Goal: Task Accomplishment & Management: Use online tool/utility

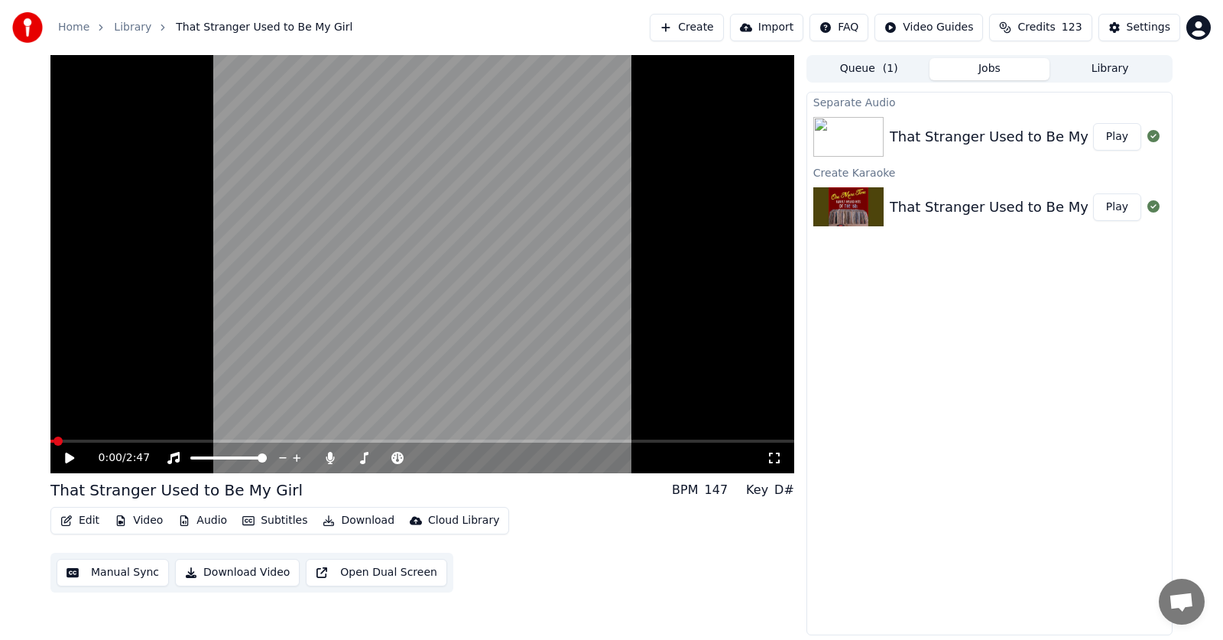
click at [69, 459] on icon at bounding box center [69, 457] width 9 height 11
click at [69, 453] on icon at bounding box center [81, 458] width 36 height 12
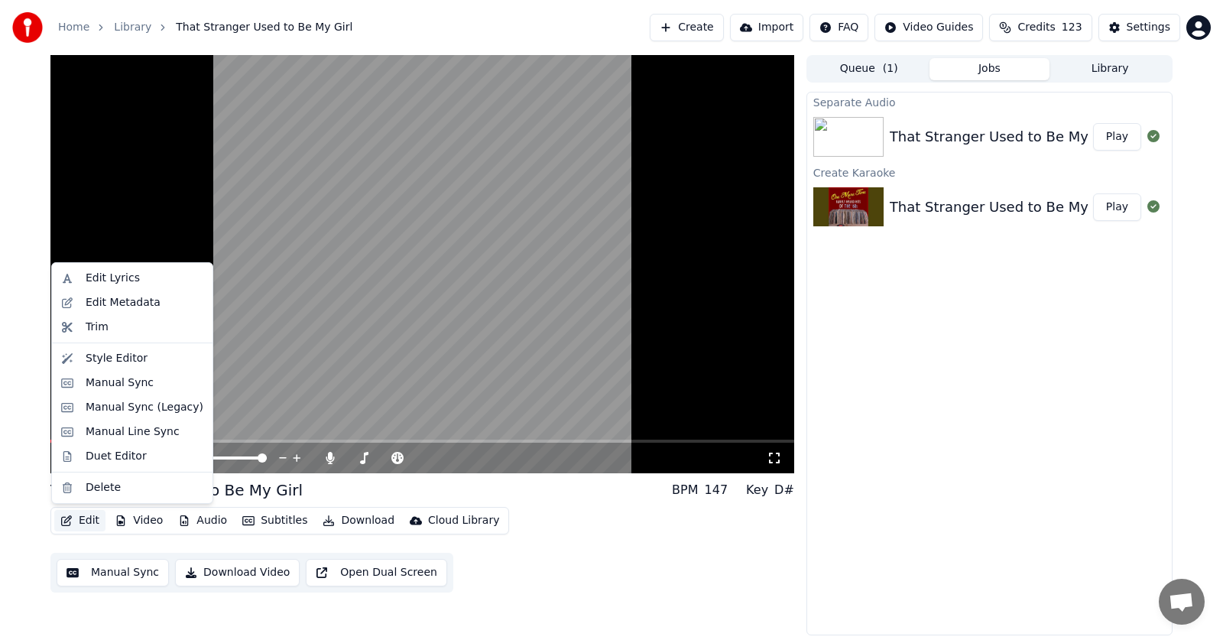
click at [89, 522] on button "Edit" at bounding box center [79, 520] width 51 height 21
click at [104, 406] on div "Manual Sync (Legacy)" at bounding box center [145, 407] width 118 height 15
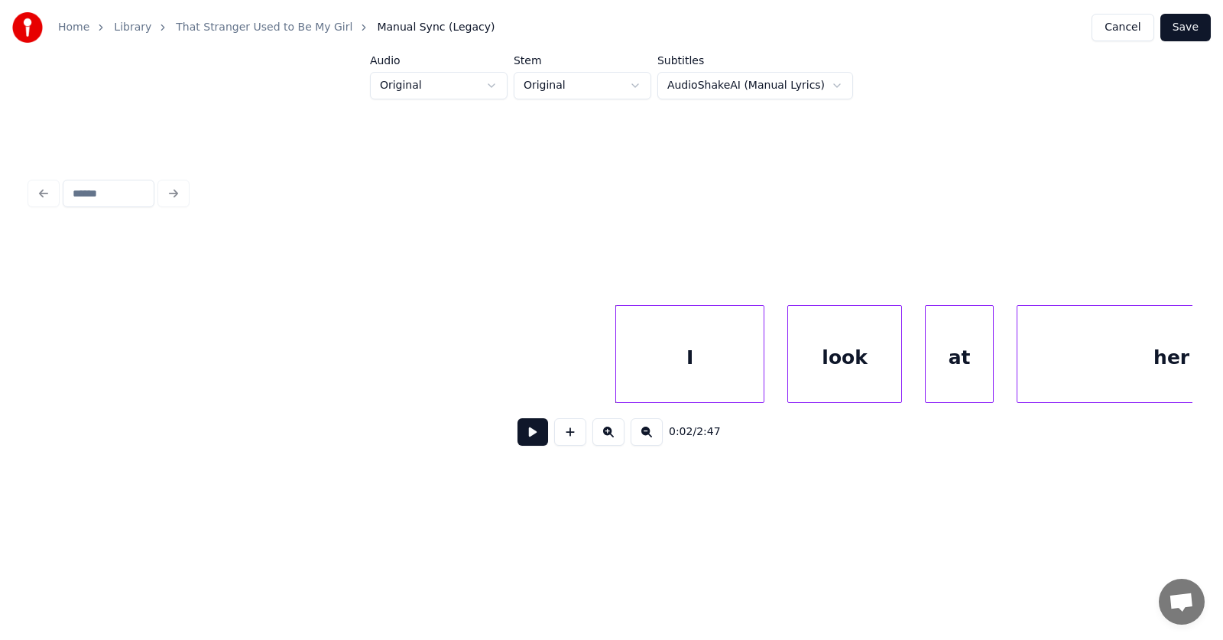
scroll to position [0, 970]
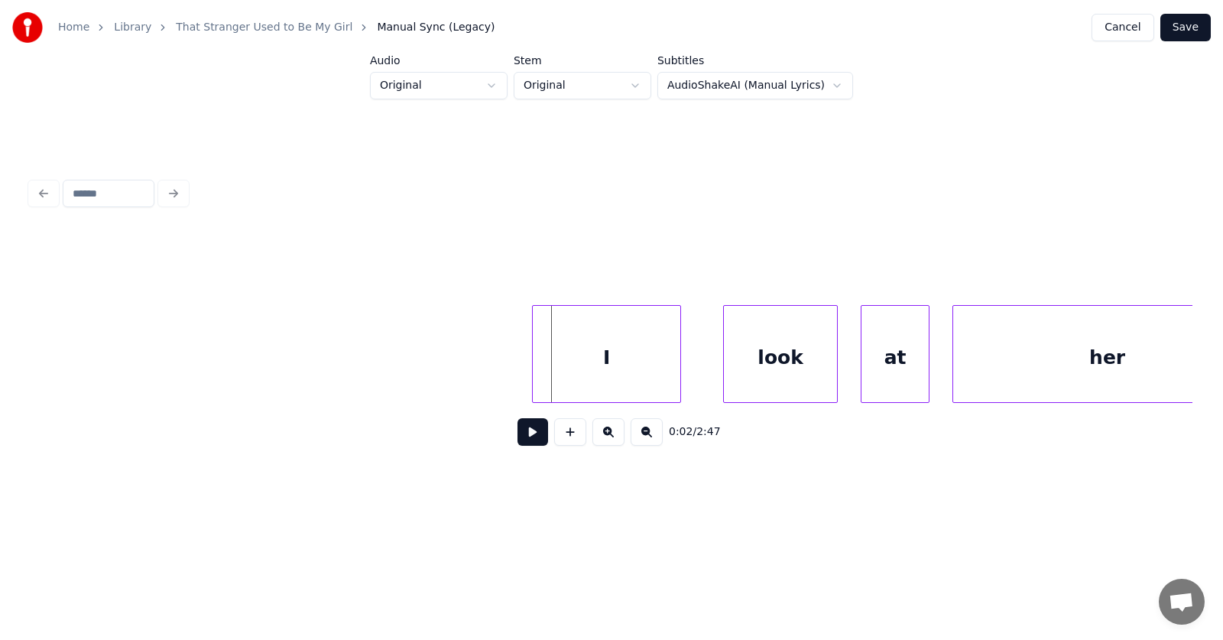
click at [577, 357] on div "I" at bounding box center [607, 358] width 148 height 104
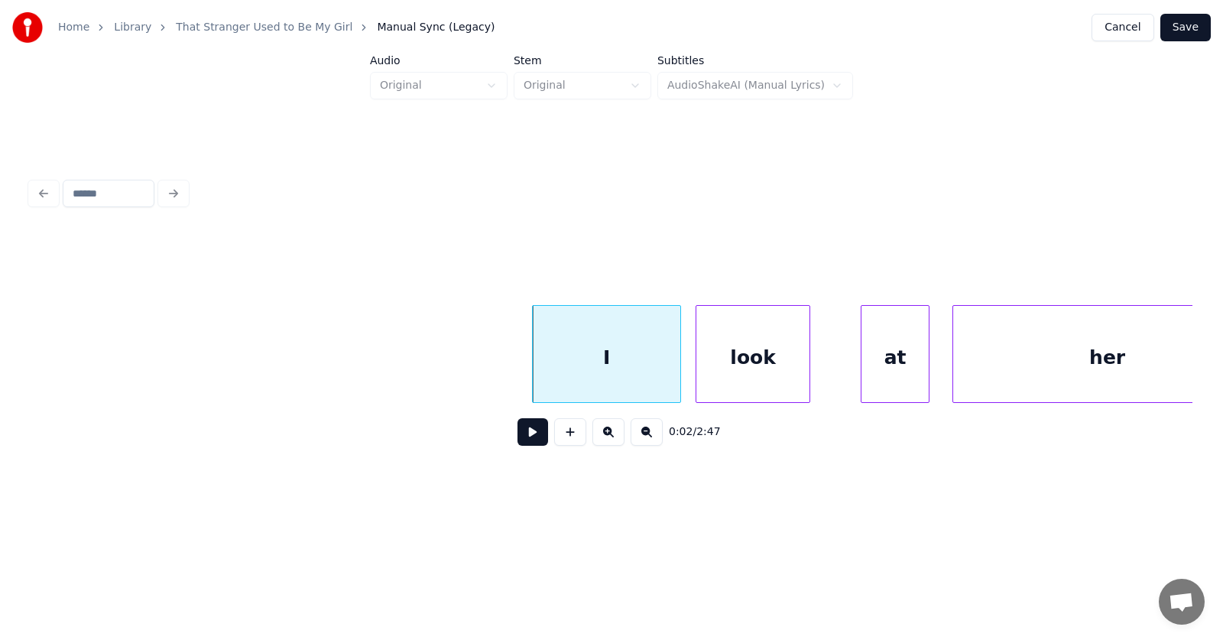
click at [725, 378] on div "look" at bounding box center [752, 358] width 113 height 104
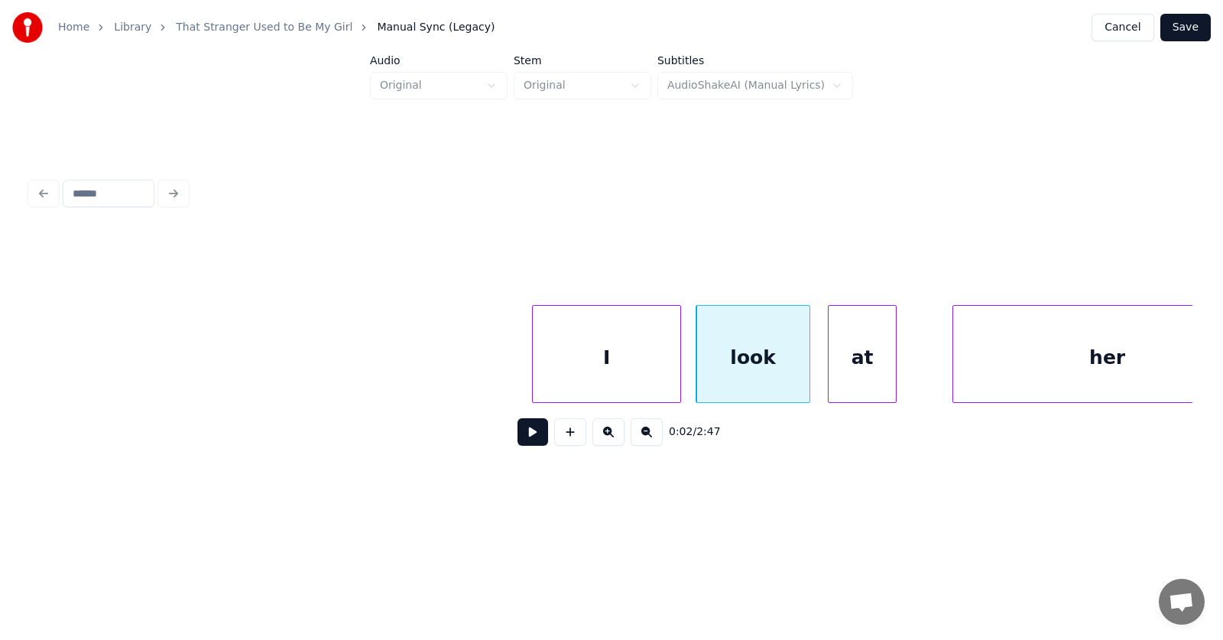
click at [839, 364] on div "at" at bounding box center [862, 358] width 67 height 104
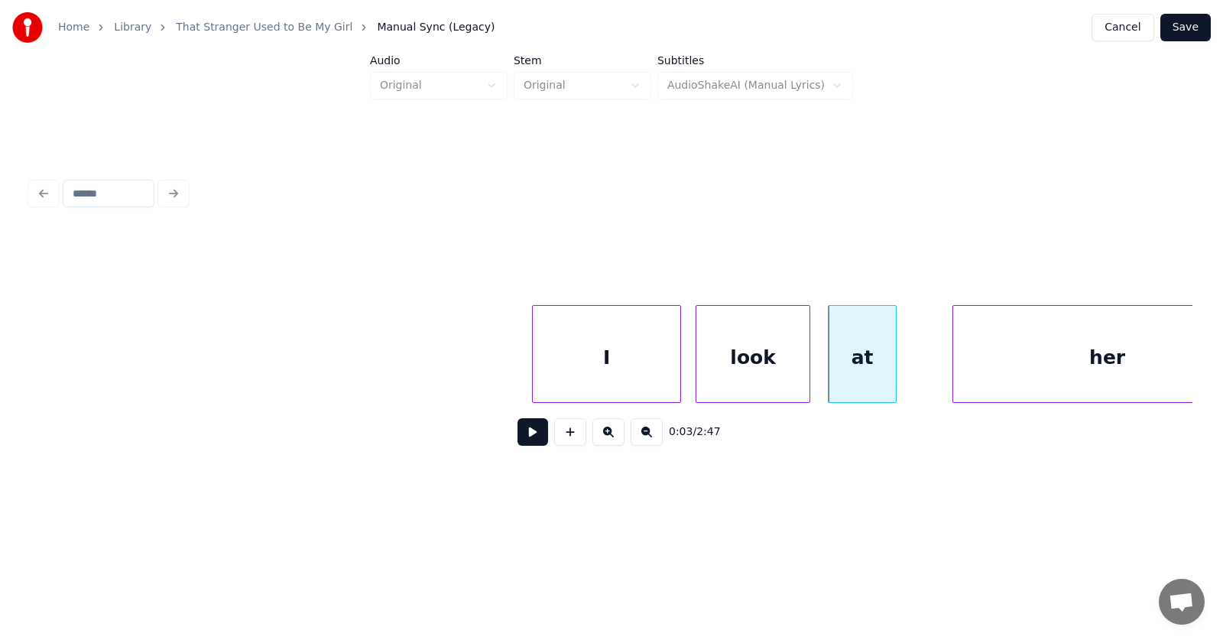
scroll to position [0, 1036]
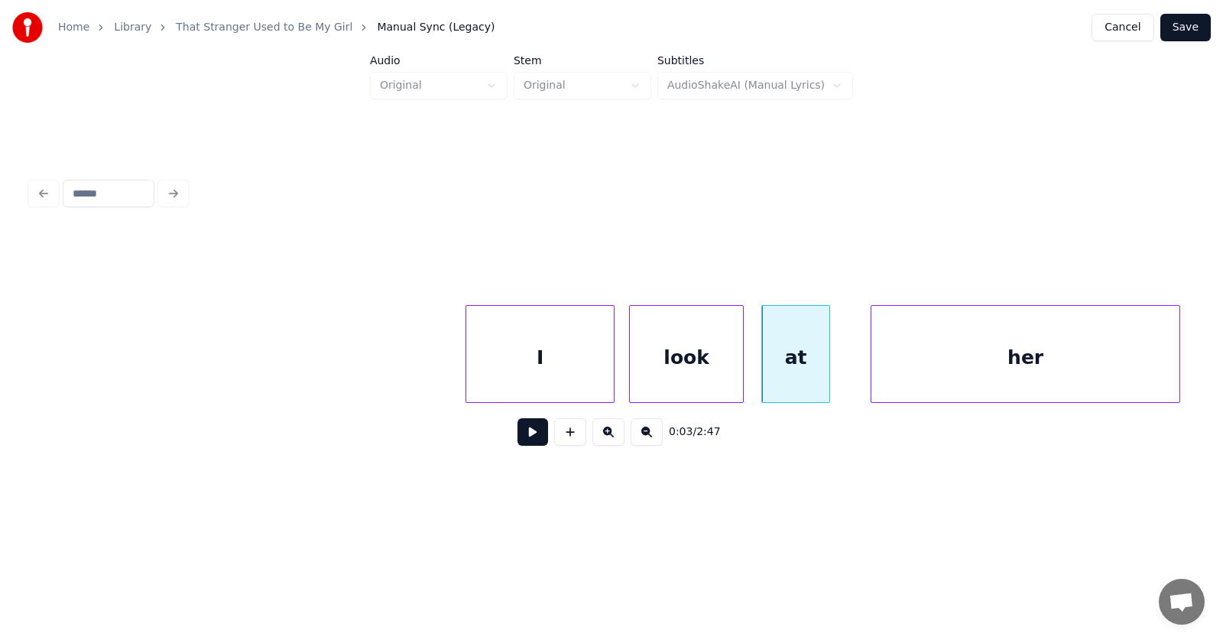
click at [978, 369] on div "her" at bounding box center [1025, 358] width 308 height 104
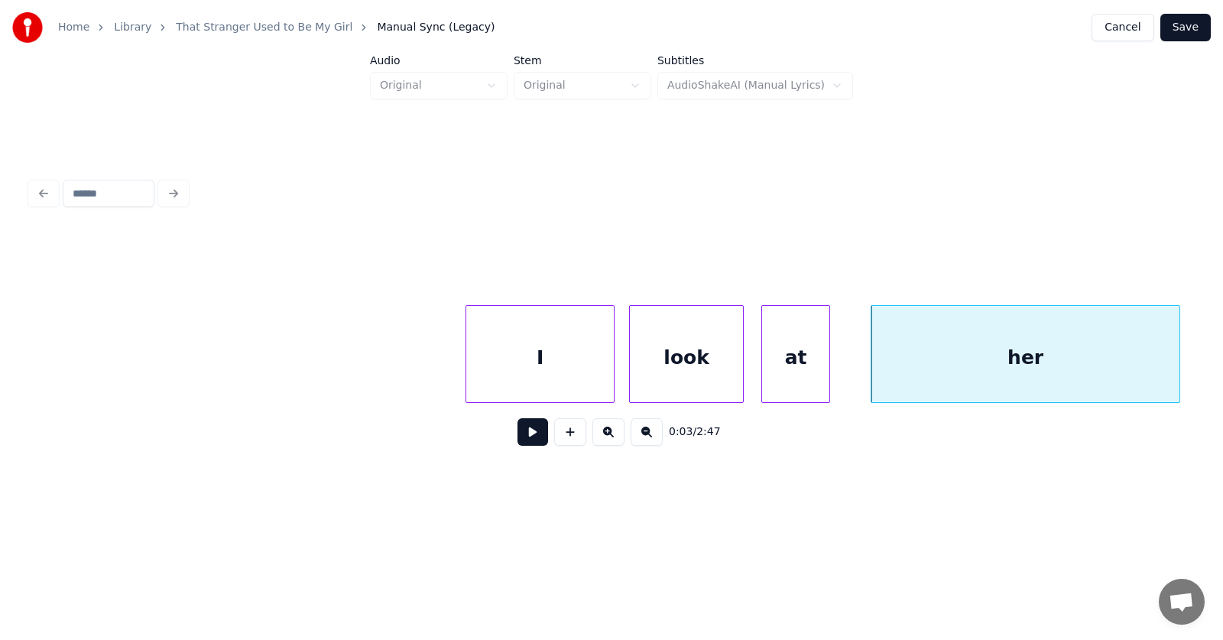
scroll to position [0, 1552]
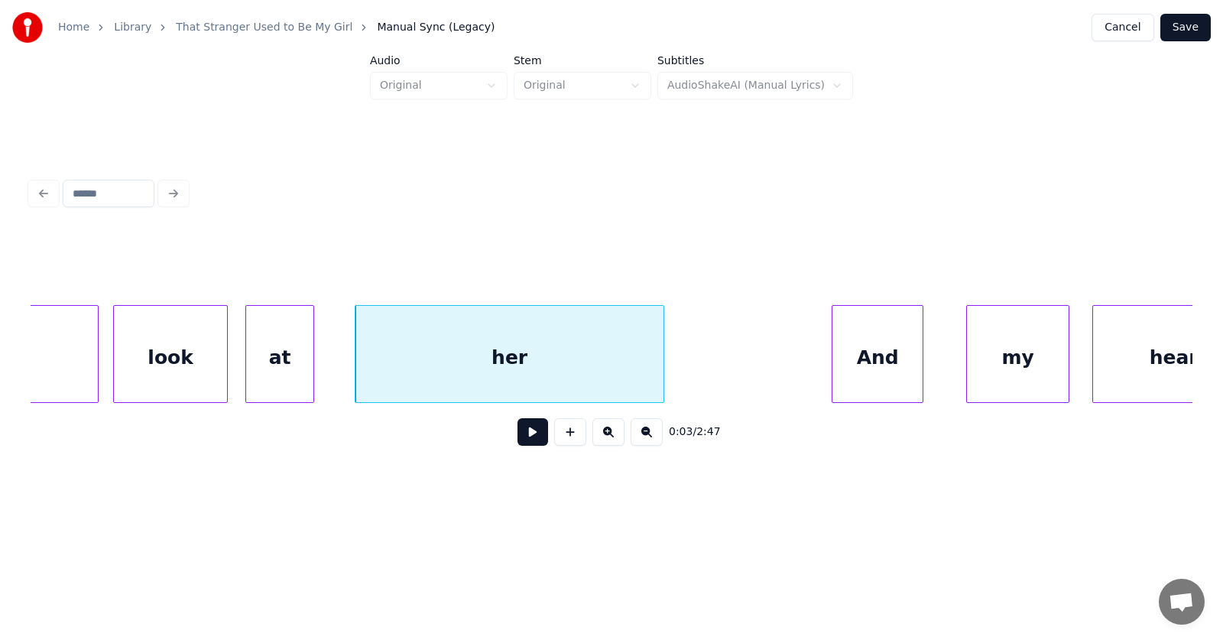
click at [880, 368] on div "And" at bounding box center [877, 358] width 90 height 104
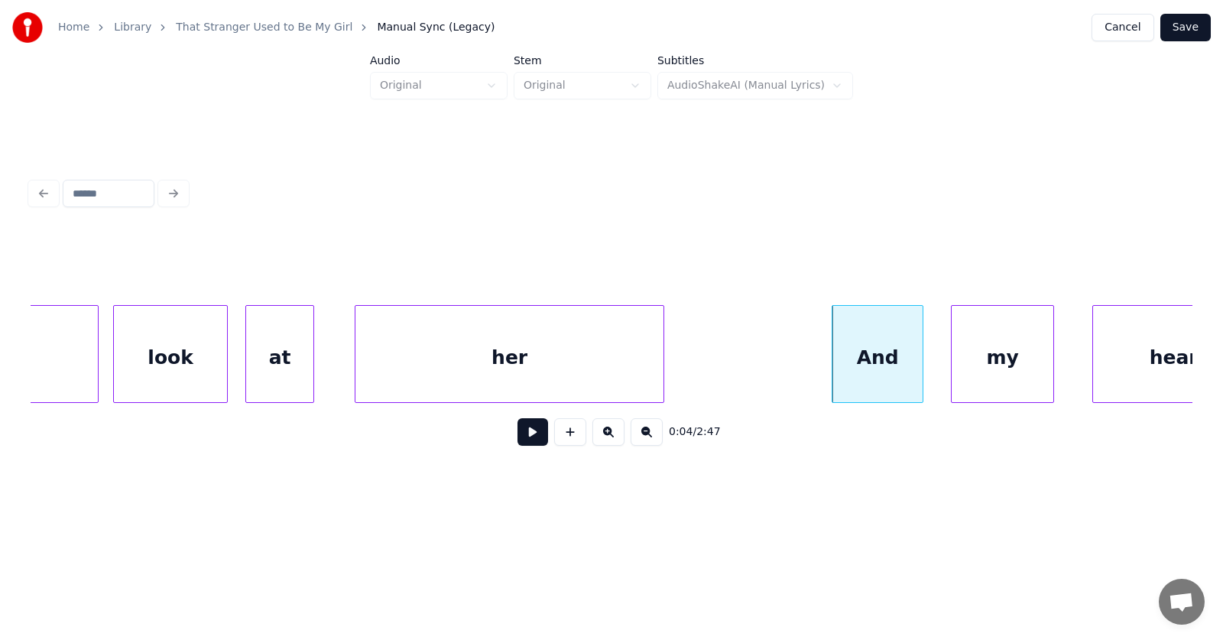
click at [976, 375] on div "my" at bounding box center [1003, 358] width 102 height 104
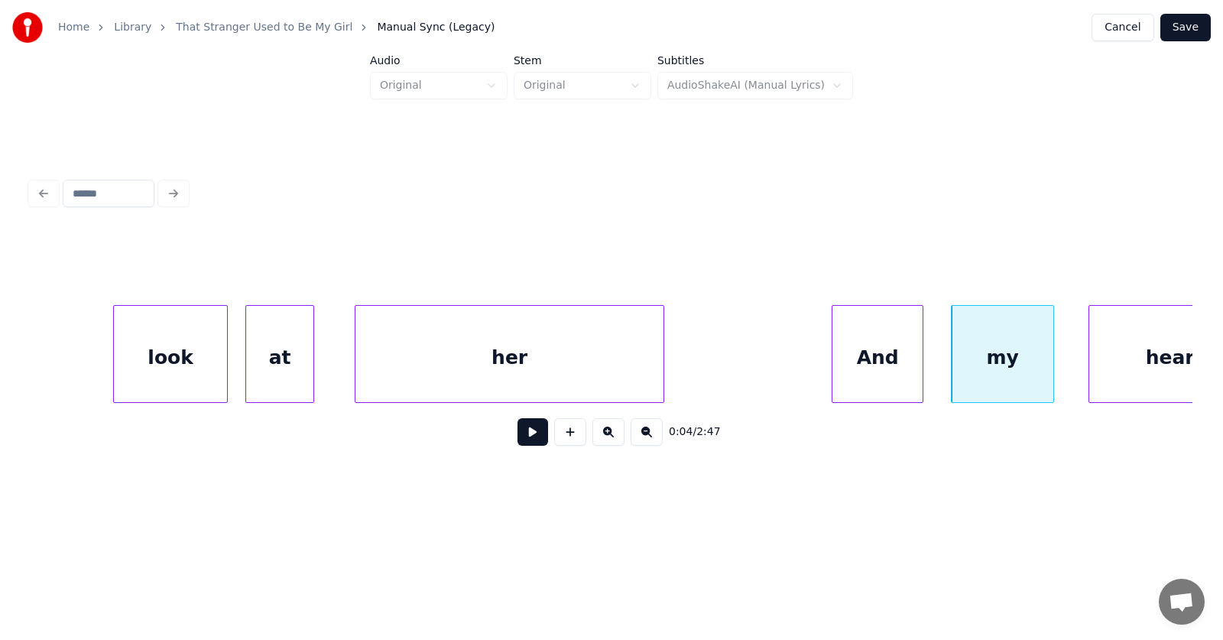
scroll to position [0, 1621]
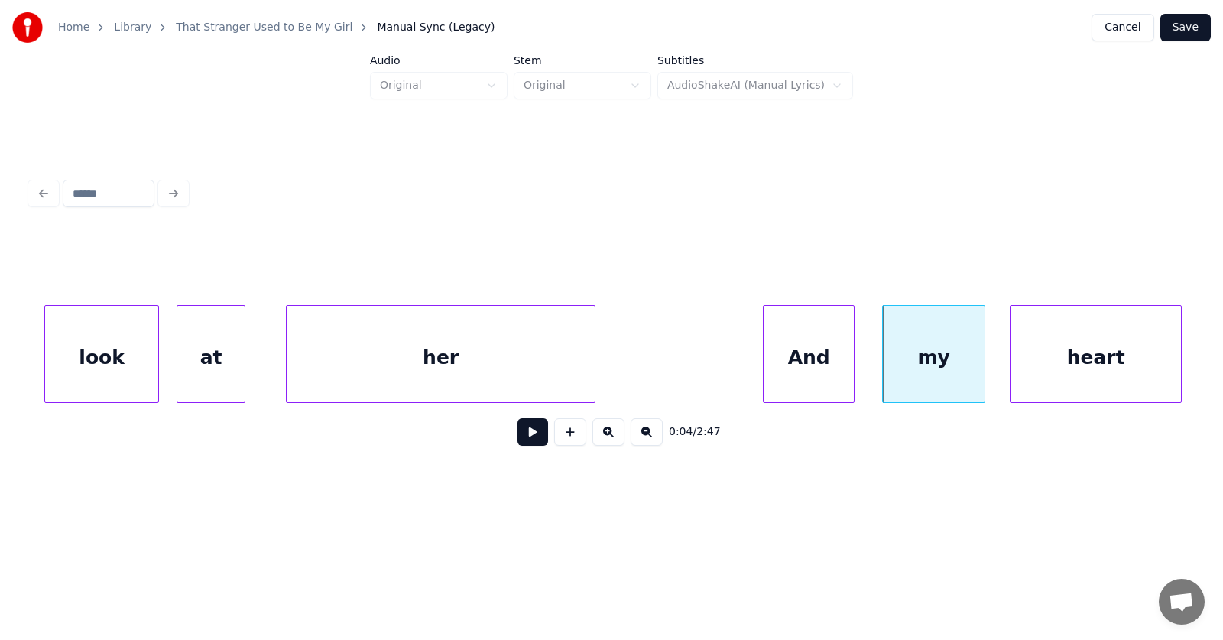
click at [1097, 371] on div "heart" at bounding box center [1095, 358] width 170 height 104
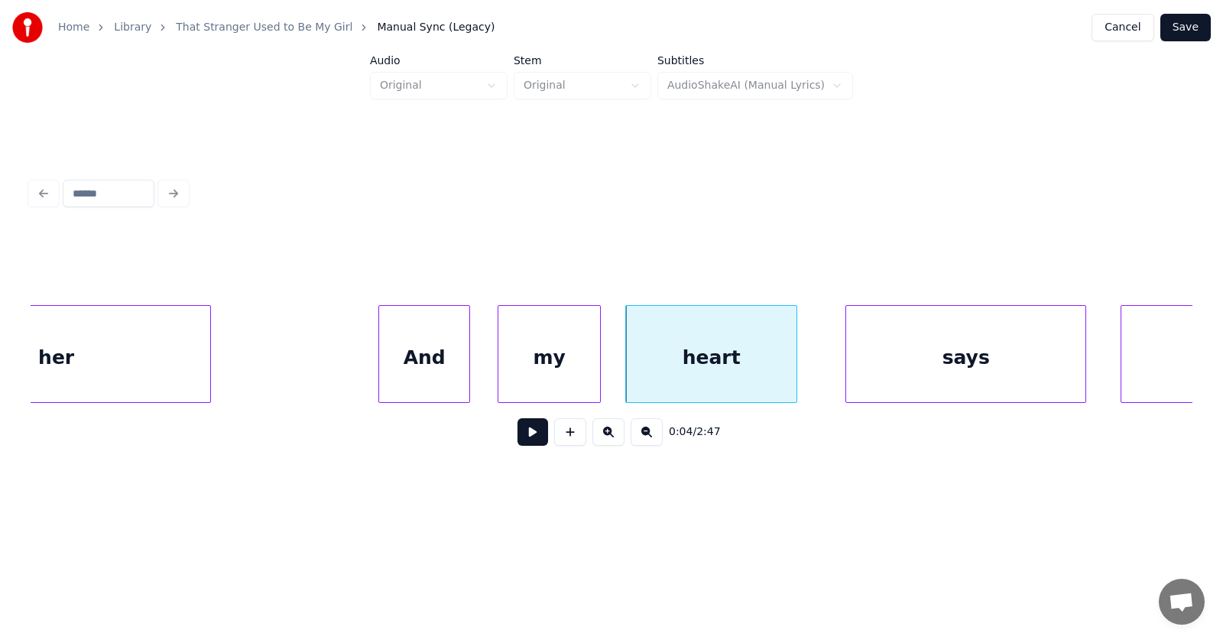
scroll to position [0, 2588]
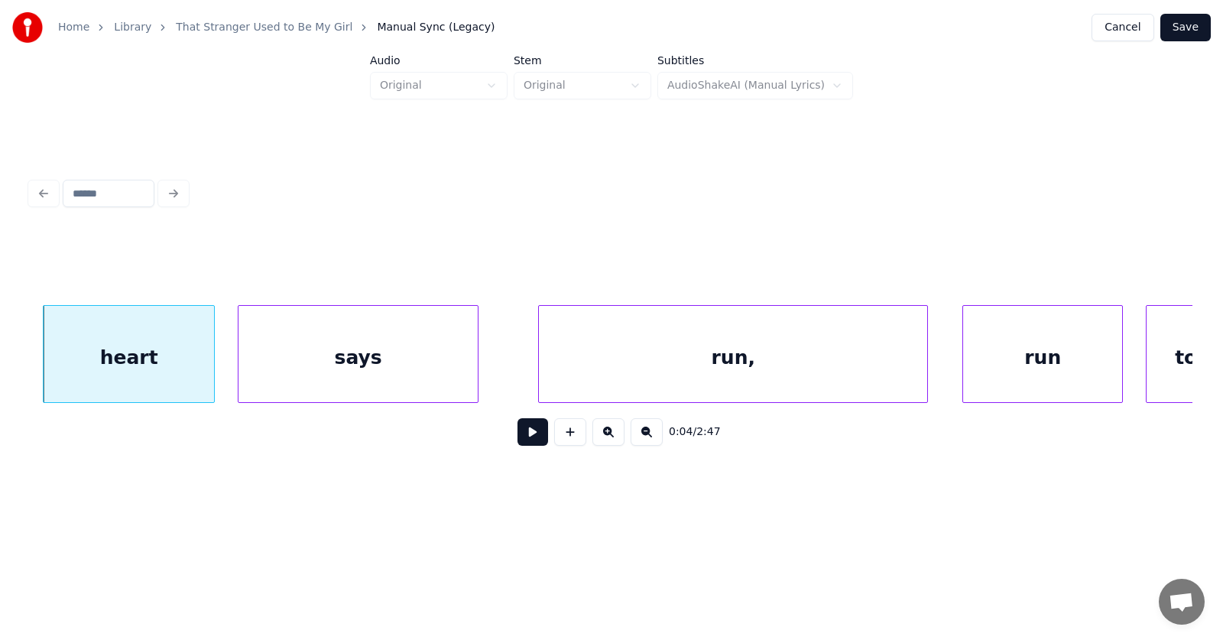
click at [356, 371] on div "says" at bounding box center [357, 358] width 239 height 104
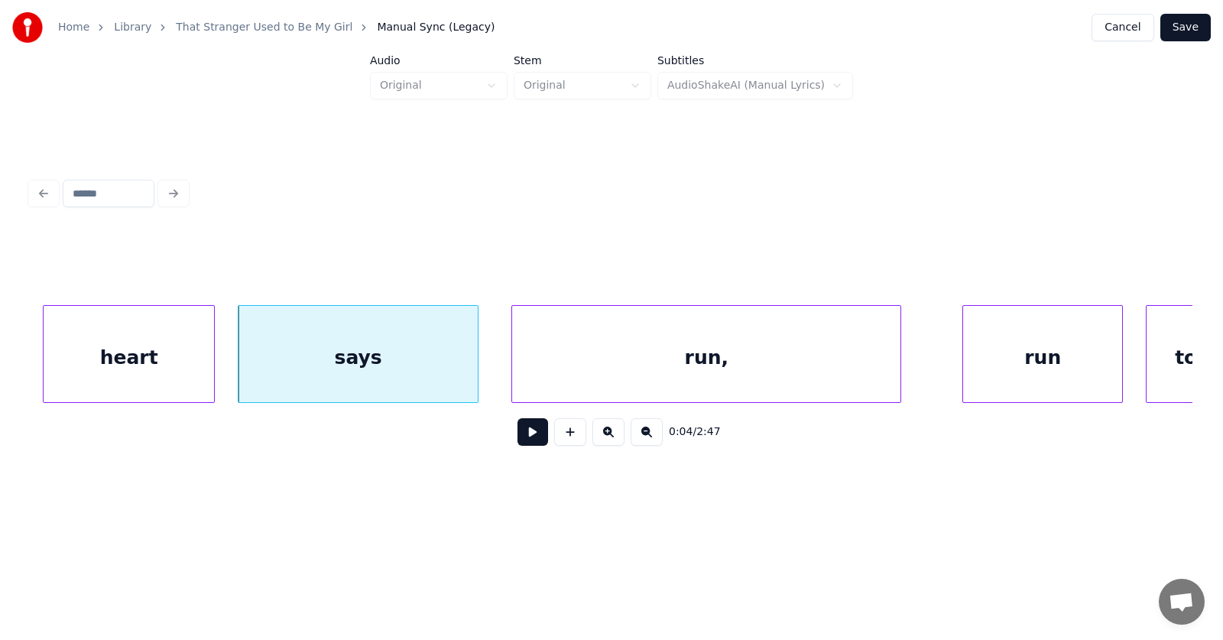
click at [582, 371] on div "run," at bounding box center [706, 358] width 388 height 104
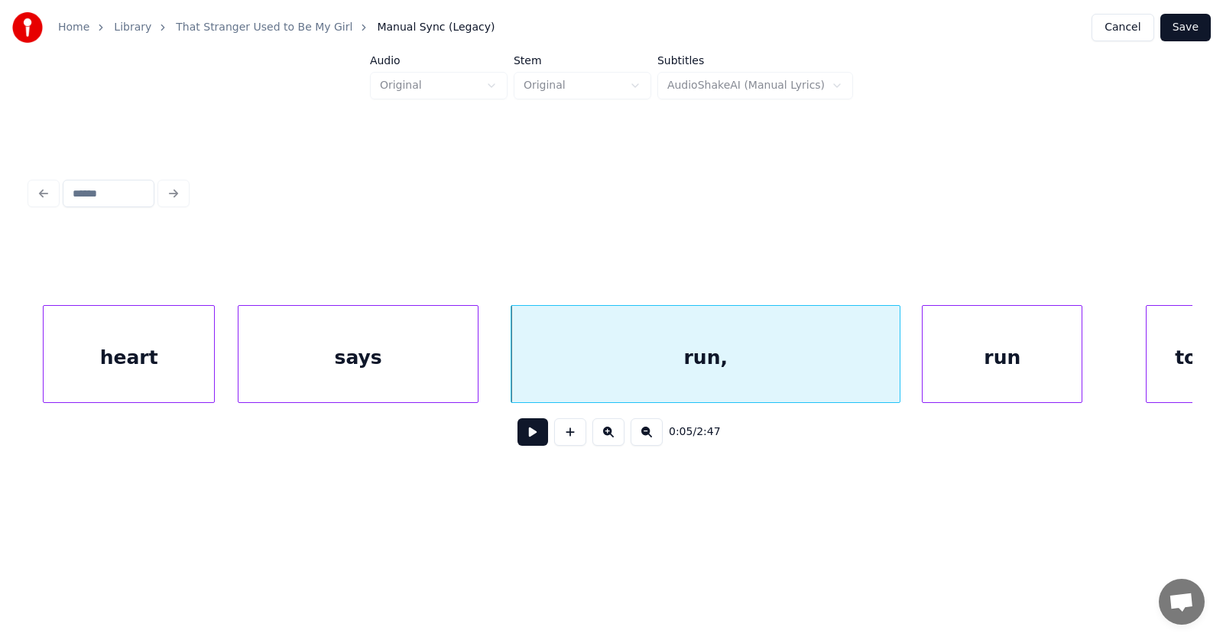
click at [969, 359] on div "run" at bounding box center [1002, 358] width 159 height 104
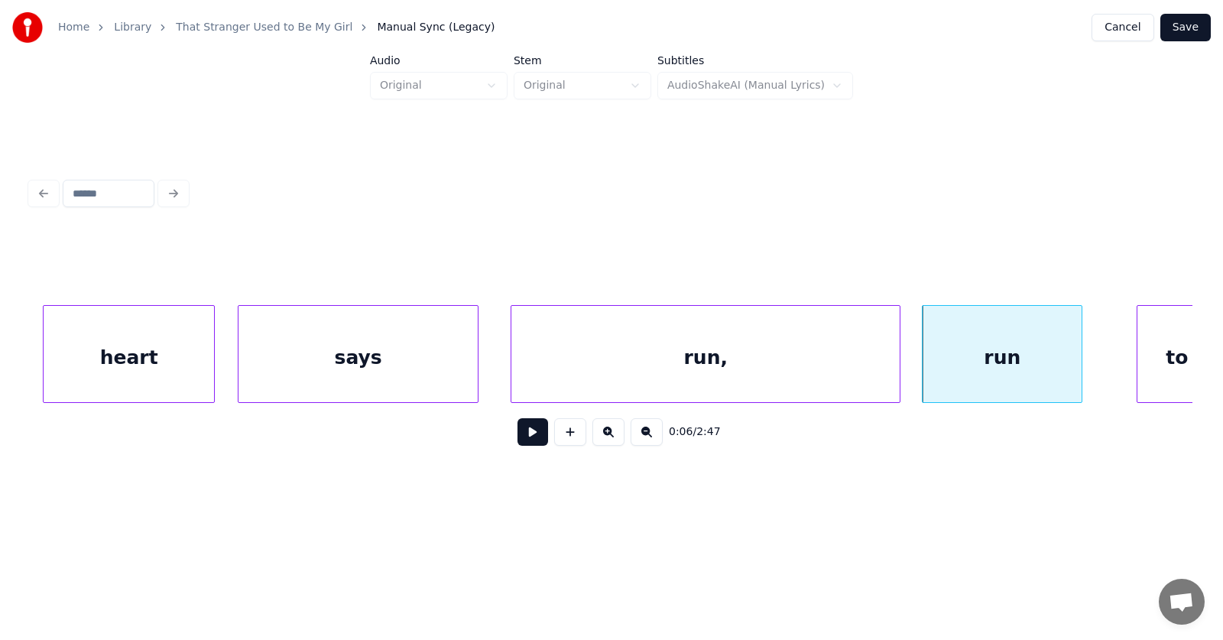
scroll to position [0, 2618]
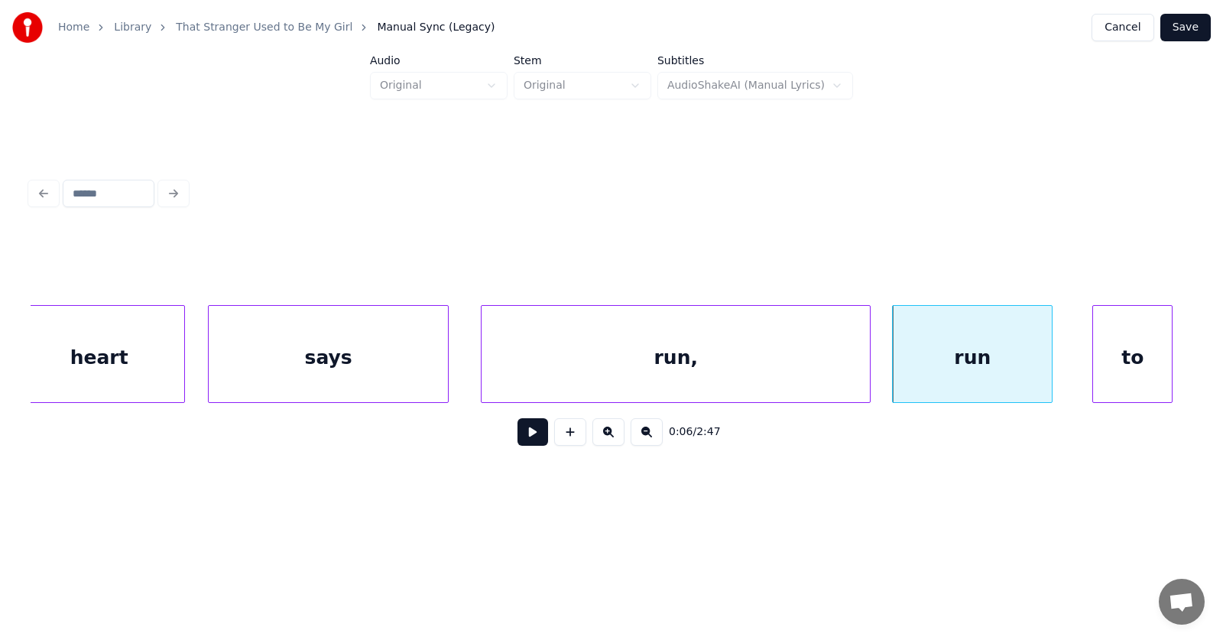
click at [1134, 358] on div "to" at bounding box center [1132, 358] width 79 height 104
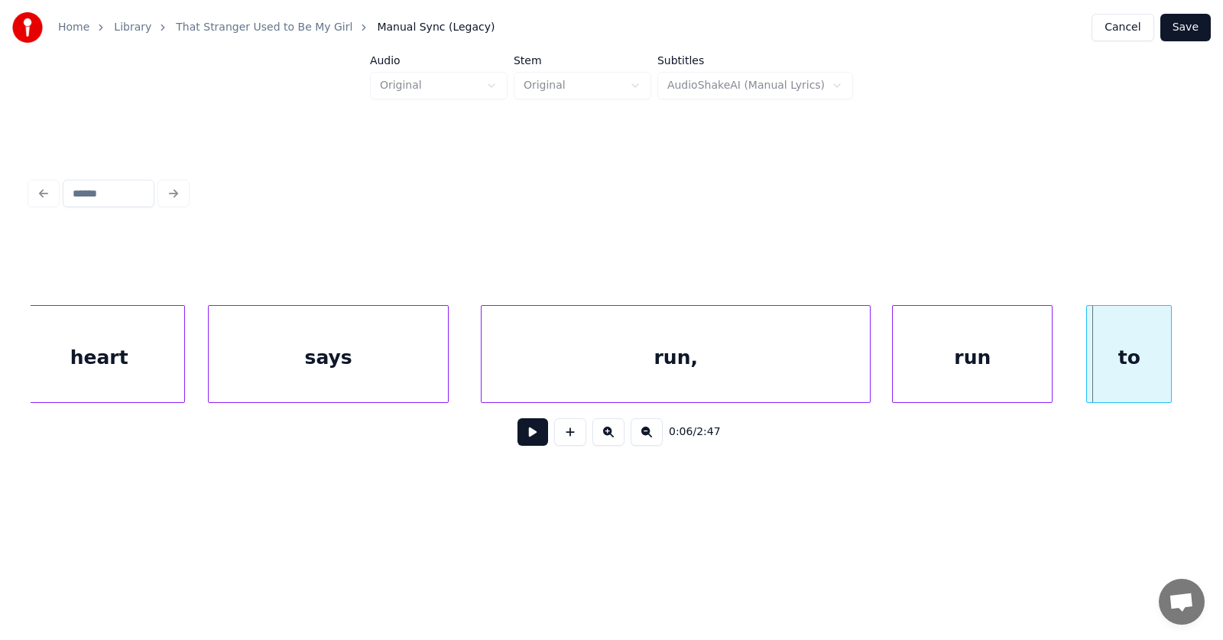
click at [1091, 359] on div at bounding box center [1089, 354] width 5 height 96
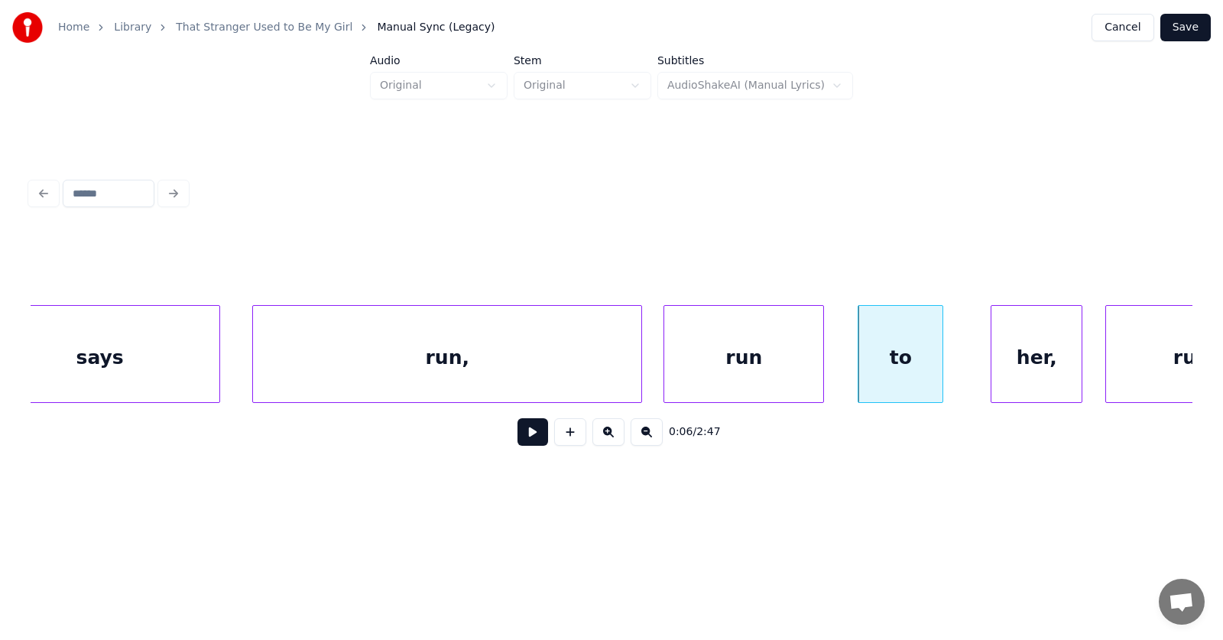
scroll to position [0, 2976]
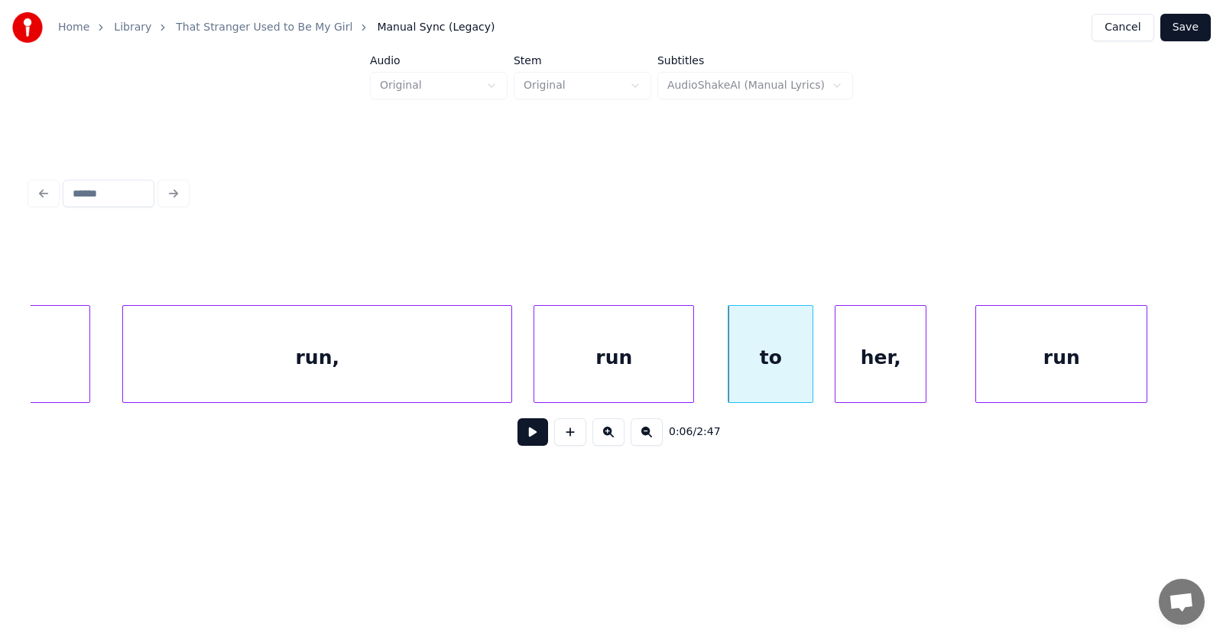
click at [866, 379] on div "her," at bounding box center [880, 358] width 90 height 104
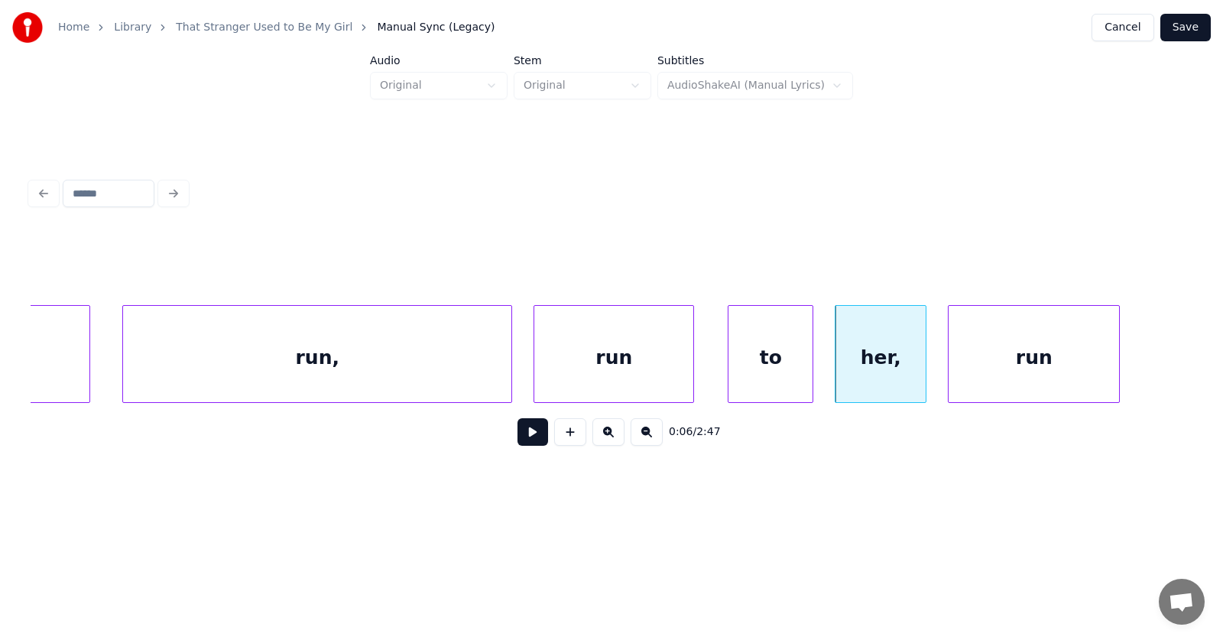
click at [1006, 371] on div "run" at bounding box center [1034, 358] width 170 height 104
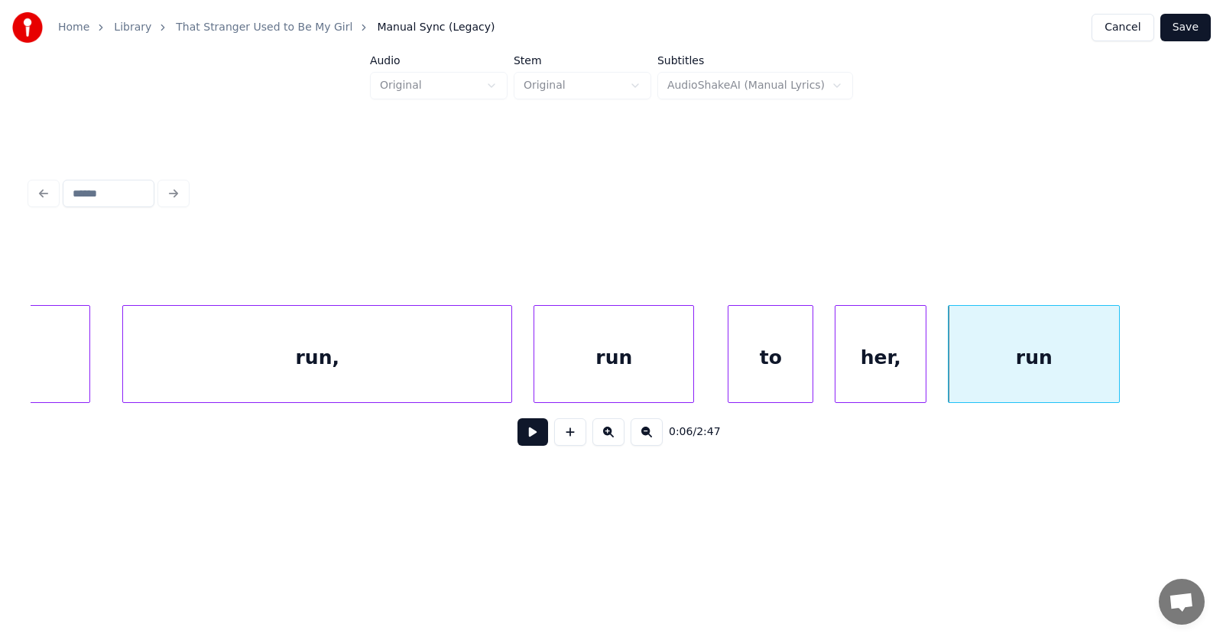
click at [573, 375] on div "run" at bounding box center [613, 358] width 159 height 104
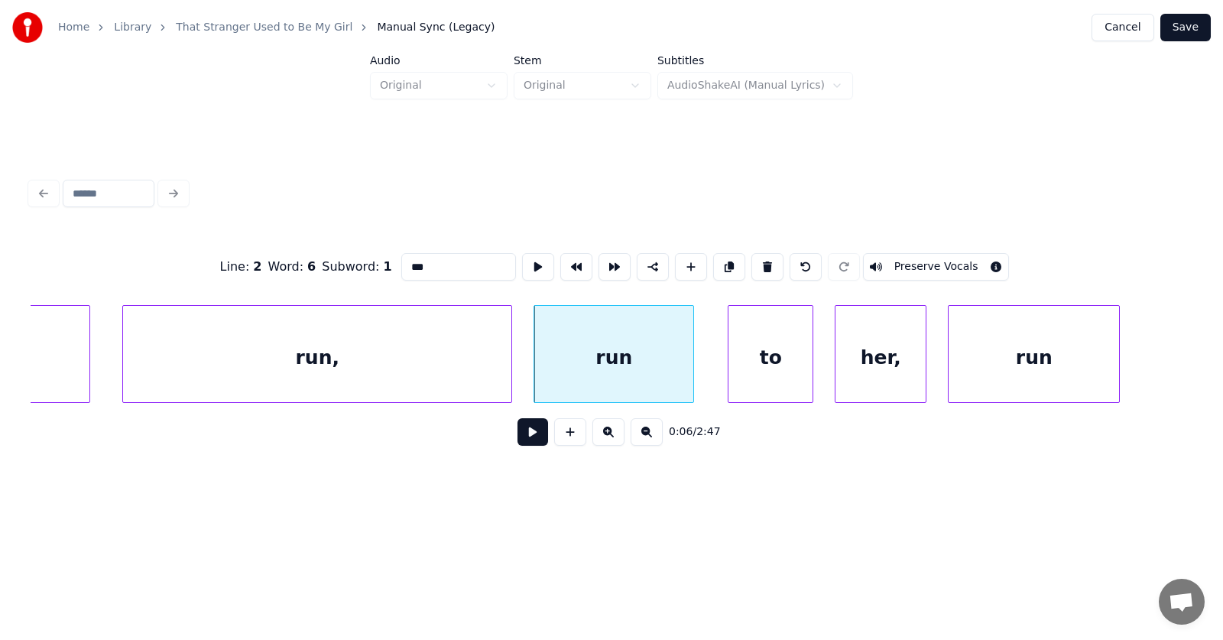
click at [517, 440] on button at bounding box center [532, 432] width 31 height 28
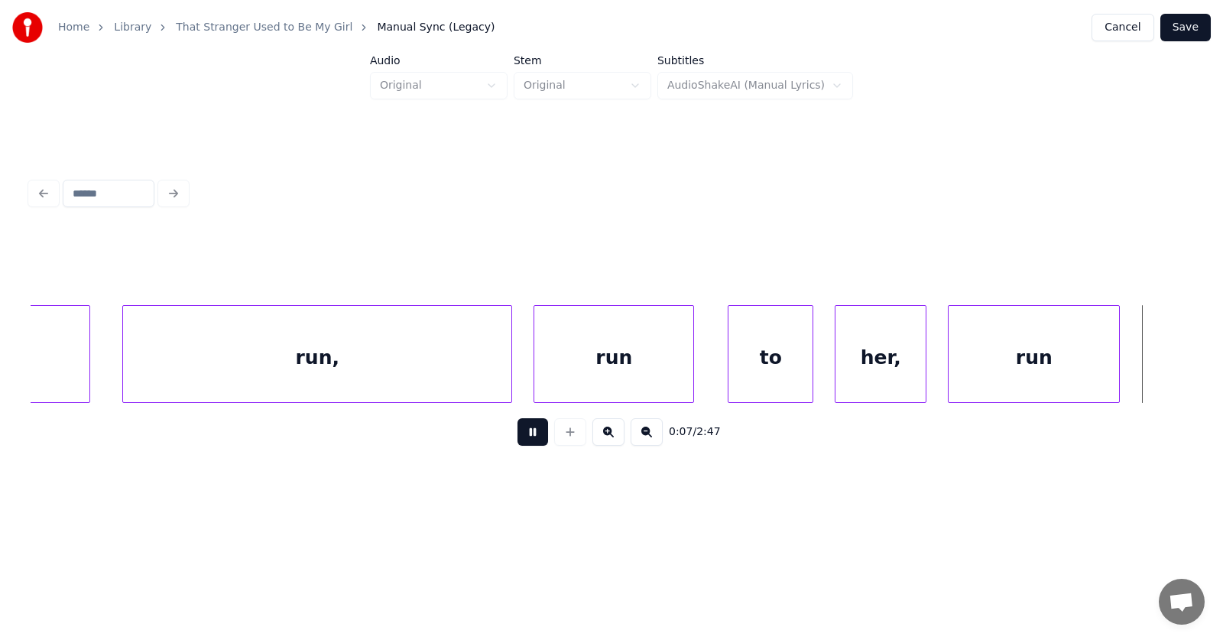
scroll to position [0, 4147]
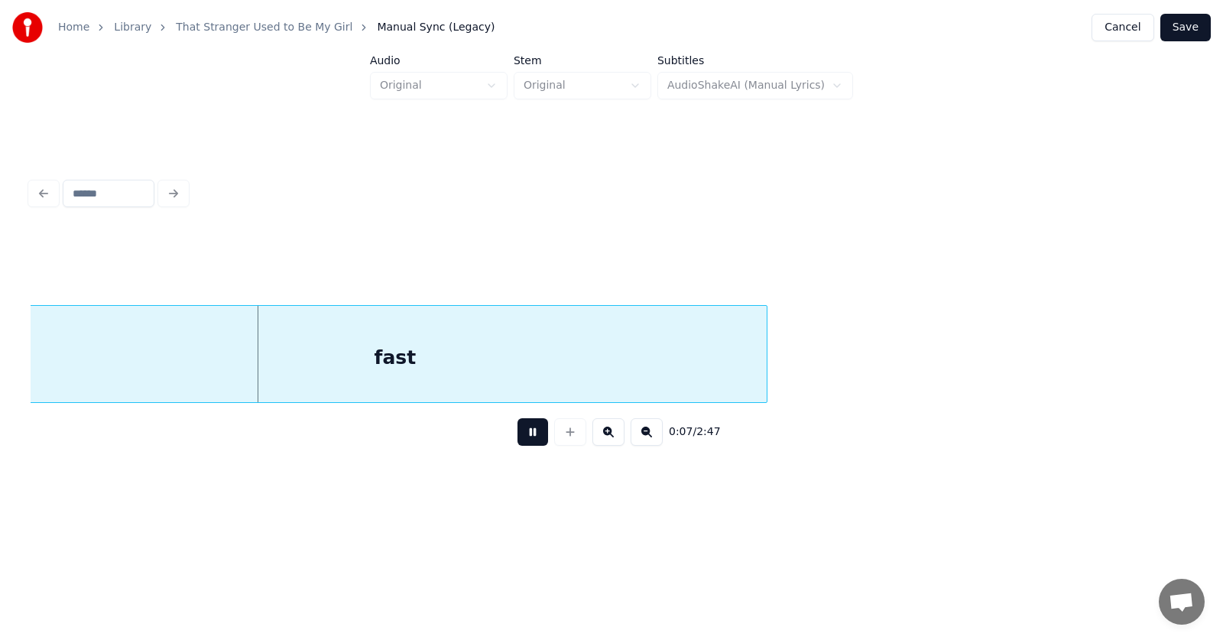
click at [517, 440] on button at bounding box center [532, 432] width 31 height 28
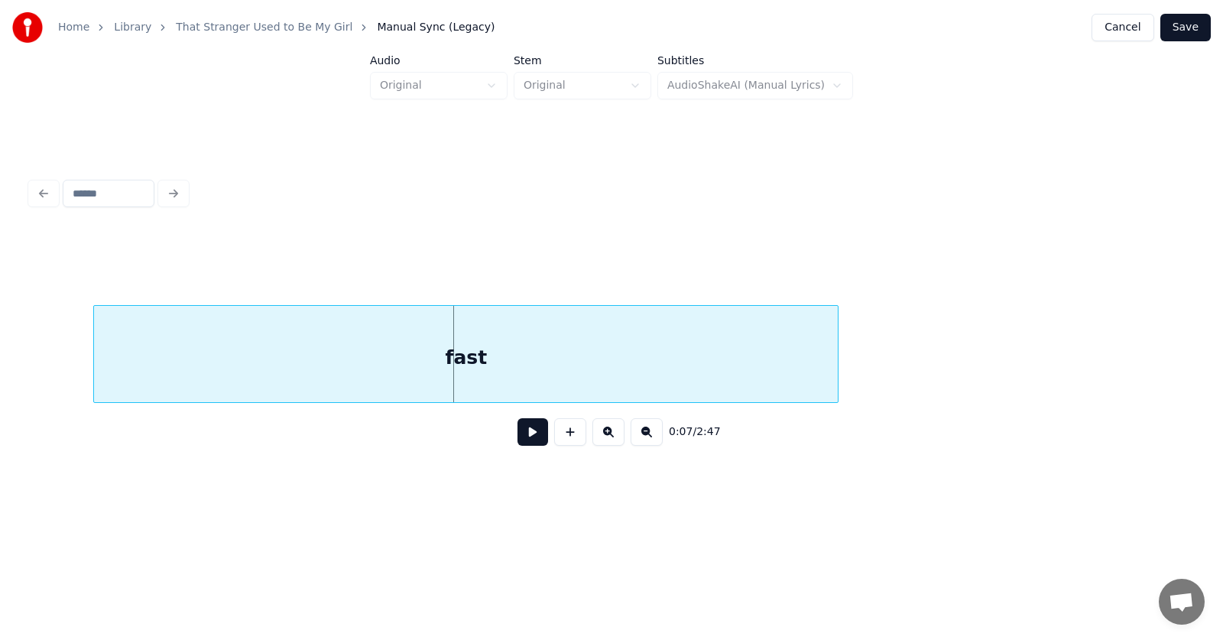
scroll to position [0, 3817]
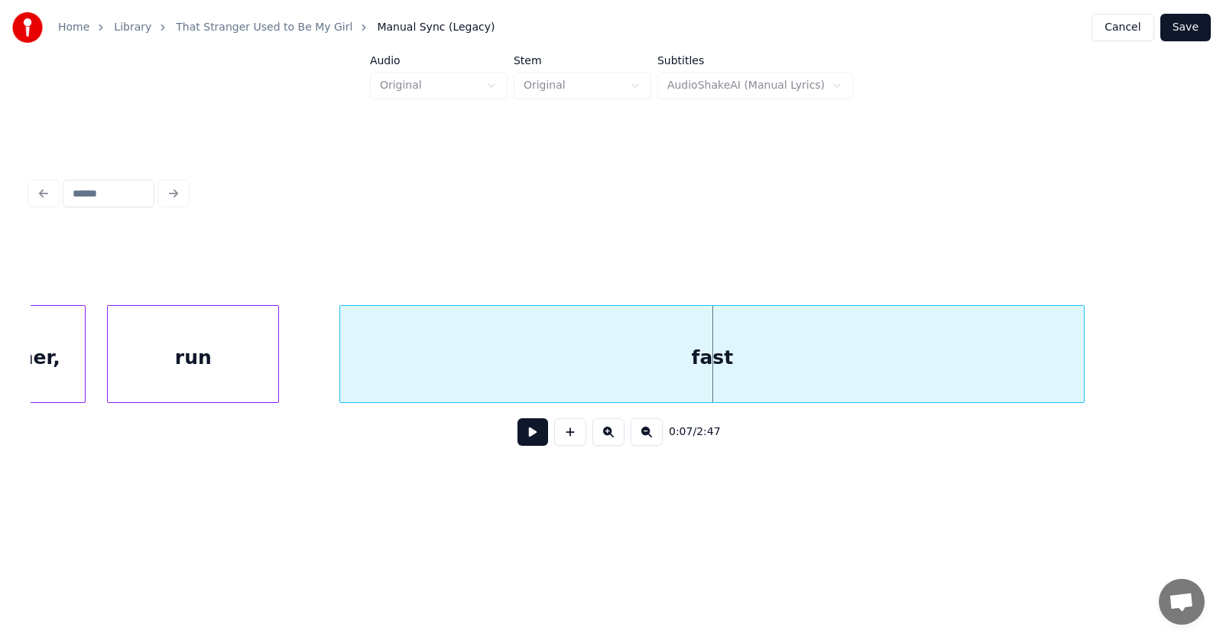
click at [464, 368] on div "fast" at bounding box center [712, 358] width 744 height 104
click at [517, 436] on button at bounding box center [532, 432] width 31 height 28
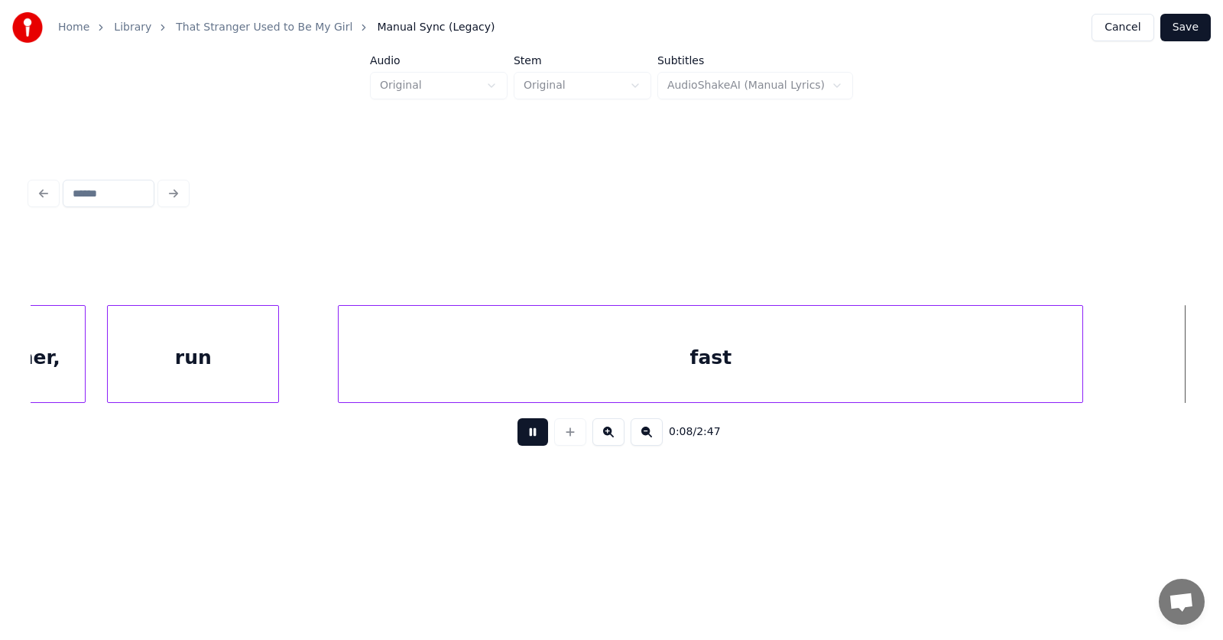
scroll to position [0, 4987]
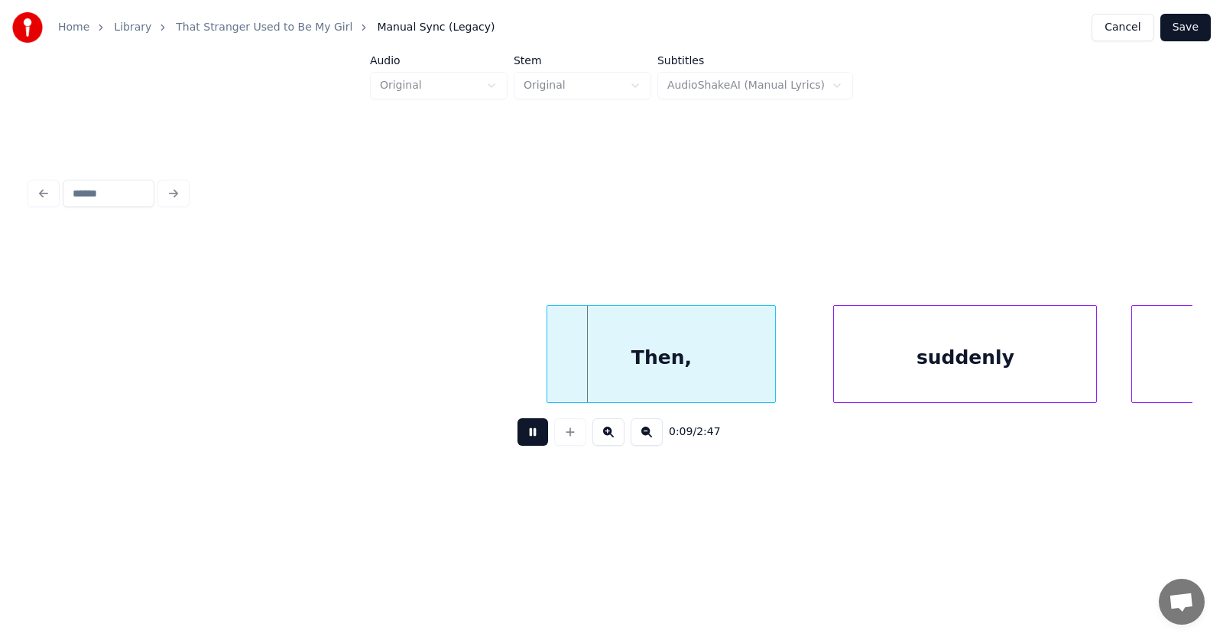
click at [526, 440] on button at bounding box center [532, 432] width 31 height 28
click at [633, 332] on div "Then," at bounding box center [644, 358] width 228 height 104
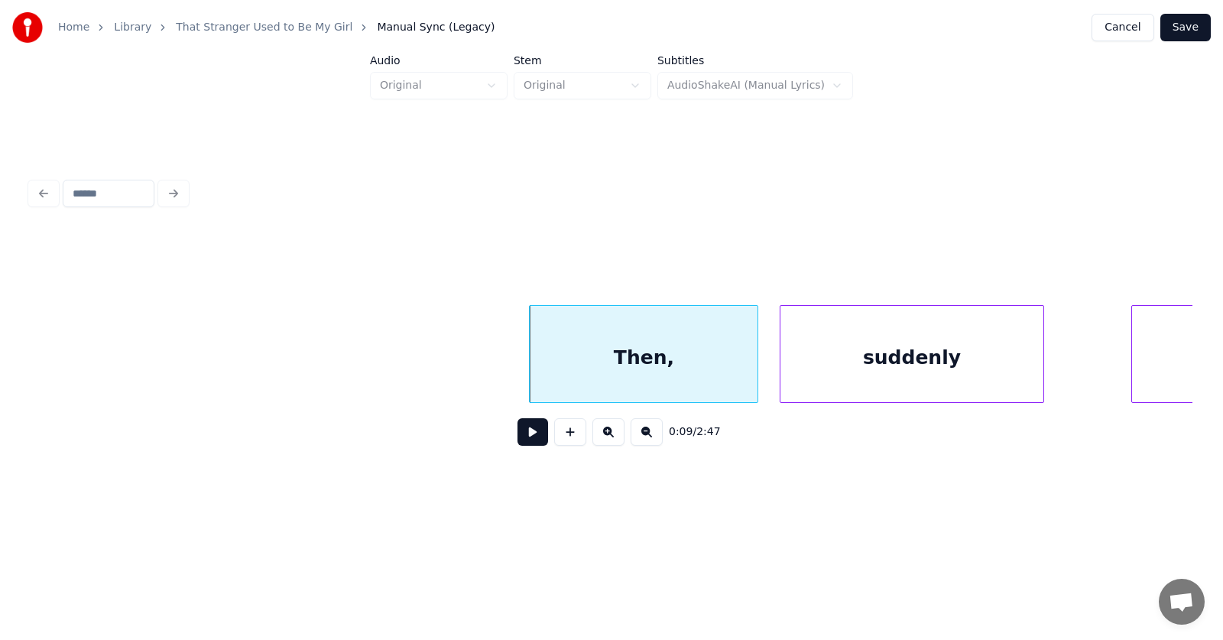
click at [890, 367] on div "suddenly" at bounding box center [911, 358] width 262 height 104
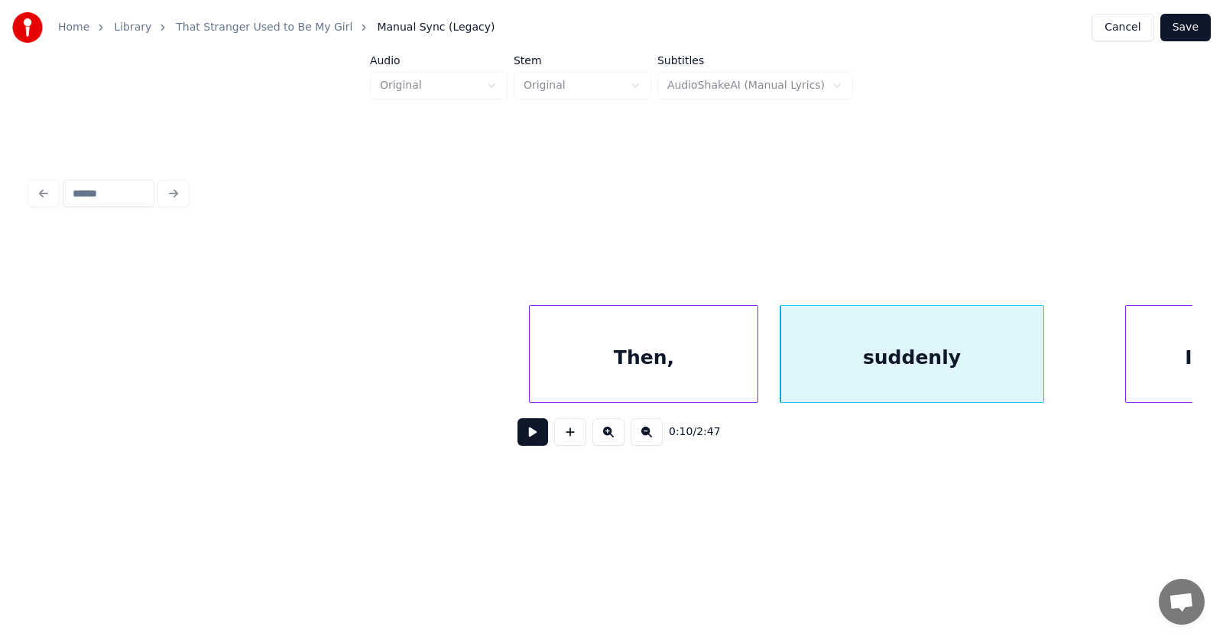
scroll to position [0, 5049]
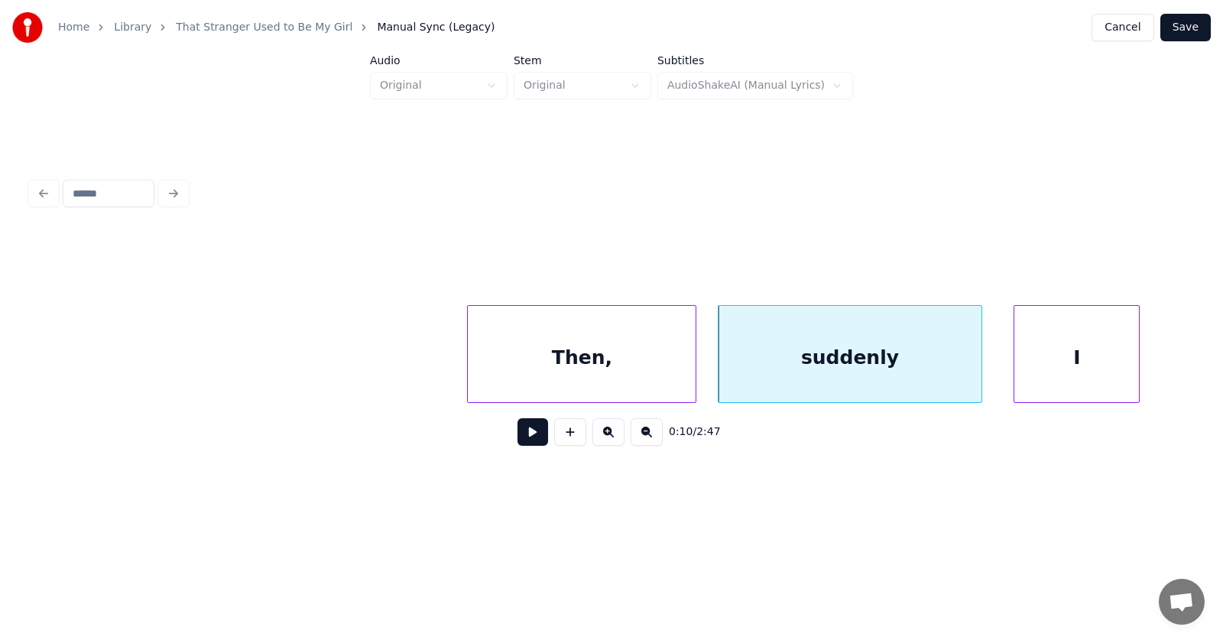
click at [1114, 368] on div "I" at bounding box center [1076, 358] width 125 height 104
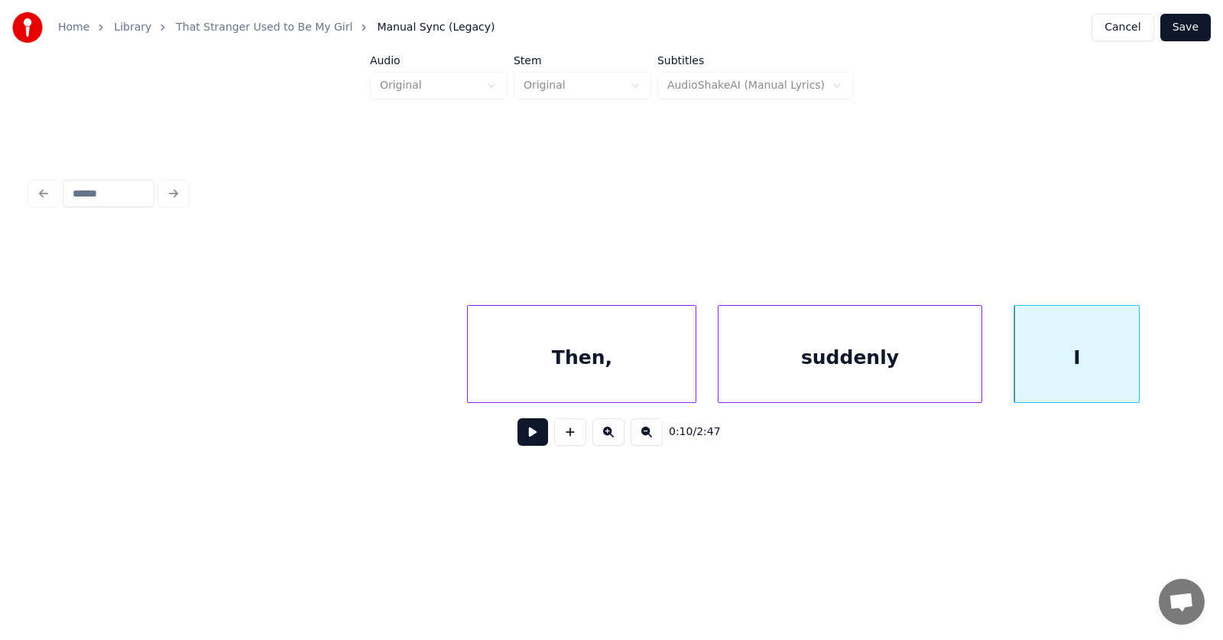
click at [884, 349] on div "suddenly" at bounding box center [849, 358] width 262 height 104
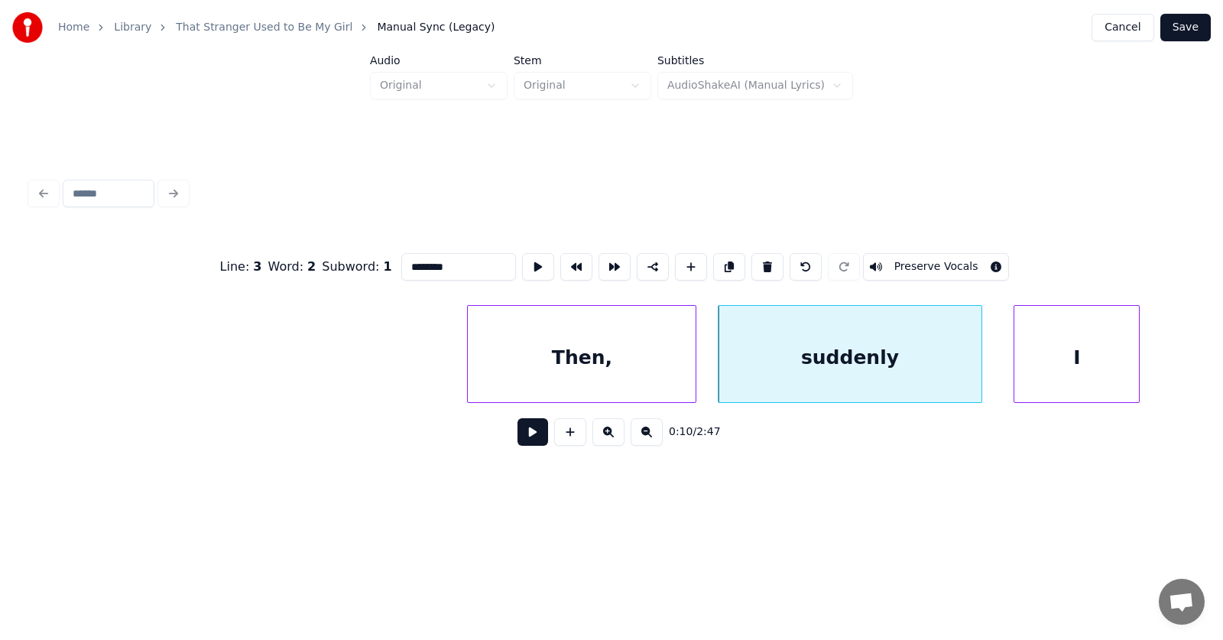
click at [517, 443] on button at bounding box center [532, 432] width 31 height 28
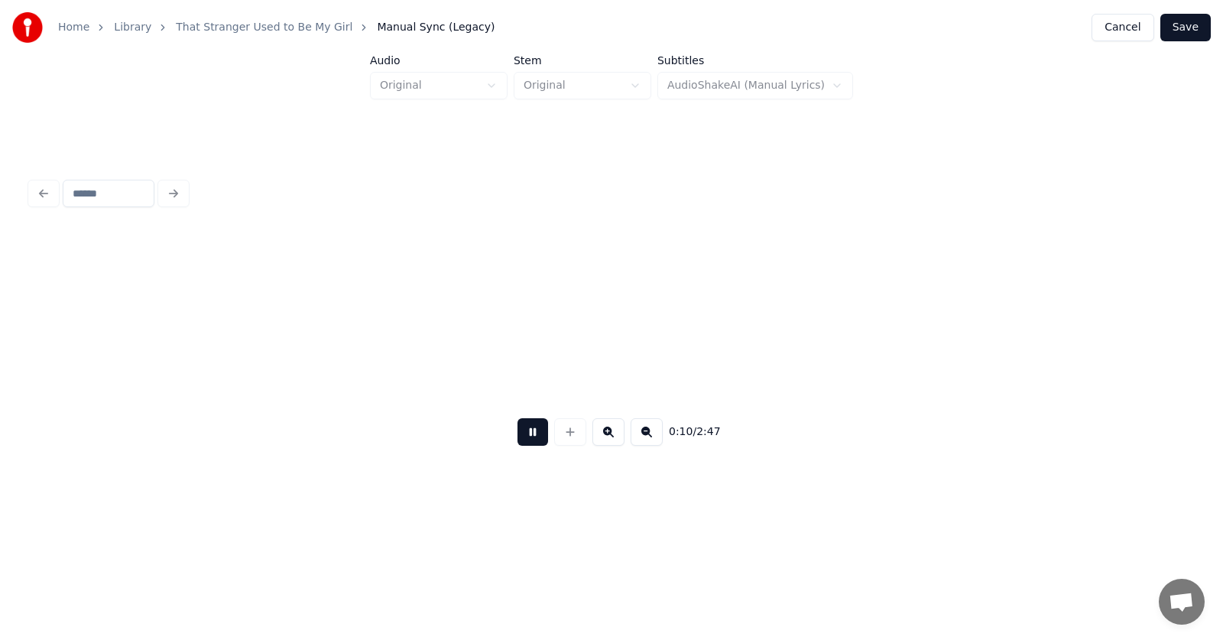
scroll to position [0, 6213]
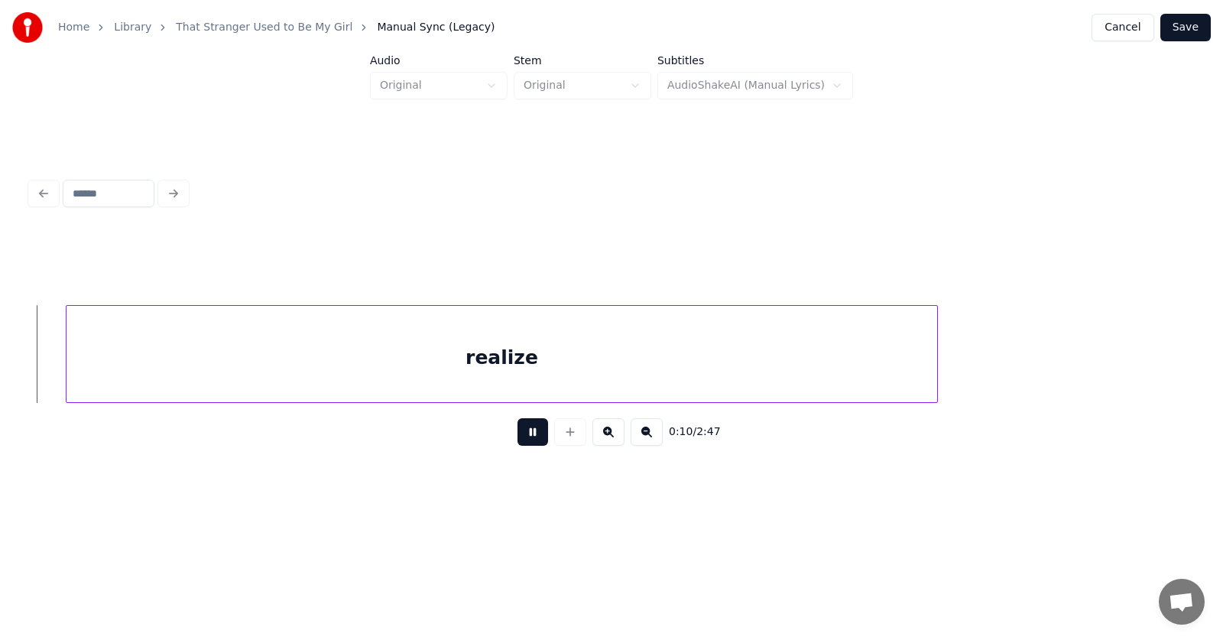
click at [517, 443] on button at bounding box center [532, 432] width 31 height 28
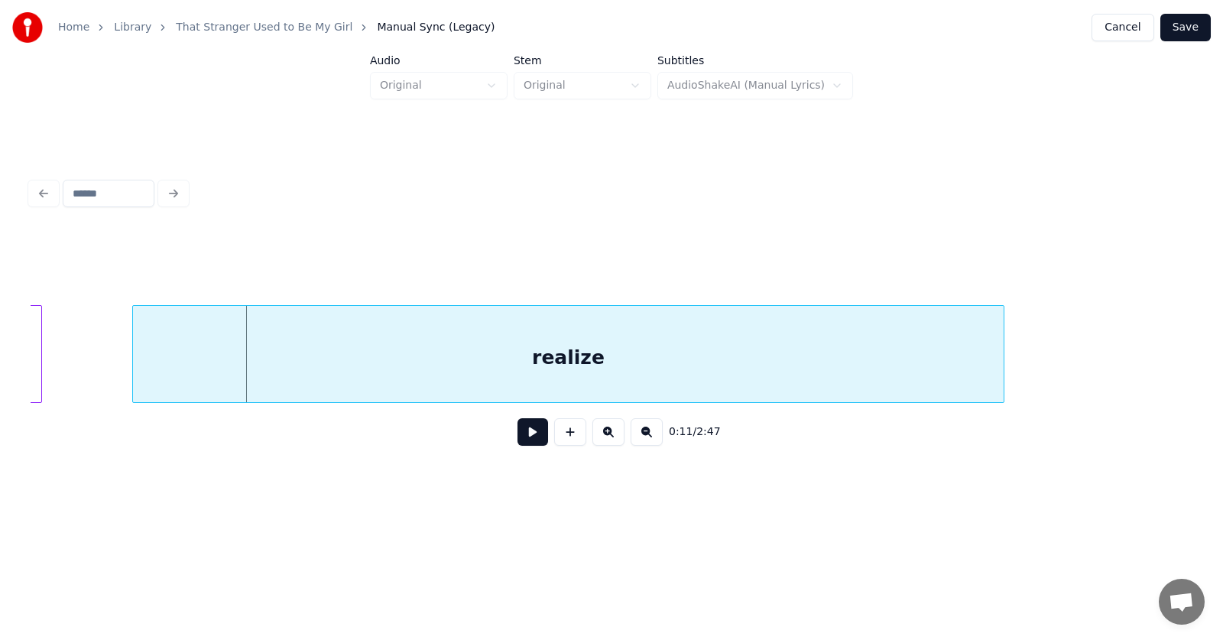
scroll to position [0, 6017]
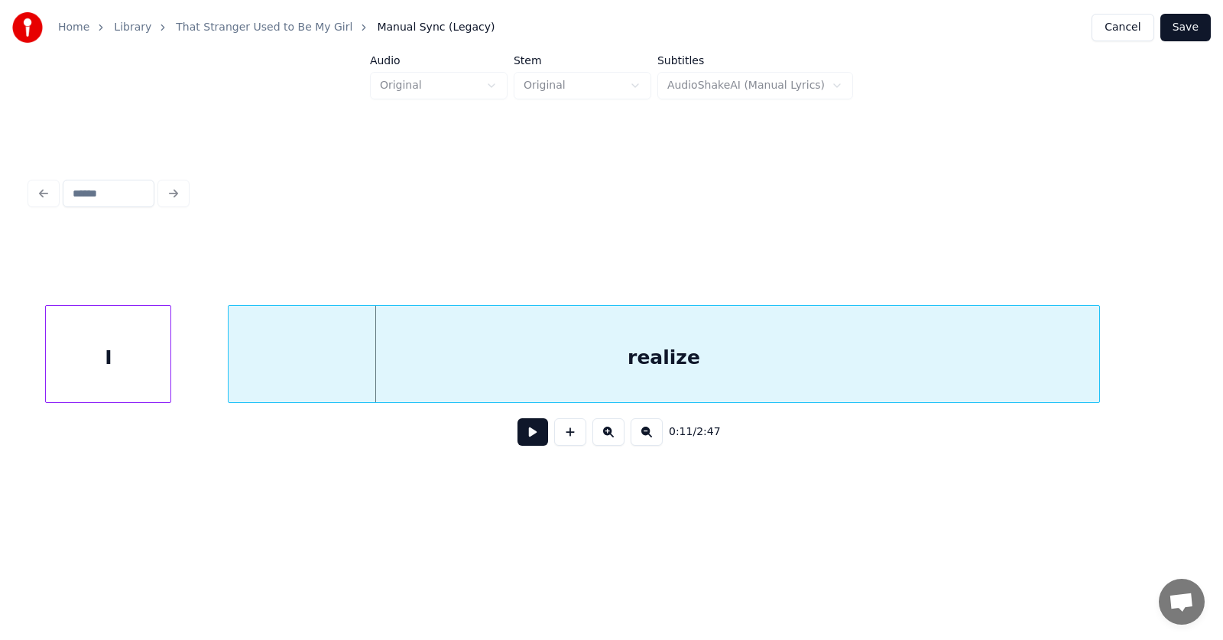
click at [361, 381] on div "realize" at bounding box center [664, 358] width 870 height 104
click at [196, 368] on div at bounding box center [195, 354] width 5 height 96
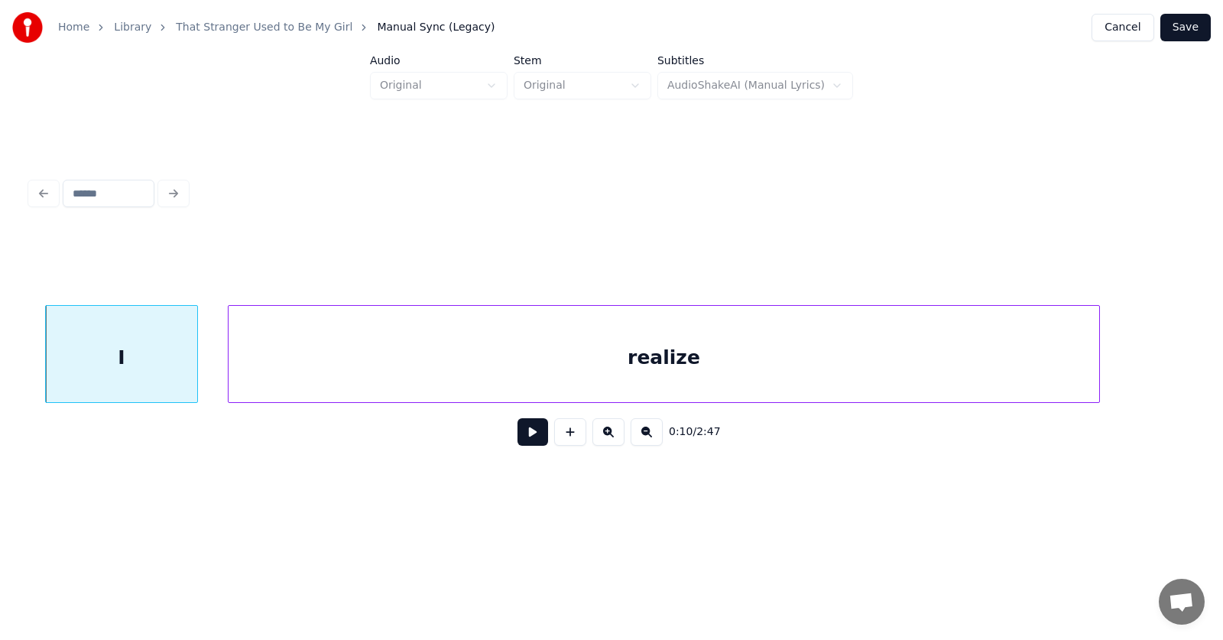
click at [525, 443] on button at bounding box center [532, 432] width 31 height 28
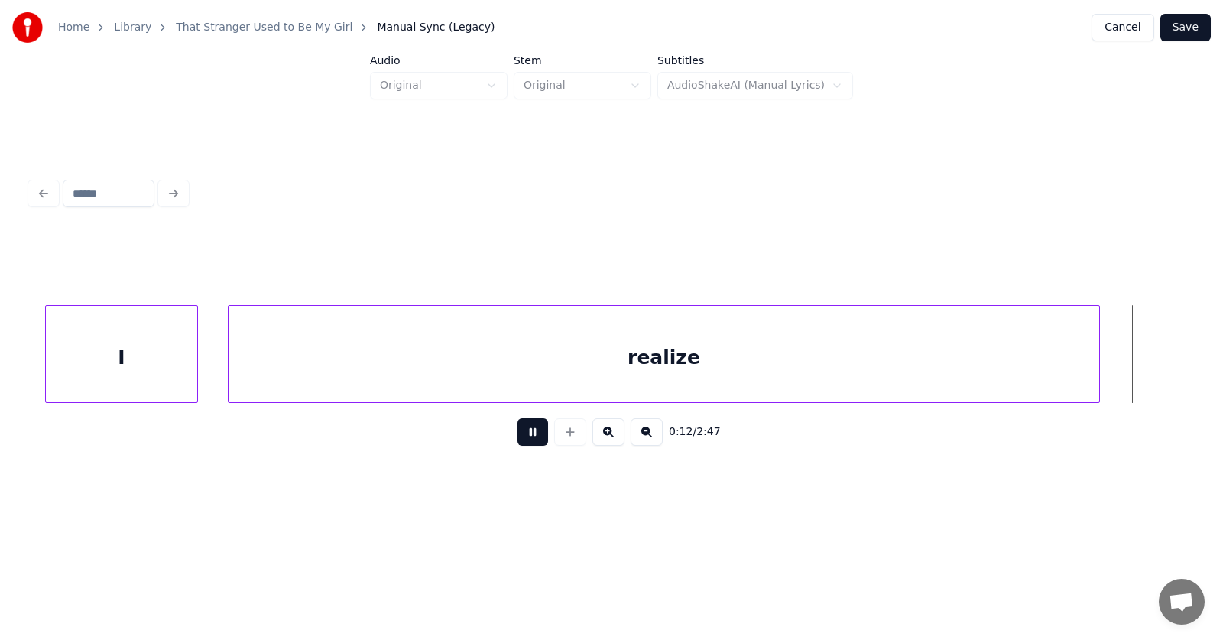
scroll to position [0, 7183]
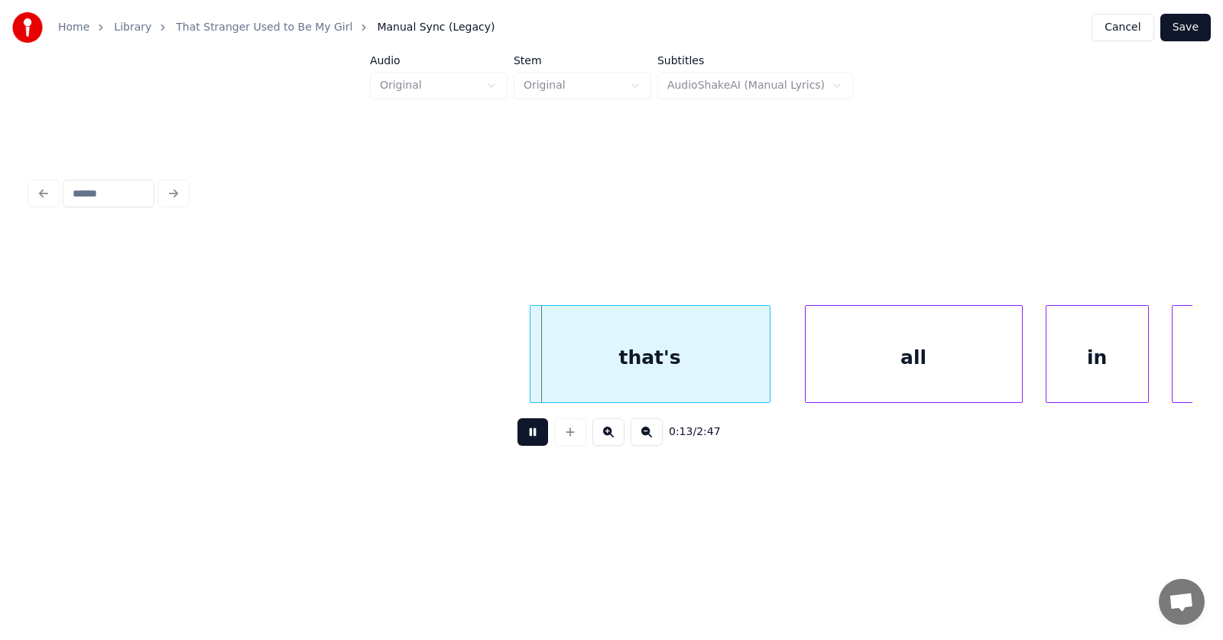
click at [525, 443] on button at bounding box center [532, 432] width 31 height 28
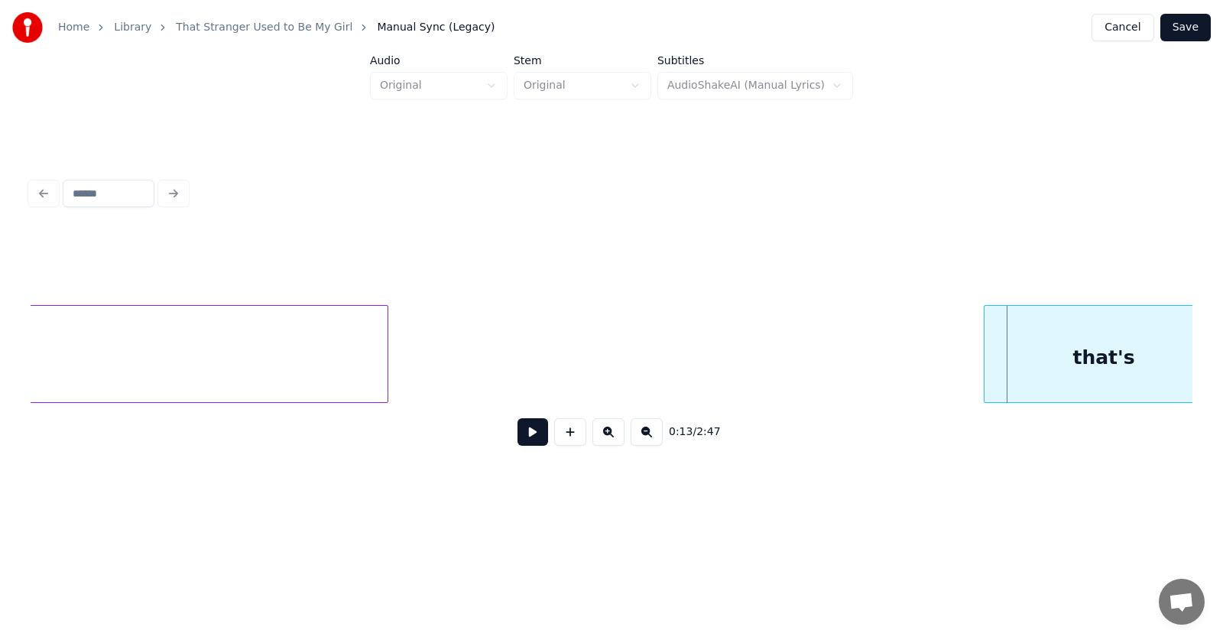
scroll to position [0, 6147]
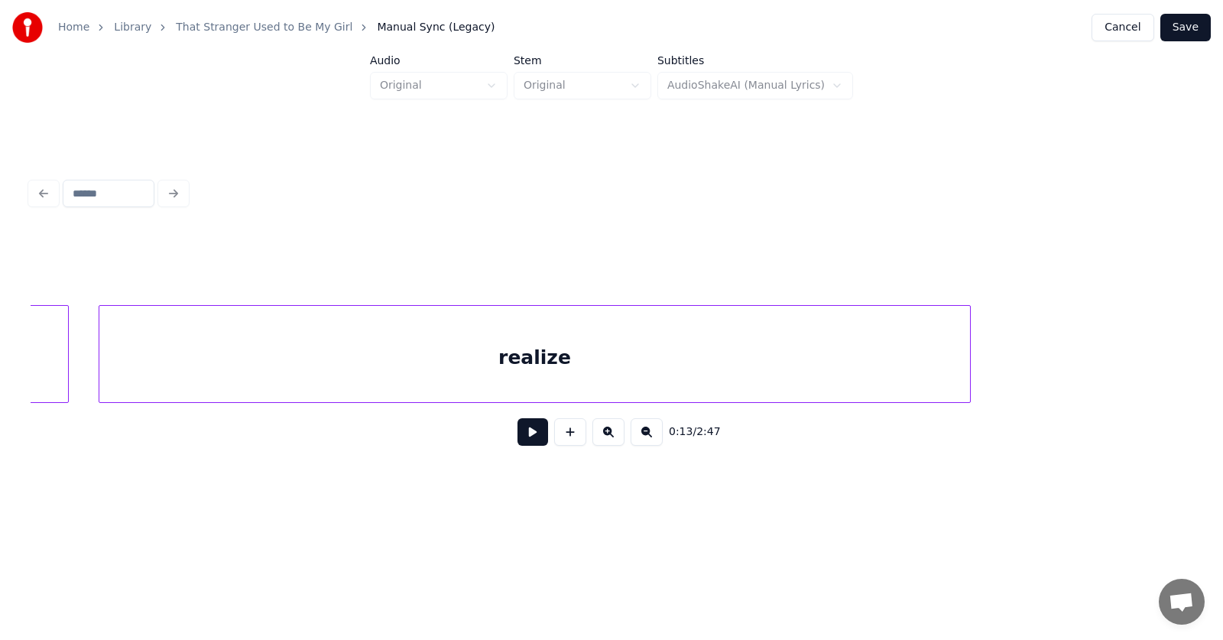
click at [482, 358] on div "realize" at bounding box center [534, 358] width 870 height 104
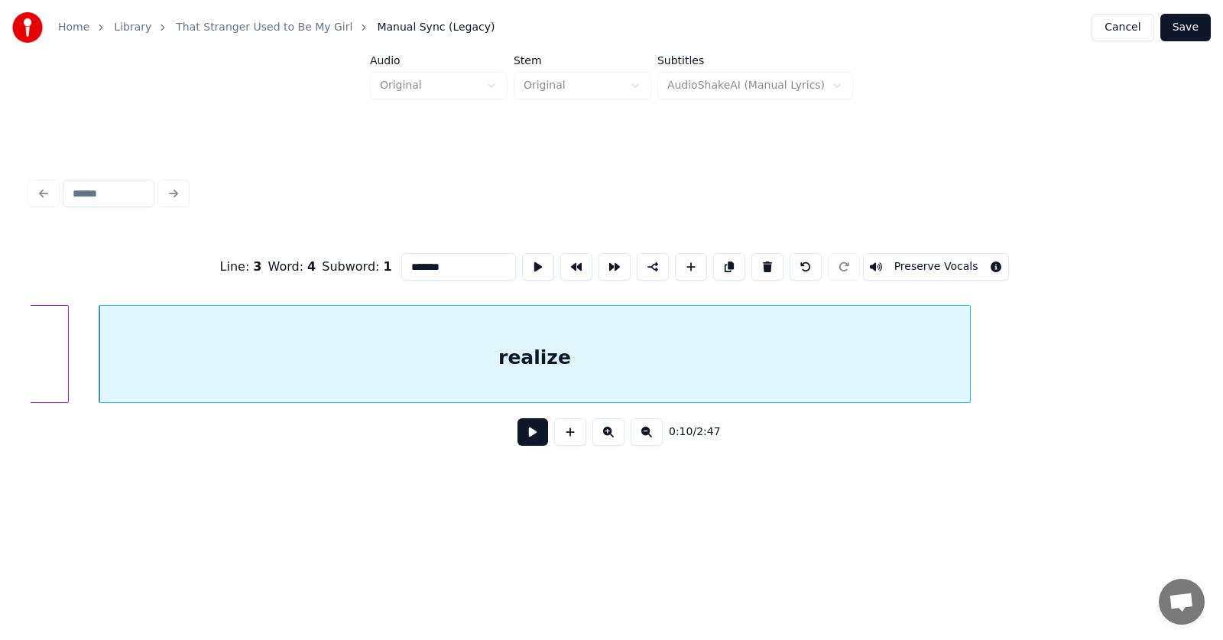
click at [520, 433] on button at bounding box center [532, 432] width 31 height 28
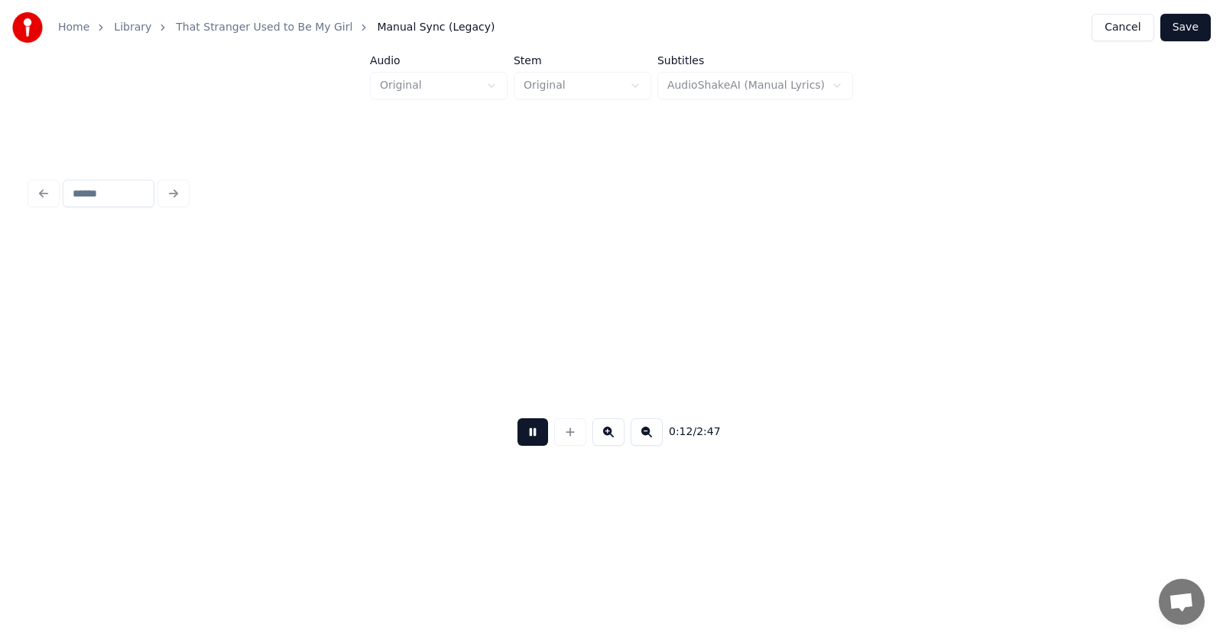
scroll to position [0, 7310]
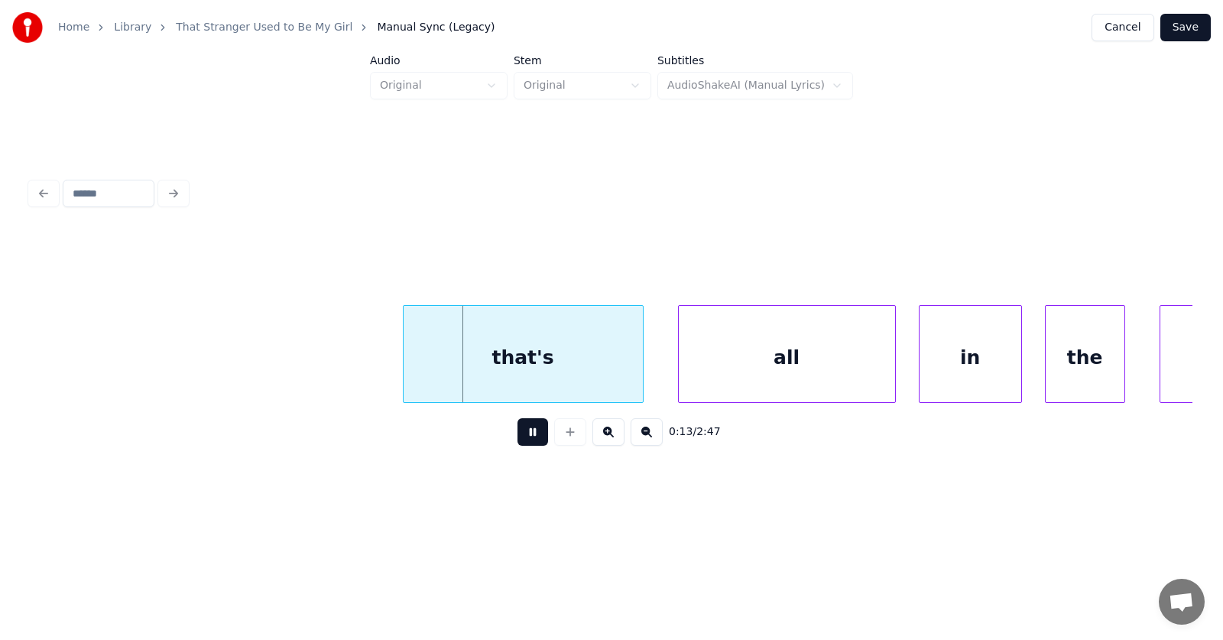
click at [520, 433] on button at bounding box center [532, 432] width 31 height 28
click at [507, 379] on div "that's" at bounding box center [501, 358] width 239 height 104
click at [727, 375] on div "all" at bounding box center [755, 358] width 216 height 104
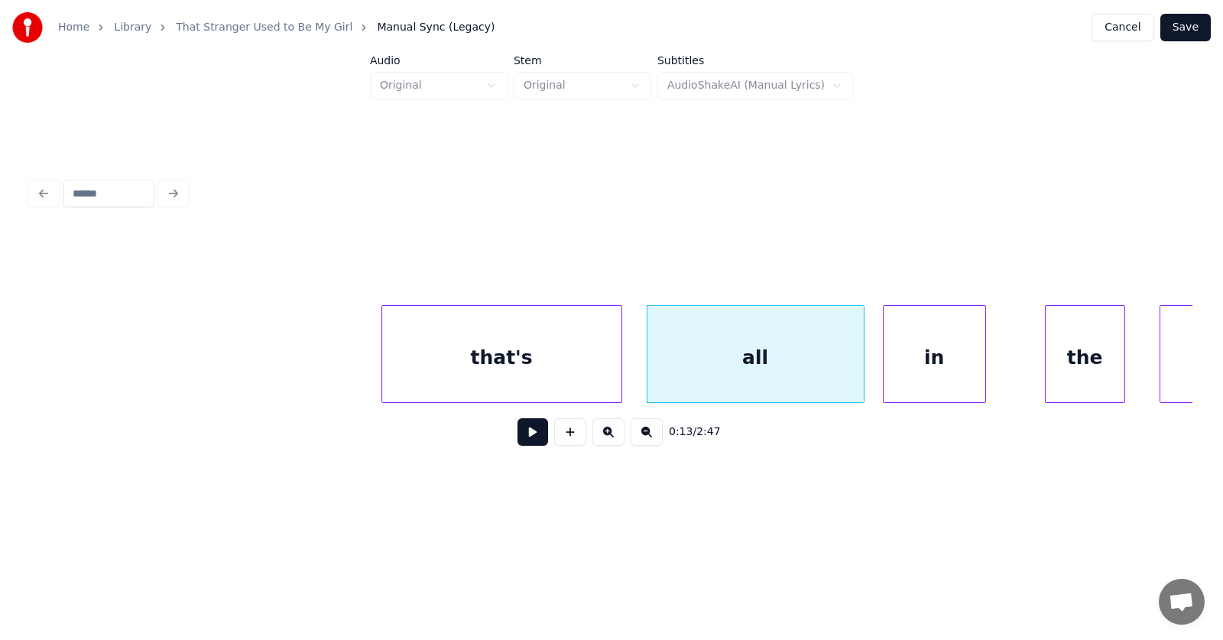
click at [908, 375] on div "in" at bounding box center [935, 358] width 102 height 104
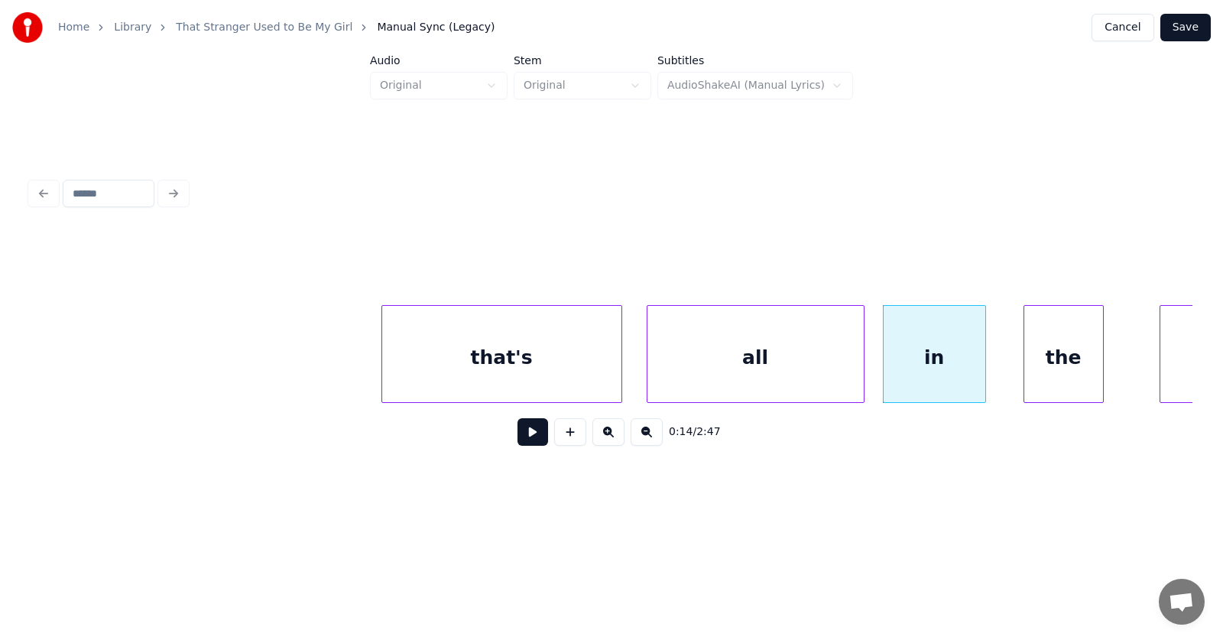
click at [1043, 368] on div "the" at bounding box center [1063, 358] width 79 height 104
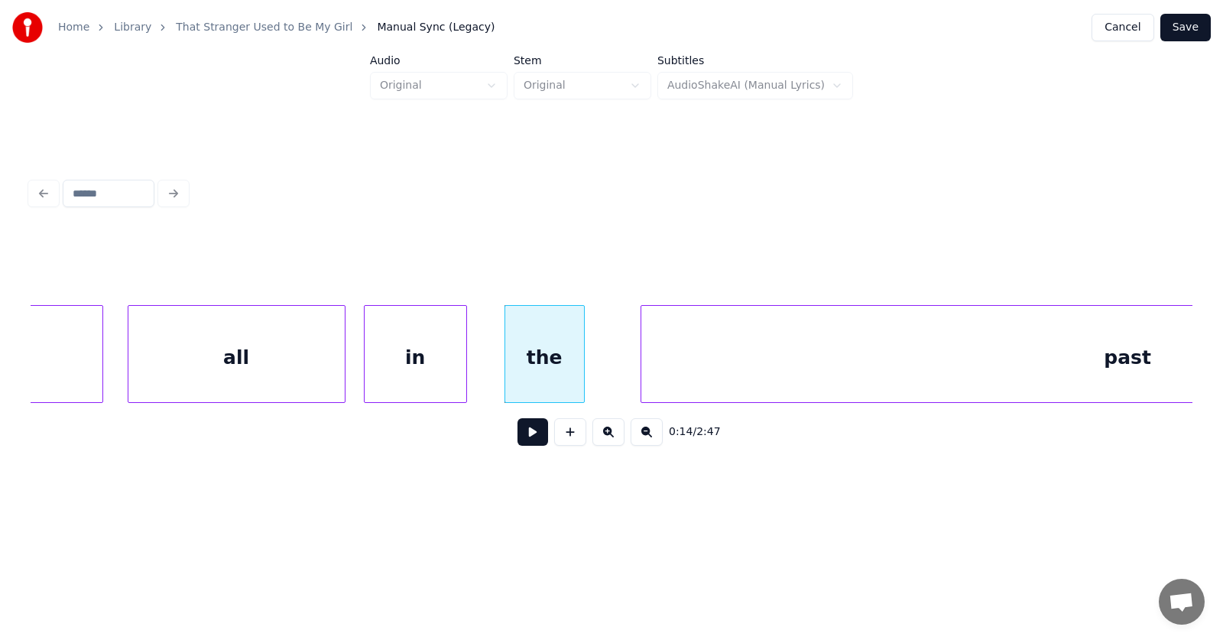
scroll to position [0, 8247]
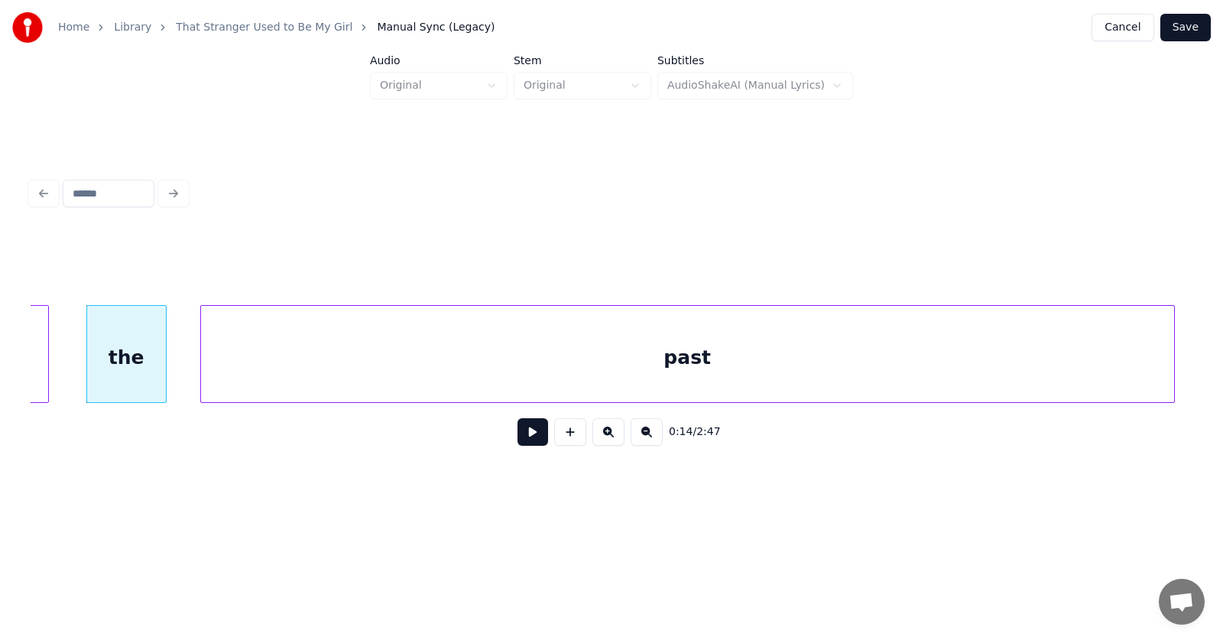
click at [724, 360] on div "past" at bounding box center [687, 358] width 973 height 104
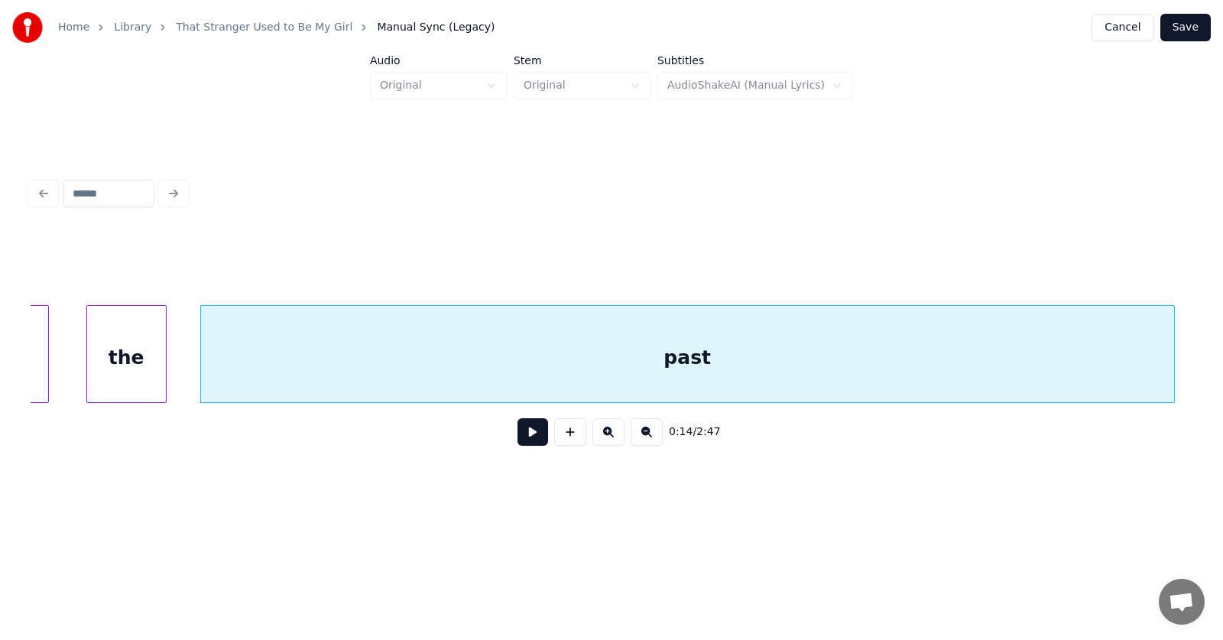
click at [528, 439] on button at bounding box center [532, 432] width 31 height 28
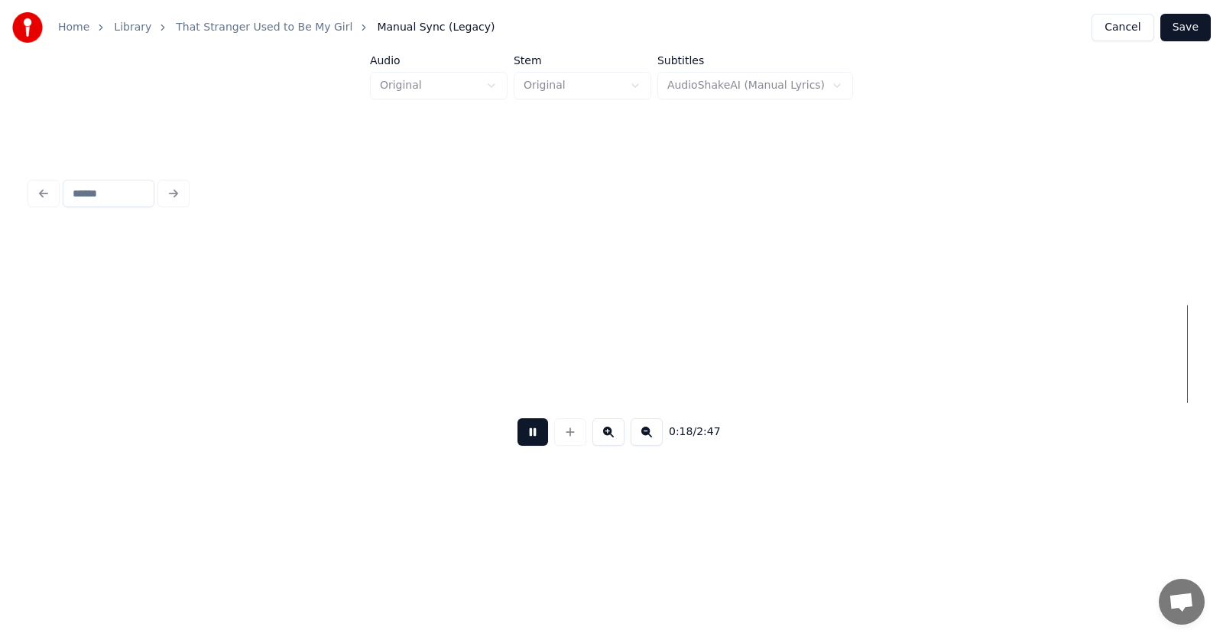
scroll to position [0, 10579]
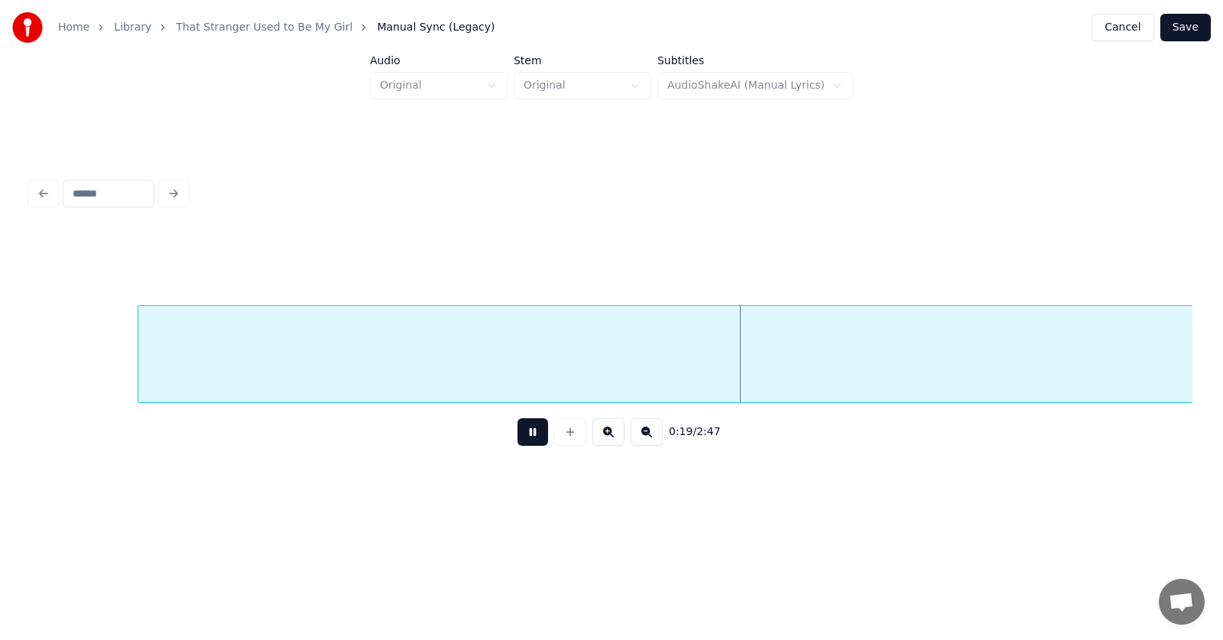
click at [528, 439] on button at bounding box center [532, 432] width 31 height 28
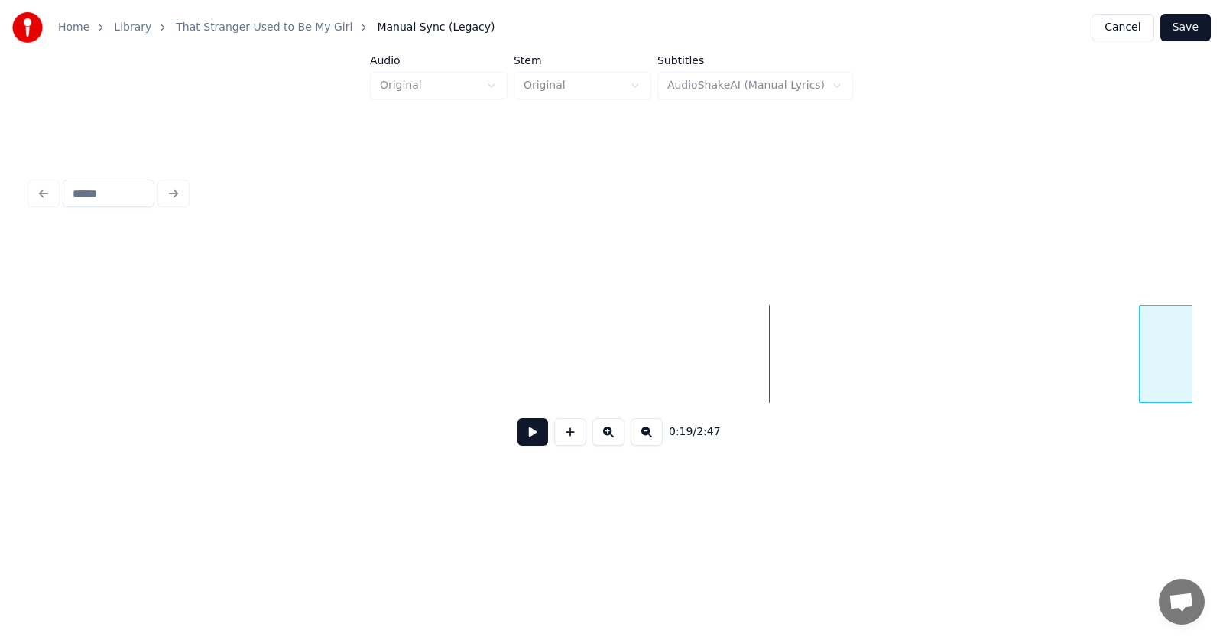
click at [1142, 350] on div at bounding box center [1142, 354] width 5 height 96
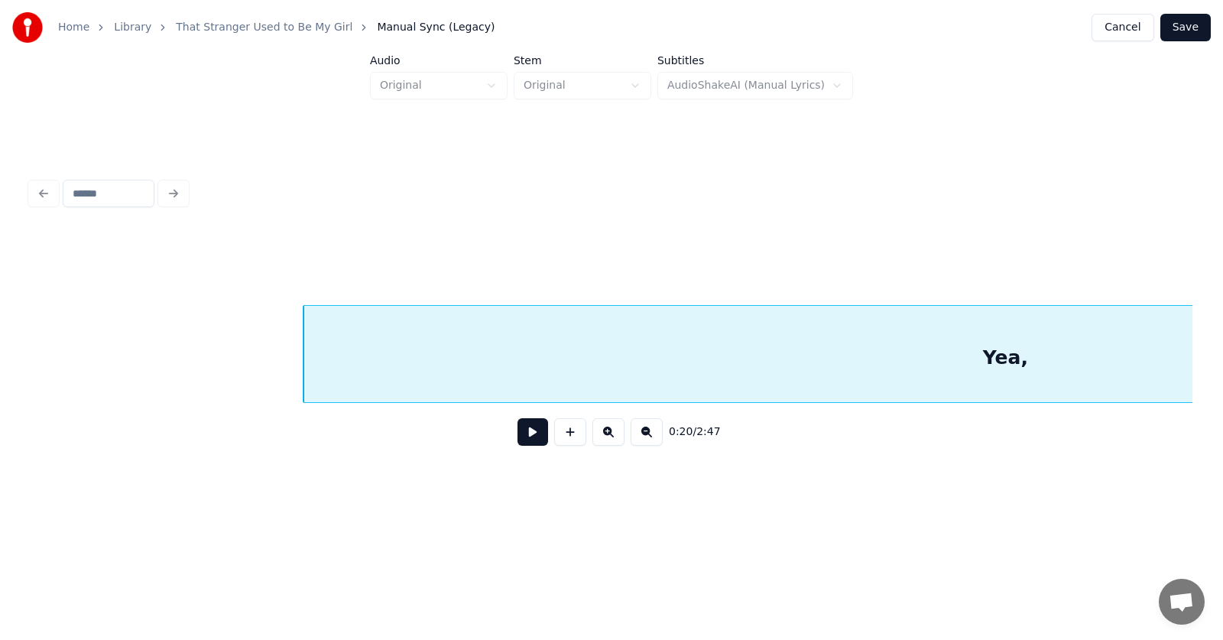
scroll to position [0, 11595]
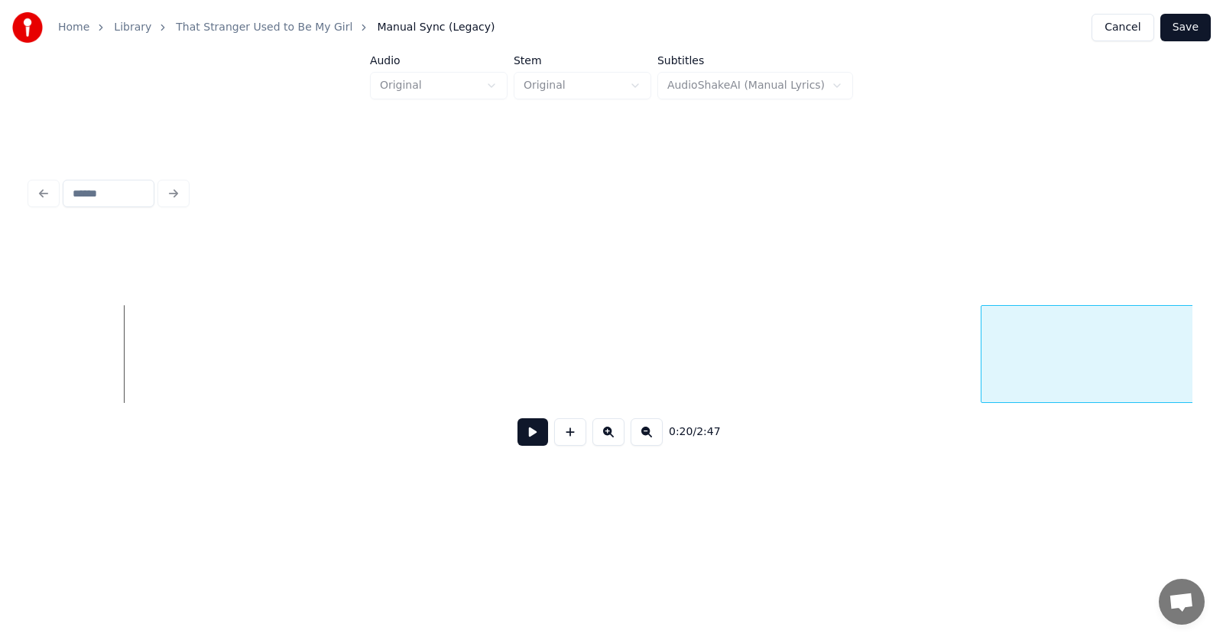
click at [984, 356] on div at bounding box center [983, 354] width 5 height 96
click at [520, 439] on button at bounding box center [532, 432] width 31 height 28
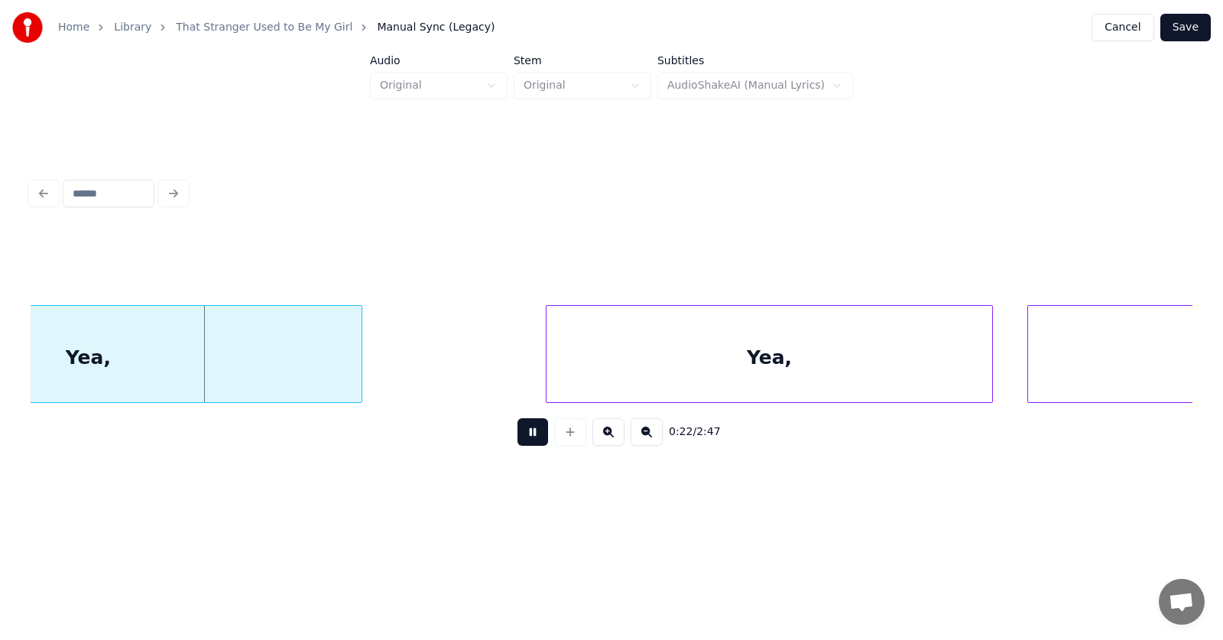
click at [520, 439] on button at bounding box center [532, 432] width 31 height 28
click at [781, 365] on div at bounding box center [783, 354] width 5 height 96
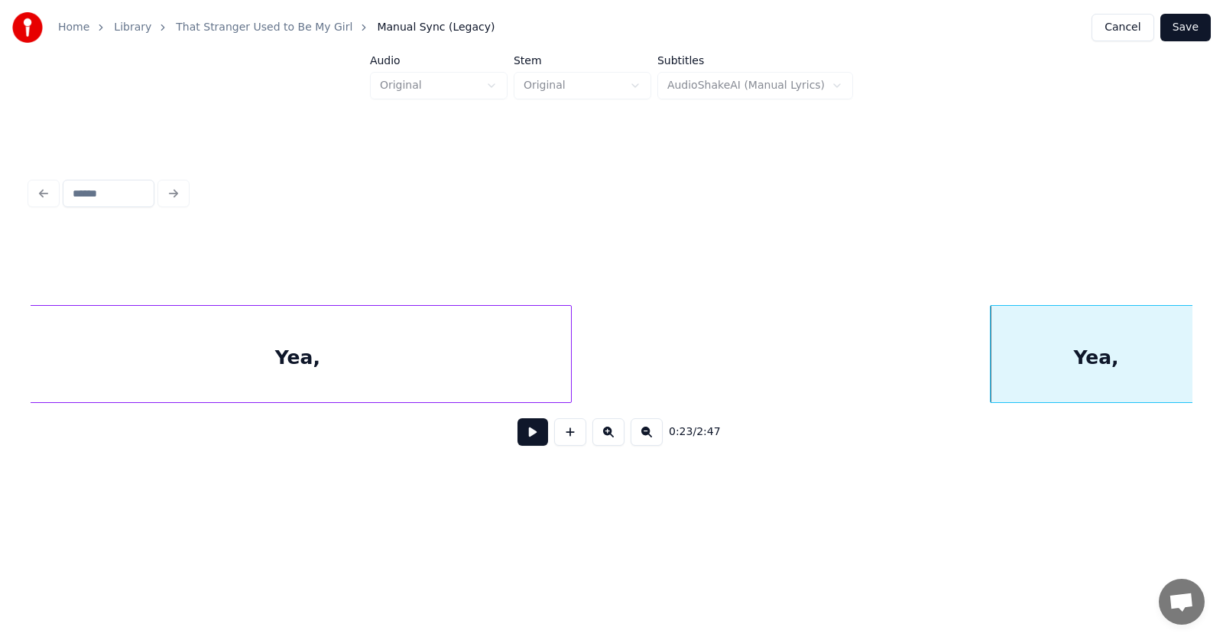
scroll to position [0, 12164]
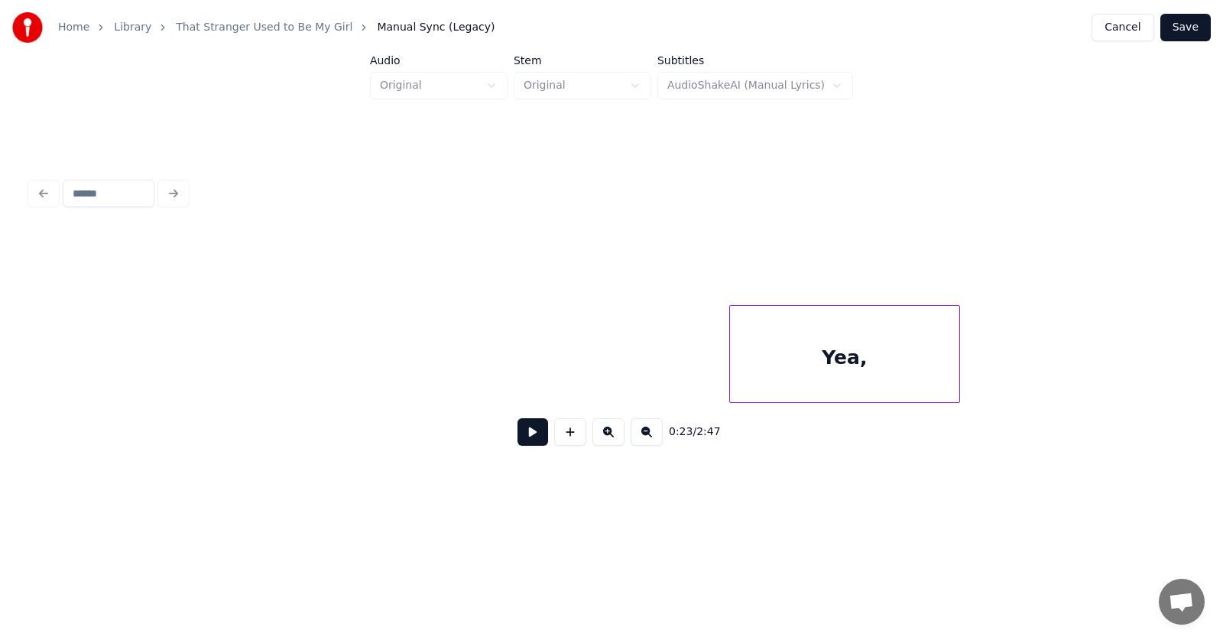
click at [732, 362] on div at bounding box center [732, 354] width 5 height 96
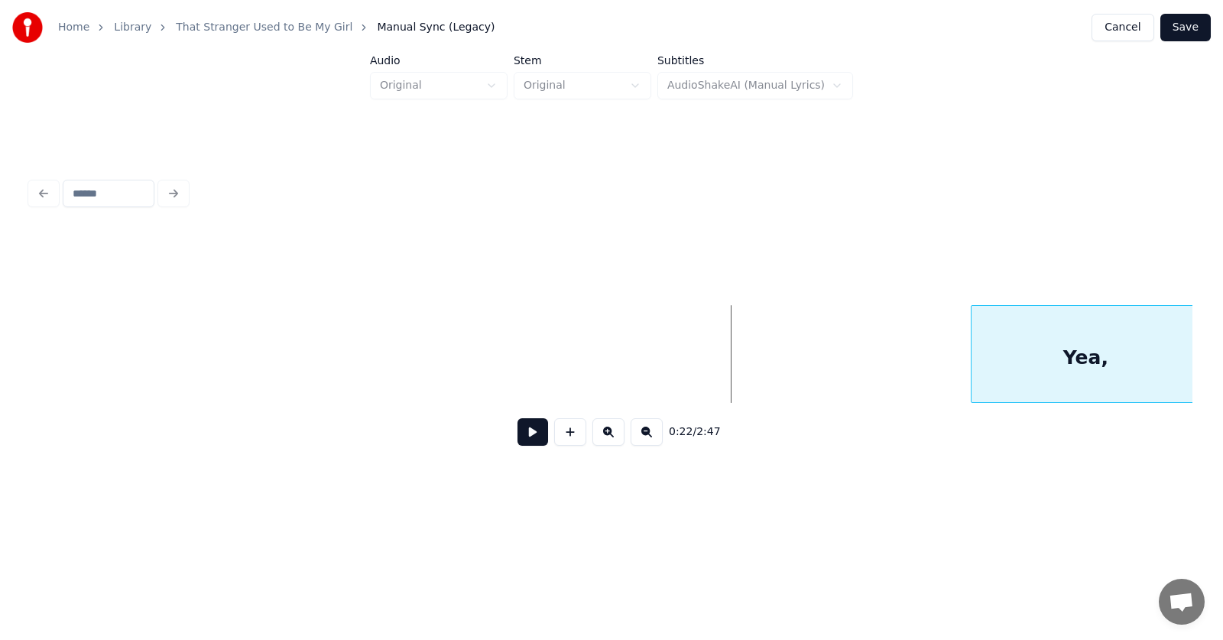
scroll to position [0, 12182]
click at [1070, 363] on div "Yea," at bounding box center [1068, 358] width 229 height 104
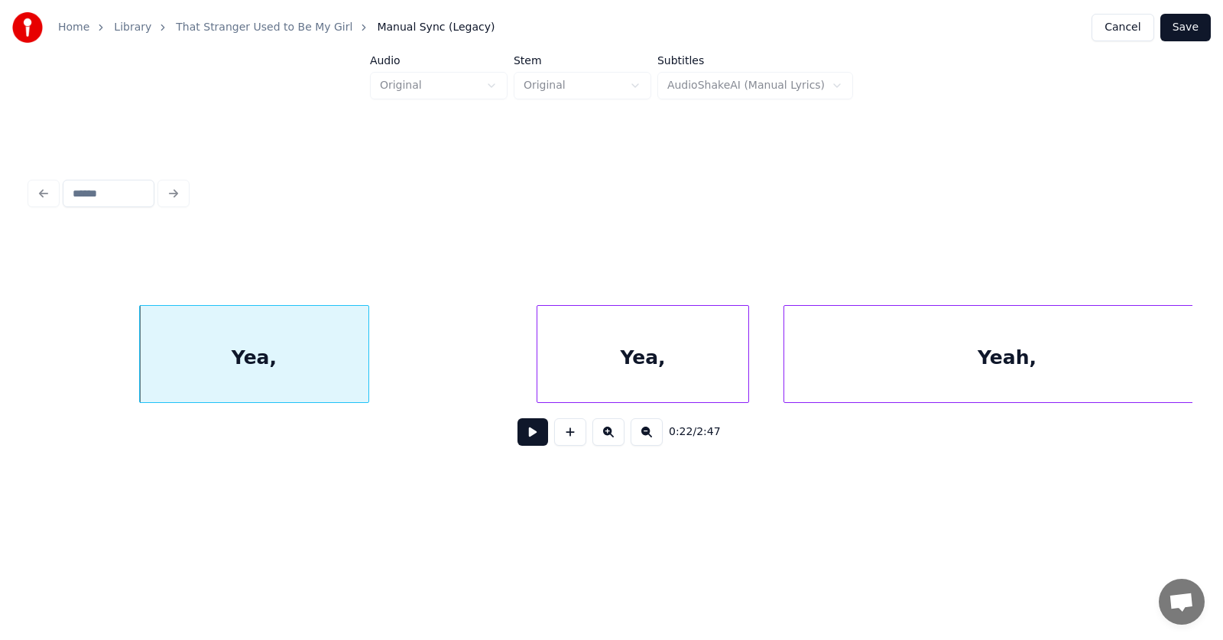
scroll to position [0, 13070]
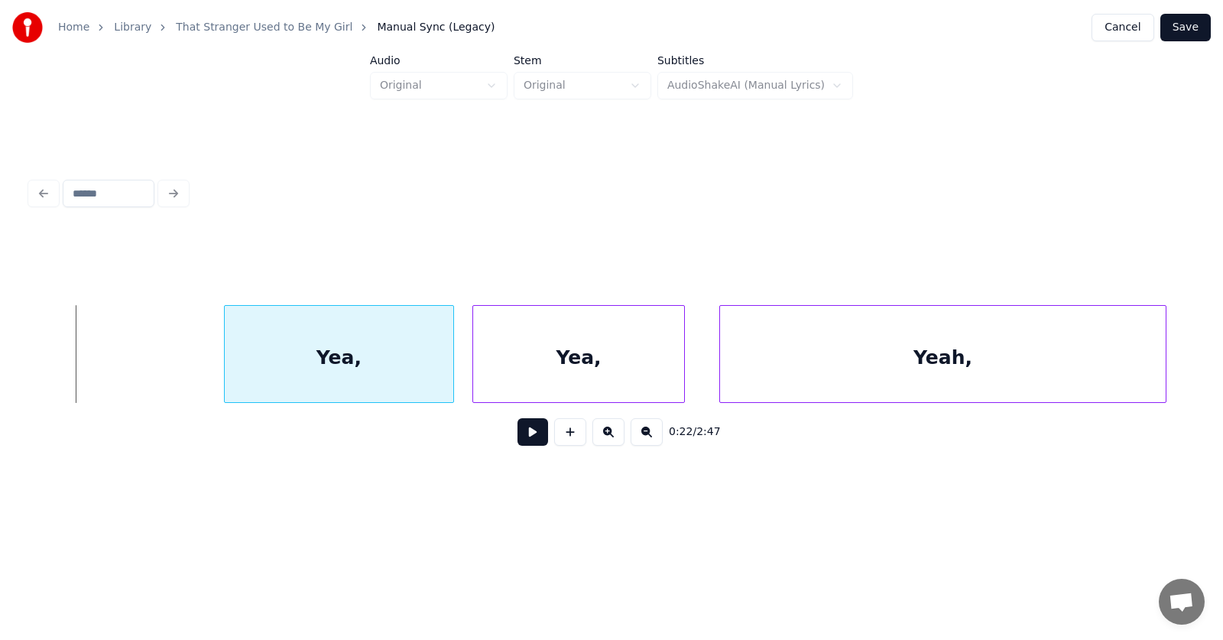
click at [349, 381] on div "Yea," at bounding box center [339, 358] width 229 height 104
click at [224, 365] on div "Yea," at bounding box center [339, 354] width 230 height 98
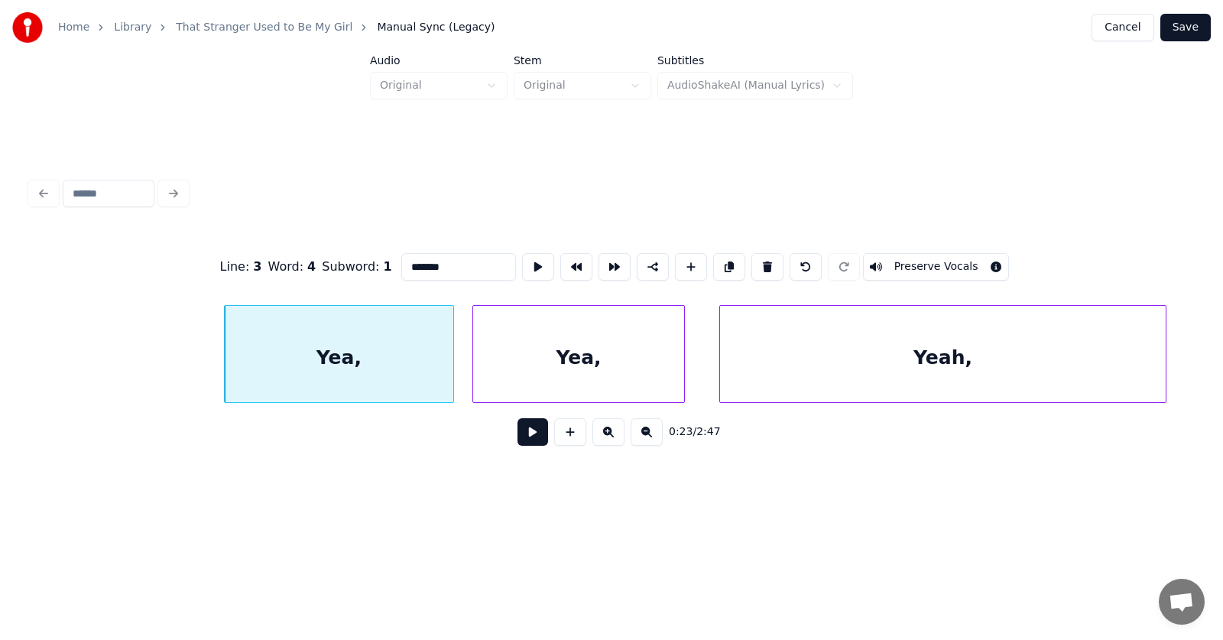
type input "****"
click at [221, 364] on div at bounding box center [219, 354] width 5 height 96
click at [315, 358] on div "Yea," at bounding box center [335, 358] width 236 height 104
click at [522, 258] on button at bounding box center [538, 267] width 32 height 28
click at [517, 430] on button at bounding box center [532, 432] width 31 height 28
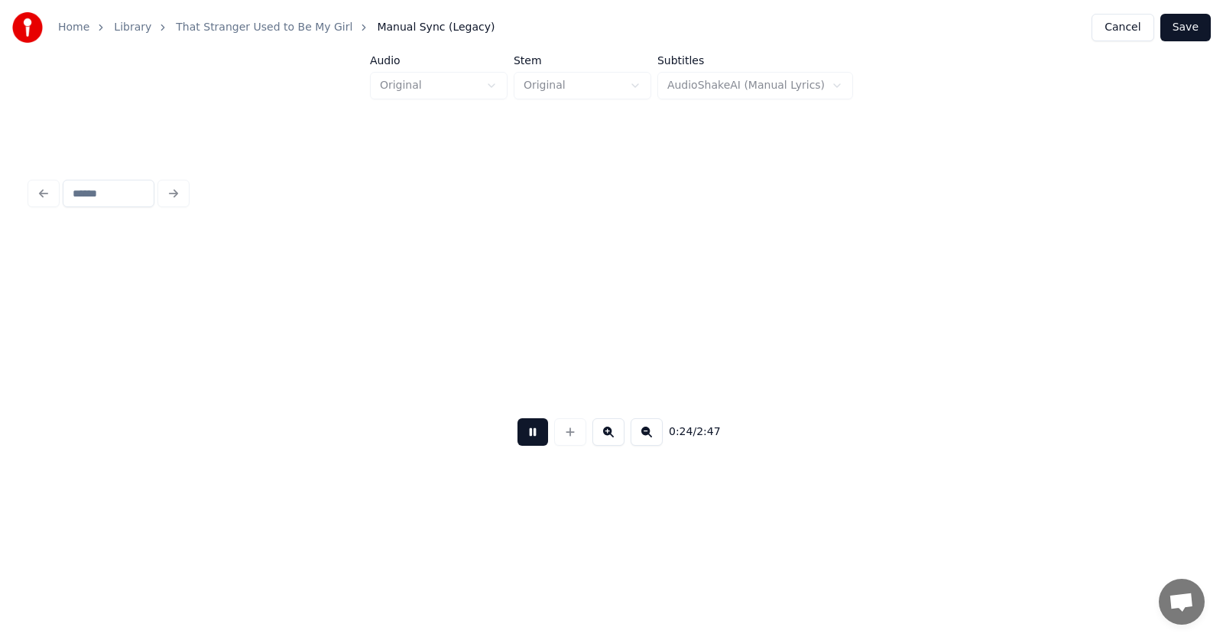
click at [517, 430] on button at bounding box center [532, 432] width 31 height 28
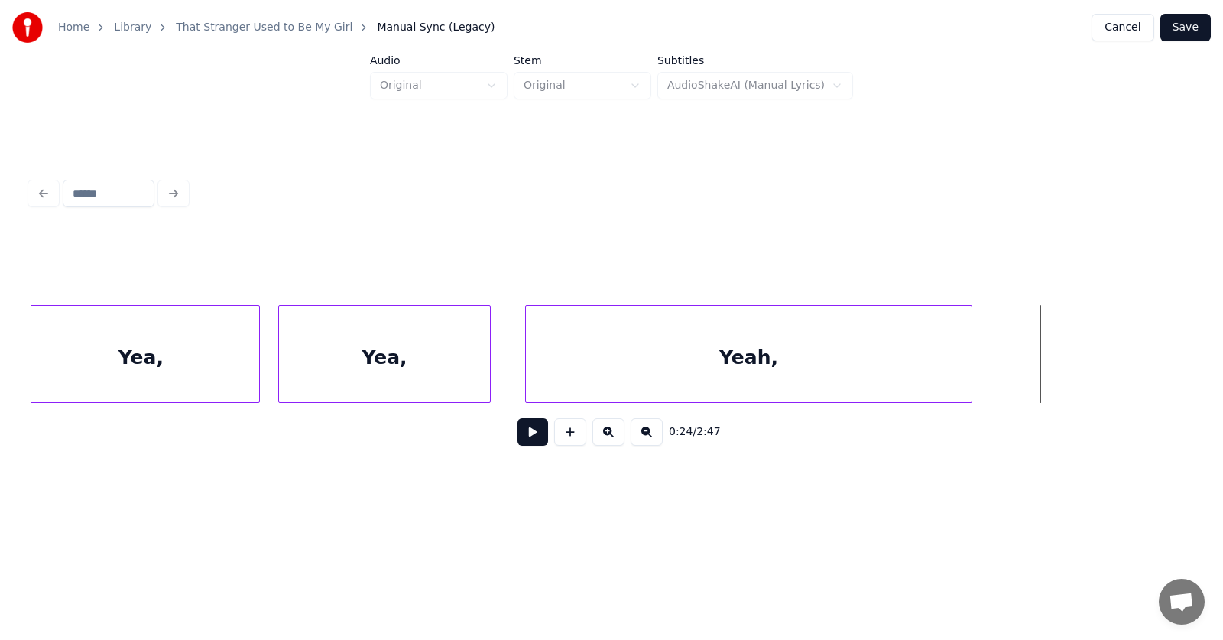
scroll to position [0, 13135]
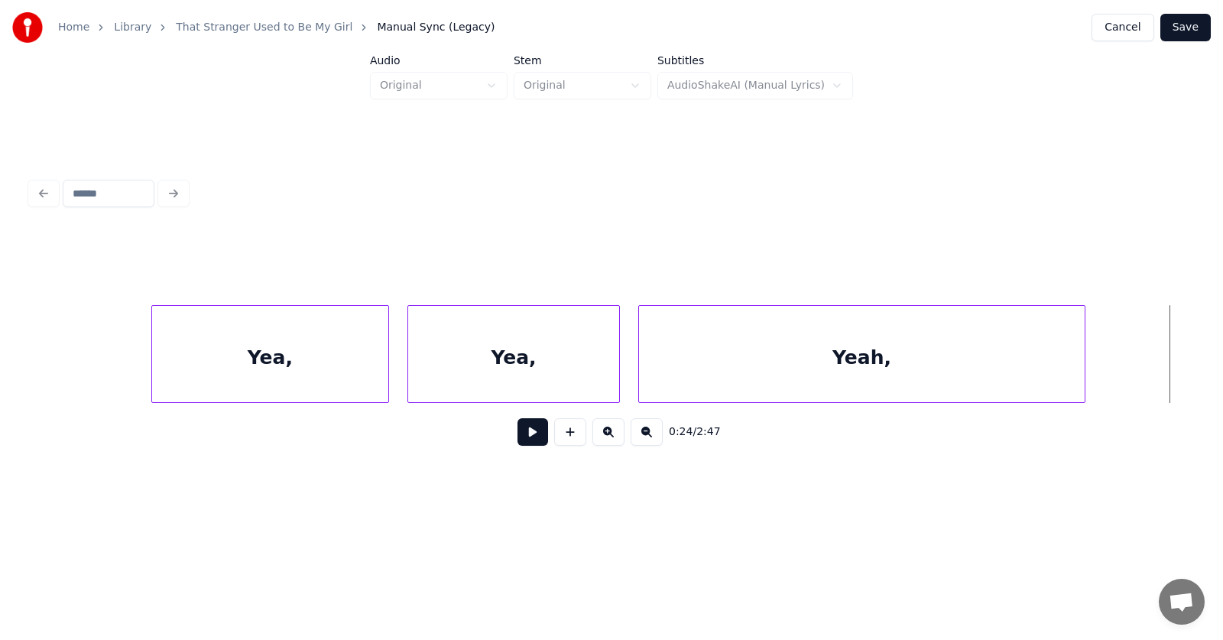
click at [705, 375] on div "Yeah," at bounding box center [862, 358] width 446 height 104
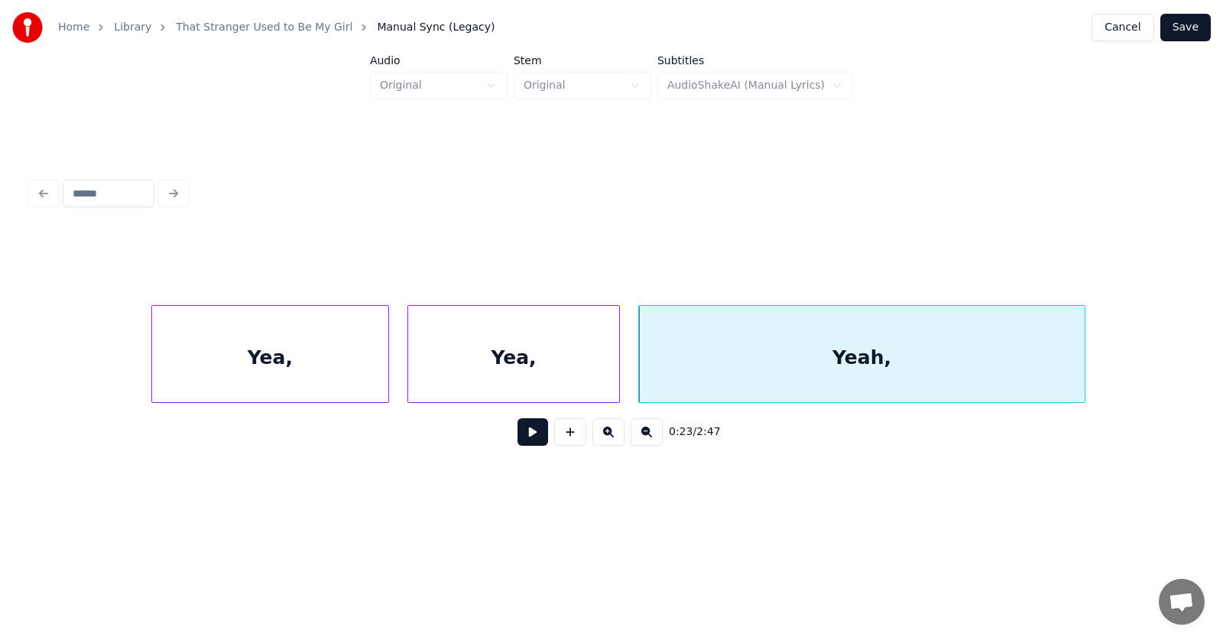
click at [526, 442] on button at bounding box center [532, 432] width 31 height 28
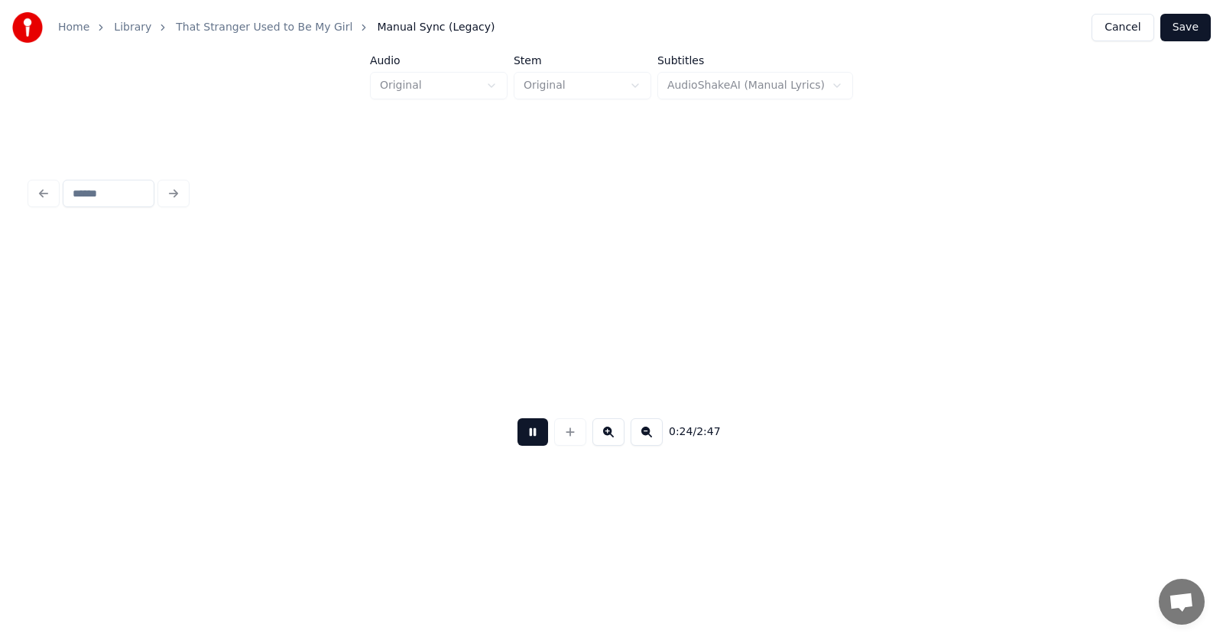
scroll to position [0, 14302]
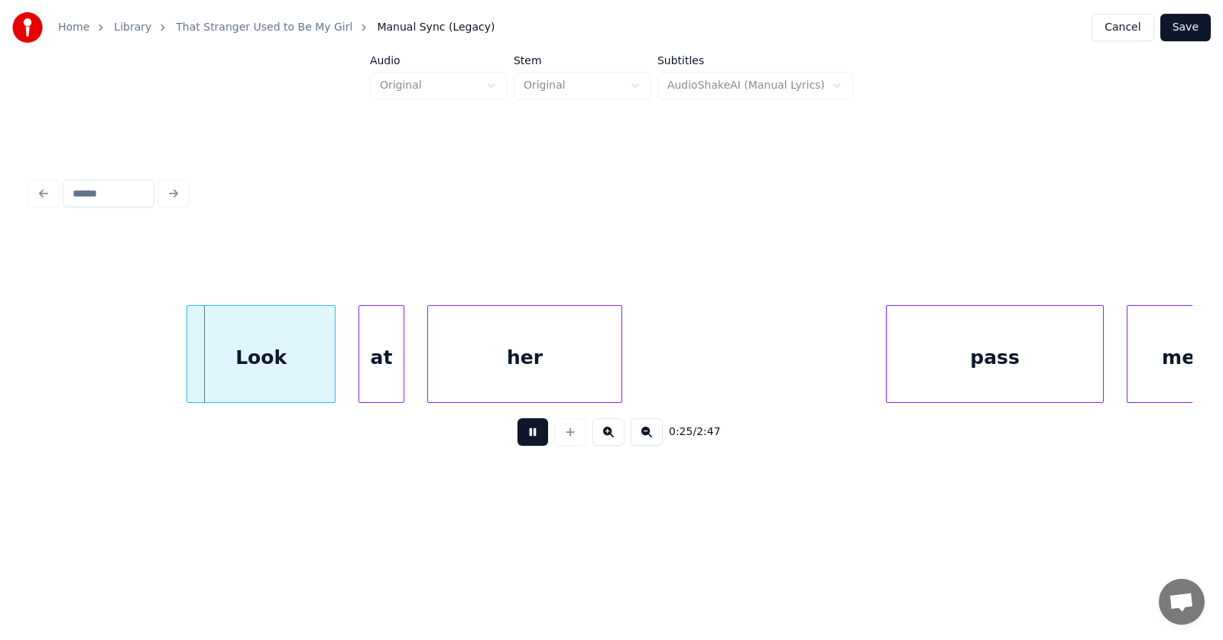
click at [527, 442] on button at bounding box center [532, 432] width 31 height 28
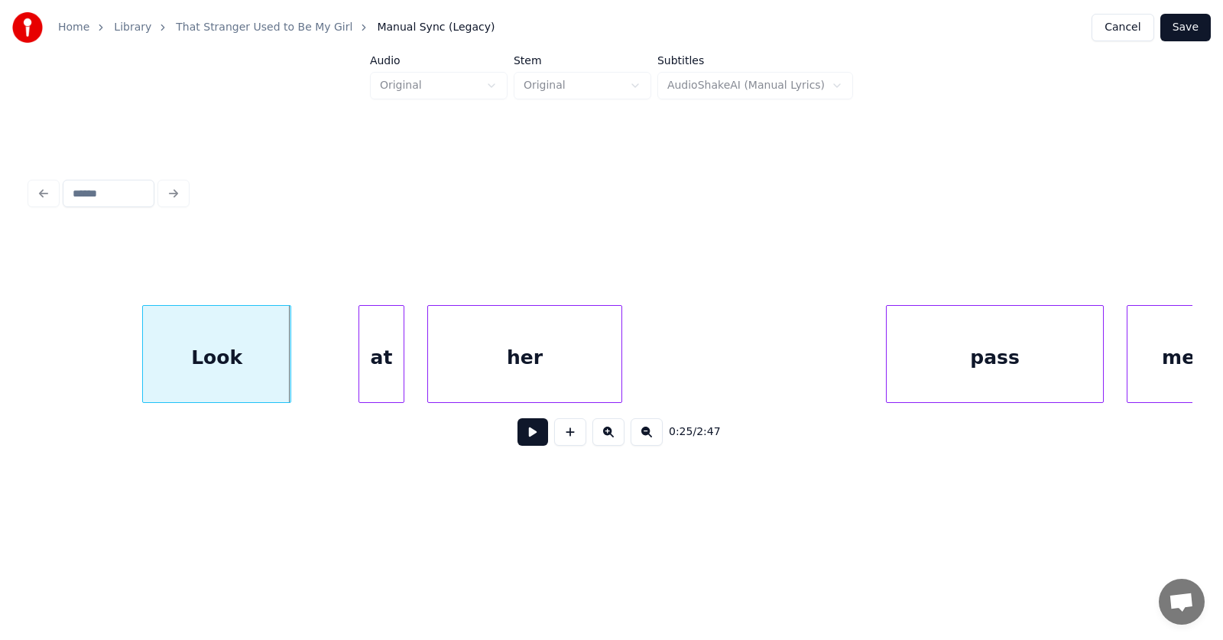
click at [222, 368] on div "Look" at bounding box center [217, 358] width 148 height 104
click at [95, 362] on div at bounding box center [94, 354] width 5 height 96
click at [348, 365] on div at bounding box center [350, 354] width 5 height 96
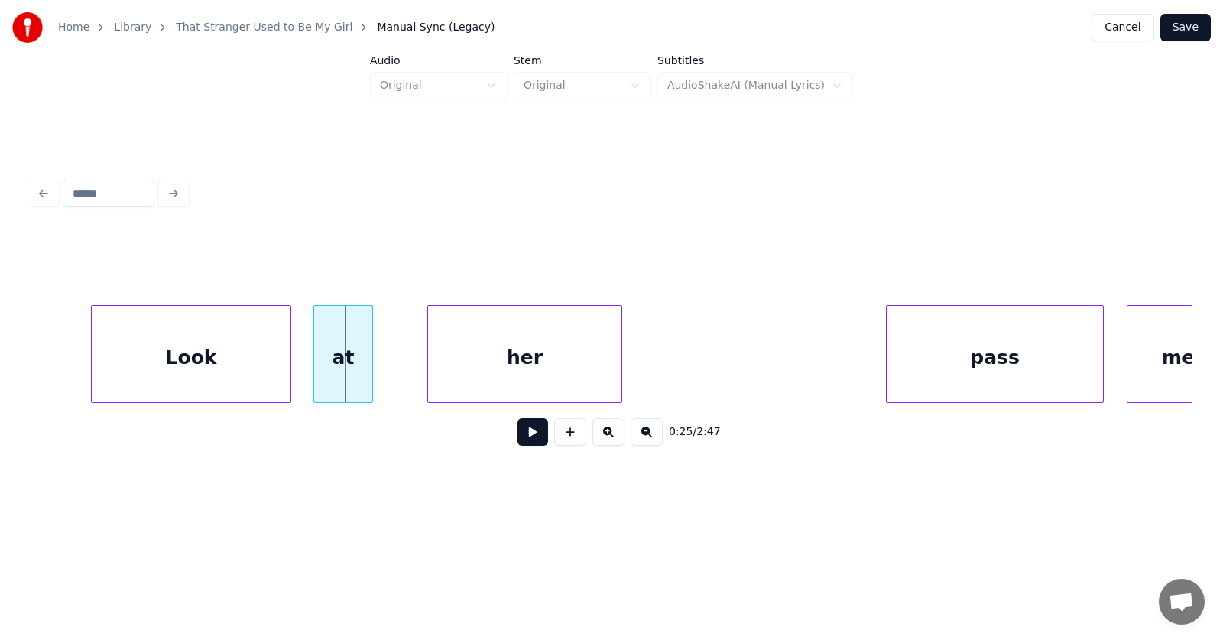
click at [336, 365] on div "at" at bounding box center [343, 358] width 58 height 104
click at [457, 368] on div "her" at bounding box center [495, 358] width 193 height 104
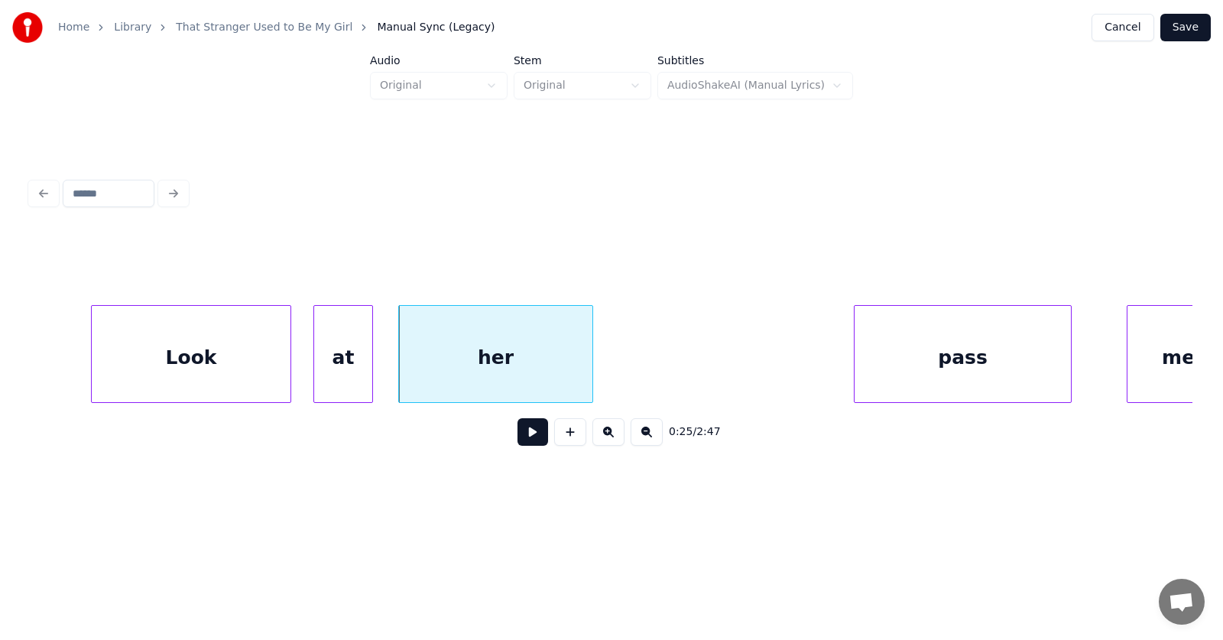
click at [932, 375] on div "pass" at bounding box center [962, 358] width 216 height 104
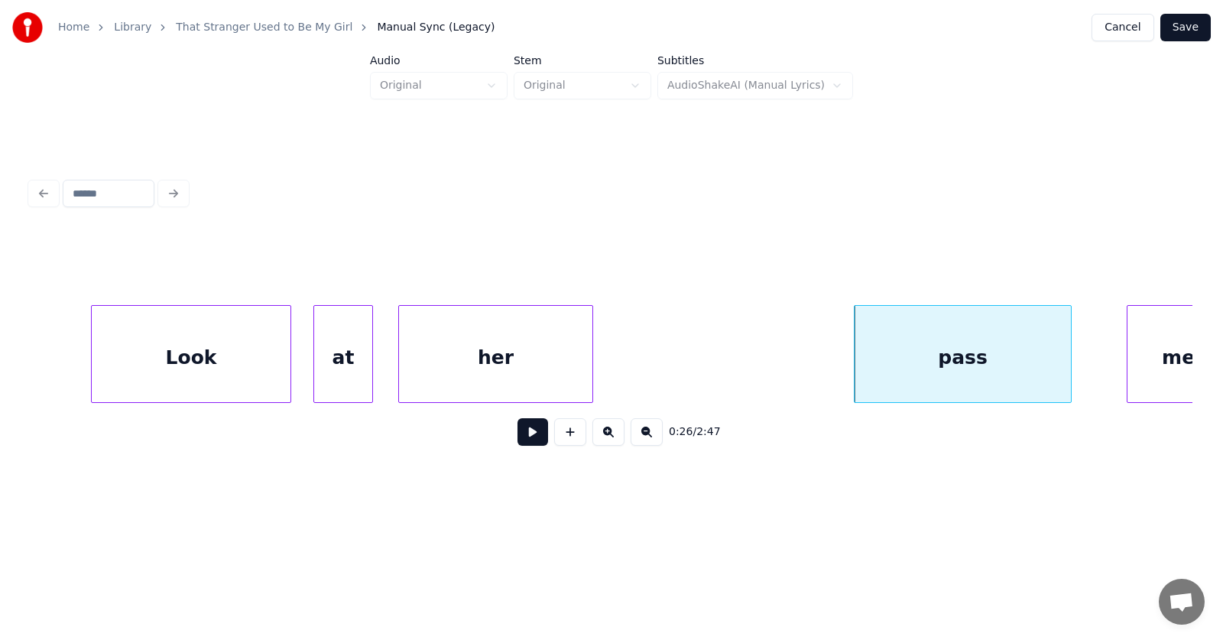
scroll to position [0, 14335]
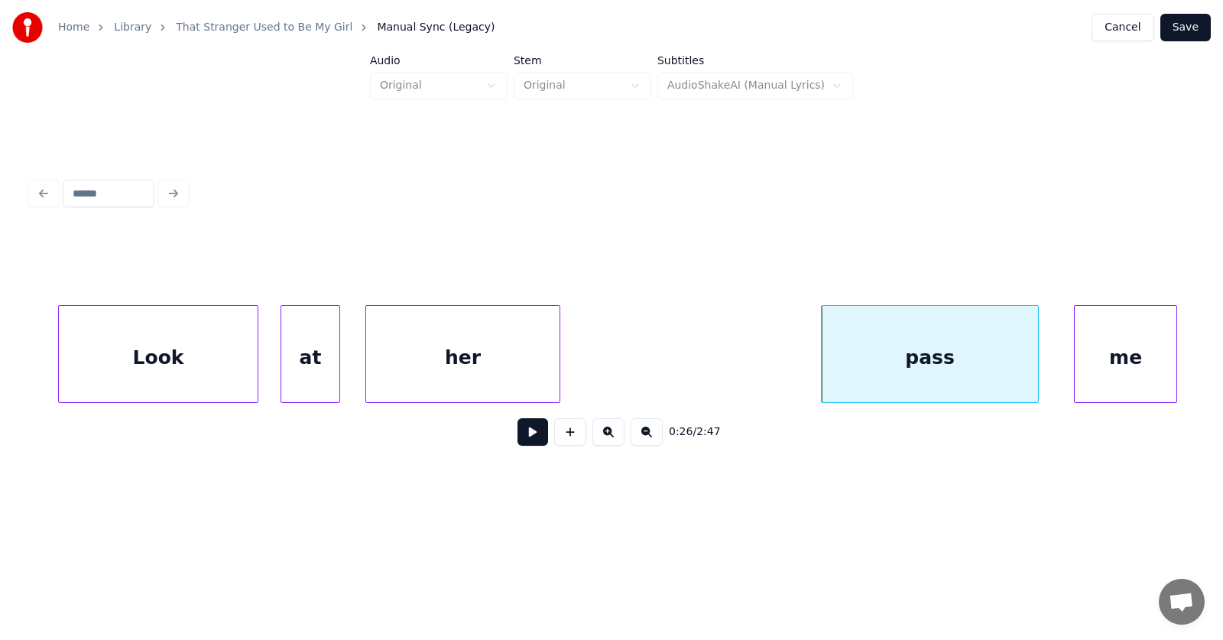
click at [1158, 342] on div "me" at bounding box center [1126, 358] width 102 height 104
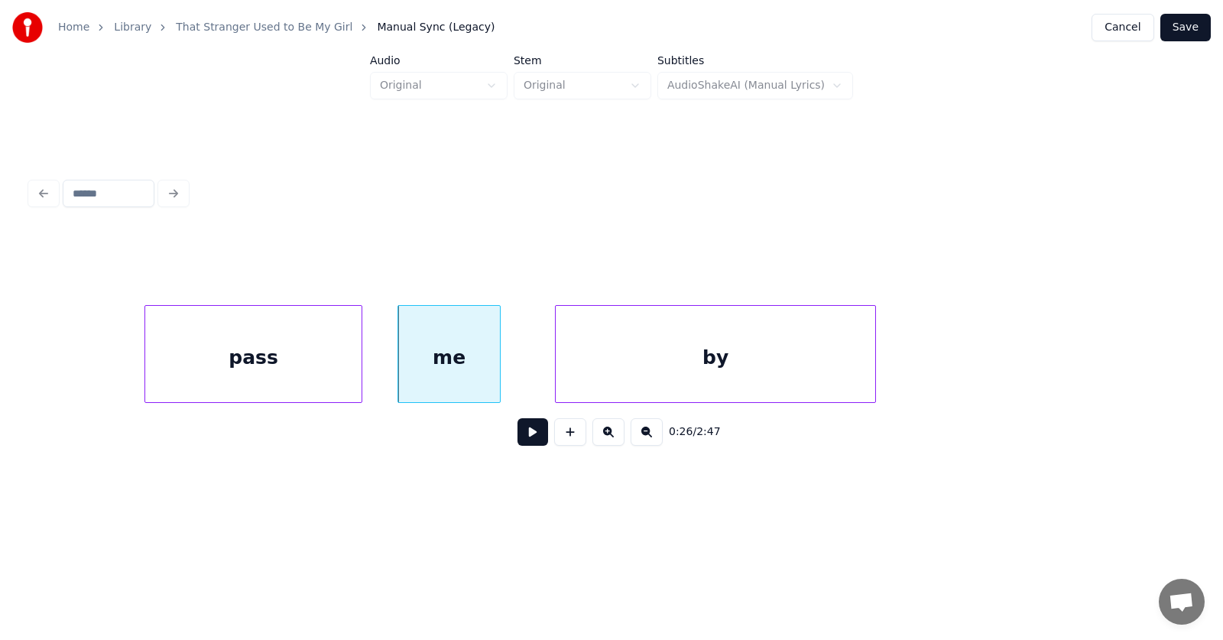
scroll to position [0, 15205]
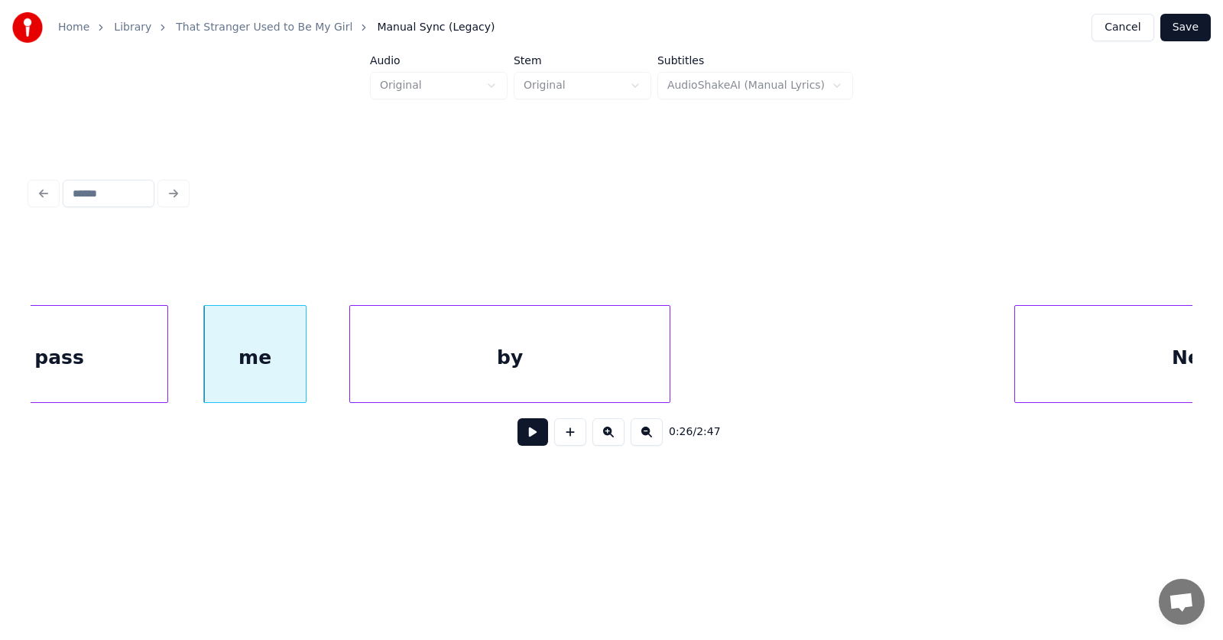
click at [437, 375] on div "by" at bounding box center [509, 358] width 319 height 104
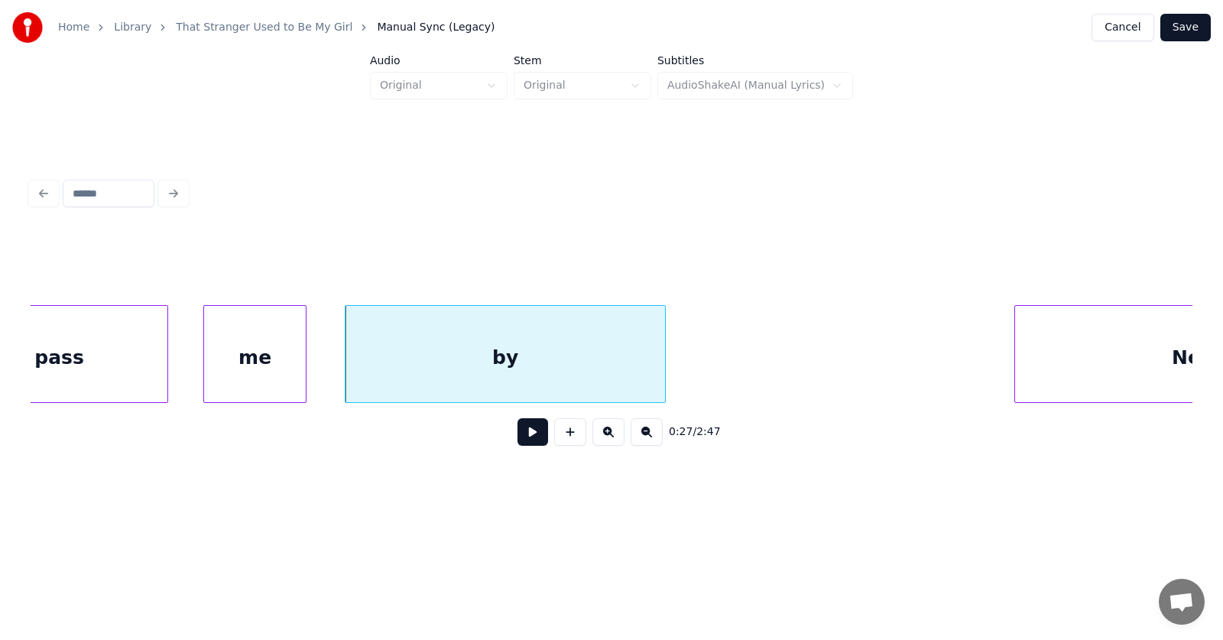
click at [452, 358] on div "by" at bounding box center [504, 358] width 319 height 104
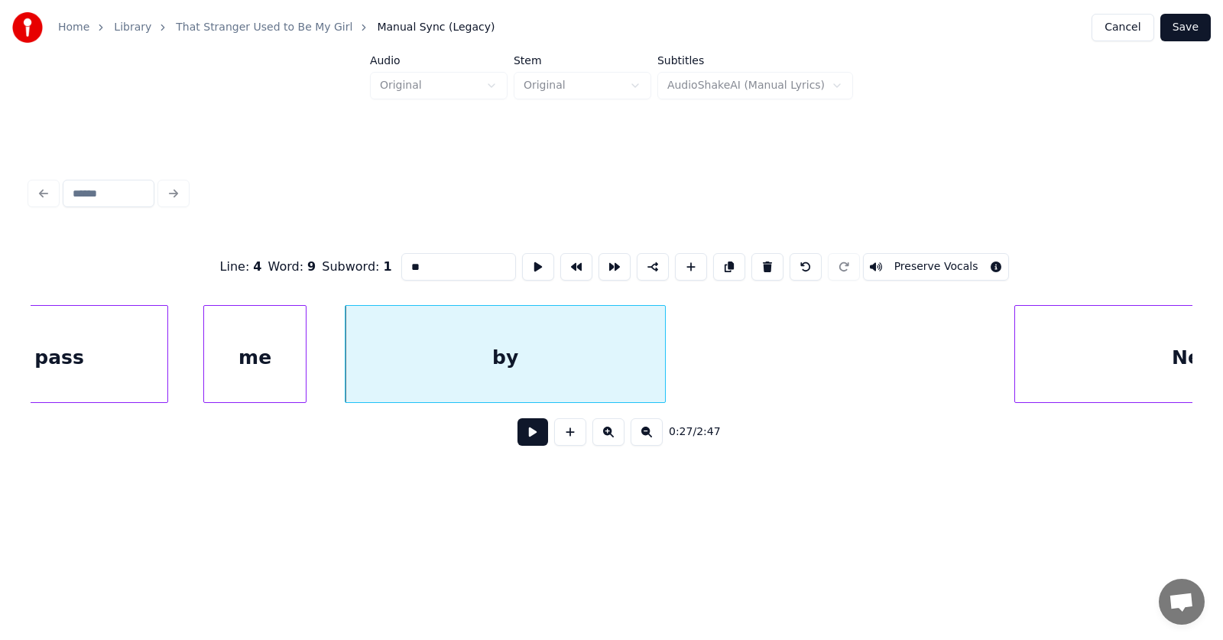
click at [517, 433] on button at bounding box center [532, 432] width 31 height 28
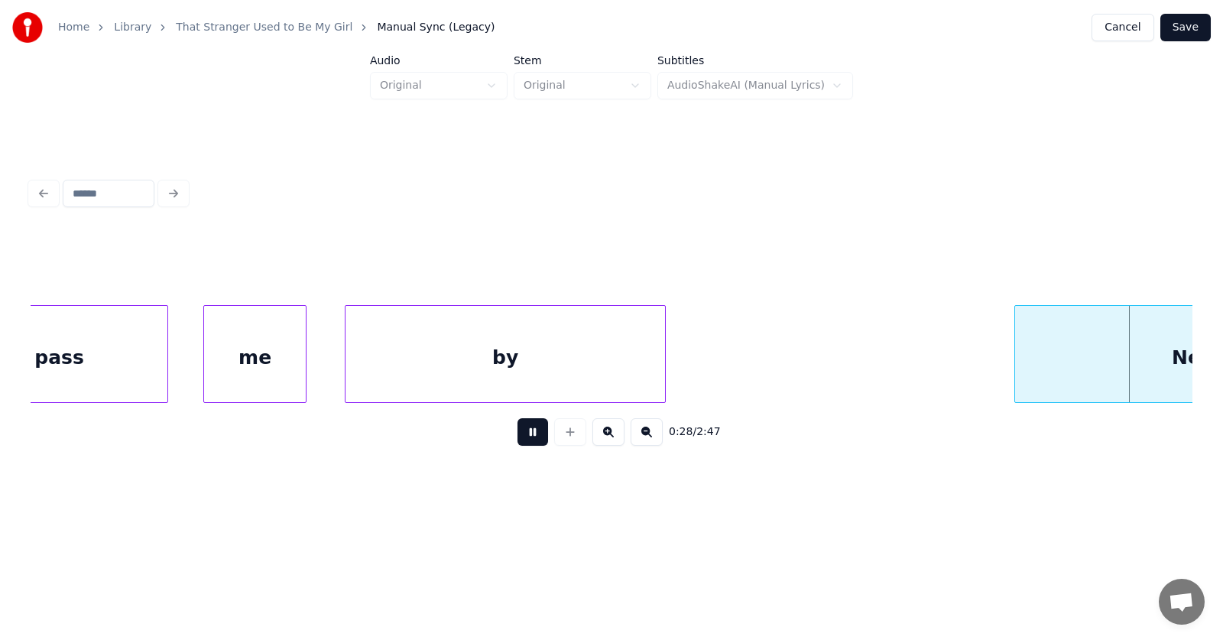
click at [517, 433] on button at bounding box center [532, 432] width 31 height 28
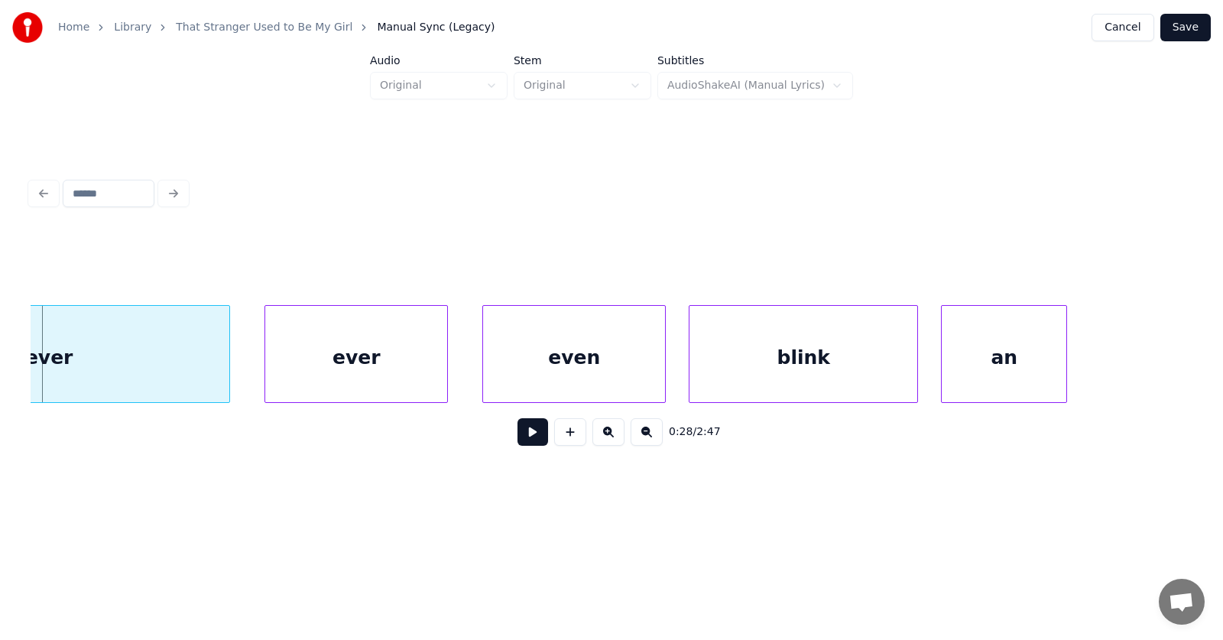
scroll to position [0, 16111]
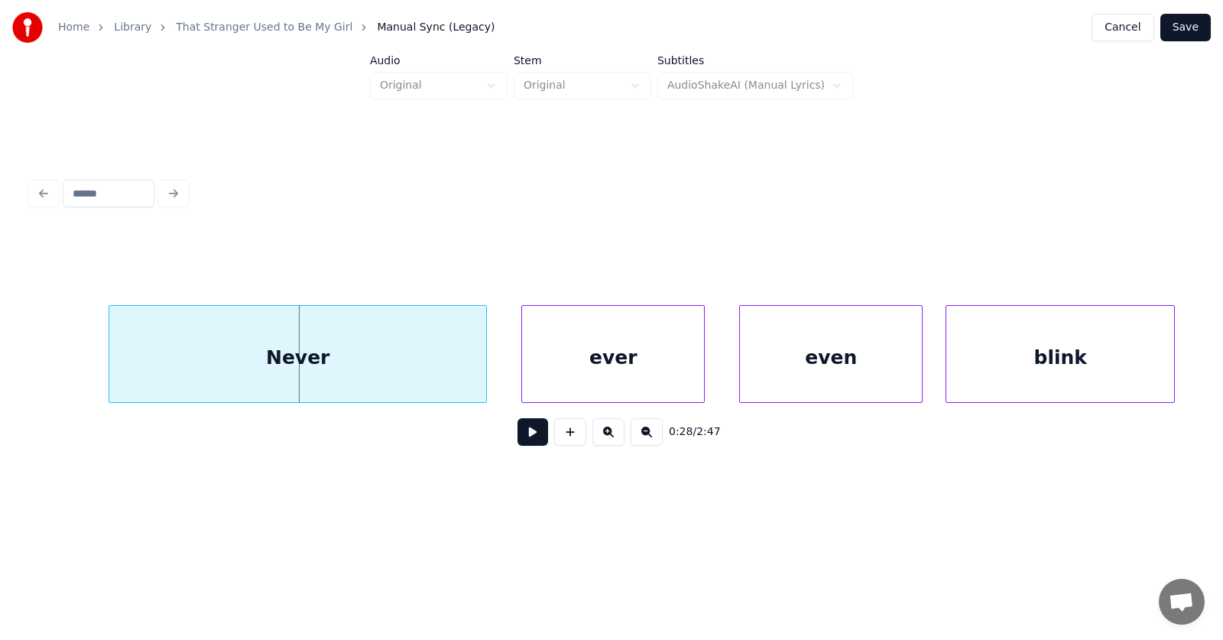
click at [109, 355] on div "Never" at bounding box center [298, 354] width 378 height 98
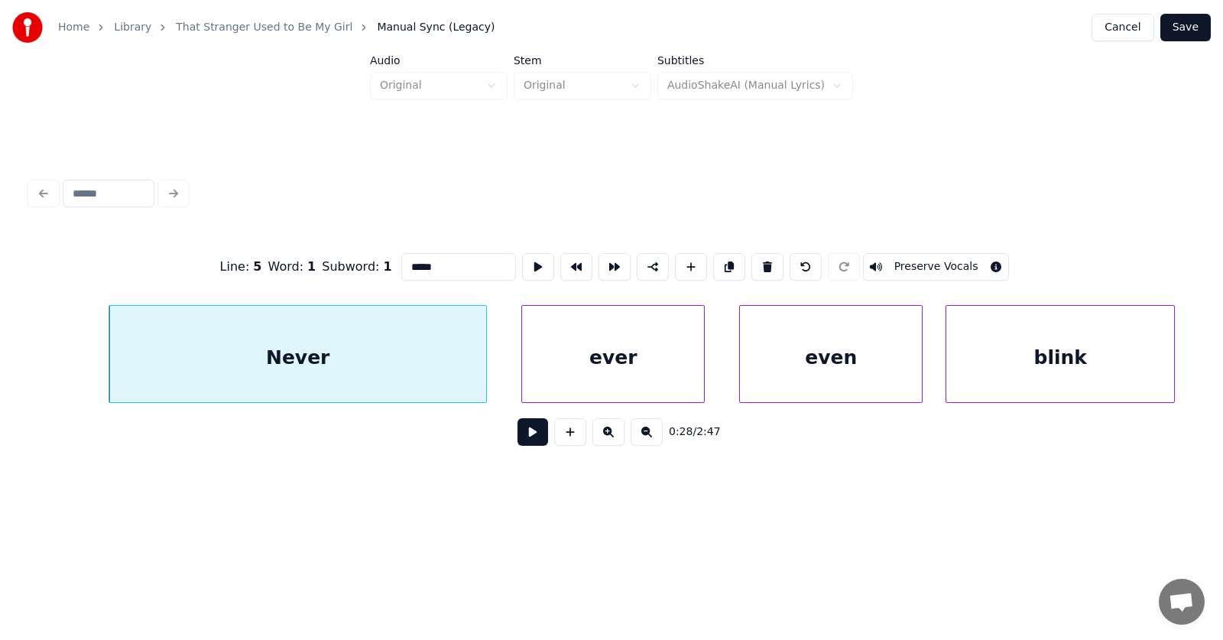
click at [109, 356] on div "Never" at bounding box center [298, 354] width 378 height 98
click at [140, 362] on div at bounding box center [142, 354] width 5 height 96
click at [433, 367] on div "Never" at bounding box center [309, 358] width 348 height 104
click at [361, 360] on div "Never" at bounding box center [309, 358] width 348 height 104
click at [522, 253] on button at bounding box center [538, 267] width 32 height 28
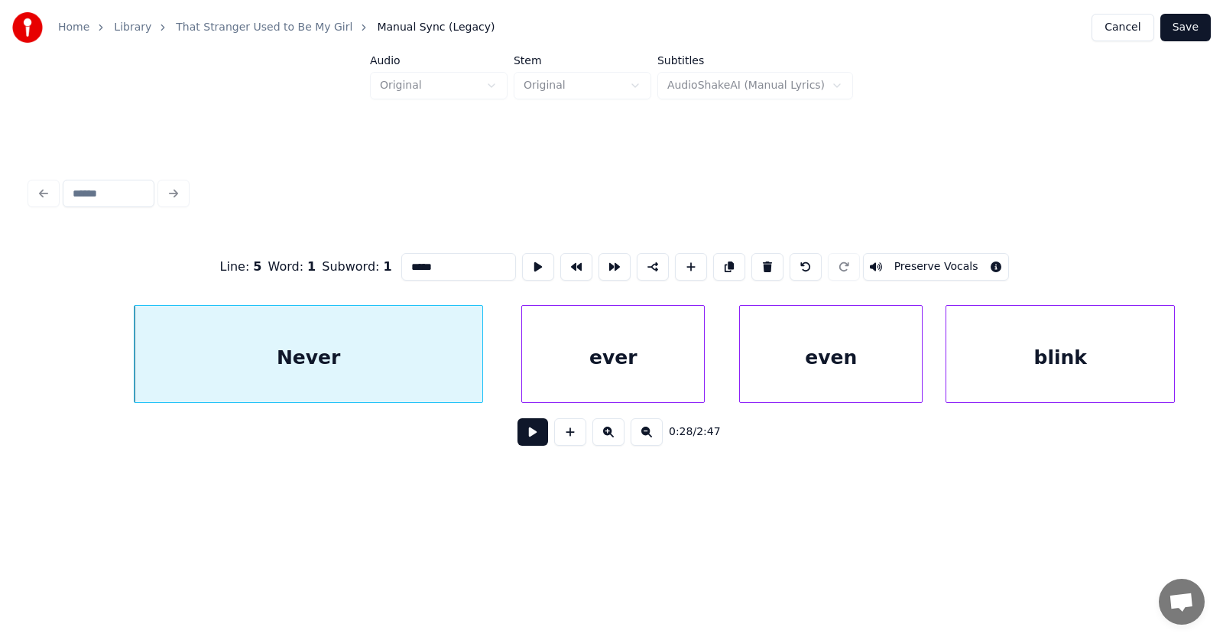
click at [522, 253] on button at bounding box center [538, 267] width 32 height 28
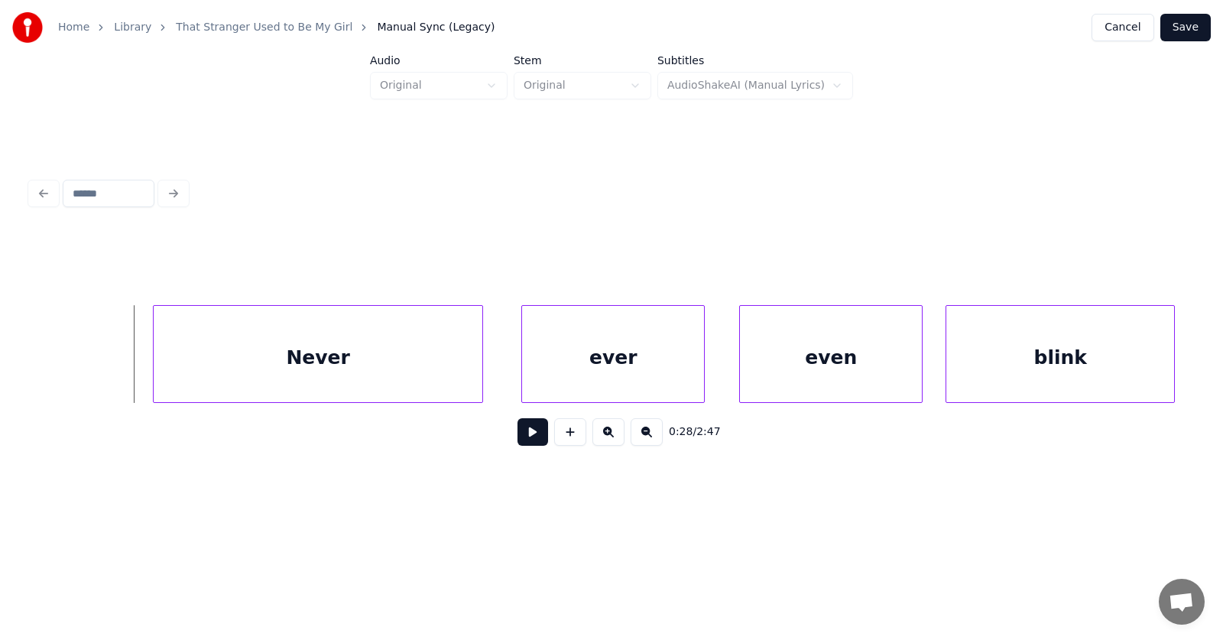
click at [157, 365] on div at bounding box center [156, 354] width 5 height 96
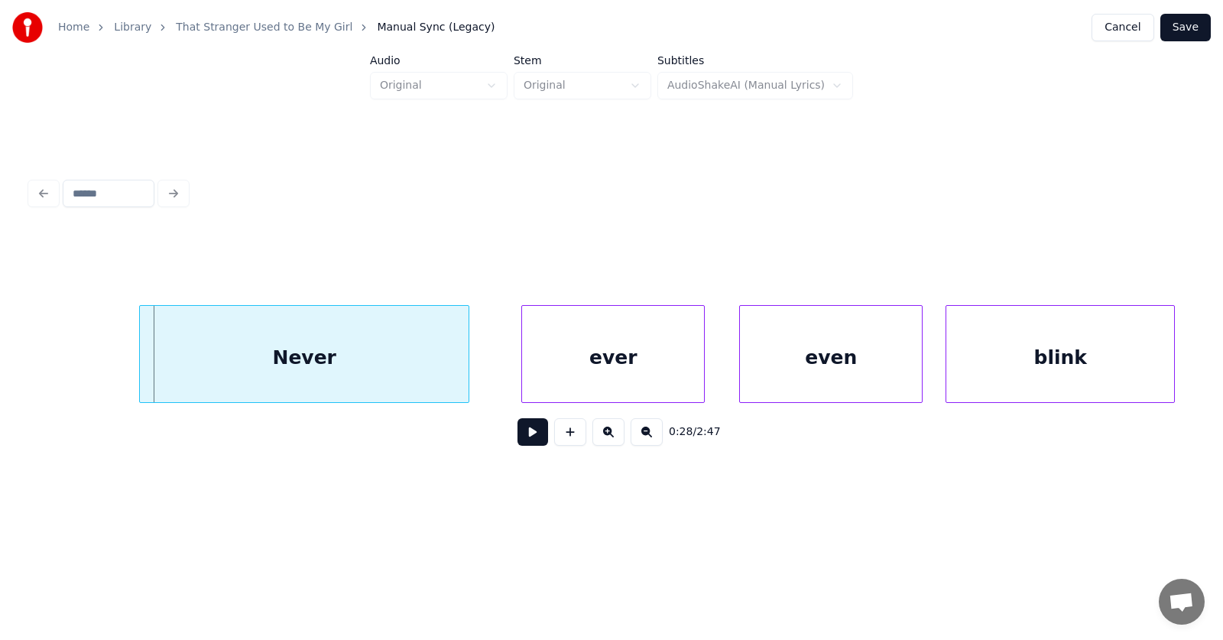
click at [324, 366] on div "Never" at bounding box center [304, 358] width 329 height 104
click at [514, 370] on div "ever" at bounding box center [573, 358] width 182 height 104
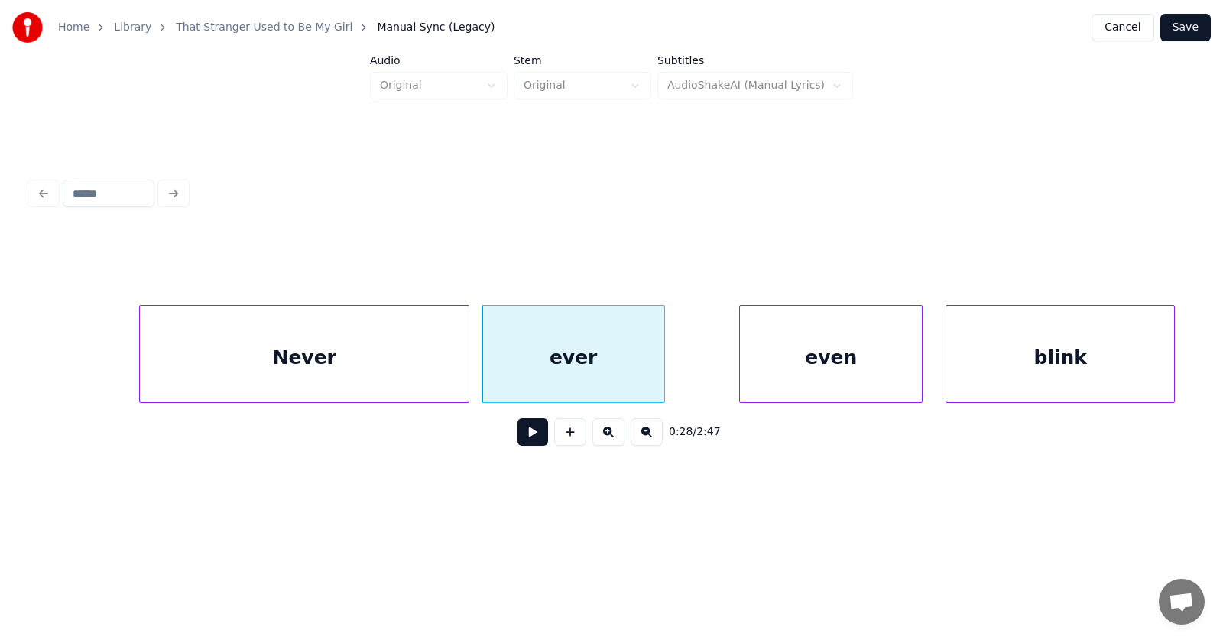
click at [412, 357] on div "Never" at bounding box center [304, 358] width 329 height 104
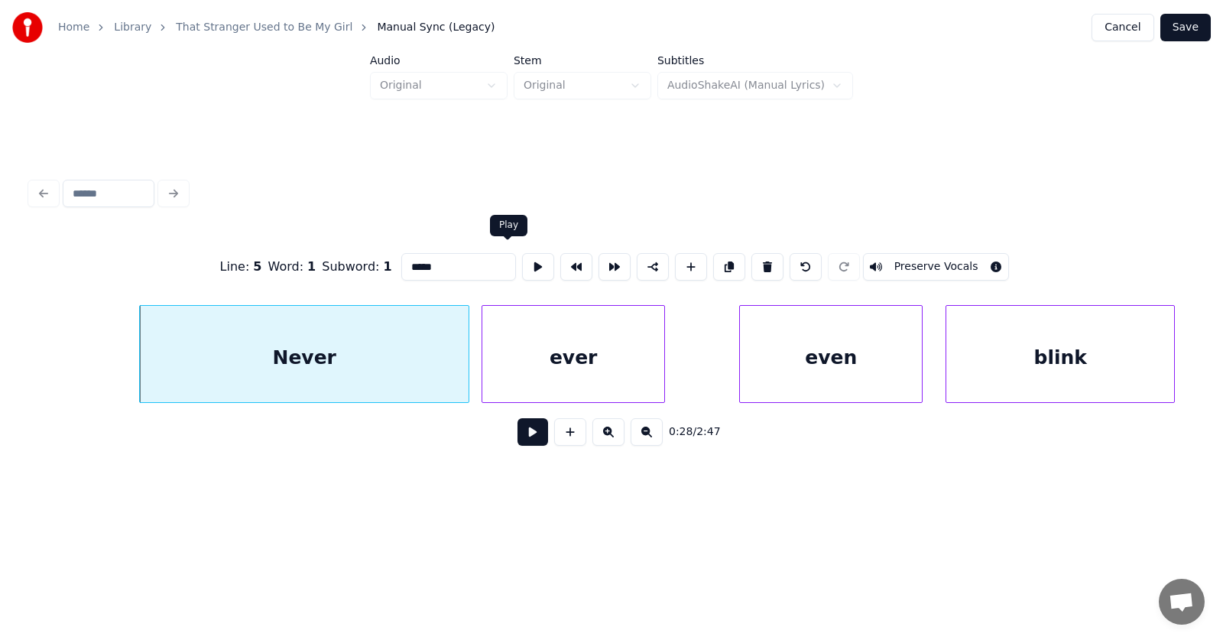
click at [522, 268] on button at bounding box center [538, 267] width 32 height 28
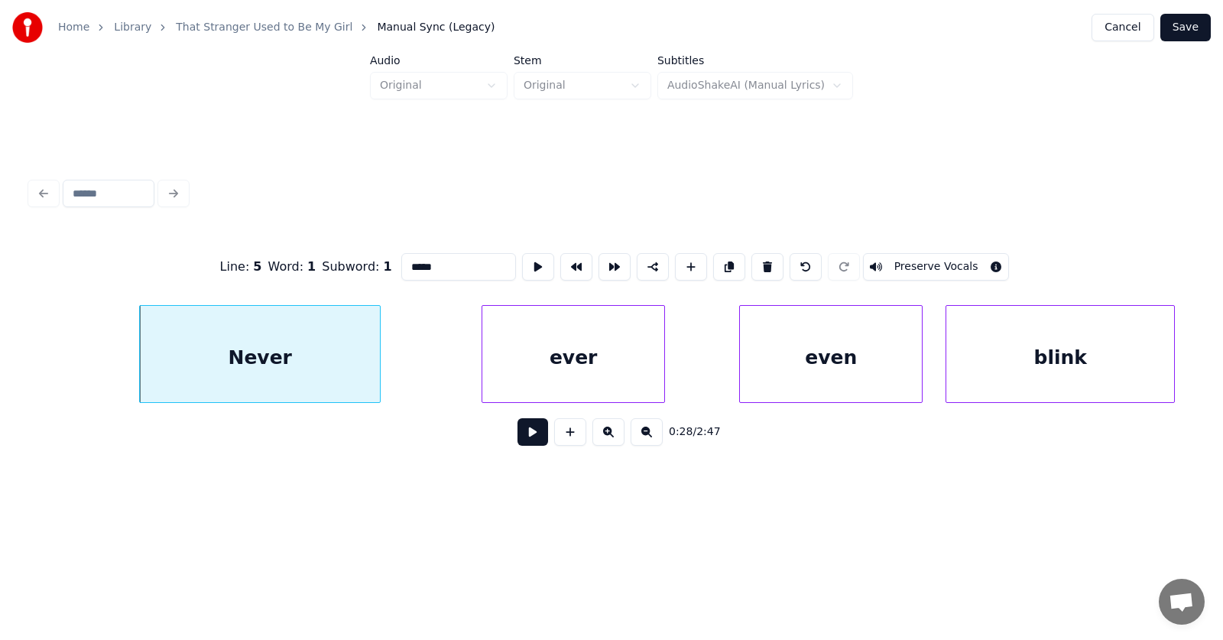
click at [378, 360] on div at bounding box center [377, 354] width 5 height 96
click at [478, 355] on div "ever" at bounding box center [488, 358] width 182 height 104
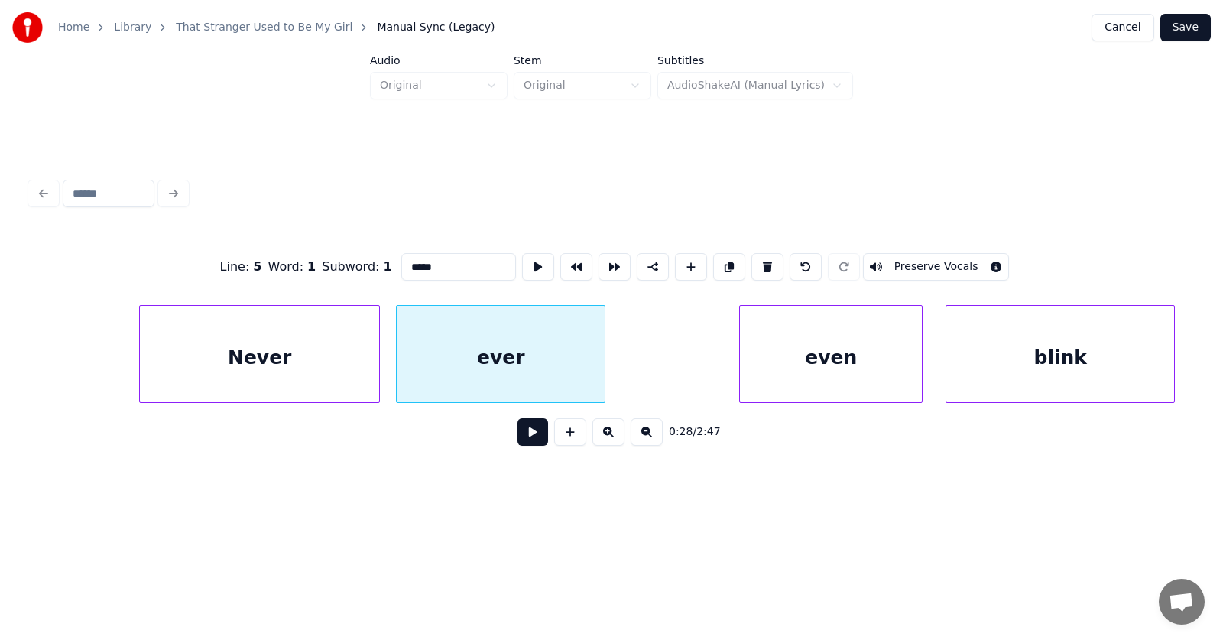
click at [605, 356] on div at bounding box center [602, 354] width 5 height 96
click at [780, 381] on div "even" at bounding box center [786, 358] width 182 height 104
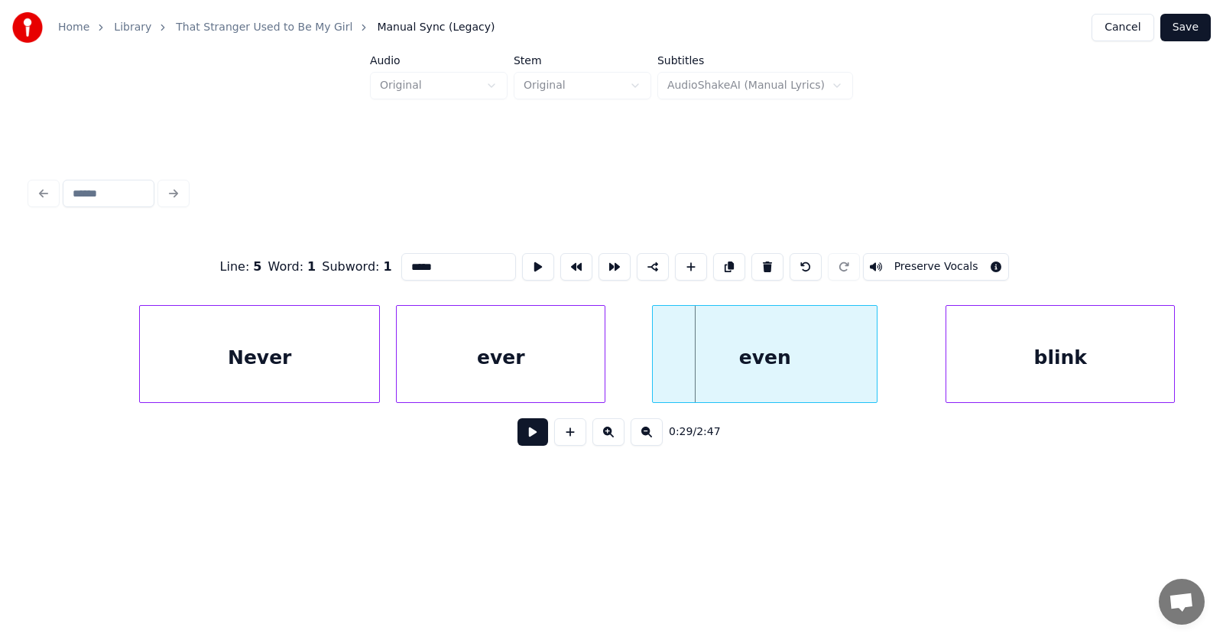
click at [655, 364] on div at bounding box center [655, 354] width 5 height 96
click at [555, 359] on div "ever" at bounding box center [501, 358] width 208 height 104
type input "****"
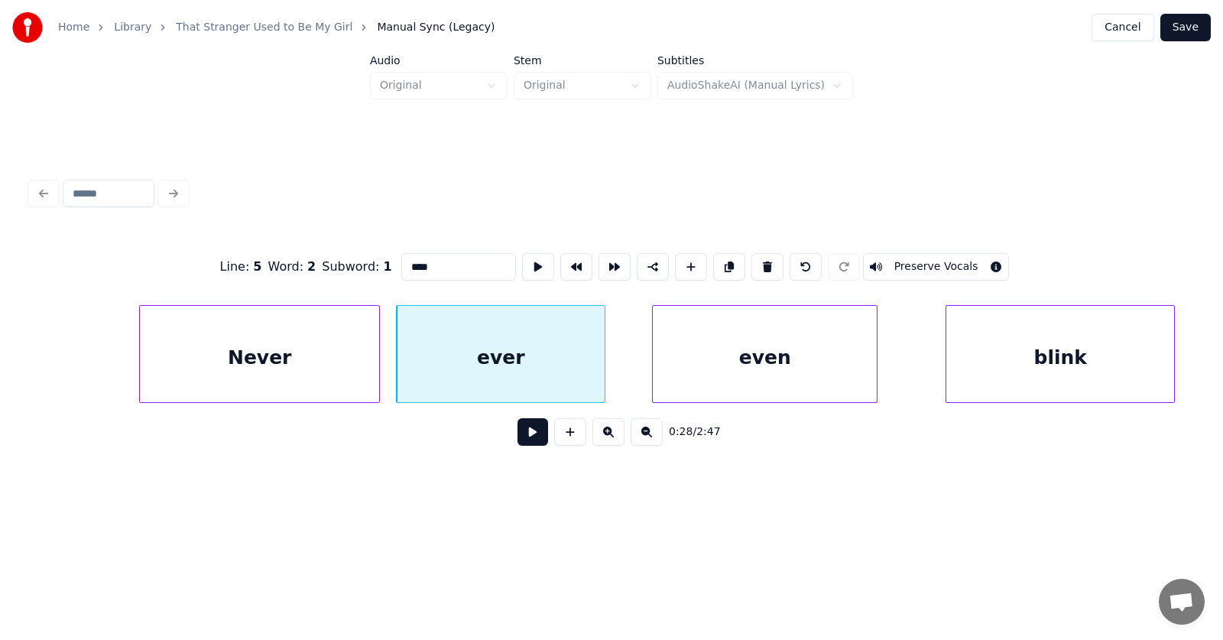
click at [520, 439] on button at bounding box center [532, 432] width 31 height 28
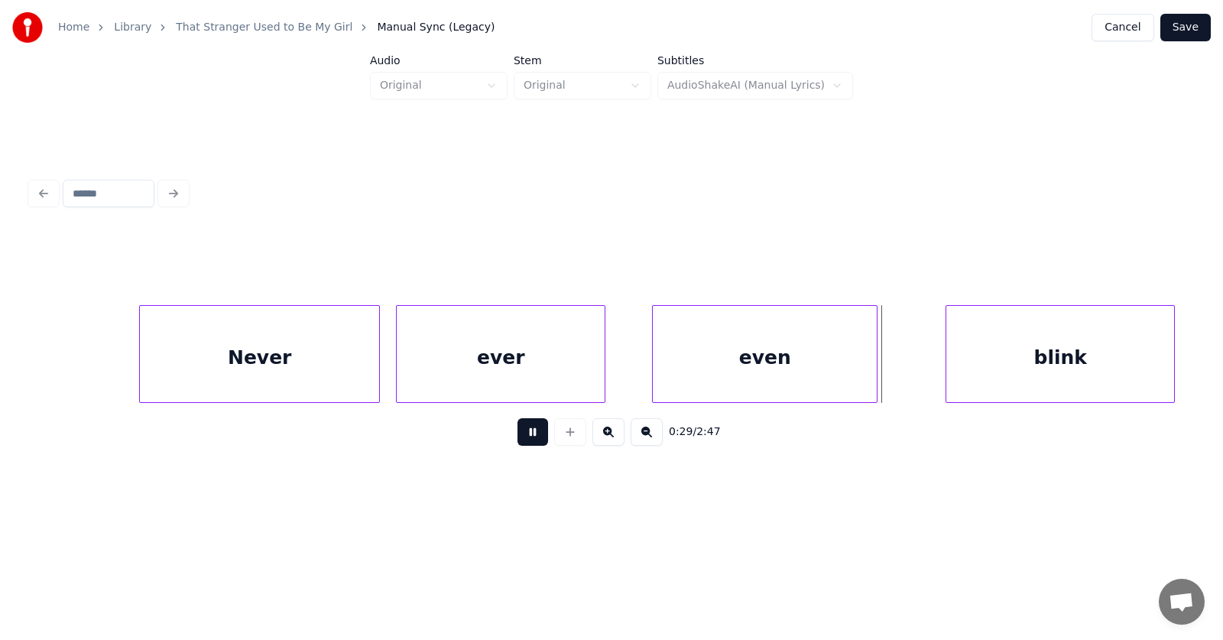
click at [520, 439] on button at bounding box center [532, 432] width 31 height 28
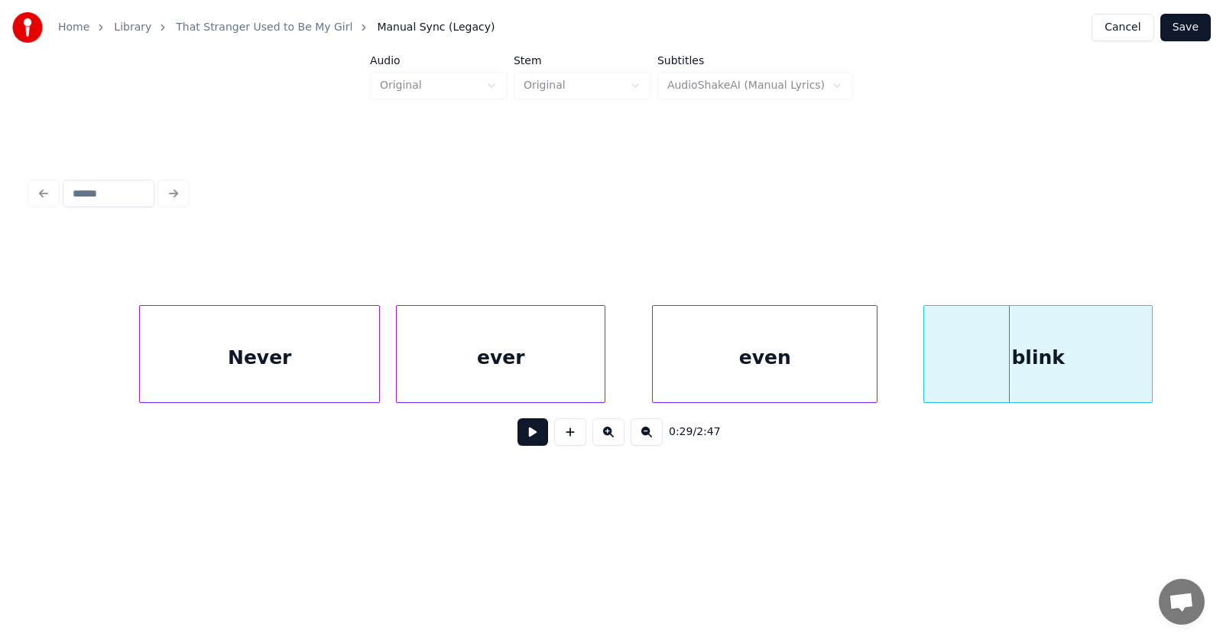
click at [979, 361] on div "blink" at bounding box center [1038, 358] width 228 height 104
click at [517, 438] on button at bounding box center [532, 432] width 31 height 28
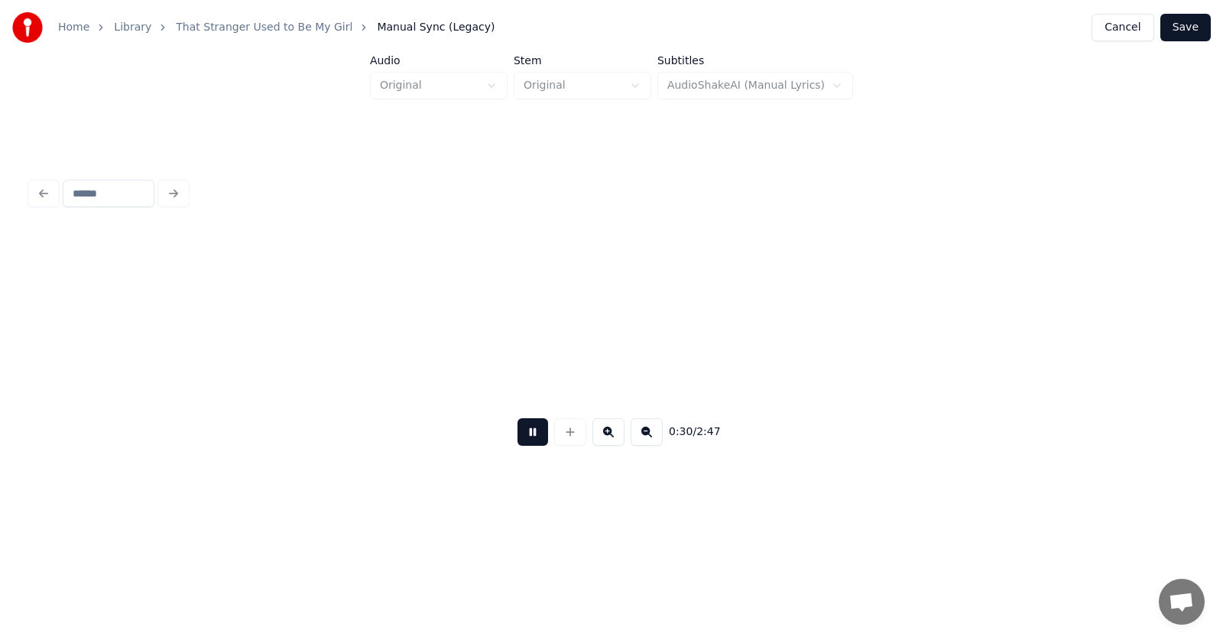
scroll to position [0, 17276]
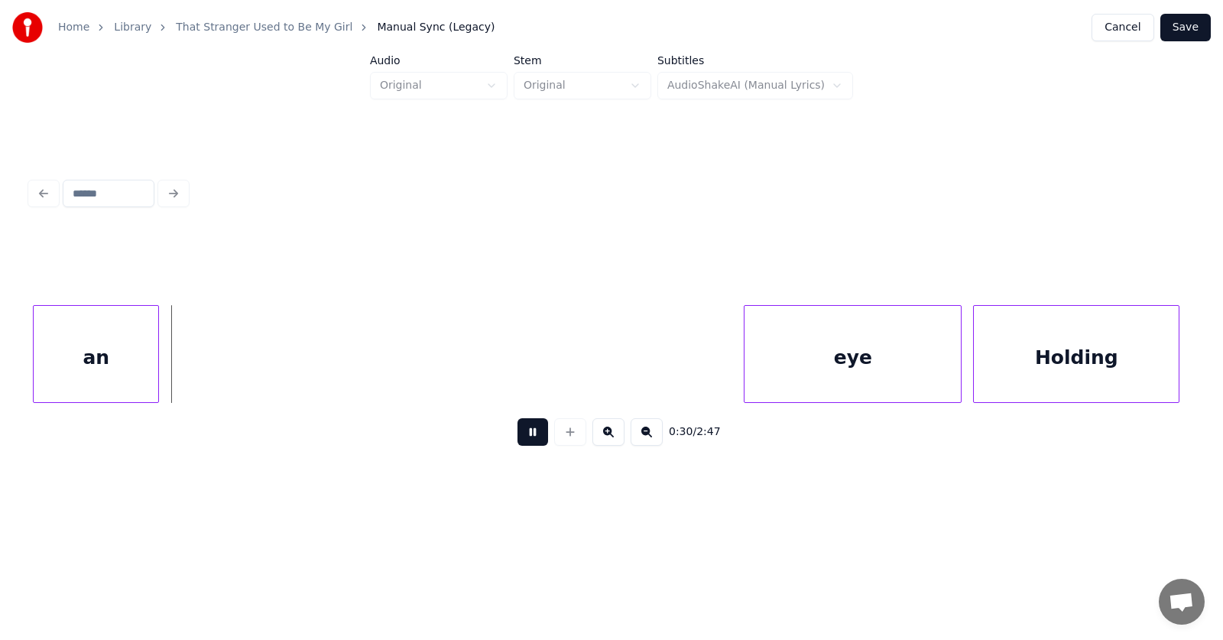
click at [517, 438] on button at bounding box center [532, 432] width 31 height 28
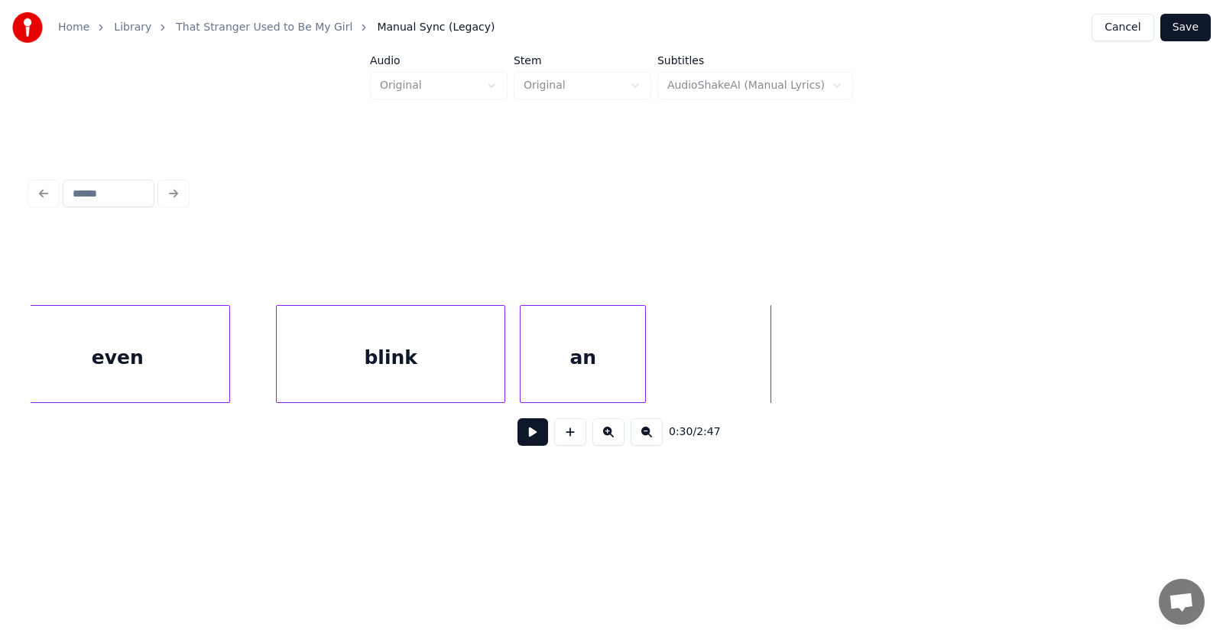
click at [595, 367] on div "an" at bounding box center [582, 358] width 125 height 104
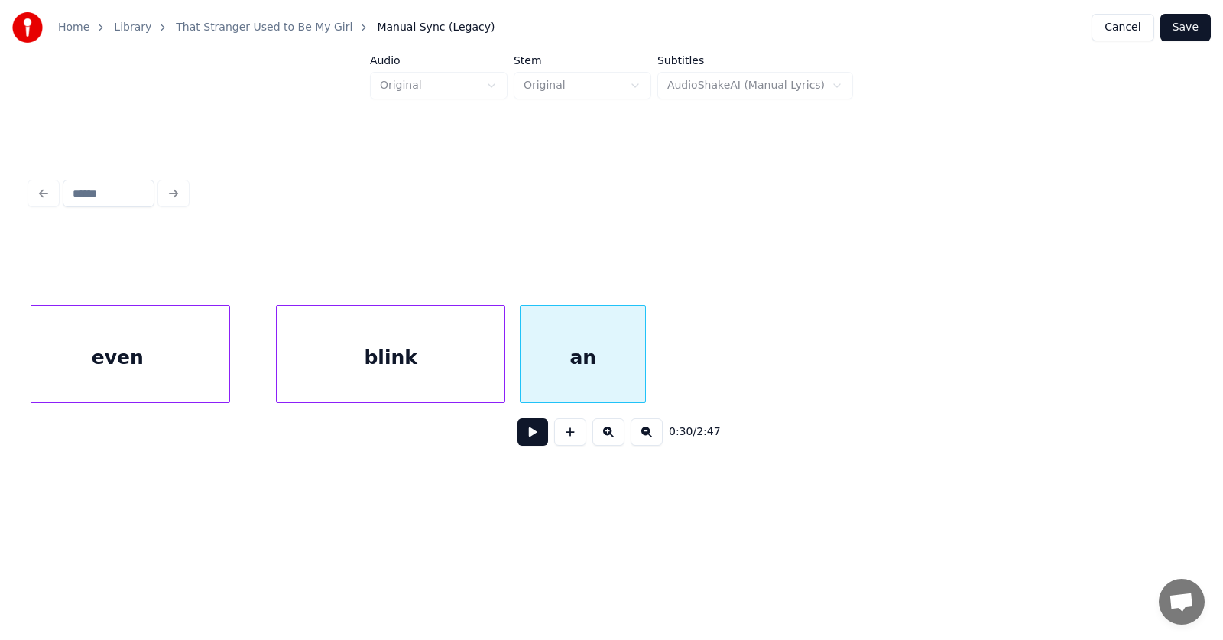
click at [424, 364] on div "blink" at bounding box center [391, 358] width 228 height 104
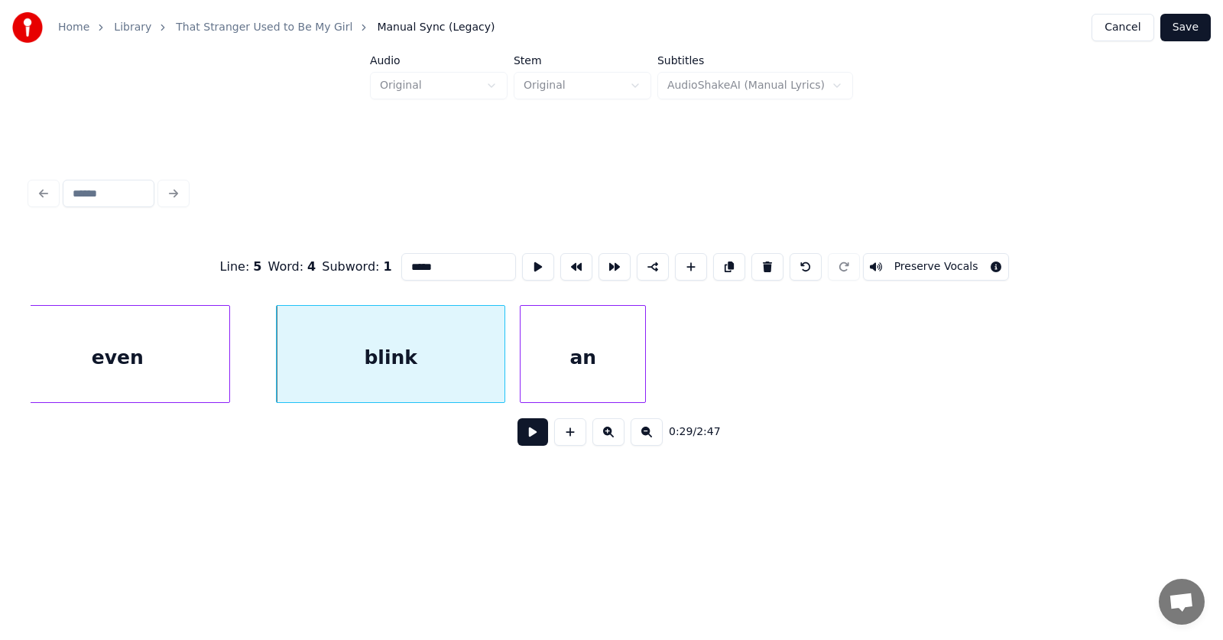
click at [410, 263] on input "*****" at bounding box center [458, 267] width 115 height 28
click at [495, 375] on div at bounding box center [497, 354] width 5 height 96
click at [568, 372] on div "an" at bounding box center [575, 358] width 125 height 104
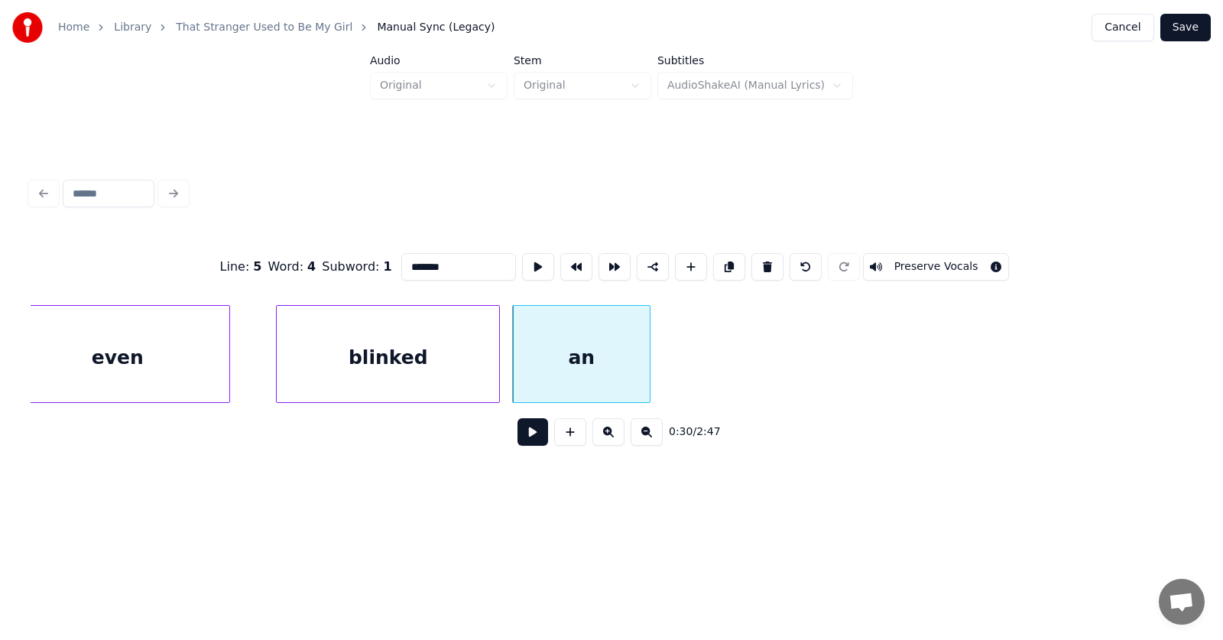
click at [646, 360] on div at bounding box center [647, 354] width 5 height 96
click at [630, 356] on div "an" at bounding box center [585, 358] width 137 height 104
click at [621, 358] on div "an" at bounding box center [585, 358] width 137 height 104
type input "**"
click at [518, 438] on button at bounding box center [532, 432] width 31 height 28
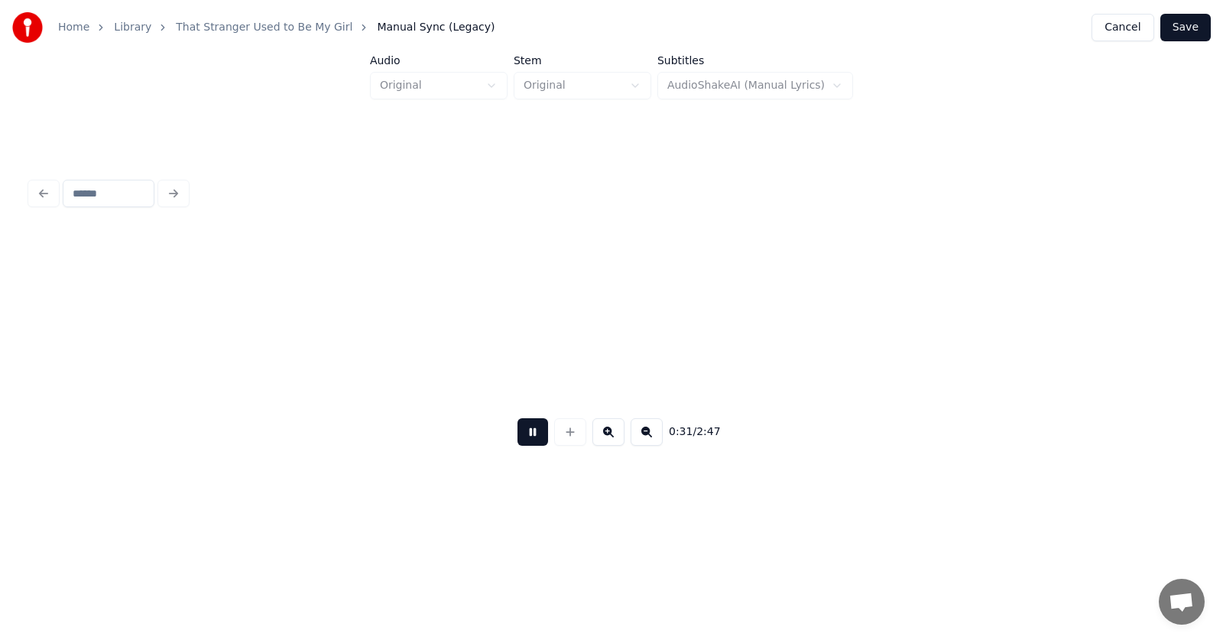
scroll to position [0, 17928]
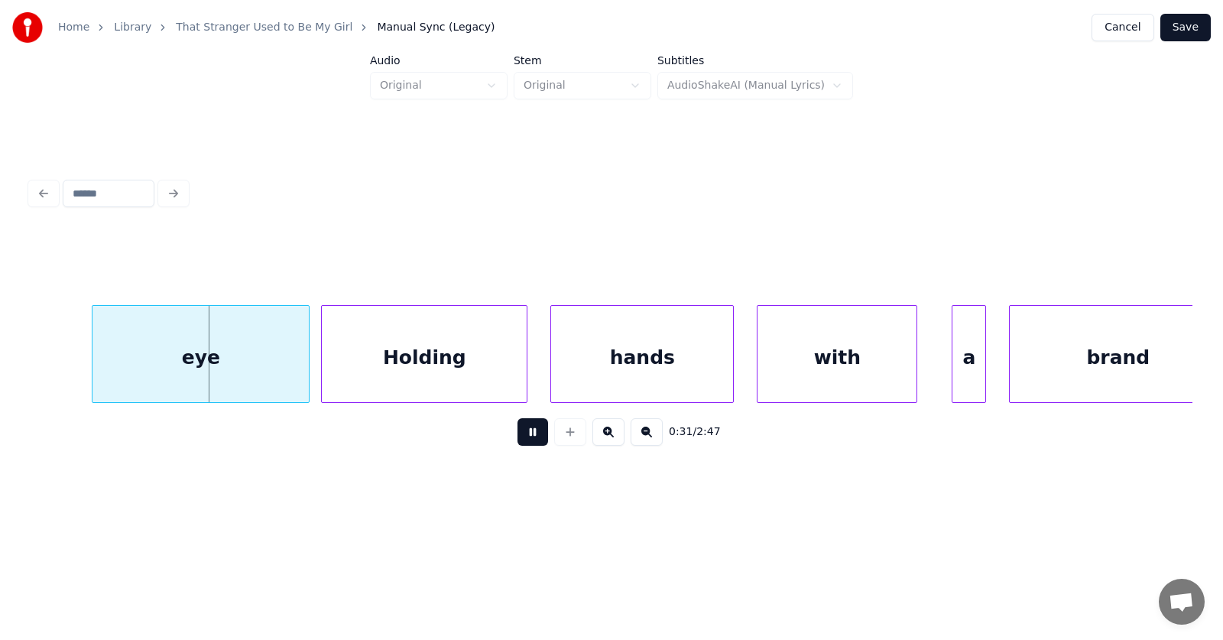
click at [518, 438] on button at bounding box center [532, 432] width 31 height 28
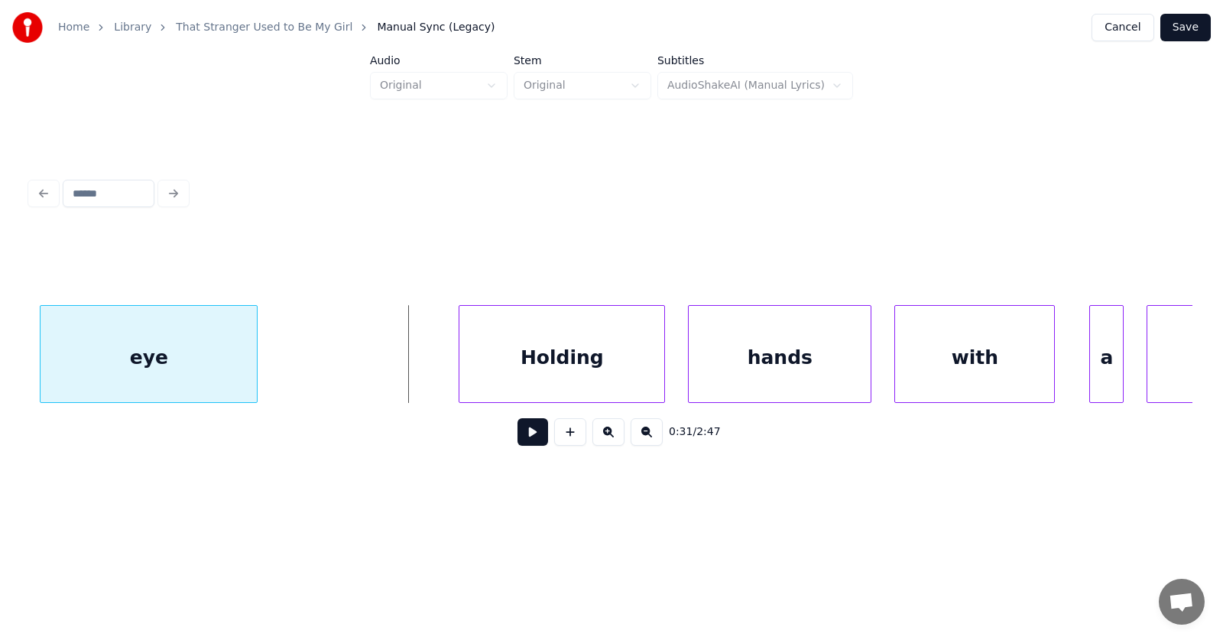
click at [59, 339] on div "eye" at bounding box center [149, 358] width 216 height 104
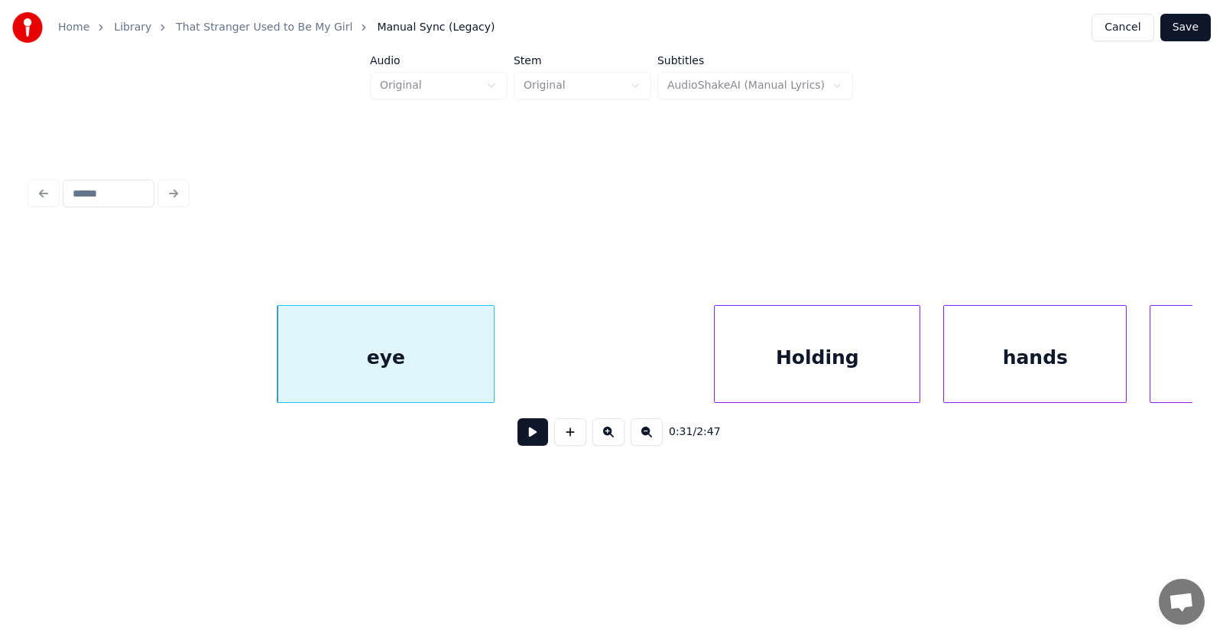
scroll to position [0, 17405]
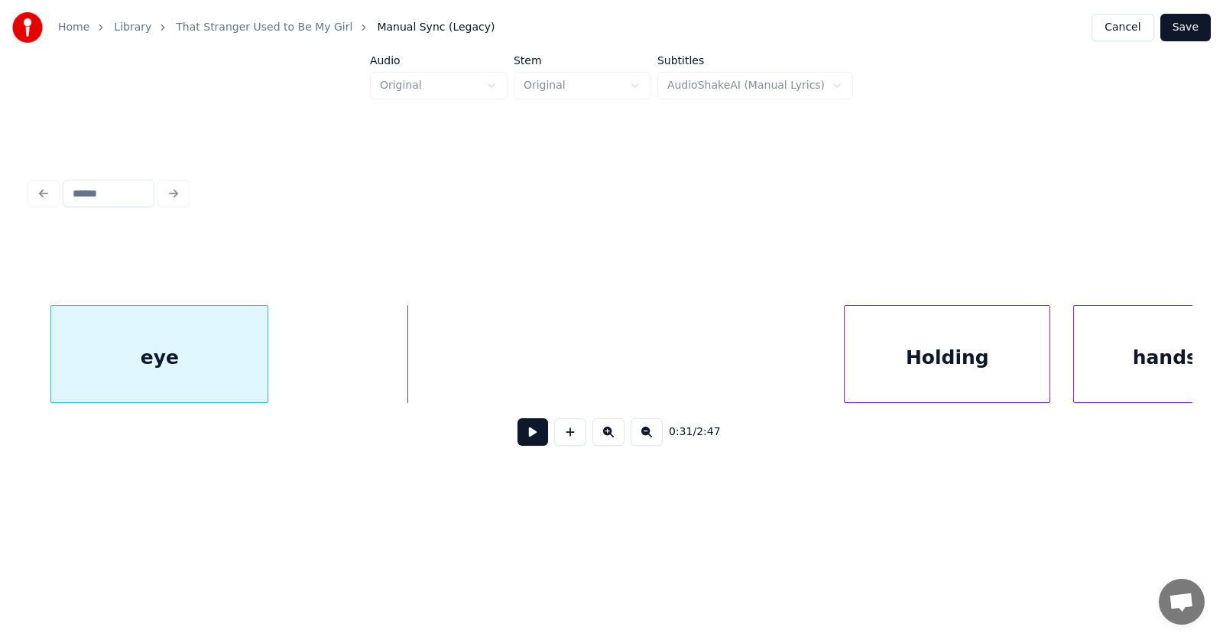
click at [141, 350] on div "eye" at bounding box center [159, 358] width 216 height 104
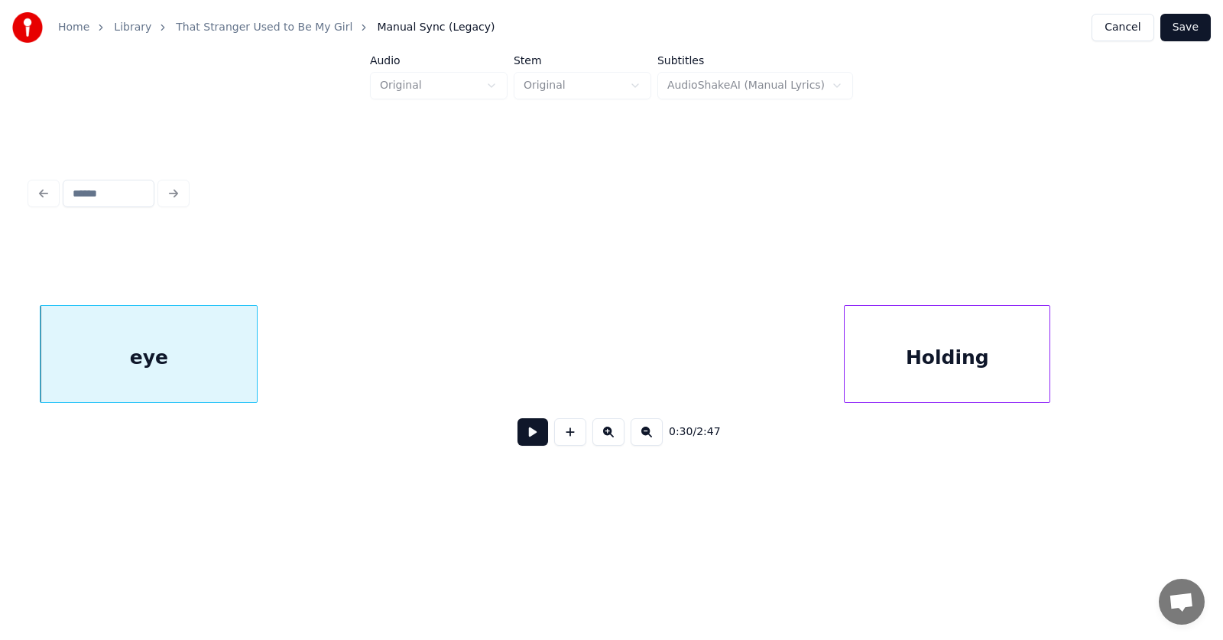
scroll to position [0, 17147]
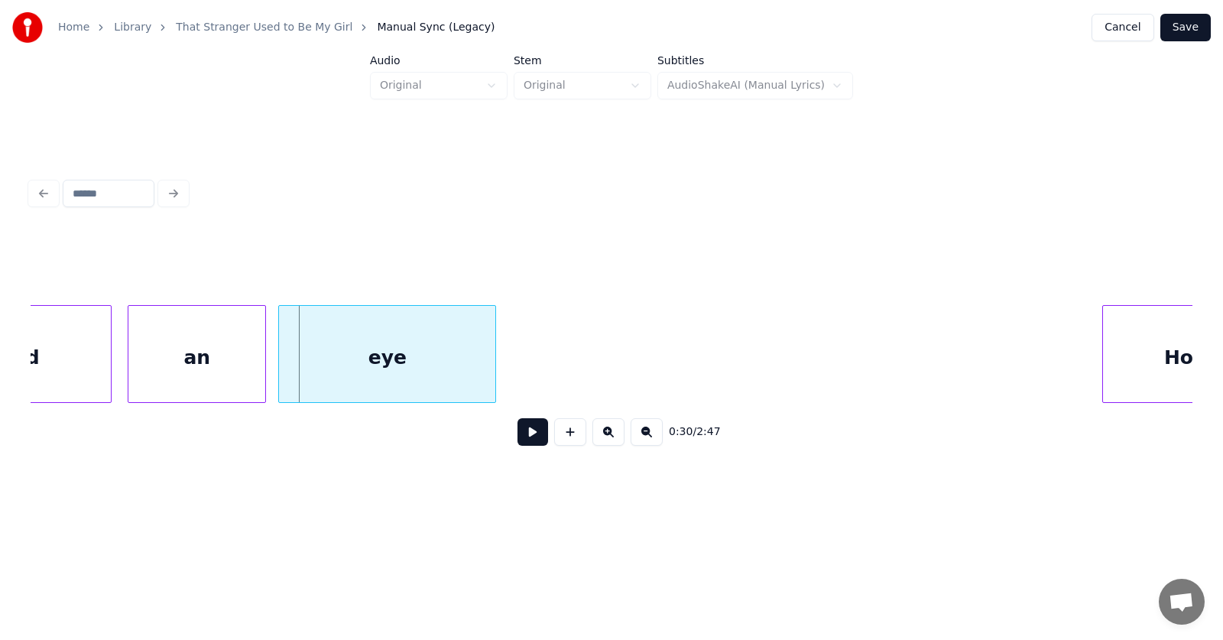
click at [362, 369] on div "eye" at bounding box center [387, 358] width 216 height 104
click at [528, 443] on button at bounding box center [532, 432] width 31 height 28
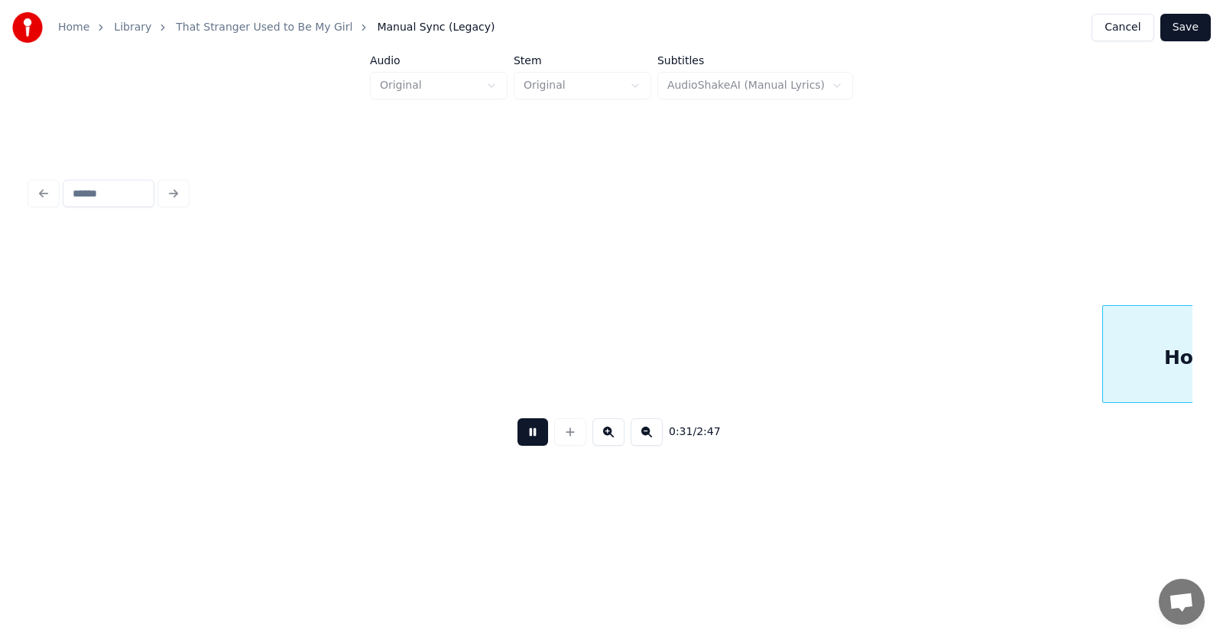
scroll to position [0, 18310]
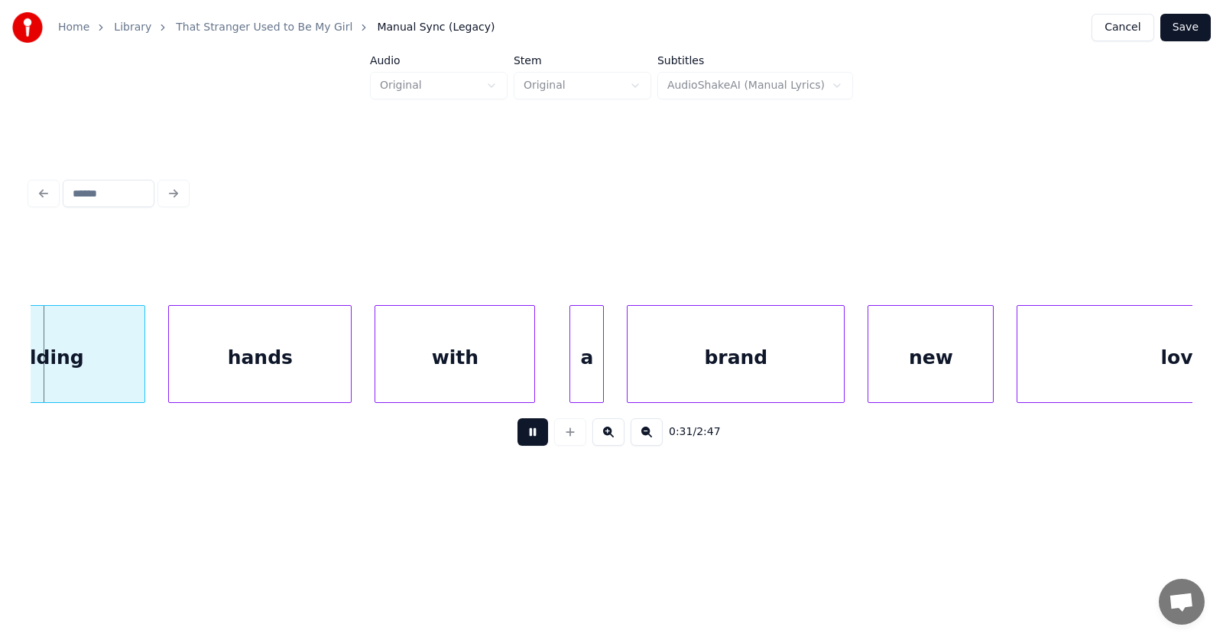
click at [528, 443] on button at bounding box center [532, 432] width 31 height 28
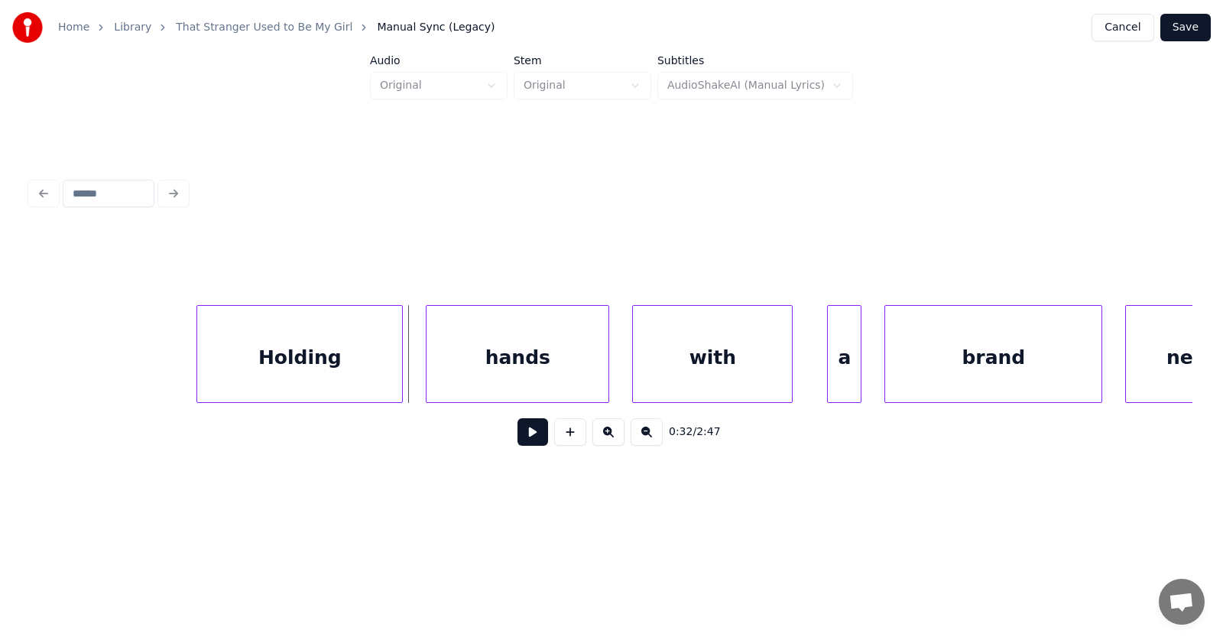
scroll to position [0, 17923]
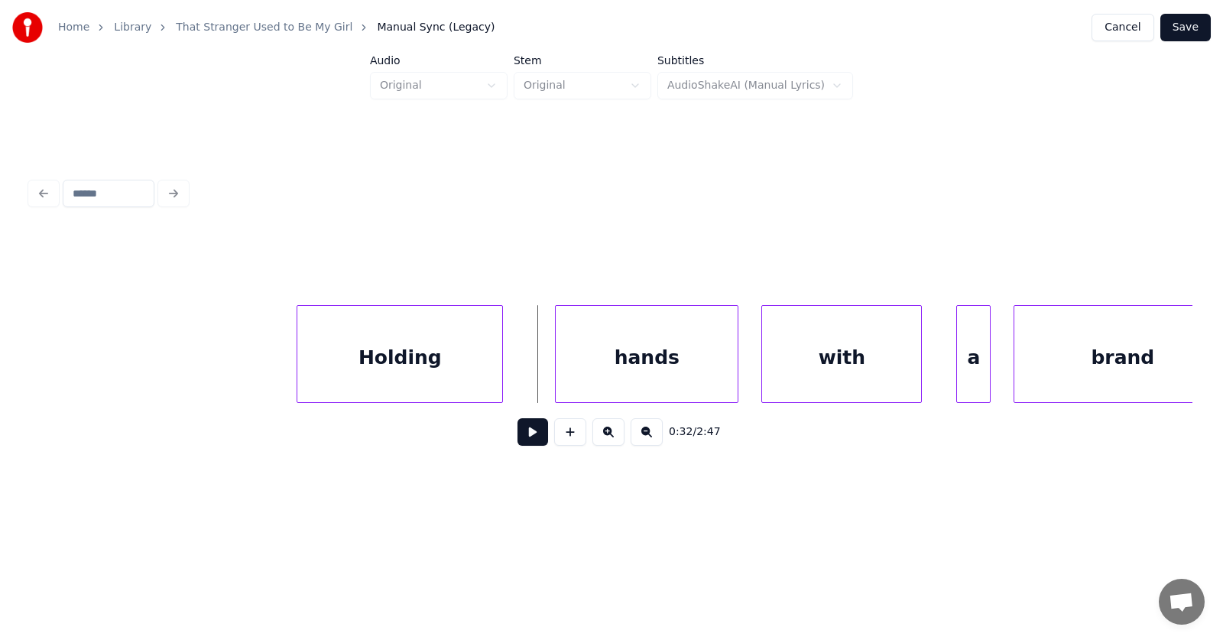
click at [342, 377] on div "Holding" at bounding box center [399, 358] width 205 height 104
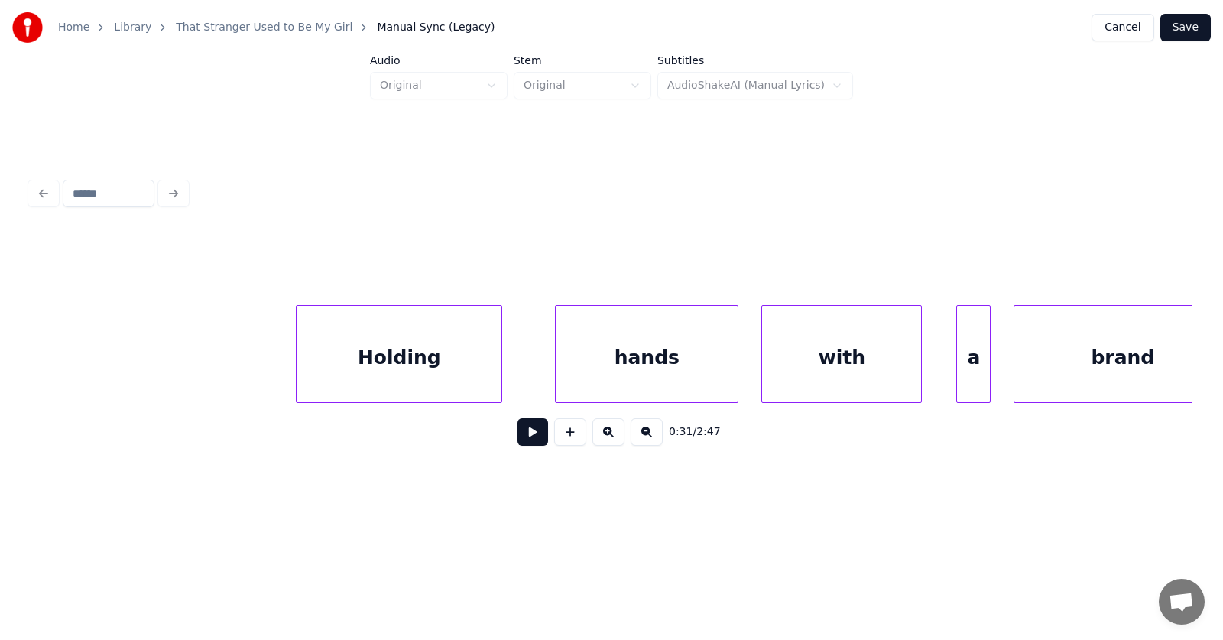
click at [517, 432] on button at bounding box center [532, 432] width 31 height 28
click at [517, 430] on button at bounding box center [532, 432] width 31 height 28
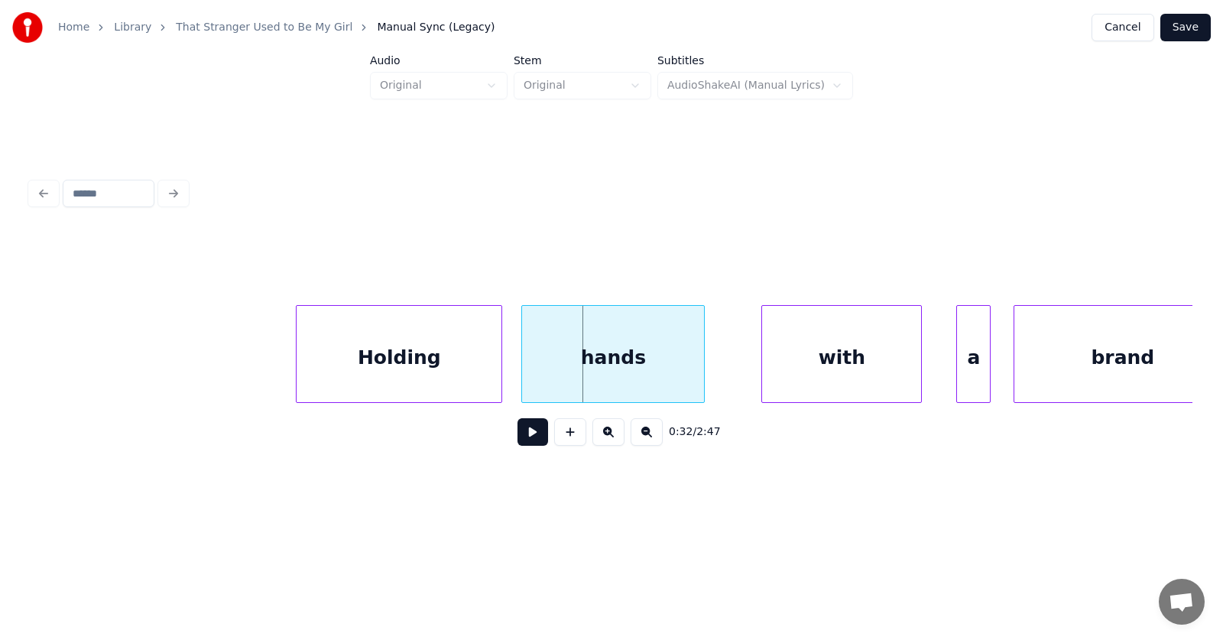
click at [558, 371] on div "hands" at bounding box center [613, 358] width 182 height 104
click at [595, 360] on div "hands" at bounding box center [613, 358] width 182 height 104
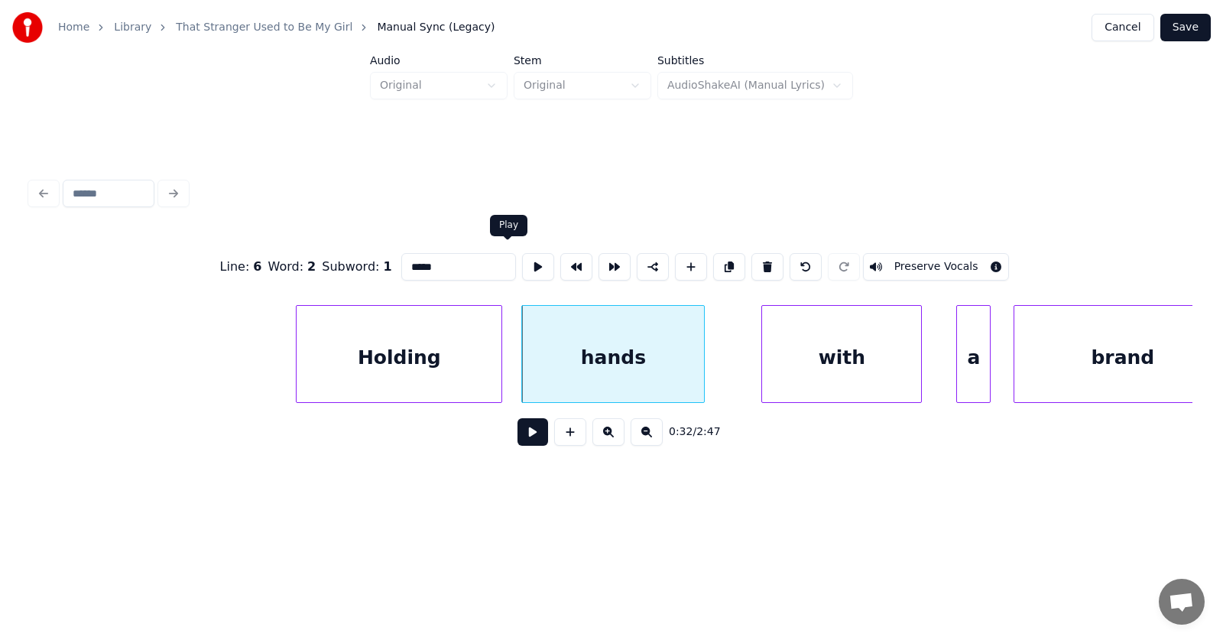
click at [522, 257] on button at bounding box center [538, 267] width 32 height 28
click at [808, 374] on div "with" at bounding box center [815, 358] width 159 height 104
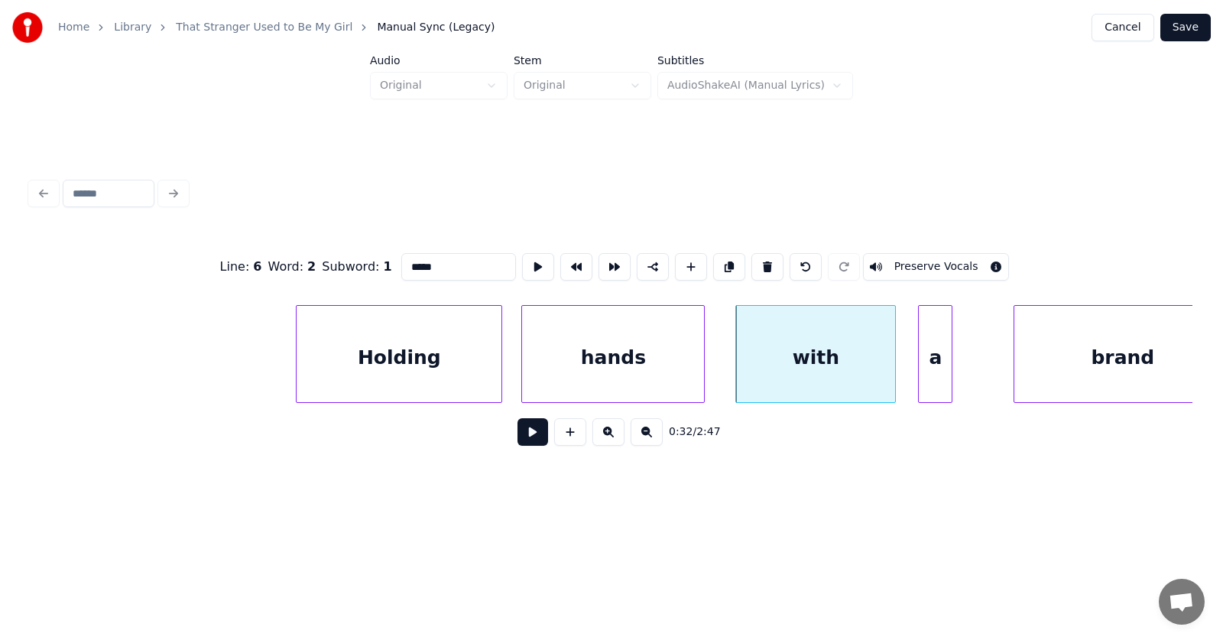
click at [930, 371] on div "a" at bounding box center [935, 358] width 33 height 104
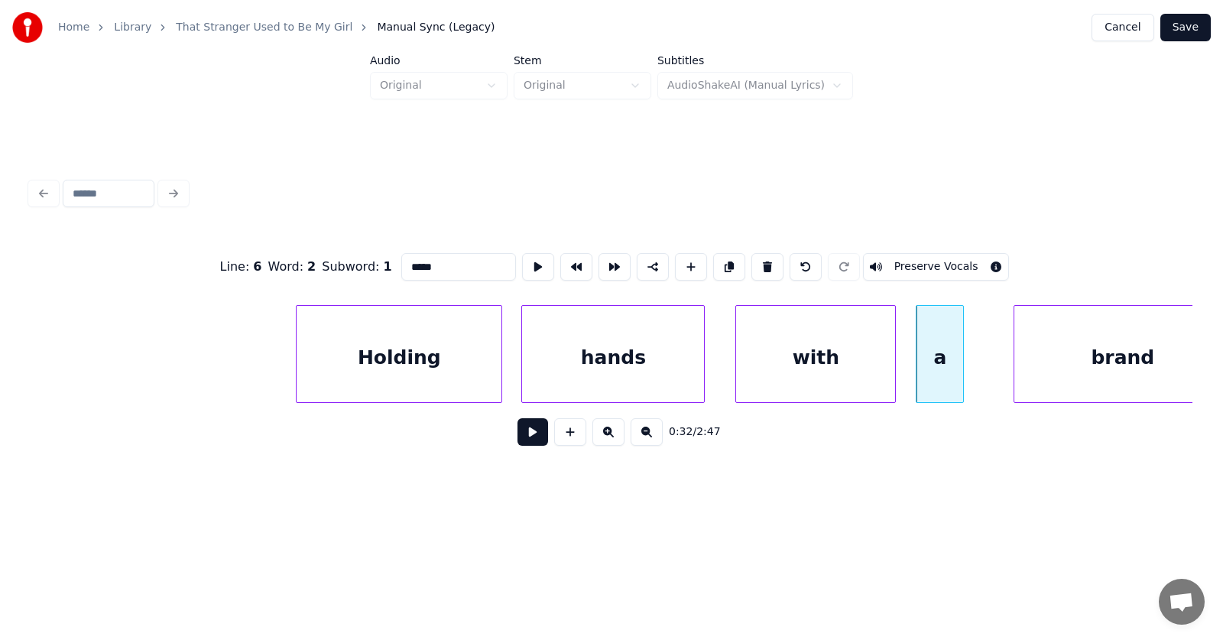
click at [961, 367] on div at bounding box center [960, 354] width 5 height 96
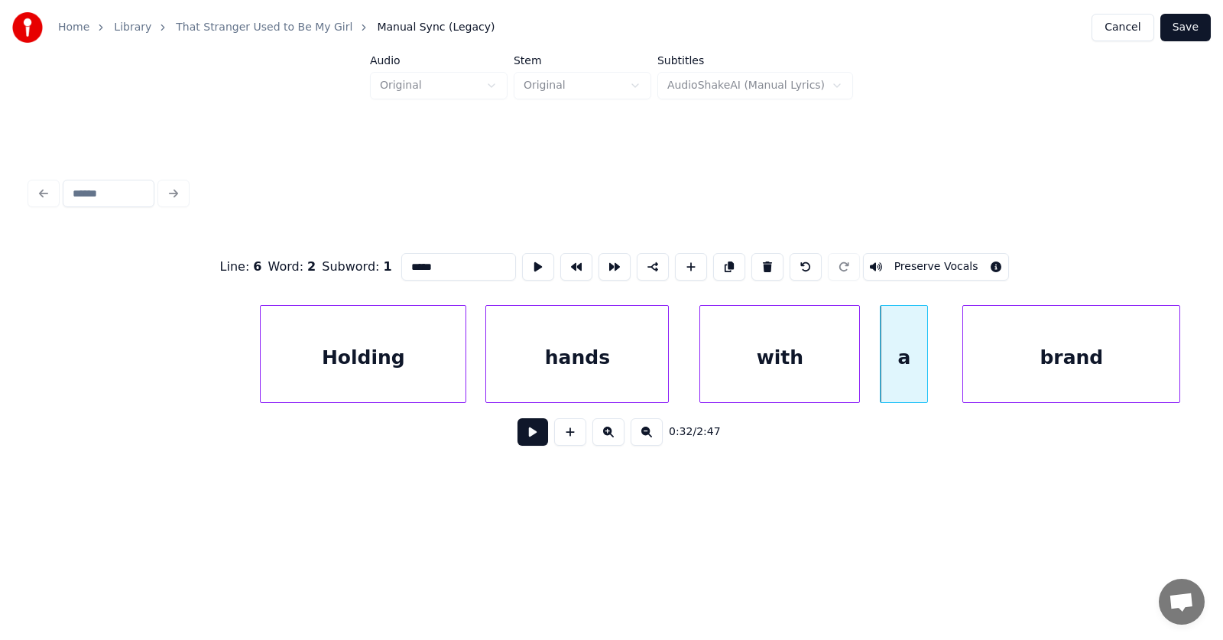
click at [1049, 366] on div "brand" at bounding box center [1071, 358] width 216 height 104
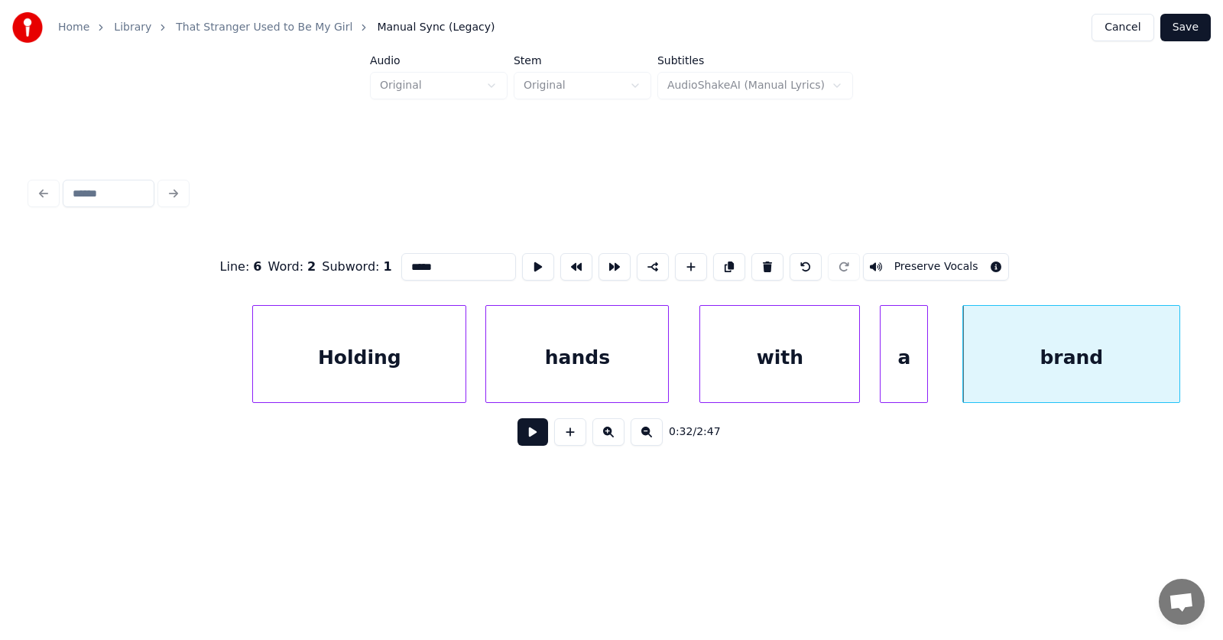
click at [253, 365] on div at bounding box center [255, 354] width 5 height 96
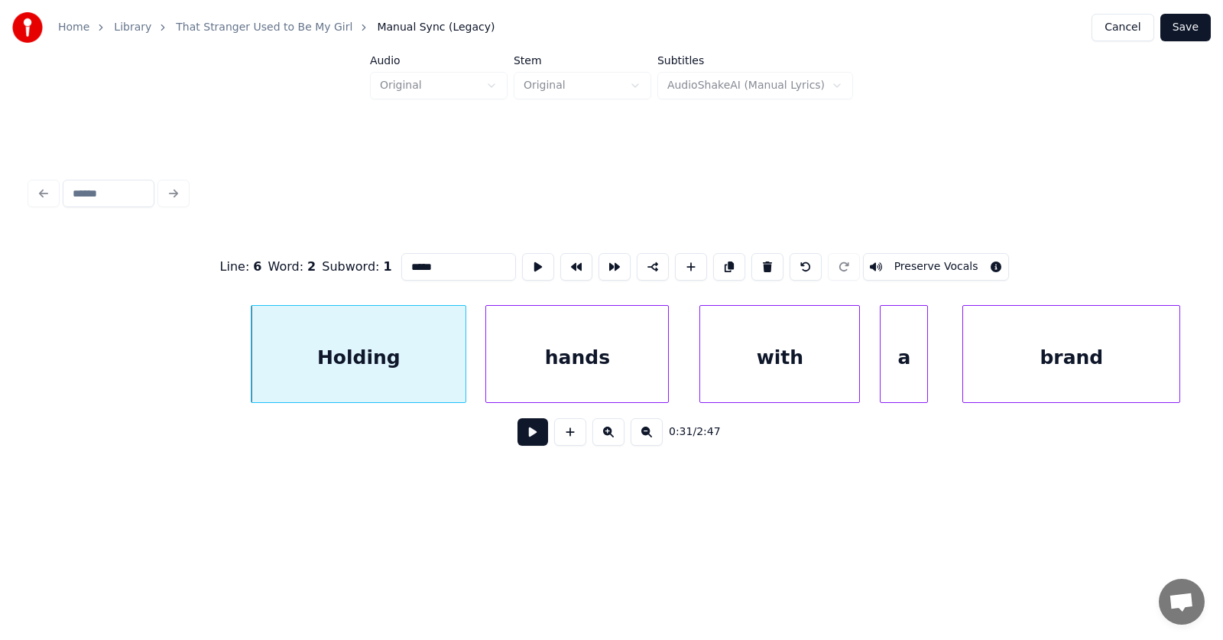
click at [376, 363] on div "Holding" at bounding box center [358, 358] width 214 height 104
type input "*******"
click at [527, 435] on button at bounding box center [532, 432] width 31 height 28
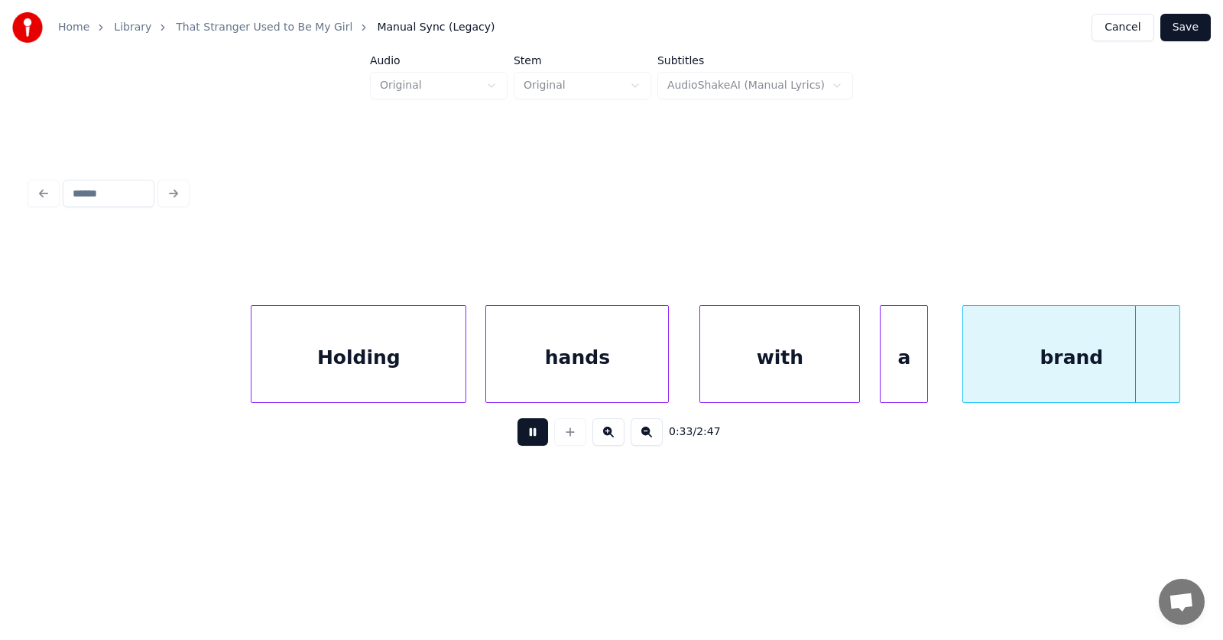
scroll to position [0, 19128]
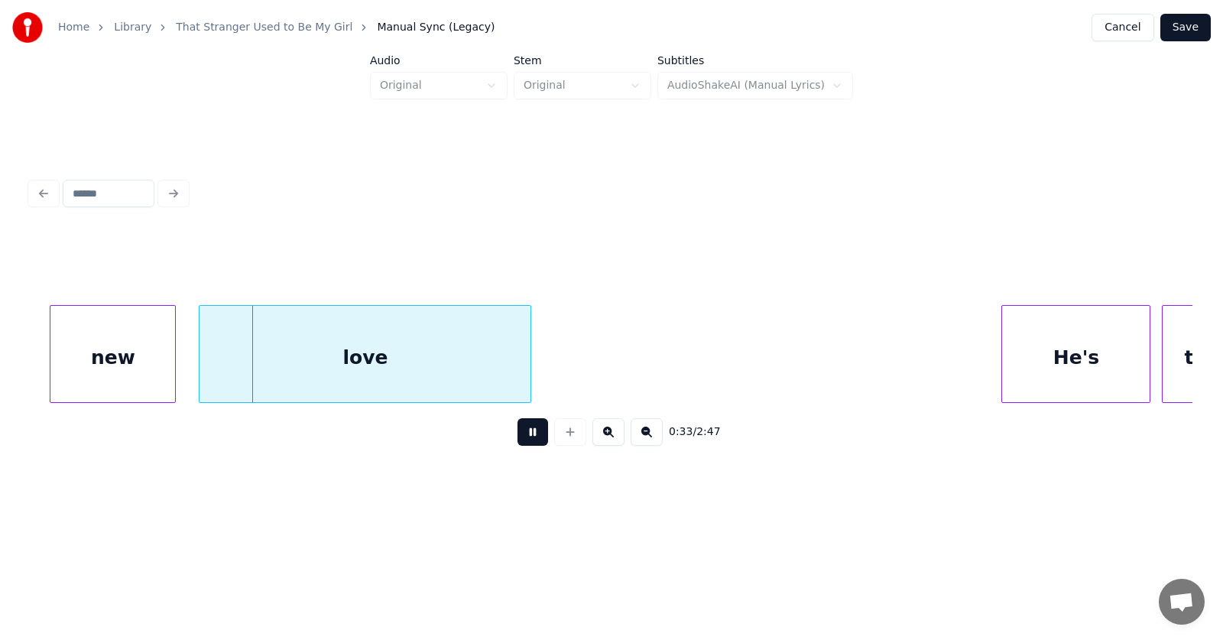
click at [527, 435] on button at bounding box center [532, 432] width 31 height 28
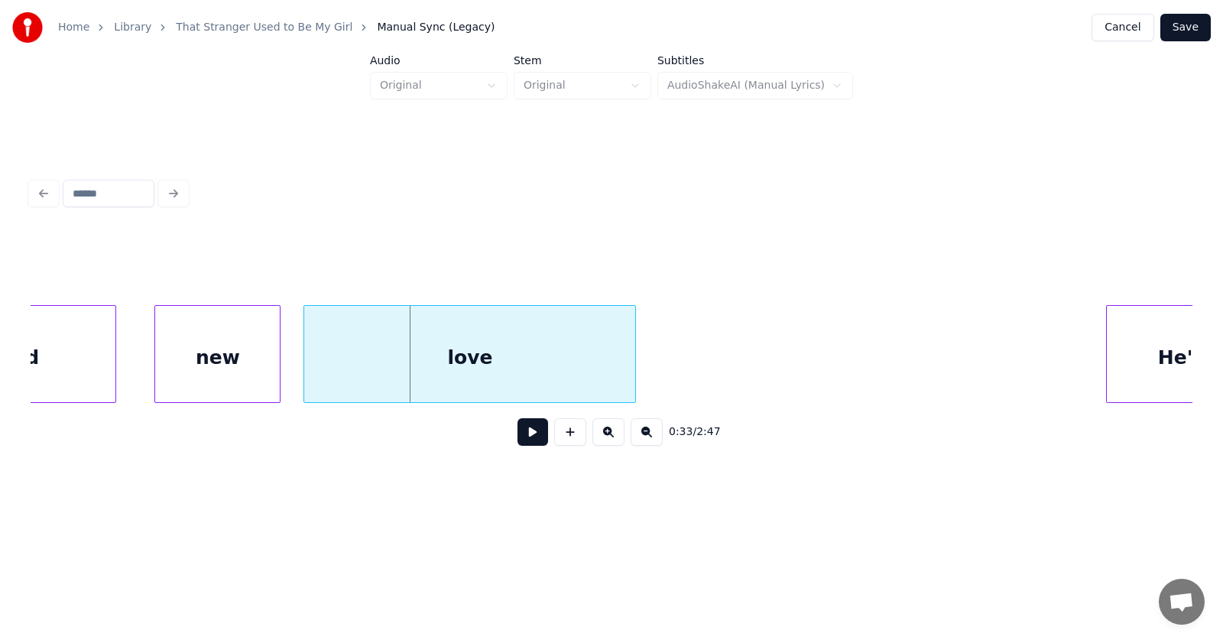
scroll to position [0, 18893]
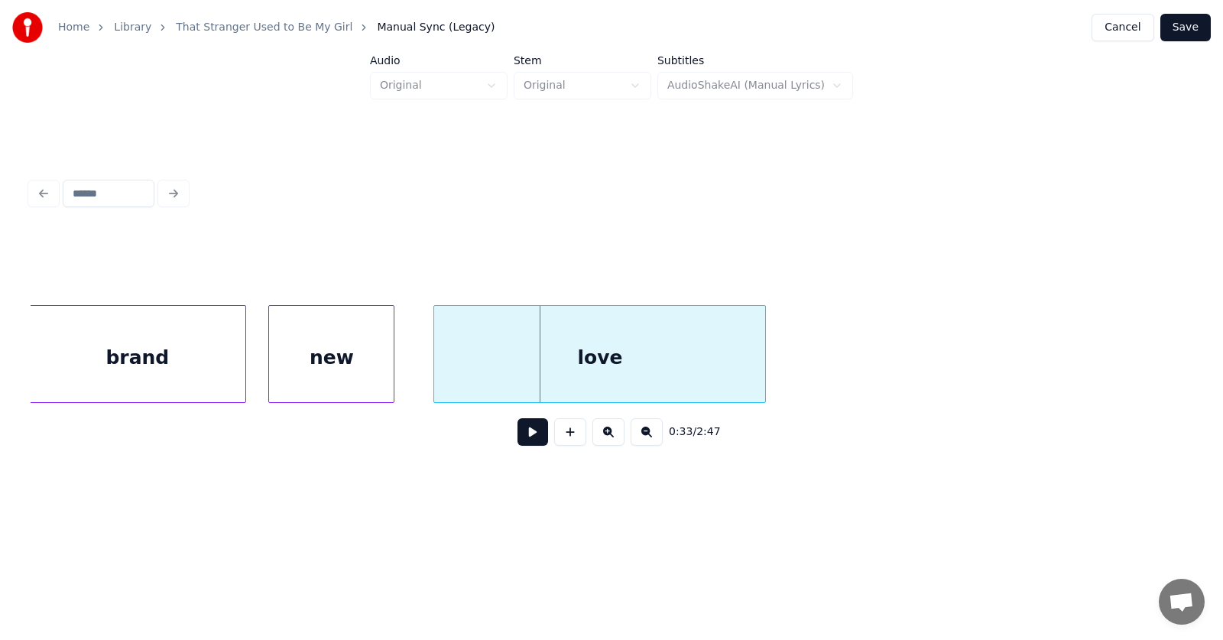
click at [292, 377] on div "new" at bounding box center [331, 358] width 125 height 104
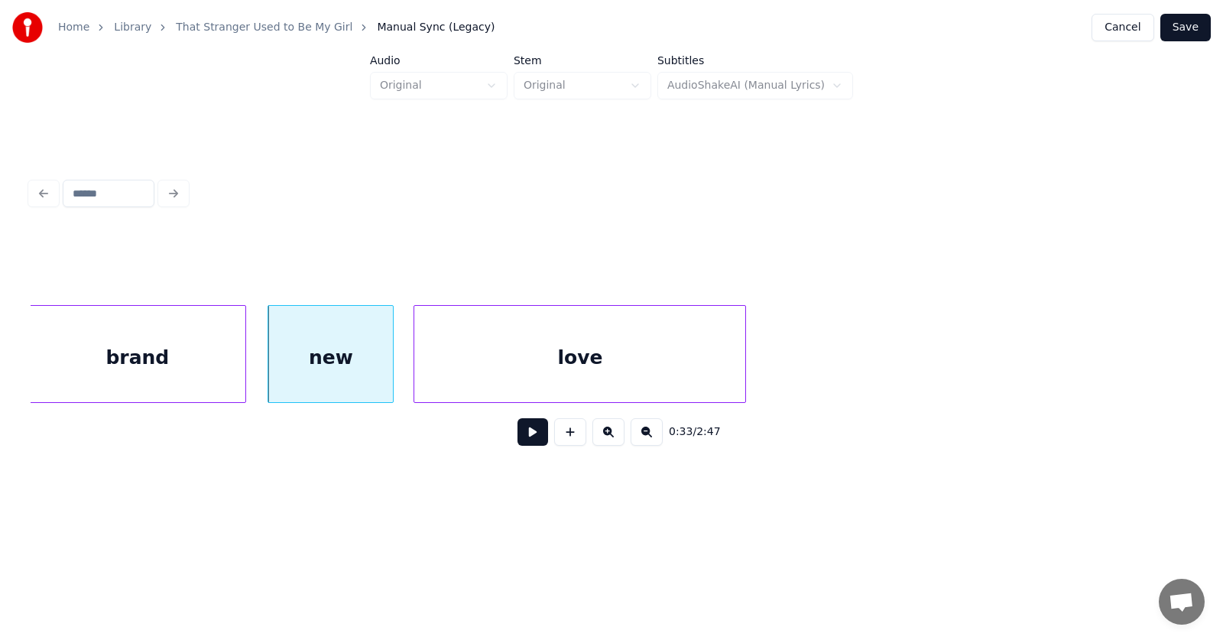
click at [461, 381] on div "love" at bounding box center [579, 358] width 331 height 104
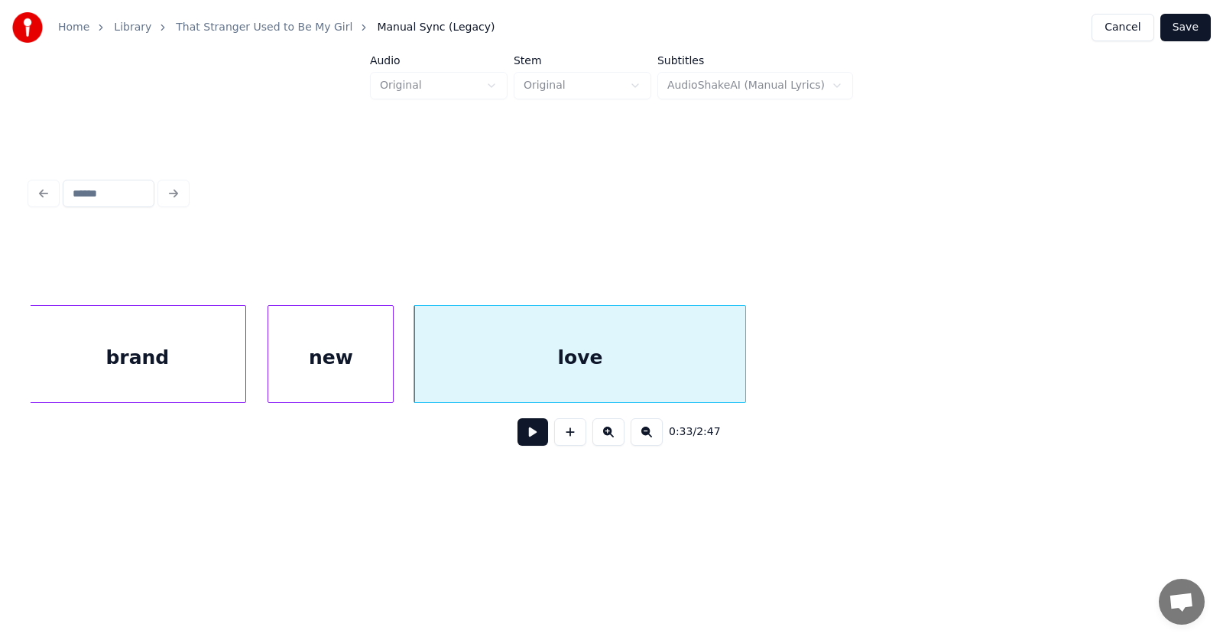
click at [520, 433] on button at bounding box center [532, 432] width 31 height 28
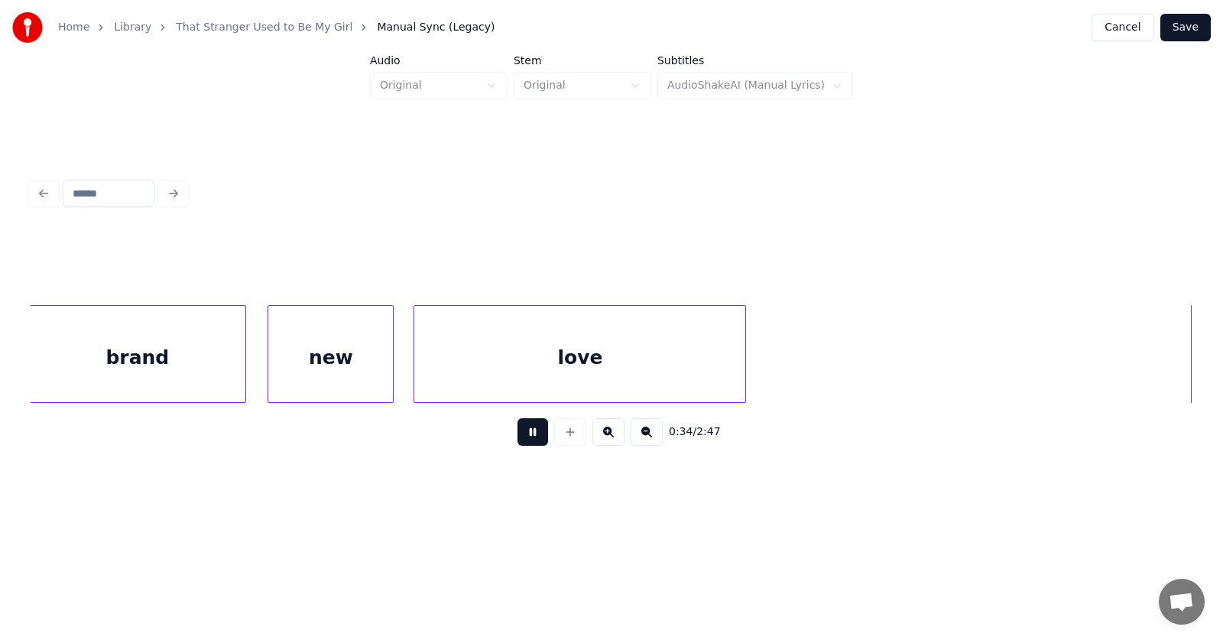
scroll to position [0, 20065]
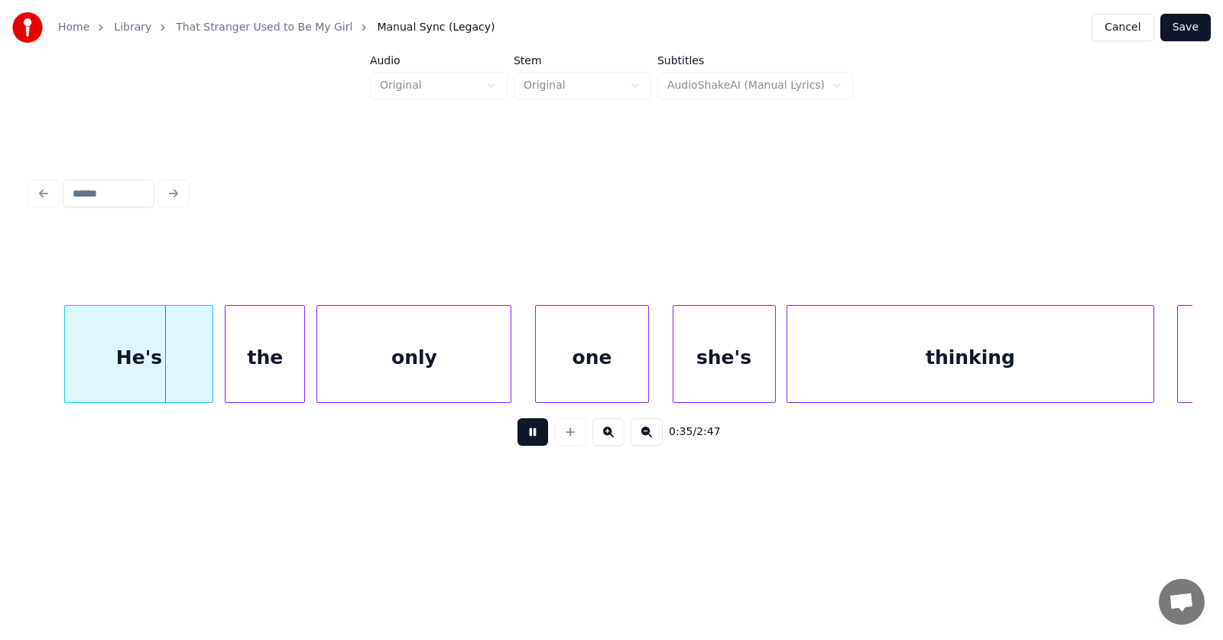
click at [520, 433] on button at bounding box center [532, 432] width 31 height 28
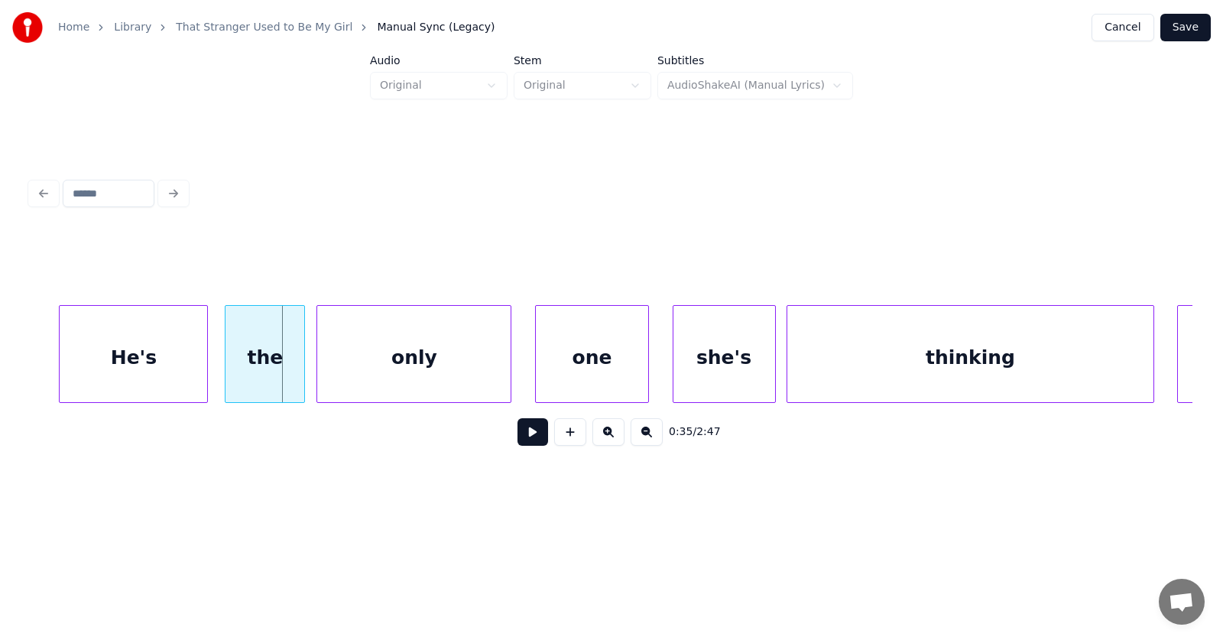
click at [166, 364] on div "He's" at bounding box center [134, 358] width 148 height 104
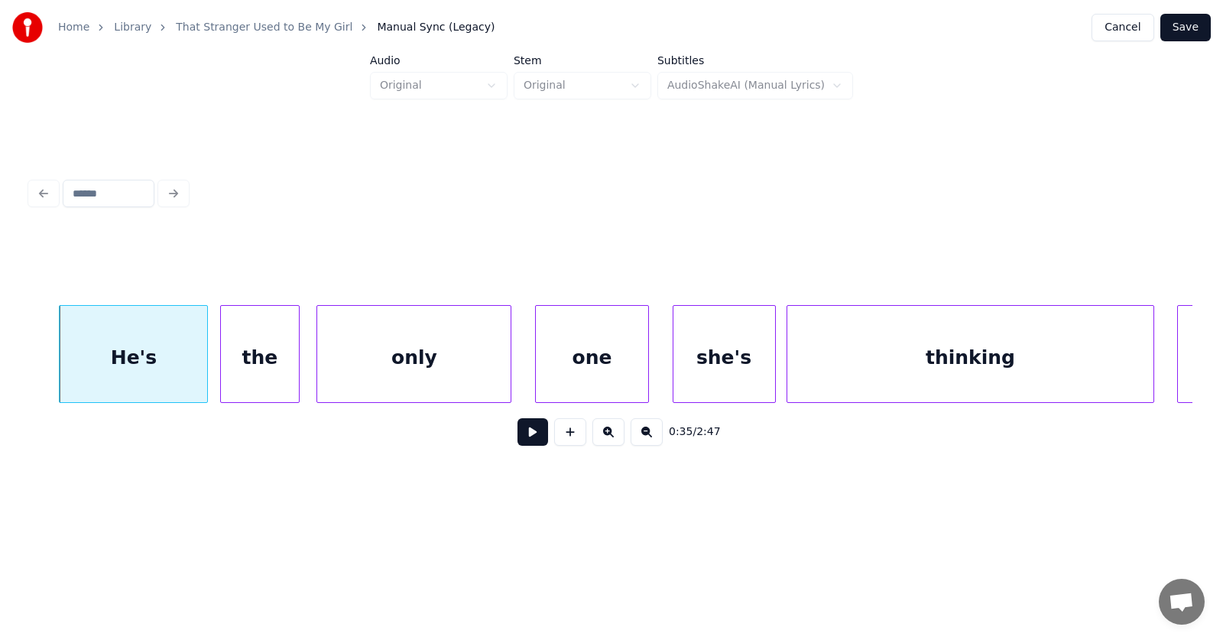
click at [259, 370] on div "the" at bounding box center [260, 358] width 79 height 104
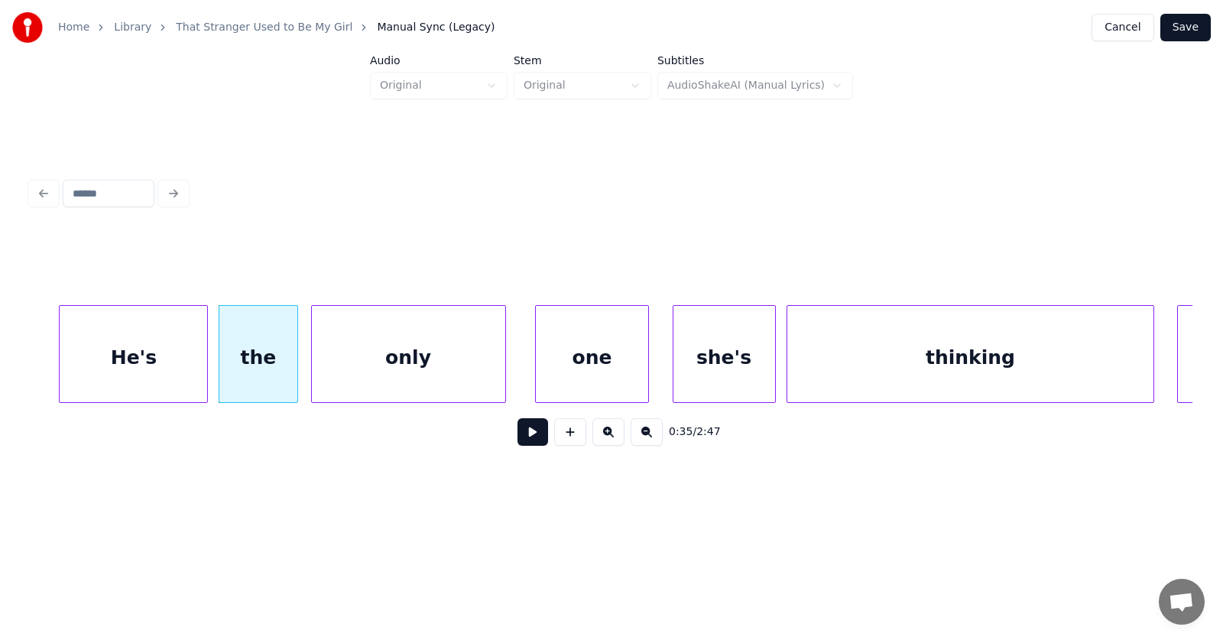
click at [392, 374] on div "only" at bounding box center [408, 358] width 193 height 104
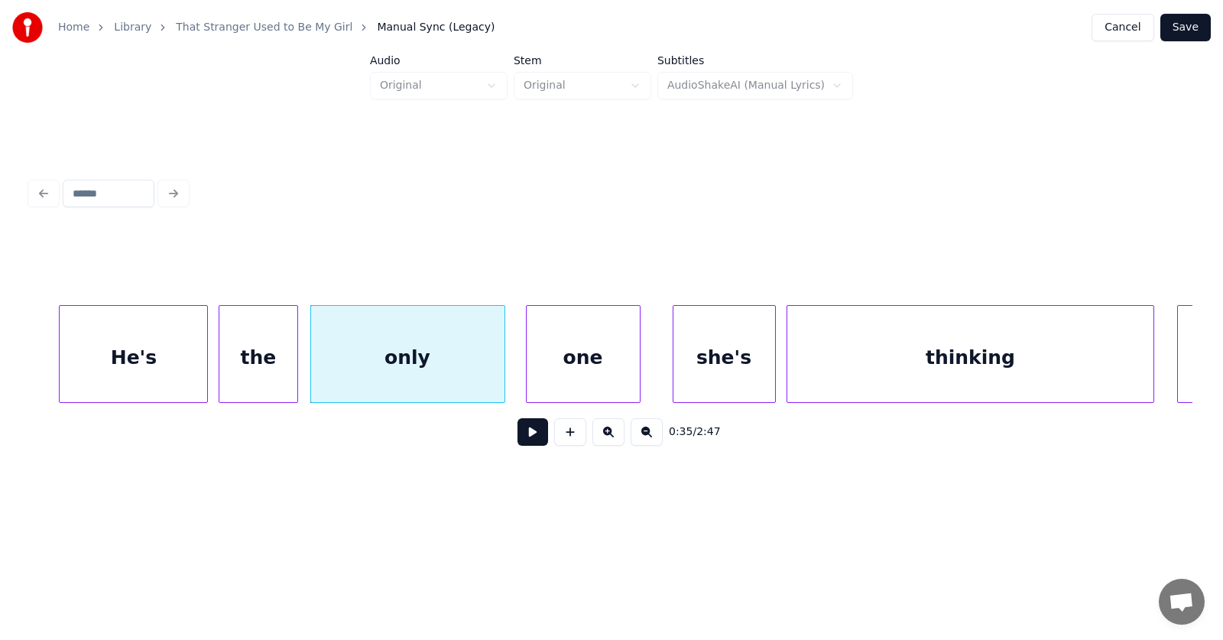
click at [572, 370] on div "one" at bounding box center [583, 358] width 113 height 104
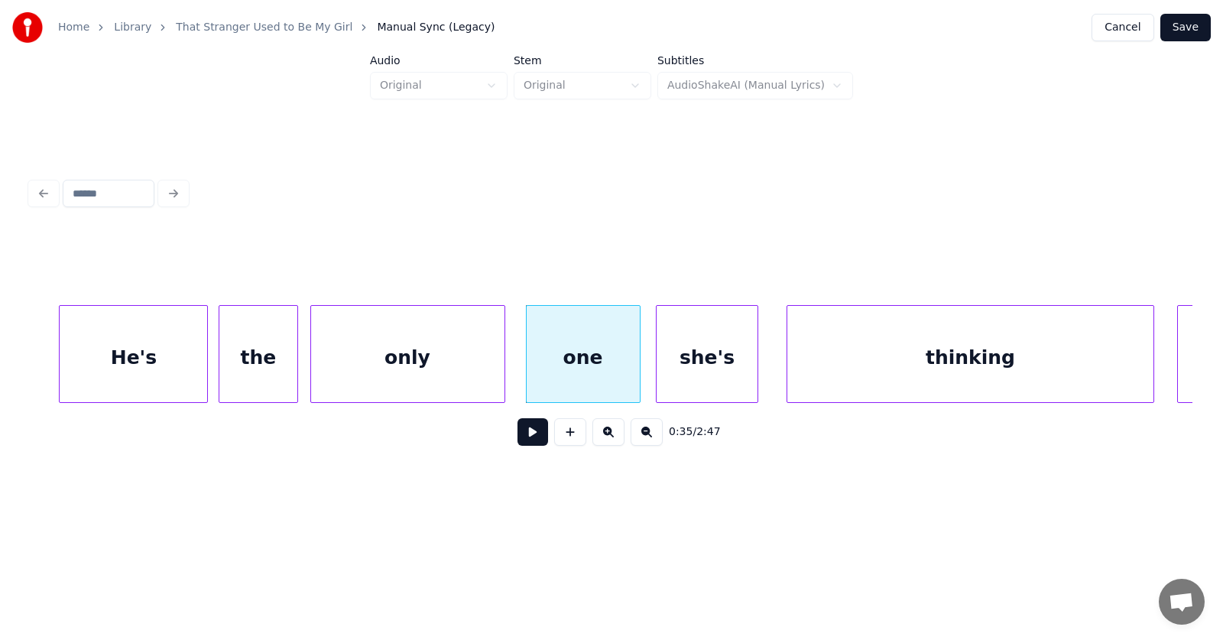
click at [685, 381] on div "she's" at bounding box center [708, 358] width 102 height 104
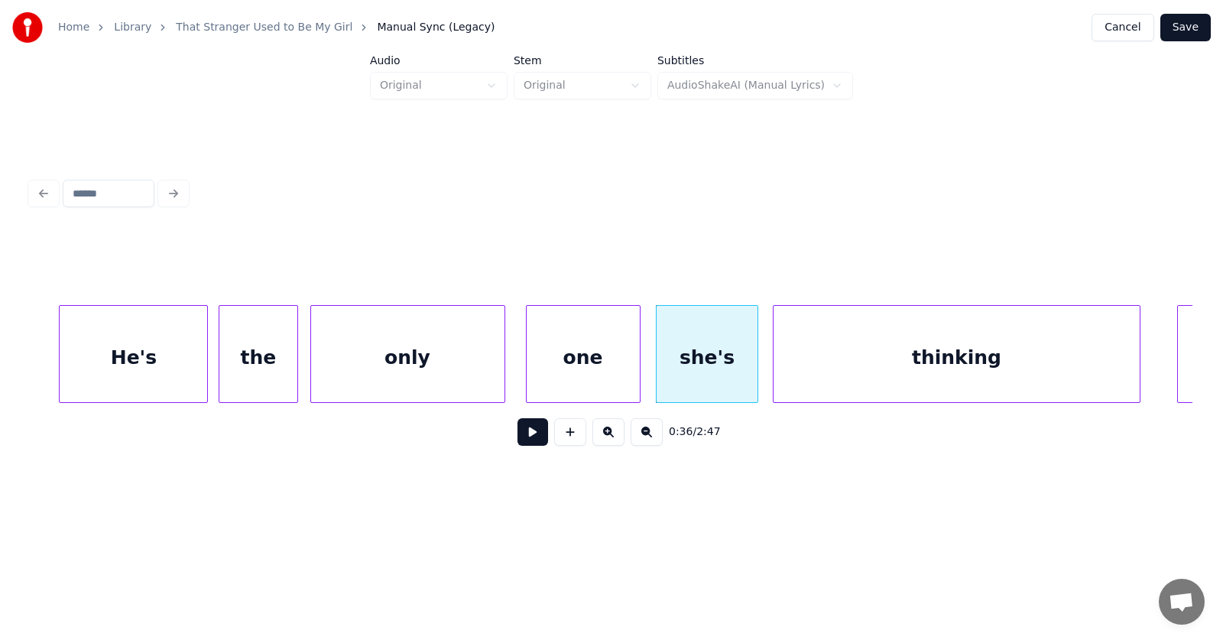
click at [826, 375] on div "thinking" at bounding box center [955, 358] width 365 height 104
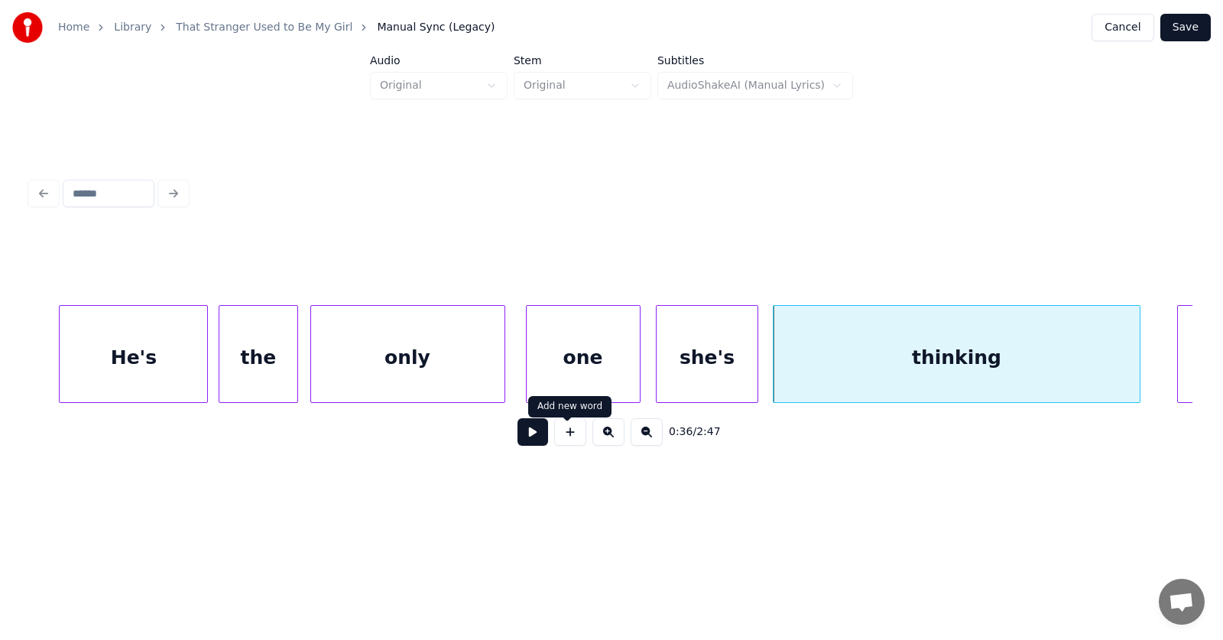
click at [523, 440] on button at bounding box center [532, 432] width 31 height 28
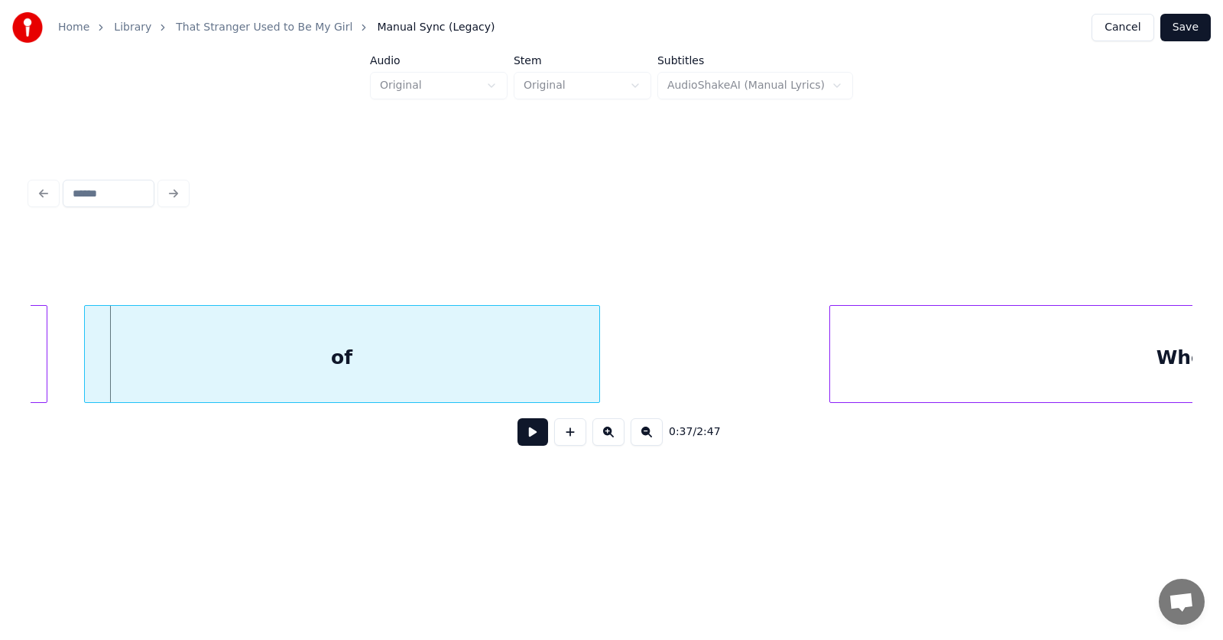
scroll to position [0, 20963]
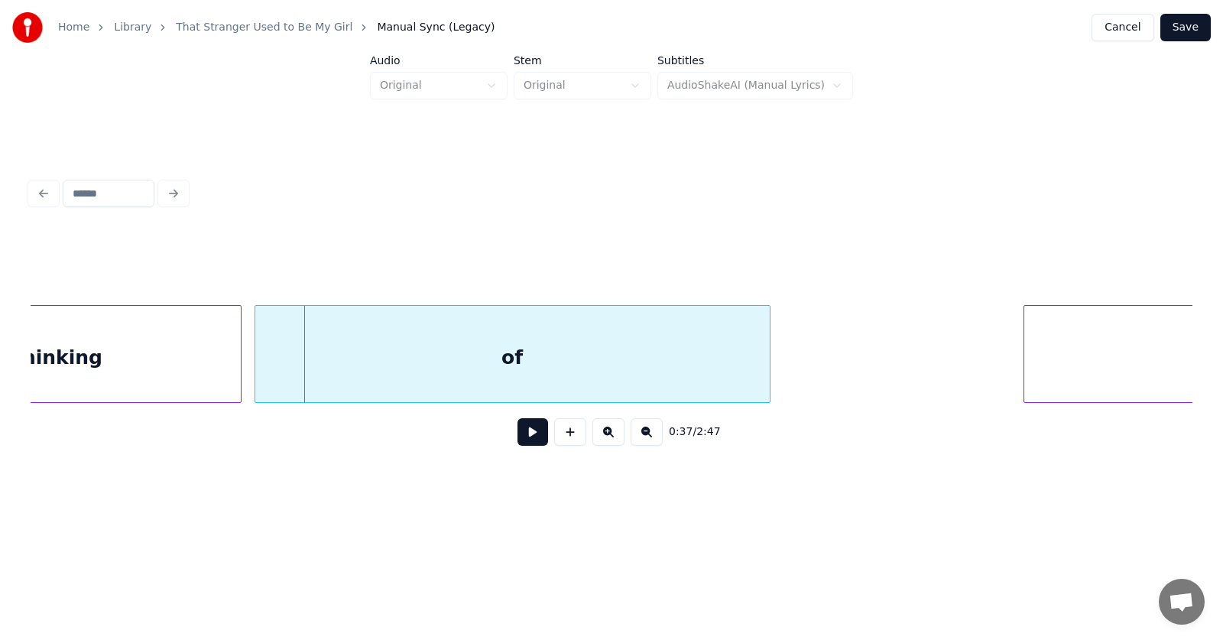
click at [391, 376] on div "of" at bounding box center [512, 358] width 514 height 104
click at [527, 436] on button at bounding box center [532, 432] width 31 height 28
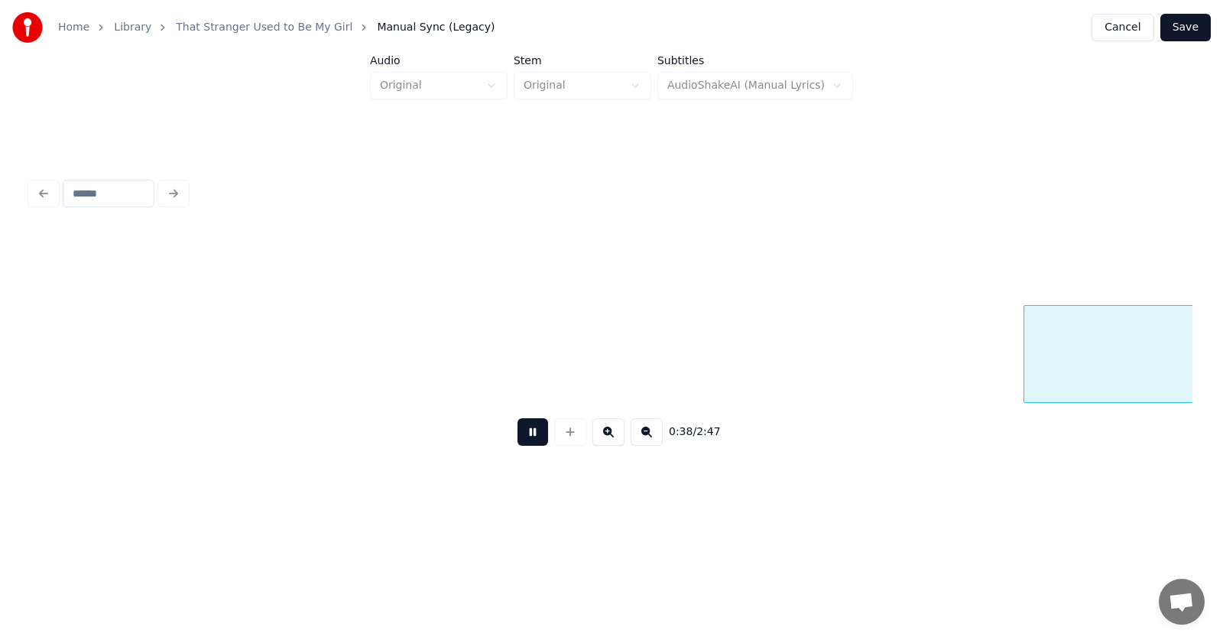
scroll to position [0, 22129]
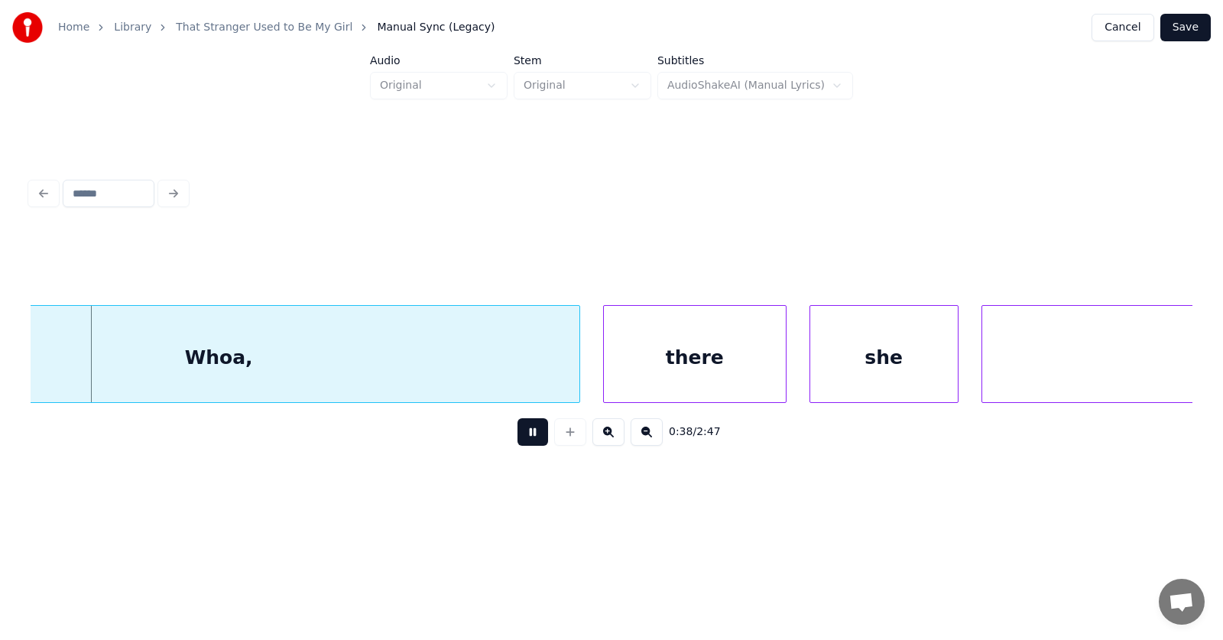
click at [527, 436] on button at bounding box center [532, 432] width 31 height 28
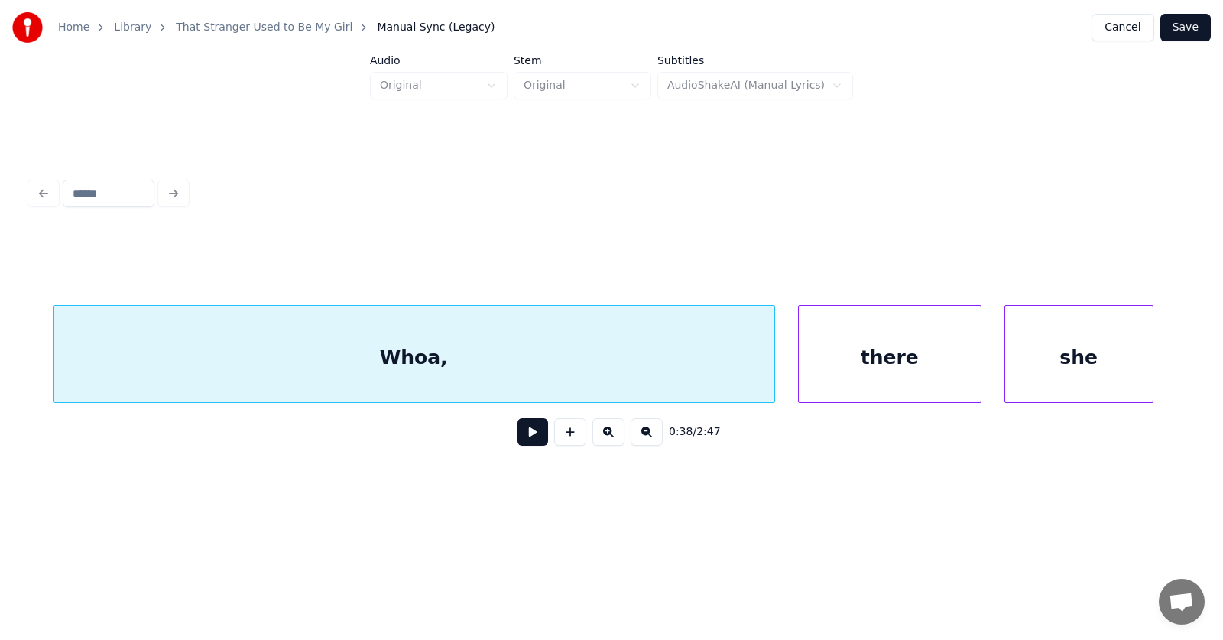
scroll to position [0, 21805]
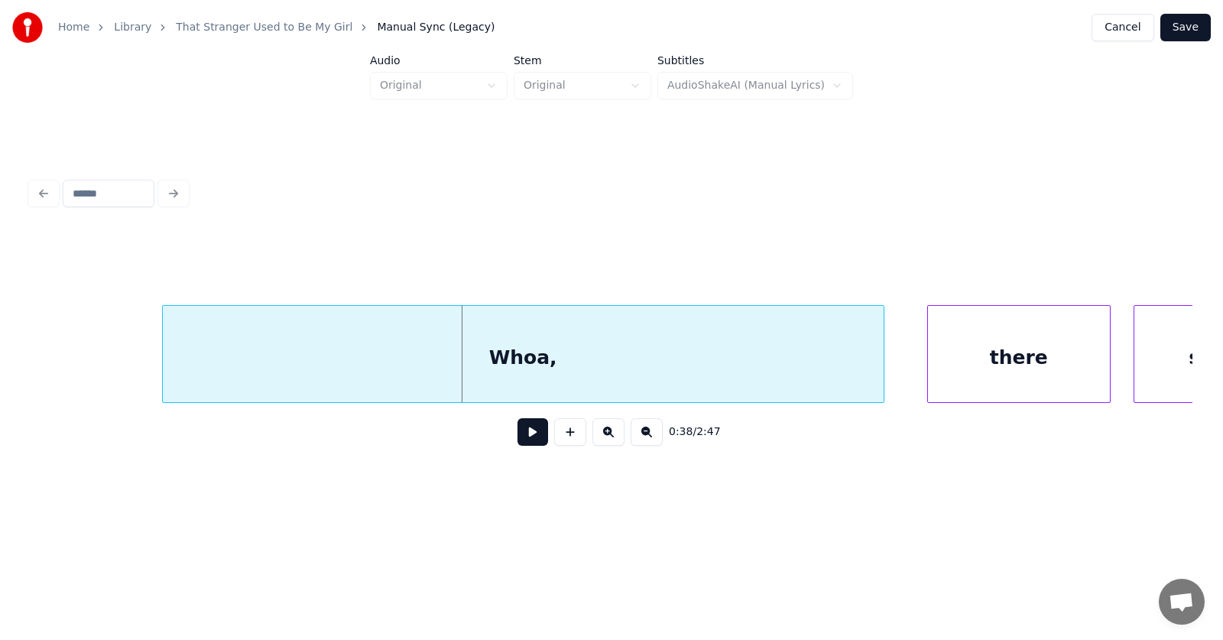
click at [371, 365] on div "Whoa," at bounding box center [523, 358] width 721 height 104
click at [929, 369] on div "there" at bounding box center [996, 358] width 182 height 104
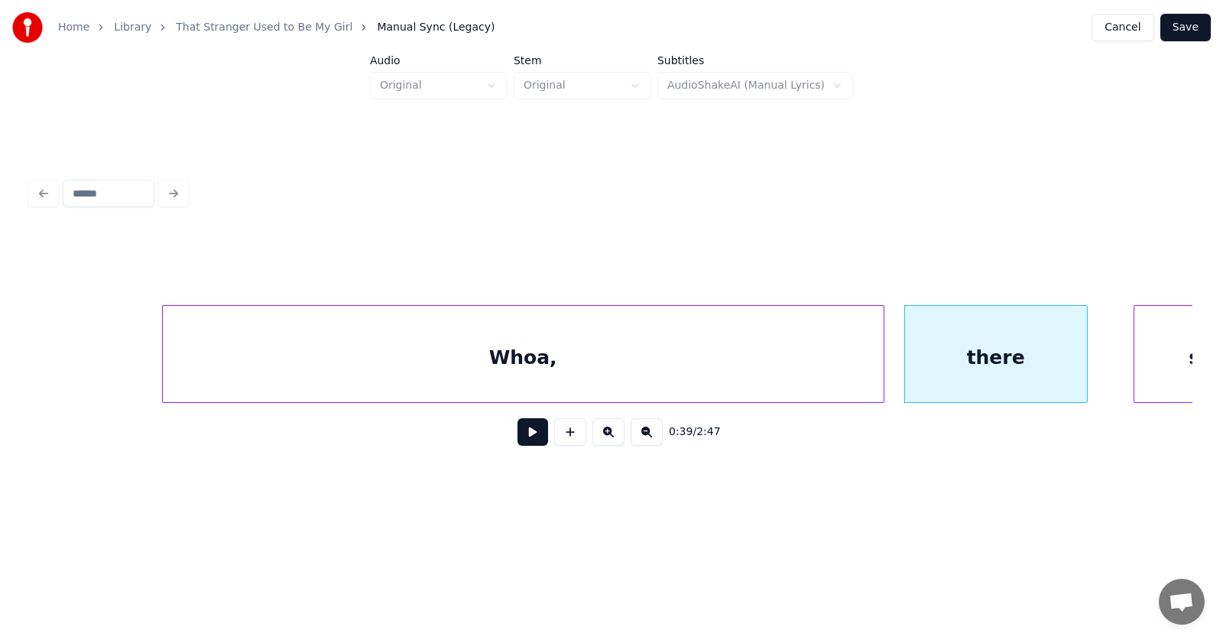
scroll to position [0, 21891]
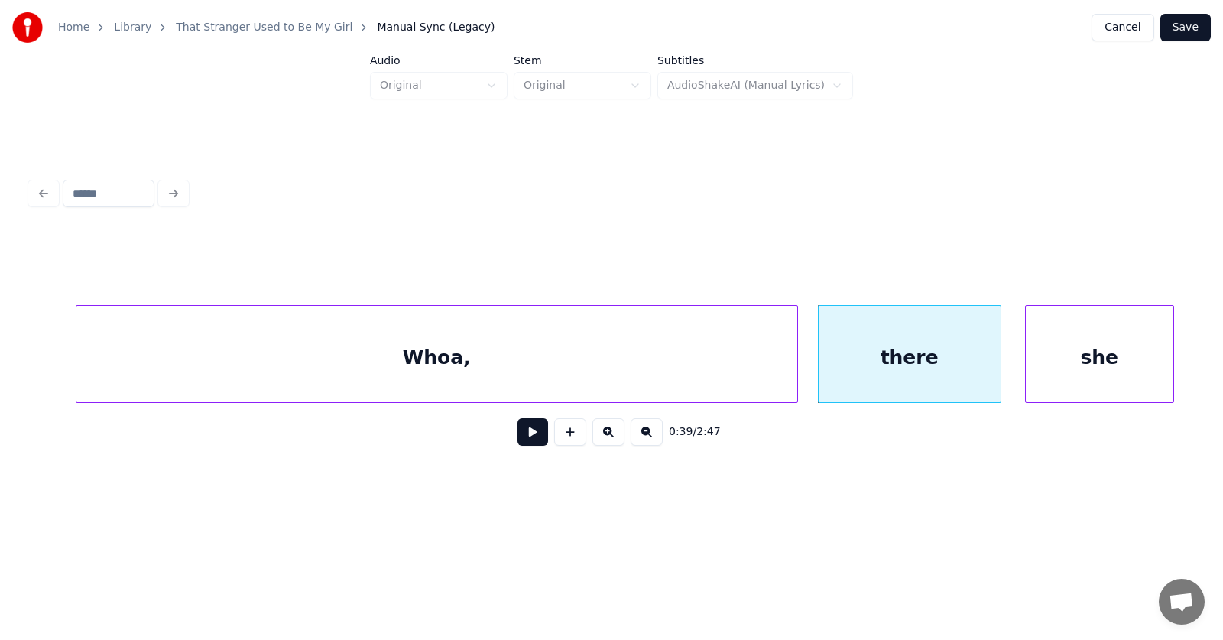
click at [1136, 358] on div "she" at bounding box center [1100, 358] width 148 height 104
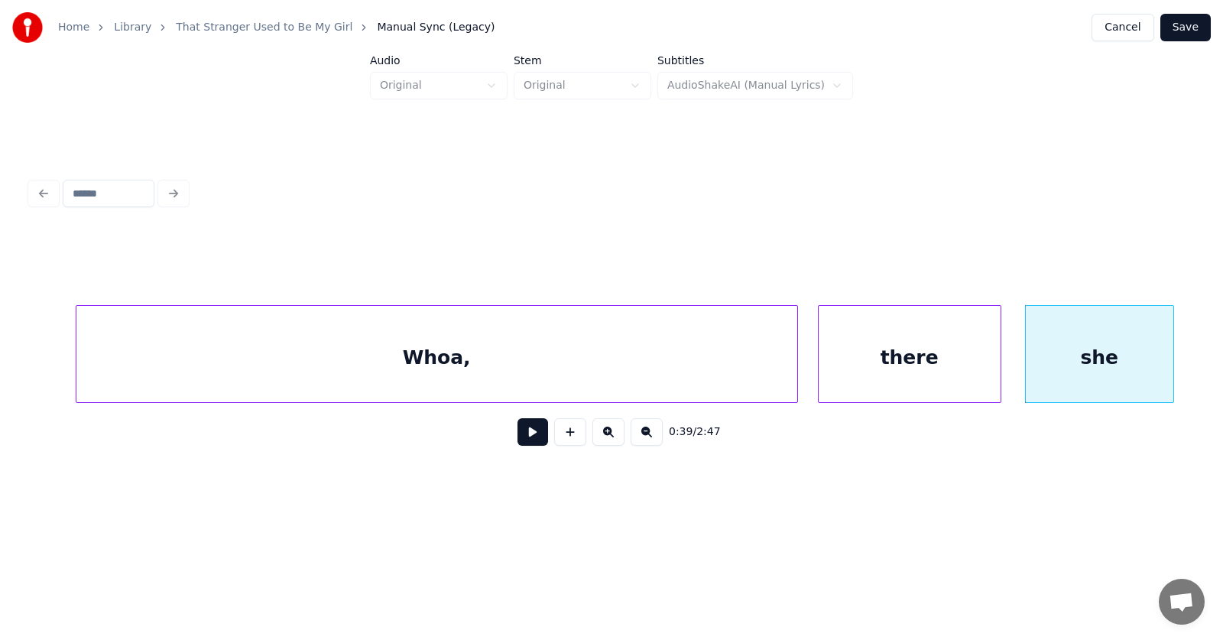
click at [638, 359] on div "Whoa," at bounding box center [436, 358] width 721 height 104
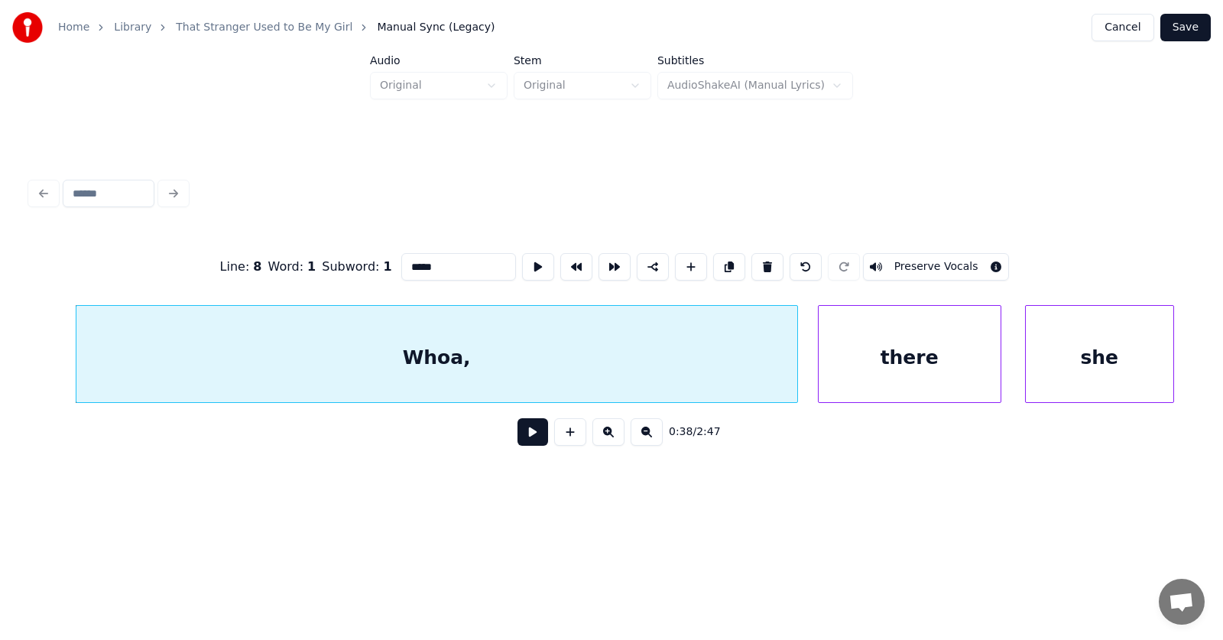
click at [517, 437] on button at bounding box center [532, 432] width 31 height 28
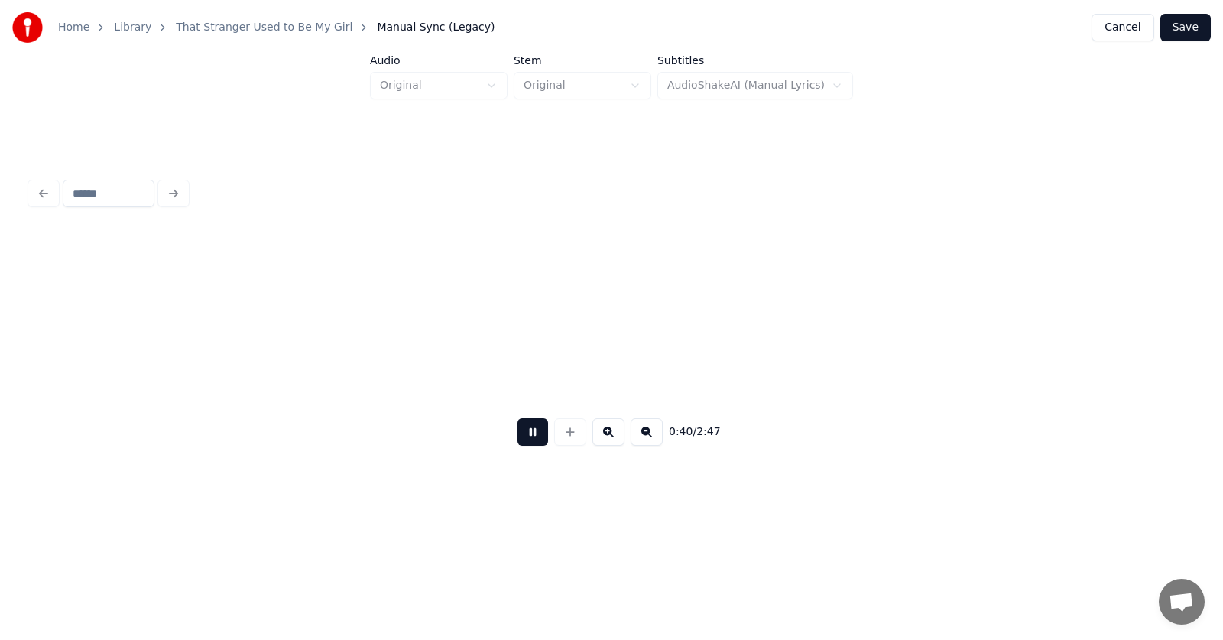
scroll to position [0, 23061]
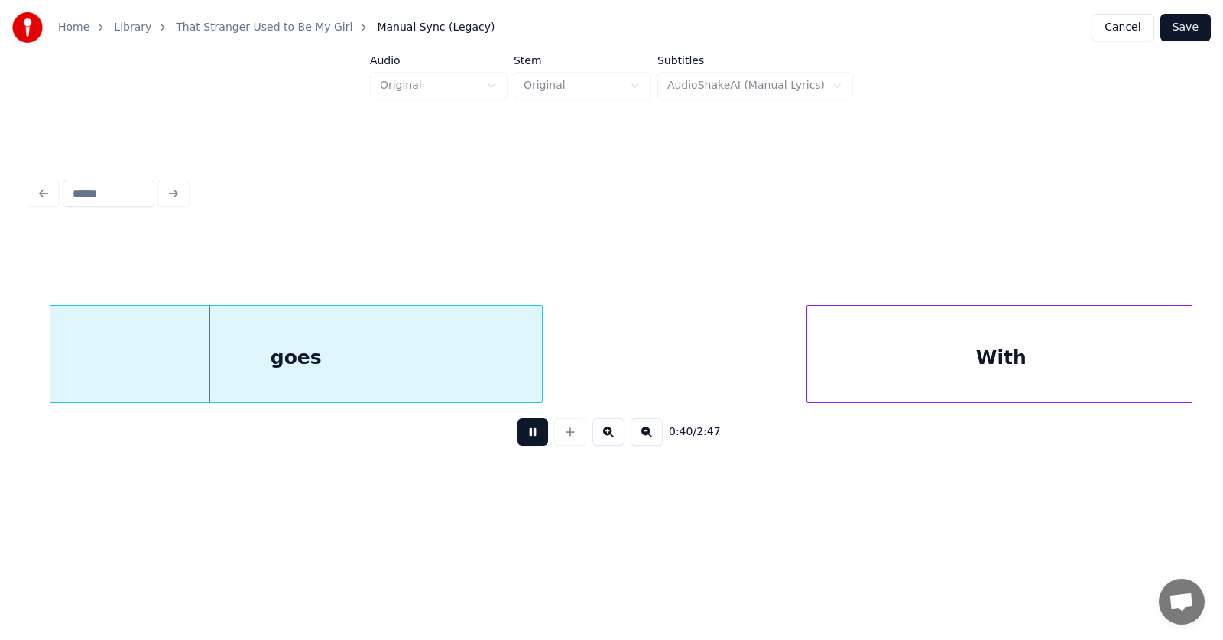
click at [517, 437] on button at bounding box center [532, 432] width 31 height 28
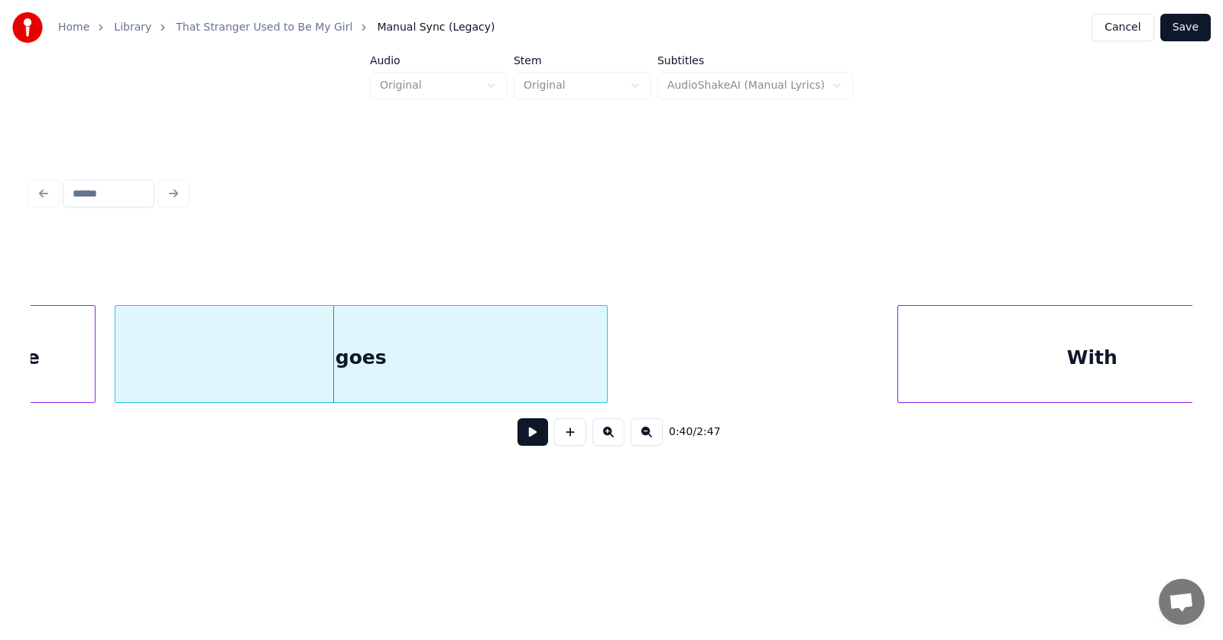
click at [335, 358] on div "goes" at bounding box center [360, 358] width 491 height 104
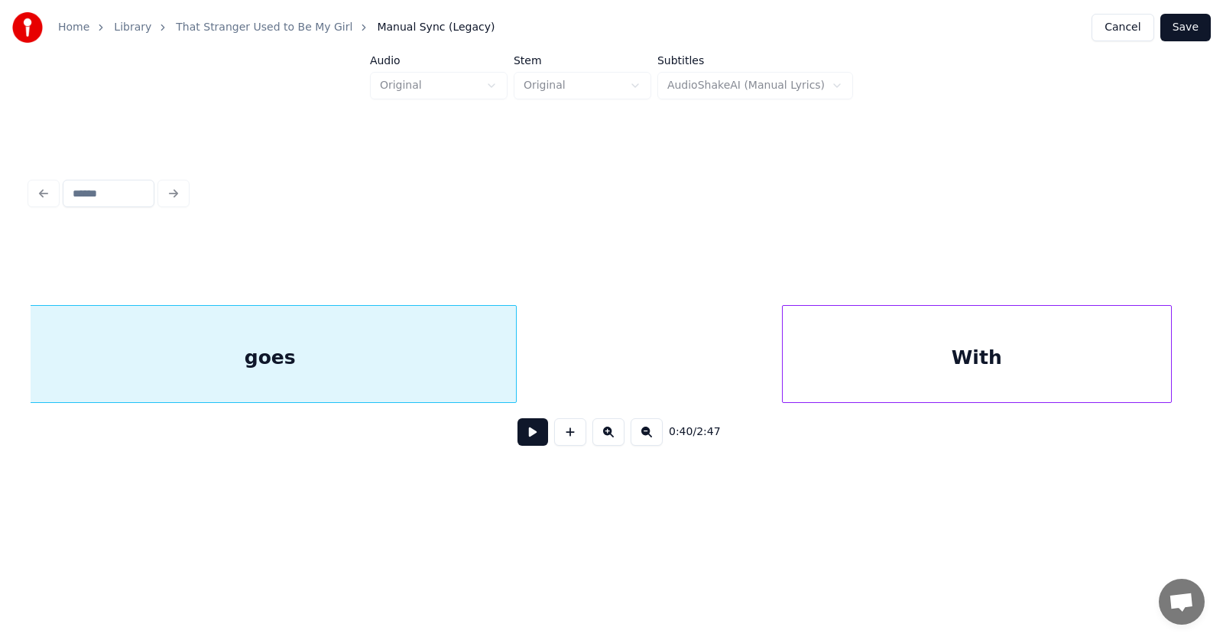
click at [985, 354] on div "With" at bounding box center [977, 358] width 388 height 104
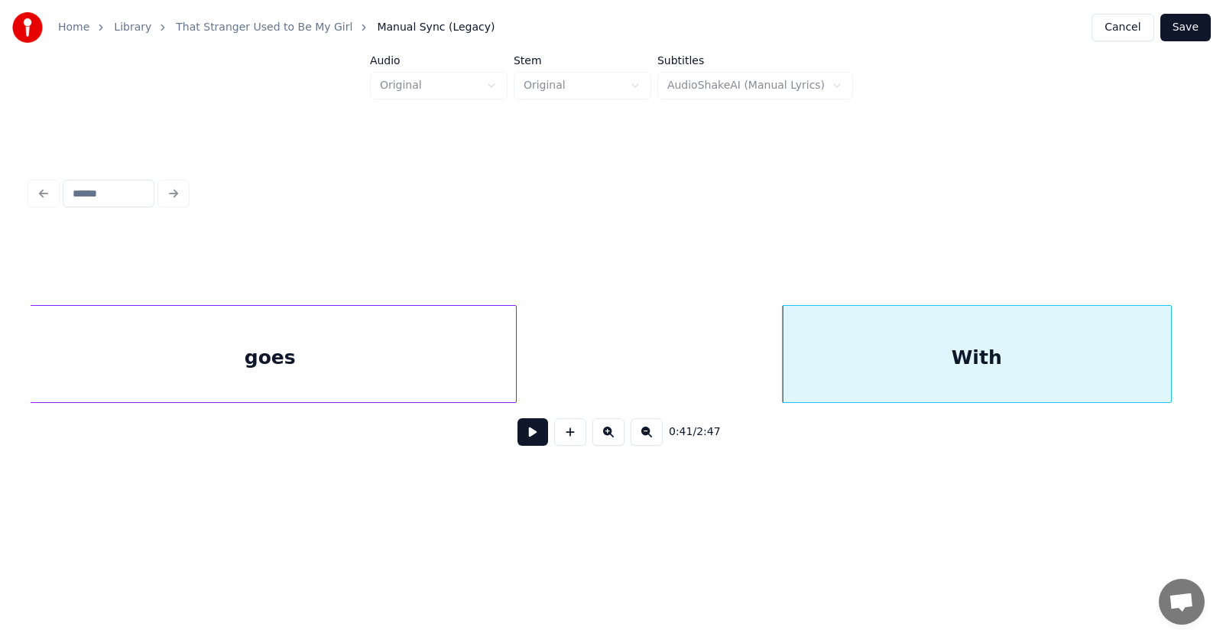
click at [523, 436] on button at bounding box center [532, 432] width 31 height 28
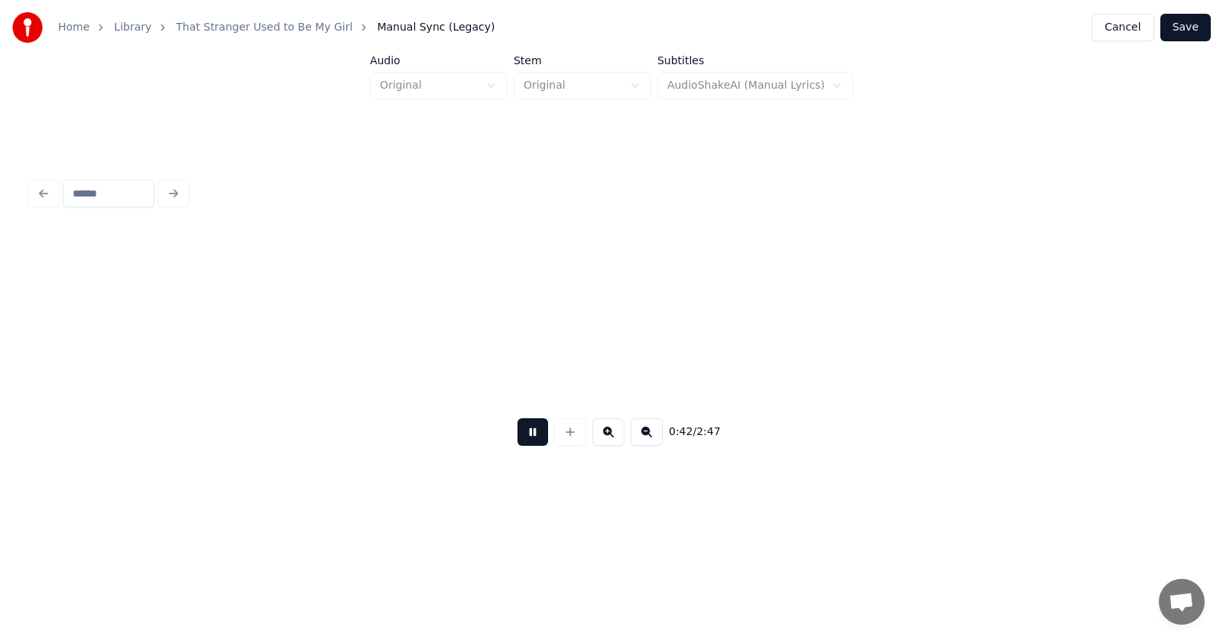
scroll to position [0, 24223]
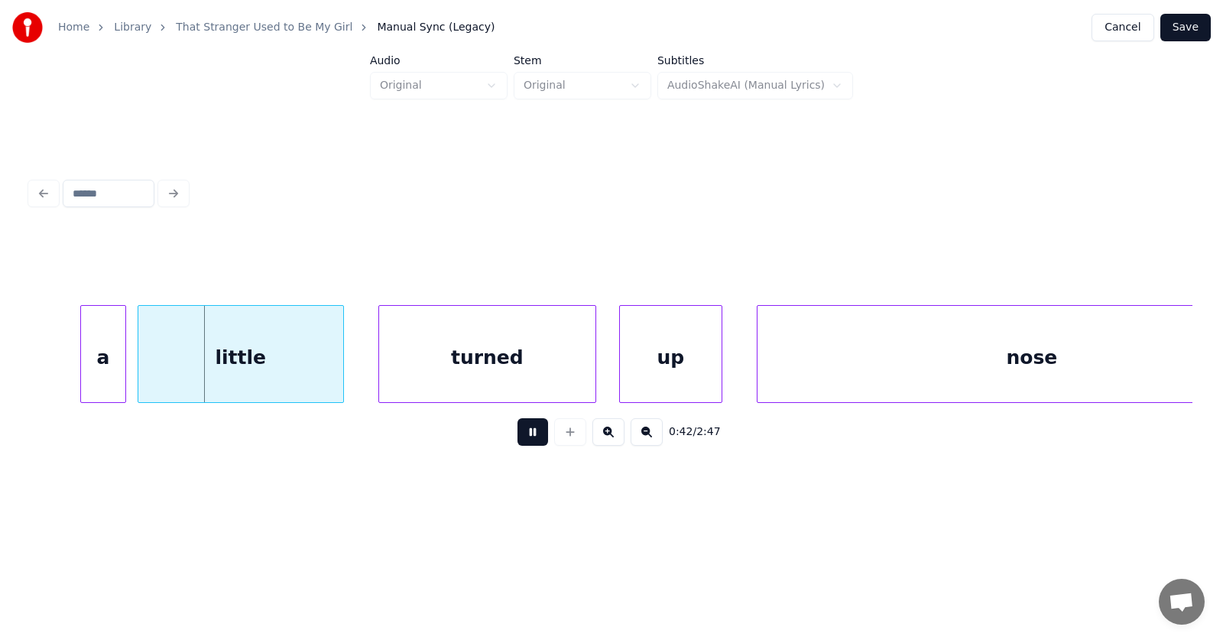
click at [523, 436] on button at bounding box center [532, 432] width 31 height 28
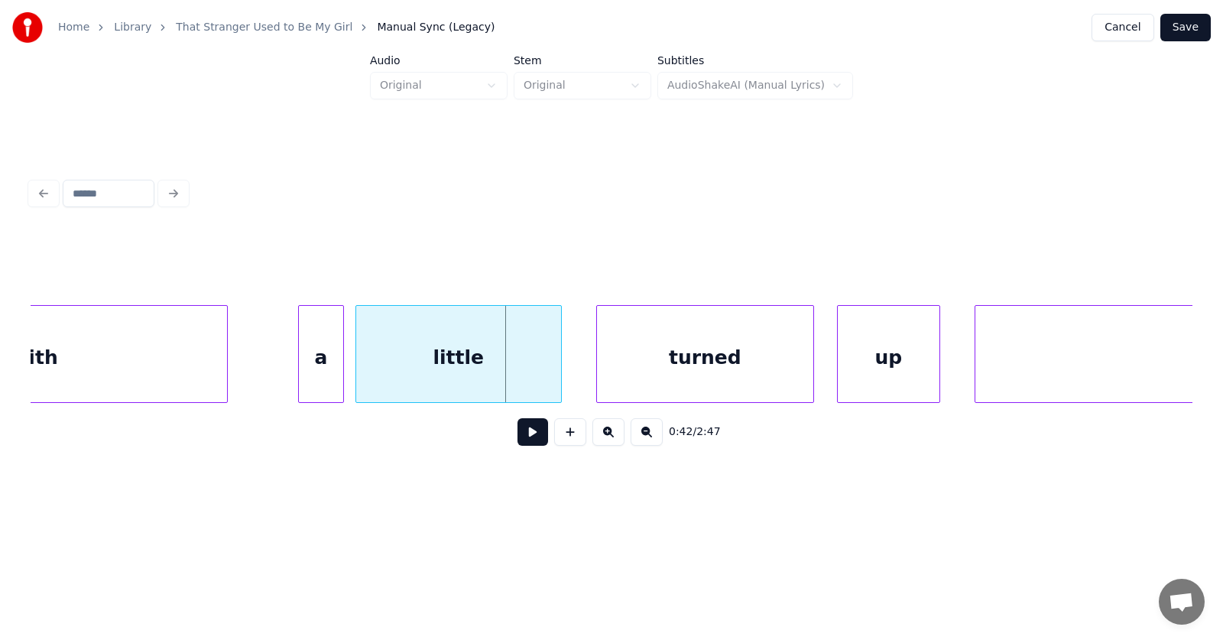
scroll to position [0, 23876]
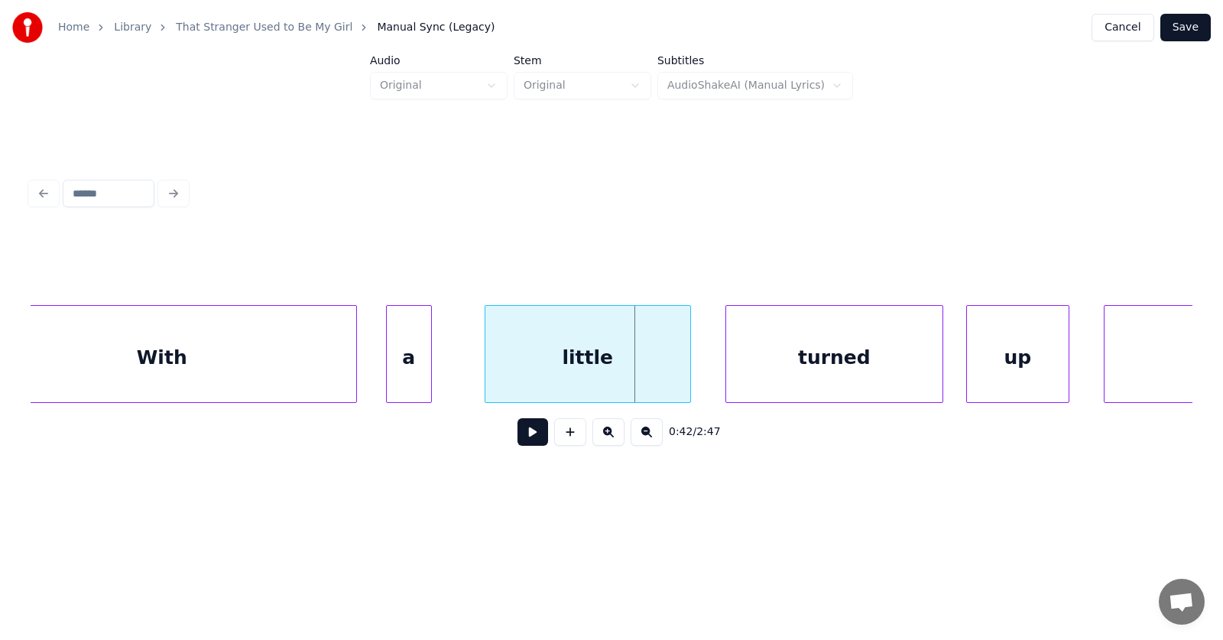
click at [409, 378] on div "a" at bounding box center [409, 358] width 44 height 104
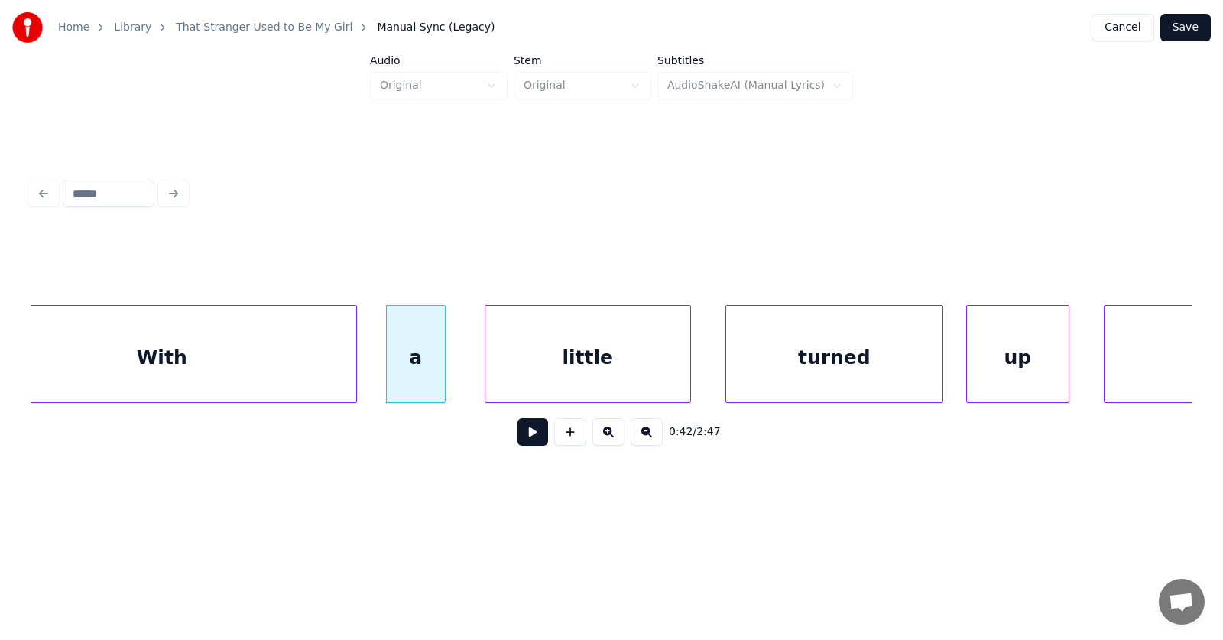
click at [443, 374] on div at bounding box center [442, 354] width 5 height 96
click at [259, 349] on div "With" at bounding box center [162, 358] width 388 height 104
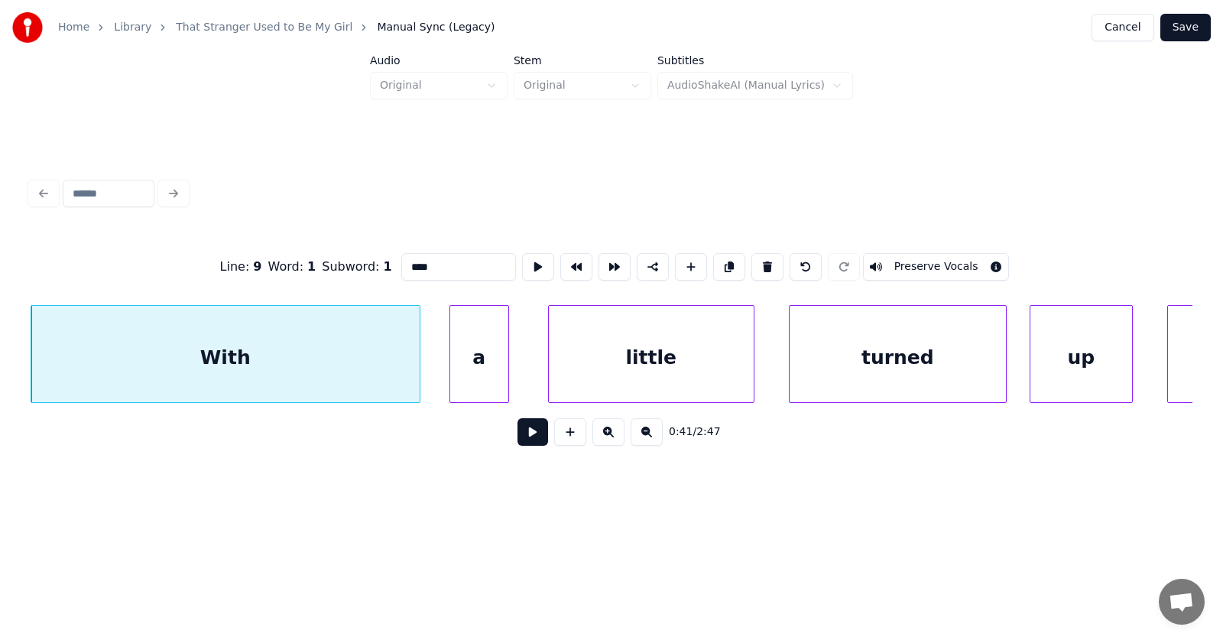
click at [518, 438] on button at bounding box center [532, 432] width 31 height 28
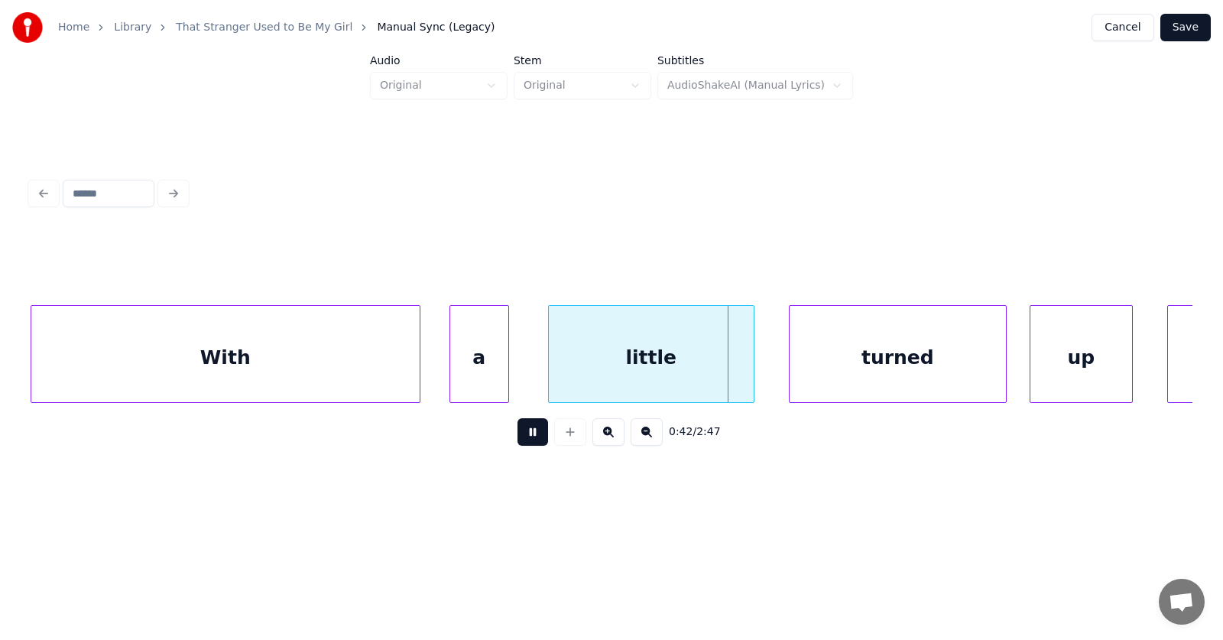
click at [518, 438] on button at bounding box center [532, 432] width 31 height 28
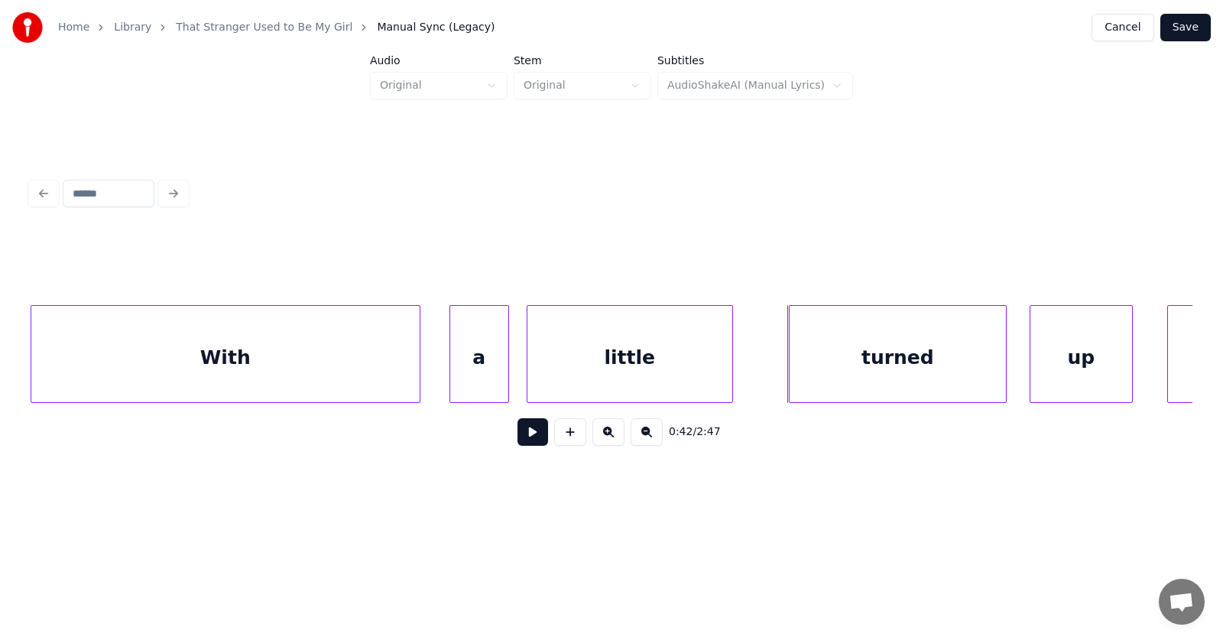
click at [564, 368] on div "little" at bounding box center [629, 358] width 205 height 104
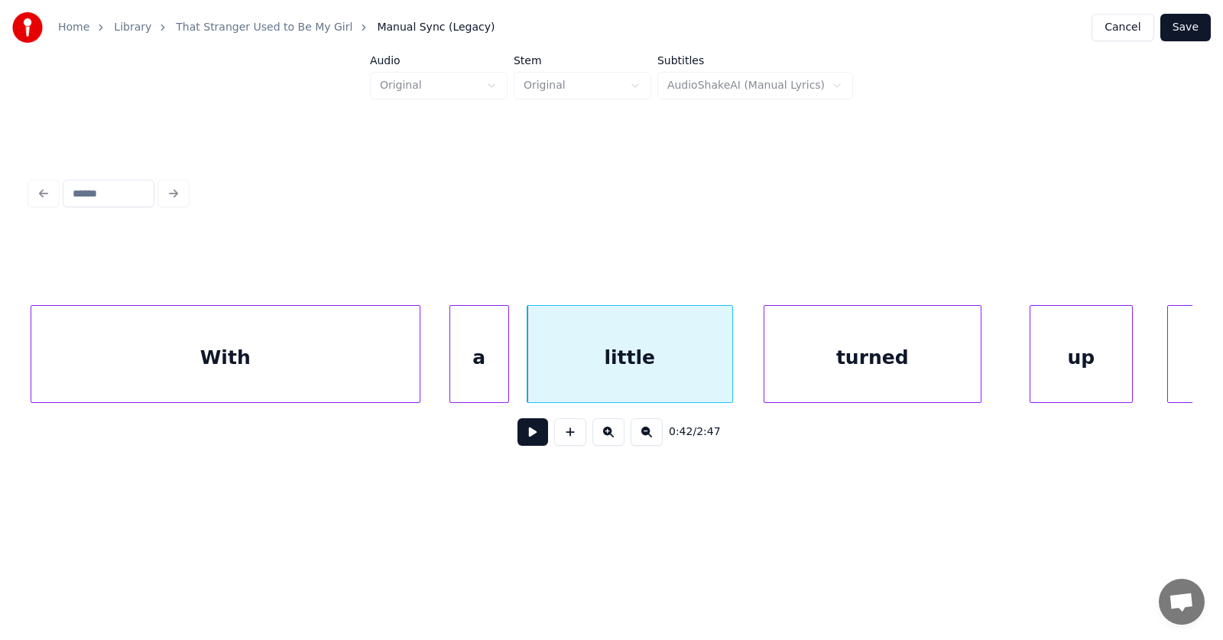
click at [845, 364] on div "turned" at bounding box center [872, 358] width 216 height 104
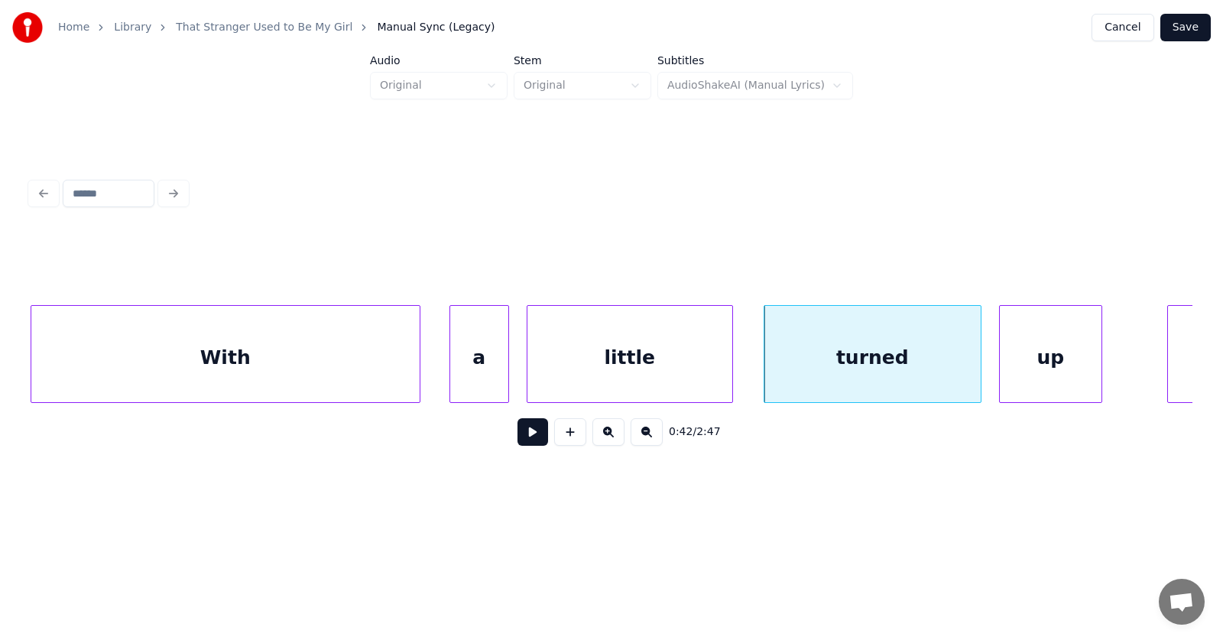
click at [1031, 371] on div "up" at bounding box center [1051, 358] width 102 height 104
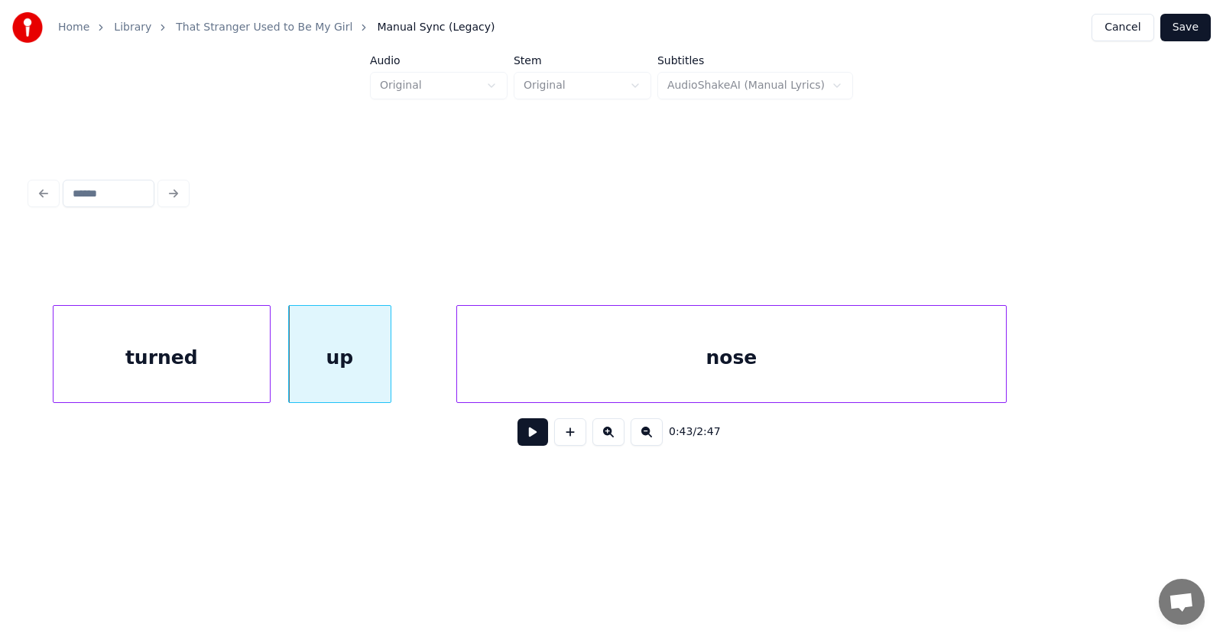
scroll to position [0, 24587]
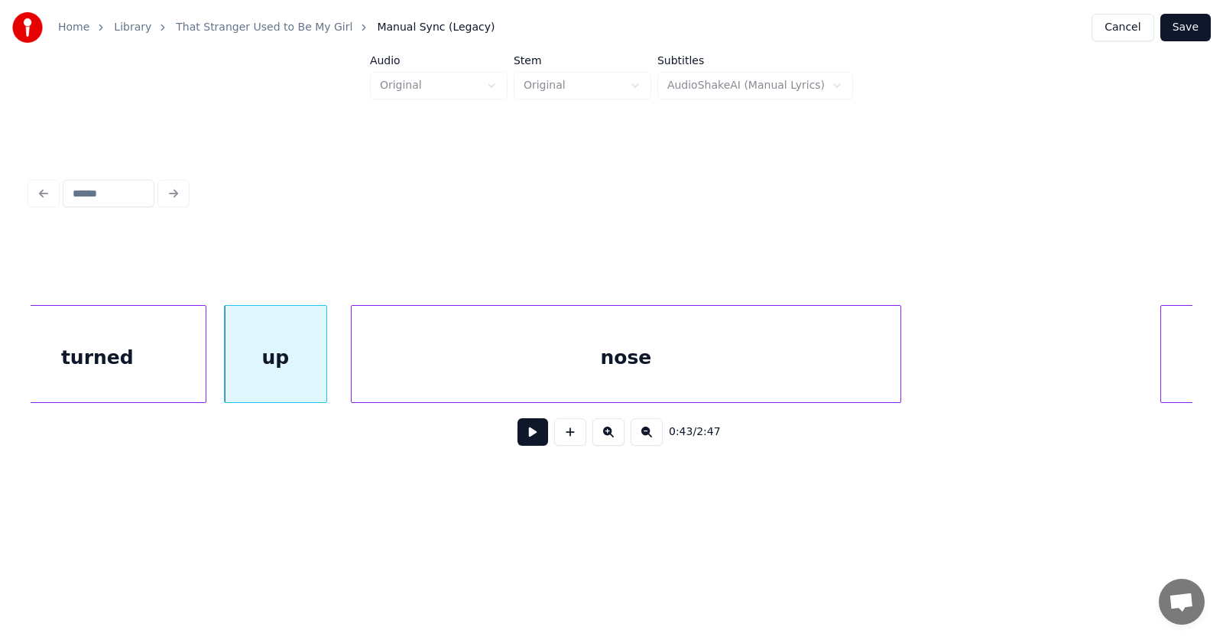
click at [530, 371] on div "nose" at bounding box center [626, 358] width 549 height 104
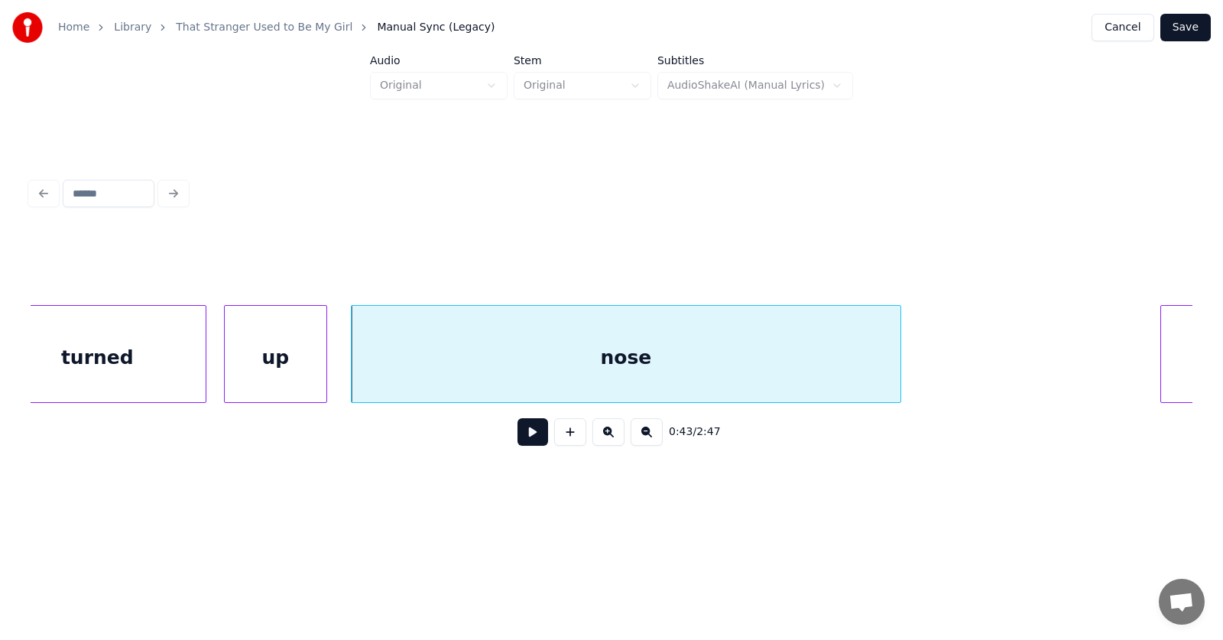
click at [517, 439] on button at bounding box center [532, 432] width 31 height 28
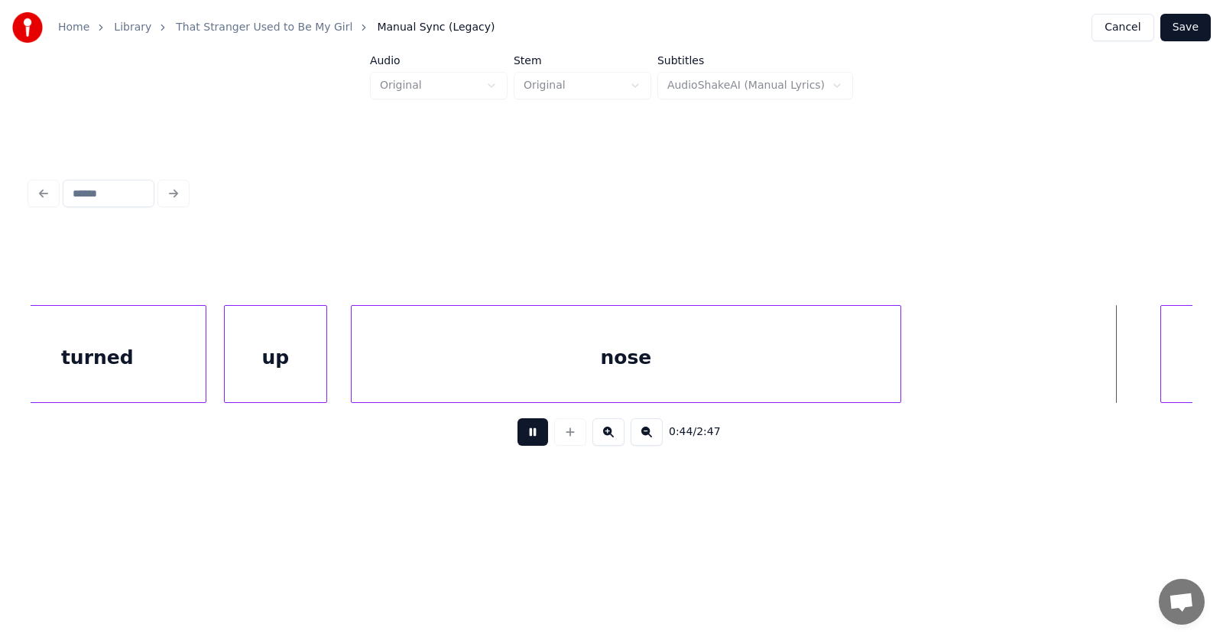
scroll to position [0, 25753]
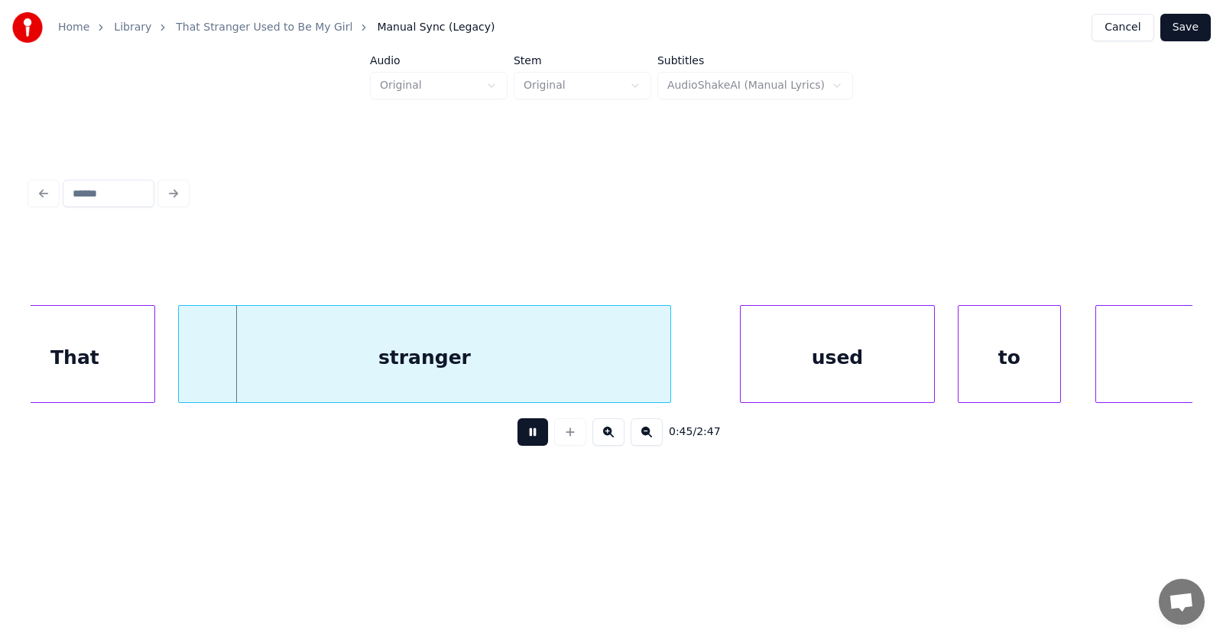
click at [517, 439] on button at bounding box center [532, 432] width 31 height 28
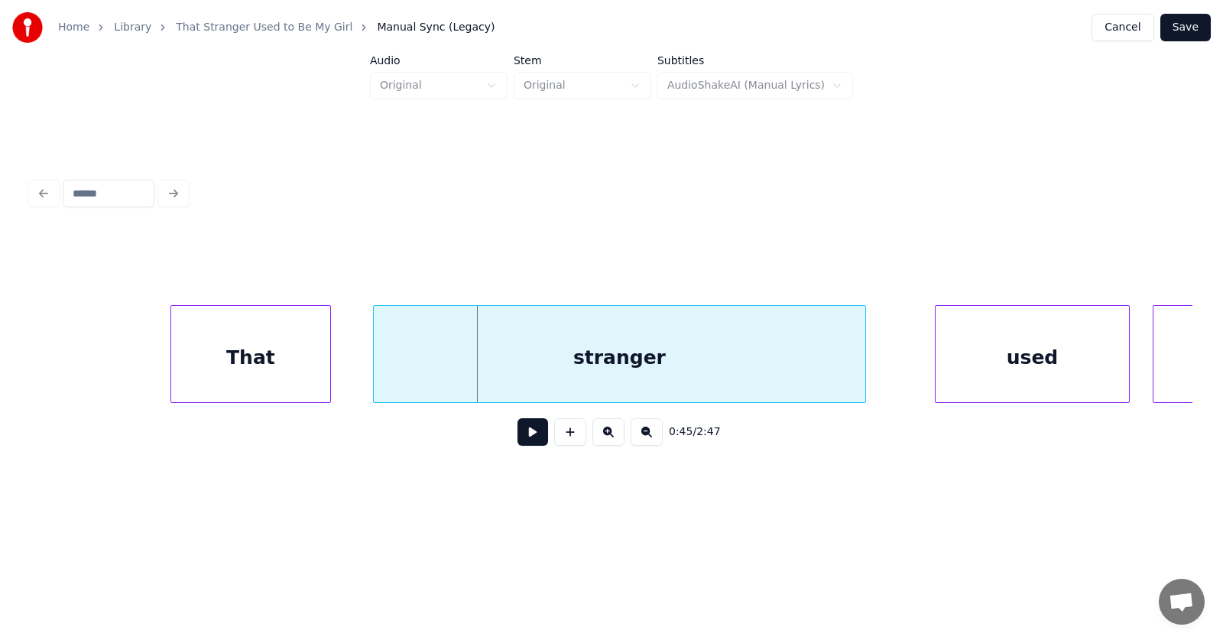
click at [264, 362] on div "That" at bounding box center [250, 358] width 159 height 104
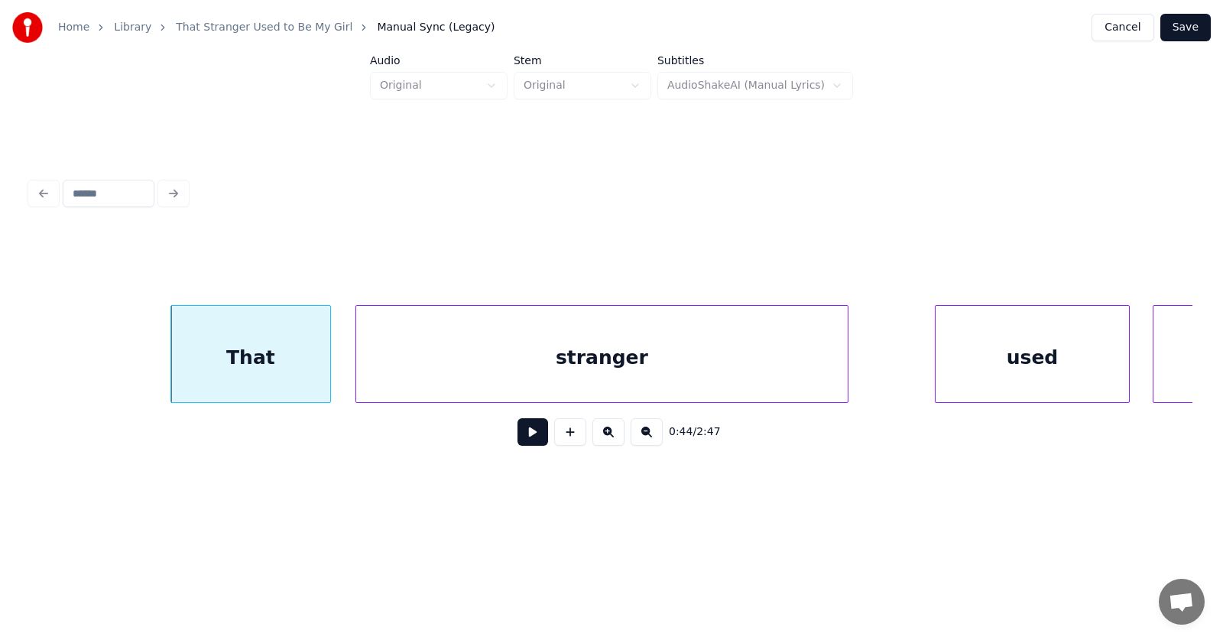
click at [455, 361] on div "stranger" at bounding box center [601, 358] width 491 height 104
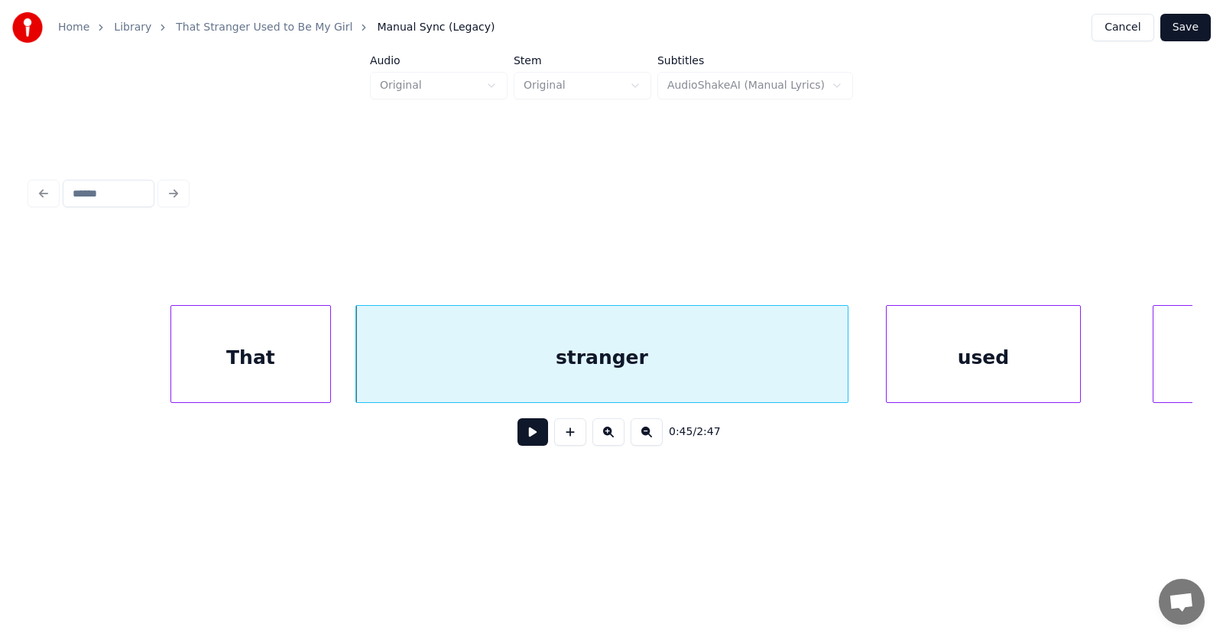
click at [917, 369] on div "used" at bounding box center [983, 358] width 193 height 104
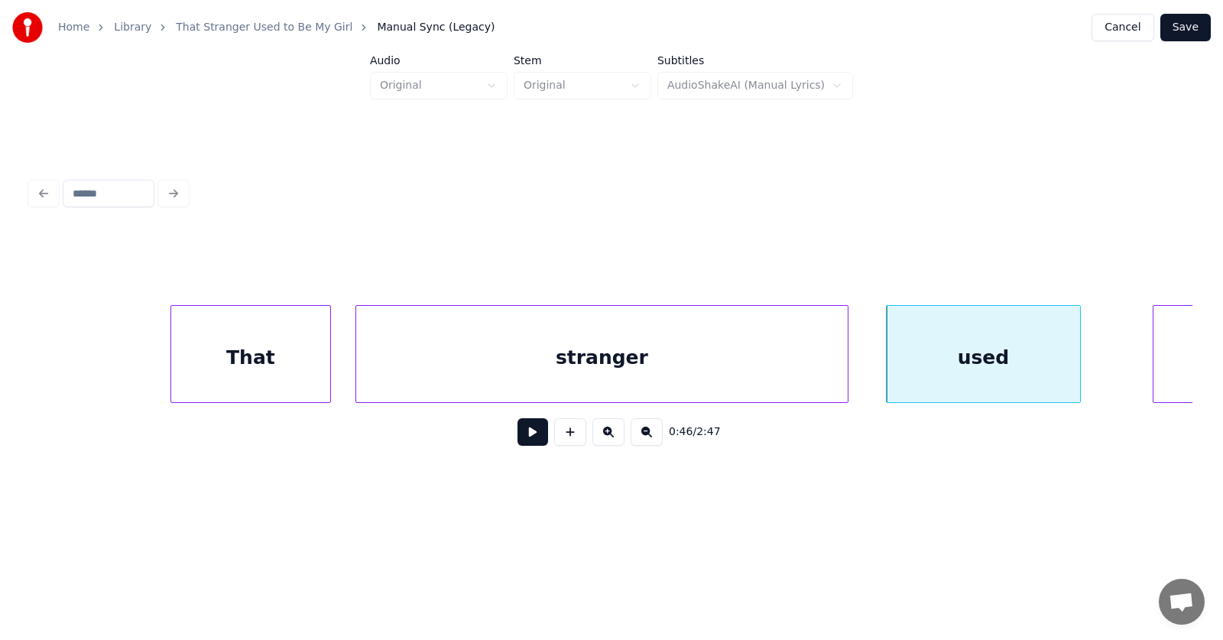
scroll to position [0, 25617]
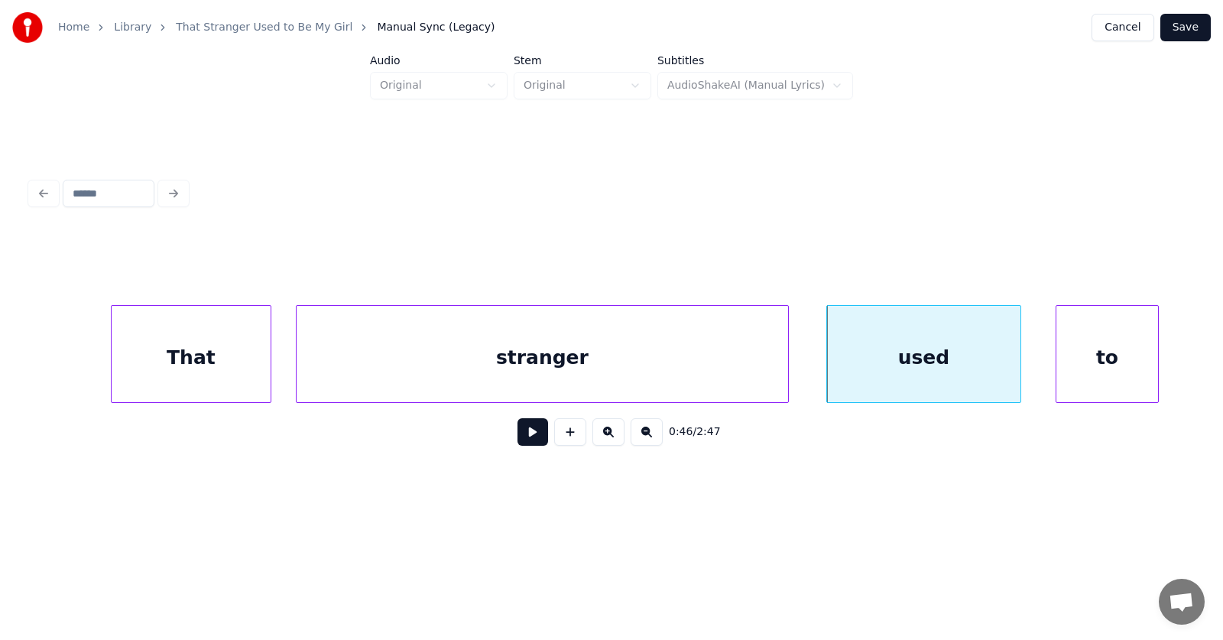
click at [1123, 353] on div "to" at bounding box center [1107, 358] width 102 height 104
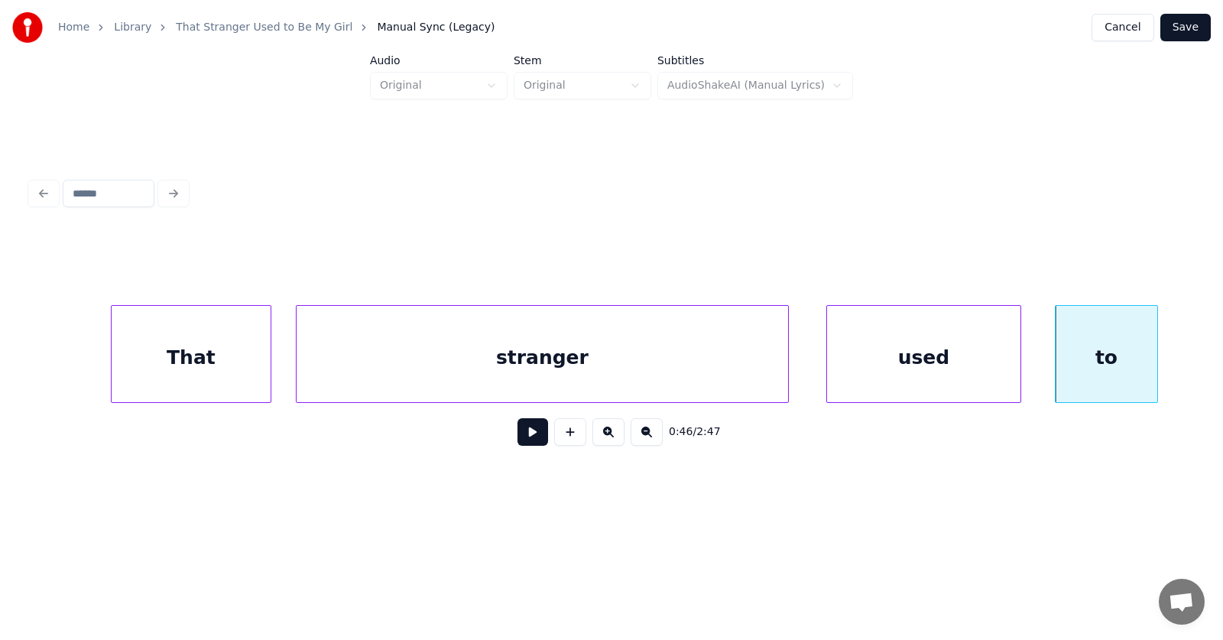
click at [664, 365] on div "stranger" at bounding box center [542, 358] width 491 height 104
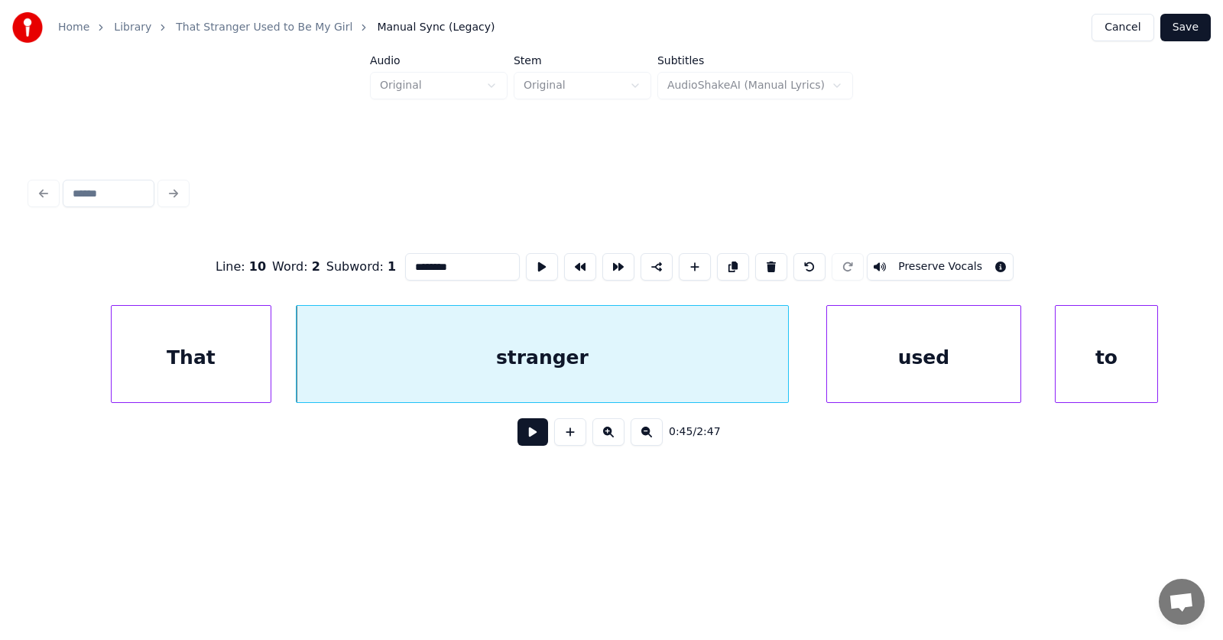
click at [524, 446] on button at bounding box center [532, 432] width 31 height 28
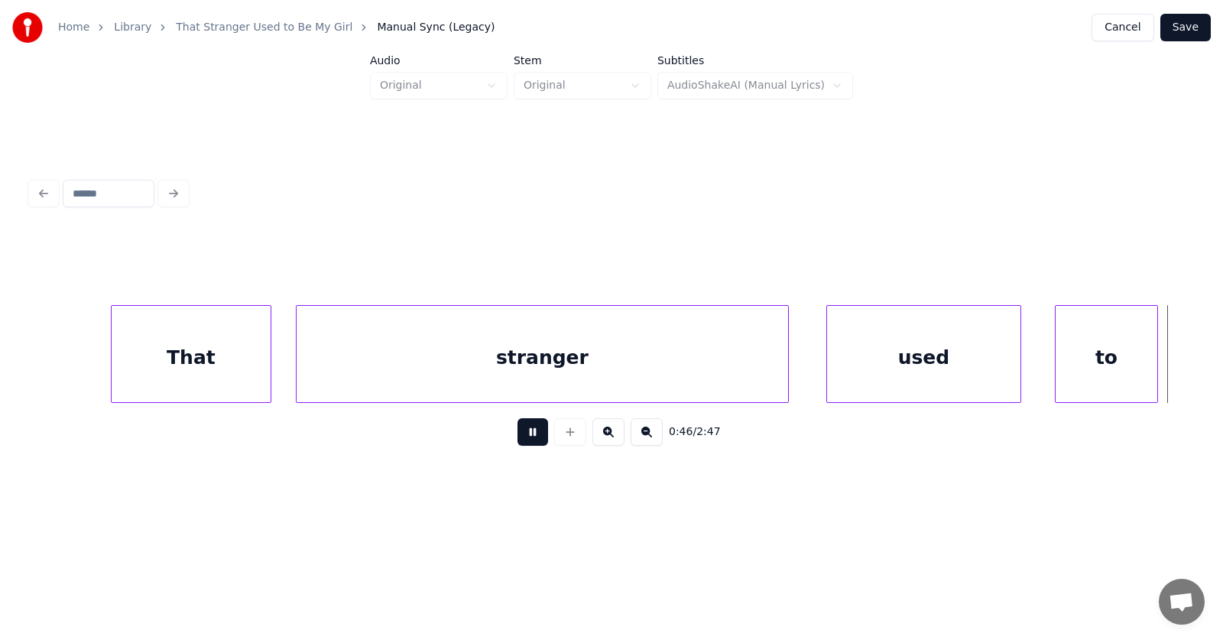
scroll to position [0, 26780]
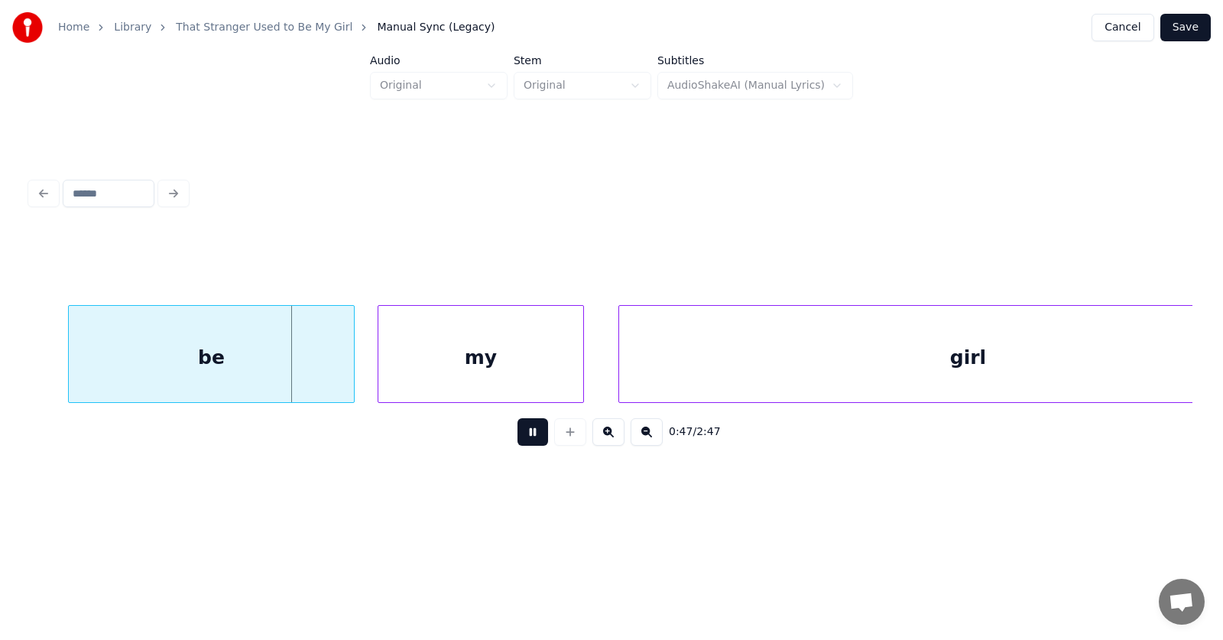
click at [524, 446] on button at bounding box center [532, 432] width 31 height 28
click at [260, 367] on div "be" at bounding box center [186, 358] width 285 height 104
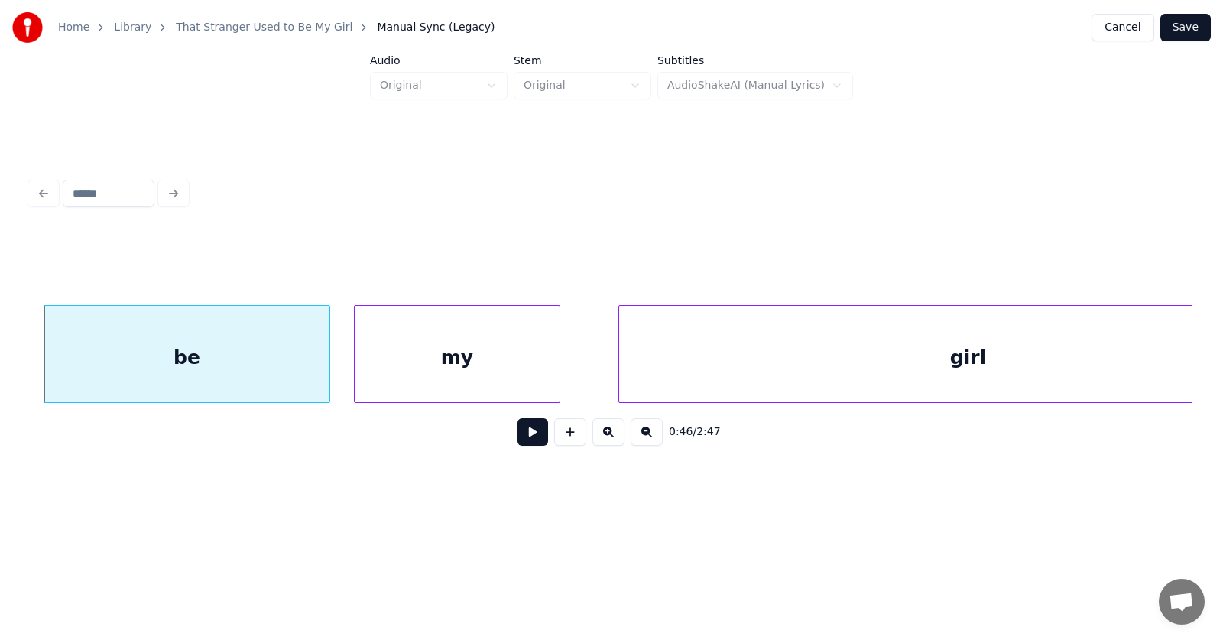
click at [430, 371] on div "my" at bounding box center [457, 358] width 205 height 104
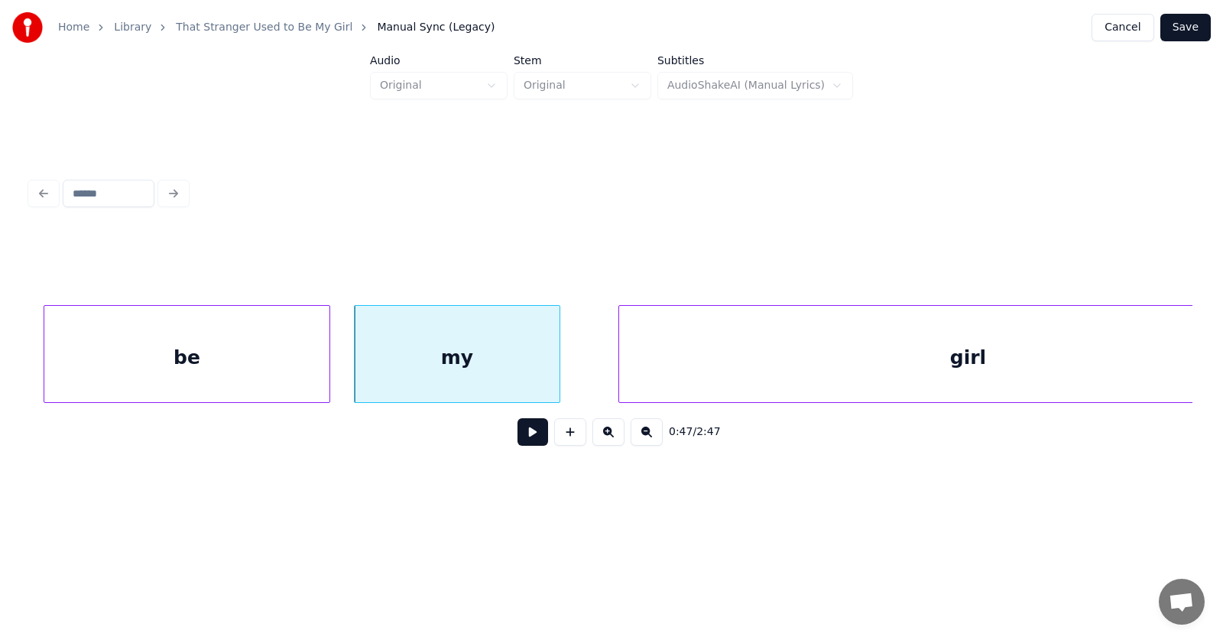
scroll to position [0, 26902]
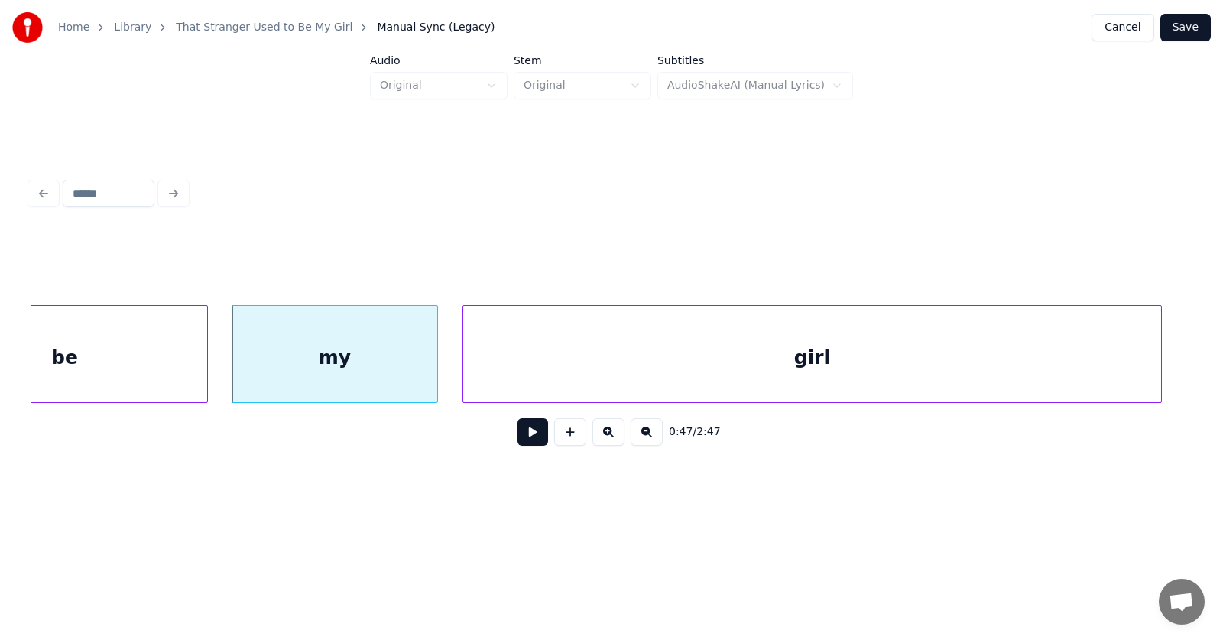
click at [725, 376] on div "girl" at bounding box center [812, 358] width 698 height 104
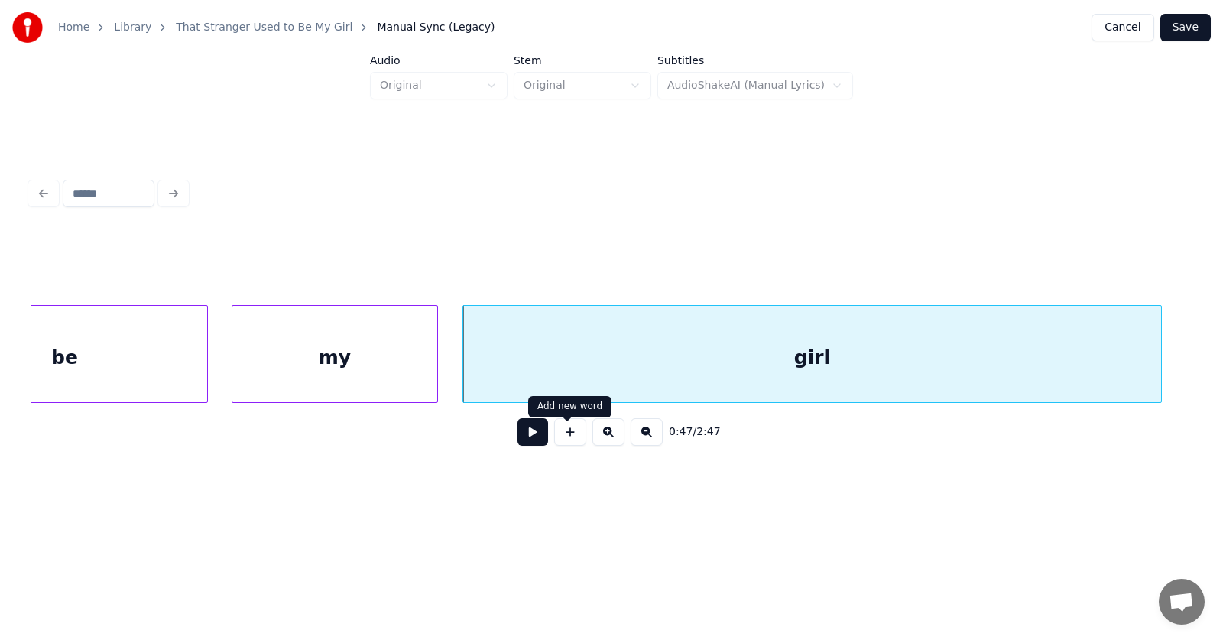
click at [529, 434] on button at bounding box center [532, 432] width 31 height 28
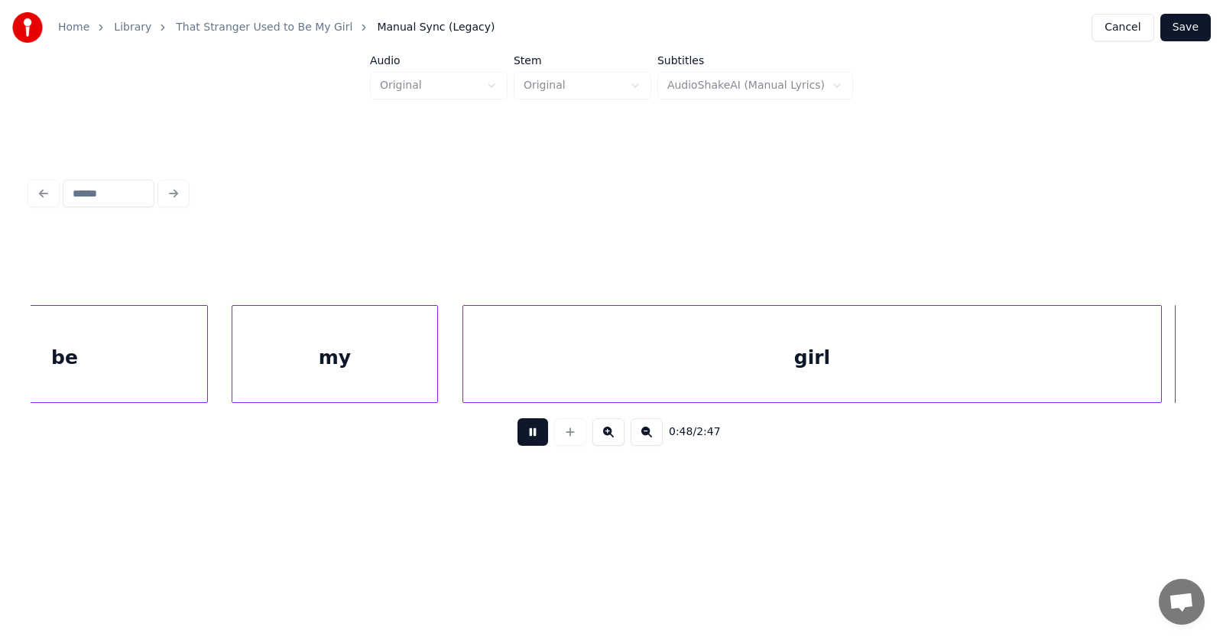
scroll to position [0, 28072]
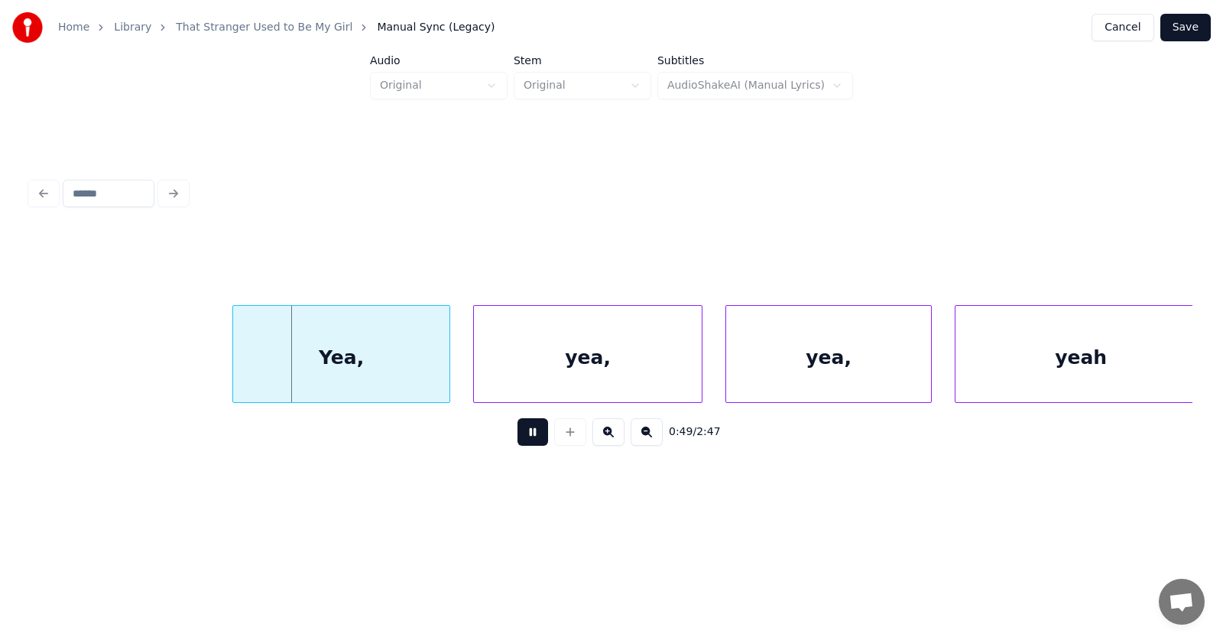
click at [529, 434] on button at bounding box center [532, 432] width 31 height 28
click at [392, 374] on div "Yea," at bounding box center [336, 358] width 216 height 104
click at [501, 378] on div "yea," at bounding box center [573, 358] width 228 height 104
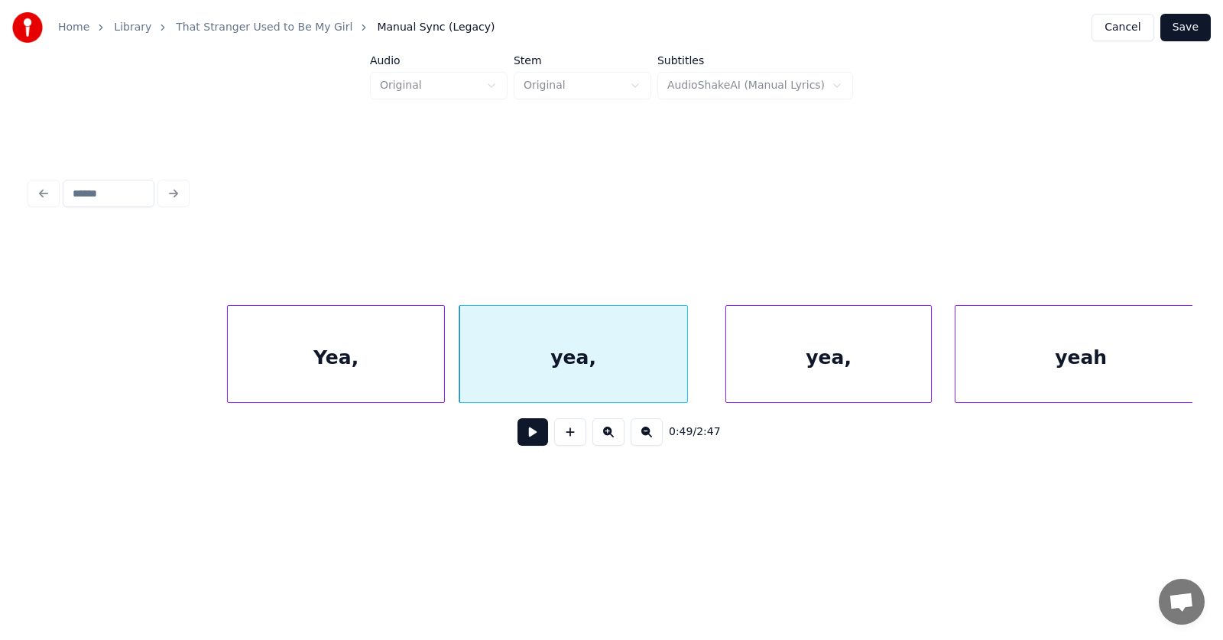
click at [327, 363] on div "Yea," at bounding box center [336, 358] width 216 height 104
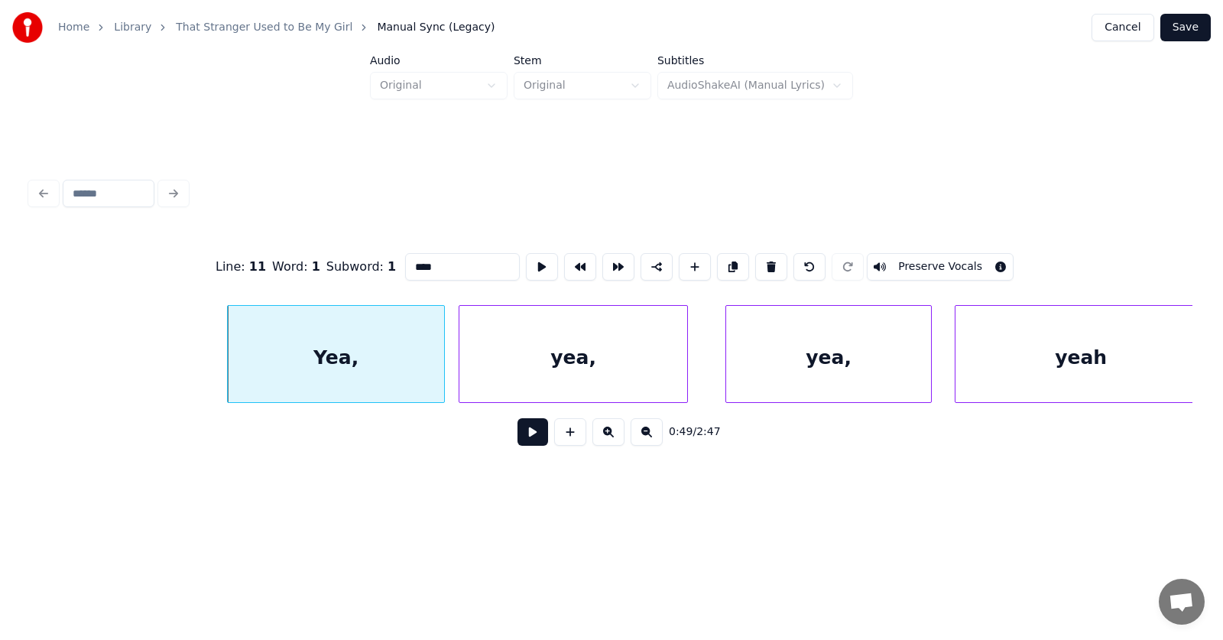
click at [527, 443] on button at bounding box center [532, 432] width 31 height 28
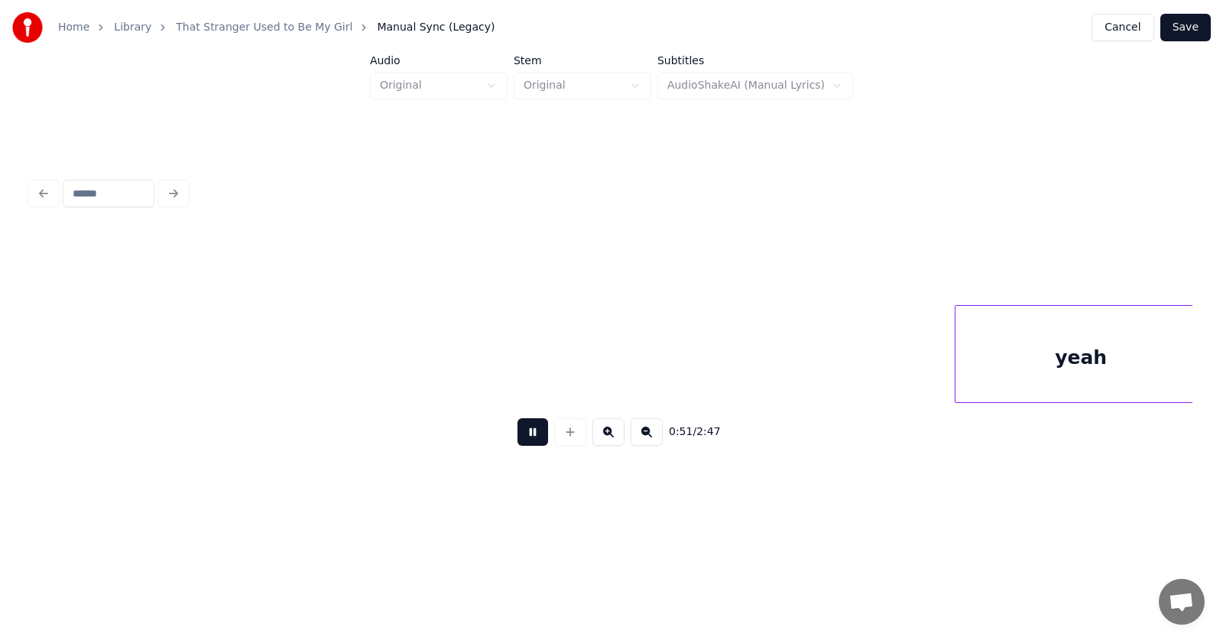
scroll to position [0, 29236]
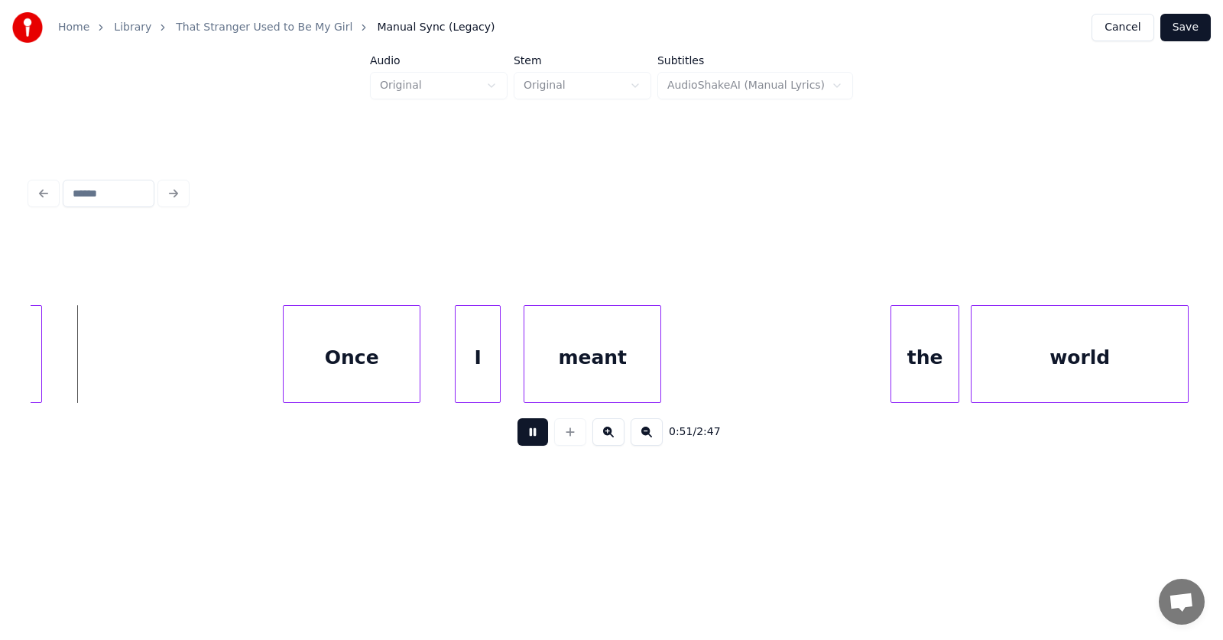
click at [527, 443] on button at bounding box center [532, 432] width 31 height 28
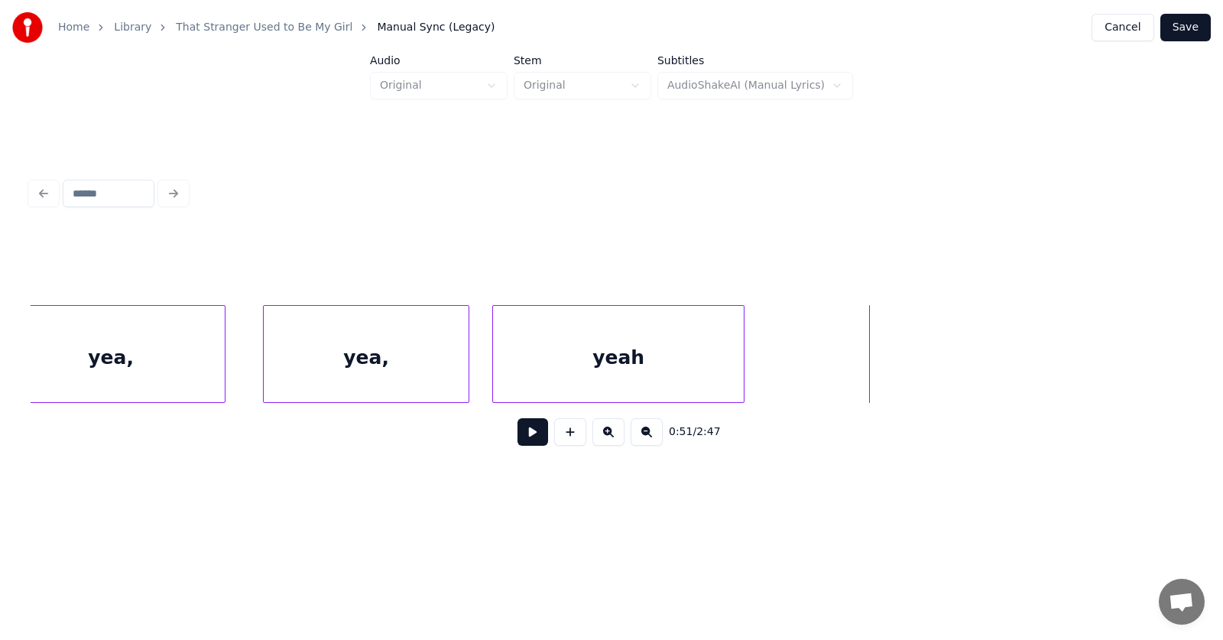
scroll to position [0, 28146]
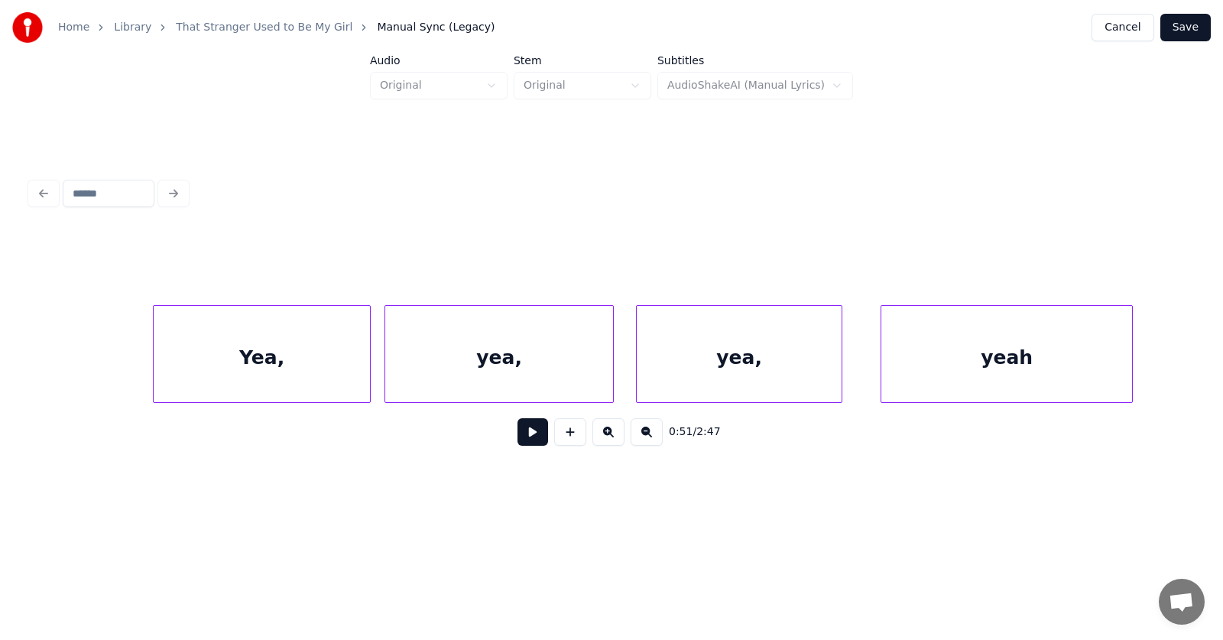
click at [751, 379] on div "yea," at bounding box center [739, 358] width 205 height 104
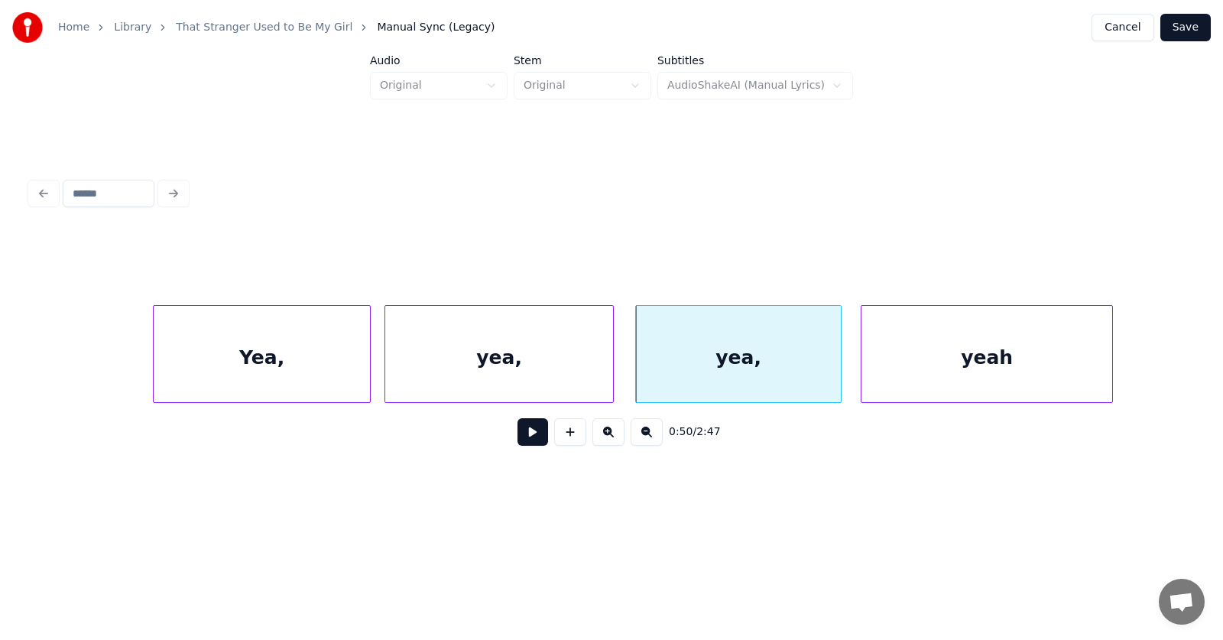
click at [911, 375] on div "yeah" at bounding box center [986, 358] width 251 height 104
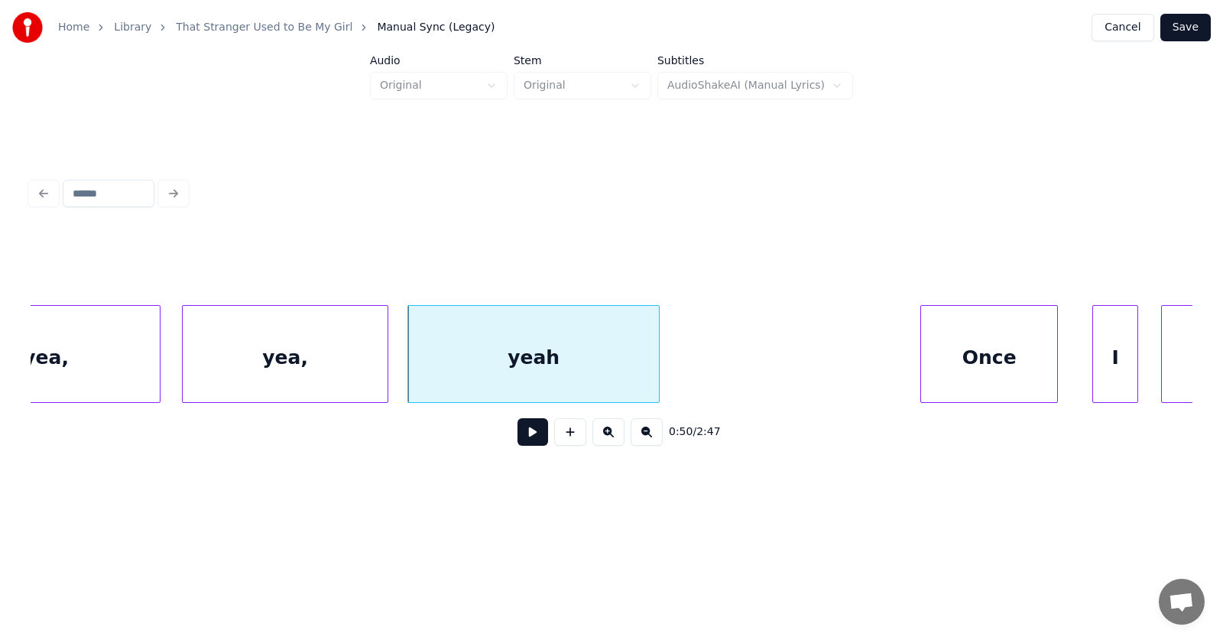
scroll to position [0, 28664]
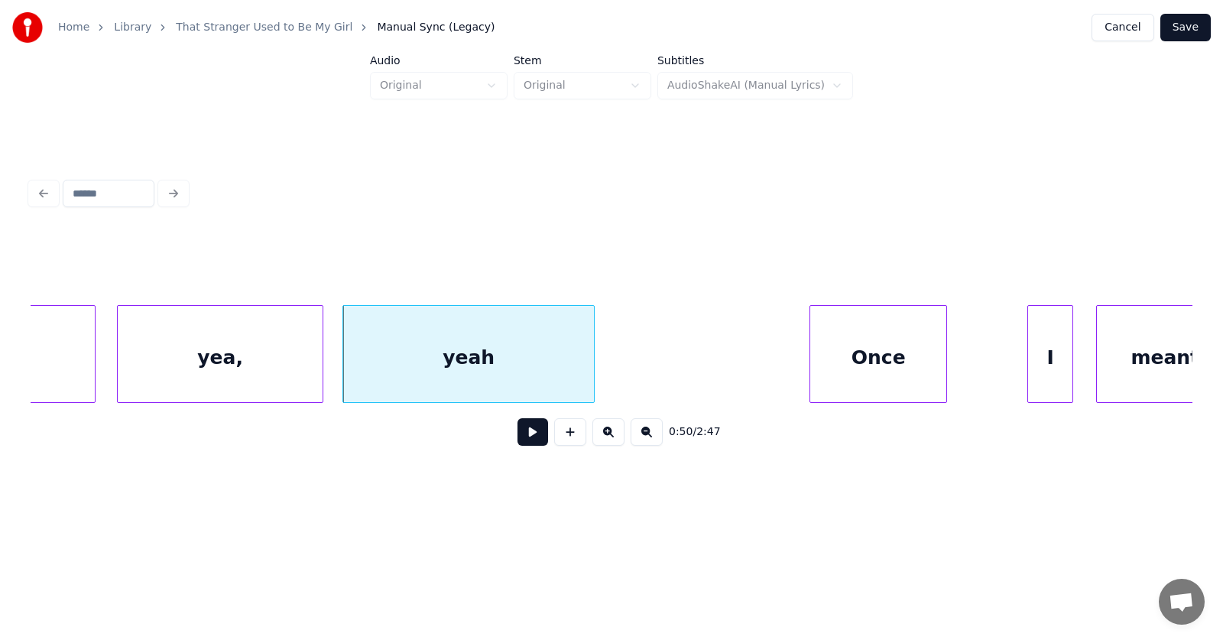
click at [884, 378] on div "Once" at bounding box center [878, 358] width 136 height 104
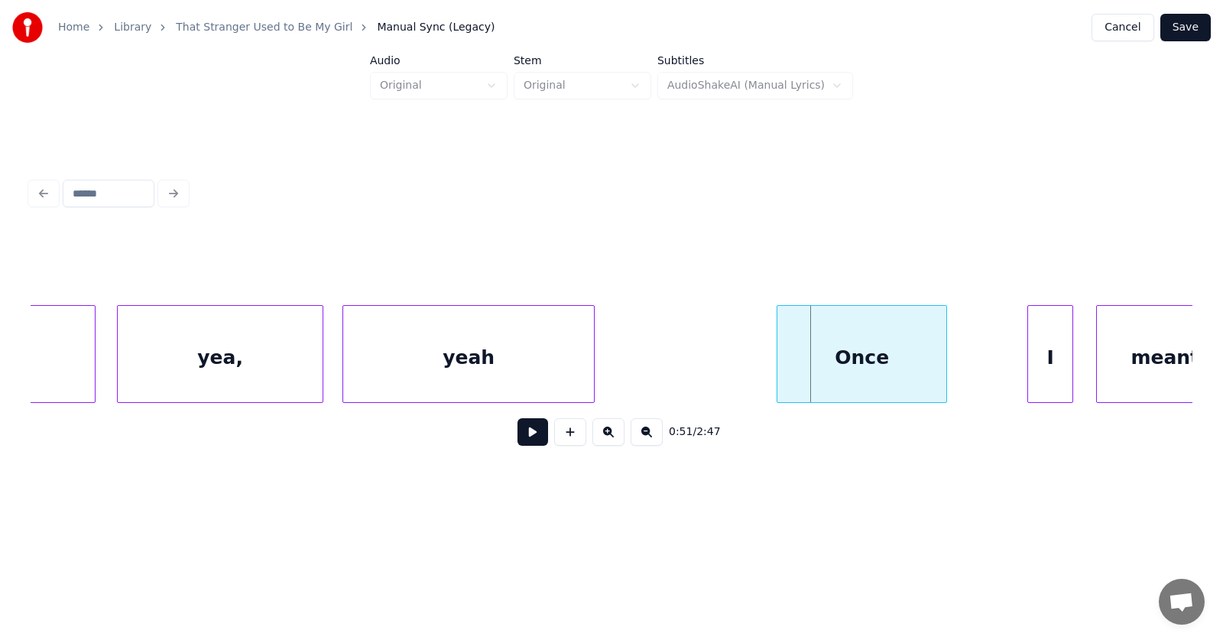
click at [777, 365] on div at bounding box center [779, 354] width 5 height 96
click at [994, 378] on div "I" at bounding box center [1006, 358] width 44 height 104
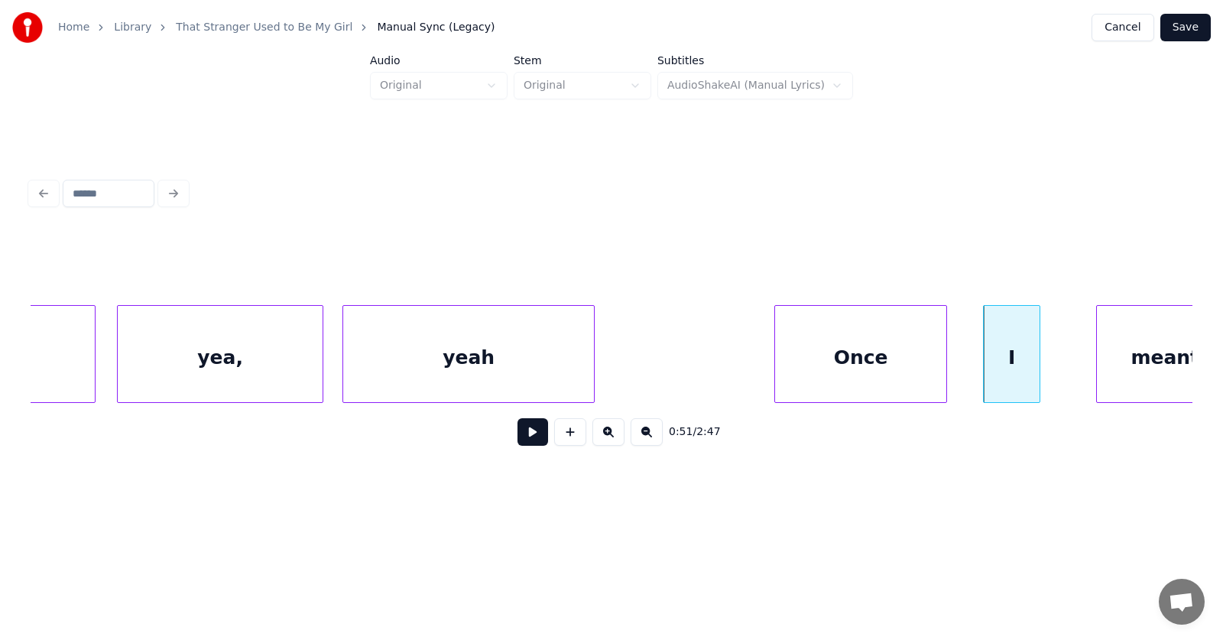
click at [1036, 373] on div at bounding box center [1037, 354] width 5 height 96
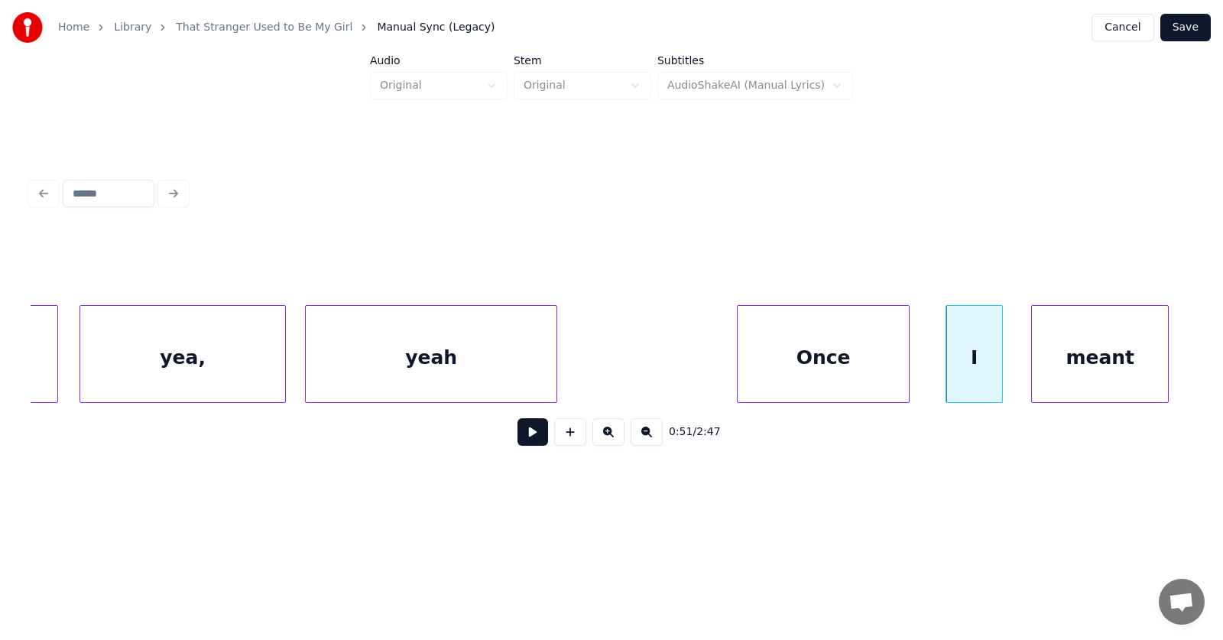
click at [1095, 366] on div "meant" at bounding box center [1100, 358] width 136 height 104
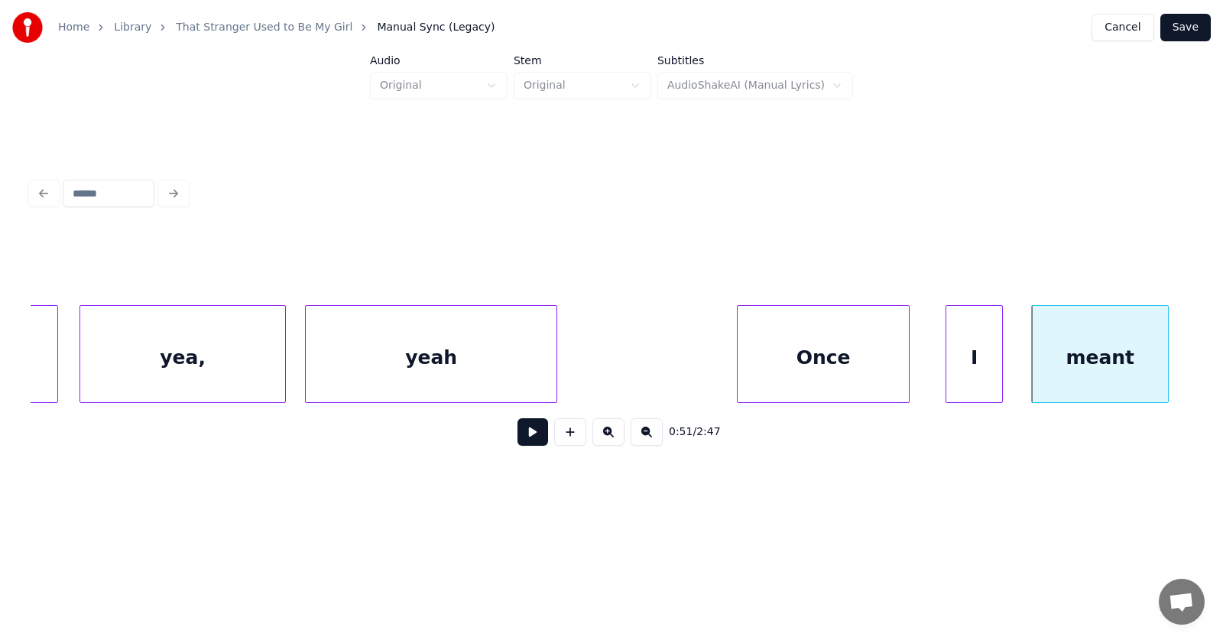
click at [871, 345] on div "Once" at bounding box center [823, 358] width 171 height 104
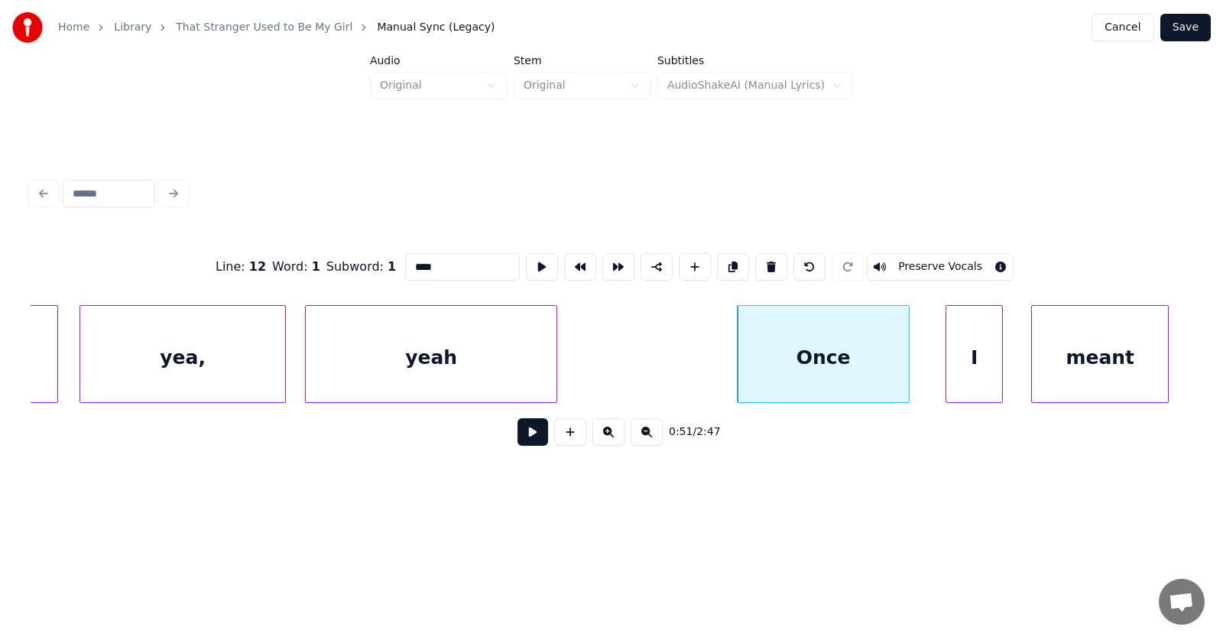
click at [517, 442] on button at bounding box center [532, 432] width 31 height 28
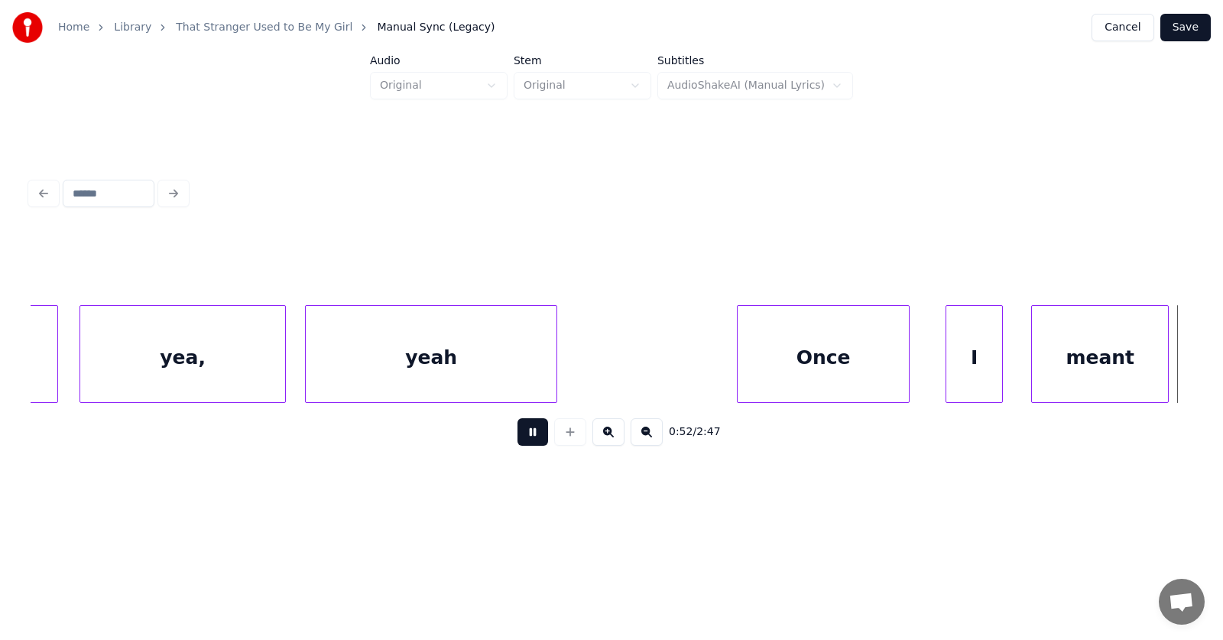
scroll to position [0, 29870]
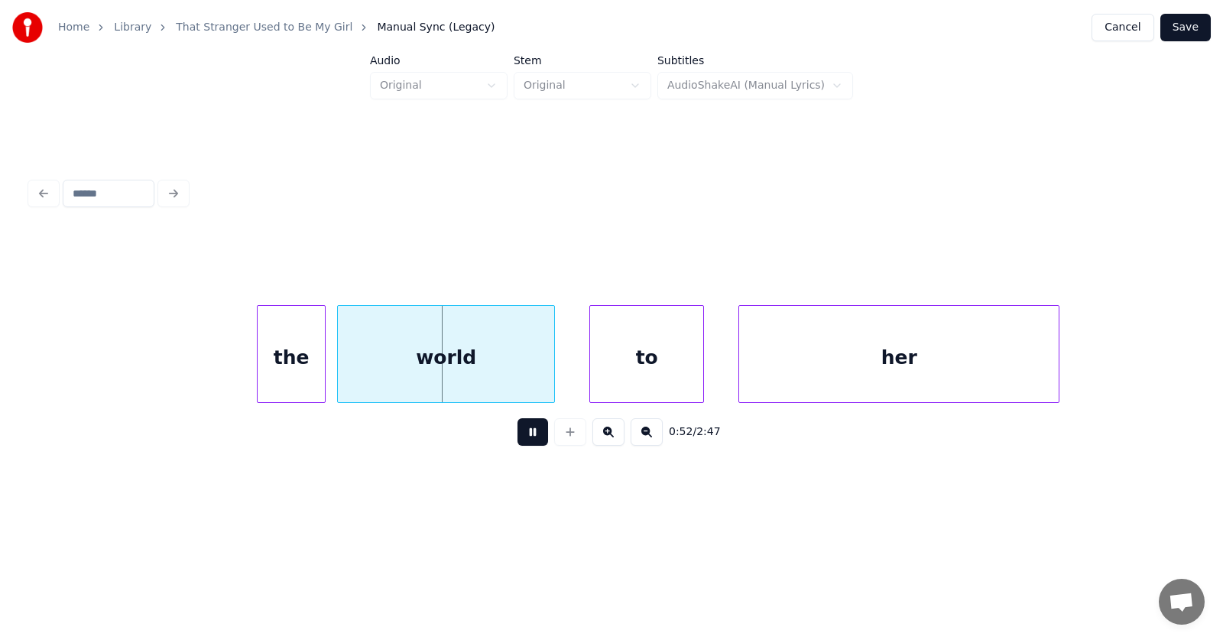
click at [517, 442] on button at bounding box center [532, 432] width 31 height 28
click at [290, 372] on div "the" at bounding box center [283, 358] width 67 height 104
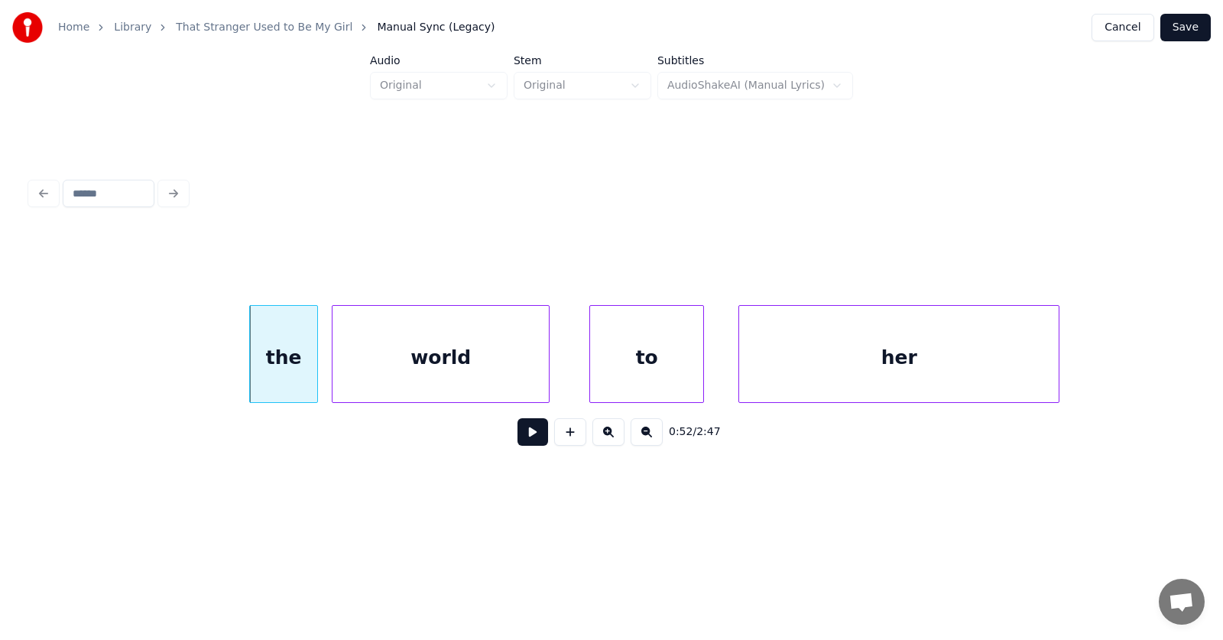
click at [393, 376] on div "world" at bounding box center [440, 358] width 216 height 104
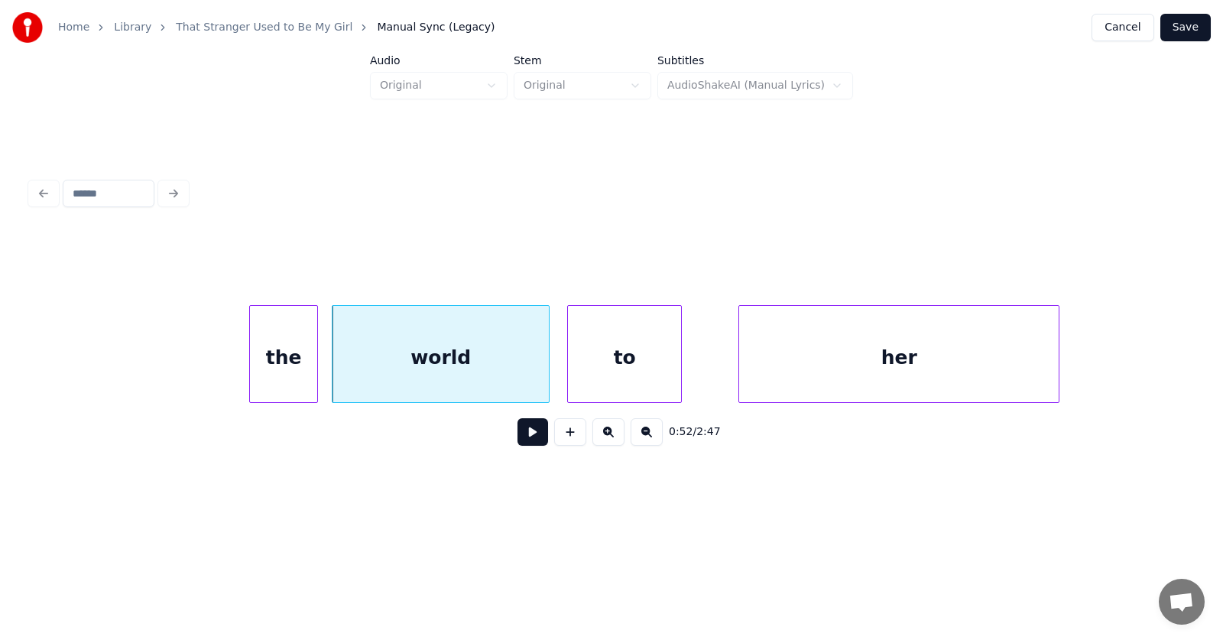
click at [598, 376] on div "to" at bounding box center [624, 358] width 113 height 104
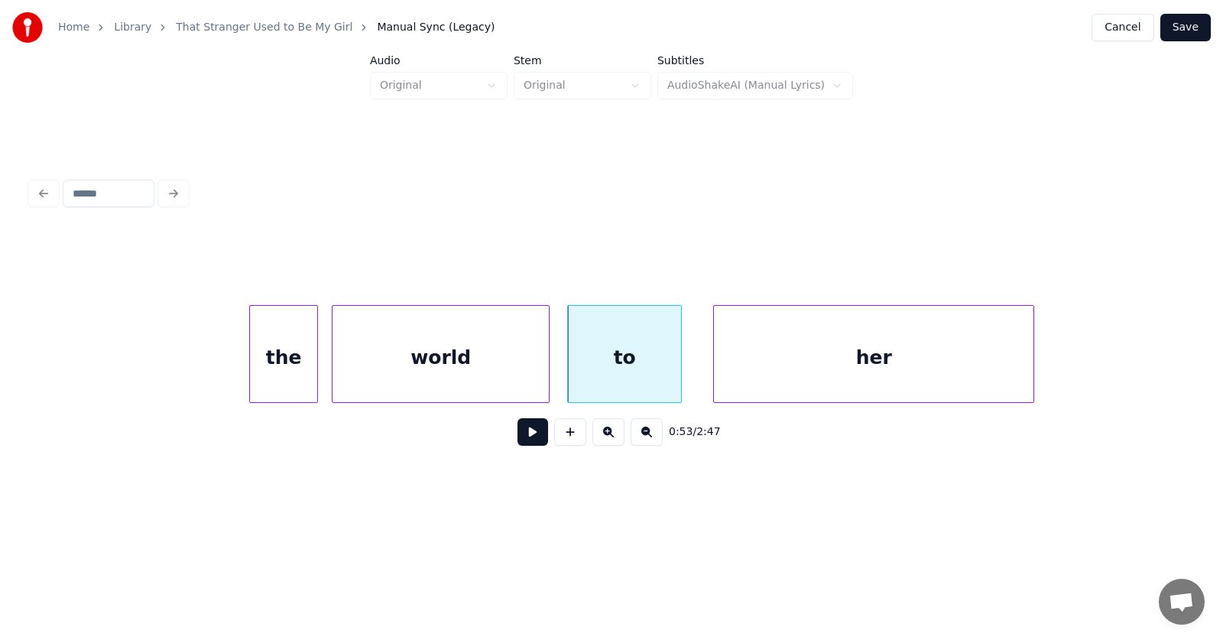
click at [747, 375] on div "her" at bounding box center [873, 358] width 319 height 104
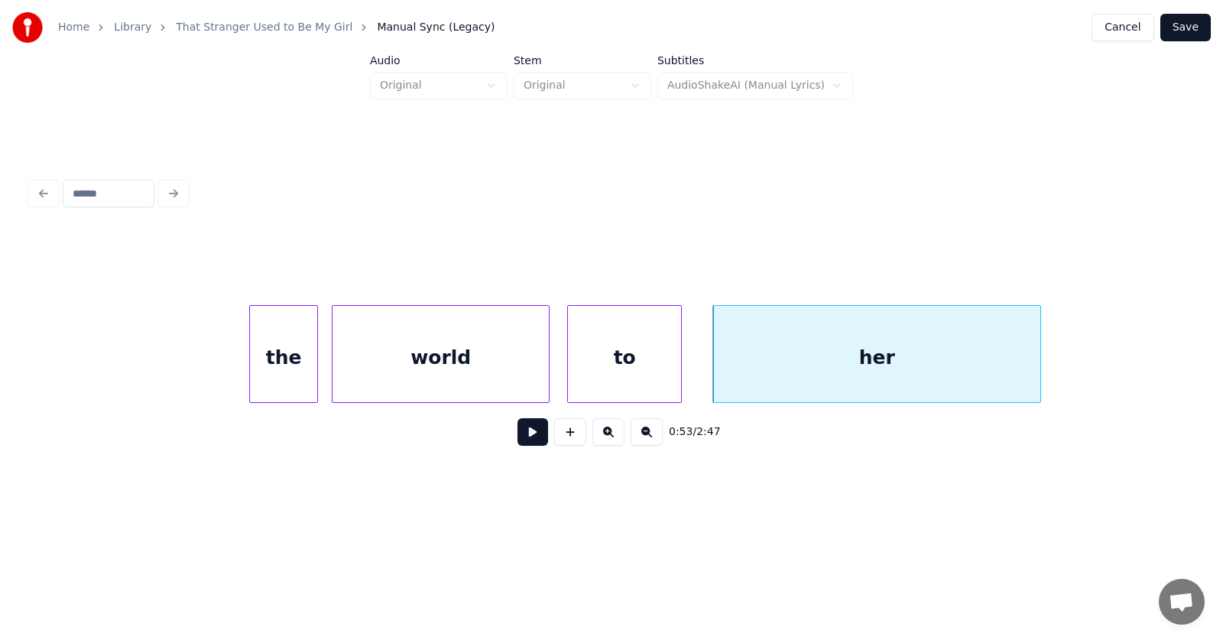
click at [1040, 349] on div at bounding box center [1038, 354] width 5 height 96
click at [527, 433] on button at bounding box center [532, 432] width 31 height 28
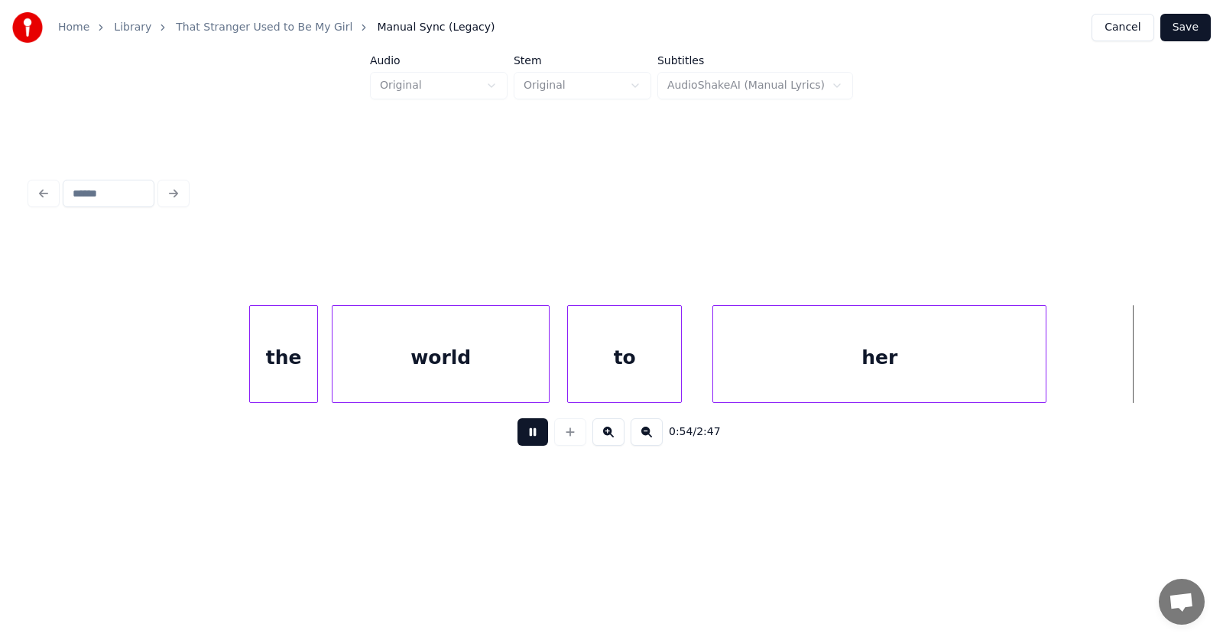
scroll to position [0, 31032]
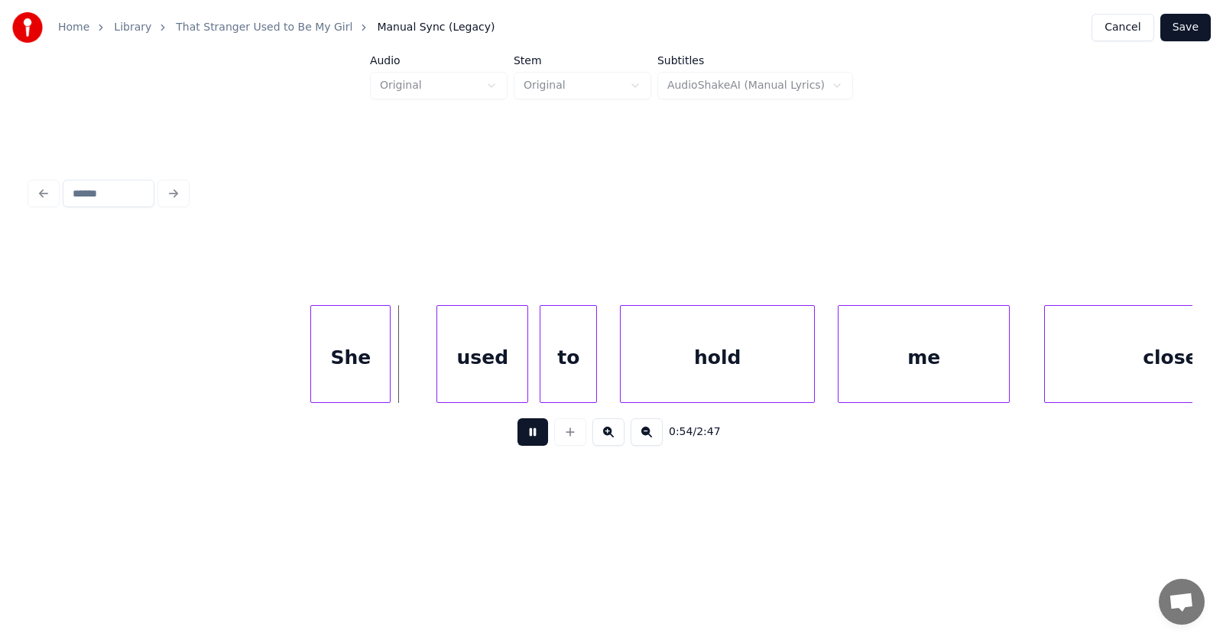
click at [527, 433] on button at bounding box center [532, 432] width 31 height 28
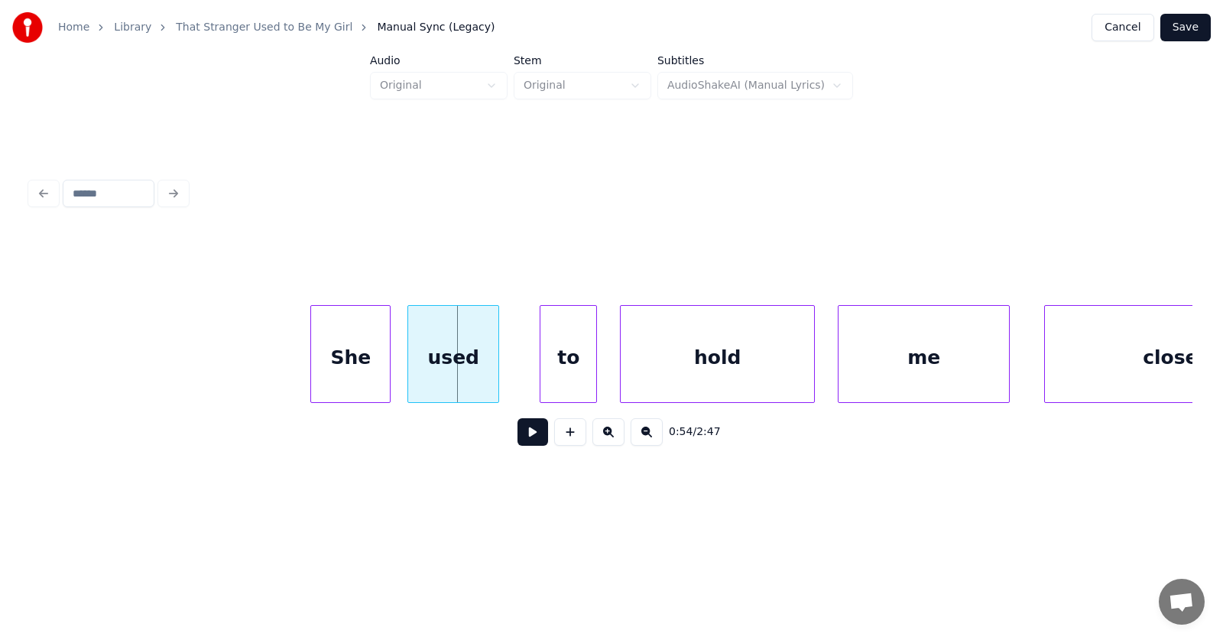
click at [461, 385] on div "used" at bounding box center [453, 358] width 90 height 104
click at [339, 378] on div "She" at bounding box center [342, 358] width 79 height 104
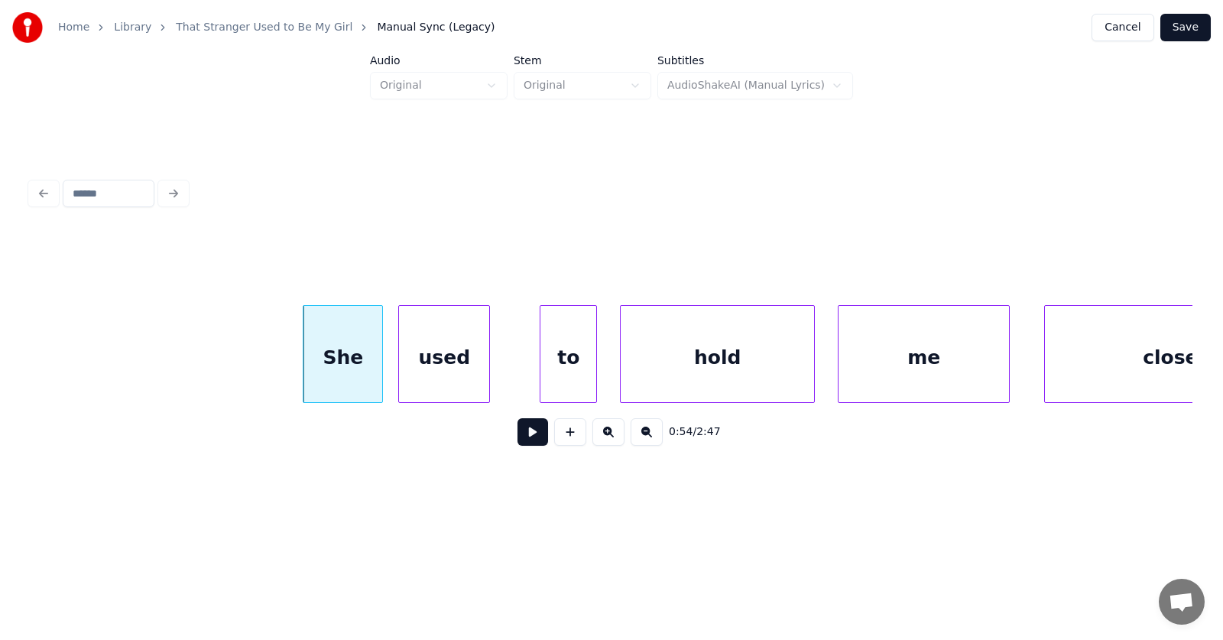
click at [413, 371] on div "used" at bounding box center [444, 358] width 90 height 104
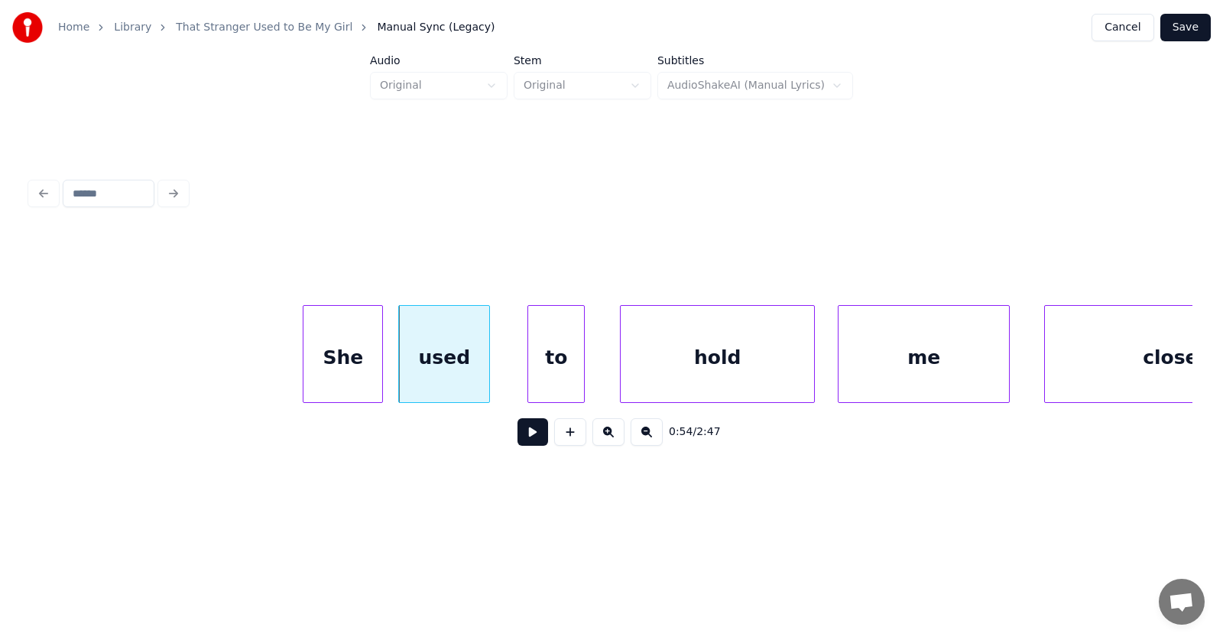
click at [564, 374] on div "to" at bounding box center [556, 358] width 56 height 104
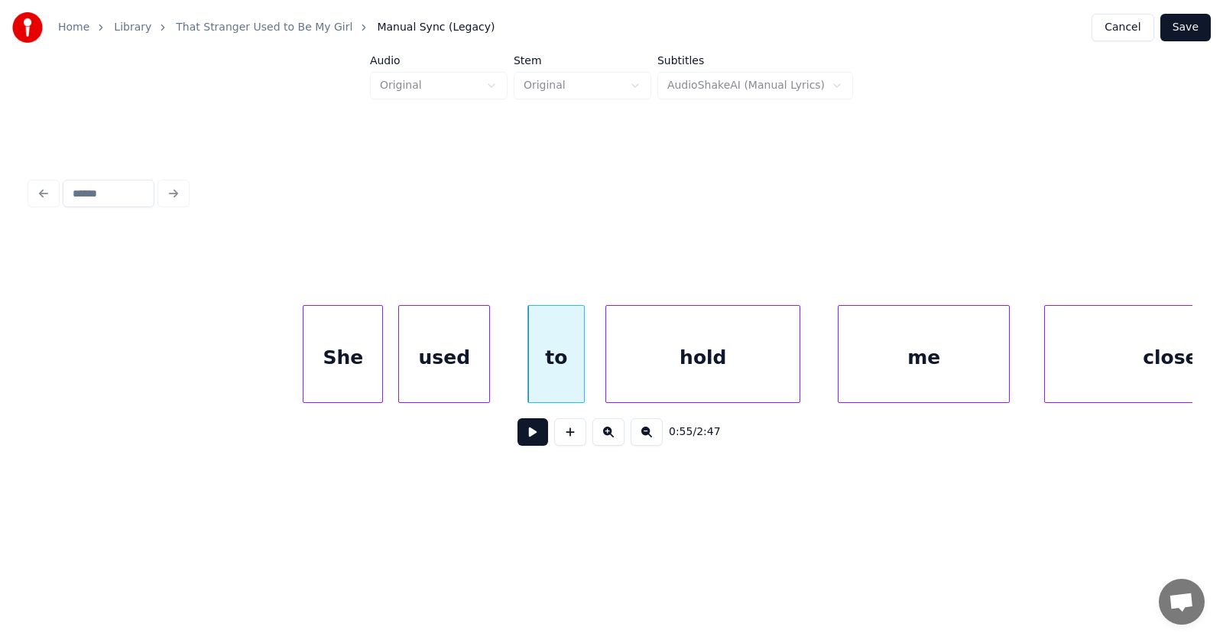
click at [666, 371] on div "hold" at bounding box center [702, 358] width 193 height 104
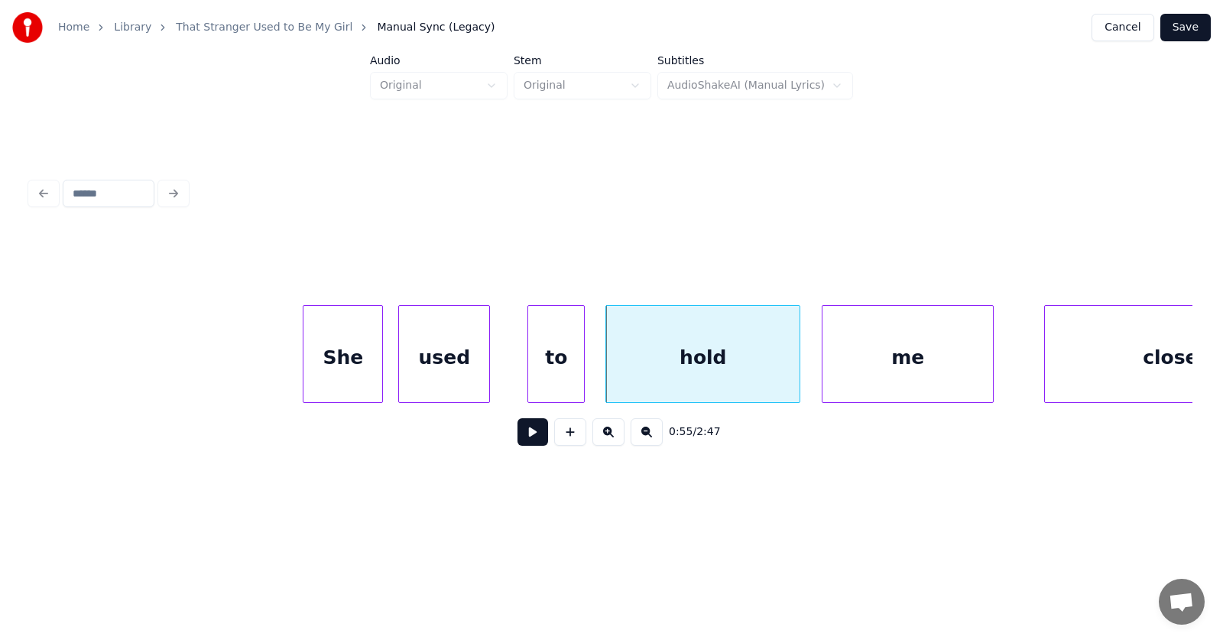
click at [858, 371] on div "me" at bounding box center [907, 358] width 170 height 104
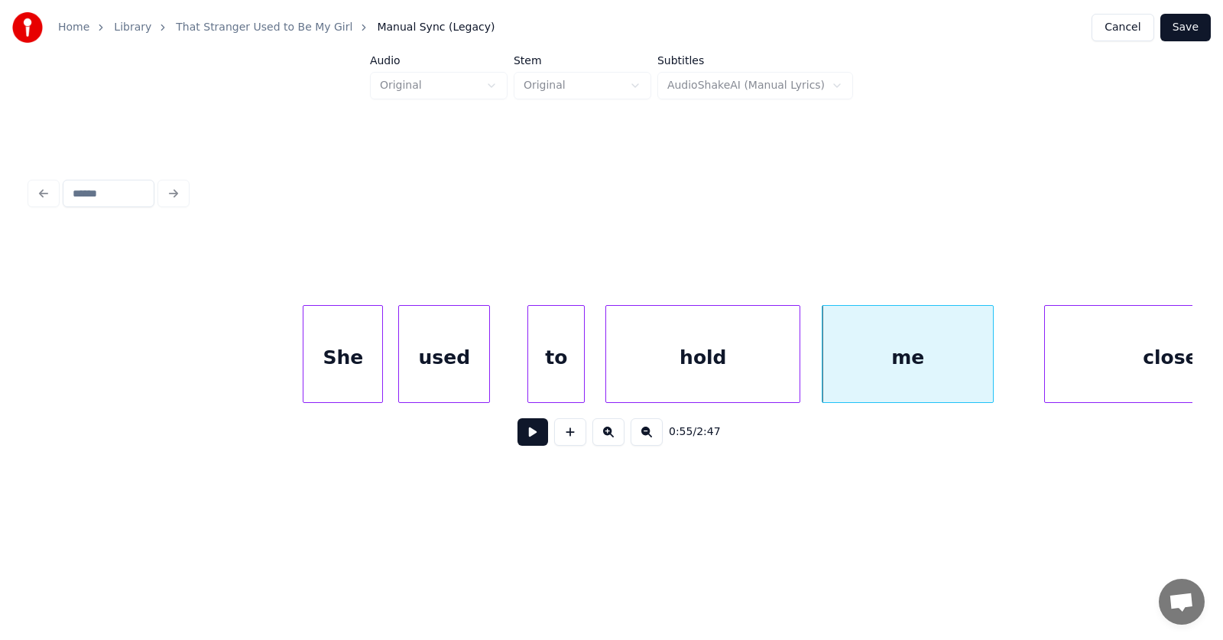
scroll to position [0, 31133]
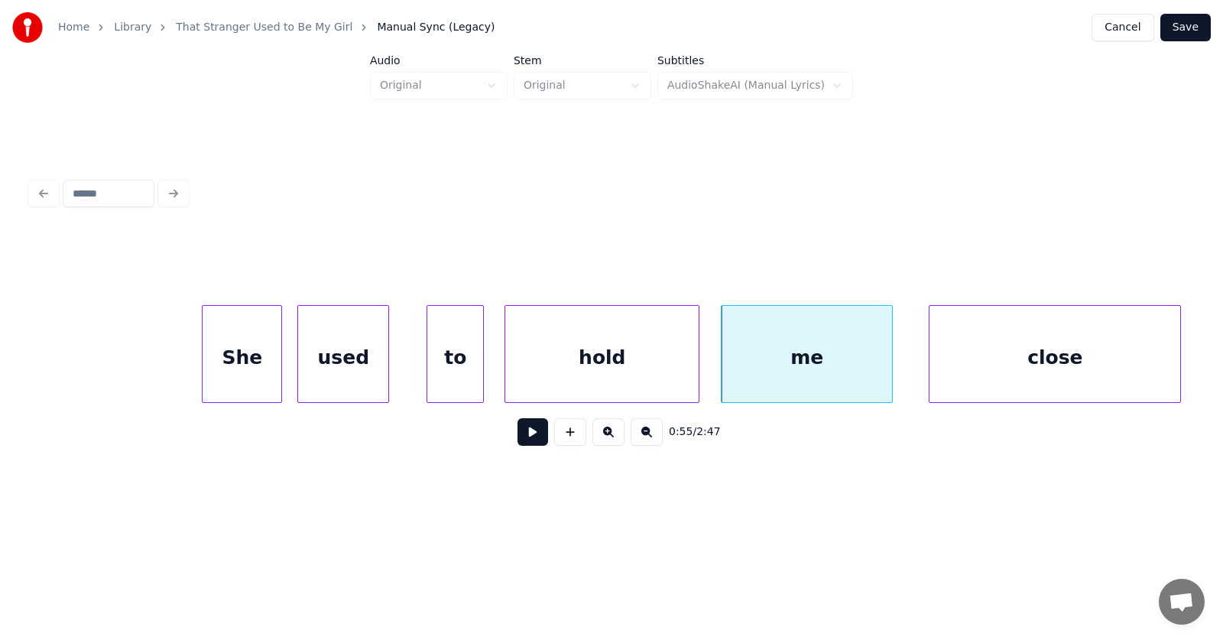
click at [1068, 365] on div "close" at bounding box center [1054, 358] width 251 height 104
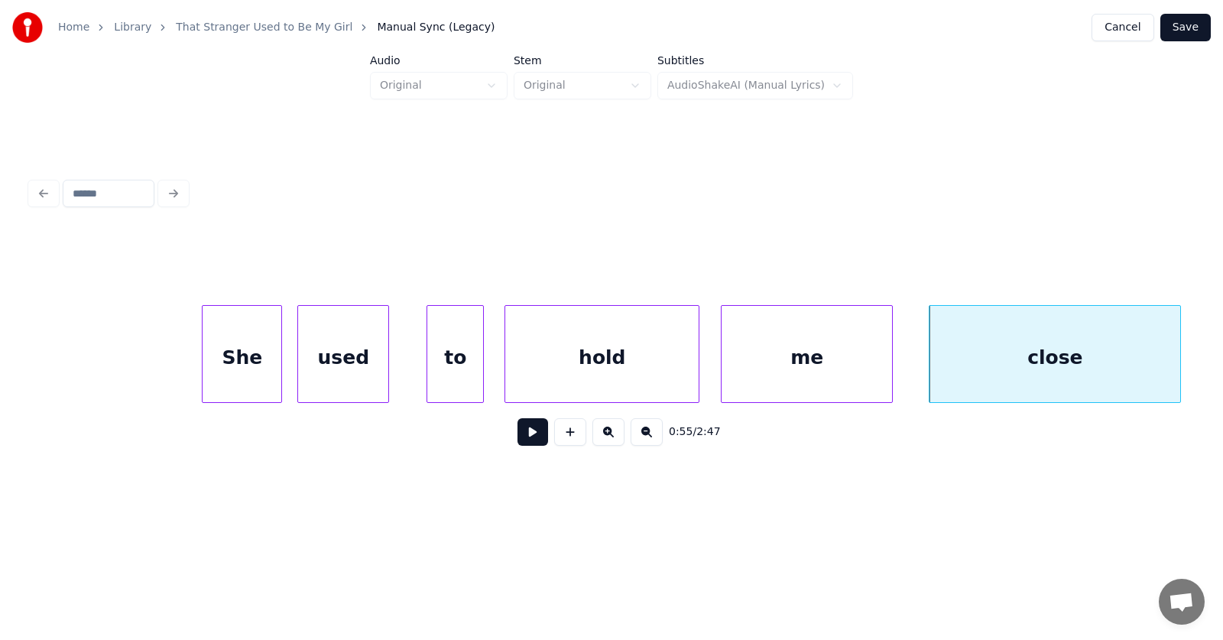
scroll to position [0, 31834]
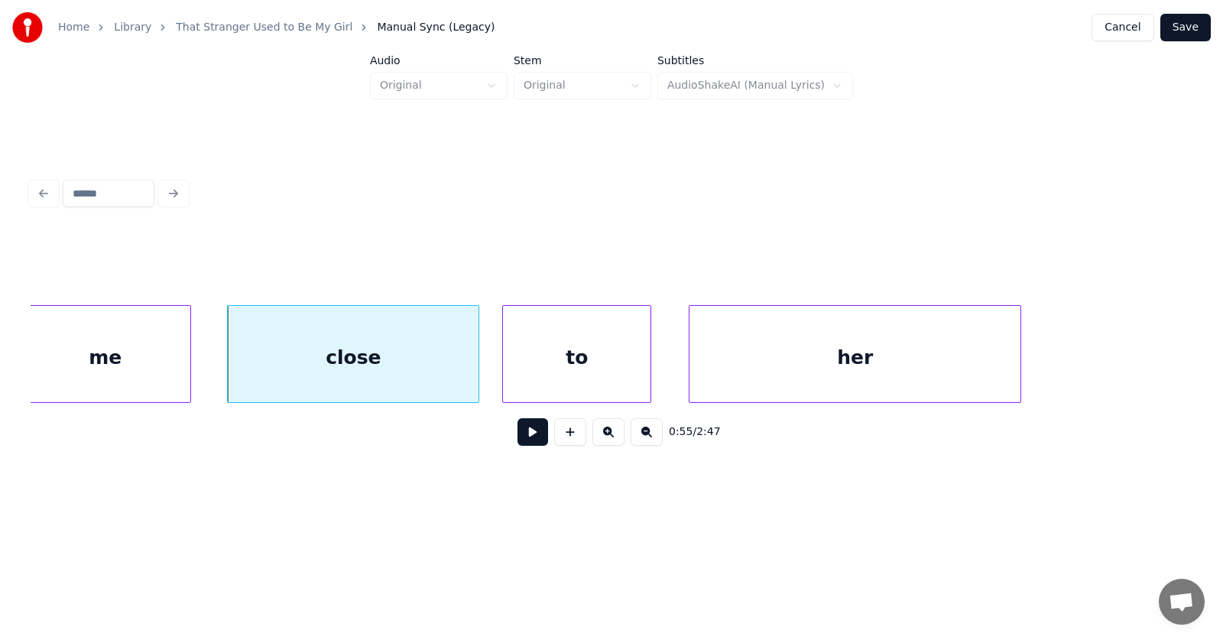
click at [577, 363] on div "to" at bounding box center [577, 358] width 148 height 104
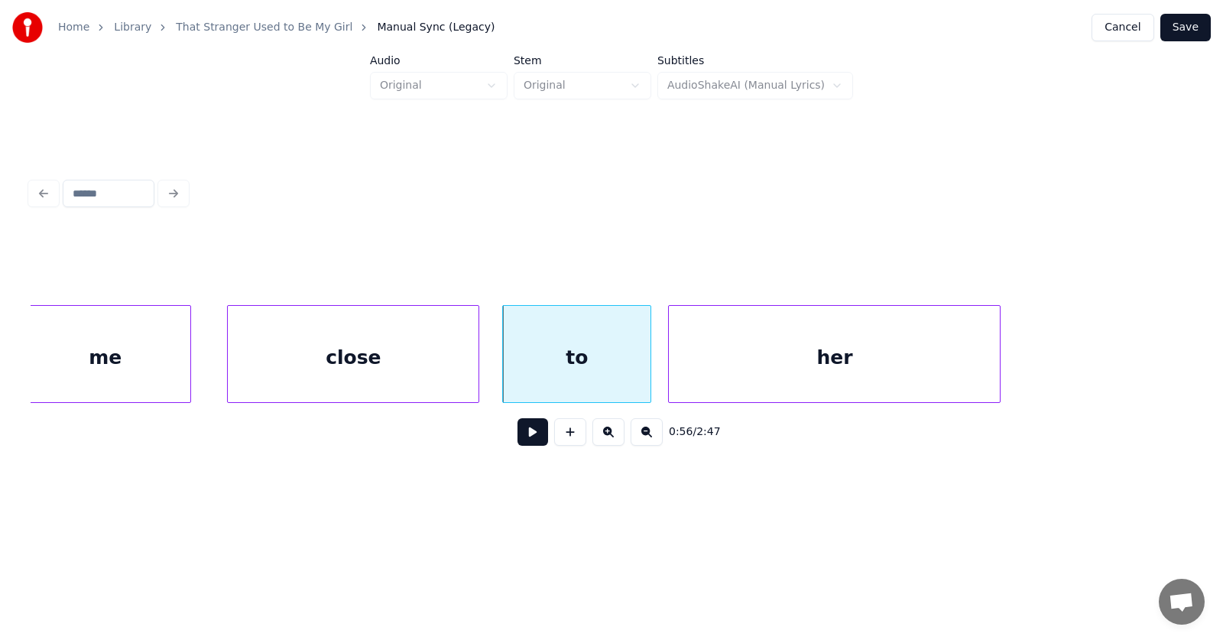
click at [764, 374] on div "her" at bounding box center [834, 358] width 331 height 104
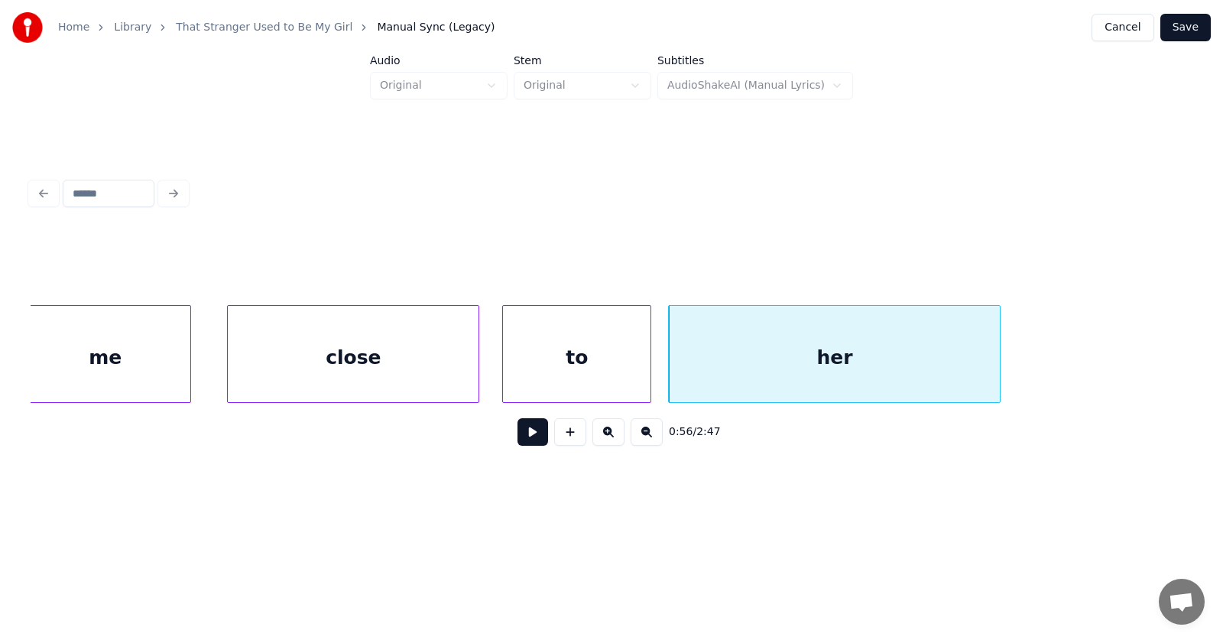
click at [530, 433] on button at bounding box center [532, 432] width 31 height 28
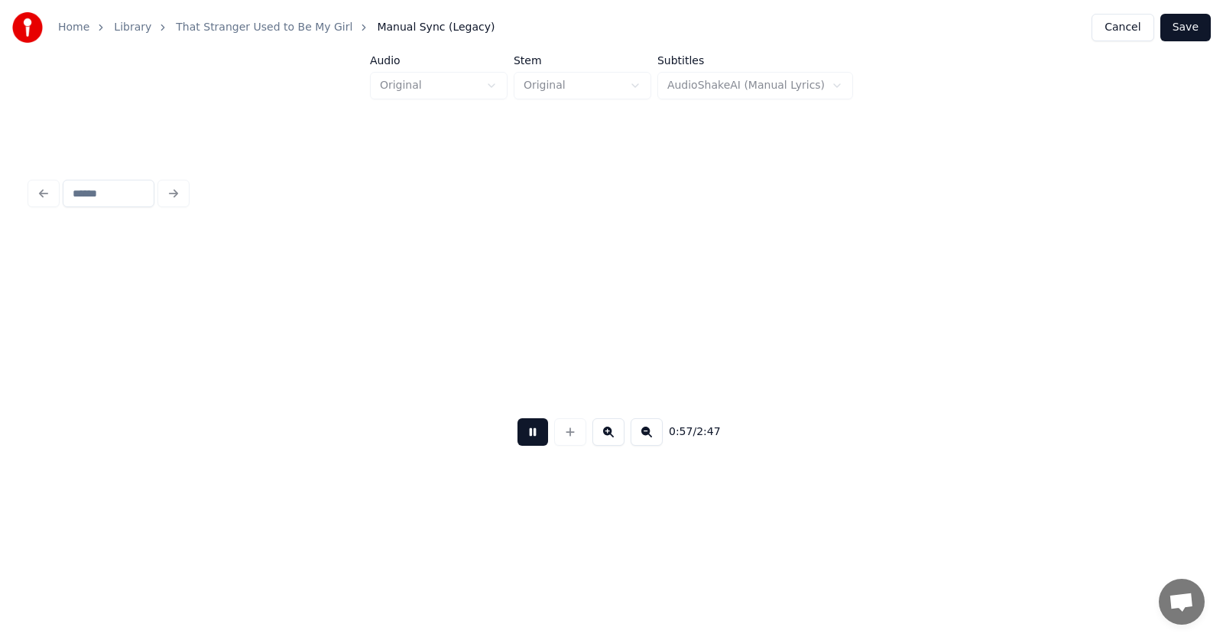
scroll to position [0, 32996]
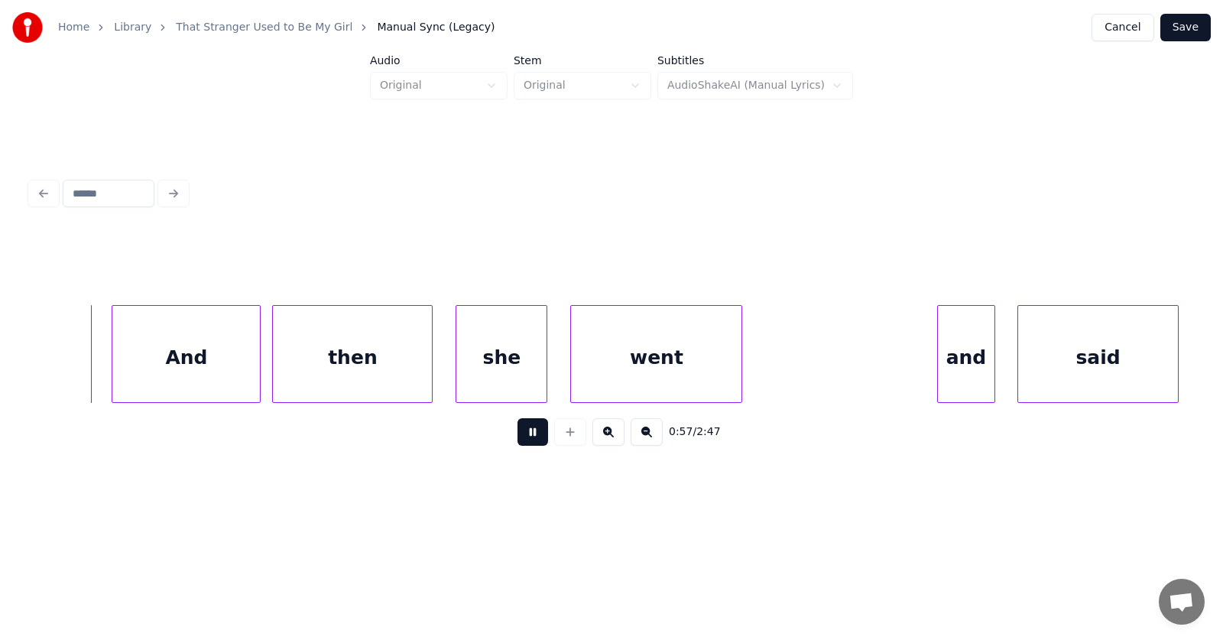
click at [530, 433] on button at bounding box center [532, 432] width 31 height 28
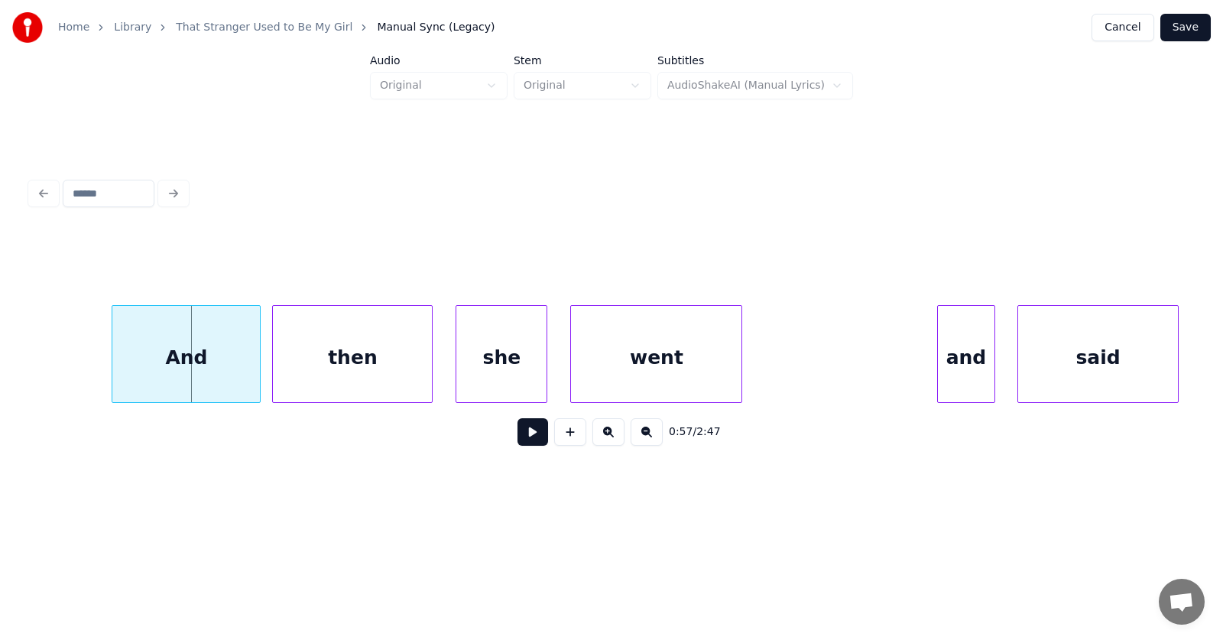
scroll to position [0, 32611]
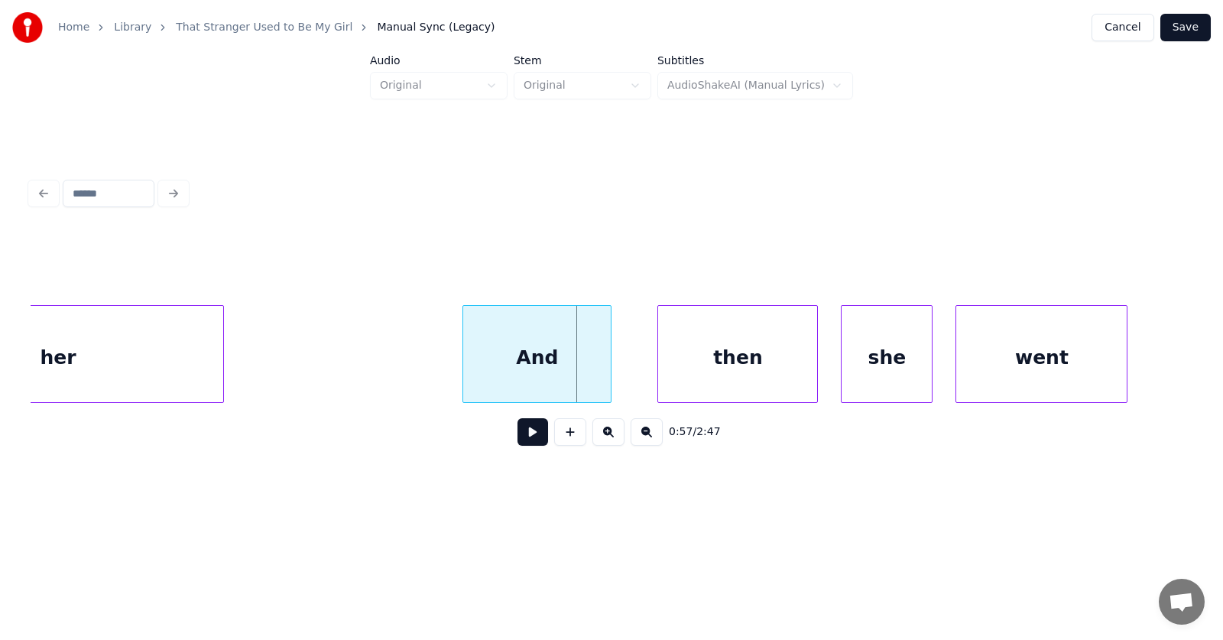
click at [509, 358] on div "And" at bounding box center [537, 358] width 148 height 104
click at [656, 362] on div "then" at bounding box center [710, 358] width 159 height 104
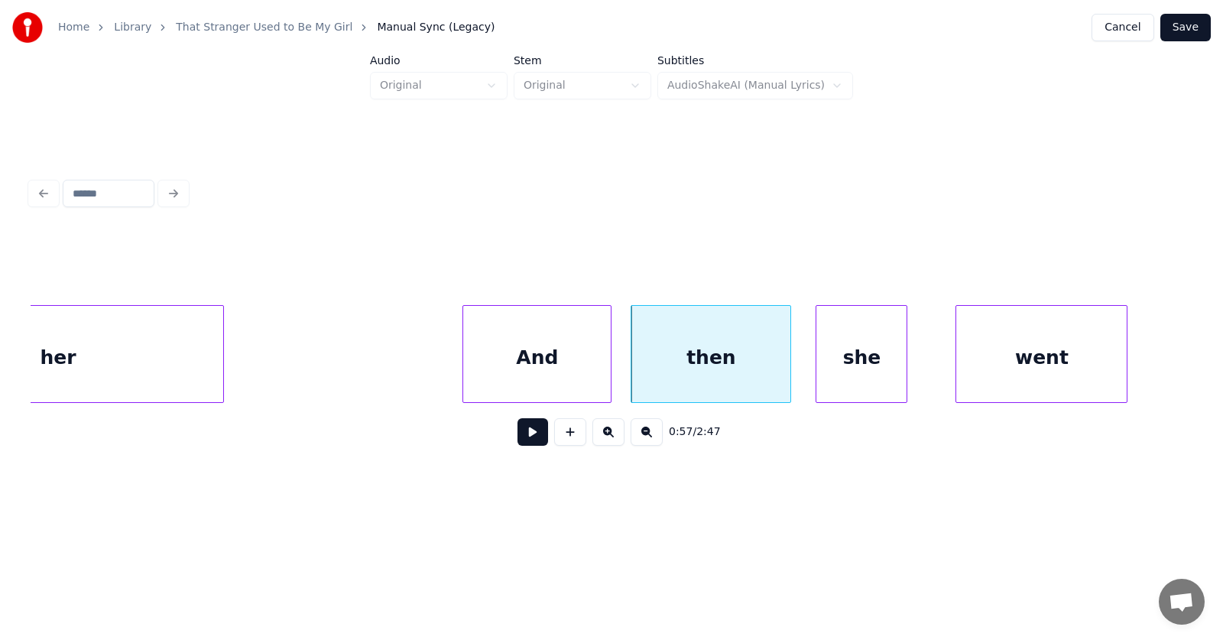
click at [845, 371] on div "she" at bounding box center [861, 358] width 90 height 104
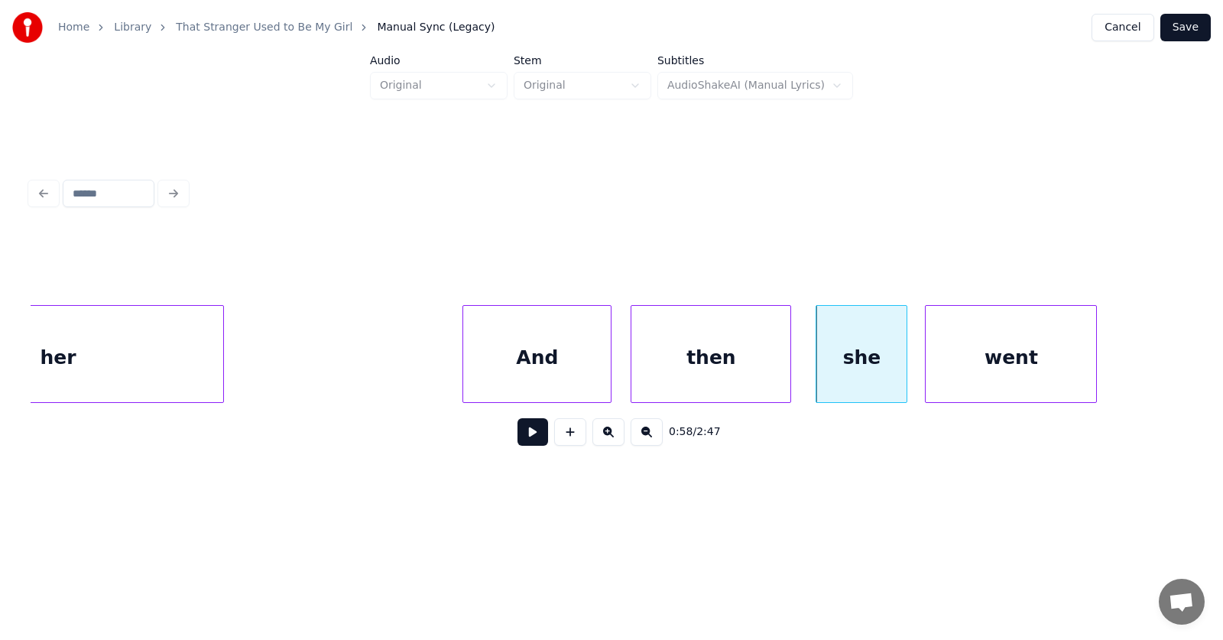
click at [935, 375] on div "went" at bounding box center [1011, 358] width 170 height 104
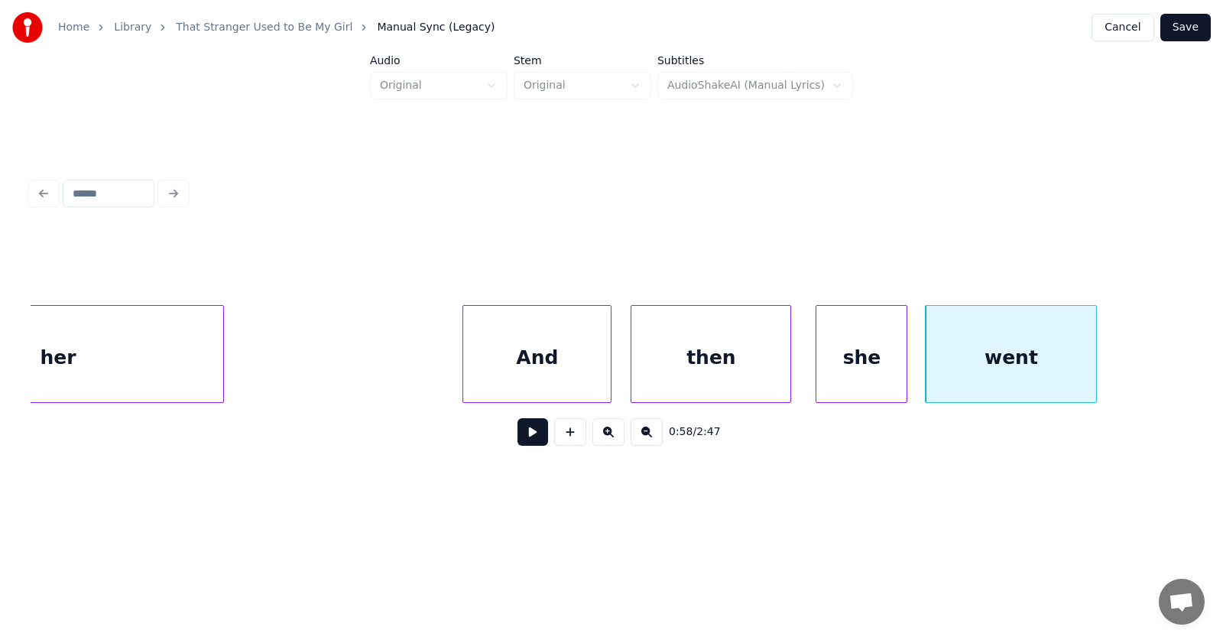
click at [530, 368] on div "And" at bounding box center [537, 358] width 148 height 104
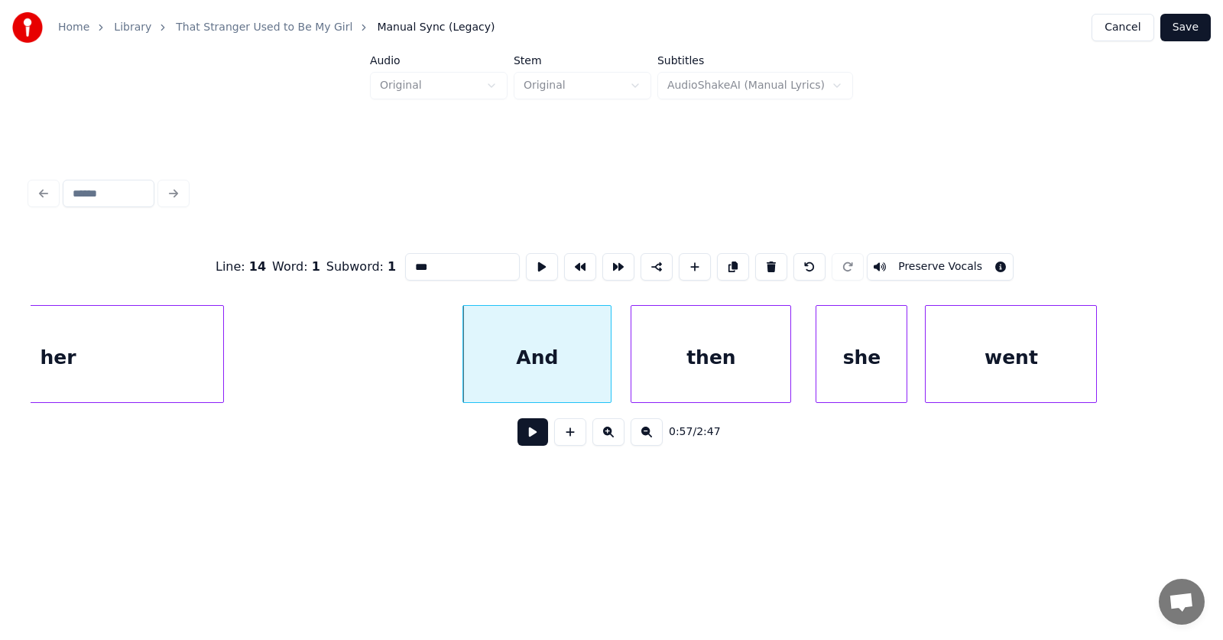
click at [528, 431] on button at bounding box center [532, 432] width 31 height 28
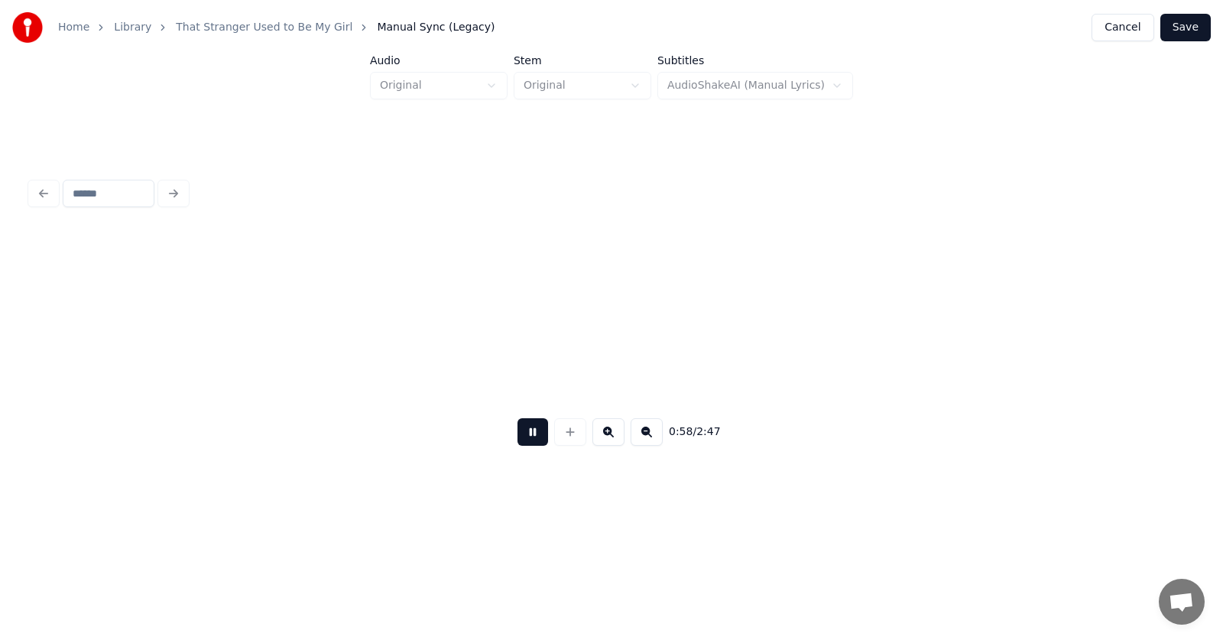
scroll to position [0, 33776]
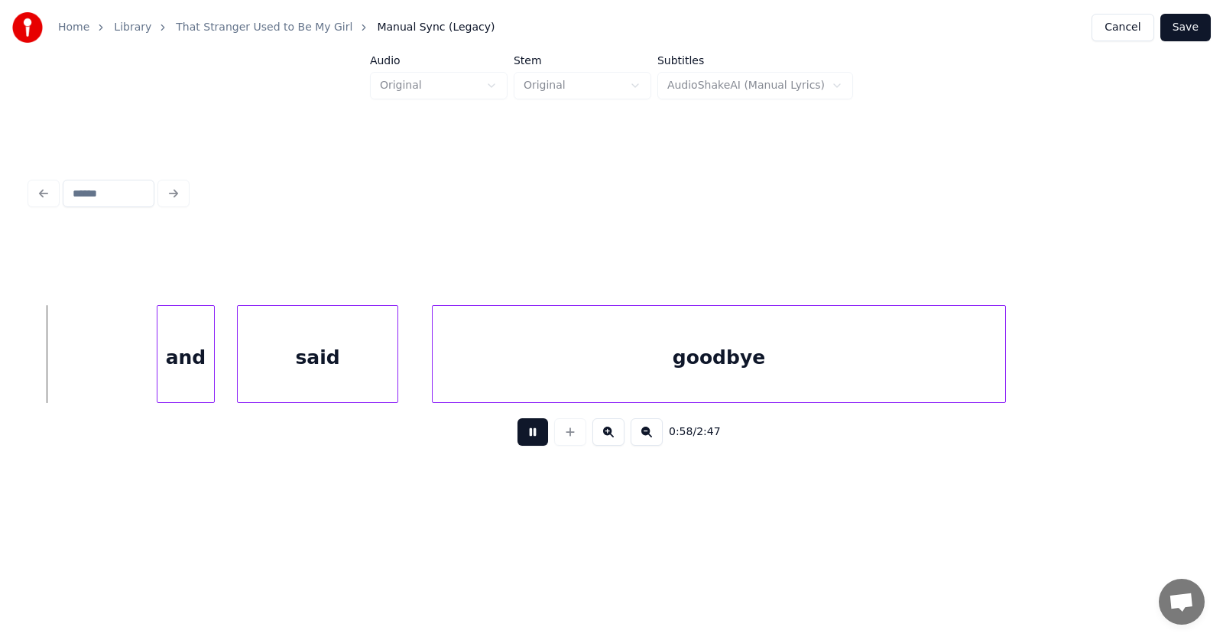
click at [528, 431] on button at bounding box center [532, 432] width 31 height 28
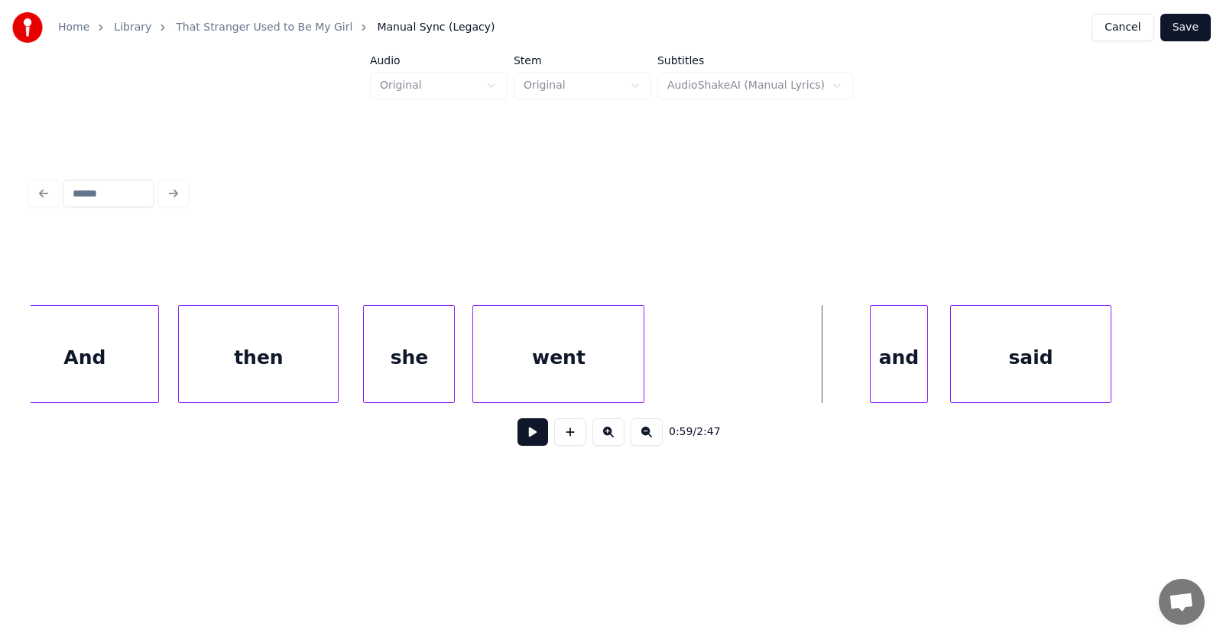
scroll to position [0, 32611]
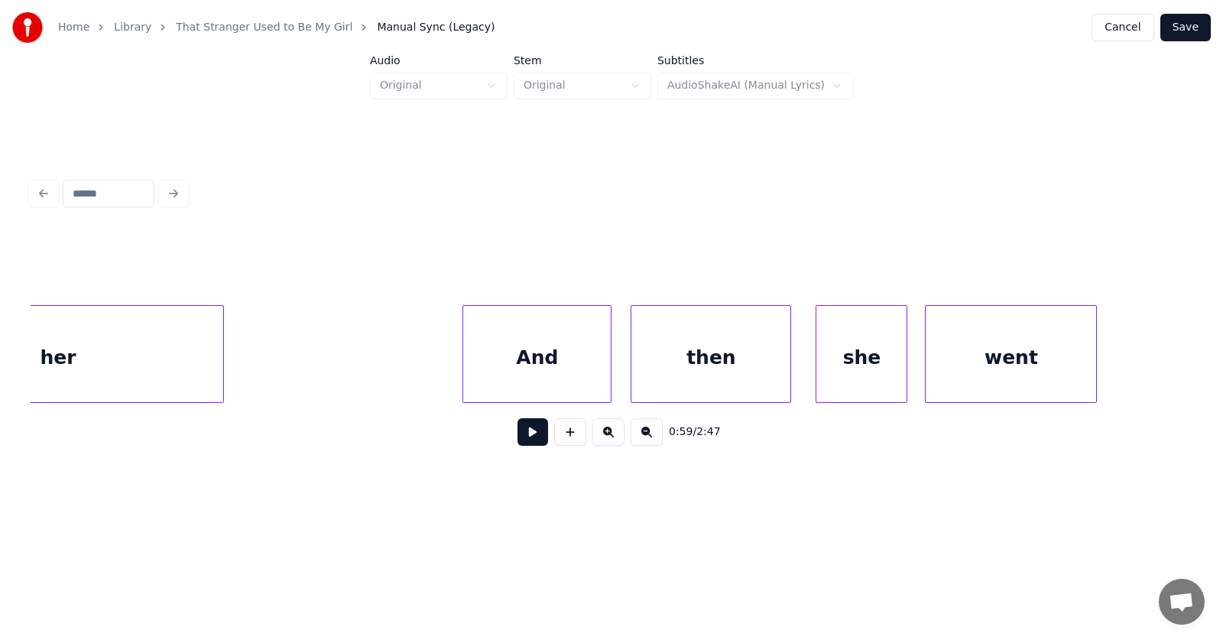
click at [468, 362] on div at bounding box center [465, 354] width 5 height 96
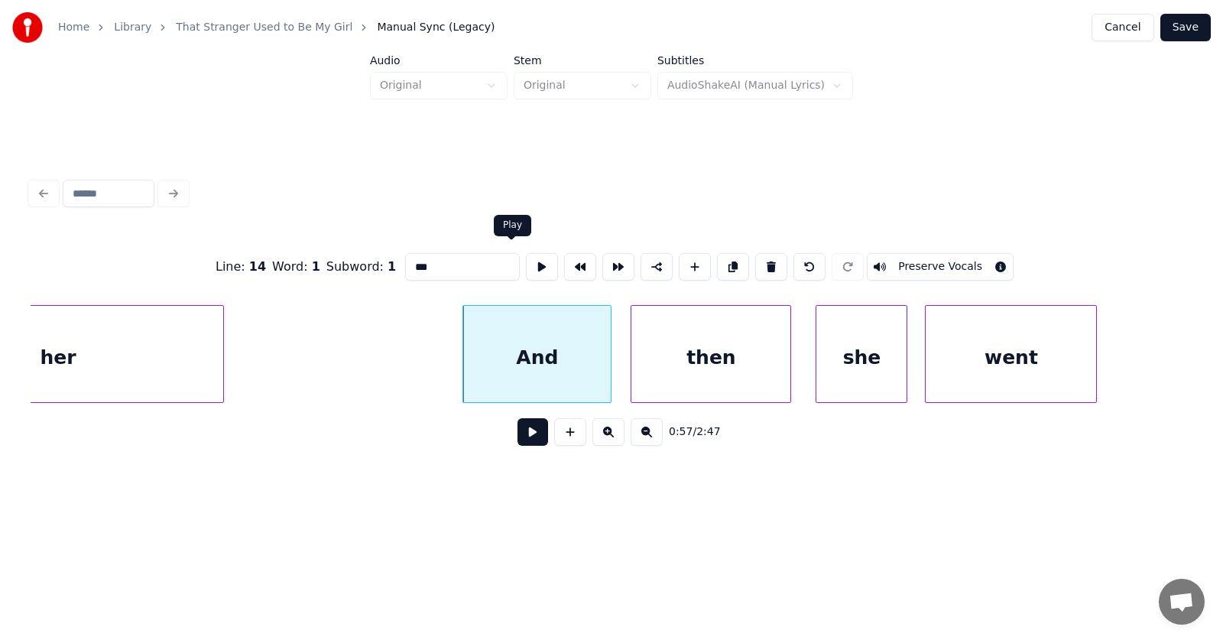
click at [526, 256] on button at bounding box center [542, 267] width 32 height 28
click at [526, 257] on button at bounding box center [542, 267] width 32 height 28
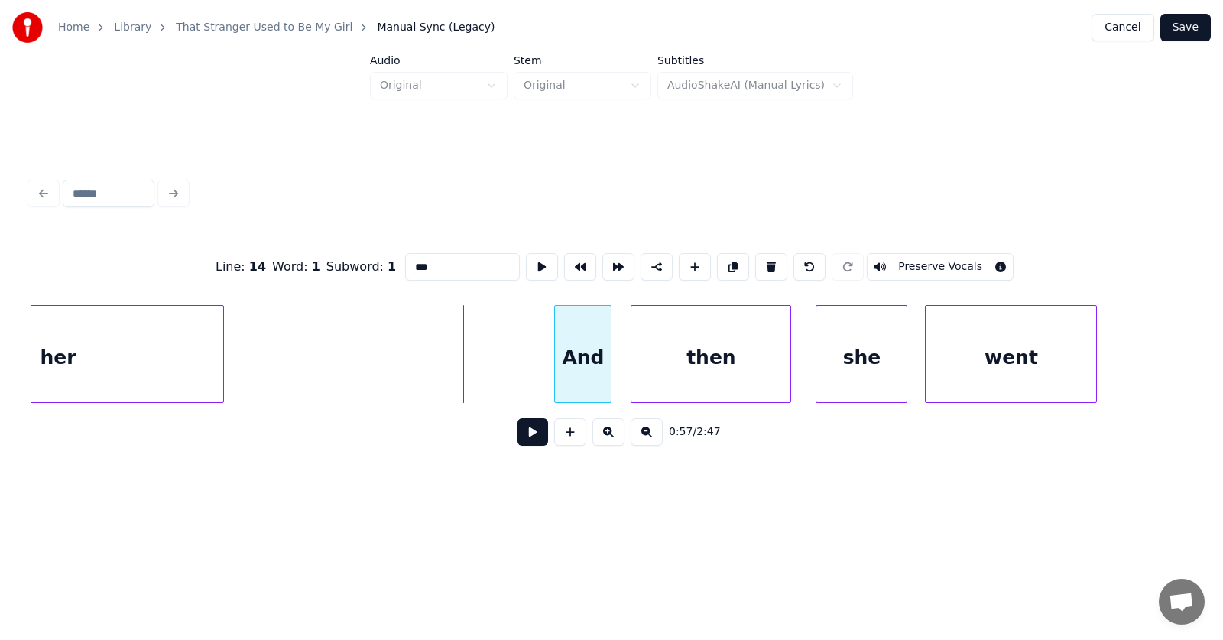
click at [556, 368] on div at bounding box center [557, 354] width 5 height 96
click at [605, 366] on div "And" at bounding box center [591, 358] width 56 height 104
click at [706, 367] on div "then" at bounding box center [719, 358] width 159 height 104
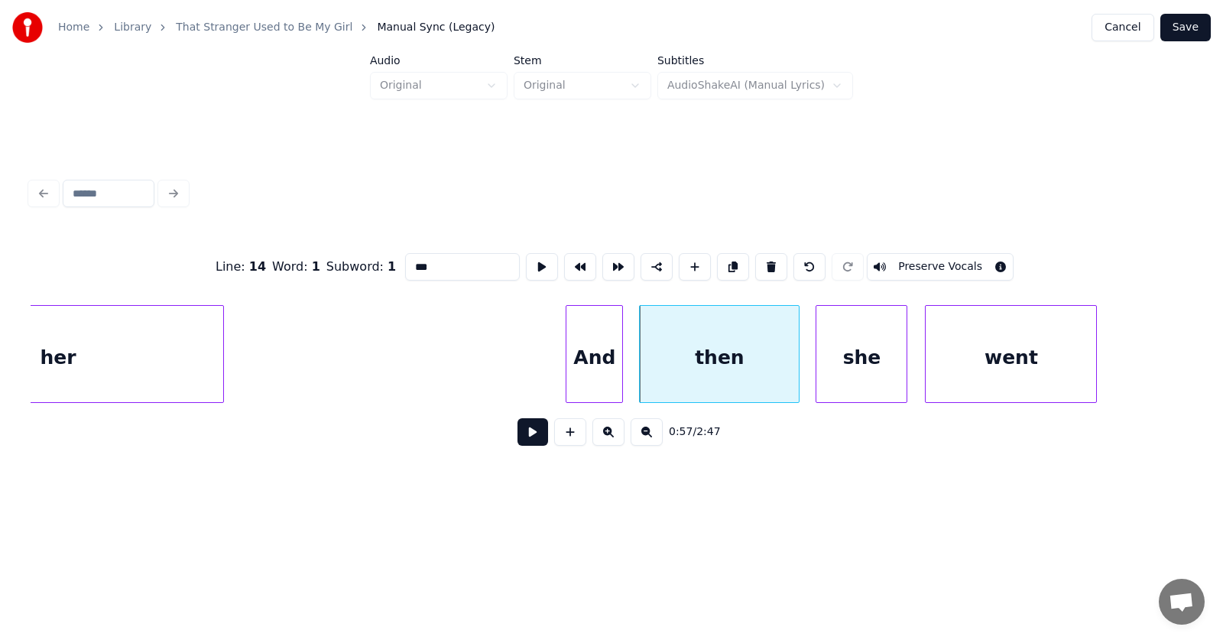
click at [615, 364] on div "And" at bounding box center [594, 358] width 56 height 104
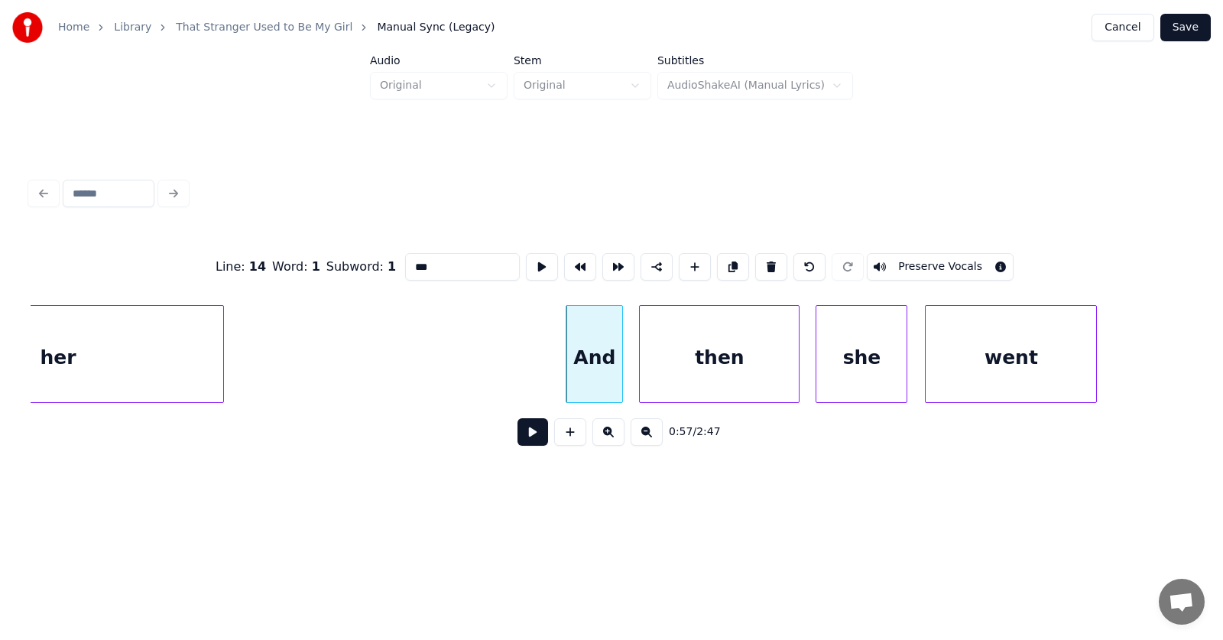
click at [650, 366] on div "then" at bounding box center [719, 358] width 159 height 104
type input "****"
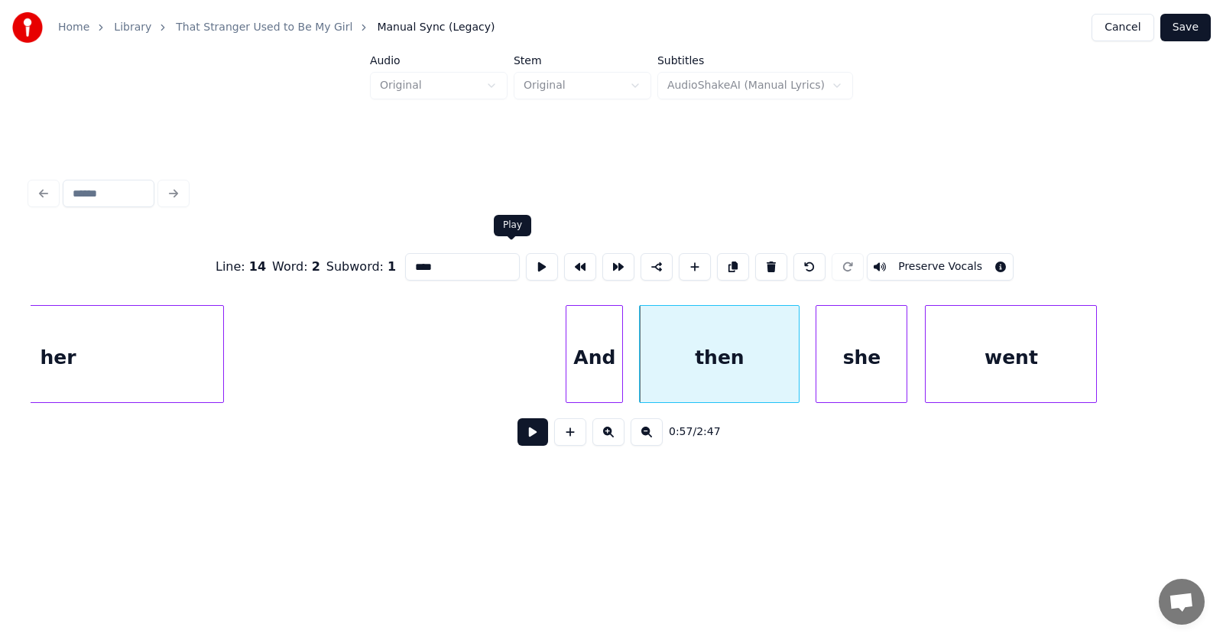
click at [526, 262] on button at bounding box center [542, 267] width 32 height 28
click at [705, 375] on div at bounding box center [704, 354] width 5 height 96
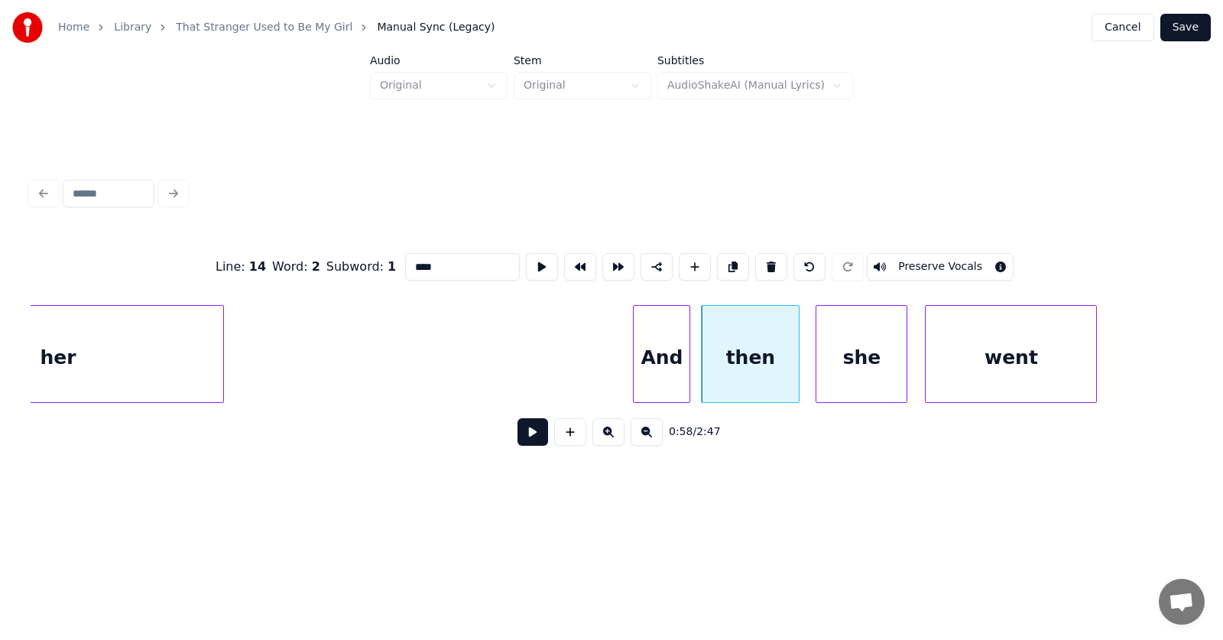
click at [659, 374] on div "And" at bounding box center [662, 358] width 56 height 104
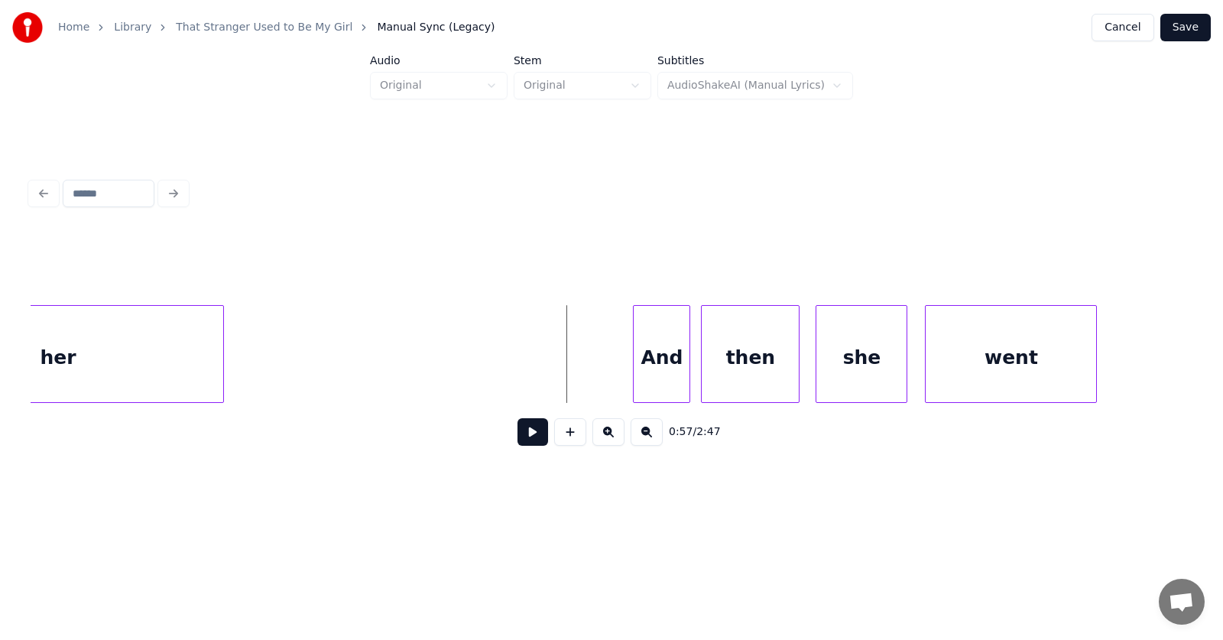
click at [517, 433] on button at bounding box center [532, 432] width 31 height 28
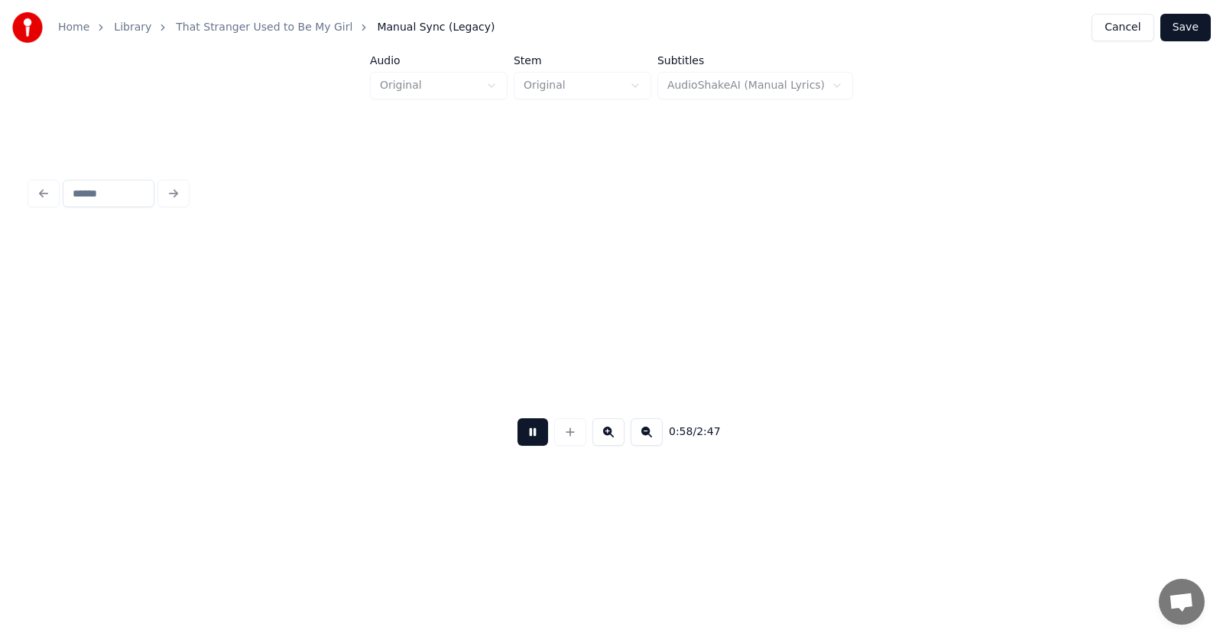
scroll to position [0, 33773]
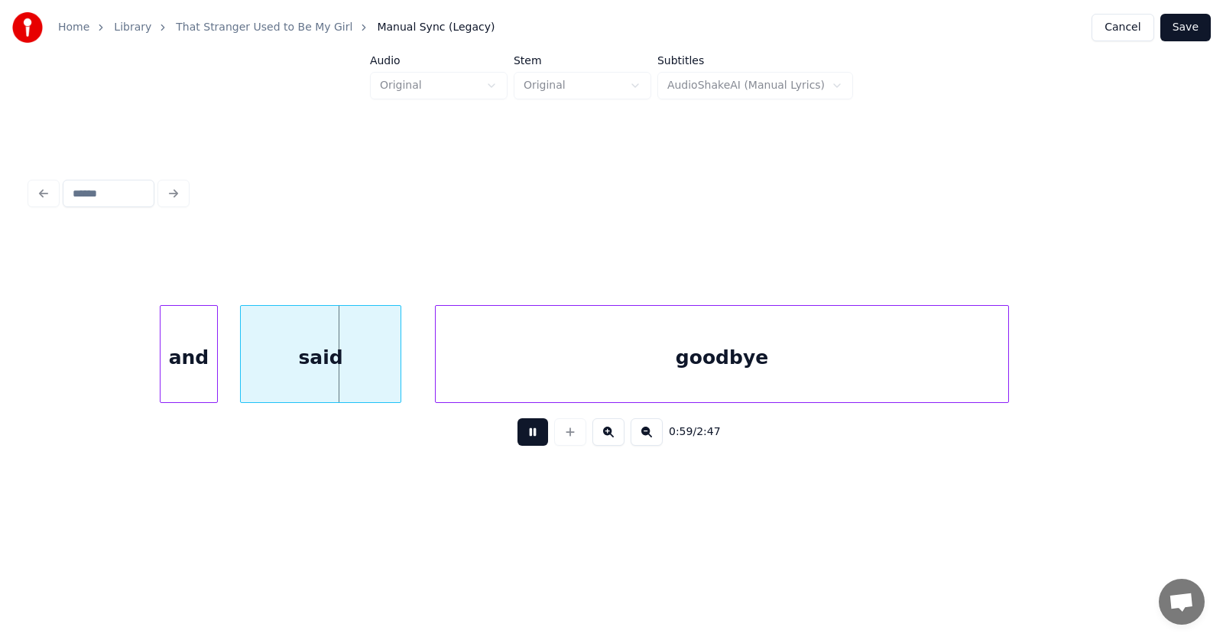
click at [518, 430] on button at bounding box center [532, 432] width 31 height 28
click at [169, 360] on div "and" at bounding box center [177, 358] width 56 height 104
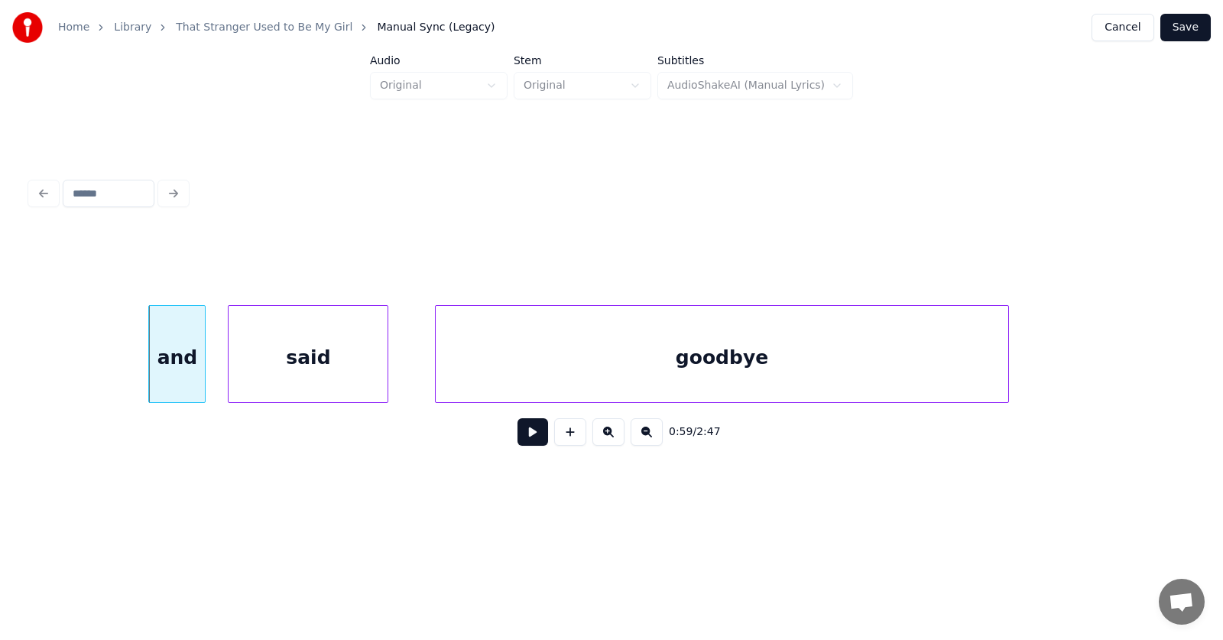
click at [284, 364] on div "said" at bounding box center [308, 358] width 159 height 104
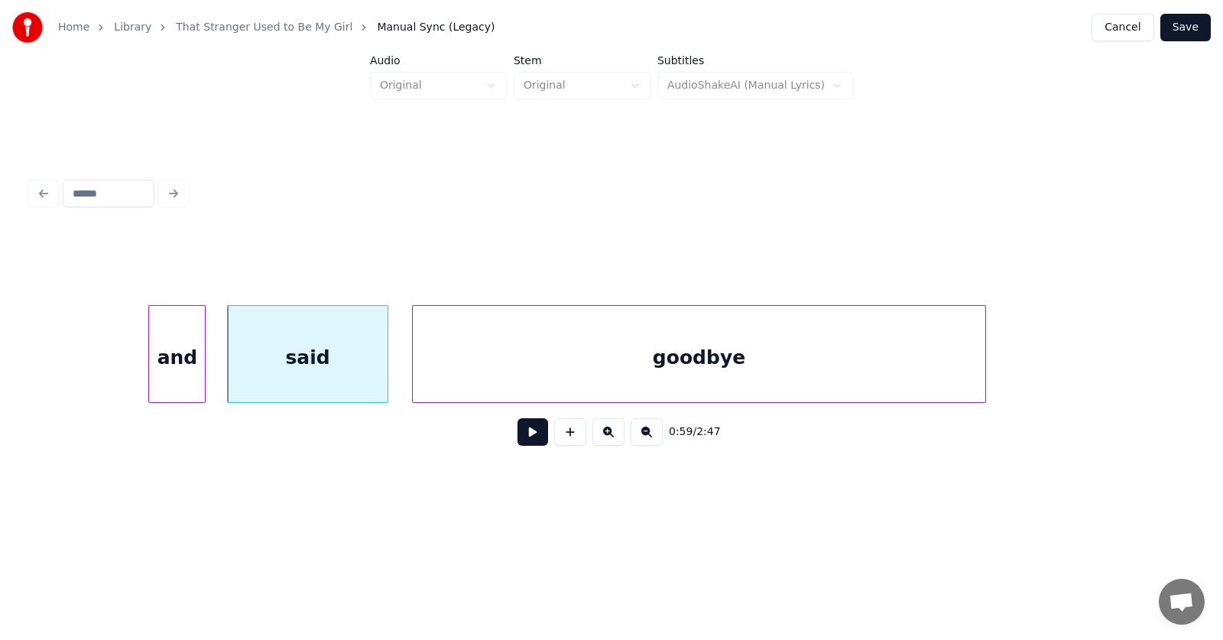
click at [479, 366] on div "goodbye" at bounding box center [699, 358] width 572 height 104
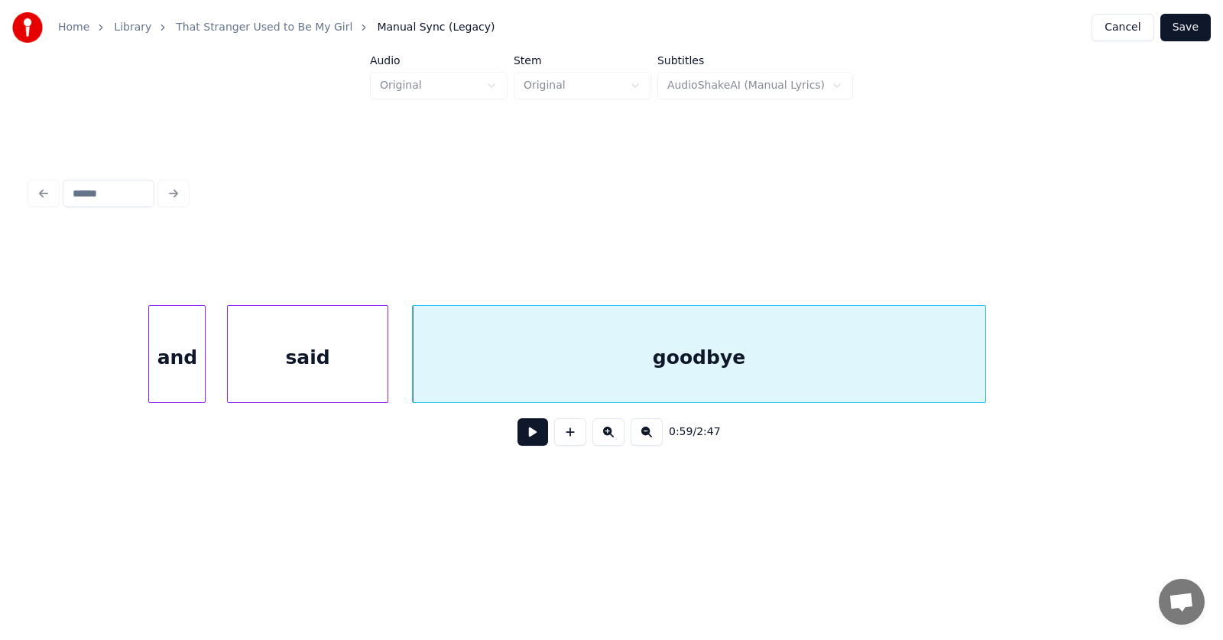
click at [520, 439] on button at bounding box center [532, 432] width 31 height 28
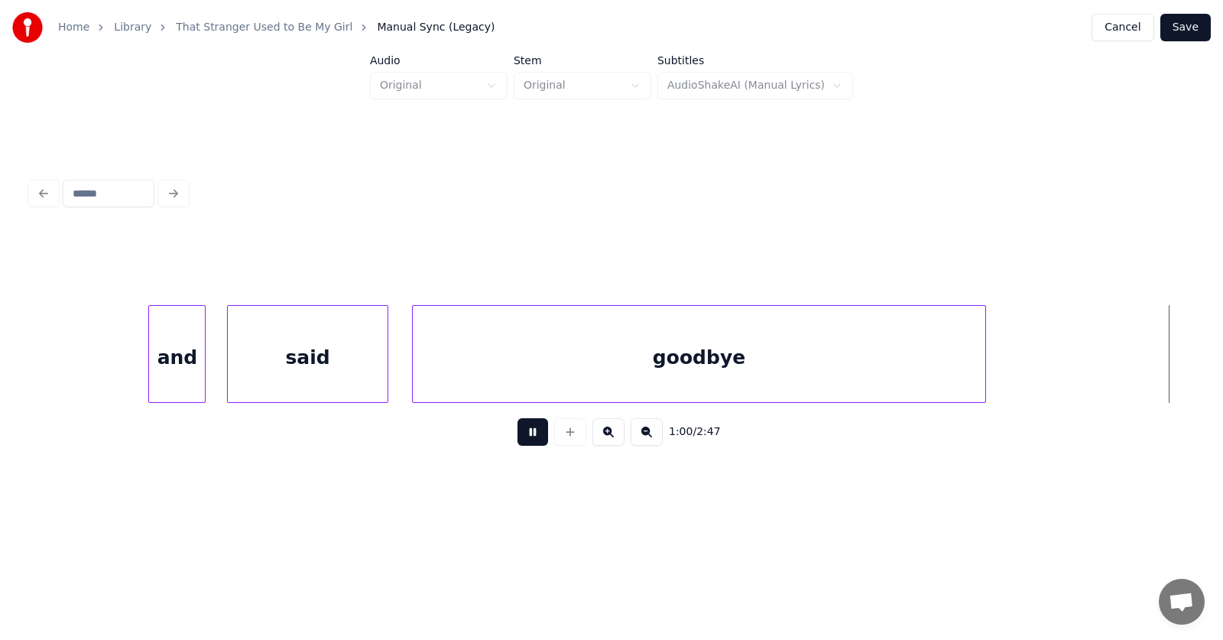
scroll to position [0, 34937]
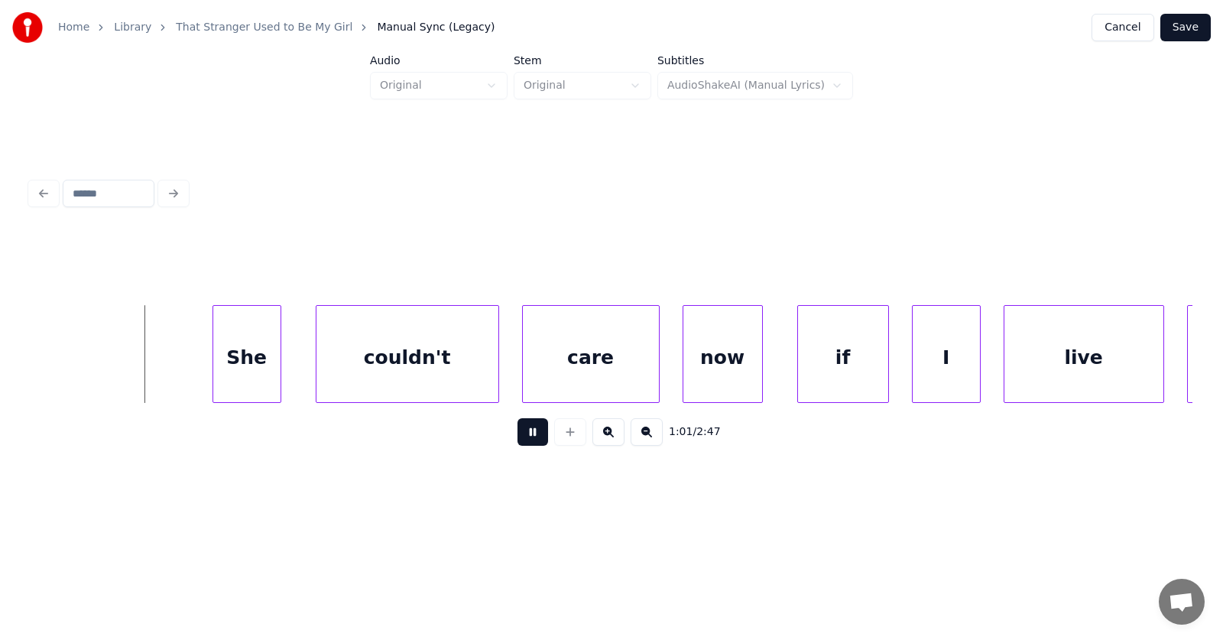
click at [520, 439] on button at bounding box center [532, 432] width 31 height 28
click at [242, 369] on div "She" at bounding box center [239, 358] width 67 height 104
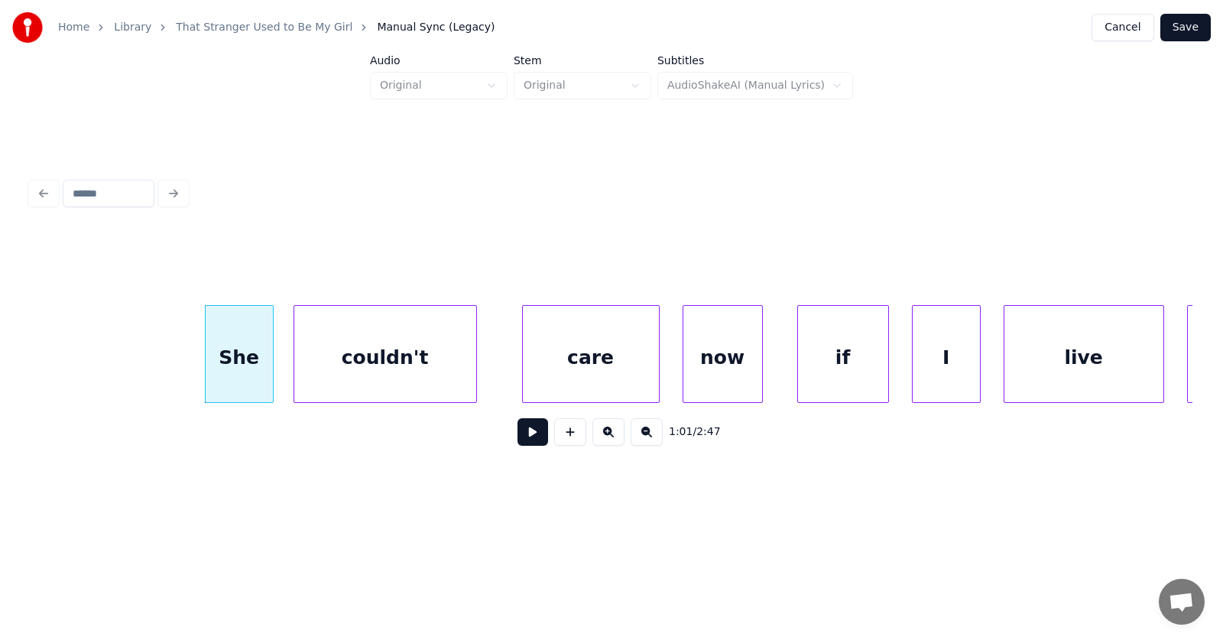
click at [338, 377] on div "couldn't" at bounding box center [385, 358] width 182 height 104
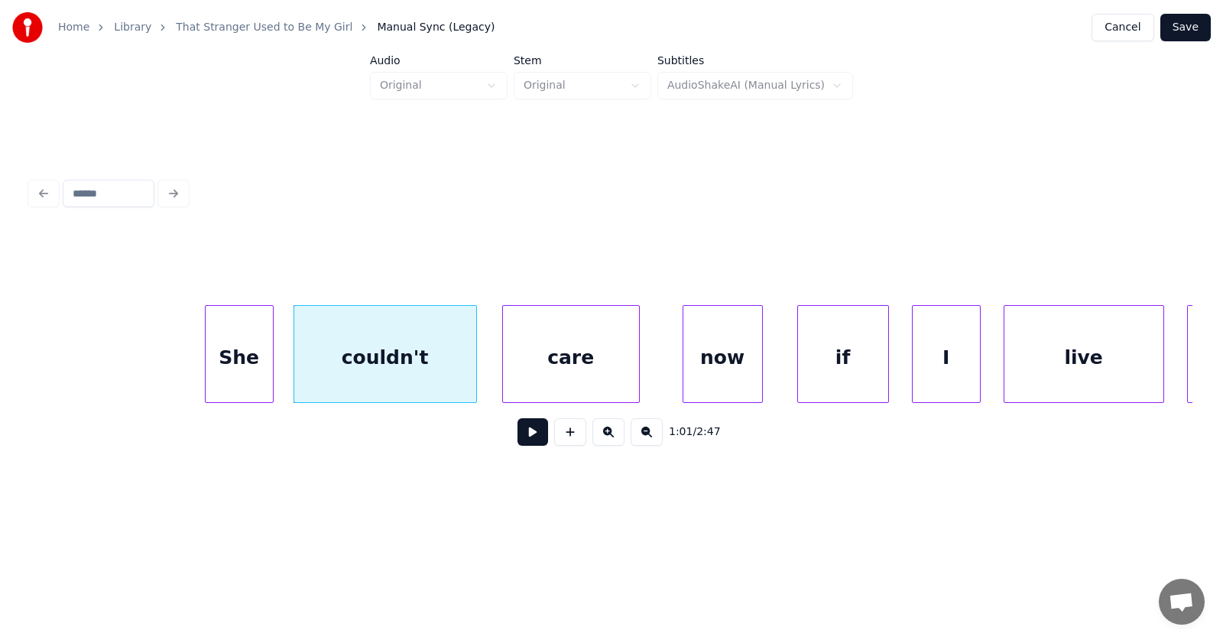
click at [547, 378] on div "care" at bounding box center [571, 358] width 136 height 104
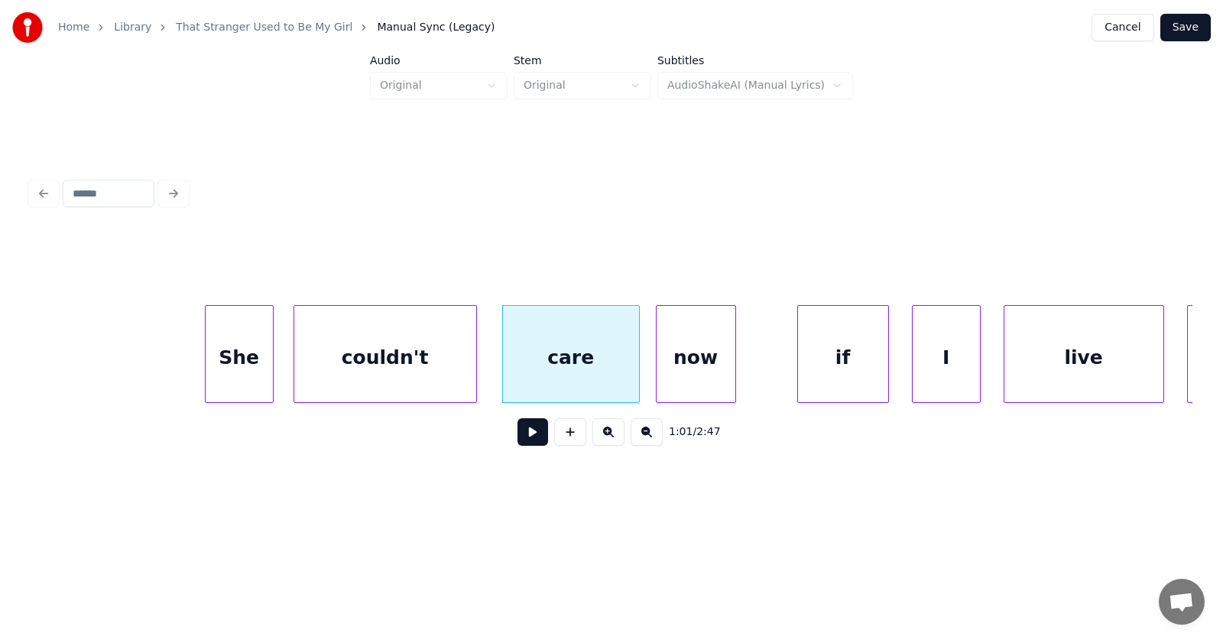
click at [684, 378] on div "now" at bounding box center [696, 358] width 79 height 104
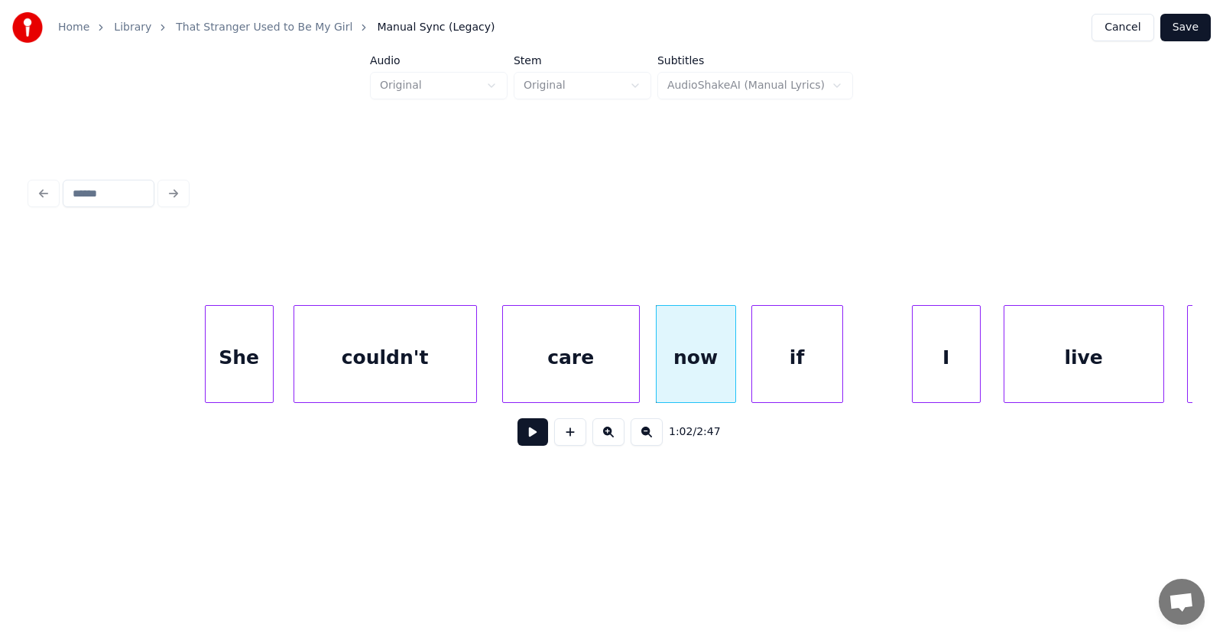
click at [776, 372] on div "if" at bounding box center [797, 358] width 90 height 104
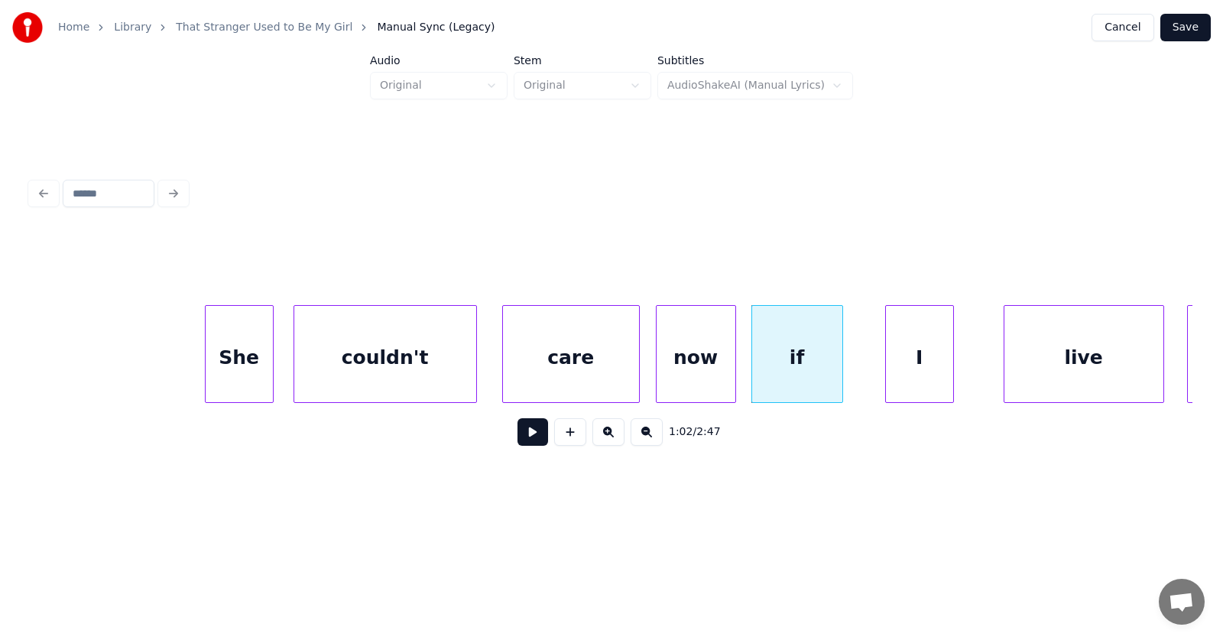
click at [898, 369] on div "I" at bounding box center [919, 358] width 67 height 104
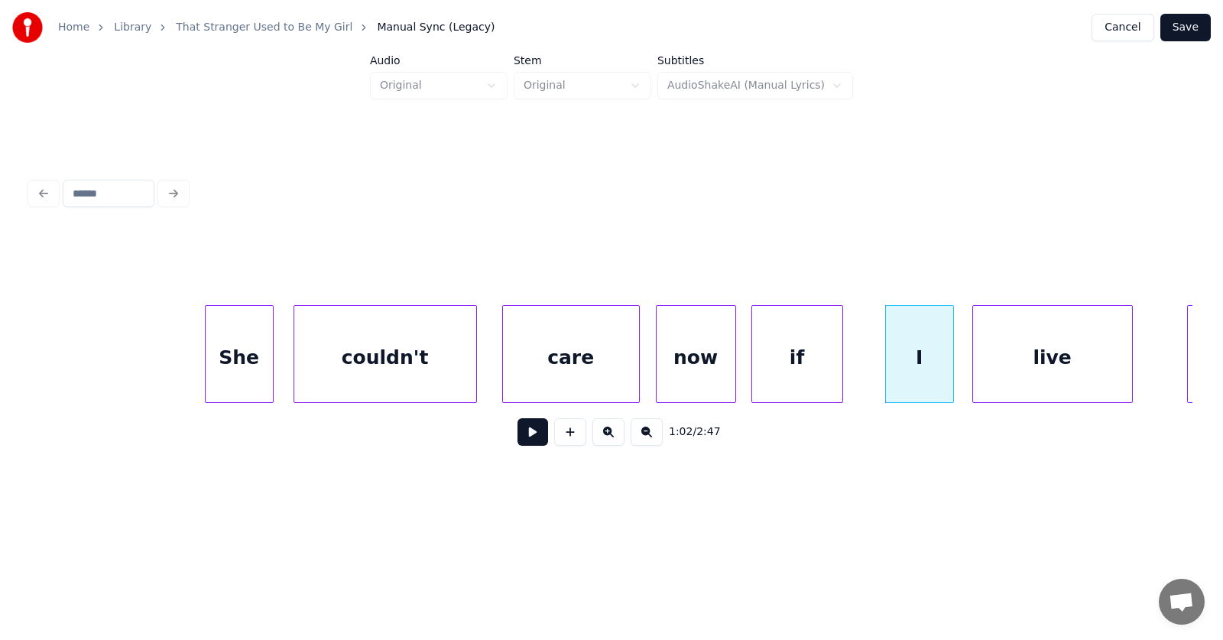
click at [999, 370] on div "live" at bounding box center [1052, 358] width 159 height 104
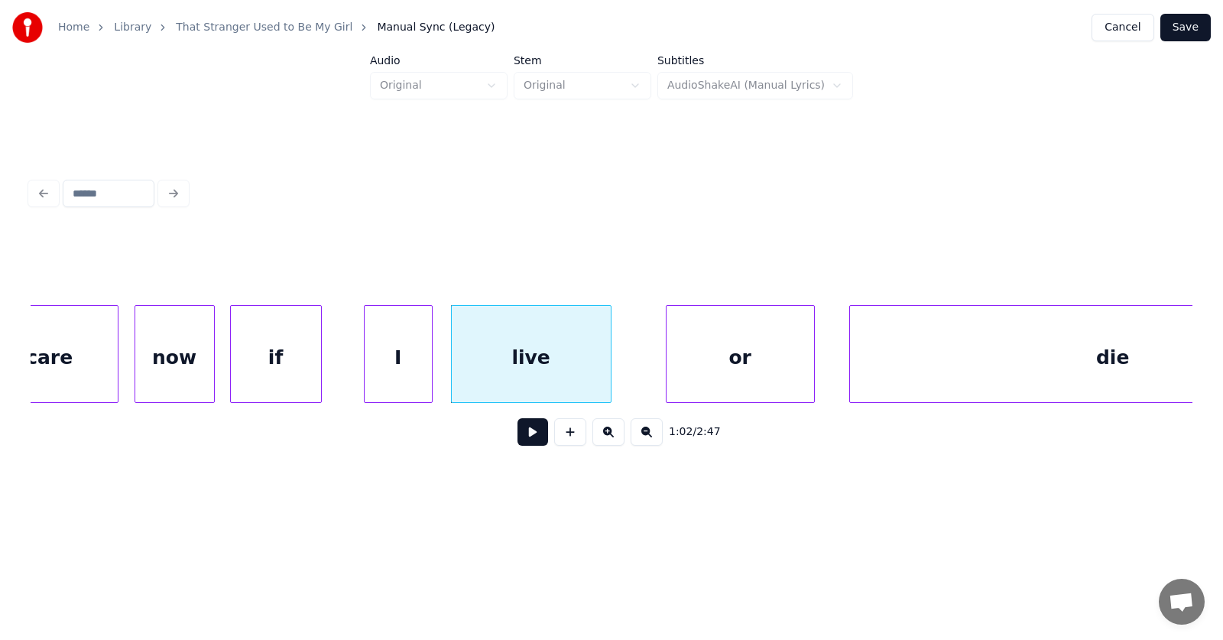
scroll to position [0, 35522]
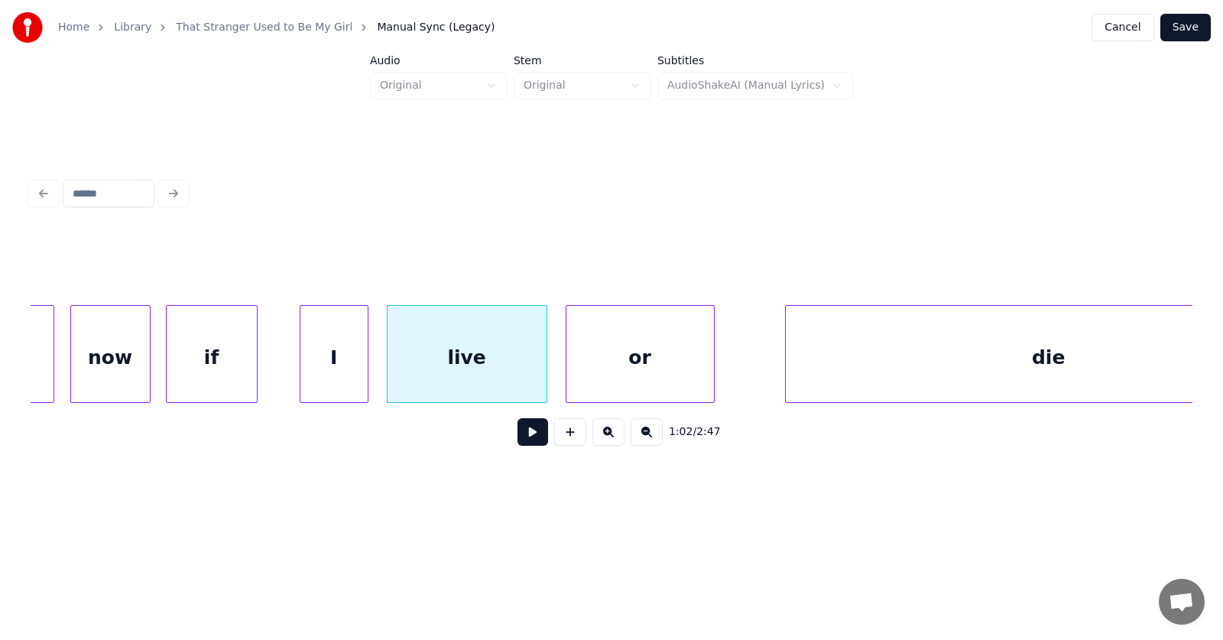
click at [640, 370] on div "or" at bounding box center [640, 358] width 148 height 104
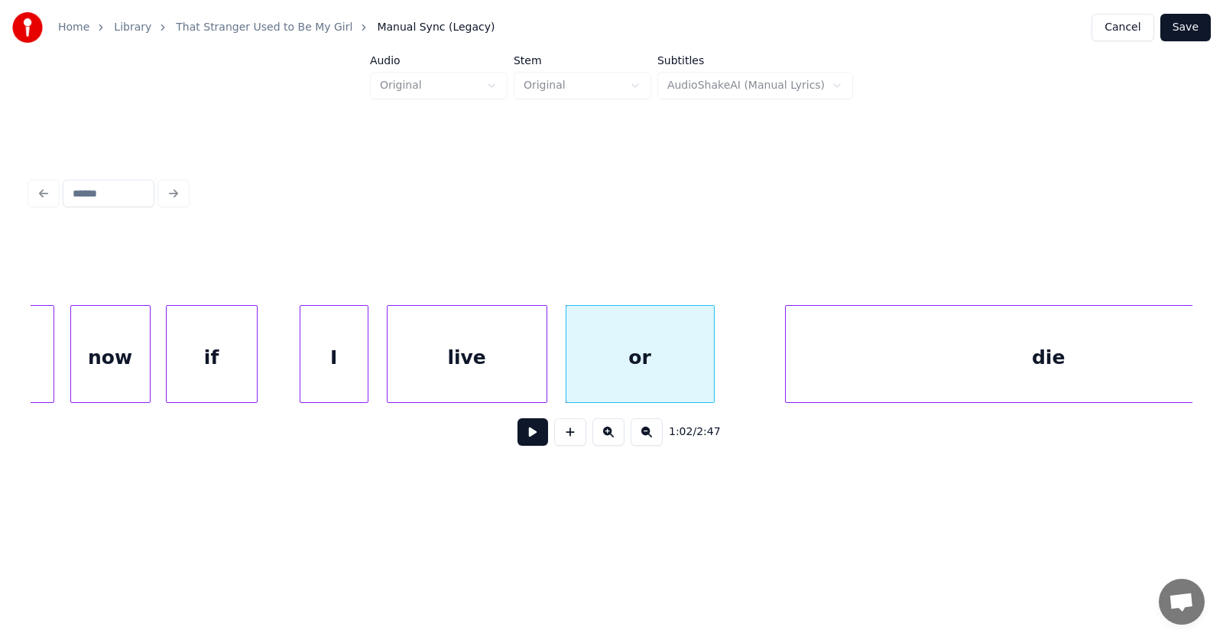
scroll to position [0, 35638]
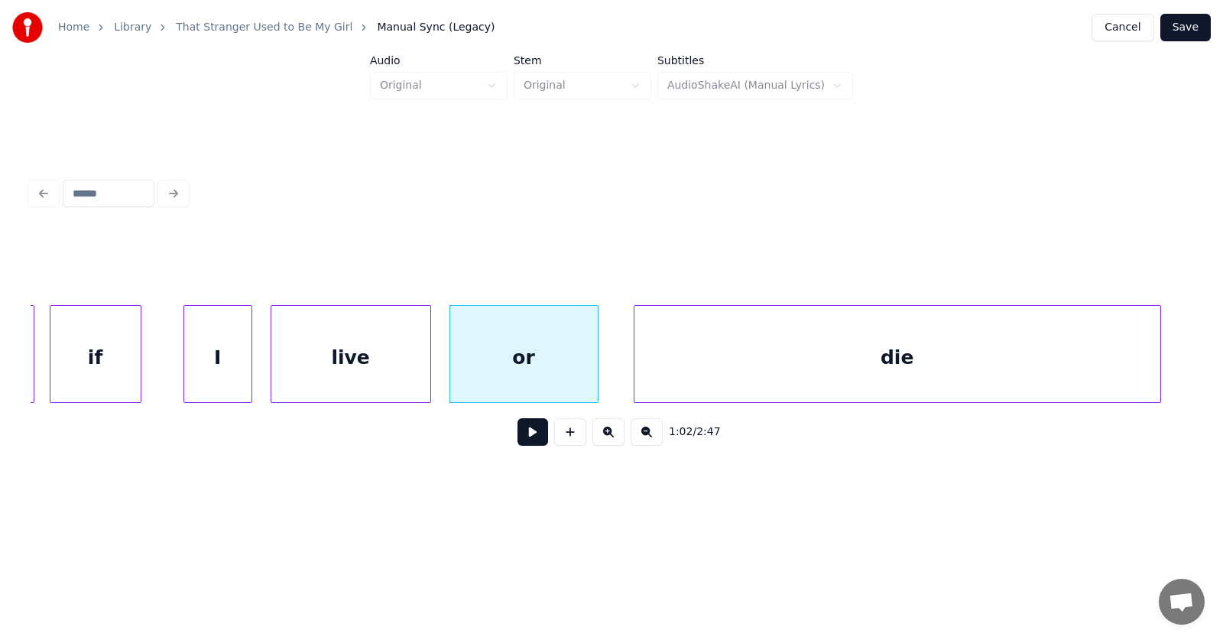
click at [801, 379] on div "die" at bounding box center [897, 358] width 526 height 104
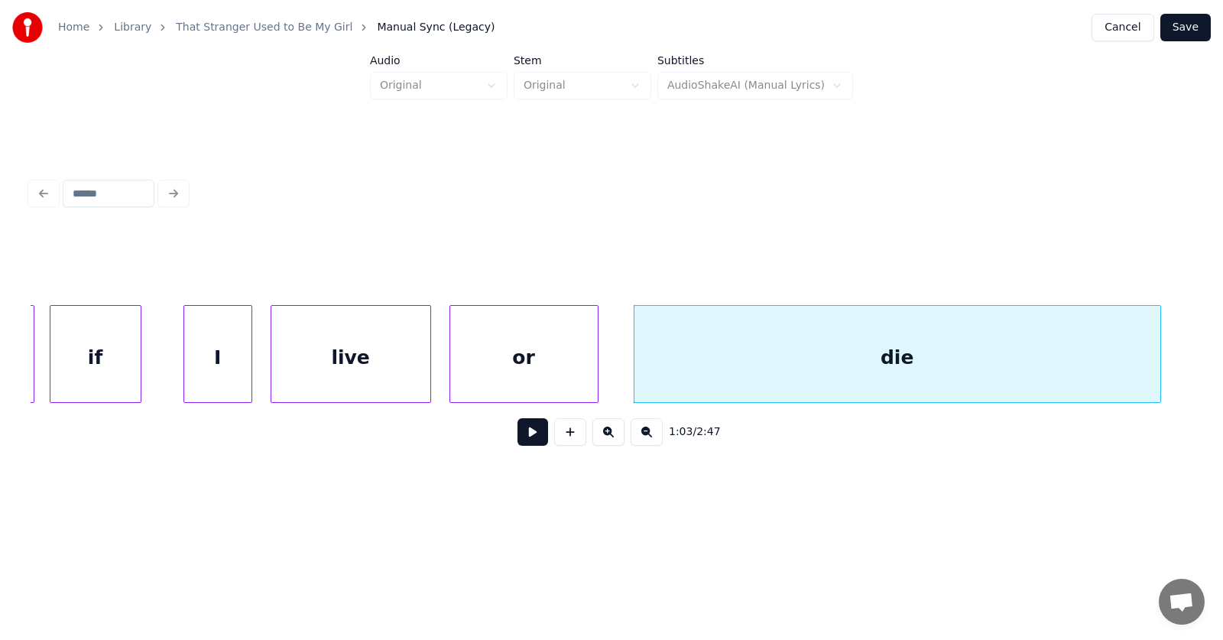
click at [522, 439] on button at bounding box center [532, 432] width 31 height 28
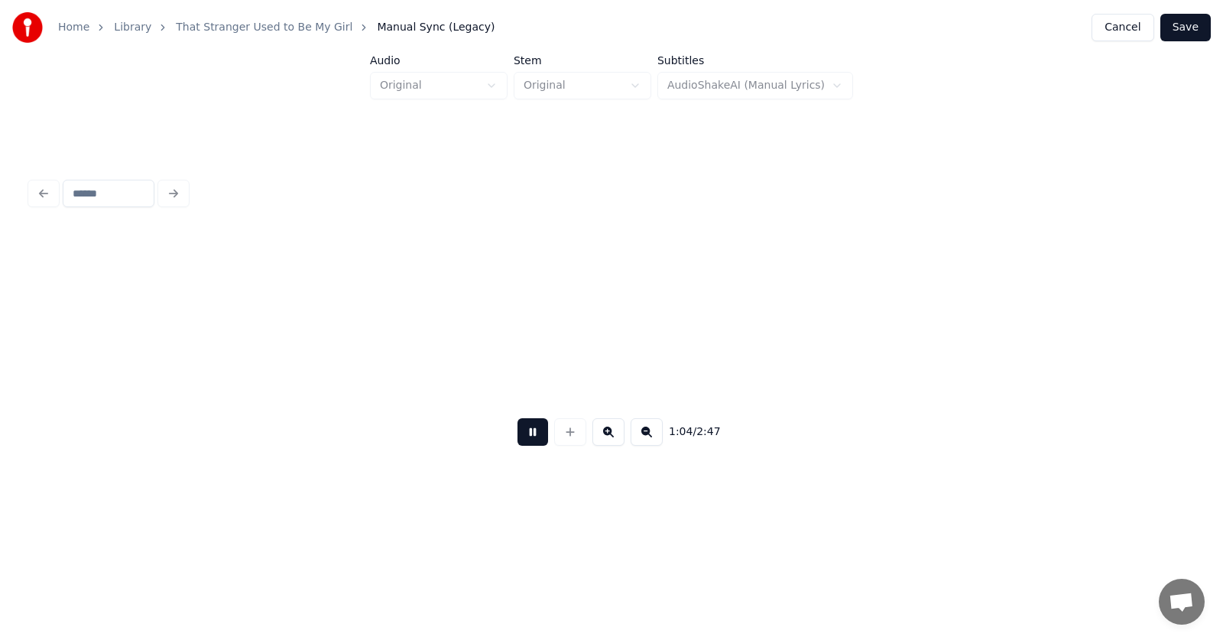
scroll to position [0, 36800]
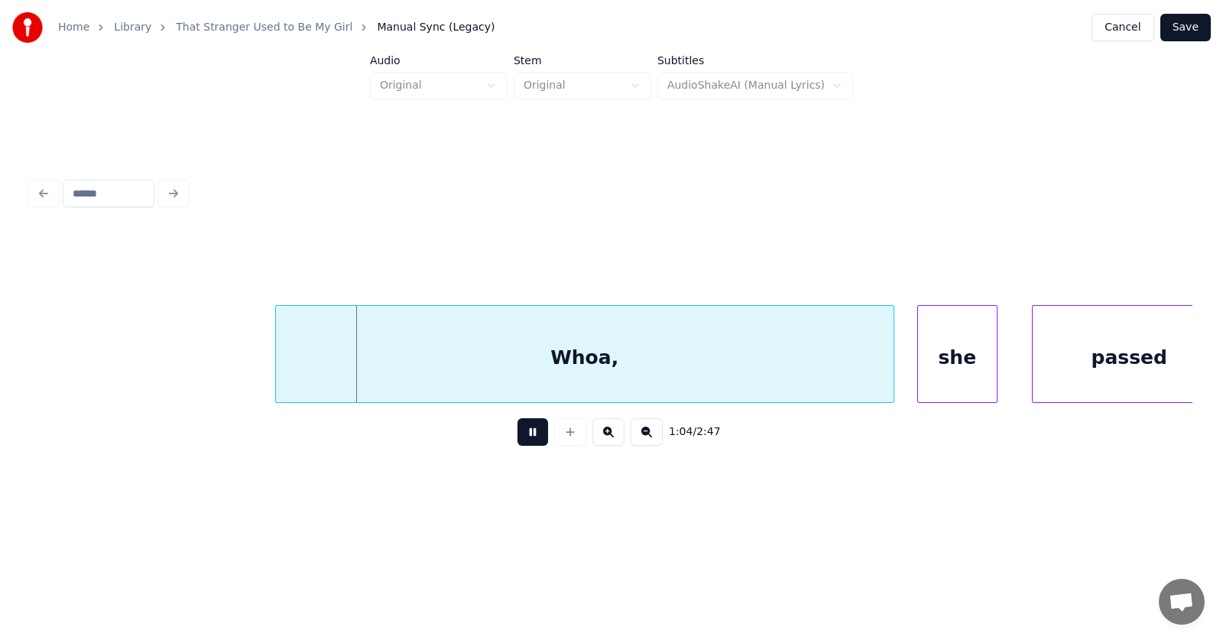
click at [522, 439] on button at bounding box center [532, 432] width 31 height 28
click at [521, 376] on div "Whoa," at bounding box center [557, 358] width 618 height 104
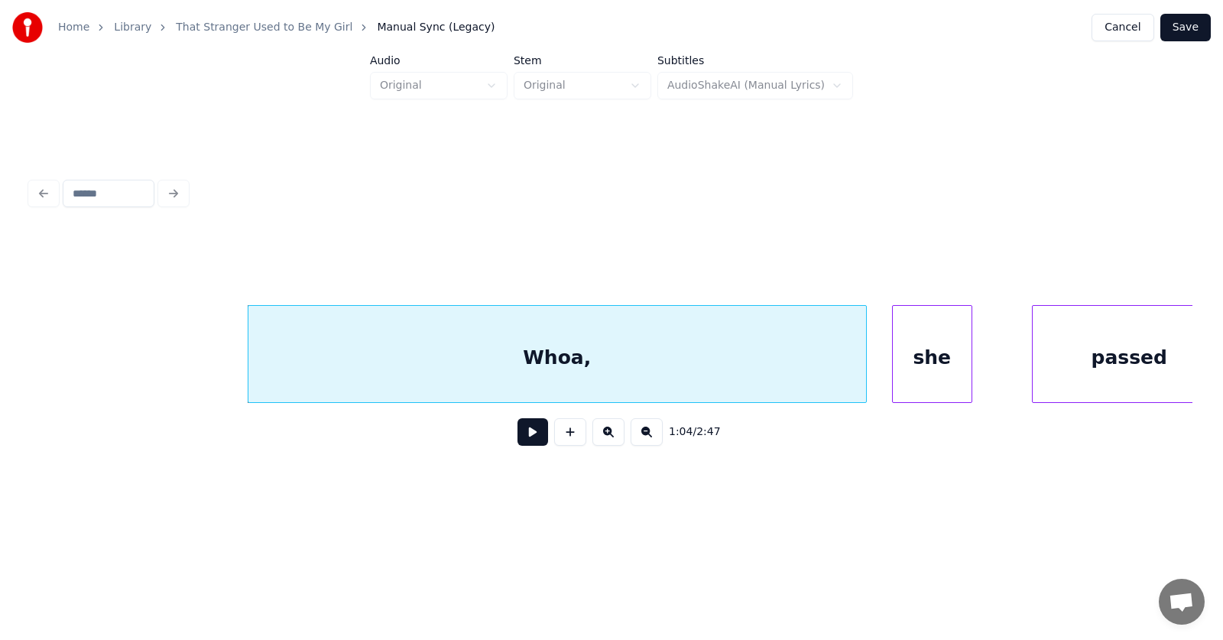
click at [933, 377] on div "she" at bounding box center [932, 358] width 79 height 104
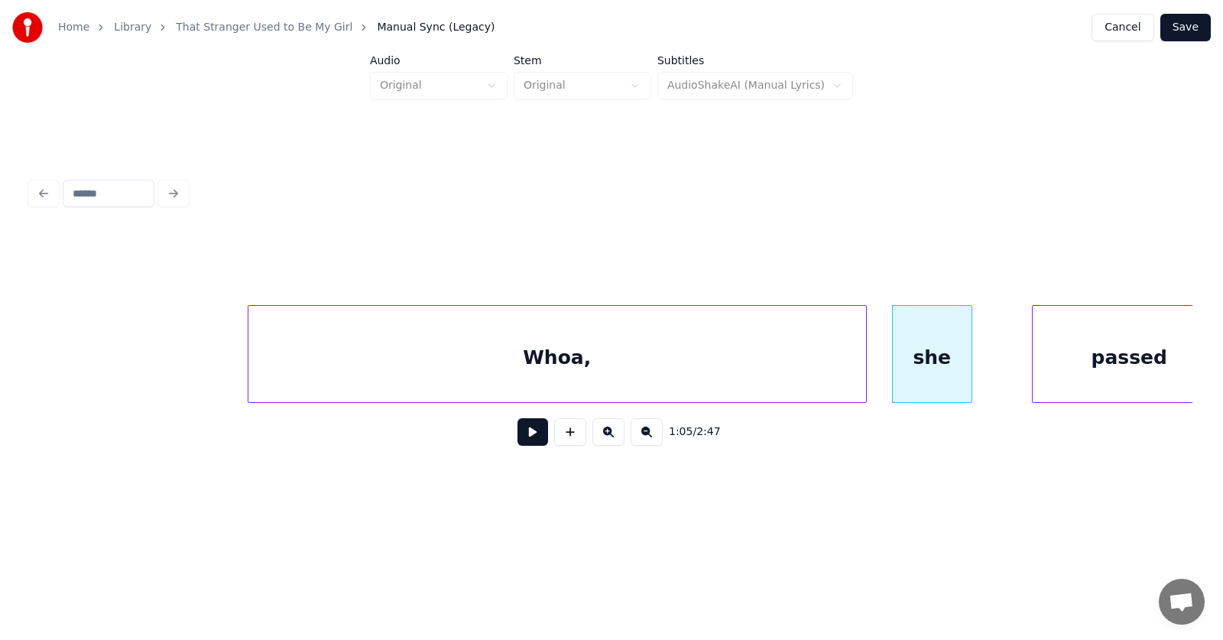
scroll to position [0, 36829]
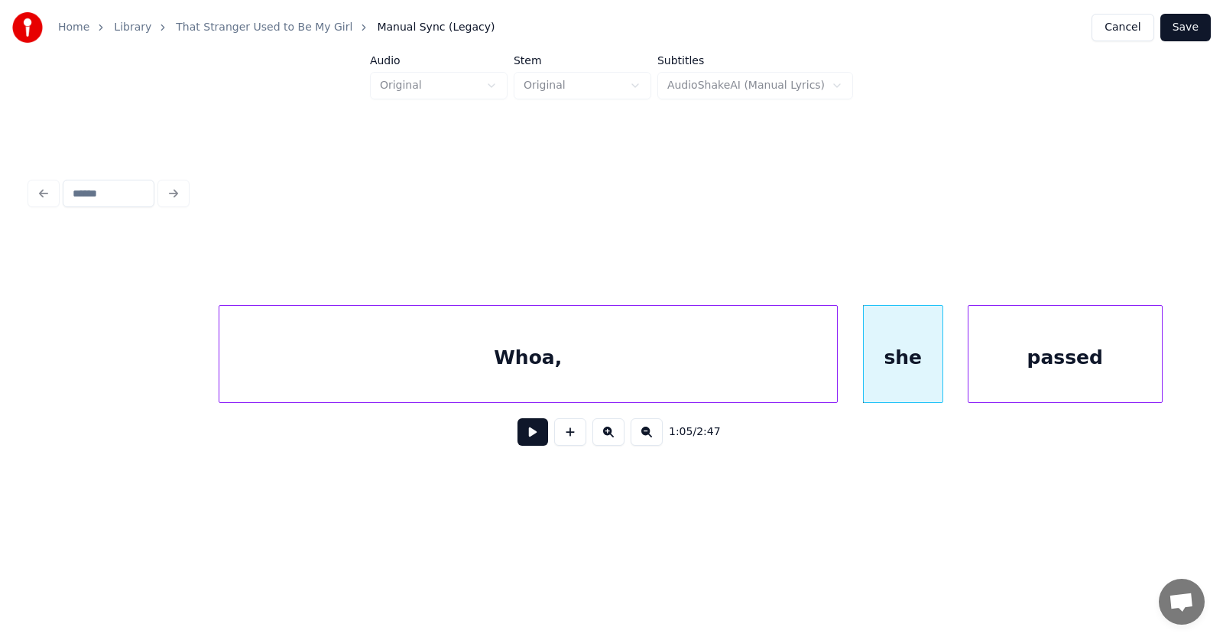
click at [1052, 370] on div "passed" at bounding box center [1064, 358] width 193 height 104
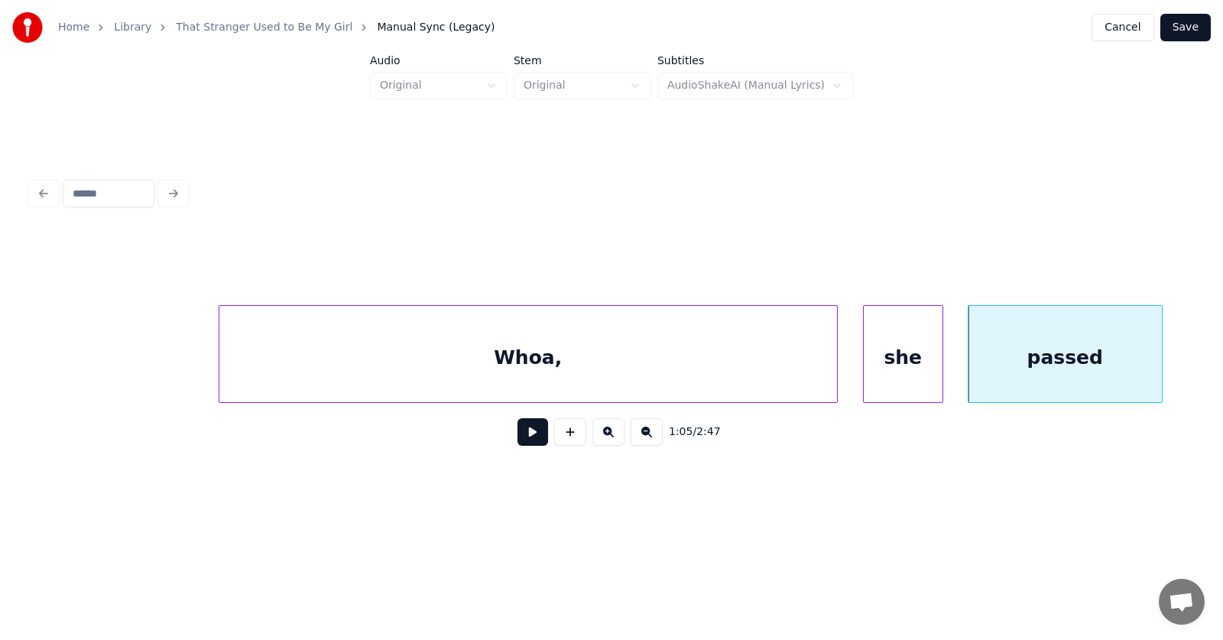
click at [572, 370] on div "Whoa," at bounding box center [528, 358] width 618 height 104
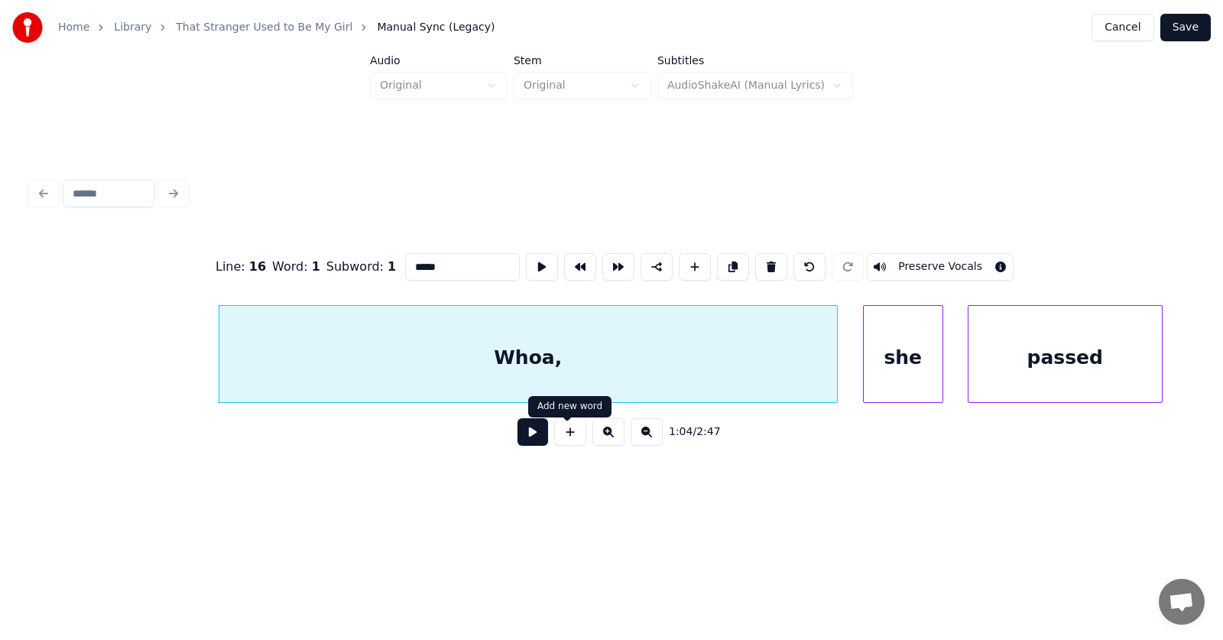
click at [524, 444] on button at bounding box center [532, 432] width 31 height 28
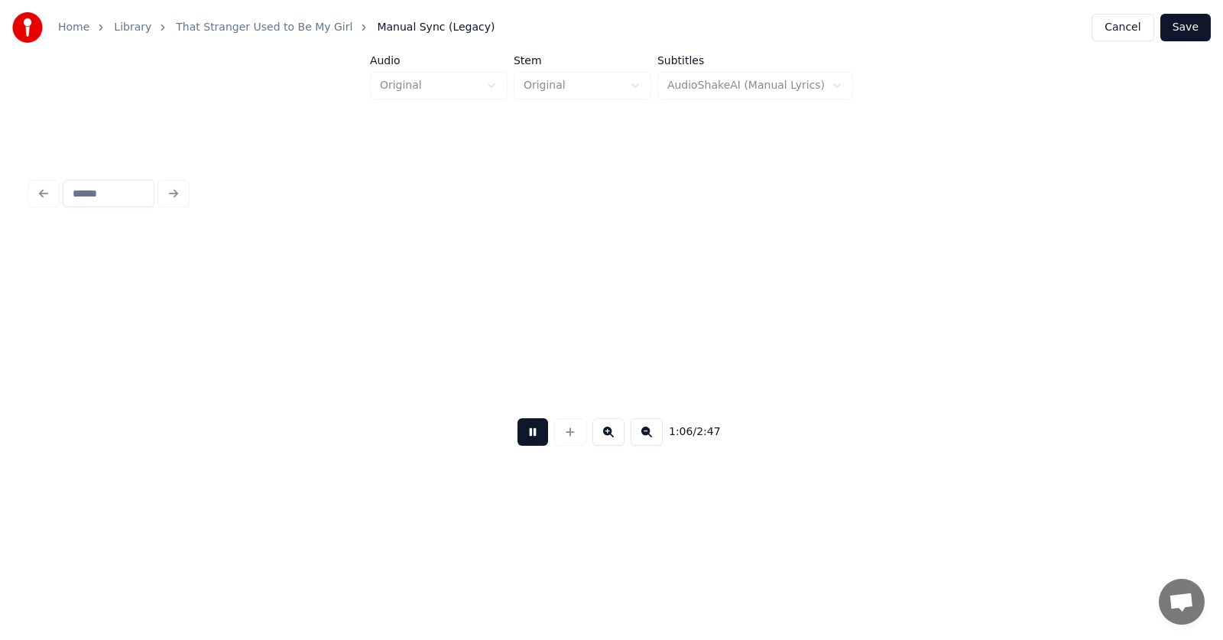
scroll to position [0, 37998]
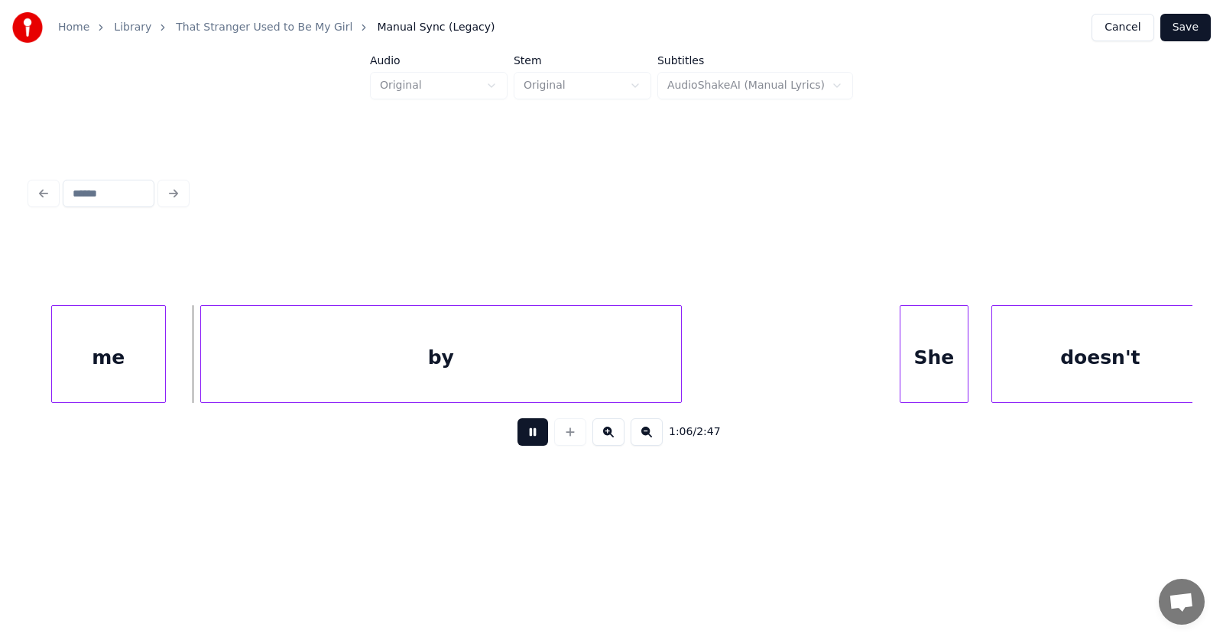
click at [524, 444] on button at bounding box center [532, 432] width 31 height 28
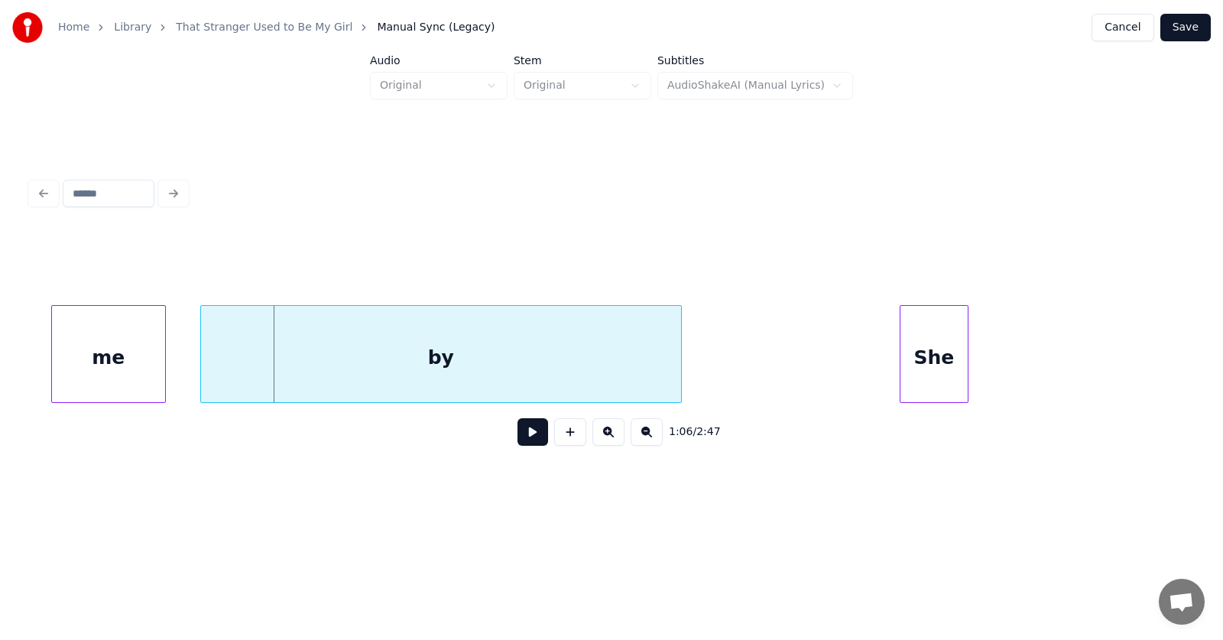
scroll to position [0, 37723]
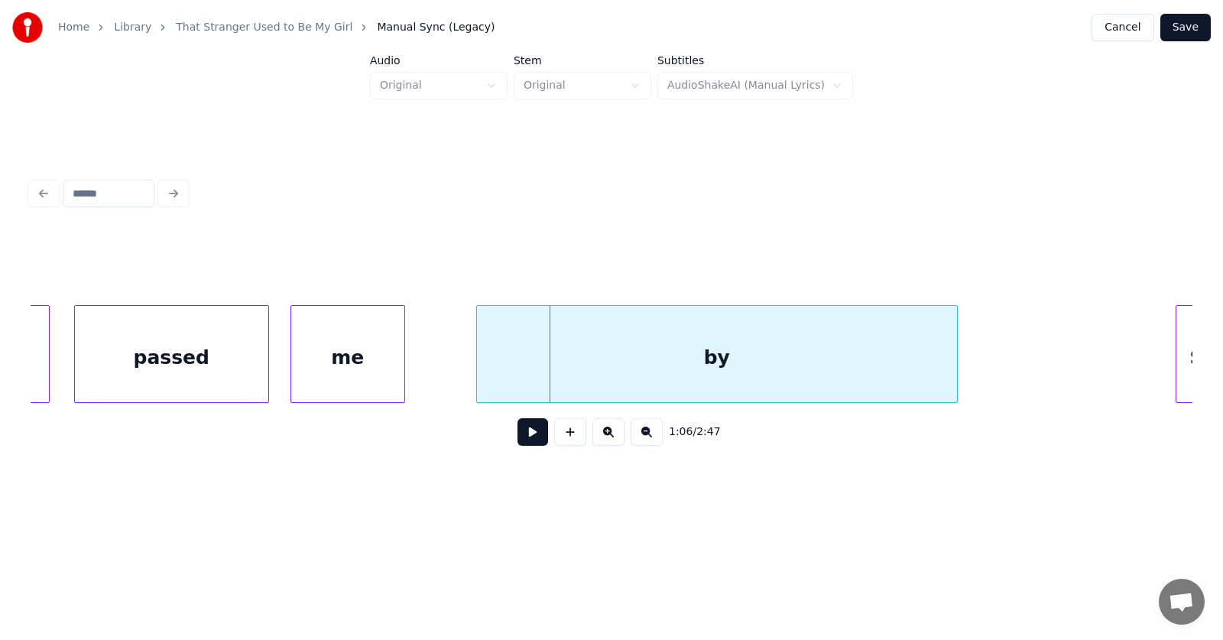
click at [367, 368] on div "me" at bounding box center [347, 358] width 113 height 104
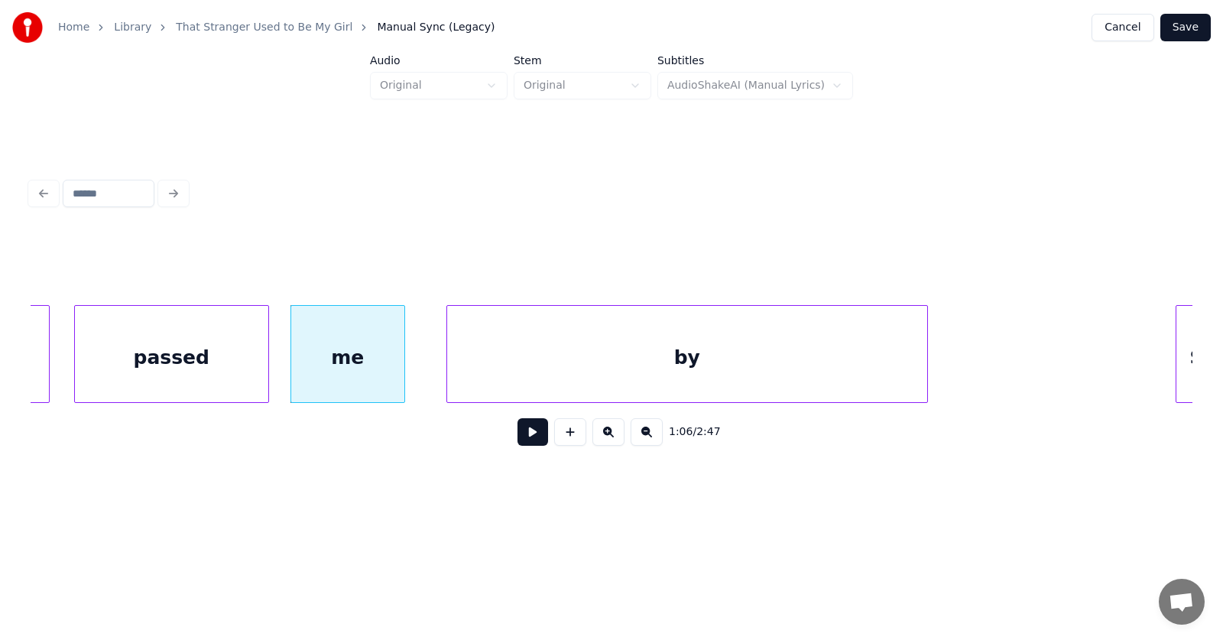
click at [524, 363] on div "by" at bounding box center [687, 358] width 480 height 104
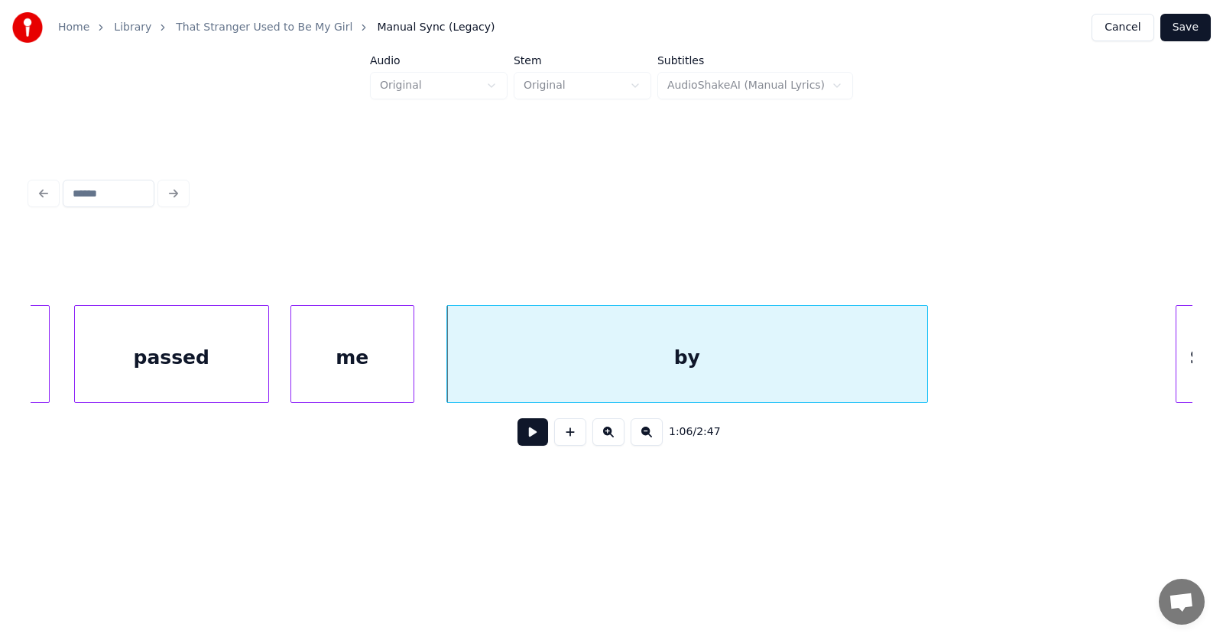
click at [413, 371] on div at bounding box center [411, 354] width 5 height 96
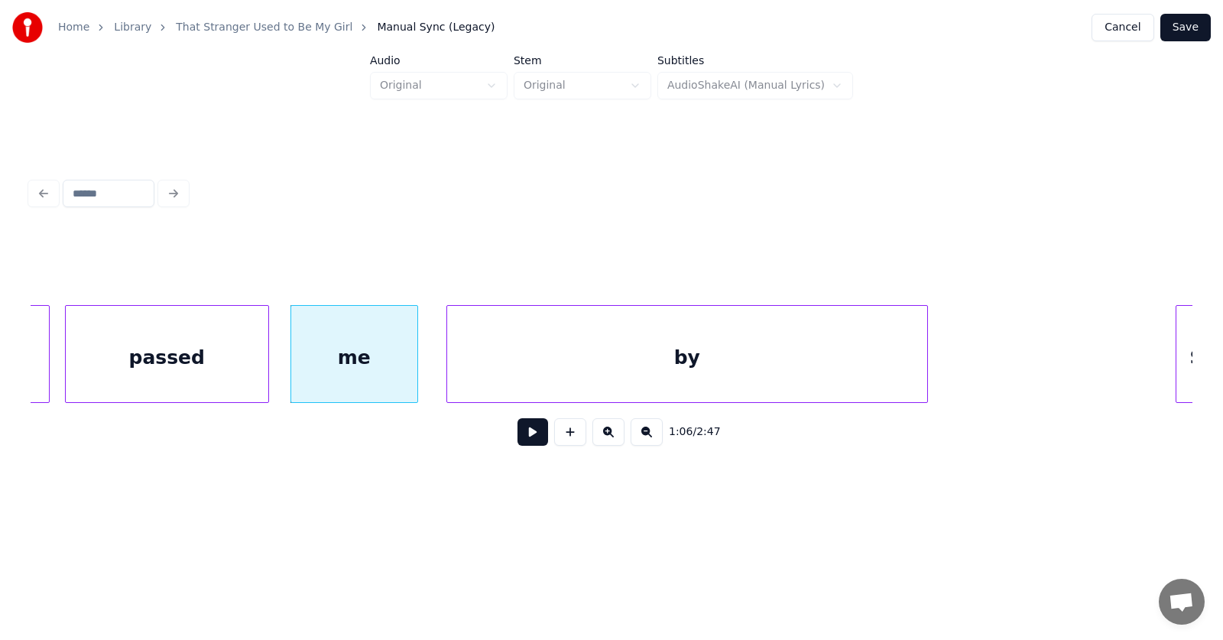
click at [68, 379] on div at bounding box center [68, 354] width 5 height 96
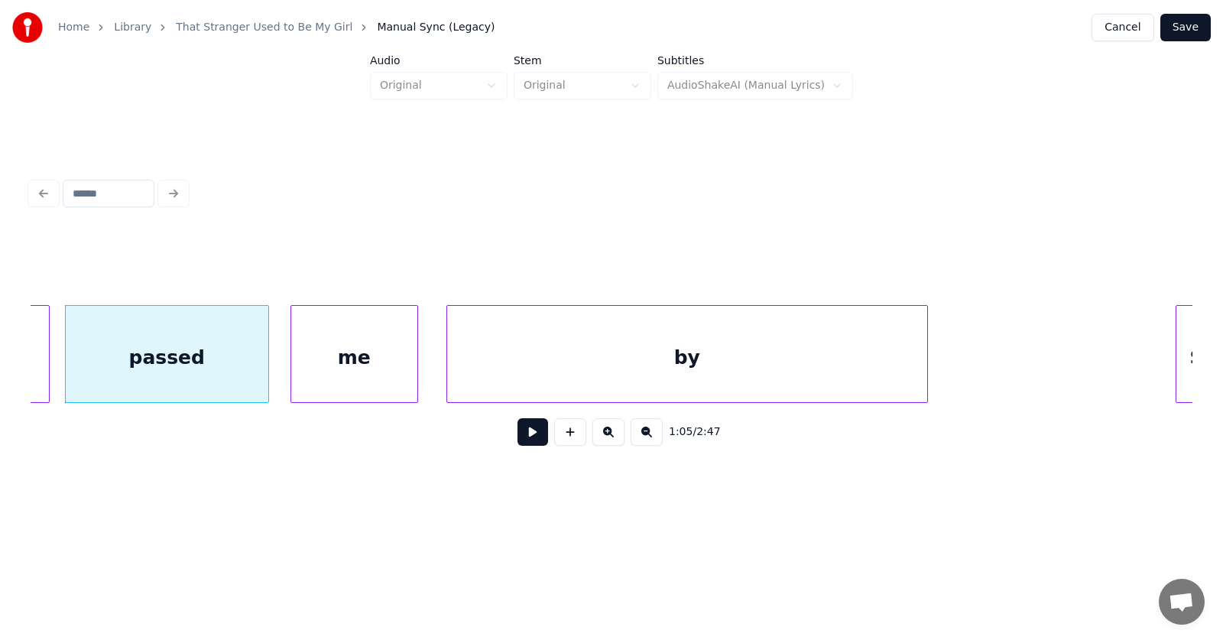
click at [527, 439] on button at bounding box center [532, 432] width 31 height 28
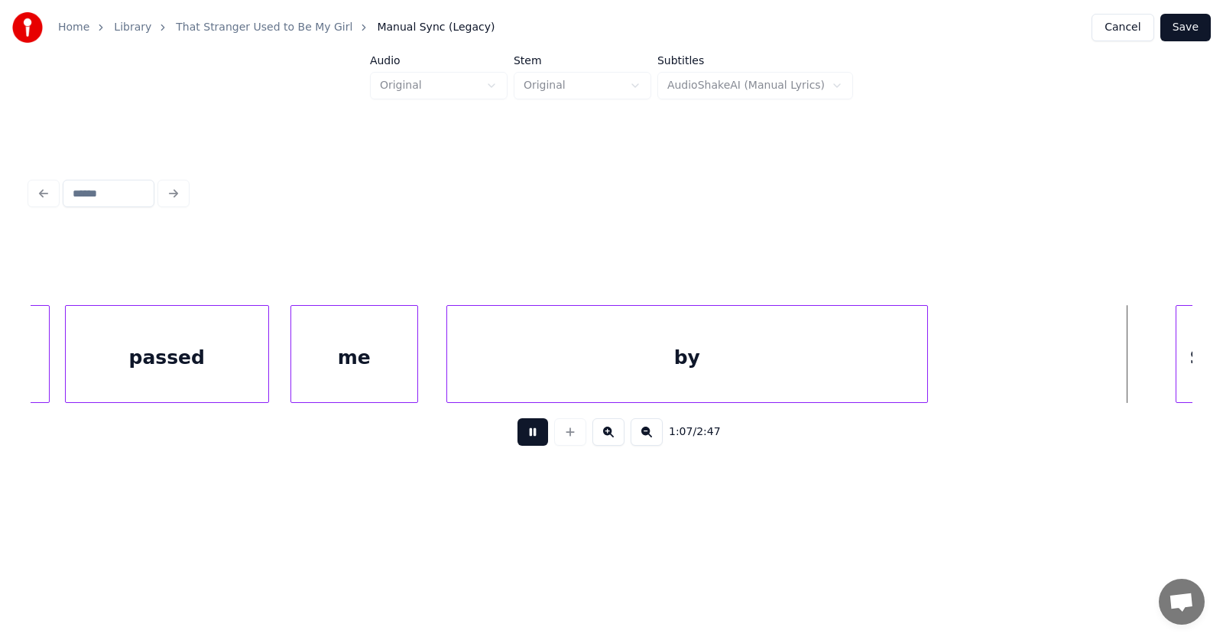
scroll to position [0, 38887]
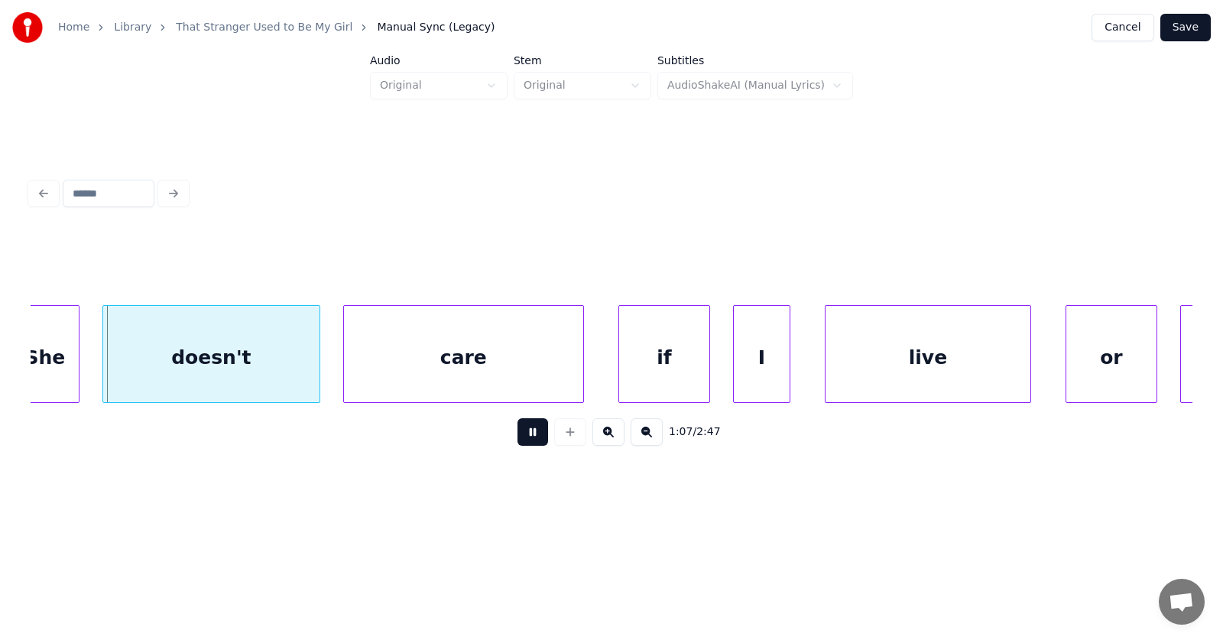
click at [527, 439] on button at bounding box center [532, 432] width 31 height 28
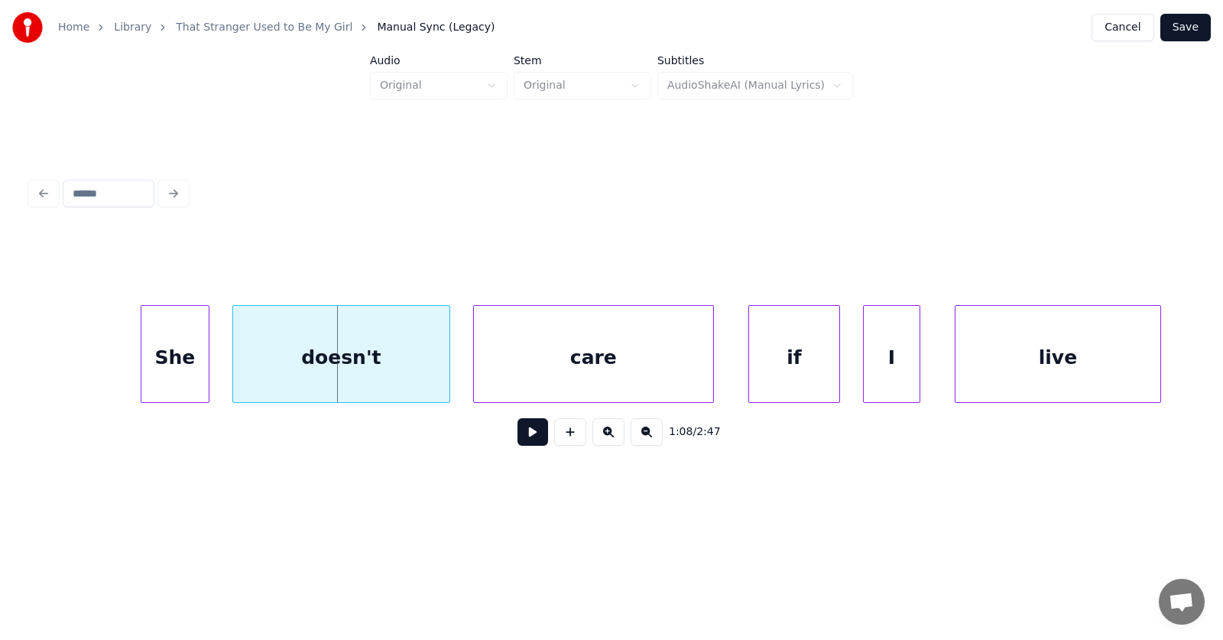
scroll to position [0, 38628]
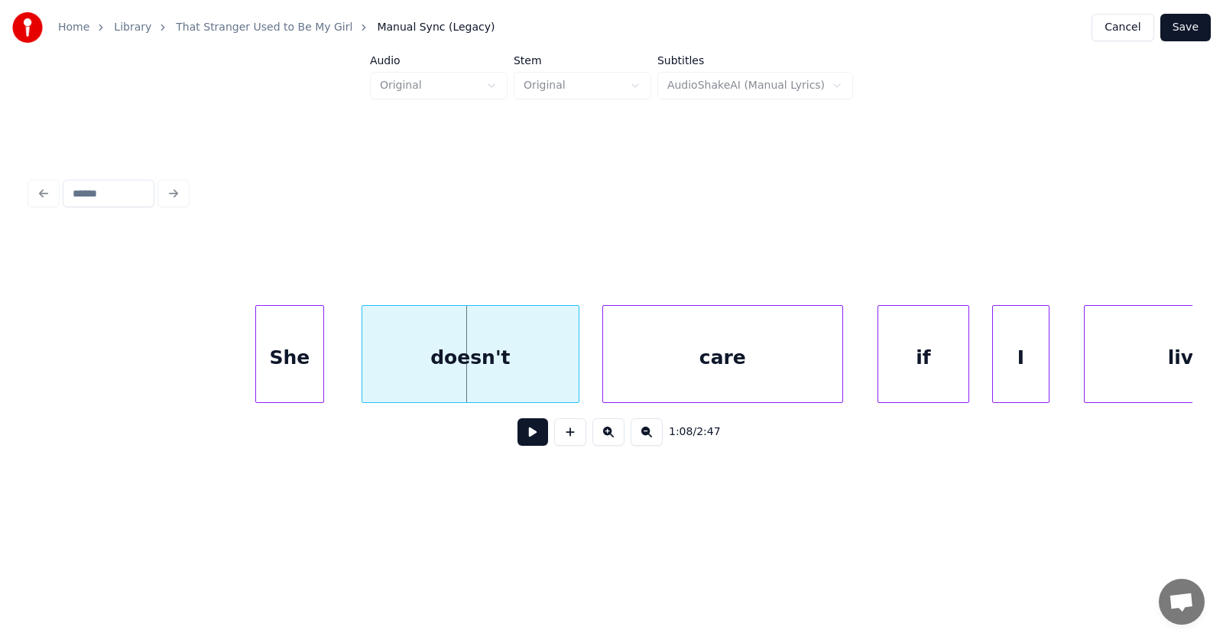
click at [290, 367] on div "She" at bounding box center [289, 358] width 67 height 104
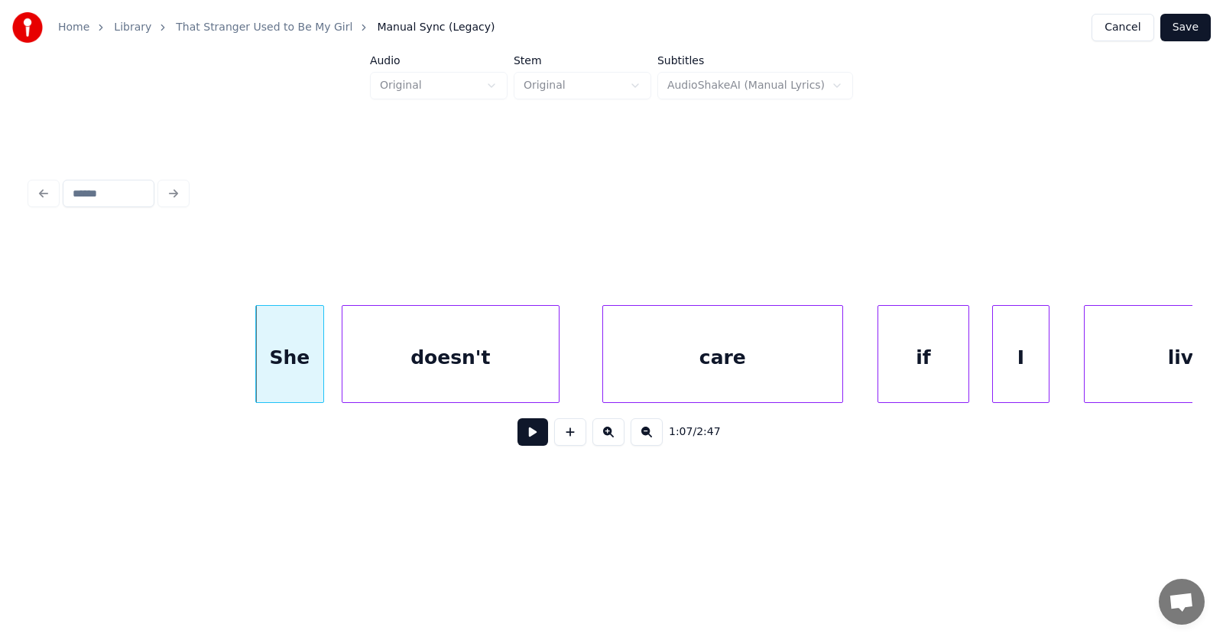
click at [384, 374] on div "doesn't" at bounding box center [450, 358] width 216 height 104
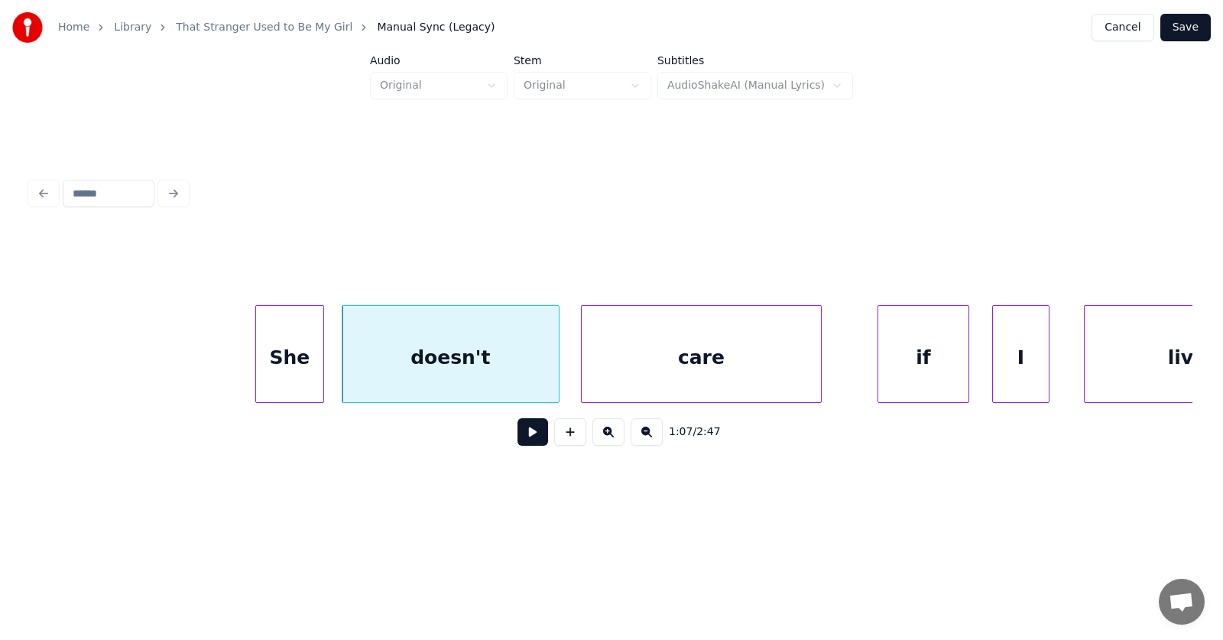
click at [624, 381] on div "care" at bounding box center [701, 358] width 239 height 104
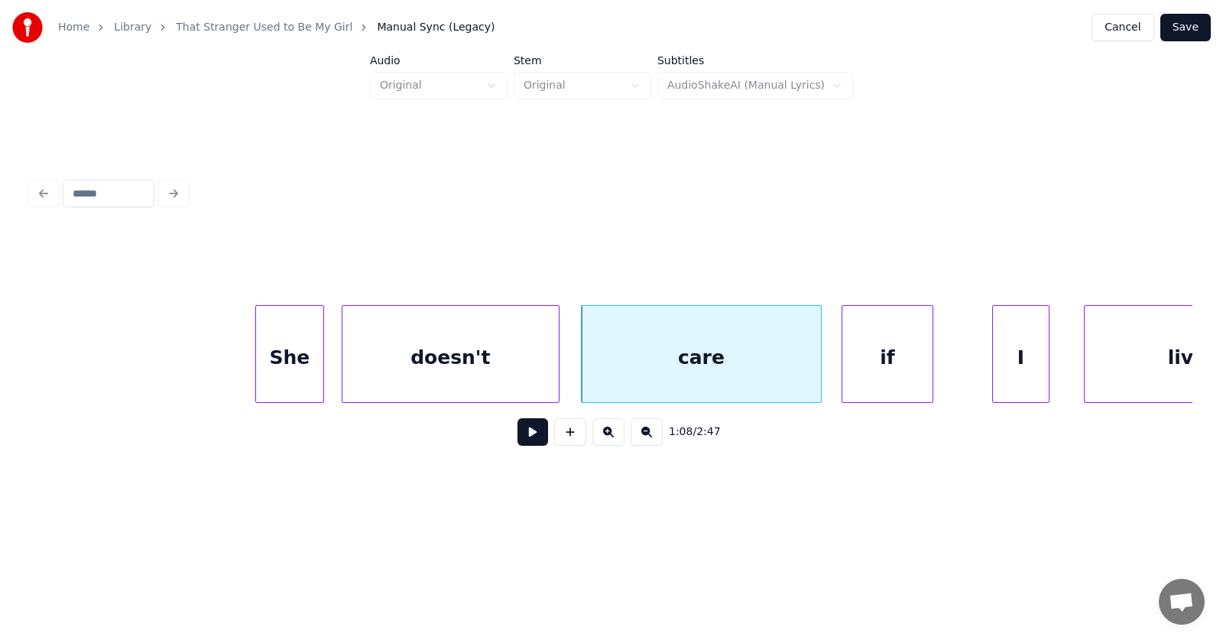
click at [871, 374] on div "if" at bounding box center [887, 358] width 90 height 104
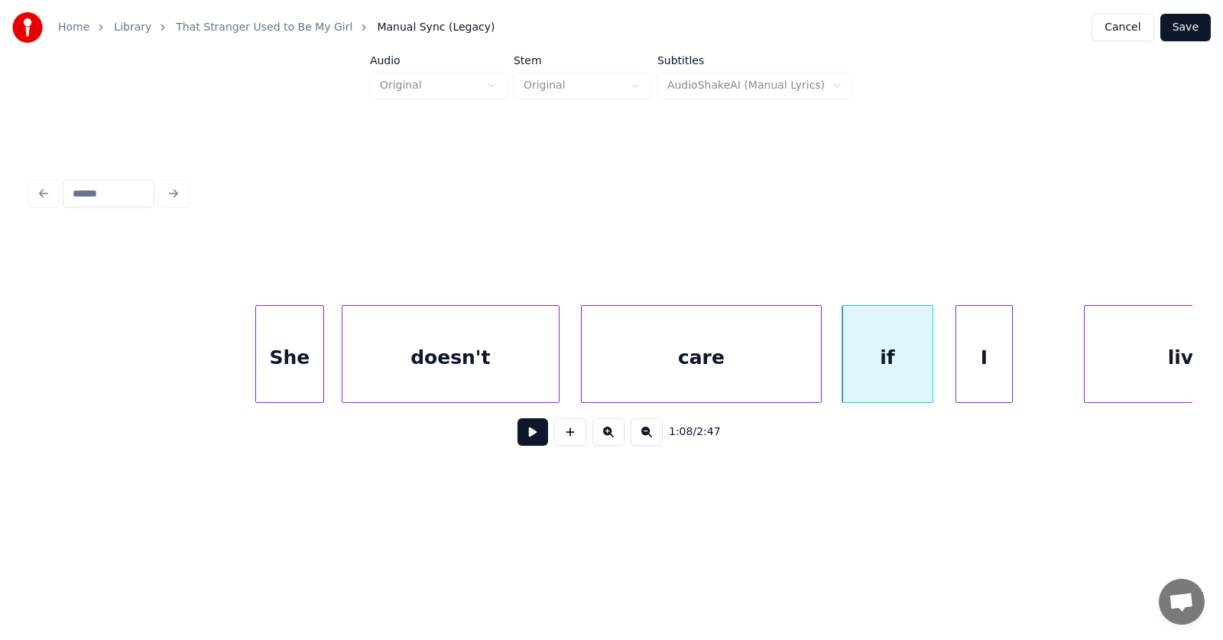
click at [976, 371] on div "I" at bounding box center [984, 358] width 56 height 104
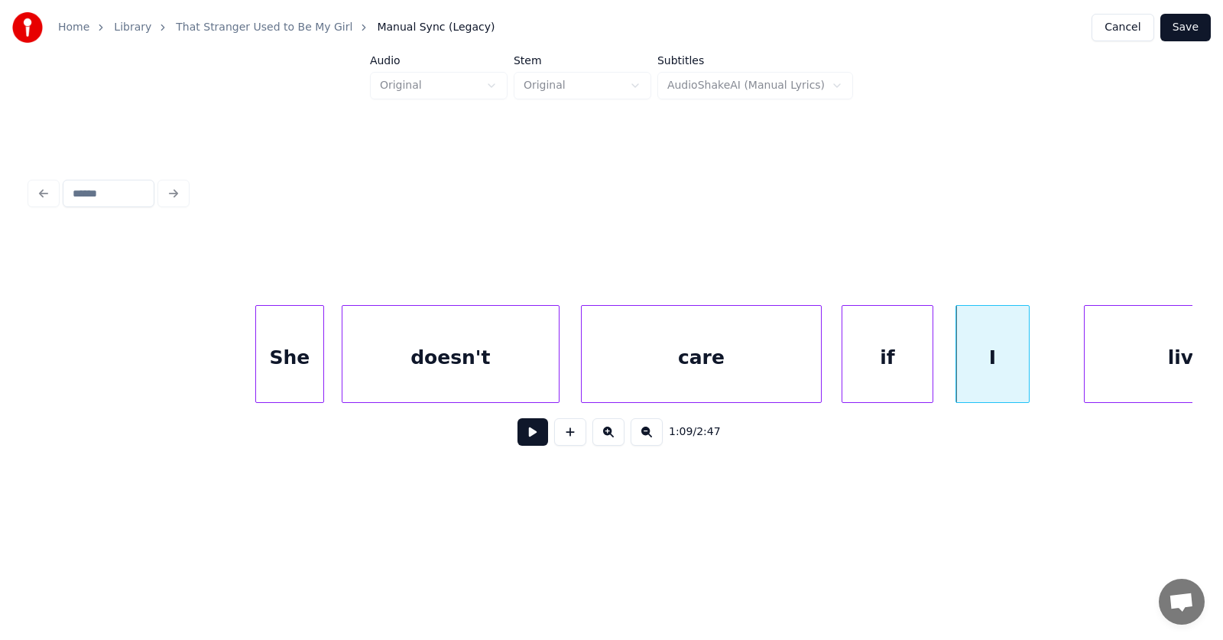
click at [1027, 367] on div at bounding box center [1026, 354] width 5 height 96
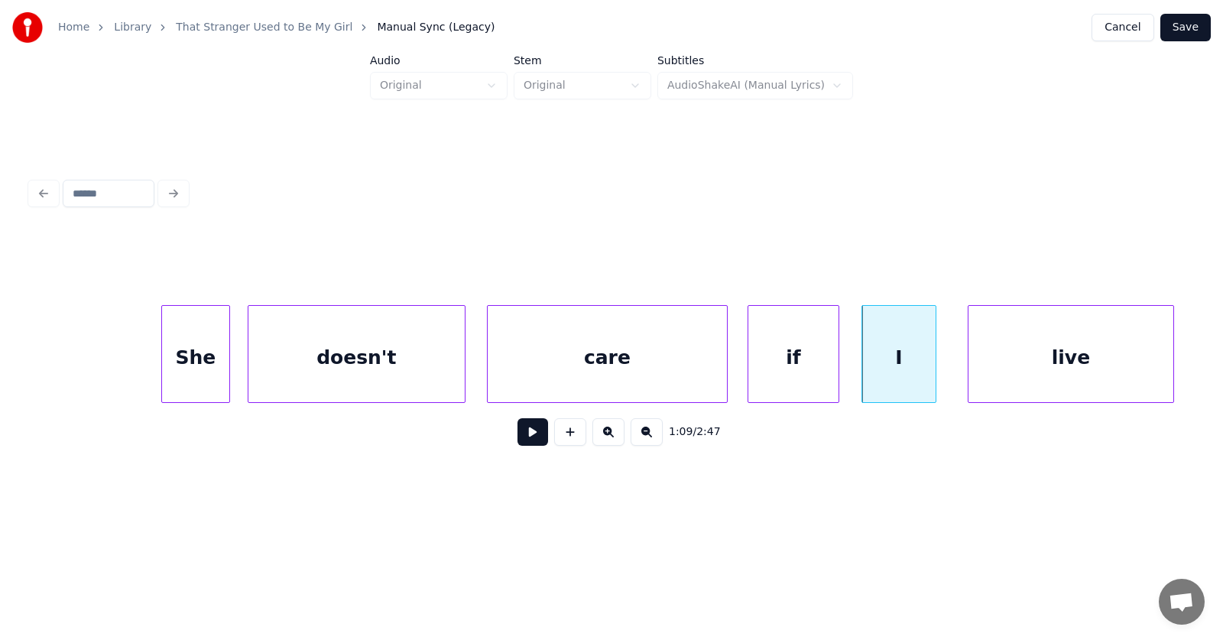
click at [1095, 368] on div "live" at bounding box center [1070, 358] width 205 height 104
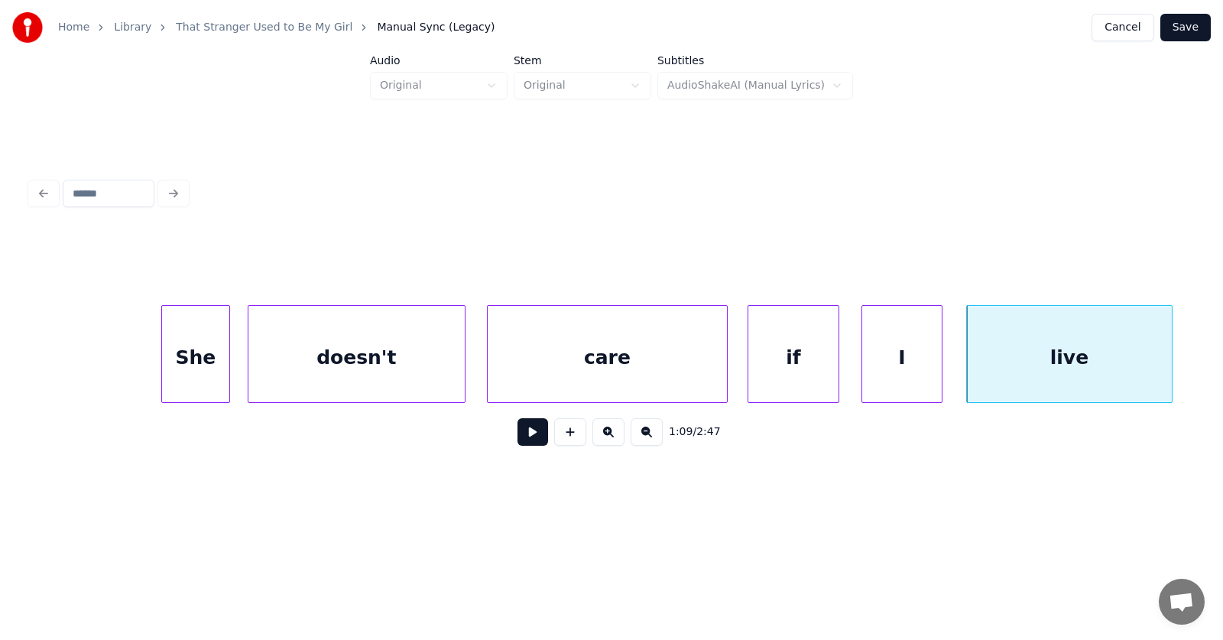
click at [937, 365] on div at bounding box center [939, 354] width 5 height 96
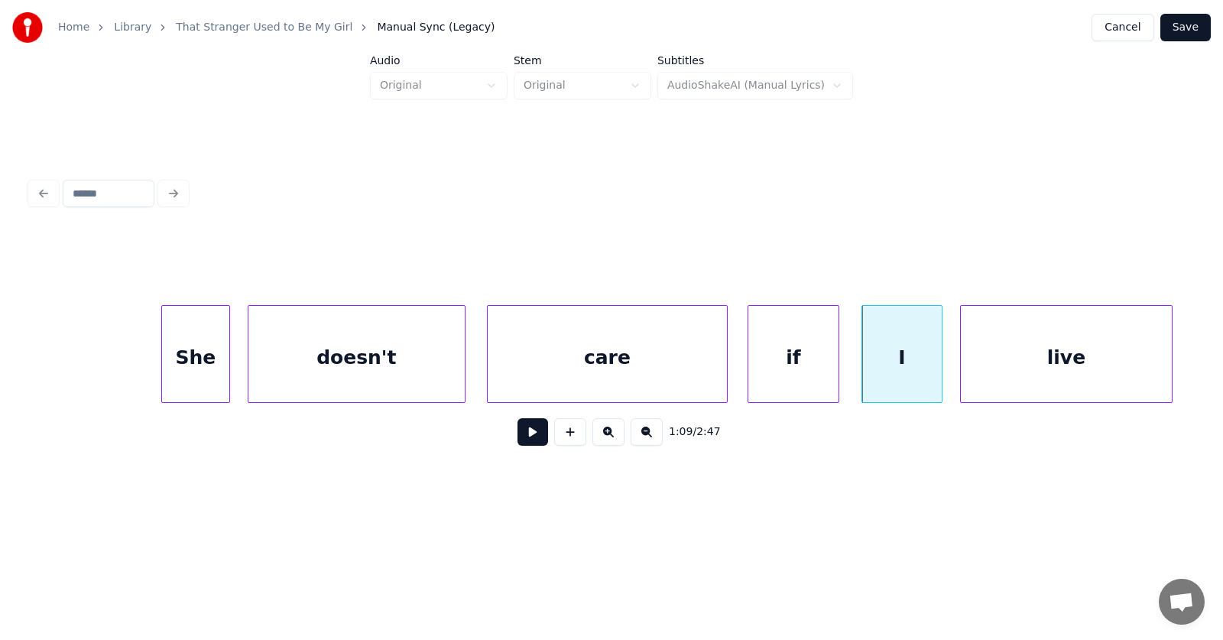
click at [961, 365] on div at bounding box center [963, 354] width 5 height 96
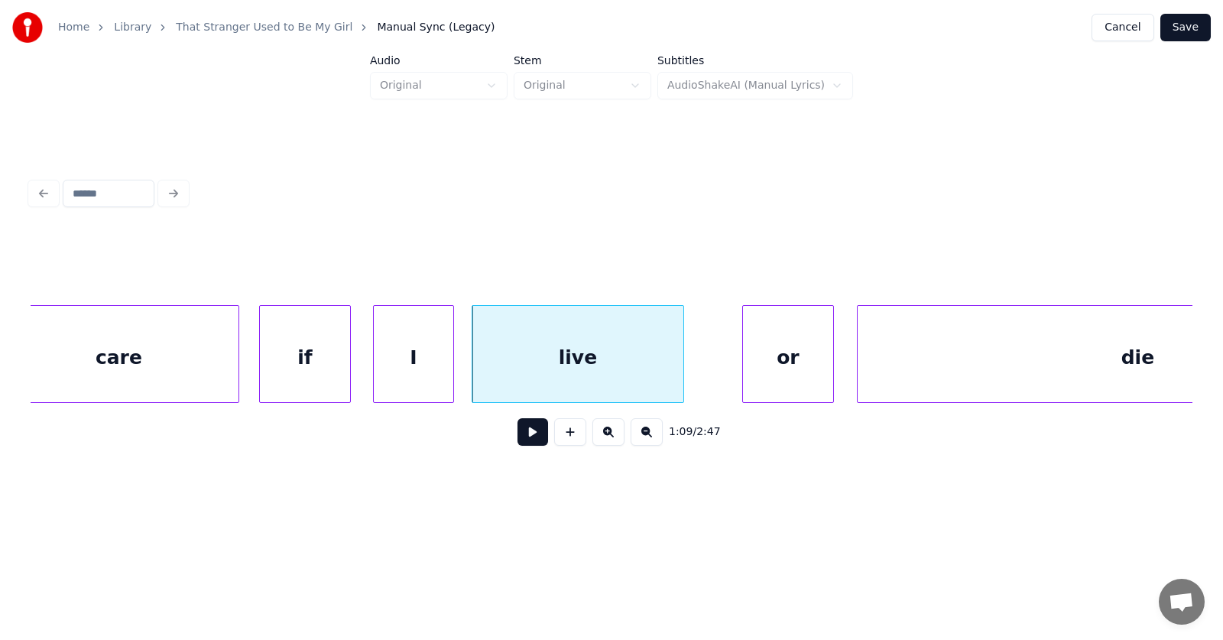
scroll to position [0, 39276]
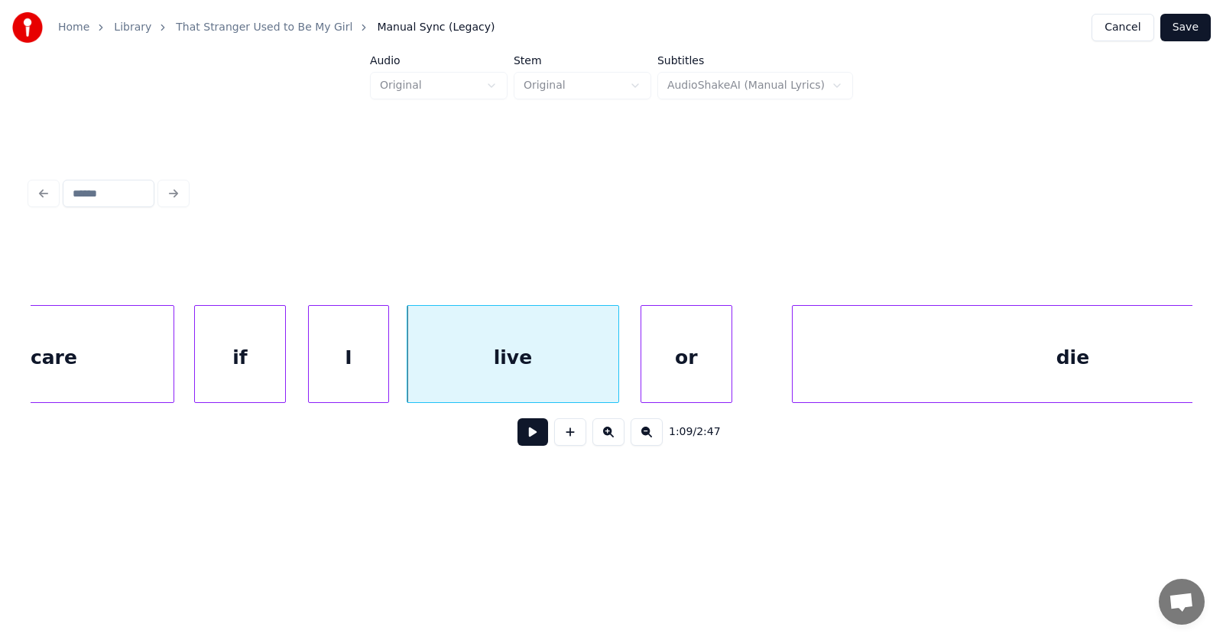
click at [676, 363] on div "or" at bounding box center [686, 358] width 90 height 104
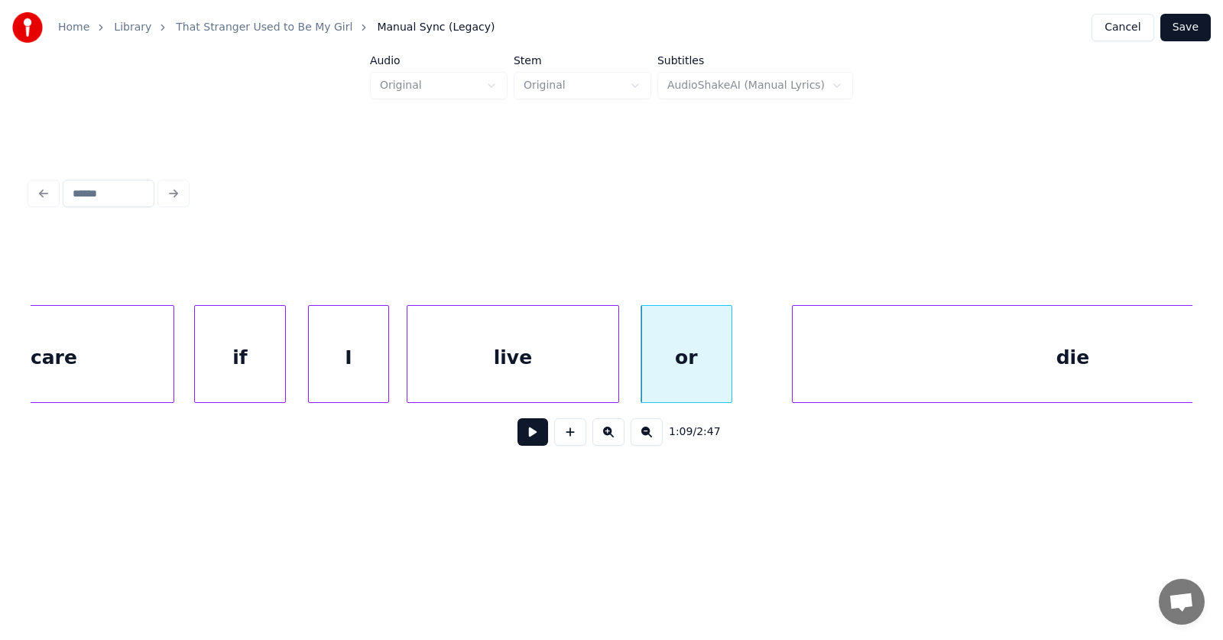
scroll to position [0, 39433]
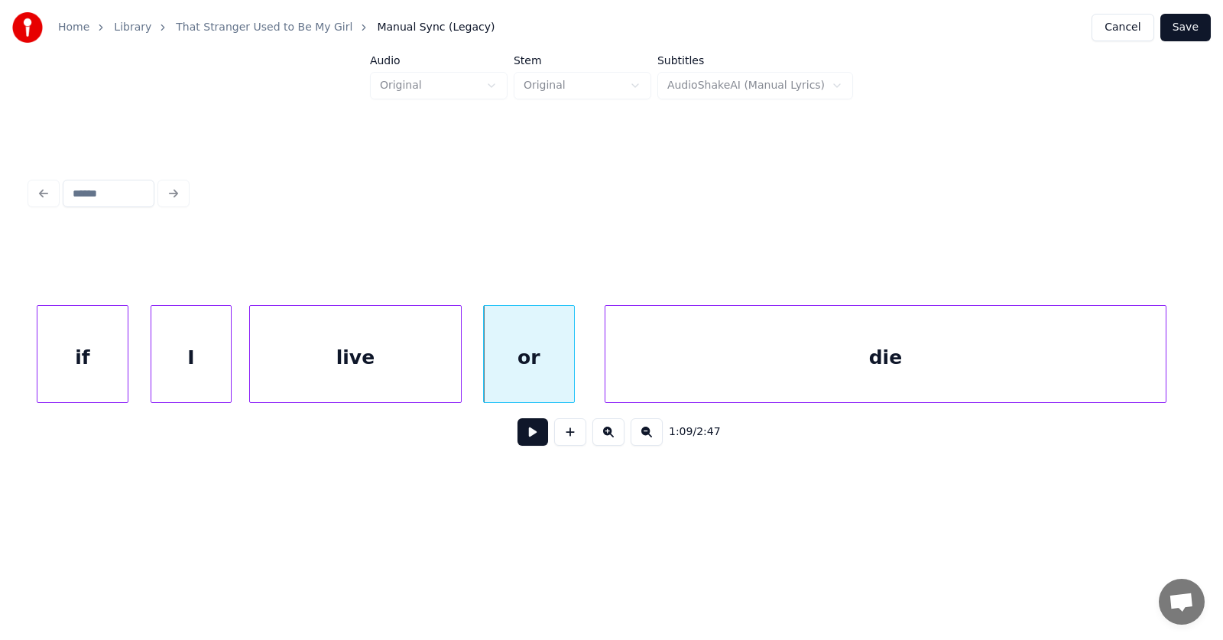
click at [859, 368] on div "die" at bounding box center [885, 358] width 560 height 104
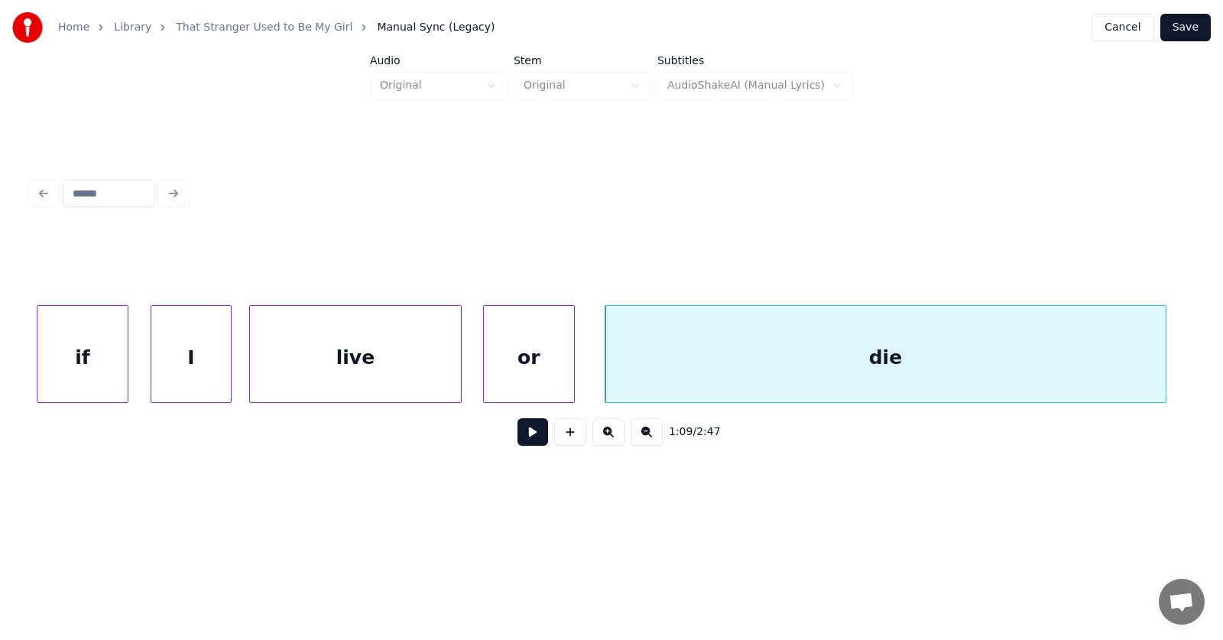
click at [530, 438] on button at bounding box center [532, 432] width 31 height 28
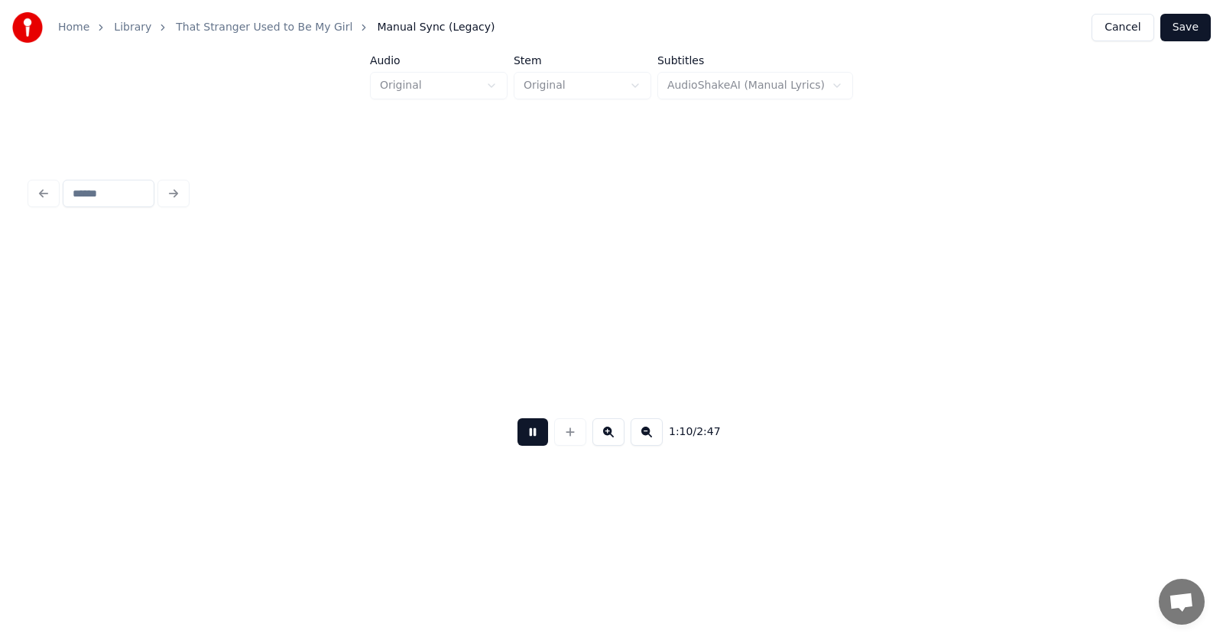
scroll to position [0, 40605]
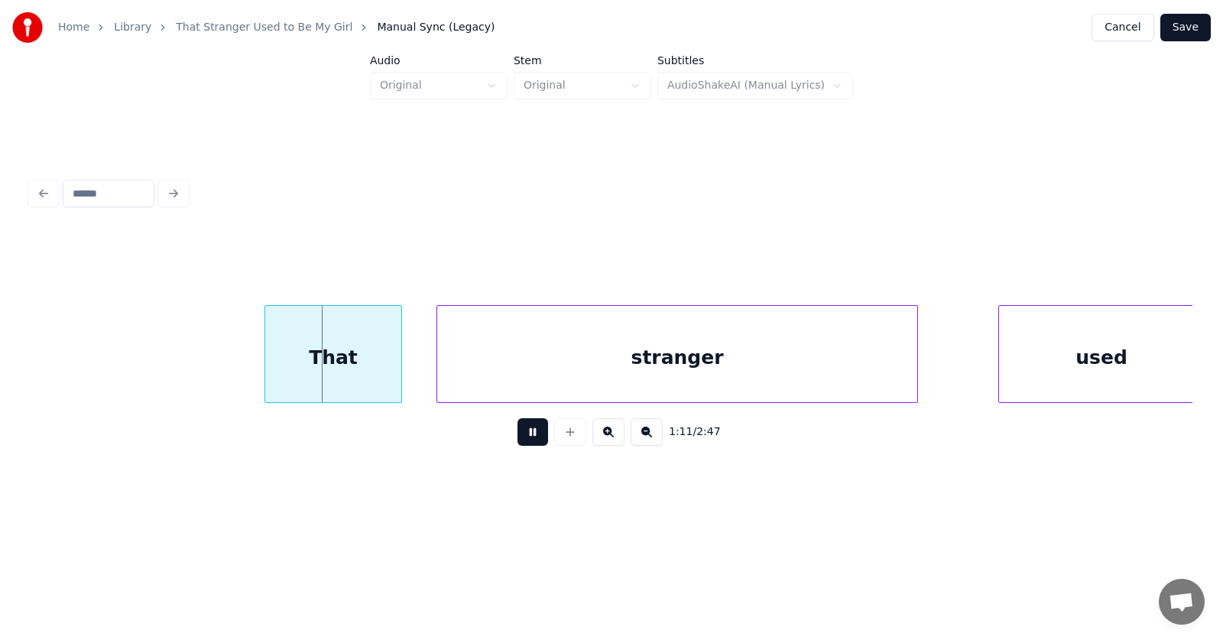
click at [530, 438] on button at bounding box center [532, 432] width 31 height 28
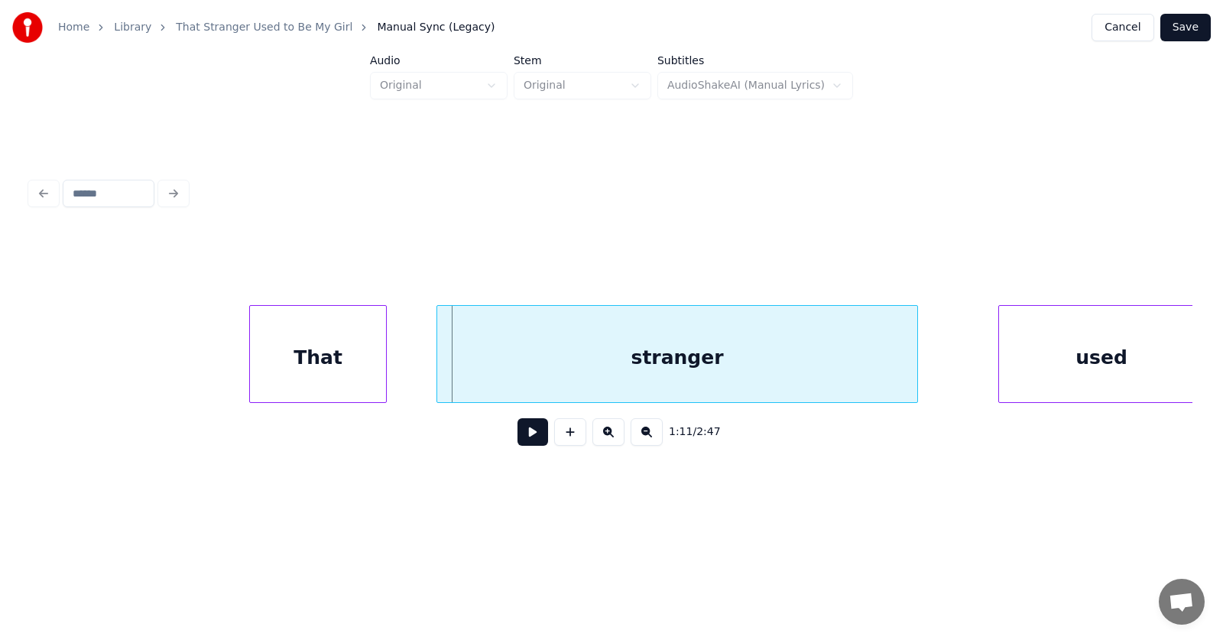
click at [325, 382] on div "That" at bounding box center [318, 358] width 136 height 104
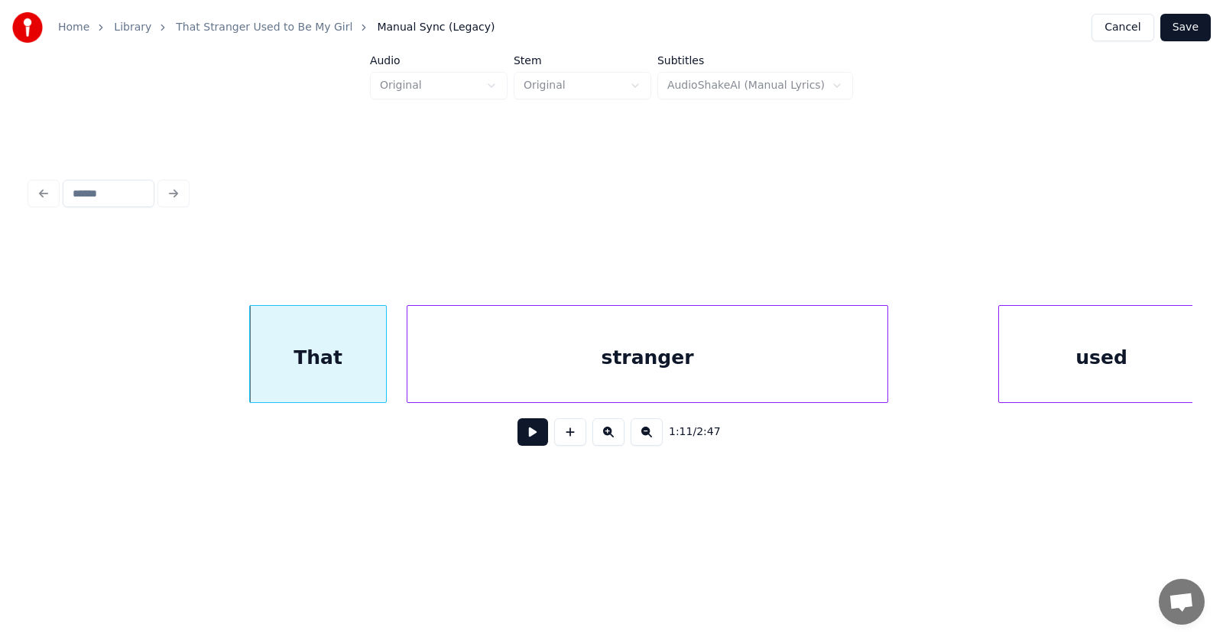
click at [512, 379] on div "stranger" at bounding box center [647, 358] width 480 height 104
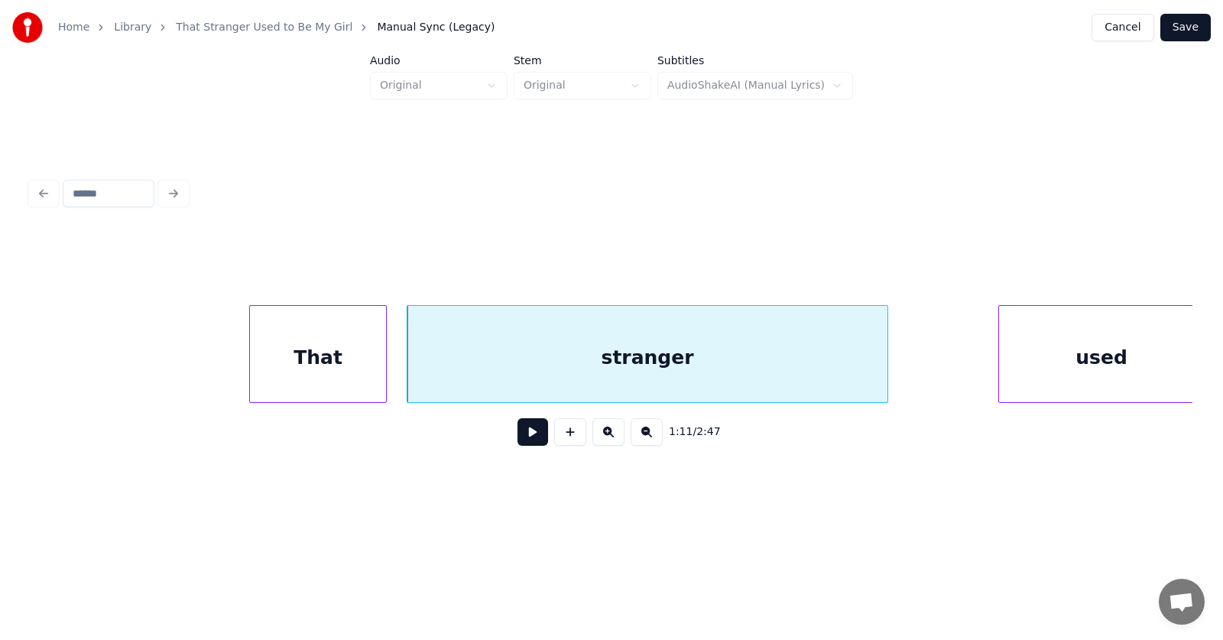
scroll to position [0, 40615]
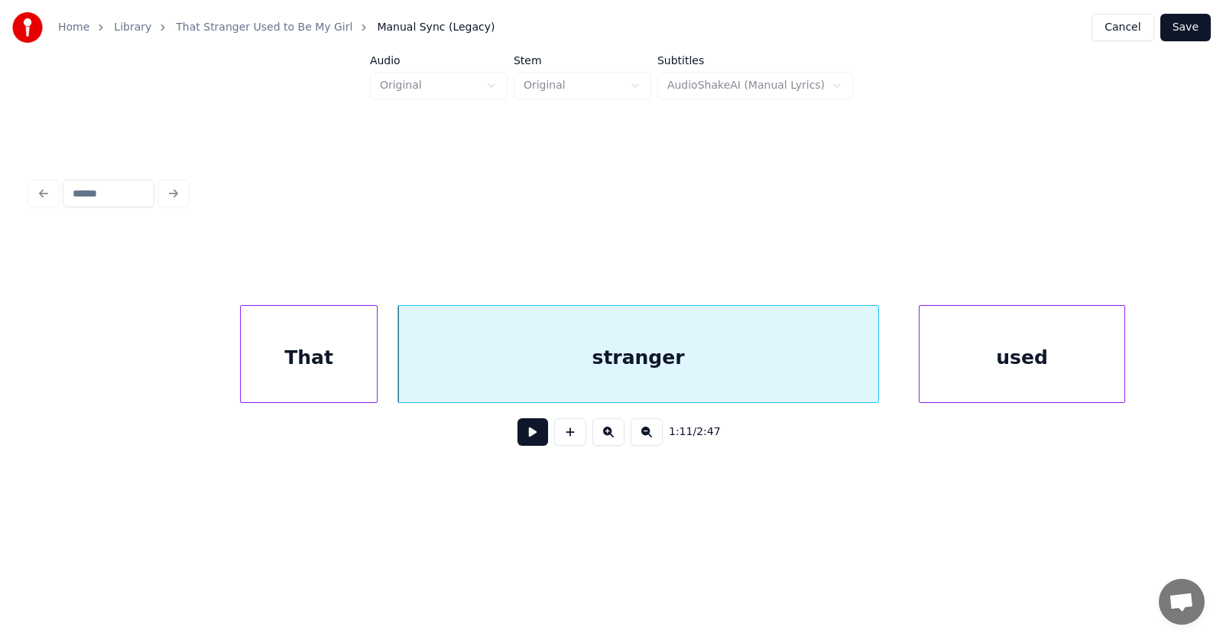
click at [1053, 371] on div "used" at bounding box center [1021, 358] width 205 height 104
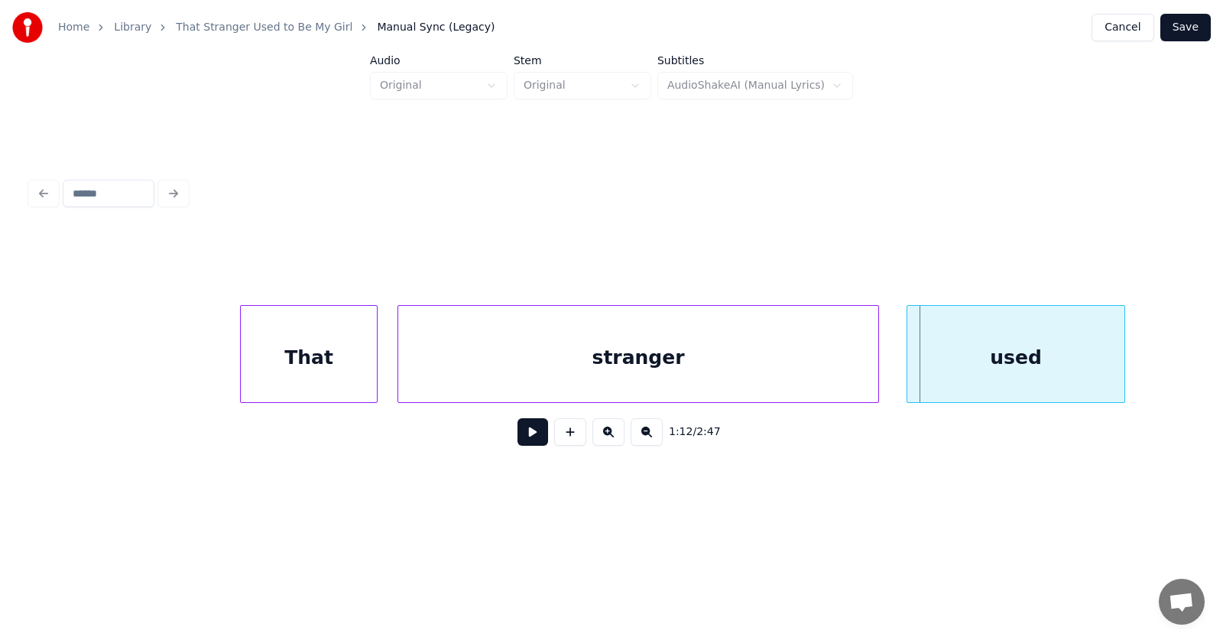
click at [910, 365] on div at bounding box center [909, 354] width 5 height 96
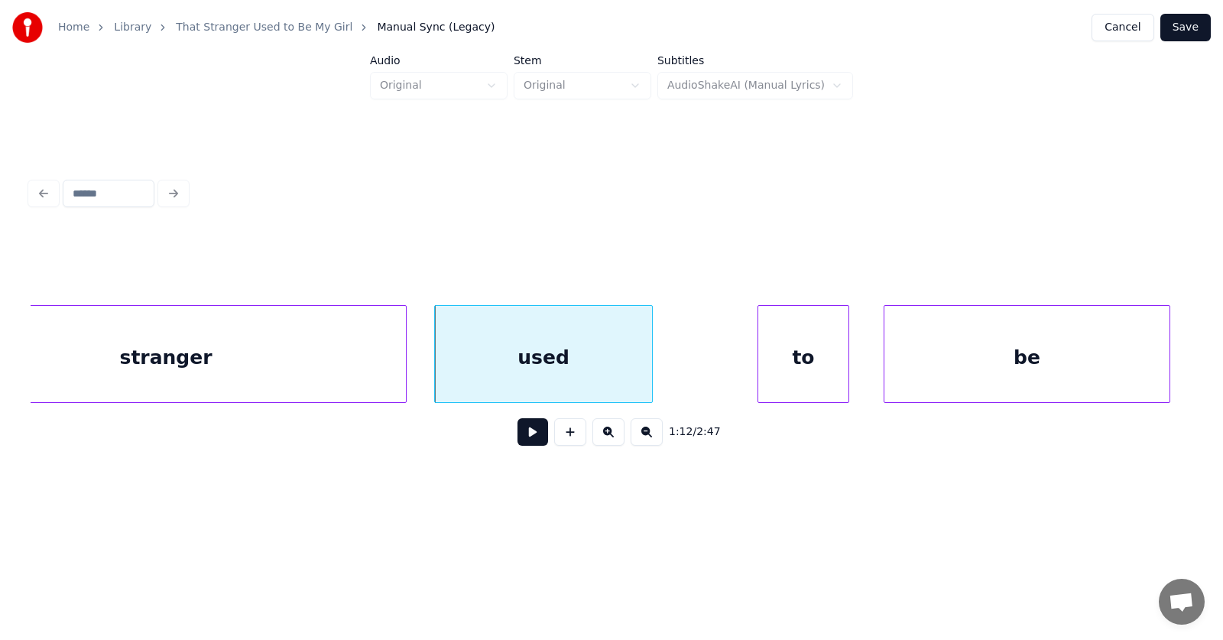
scroll to position [0, 41669]
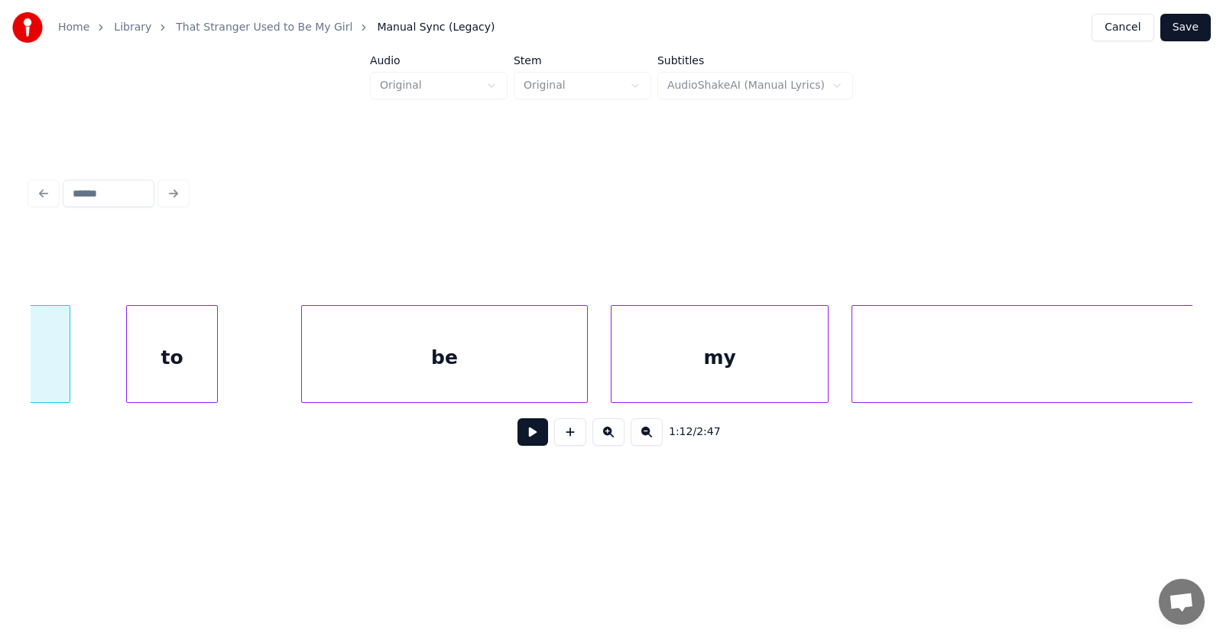
click at [157, 347] on div "to" at bounding box center [172, 358] width 90 height 104
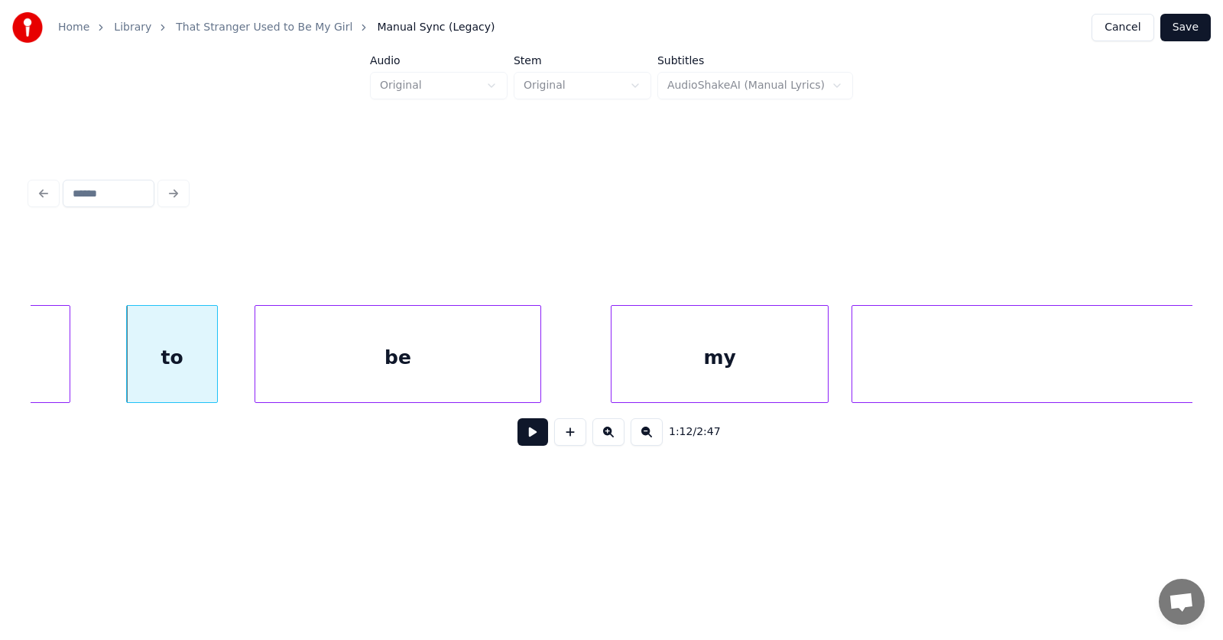
click at [289, 351] on div "be" at bounding box center [397, 358] width 285 height 104
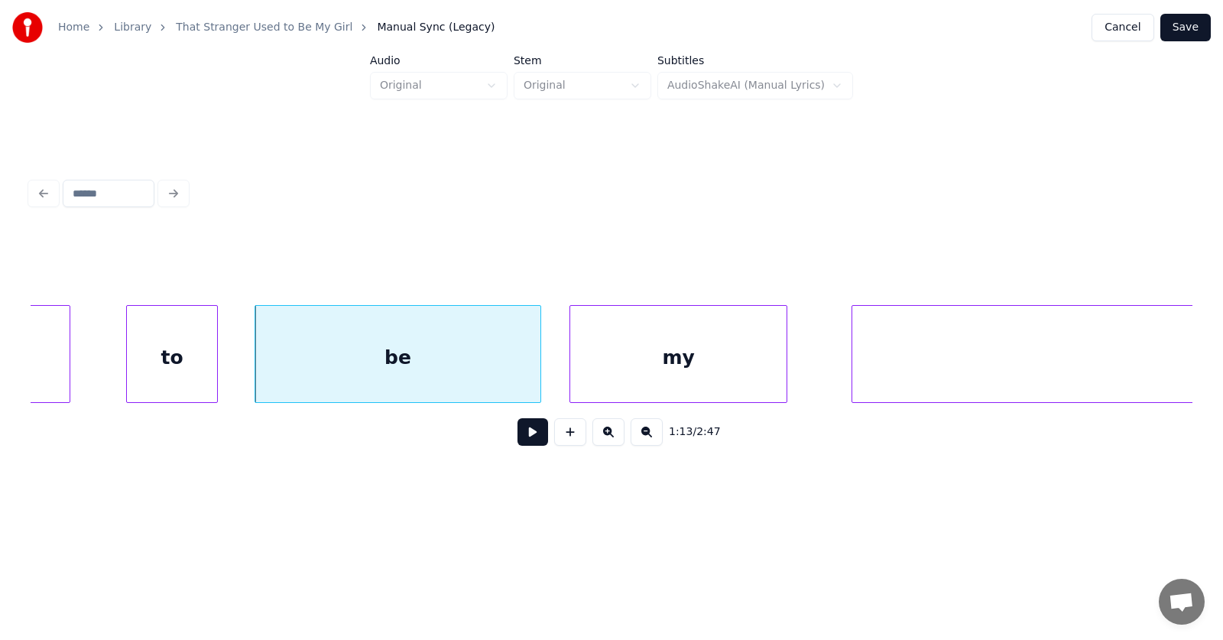
click at [595, 353] on div "my" at bounding box center [678, 358] width 216 height 104
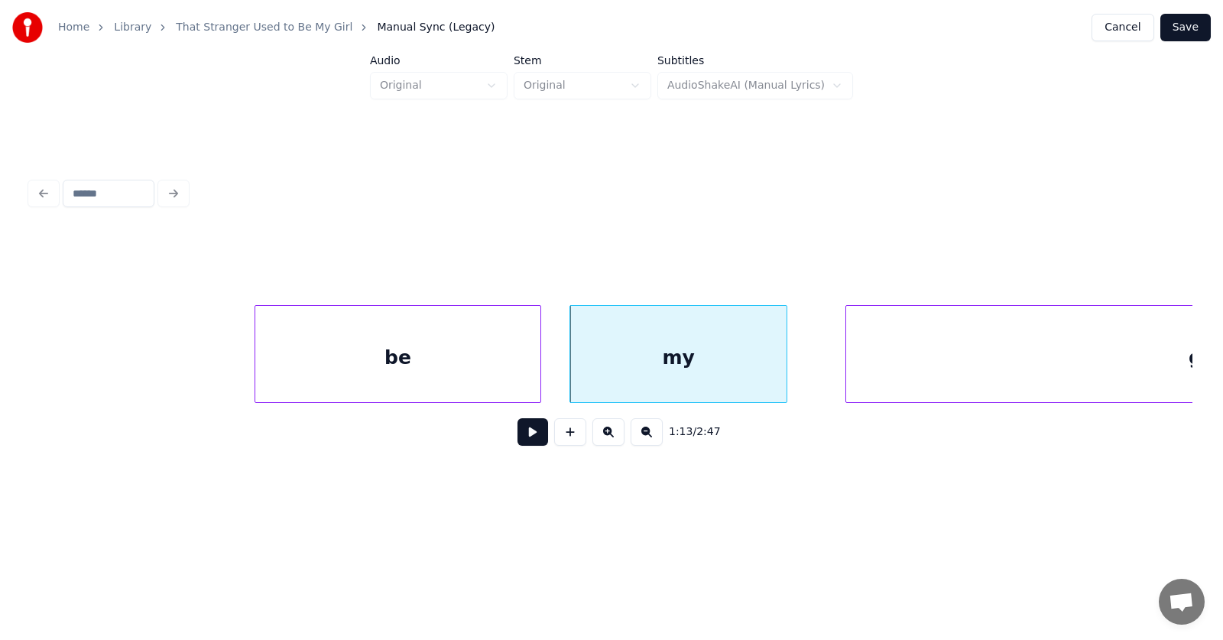
scroll to position [0, 42047]
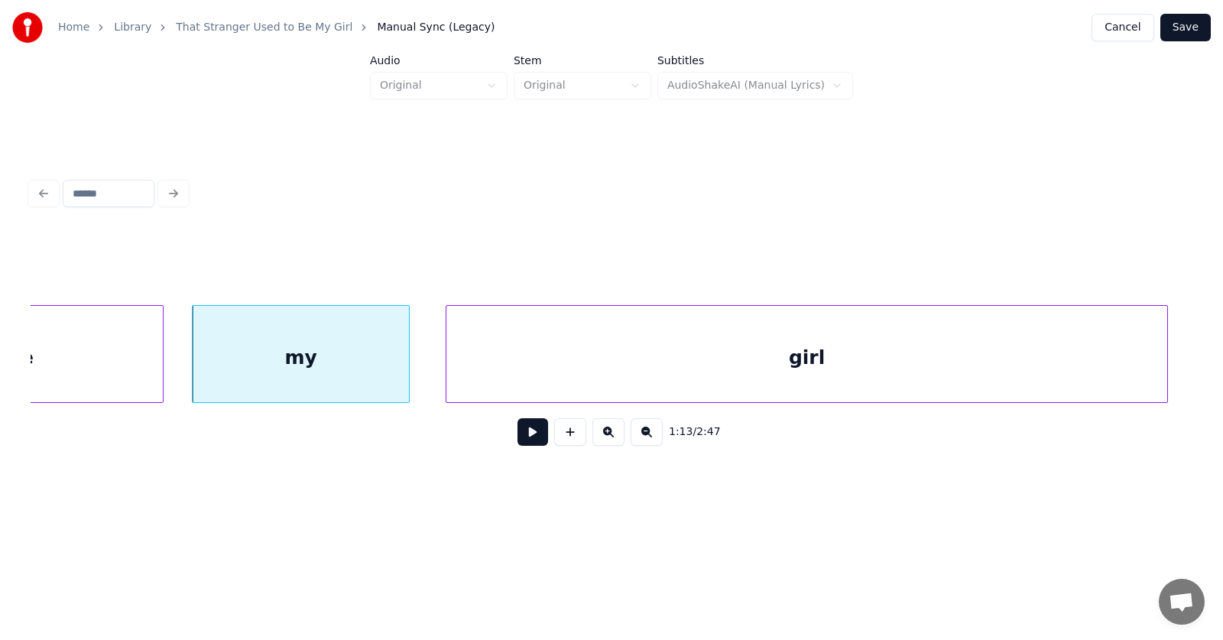
click at [872, 353] on div "girl" at bounding box center [806, 358] width 721 height 104
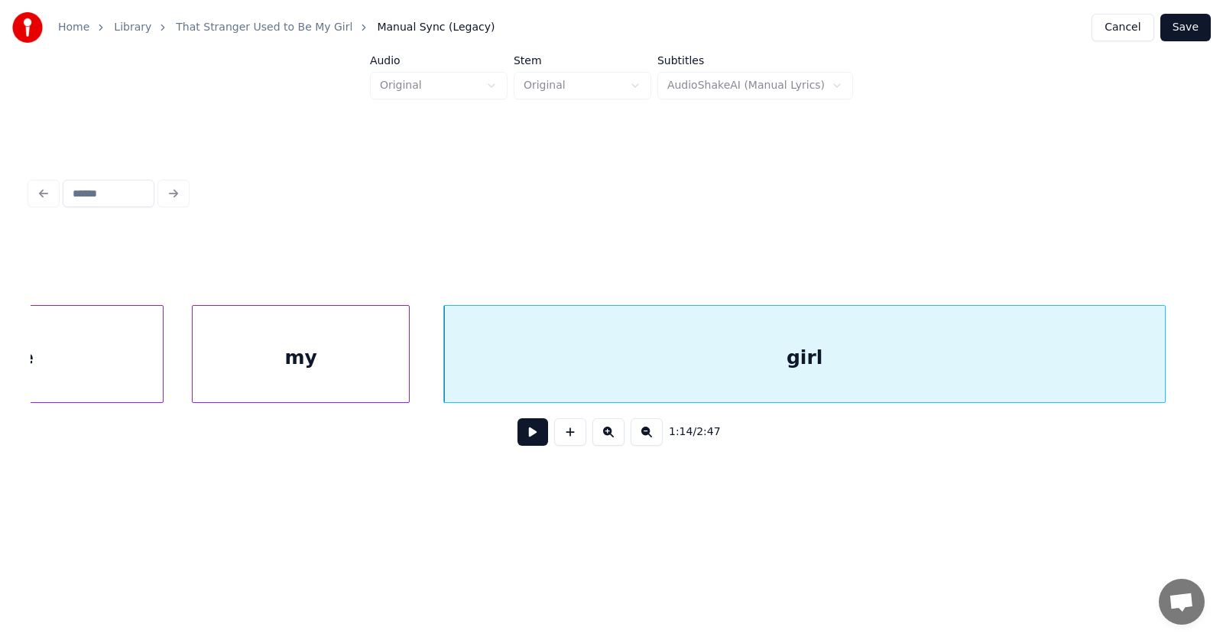
click at [520, 433] on button at bounding box center [532, 432] width 31 height 28
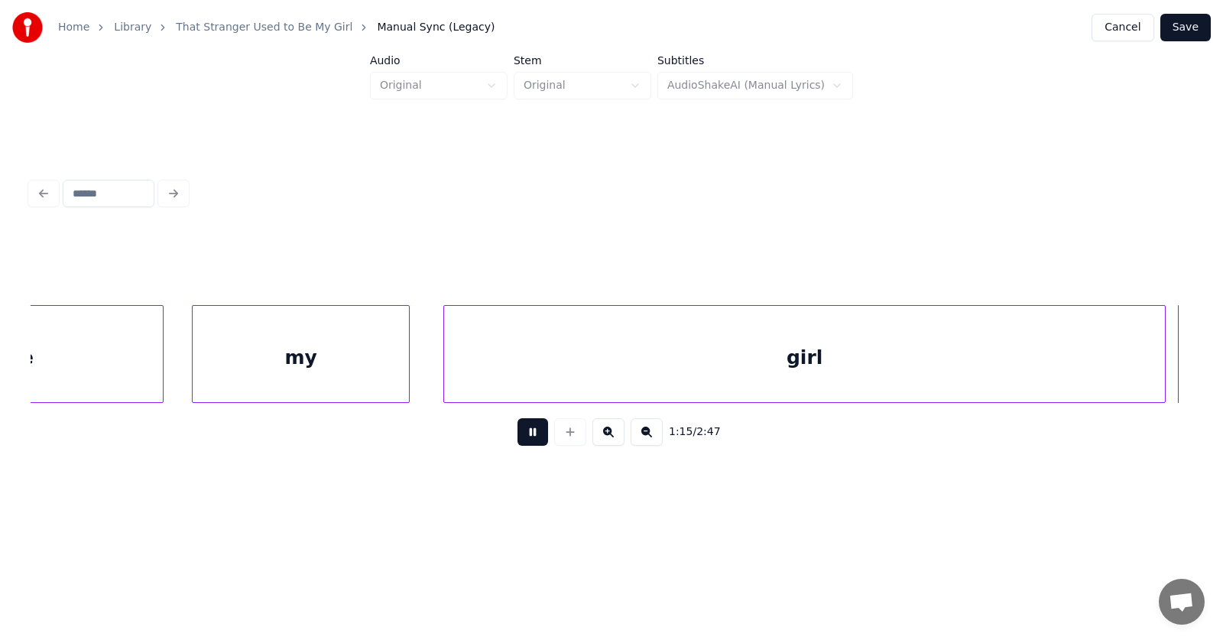
scroll to position [0, 43217]
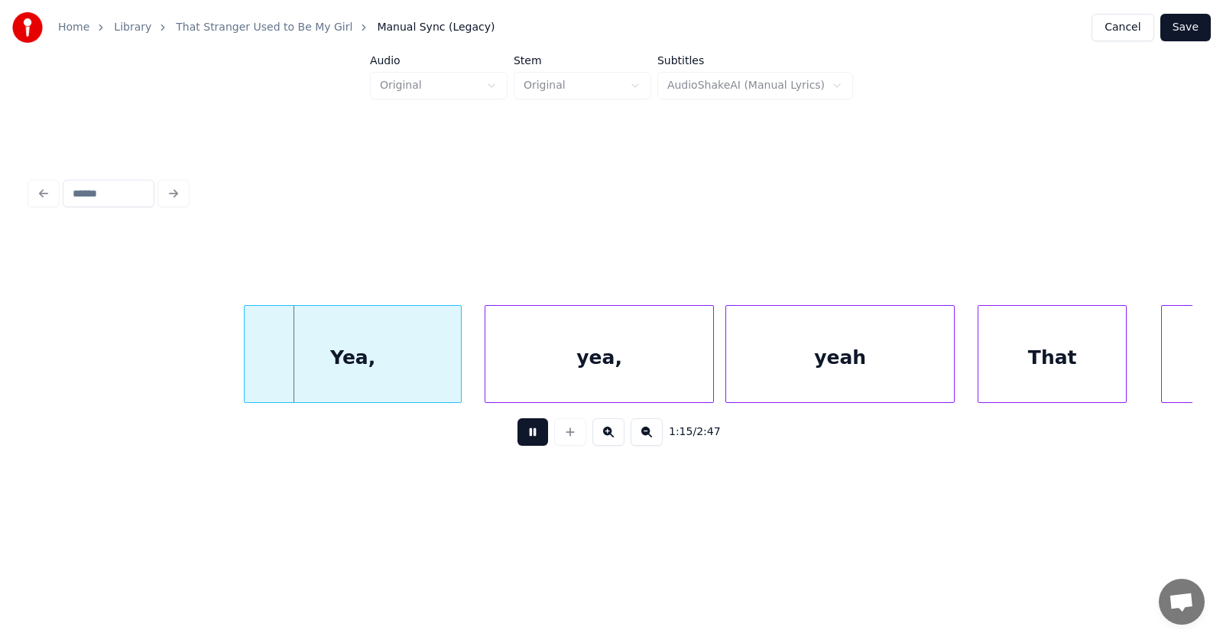
click at [520, 433] on button at bounding box center [532, 432] width 31 height 28
click at [368, 375] on div "Yea," at bounding box center [330, 358] width 216 height 104
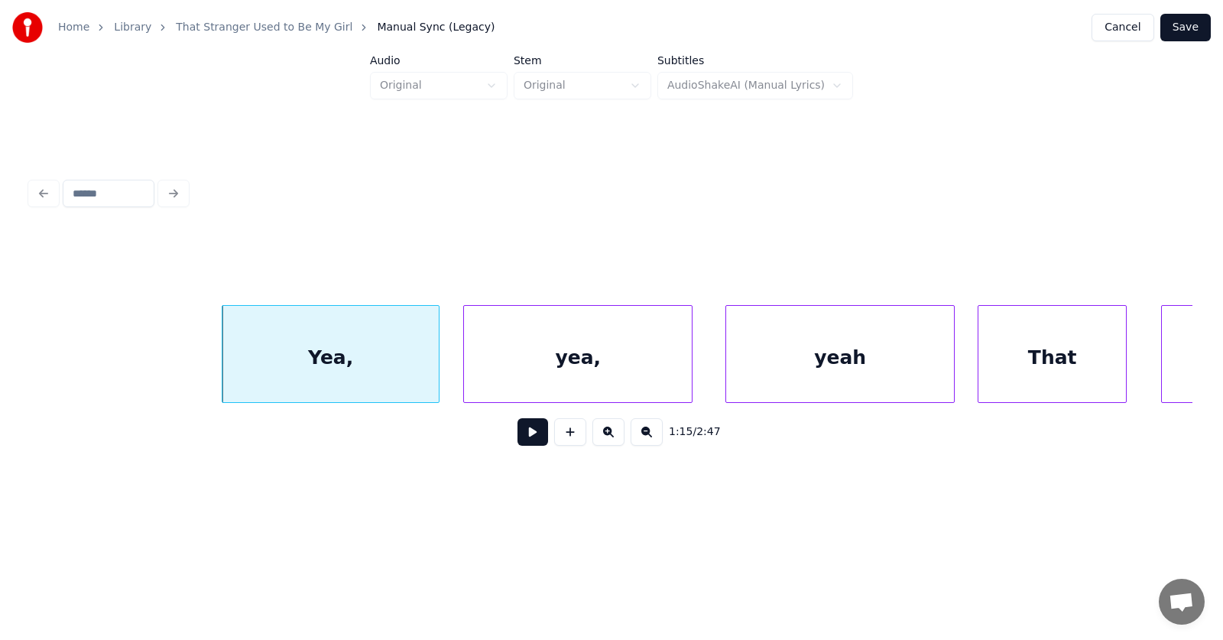
click at [543, 384] on div "yea," at bounding box center [578, 358] width 228 height 104
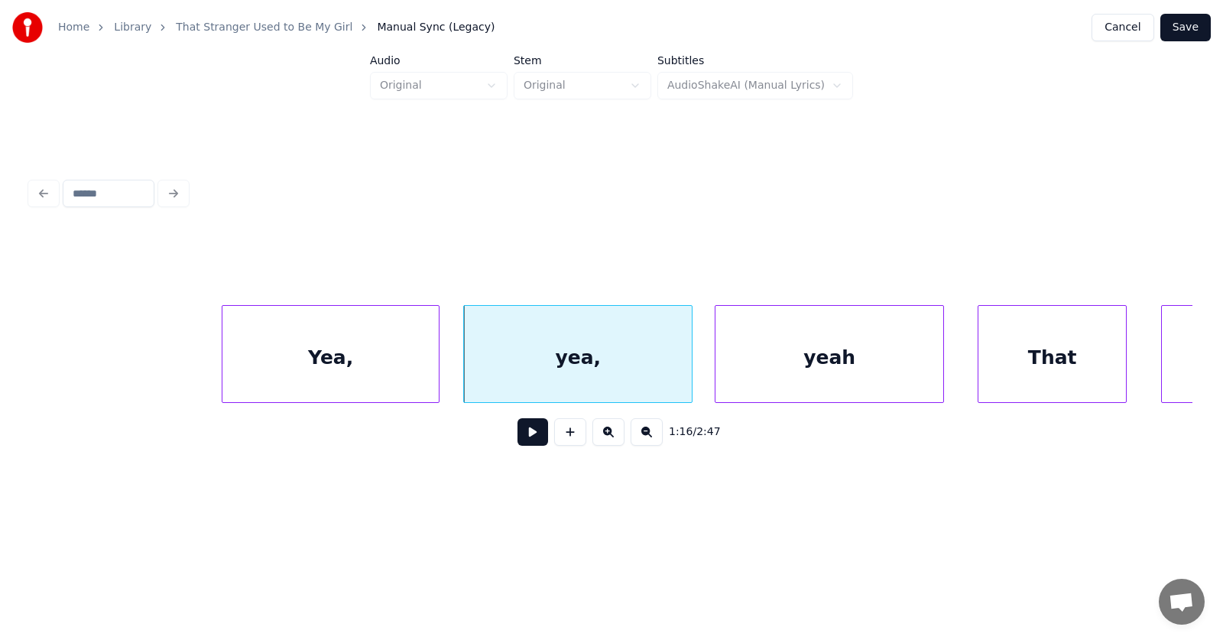
click at [764, 365] on div "yeah" at bounding box center [829, 358] width 228 height 104
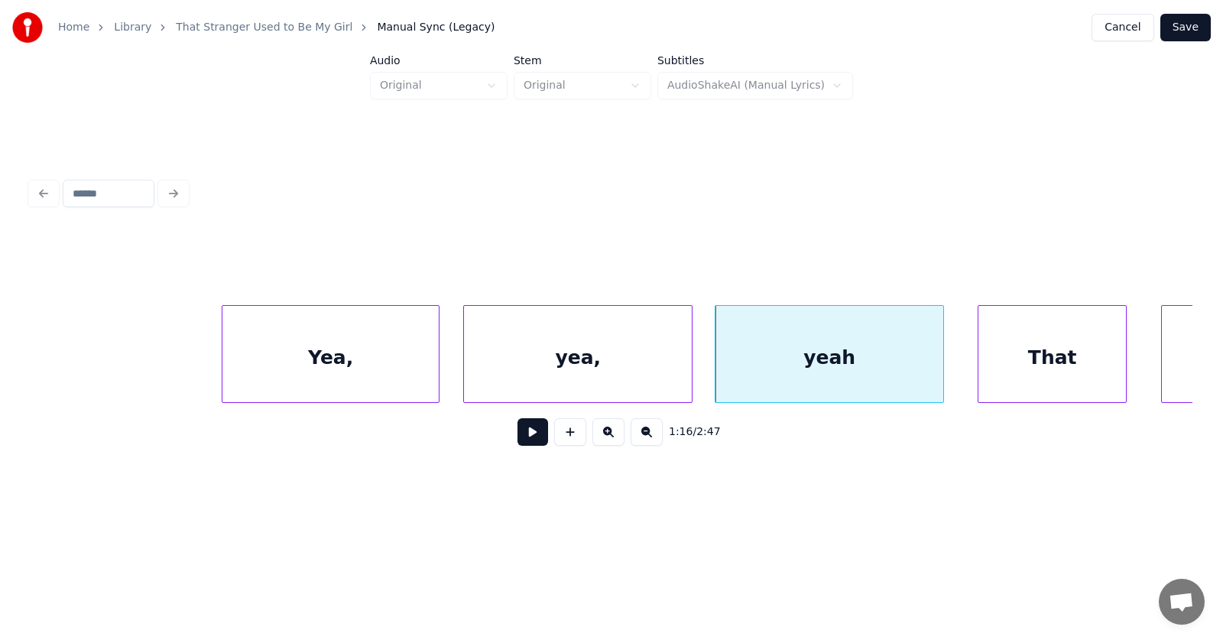
click at [377, 354] on div "Yea," at bounding box center [330, 358] width 216 height 104
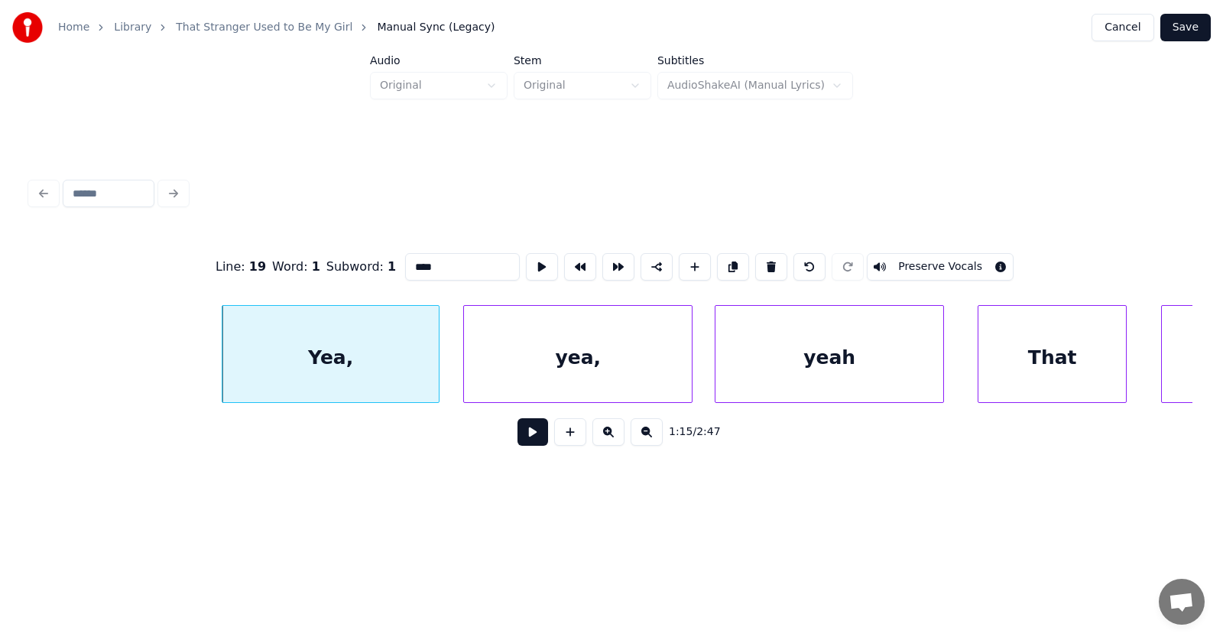
click at [531, 439] on button at bounding box center [532, 432] width 31 height 28
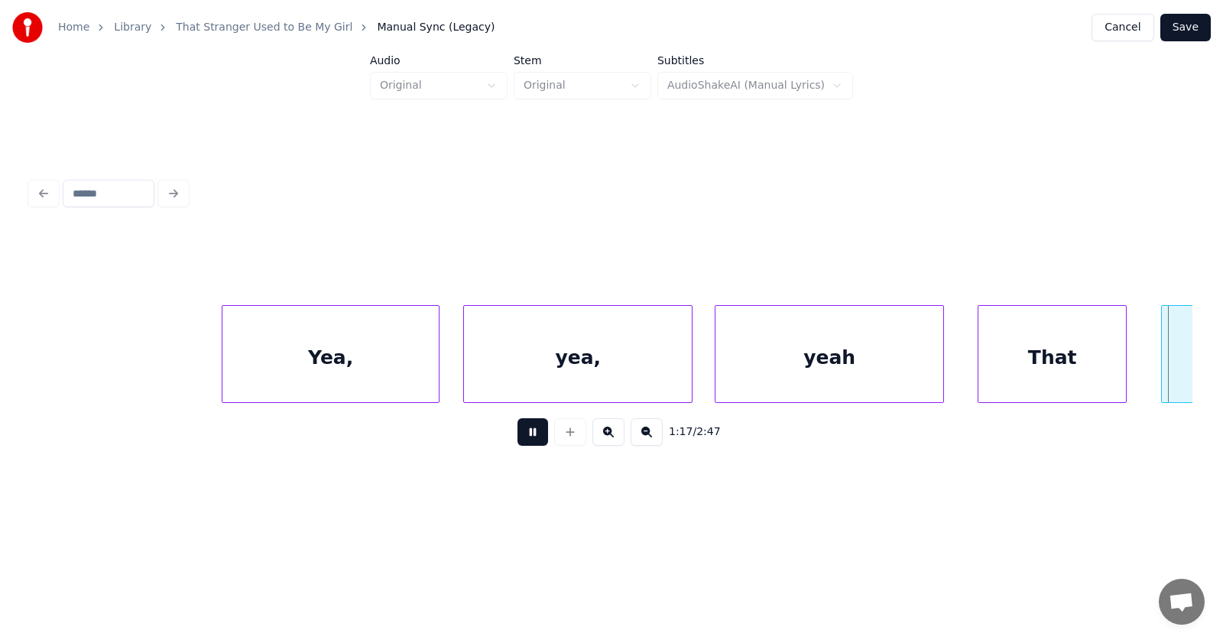
scroll to position [0, 44382]
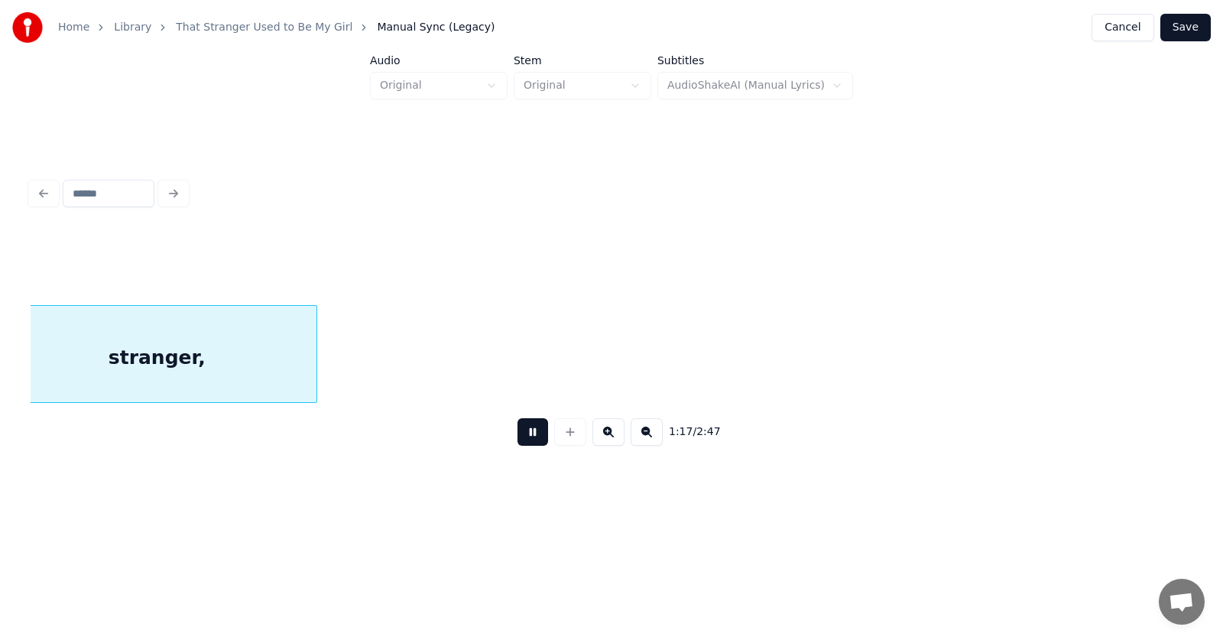
click at [531, 439] on button at bounding box center [532, 432] width 31 height 28
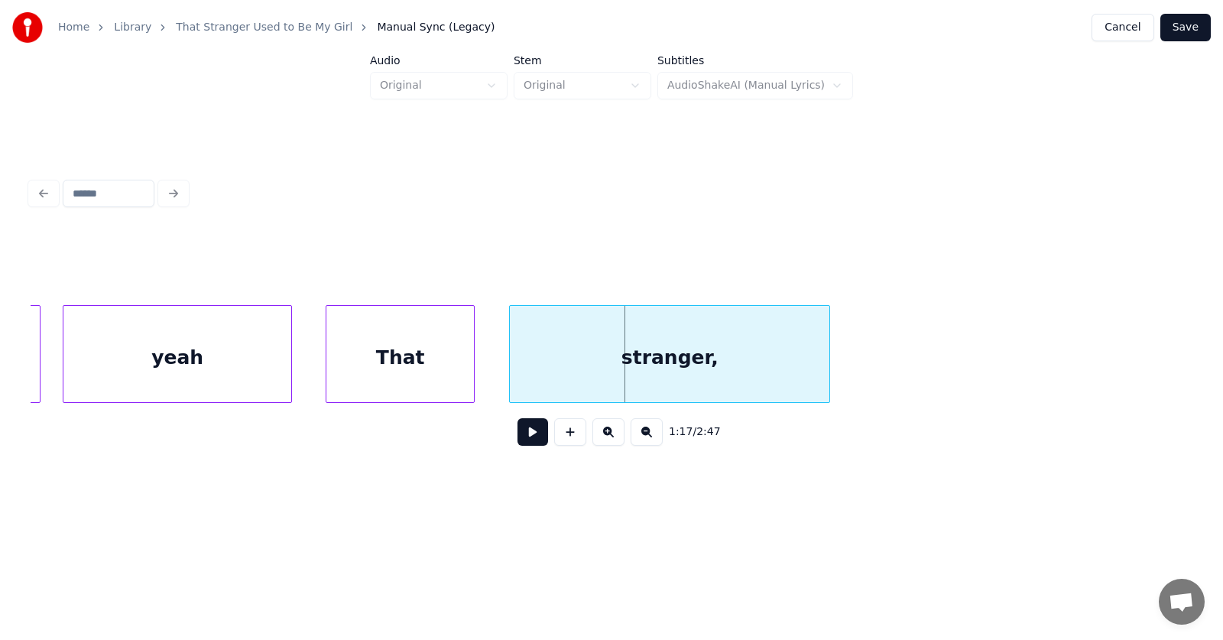
scroll to position [0, 43740]
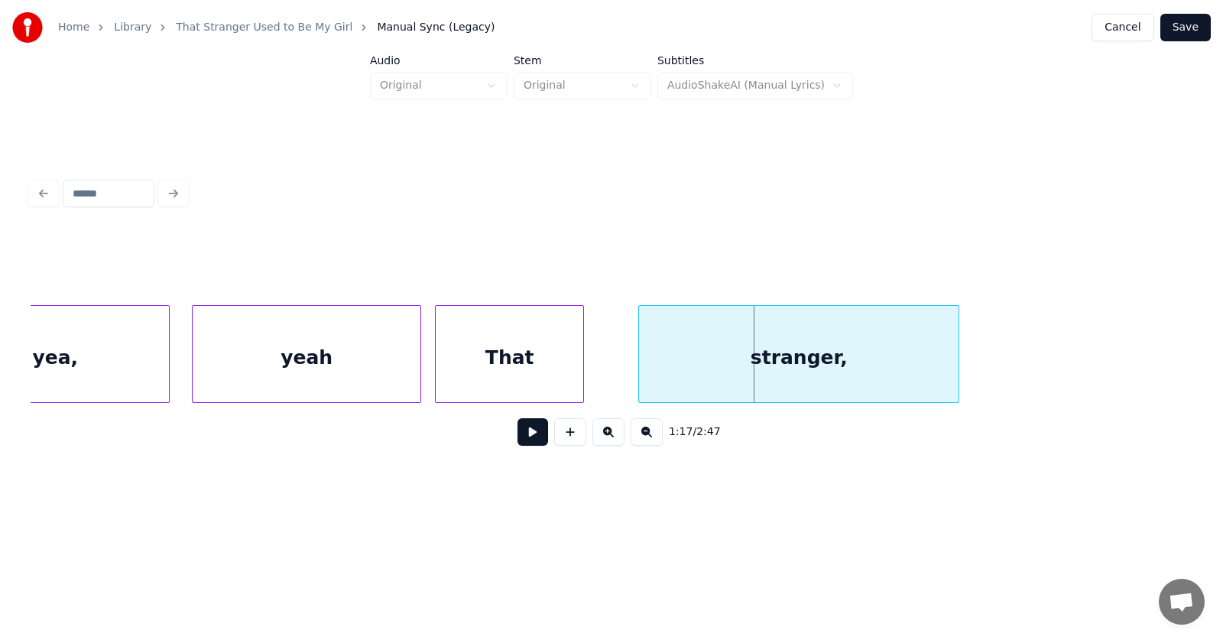
click at [524, 363] on div "That" at bounding box center [510, 358] width 148 height 104
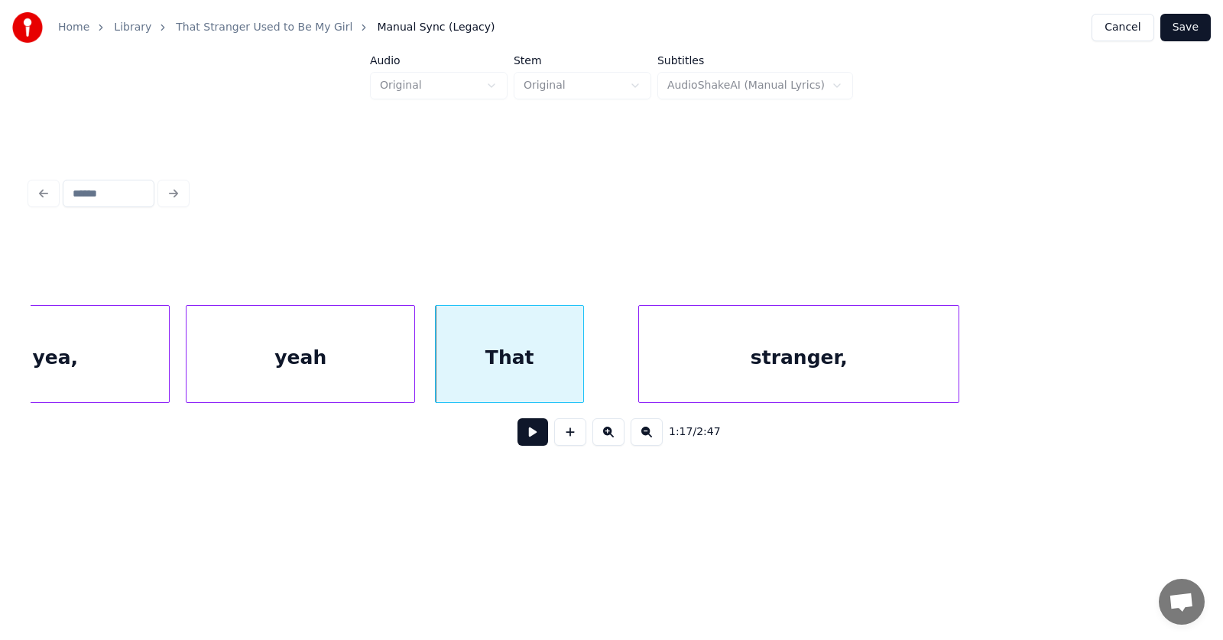
click at [335, 357] on div "yeah" at bounding box center [300, 358] width 228 height 104
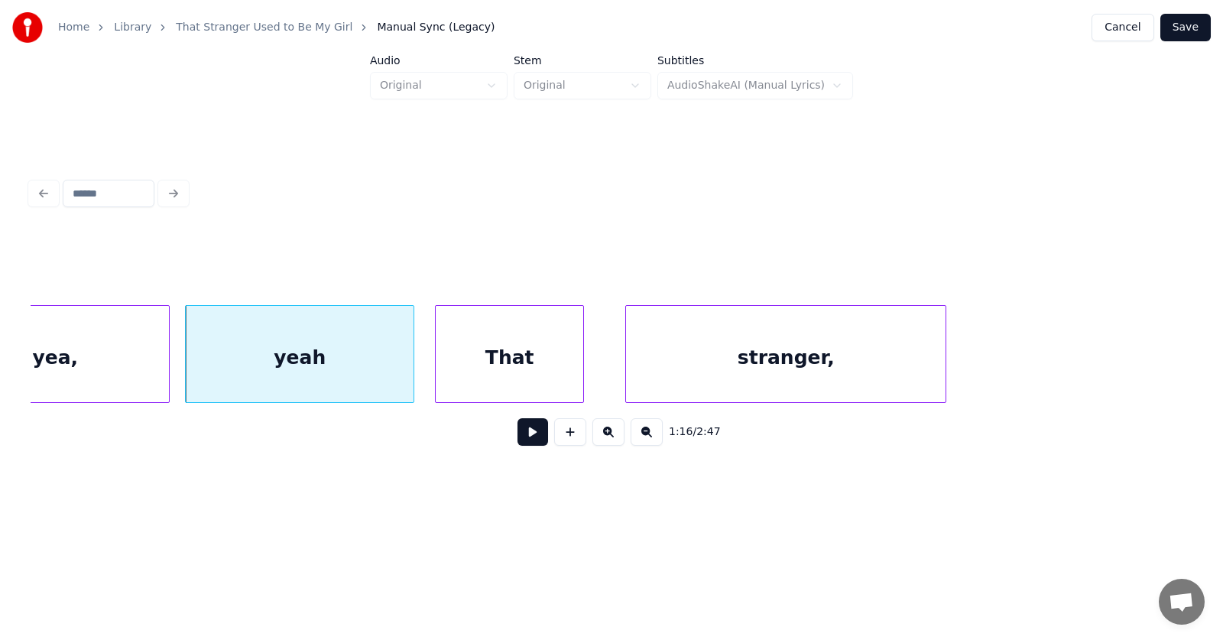
click at [702, 370] on div "stranger," at bounding box center [785, 358] width 319 height 104
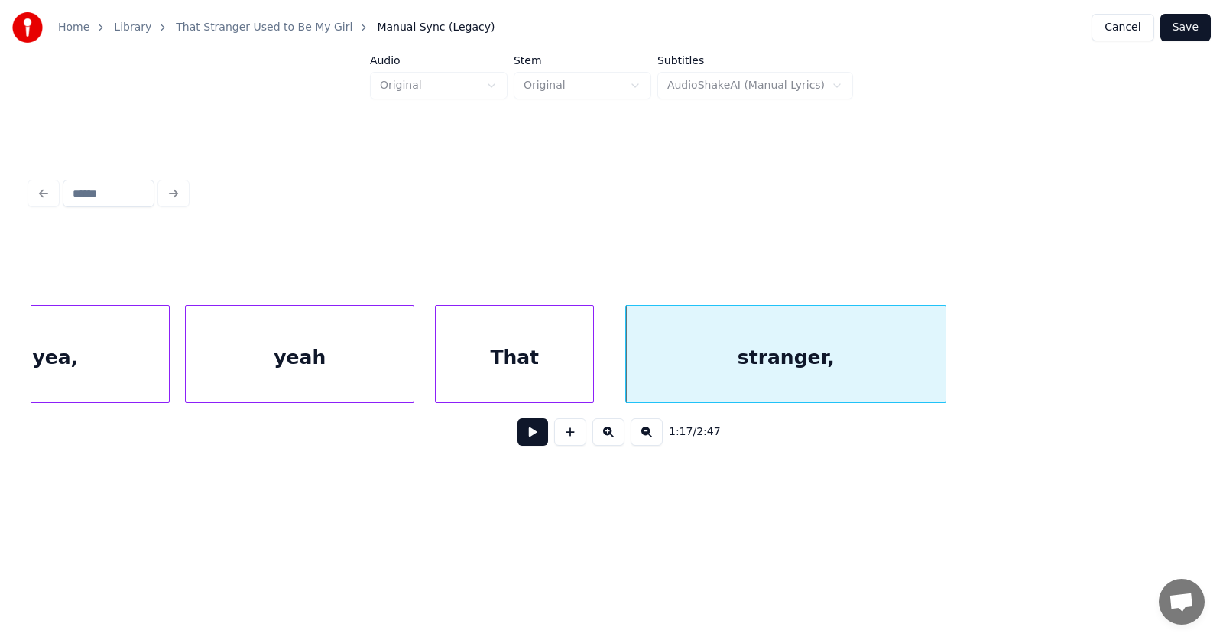
click at [592, 362] on div at bounding box center [591, 354] width 5 height 96
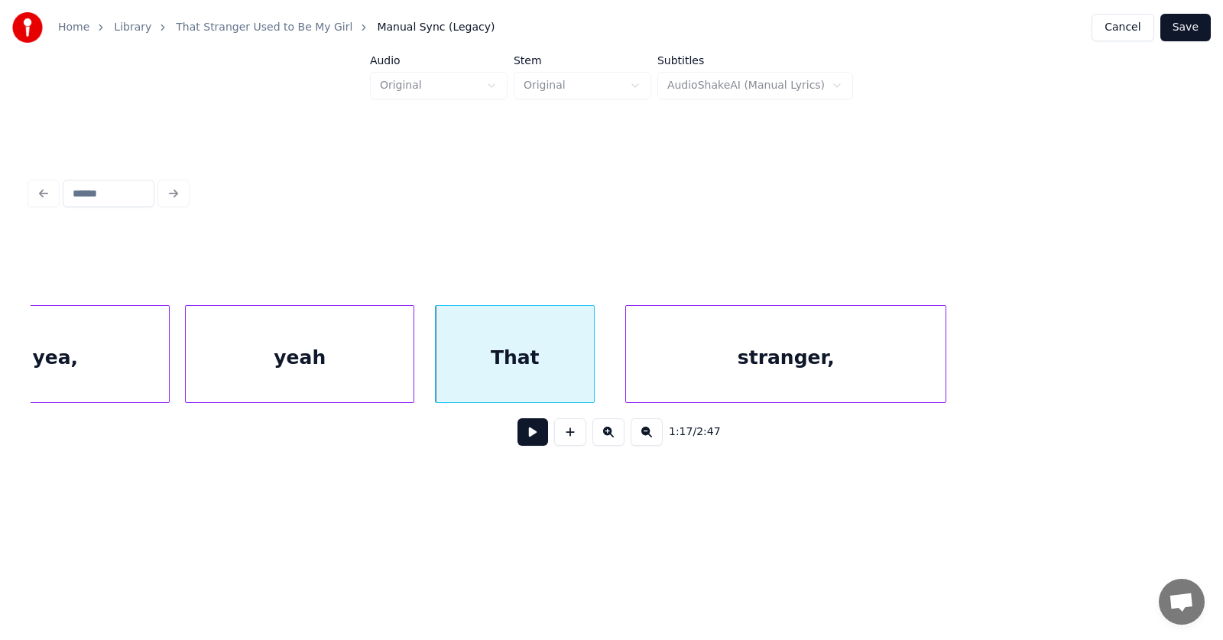
click at [523, 439] on button at bounding box center [532, 432] width 31 height 28
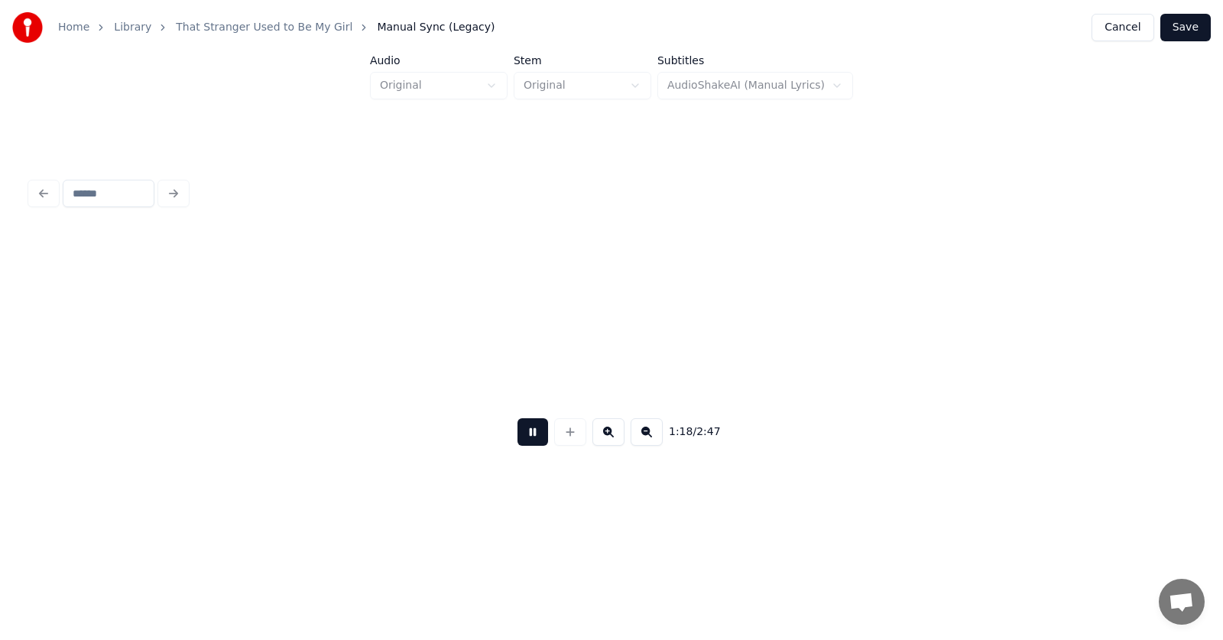
scroll to position [0, 44909]
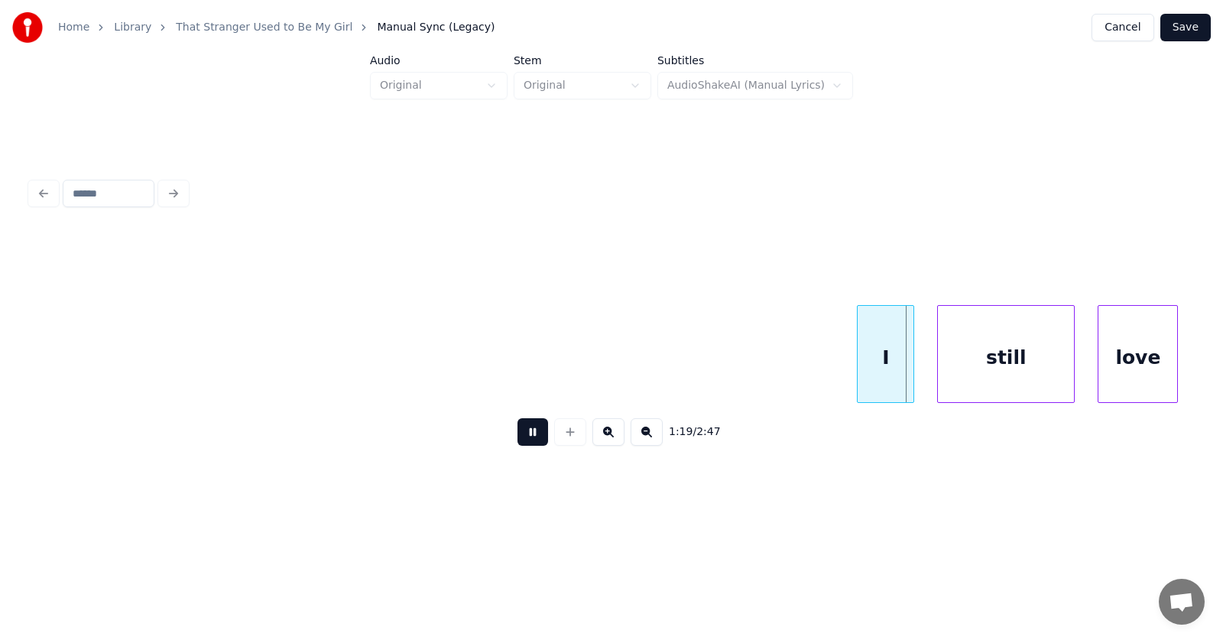
click at [523, 439] on button at bounding box center [532, 432] width 31 height 28
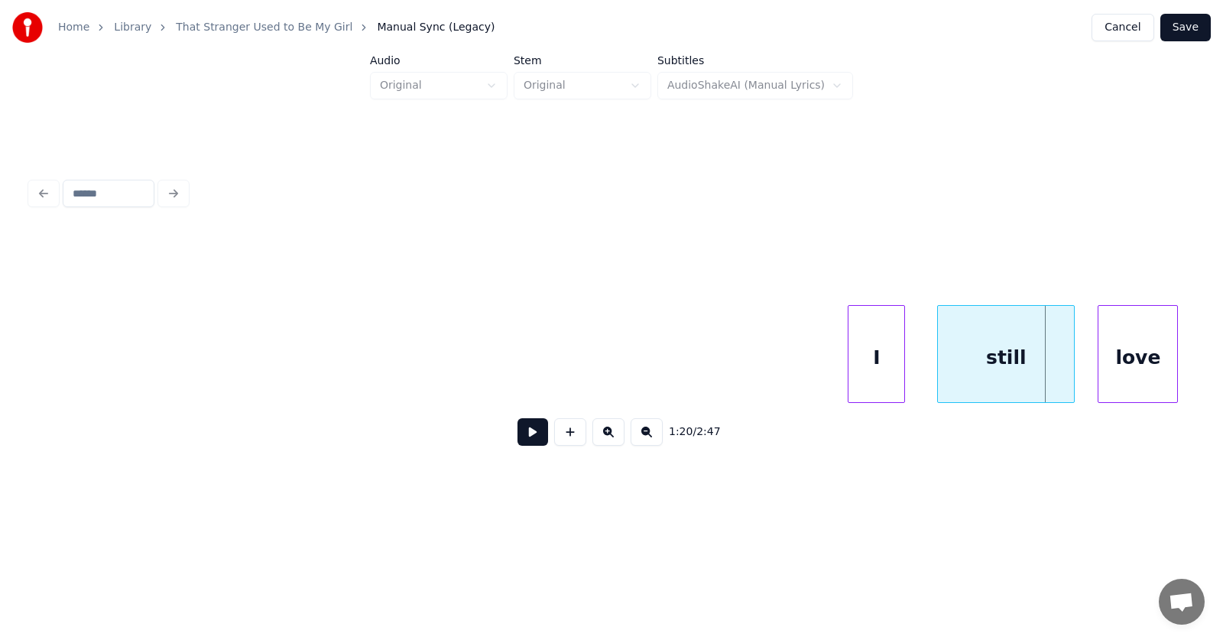
click at [869, 365] on div "I" at bounding box center [876, 358] width 56 height 104
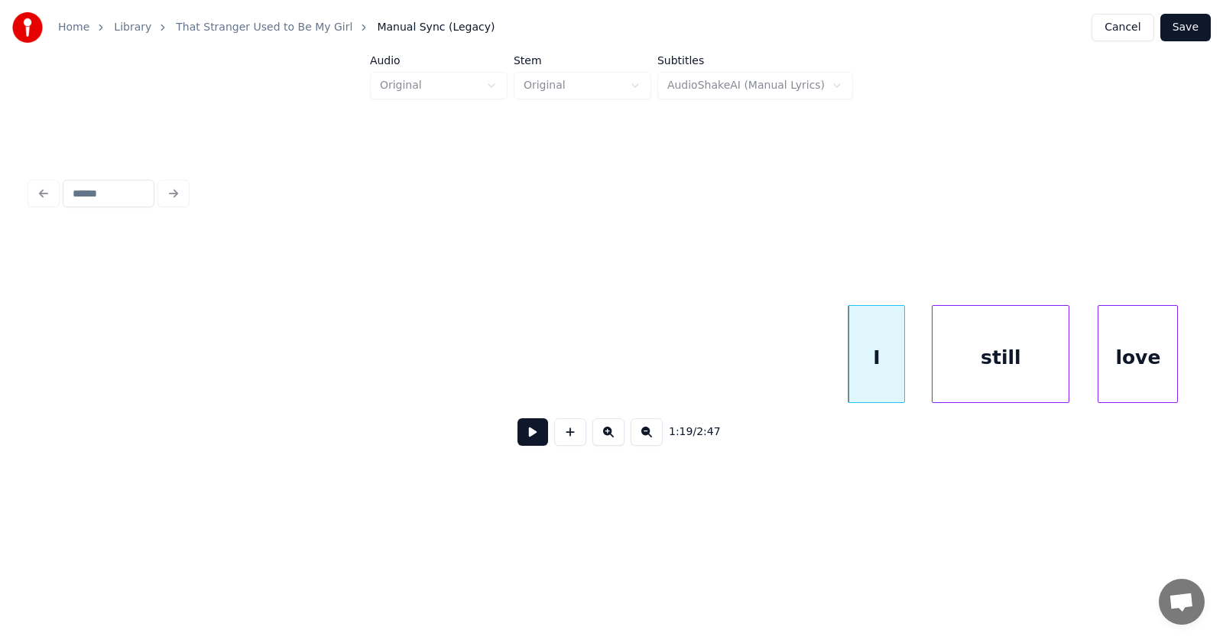
click at [978, 368] on div "still" at bounding box center [1000, 358] width 136 height 104
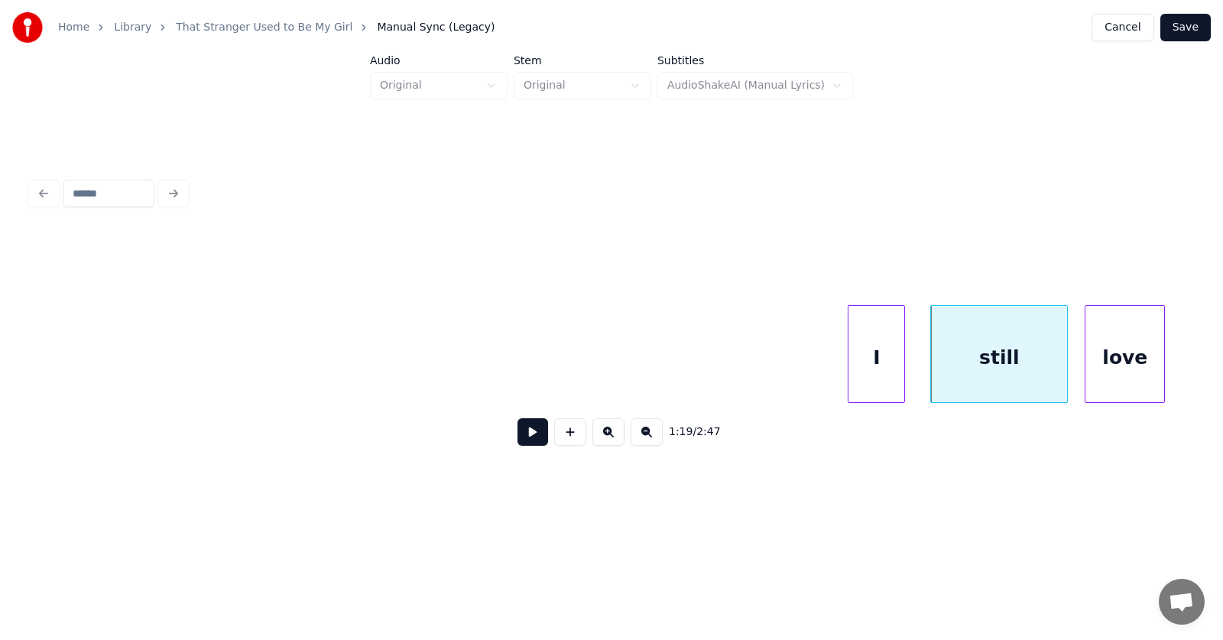
click at [1130, 371] on div "love" at bounding box center [1124, 358] width 79 height 104
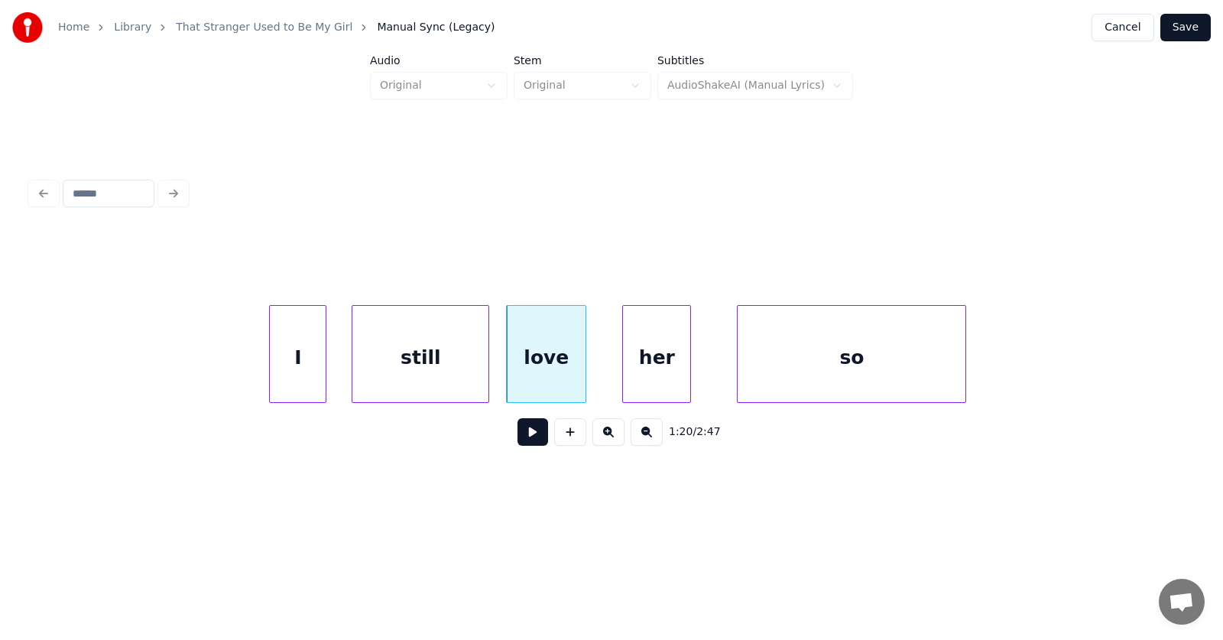
scroll to position [0, 45681]
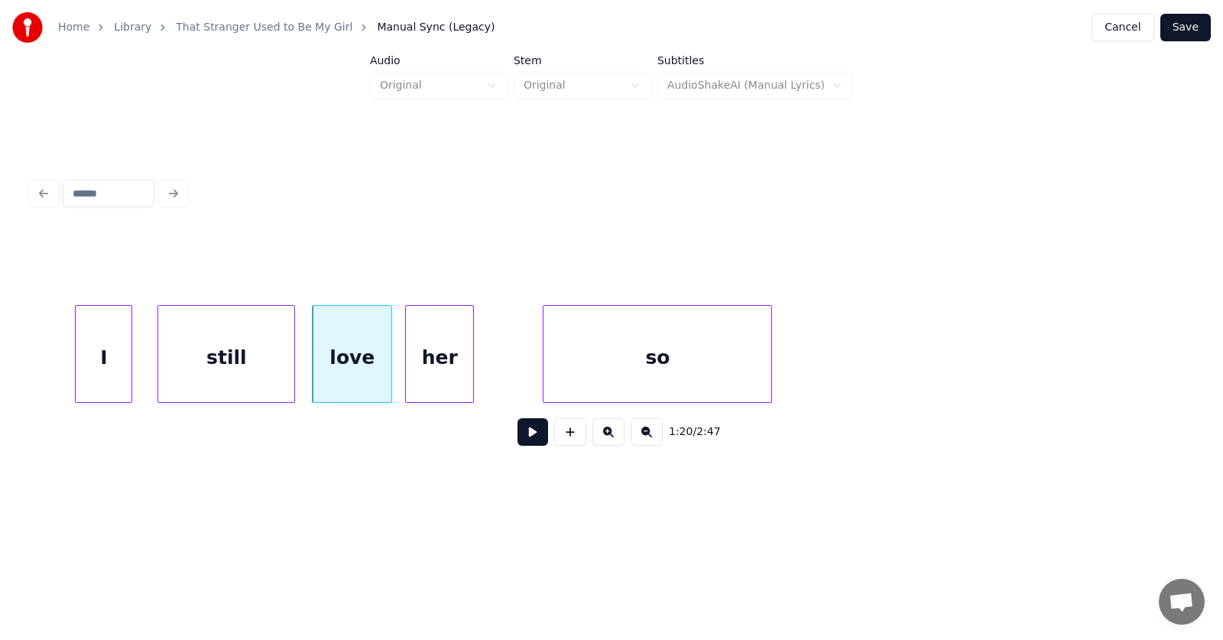
click at [433, 367] on div "her" at bounding box center [439, 358] width 67 height 104
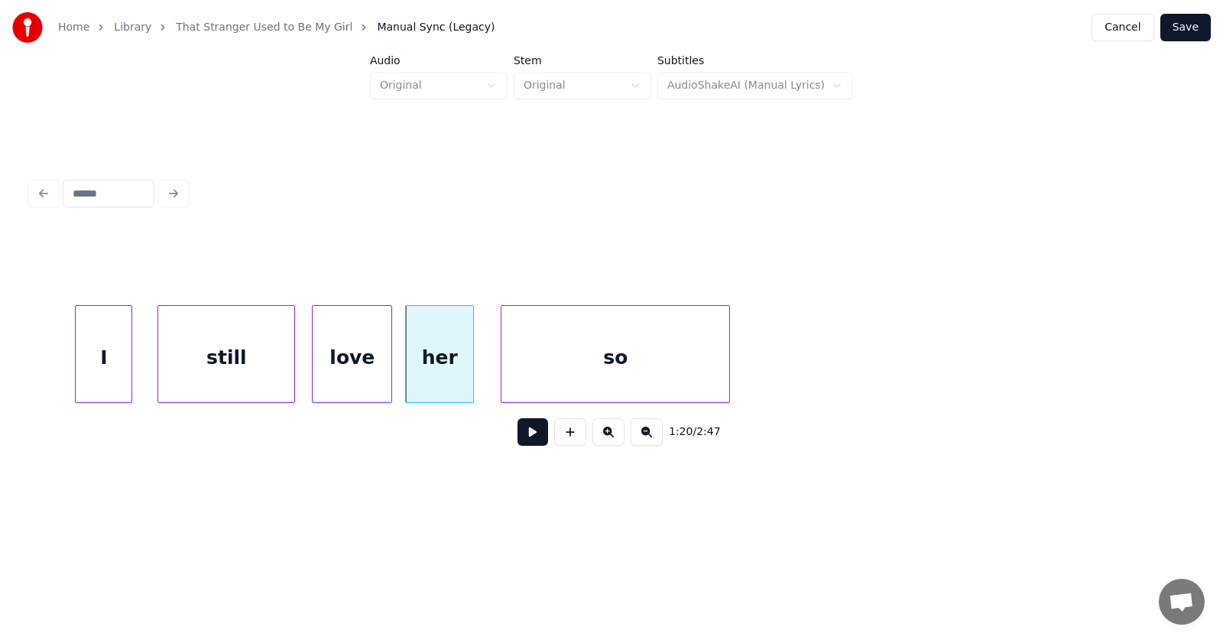
click at [550, 378] on div "so" at bounding box center [615, 358] width 228 height 104
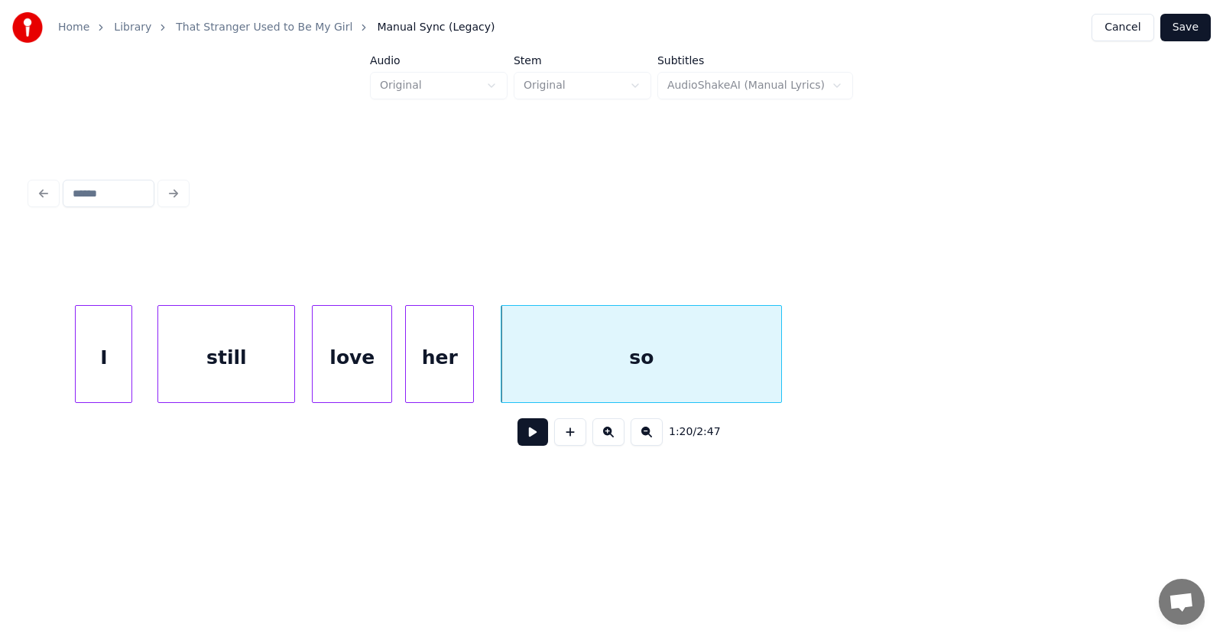
click at [779, 364] on div at bounding box center [779, 354] width 5 height 96
click at [711, 361] on div "so" at bounding box center [641, 358] width 280 height 104
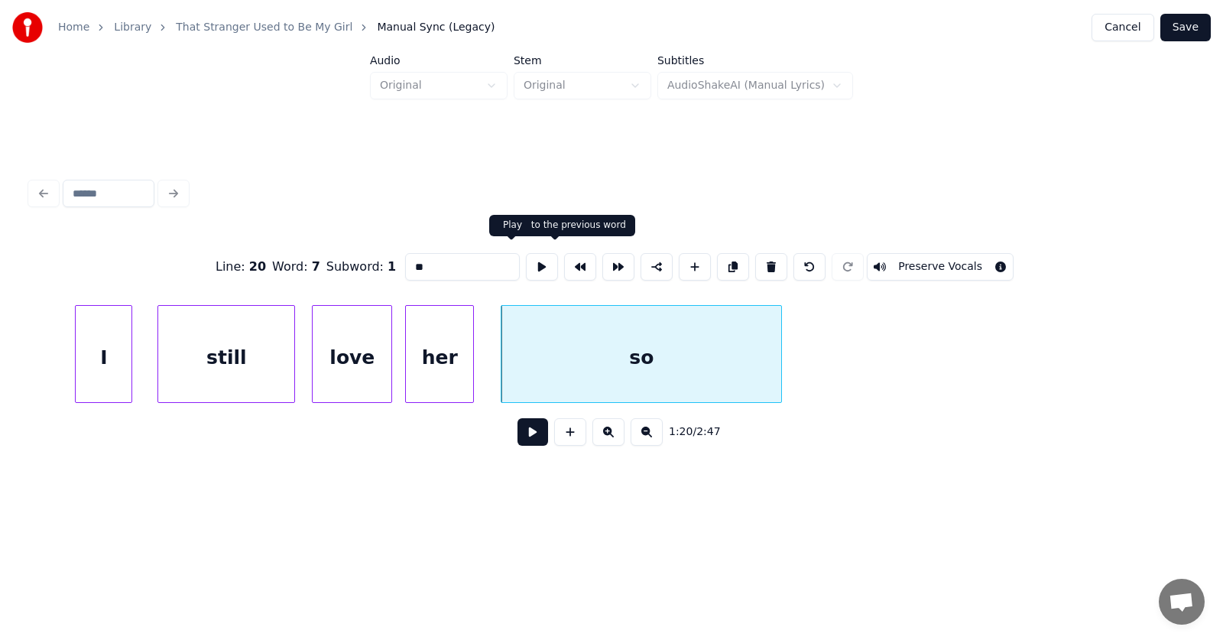
click at [526, 261] on button at bounding box center [542, 267] width 32 height 28
click at [521, 441] on button at bounding box center [532, 432] width 31 height 28
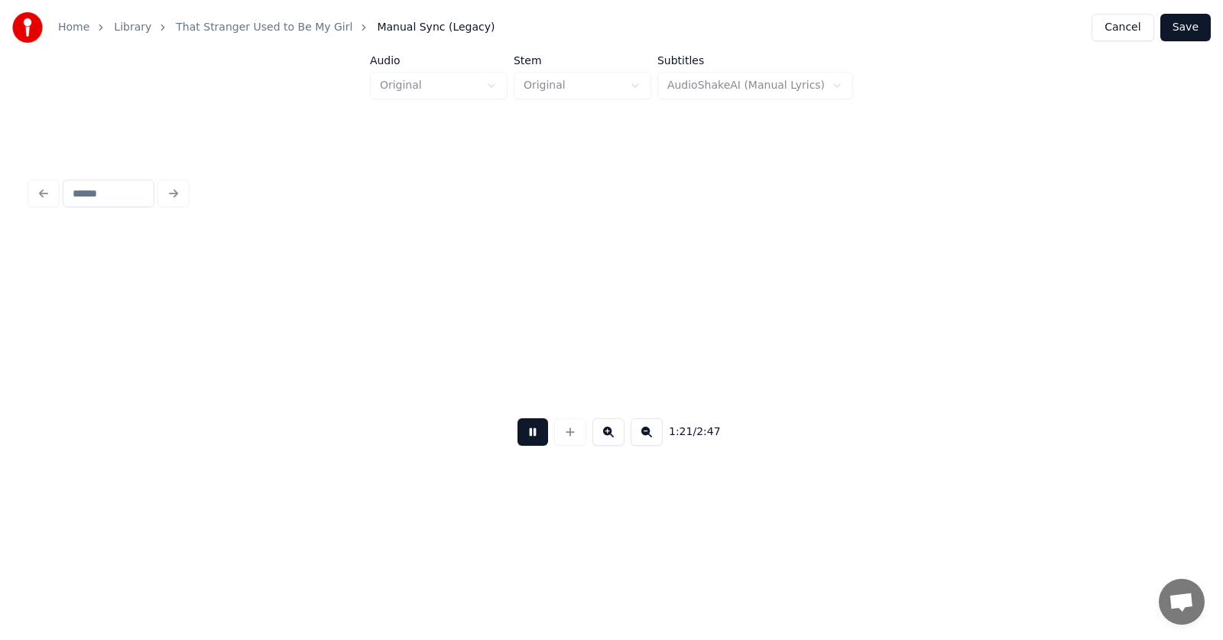
scroll to position [0, 46851]
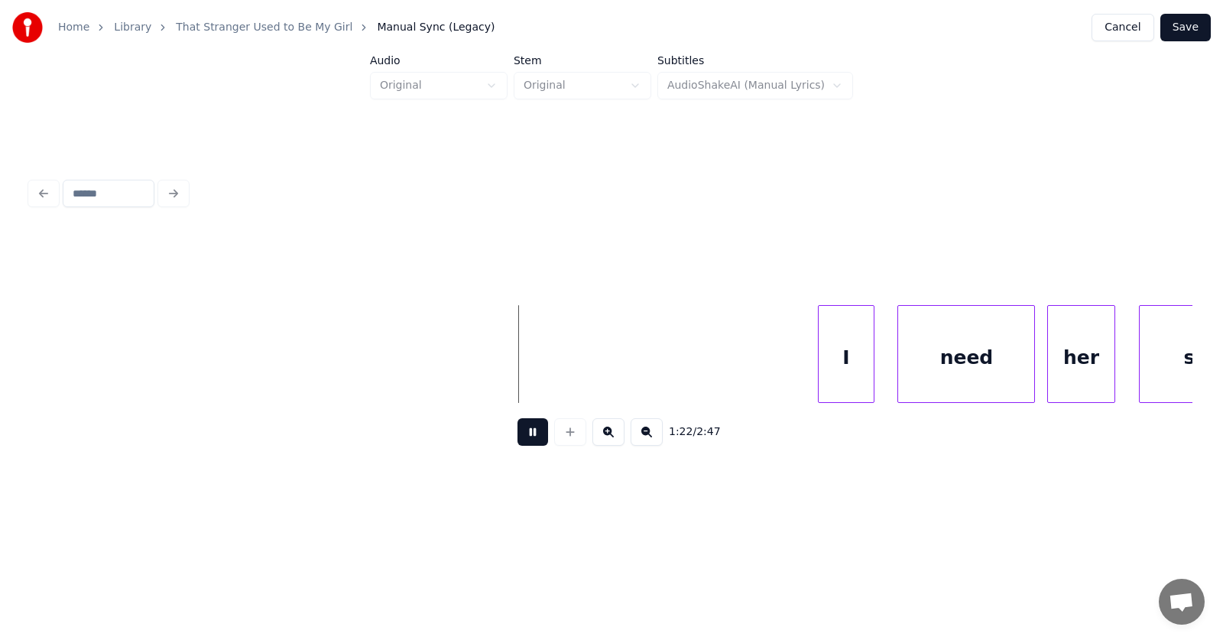
click at [521, 441] on button at bounding box center [532, 432] width 31 height 28
click at [813, 357] on div "I" at bounding box center [832, 358] width 56 height 104
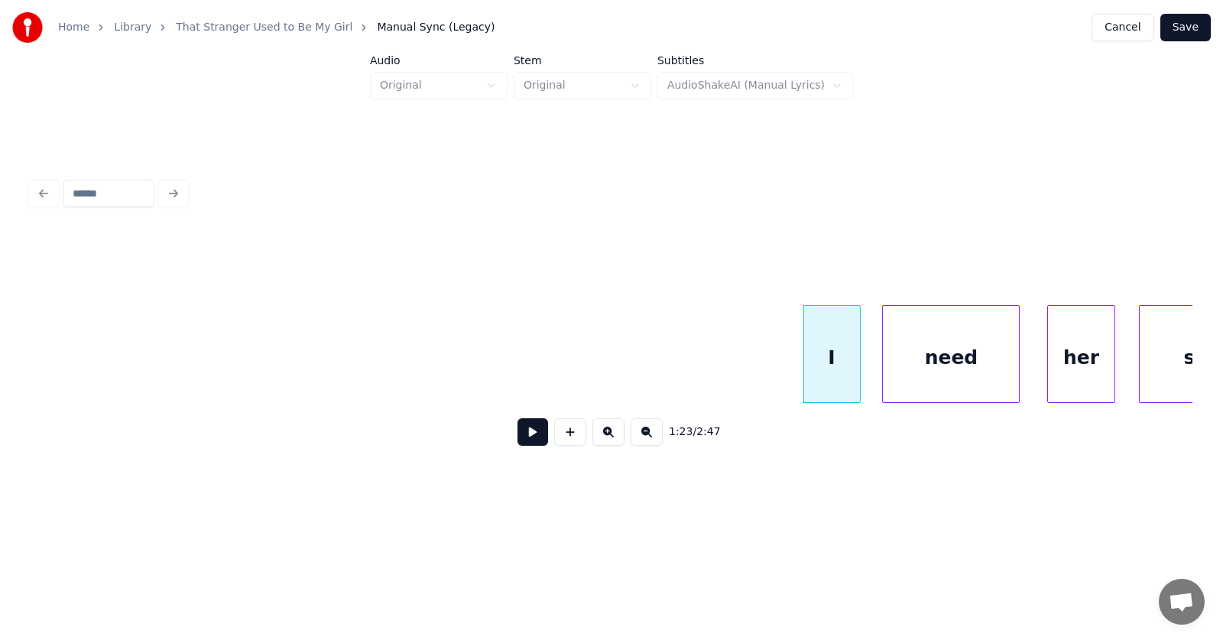
click at [923, 355] on div "need" at bounding box center [951, 358] width 136 height 104
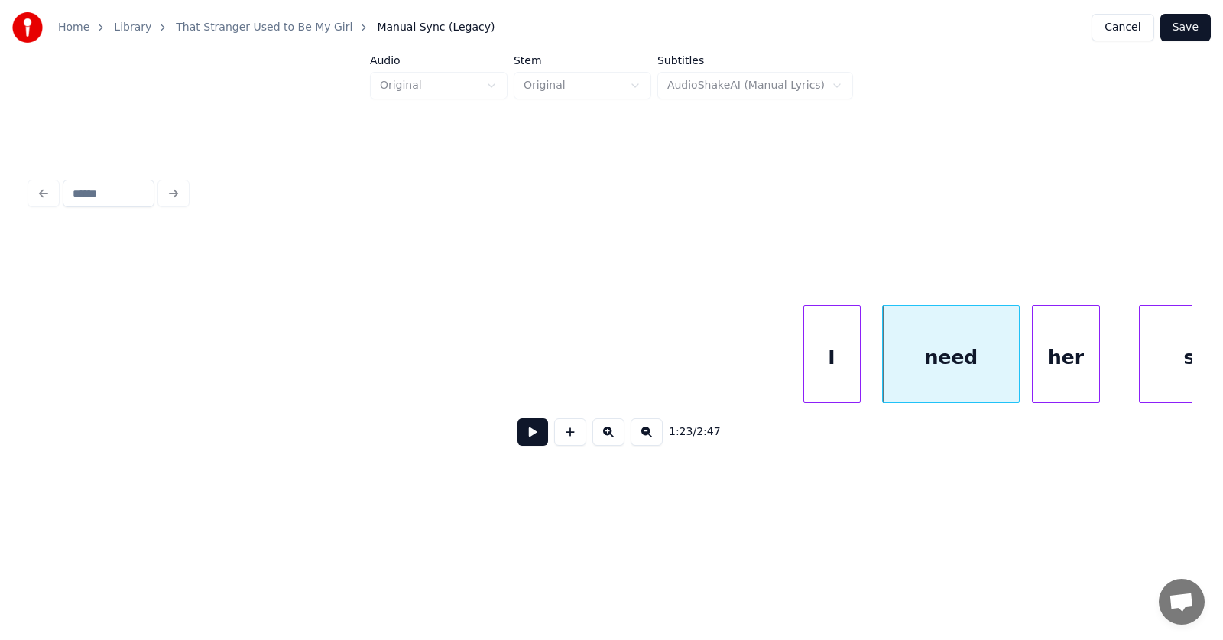
click at [1056, 364] on div "her" at bounding box center [1066, 358] width 67 height 104
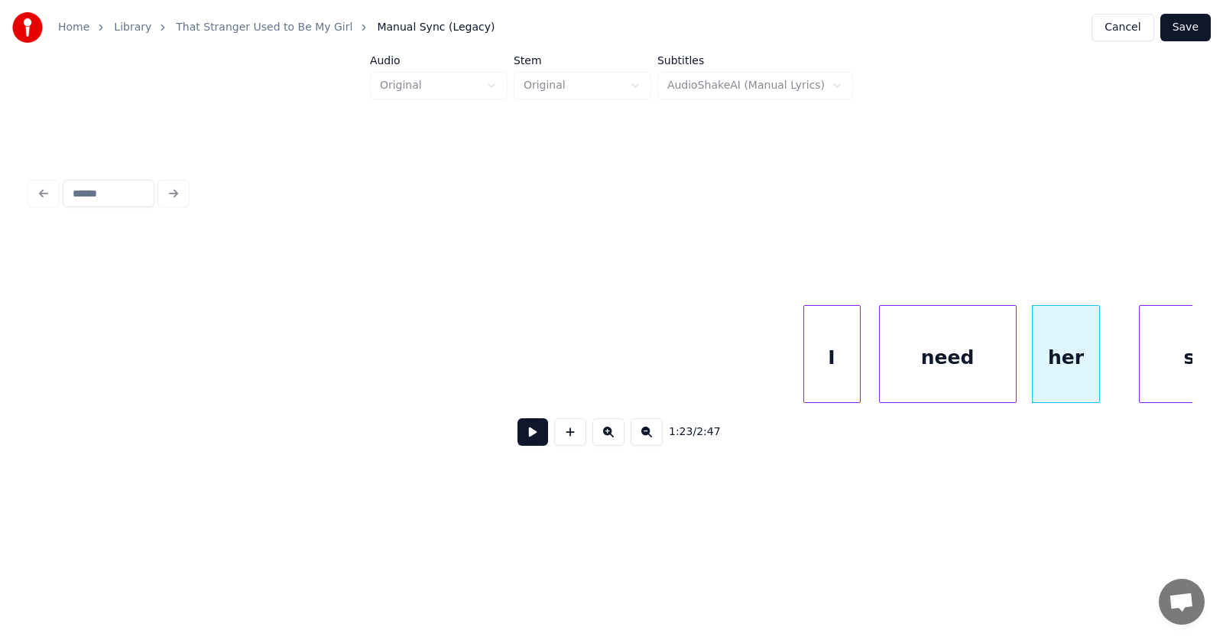
click at [960, 368] on div "need" at bounding box center [948, 358] width 136 height 104
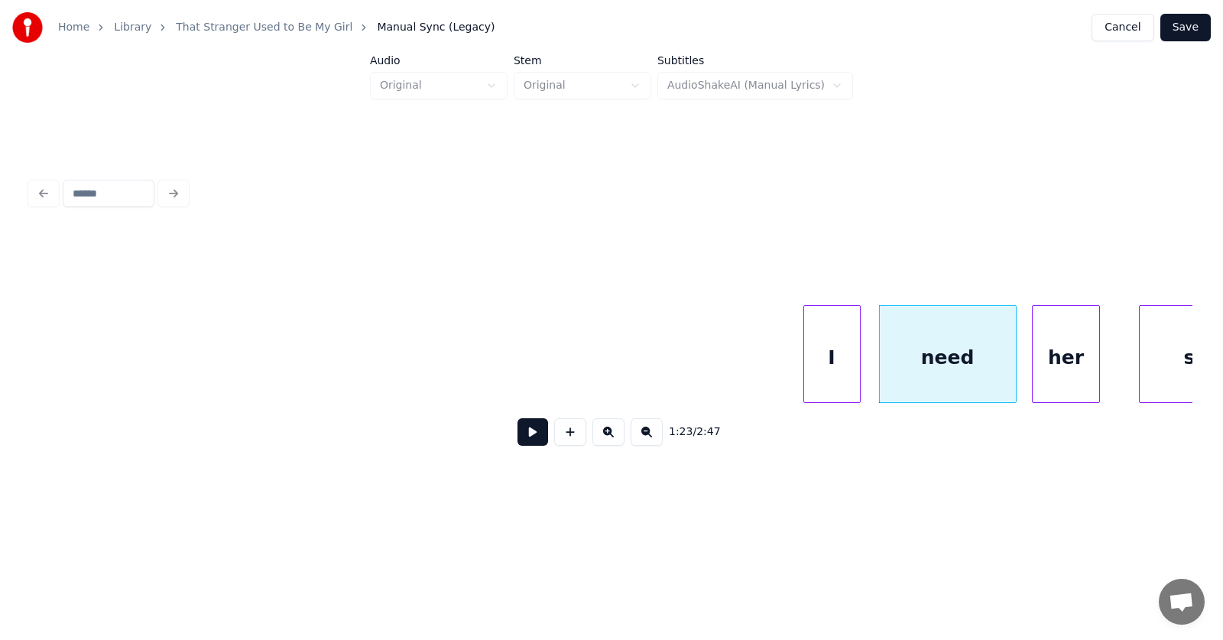
scroll to position [0, 46909]
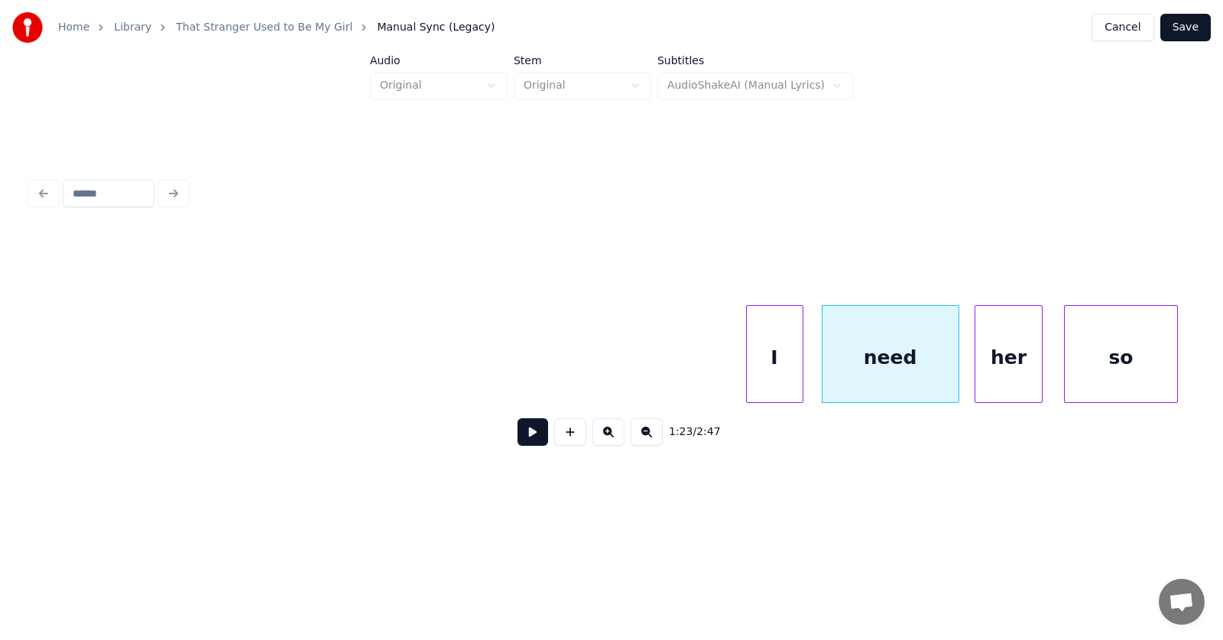
click at [1132, 355] on div "so" at bounding box center [1121, 358] width 113 height 104
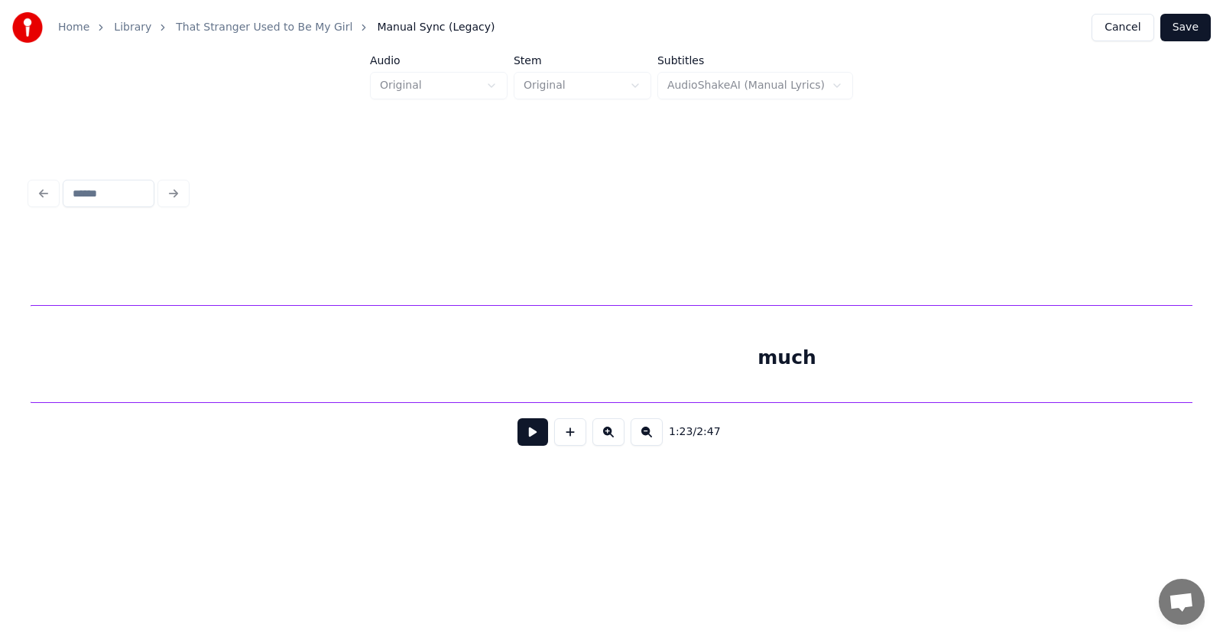
scroll to position [0, 48084]
click at [625, 363] on div "much" at bounding box center [787, 358] width 1512 height 104
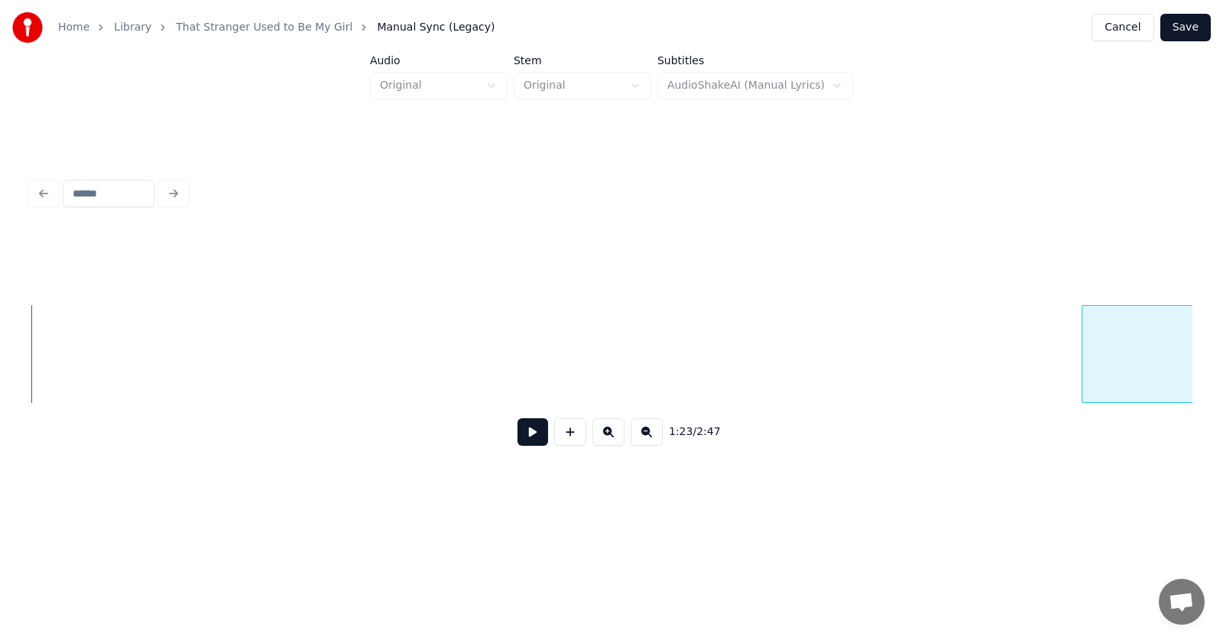
click at [1083, 368] on div at bounding box center [1084, 354] width 5 height 96
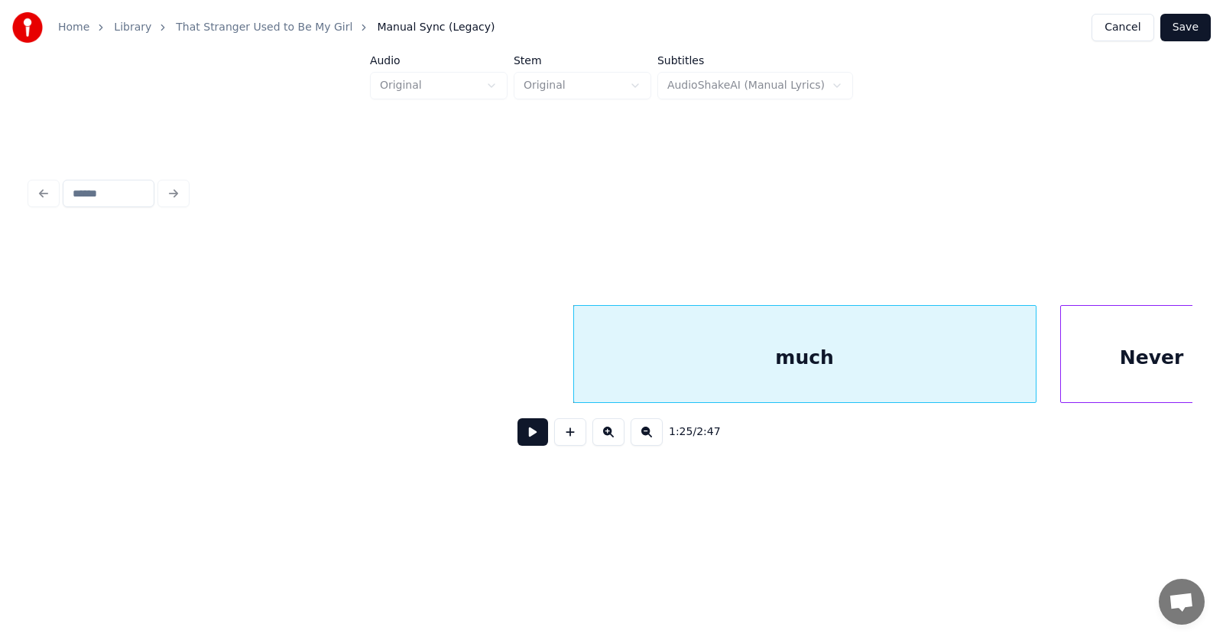
scroll to position [0, 48657]
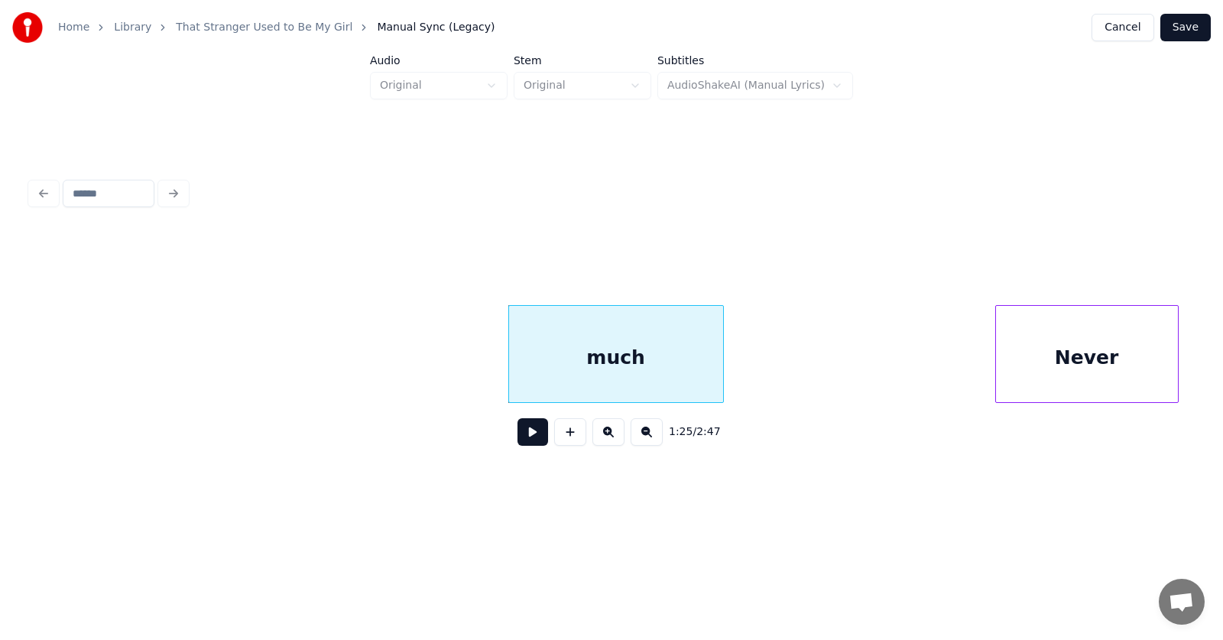
click at [718, 365] on div at bounding box center [720, 354] width 5 height 96
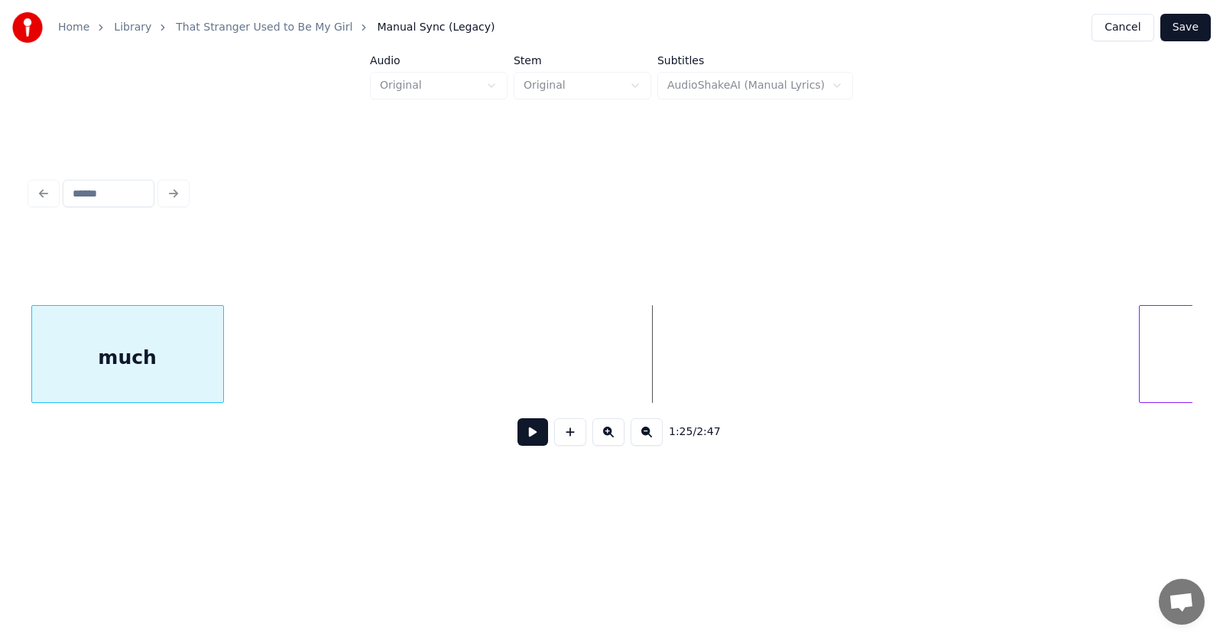
scroll to position [0, 48508]
click at [15, 358] on div "Home Library That Stranger Used to Be My Girl Manual Sync (Legacy) Cancel Save …" at bounding box center [611, 254] width 1223 height 508
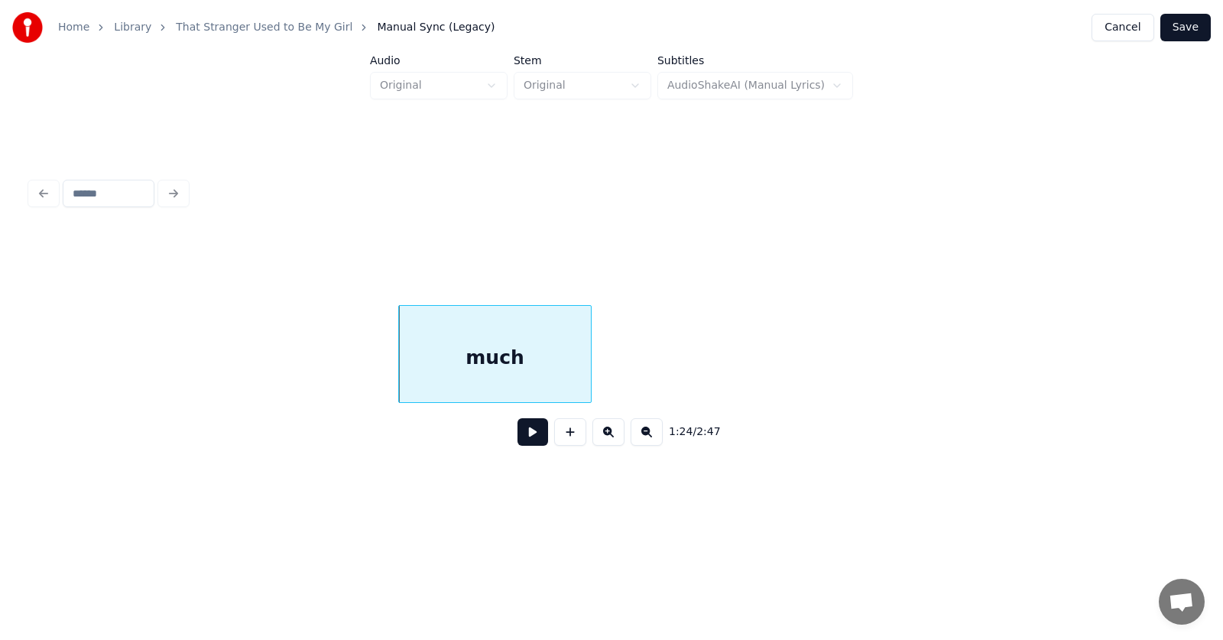
scroll to position [0, 47816]
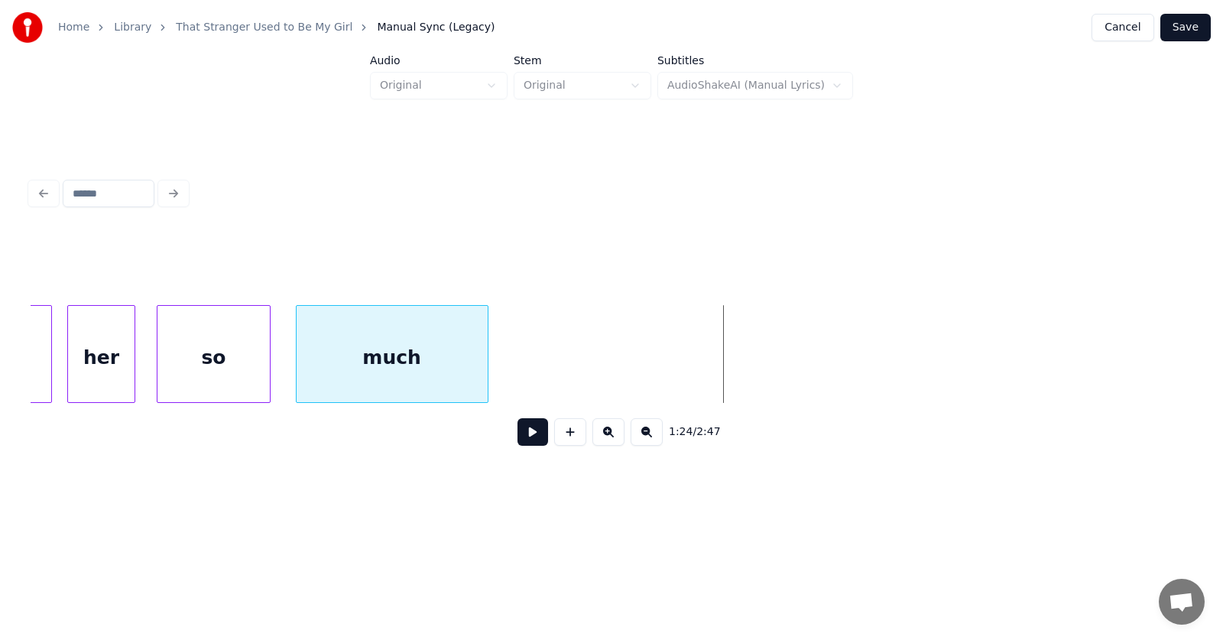
click at [349, 380] on div "much" at bounding box center [392, 358] width 191 height 104
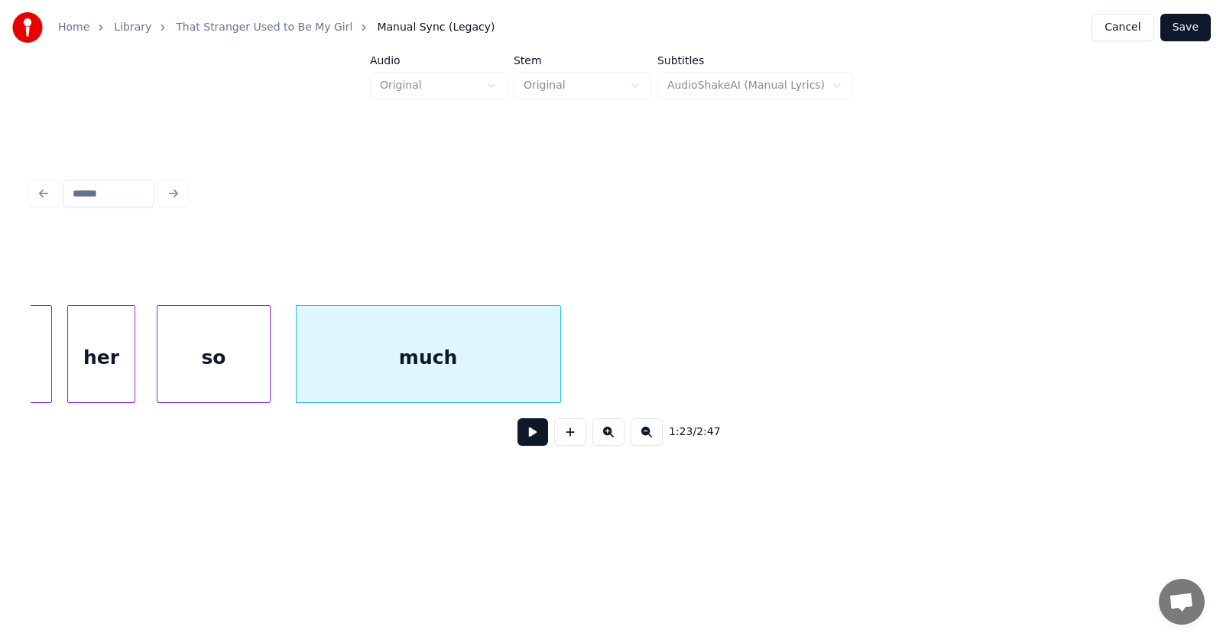
click at [559, 360] on div at bounding box center [558, 354] width 5 height 96
click at [98, 349] on div "her" at bounding box center [101, 358] width 67 height 104
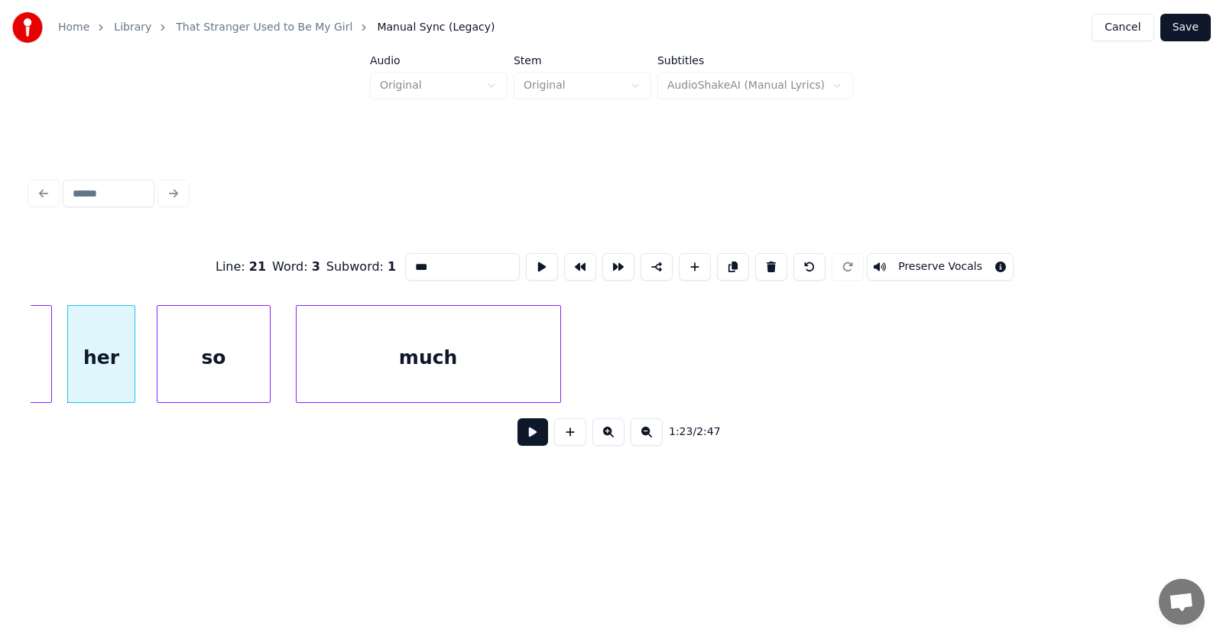
click at [519, 444] on button at bounding box center [532, 432] width 31 height 28
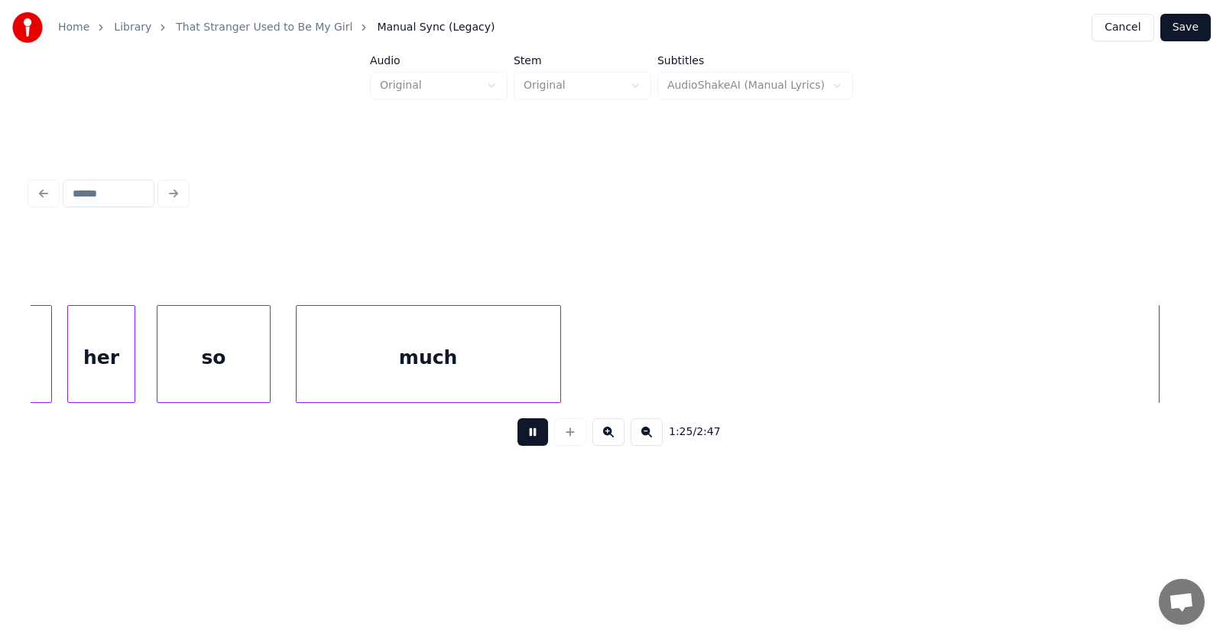
scroll to position [0, 48981]
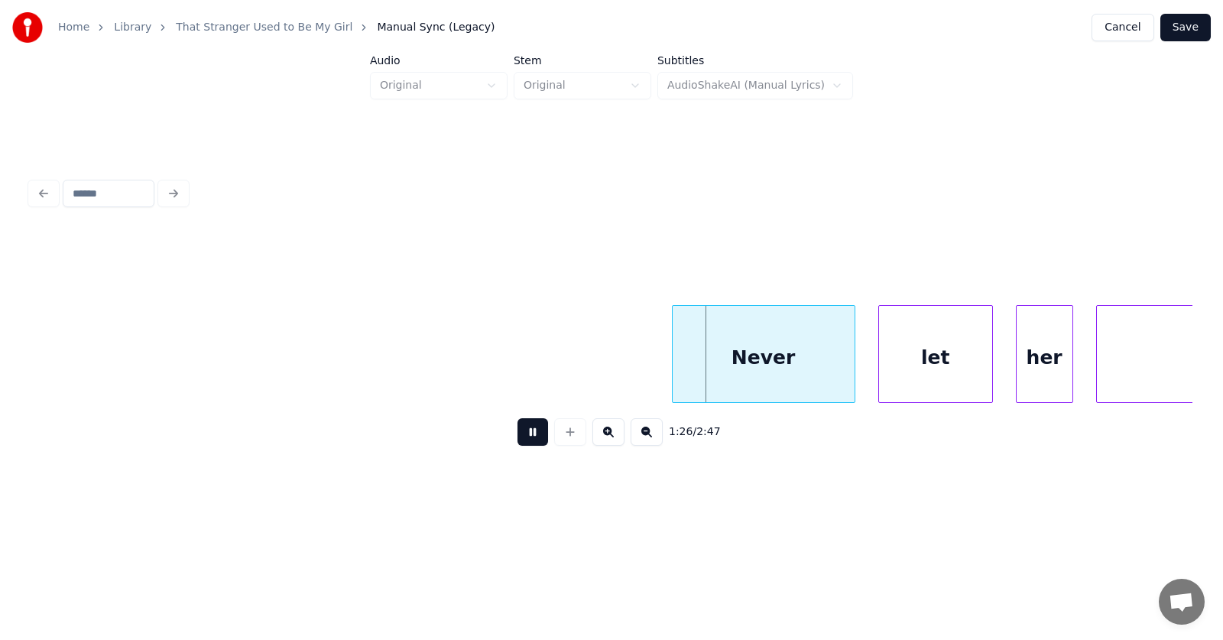
click at [519, 444] on button at bounding box center [532, 432] width 31 height 28
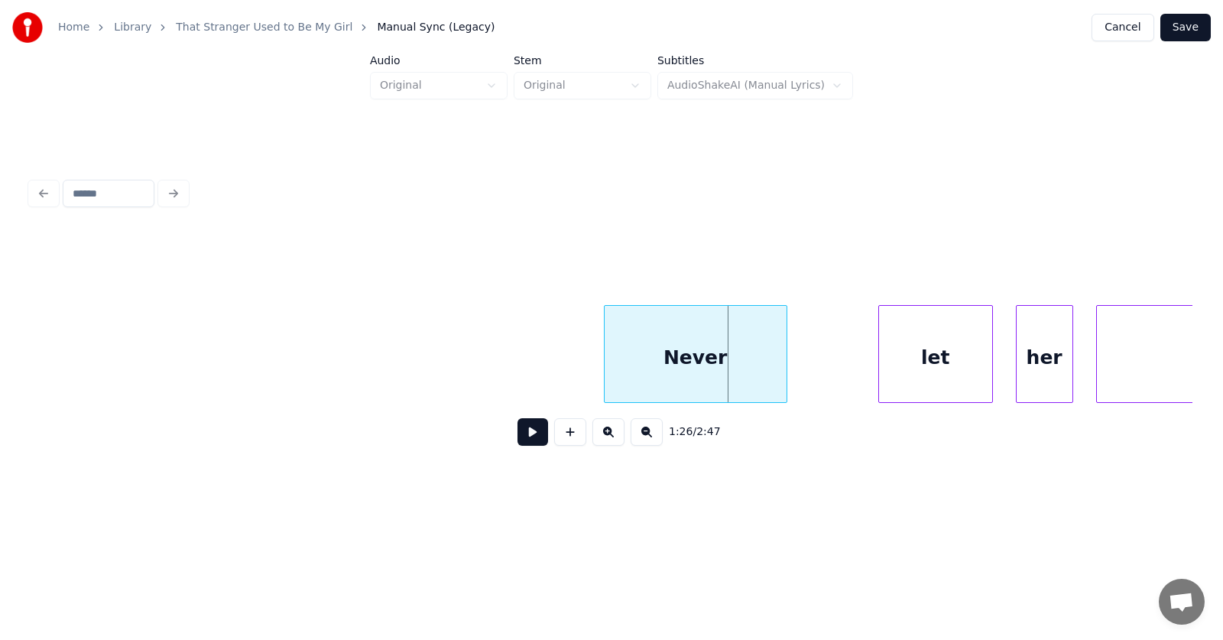
click at [661, 381] on div "Never" at bounding box center [696, 358] width 182 height 104
click at [567, 368] on div at bounding box center [568, 354] width 5 height 96
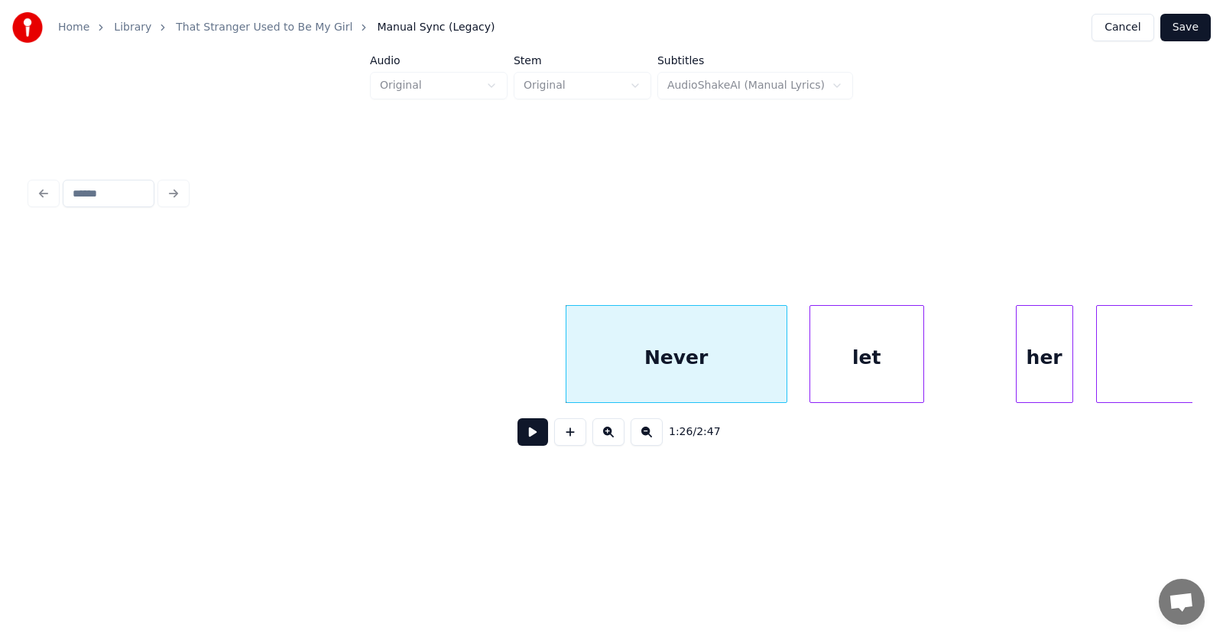
click at [836, 380] on div "let" at bounding box center [866, 358] width 113 height 104
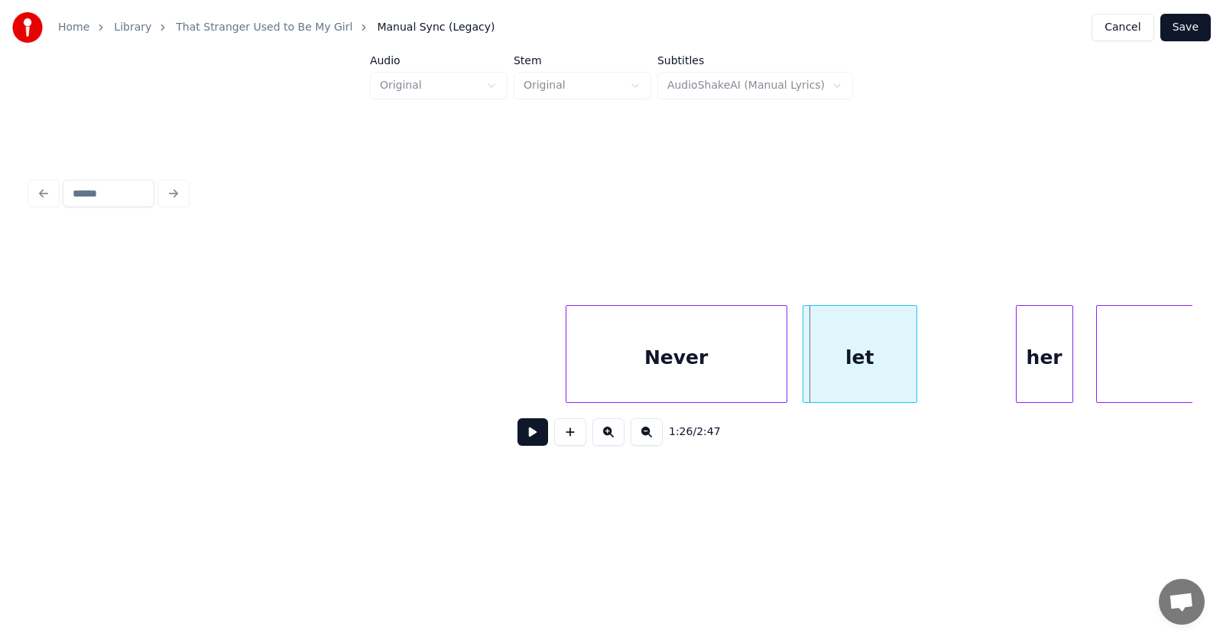
click at [916, 369] on div "let" at bounding box center [860, 354] width 115 height 98
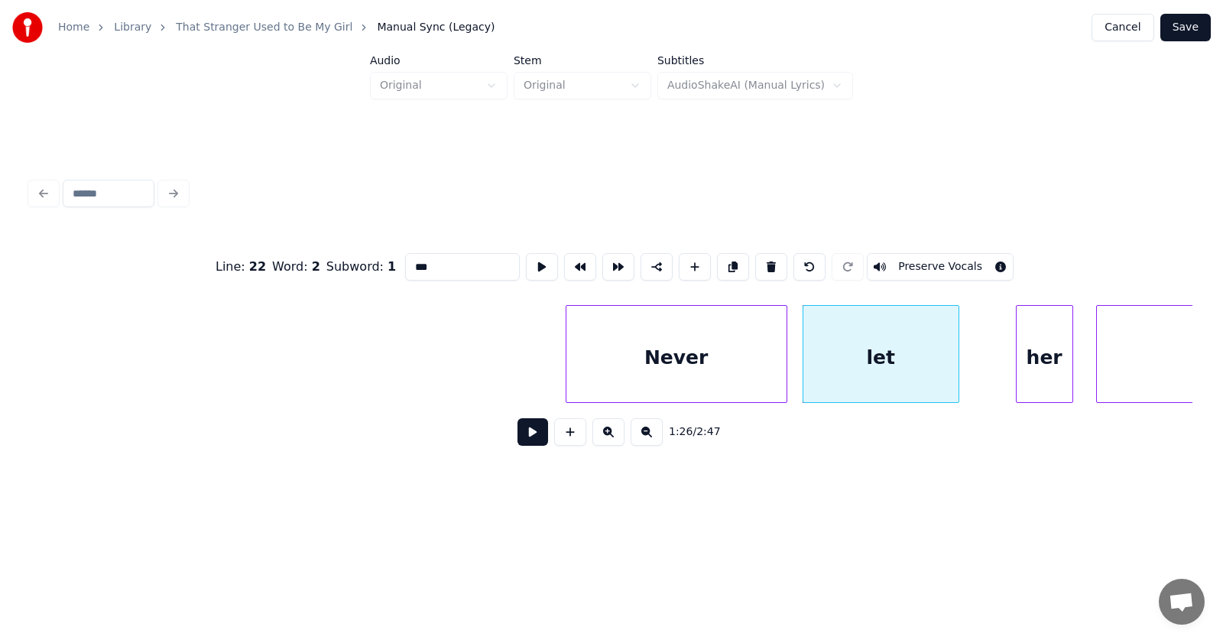
click at [958, 365] on div at bounding box center [956, 354] width 5 height 96
click at [988, 368] on div "her" at bounding box center [1011, 358] width 56 height 104
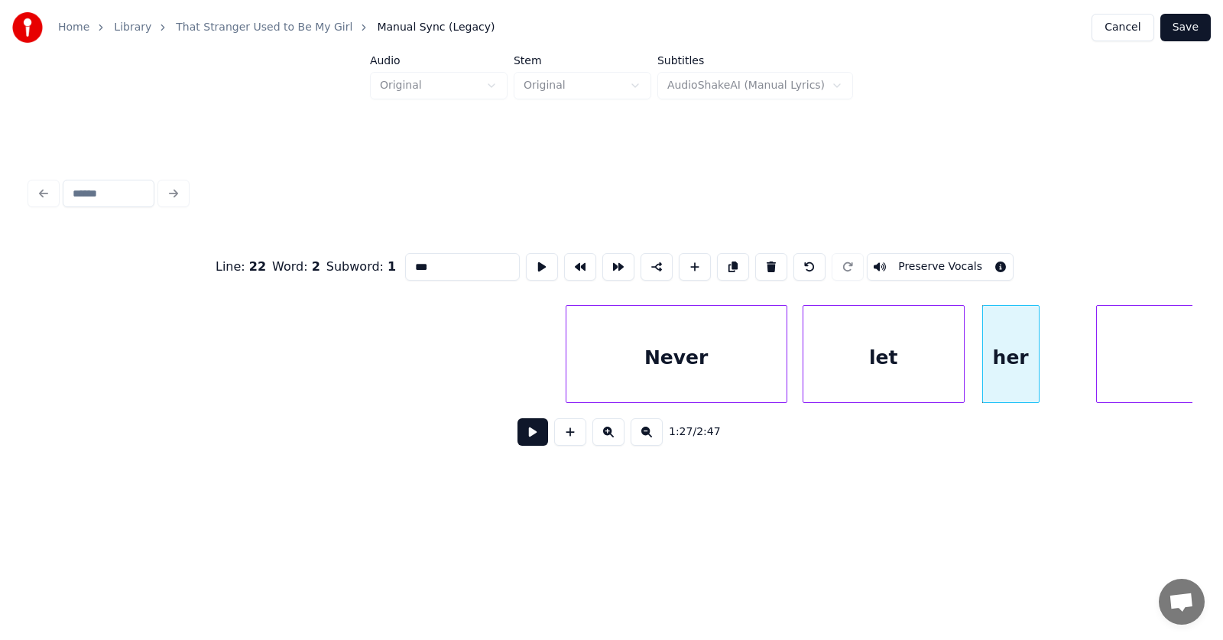
click at [679, 354] on div "Never" at bounding box center [676, 358] width 220 height 104
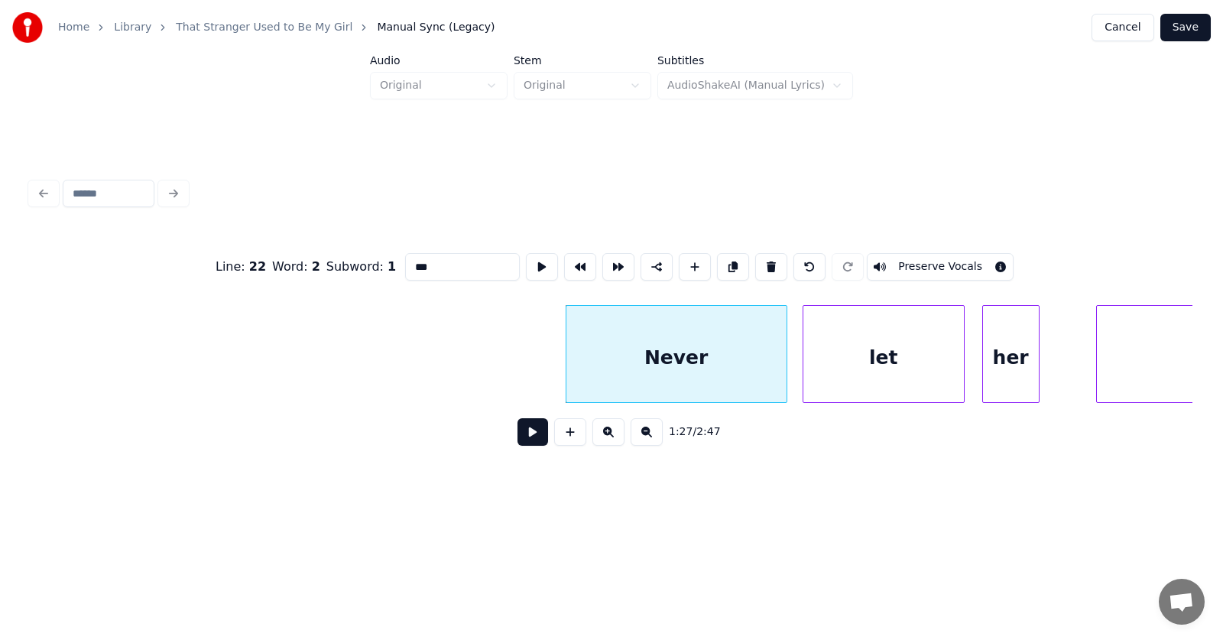
type input "*****"
click at [527, 438] on button at bounding box center [532, 432] width 31 height 28
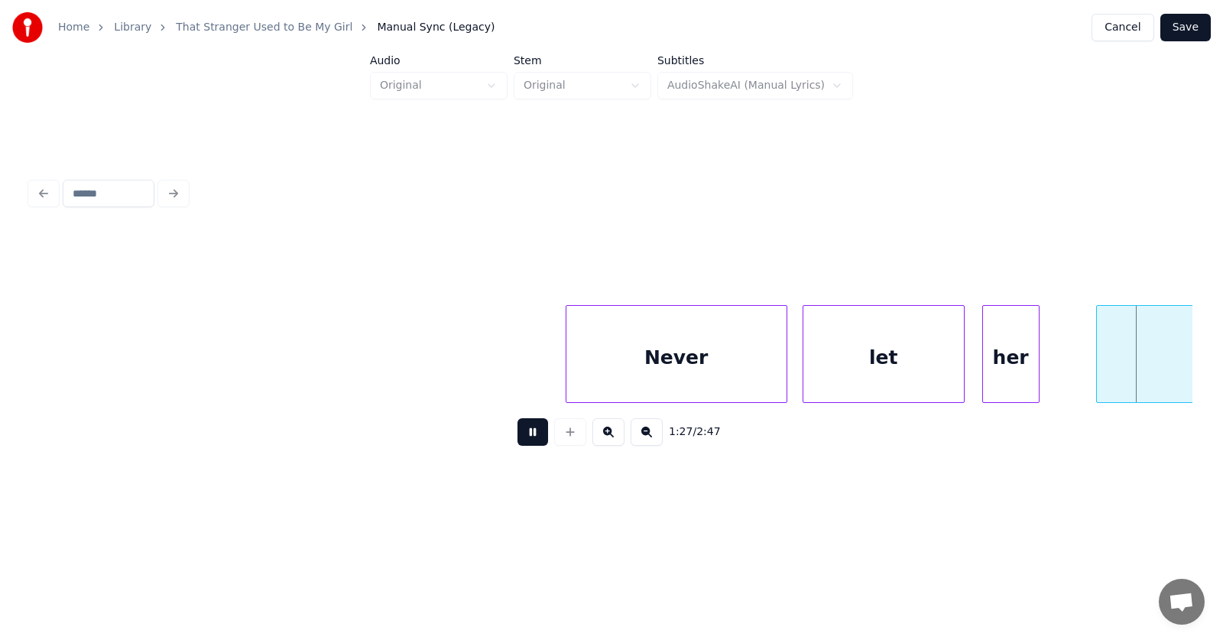
click at [527, 437] on button at bounding box center [532, 432] width 31 height 28
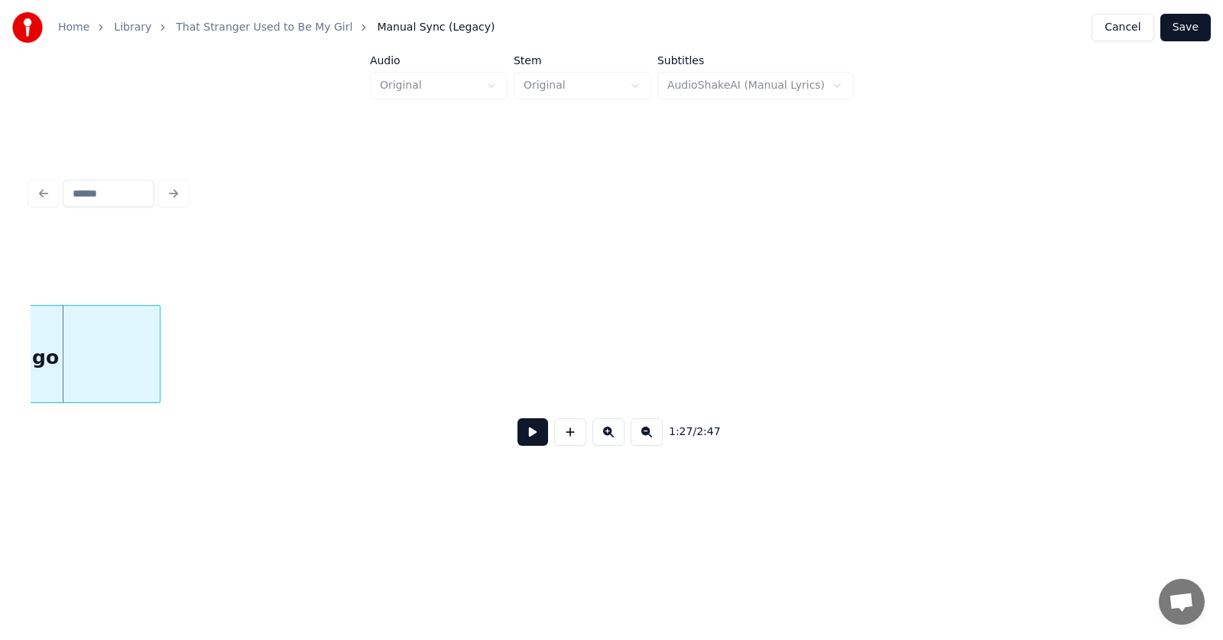
scroll to position [0, 49434]
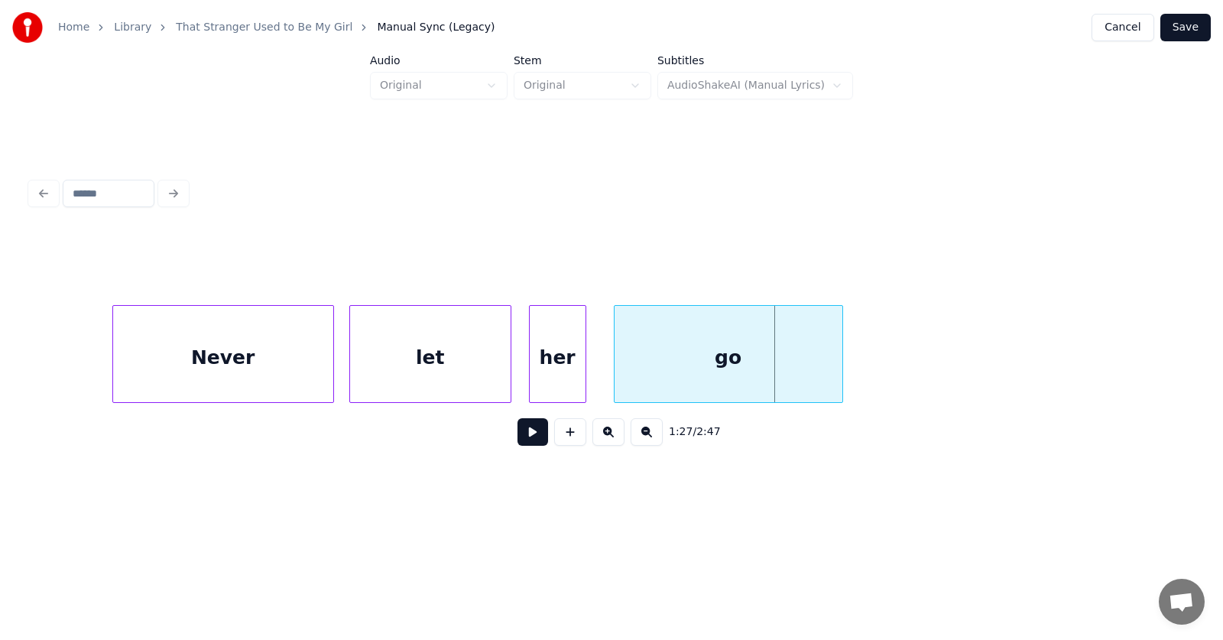
click at [756, 365] on div "go" at bounding box center [729, 358] width 228 height 104
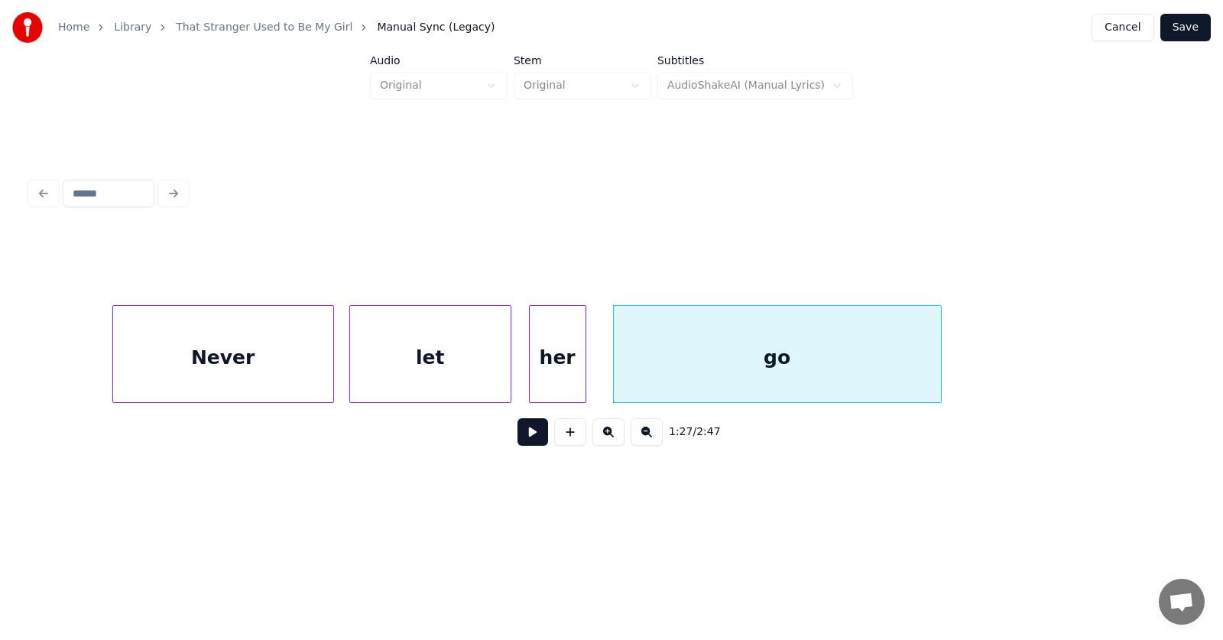
click at [936, 358] on div at bounding box center [938, 354] width 5 height 96
click at [524, 436] on button at bounding box center [532, 432] width 31 height 28
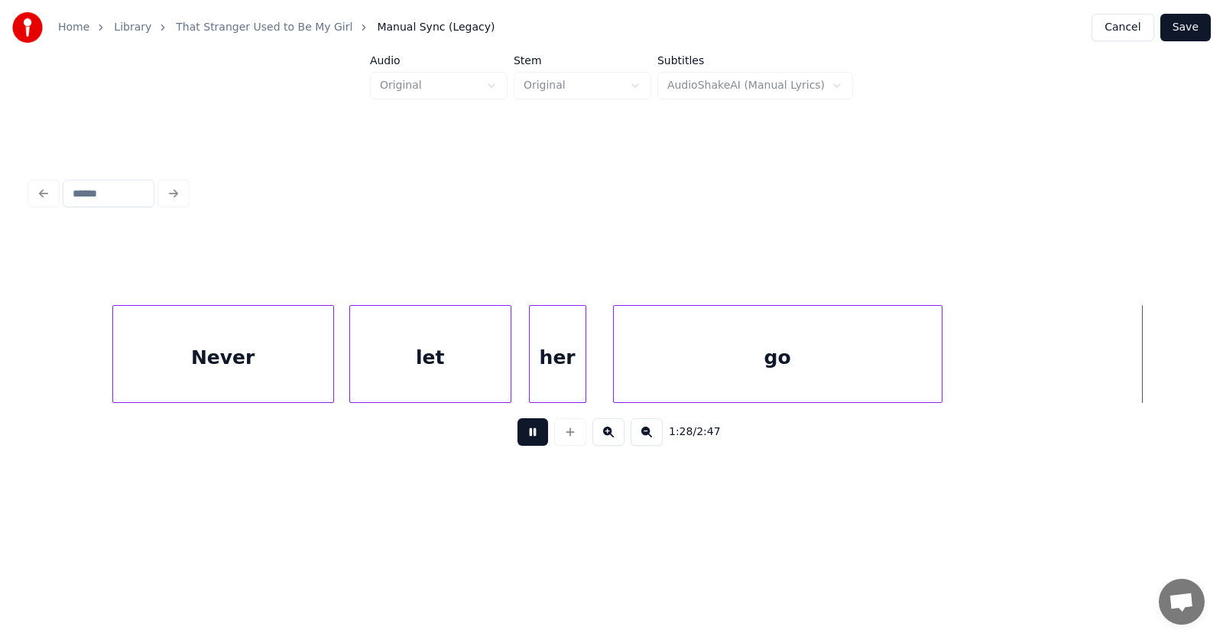
scroll to position [0, 50596]
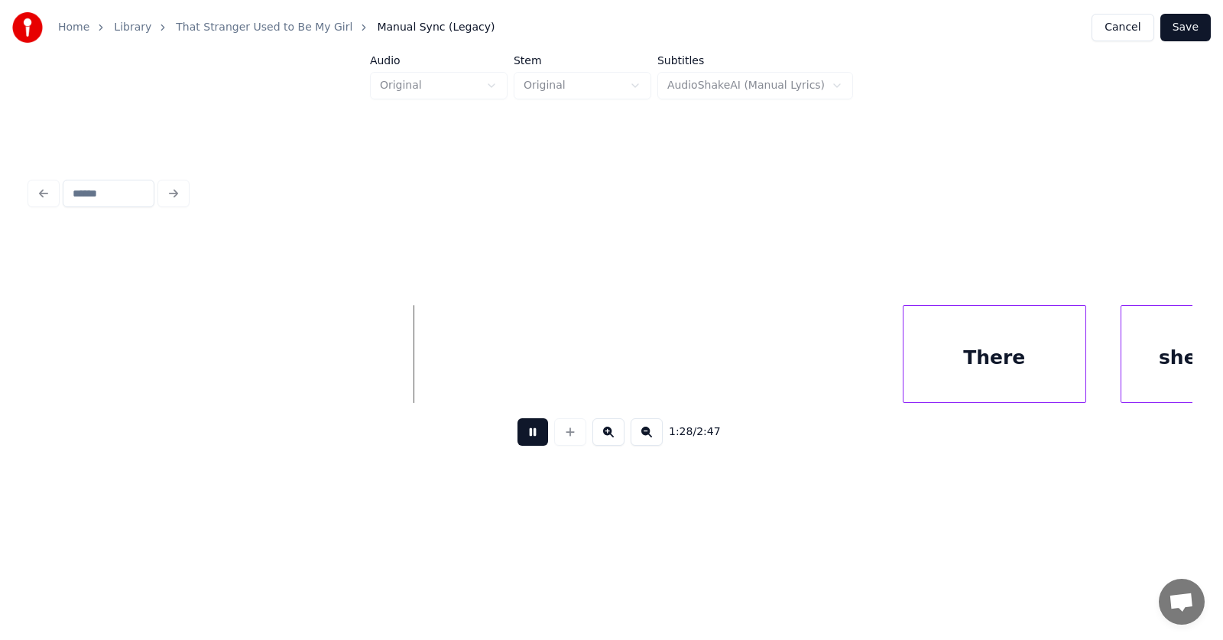
click at [524, 434] on button at bounding box center [532, 432] width 31 height 28
click at [920, 361] on div "There" at bounding box center [969, 358] width 182 height 104
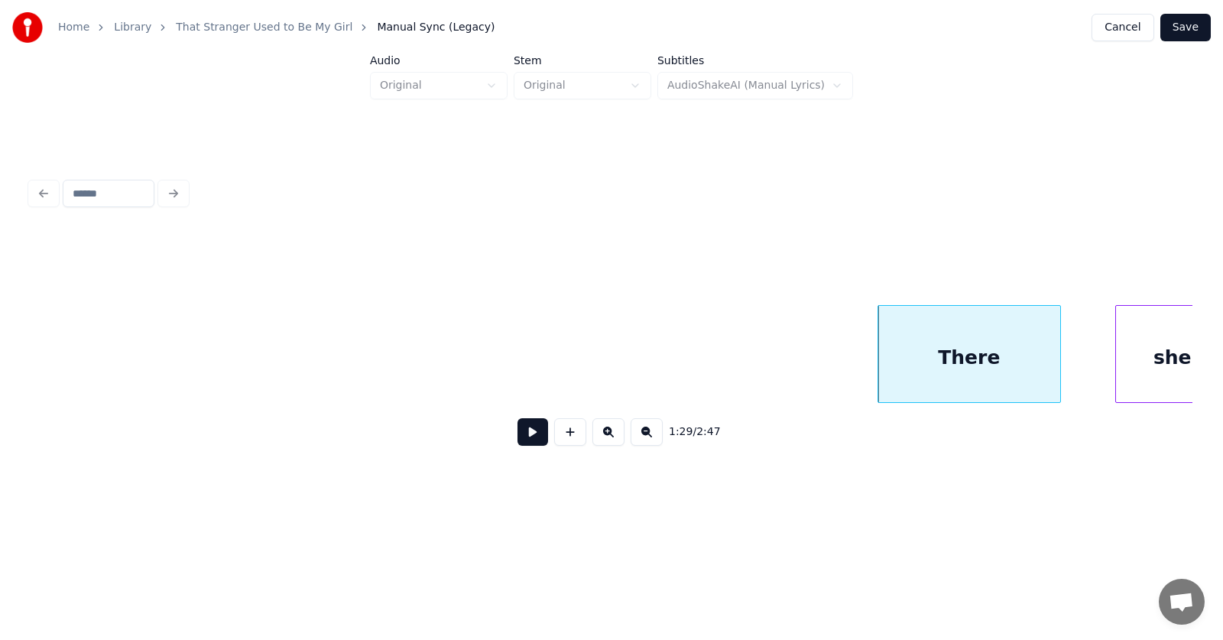
scroll to position [0, 50635]
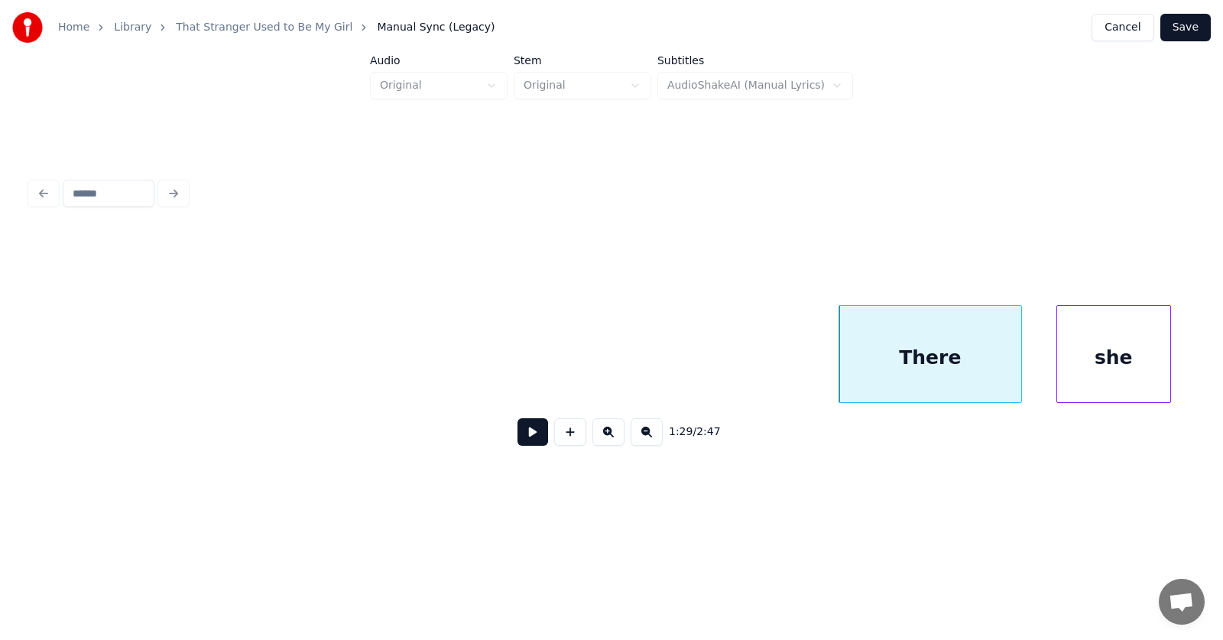
click at [1113, 365] on div "she" at bounding box center [1113, 358] width 113 height 104
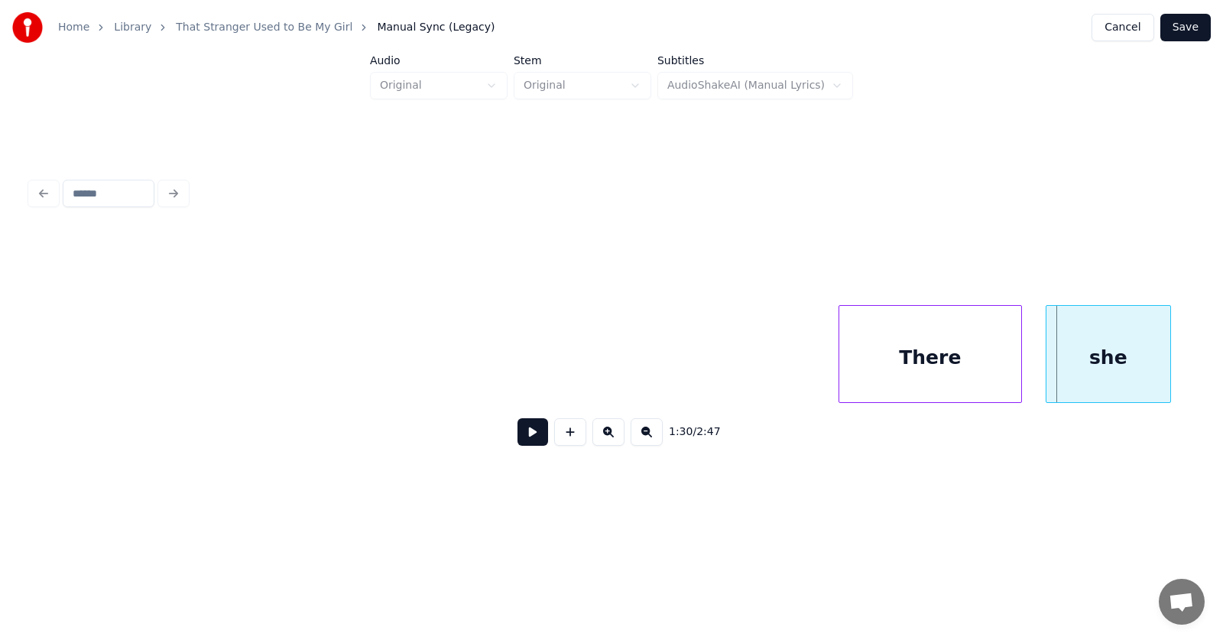
click at [1048, 365] on div at bounding box center [1048, 354] width 5 height 96
click at [520, 437] on button at bounding box center [532, 432] width 31 height 28
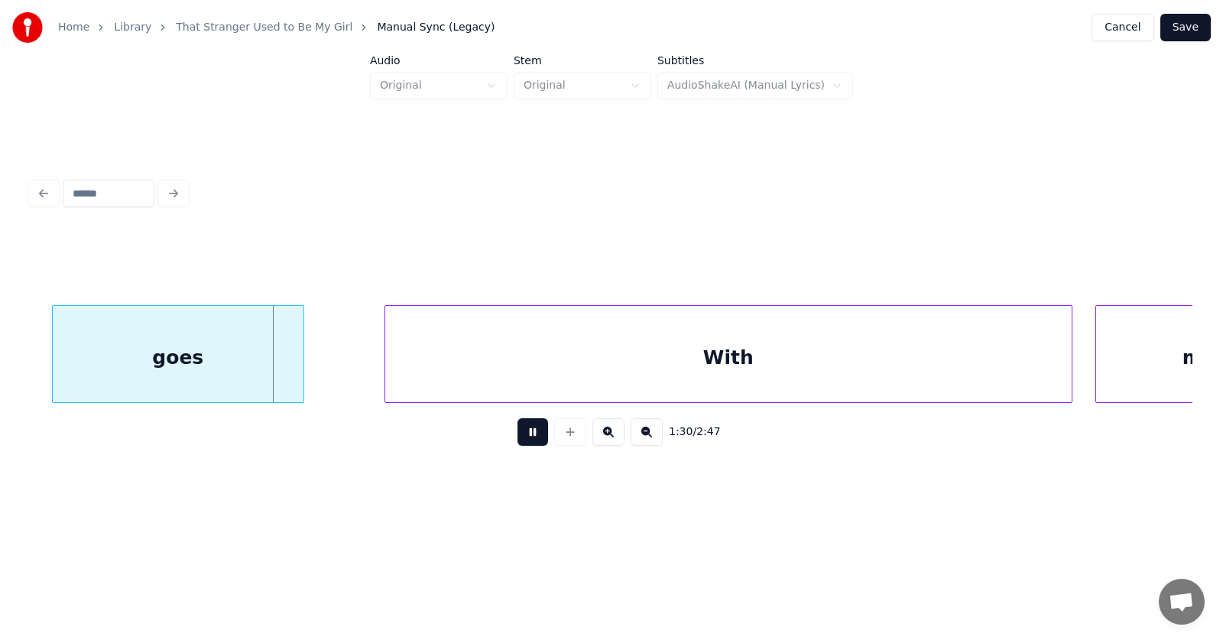
click at [520, 437] on button at bounding box center [532, 432] width 31 height 28
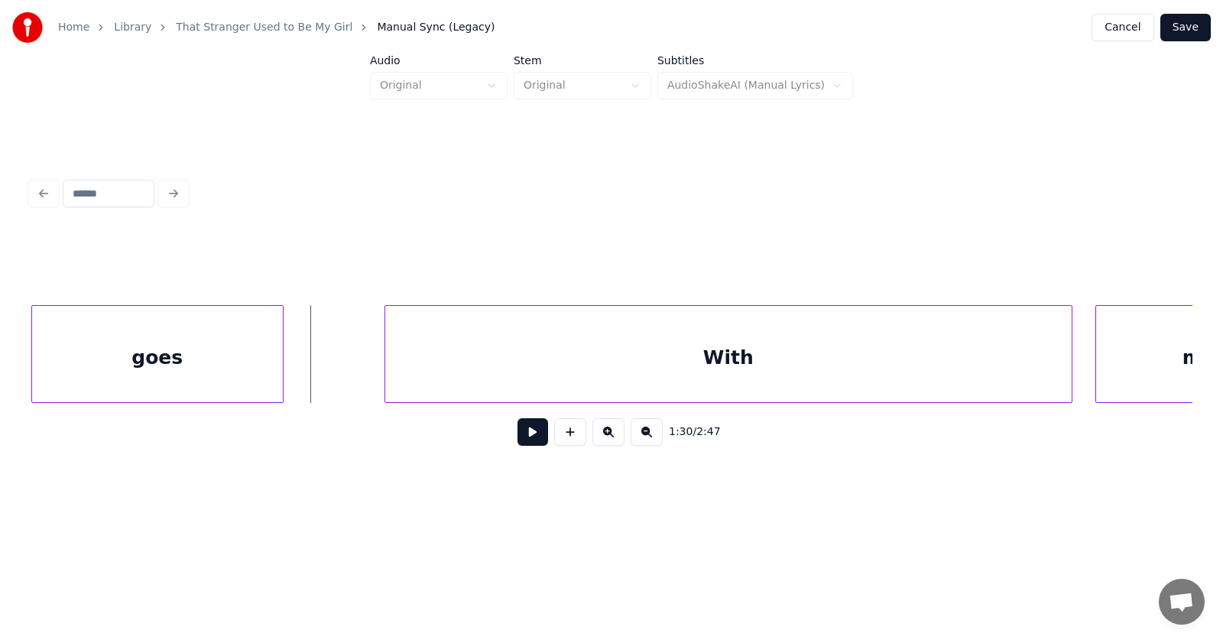
click at [235, 371] on div "goes" at bounding box center [157, 358] width 251 height 104
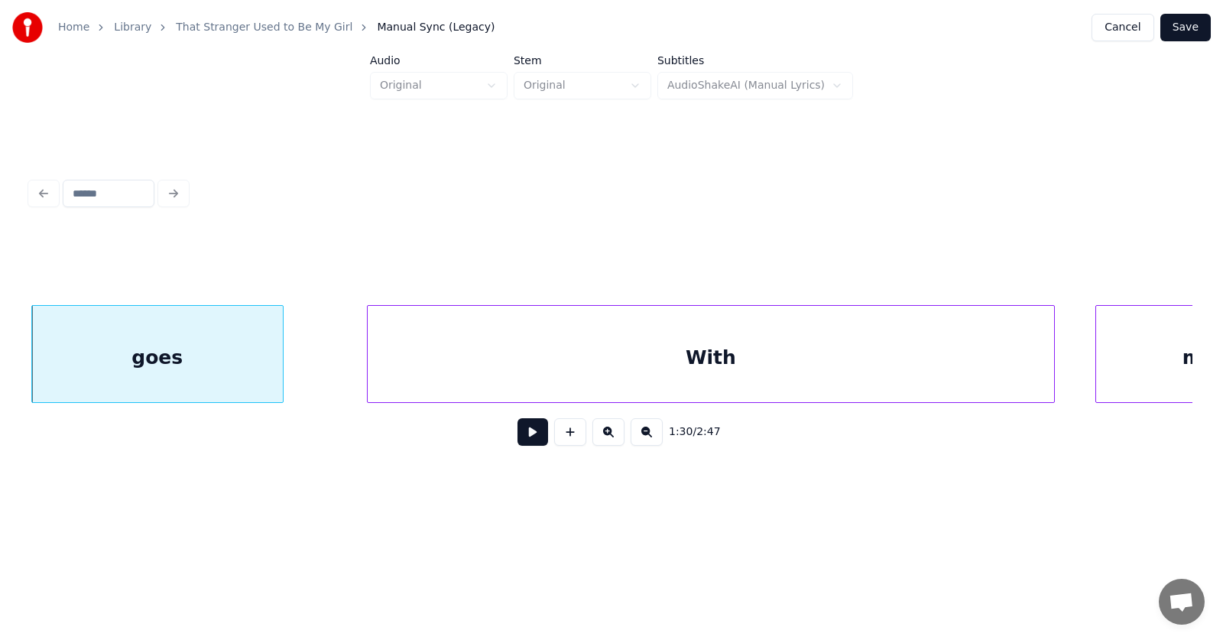
click at [449, 361] on div "With" at bounding box center [711, 358] width 686 height 104
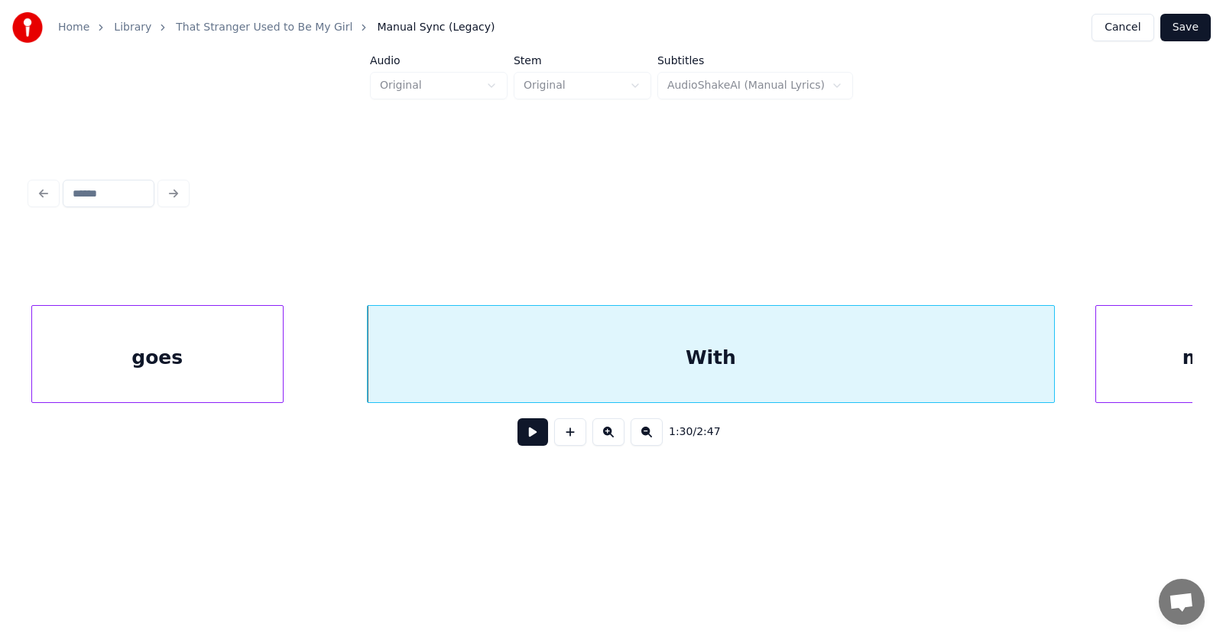
click at [517, 440] on button at bounding box center [532, 432] width 31 height 28
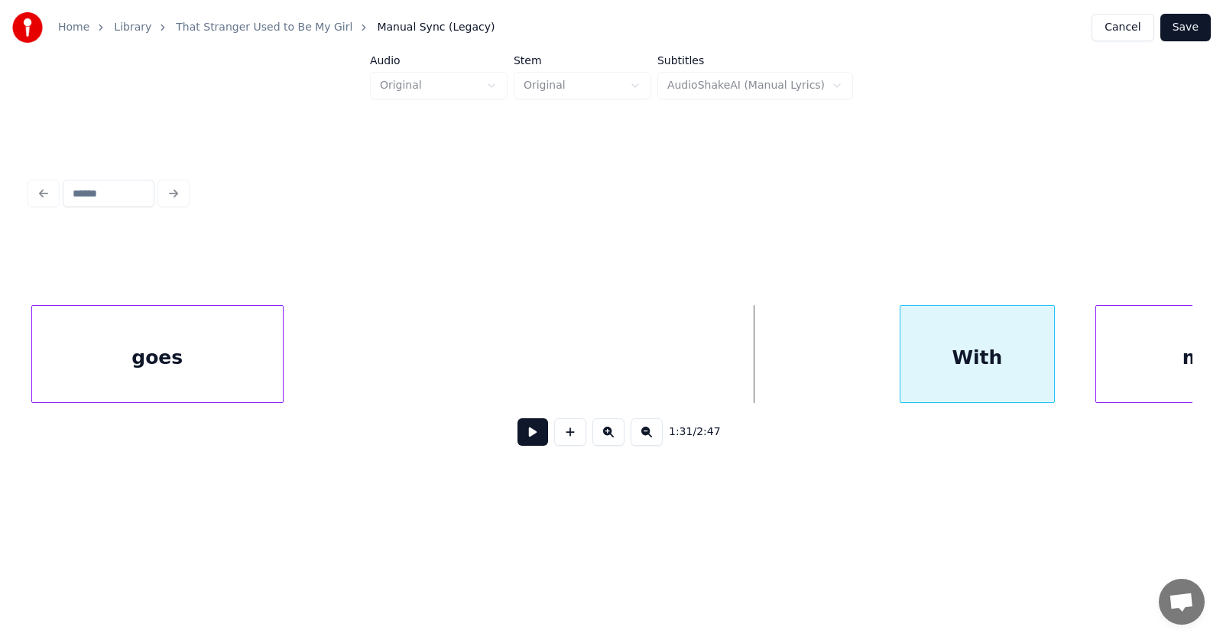
click at [903, 385] on div at bounding box center [902, 354] width 5 height 96
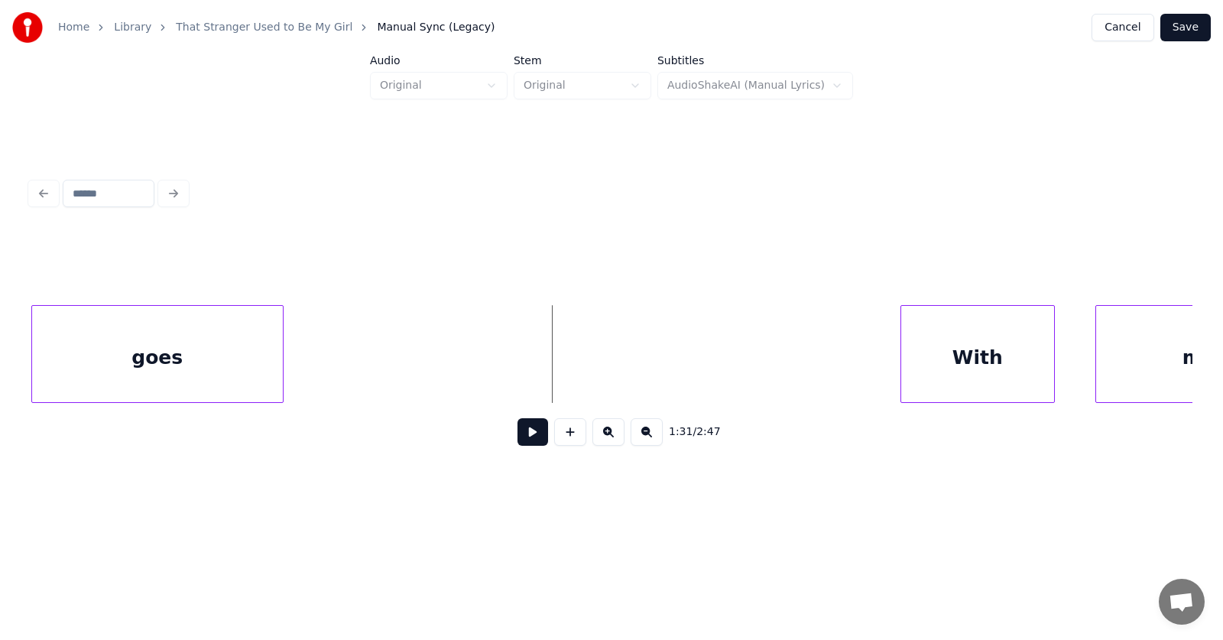
click at [523, 444] on button at bounding box center [532, 432] width 31 height 28
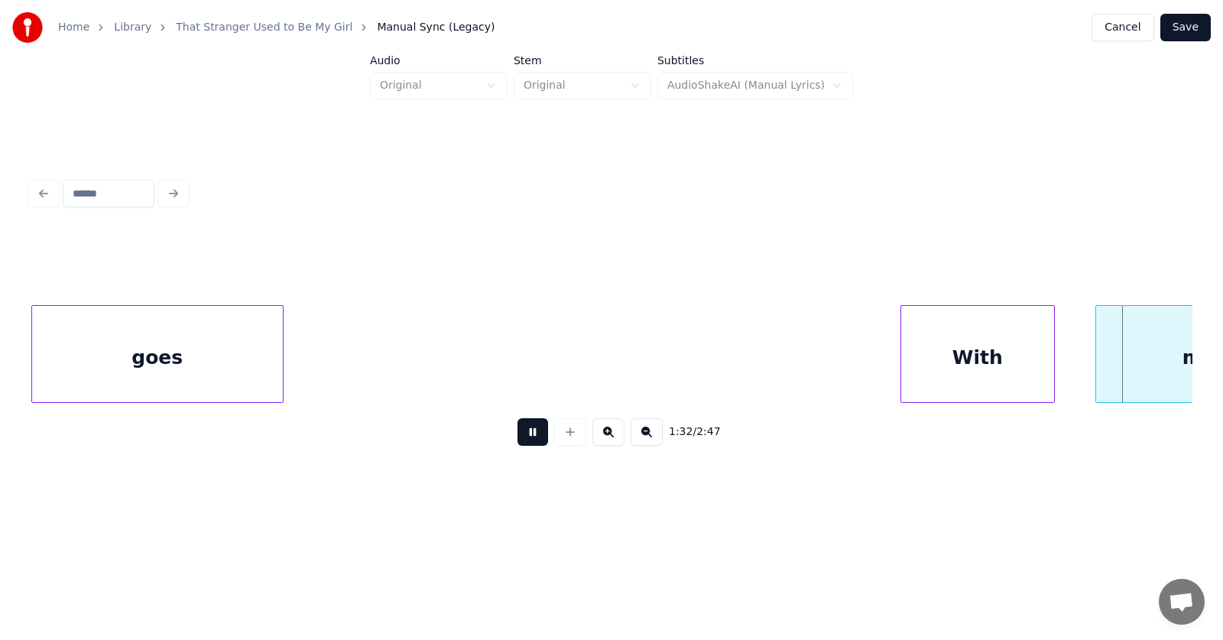
scroll to position [0, 52968]
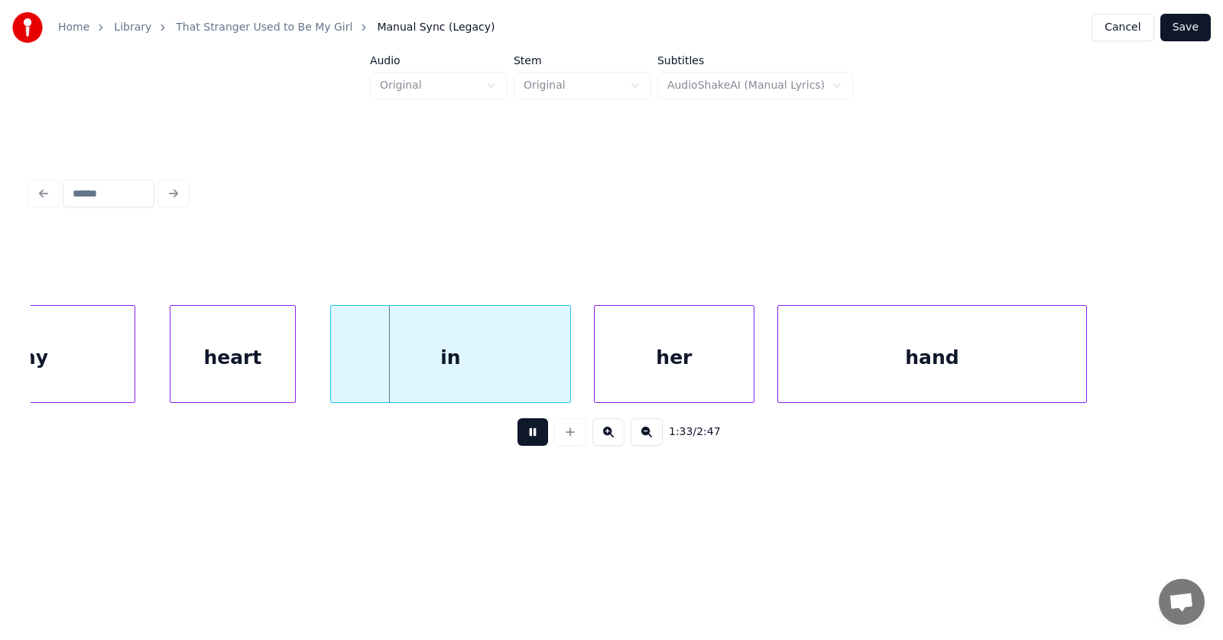
click at [523, 444] on button at bounding box center [532, 432] width 31 height 28
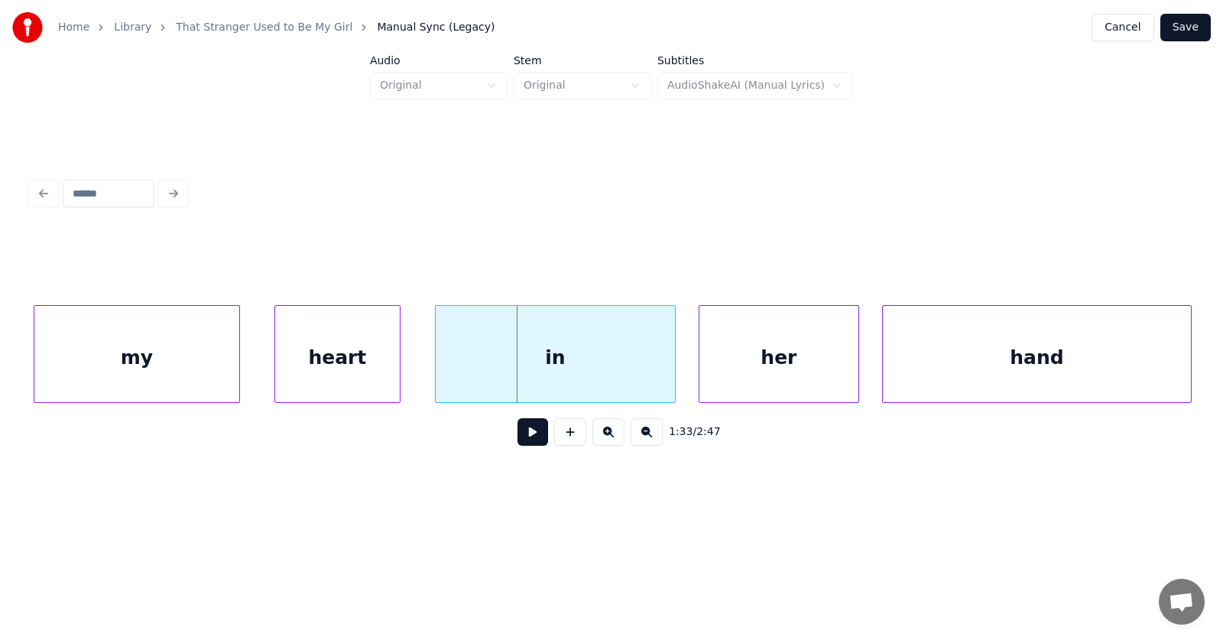
scroll to position [0, 52734]
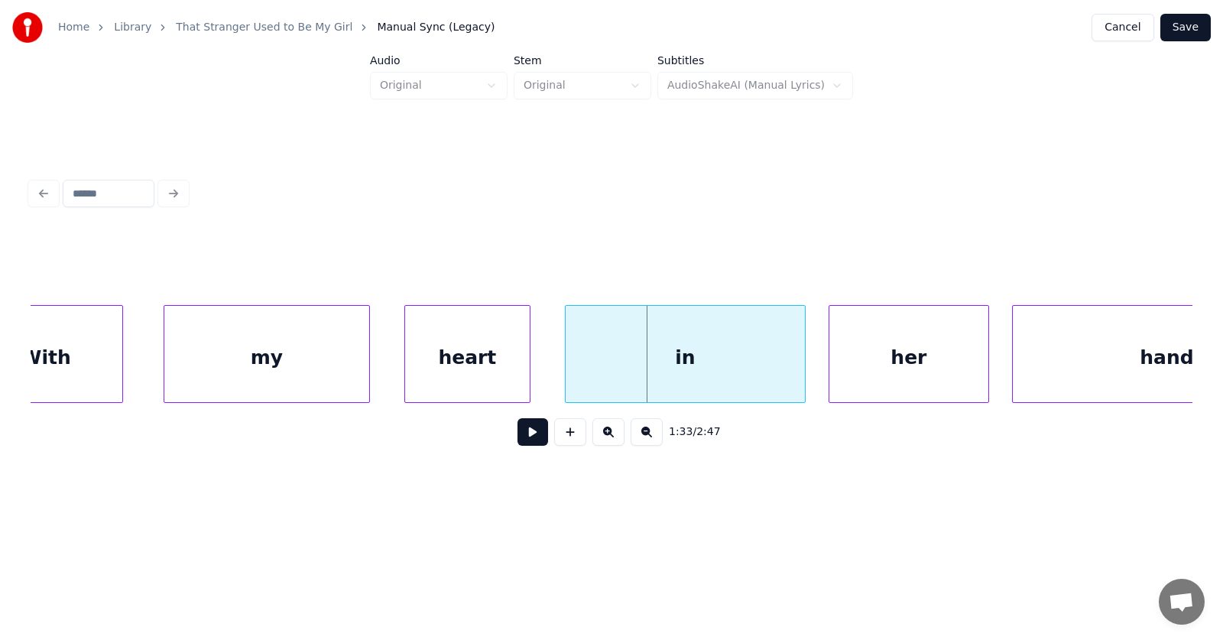
click at [269, 345] on div "my" at bounding box center [266, 358] width 205 height 104
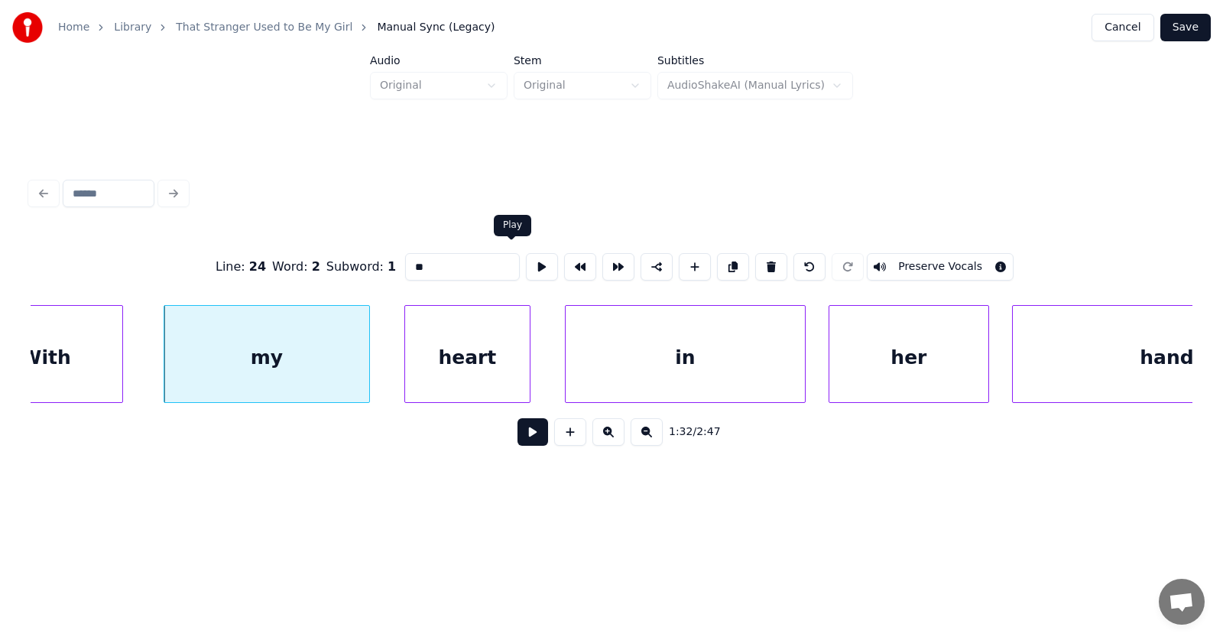
click at [526, 254] on button at bounding box center [542, 267] width 32 height 28
click at [436, 365] on div "heart" at bounding box center [467, 358] width 125 height 104
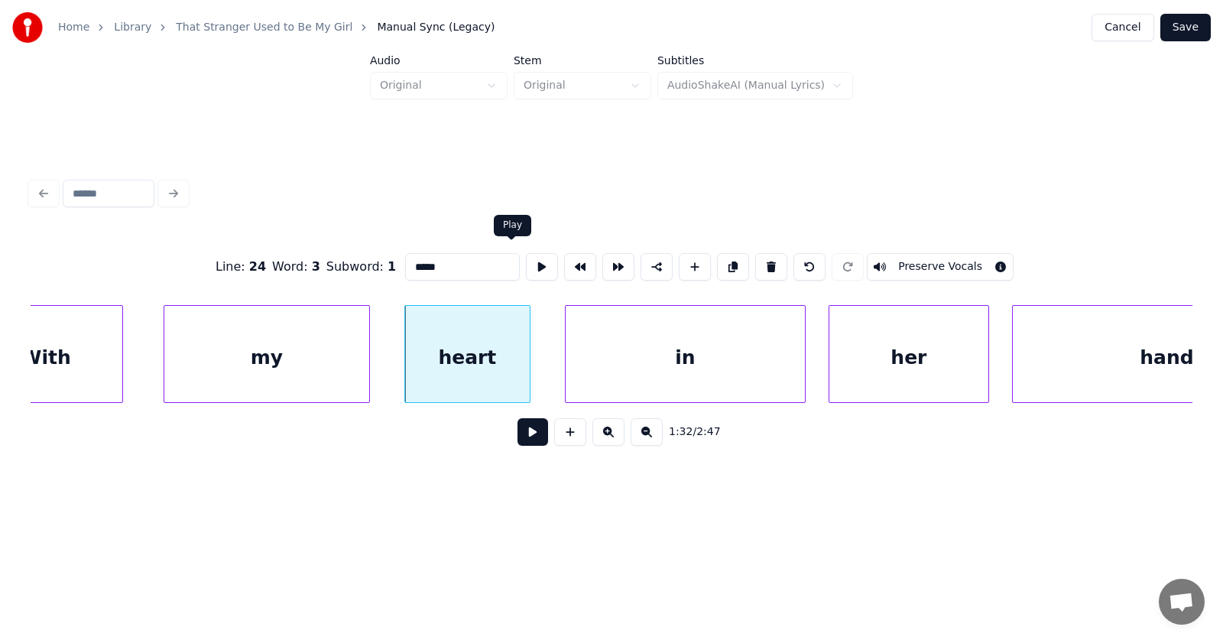
click at [526, 264] on button at bounding box center [542, 267] width 32 height 28
click at [751, 352] on div at bounding box center [749, 354] width 5 height 96
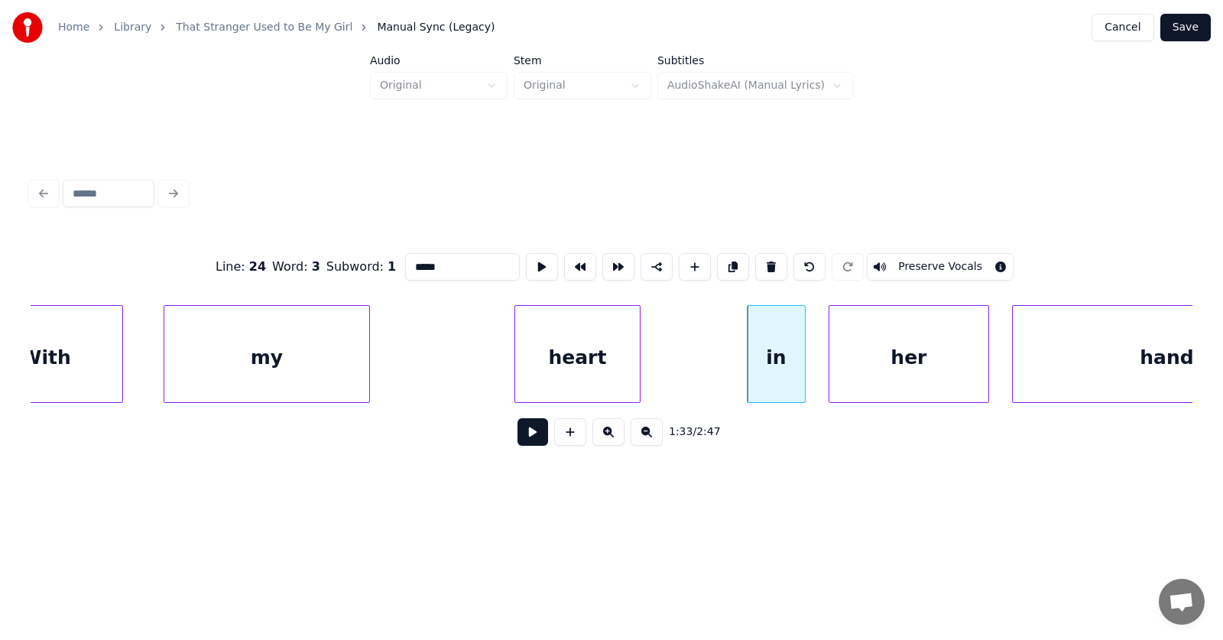
click at [590, 364] on div "heart" at bounding box center [577, 358] width 125 height 104
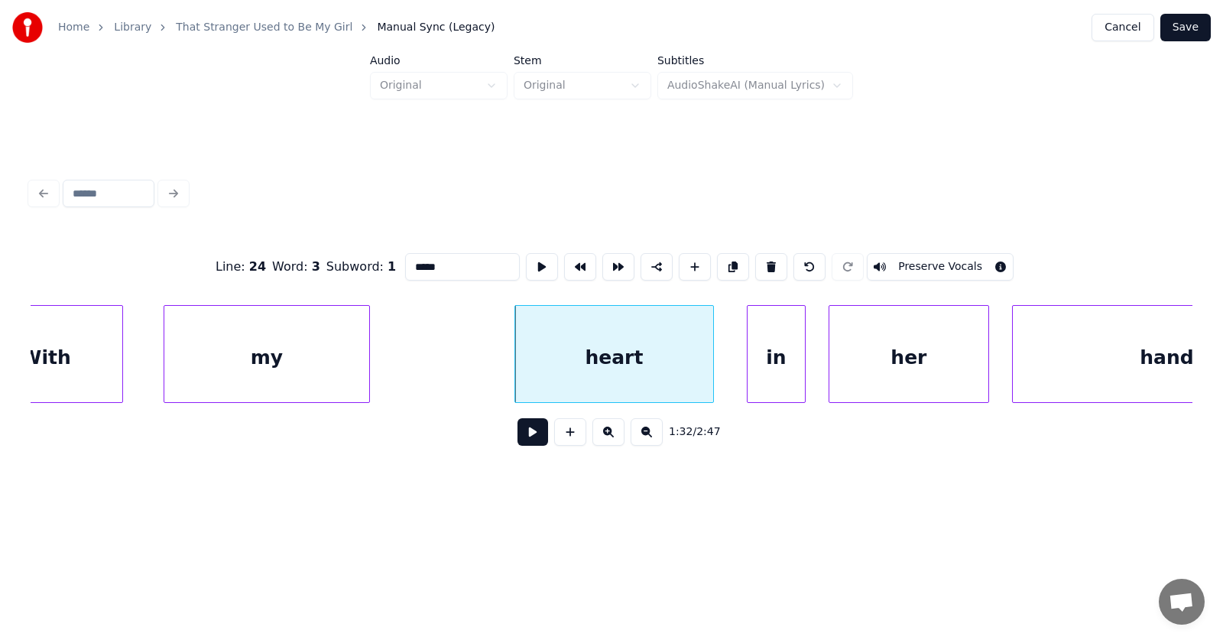
click at [710, 361] on div at bounding box center [711, 354] width 5 height 96
click at [810, 364] on div at bounding box center [808, 354] width 5 height 96
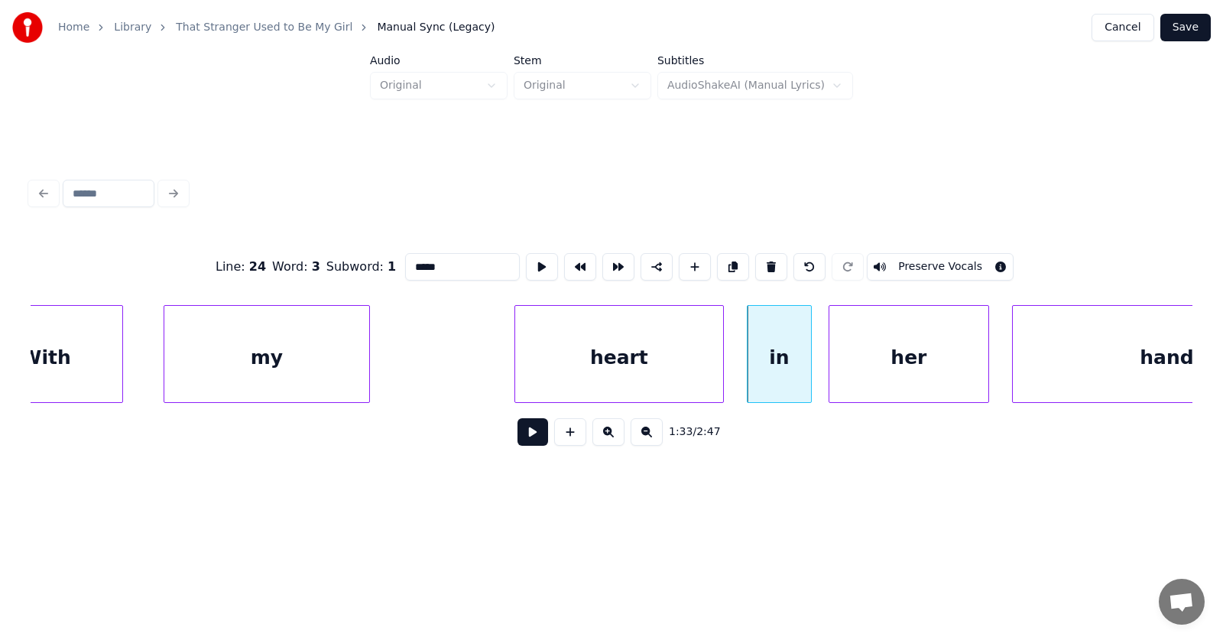
click at [723, 362] on div at bounding box center [720, 354] width 5 height 96
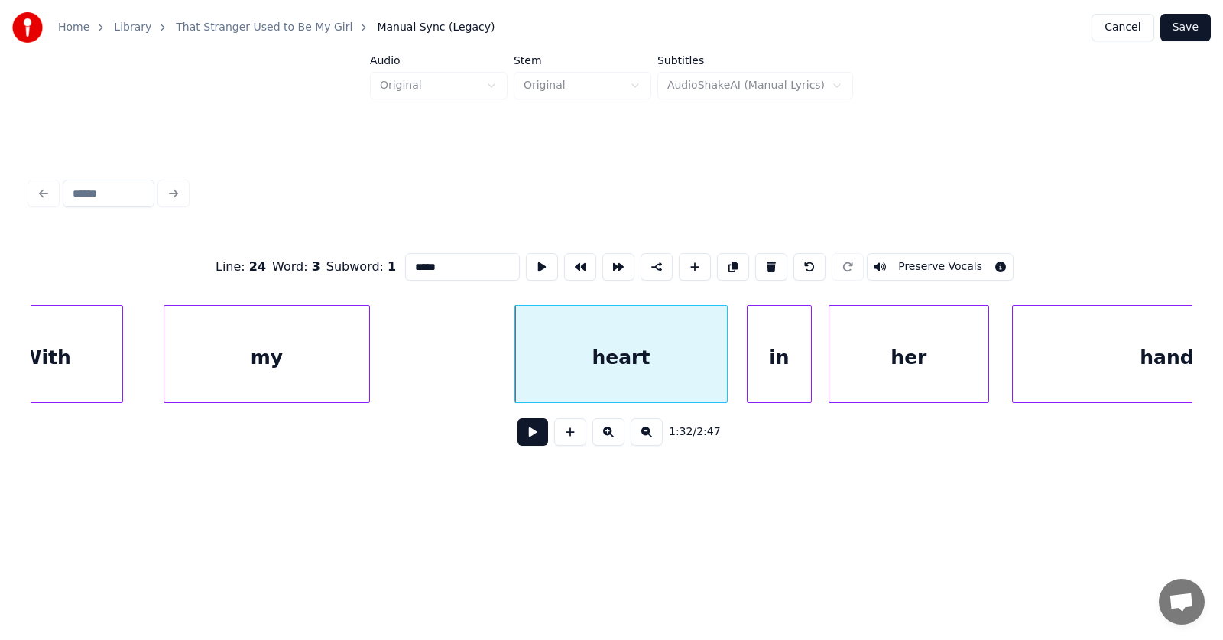
click at [686, 355] on div "heart" at bounding box center [621, 358] width 212 height 104
click at [526, 259] on button at bounding box center [542, 267] width 32 height 28
click at [584, 354] on div at bounding box center [585, 354] width 5 height 96
click at [682, 356] on div "heart" at bounding box center [655, 358] width 144 height 104
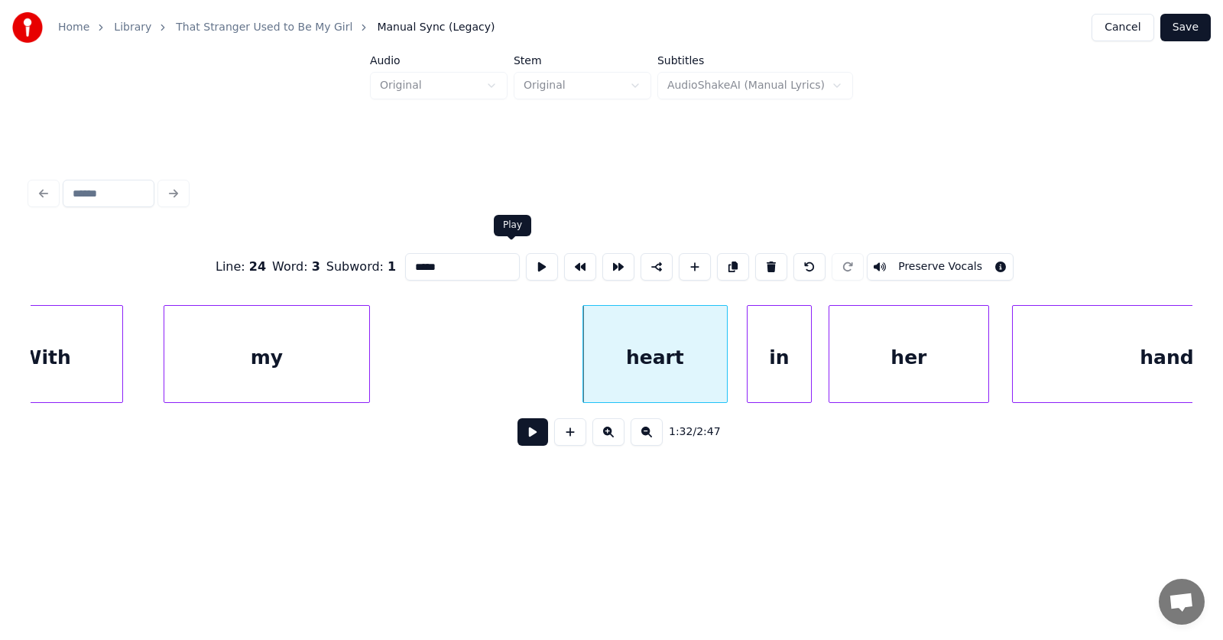
click at [526, 259] on button at bounding box center [542, 267] width 32 height 28
click at [764, 364] on div "in" at bounding box center [775, 358] width 63 height 104
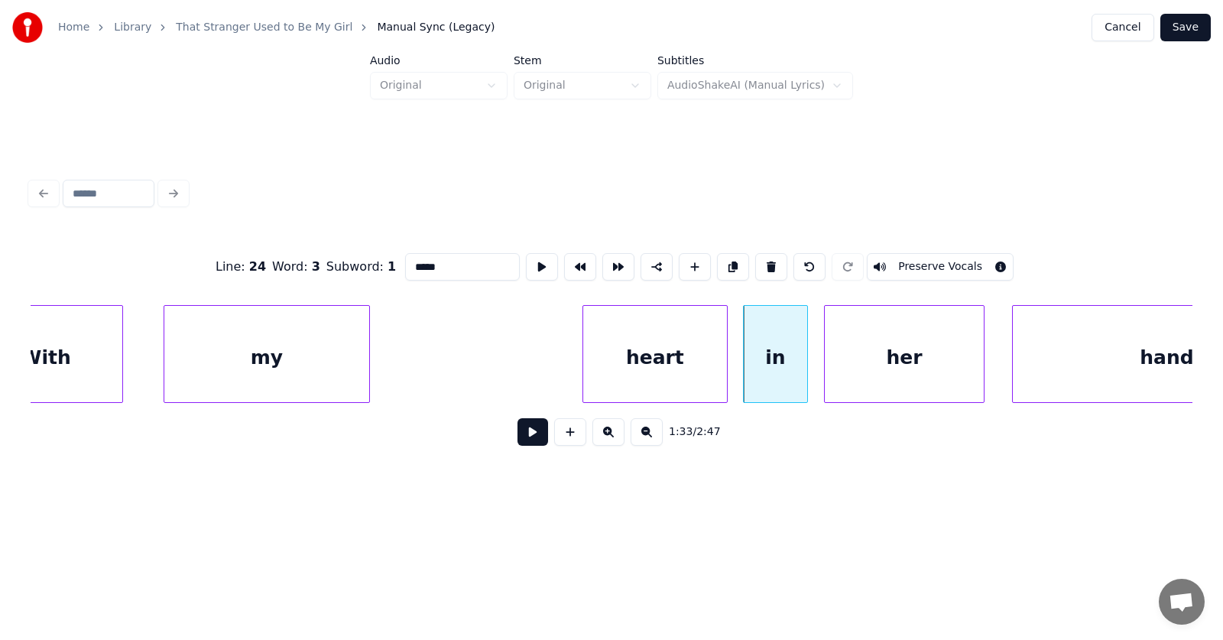
click at [858, 365] on div "her" at bounding box center [904, 358] width 159 height 104
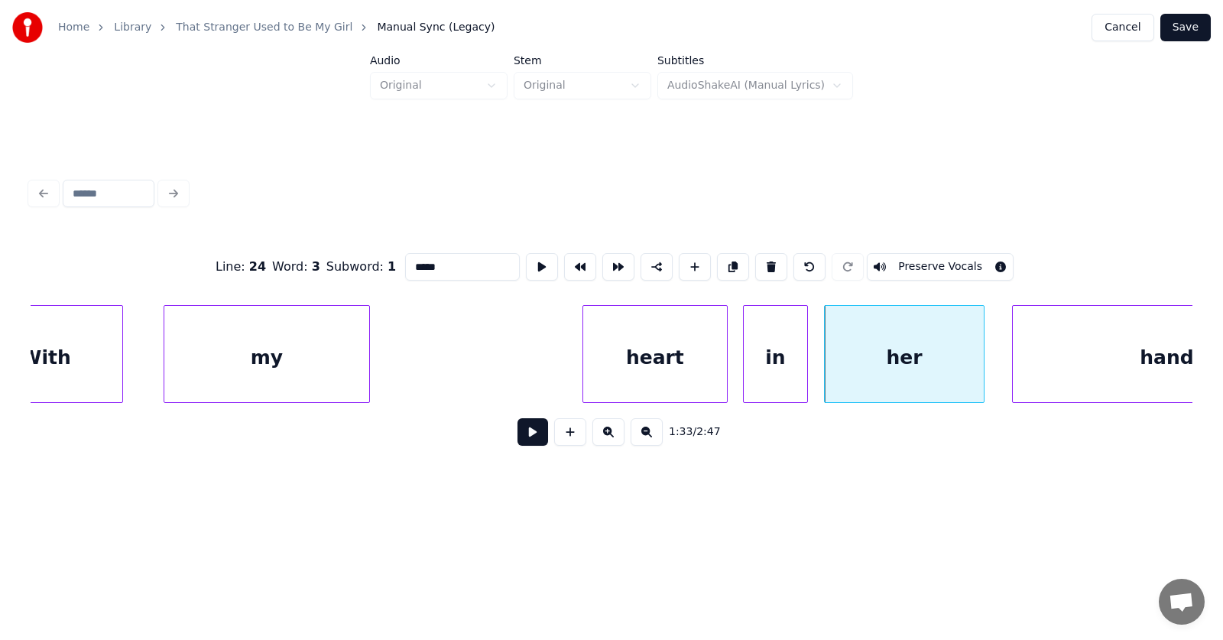
scroll to position [0, 52859]
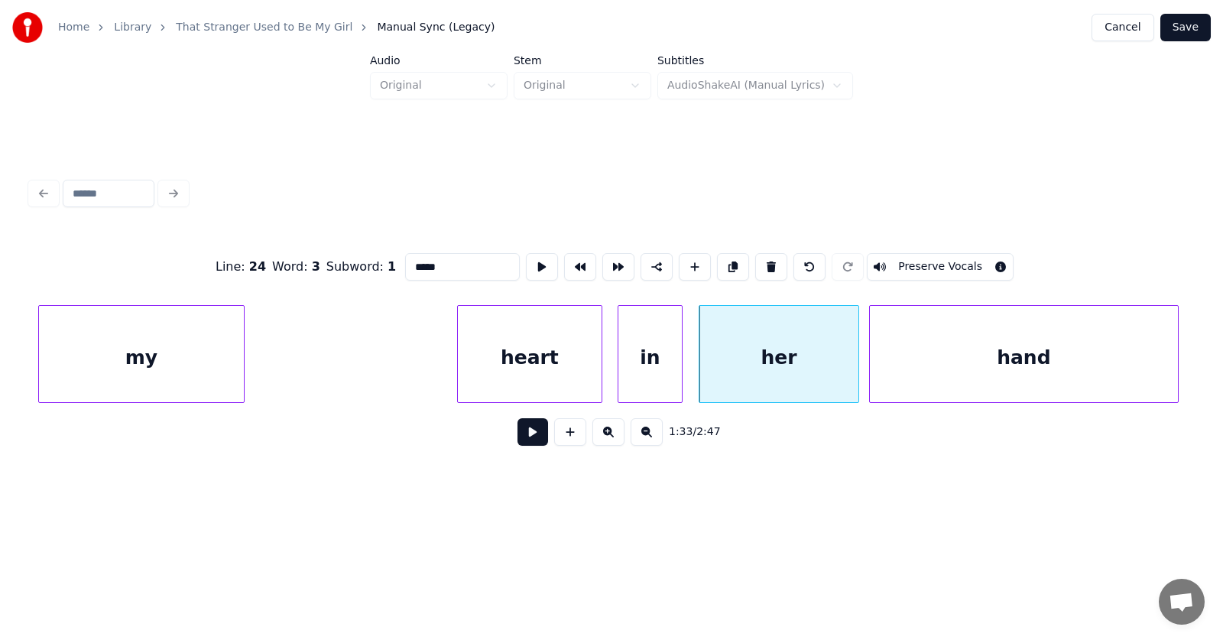
click at [1034, 377] on div "hand" at bounding box center [1024, 358] width 308 height 104
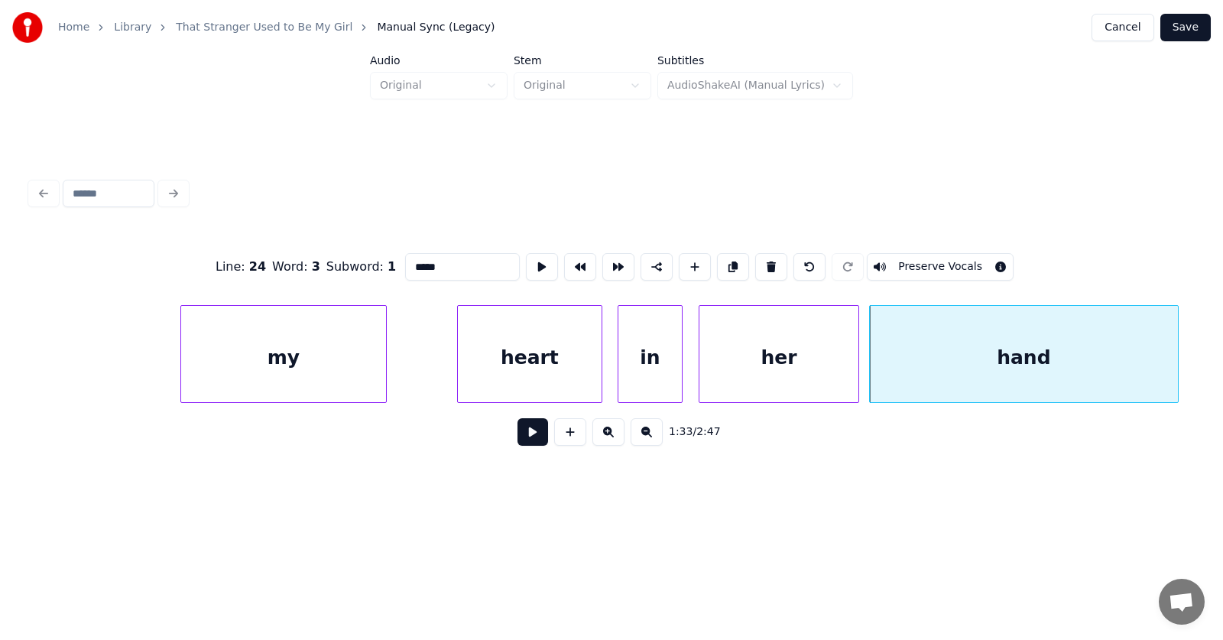
click at [302, 356] on div "my" at bounding box center [283, 358] width 205 height 104
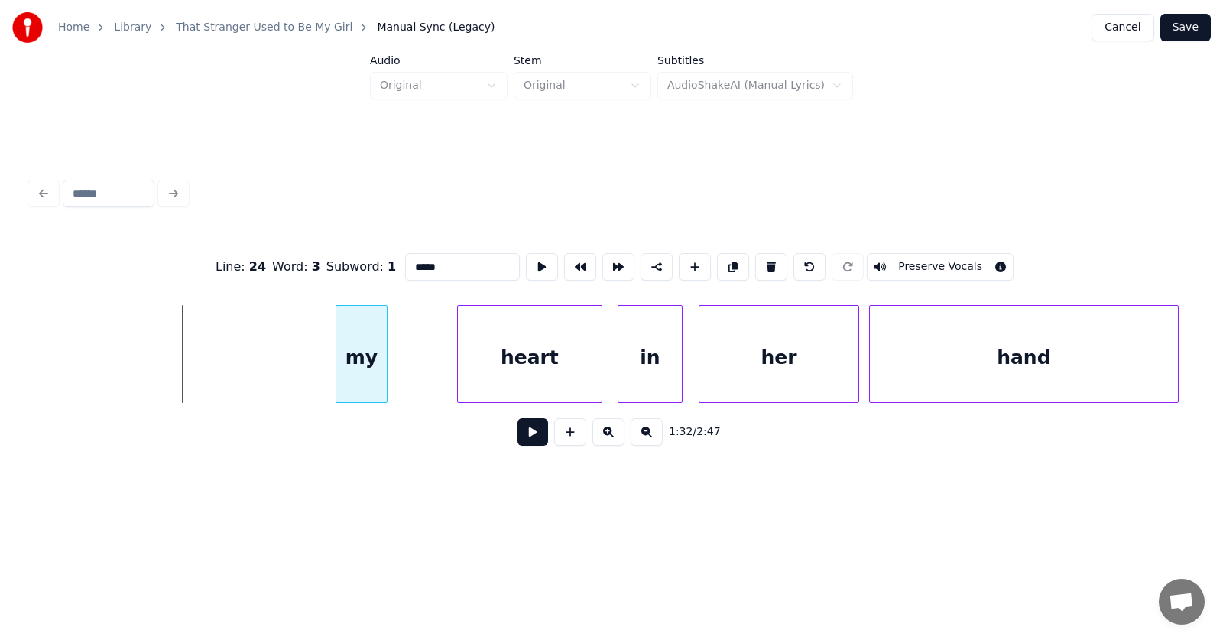
click at [339, 365] on div at bounding box center [338, 354] width 5 height 96
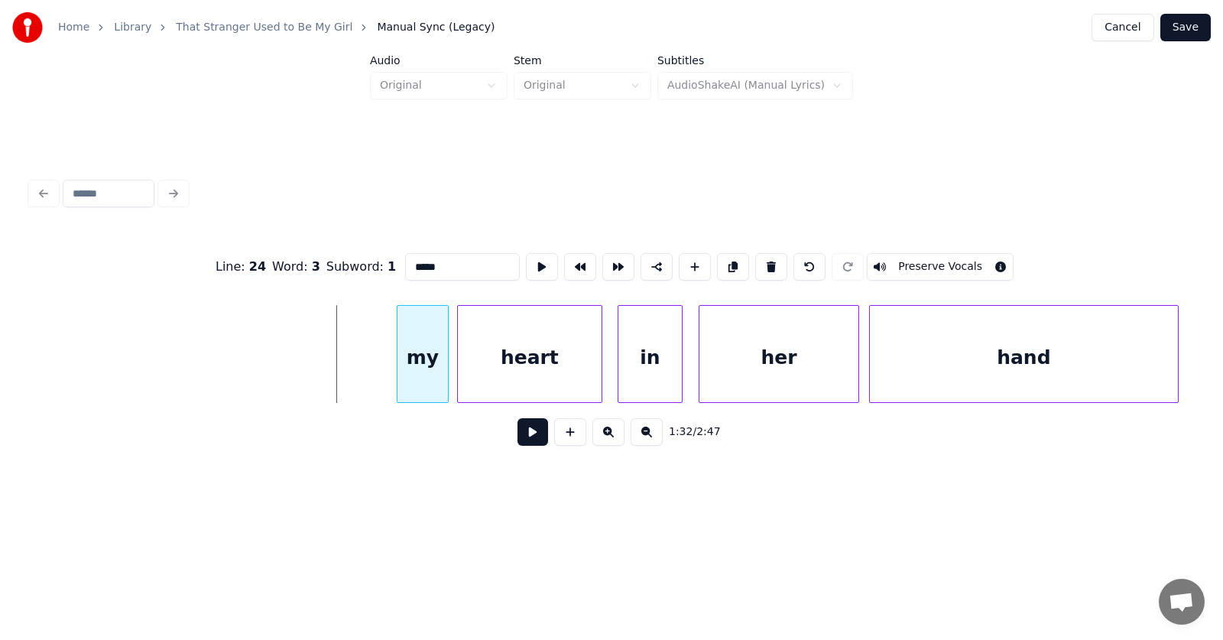
click at [426, 363] on div "my" at bounding box center [422, 358] width 50 height 104
click at [393, 358] on div at bounding box center [393, 354] width 5 height 96
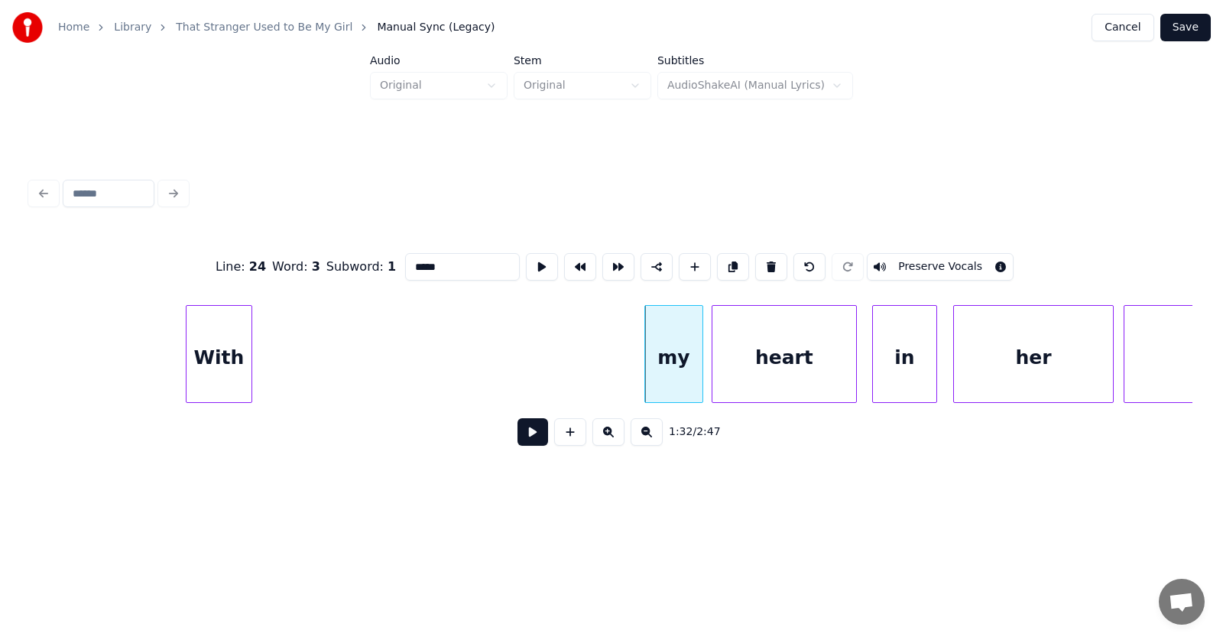
click at [187, 354] on div at bounding box center [188, 354] width 5 height 96
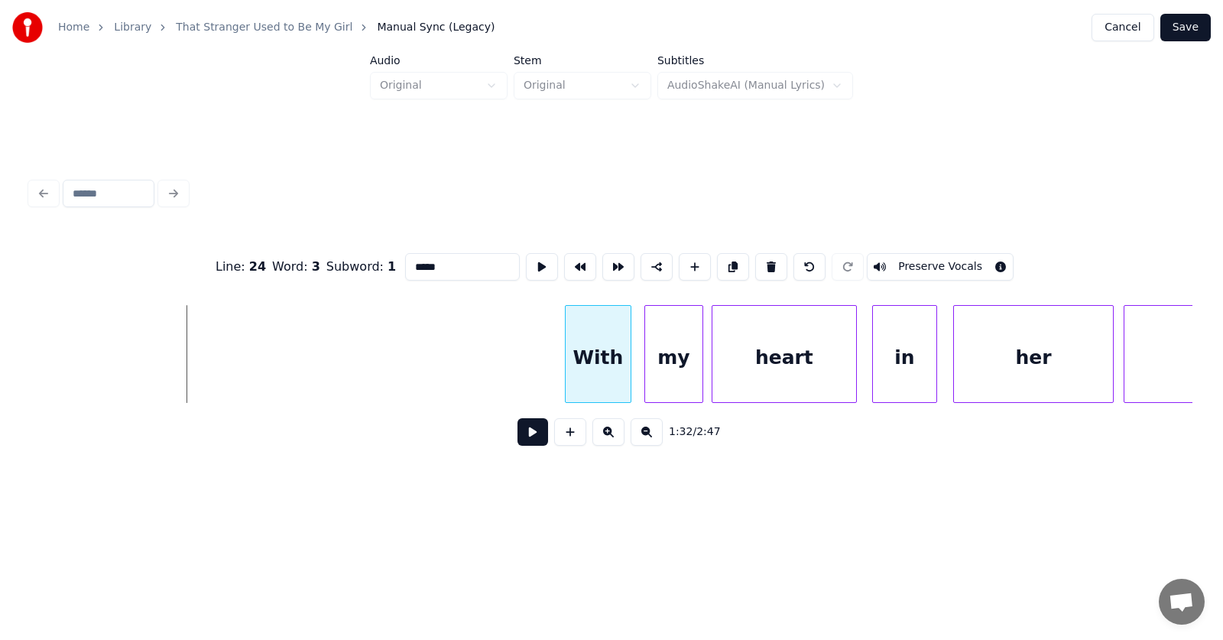
click at [597, 378] on div "With" at bounding box center [598, 358] width 65 height 104
click at [526, 260] on button at bounding box center [542, 267] width 32 height 28
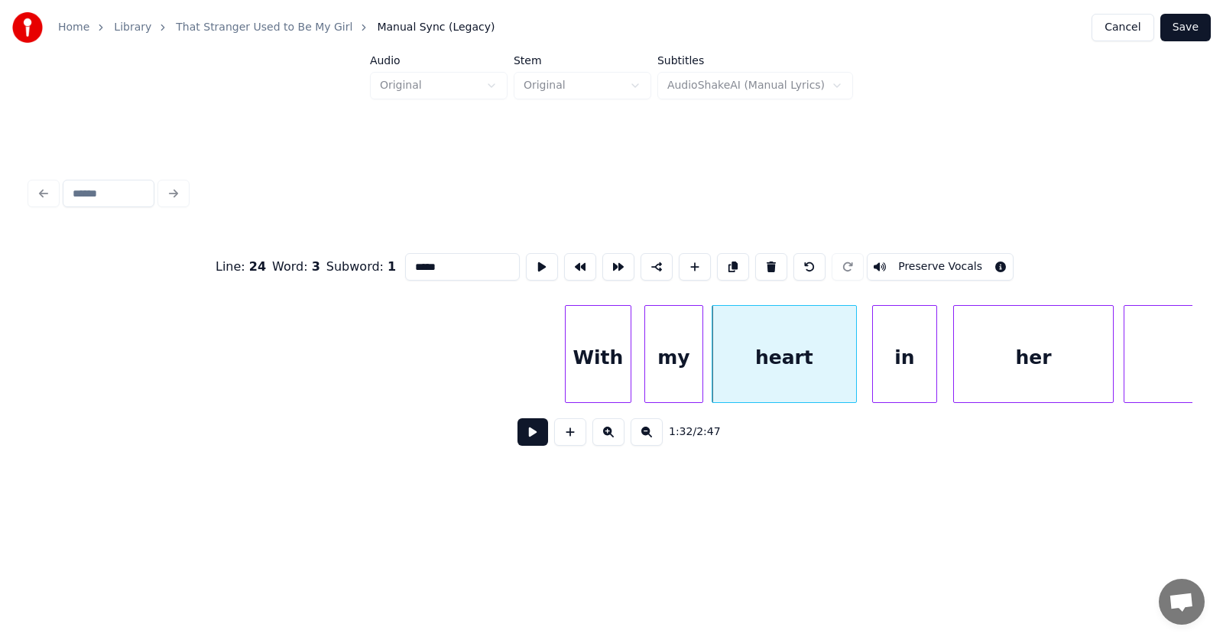
click at [592, 368] on div "With" at bounding box center [598, 358] width 65 height 104
type input "****"
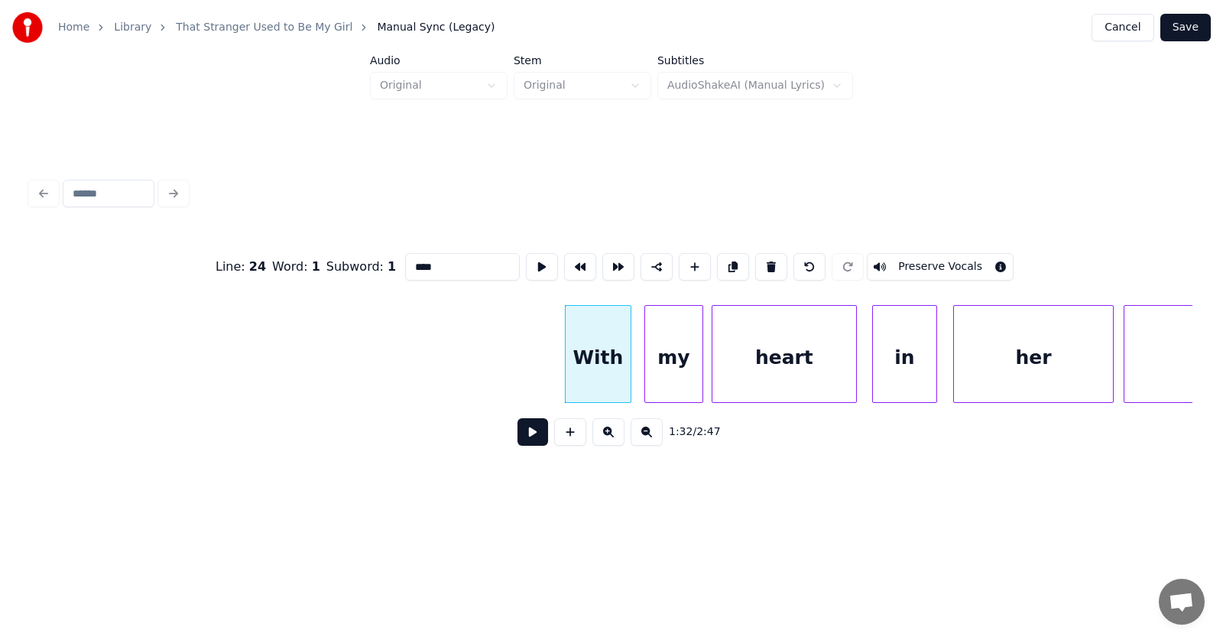
click at [519, 438] on button at bounding box center [532, 432] width 31 height 28
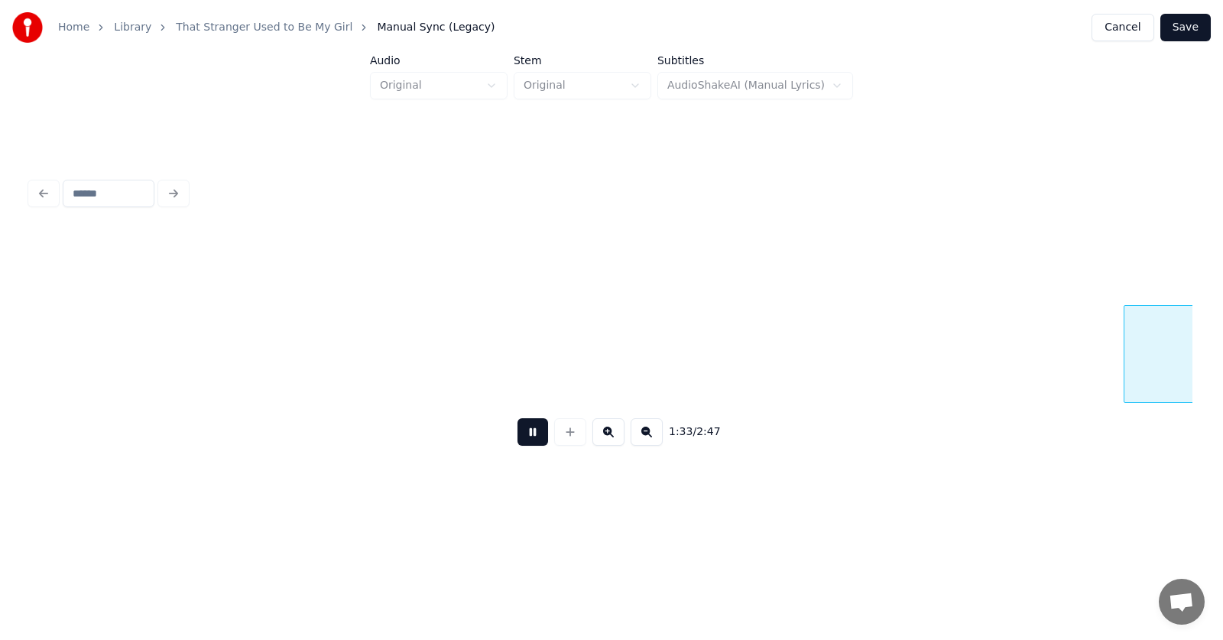
scroll to position [0, 53776]
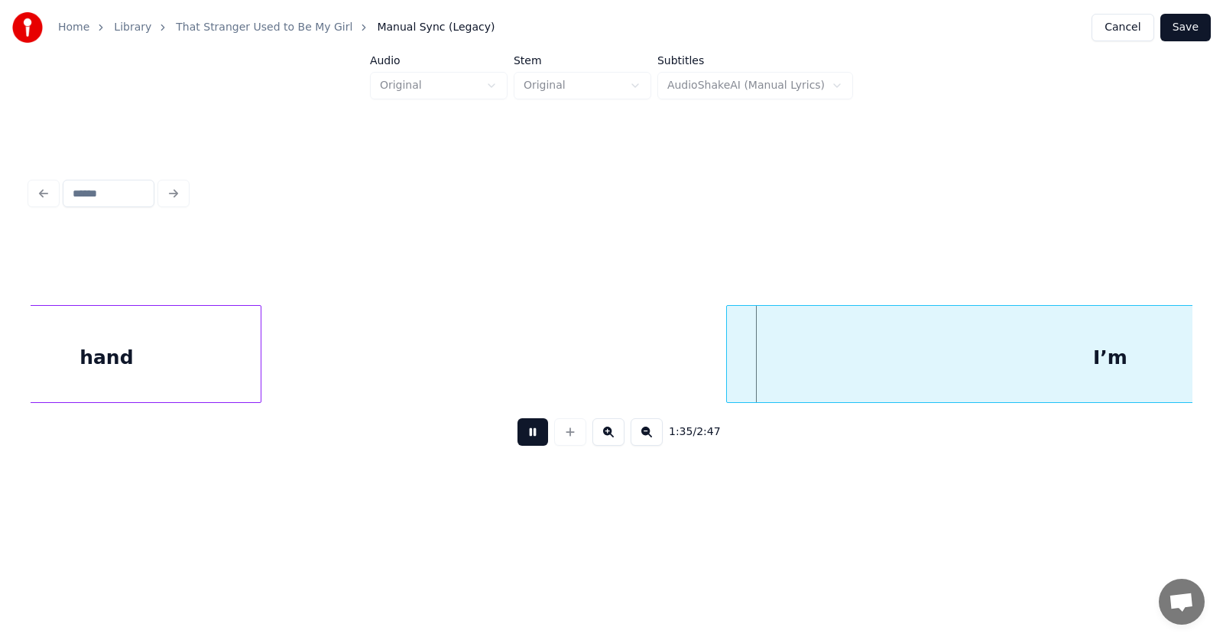
click at [519, 438] on button at bounding box center [532, 432] width 31 height 28
click at [199, 354] on div "hand" at bounding box center [107, 358] width 308 height 104
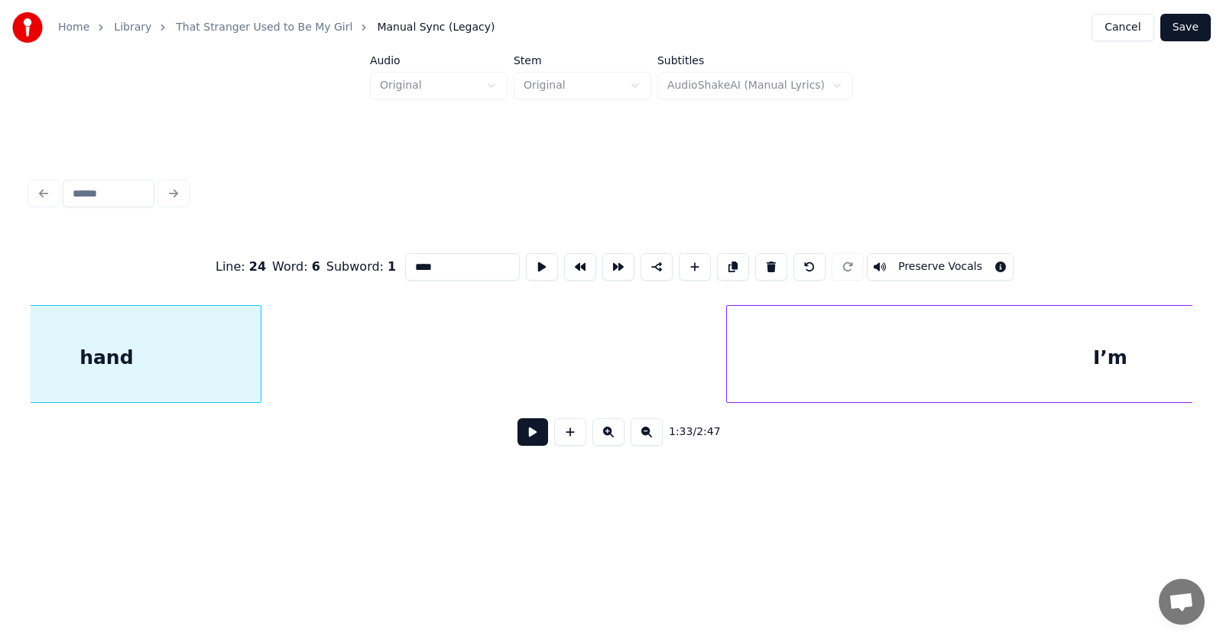
scroll to position [0, 53697]
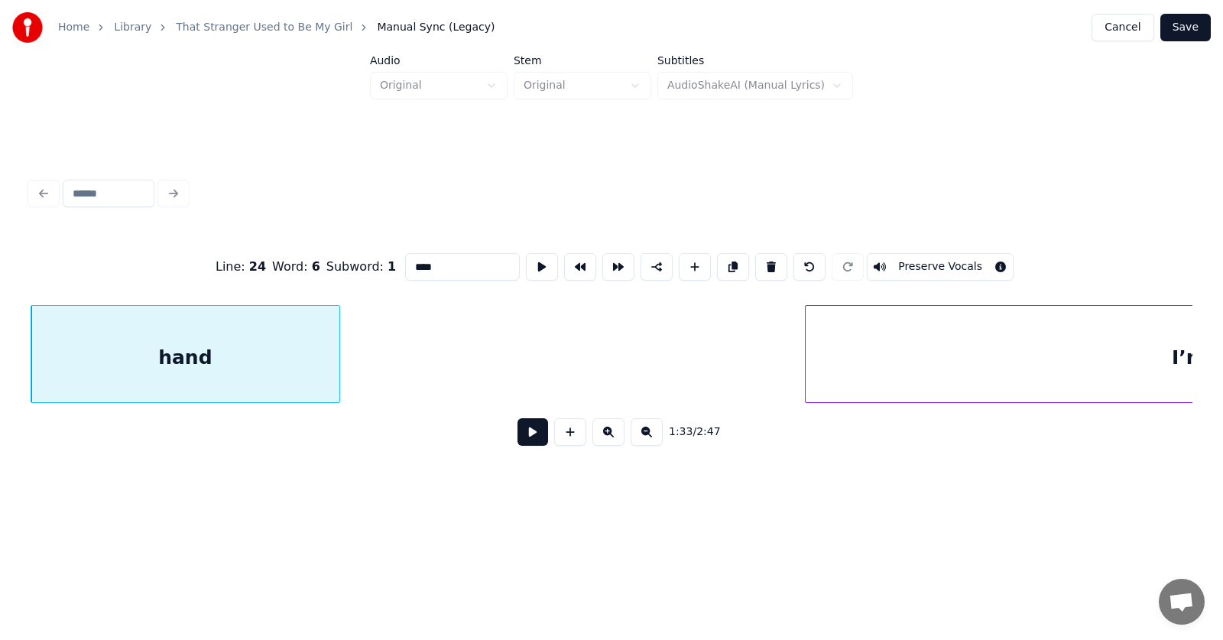
click at [428, 267] on input "****" at bounding box center [462, 267] width 115 height 28
type input "*****"
click at [533, 440] on button at bounding box center [532, 432] width 31 height 28
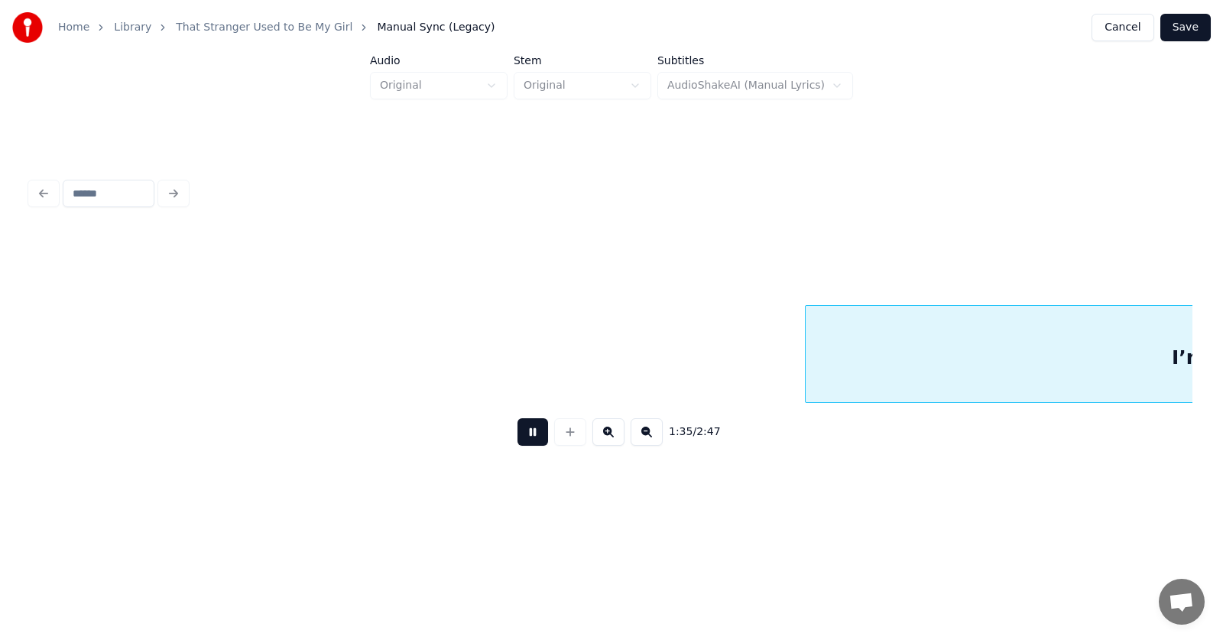
scroll to position [0, 54865]
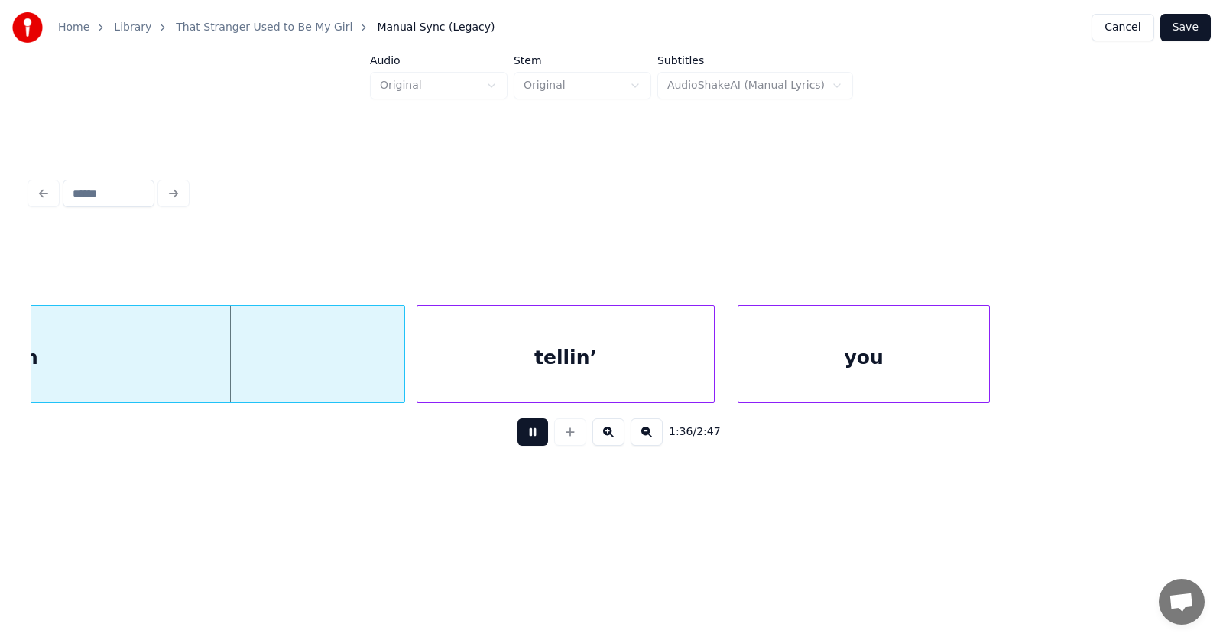
click at [533, 440] on button at bounding box center [532, 432] width 31 height 28
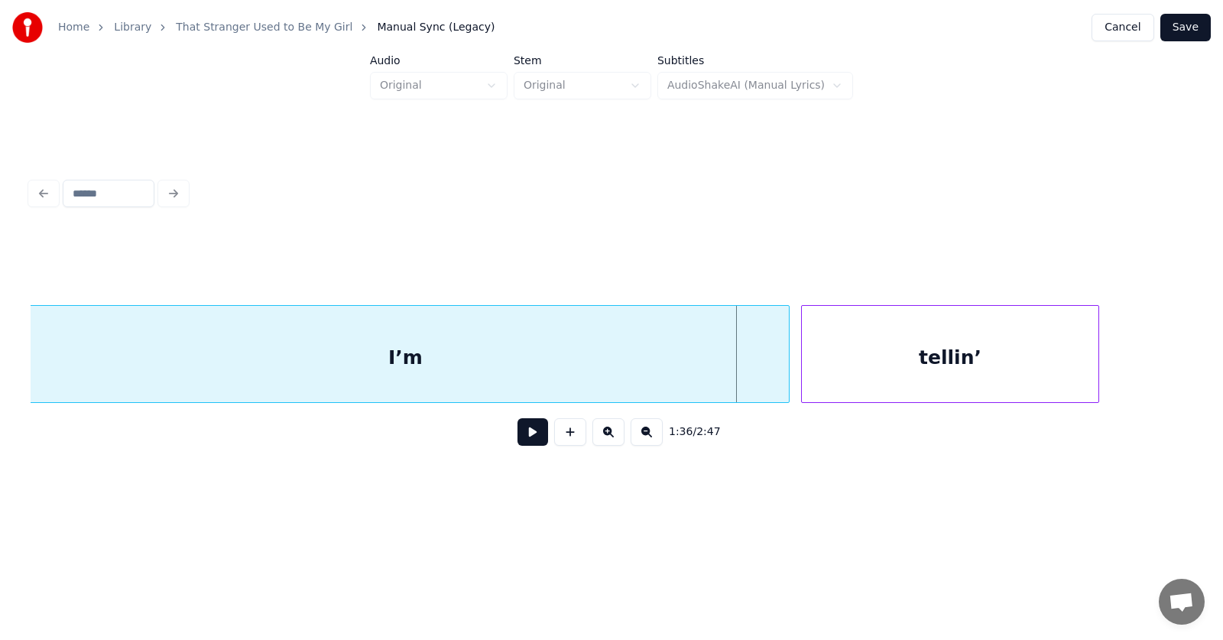
scroll to position [0, 54222]
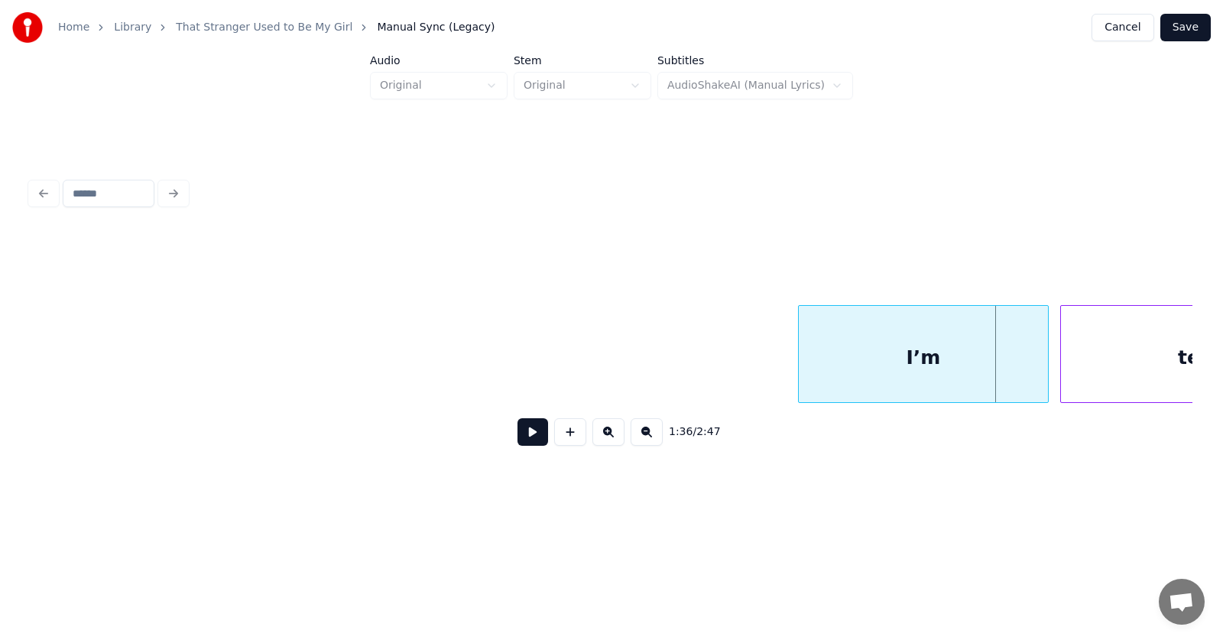
click at [799, 371] on div at bounding box center [801, 354] width 5 height 96
click at [888, 368] on div "I’m" at bounding box center [922, 358] width 252 height 104
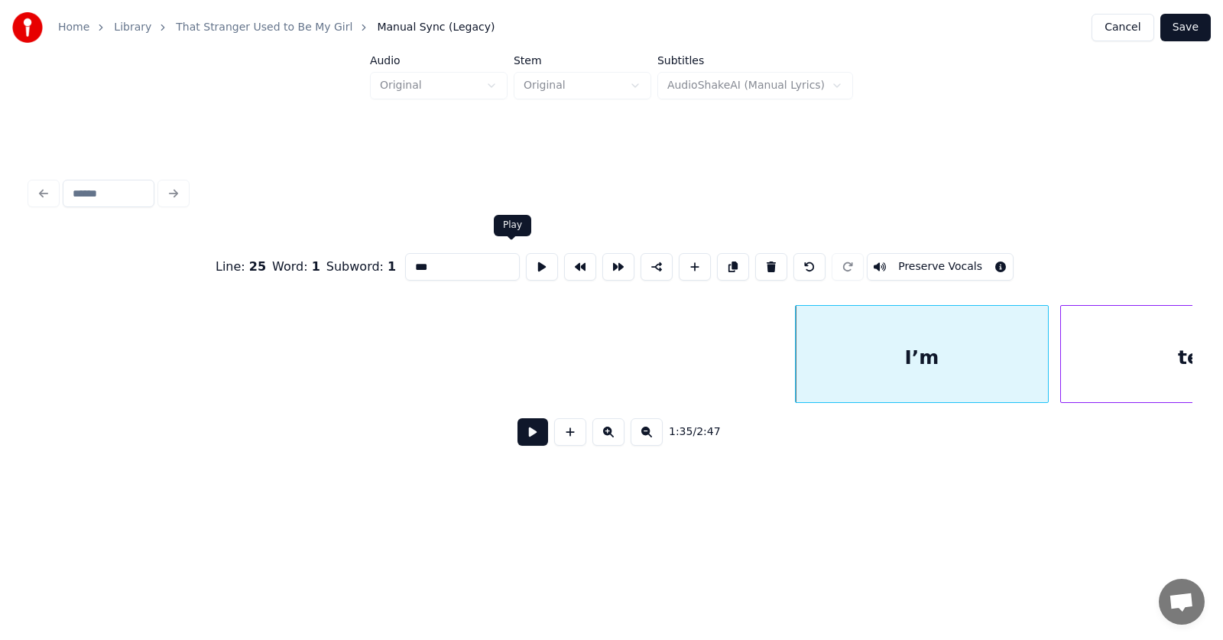
click at [526, 265] on button at bounding box center [542, 267] width 32 height 28
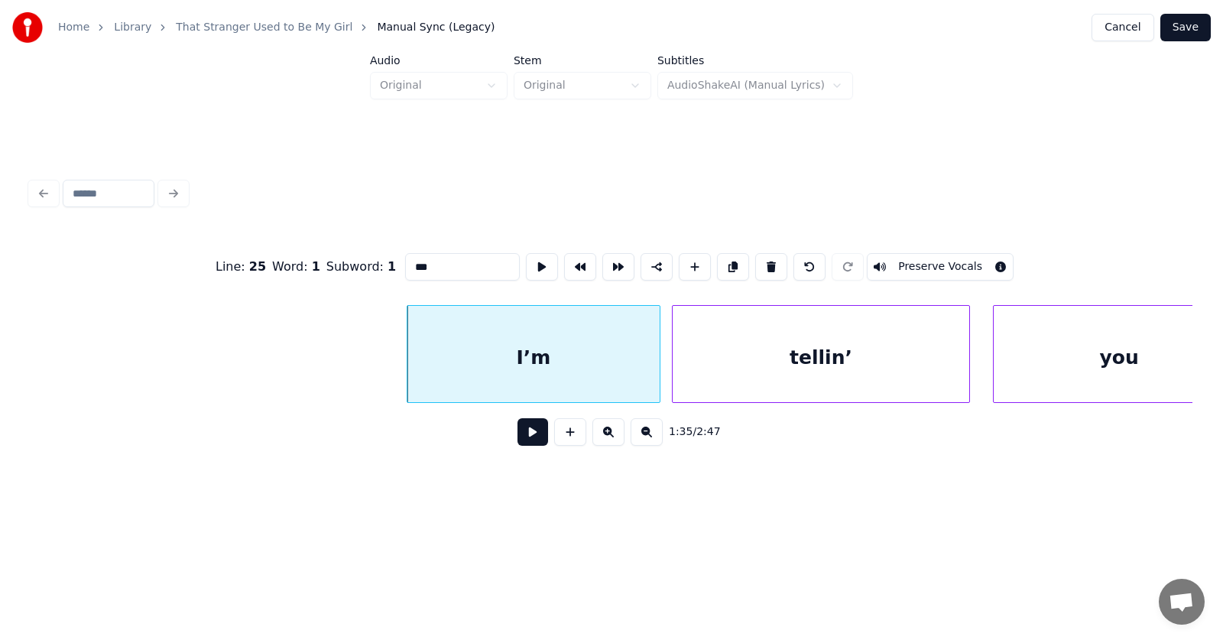
scroll to position [0, 54740]
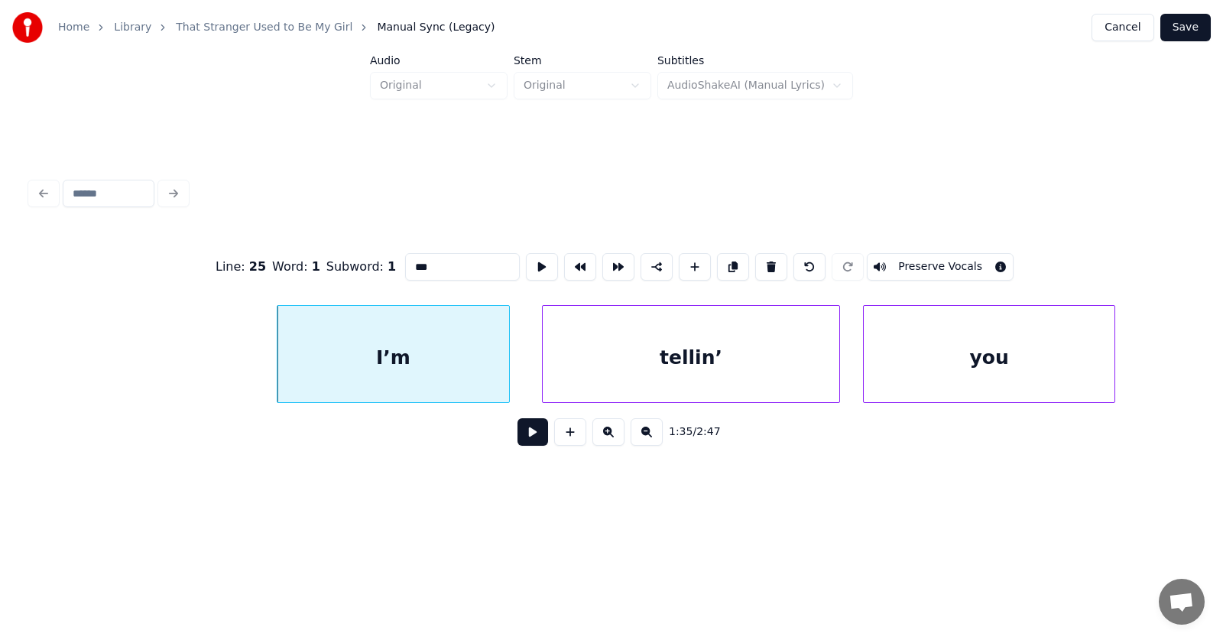
click at [508, 365] on div at bounding box center [506, 354] width 5 height 96
click at [649, 371] on div "tellin’" at bounding box center [669, 358] width 297 height 104
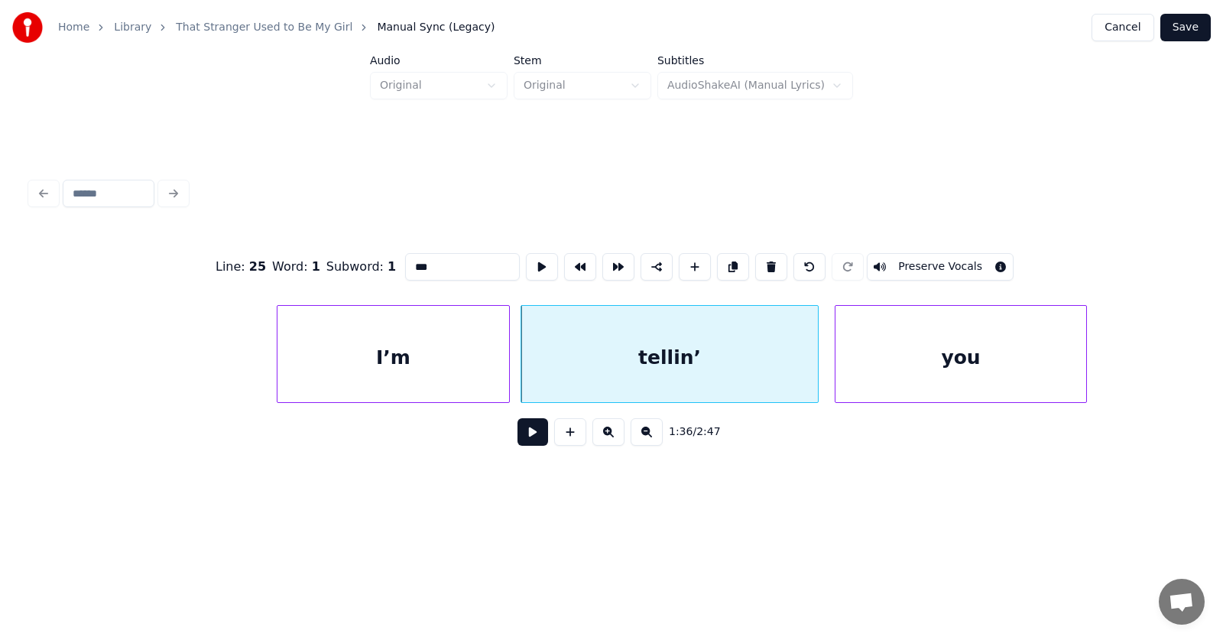
click at [884, 378] on div "you" at bounding box center [960, 358] width 251 height 104
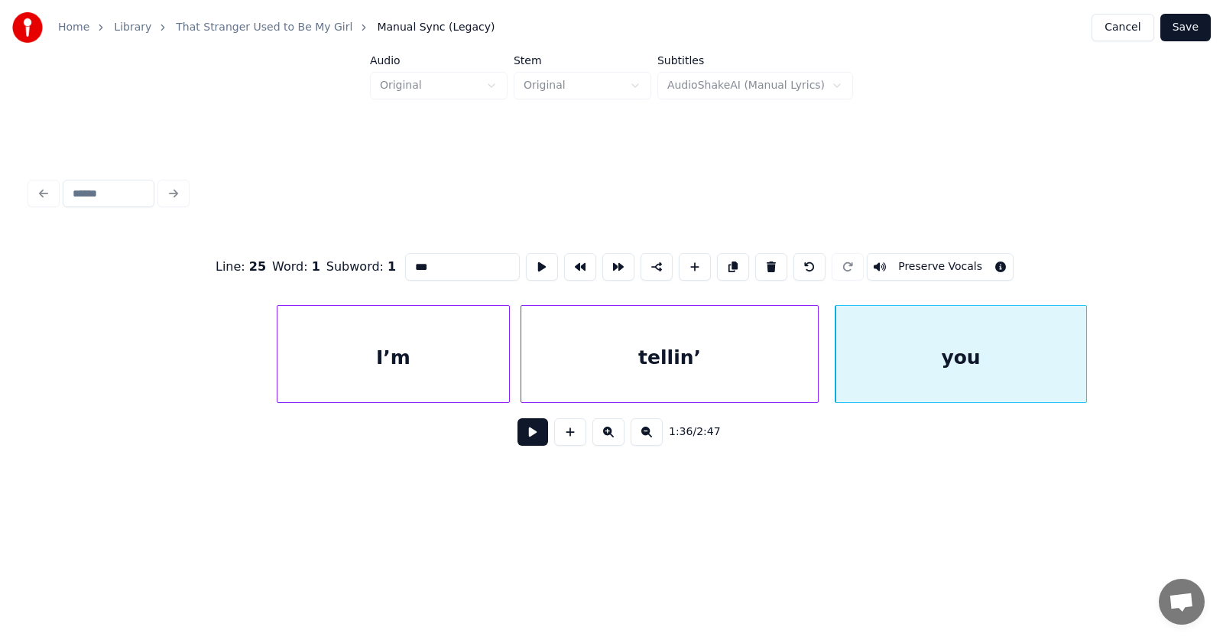
click at [524, 443] on button at bounding box center [532, 432] width 31 height 28
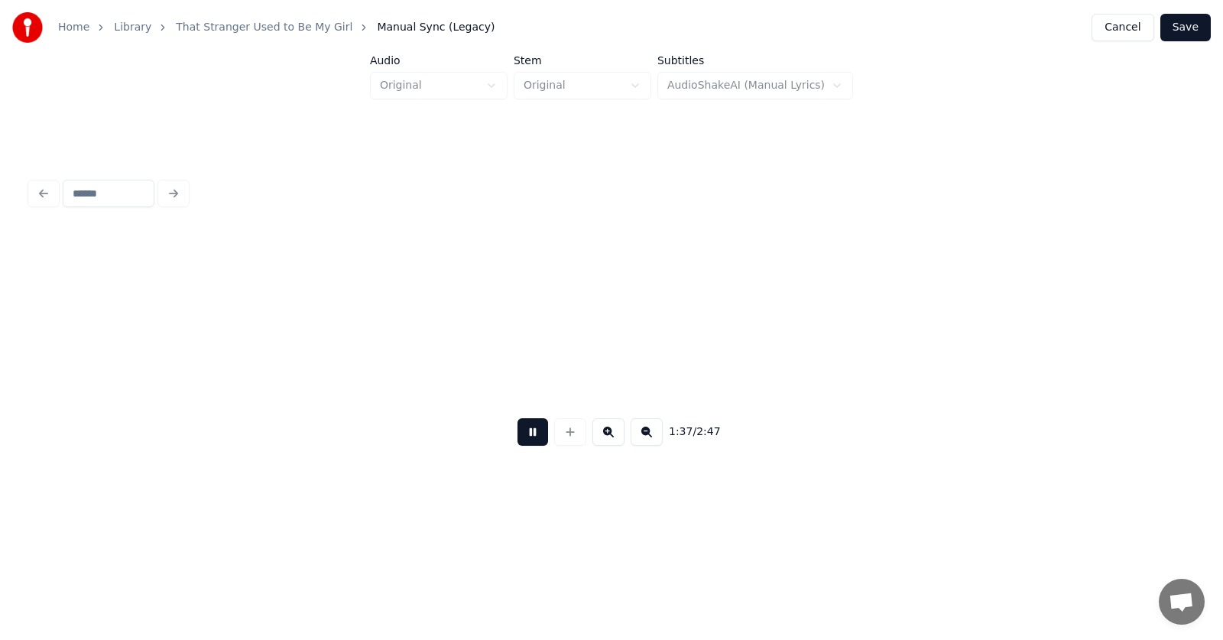
scroll to position [0, 55904]
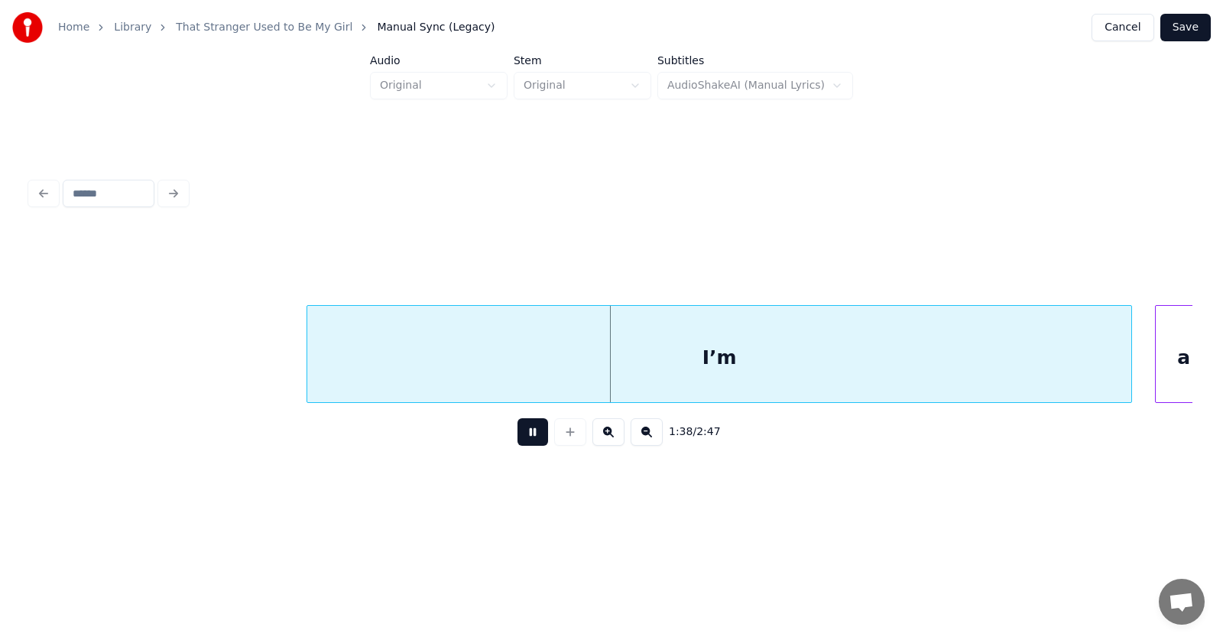
click at [524, 443] on button at bounding box center [532, 432] width 31 height 28
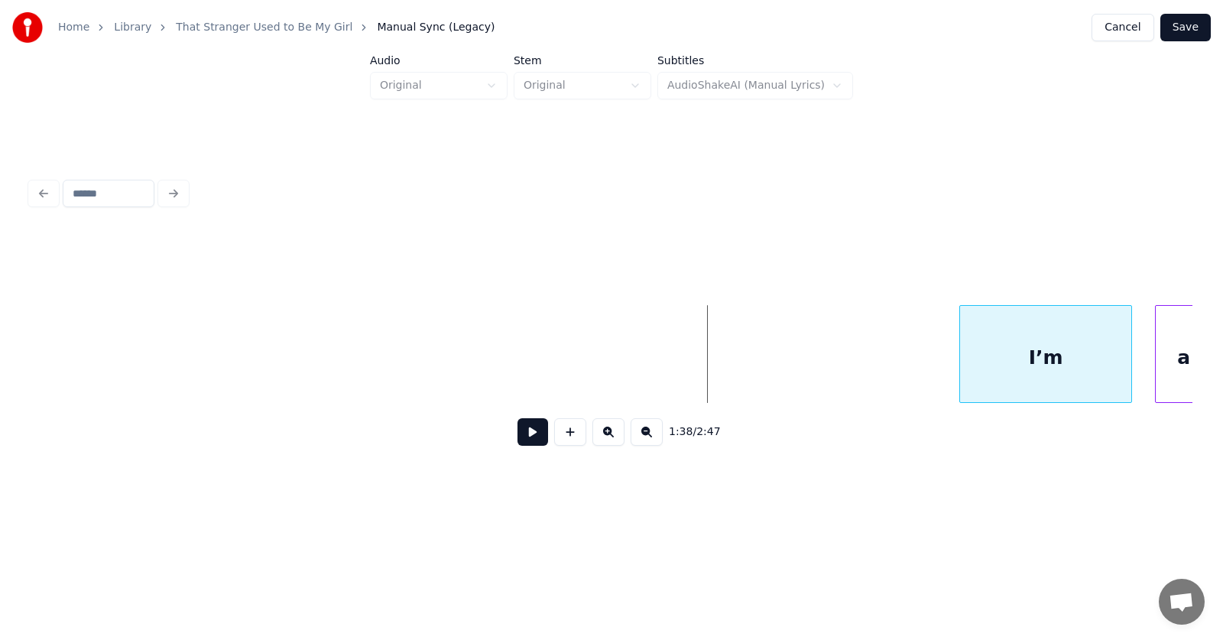
click at [961, 378] on div at bounding box center [962, 354] width 5 height 96
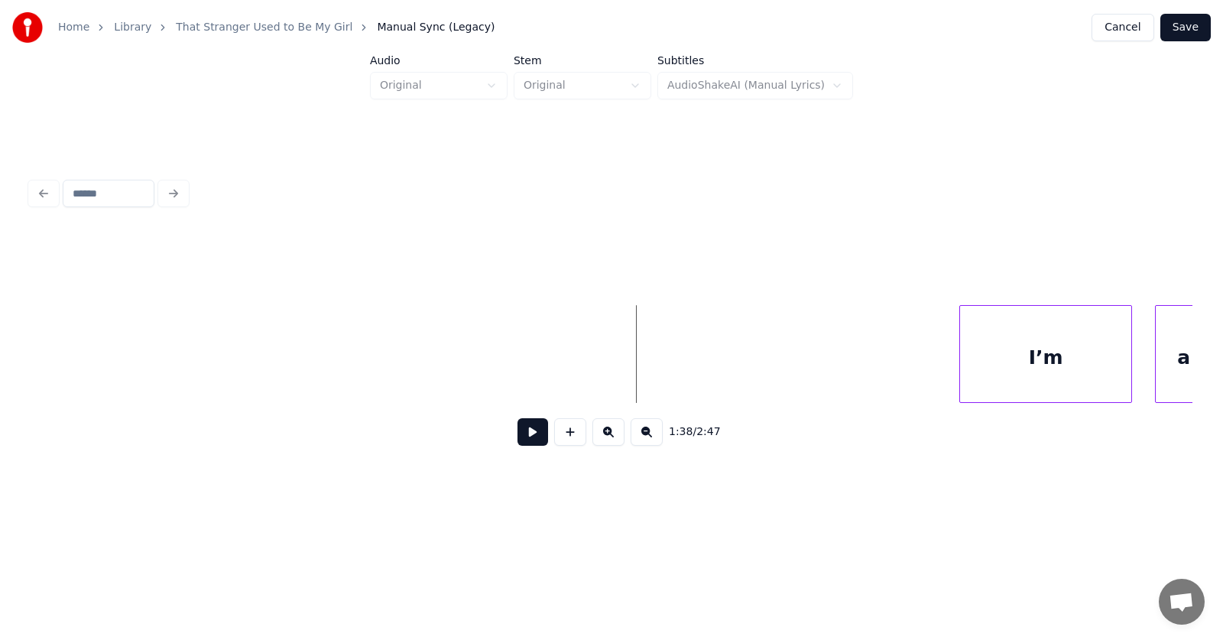
click at [524, 433] on button at bounding box center [532, 432] width 31 height 28
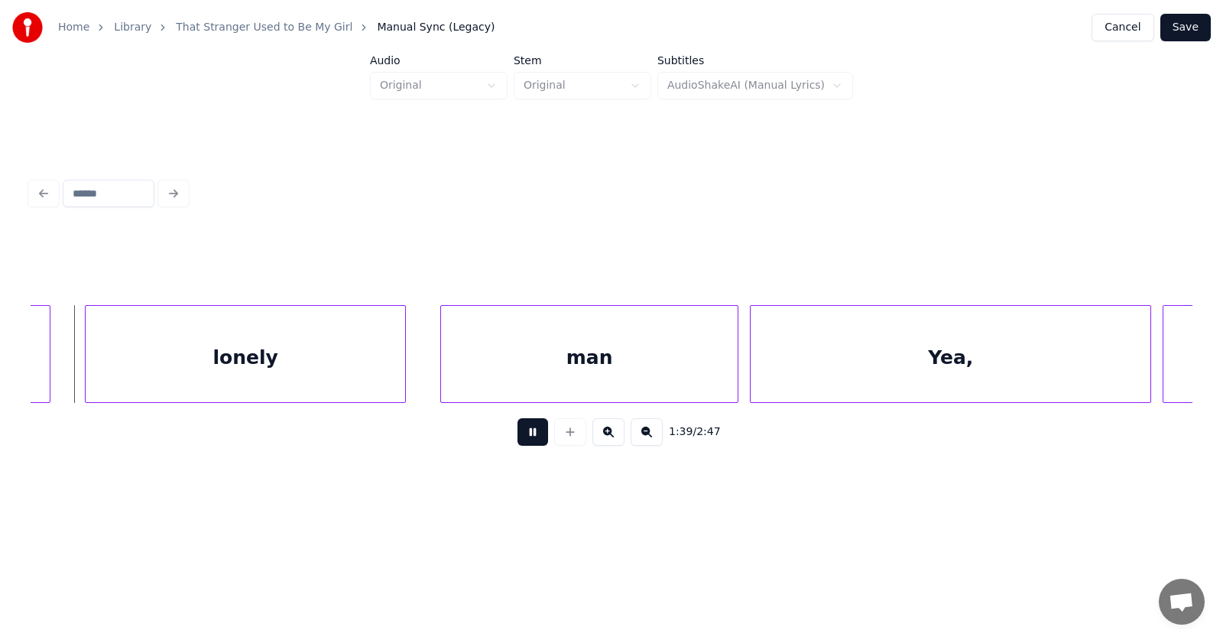
click at [524, 433] on button at bounding box center [532, 432] width 31 height 28
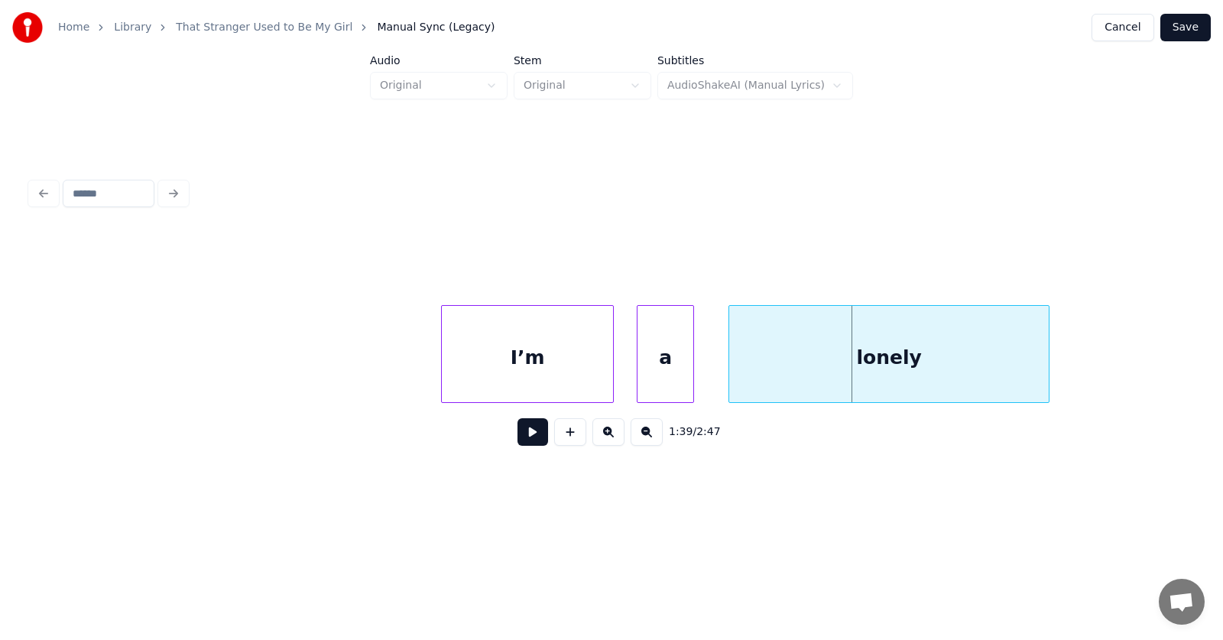
scroll to position [0, 56292]
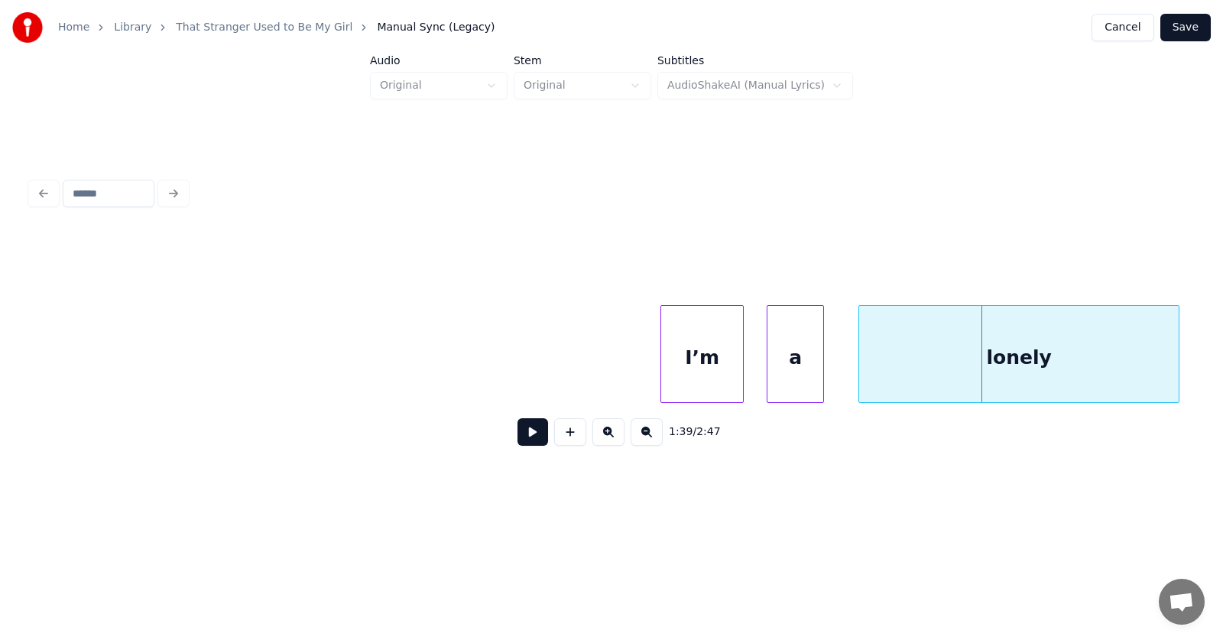
click at [666, 368] on div at bounding box center [663, 354] width 5 height 96
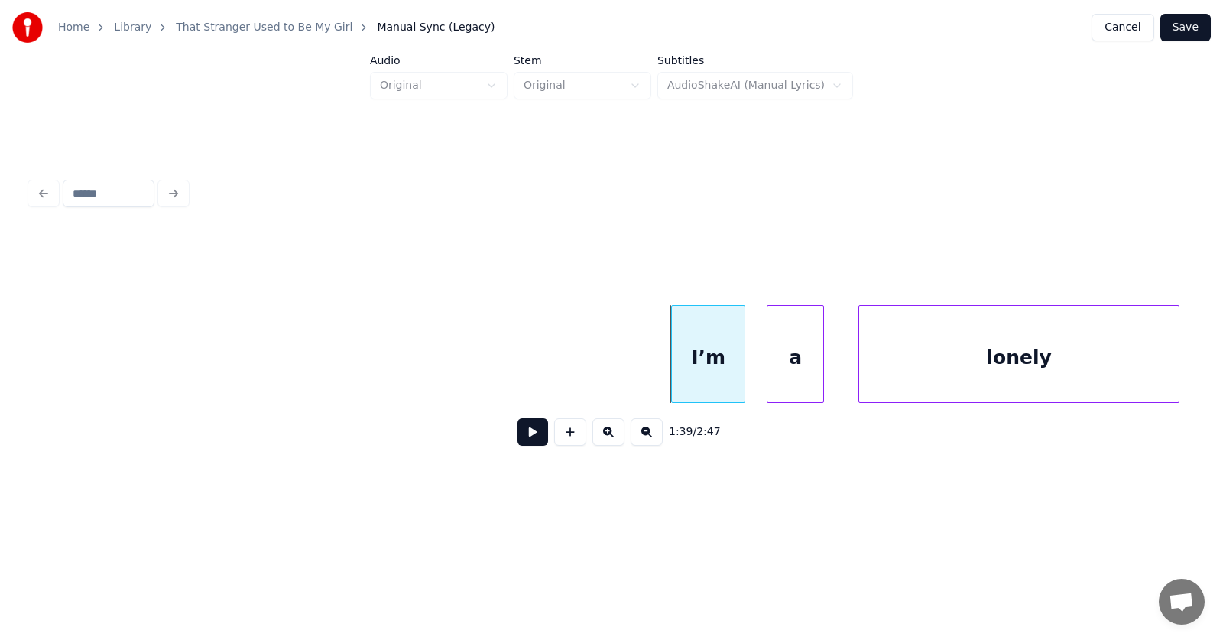
click at [707, 370] on div "I’m" at bounding box center [708, 358] width 73 height 104
click at [720, 345] on div "I’m" at bounding box center [708, 358] width 73 height 104
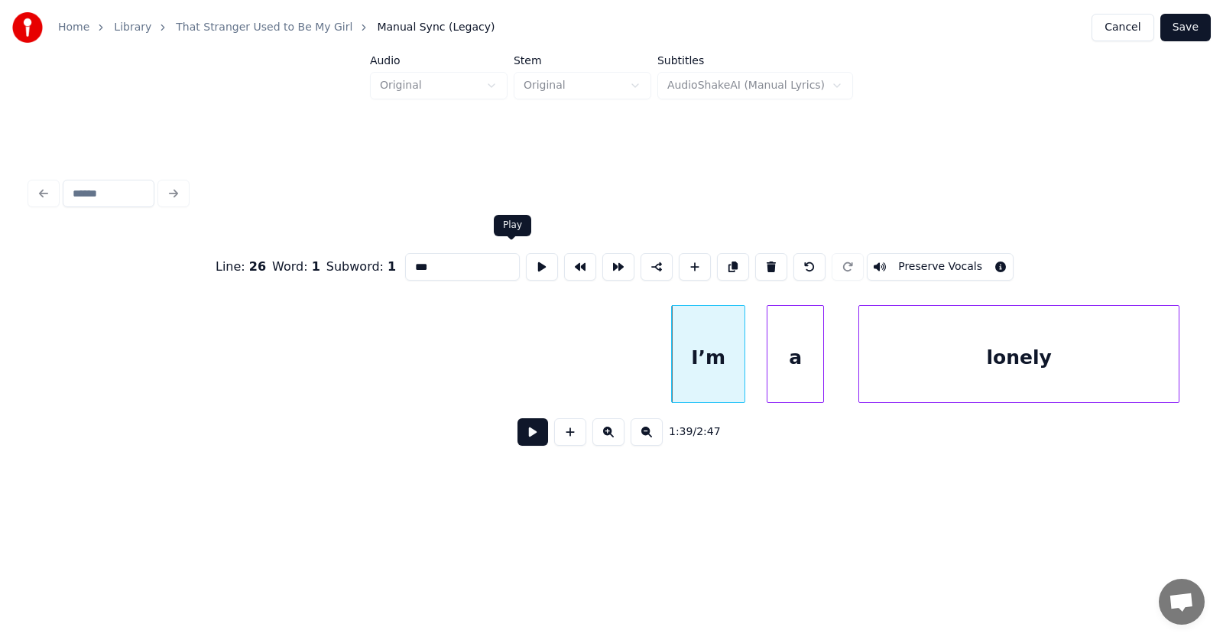
click at [526, 256] on button at bounding box center [542, 267] width 32 height 28
click at [694, 361] on div "I’m" at bounding box center [691, 358] width 73 height 104
click at [762, 371] on div "a" at bounding box center [773, 358] width 56 height 104
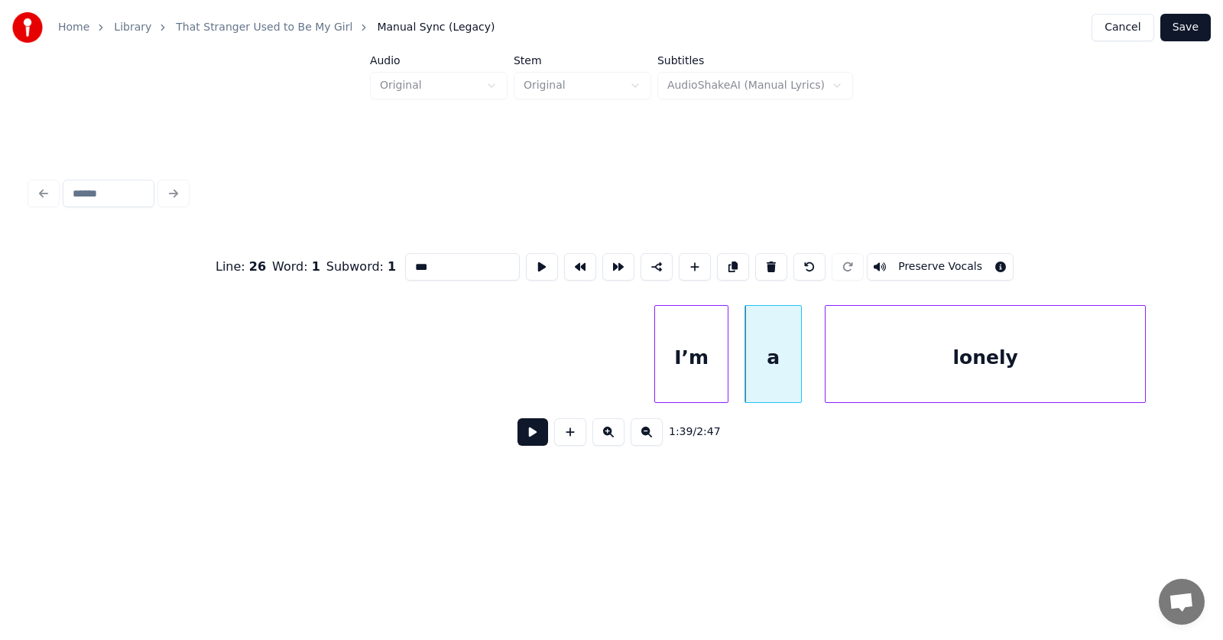
click at [858, 381] on div "lonely" at bounding box center [984, 358] width 319 height 104
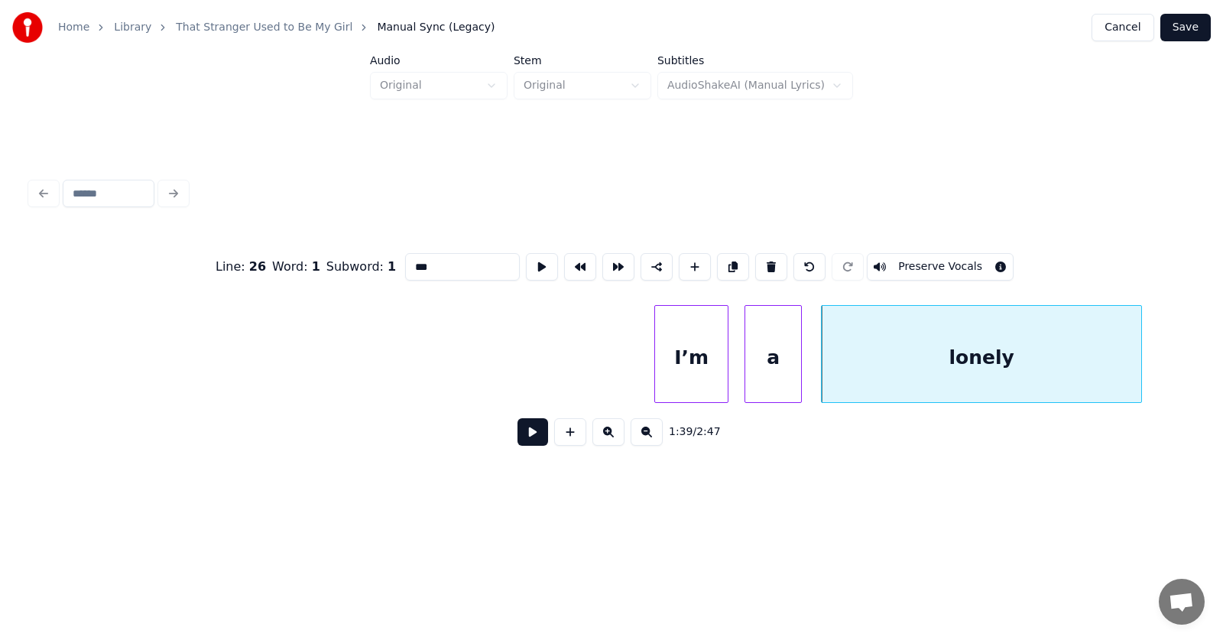
click at [687, 361] on div "I’m" at bounding box center [691, 358] width 73 height 104
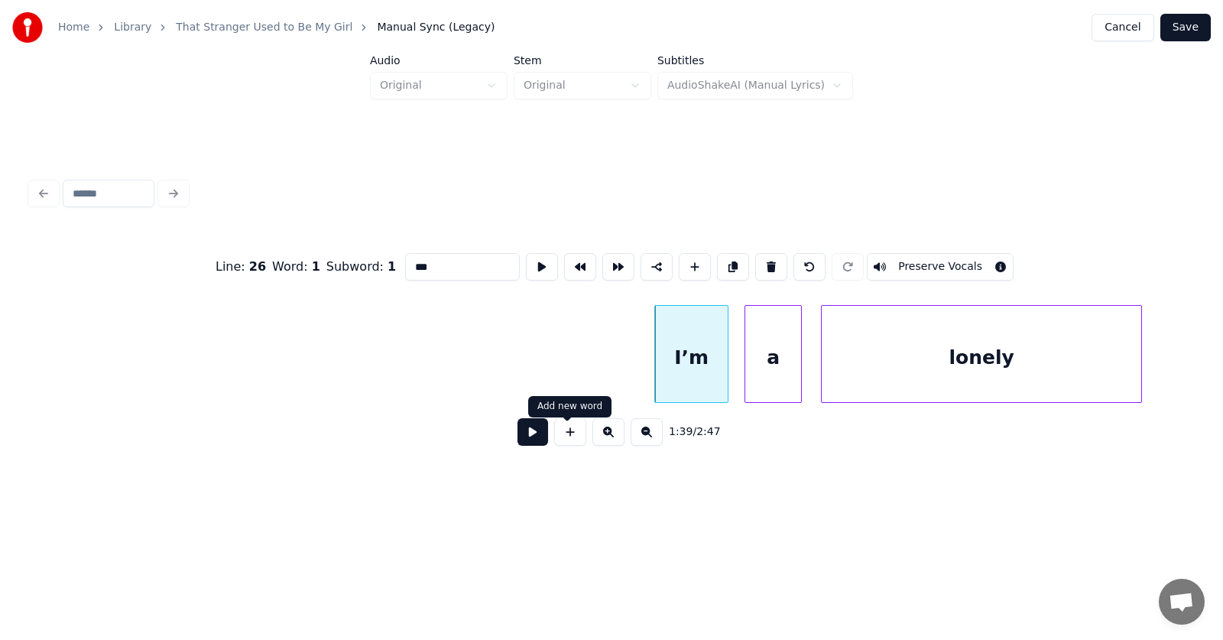
click at [524, 437] on button at bounding box center [532, 432] width 31 height 28
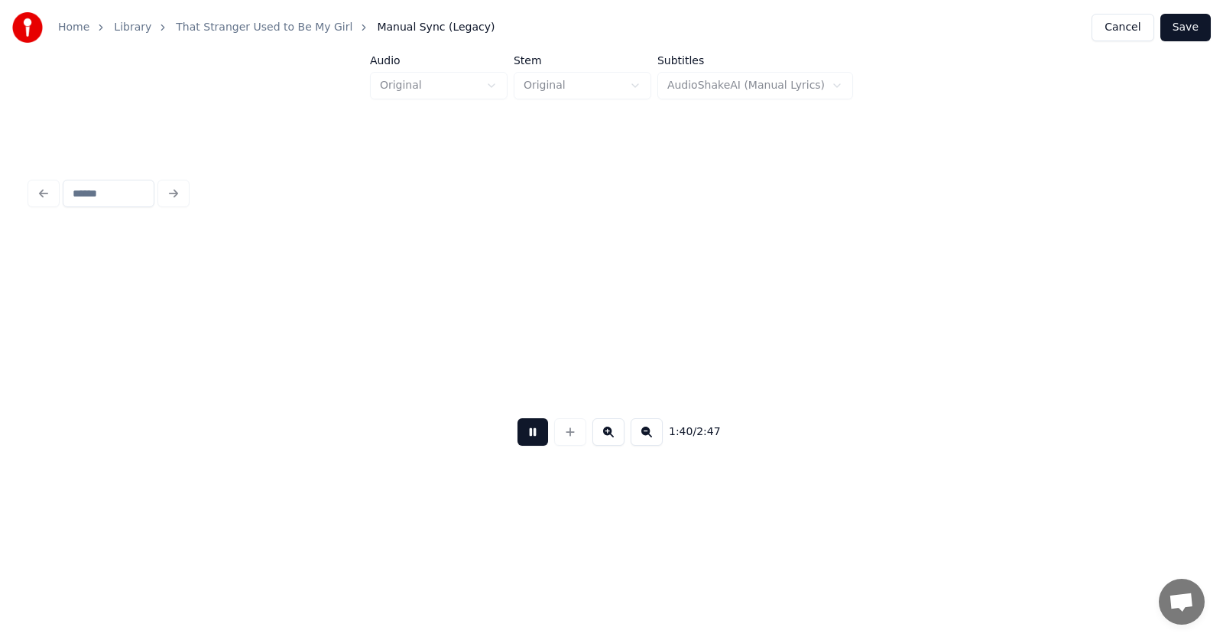
scroll to position [0, 57456]
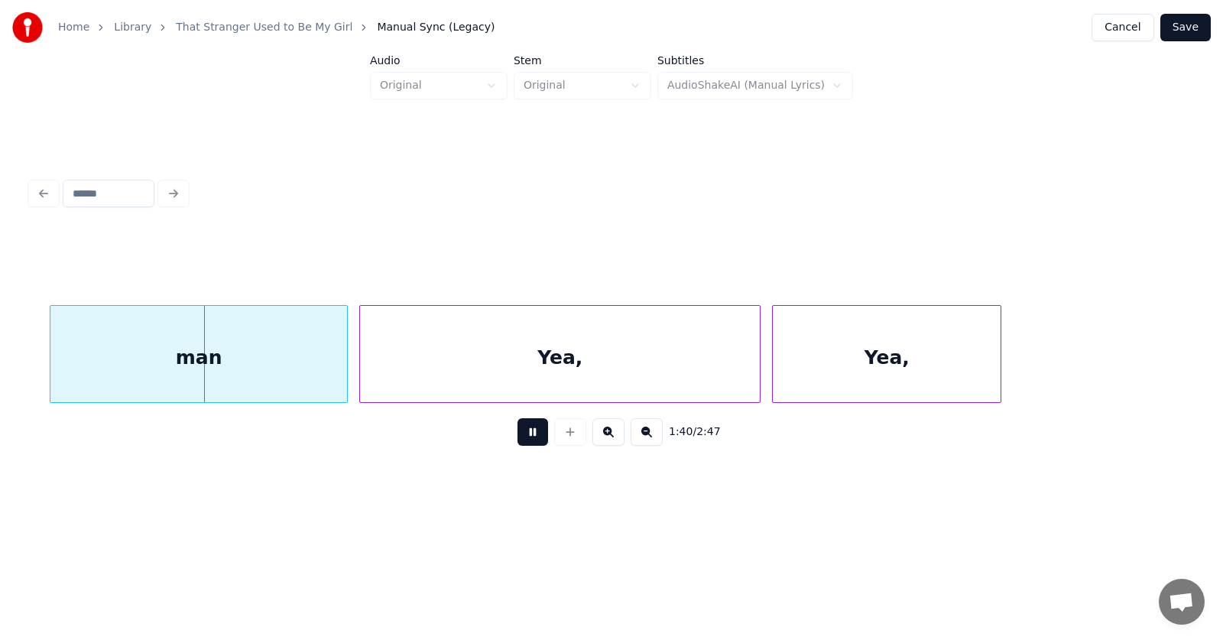
click at [524, 436] on button at bounding box center [532, 432] width 31 height 28
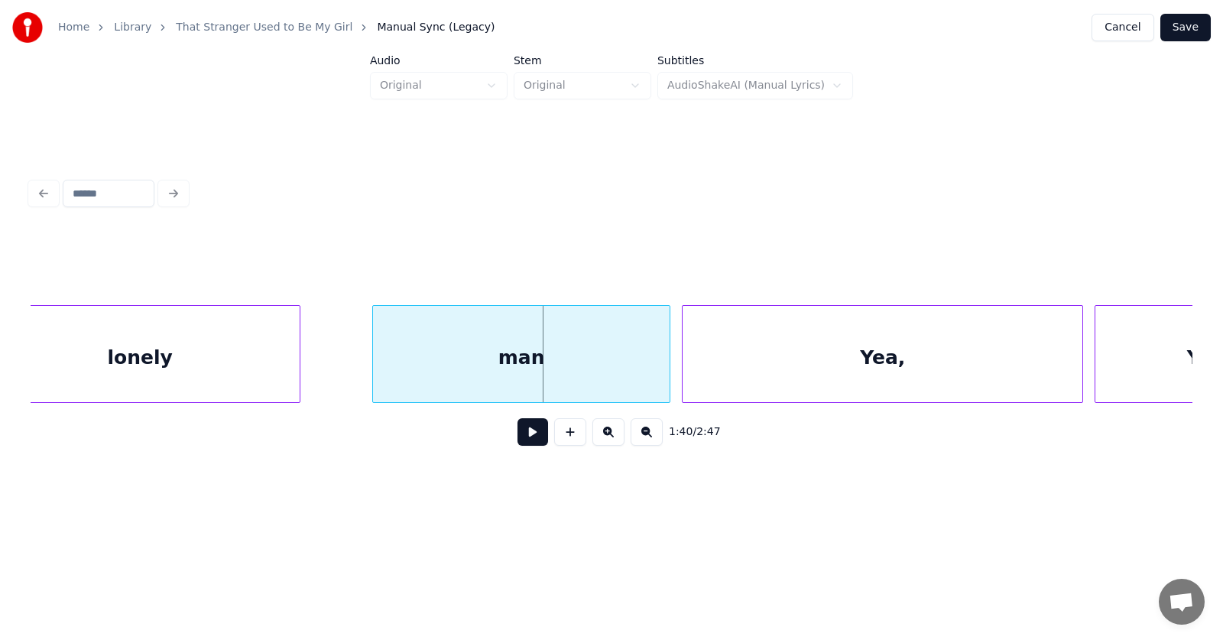
scroll to position [0, 57005]
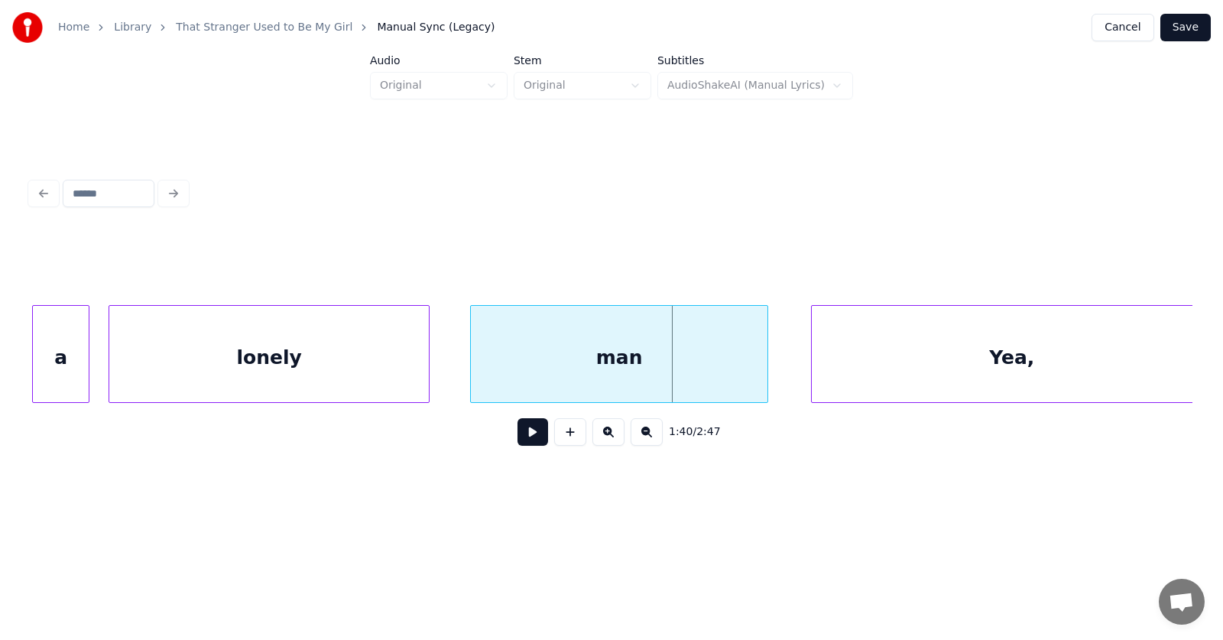
click at [634, 381] on div "man" at bounding box center [619, 358] width 297 height 104
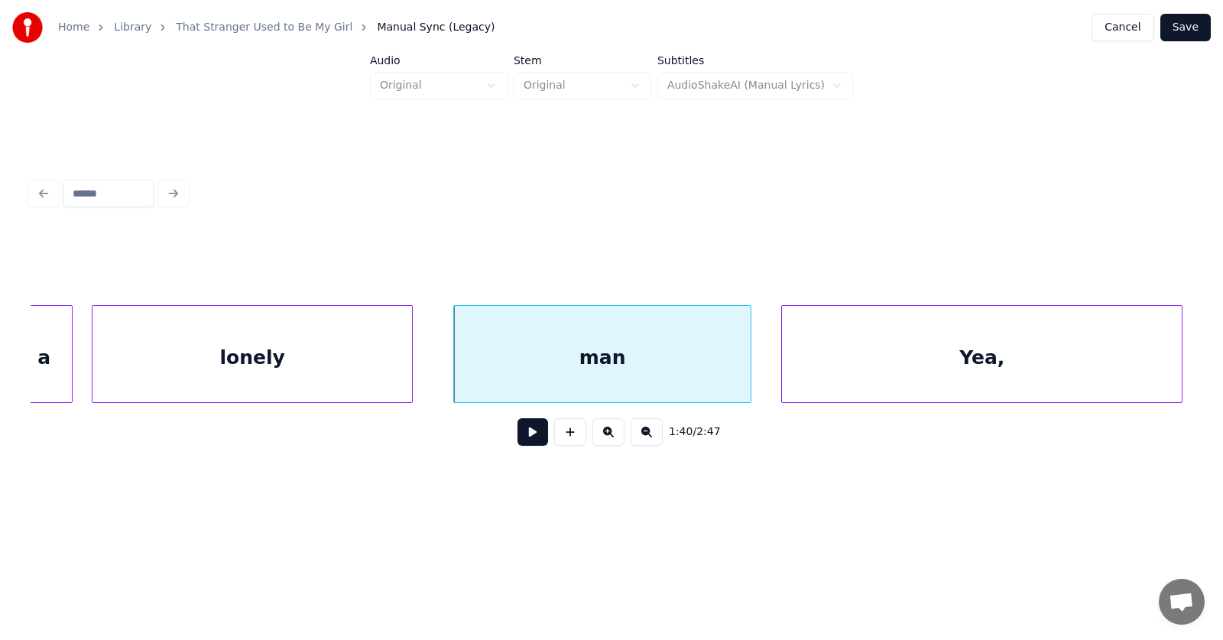
click at [874, 377] on div "Yea," at bounding box center [982, 358] width 400 height 104
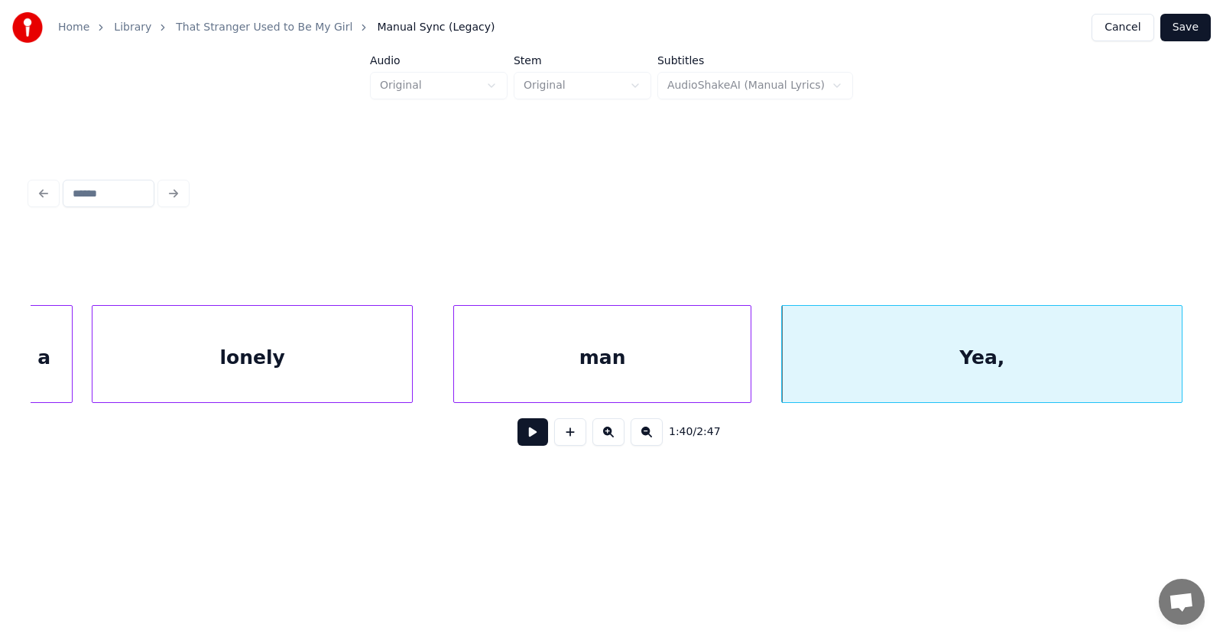
click at [959, 372] on div "Yea," at bounding box center [982, 358] width 400 height 104
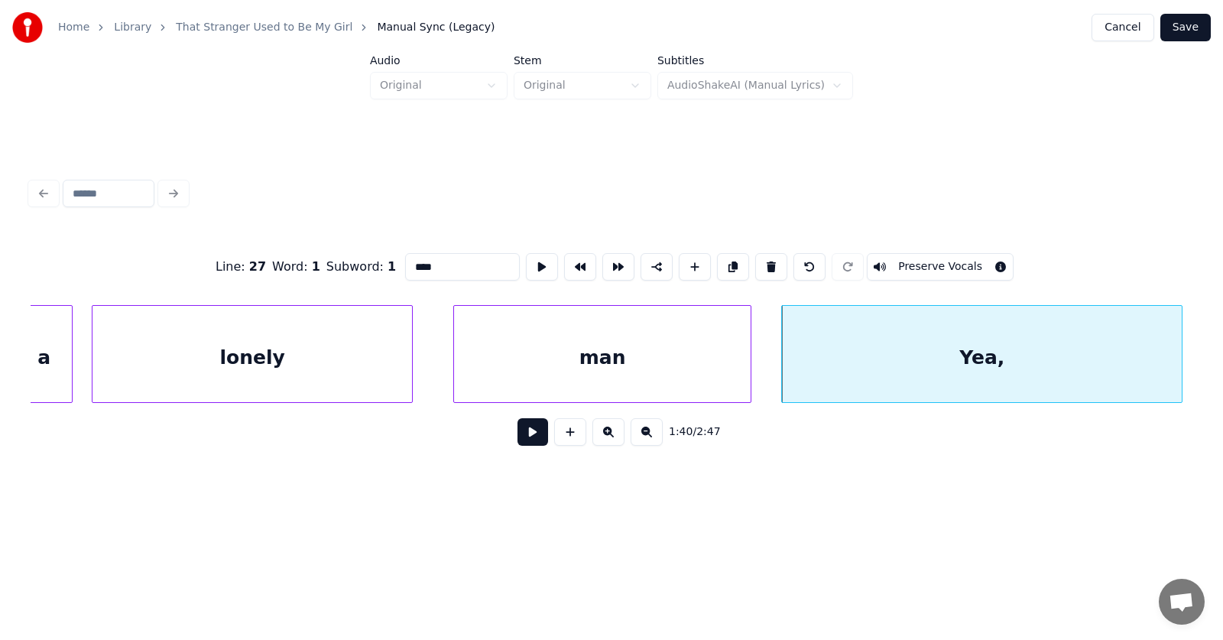
click at [523, 436] on button at bounding box center [532, 432] width 31 height 28
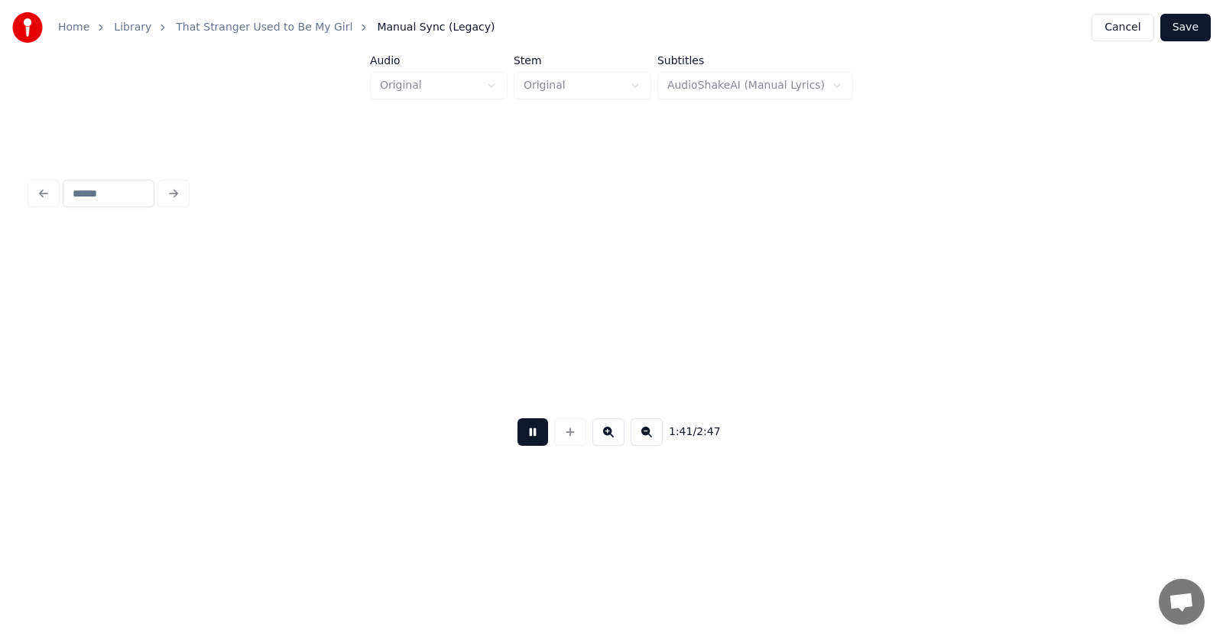
scroll to position [0, 58186]
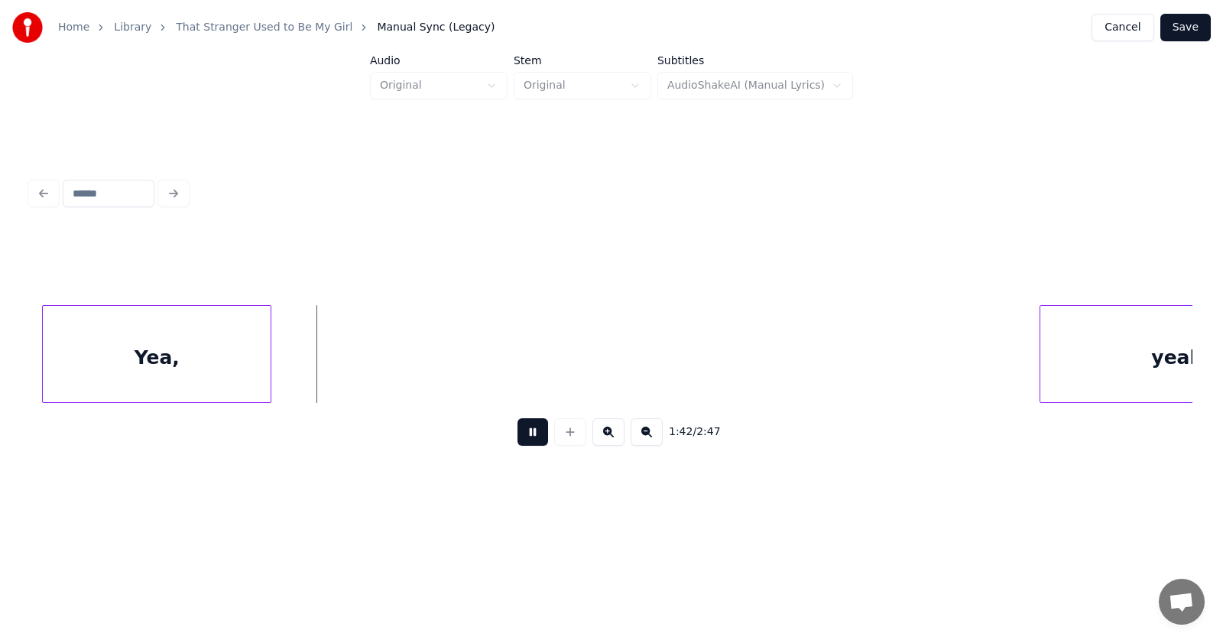
click at [523, 436] on button at bounding box center [532, 432] width 31 height 28
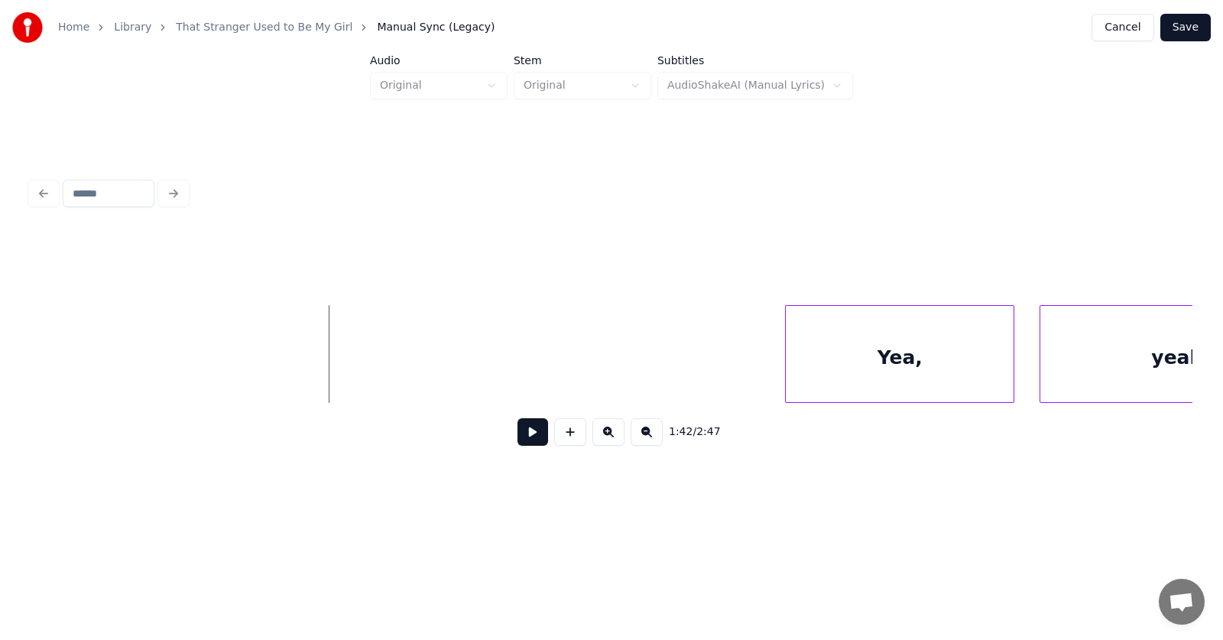
click at [941, 403] on div "Yea, yeah" at bounding box center [612, 354] width 1162 height 98
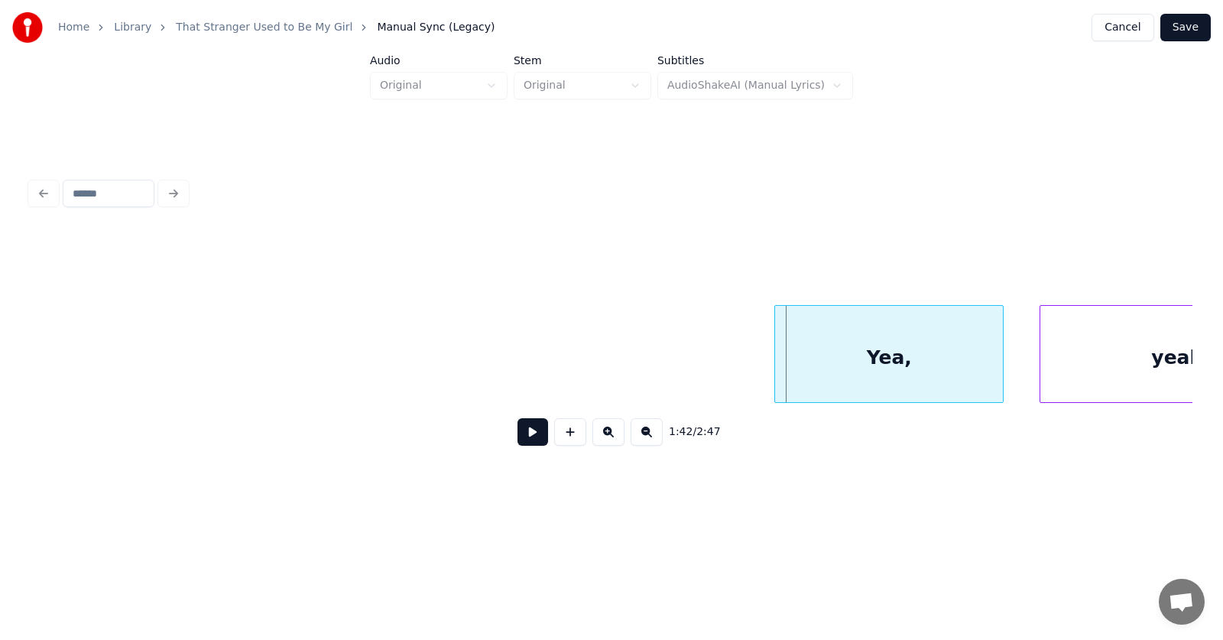
click at [919, 396] on div "Yea," at bounding box center [889, 358] width 228 height 104
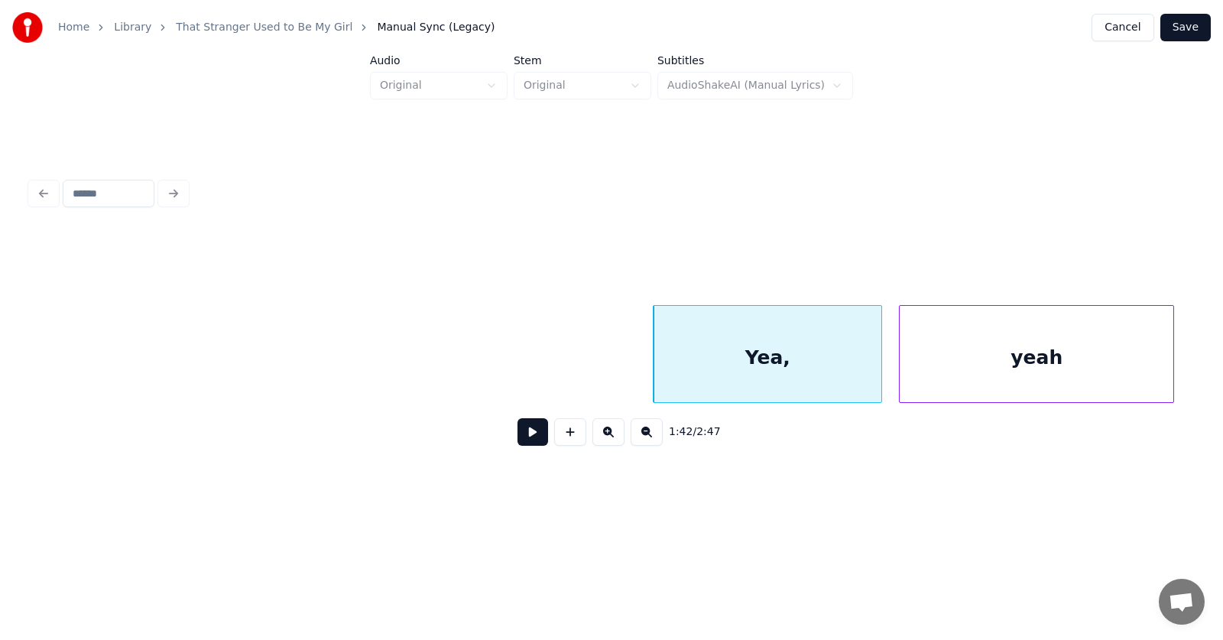
click at [1069, 389] on div "yeah" at bounding box center [1037, 358] width 274 height 104
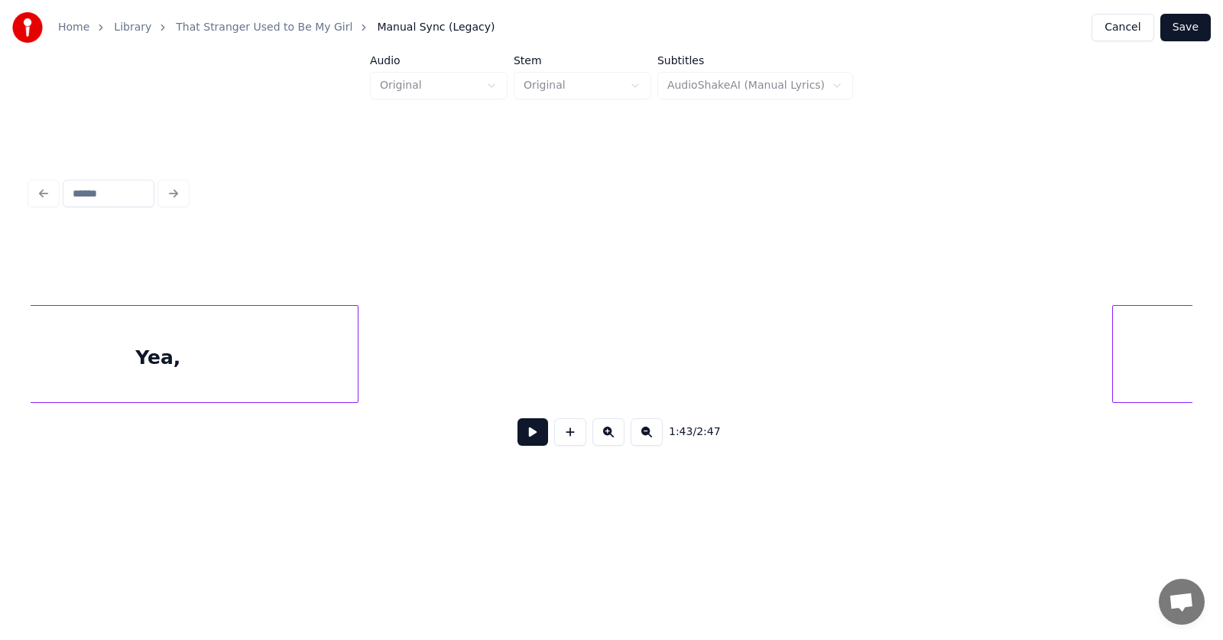
scroll to position [0, 57786]
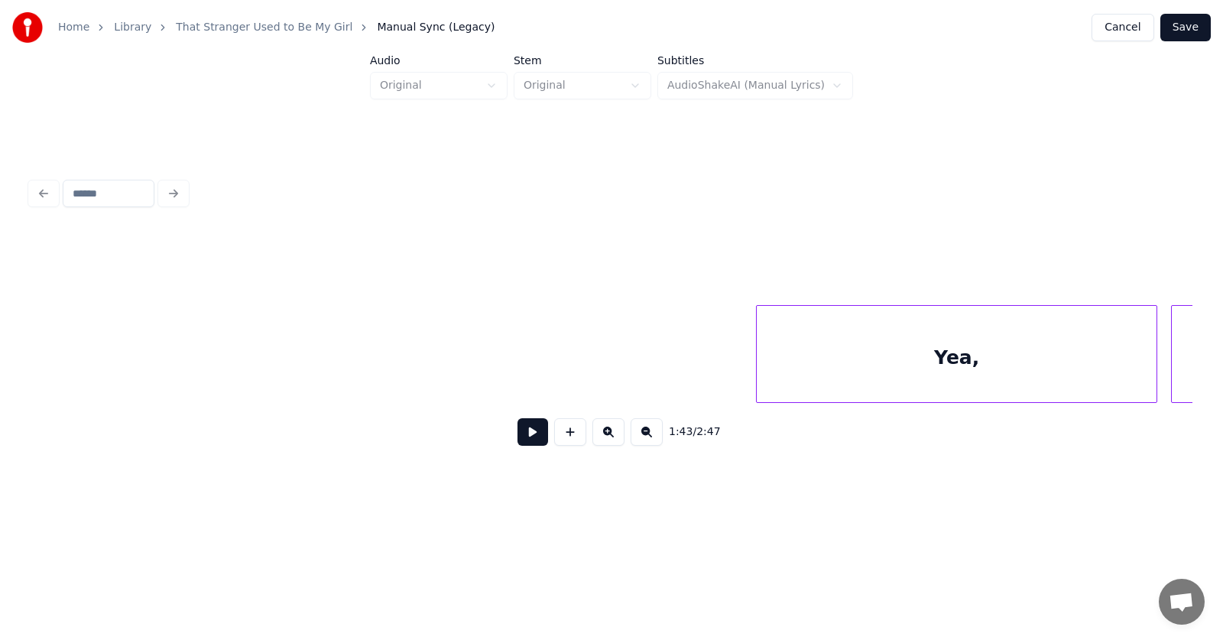
click at [984, 389] on div "Yea," at bounding box center [957, 358] width 400 height 104
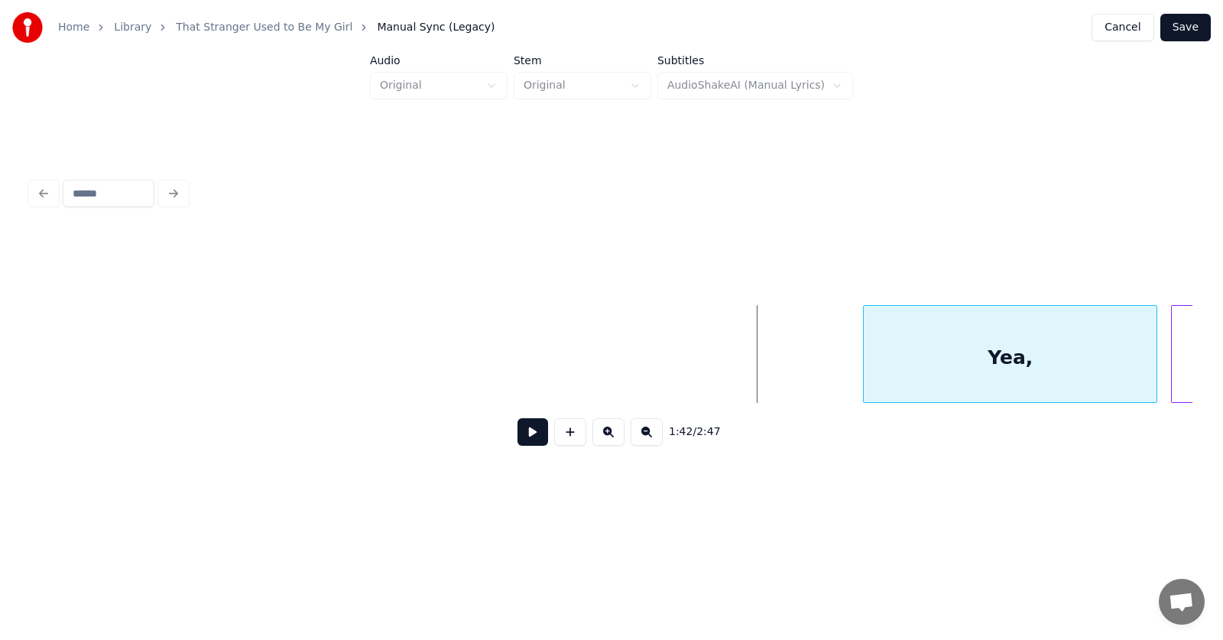
click at [867, 372] on div at bounding box center [866, 354] width 5 height 96
click at [967, 371] on div "Yea," at bounding box center [1010, 358] width 292 height 104
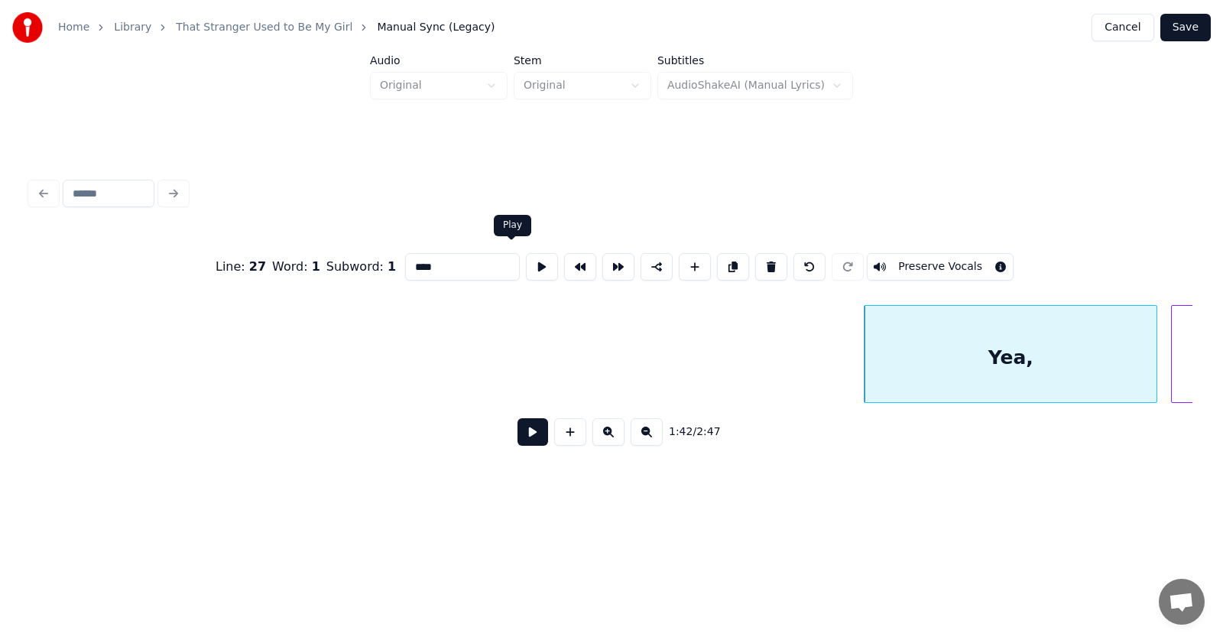
click at [526, 262] on button at bounding box center [542, 267] width 32 height 28
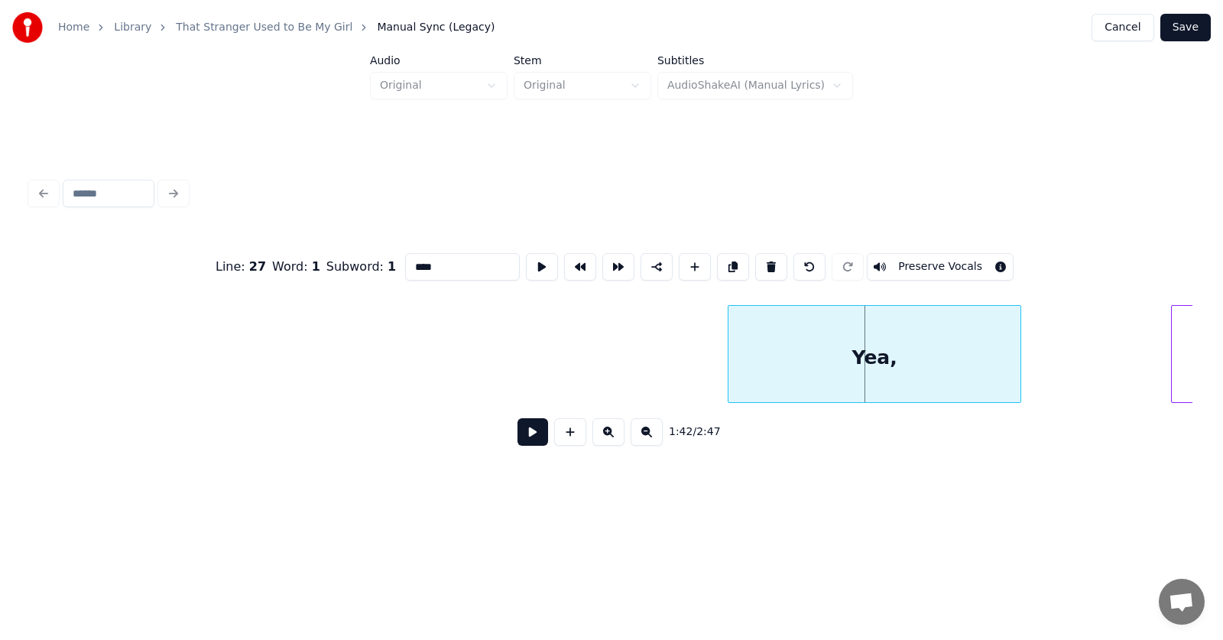
click at [795, 381] on div "Yea," at bounding box center [874, 358] width 292 height 104
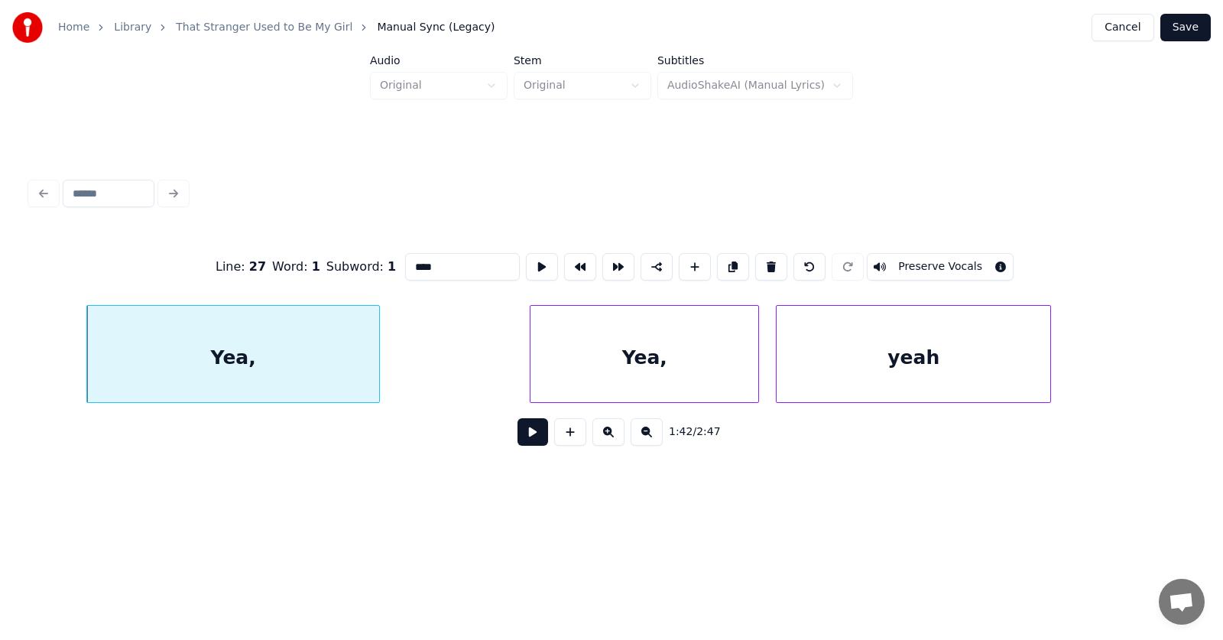
scroll to position [0, 58622]
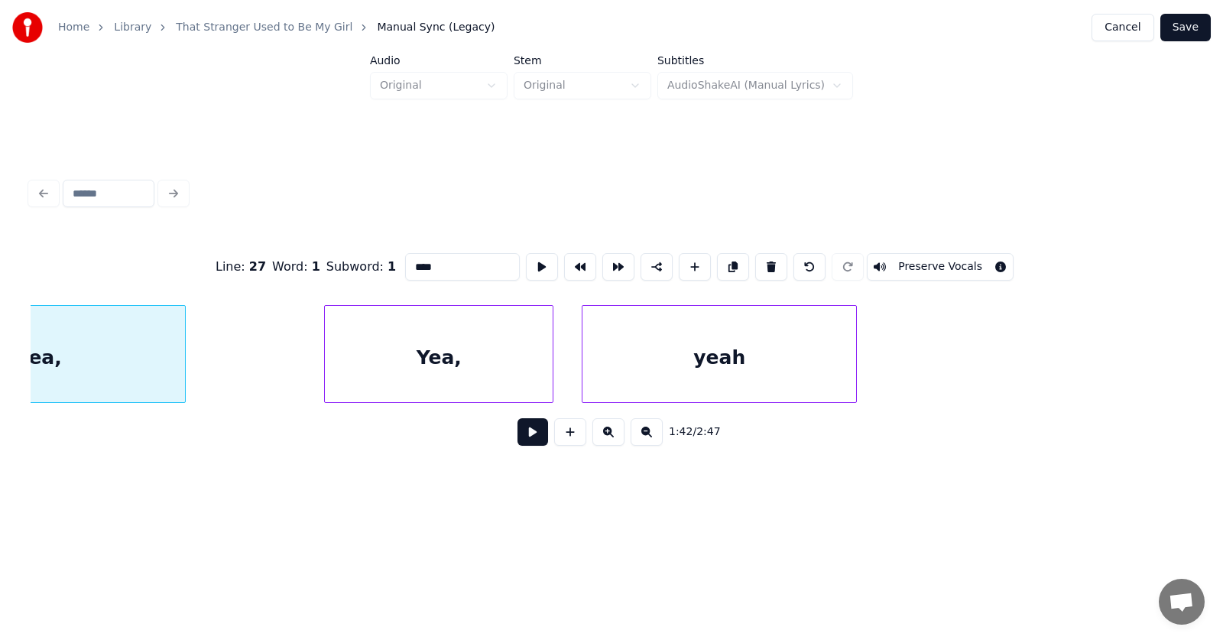
click at [492, 375] on div "Yea," at bounding box center [439, 358] width 228 height 104
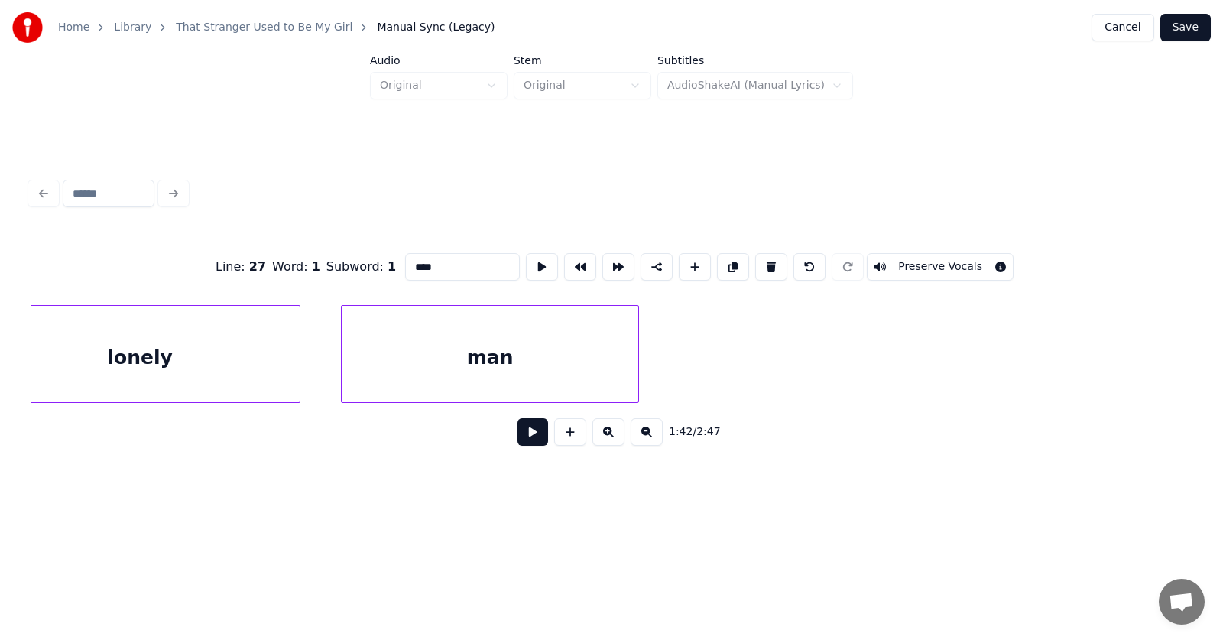
scroll to position [0, 57651]
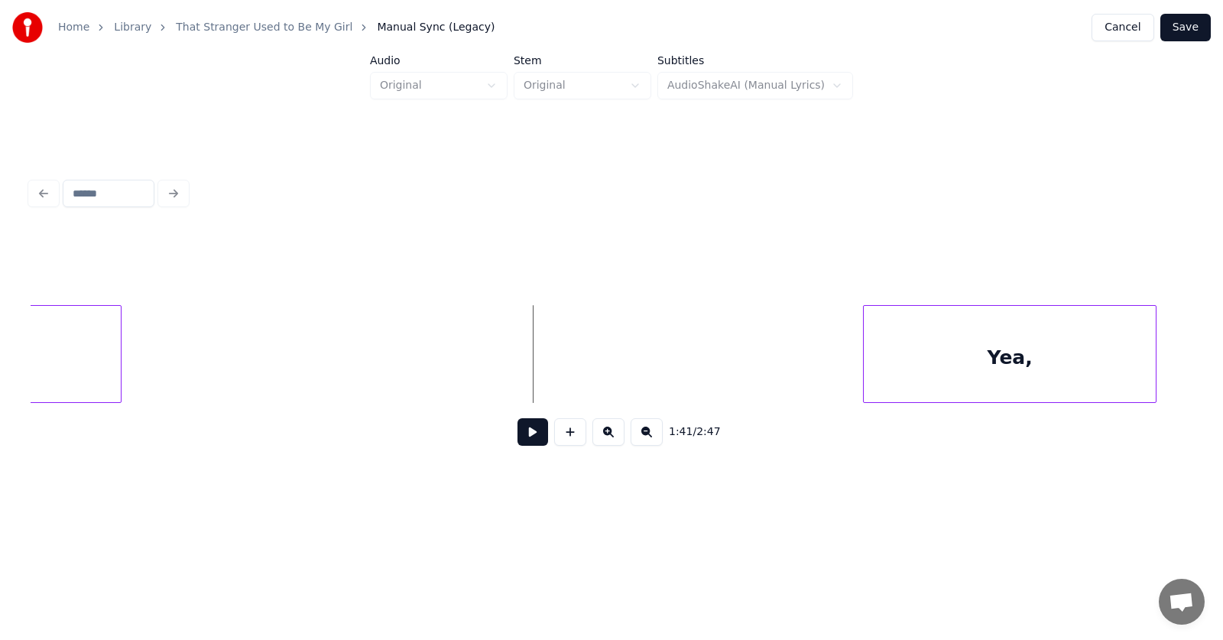
click at [525, 434] on button at bounding box center [532, 432] width 31 height 28
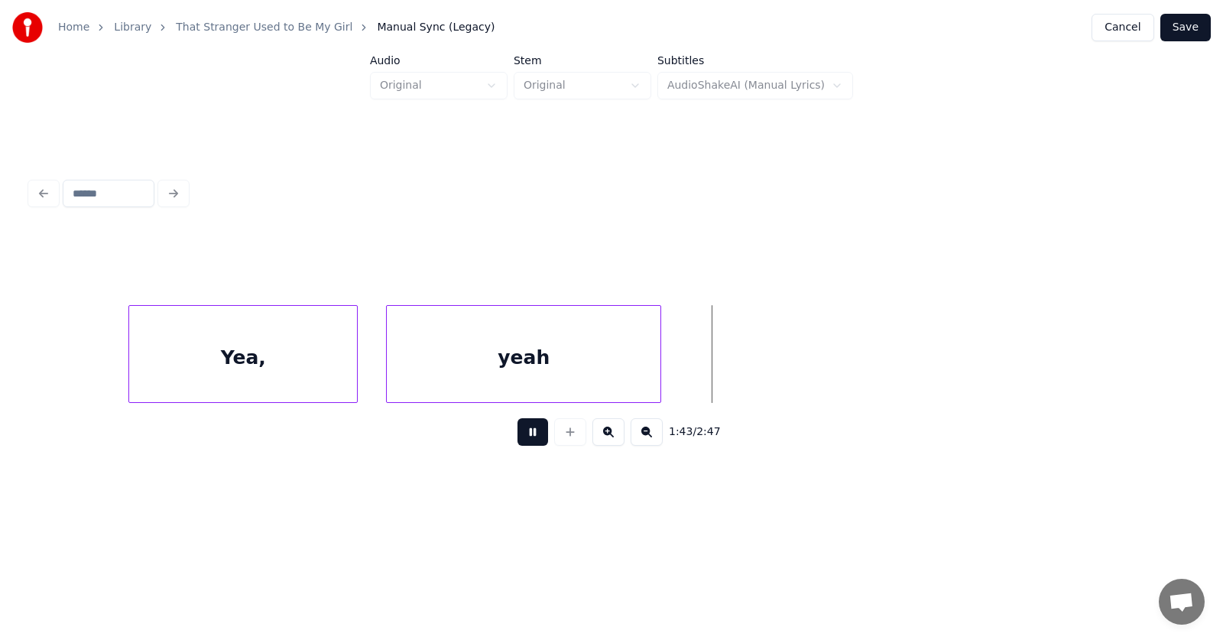
click at [525, 434] on button at bounding box center [532, 432] width 31 height 28
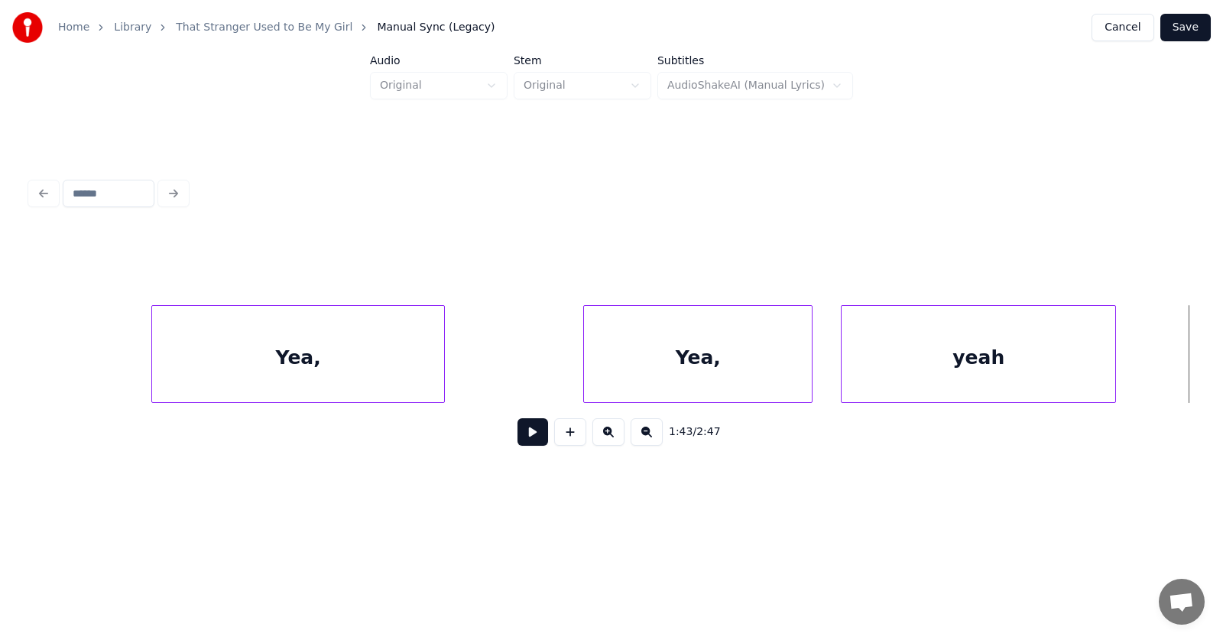
scroll to position [0, 58234]
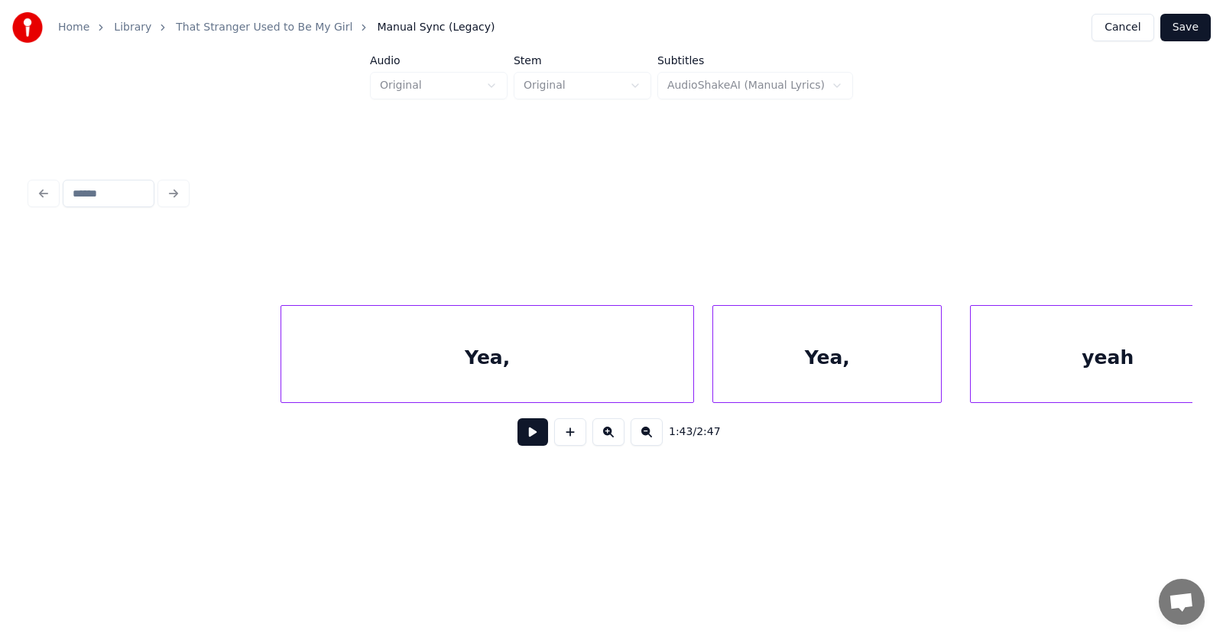
click at [692, 370] on div at bounding box center [691, 354] width 5 height 96
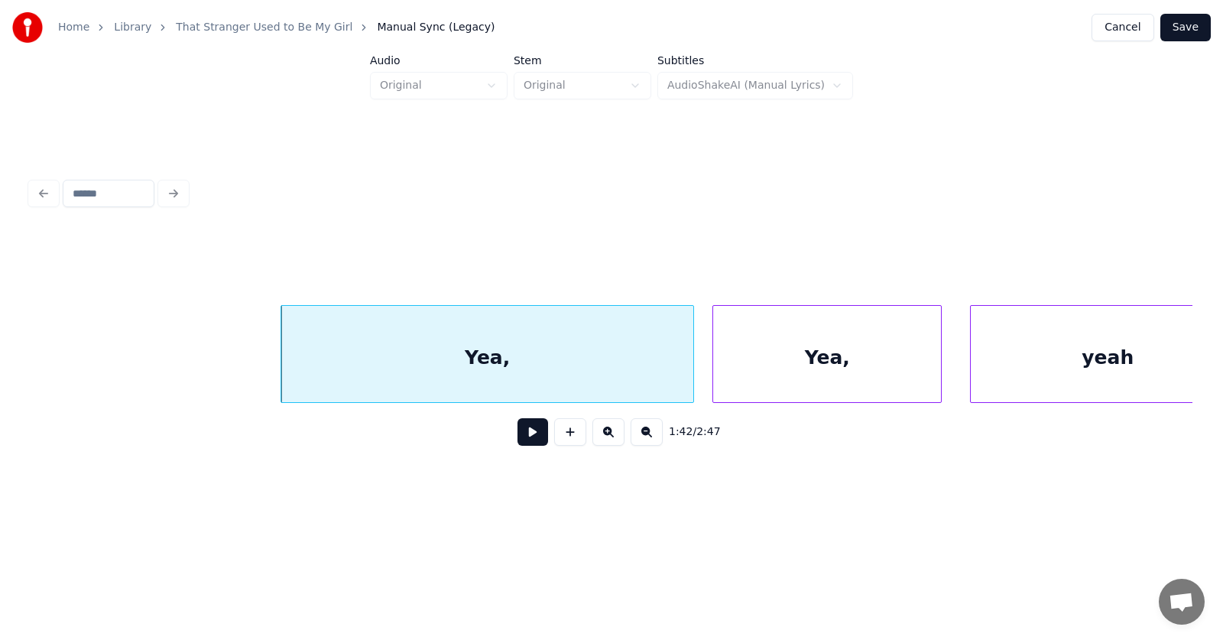
click at [784, 362] on div "Yea," at bounding box center [827, 358] width 228 height 104
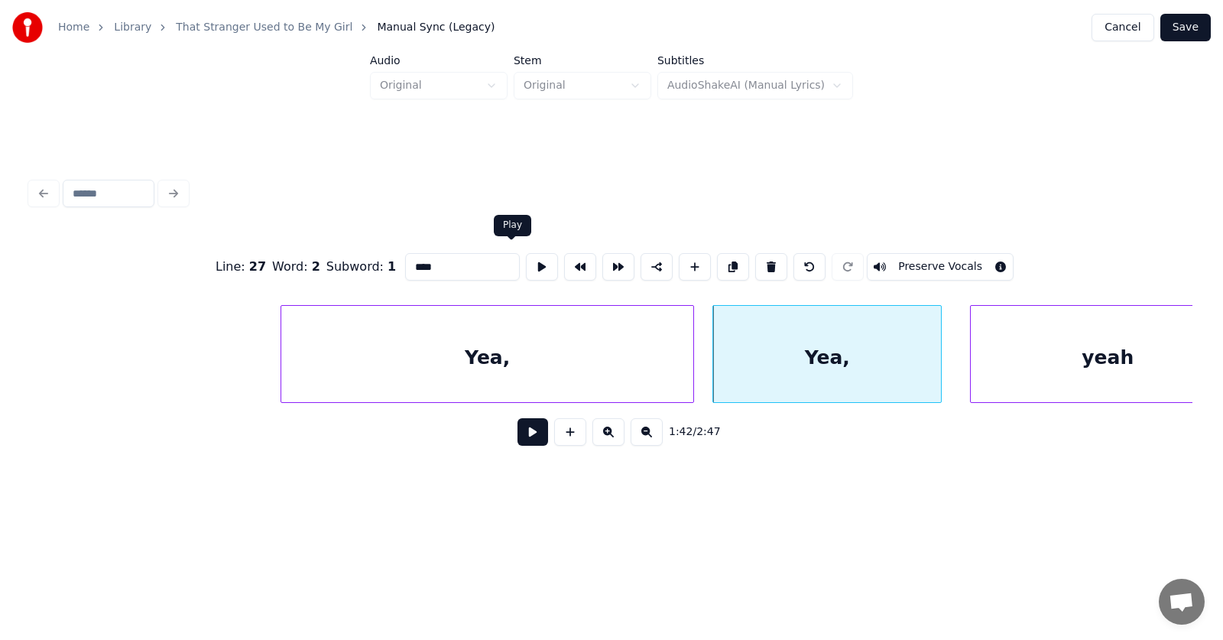
click at [526, 260] on button at bounding box center [542, 267] width 32 height 28
click at [1004, 376] on div "yeah" at bounding box center [1108, 358] width 274 height 104
type input "****"
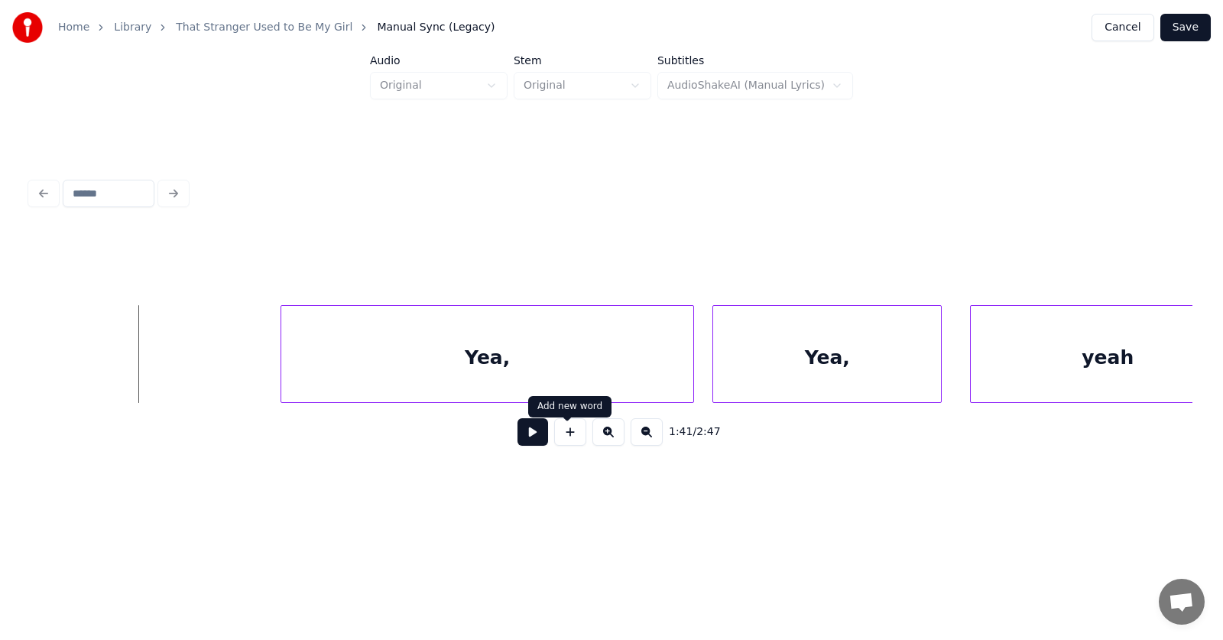
click at [517, 436] on button at bounding box center [532, 432] width 31 height 28
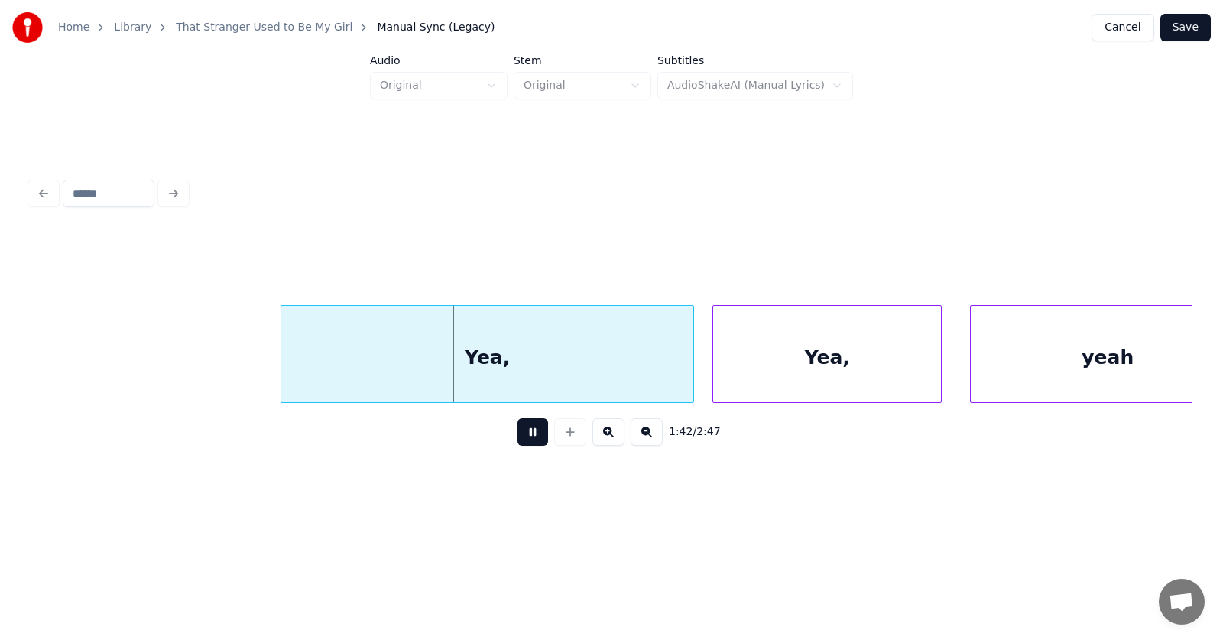
click at [517, 436] on button at bounding box center [532, 432] width 31 height 28
click at [209, 359] on div at bounding box center [210, 354] width 5 height 96
click at [373, 363] on div "Yea," at bounding box center [450, 358] width 485 height 104
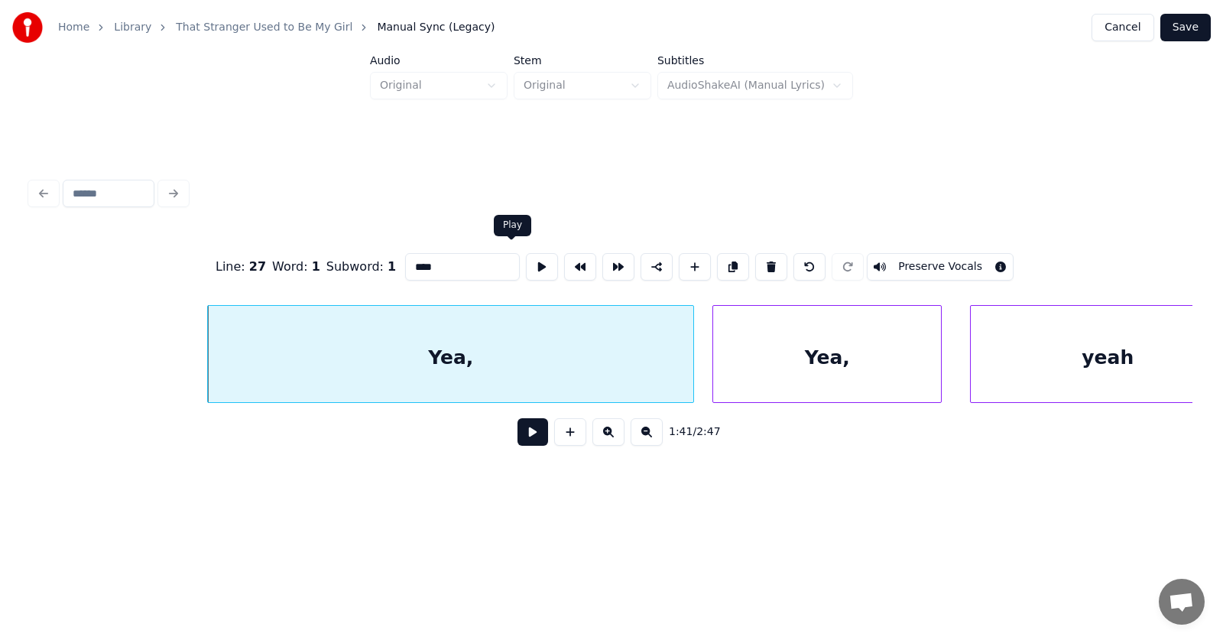
click at [526, 261] on button at bounding box center [542, 267] width 32 height 28
click at [410, 263] on input "****" at bounding box center [462, 267] width 115 height 28
drag, startPoint x: 409, startPoint y: 264, endPoint x: 401, endPoint y: 268, distance: 8.9
click at [405, 268] on input "********" at bounding box center [462, 267] width 115 height 28
type input "********"
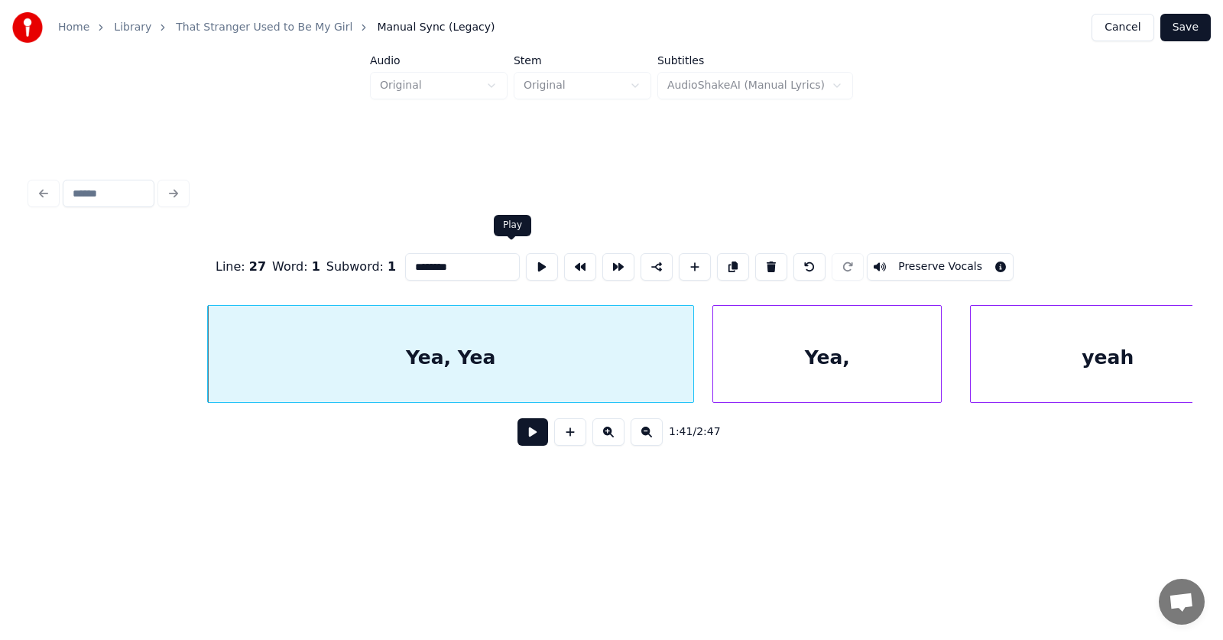
click at [526, 261] on button at bounding box center [542, 267] width 32 height 28
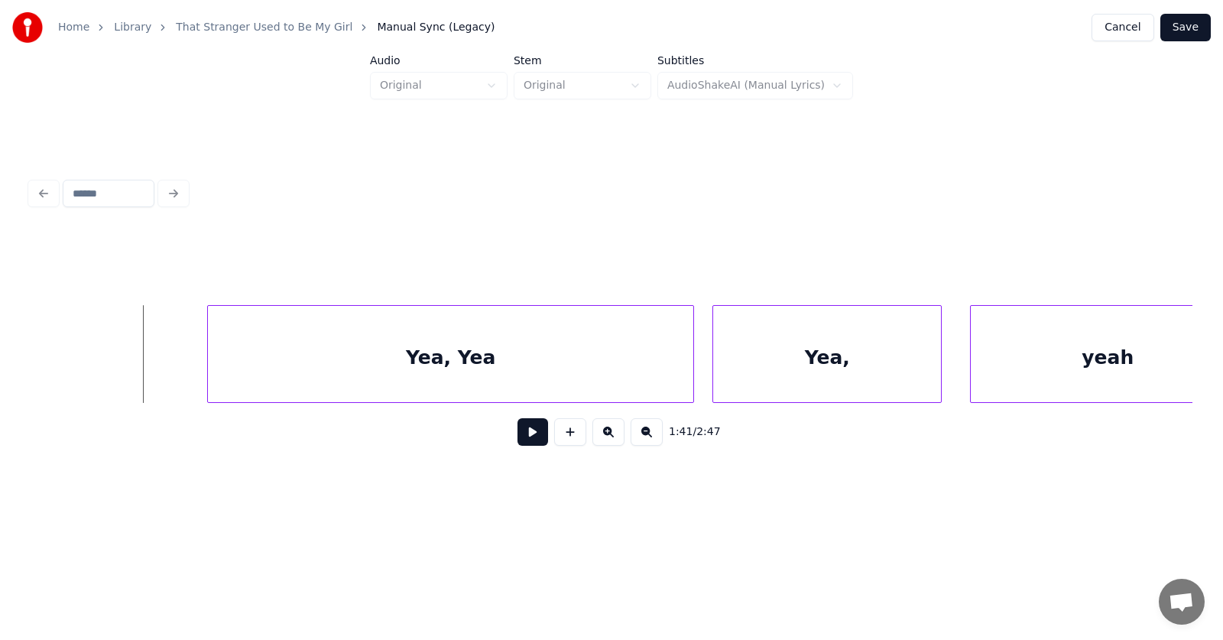
click at [527, 443] on button at bounding box center [532, 432] width 31 height 28
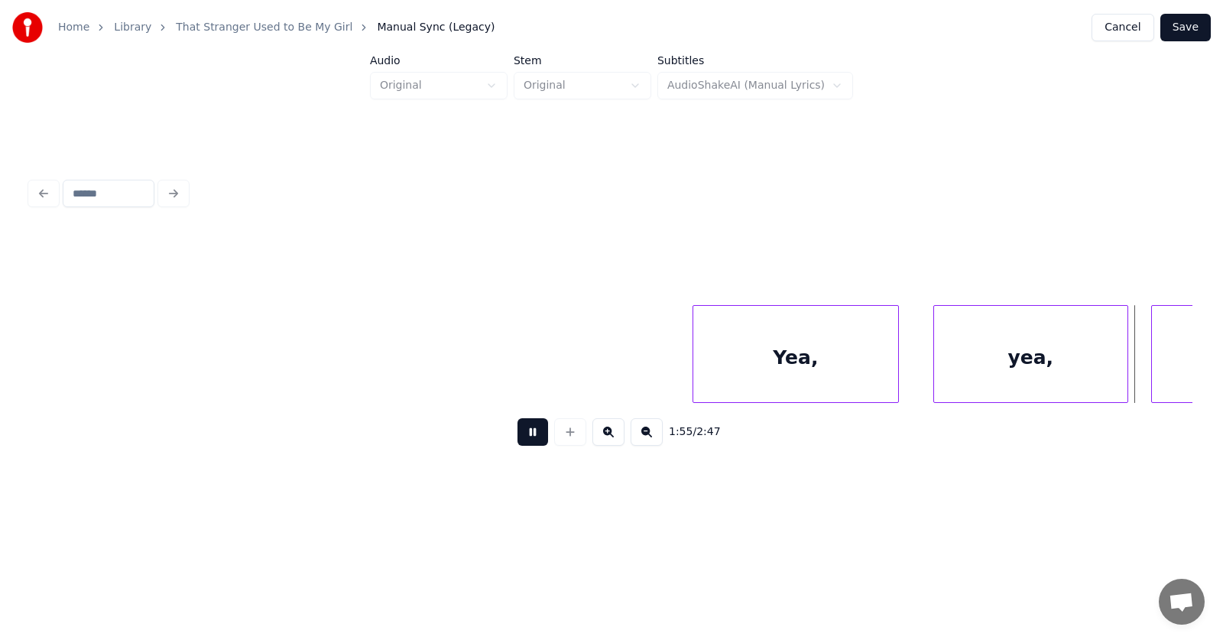
scroll to position [0, 66409]
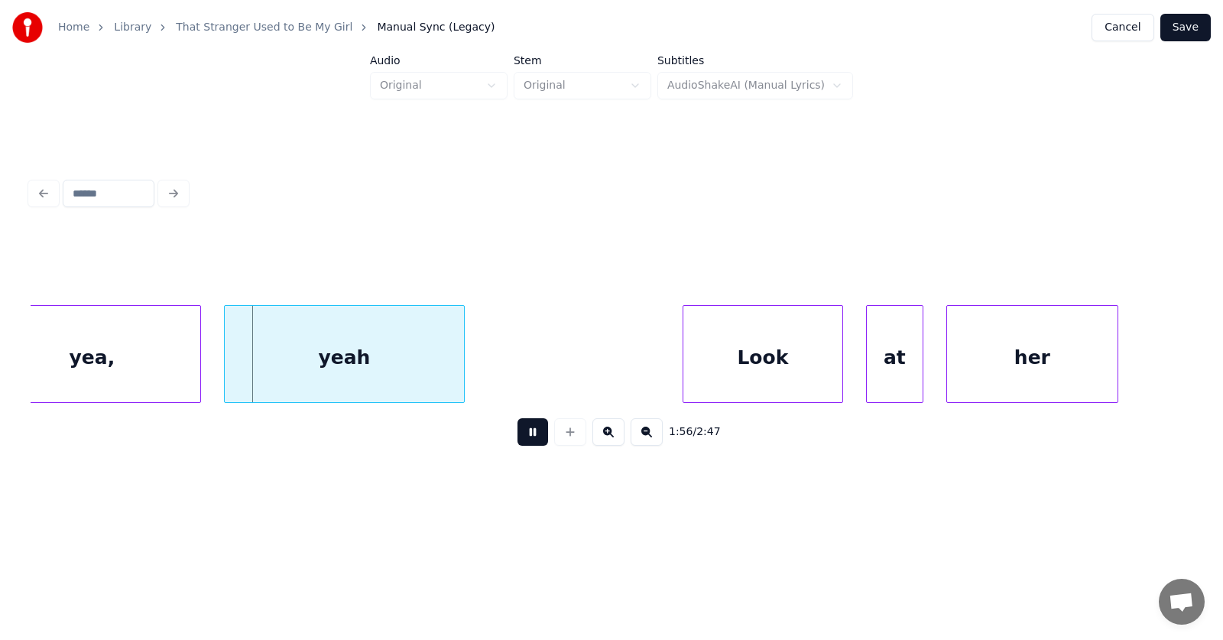
click at [517, 438] on button at bounding box center [532, 432] width 31 height 28
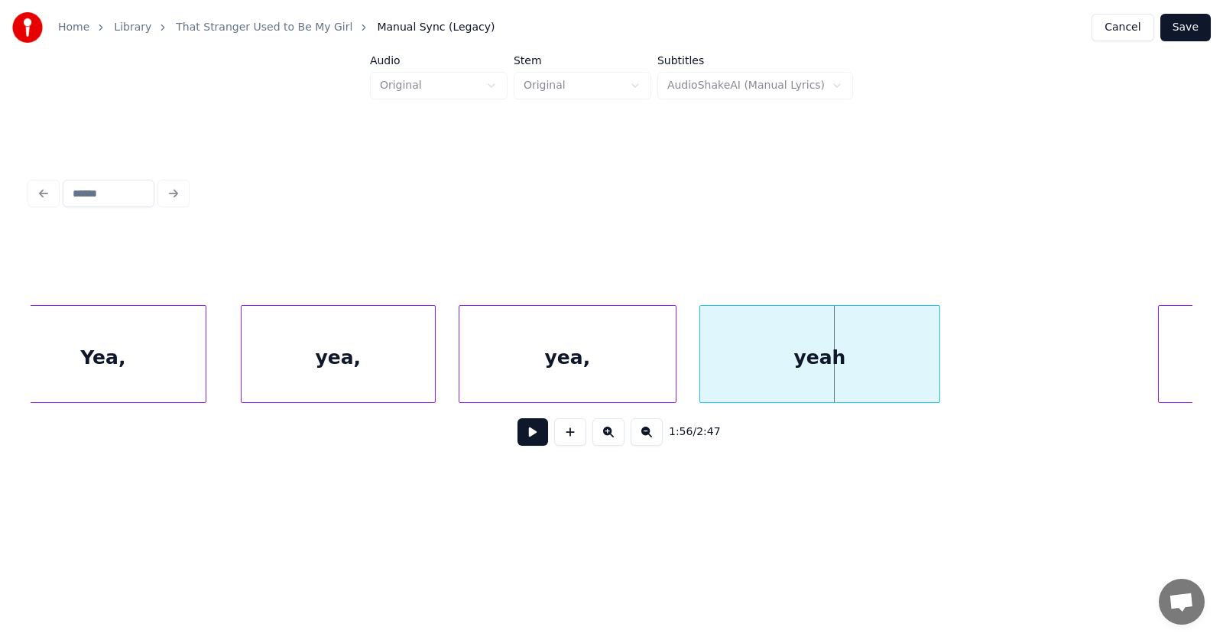
scroll to position [0, 65675]
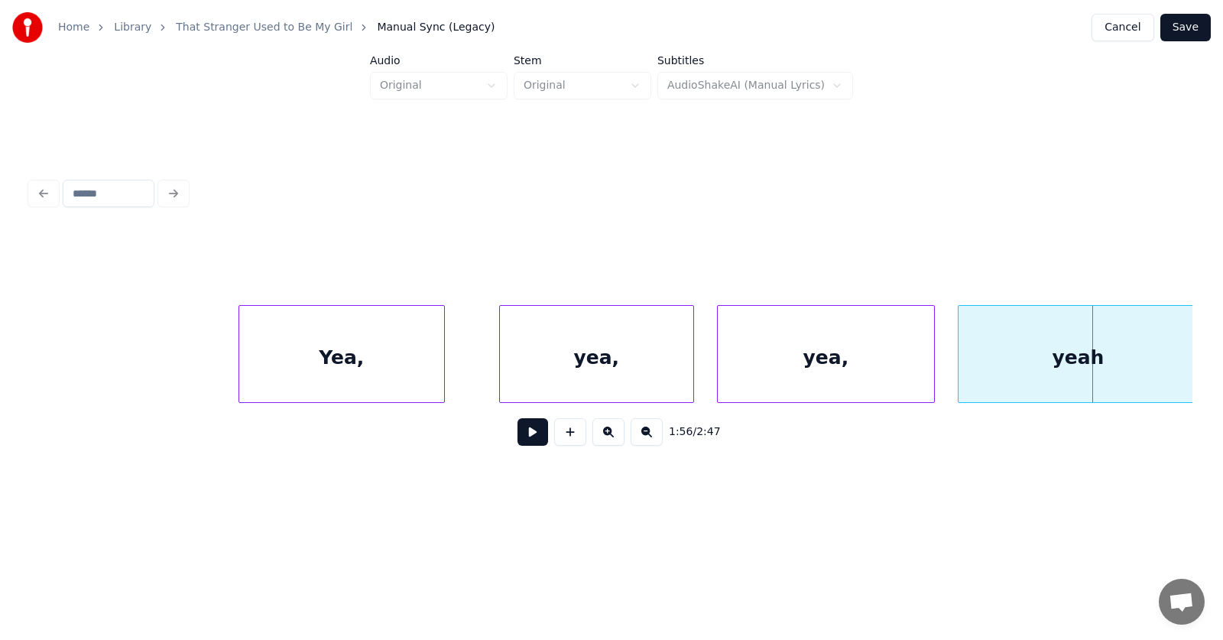
click at [369, 363] on div "Yea," at bounding box center [341, 358] width 205 height 104
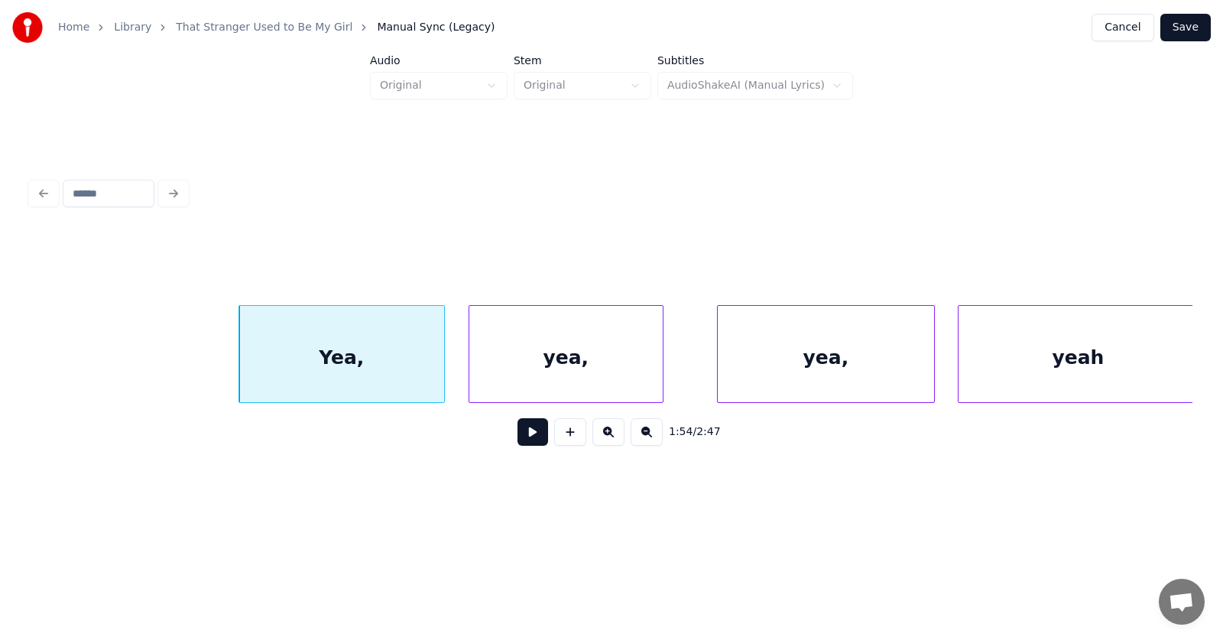
click at [551, 388] on div "yea," at bounding box center [565, 358] width 193 height 104
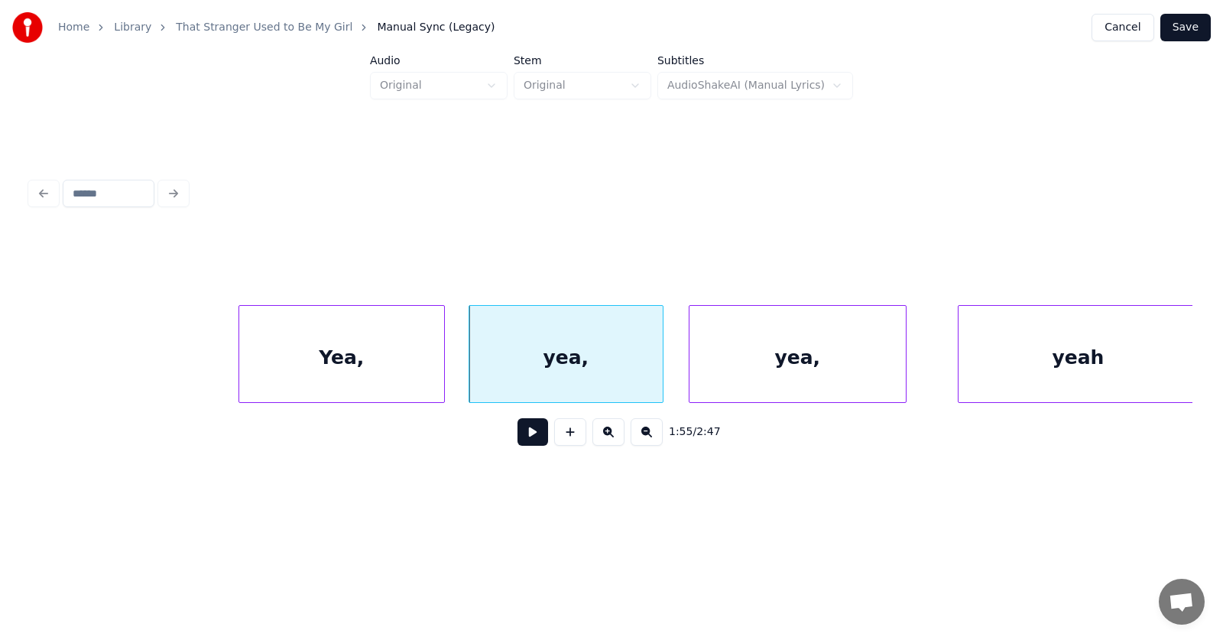
click at [733, 382] on div "yea," at bounding box center [797, 358] width 216 height 104
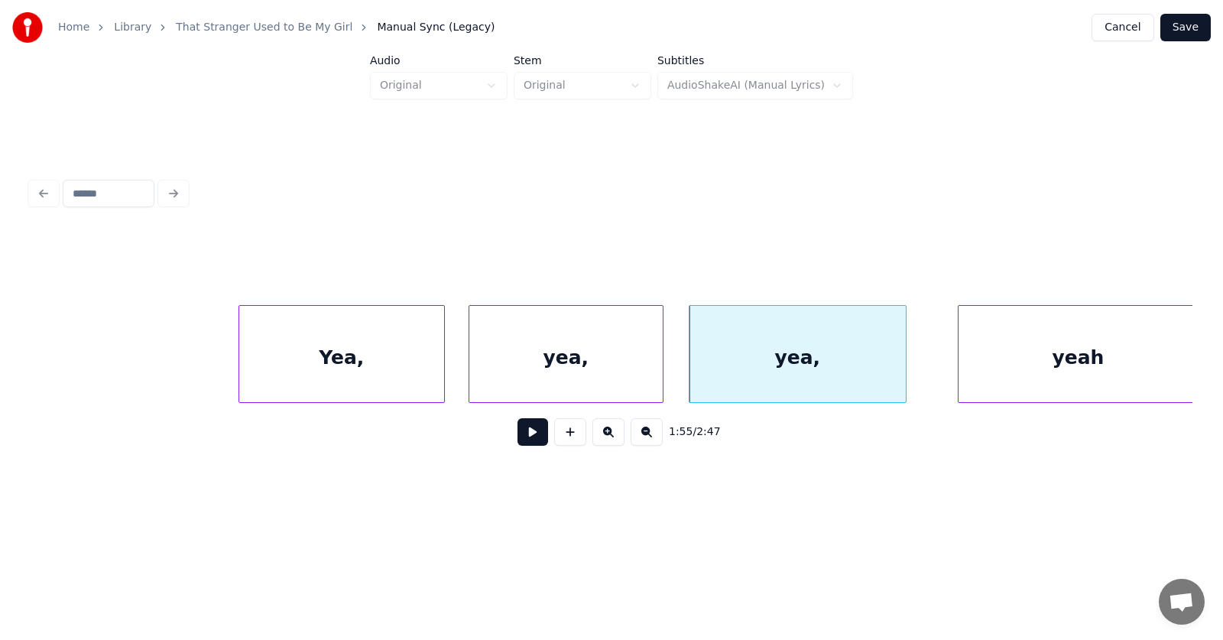
scroll to position [0, 65676]
click at [980, 383] on div "yeah" at bounding box center [1048, 358] width 239 height 104
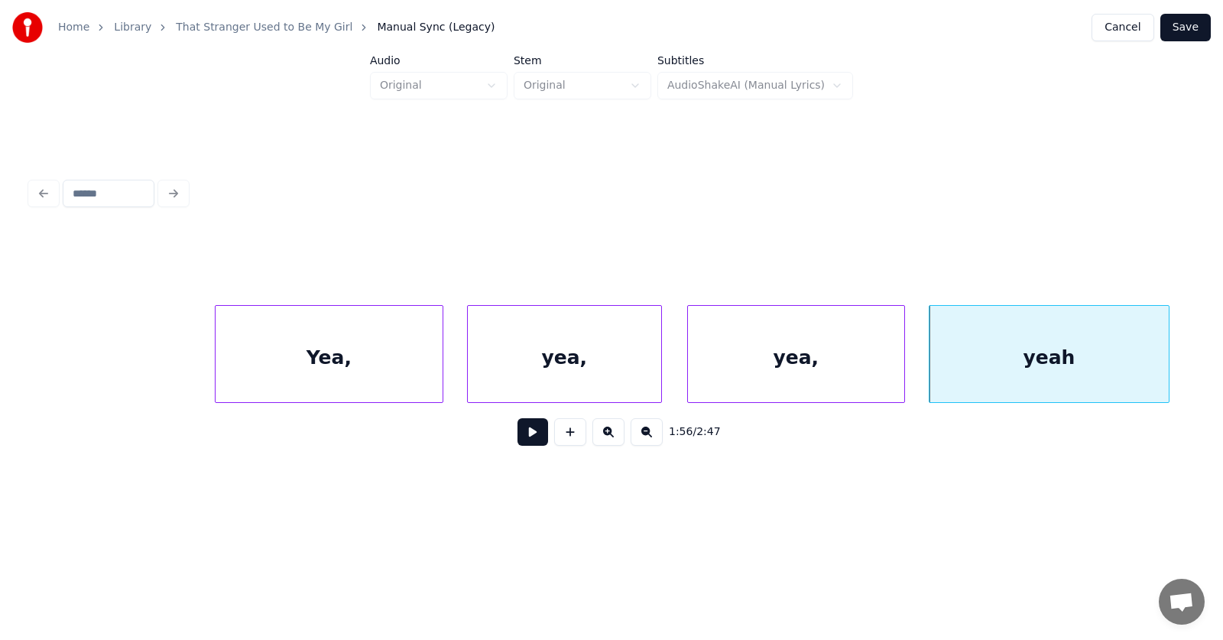
click at [218, 357] on div at bounding box center [218, 354] width 5 height 96
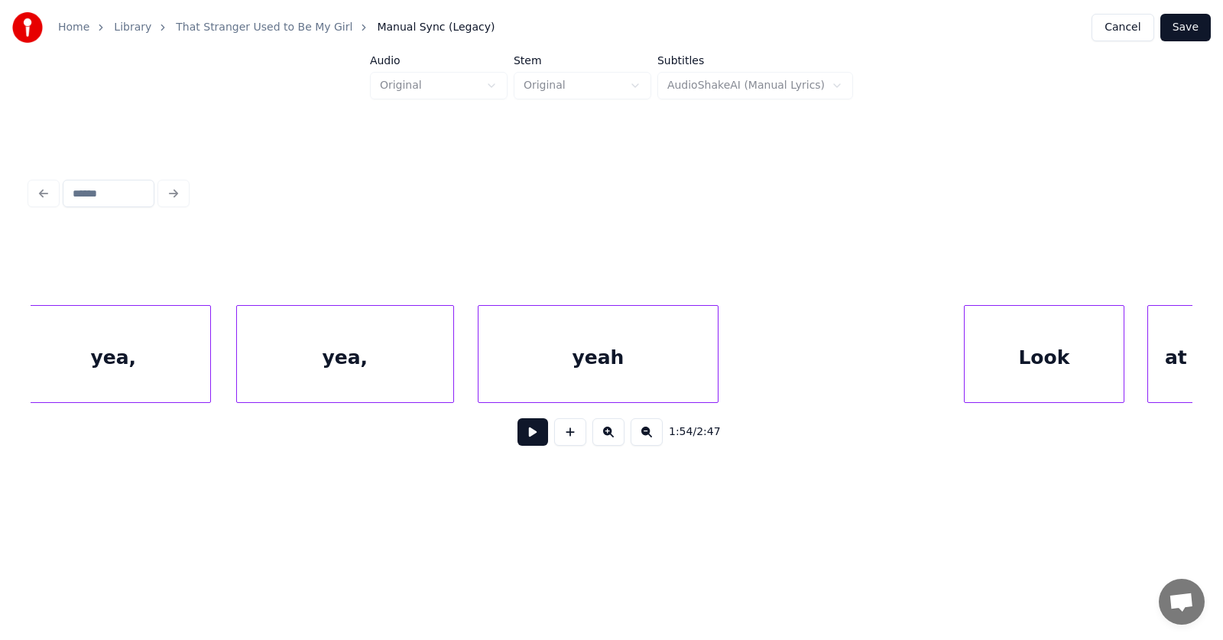
scroll to position [0, 66321]
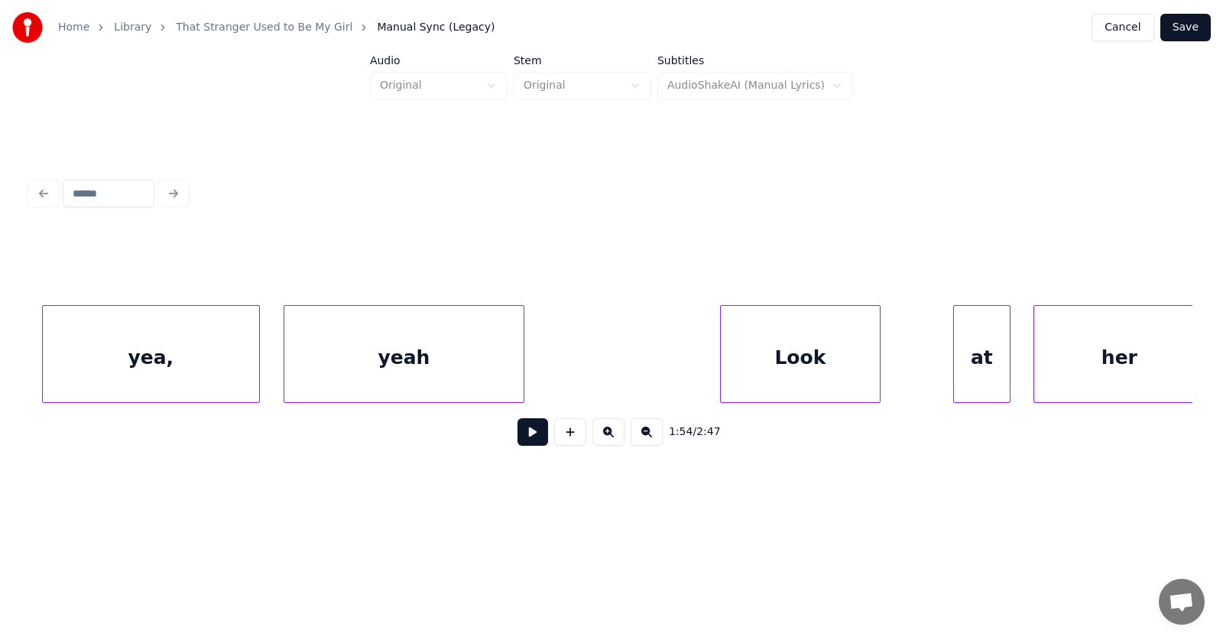
click at [789, 368] on div "Look" at bounding box center [800, 358] width 159 height 104
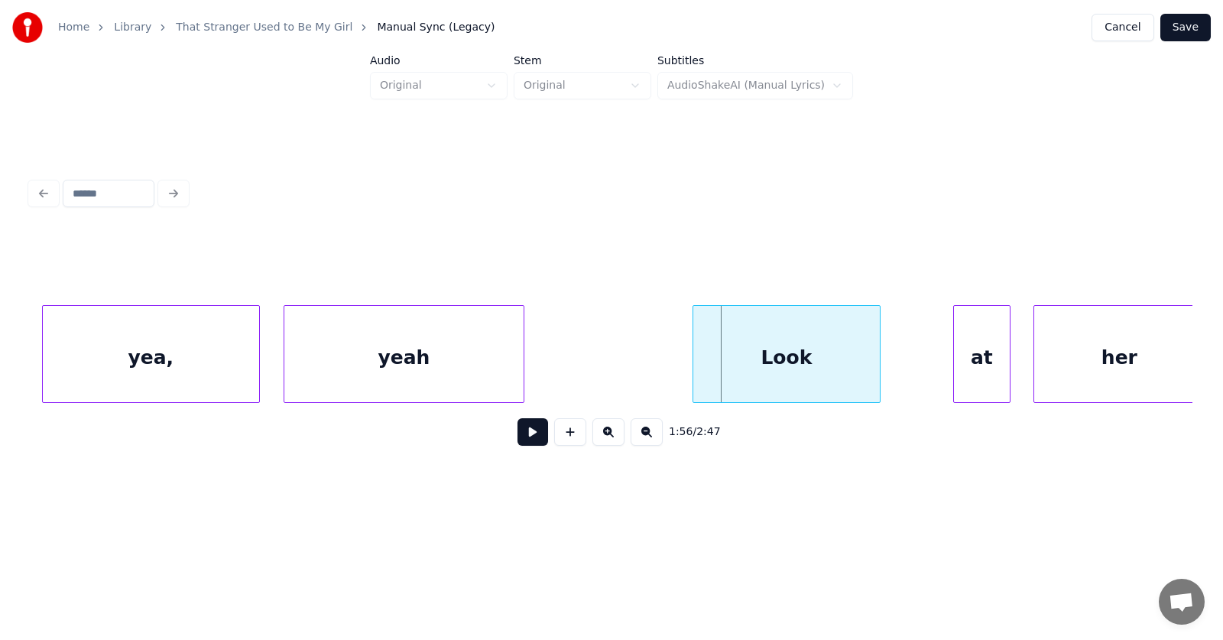
click at [697, 363] on div at bounding box center [695, 354] width 5 height 96
click at [923, 368] on div "at" at bounding box center [938, 358] width 56 height 104
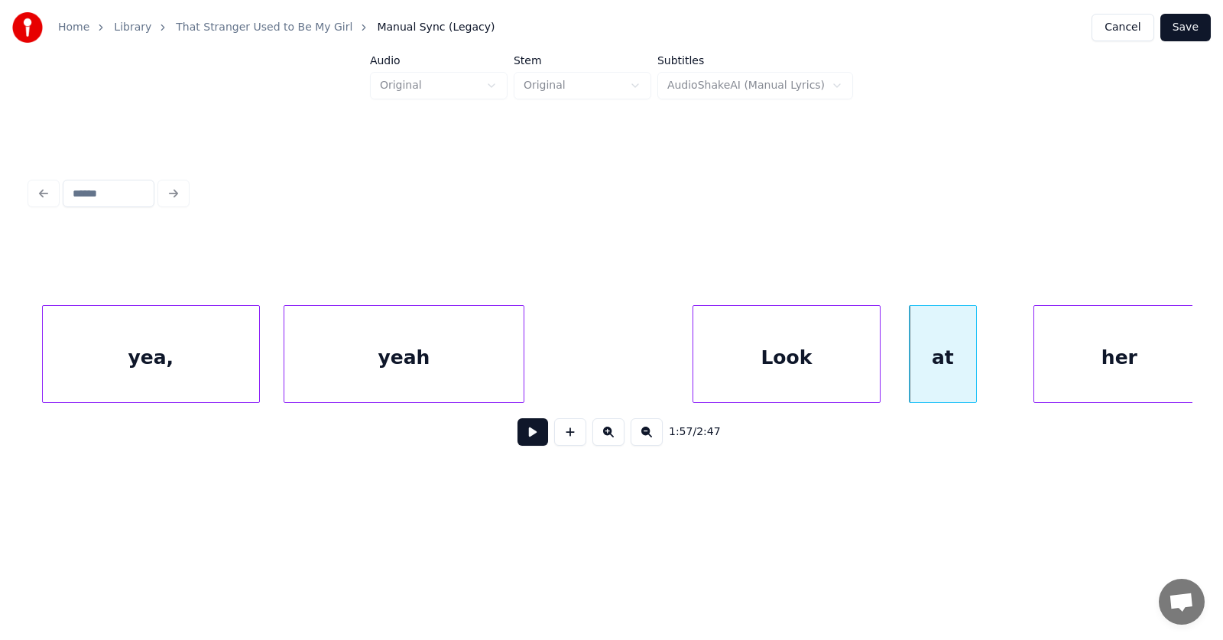
click at [975, 370] on div at bounding box center [973, 354] width 5 height 96
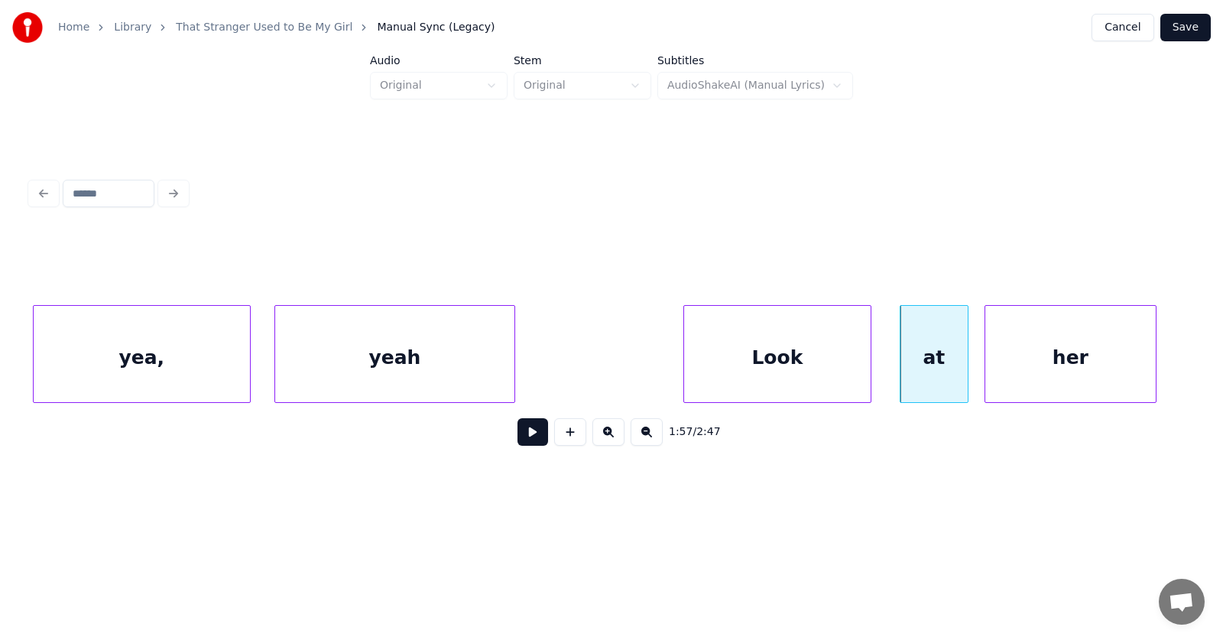
click at [1013, 368] on div "her" at bounding box center [1070, 358] width 170 height 104
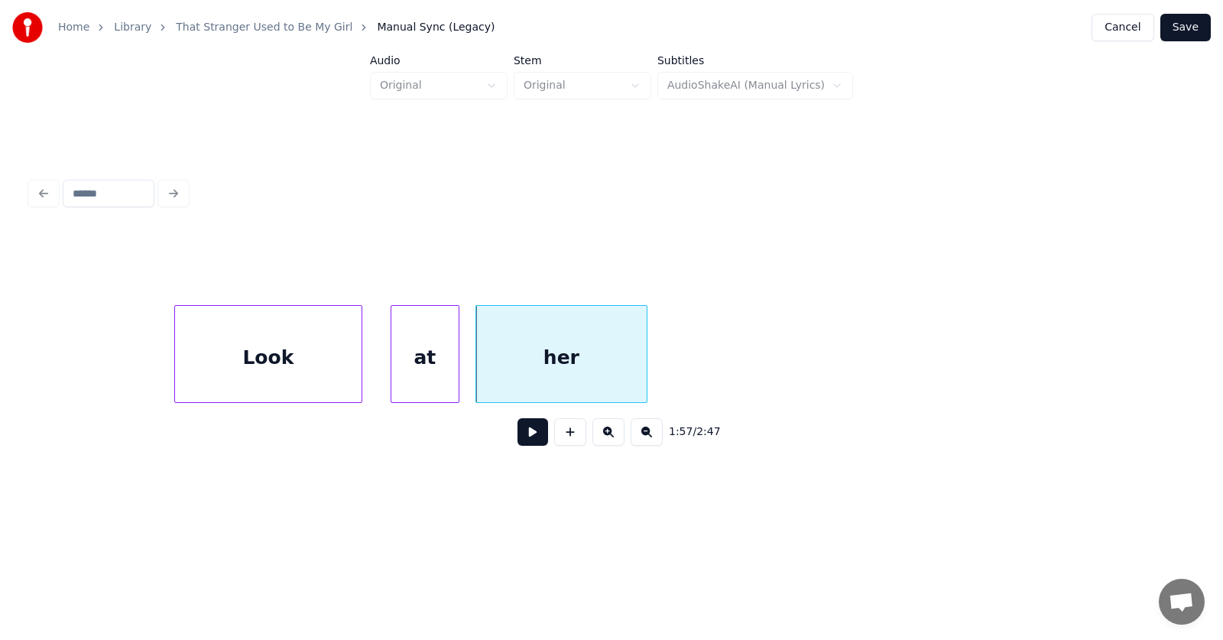
scroll to position [0, 67034]
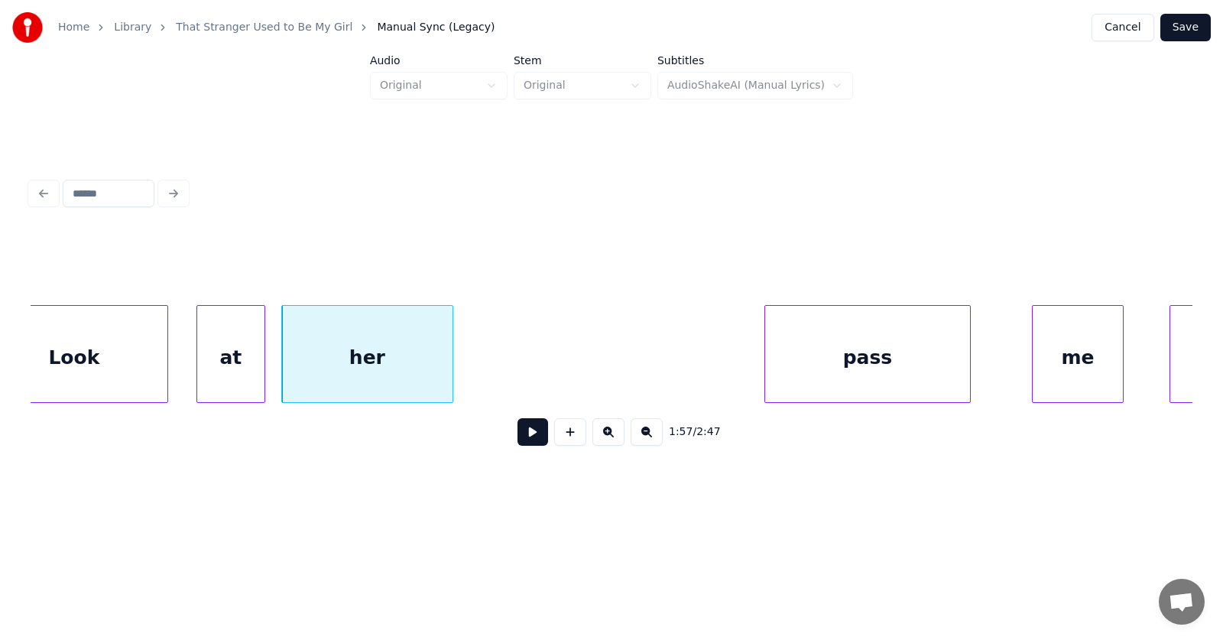
click at [840, 371] on div "pass" at bounding box center [867, 358] width 205 height 104
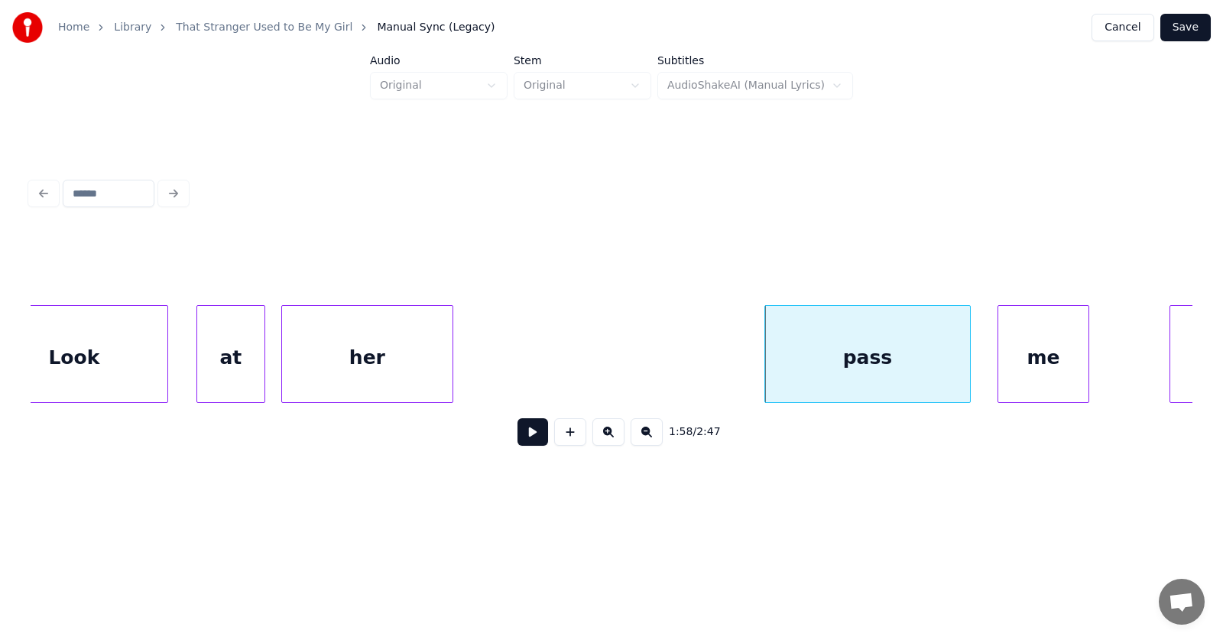
click at [1024, 378] on div "me" at bounding box center [1043, 358] width 90 height 104
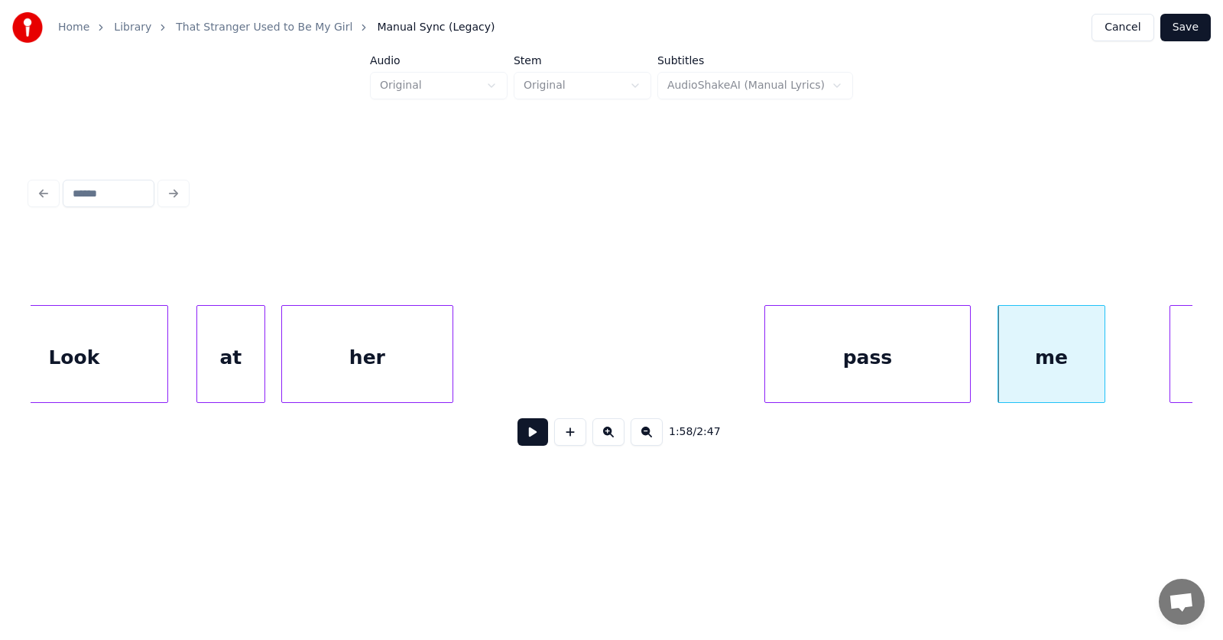
click at [1101, 371] on div at bounding box center [1102, 354] width 5 height 96
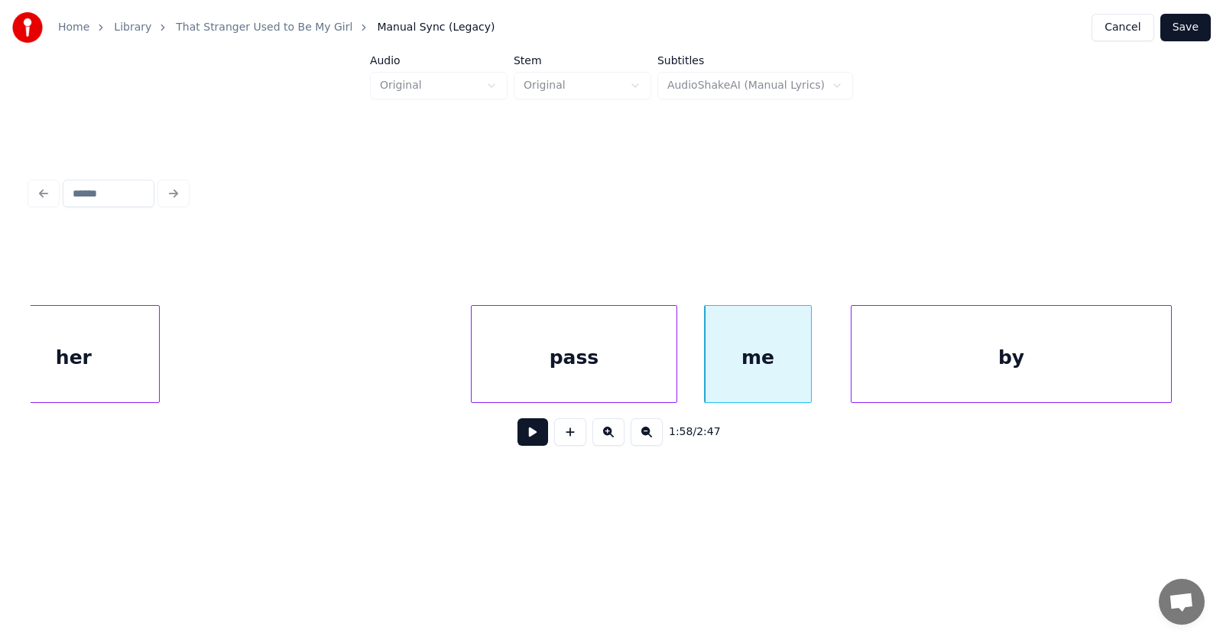
click at [1149, 349] on div "by" at bounding box center [1010, 358] width 319 height 104
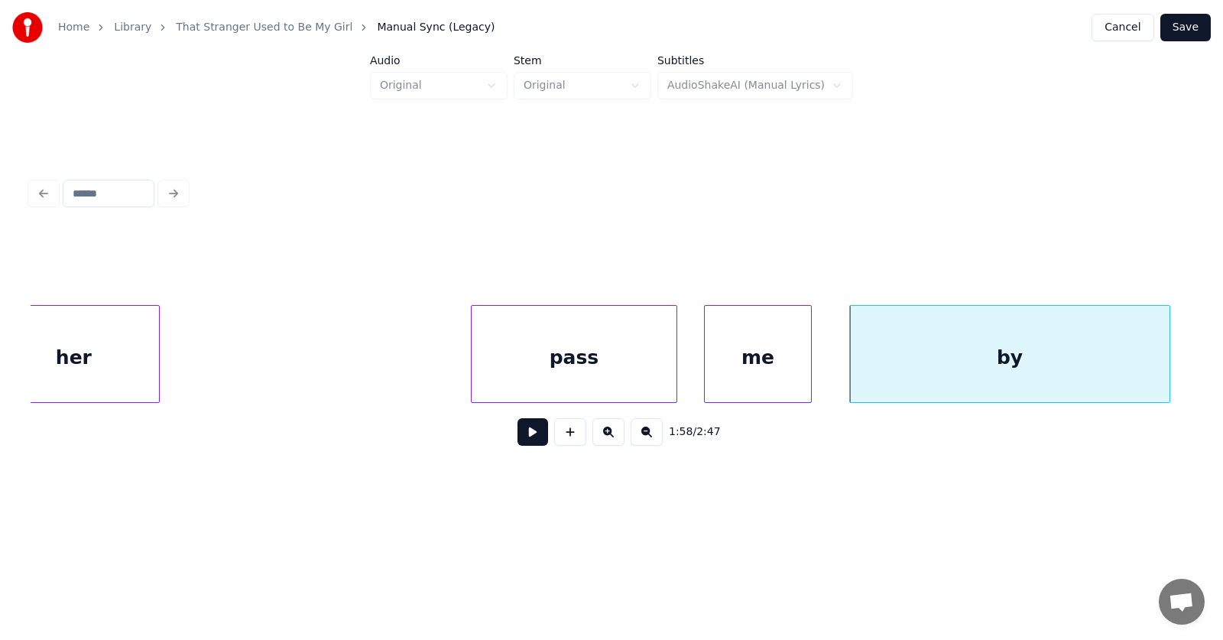
click at [529, 433] on button at bounding box center [532, 432] width 31 height 28
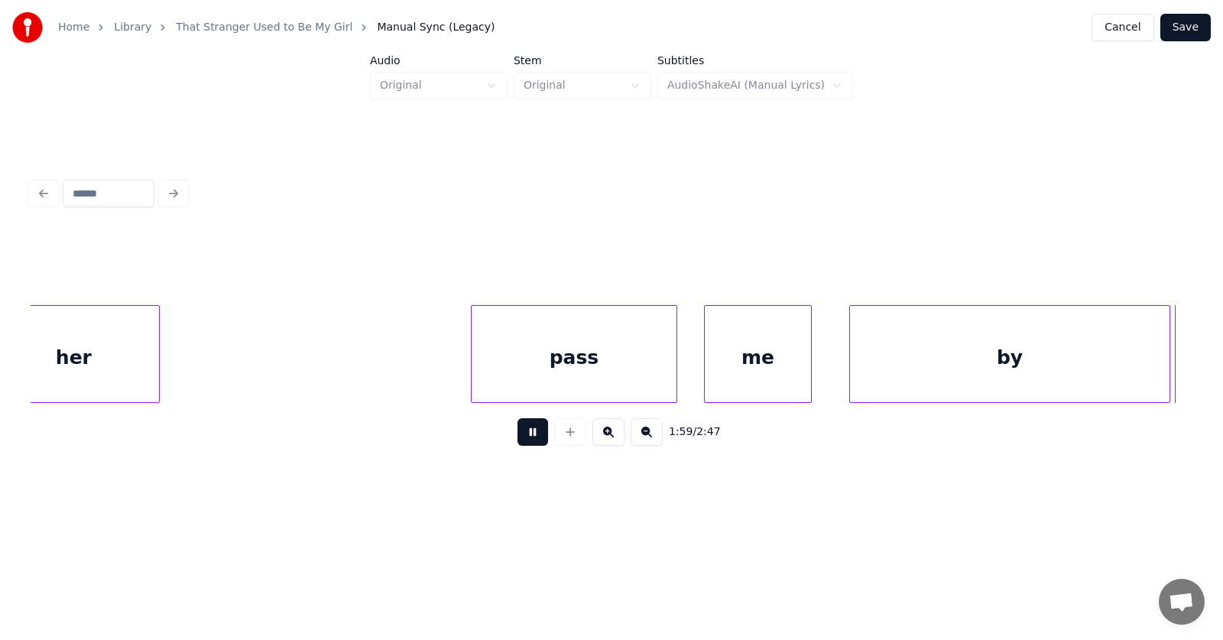
scroll to position [0, 68494]
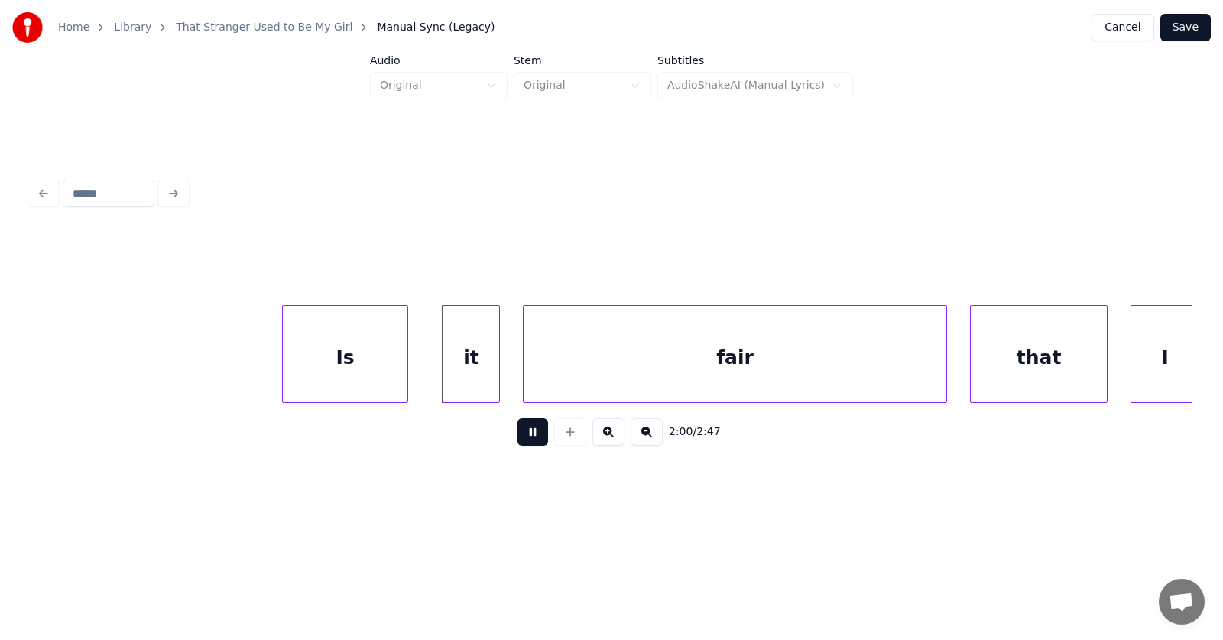
click at [527, 434] on button at bounding box center [532, 432] width 31 height 28
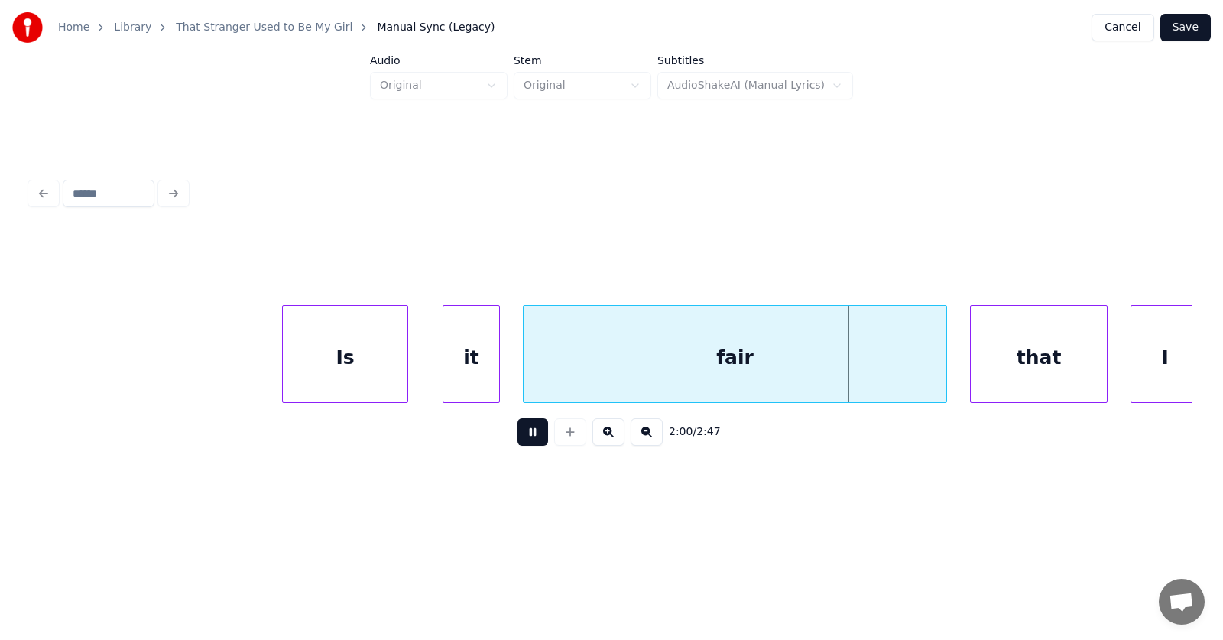
click at [527, 434] on button at bounding box center [532, 432] width 31 height 28
click at [657, 361] on div "fair" at bounding box center [735, 358] width 423 height 104
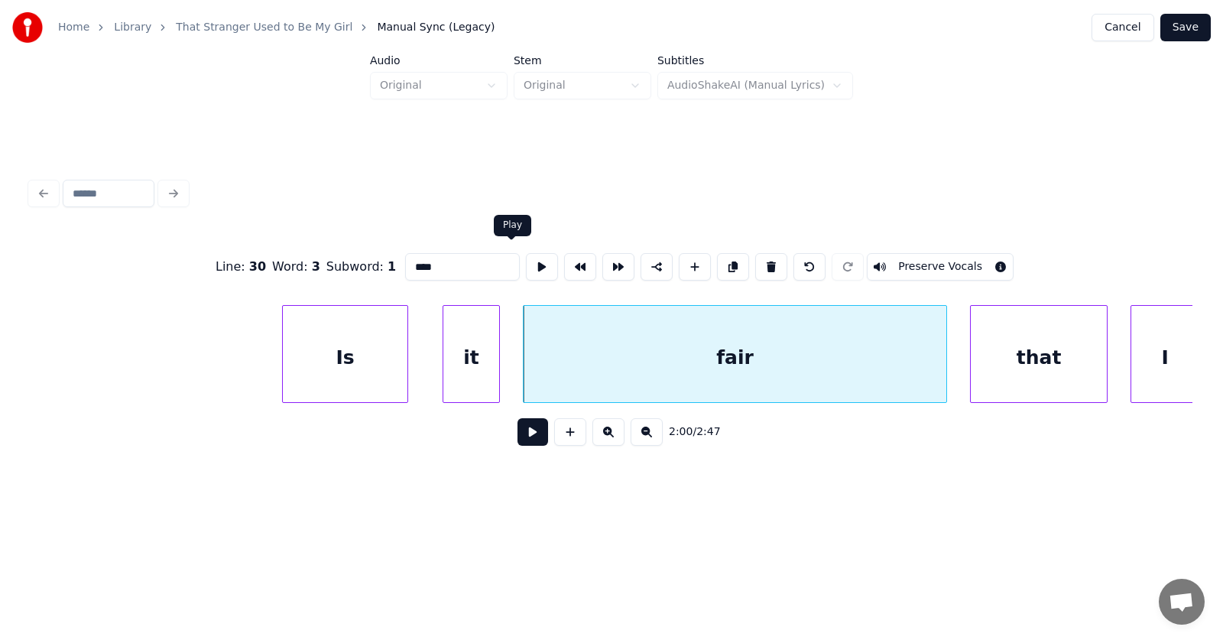
click at [526, 264] on button at bounding box center [542, 267] width 32 height 28
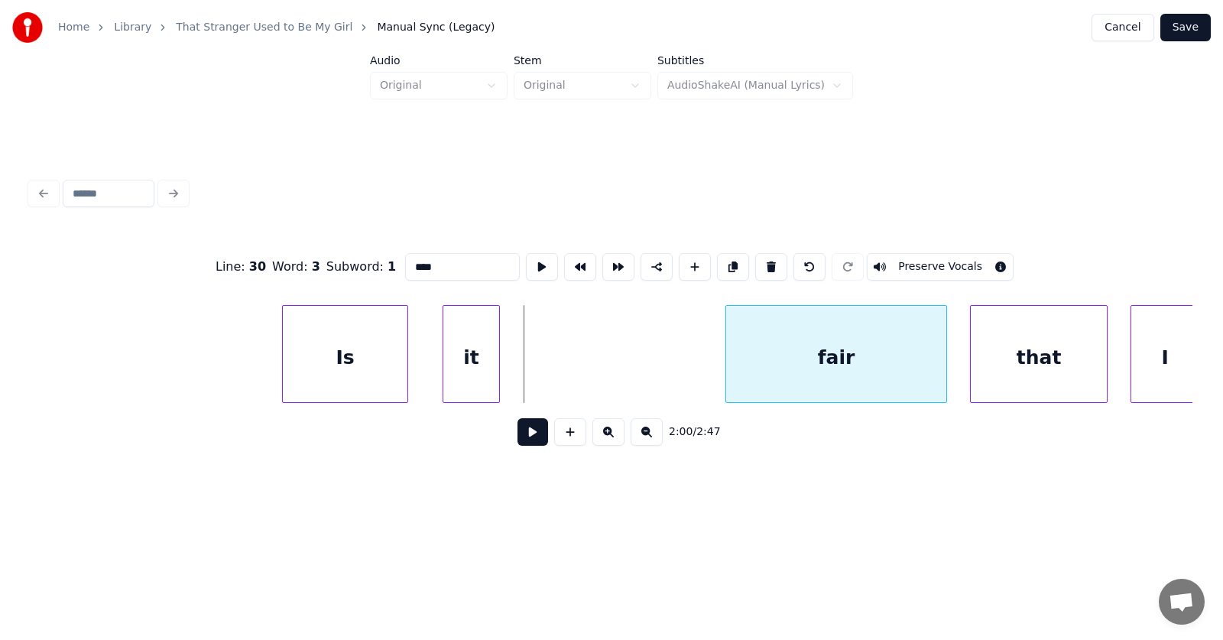
click at [726, 367] on div at bounding box center [728, 354] width 5 height 96
click at [643, 366] on div "it" at bounding box center [646, 358] width 56 height 104
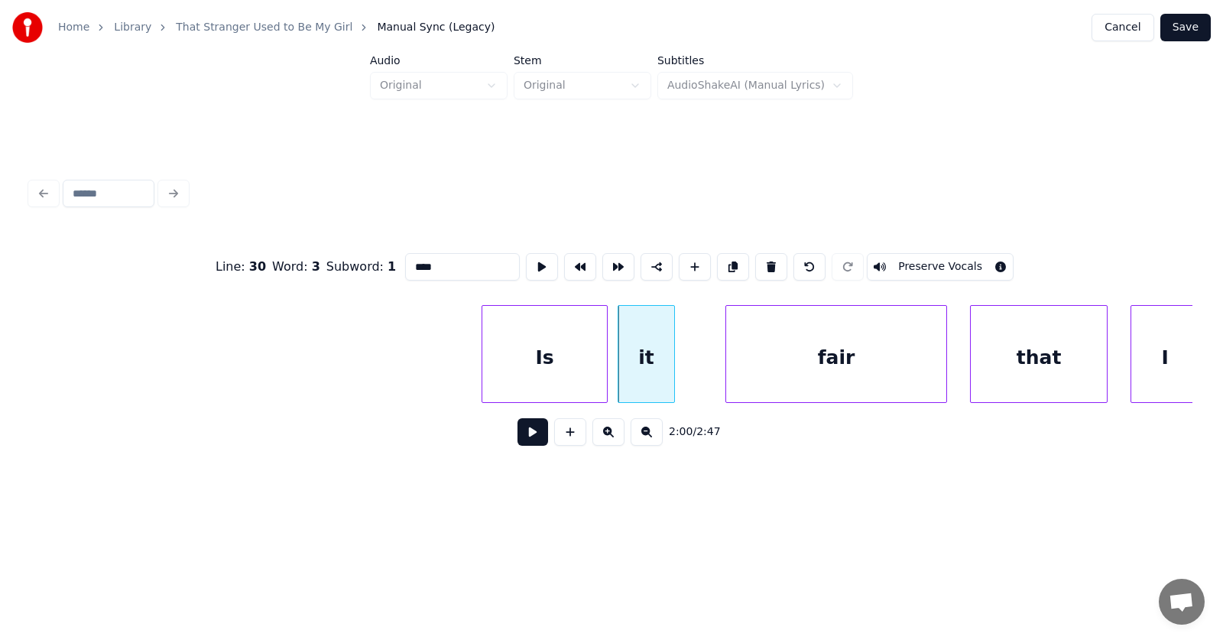
click at [563, 363] on div "Is" at bounding box center [544, 358] width 125 height 104
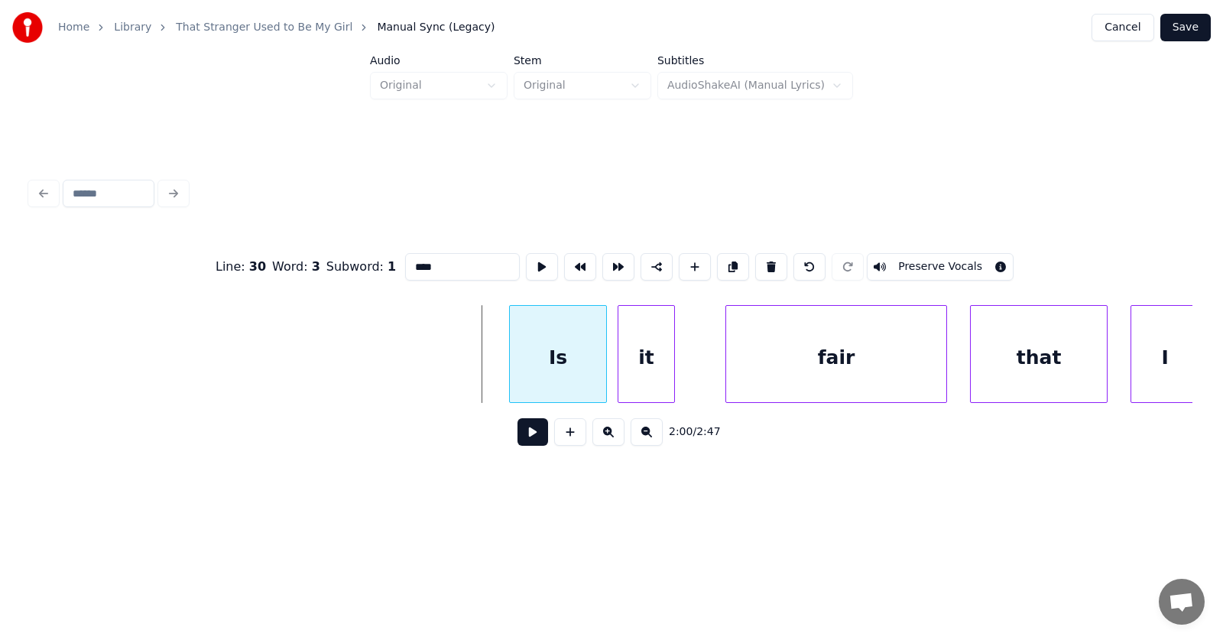
click at [510, 363] on div at bounding box center [512, 354] width 5 height 96
click at [566, 358] on div "Is" at bounding box center [557, 358] width 97 height 104
type input "**"
click at [530, 432] on button at bounding box center [532, 432] width 31 height 28
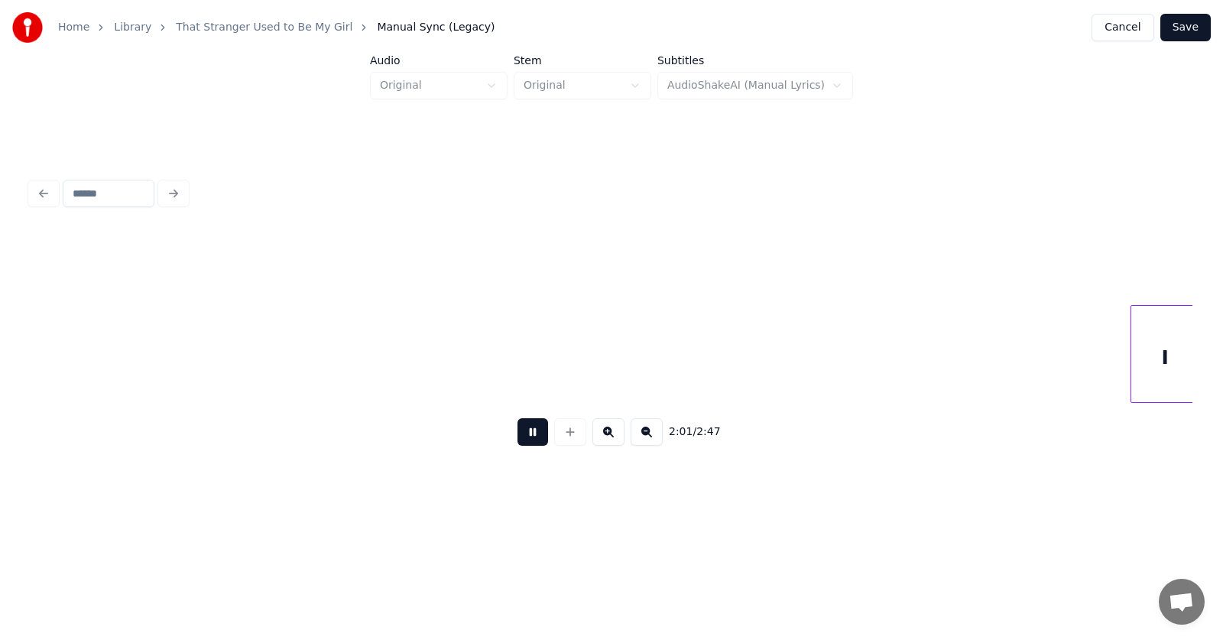
scroll to position [0, 69660]
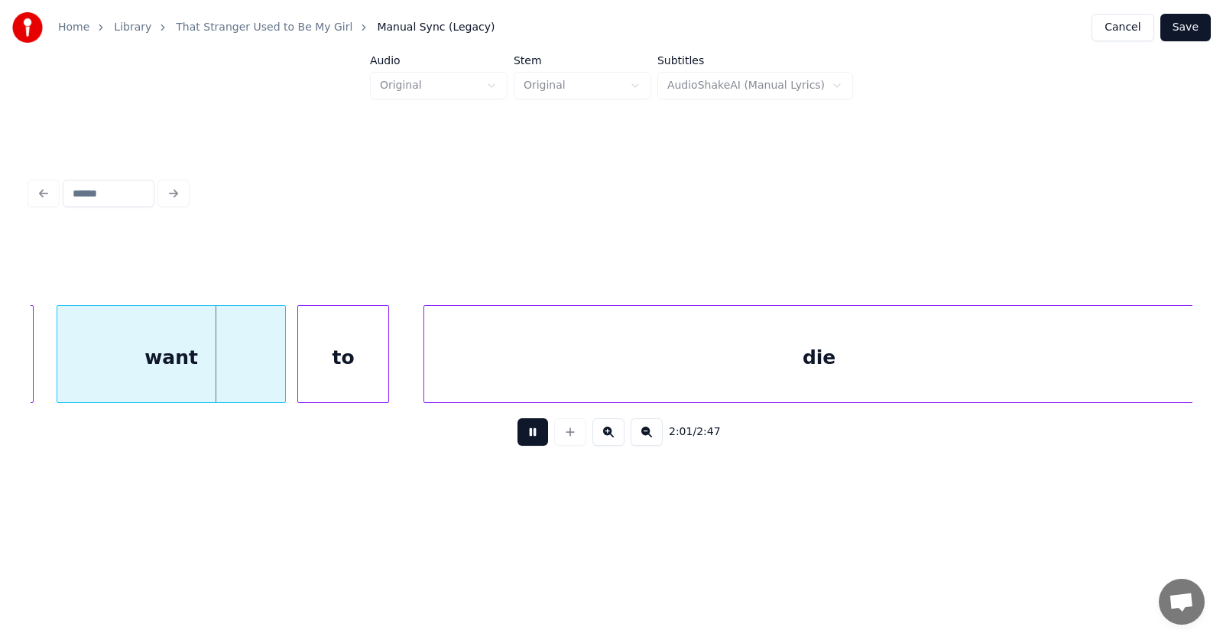
click at [530, 431] on button at bounding box center [532, 432] width 31 height 28
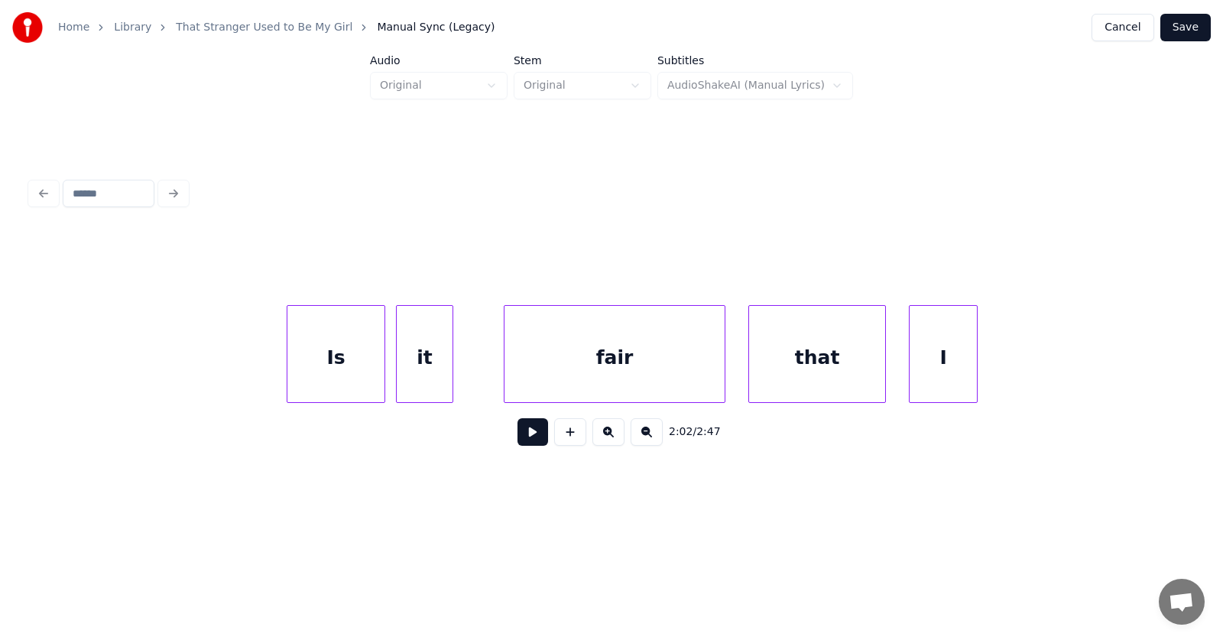
scroll to position [0, 68457]
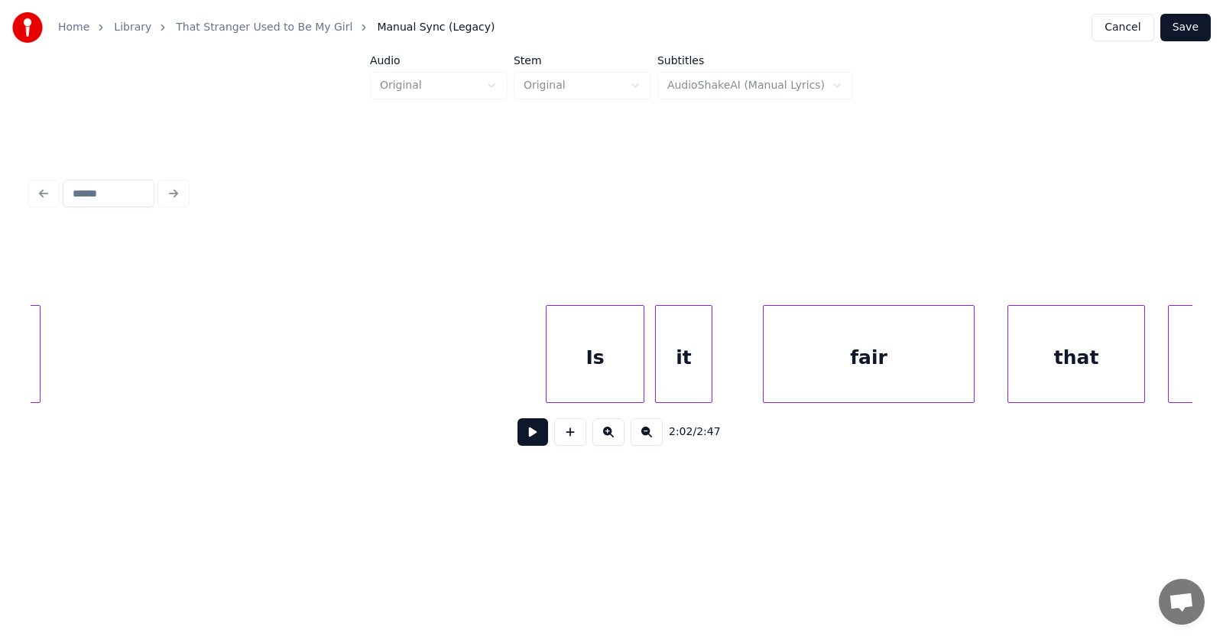
click at [969, 372] on div at bounding box center [971, 354] width 5 height 96
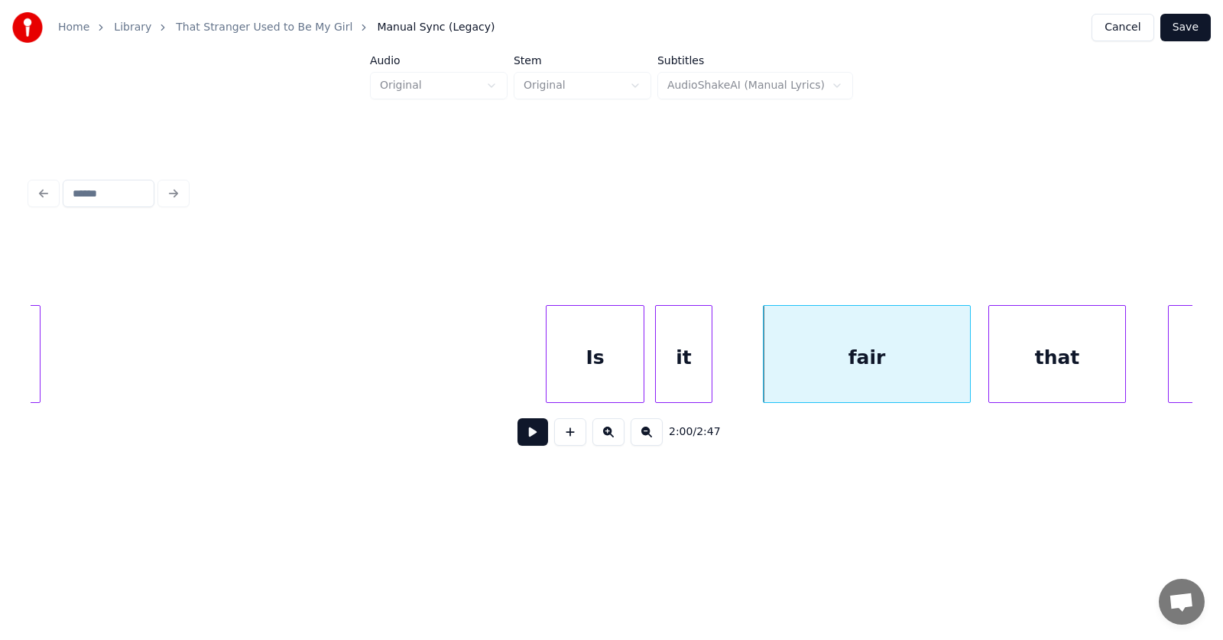
click at [1078, 369] on div "that" at bounding box center [1057, 358] width 136 height 104
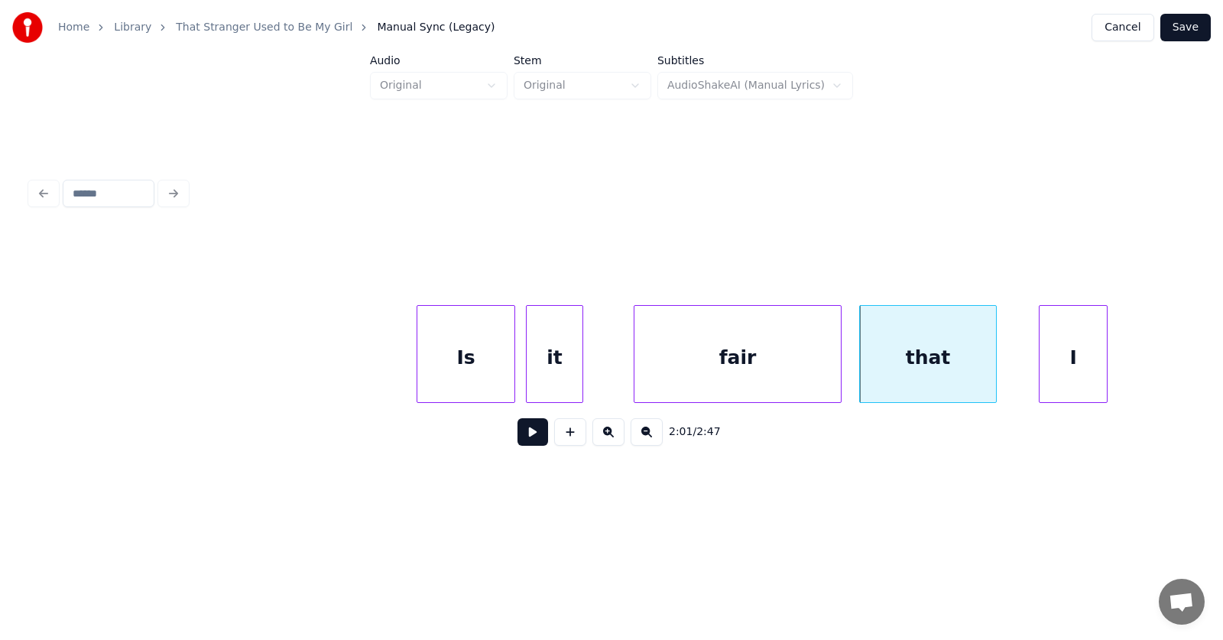
scroll to position [0, 68716]
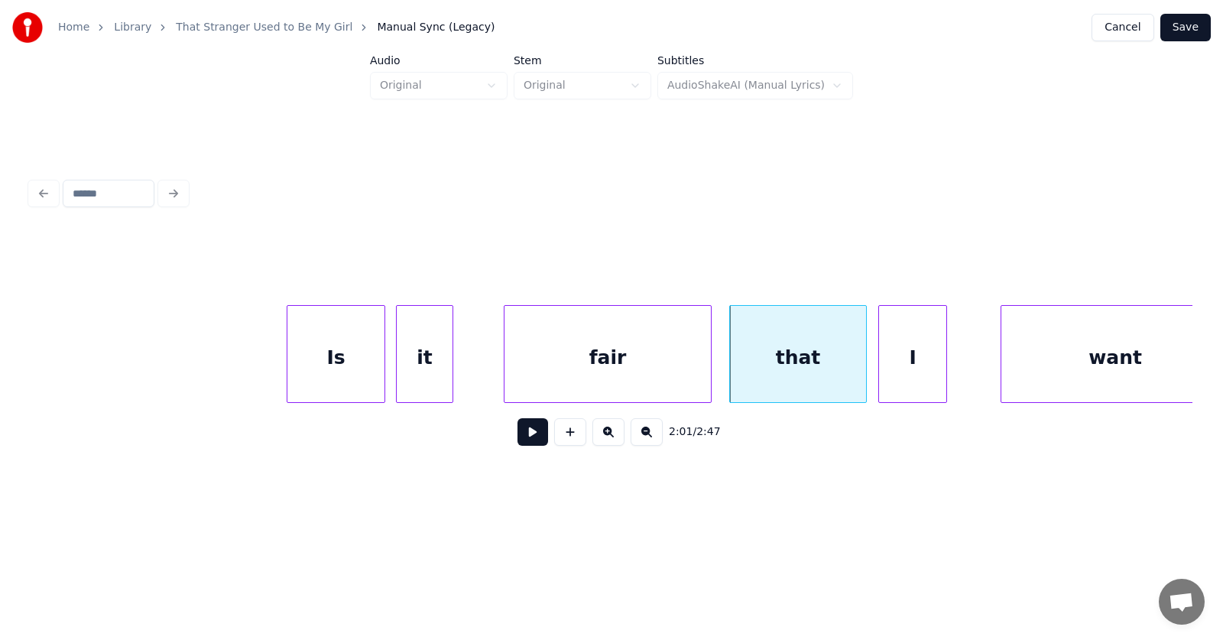
click at [898, 373] on div "I" at bounding box center [912, 358] width 67 height 104
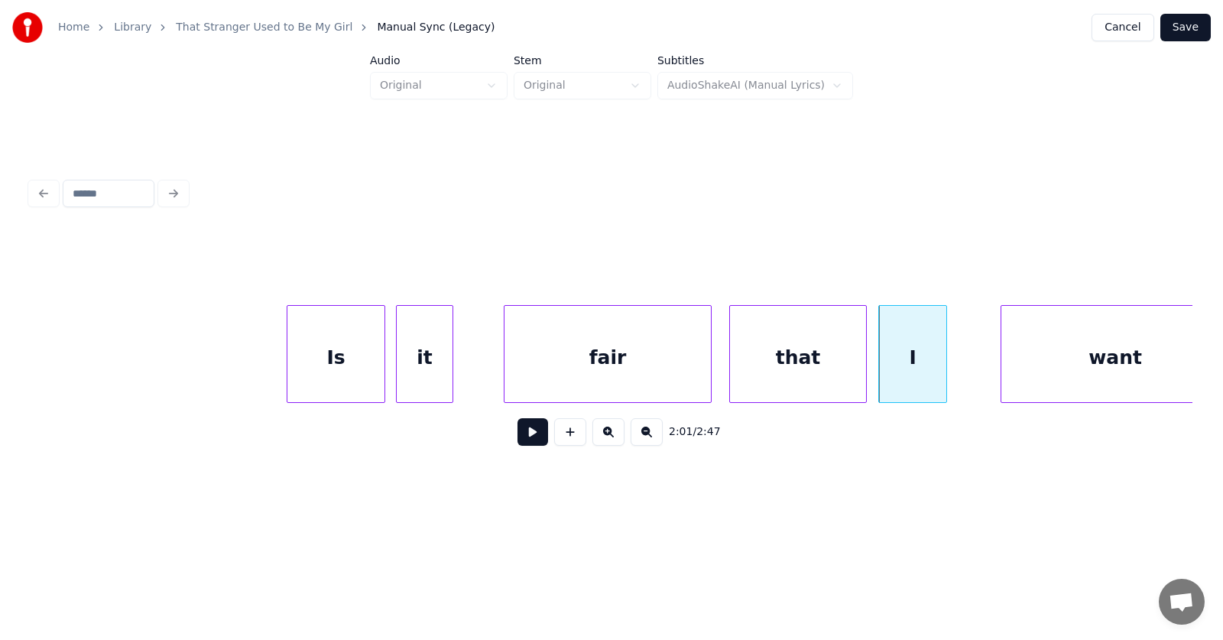
scroll to position [0, 68750]
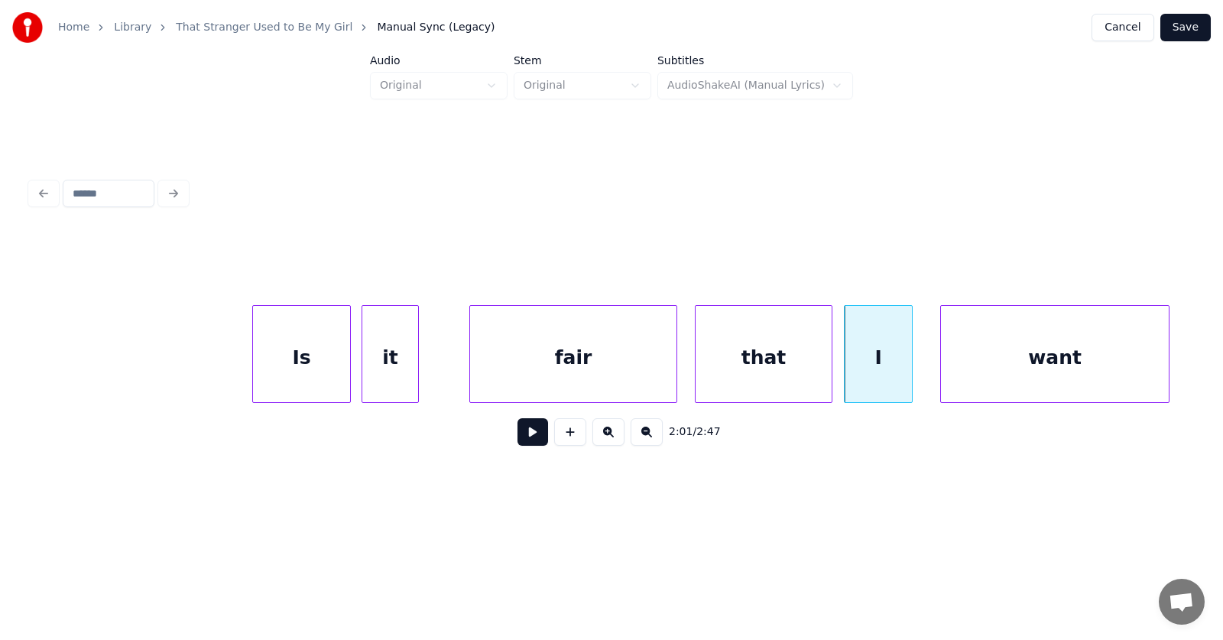
click at [1016, 365] on div "want" at bounding box center [1055, 358] width 228 height 104
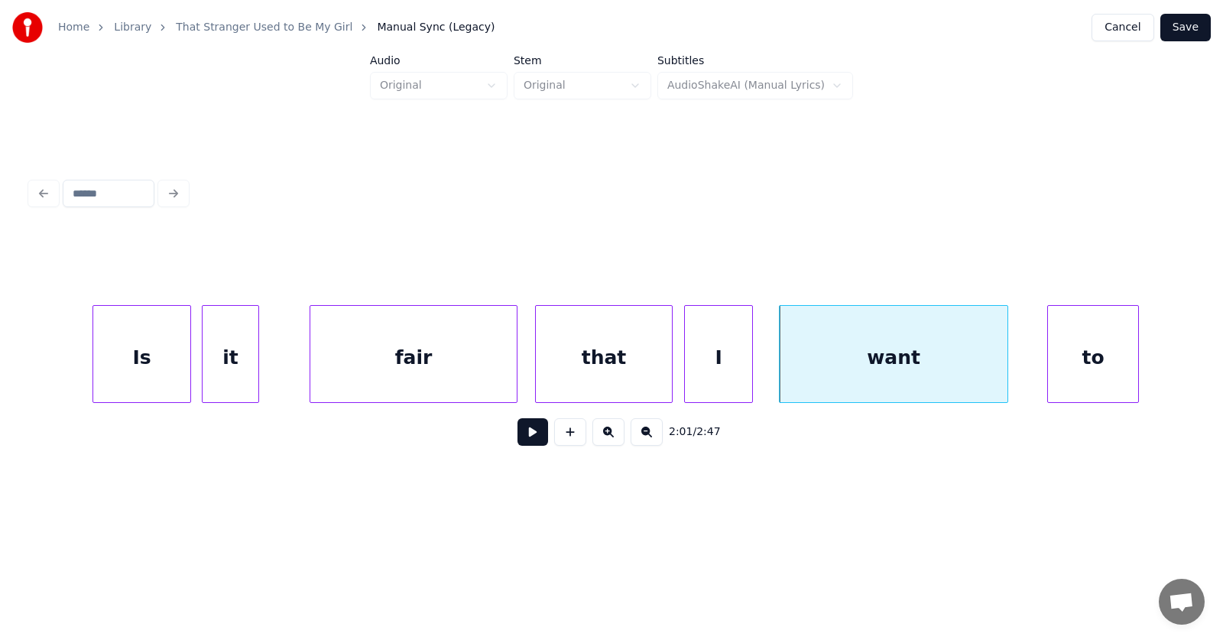
scroll to position [0, 69039]
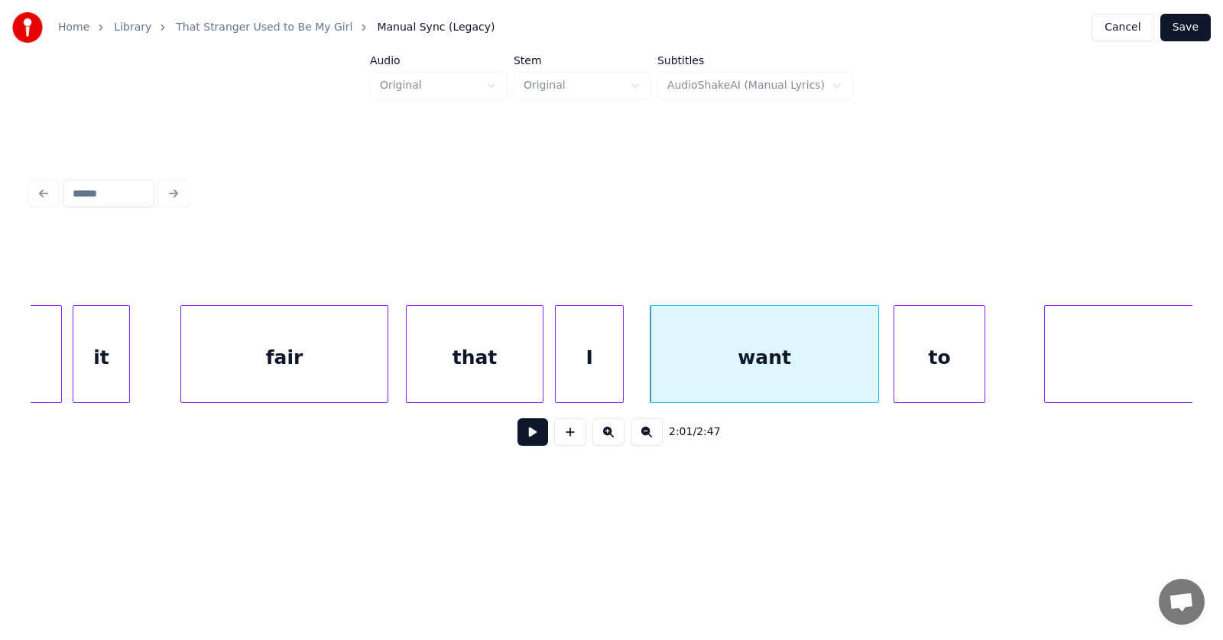
click at [922, 365] on div "to" at bounding box center [939, 358] width 90 height 104
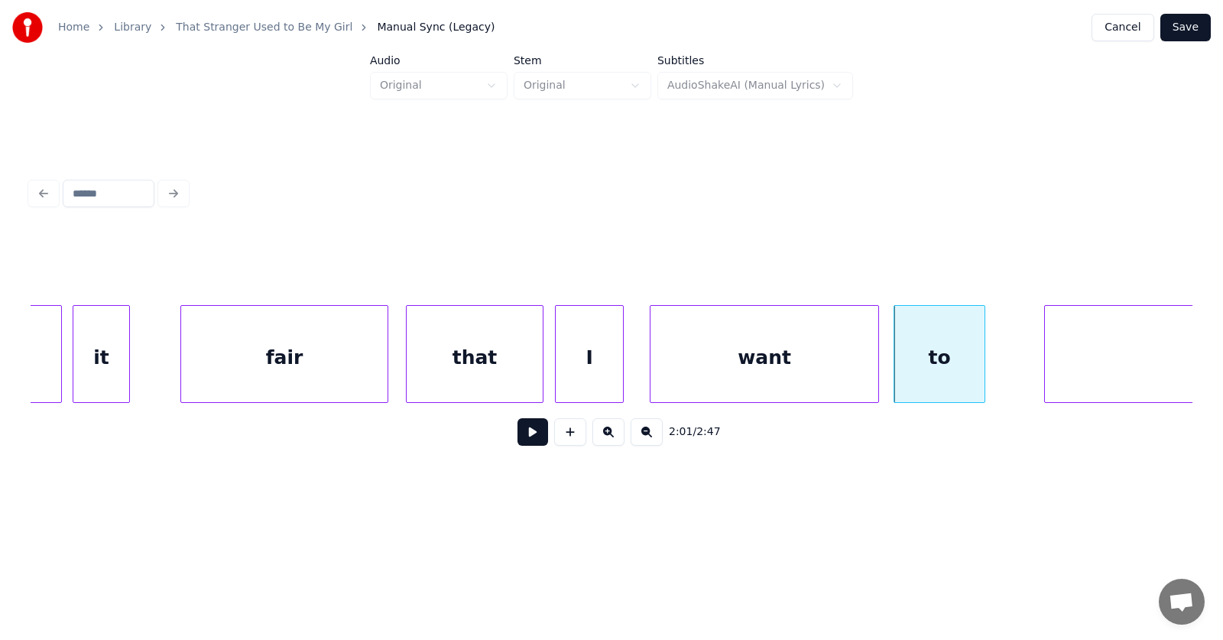
scroll to position [0, 69679]
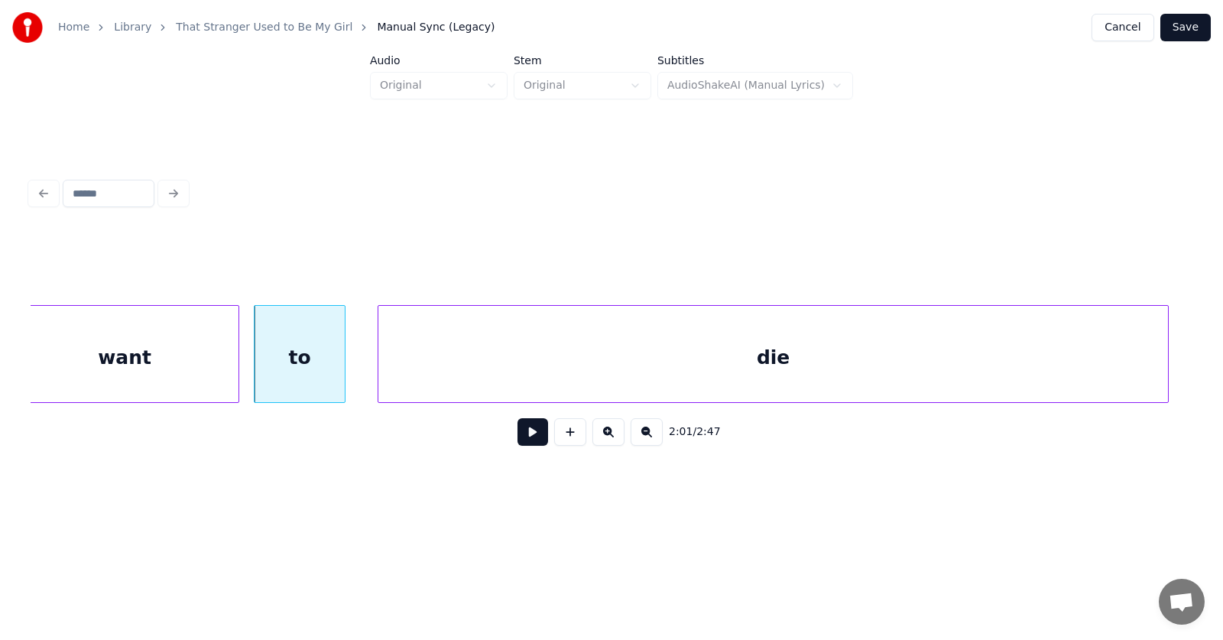
click at [1037, 362] on div "die" at bounding box center [773, 358] width 790 height 104
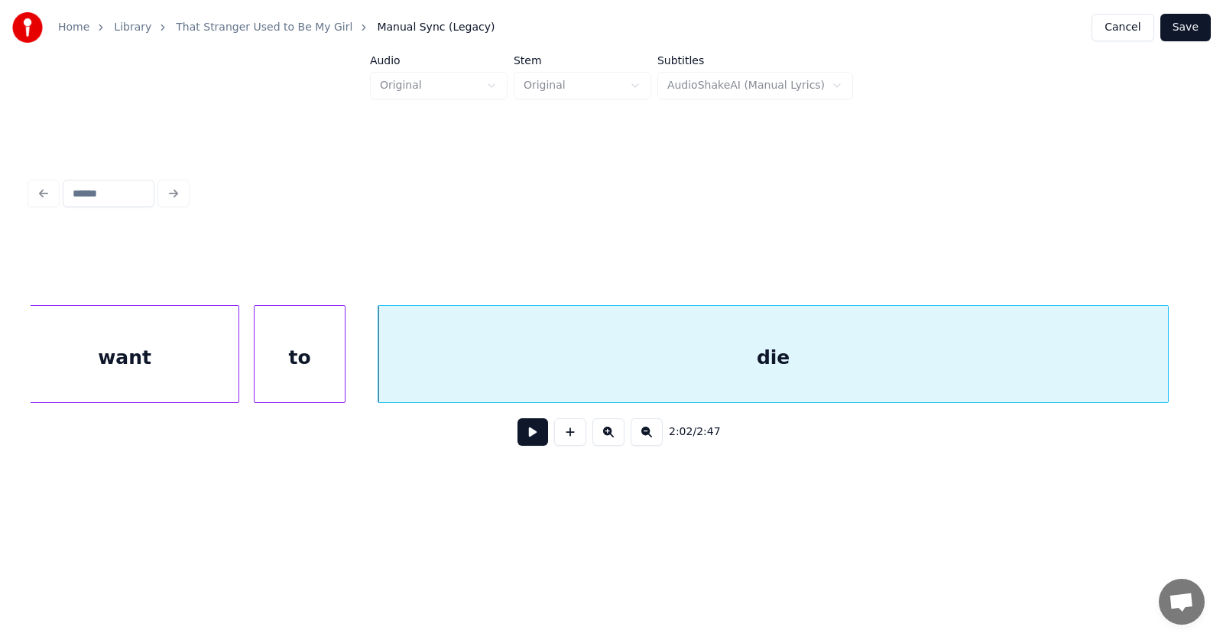
click at [735, 369] on div "die" at bounding box center [773, 358] width 790 height 104
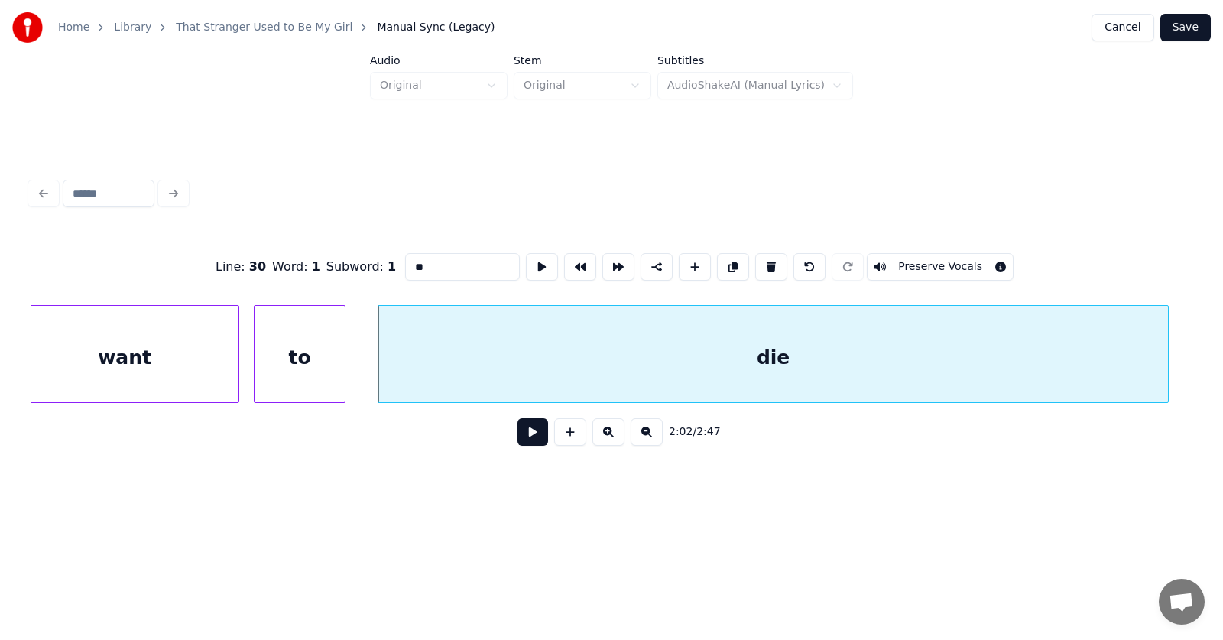
type input "***"
click at [530, 437] on button at bounding box center [532, 432] width 31 height 28
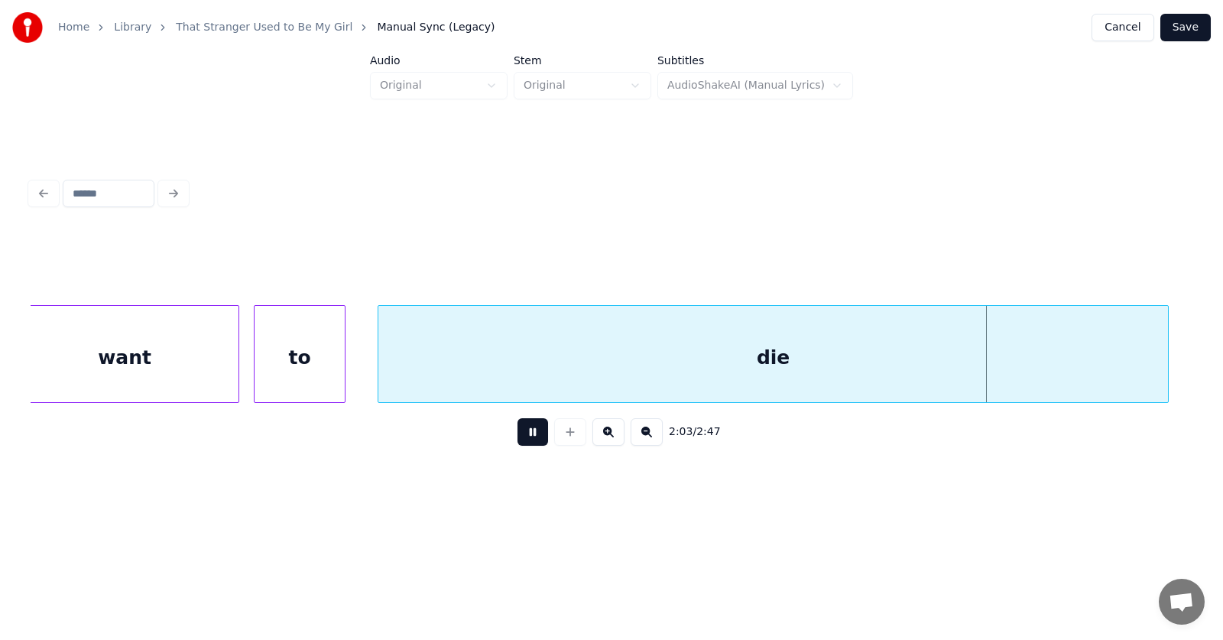
click at [532, 436] on button at bounding box center [532, 432] width 31 height 28
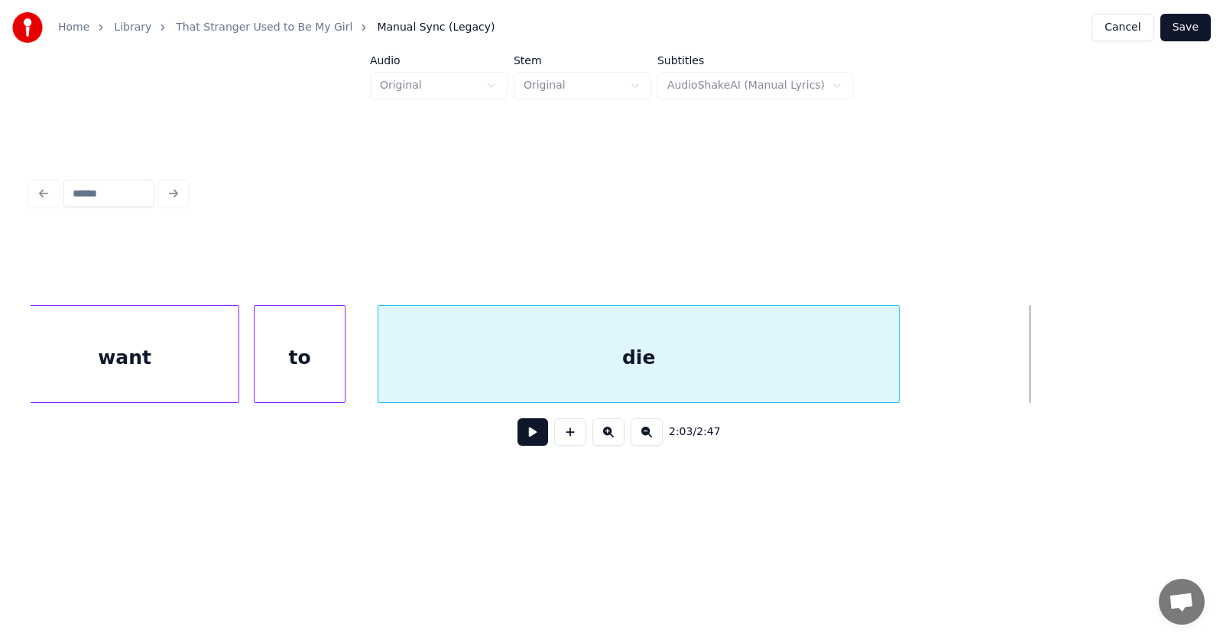
click at [899, 376] on div at bounding box center [896, 354] width 5 height 96
click at [517, 432] on button at bounding box center [532, 432] width 31 height 28
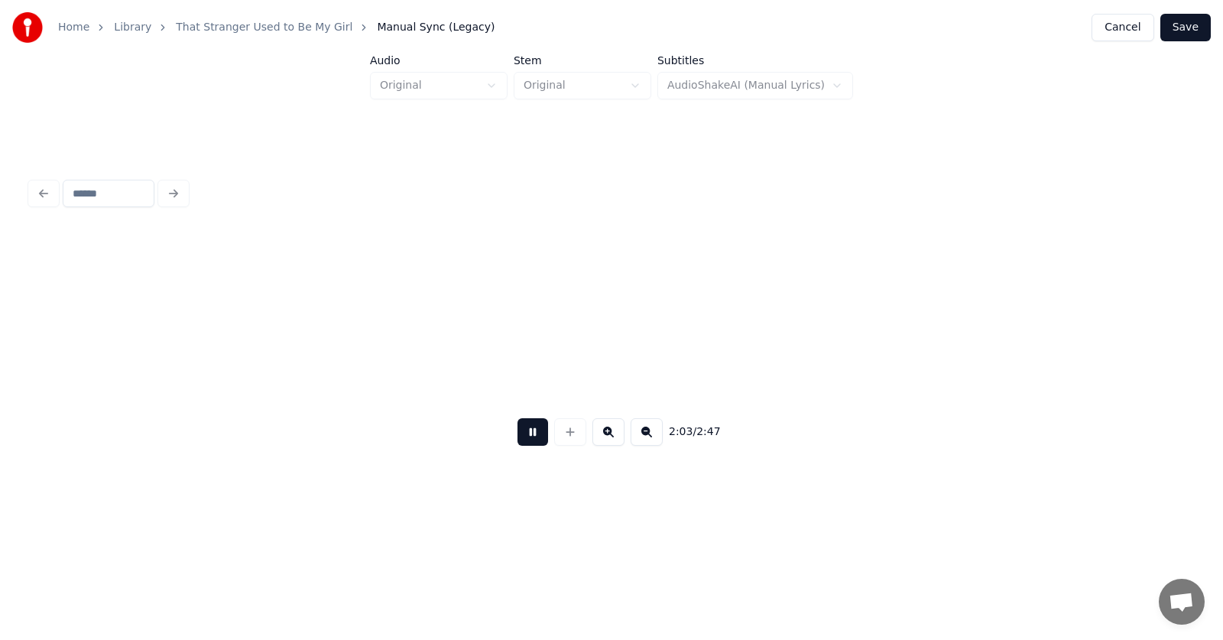
scroll to position [0, 70844]
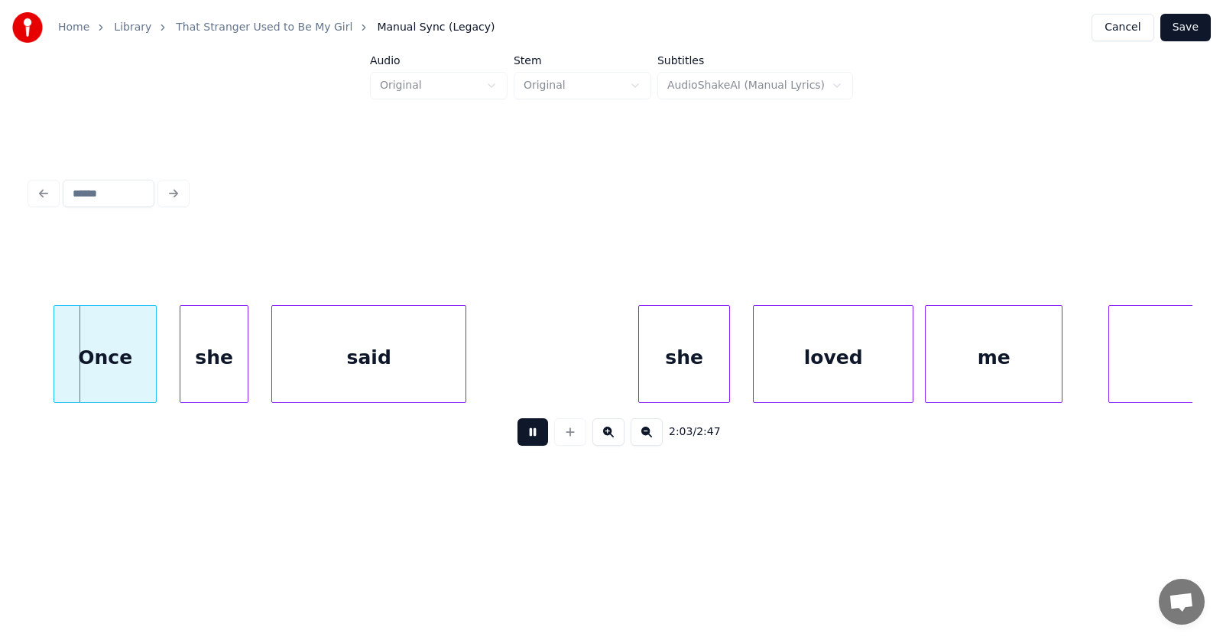
click at [517, 432] on button at bounding box center [532, 432] width 31 height 28
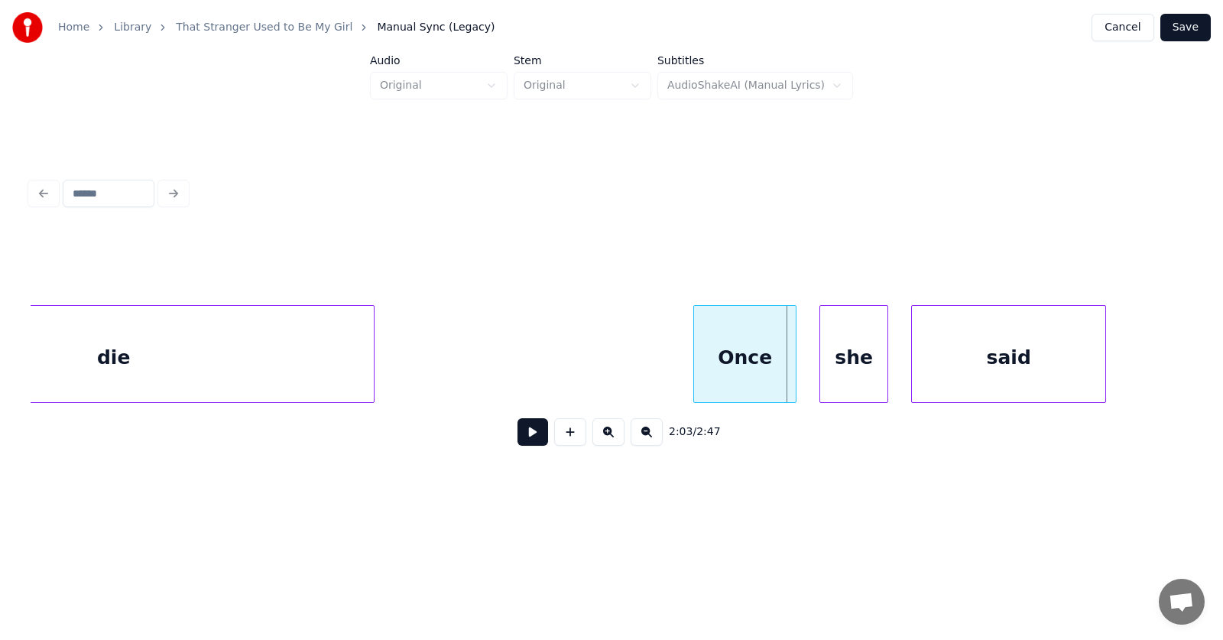
scroll to position [0, 70010]
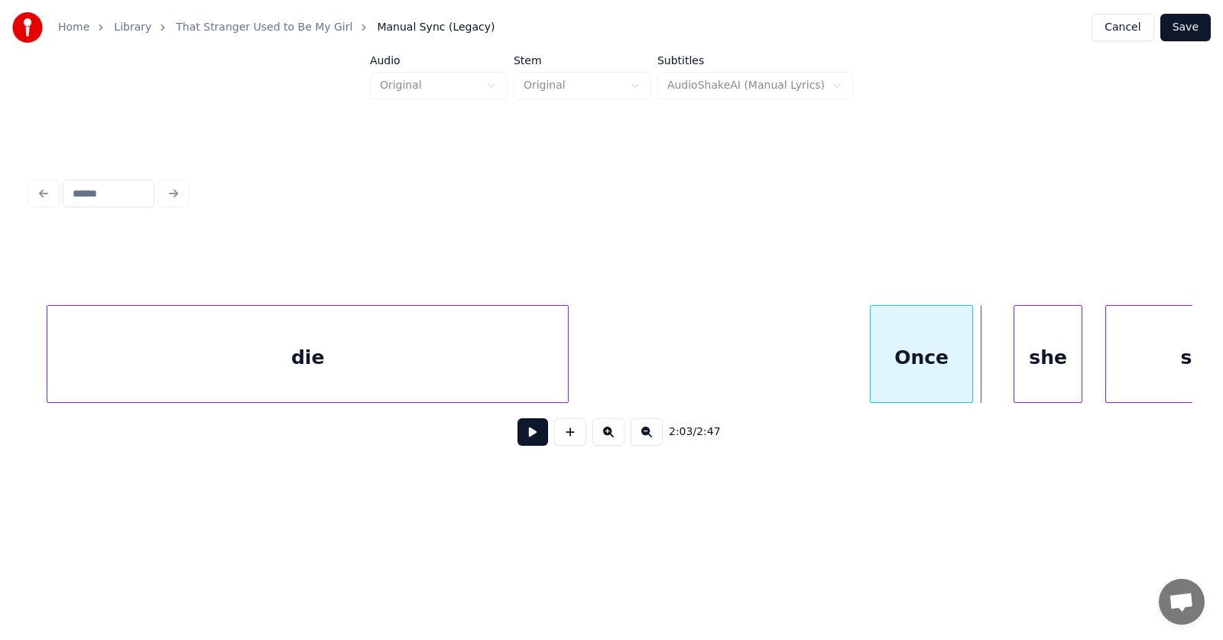
click at [906, 376] on div "Once" at bounding box center [922, 358] width 102 height 104
click at [1017, 374] on div "she" at bounding box center [1027, 358] width 67 height 104
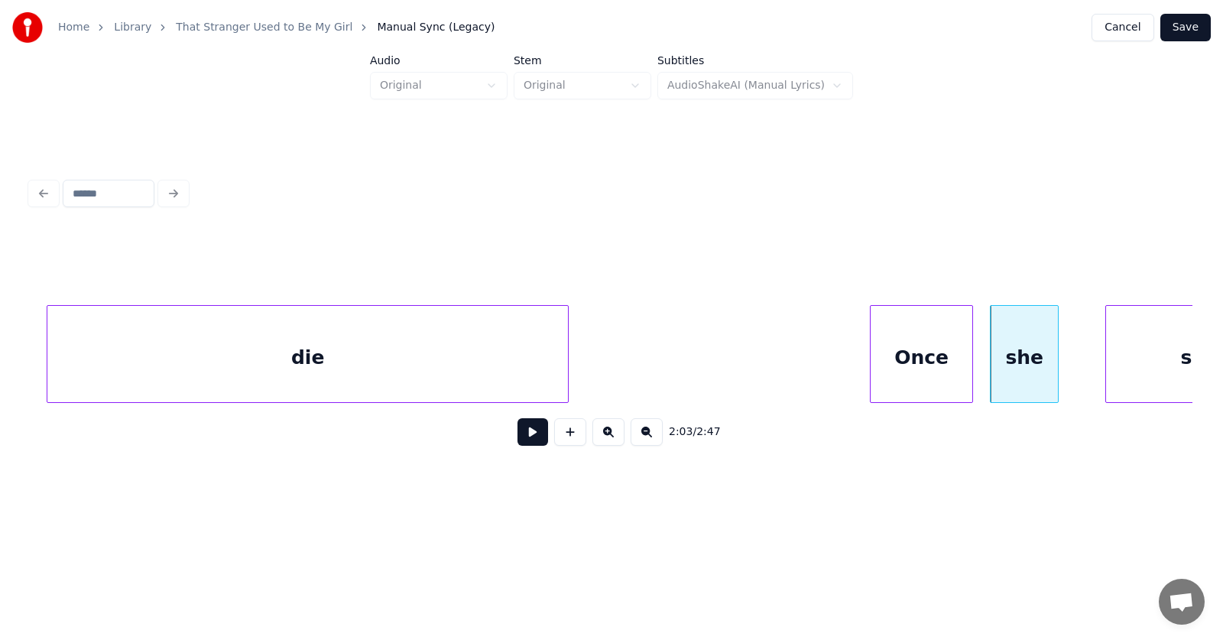
click at [938, 360] on div "Once" at bounding box center [922, 358] width 102 height 104
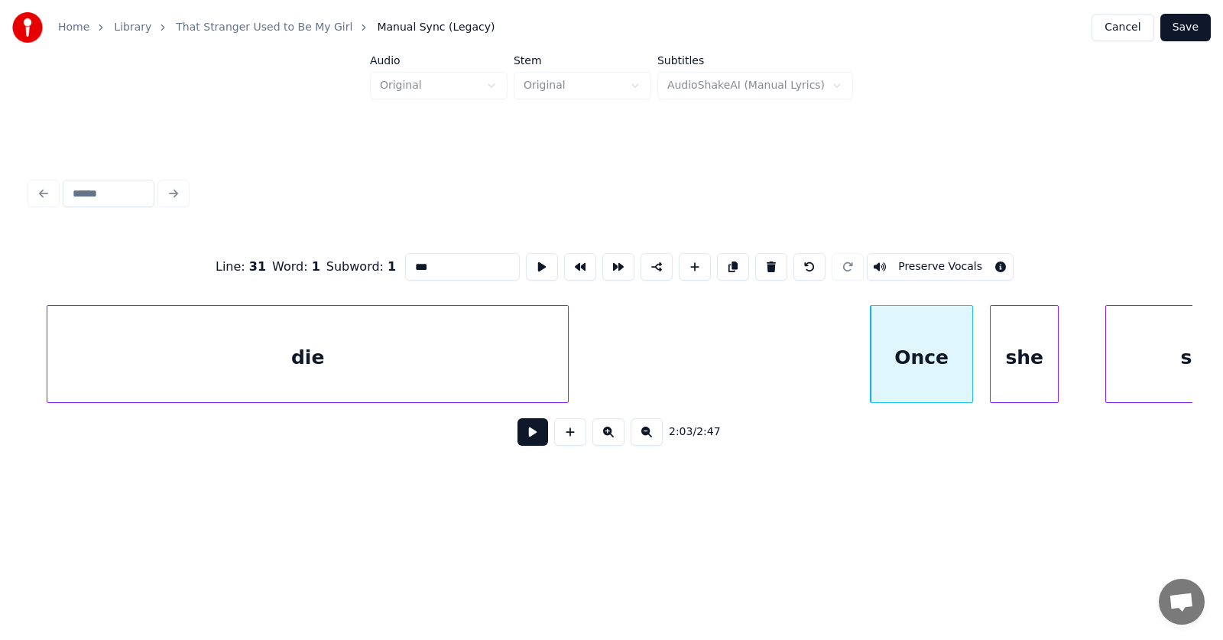
type input "****"
click at [517, 439] on button at bounding box center [532, 432] width 31 height 28
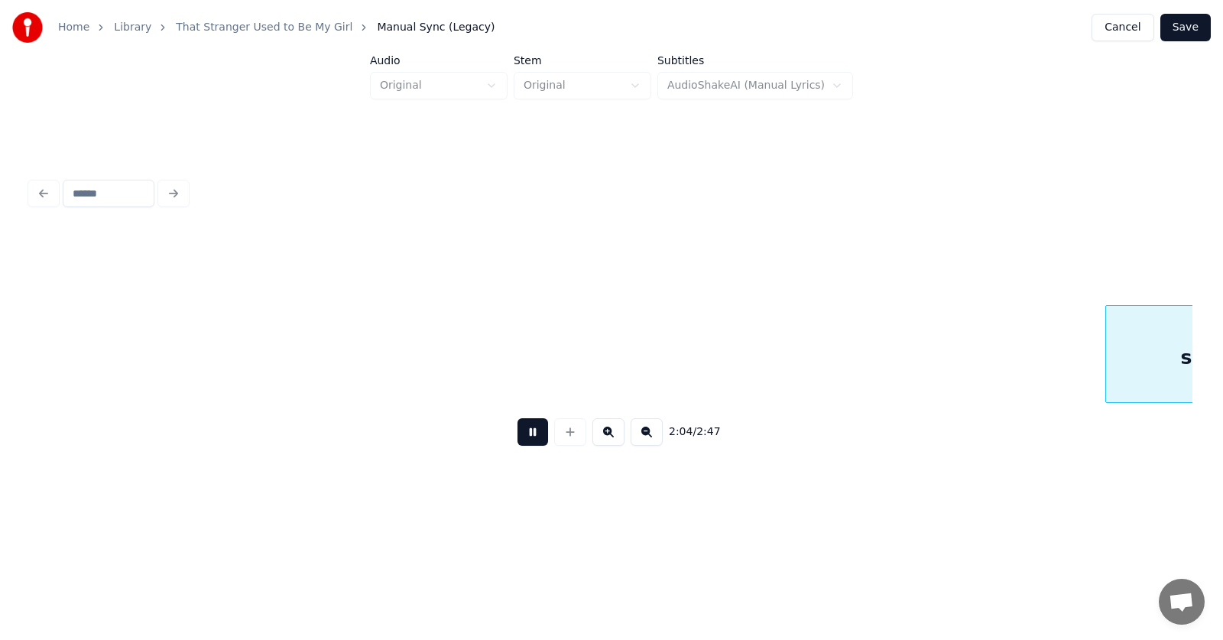
scroll to position [0, 71180]
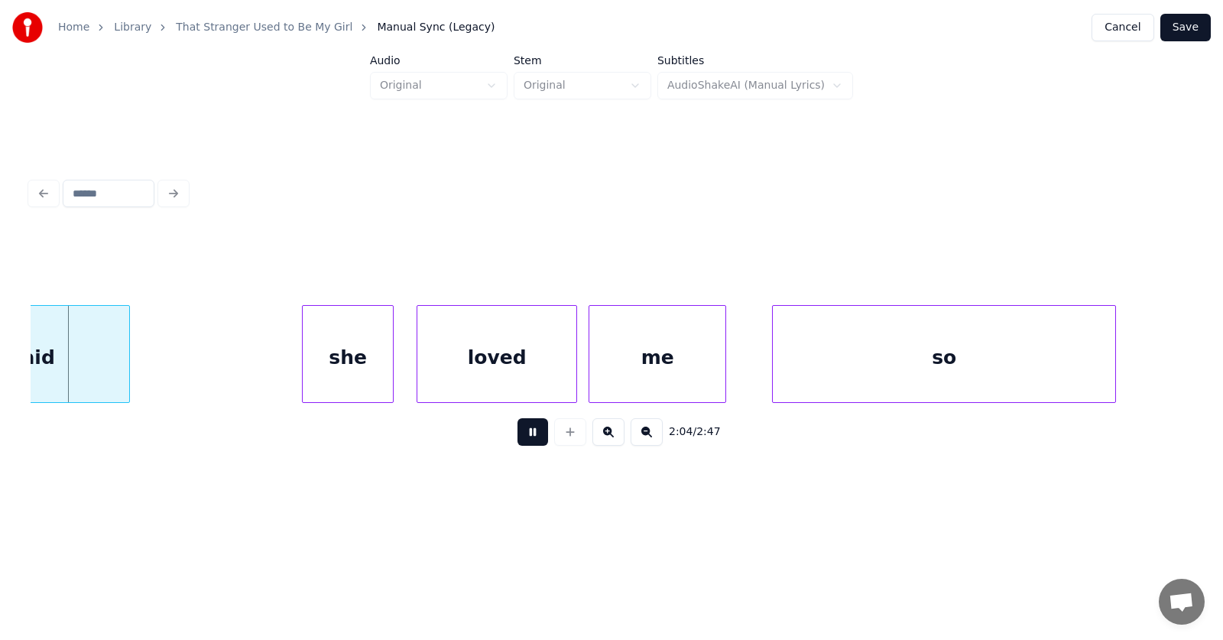
click at [517, 439] on button at bounding box center [532, 432] width 31 height 28
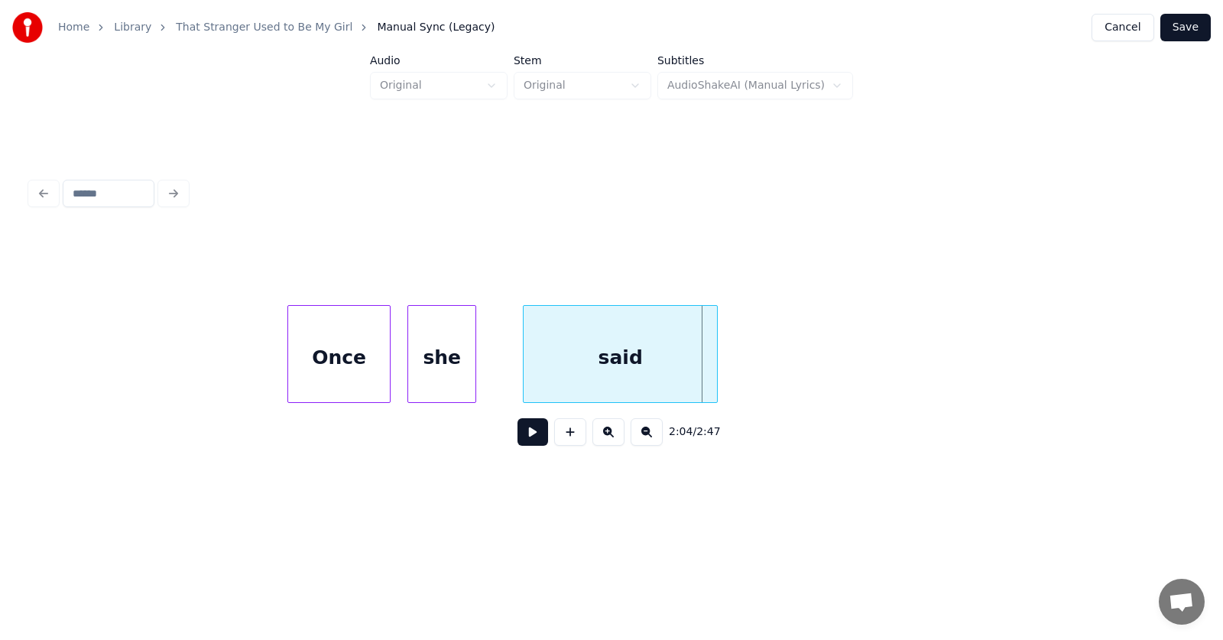
scroll to position [0, 70268]
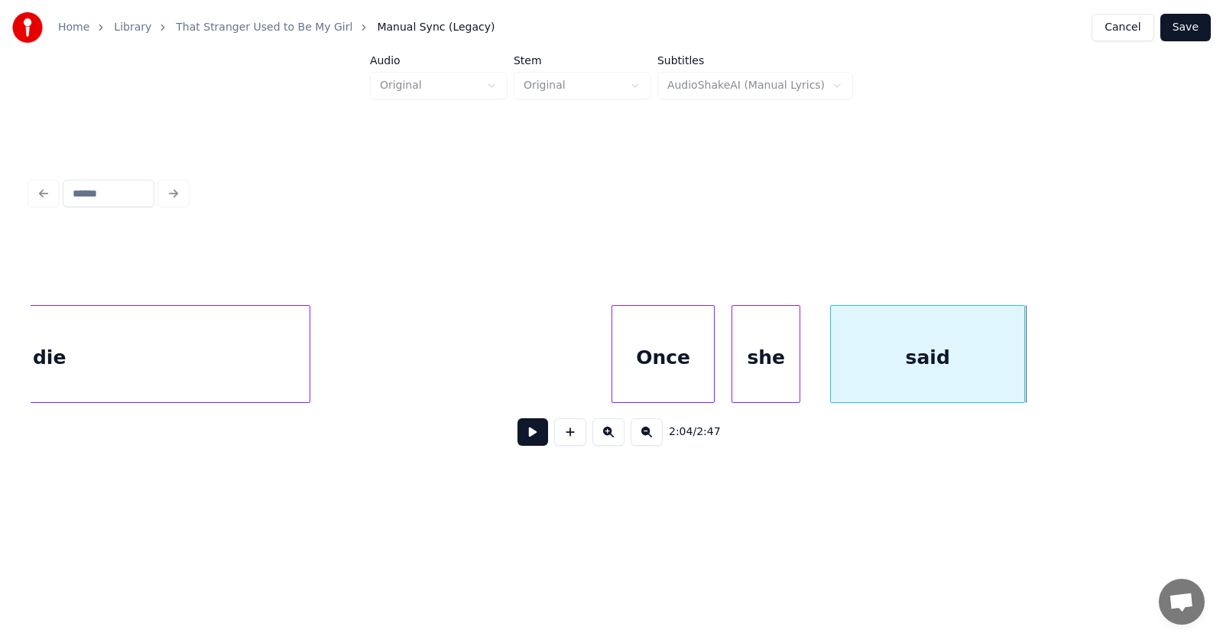
click at [906, 365] on div "said" at bounding box center [927, 358] width 193 height 104
click at [1036, 363] on div at bounding box center [1036, 354] width 5 height 96
click at [809, 368] on div at bounding box center [808, 354] width 5 height 96
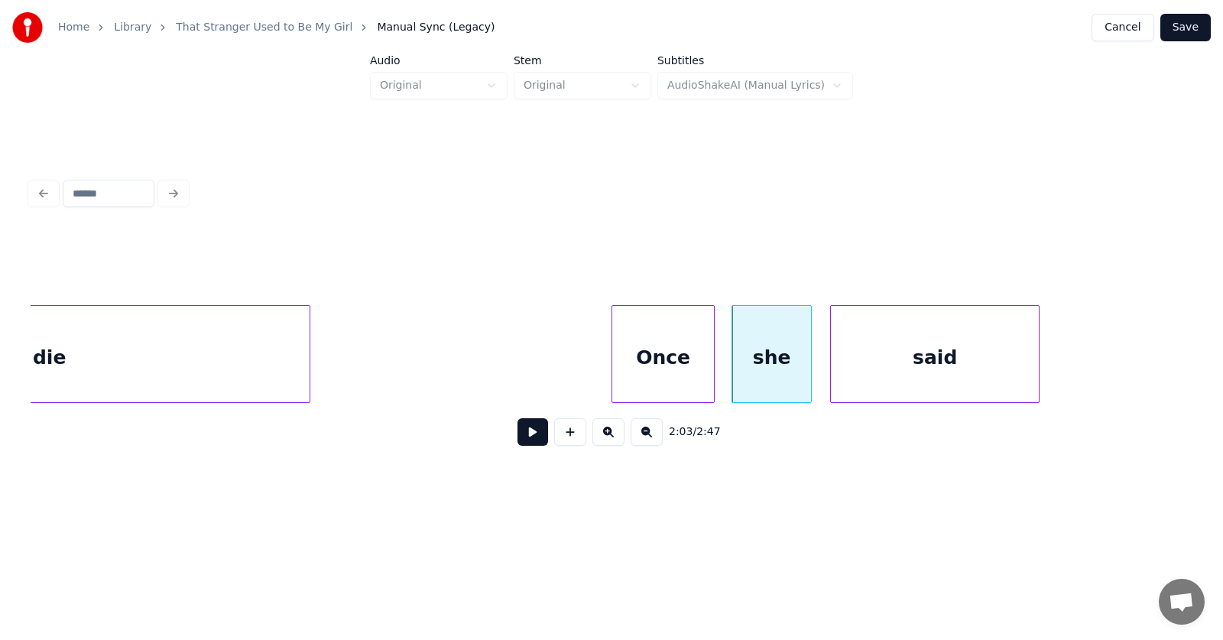
click at [533, 435] on button at bounding box center [532, 432] width 31 height 28
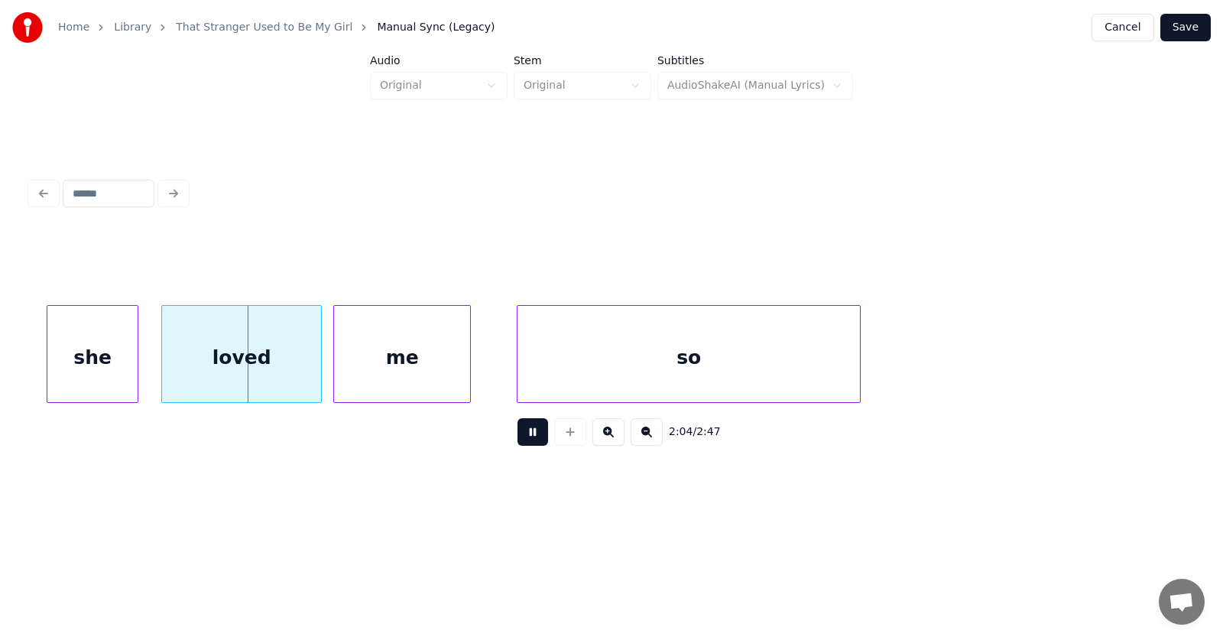
click at [532, 434] on button at bounding box center [532, 432] width 31 height 28
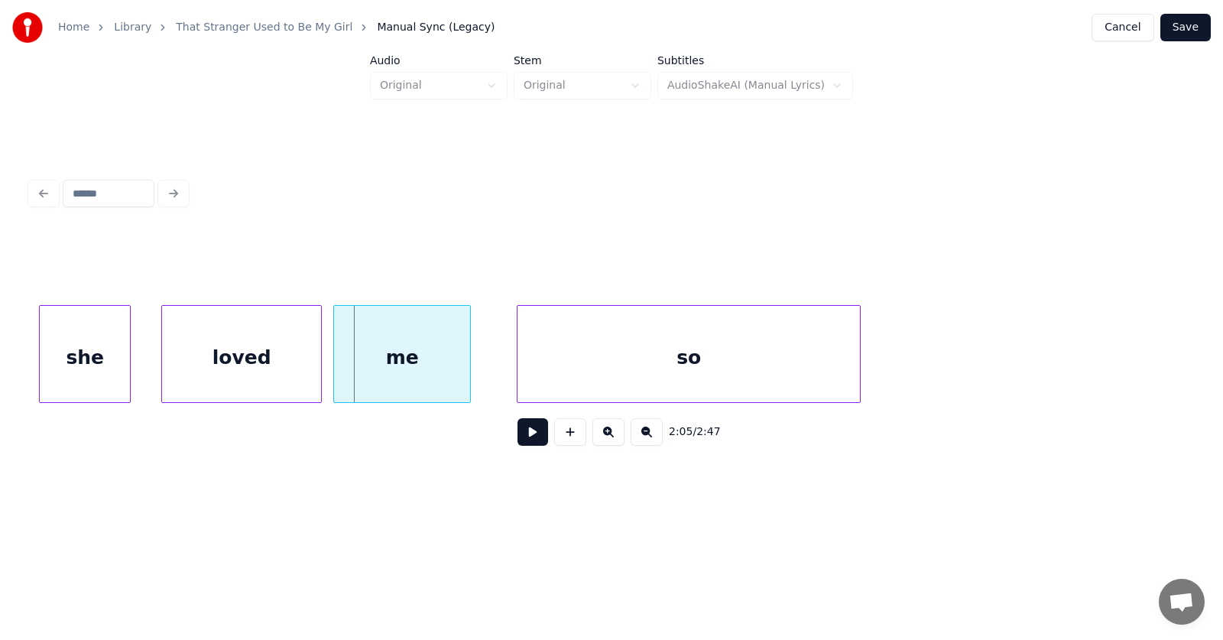
click at [85, 366] on div "she" at bounding box center [85, 358] width 90 height 104
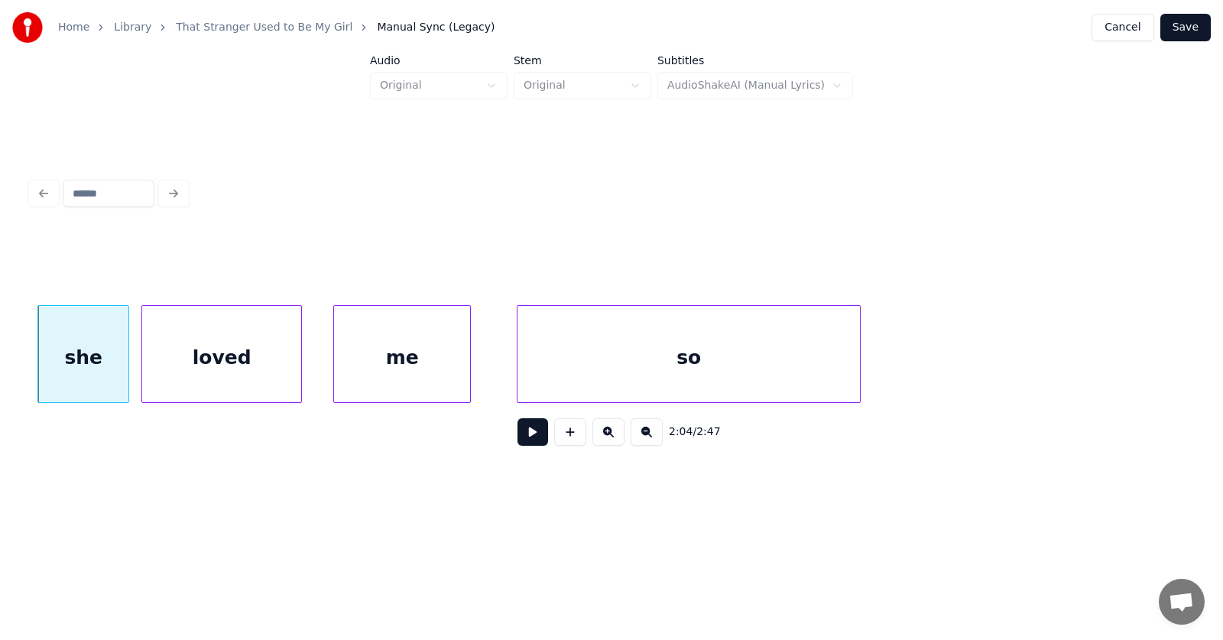
click at [193, 365] on div "loved" at bounding box center [221, 358] width 159 height 104
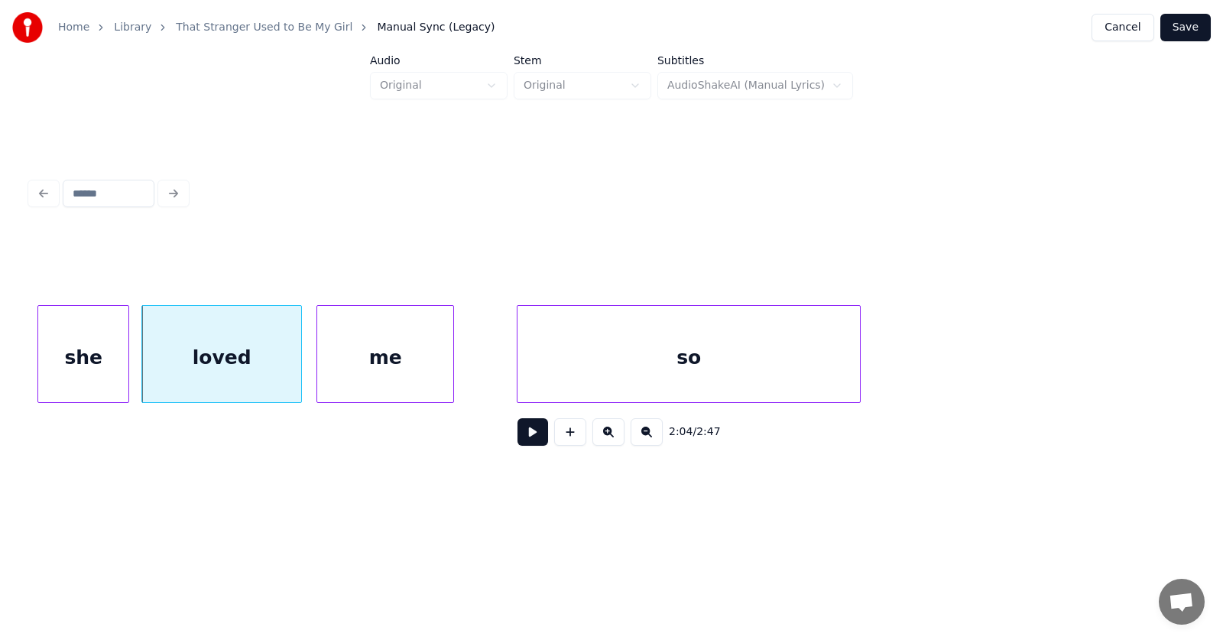
click at [374, 364] on div "me" at bounding box center [385, 358] width 136 height 104
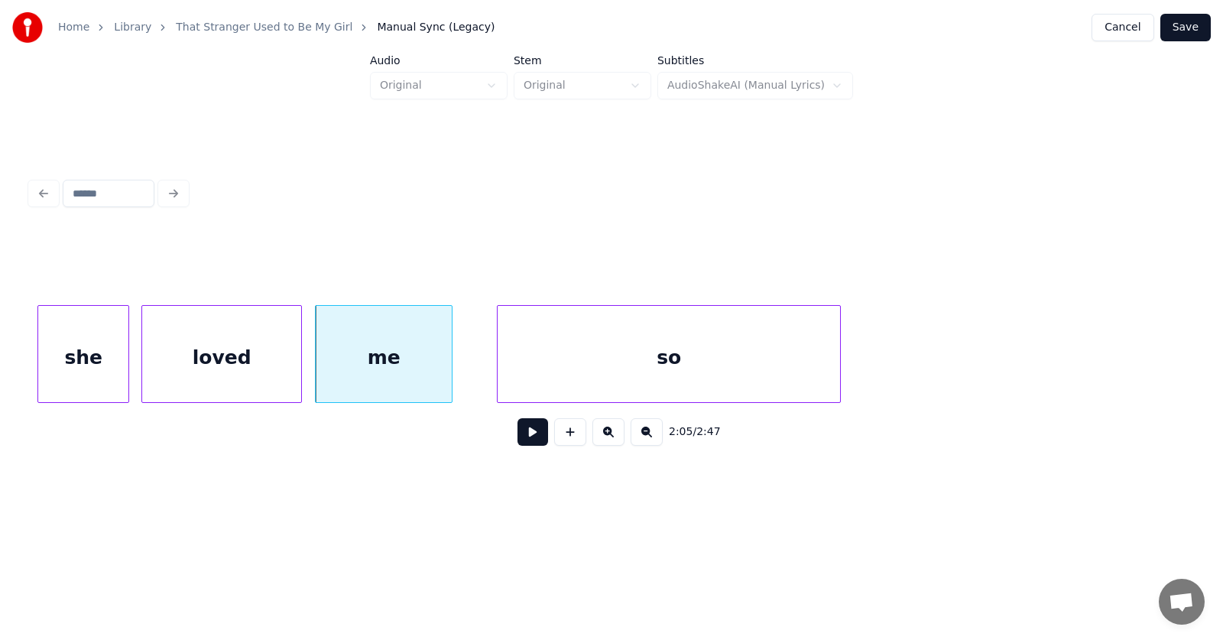
click at [582, 360] on div "so" at bounding box center [669, 358] width 342 height 104
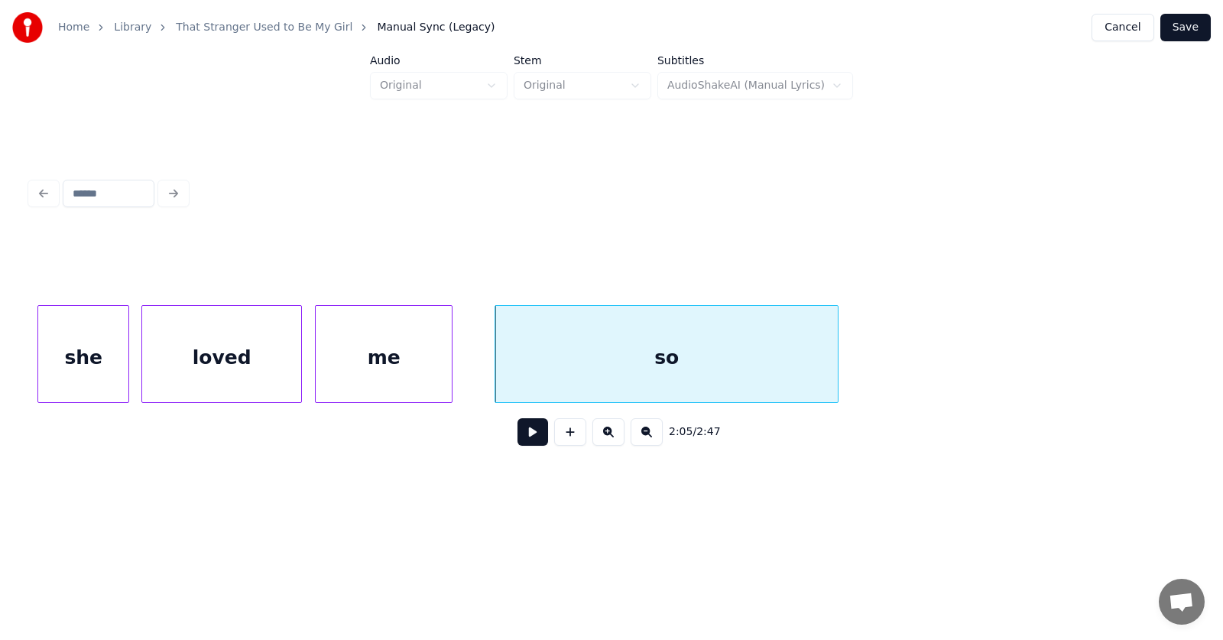
click at [521, 440] on button at bounding box center [532, 432] width 31 height 28
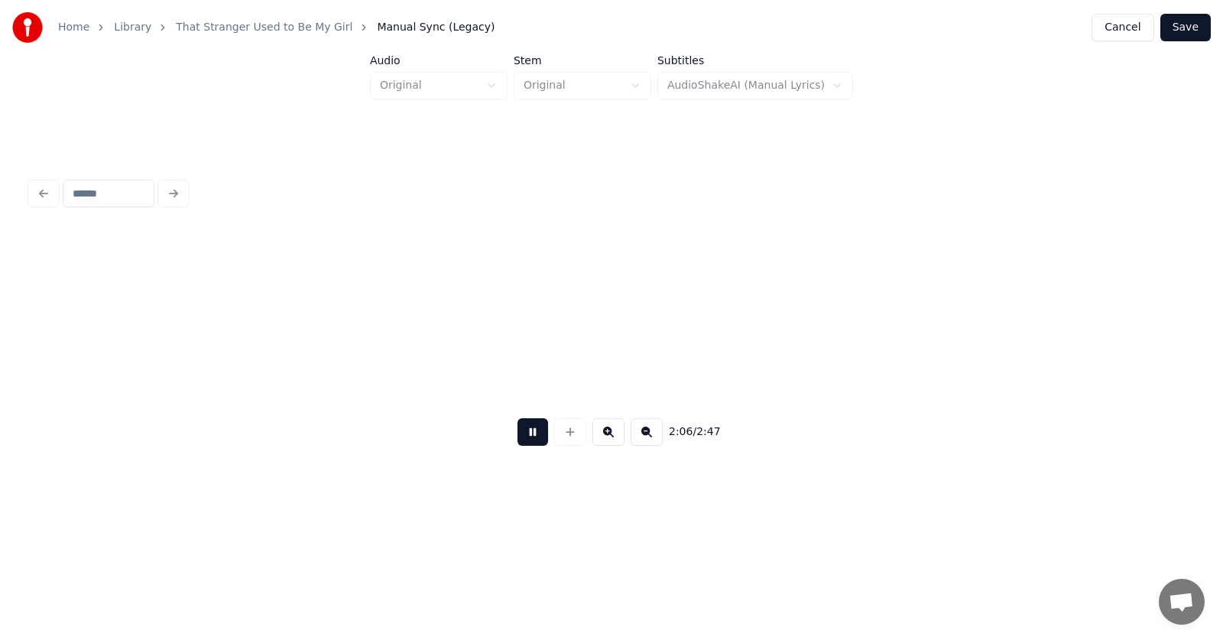
scroll to position [0, 72603]
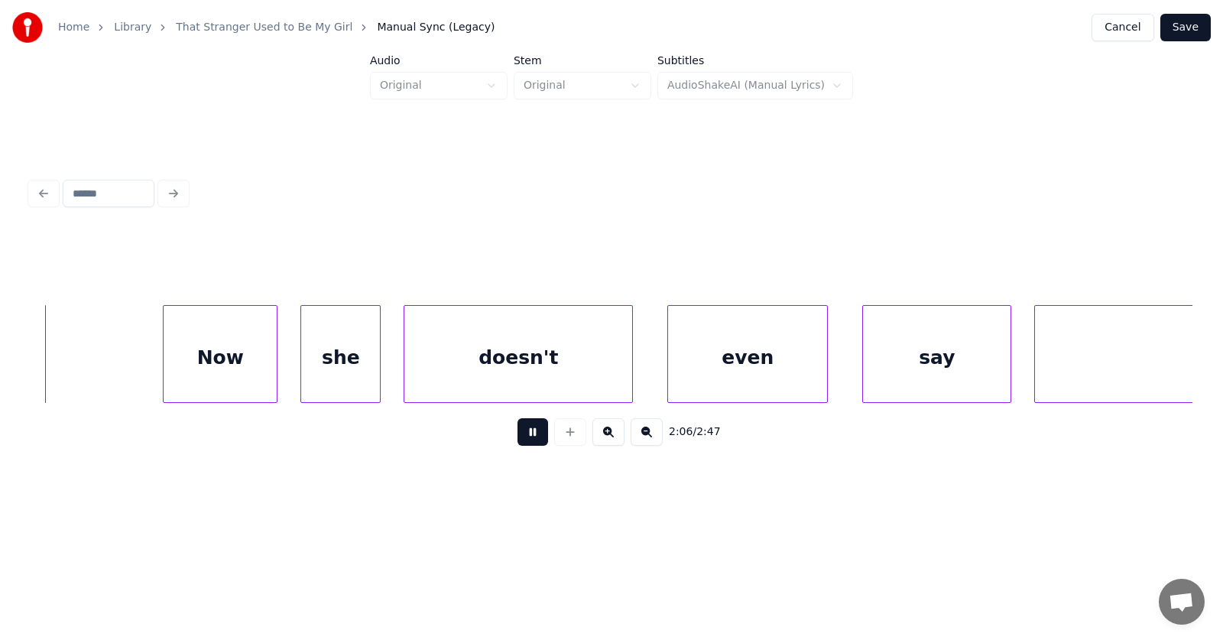
click at [521, 440] on button at bounding box center [532, 432] width 31 height 28
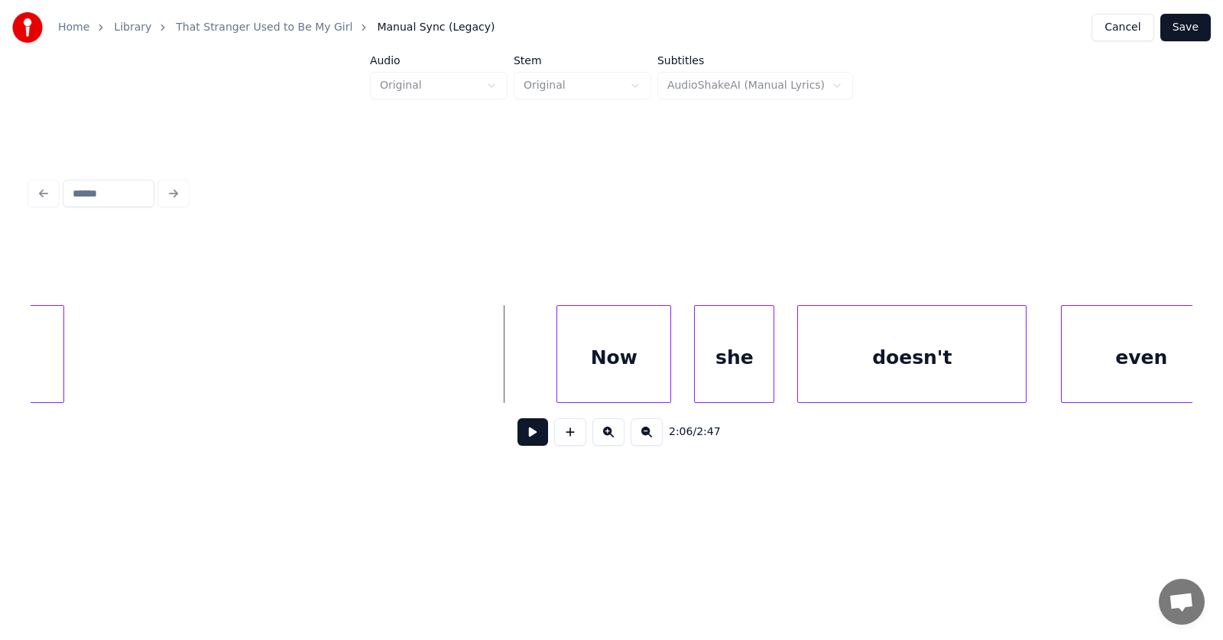
scroll to position [0, 72081]
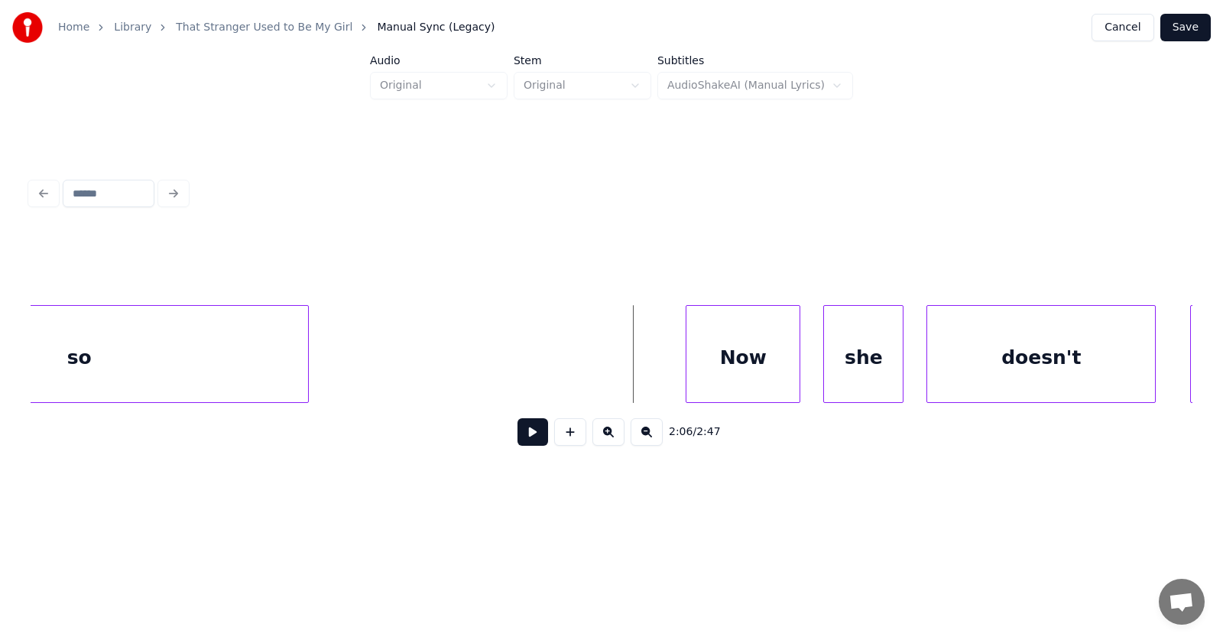
click at [308, 362] on div at bounding box center [305, 354] width 5 height 96
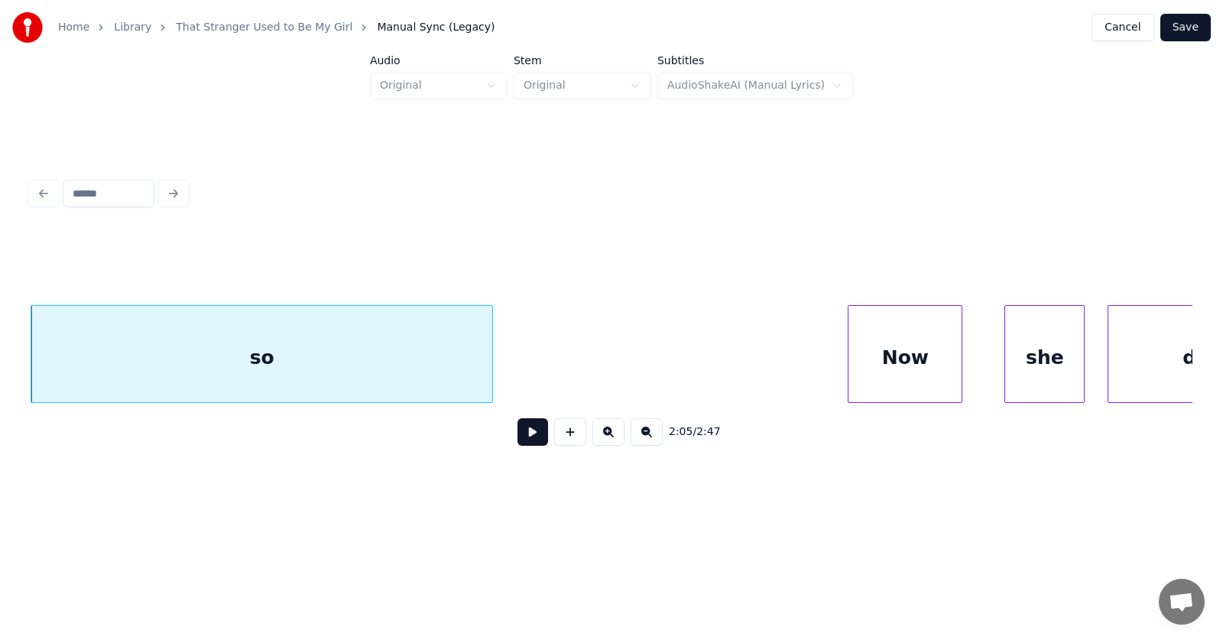
click at [872, 362] on div "Now" at bounding box center [904, 358] width 113 height 104
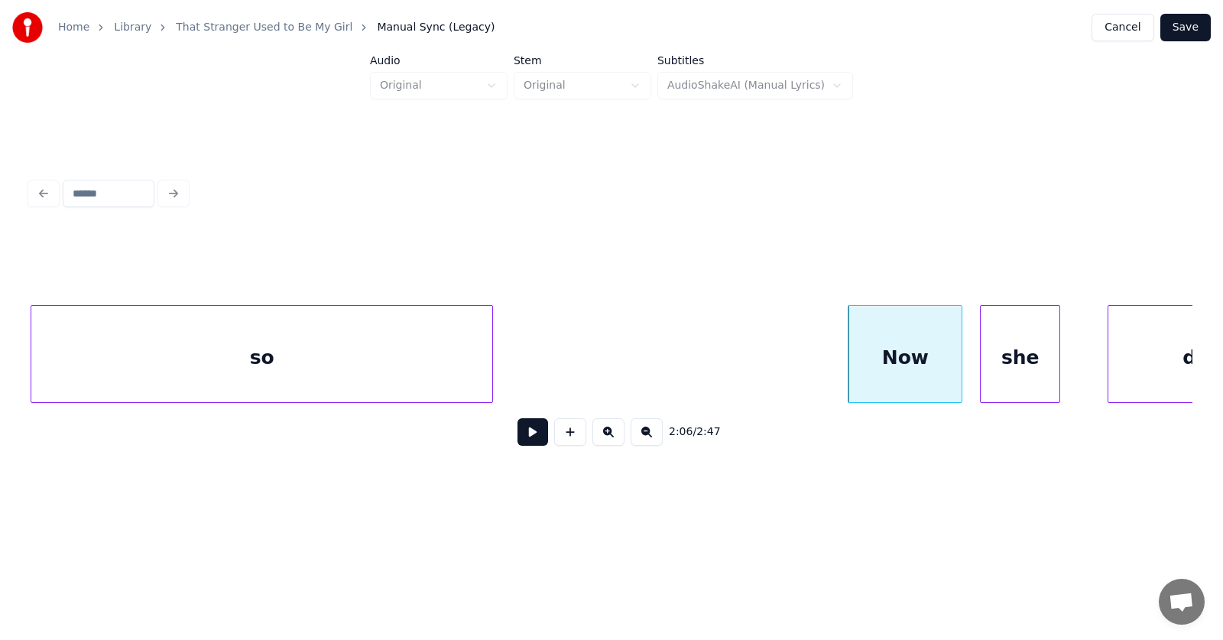
click at [1007, 363] on div "she" at bounding box center [1020, 358] width 79 height 104
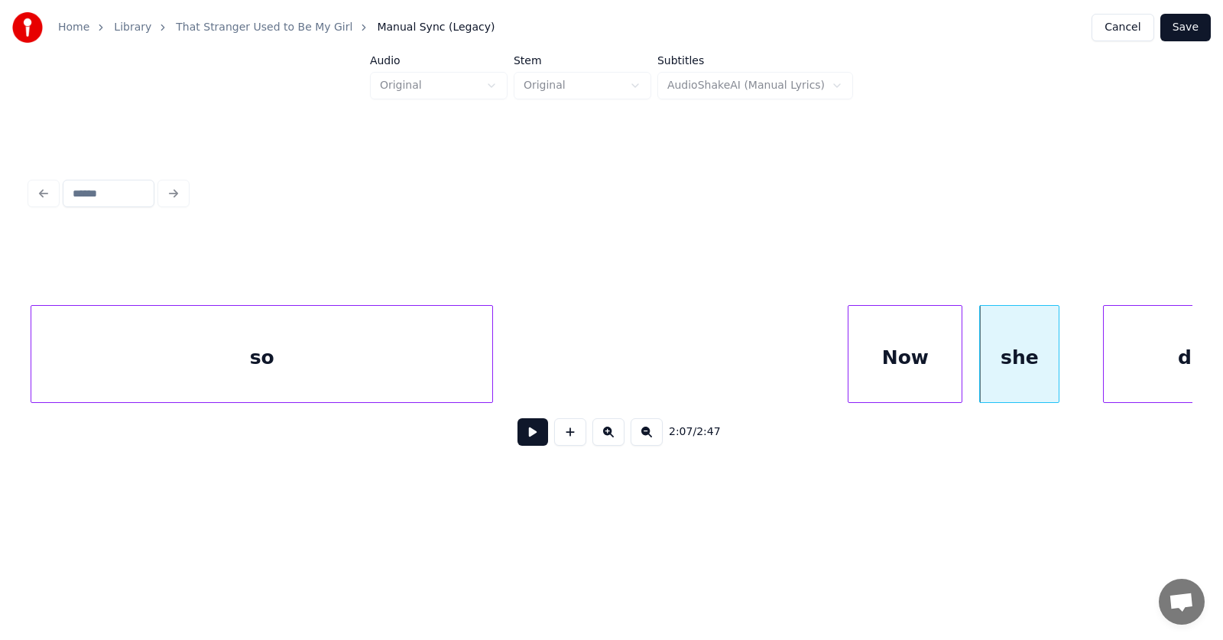
scroll to position [0, 72040]
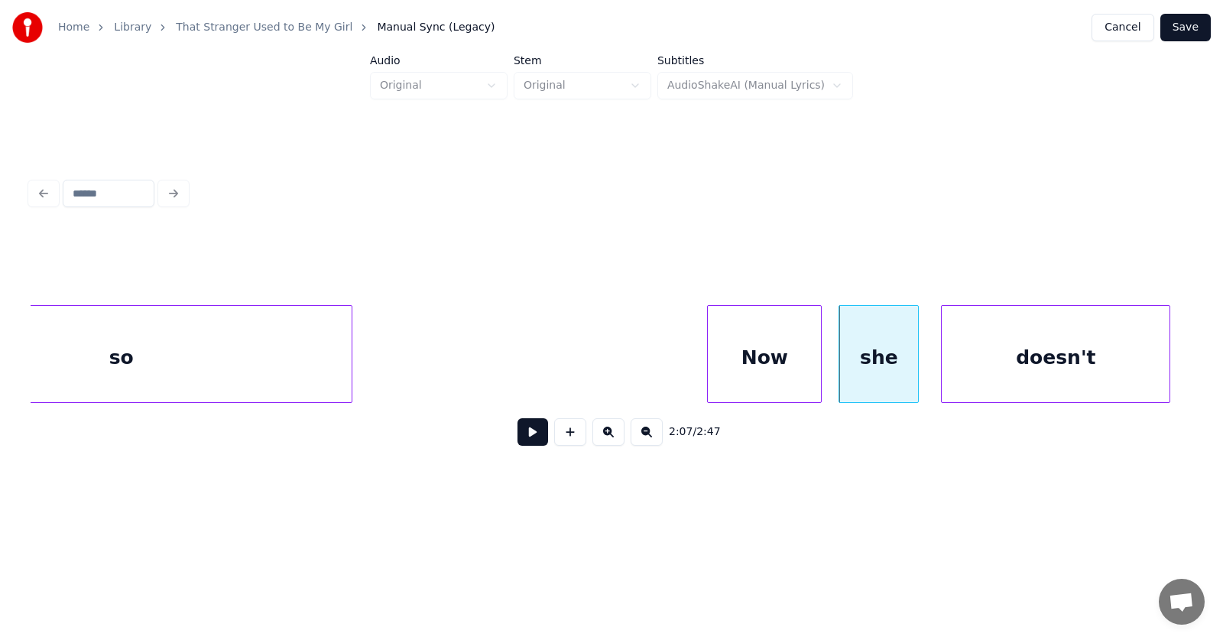
click at [1106, 358] on div "doesn't" at bounding box center [1056, 358] width 228 height 104
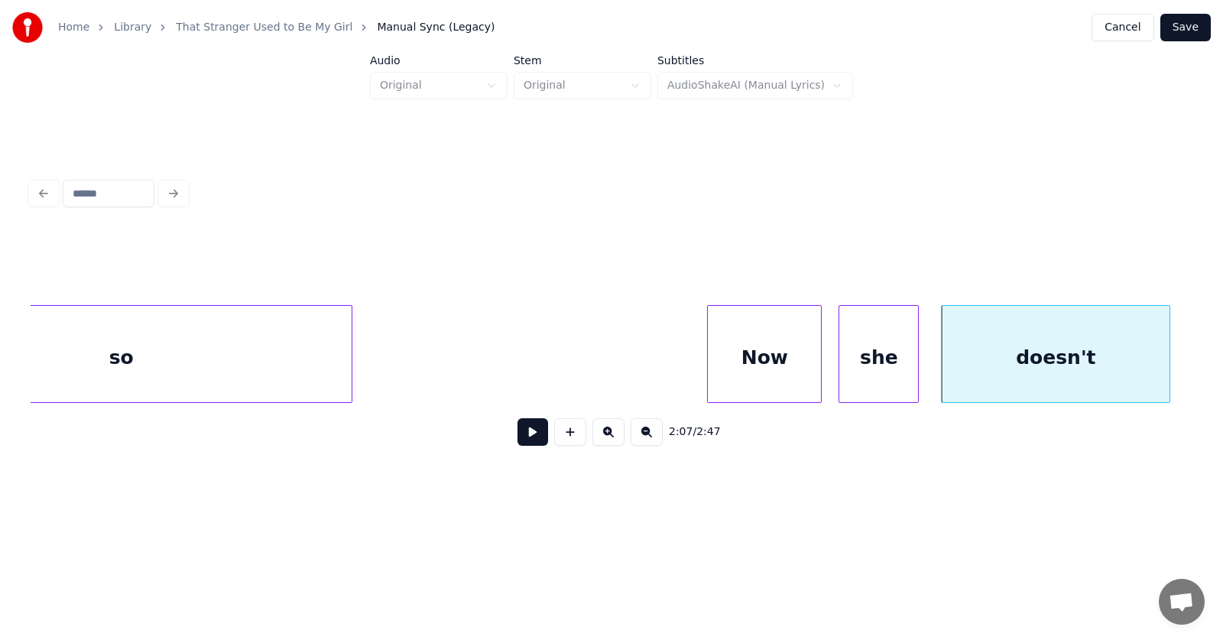
click at [518, 436] on button at bounding box center [532, 432] width 31 height 28
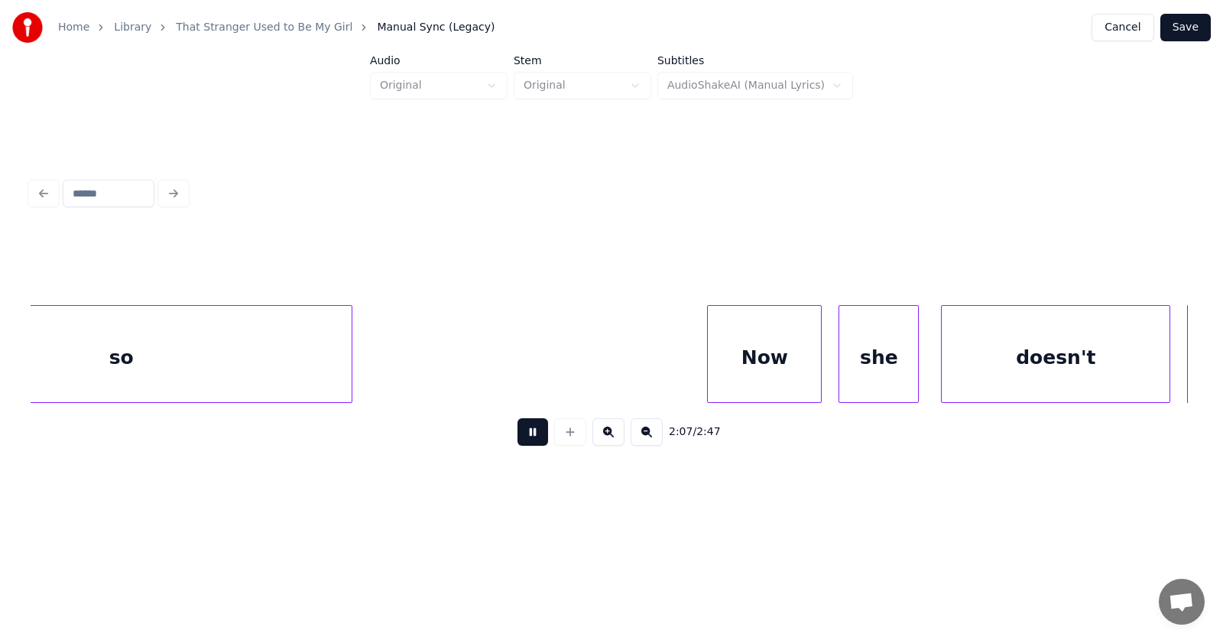
scroll to position [0, 73208]
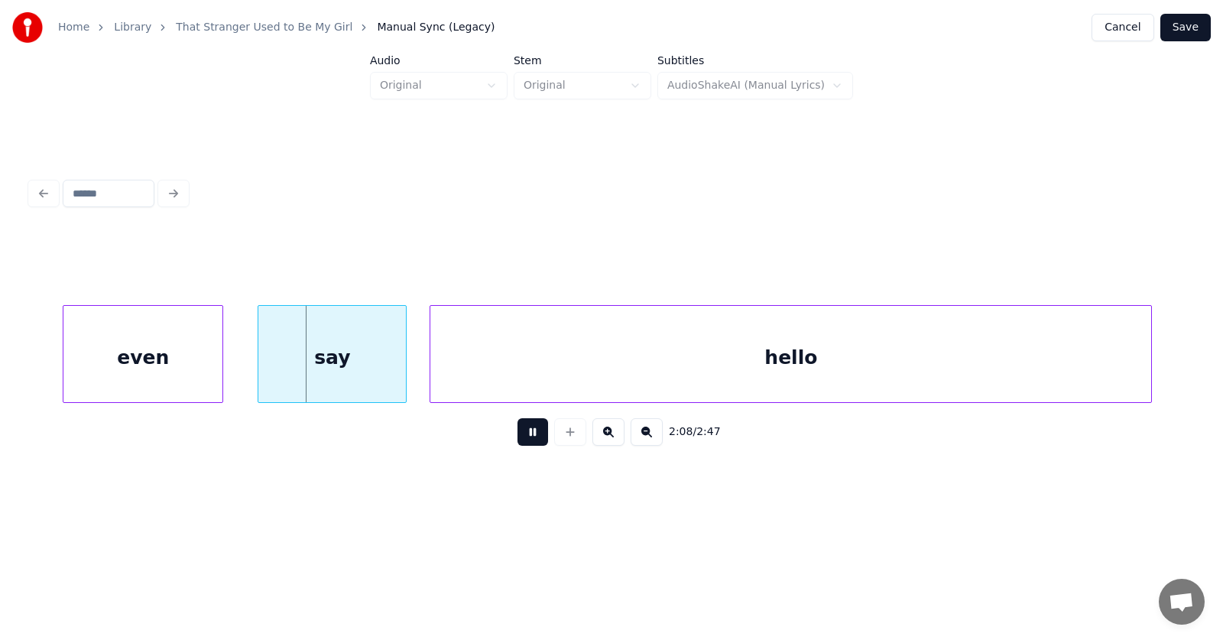
click at [518, 436] on button at bounding box center [532, 432] width 31 height 28
click at [135, 367] on div "even" at bounding box center [116, 358] width 159 height 104
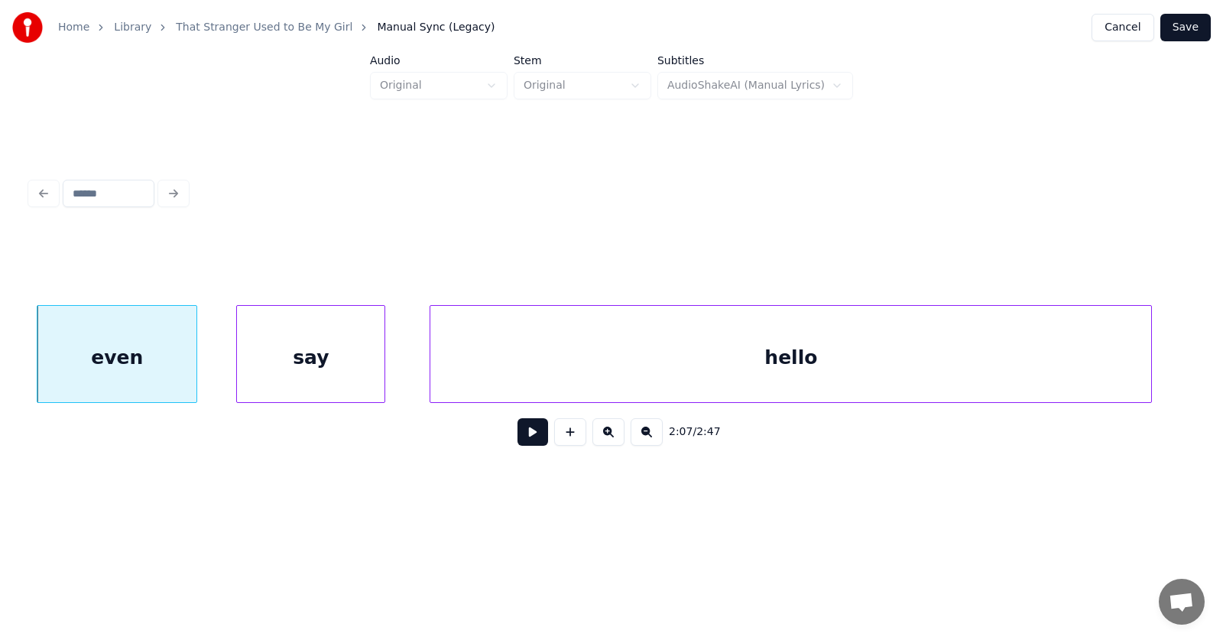
click at [309, 371] on div "say" at bounding box center [311, 358] width 148 height 104
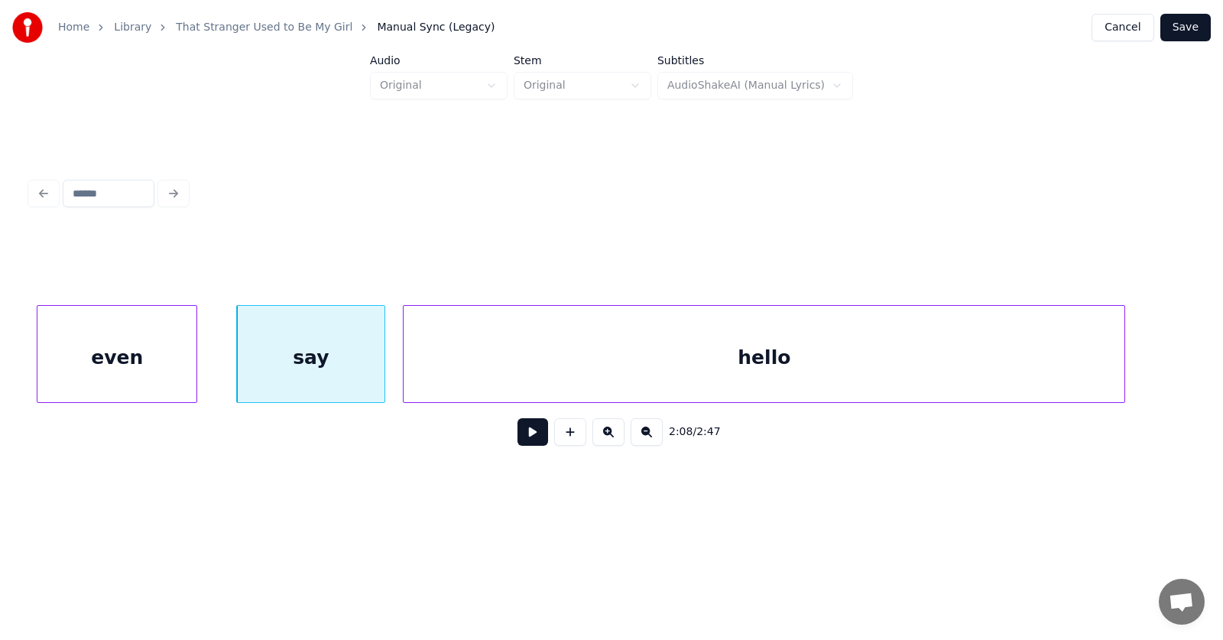
click at [476, 379] on div "hello" at bounding box center [764, 358] width 721 height 104
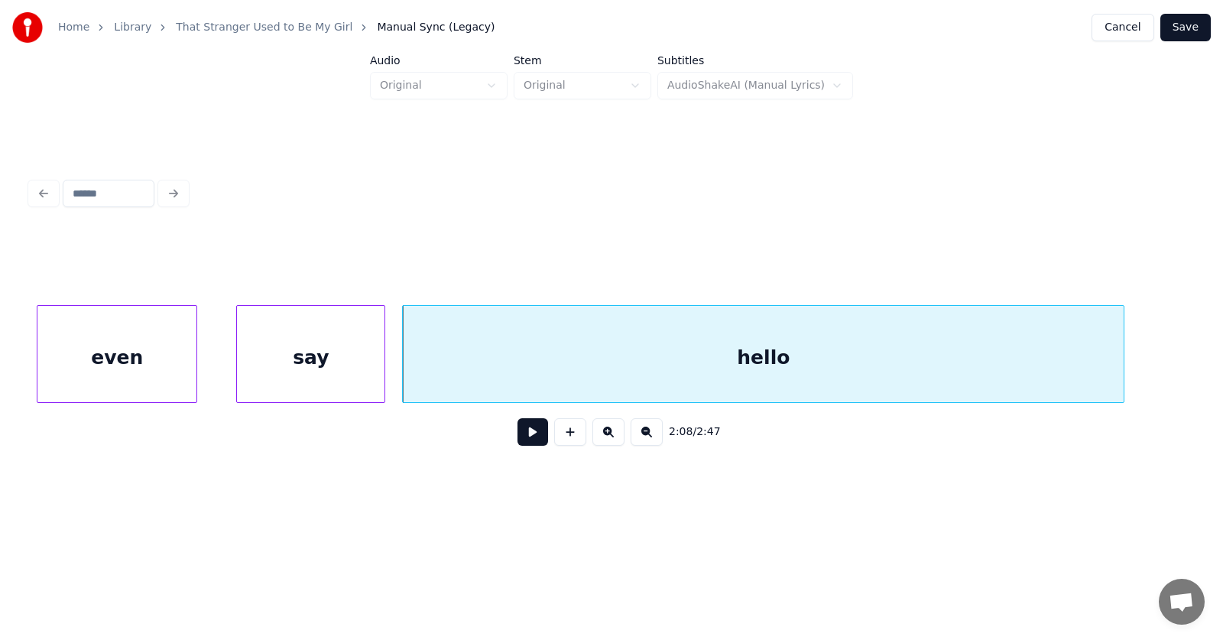
click at [517, 433] on button at bounding box center [532, 432] width 31 height 28
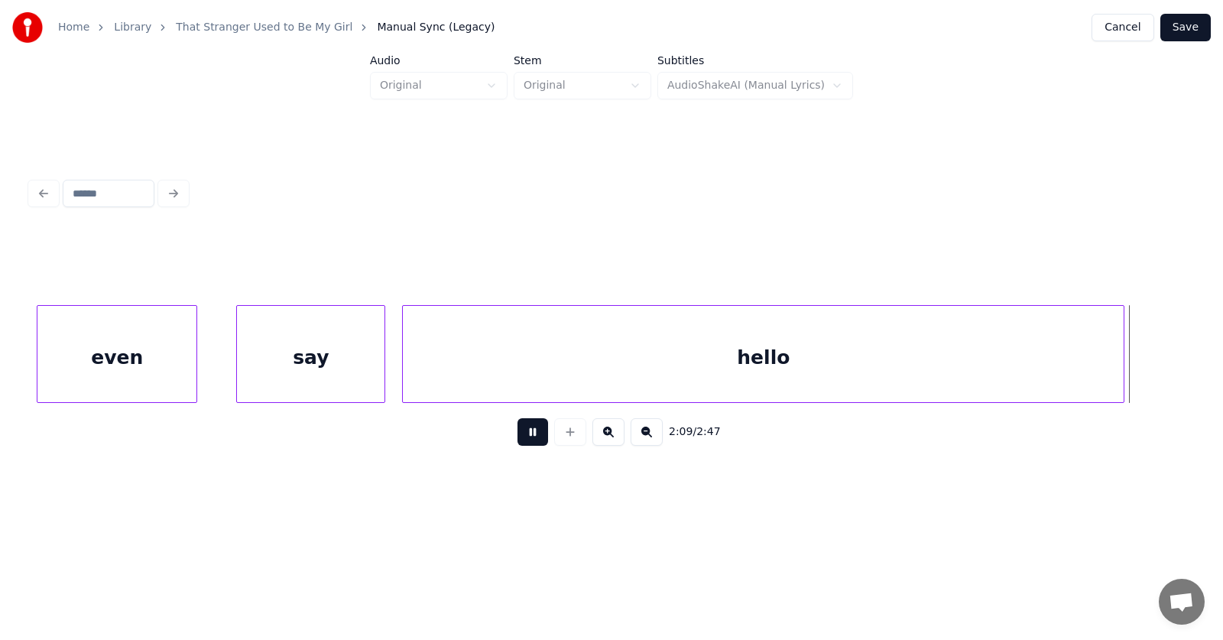
scroll to position [0, 74370]
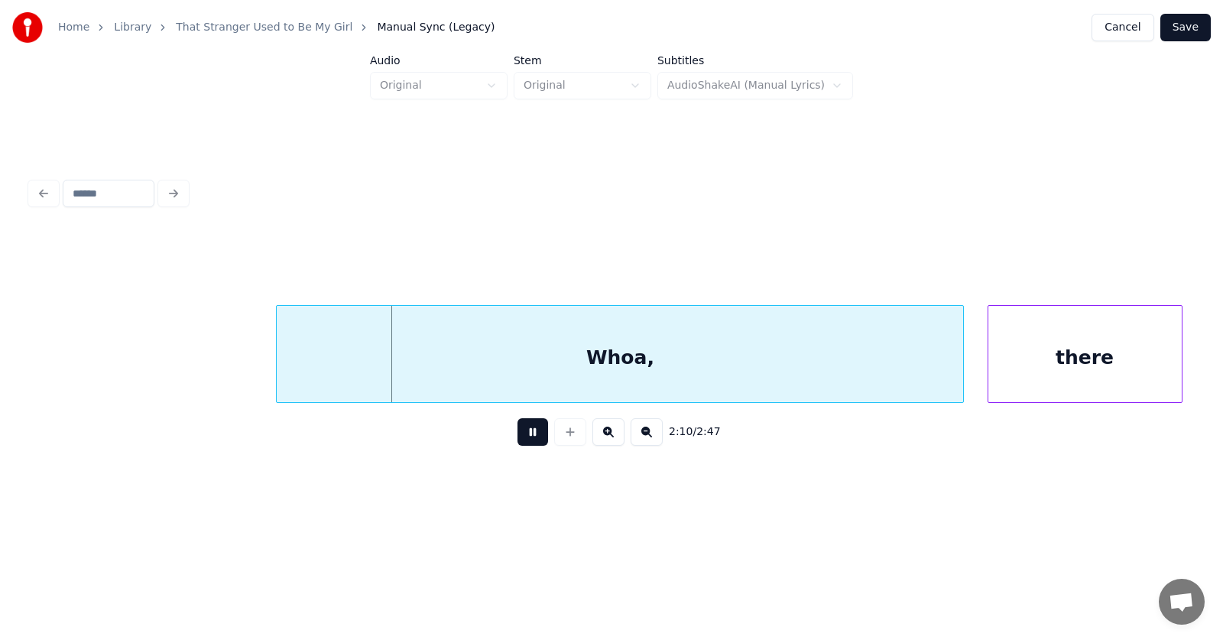
click at [517, 433] on button at bounding box center [532, 432] width 31 height 28
click at [507, 344] on div "Whoa," at bounding box center [592, 358] width 686 height 104
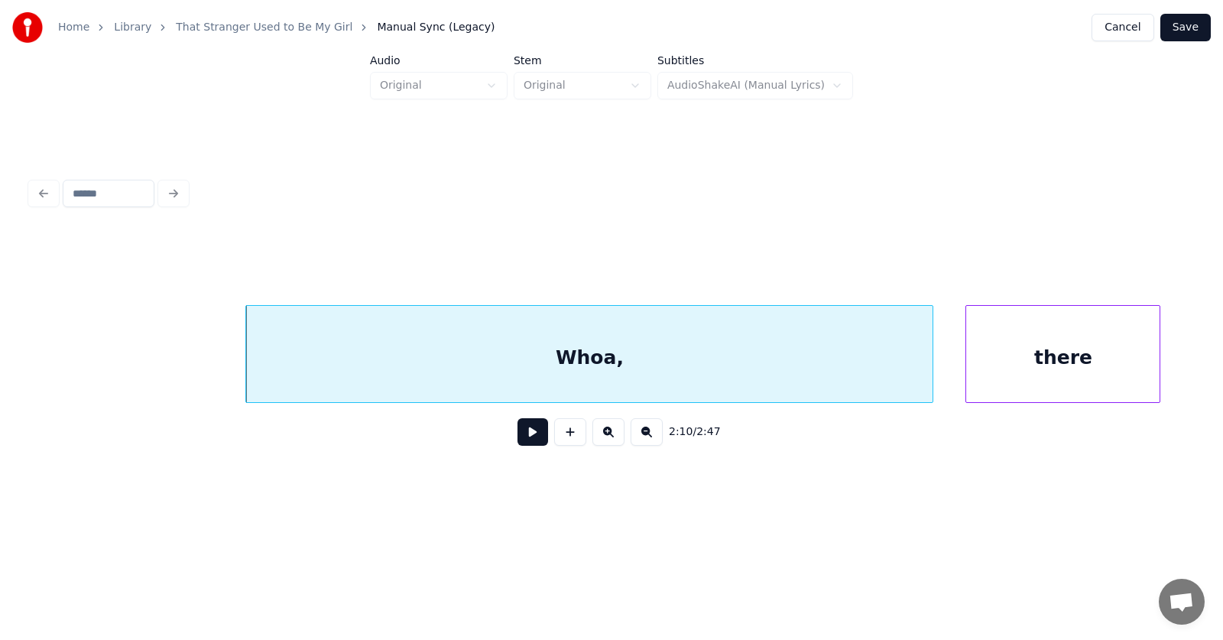
click at [1030, 374] on div "there" at bounding box center [1062, 358] width 193 height 104
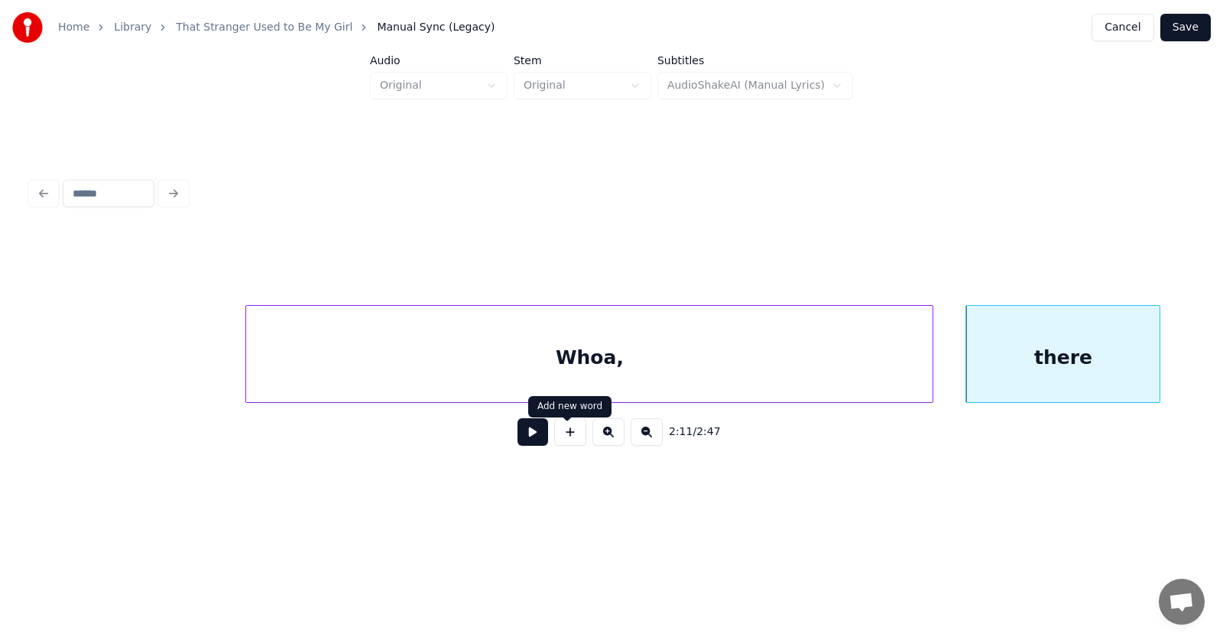
click at [520, 433] on button at bounding box center [532, 432] width 31 height 28
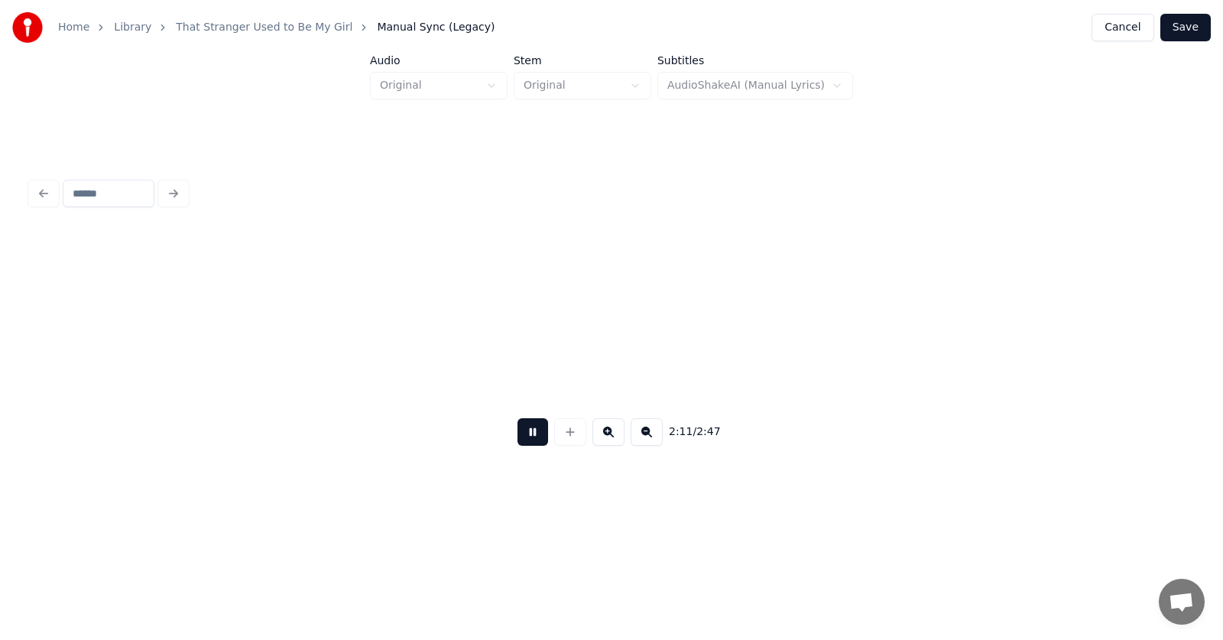
scroll to position [0, 75532]
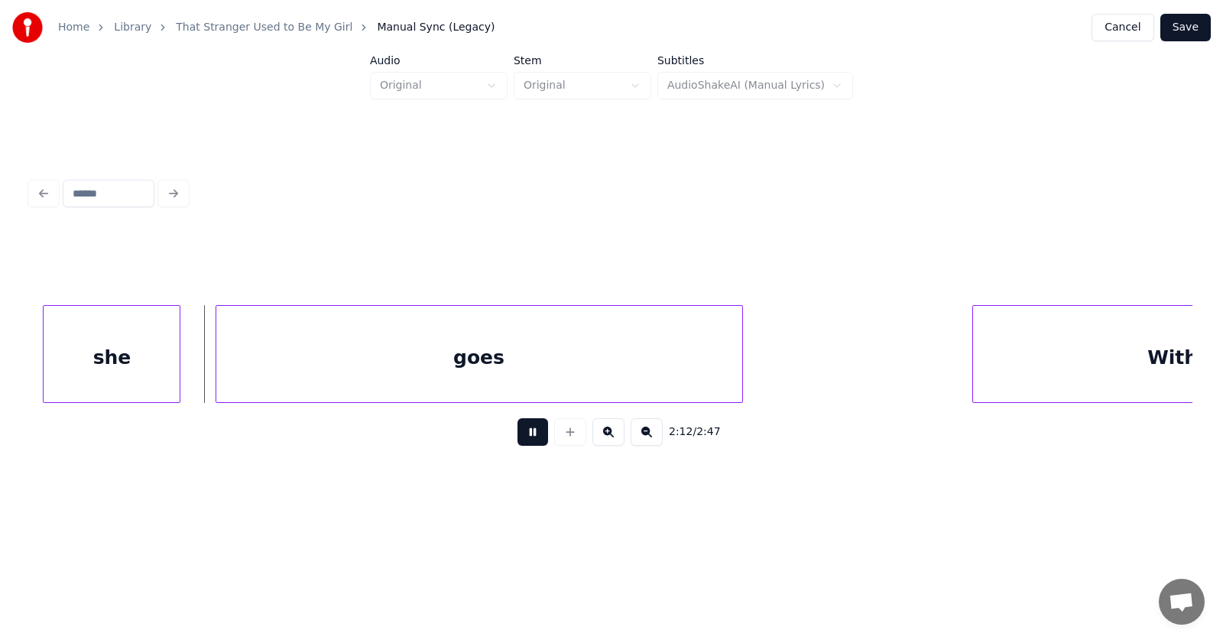
click at [520, 433] on button at bounding box center [532, 432] width 31 height 28
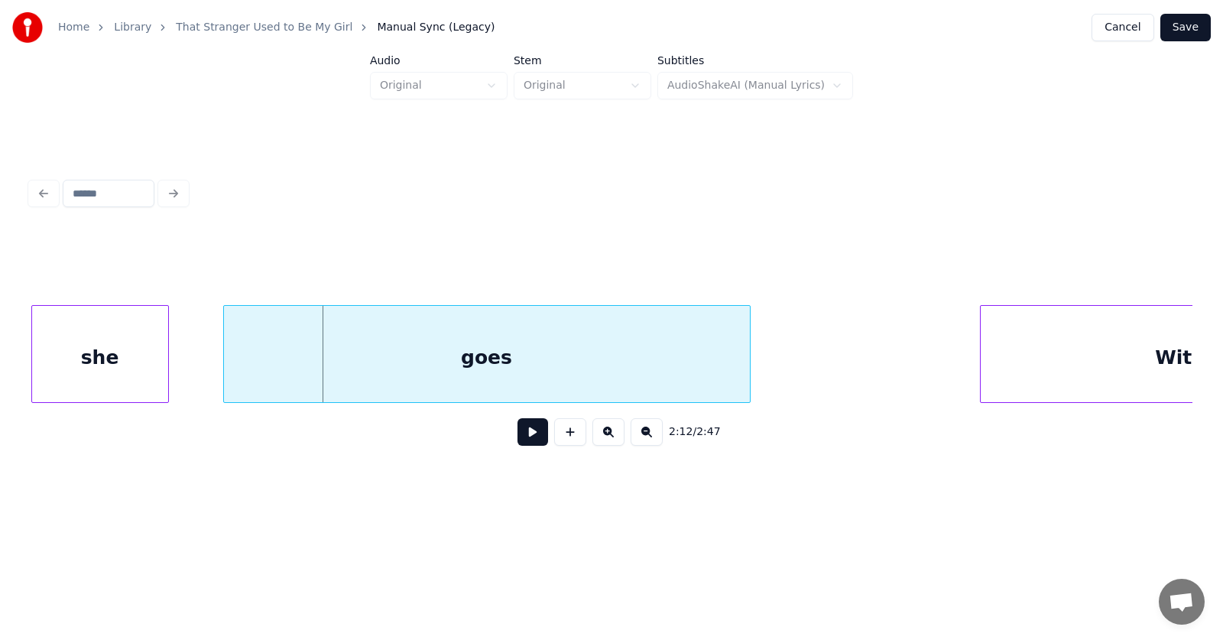
scroll to position [0, 75523]
click at [113, 365] on div "she" at bounding box center [100, 358] width 136 height 104
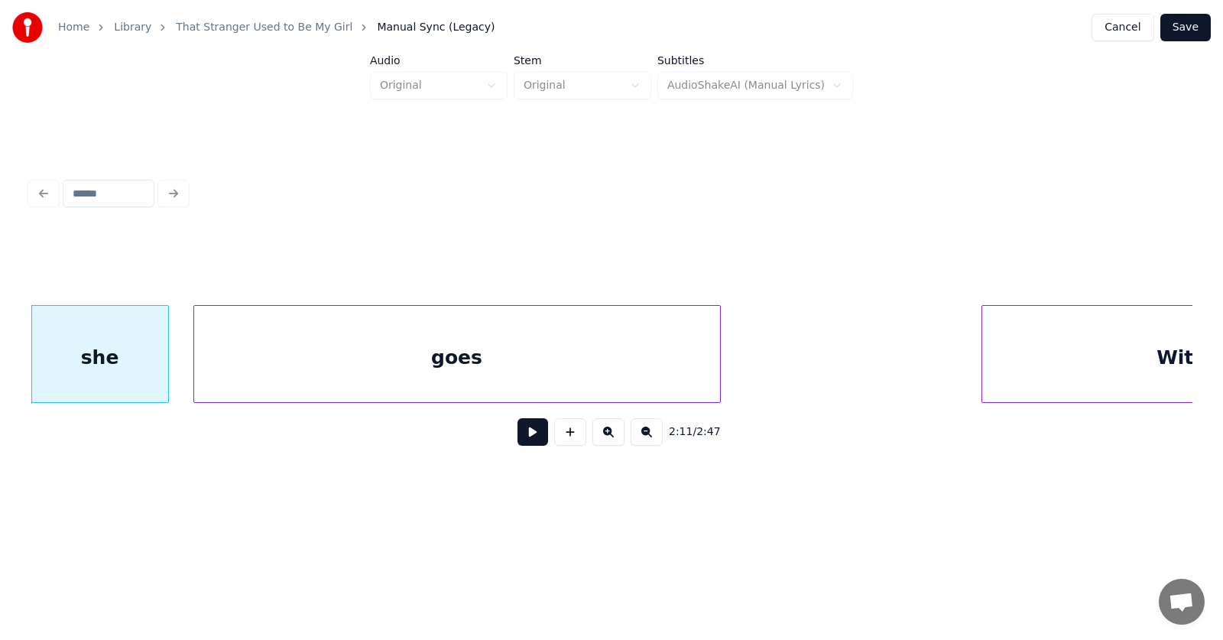
click at [310, 363] on div "goes" at bounding box center [457, 358] width 526 height 104
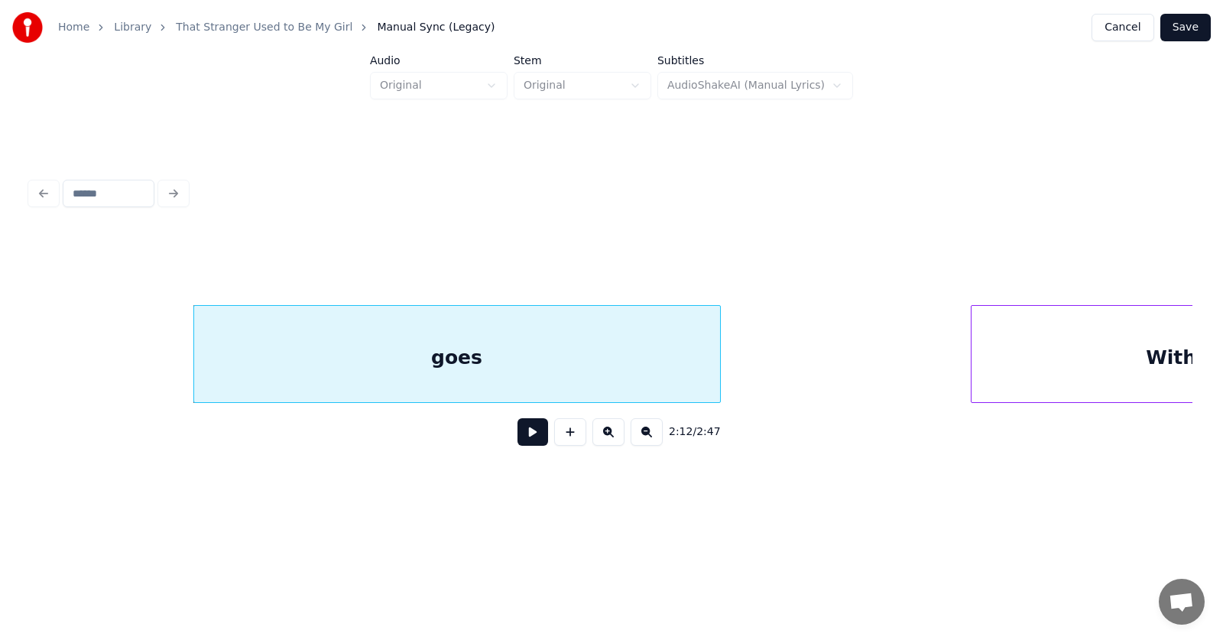
scroll to position [0, 75708]
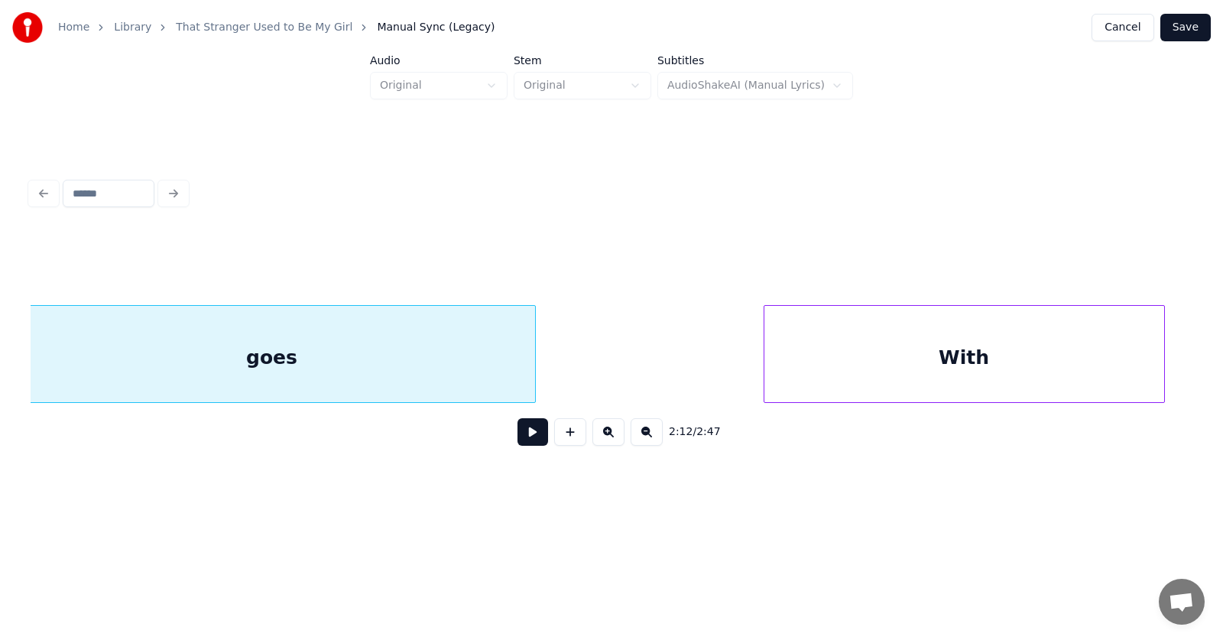
click at [1067, 356] on div "With" at bounding box center [964, 358] width 400 height 104
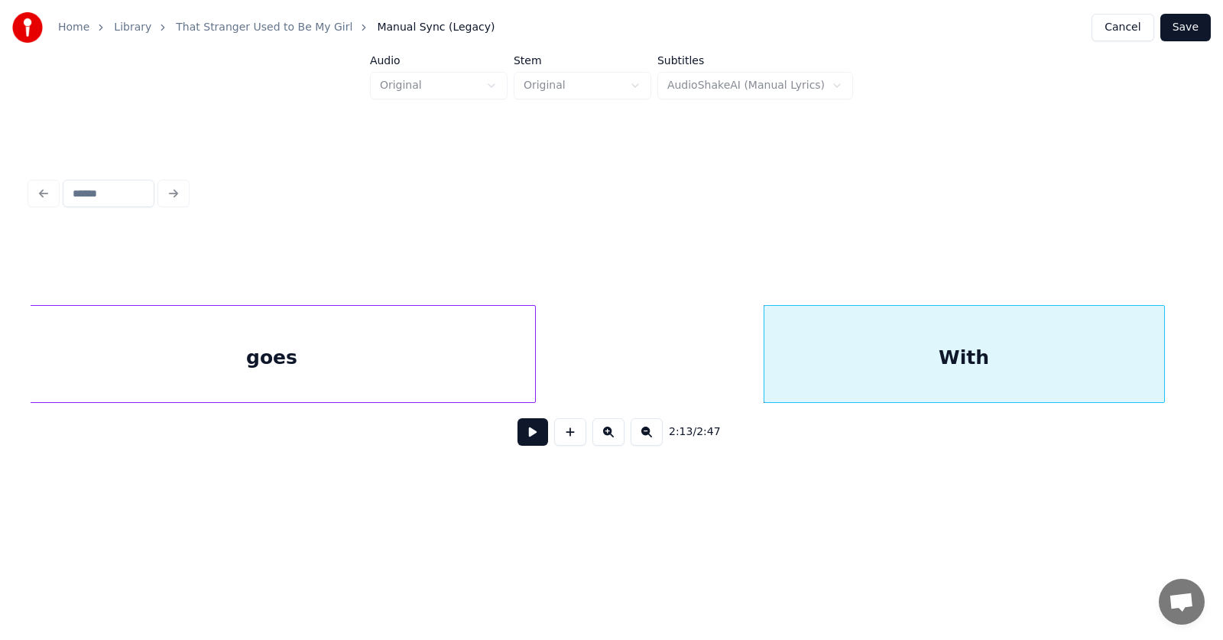
click at [530, 433] on button at bounding box center [532, 432] width 31 height 28
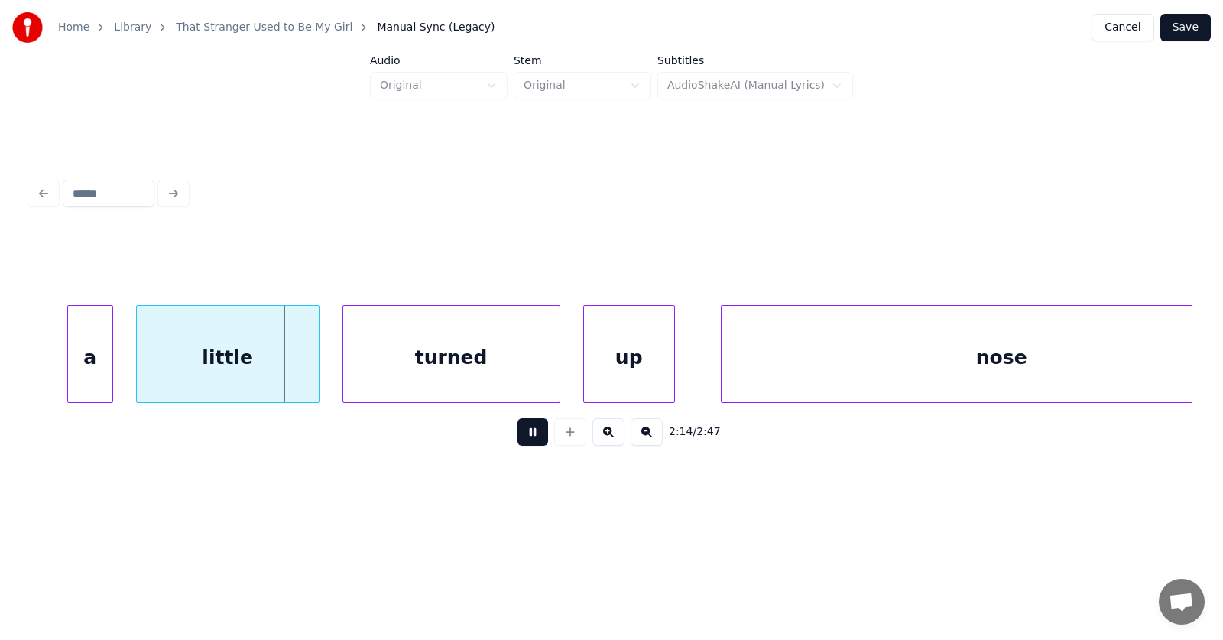
click at [530, 433] on button at bounding box center [532, 432] width 31 height 28
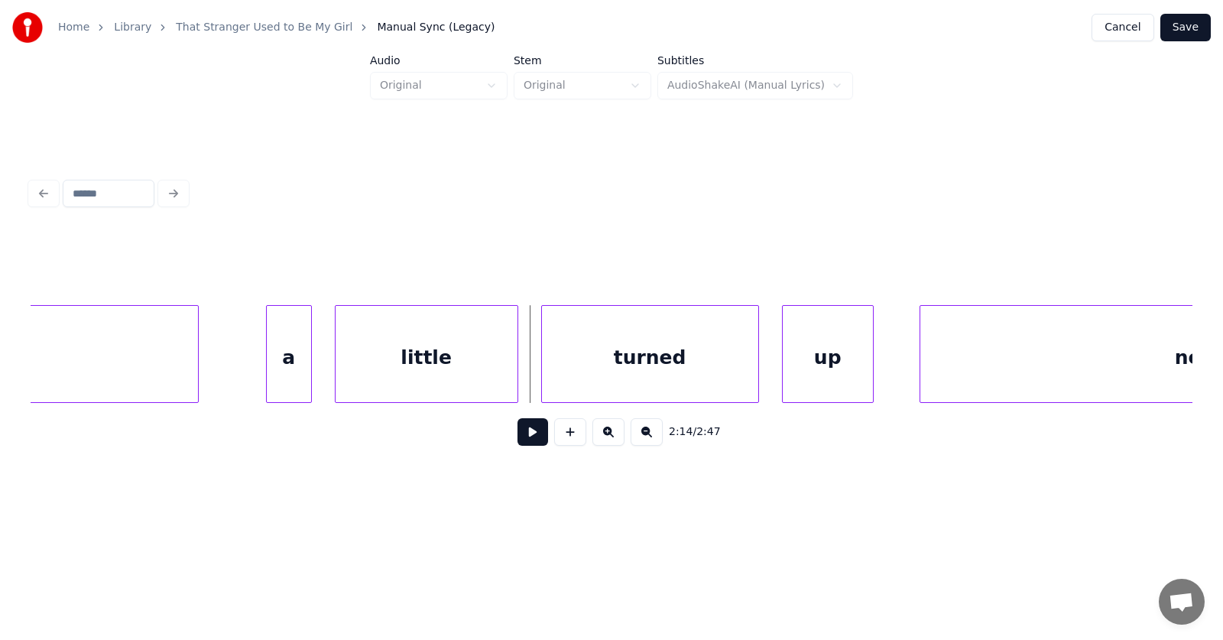
scroll to position [0, 76545]
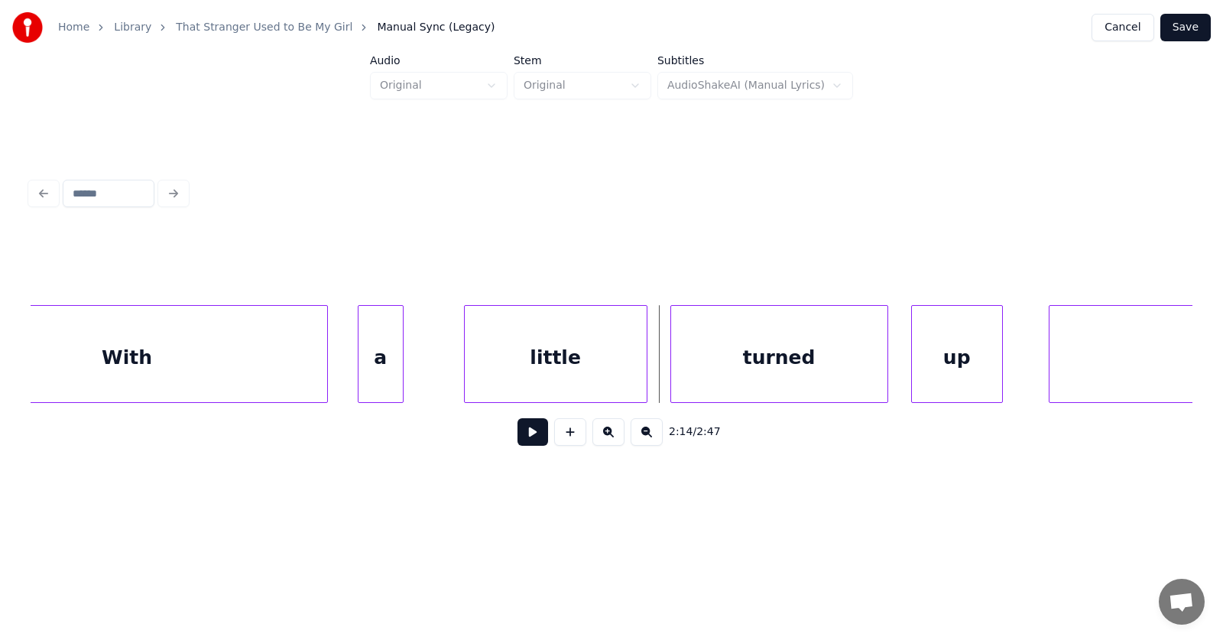
click at [385, 374] on div "a" at bounding box center [380, 358] width 44 height 104
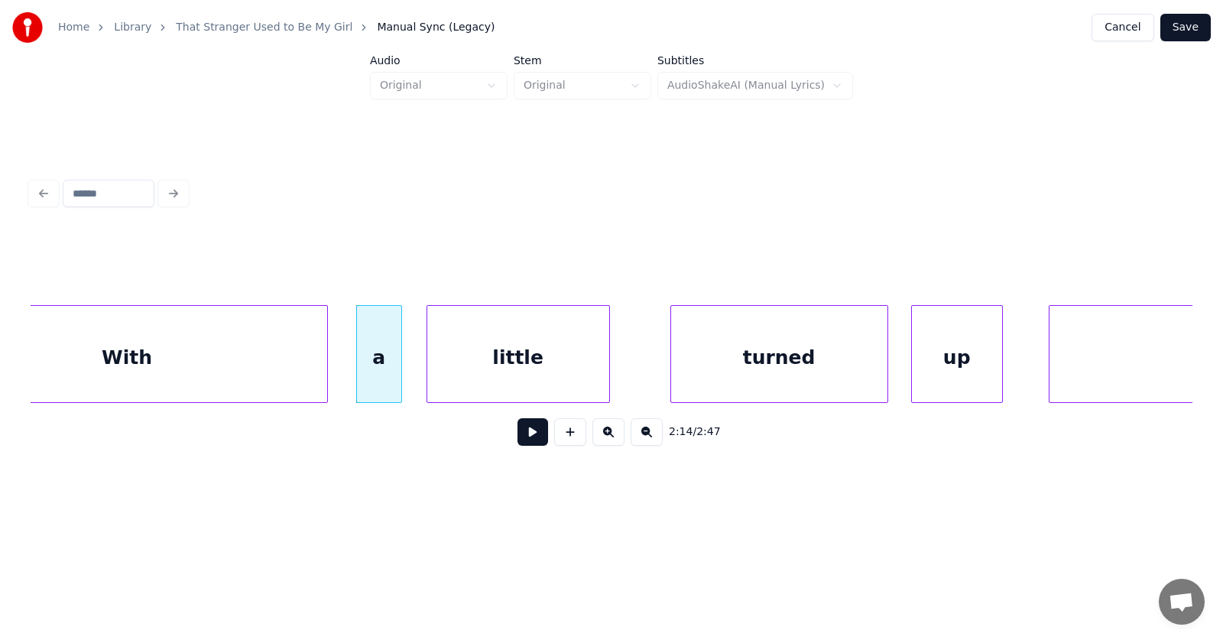
click at [512, 376] on div "little" at bounding box center [518, 358] width 182 height 104
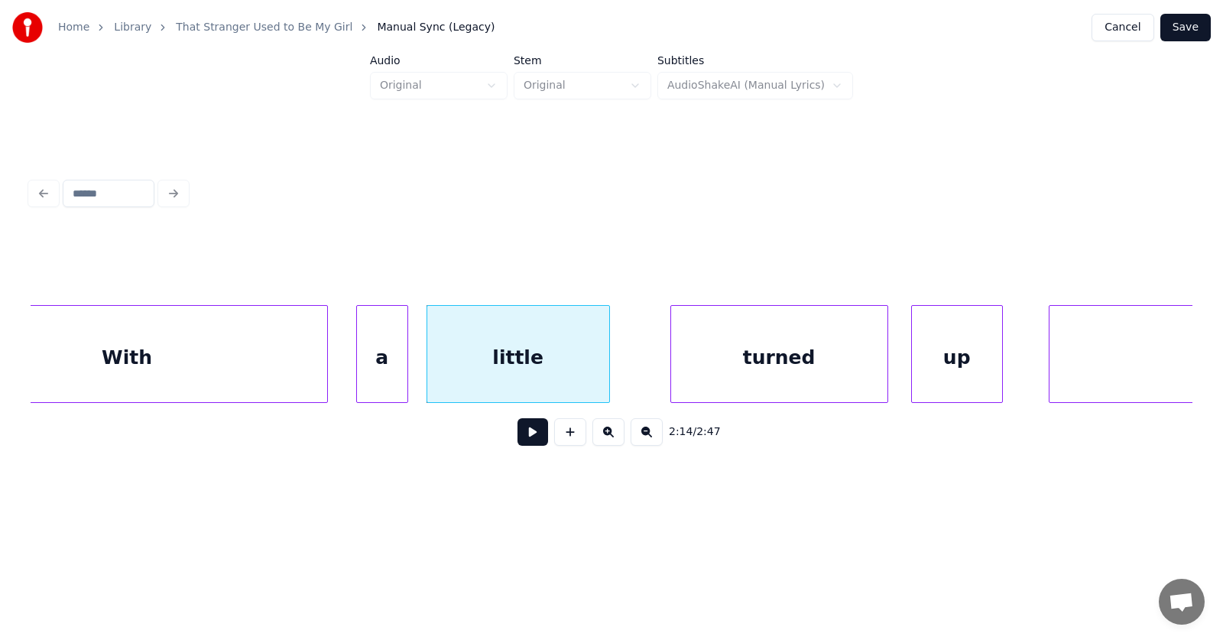
click at [407, 382] on div at bounding box center [405, 354] width 5 height 96
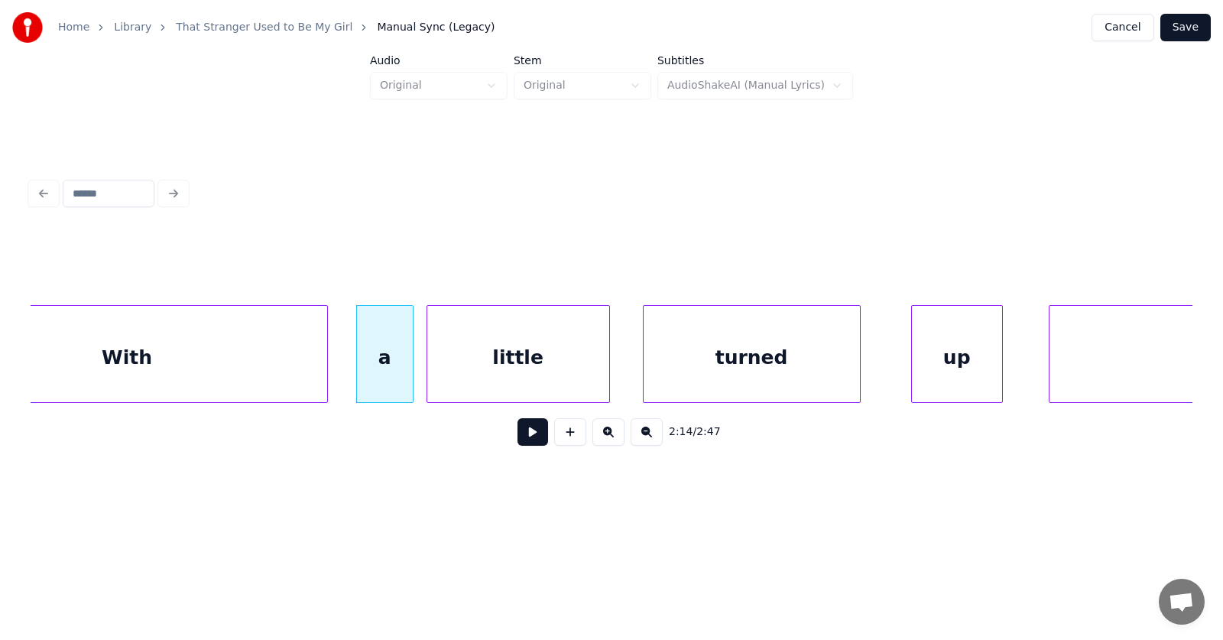
click at [722, 371] on div "turned" at bounding box center [752, 358] width 216 height 104
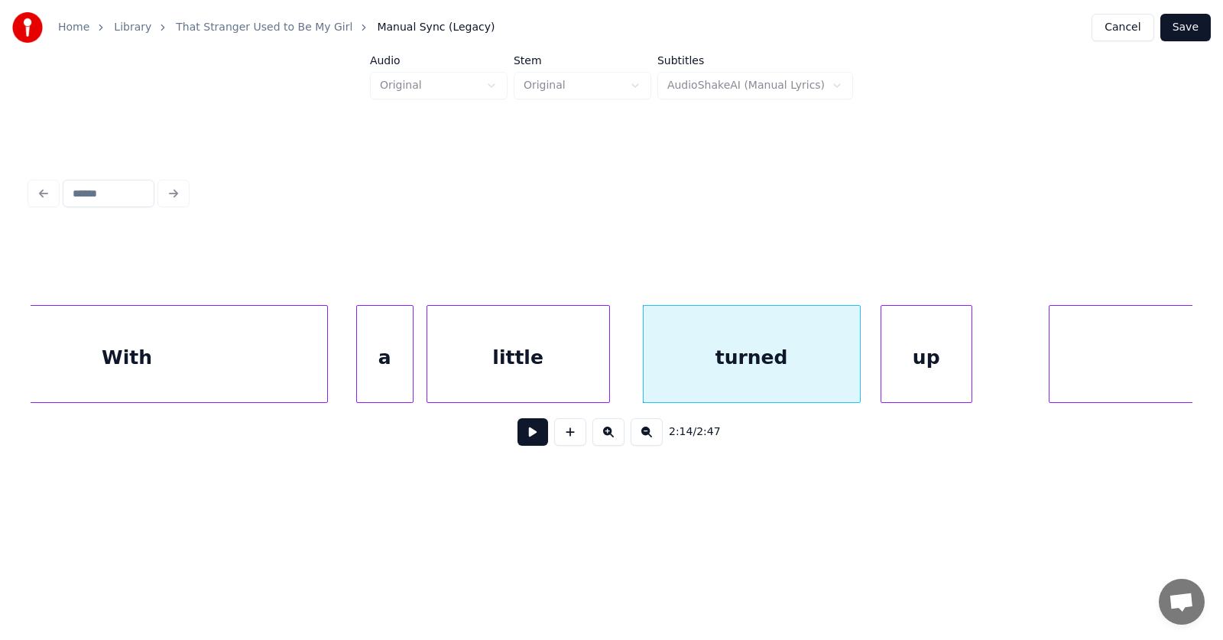
click at [918, 358] on div "up" at bounding box center [926, 358] width 90 height 104
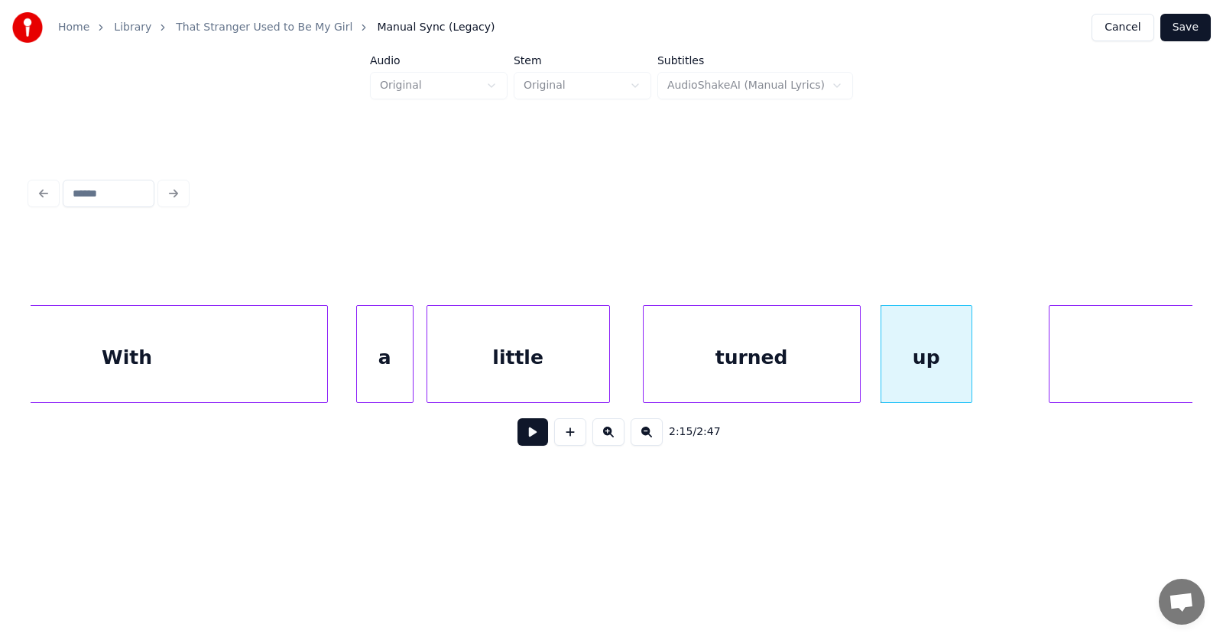
scroll to position [0, 76959]
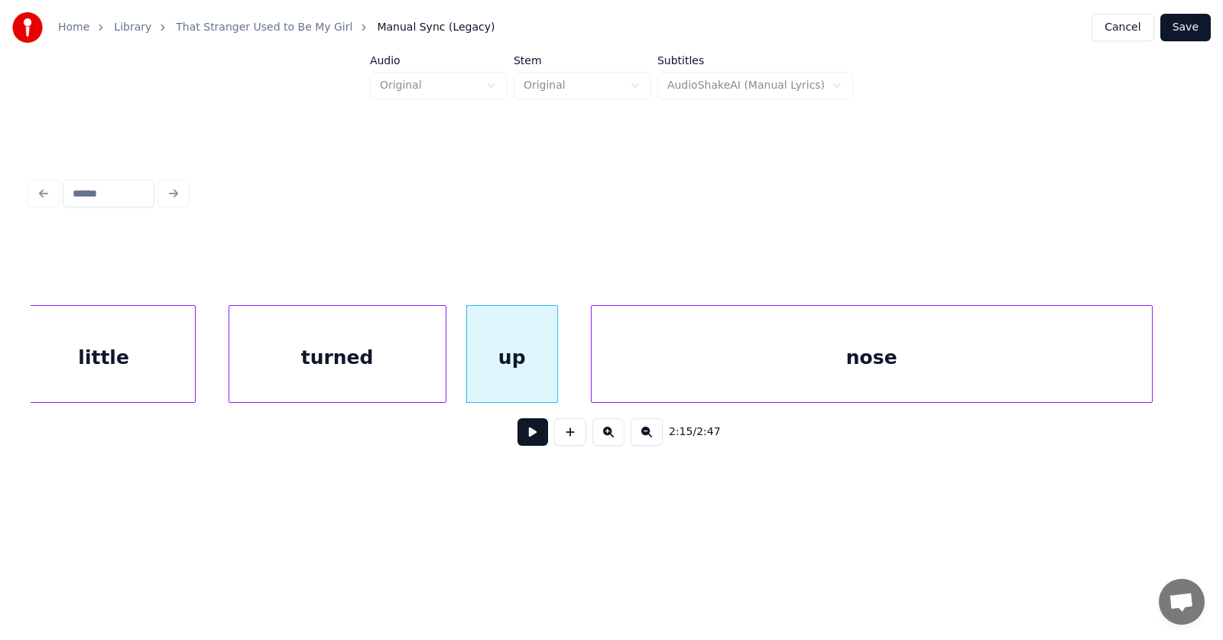
click at [1076, 358] on div "nose" at bounding box center [872, 358] width 560 height 104
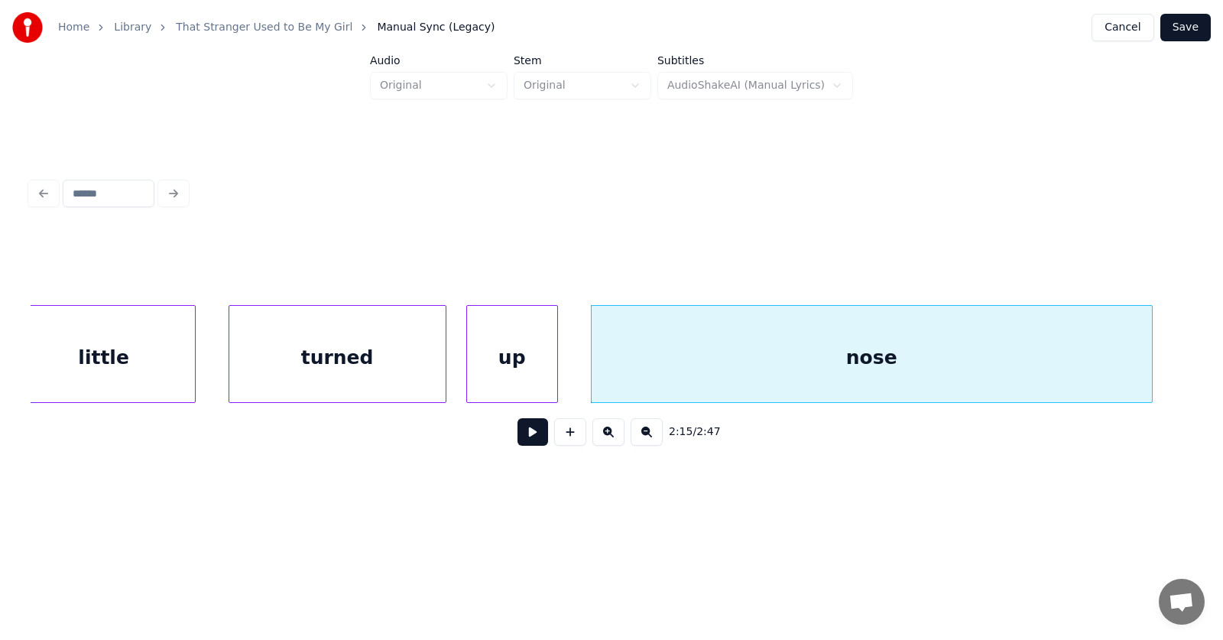
click at [529, 433] on button at bounding box center [532, 432] width 31 height 28
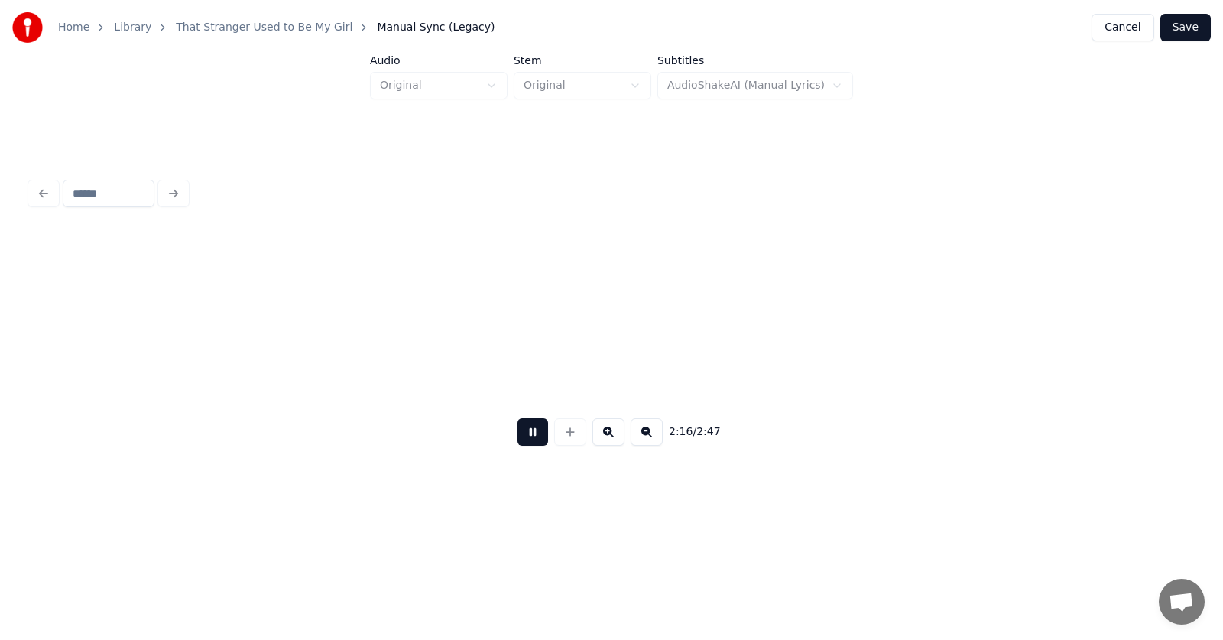
scroll to position [0, 78125]
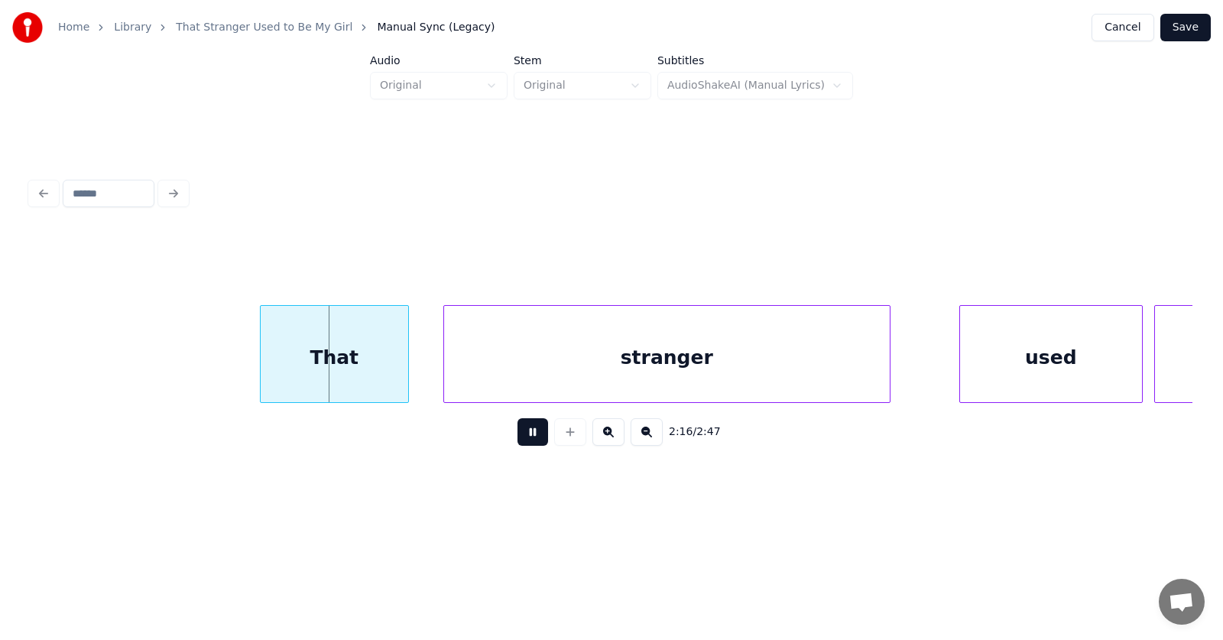
click at [529, 433] on button at bounding box center [532, 432] width 31 height 28
click at [316, 363] on div "That" at bounding box center [306, 358] width 148 height 104
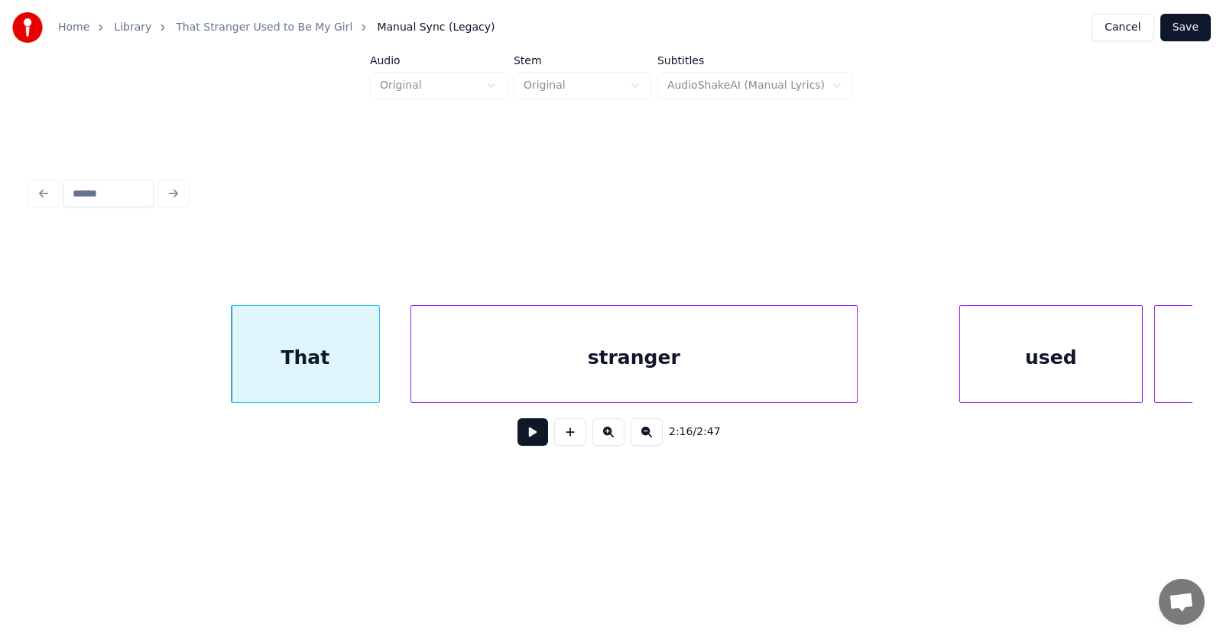
click at [492, 362] on div "stranger" at bounding box center [634, 358] width 446 height 104
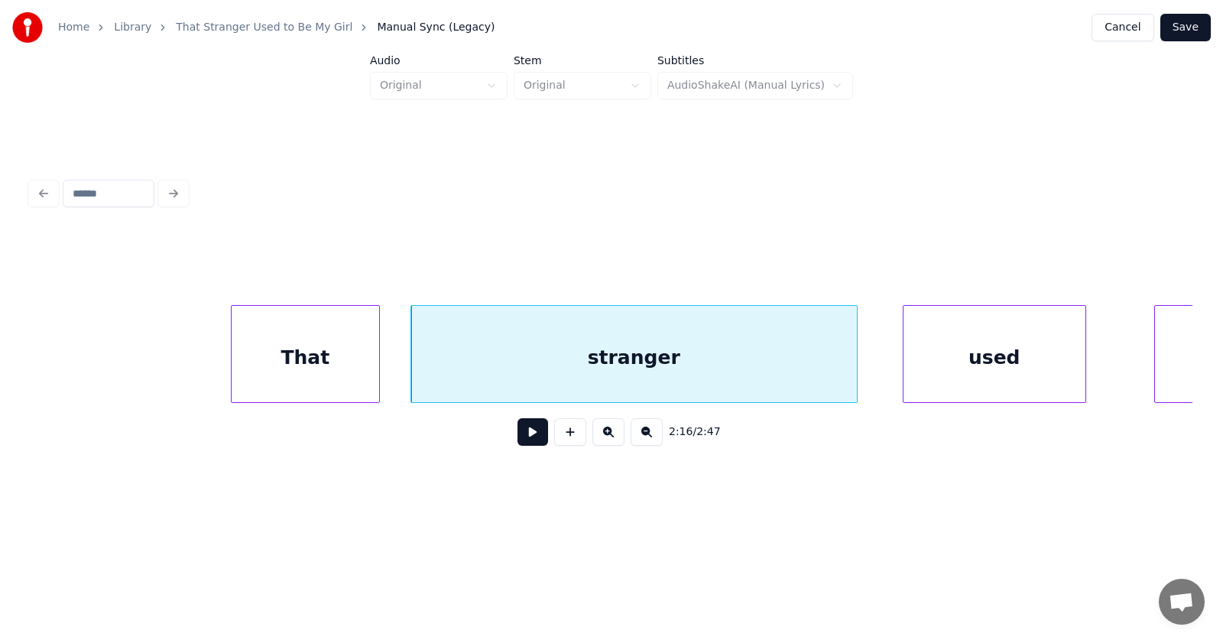
click at [919, 372] on div "used" at bounding box center [994, 358] width 182 height 104
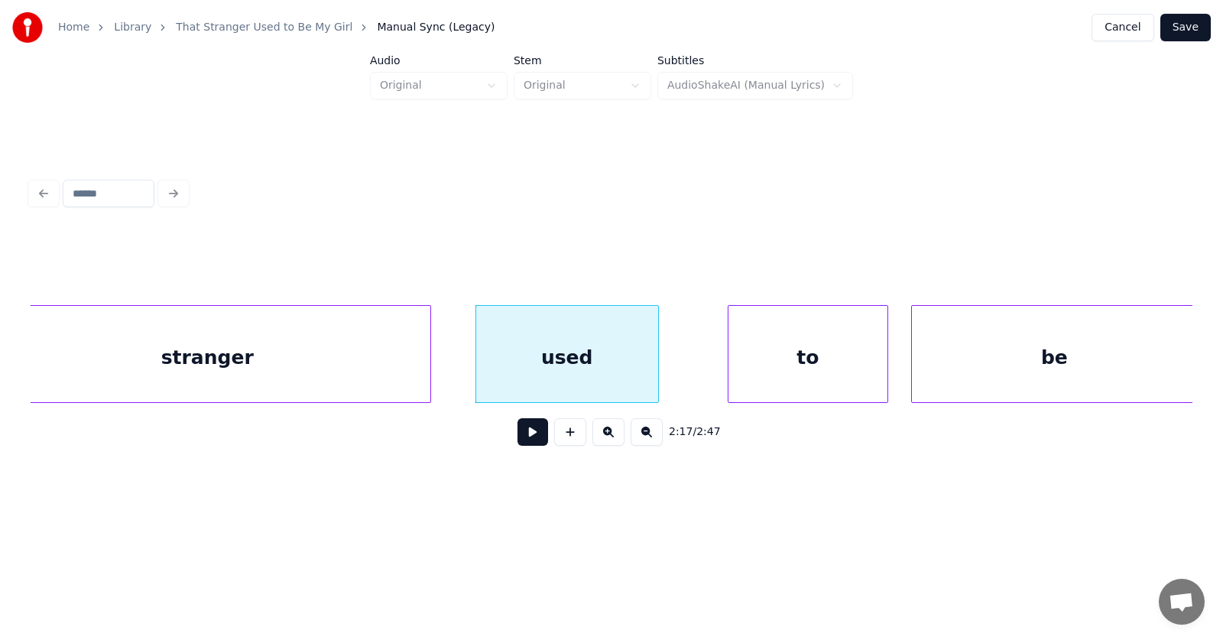
scroll to position [0, 78552]
click at [1015, 368] on div "be" at bounding box center [1048, 358] width 285 height 104
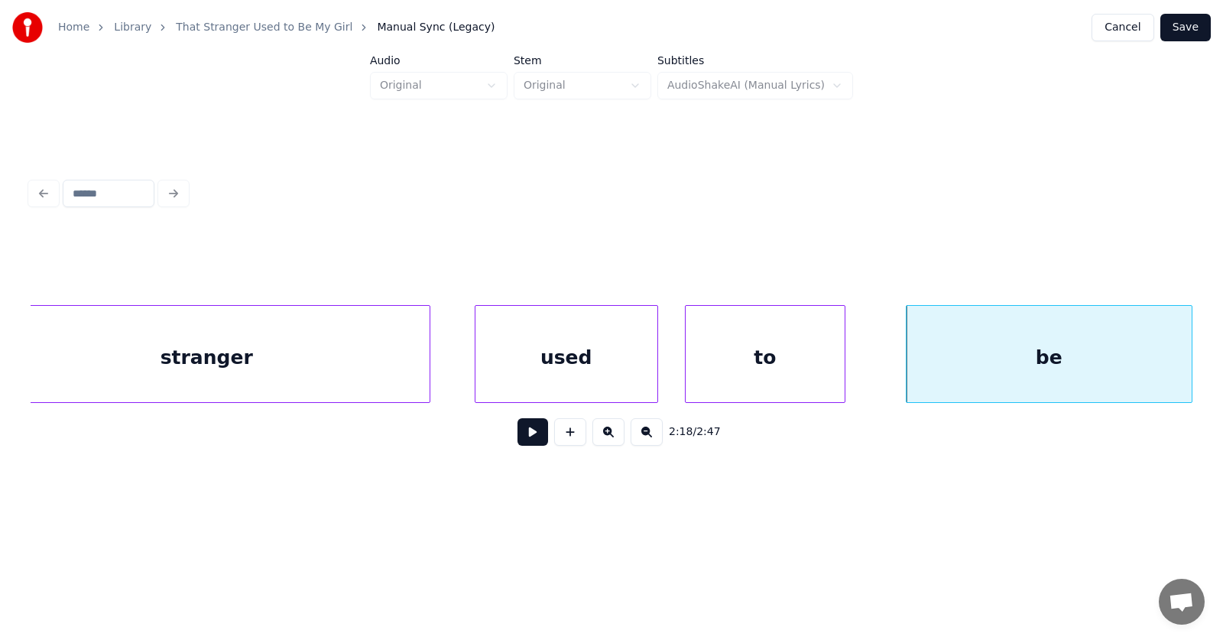
click at [761, 367] on div "to" at bounding box center [765, 358] width 159 height 104
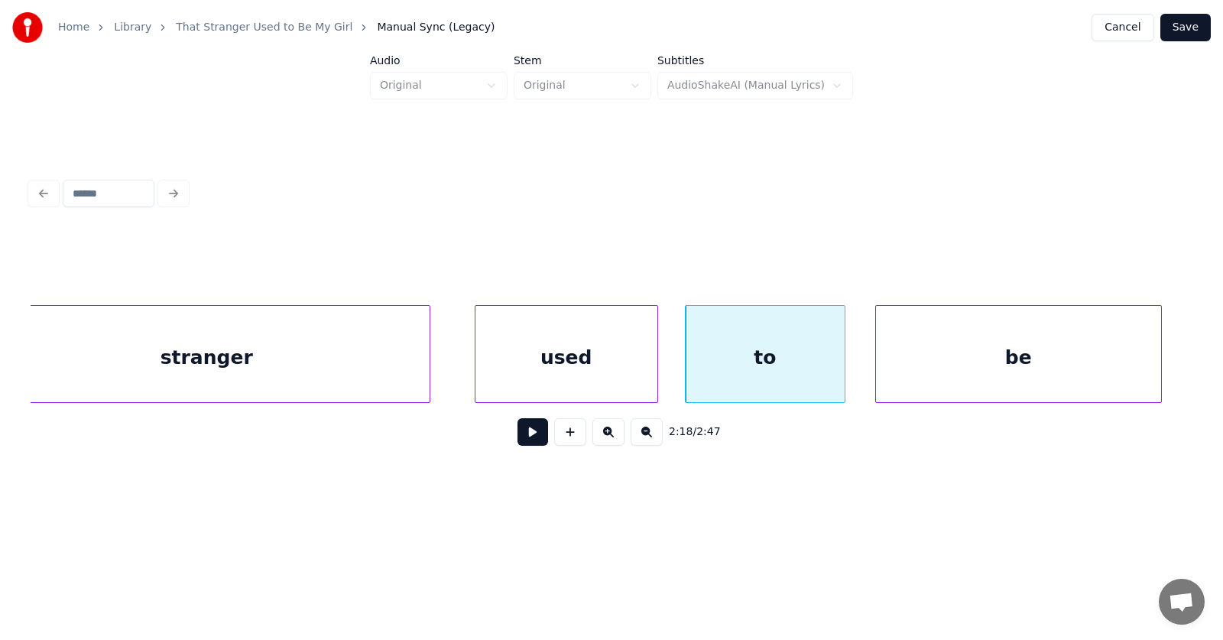
click at [901, 369] on div "be" at bounding box center [1018, 358] width 285 height 104
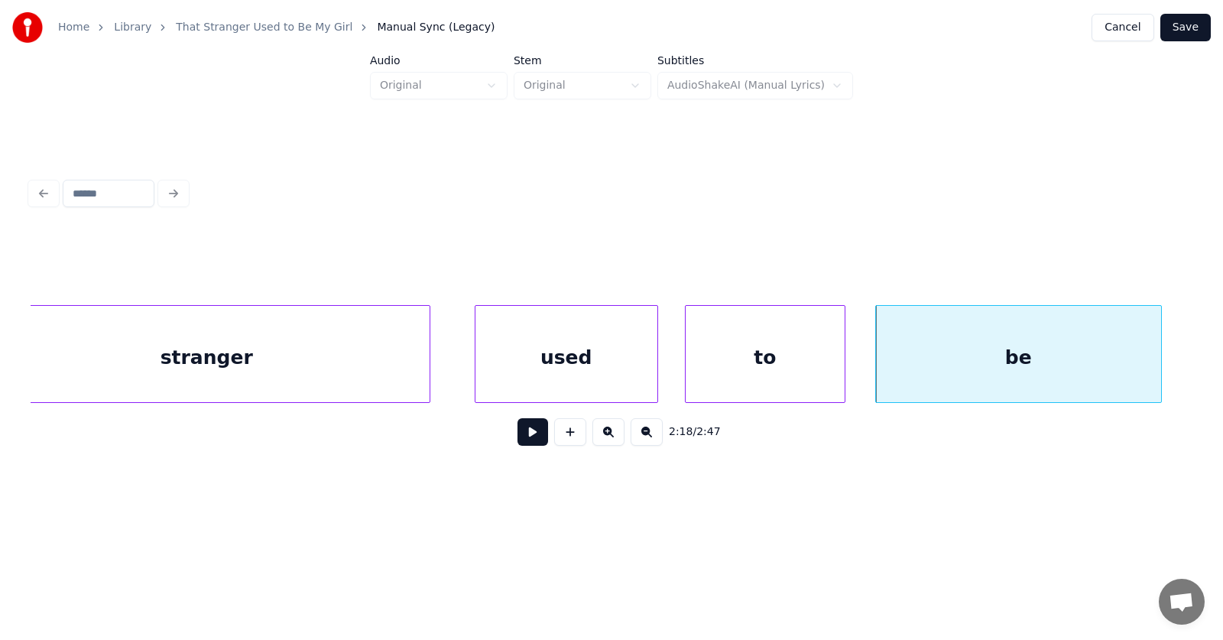
click at [524, 430] on button at bounding box center [532, 432] width 31 height 28
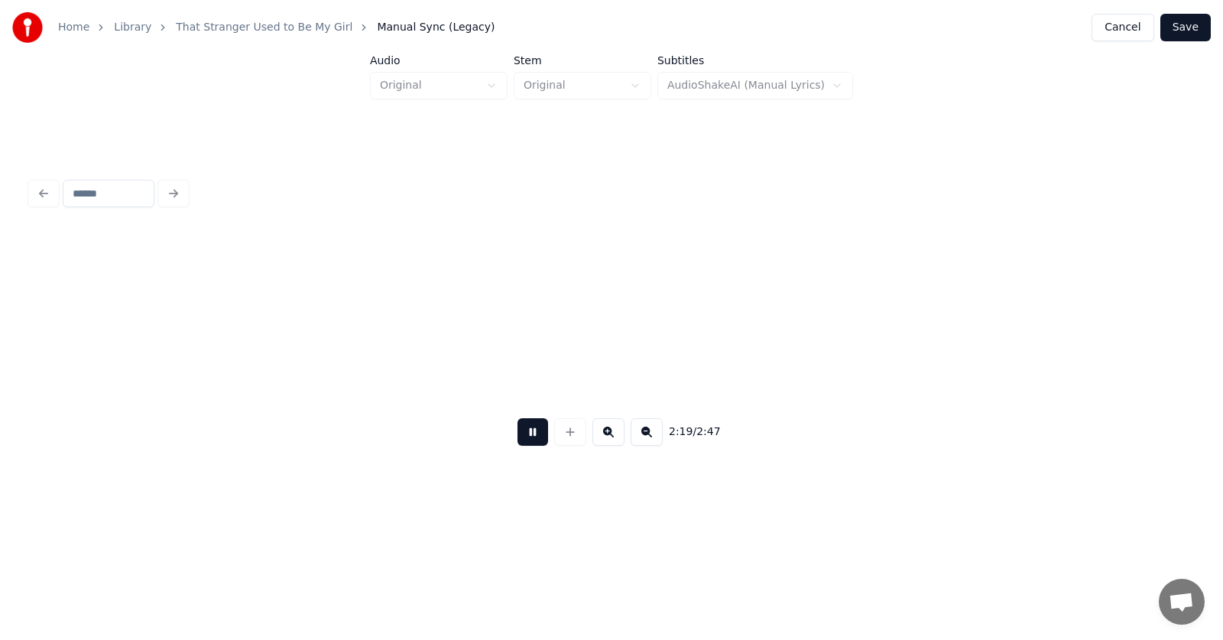
scroll to position [0, 79724]
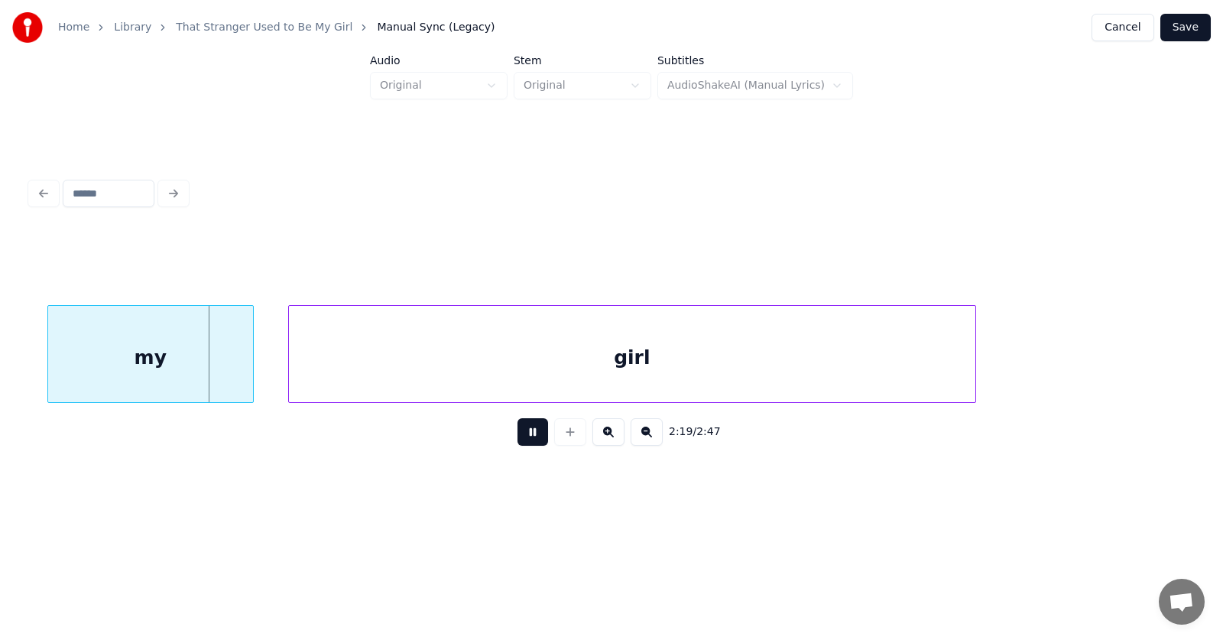
click at [524, 436] on button at bounding box center [532, 432] width 31 height 28
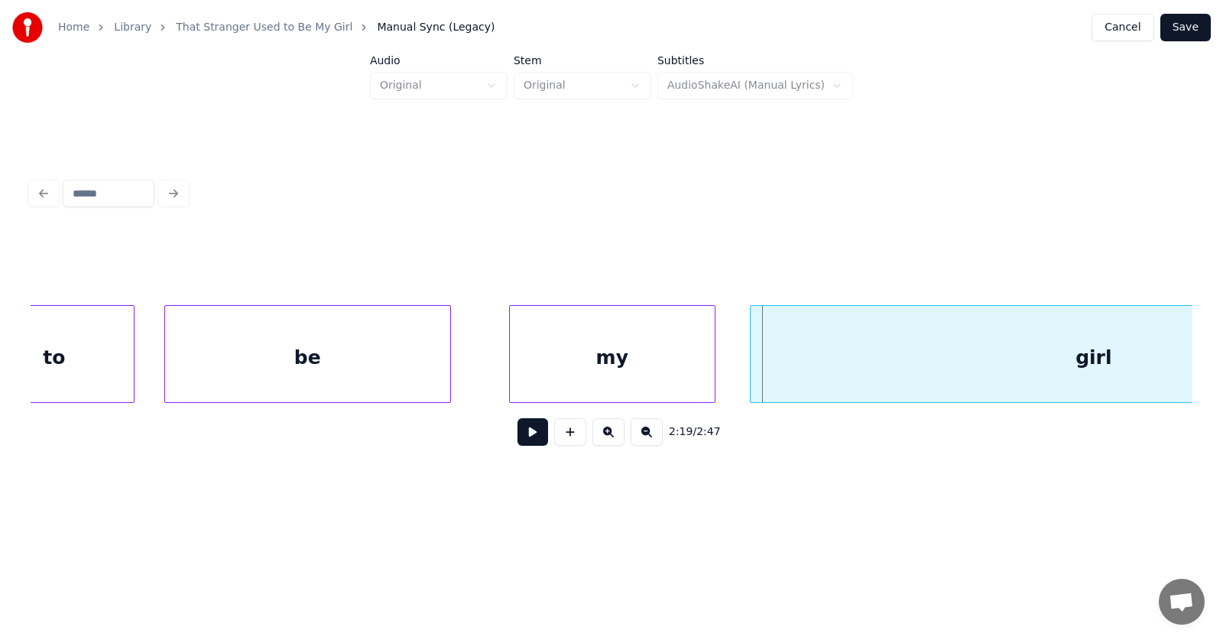
scroll to position [0, 79004]
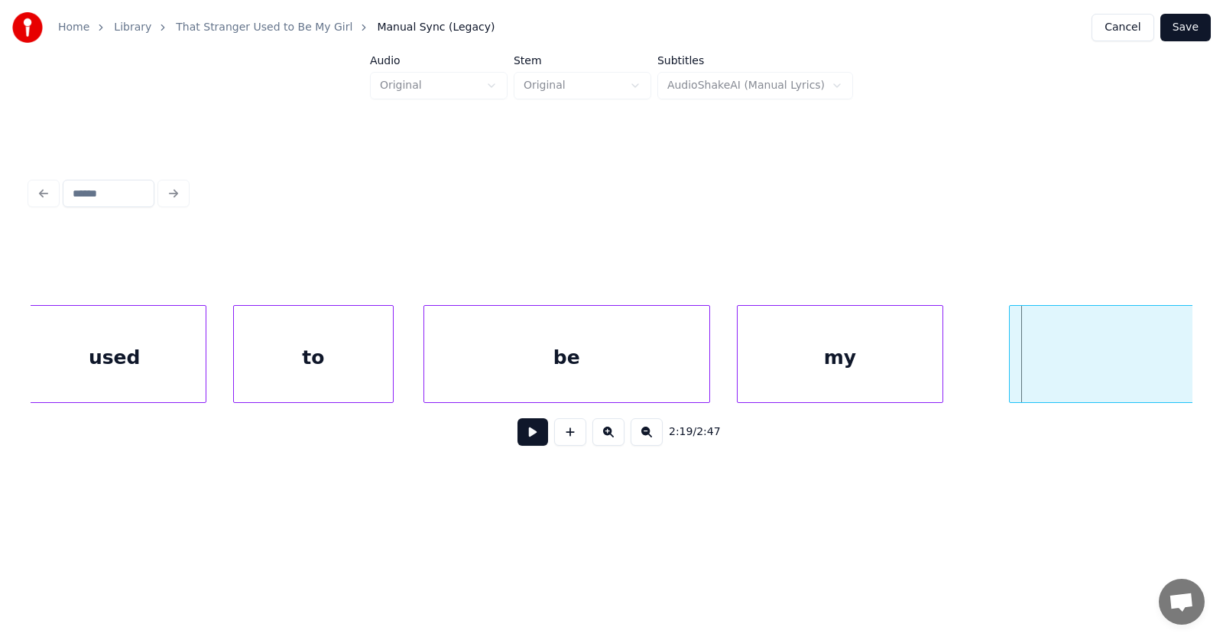
click at [847, 365] on div "my" at bounding box center [840, 358] width 205 height 104
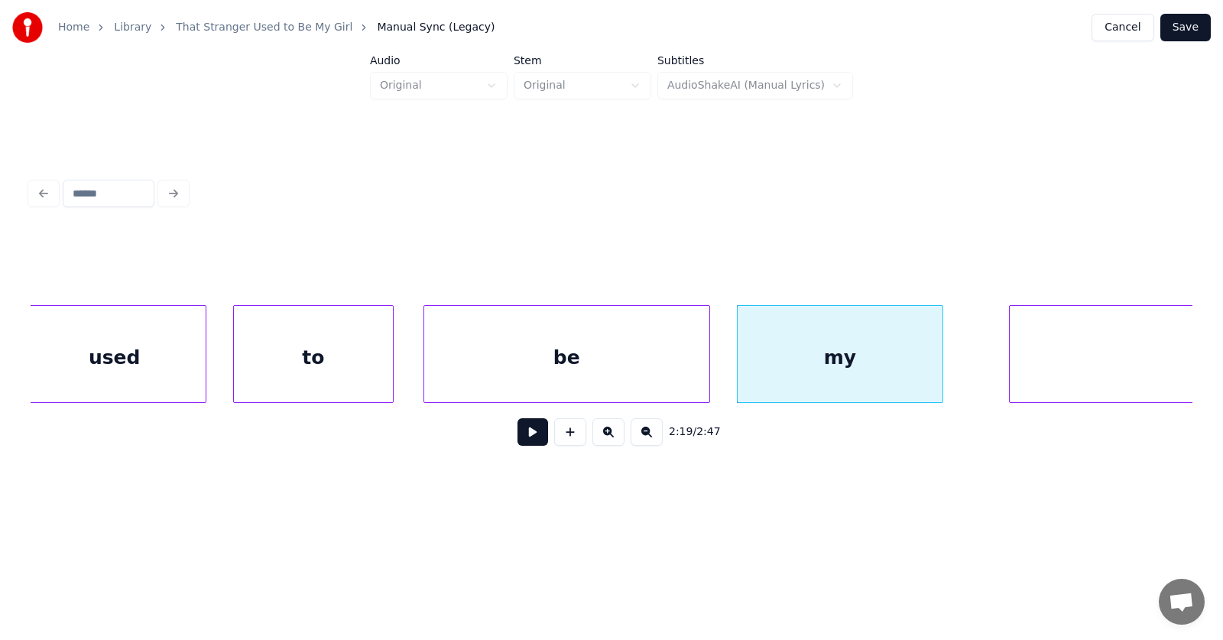
scroll to position [0, 79500]
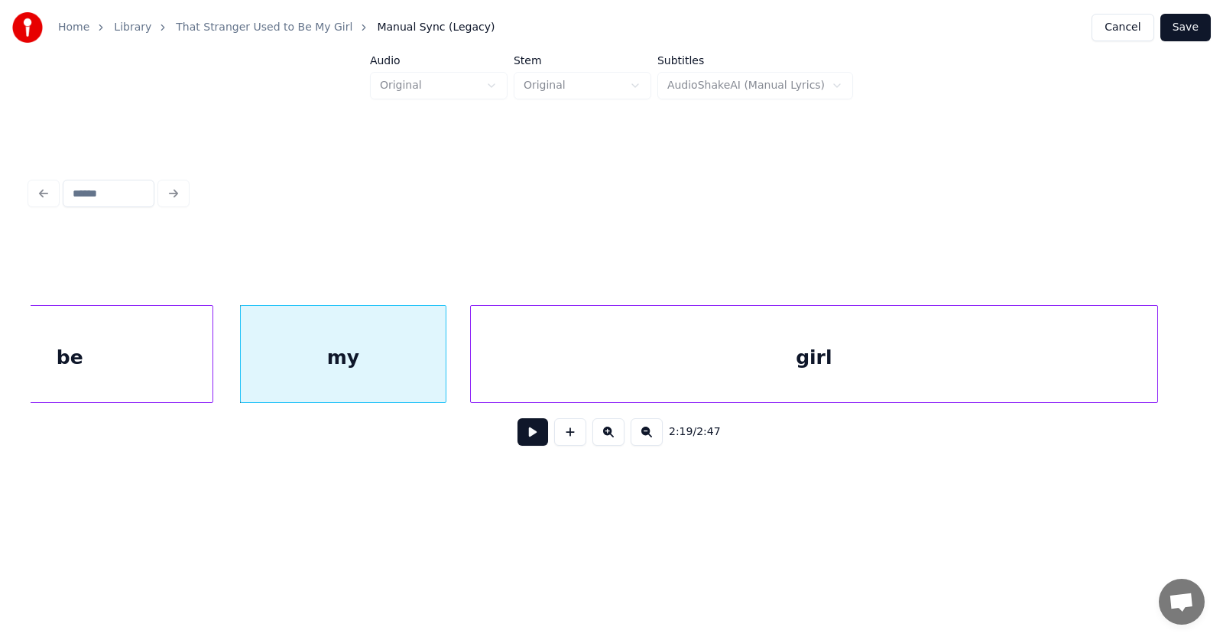
click at [1029, 378] on div "girl" at bounding box center [814, 358] width 686 height 104
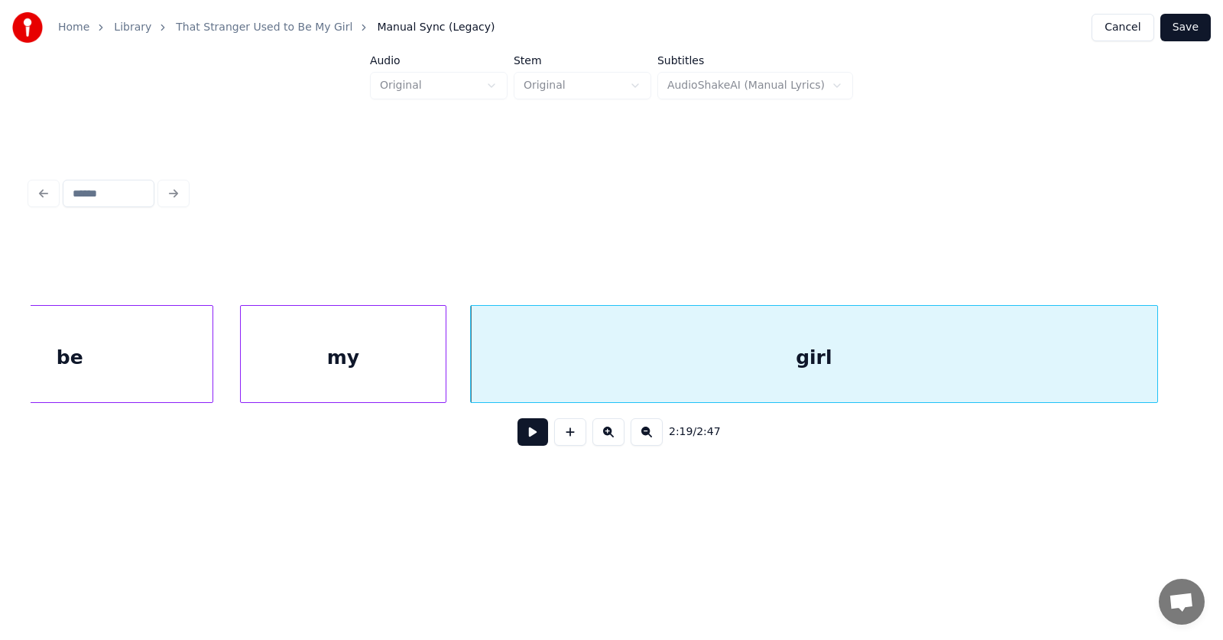
click at [518, 436] on button at bounding box center [532, 432] width 31 height 28
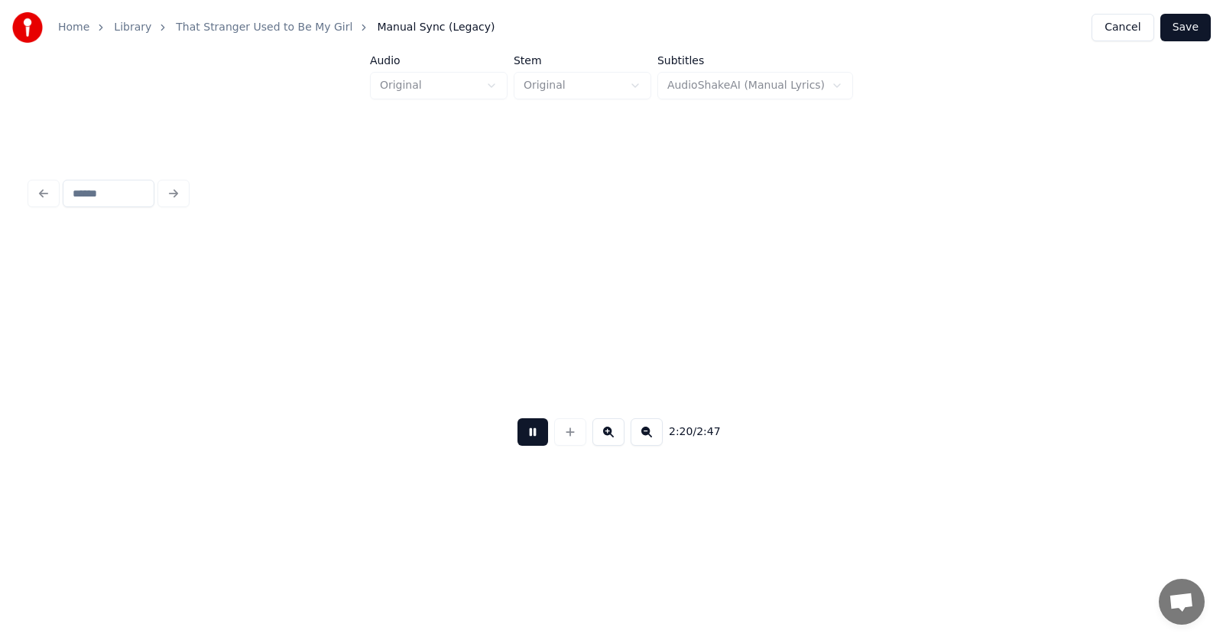
scroll to position [0, 80666]
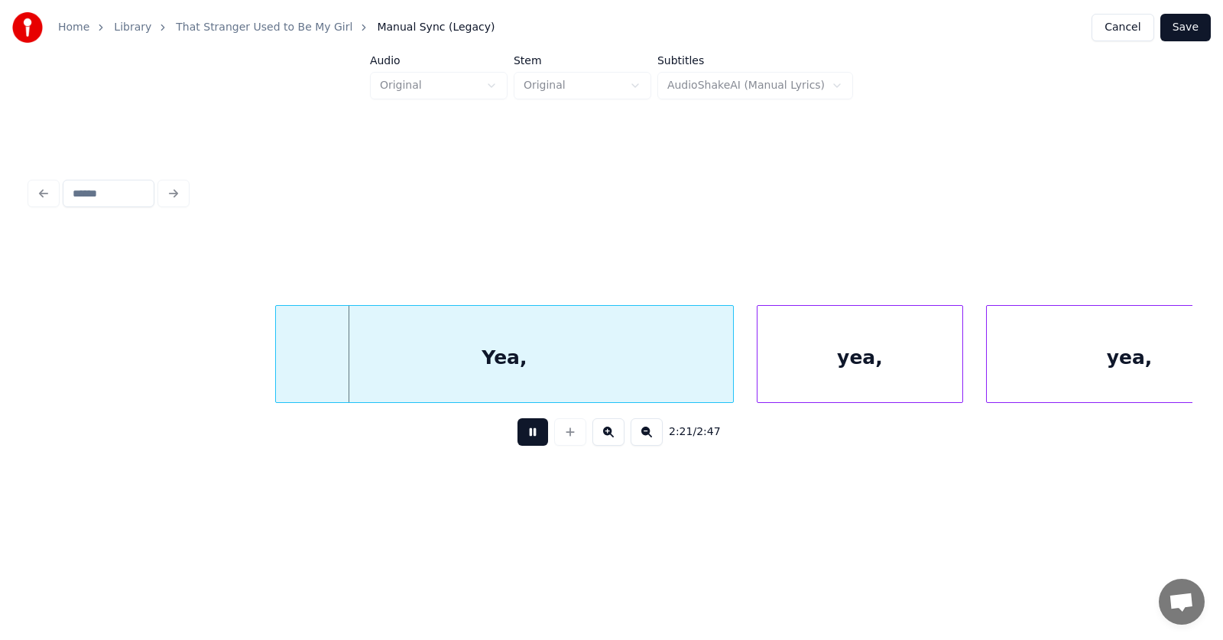
click at [518, 436] on button at bounding box center [532, 432] width 31 height 28
click at [465, 371] on div "Yea," at bounding box center [476, 358] width 457 height 104
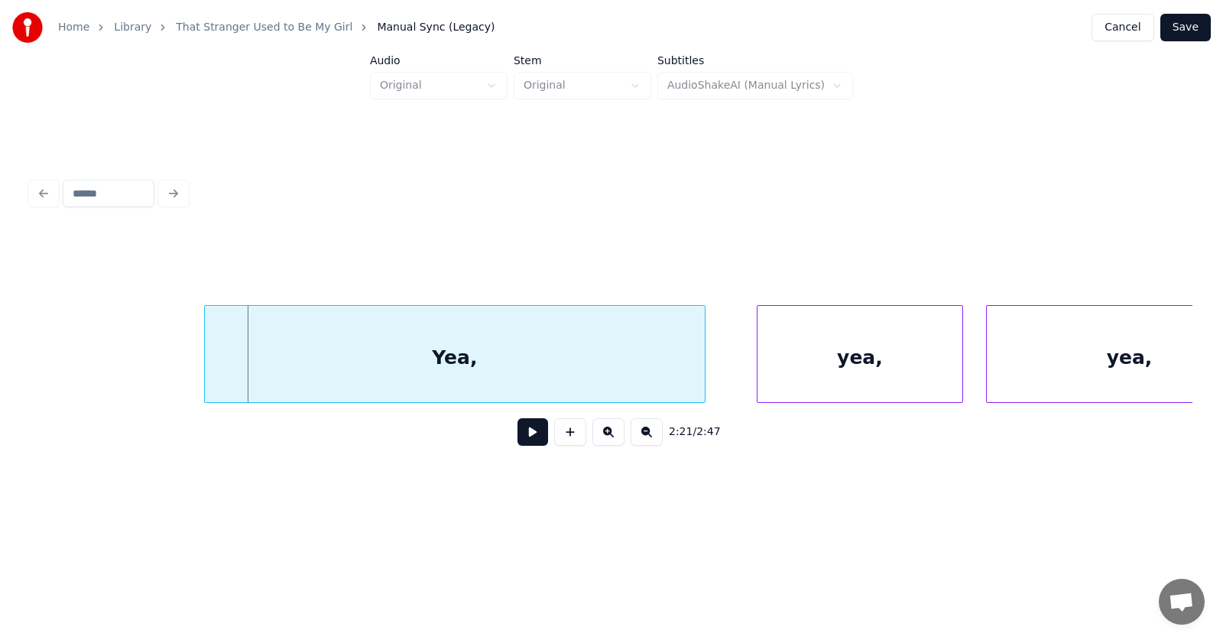
click at [205, 367] on div at bounding box center [207, 354] width 5 height 96
click at [864, 365] on div "yea," at bounding box center [831, 358] width 205 height 104
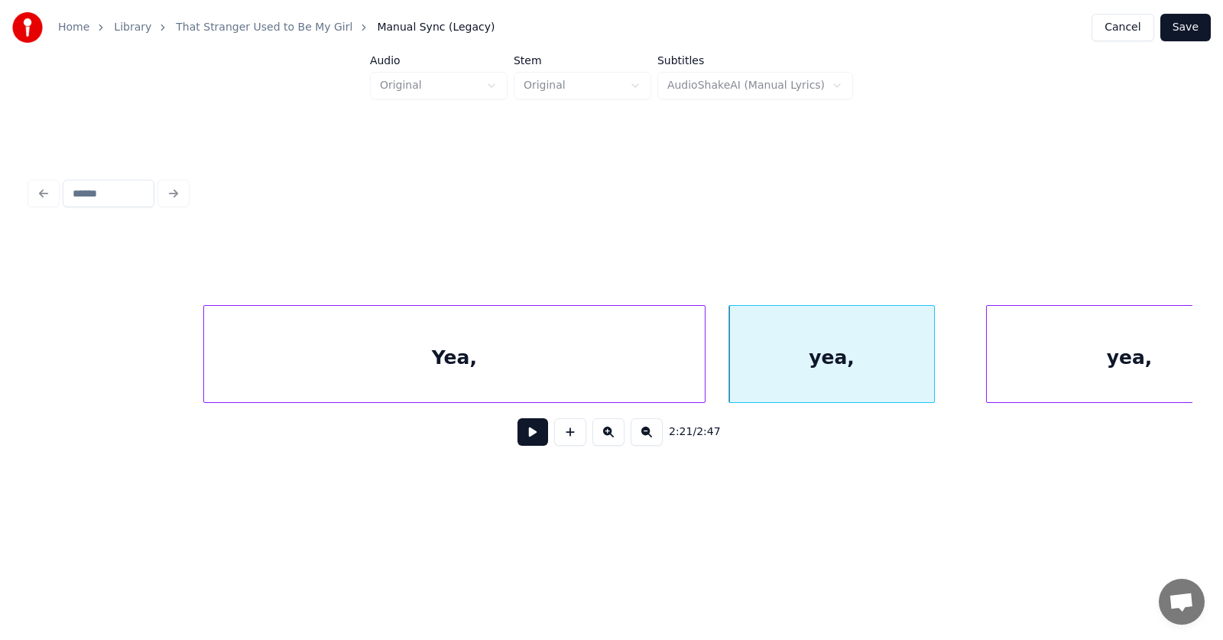
scroll to position [0, 80742]
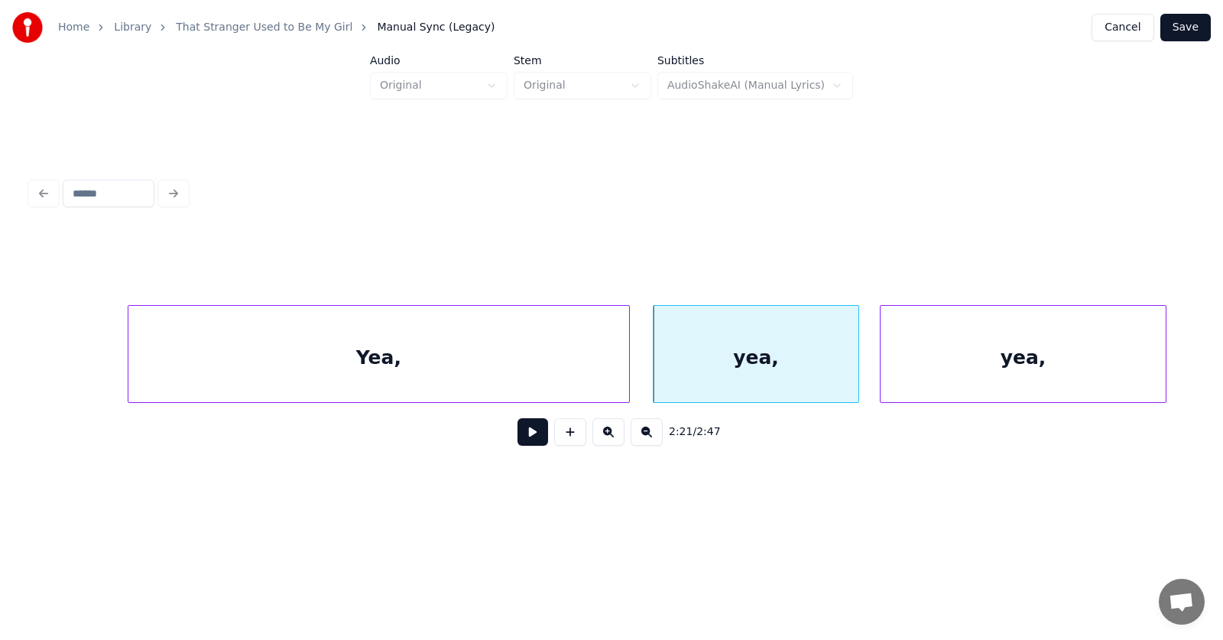
click at [1021, 358] on div "yea," at bounding box center [1022, 358] width 285 height 104
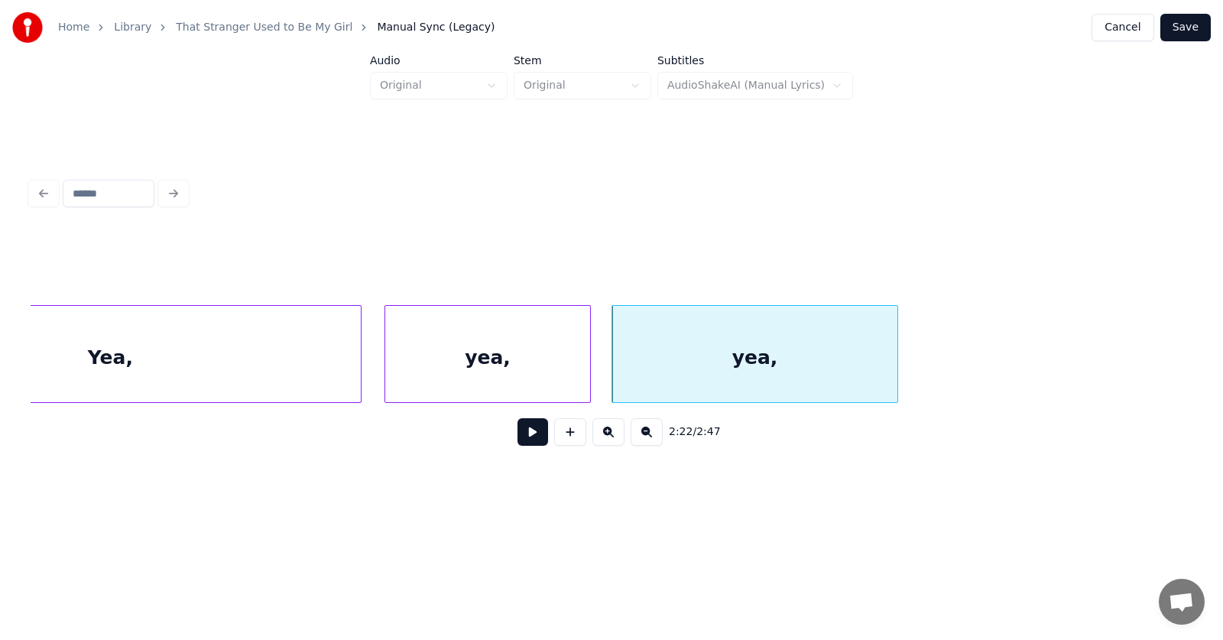
scroll to position [0, 81203]
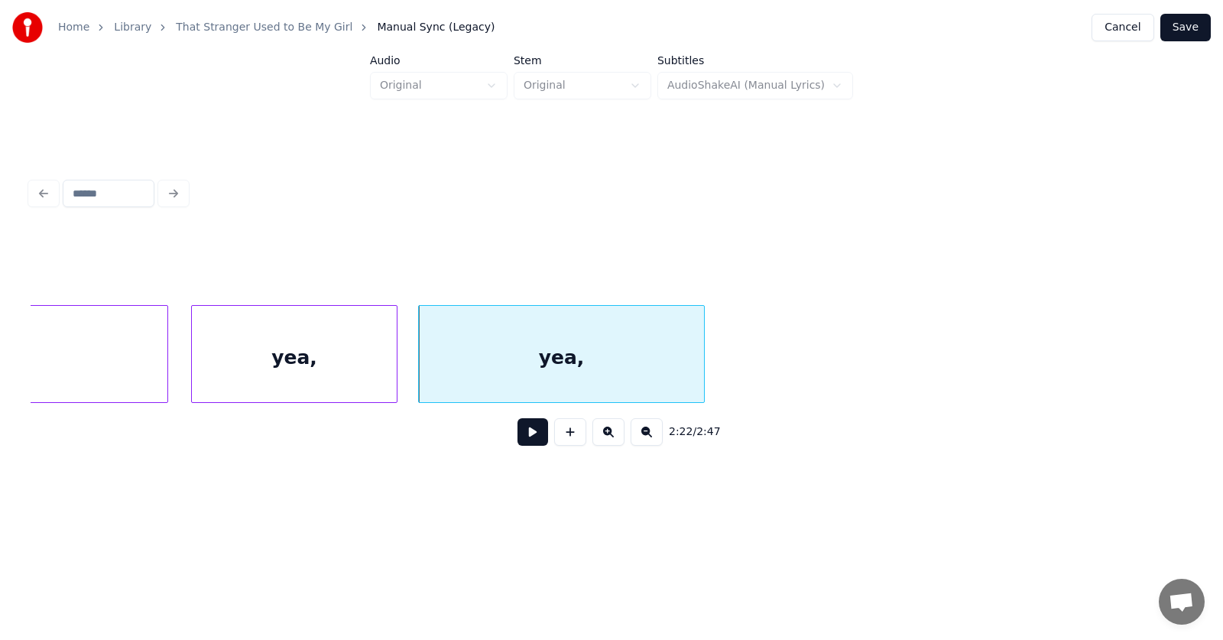
click at [307, 362] on div "yea," at bounding box center [294, 358] width 205 height 104
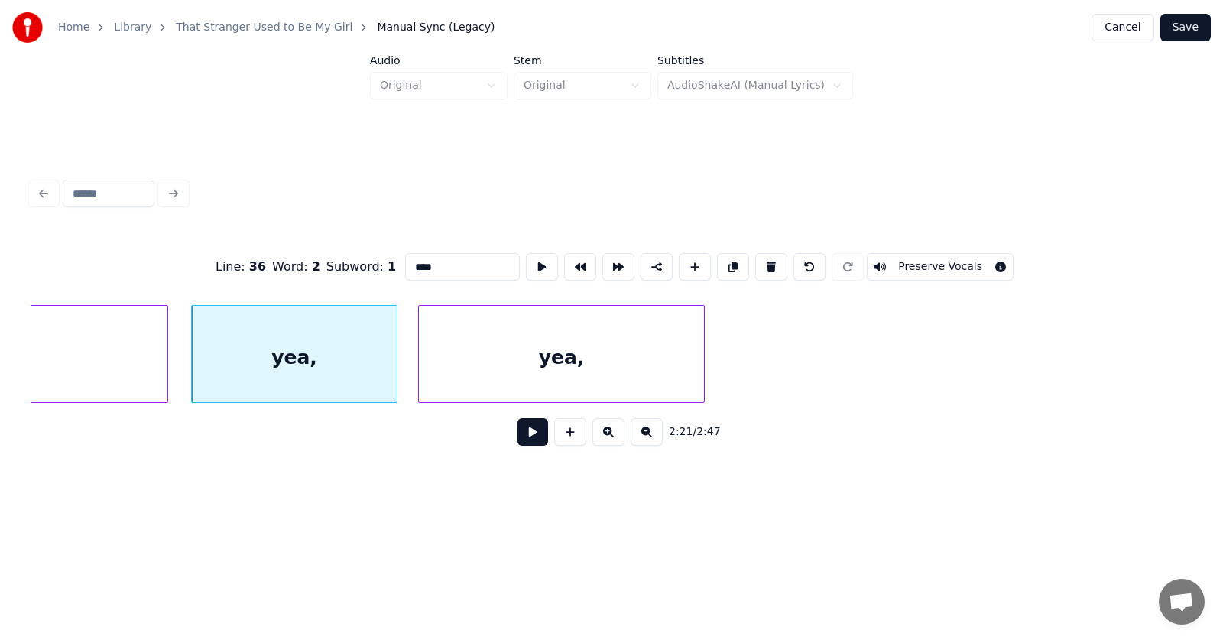
click at [518, 440] on button at bounding box center [532, 432] width 31 height 28
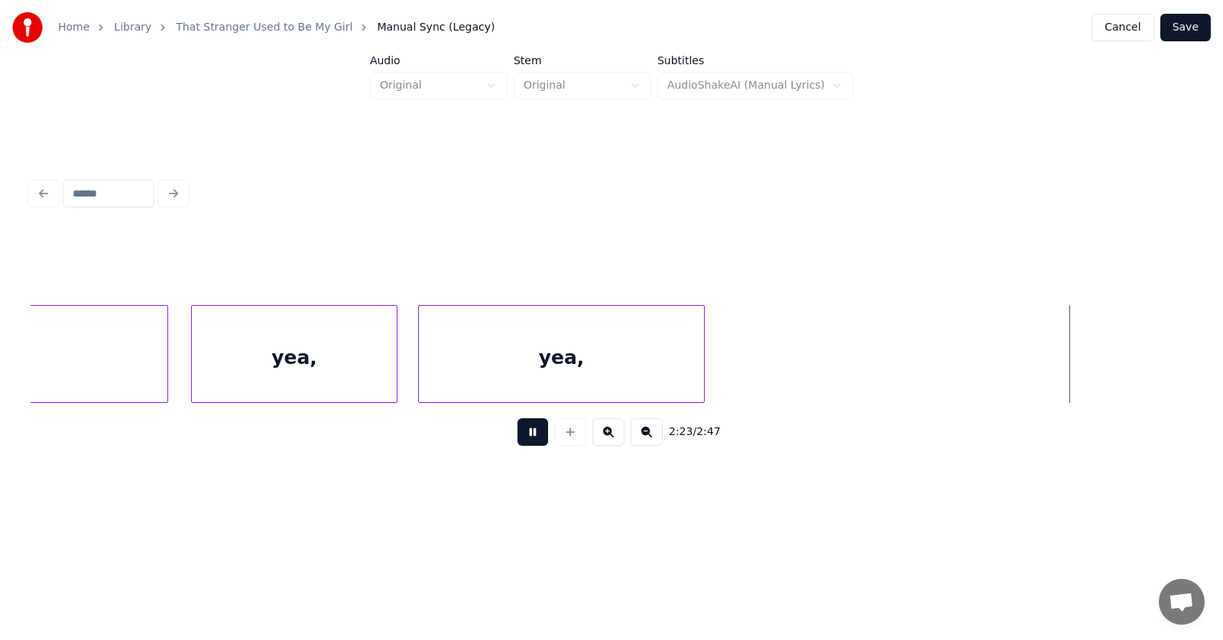
click at [518, 440] on button at bounding box center [532, 432] width 31 height 28
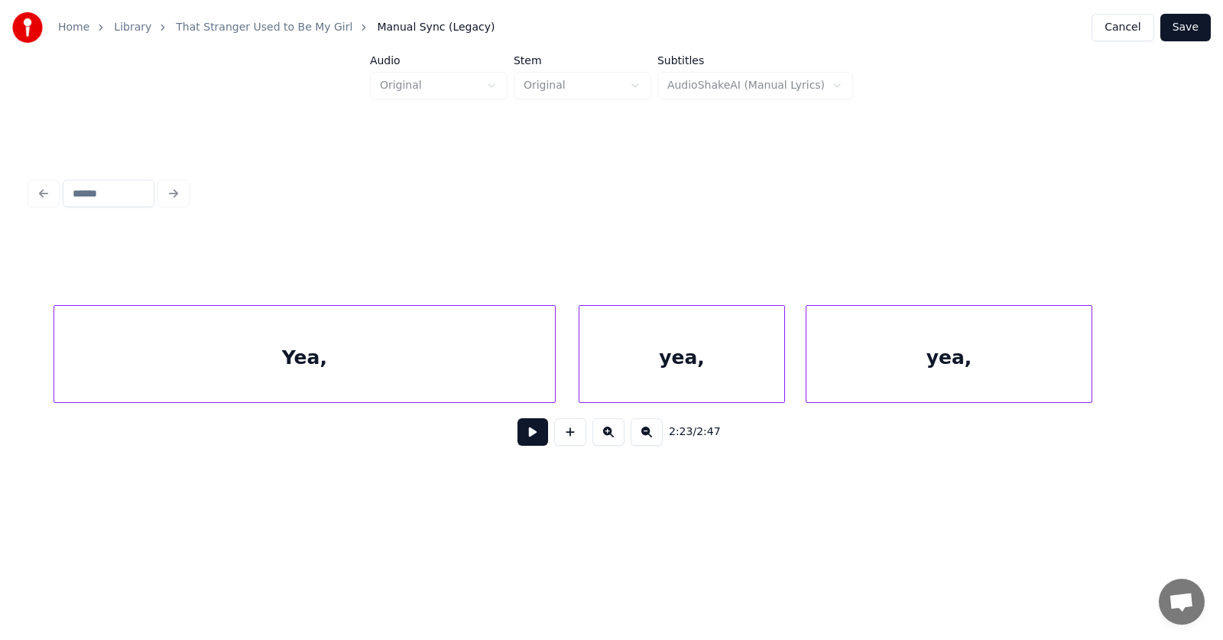
click at [351, 357] on div "Yea," at bounding box center [304, 358] width 501 height 104
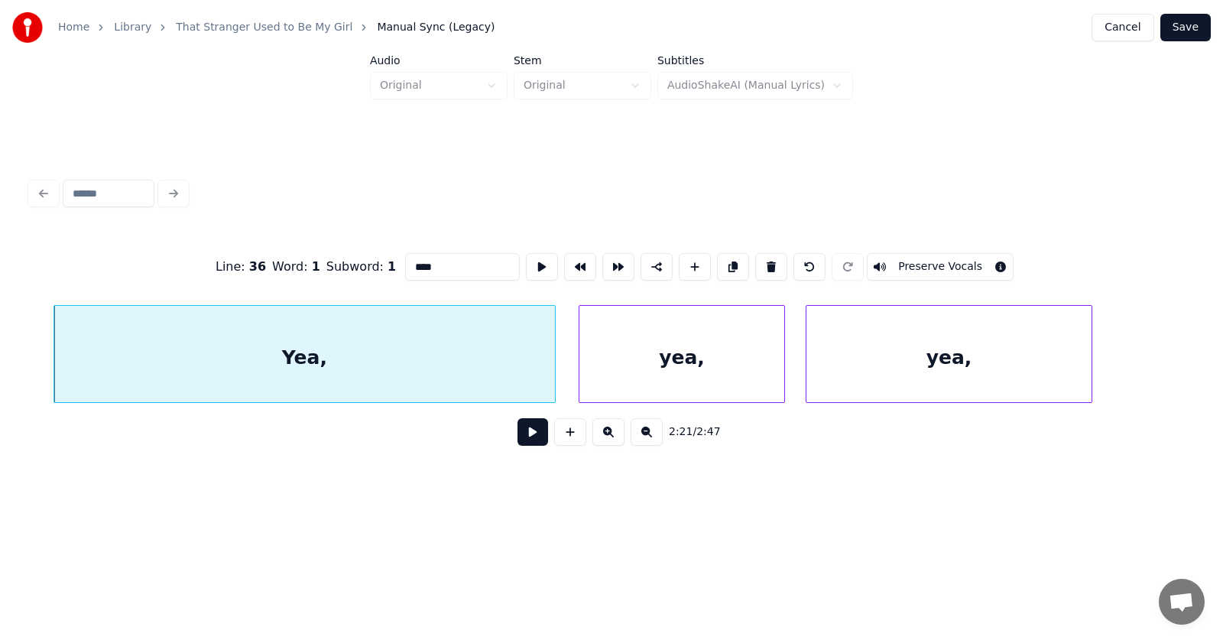
click at [524, 433] on button at bounding box center [532, 432] width 31 height 28
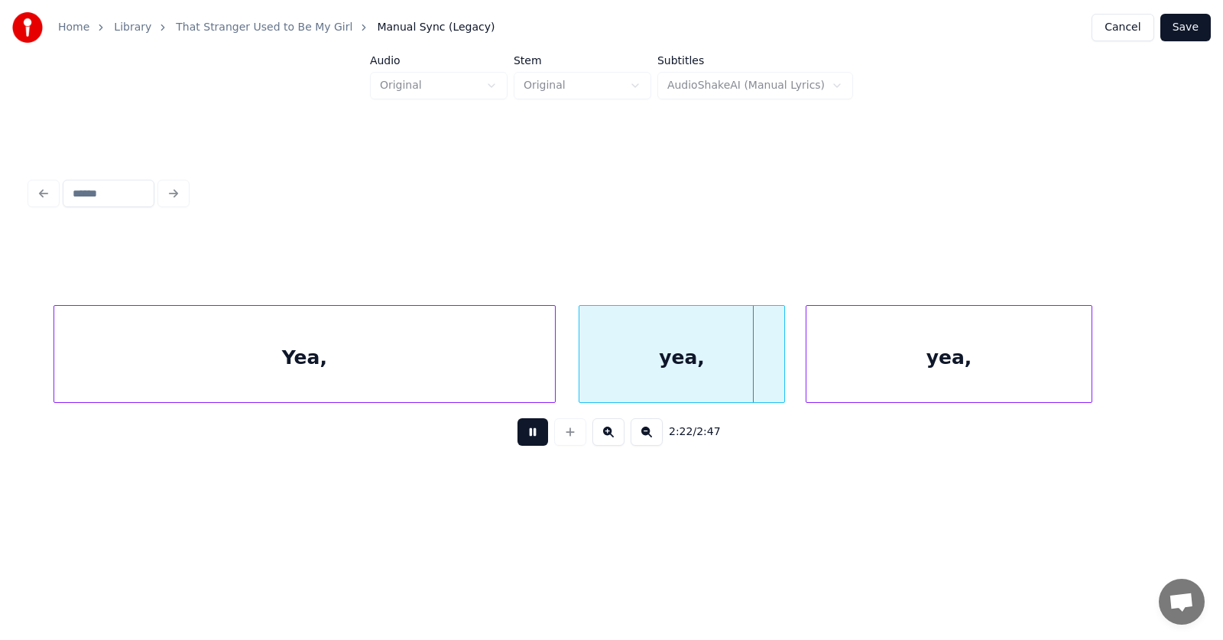
click at [524, 433] on button at bounding box center [532, 432] width 31 height 28
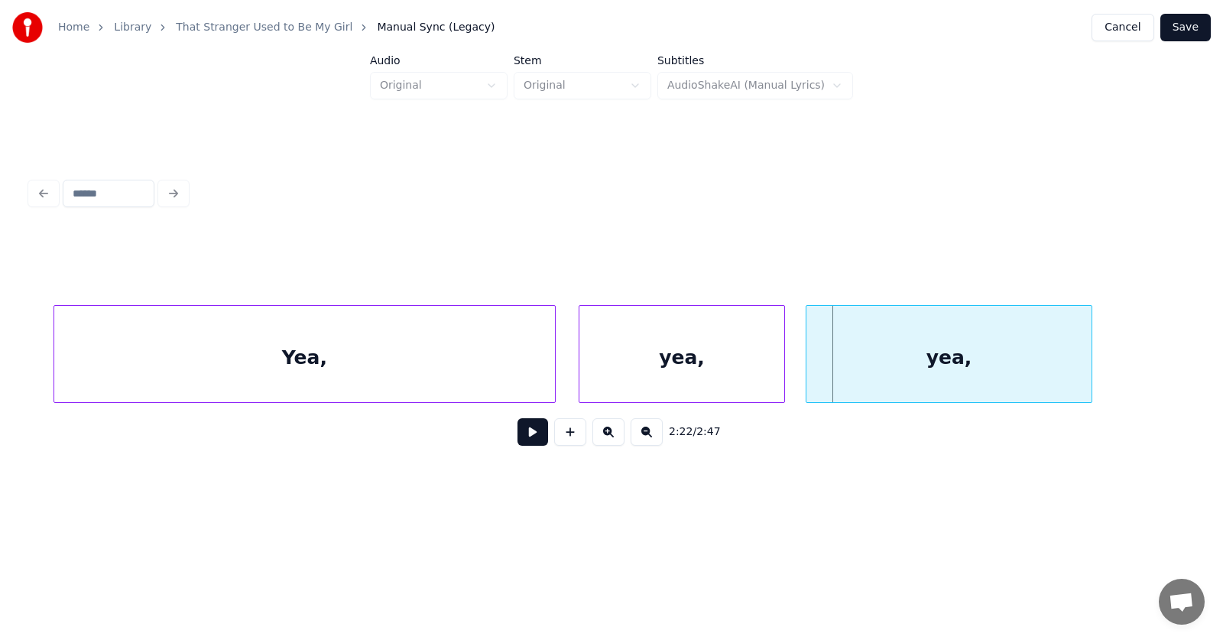
click at [293, 340] on div "Yea," at bounding box center [304, 358] width 501 height 104
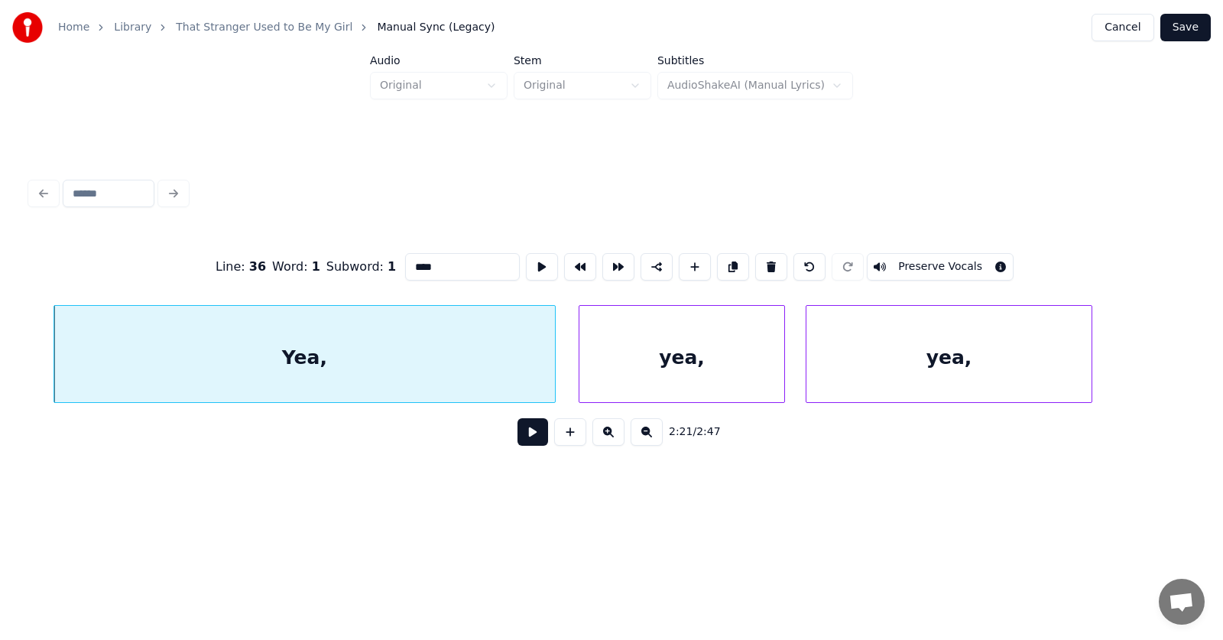
click at [409, 263] on input "****" at bounding box center [462, 267] width 115 height 28
click at [890, 360] on div "yea," at bounding box center [948, 358] width 285 height 104
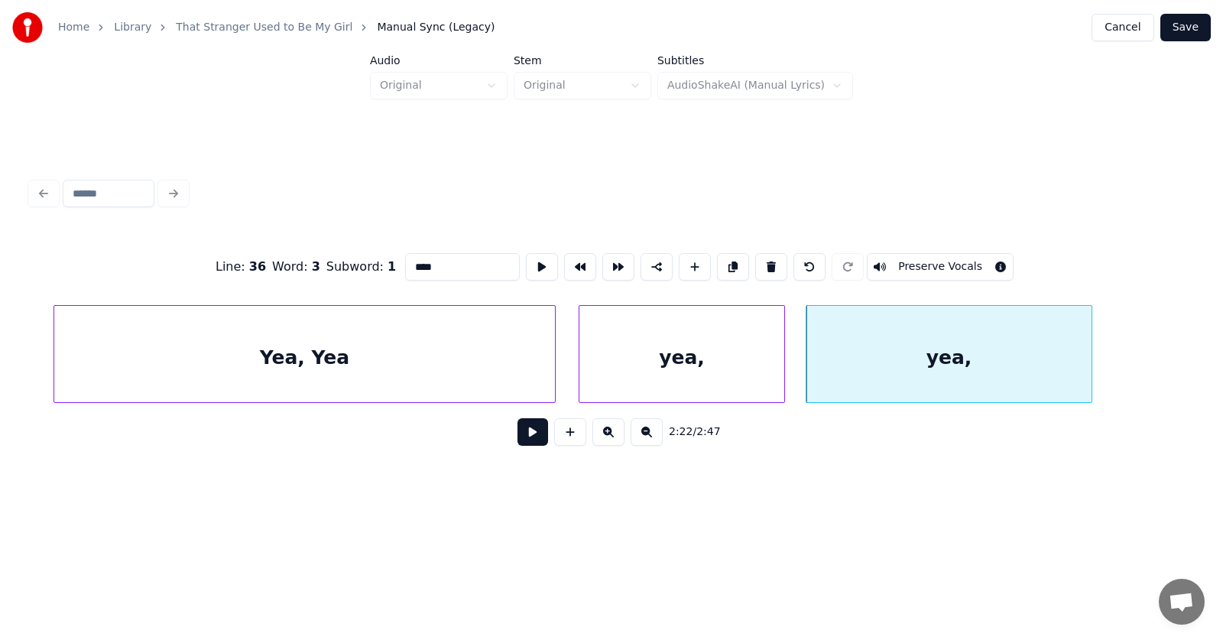
drag, startPoint x: 426, startPoint y: 264, endPoint x: 379, endPoint y: 268, distance: 46.8
click at [405, 268] on input "****" at bounding box center [462, 267] width 115 height 28
type input "****"
click at [530, 439] on button at bounding box center [532, 432] width 31 height 28
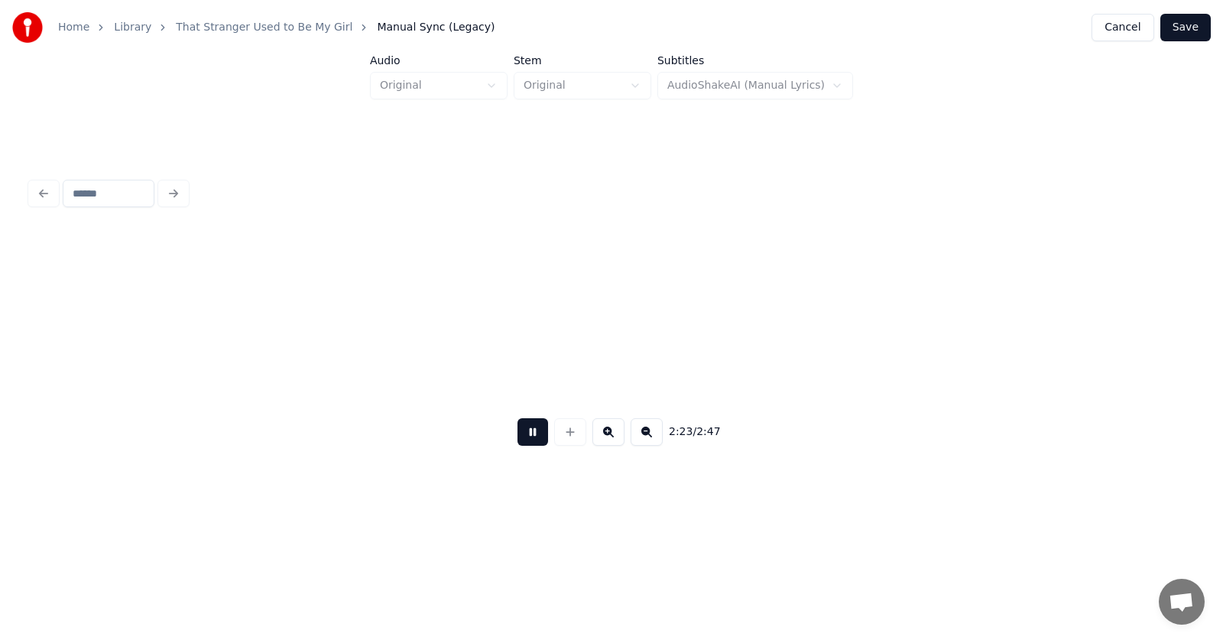
scroll to position [0, 81986]
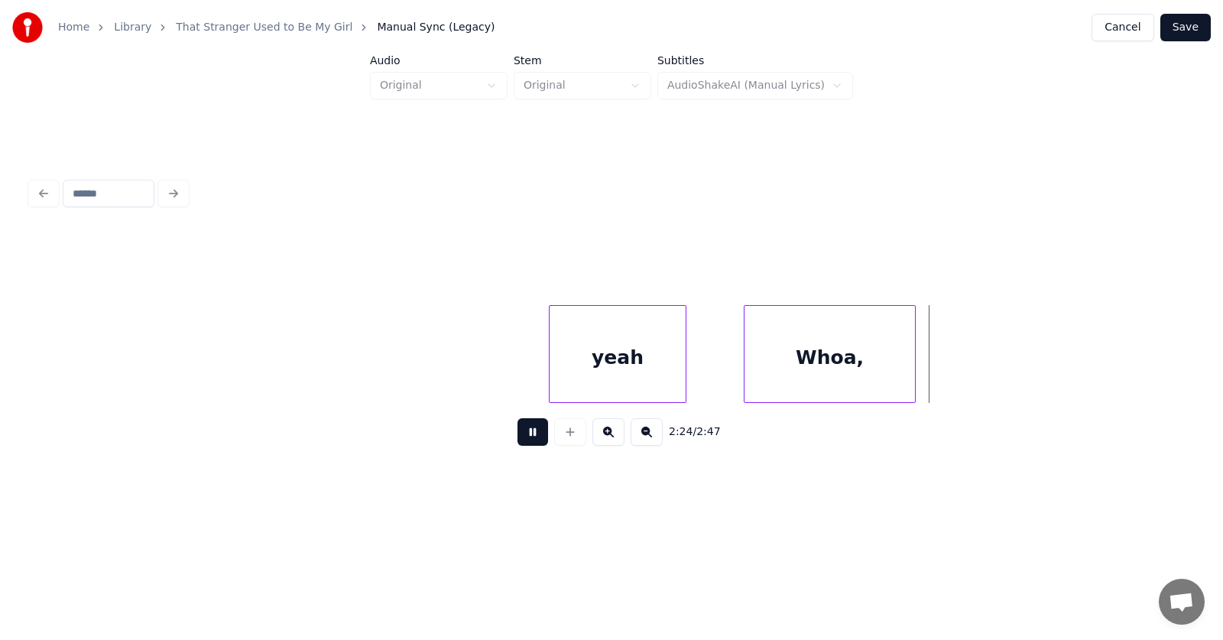
click at [527, 437] on button at bounding box center [532, 432] width 31 height 28
click at [604, 350] on div "yeah" at bounding box center [618, 358] width 136 height 104
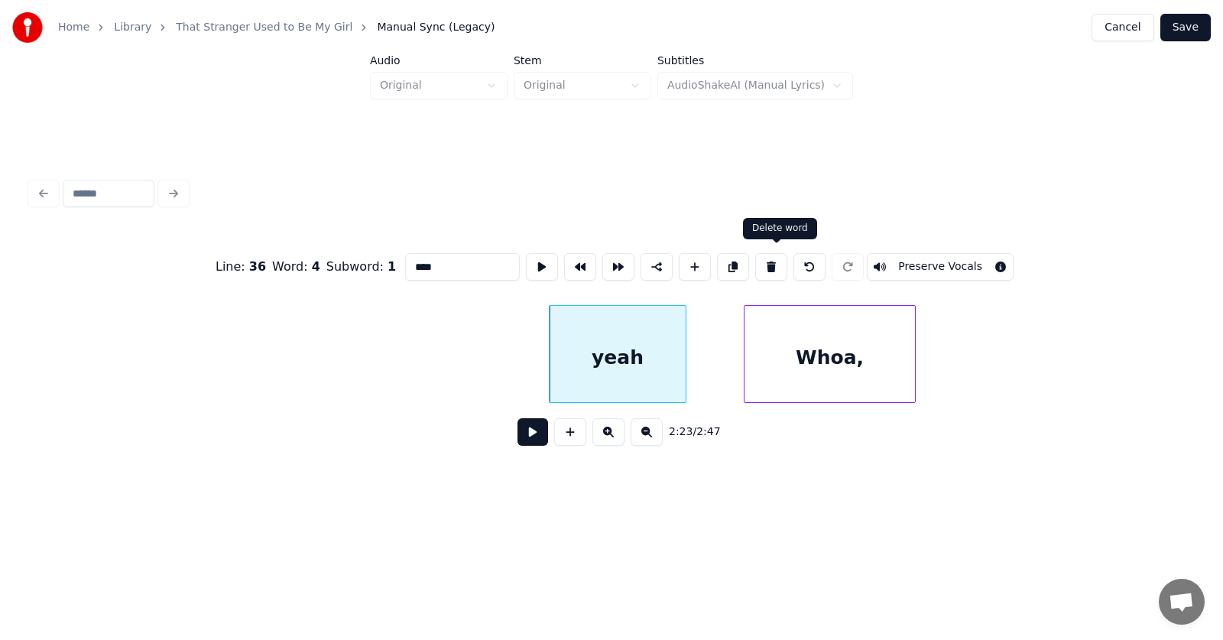
click at [777, 260] on button at bounding box center [771, 267] width 32 height 28
type input "*****"
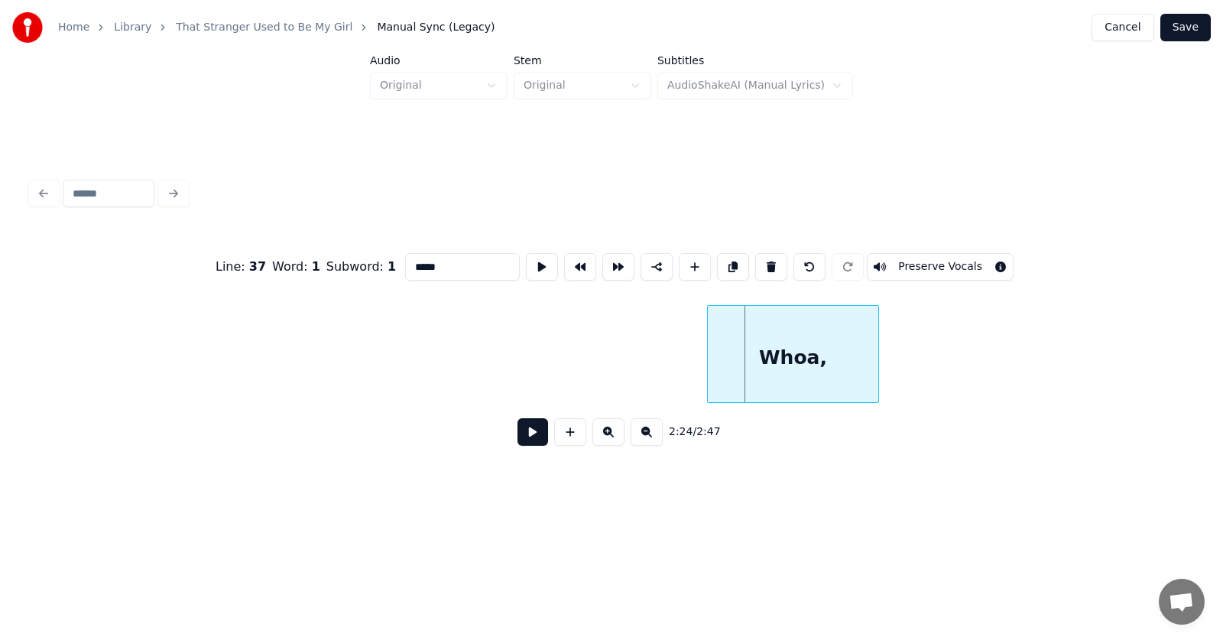
click at [773, 361] on div "Whoa," at bounding box center [793, 358] width 170 height 104
click at [519, 438] on button at bounding box center [532, 432] width 31 height 28
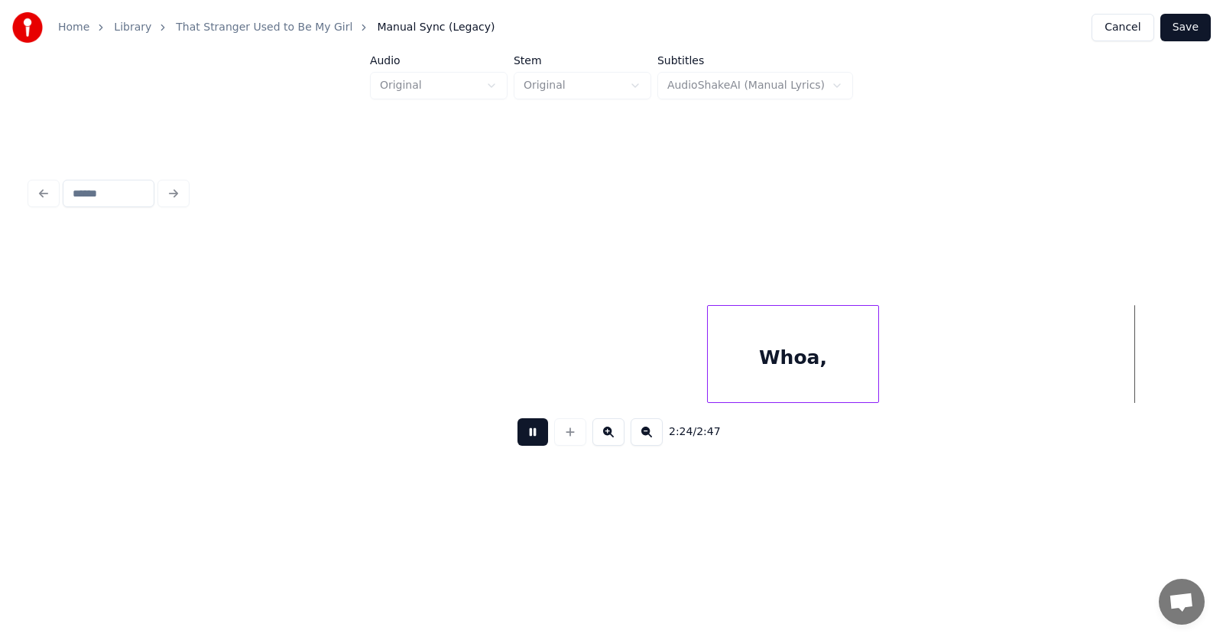
scroll to position [0, 83153]
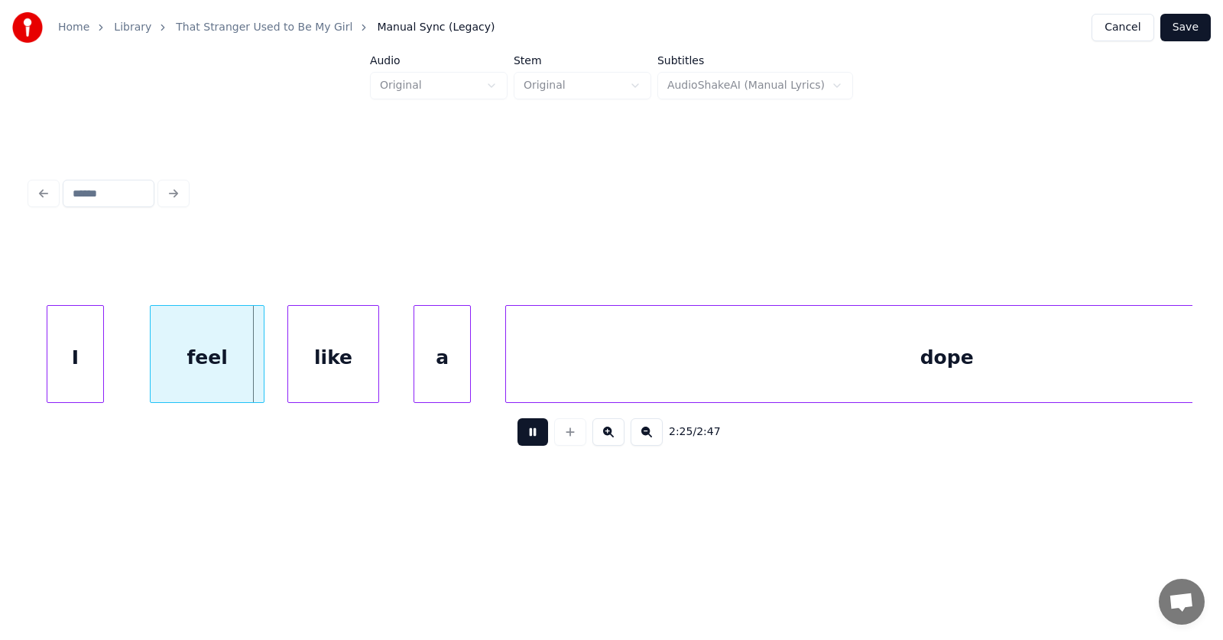
click at [519, 437] on button at bounding box center [532, 432] width 31 height 28
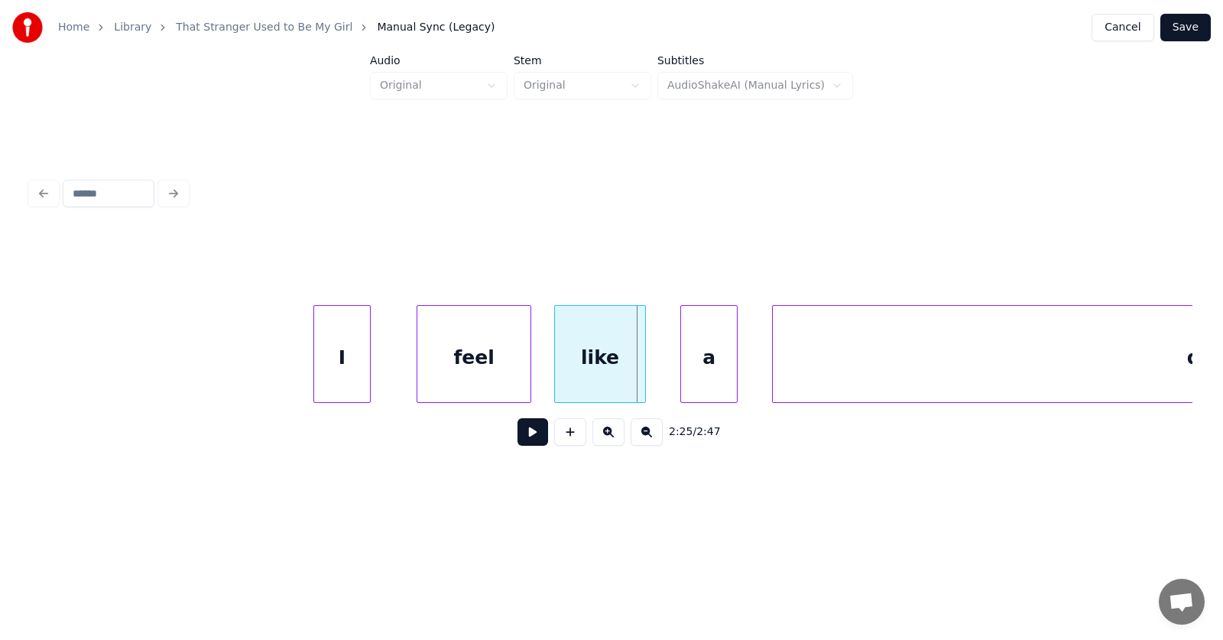
scroll to position [0, 82433]
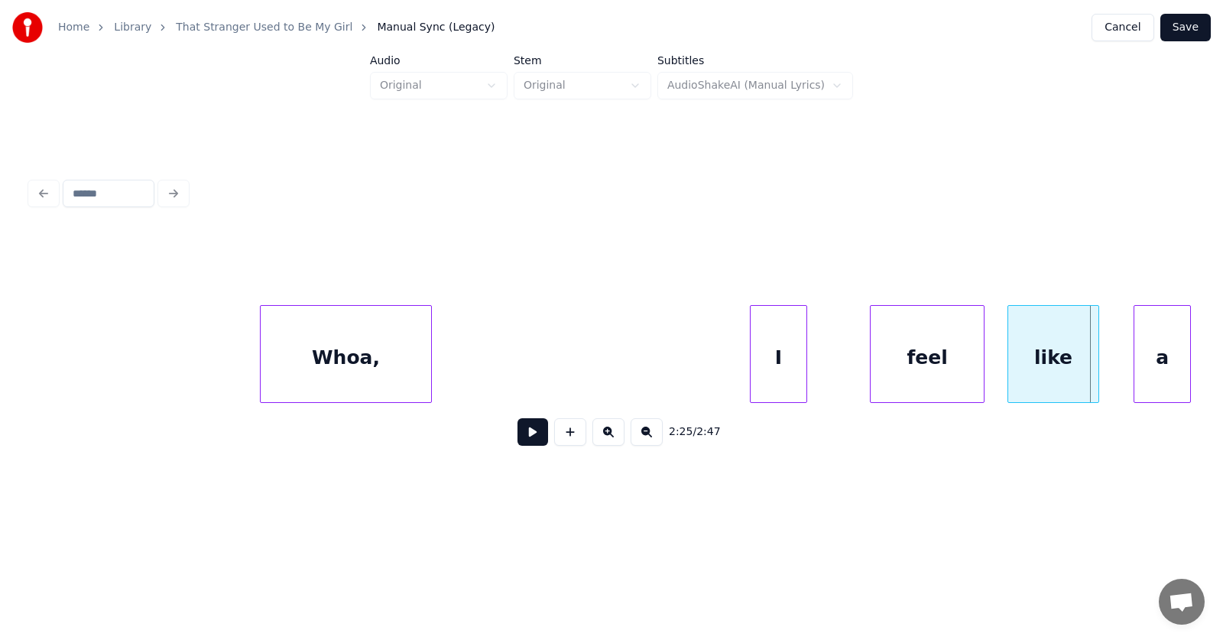
click at [777, 364] on div "I" at bounding box center [779, 358] width 56 height 104
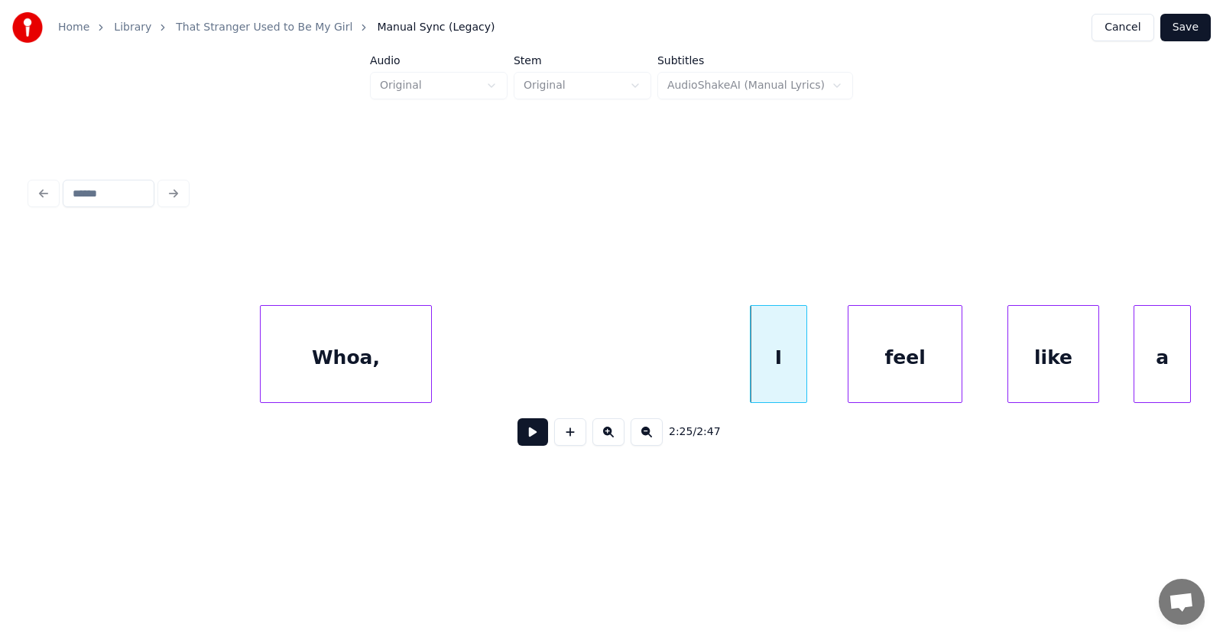
click at [885, 377] on div "feel" at bounding box center [904, 358] width 113 height 104
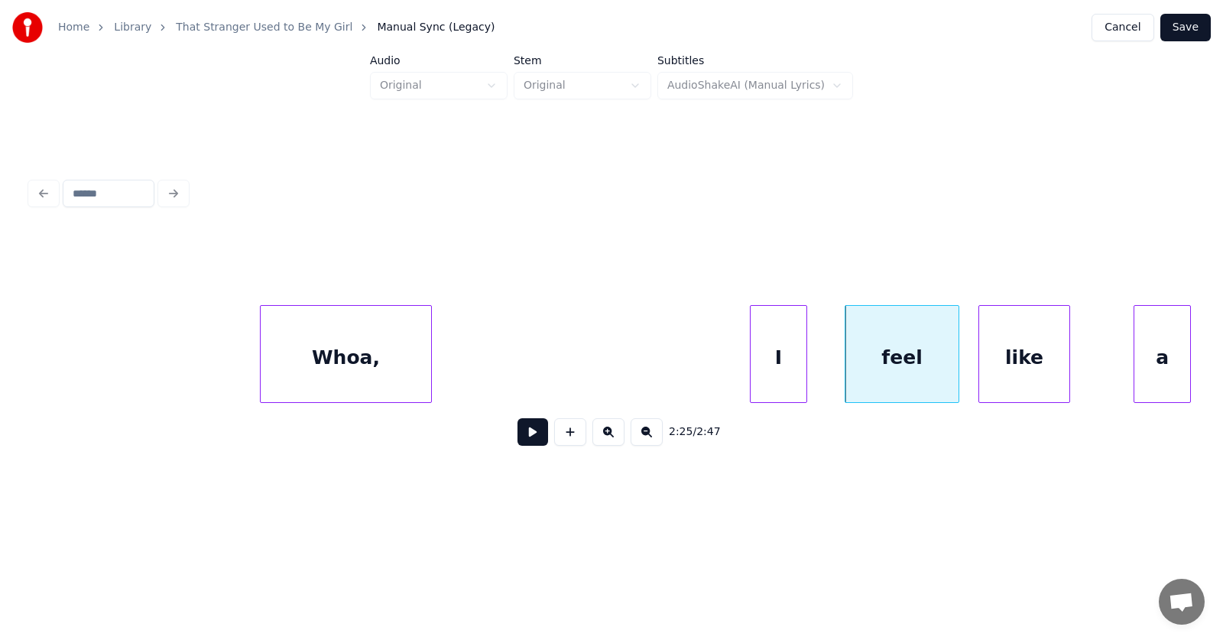
click at [990, 375] on div "like" at bounding box center [1024, 358] width 90 height 104
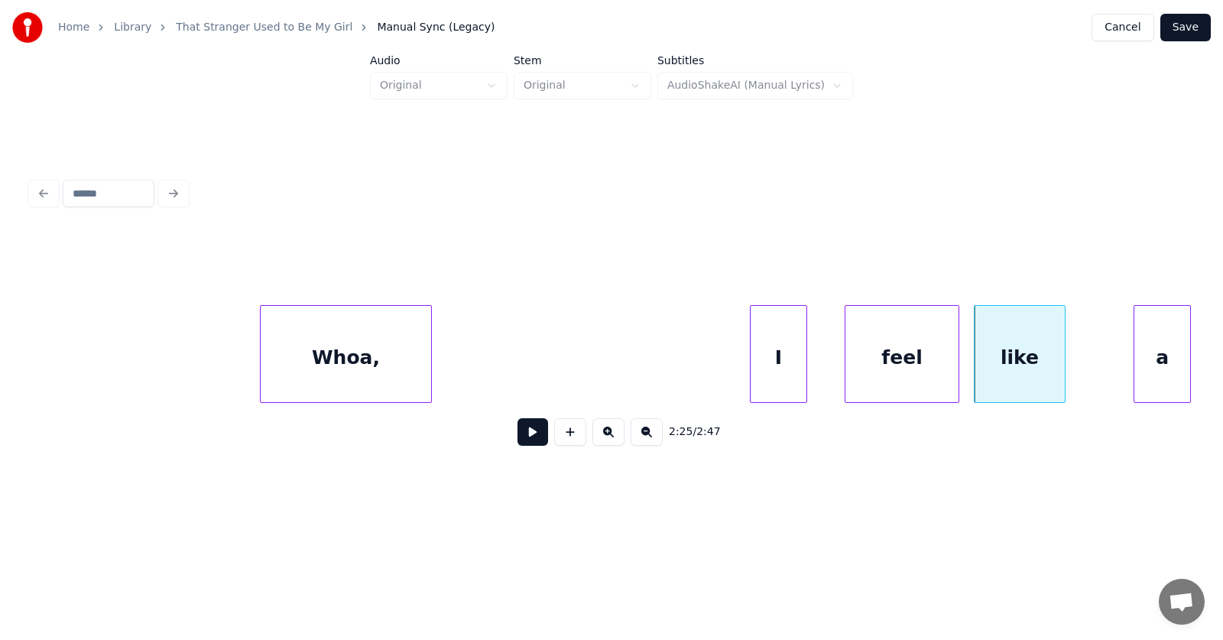
click at [781, 364] on div "I" at bounding box center [779, 358] width 56 height 104
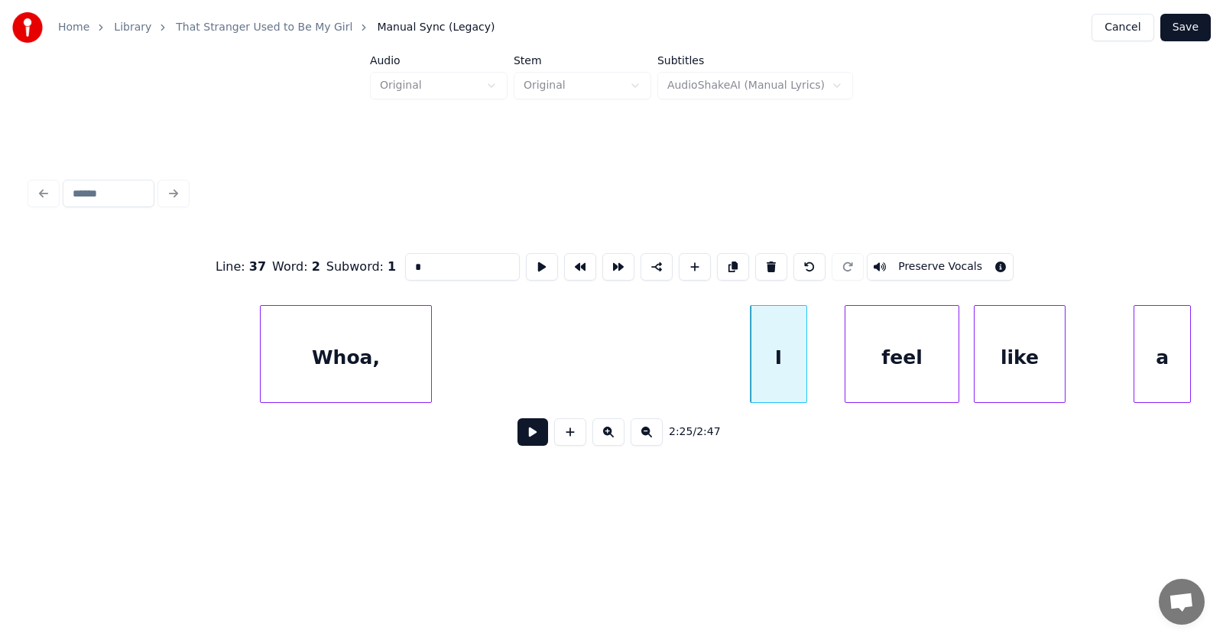
click at [517, 436] on button at bounding box center [532, 432] width 31 height 28
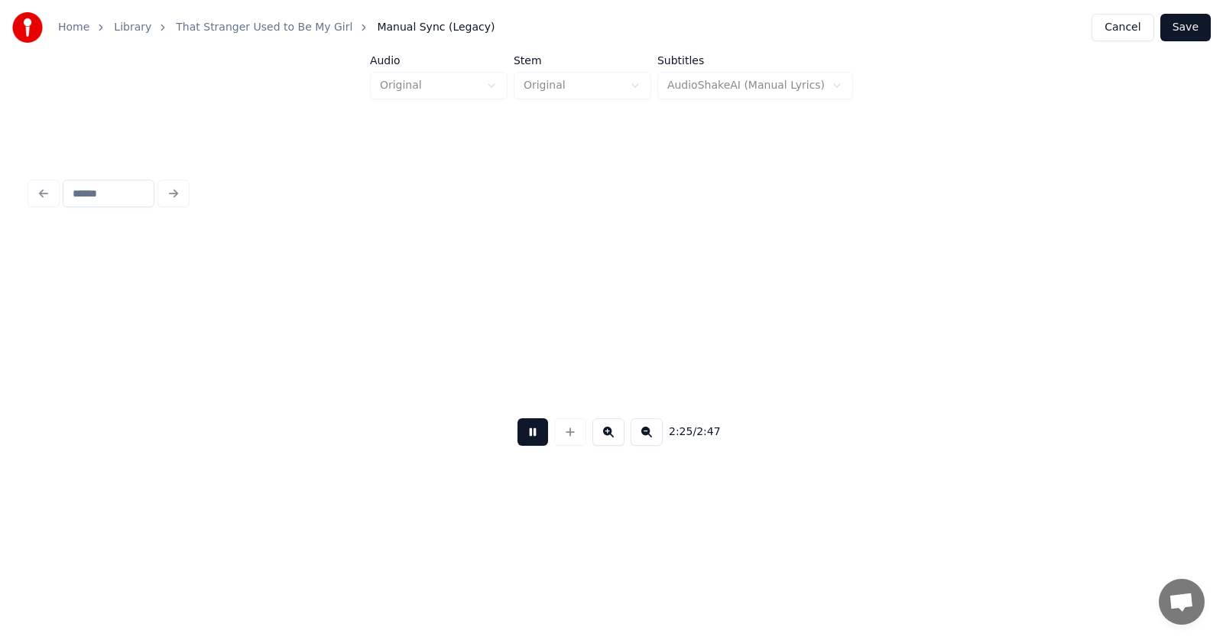
scroll to position [0, 83603]
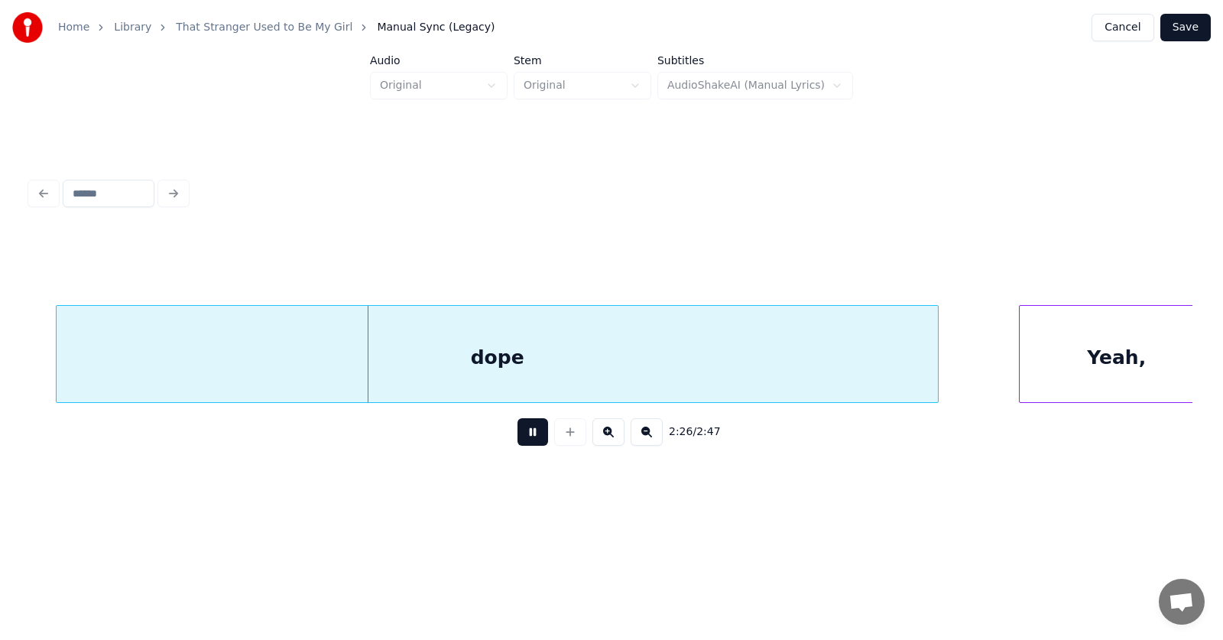
click at [517, 436] on button at bounding box center [532, 432] width 31 height 28
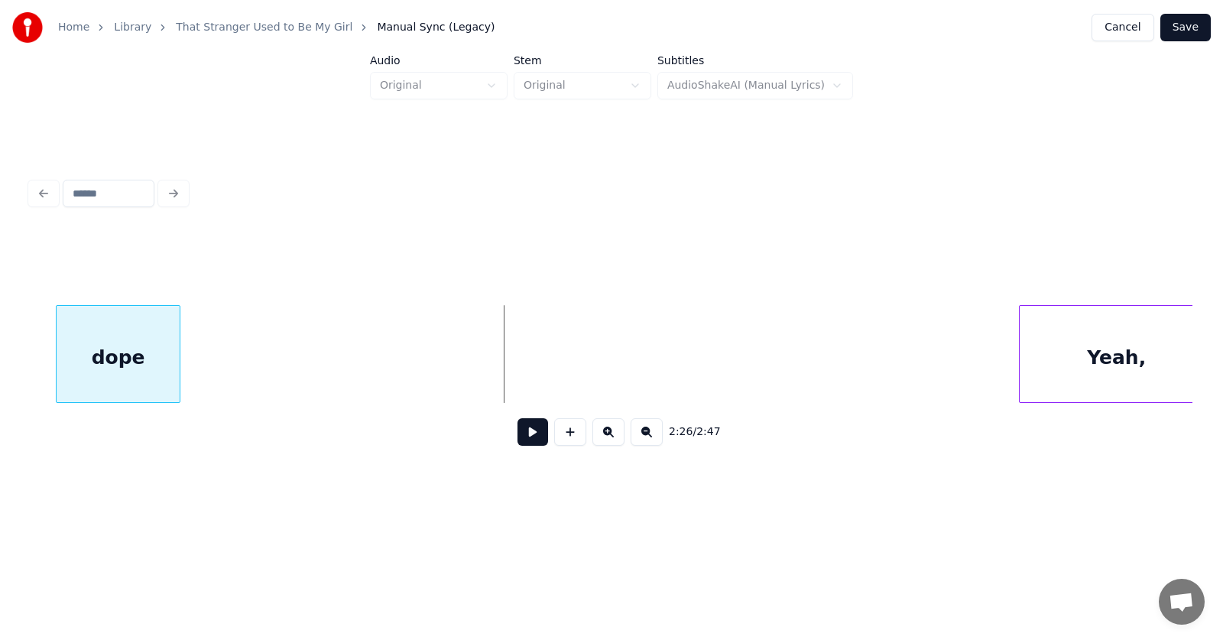
click at [177, 376] on div at bounding box center [177, 354] width 5 height 96
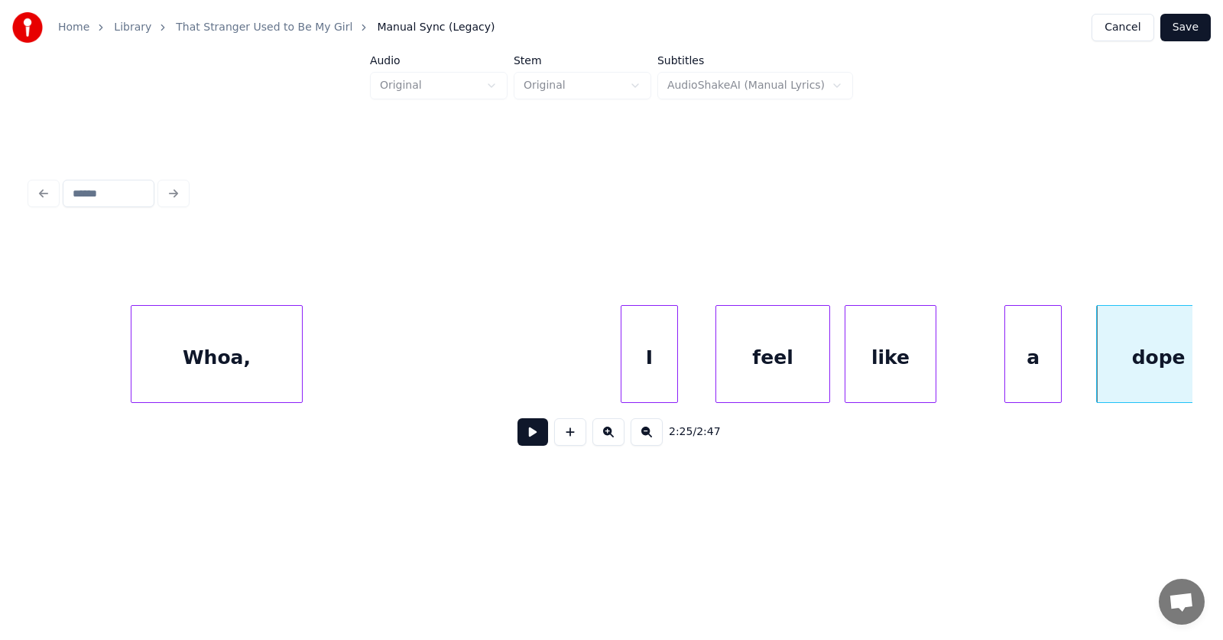
scroll to position [0, 82627]
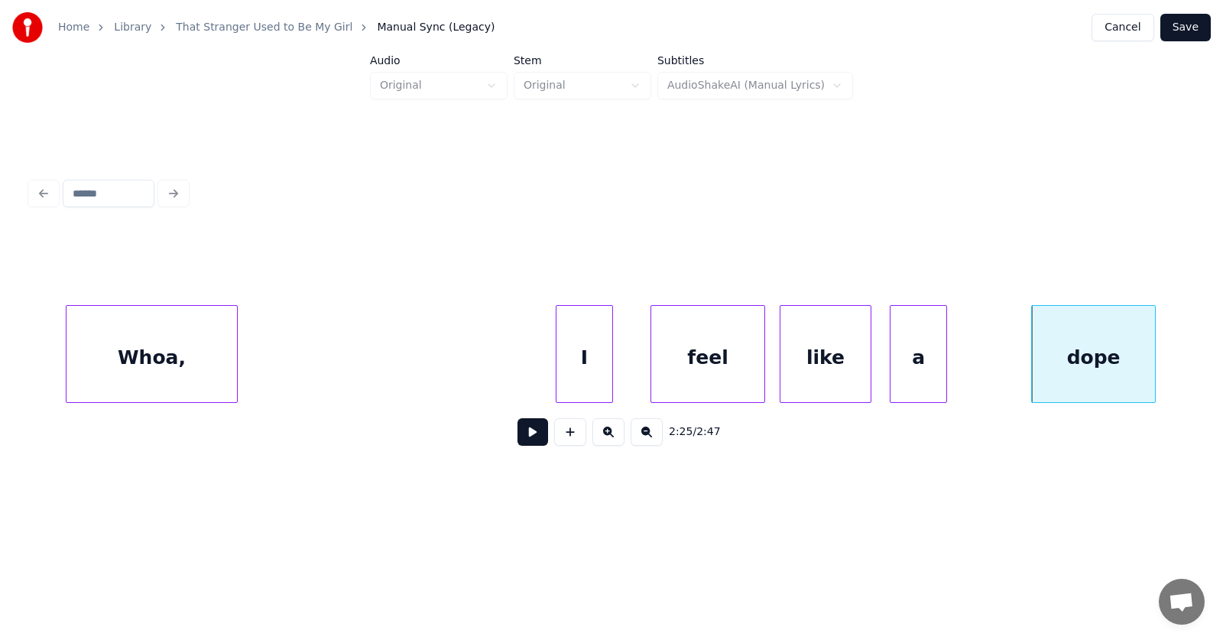
click at [927, 368] on div "a" at bounding box center [918, 358] width 56 height 104
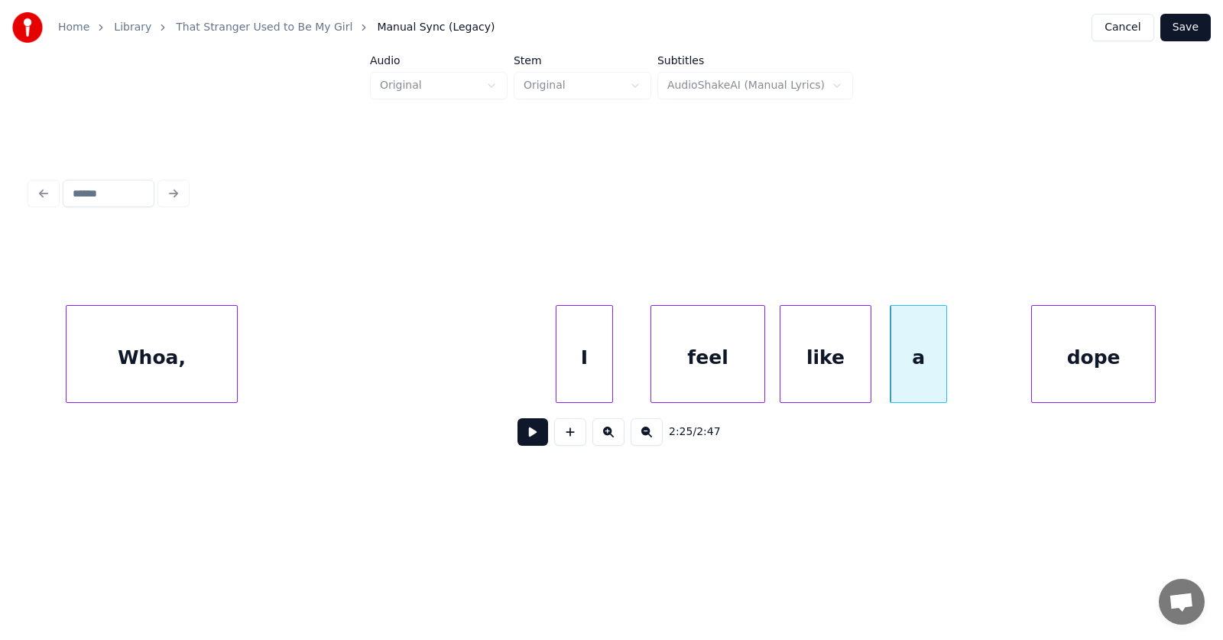
click at [580, 359] on div "I" at bounding box center [584, 358] width 56 height 104
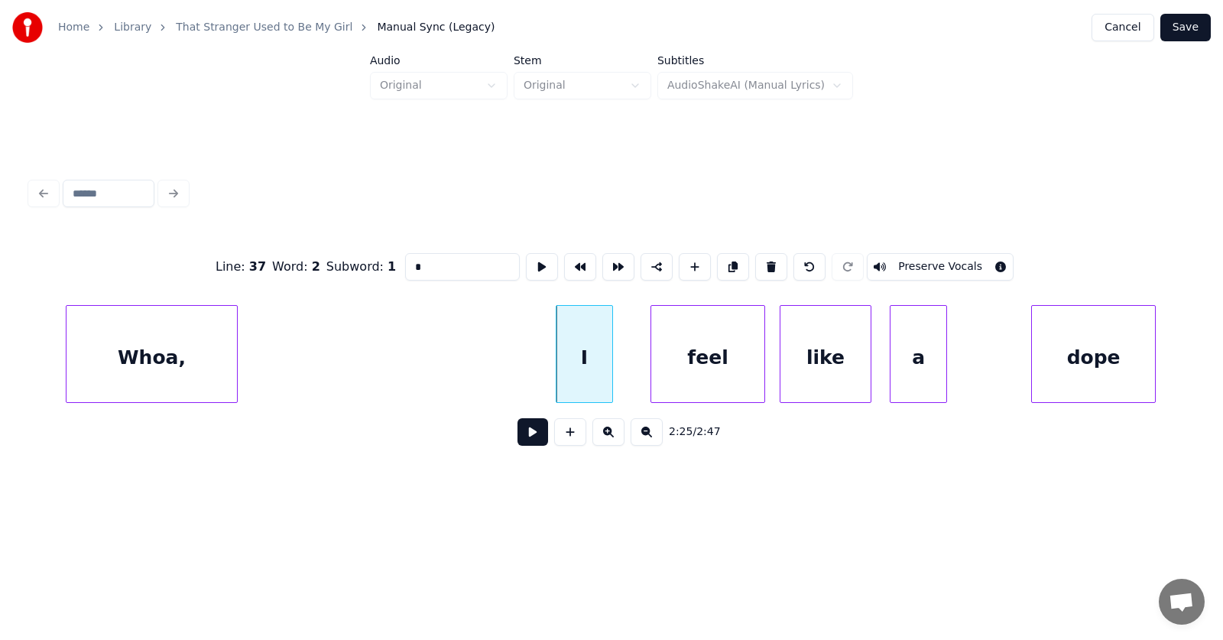
click at [725, 367] on div "feel" at bounding box center [707, 358] width 113 height 104
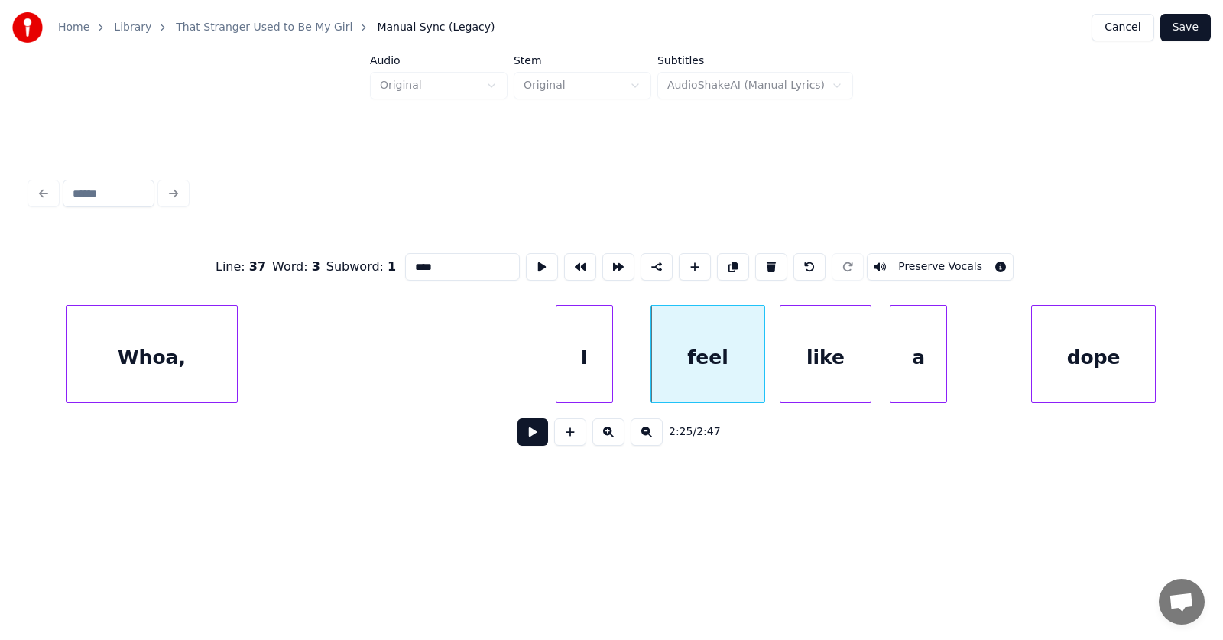
drag, startPoint x: 423, startPoint y: 256, endPoint x: 373, endPoint y: 259, distance: 49.8
click at [405, 259] on input "****" at bounding box center [462, 267] width 115 height 28
click at [816, 362] on div "like" at bounding box center [825, 358] width 90 height 104
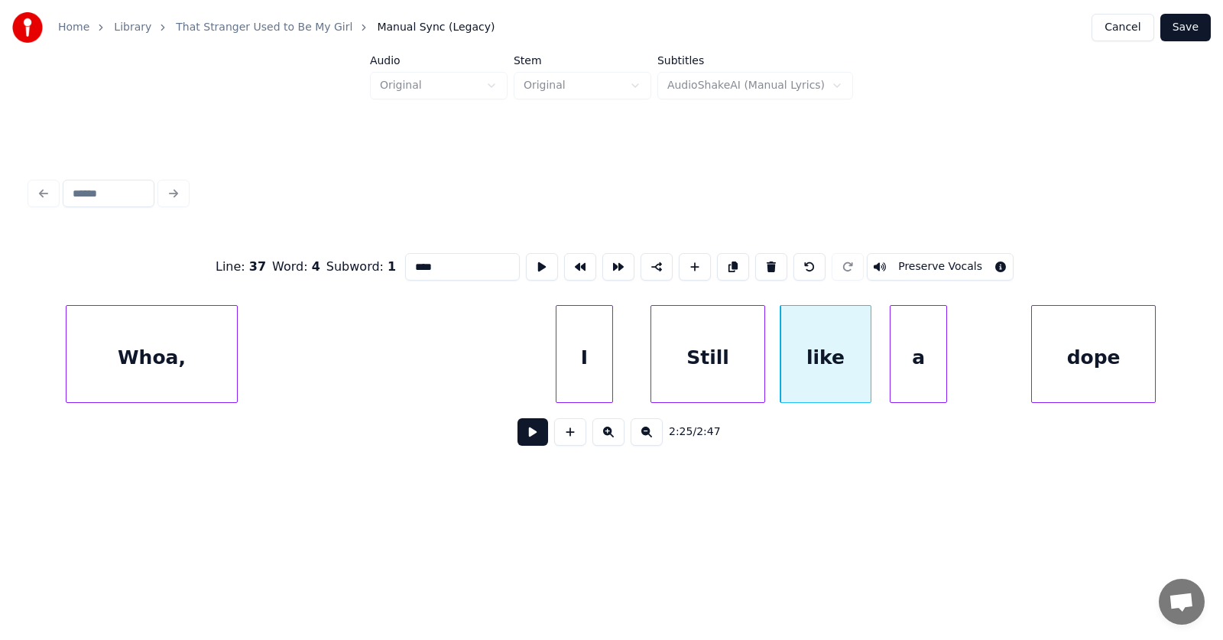
drag, startPoint x: 430, startPoint y: 258, endPoint x: 382, endPoint y: 259, distance: 47.4
click at [405, 259] on input "****" at bounding box center [462, 267] width 115 height 28
click at [929, 375] on div "a" at bounding box center [918, 358] width 56 height 104
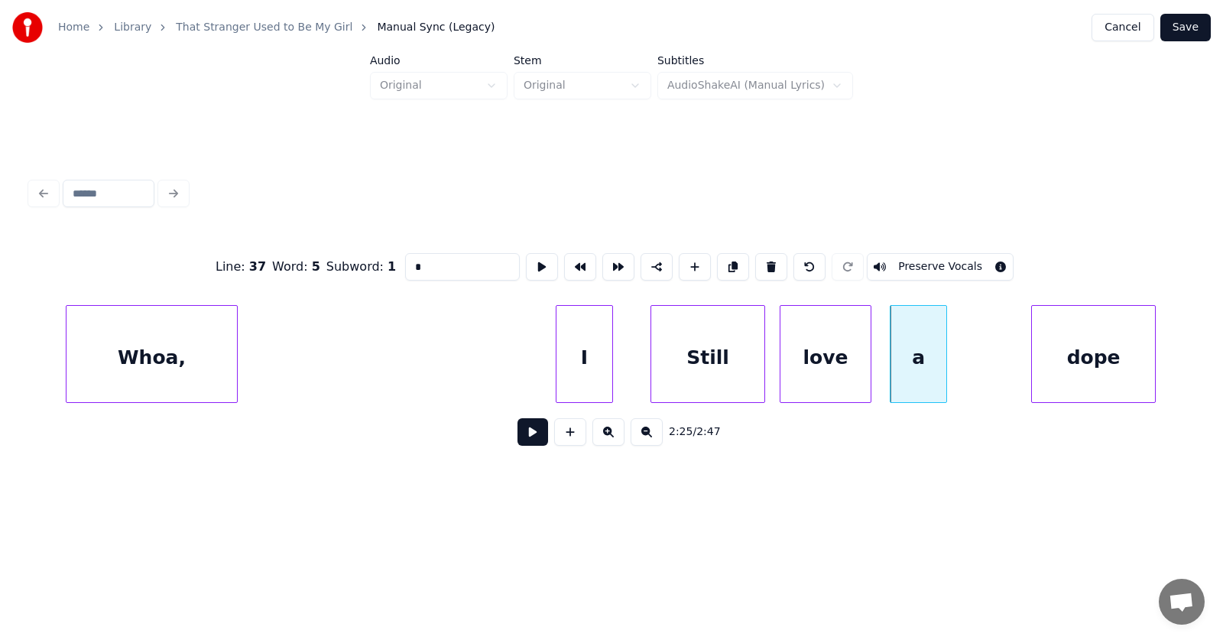
drag, startPoint x: 396, startPoint y: 265, endPoint x: 379, endPoint y: 265, distance: 16.8
click at [405, 265] on input "*" at bounding box center [462, 267] width 115 height 28
click at [1033, 375] on div "dope" at bounding box center [1030, 358] width 123 height 104
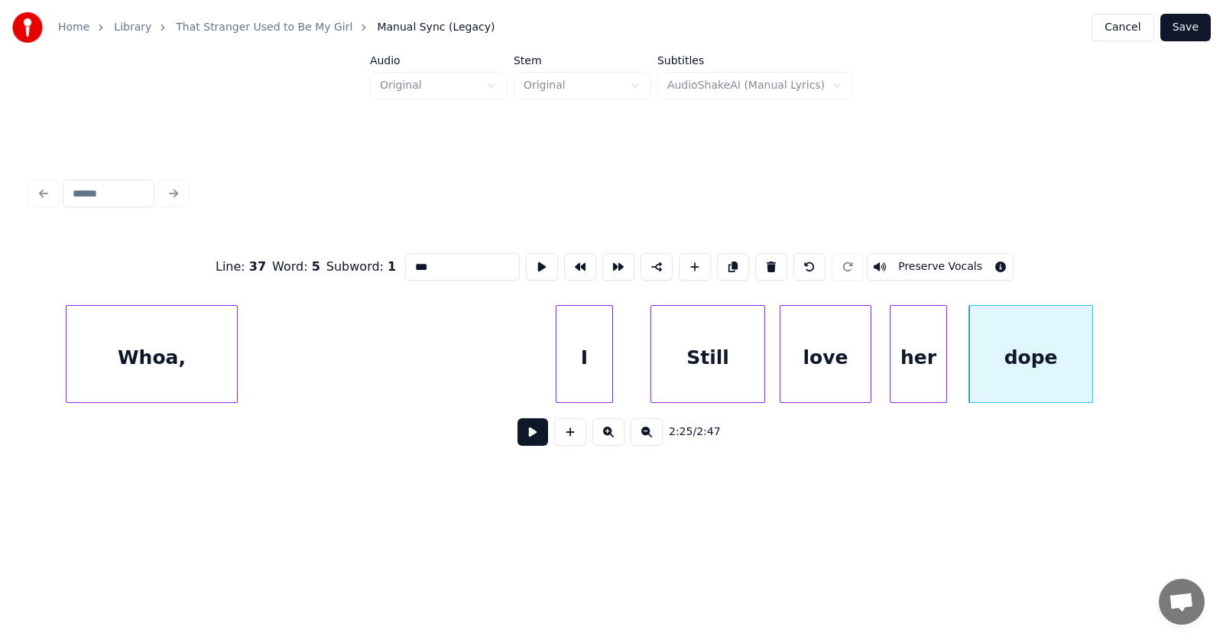
type input "***"
click at [517, 435] on button at bounding box center [532, 432] width 31 height 28
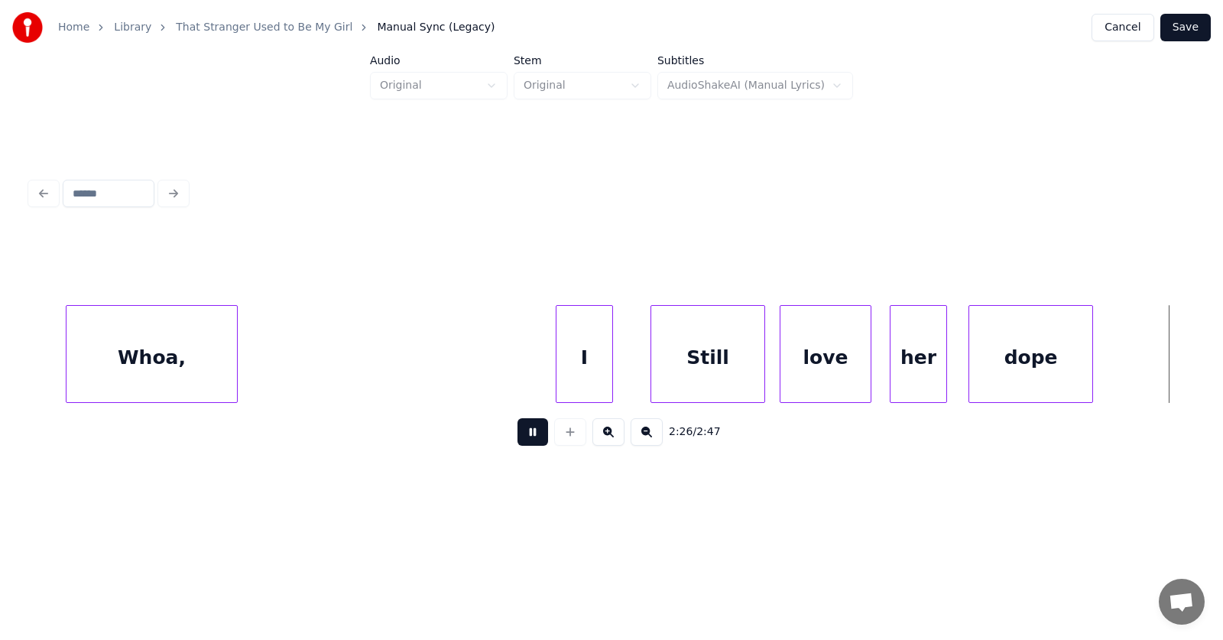
scroll to position [0, 83792]
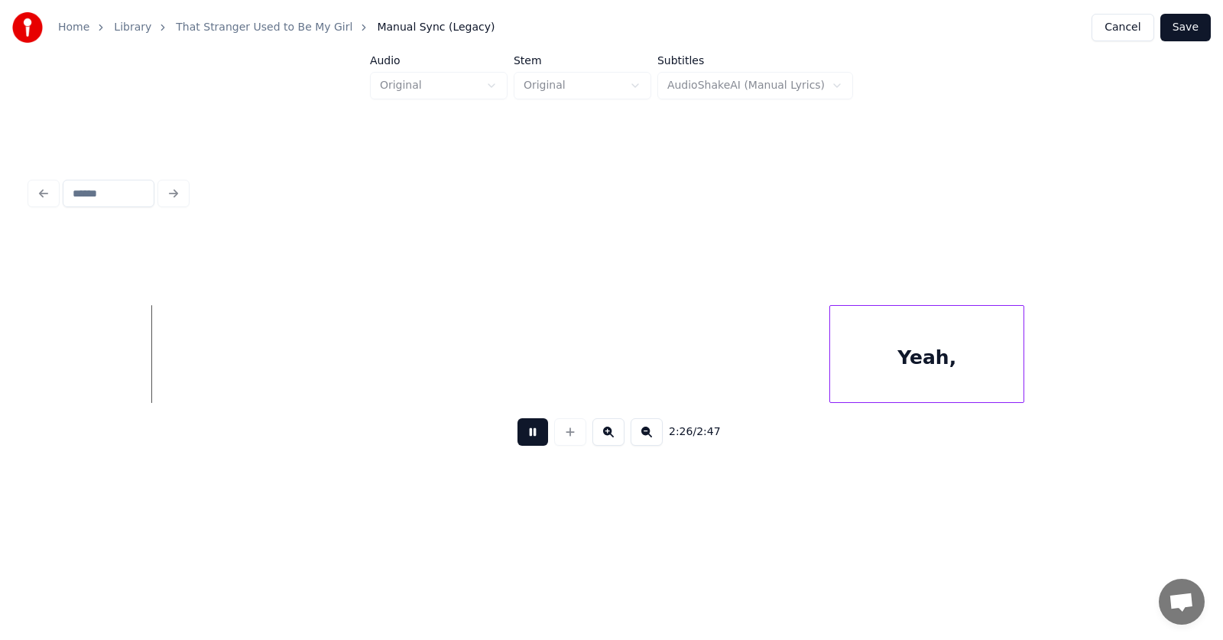
click at [517, 435] on button at bounding box center [532, 432] width 31 height 28
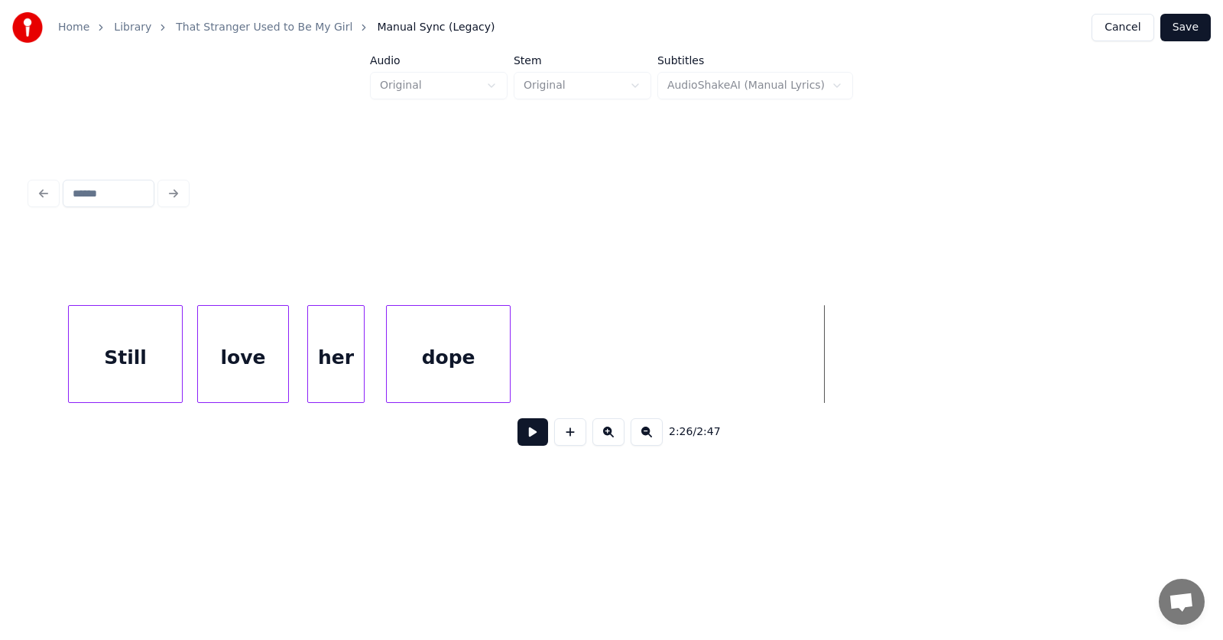
scroll to position [0, 82821]
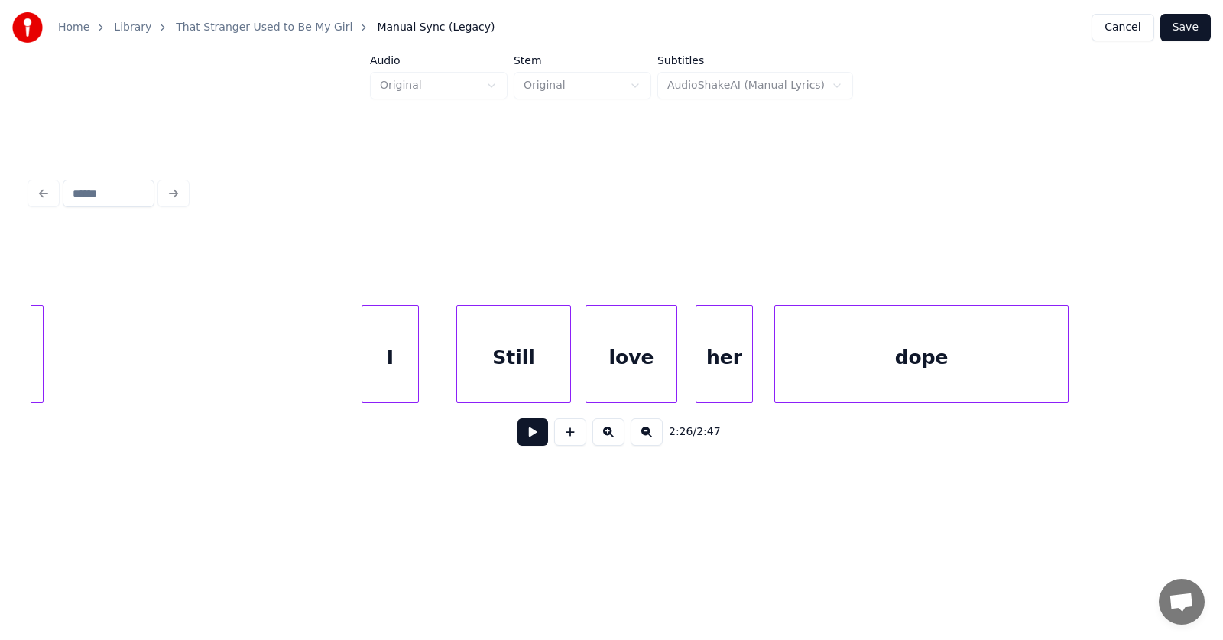
click at [1068, 371] on div at bounding box center [1065, 354] width 5 height 96
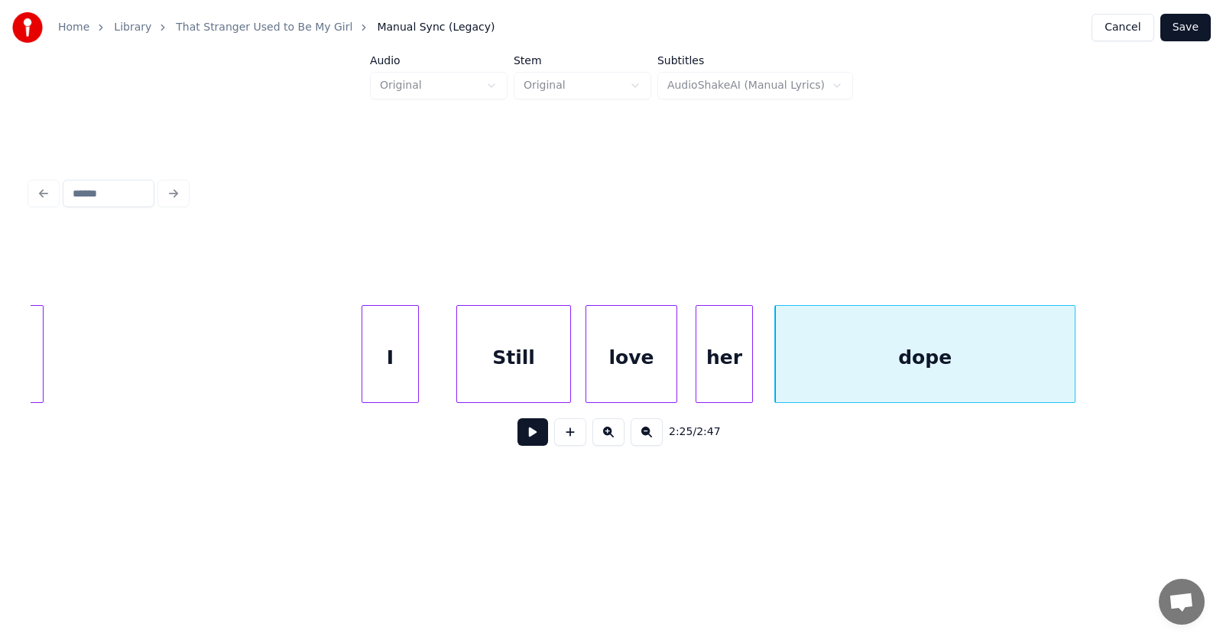
click at [965, 365] on div "dope" at bounding box center [925, 358] width 300 height 104
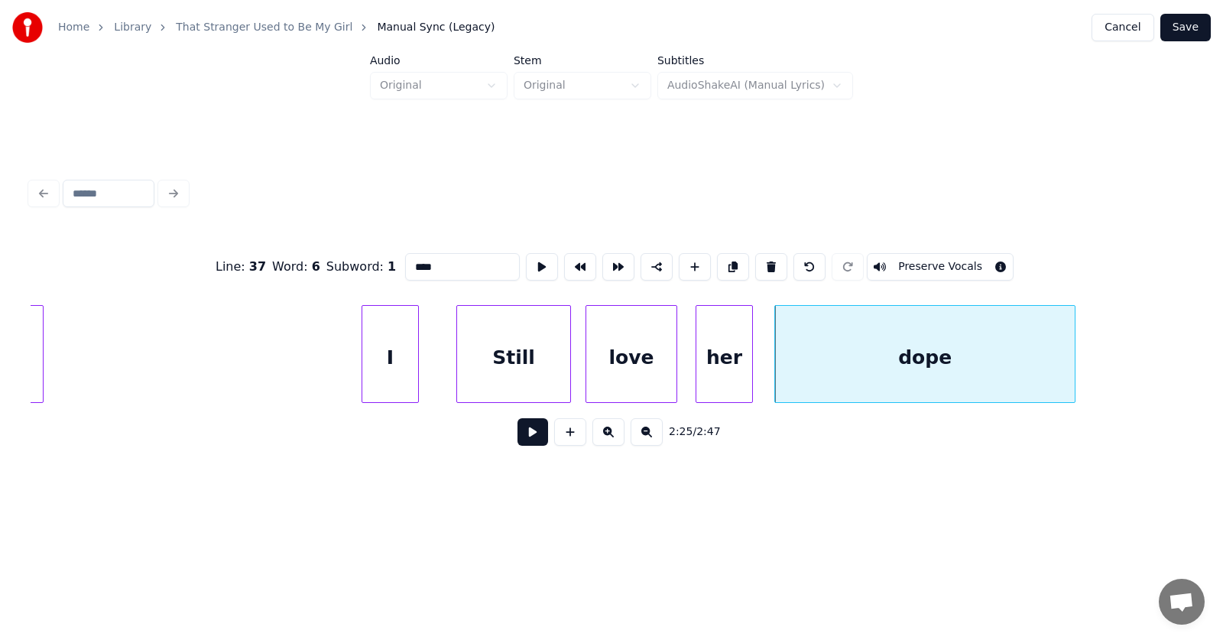
drag, startPoint x: 449, startPoint y: 268, endPoint x: 376, endPoint y: 264, distance: 72.7
click at [405, 264] on input "****" at bounding box center [462, 267] width 115 height 28
type input "**"
click at [526, 258] on button at bounding box center [542, 267] width 32 height 28
click at [520, 435] on button at bounding box center [532, 432] width 31 height 28
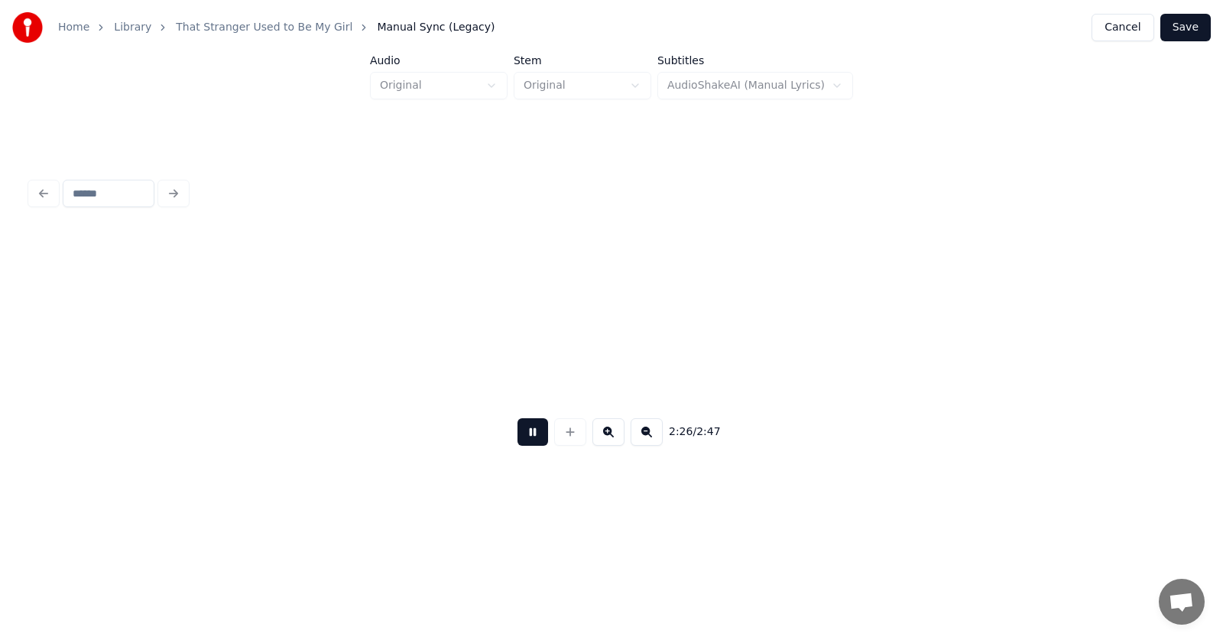
scroll to position [0, 83988]
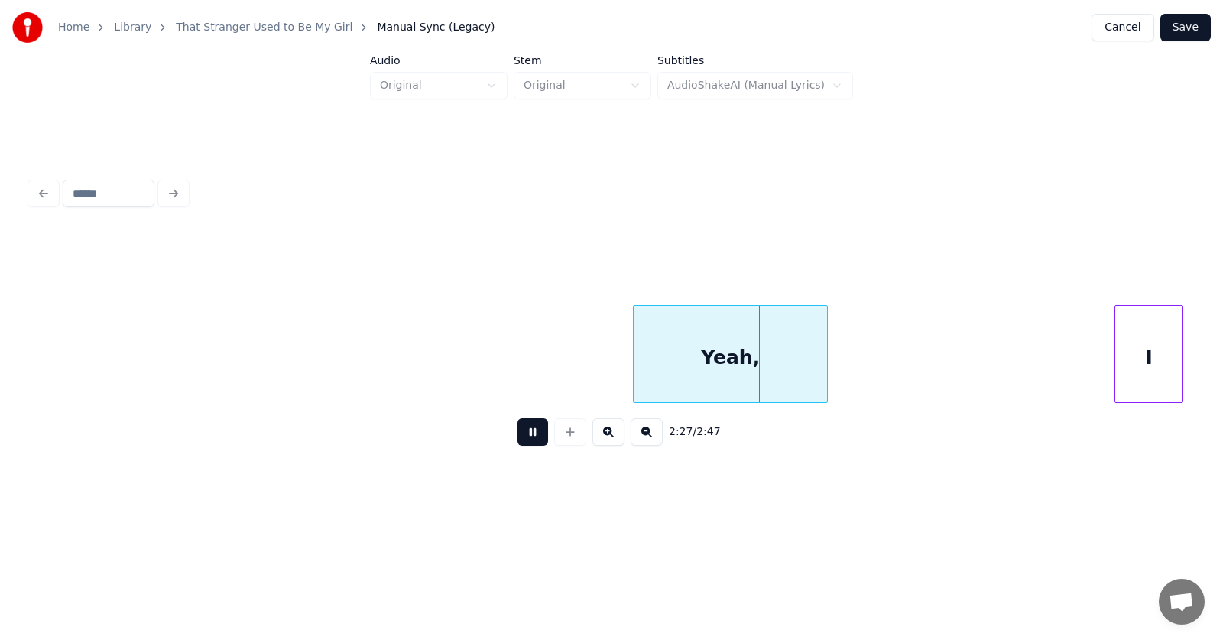
click at [520, 433] on button at bounding box center [532, 432] width 31 height 28
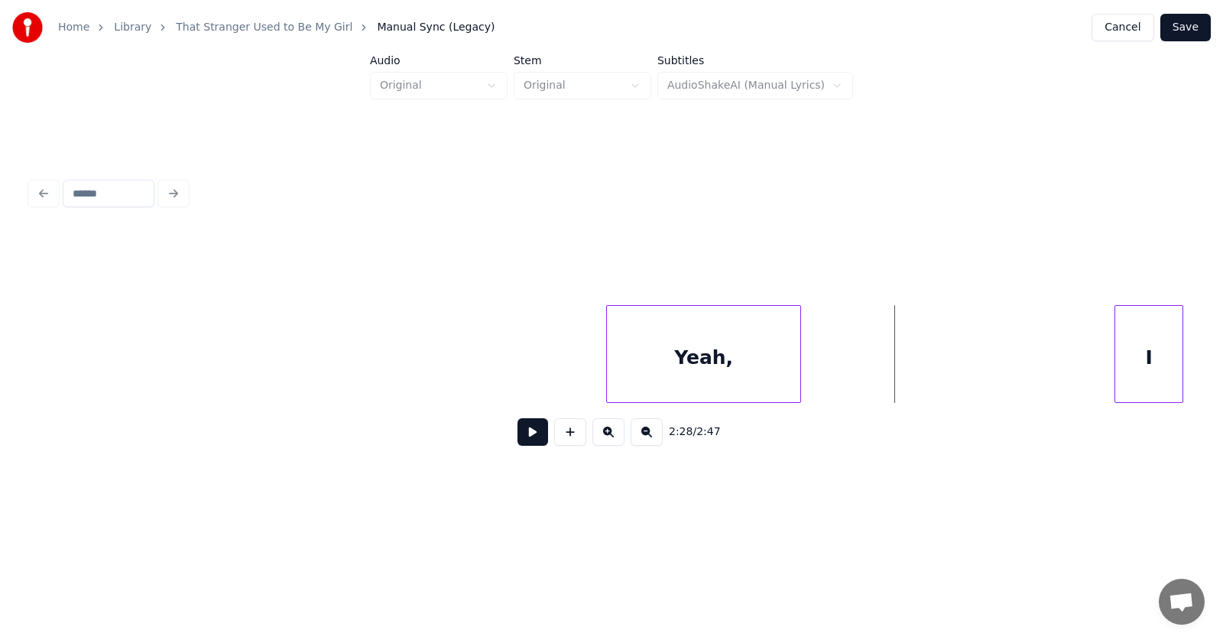
click at [699, 356] on div "Yeah," at bounding box center [703, 358] width 193 height 104
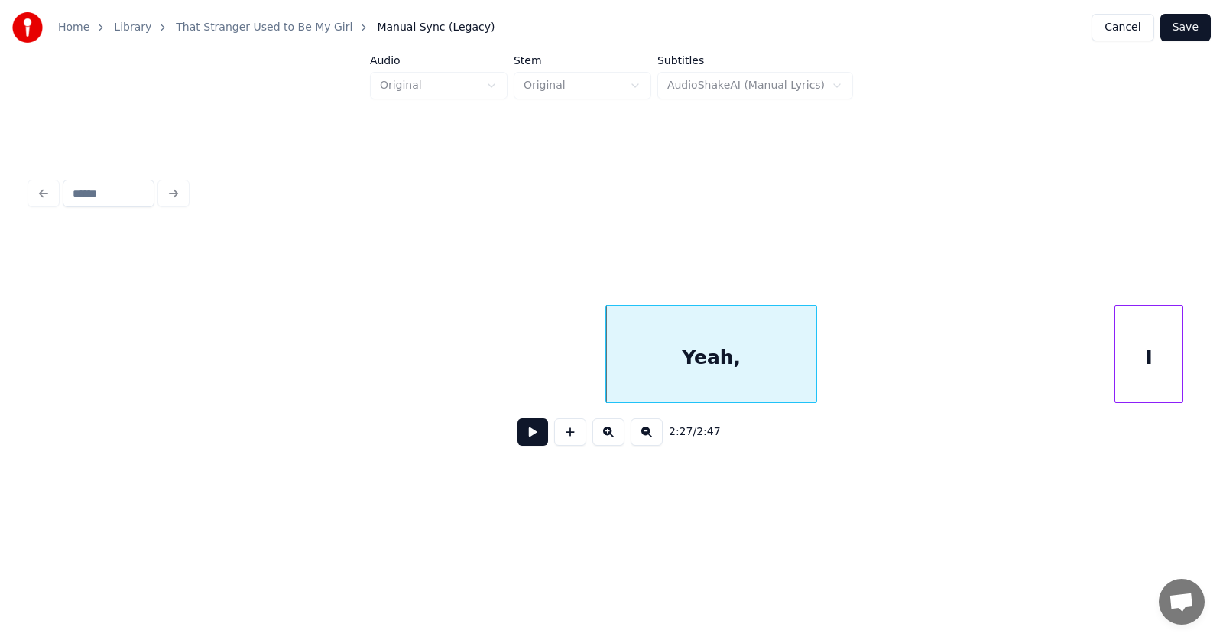
click at [815, 361] on div at bounding box center [814, 354] width 5 height 96
click at [521, 443] on button at bounding box center [532, 432] width 31 height 28
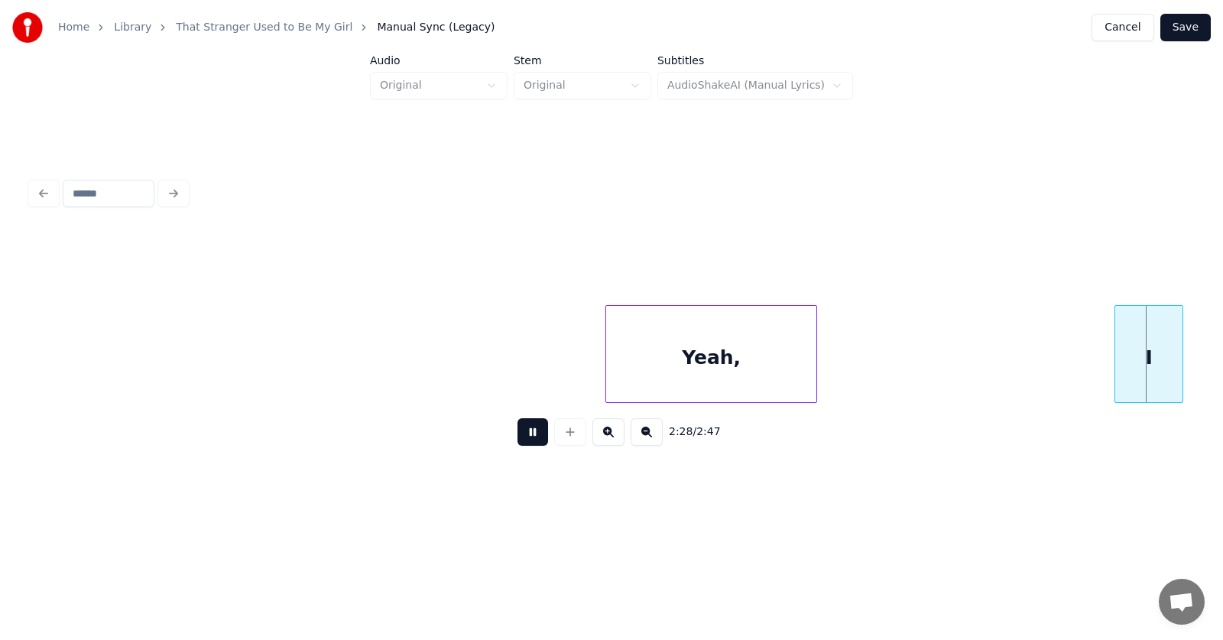
scroll to position [0, 85152]
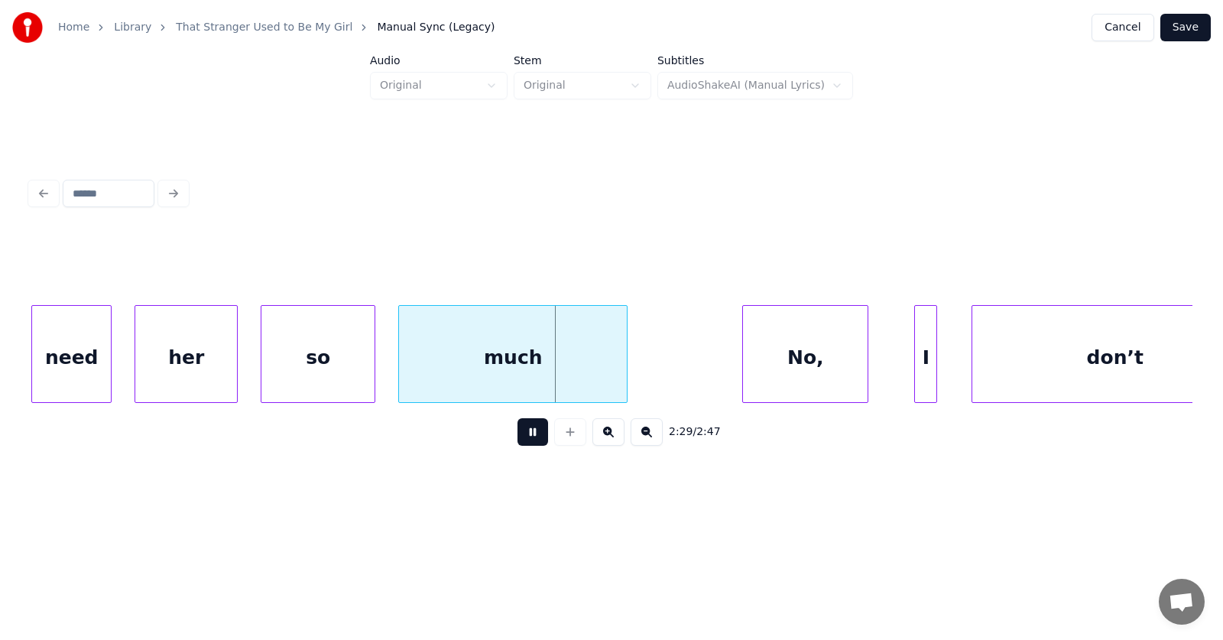
click at [521, 443] on button at bounding box center [532, 432] width 31 height 28
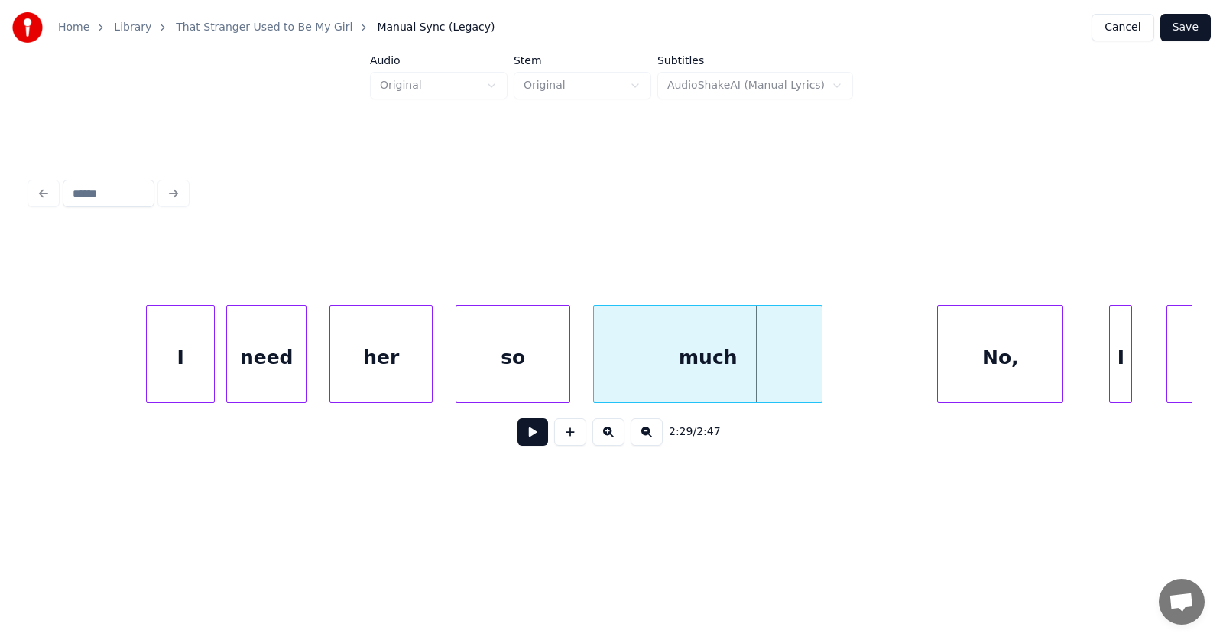
scroll to position [0, 84698]
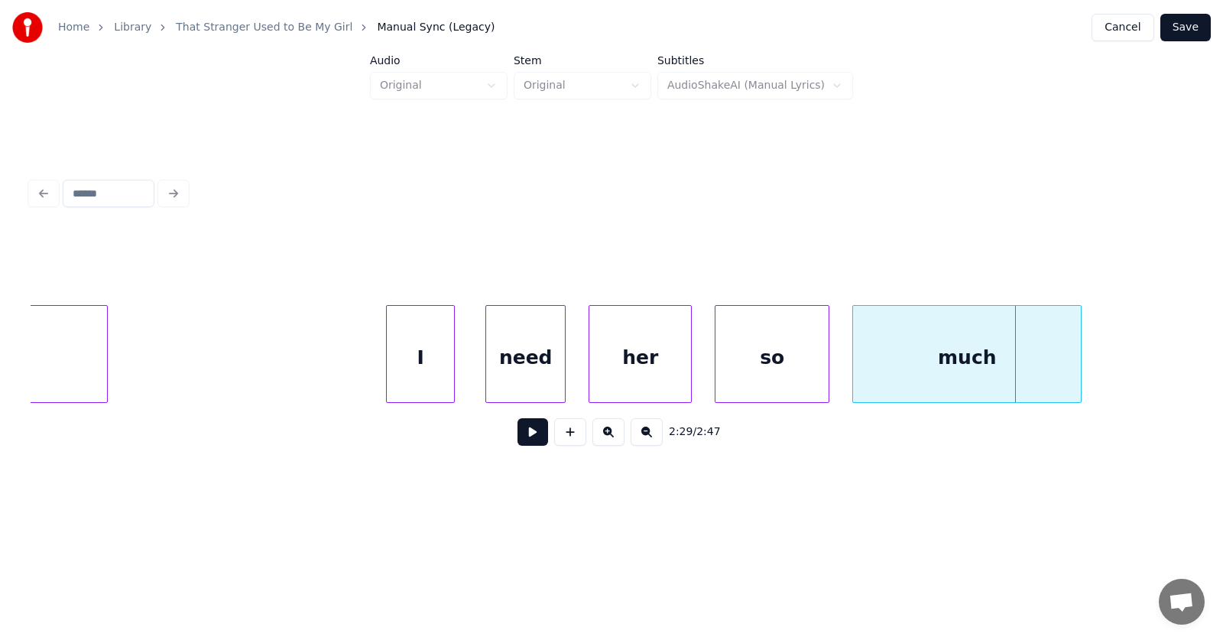
click at [424, 371] on div "I" at bounding box center [420, 358] width 67 height 104
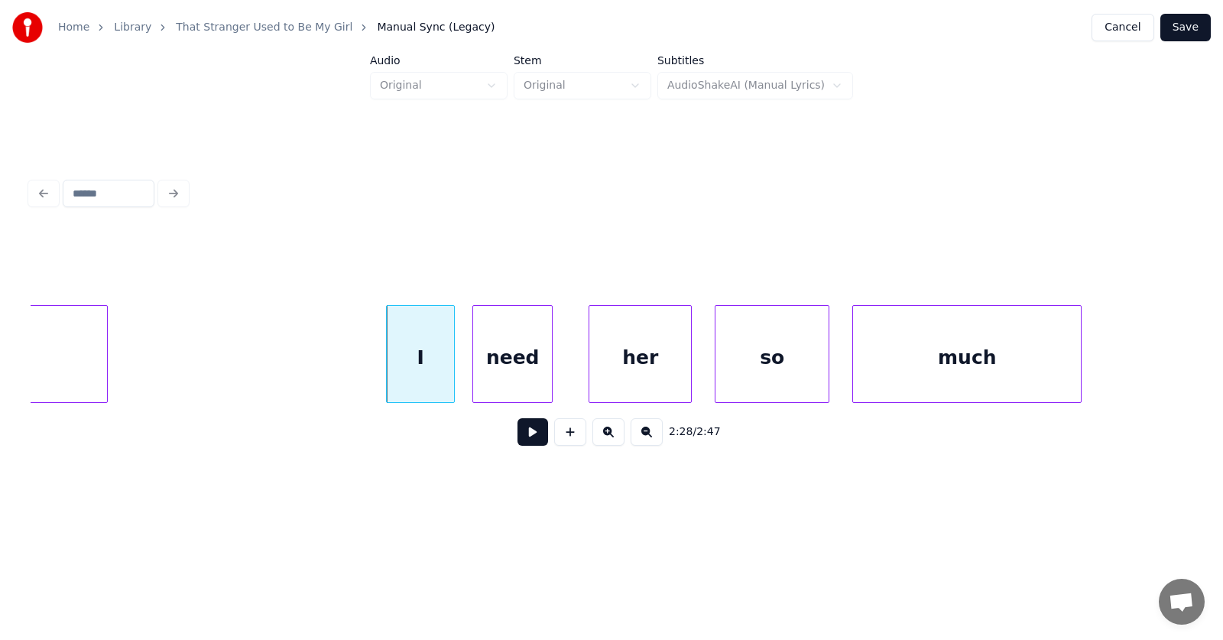
click at [496, 378] on div "need" at bounding box center [512, 358] width 79 height 104
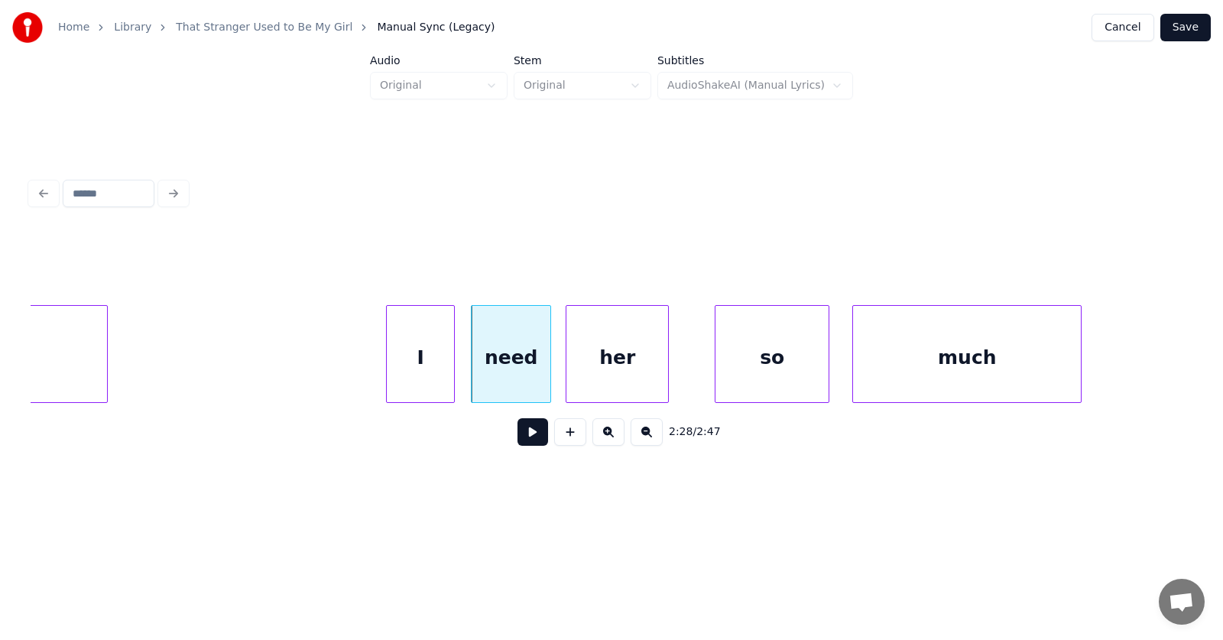
click at [615, 381] on div "her" at bounding box center [617, 358] width 102 height 104
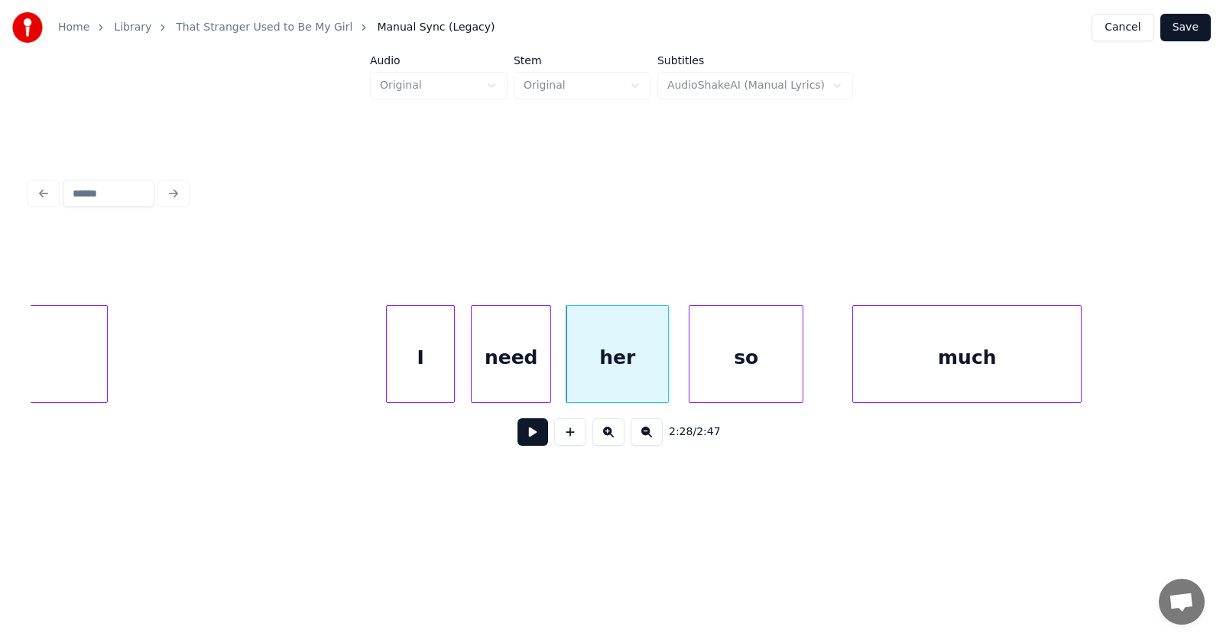
click at [747, 377] on div "so" at bounding box center [745, 358] width 113 height 104
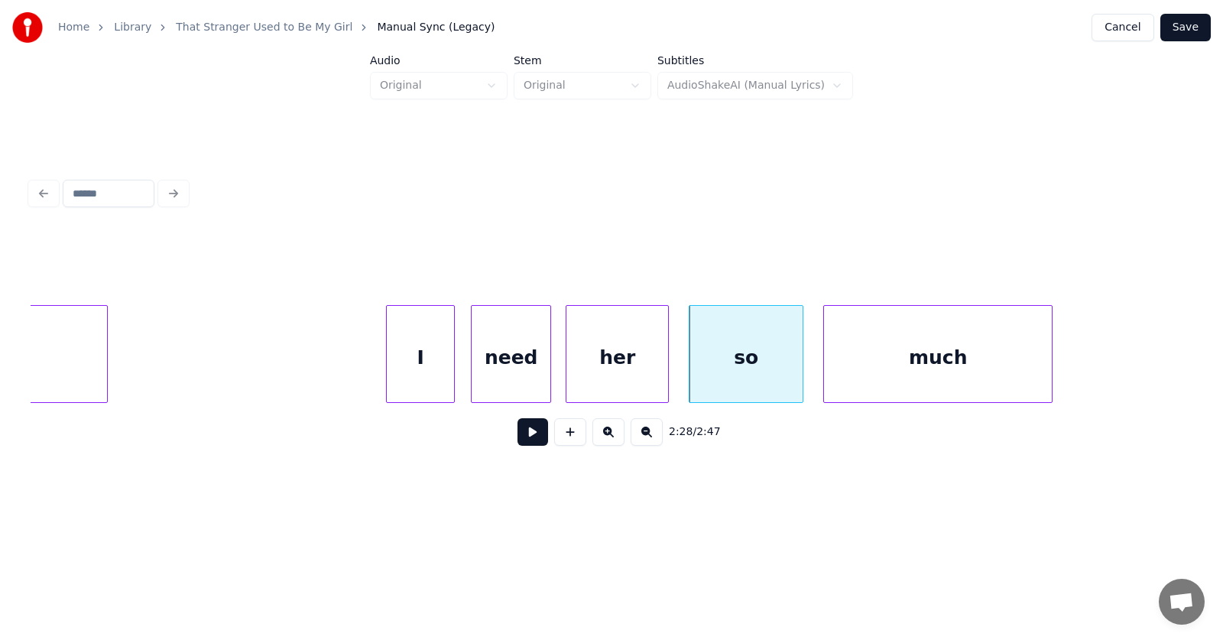
click at [882, 377] on div "much" at bounding box center [938, 358] width 228 height 104
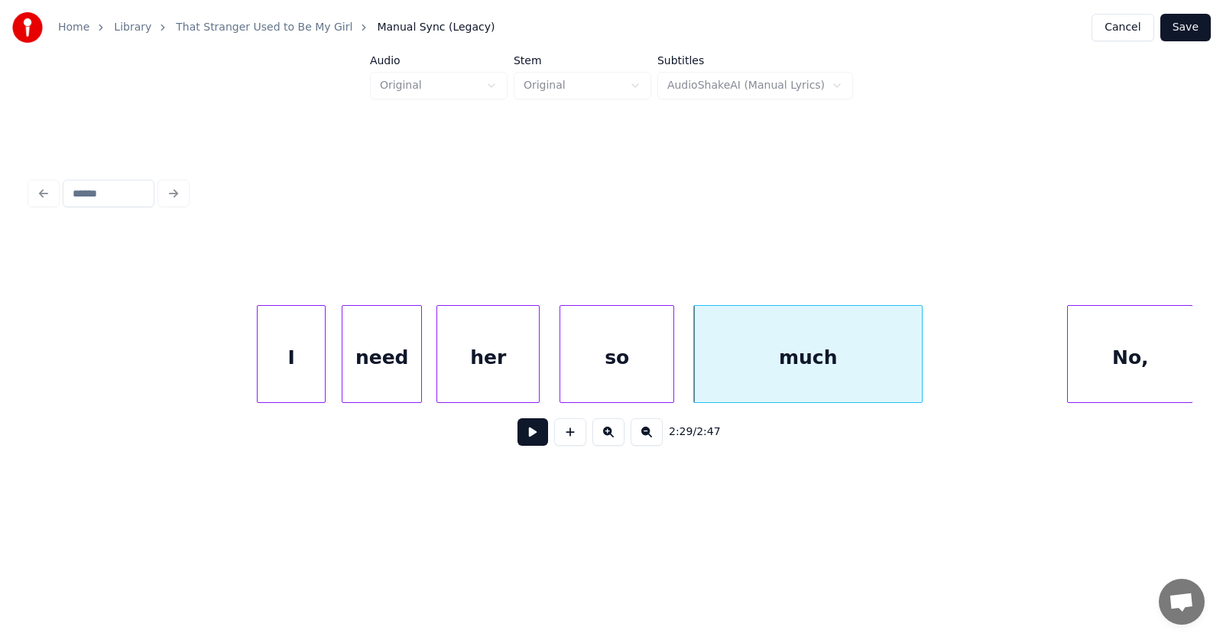
scroll to position [0, 85086]
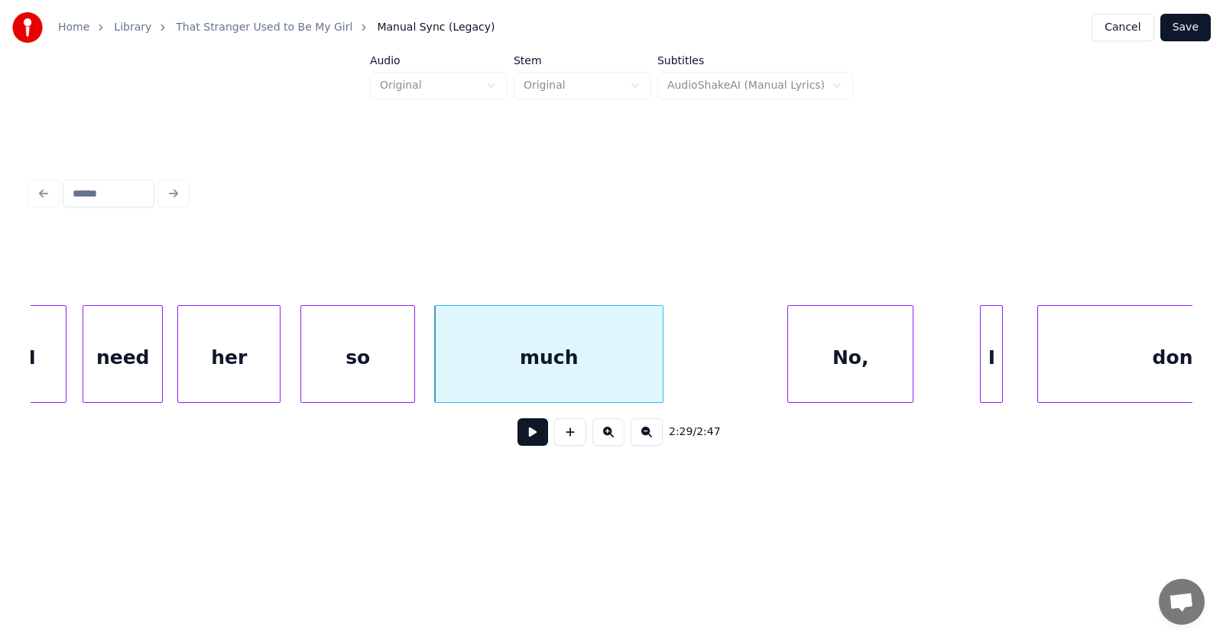
click at [870, 375] on div "No," at bounding box center [850, 358] width 125 height 104
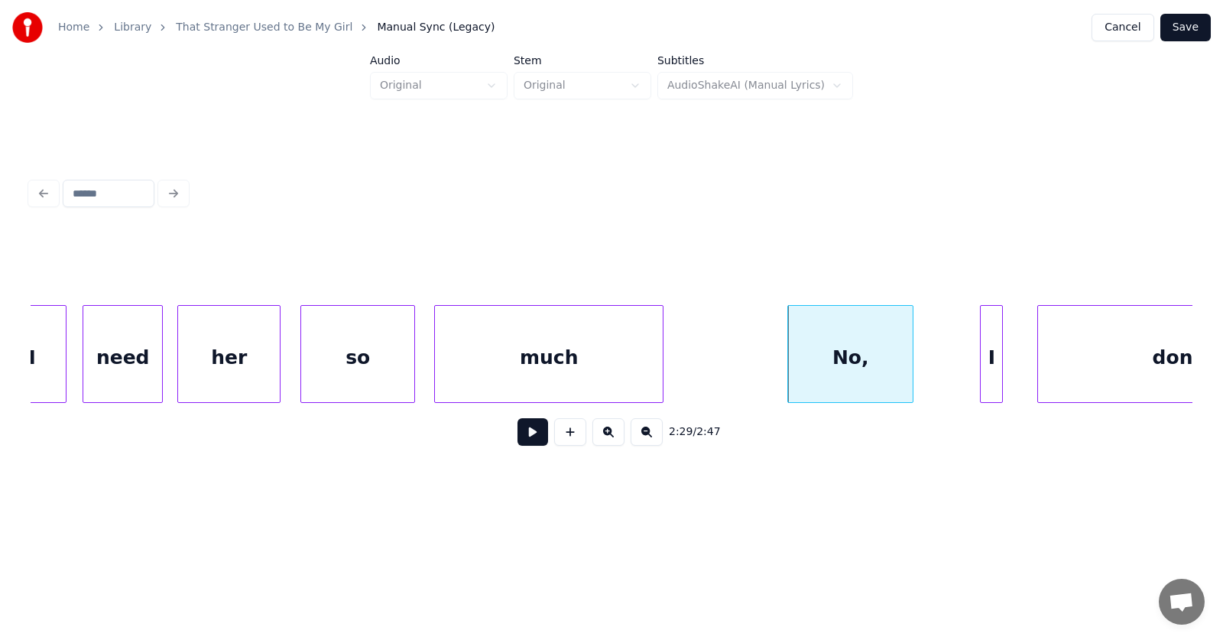
click at [478, 361] on div "much" at bounding box center [549, 358] width 228 height 104
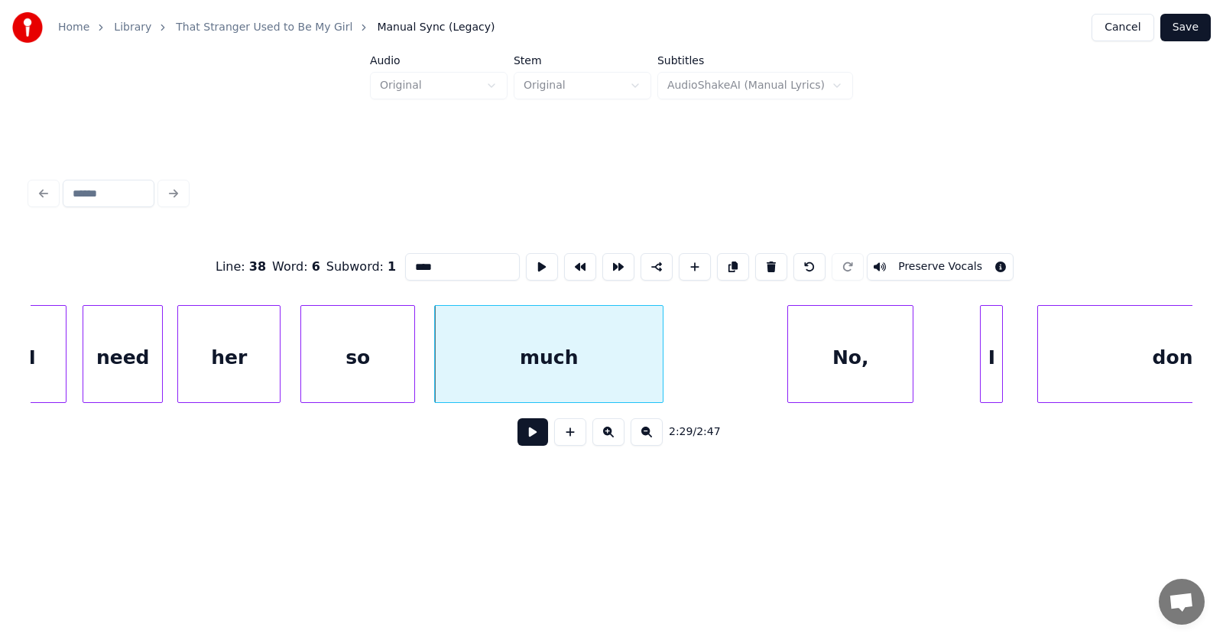
click at [517, 434] on button at bounding box center [532, 432] width 31 height 28
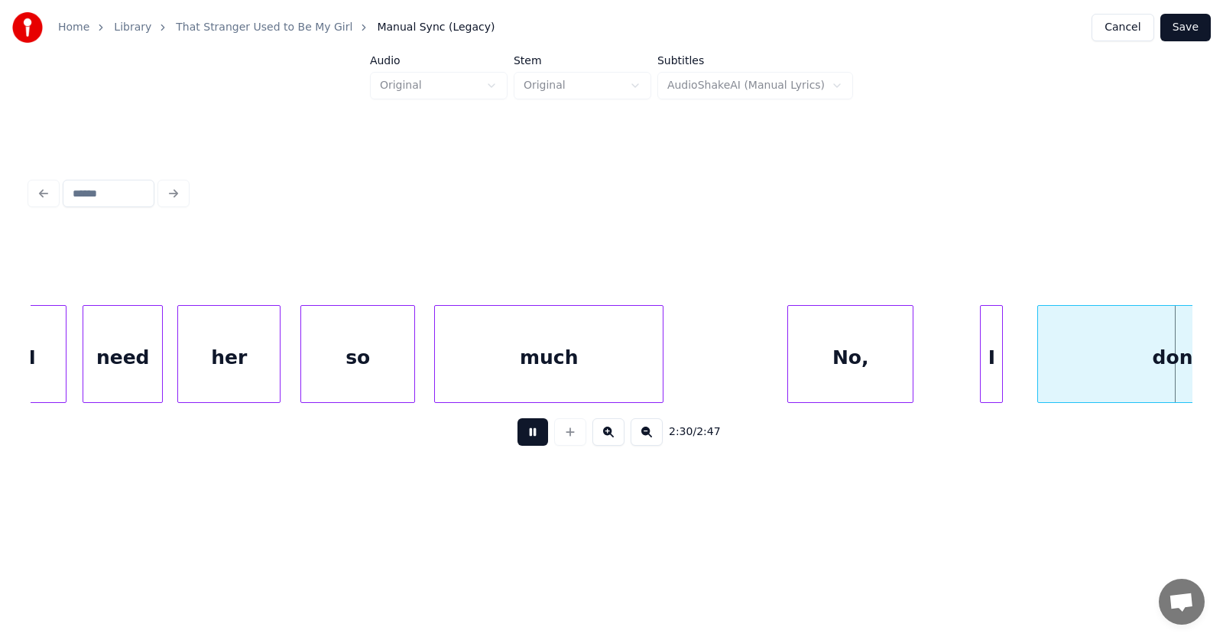
scroll to position [0, 86253]
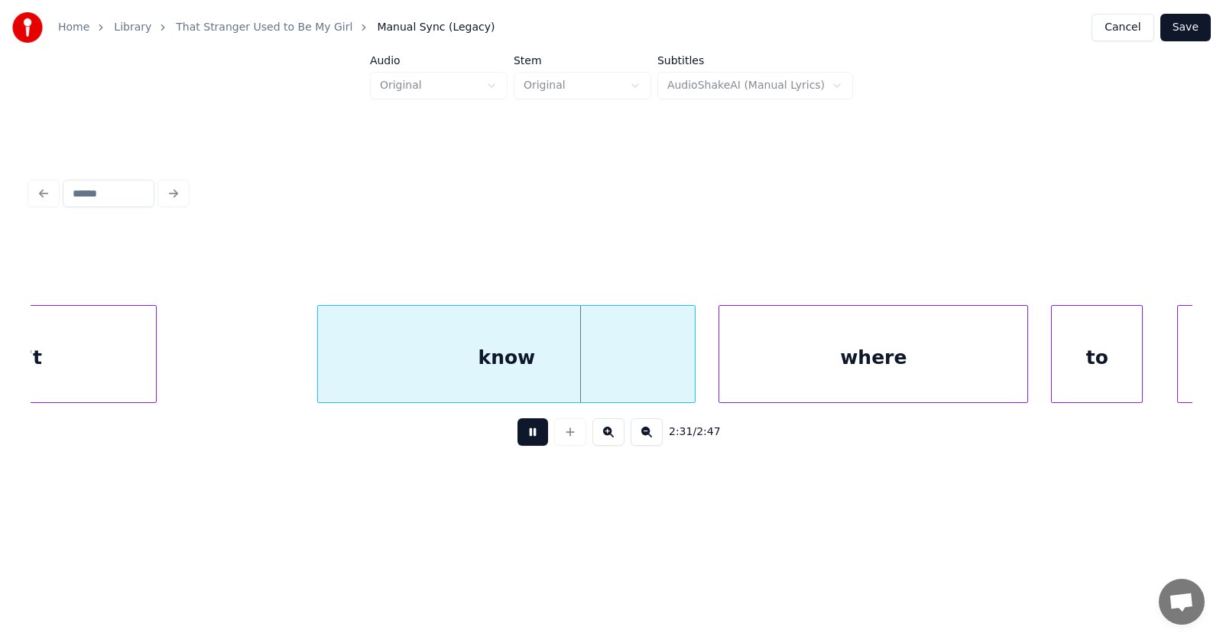
click at [517, 434] on button at bounding box center [532, 432] width 31 height 28
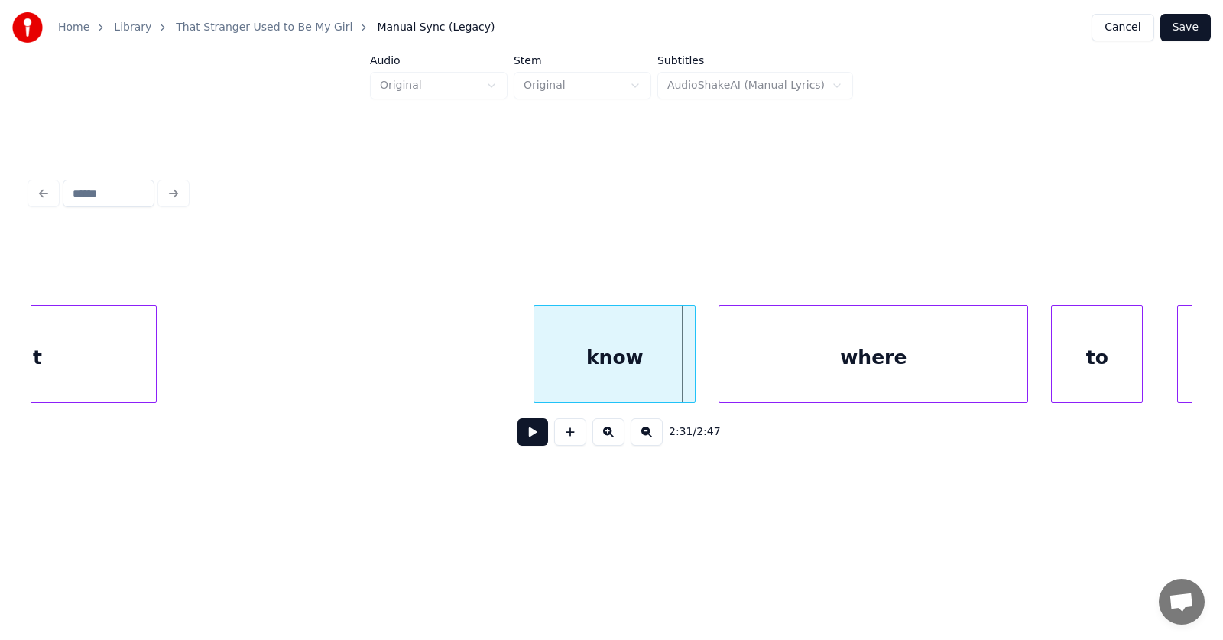
click at [534, 369] on div at bounding box center [536, 354] width 5 height 96
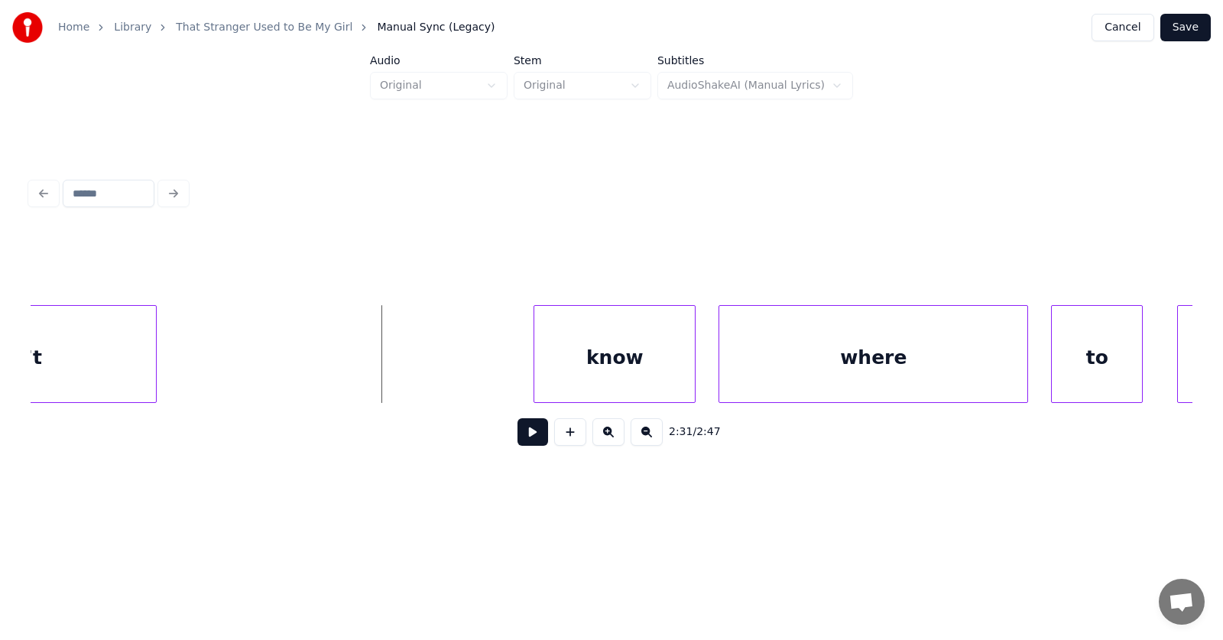
click at [527, 443] on button at bounding box center [532, 432] width 31 height 28
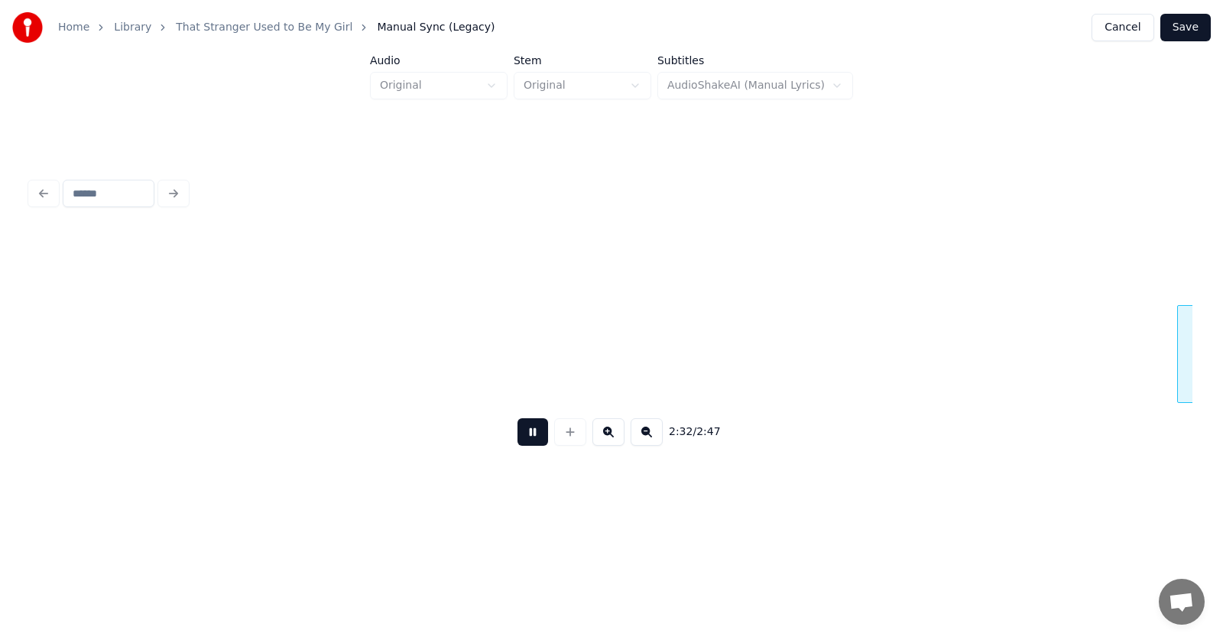
scroll to position [0, 87426]
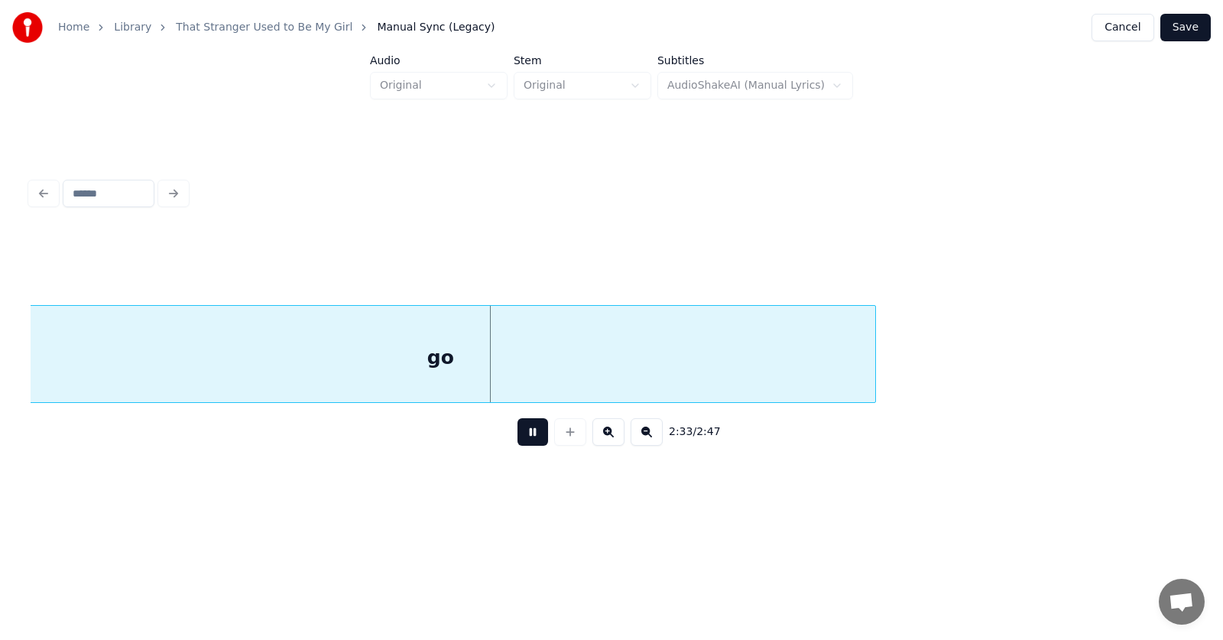
click at [527, 443] on button at bounding box center [532, 432] width 31 height 28
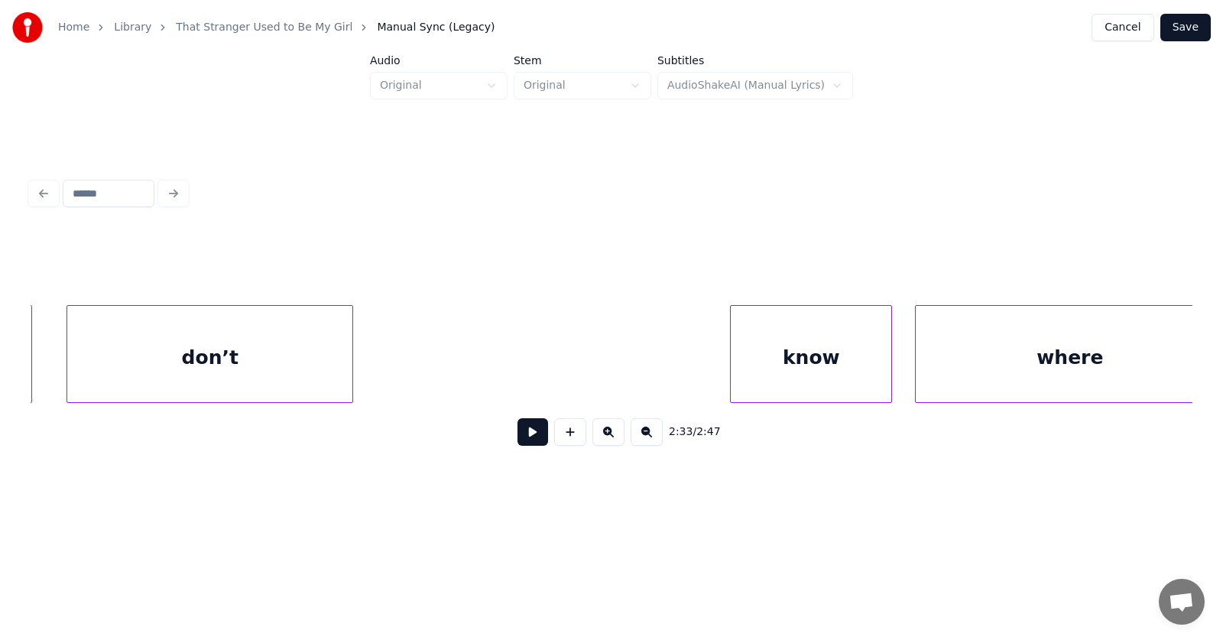
scroll to position [0, 85798]
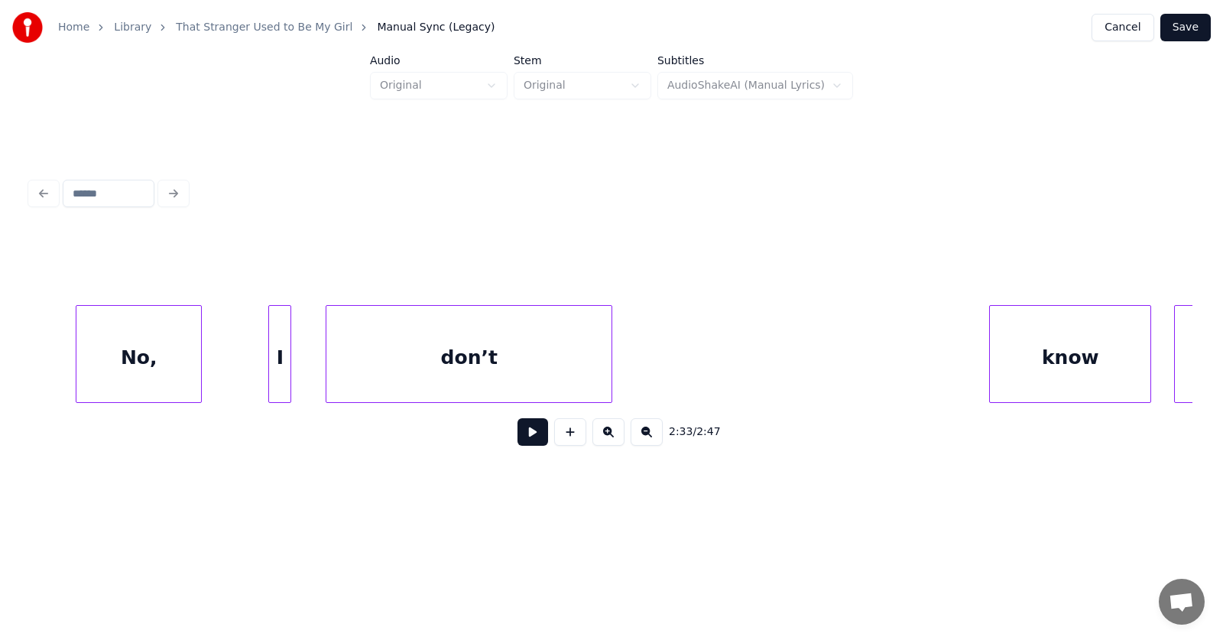
click at [463, 362] on div "don’t" at bounding box center [468, 358] width 285 height 104
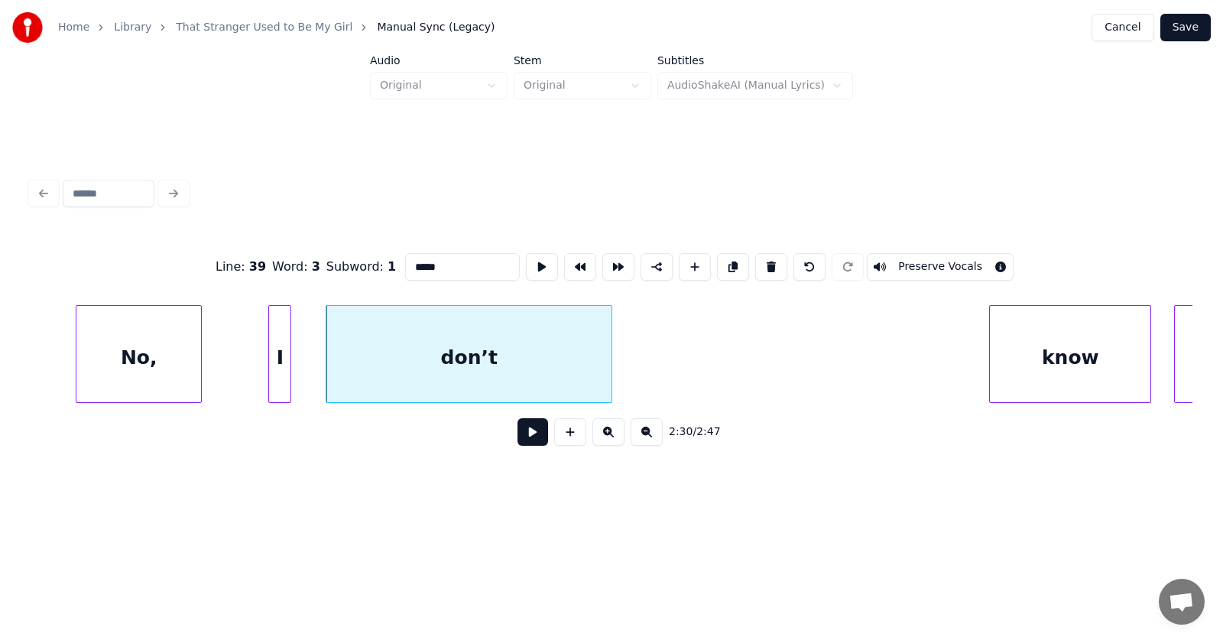
click at [135, 359] on div "No," at bounding box center [138, 358] width 125 height 104
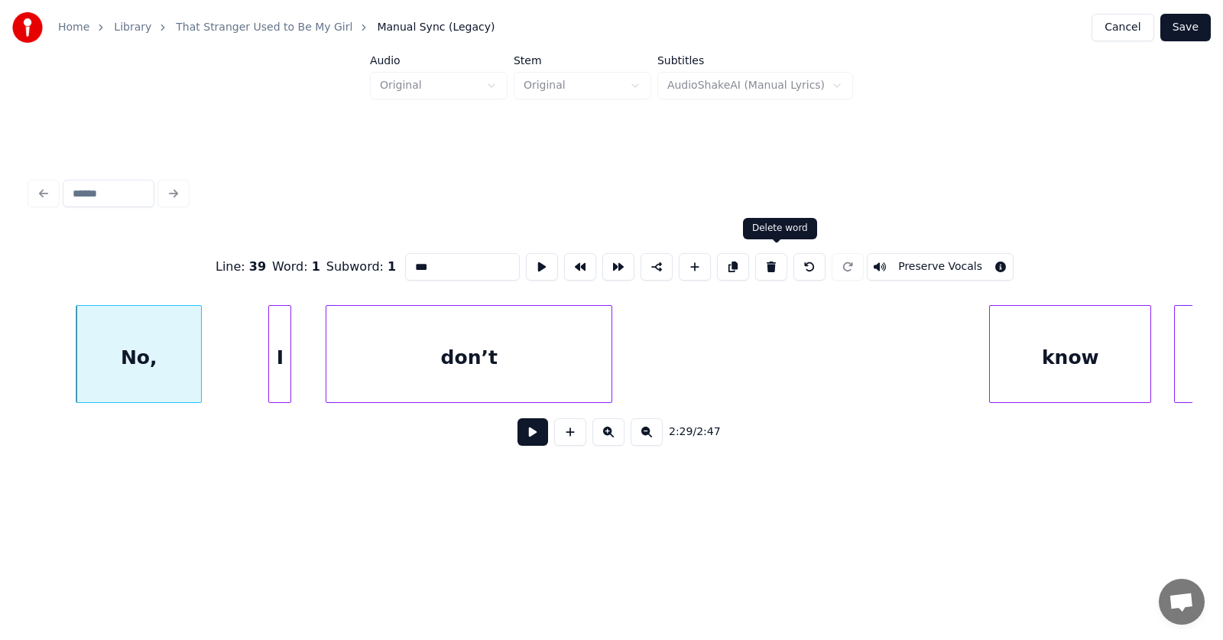
click at [773, 261] on button at bounding box center [771, 267] width 32 height 28
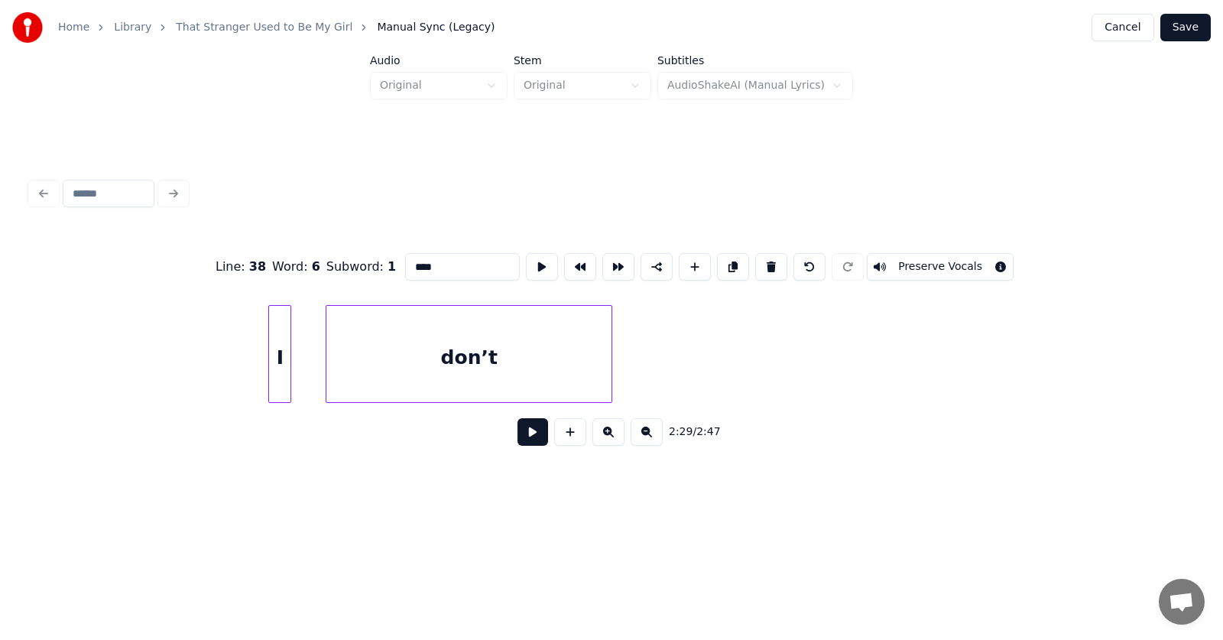
scroll to position [0, 85490]
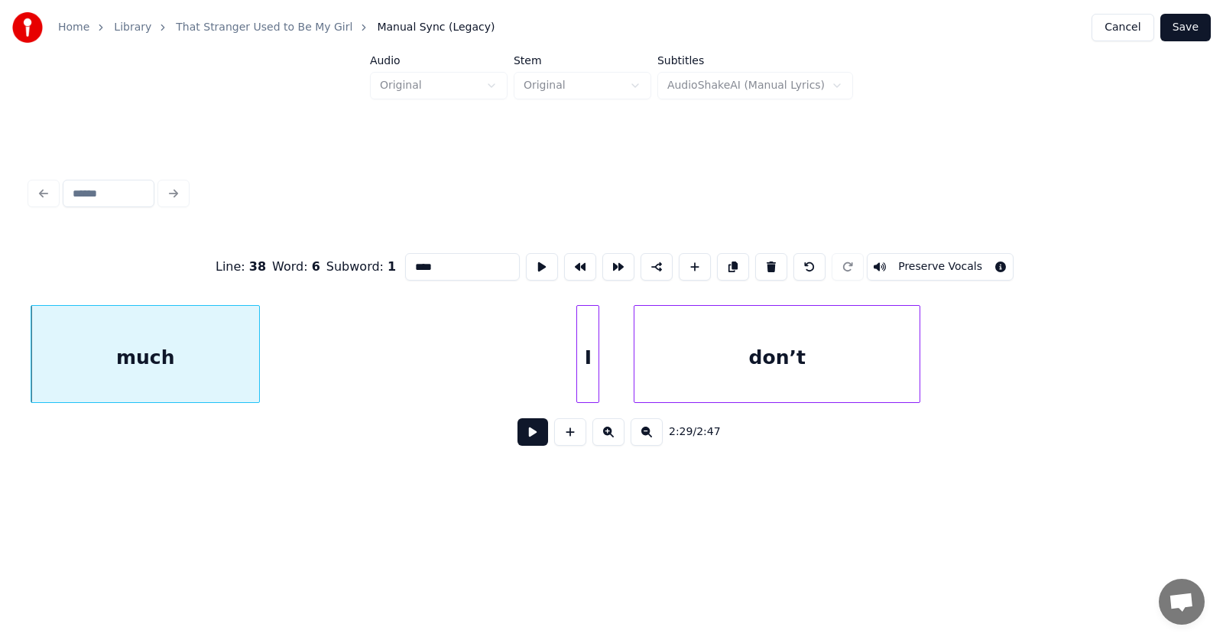
click at [588, 362] on div "I" at bounding box center [587, 358] width 21 height 104
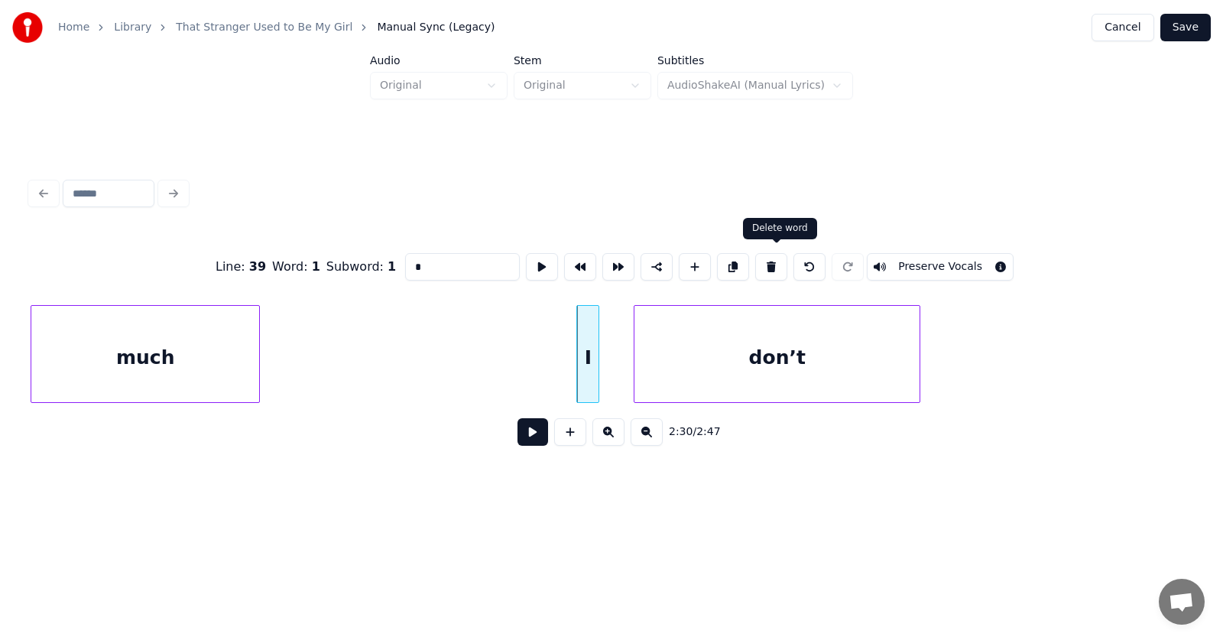
click at [779, 262] on button at bounding box center [771, 267] width 32 height 28
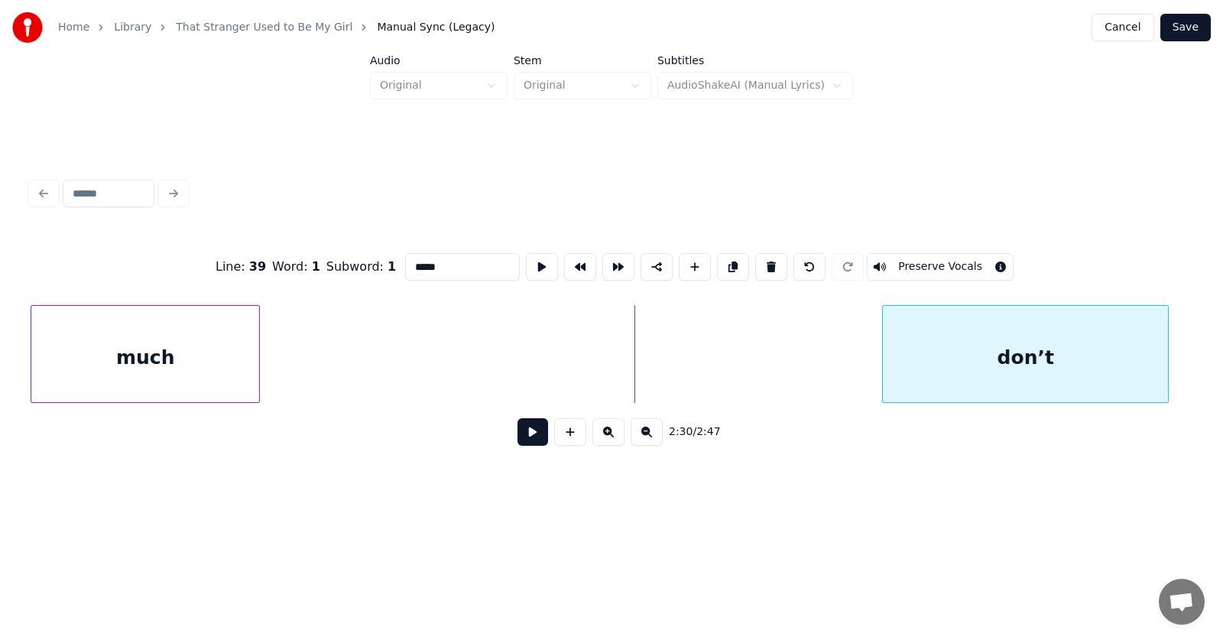
click at [1012, 368] on div "don’t" at bounding box center [1025, 358] width 285 height 104
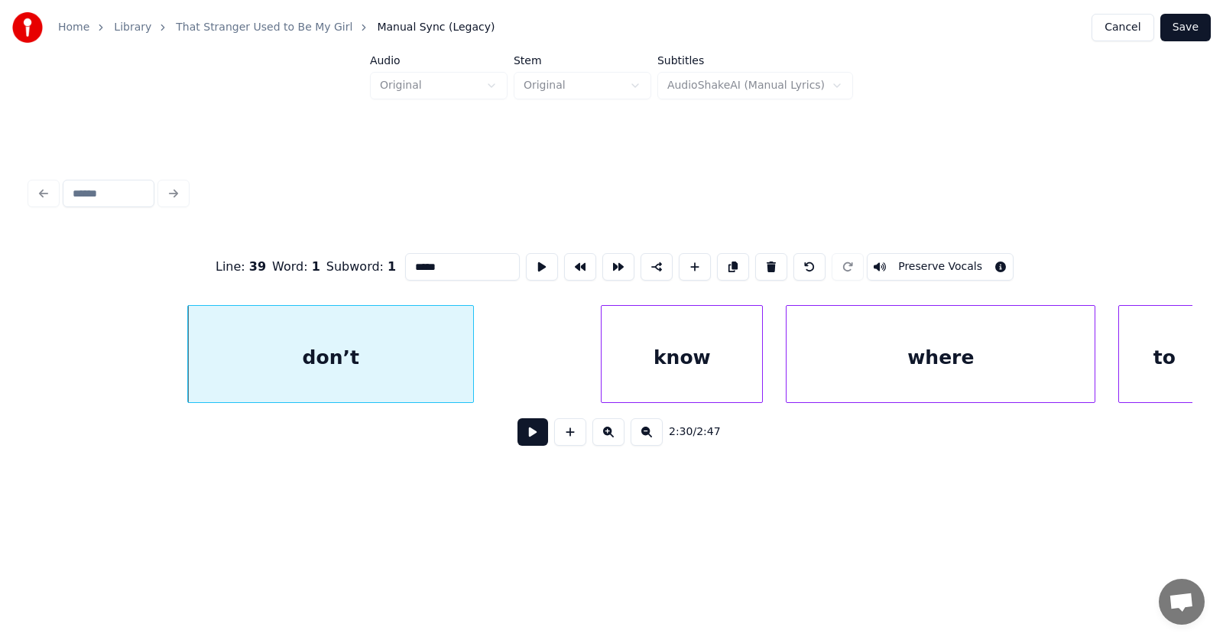
scroll to position [0, 86315]
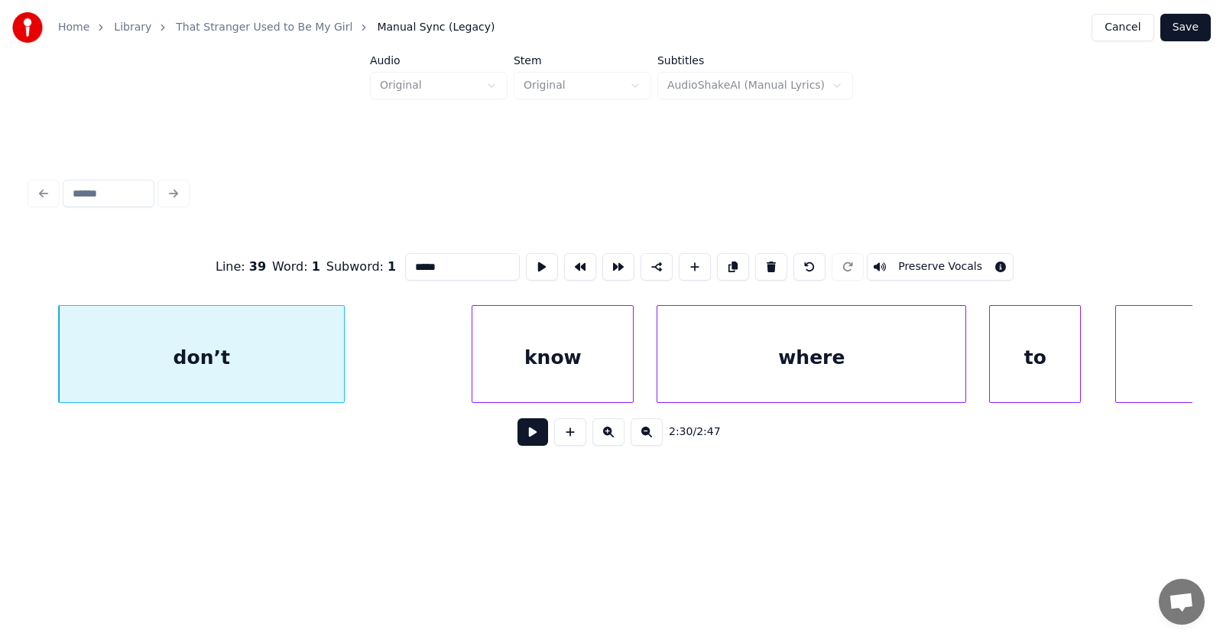
click at [253, 362] on div "don’t" at bounding box center [201, 358] width 285 height 104
click at [777, 256] on button at bounding box center [771, 267] width 32 height 28
type input "****"
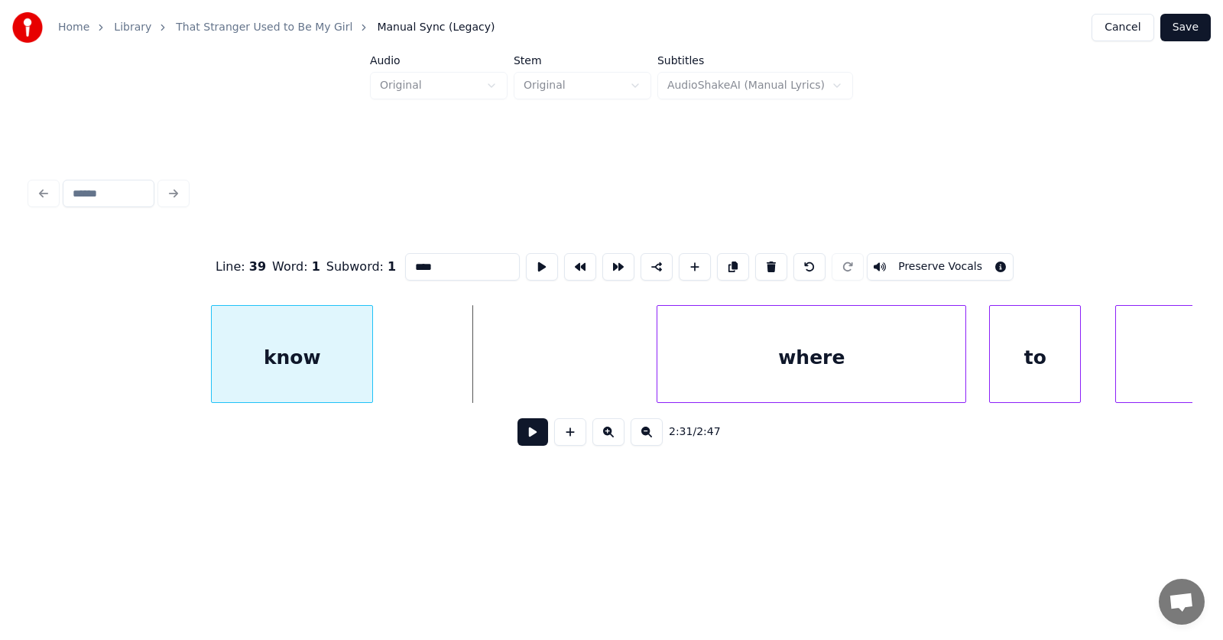
click at [293, 363] on div "know" at bounding box center [292, 358] width 161 height 104
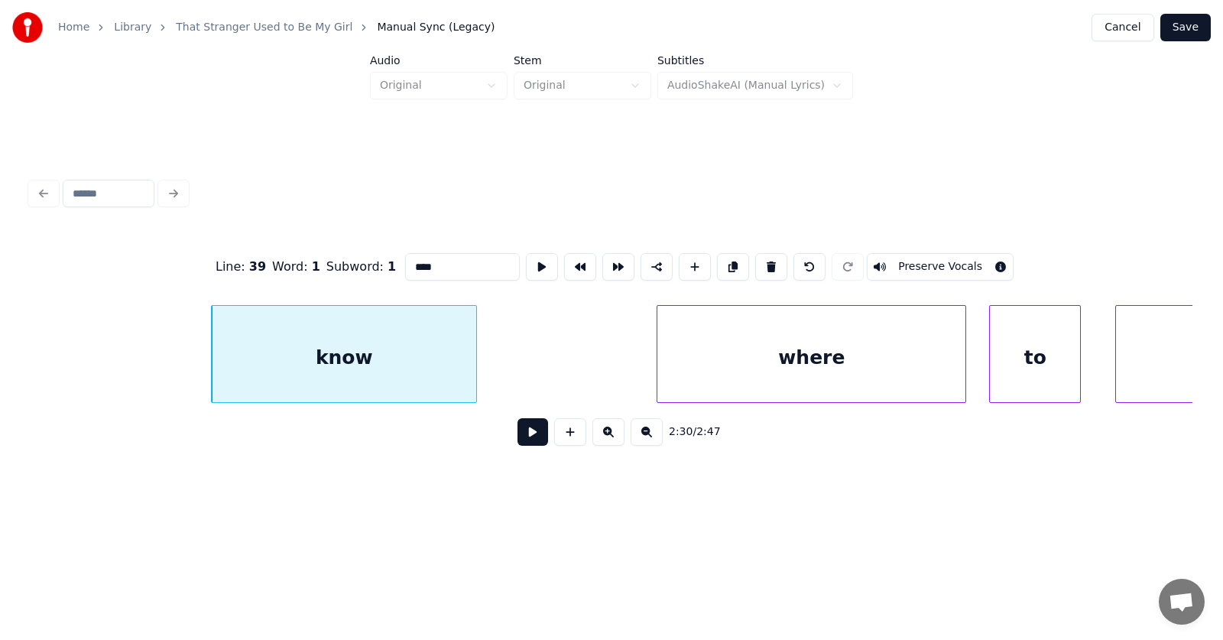
click at [476, 351] on div at bounding box center [474, 354] width 5 height 96
click at [435, 350] on div "know" at bounding box center [347, 358] width 271 height 104
click at [526, 258] on button at bounding box center [542, 267] width 32 height 28
click at [531, 433] on button at bounding box center [532, 432] width 31 height 28
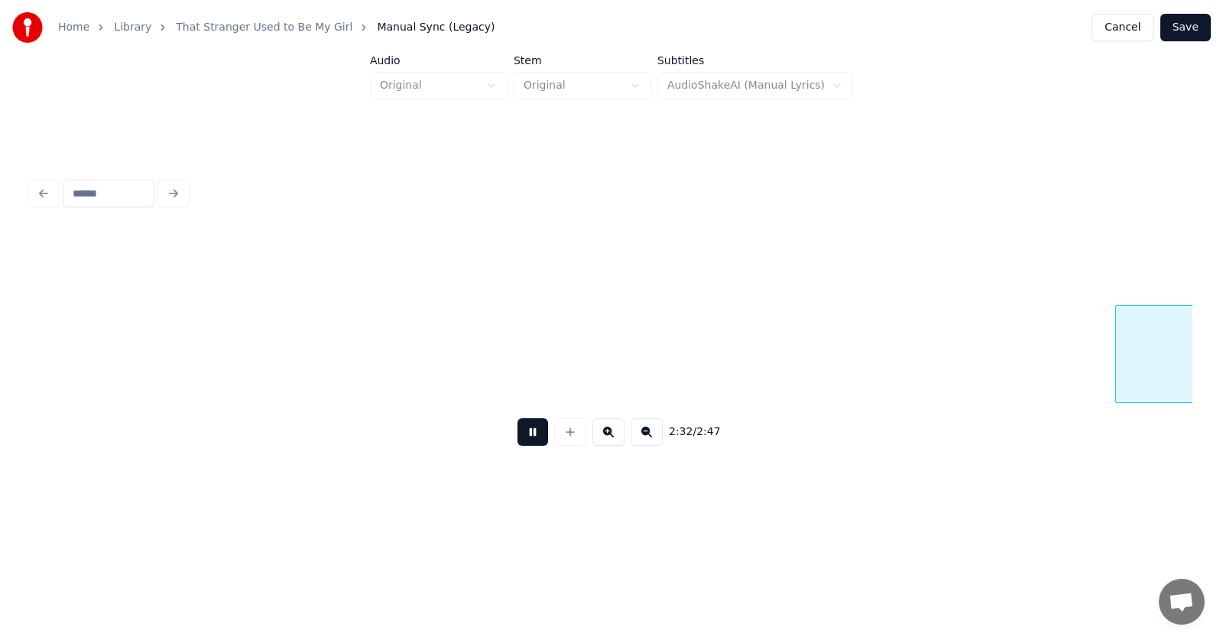
scroll to position [0, 87479]
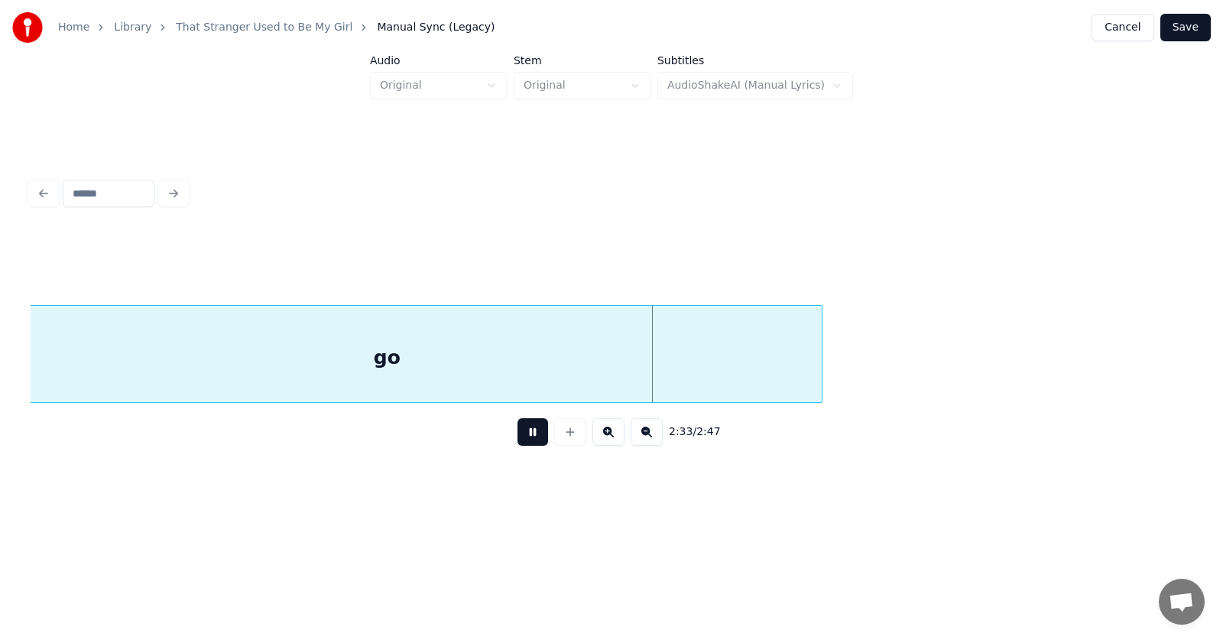
click at [531, 433] on button at bounding box center [532, 432] width 31 height 28
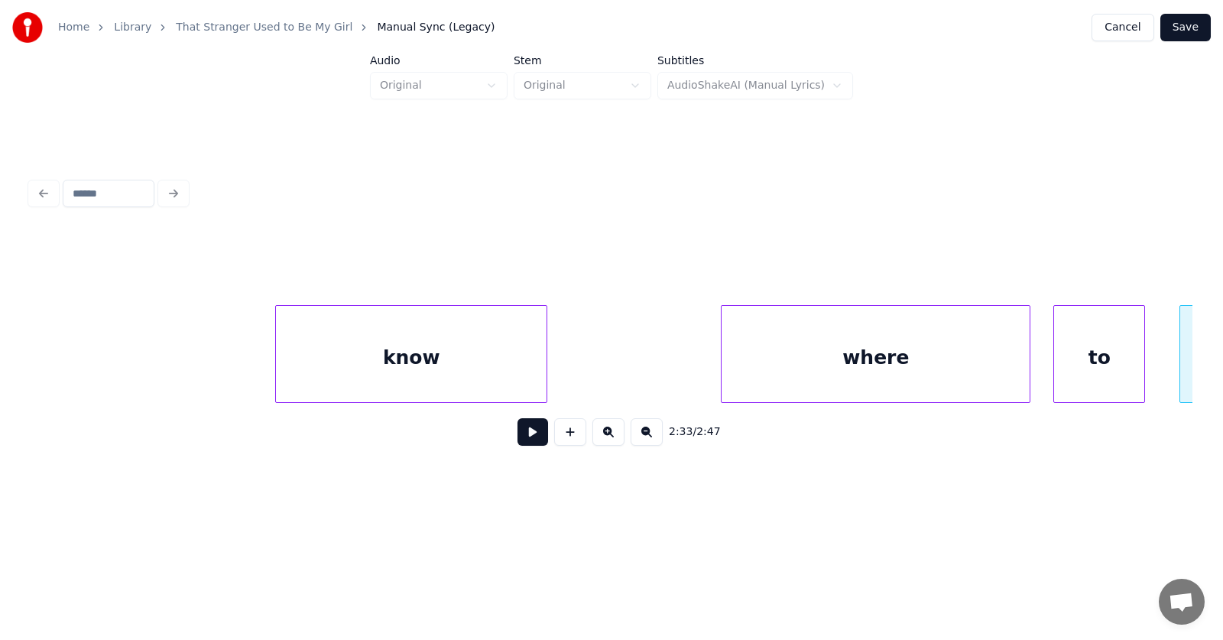
scroll to position [0, 86121]
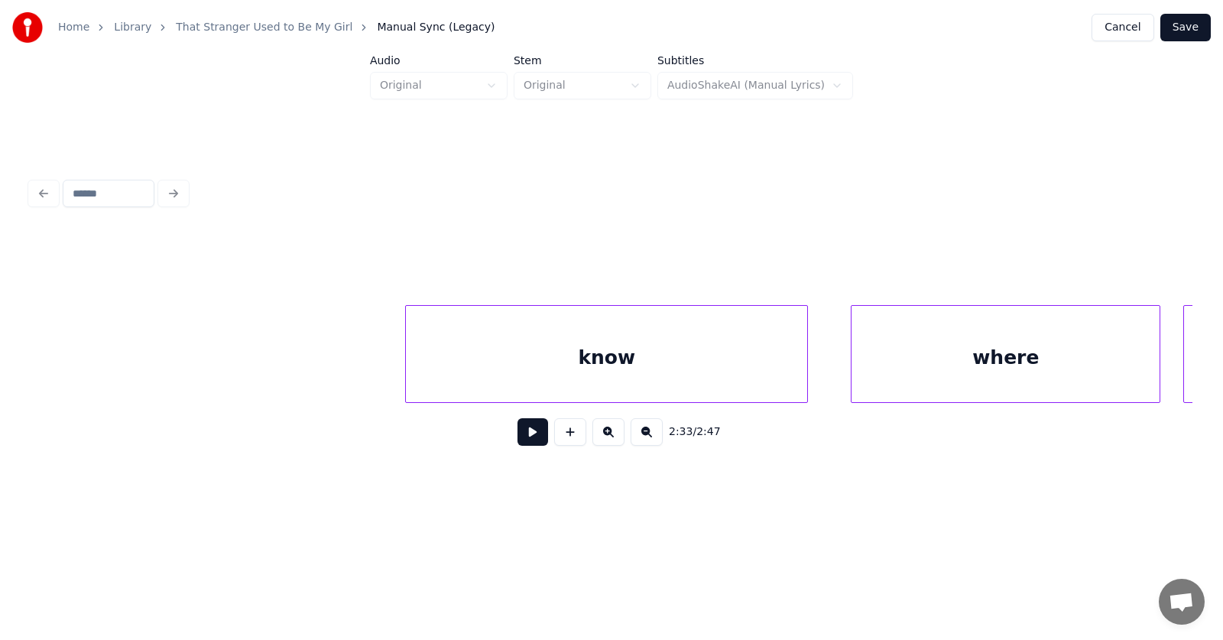
click at [806, 371] on div at bounding box center [805, 354] width 5 height 96
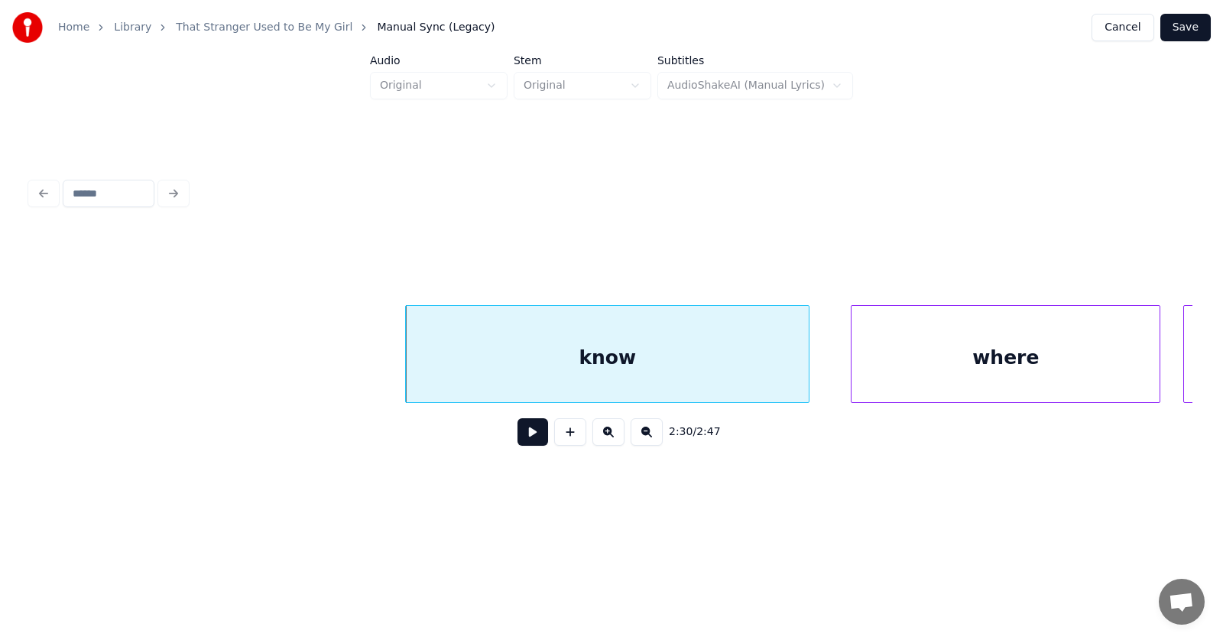
click at [715, 358] on div "know" at bounding box center [607, 358] width 403 height 104
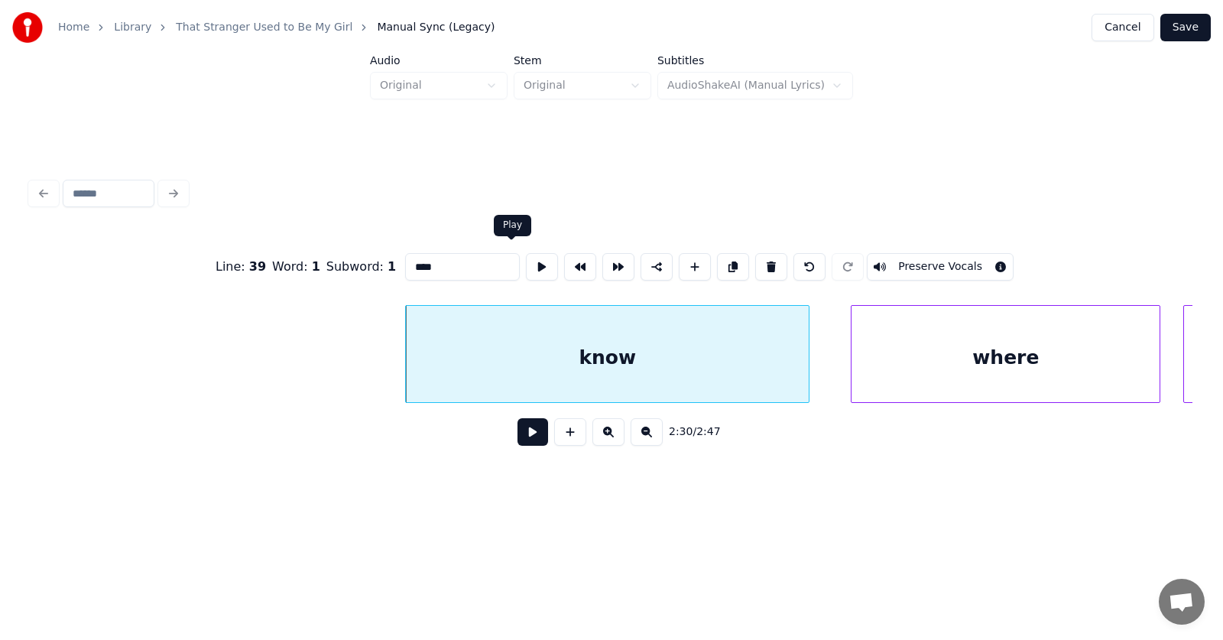
click at [526, 261] on button at bounding box center [542, 267] width 32 height 28
click at [434, 260] on input "****" at bounding box center [462, 267] width 115 height 28
click at [901, 368] on div "where" at bounding box center [993, 358] width 308 height 104
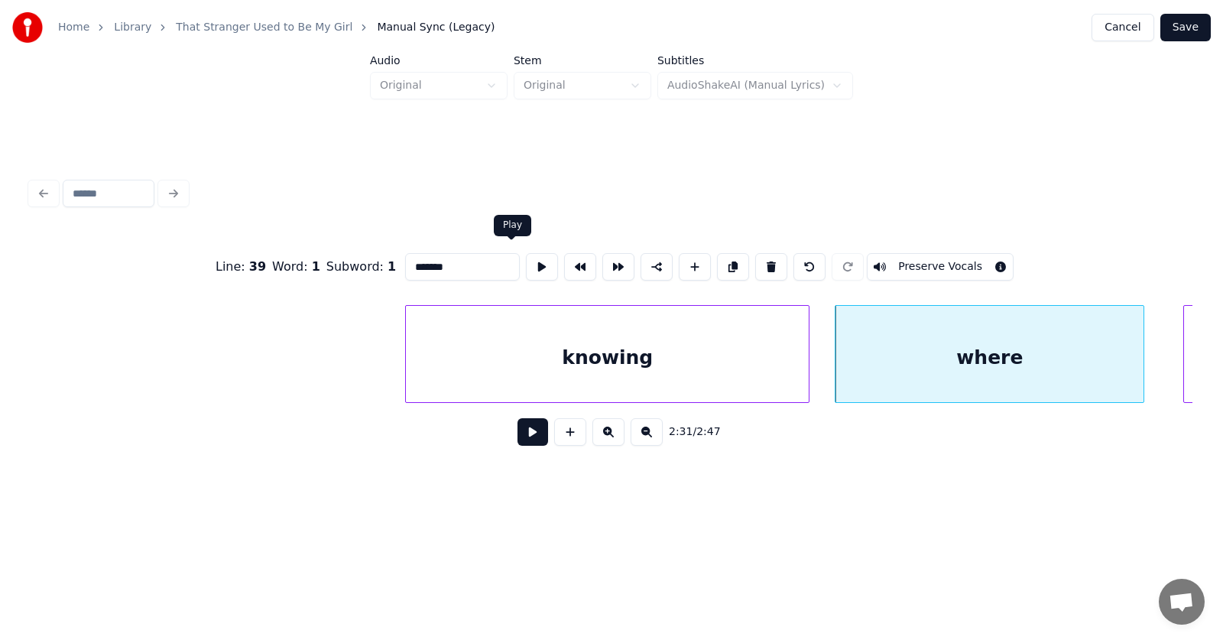
click at [526, 258] on button at bounding box center [542, 267] width 32 height 28
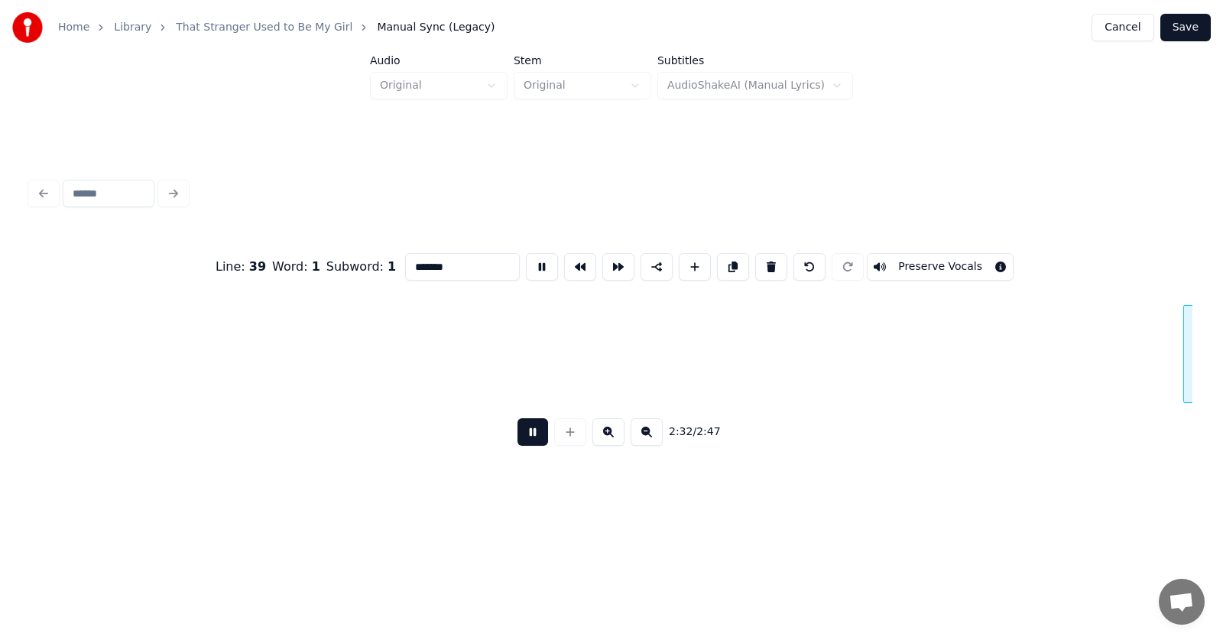
scroll to position [0, 87292]
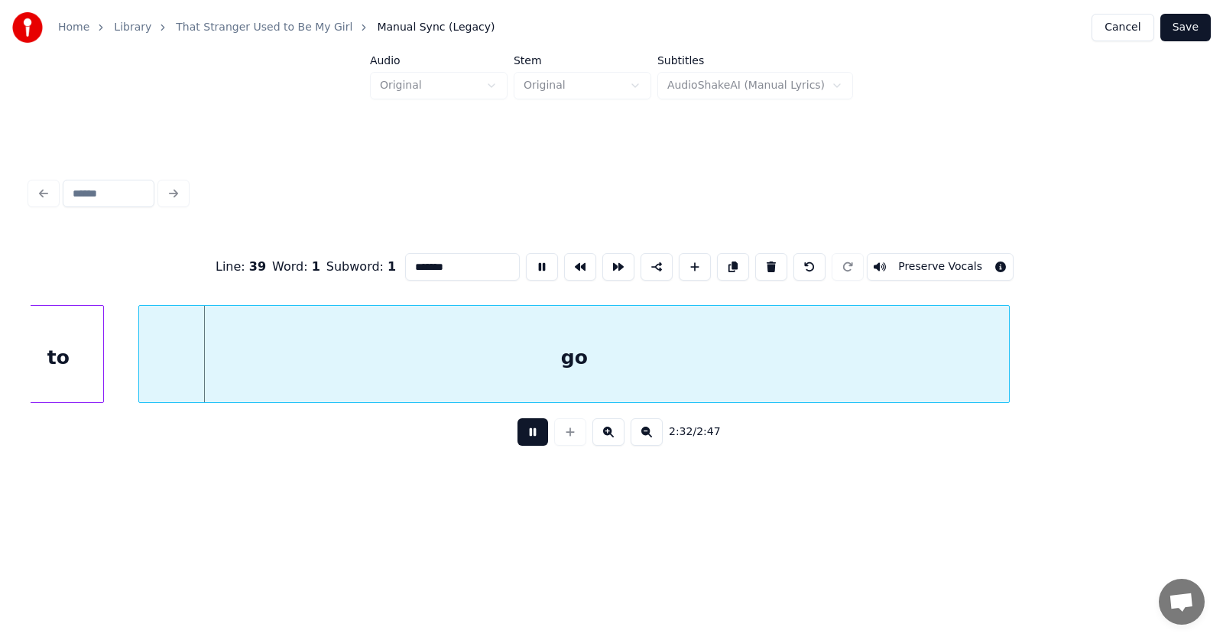
click at [526, 258] on button at bounding box center [542, 267] width 32 height 28
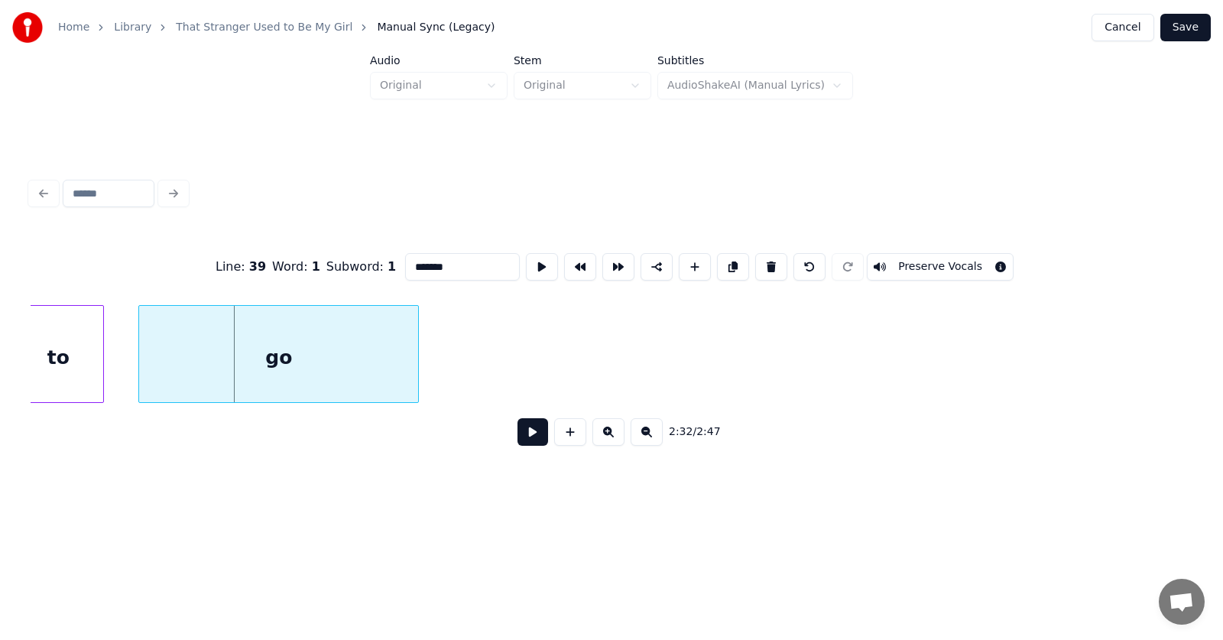
click at [417, 381] on div at bounding box center [415, 354] width 5 height 96
click at [330, 365] on div "go" at bounding box center [257, 358] width 279 height 104
click at [526, 261] on button at bounding box center [542, 267] width 32 height 28
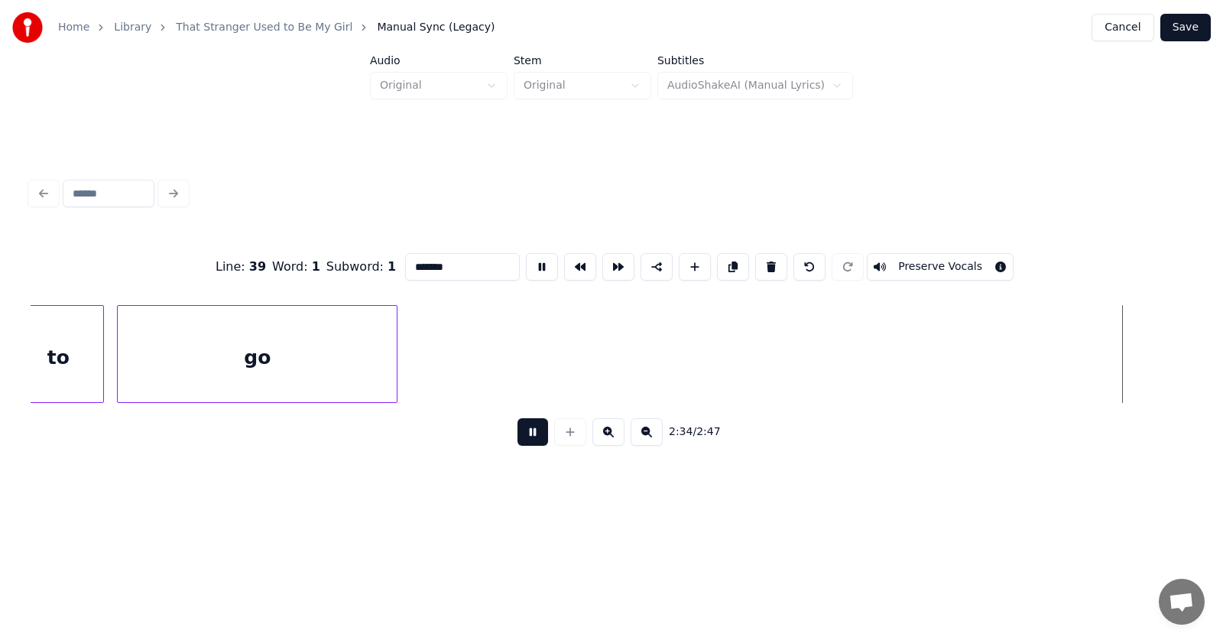
click at [529, 436] on button at bounding box center [532, 432] width 31 height 28
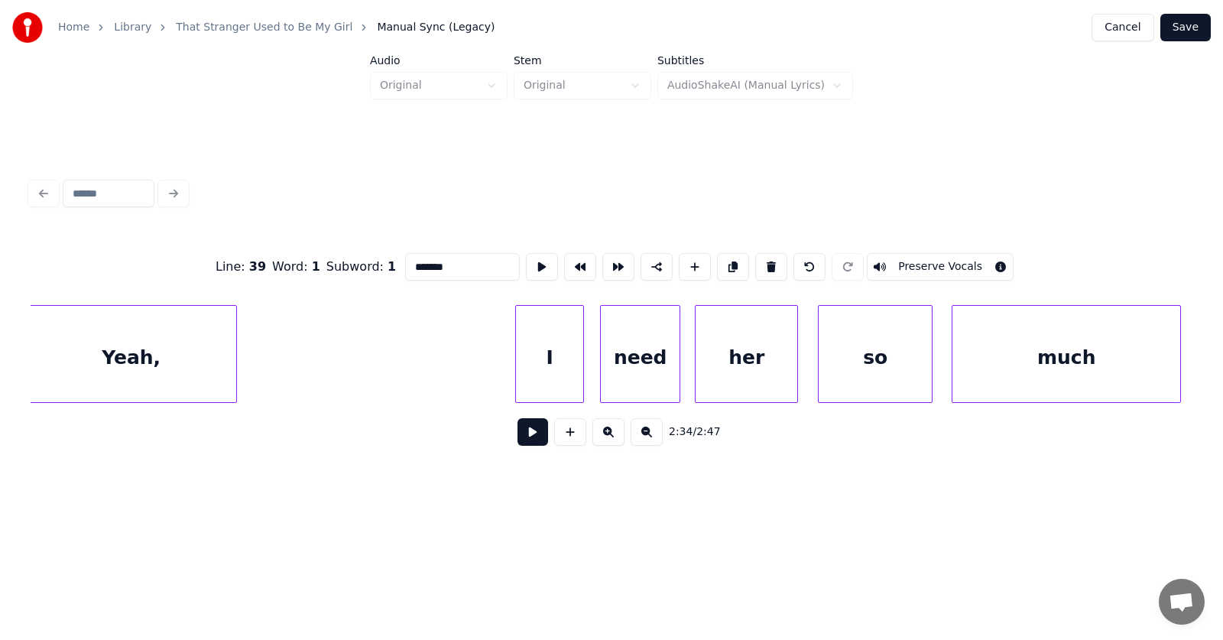
scroll to position [0, 84439]
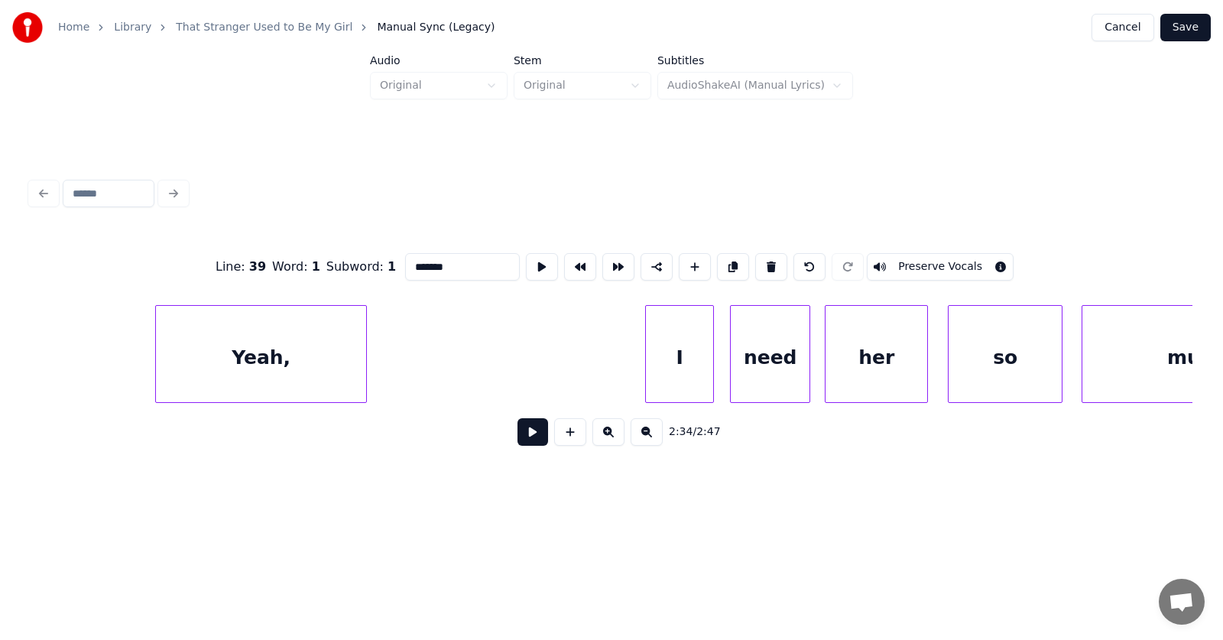
click at [686, 346] on div "I" at bounding box center [679, 358] width 67 height 104
type input "*"
click at [517, 439] on button at bounding box center [532, 432] width 31 height 28
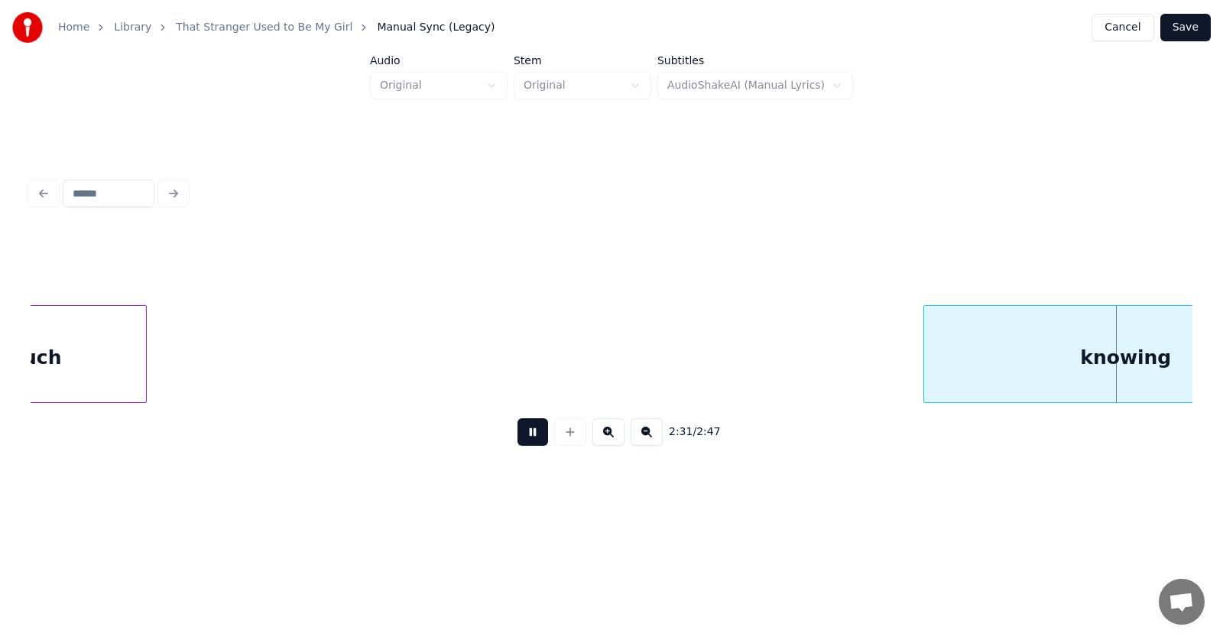
scroll to position [0, 86768]
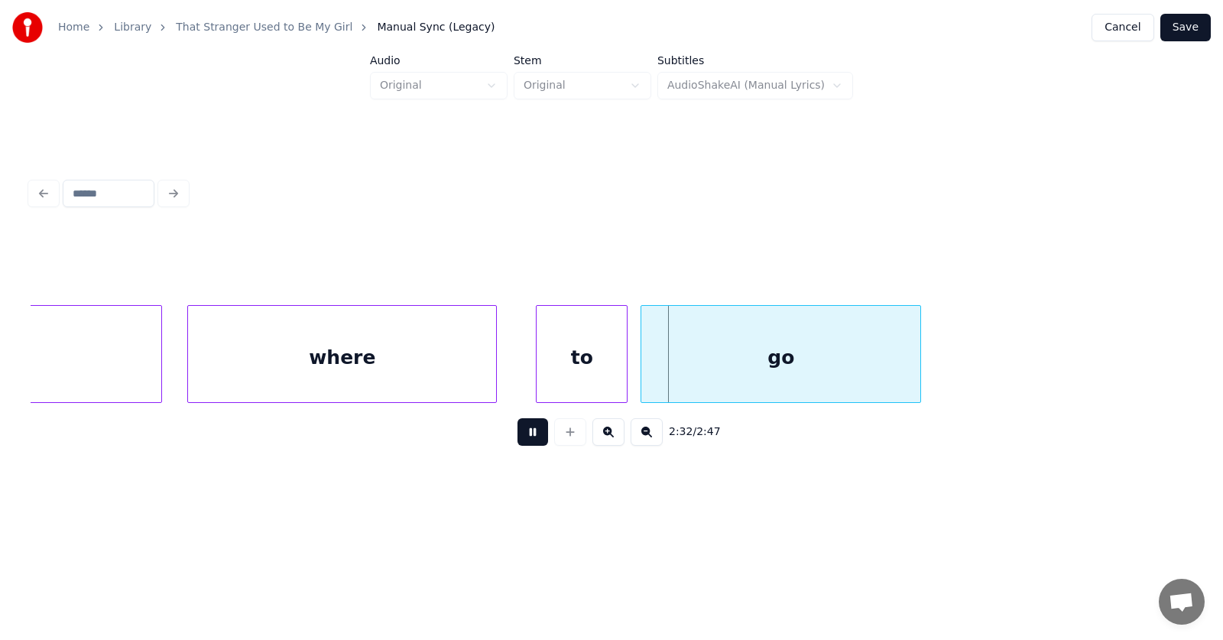
click at [518, 439] on button at bounding box center [532, 432] width 31 height 28
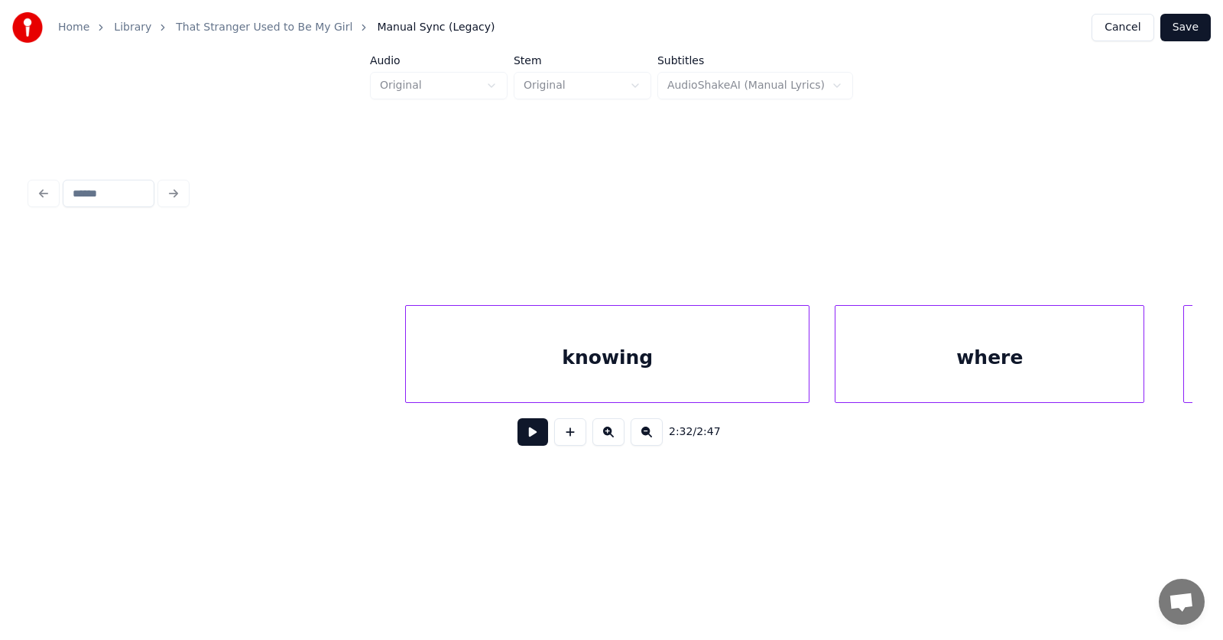
scroll to position [0, 86445]
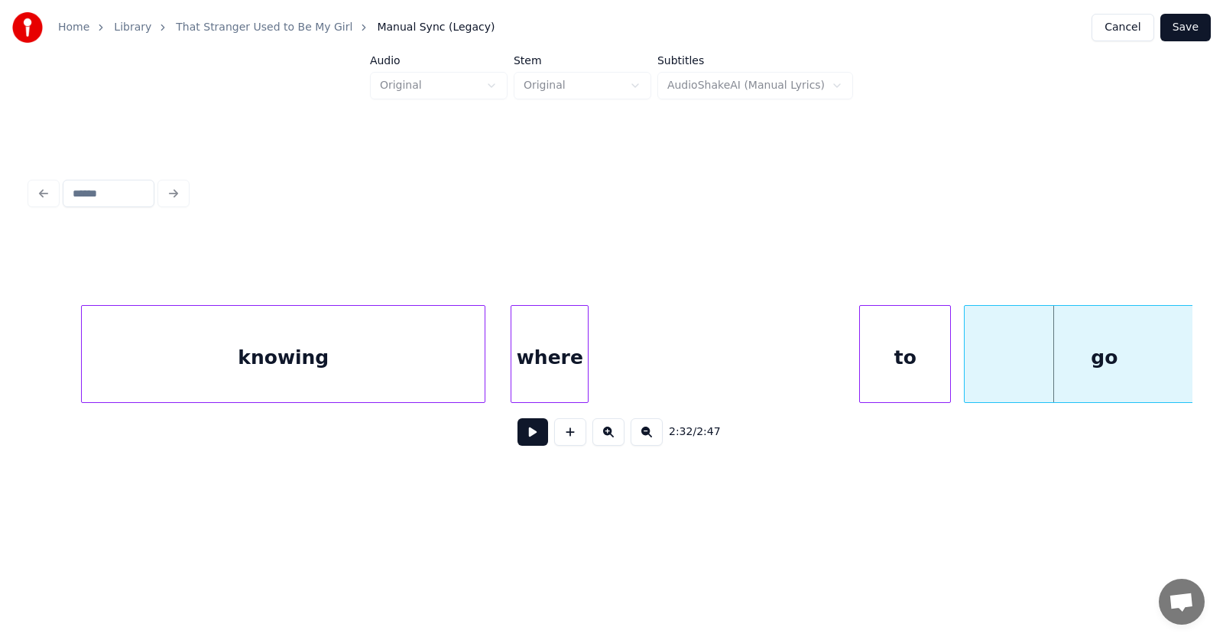
click at [584, 367] on div at bounding box center [585, 354] width 5 height 96
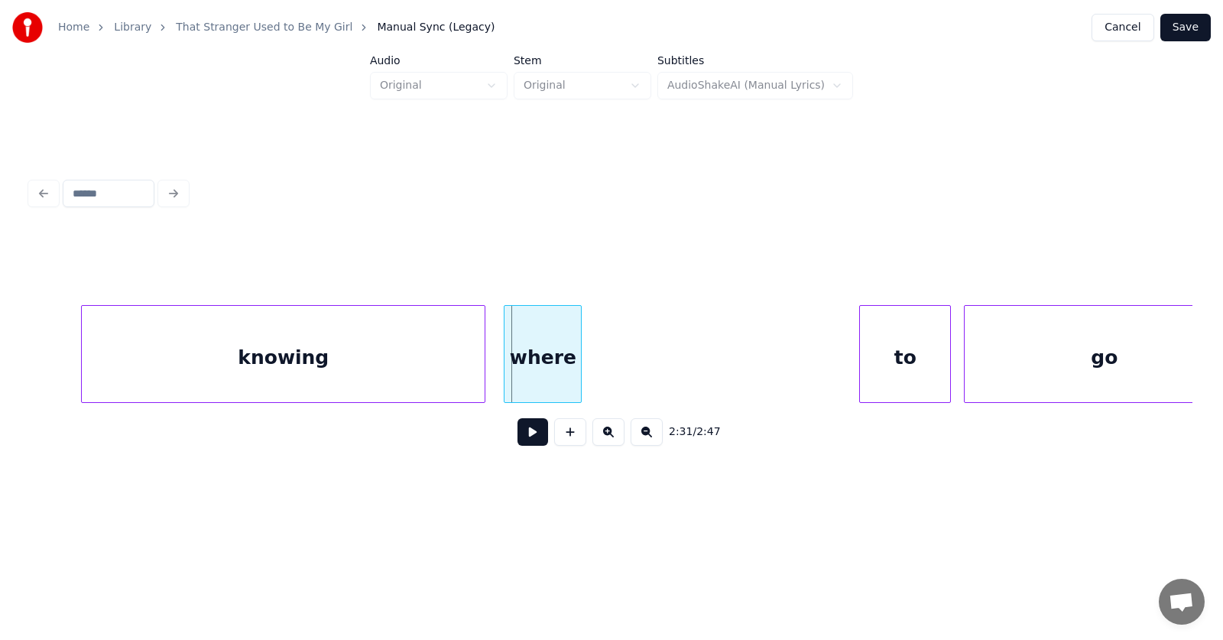
click at [555, 364] on div "where" at bounding box center [542, 358] width 76 height 104
click at [559, 365] on div "where" at bounding box center [542, 358] width 76 height 104
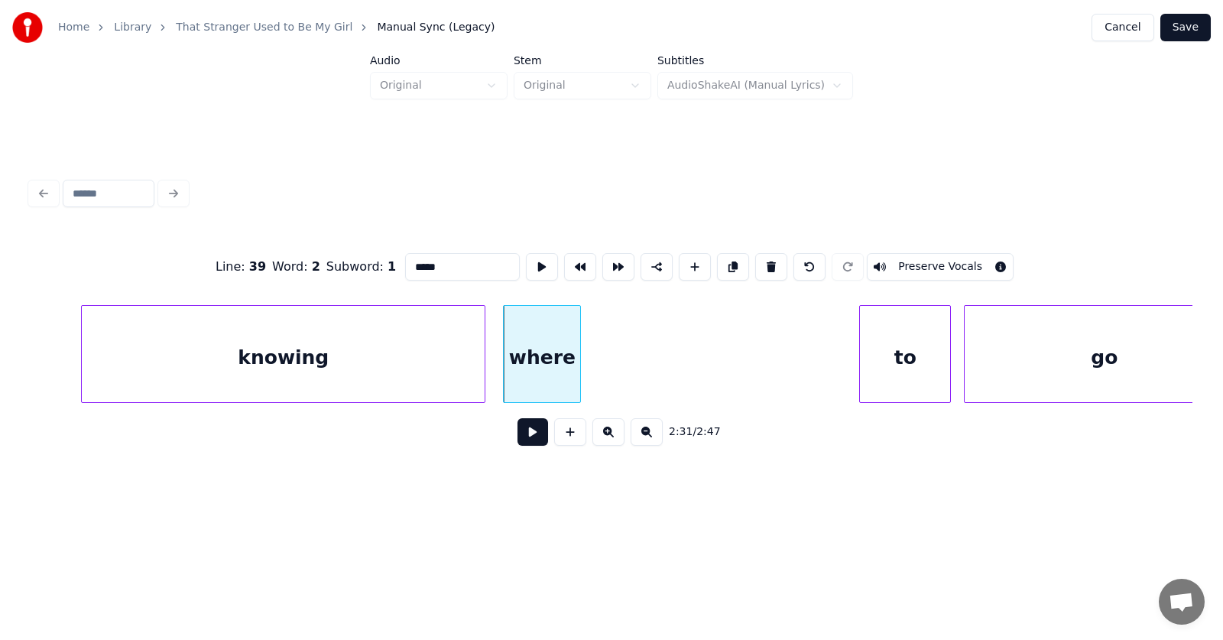
drag, startPoint x: 430, startPoint y: 261, endPoint x: 364, endPoint y: 267, distance: 65.9
click at [364, 267] on div "Line : 39 Word : 2 Subword : 1 ***** Preserve Vocals" at bounding box center [612, 267] width 1162 height 76
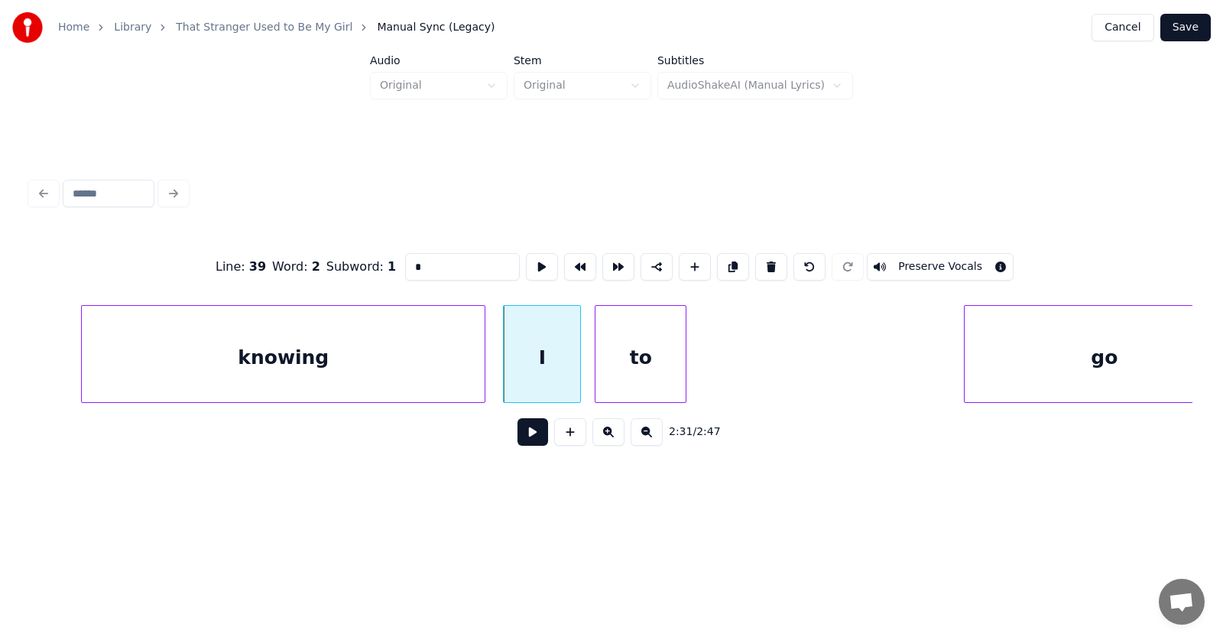
click at [621, 385] on div "to" at bounding box center [640, 358] width 90 height 104
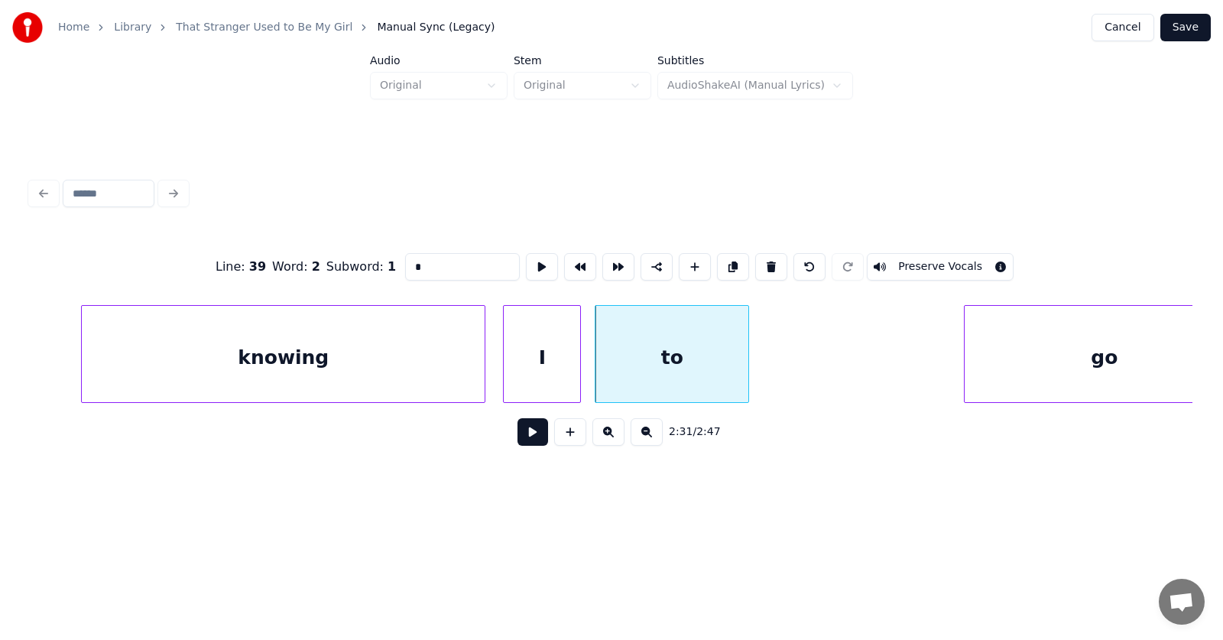
click at [746, 364] on div at bounding box center [746, 354] width 5 height 96
click at [764, 375] on div at bounding box center [766, 354] width 5 height 96
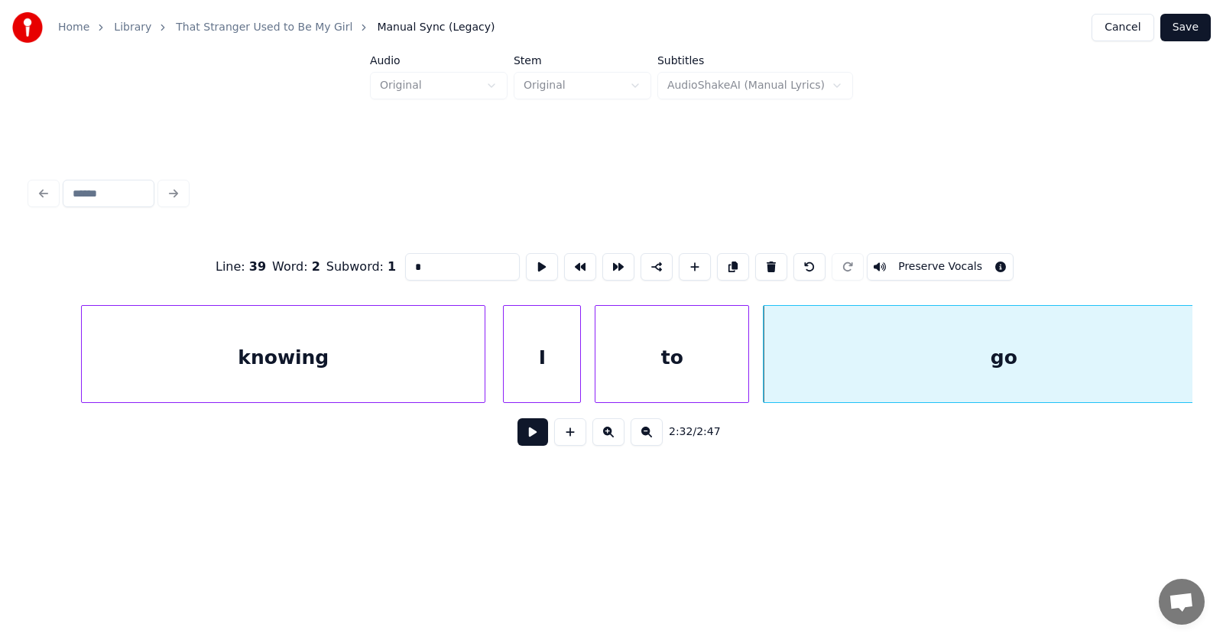
click at [848, 363] on div "go" at bounding box center [1004, 358] width 480 height 104
click at [526, 263] on button at bounding box center [542, 267] width 32 height 28
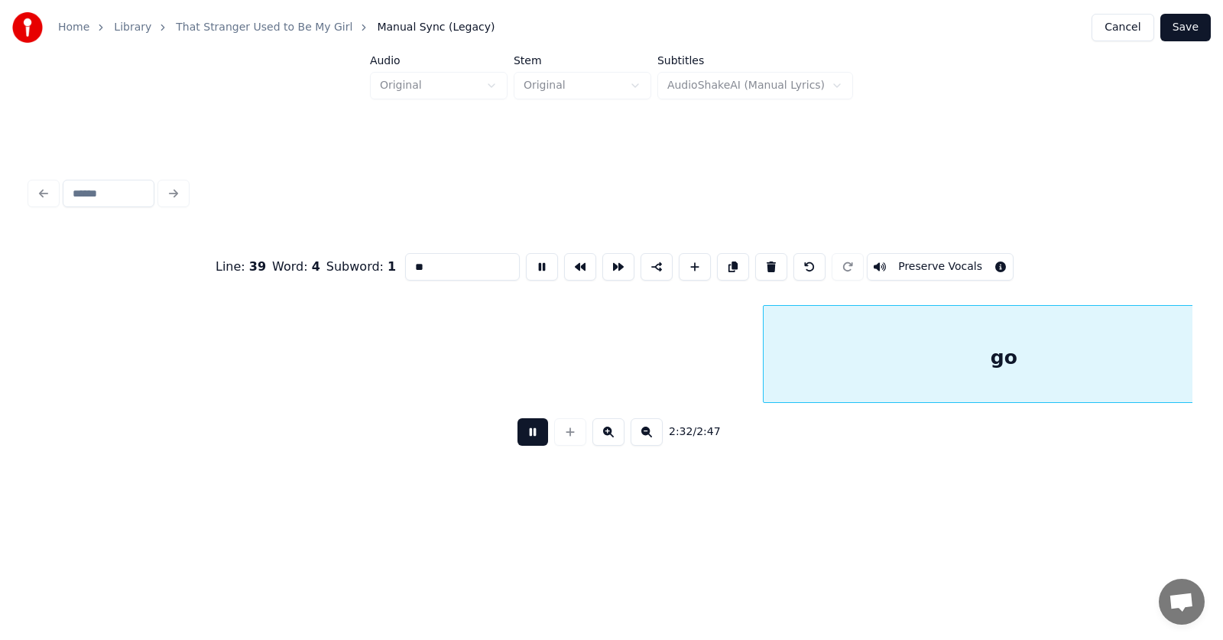
scroll to position [0, 87178]
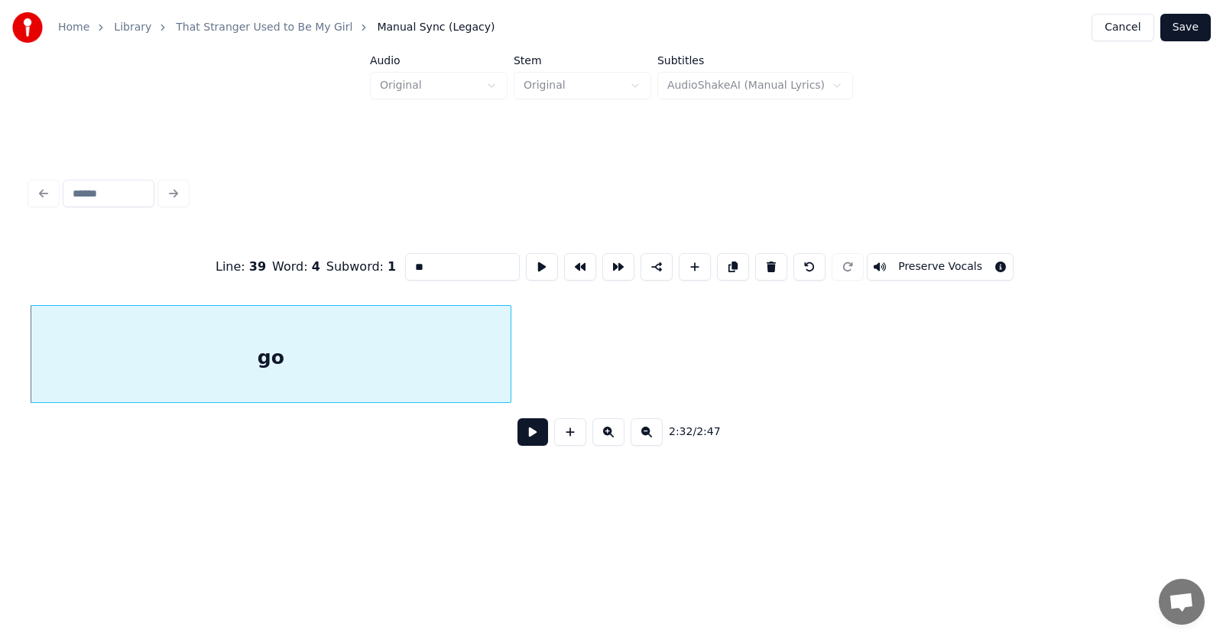
click at [526, 263] on button at bounding box center [542, 267] width 32 height 28
click at [405, 261] on input "**" at bounding box center [462, 267] width 115 height 28
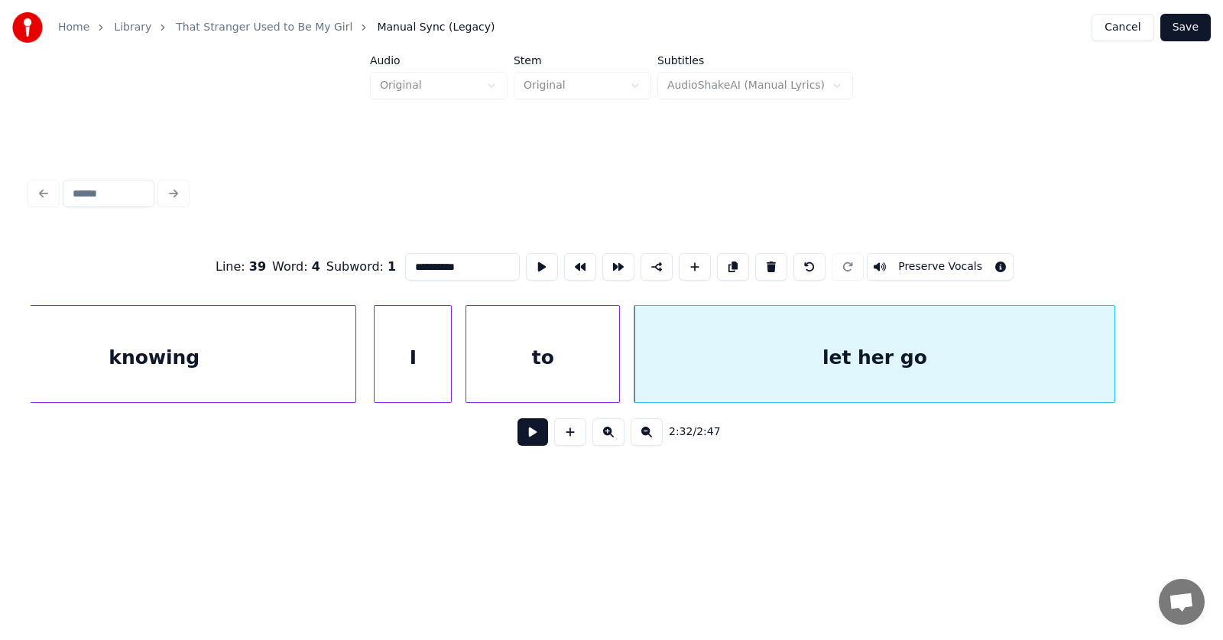
scroll to position [0, 86445]
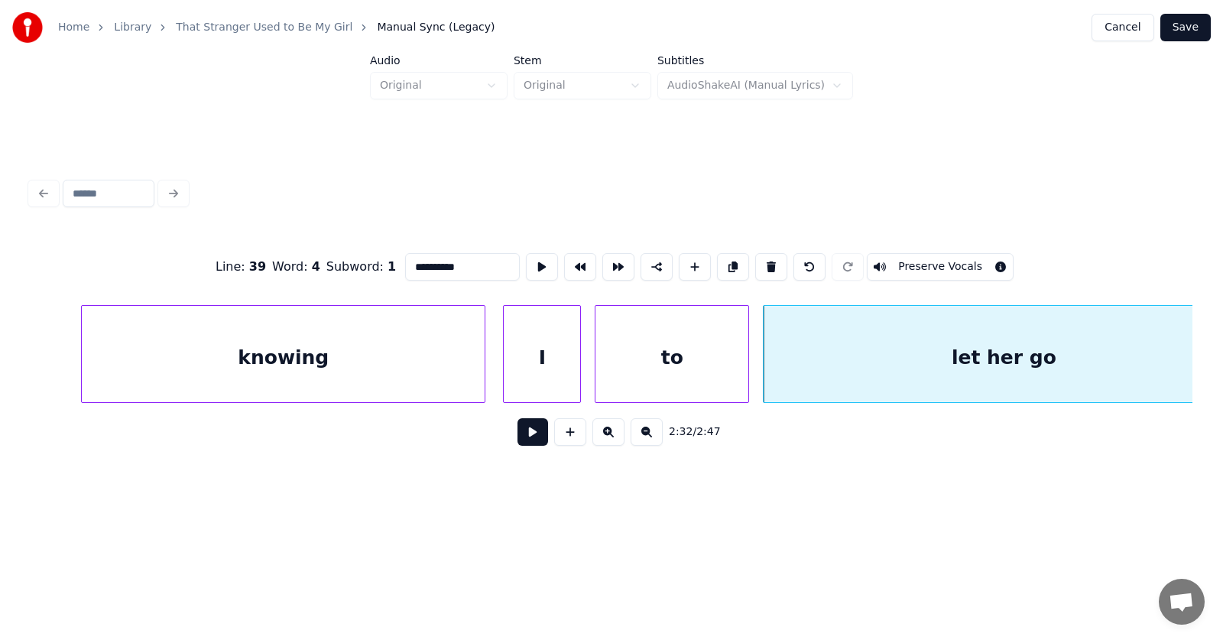
click at [684, 365] on div "to" at bounding box center [671, 358] width 153 height 104
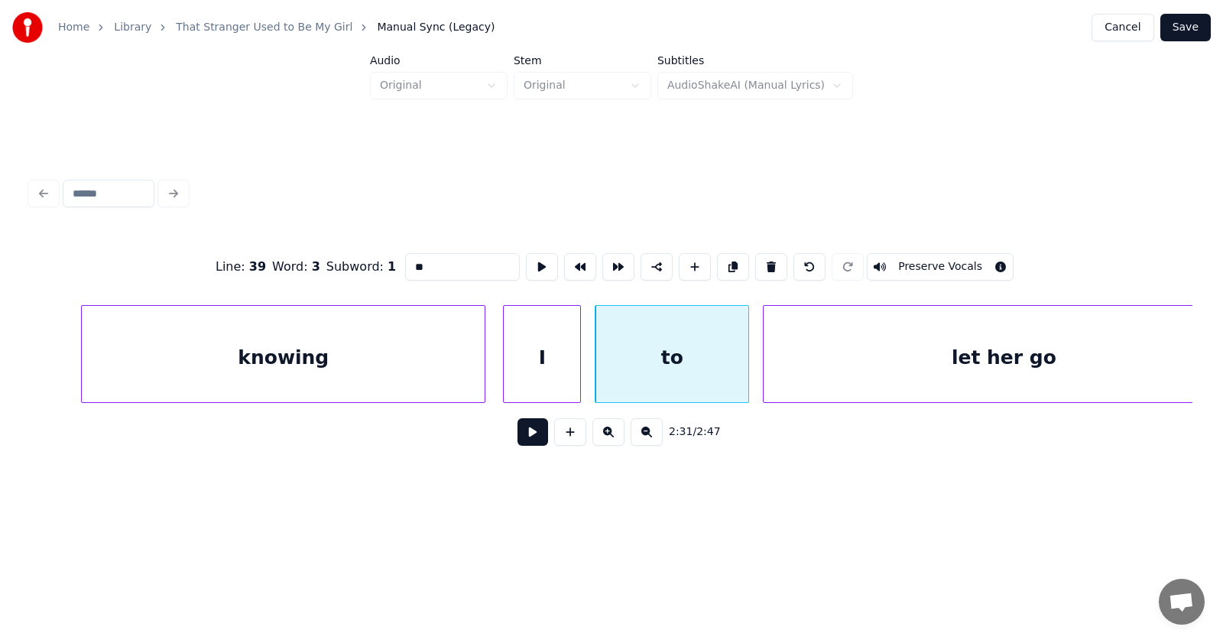
drag, startPoint x: 410, startPoint y: 258, endPoint x: 376, endPoint y: 258, distance: 34.4
click at [405, 258] on input "**" at bounding box center [462, 267] width 115 height 28
type input "****"
click at [526, 264] on button at bounding box center [542, 267] width 32 height 28
click at [530, 436] on button at bounding box center [532, 432] width 31 height 28
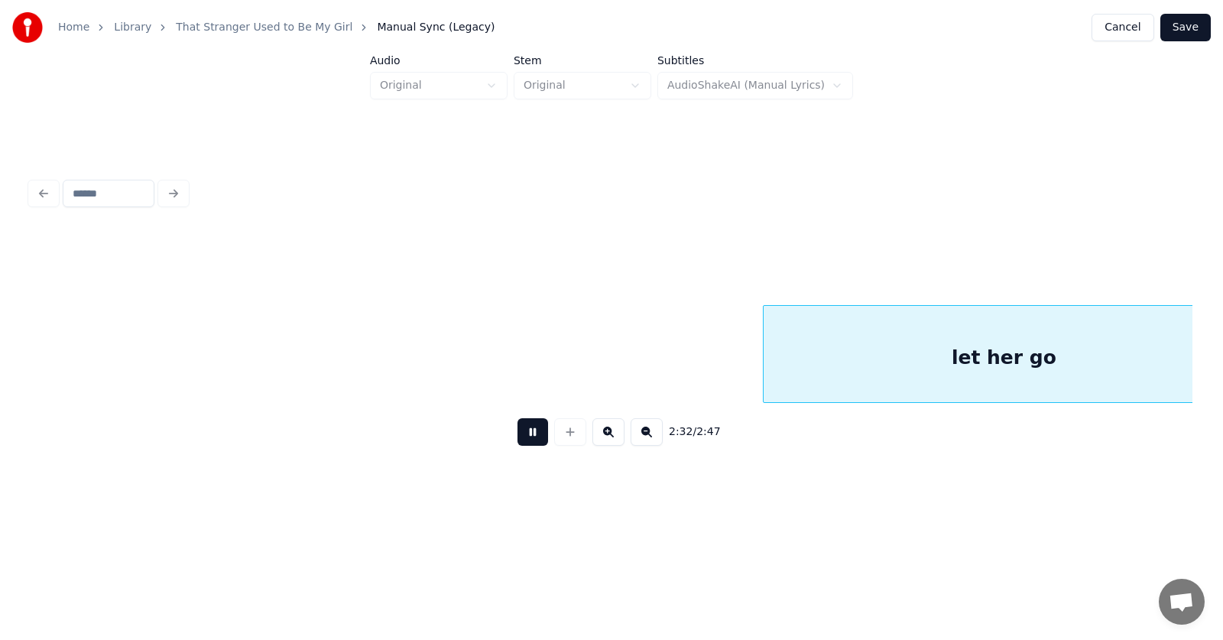
scroll to position [0, 87612]
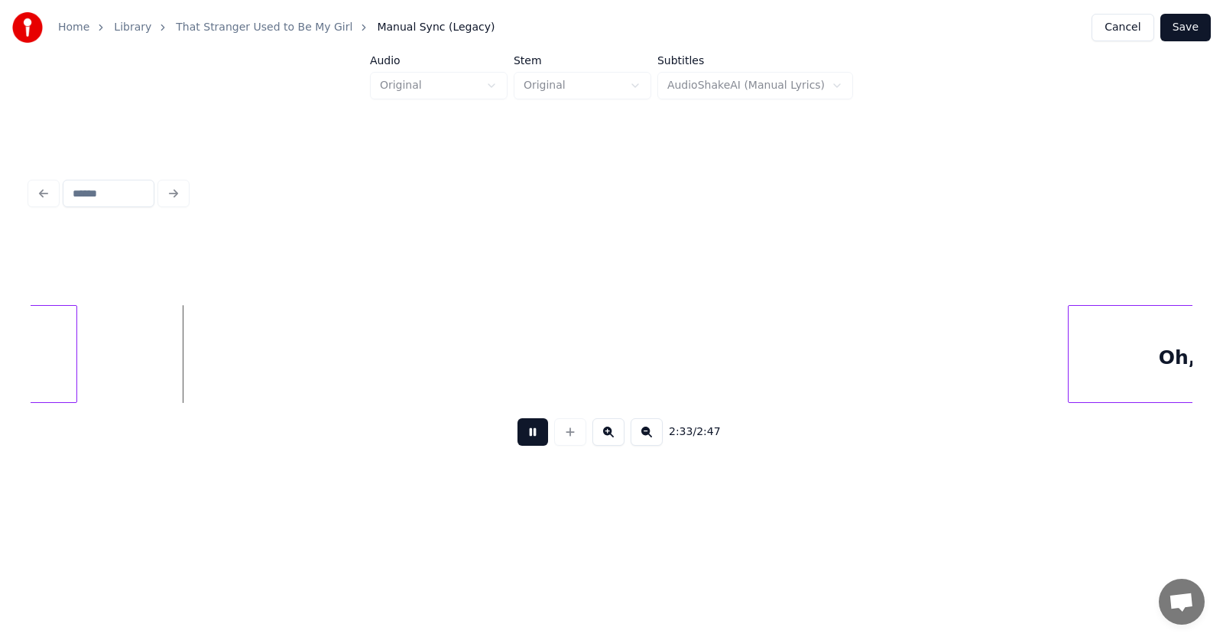
click at [530, 436] on button at bounding box center [532, 432] width 31 height 28
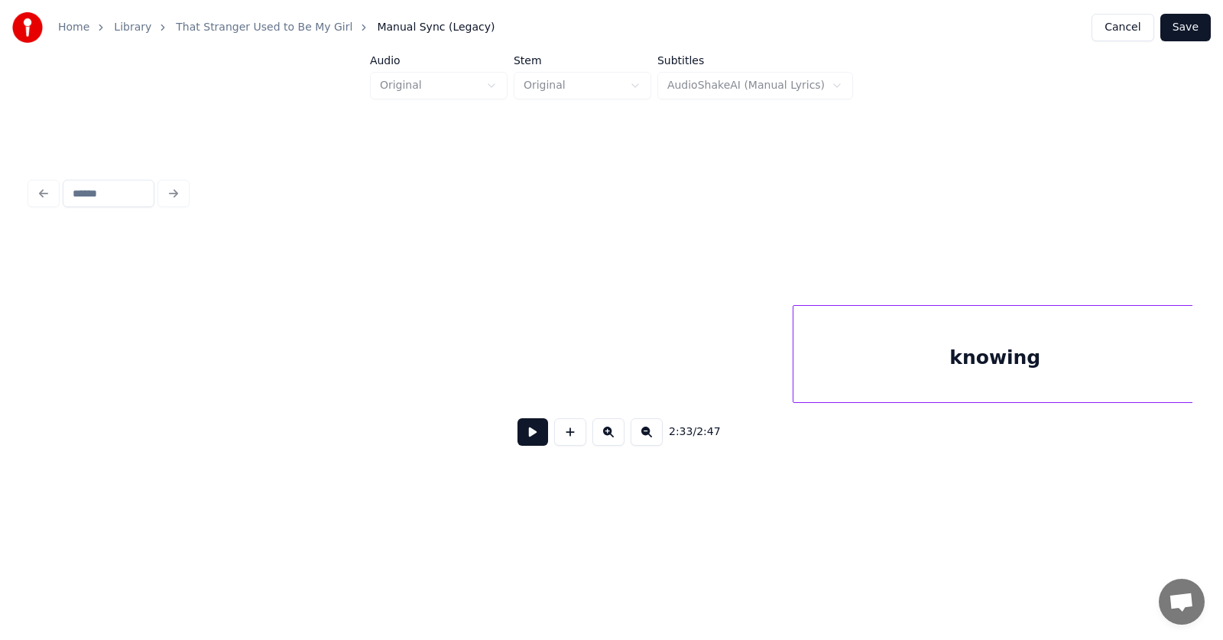
scroll to position [0, 85668]
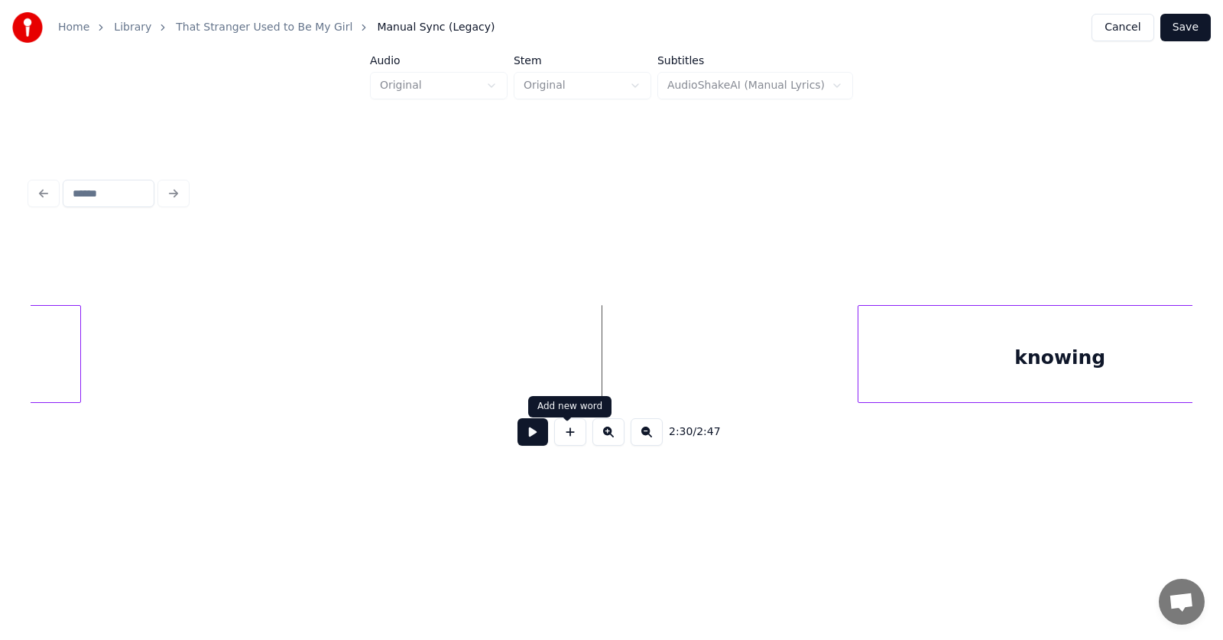
click at [536, 440] on button at bounding box center [532, 432] width 31 height 28
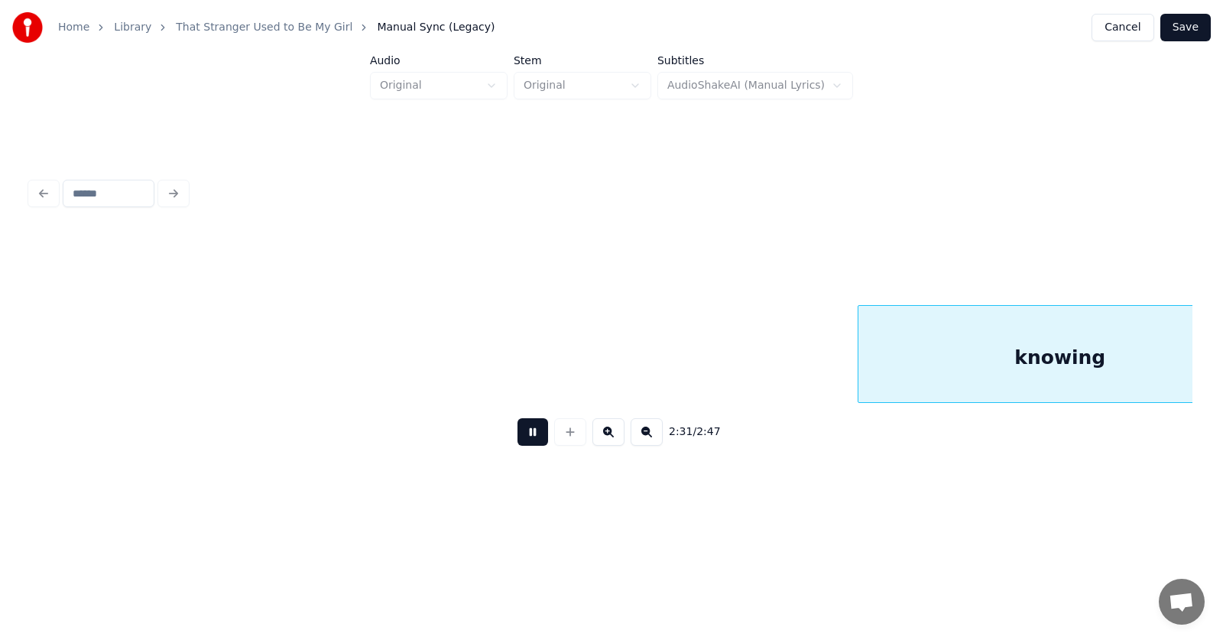
scroll to position [0, 86839]
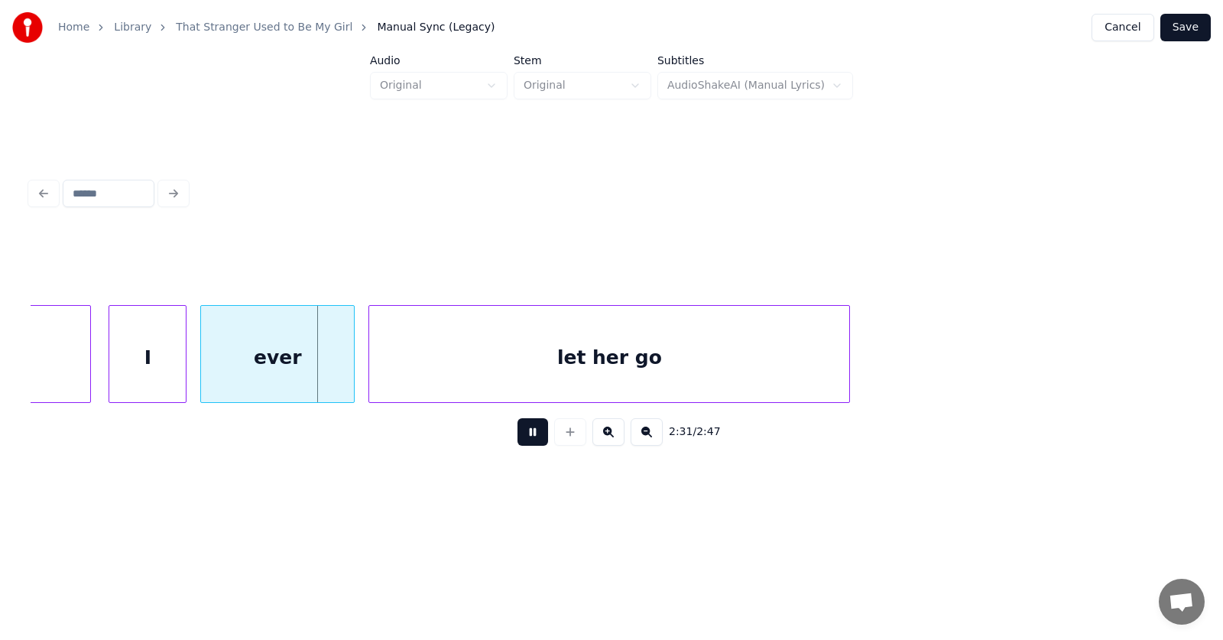
click at [536, 440] on button at bounding box center [532, 432] width 31 height 28
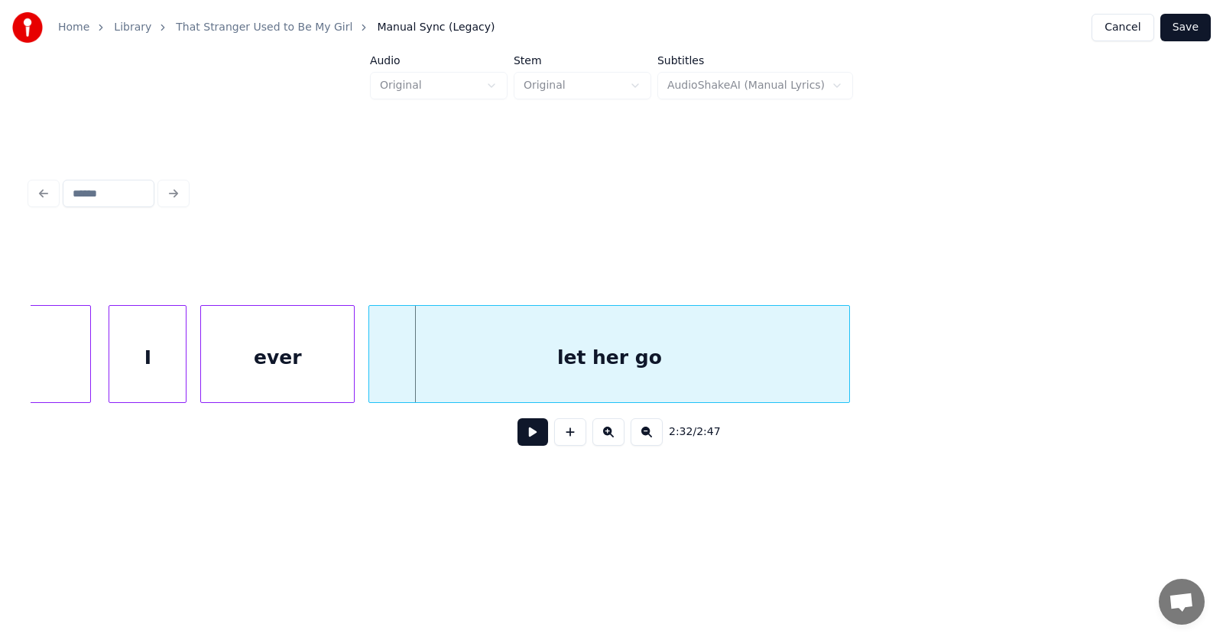
scroll to position [0, 86315]
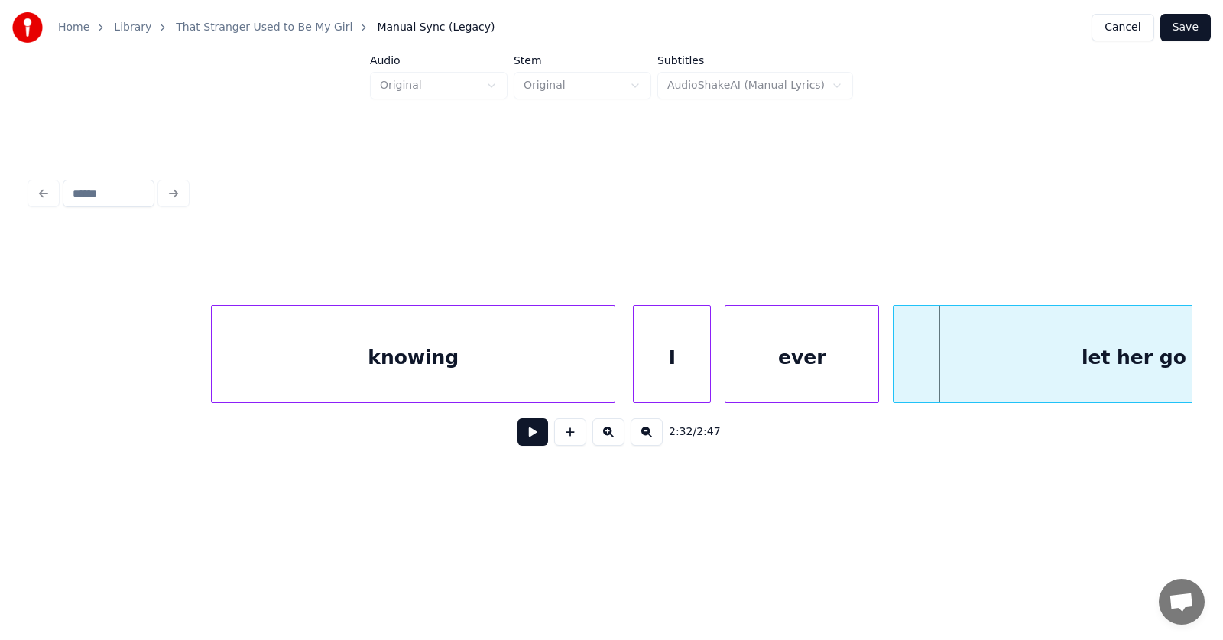
click at [406, 356] on div "knowing" at bounding box center [413, 358] width 403 height 104
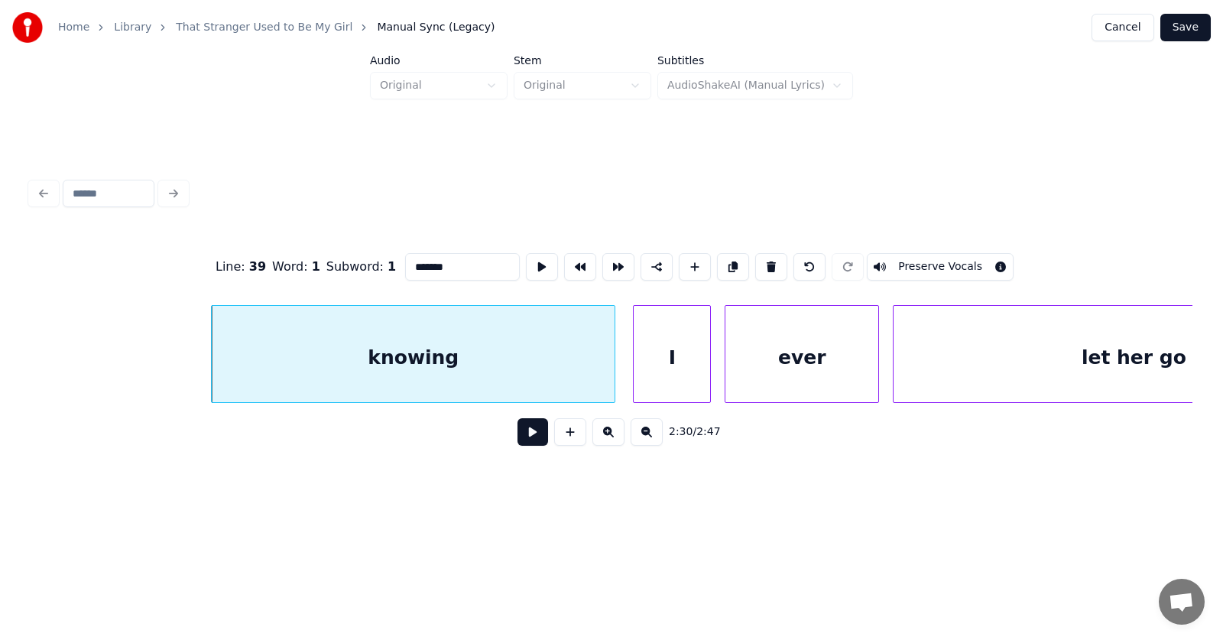
click at [521, 441] on button at bounding box center [532, 432] width 31 height 28
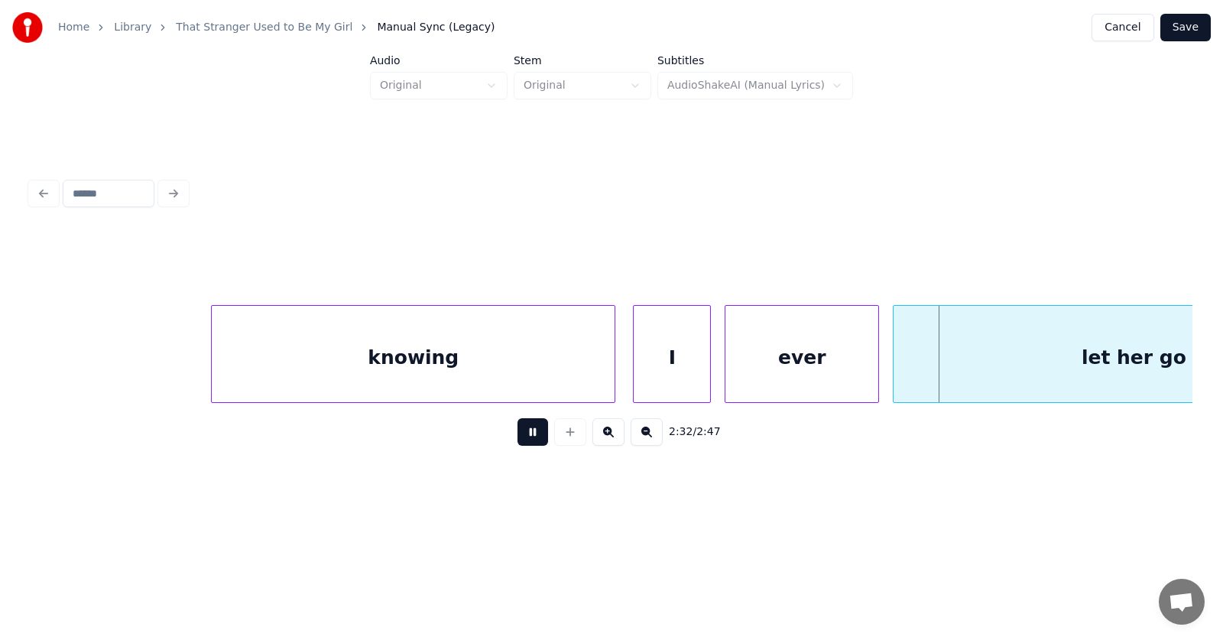
click at [521, 441] on button at bounding box center [532, 432] width 31 height 28
click at [614, 366] on div at bounding box center [612, 354] width 5 height 96
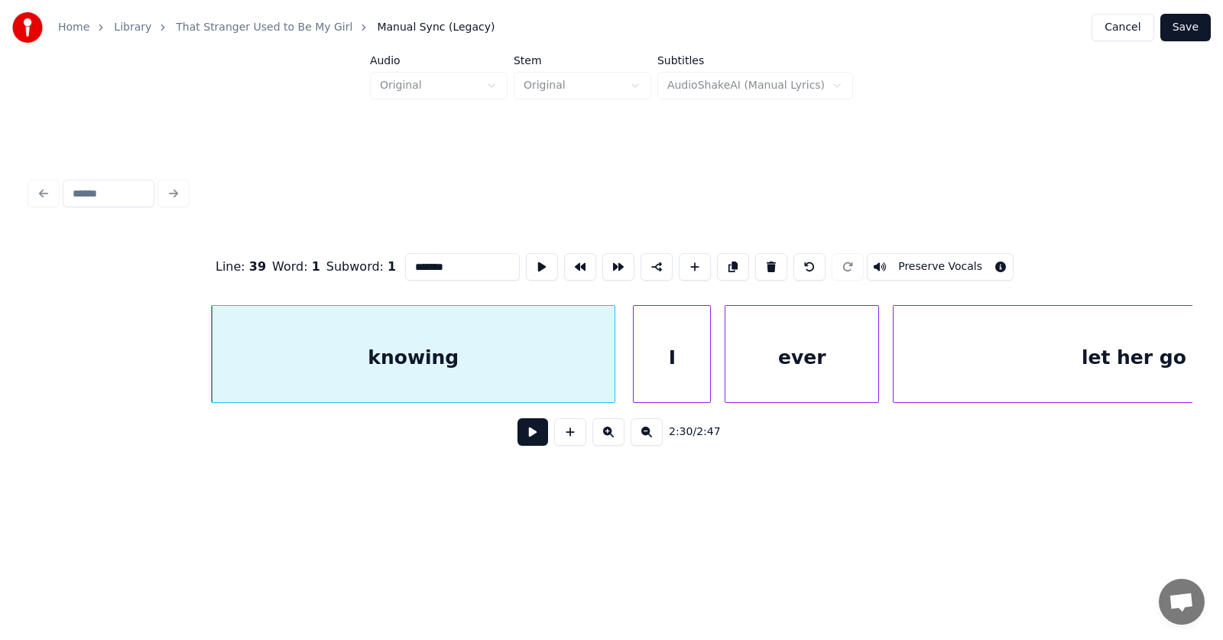
click at [451, 344] on div "knowing" at bounding box center [413, 358] width 403 height 104
drag, startPoint x: 421, startPoint y: 261, endPoint x: 406, endPoint y: 262, distance: 15.4
click at [406, 262] on input "*******" at bounding box center [462, 267] width 115 height 28
click at [764, 358] on div "ever" at bounding box center [801, 358] width 153 height 104
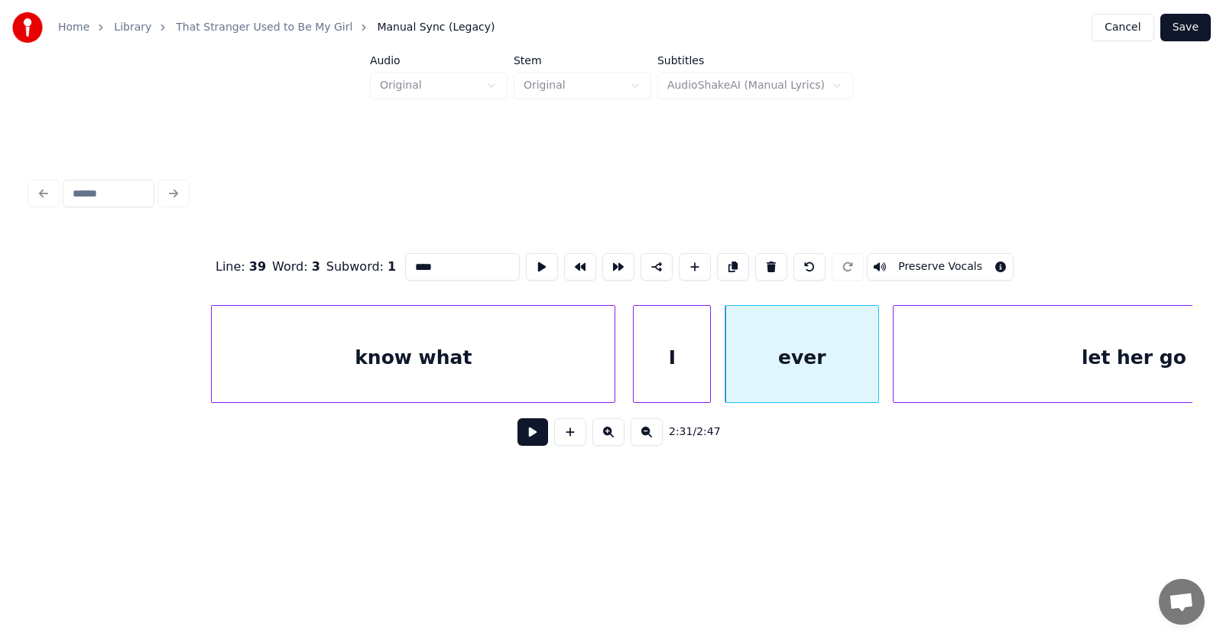
click at [405, 261] on input "****" at bounding box center [462, 267] width 115 height 28
click at [405, 259] on input "****" at bounding box center [462, 267] width 115 height 28
type input "*****"
click at [524, 440] on button at bounding box center [532, 432] width 31 height 28
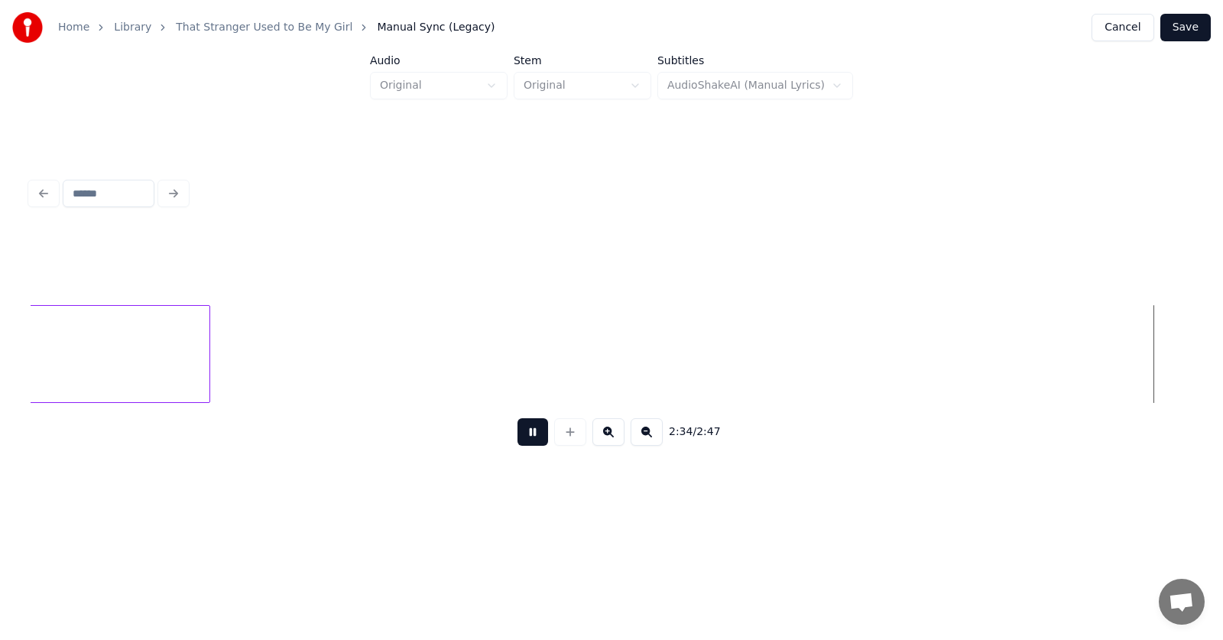
scroll to position [0, 88645]
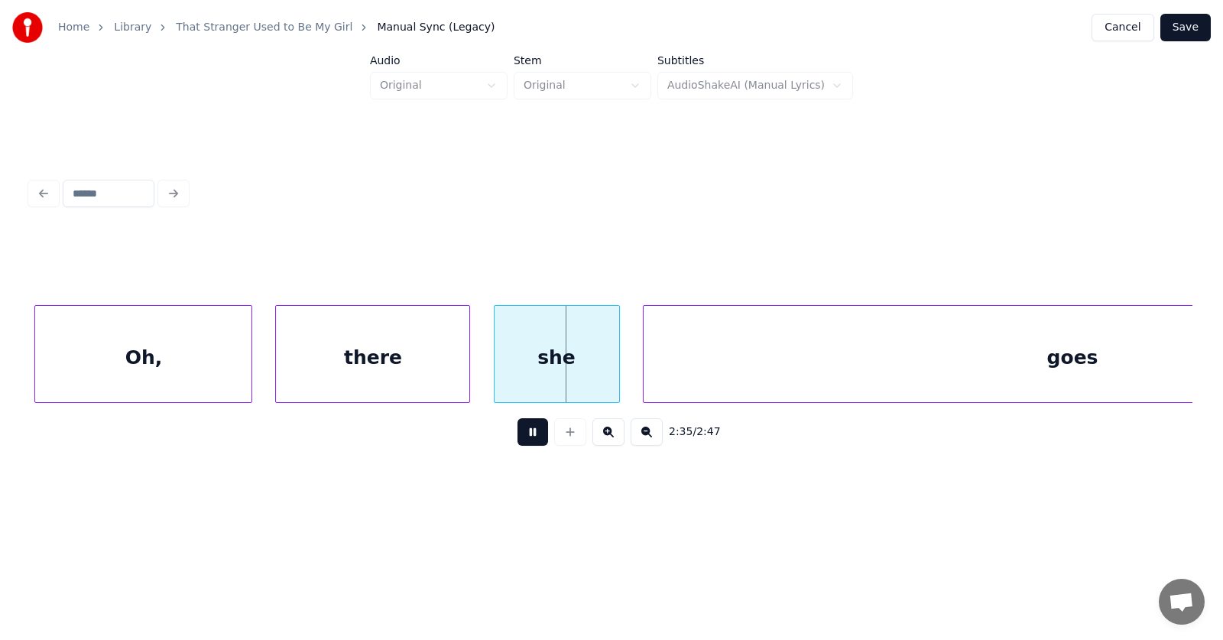
click at [524, 440] on button at bounding box center [532, 432] width 31 height 28
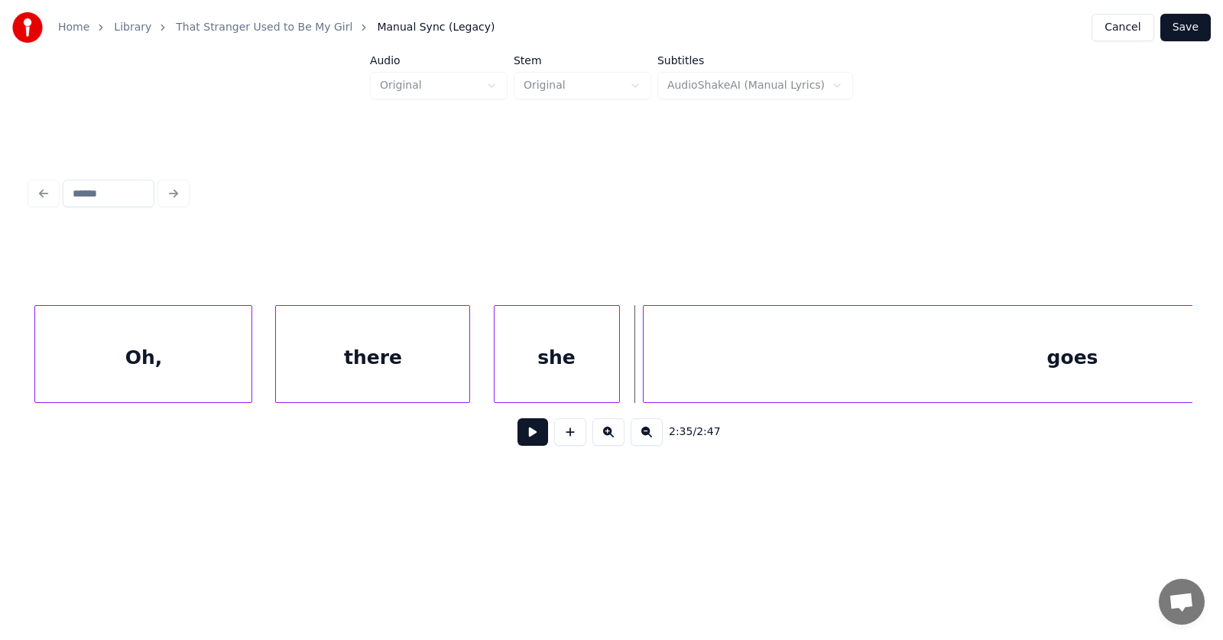
scroll to position [0, 88256]
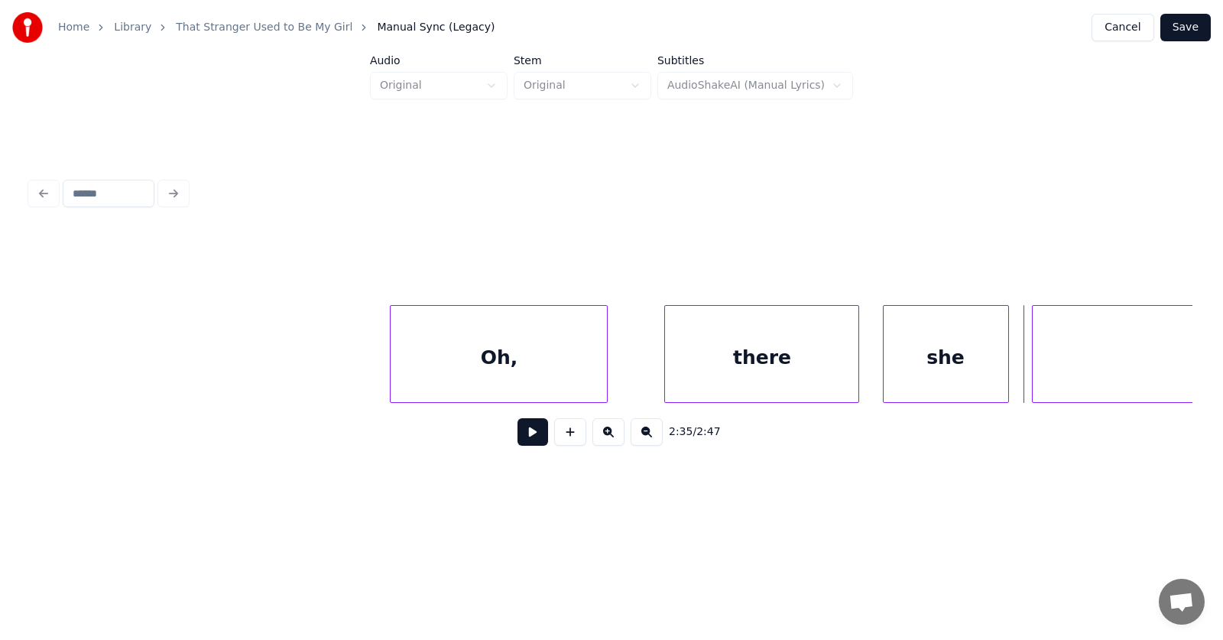
click at [525, 357] on div "Oh," at bounding box center [499, 358] width 216 height 104
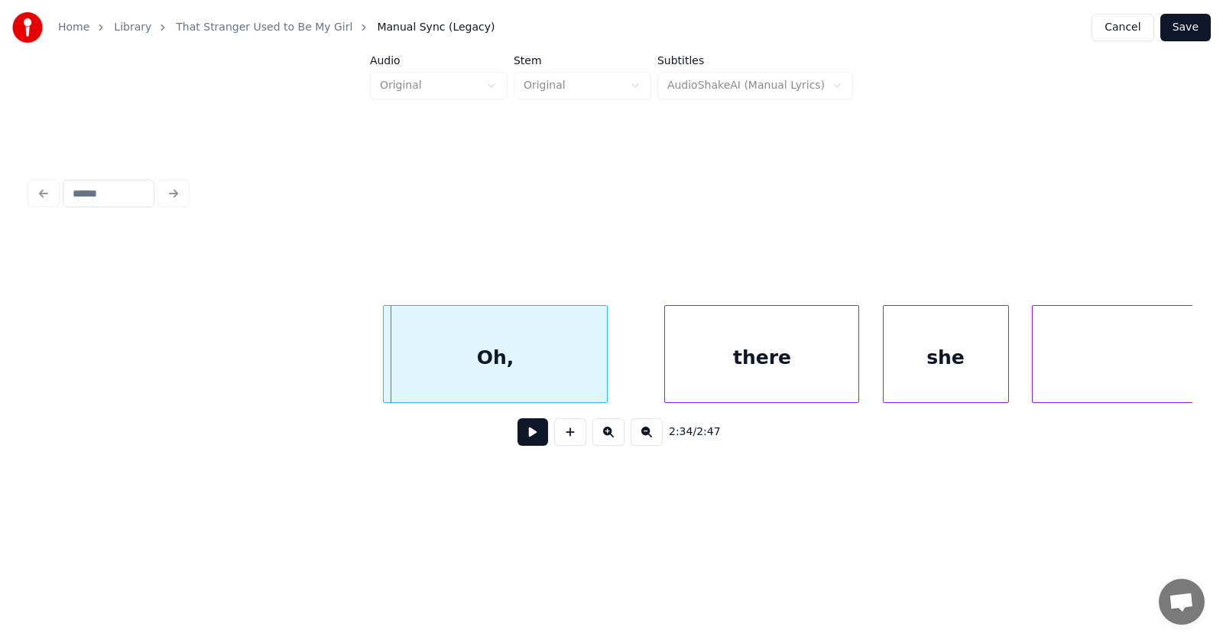
click at [384, 363] on div at bounding box center [386, 354] width 5 height 96
click at [682, 377] on div "there" at bounding box center [737, 358] width 193 height 104
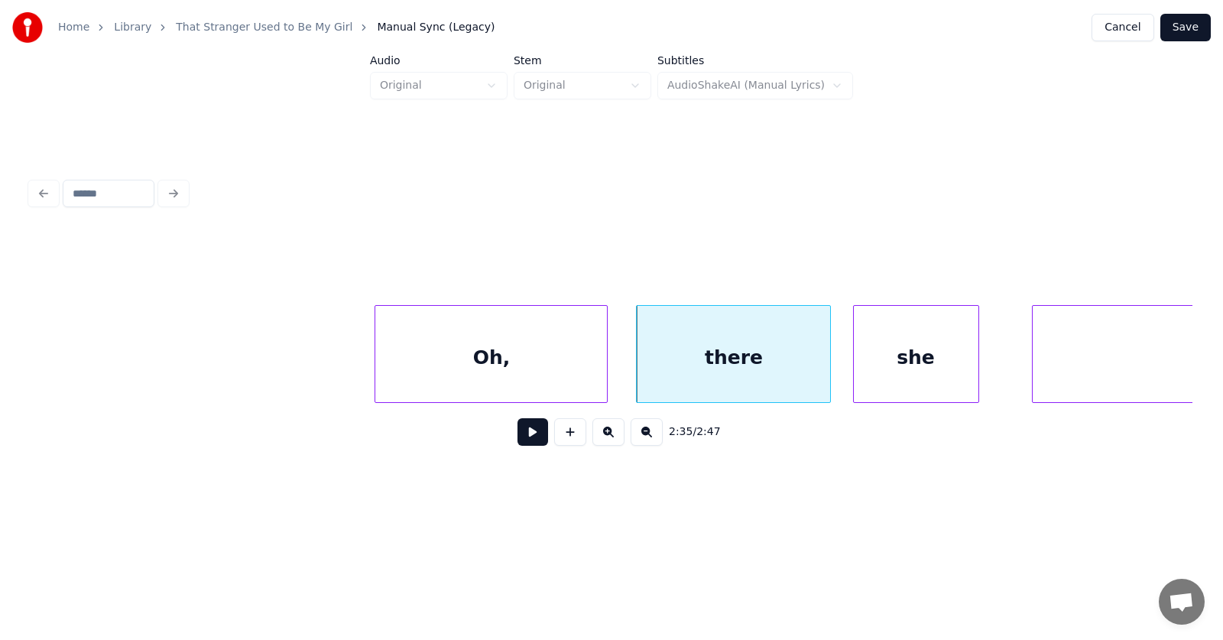
click at [873, 371] on div "she" at bounding box center [916, 358] width 125 height 104
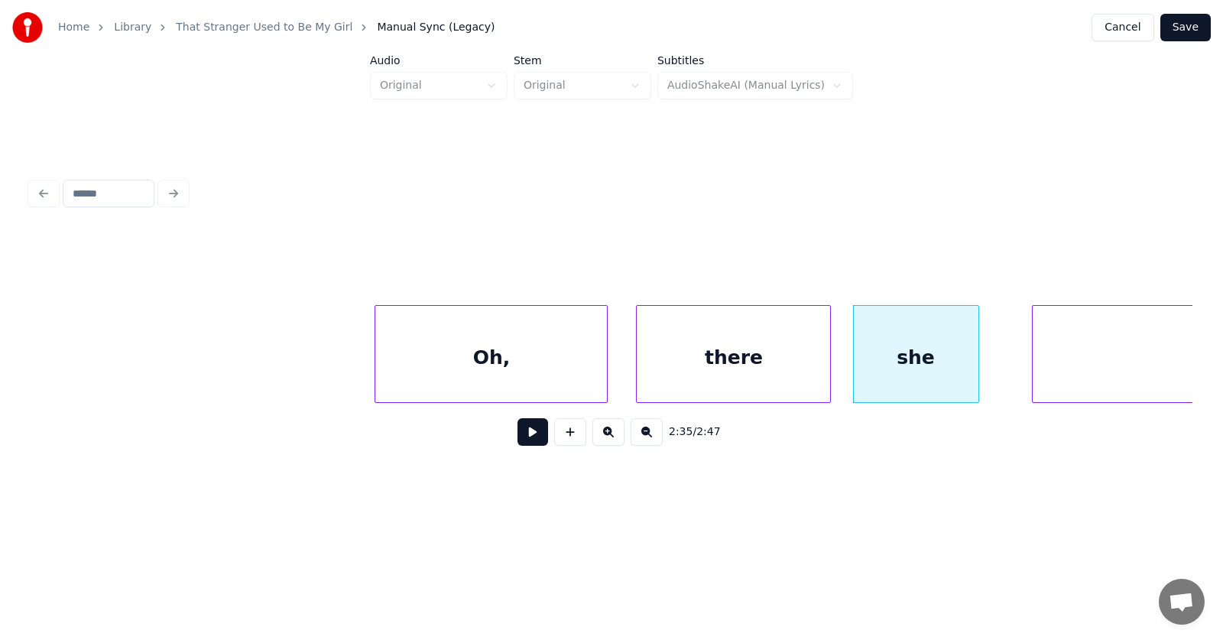
scroll to position [0, 88952]
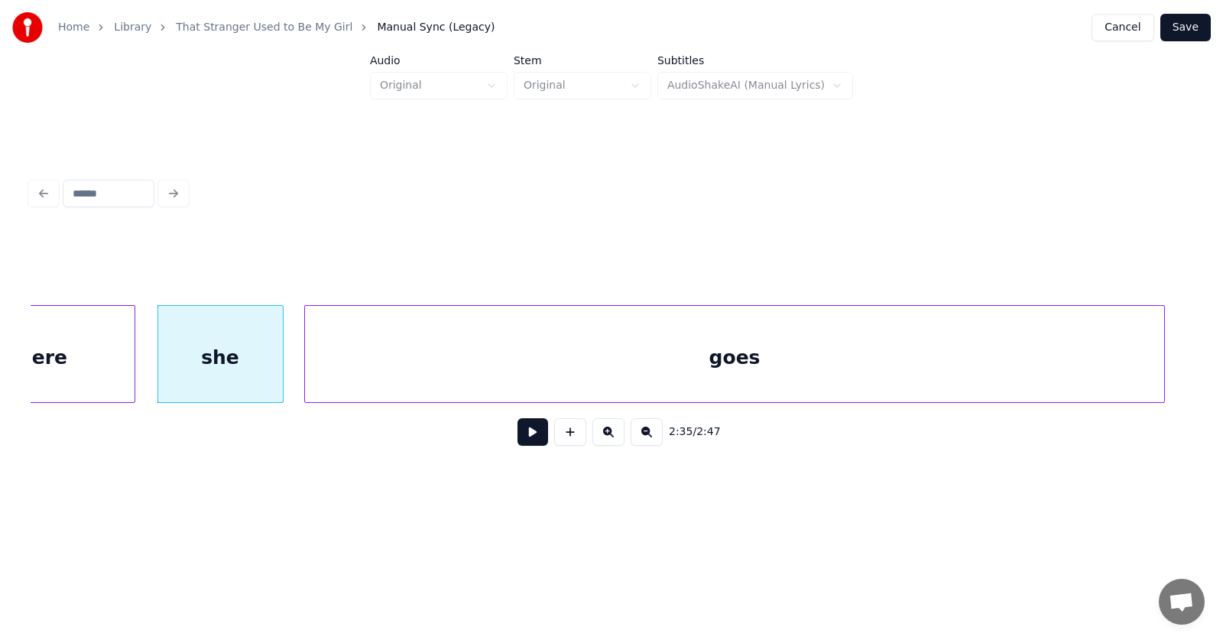
click at [1027, 362] on div "goes" at bounding box center [734, 358] width 858 height 104
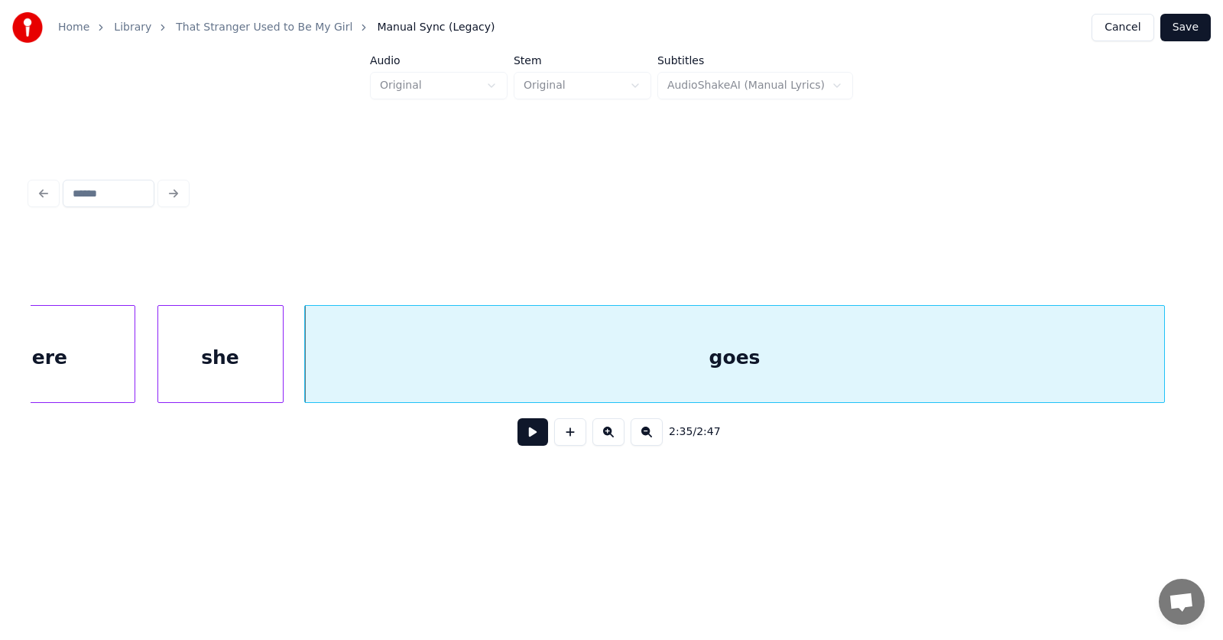
click at [1163, 354] on div "goes" at bounding box center [734, 354] width 860 height 98
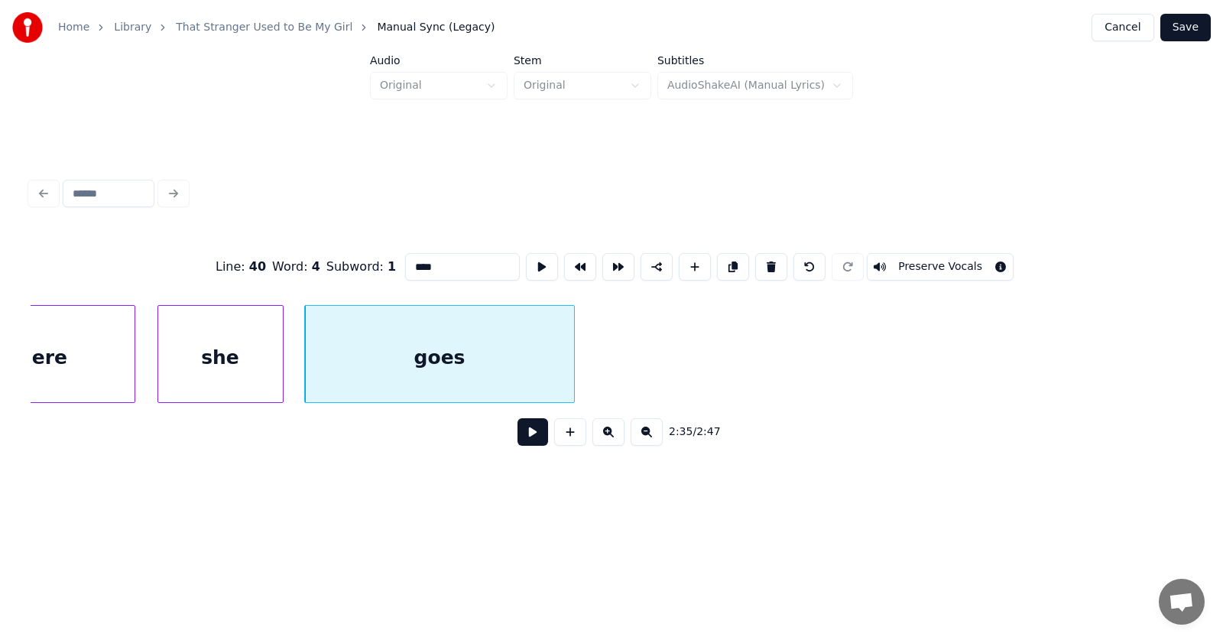
click at [573, 351] on div at bounding box center [571, 354] width 5 height 96
click at [521, 436] on button at bounding box center [532, 432] width 31 height 28
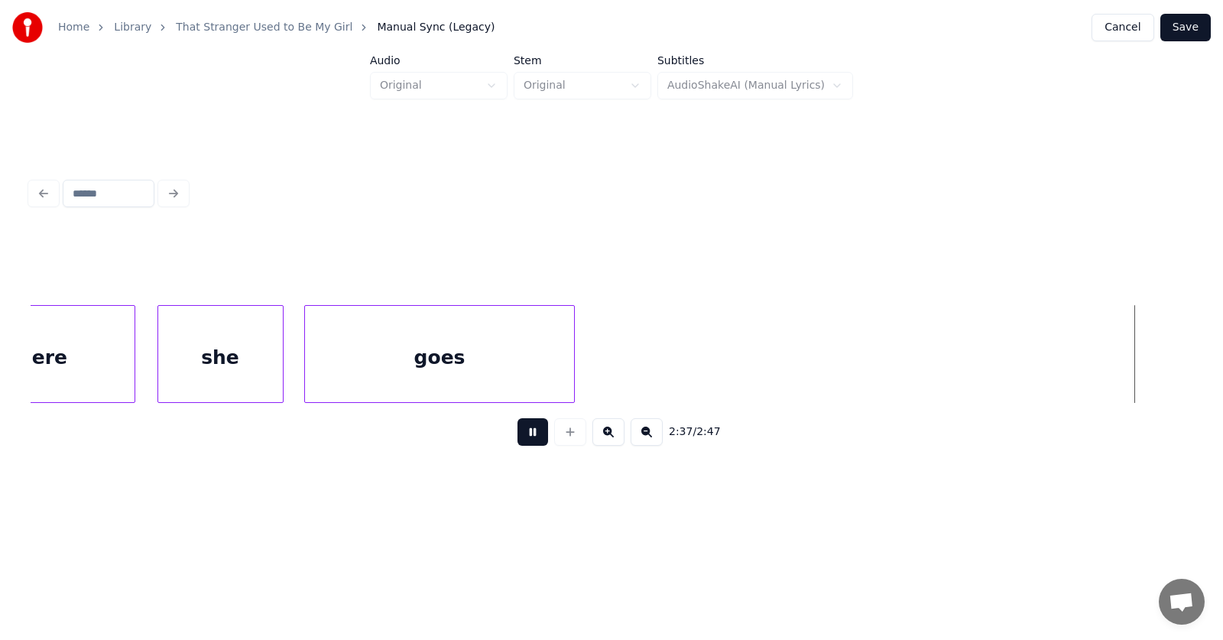
scroll to position [0, 90115]
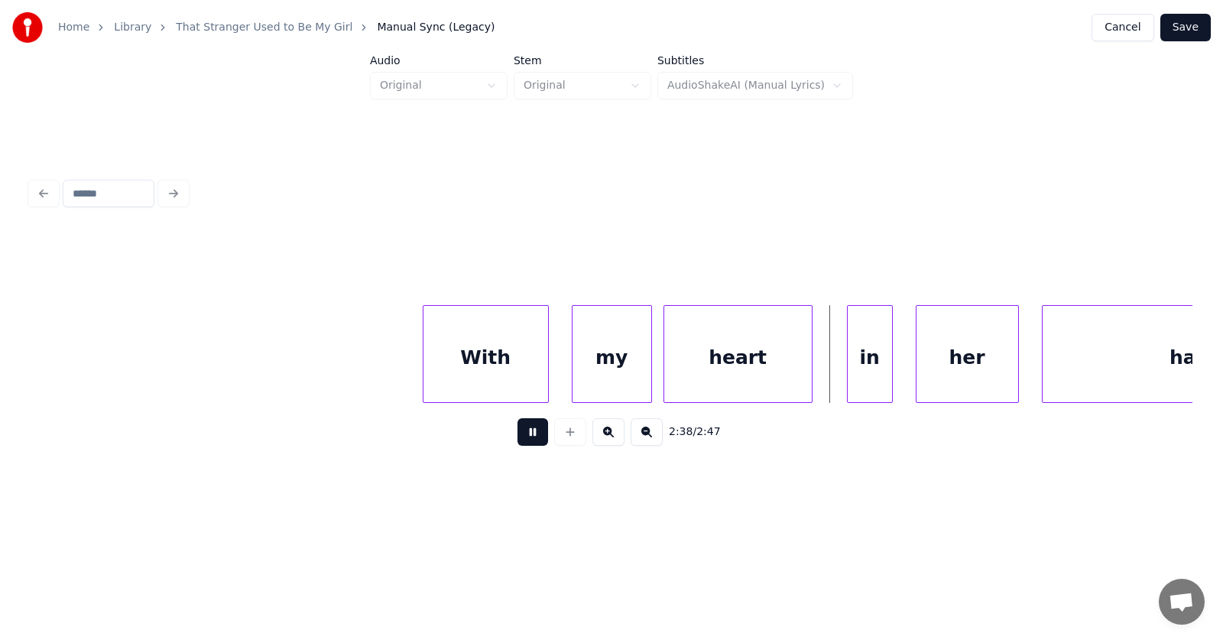
click at [521, 436] on button at bounding box center [532, 432] width 31 height 28
click at [432, 356] on div "With" at bounding box center [450, 358] width 125 height 104
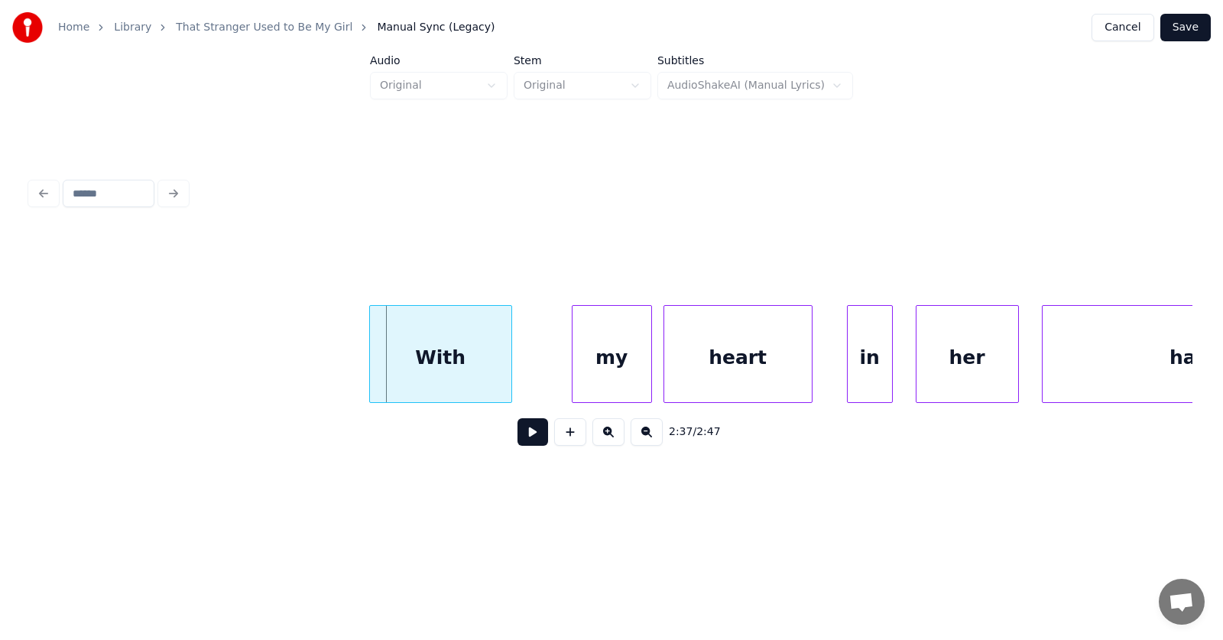
click at [370, 359] on div at bounding box center [372, 354] width 5 height 96
click at [570, 365] on div "my" at bounding box center [583, 358] width 79 height 104
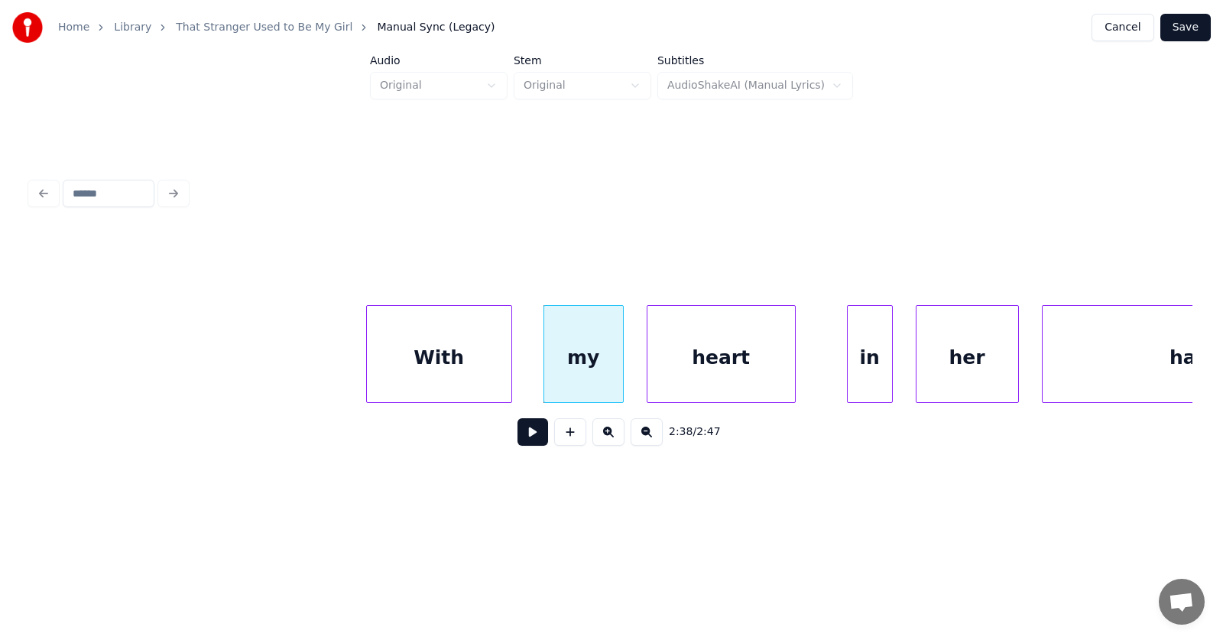
click at [707, 368] on div "heart" at bounding box center [721, 358] width 148 height 104
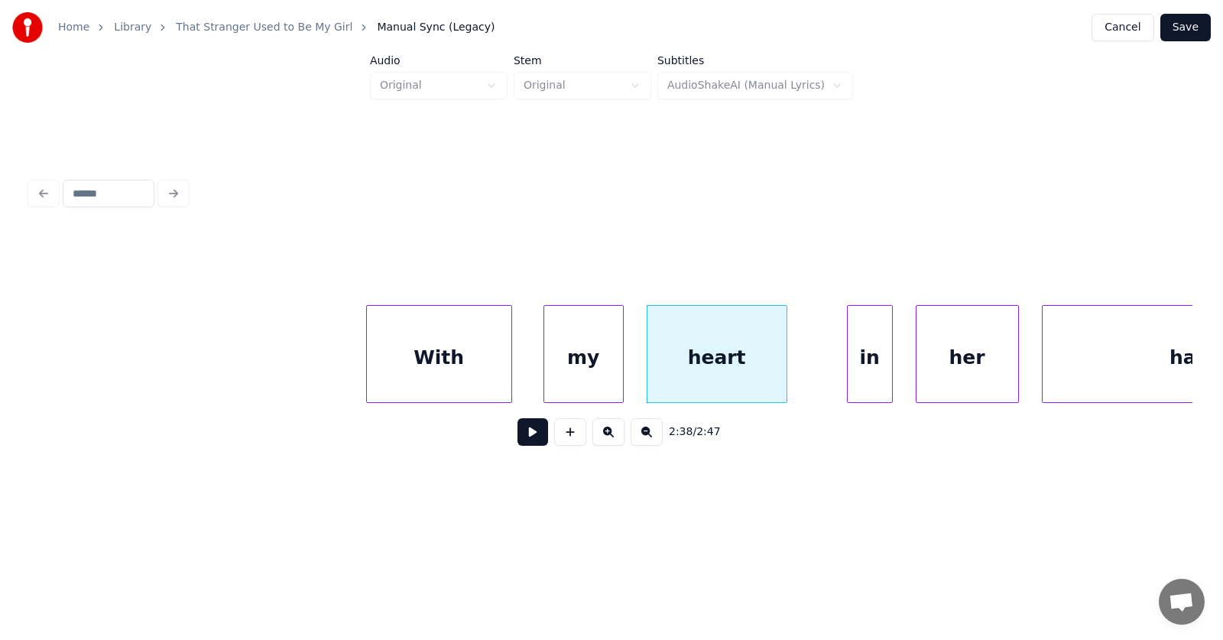
click at [785, 362] on div at bounding box center [784, 354] width 5 height 96
click at [817, 368] on div "in" at bounding box center [828, 358] width 44 height 104
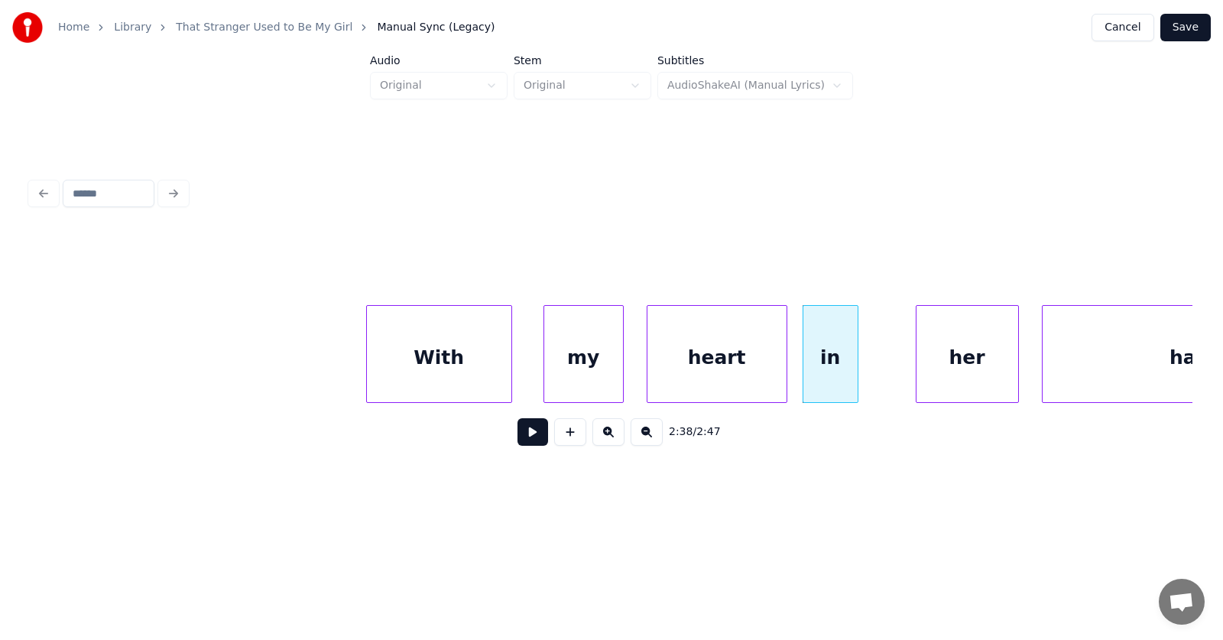
click at [858, 365] on div at bounding box center [855, 354] width 5 height 96
click at [915, 365] on div "her" at bounding box center [933, 358] width 102 height 104
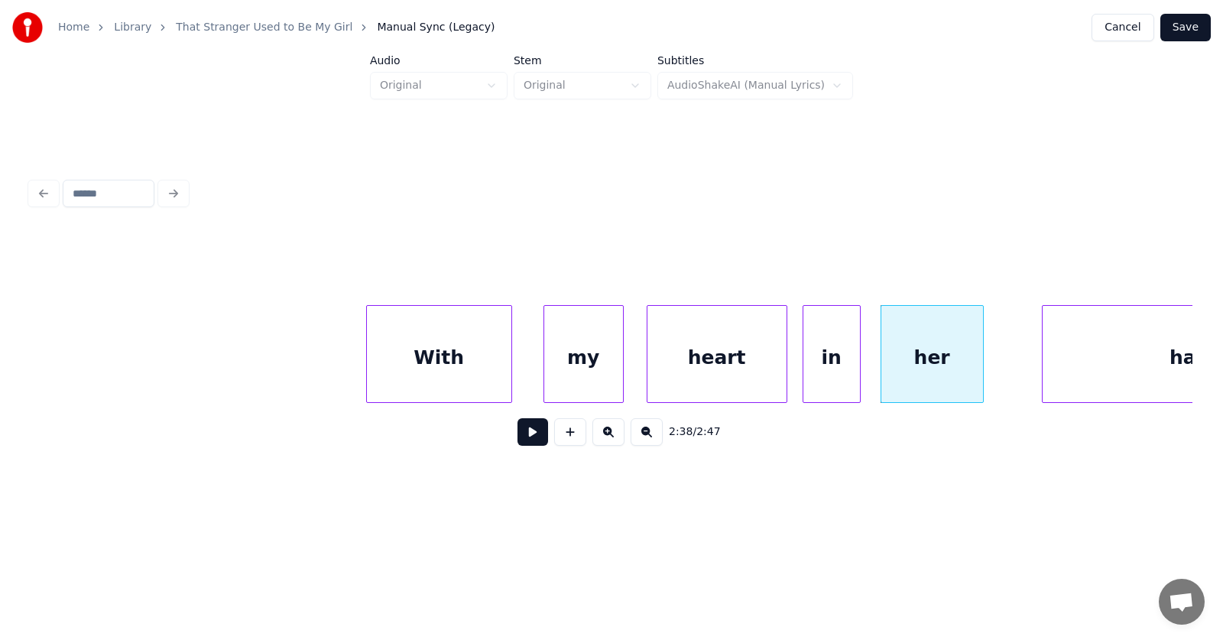
scroll to position [0, 90268]
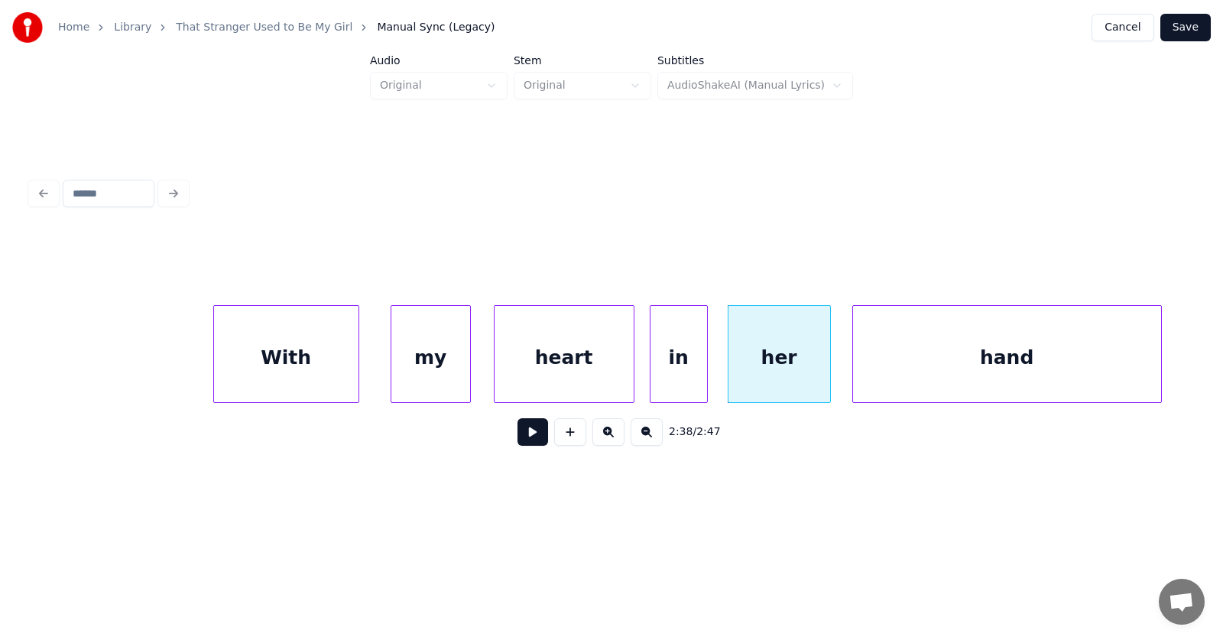
click at [1048, 358] on div "hand" at bounding box center [1007, 358] width 308 height 104
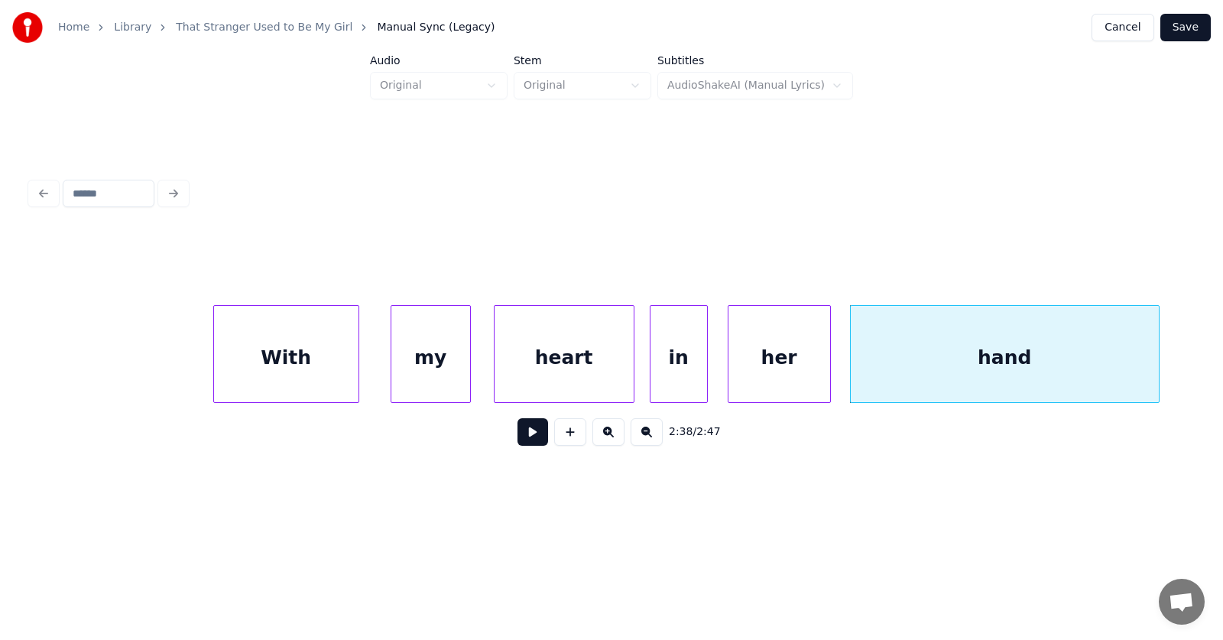
click at [517, 436] on button at bounding box center [532, 432] width 31 height 28
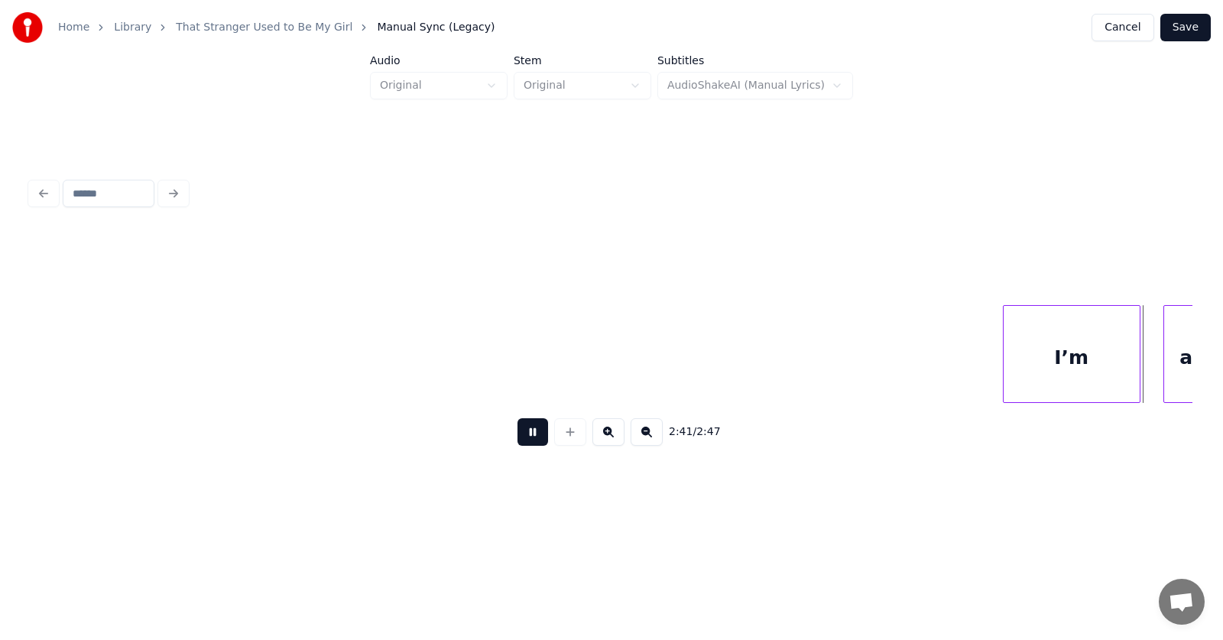
scroll to position [0, 92610]
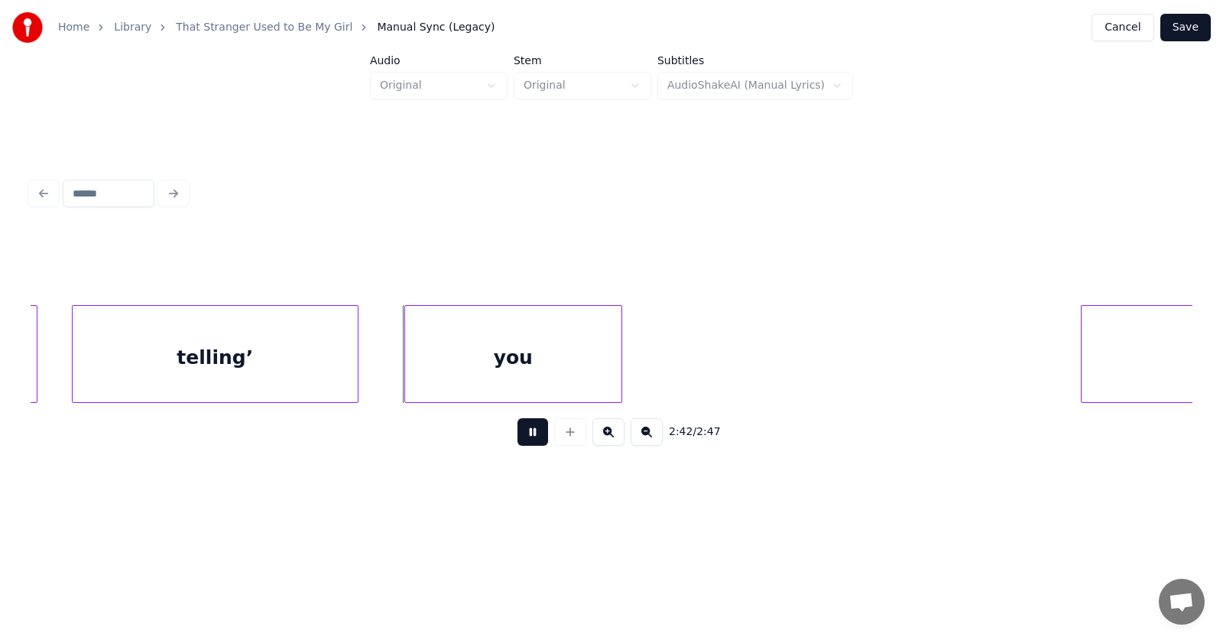
click at [517, 436] on button at bounding box center [532, 432] width 31 height 28
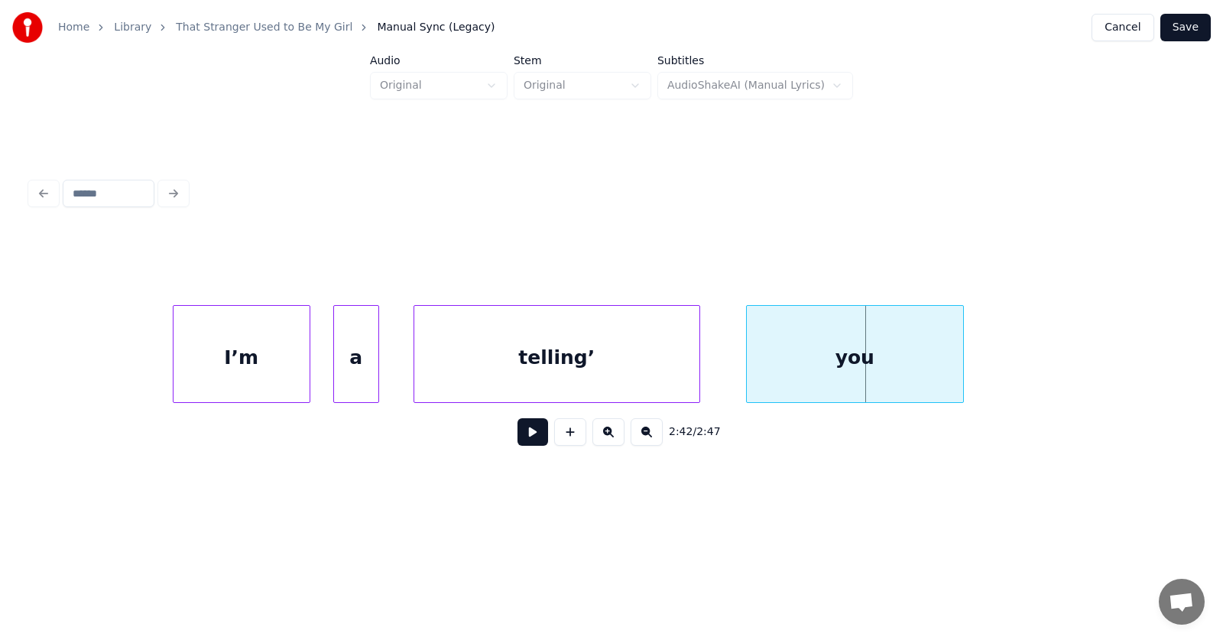
scroll to position [0, 92139]
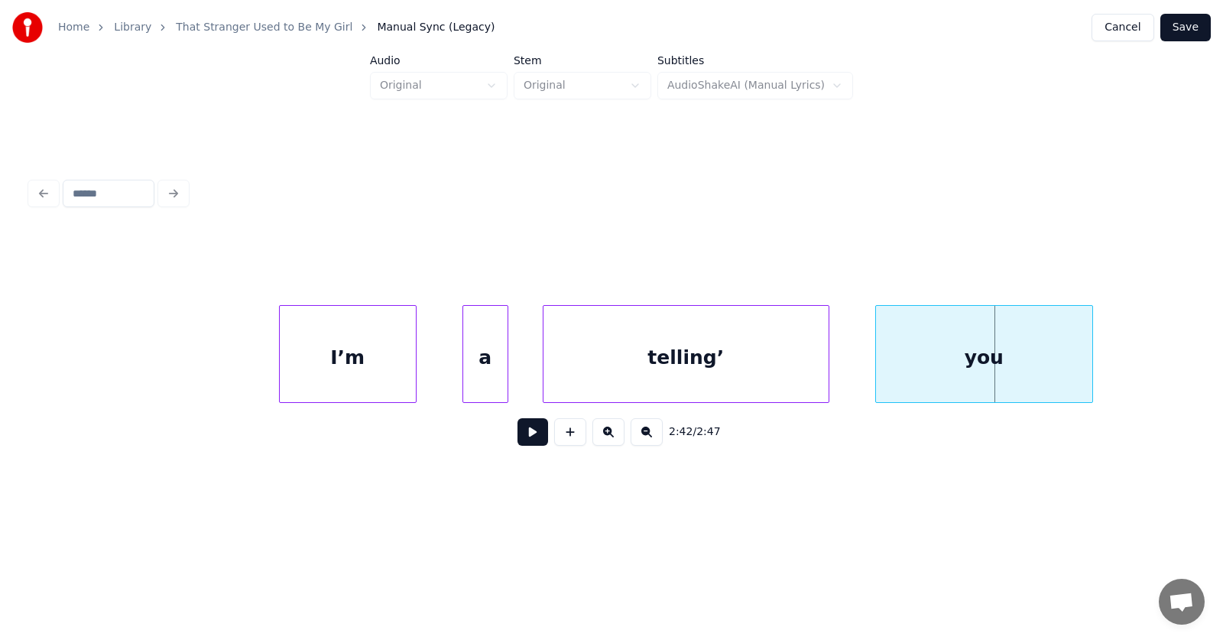
click at [368, 360] on div "I’m" at bounding box center [348, 358] width 136 height 104
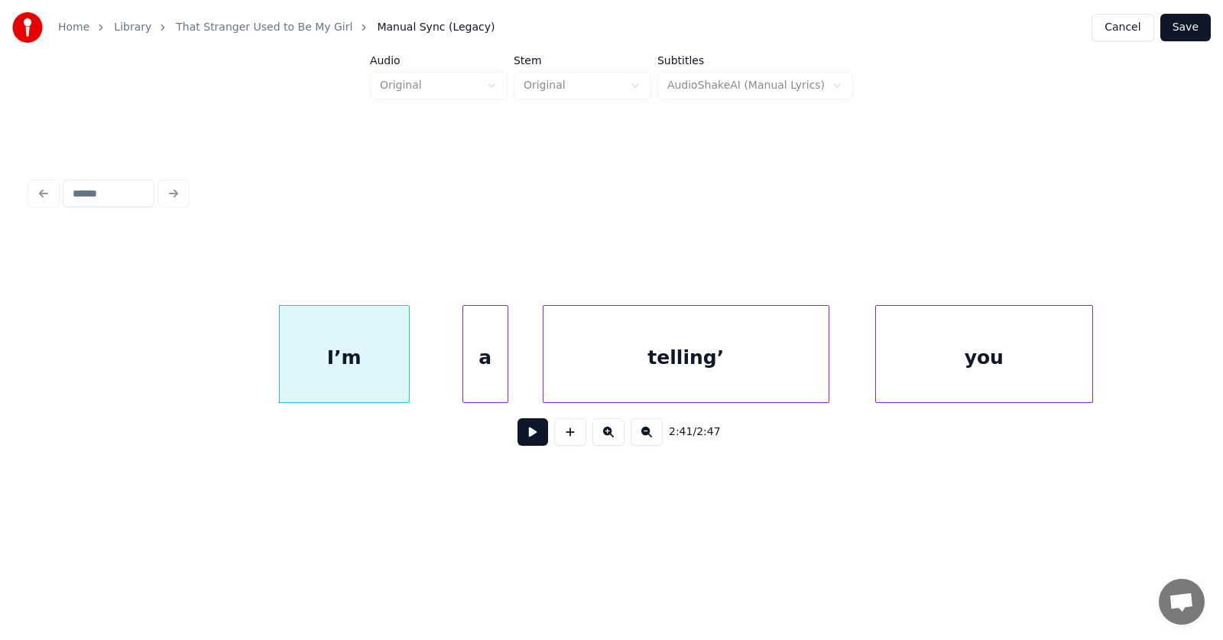
click at [407, 364] on div at bounding box center [406, 354] width 5 height 96
click at [438, 371] on div "a" at bounding box center [450, 358] width 44 height 104
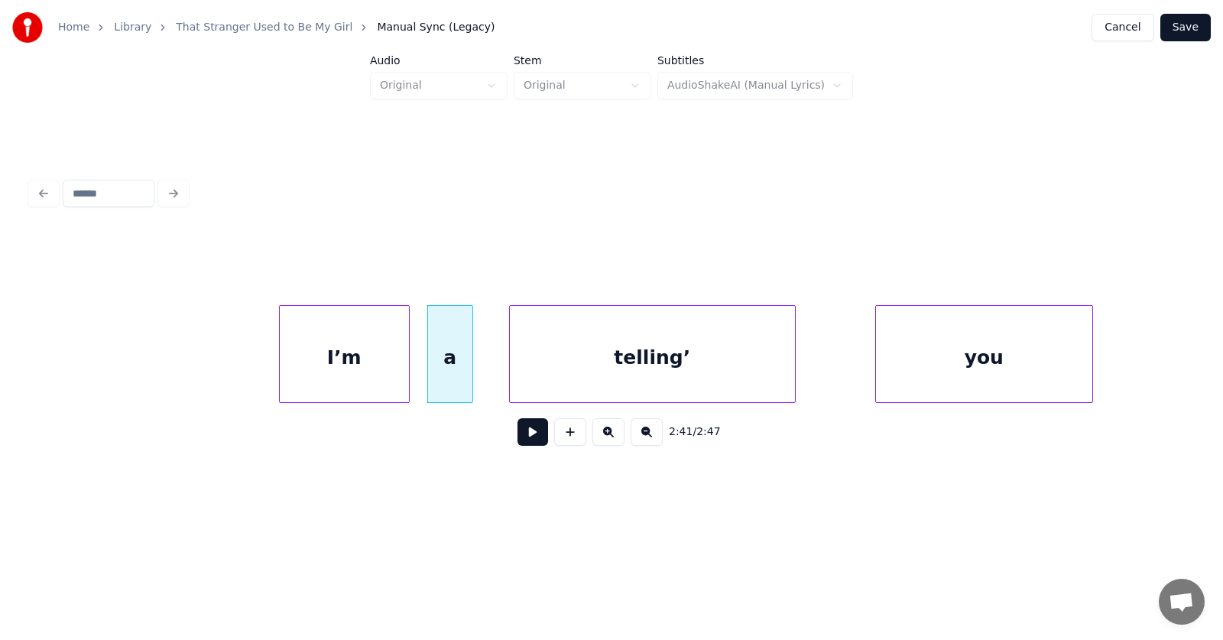
click at [547, 368] on div "telling’" at bounding box center [652, 358] width 285 height 104
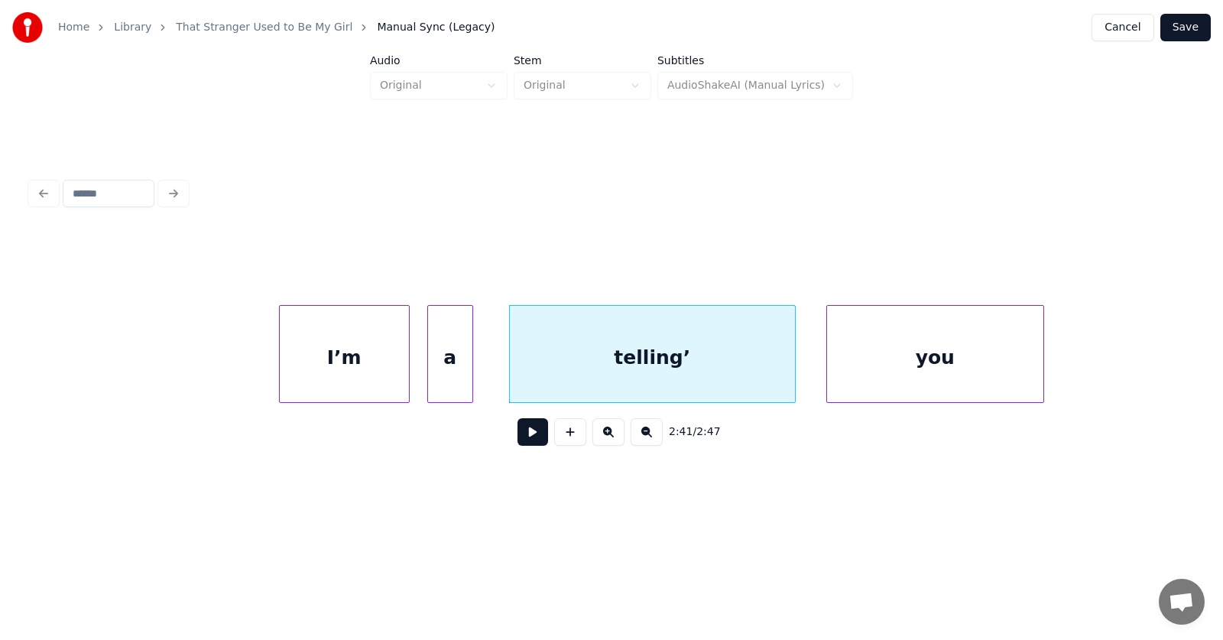
click at [854, 364] on div "you" at bounding box center [935, 358] width 216 height 104
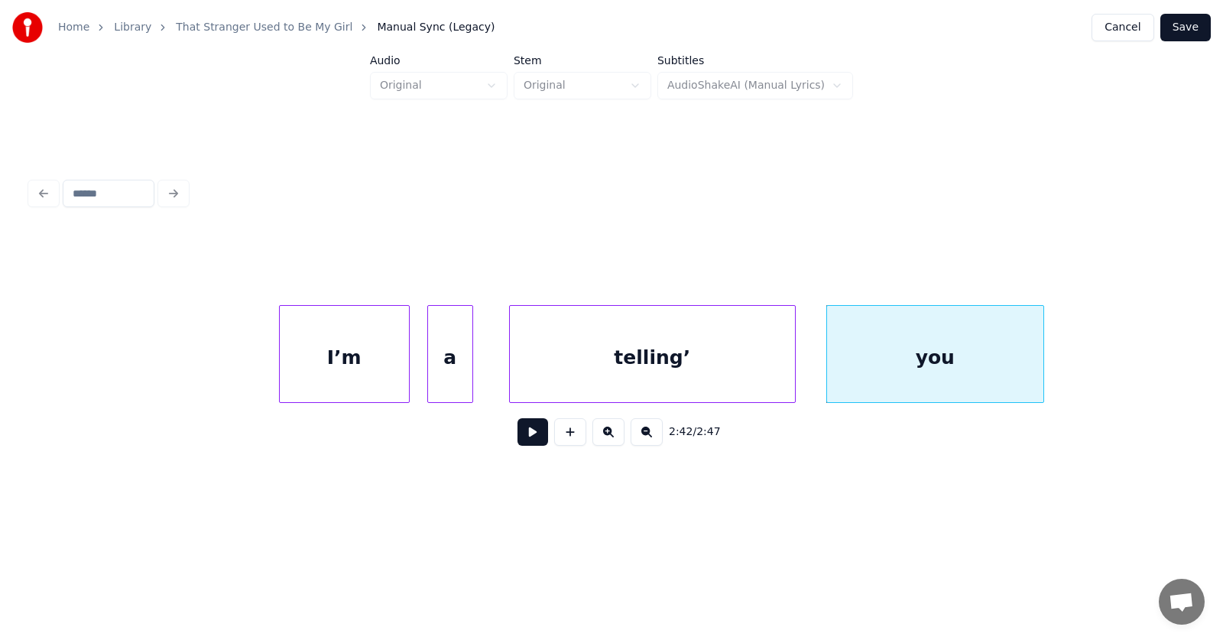
click at [517, 435] on button at bounding box center [532, 432] width 31 height 28
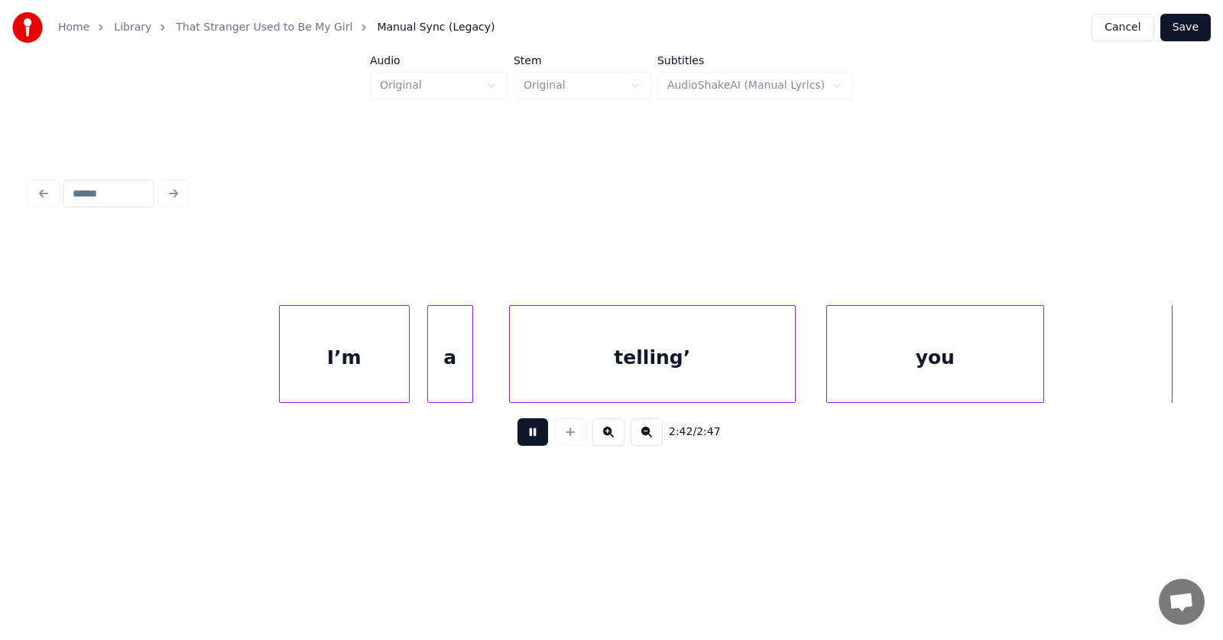
scroll to position [0, 93308]
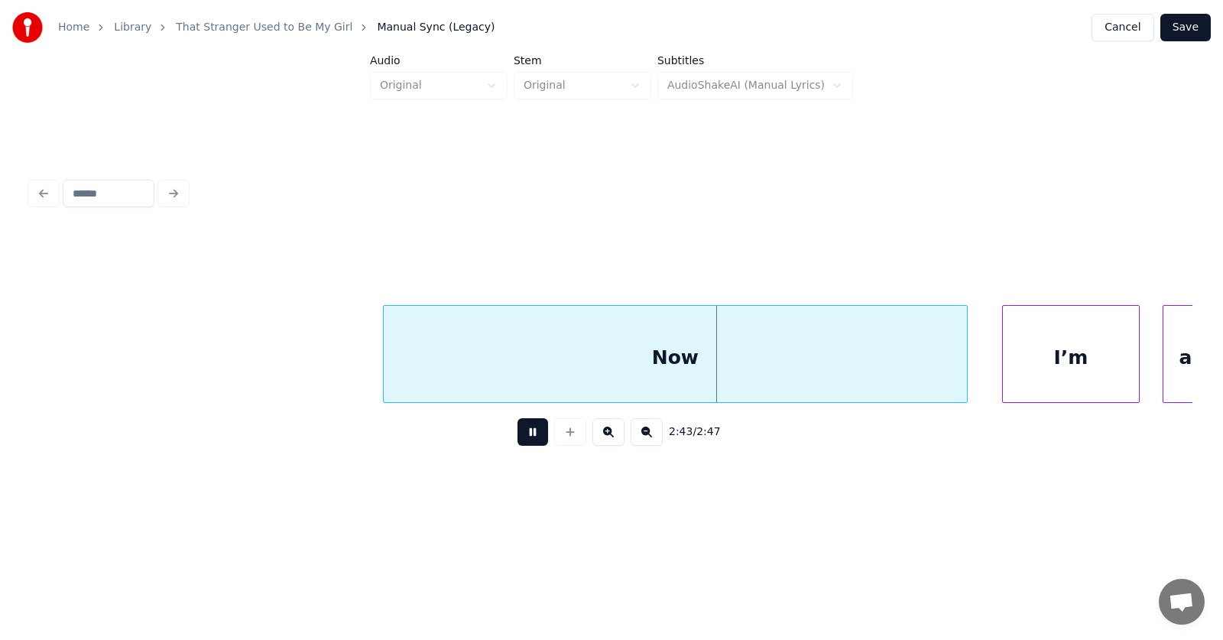
click at [517, 435] on button at bounding box center [532, 432] width 31 height 28
click at [664, 349] on div "Now" at bounding box center [675, 358] width 583 height 104
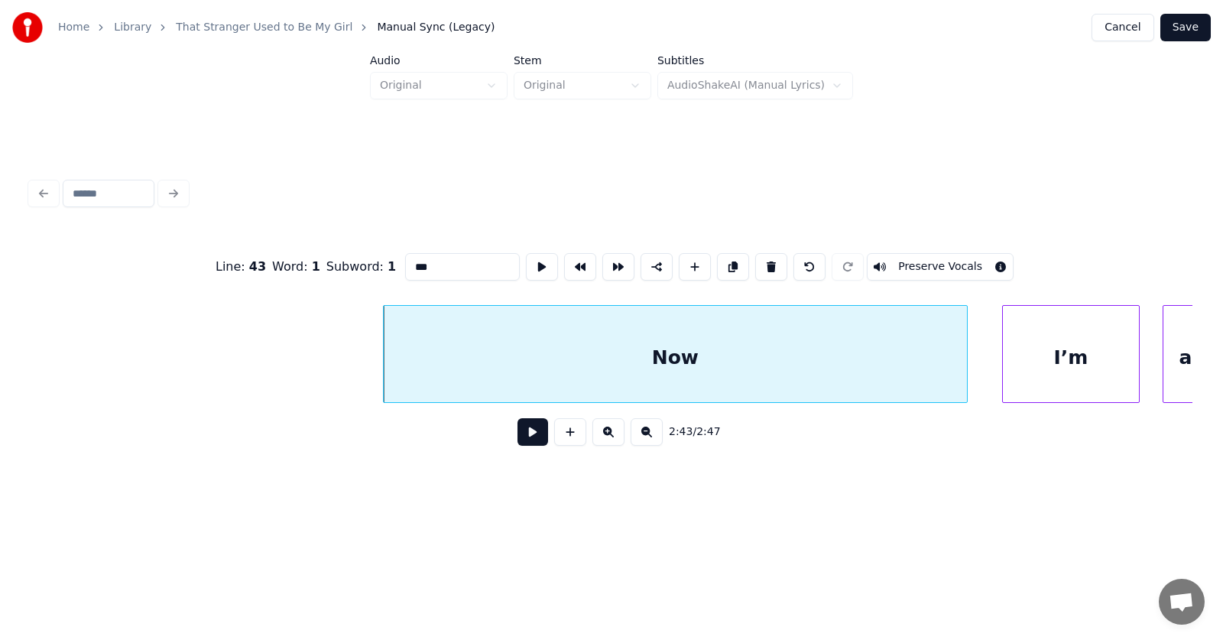
click at [770, 258] on button at bounding box center [771, 267] width 32 height 28
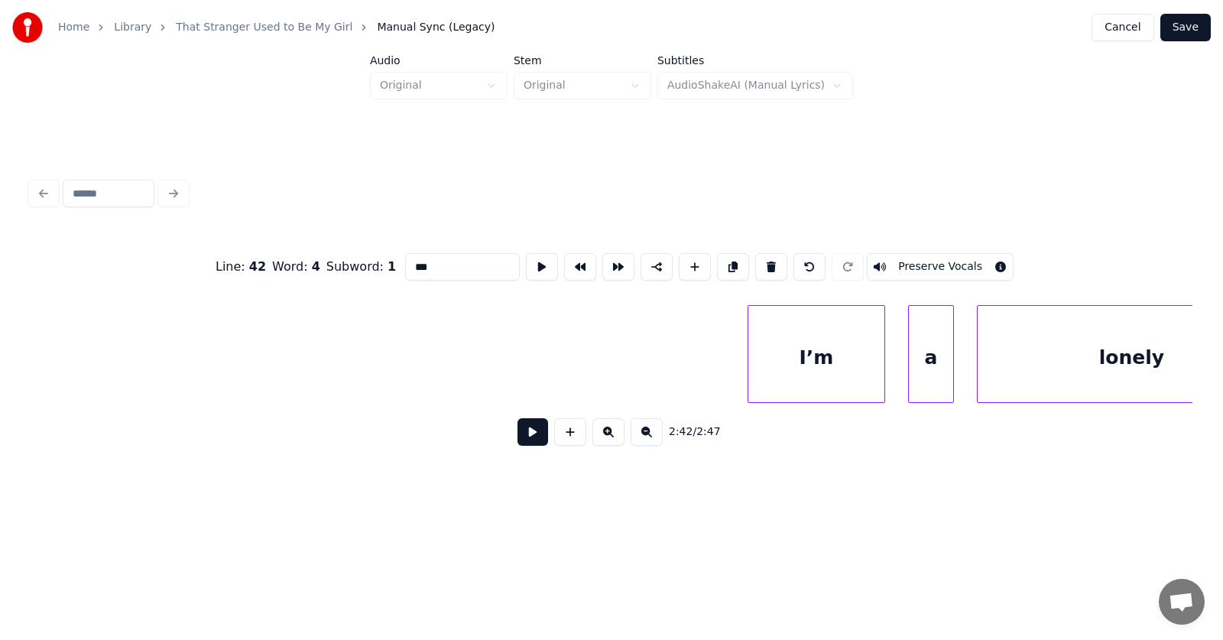
scroll to position [0, 93756]
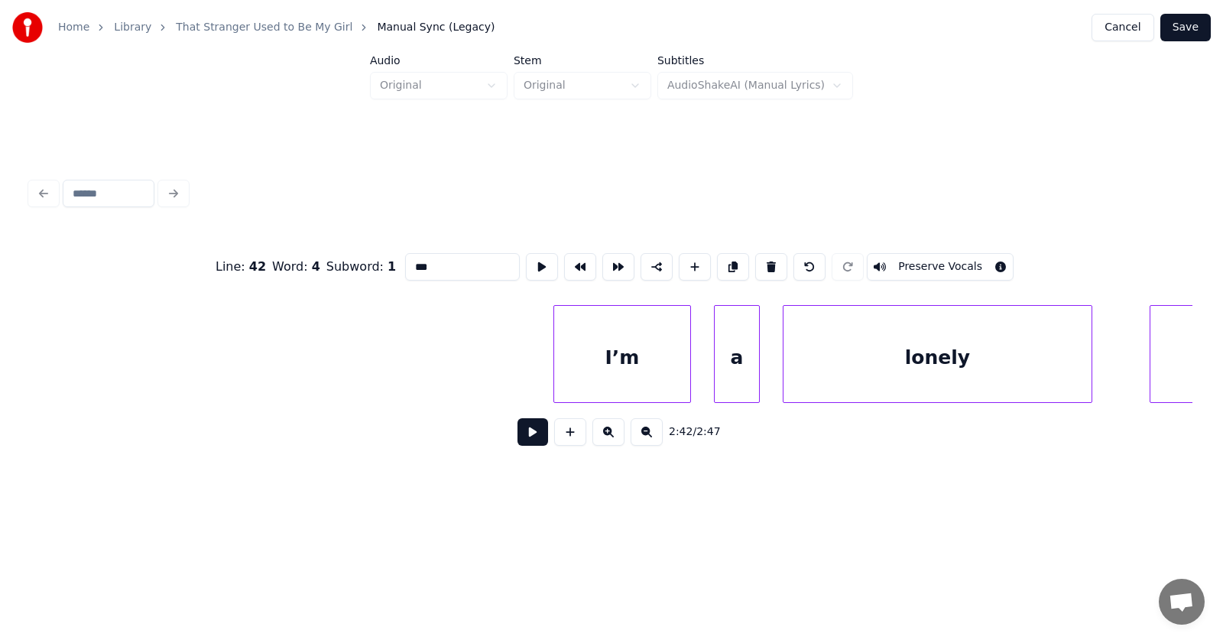
click at [641, 362] on div "I’m" at bounding box center [622, 358] width 136 height 104
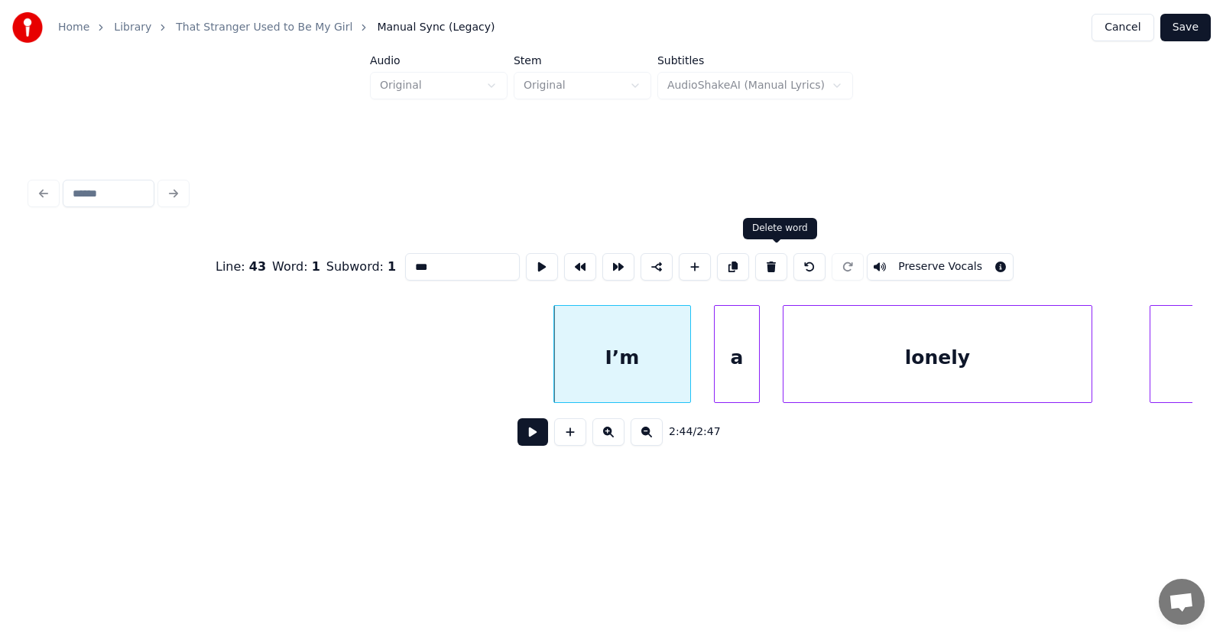
click at [779, 261] on button at bounding box center [771, 267] width 32 height 28
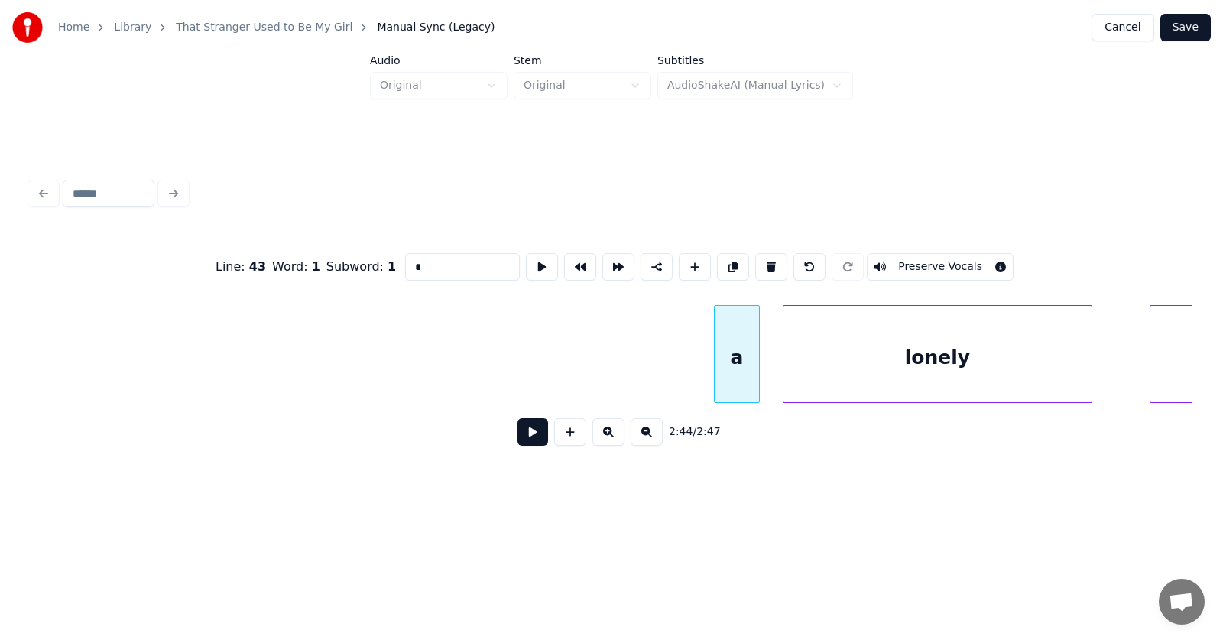
click at [738, 357] on div "a" at bounding box center [737, 358] width 44 height 104
click at [775, 255] on button at bounding box center [771, 267] width 32 height 28
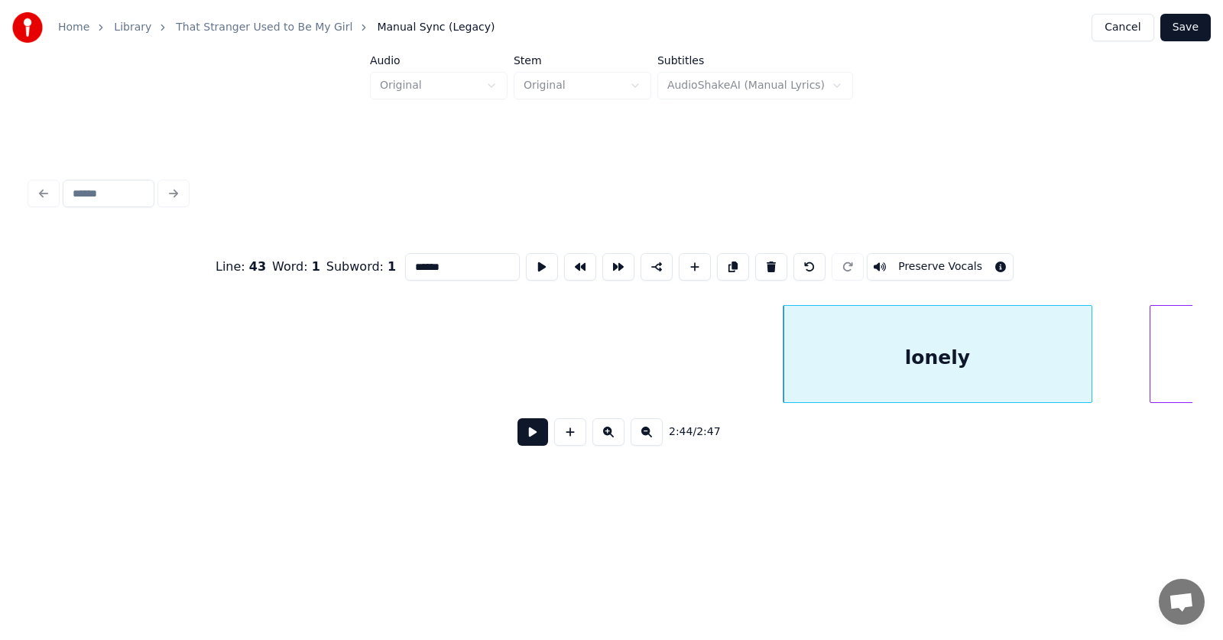
click at [879, 364] on div "lonely" at bounding box center [937, 358] width 308 height 104
click at [779, 258] on button at bounding box center [771, 267] width 32 height 28
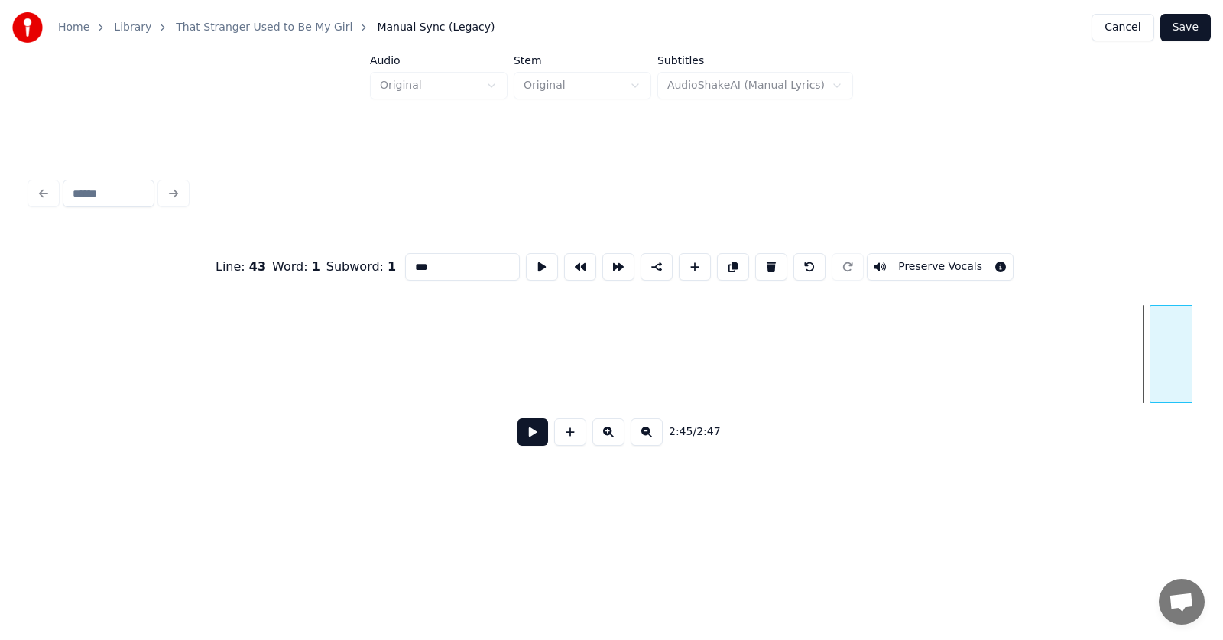
click at [1183, 341] on div "man" at bounding box center [1218, 358] width 136 height 104
click at [779, 263] on button at bounding box center [771, 267] width 32 height 28
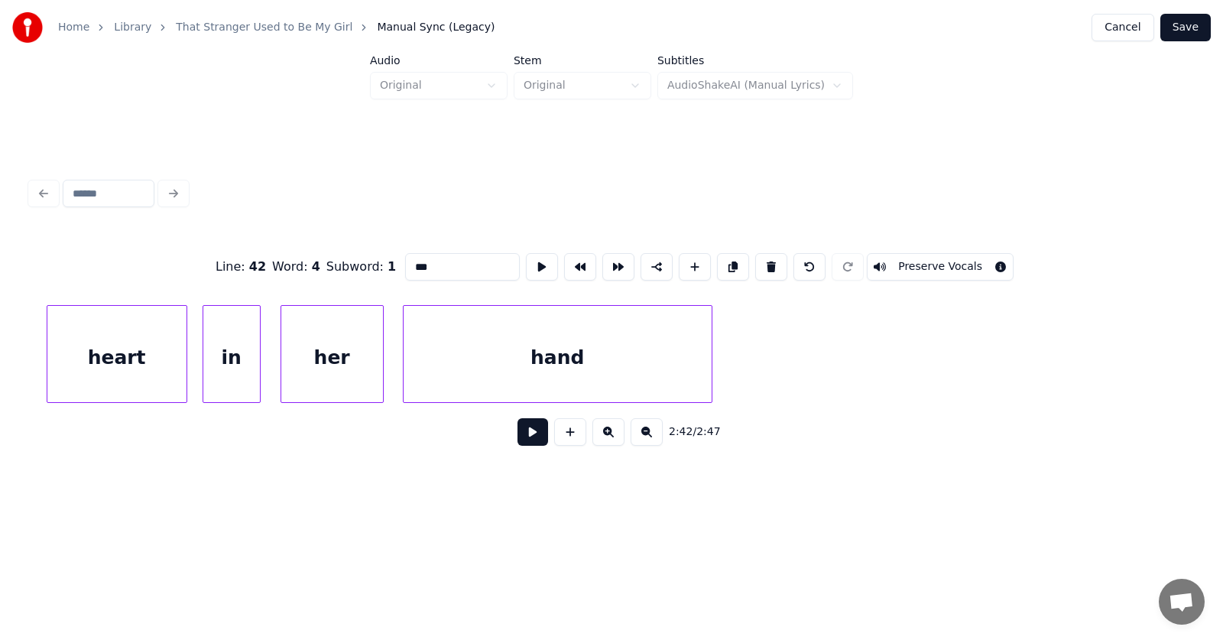
scroll to position [0, 90780]
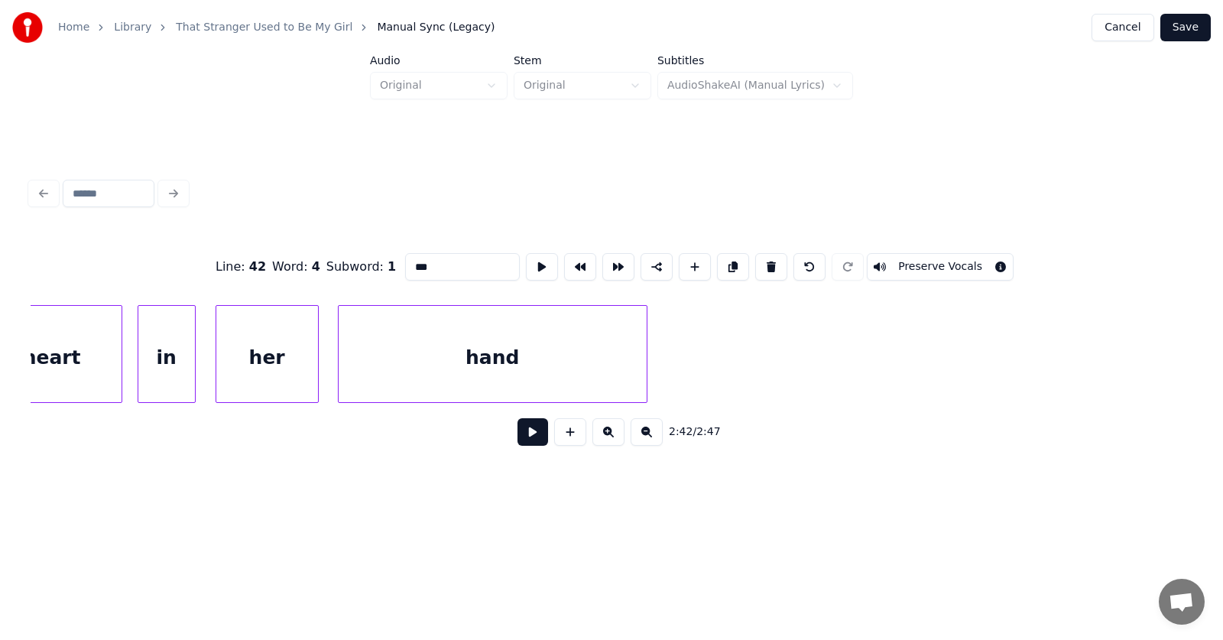
click at [450, 362] on div "hand" at bounding box center [493, 358] width 308 height 104
type input "****"
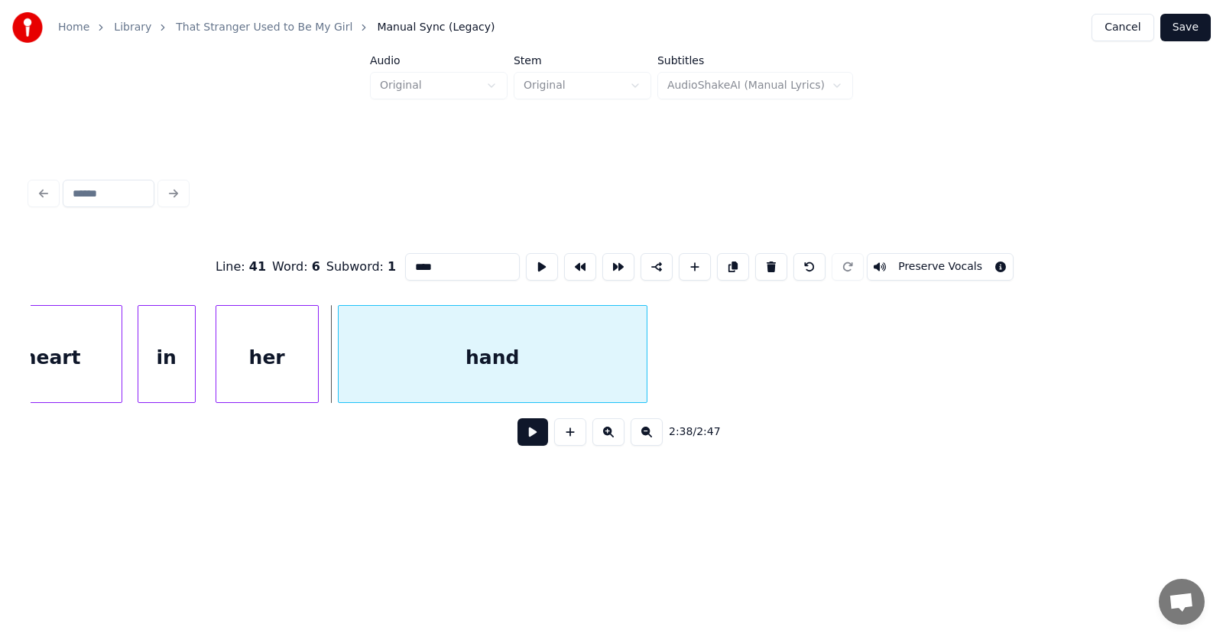
click at [534, 432] on button at bounding box center [532, 432] width 31 height 28
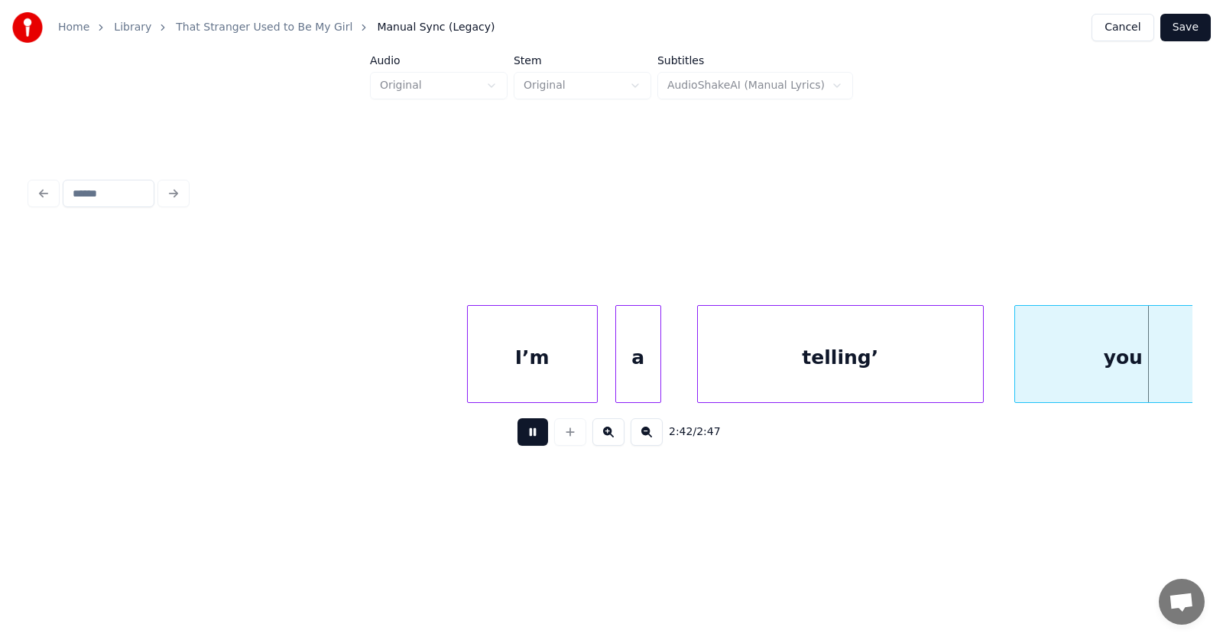
scroll to position [0, 93117]
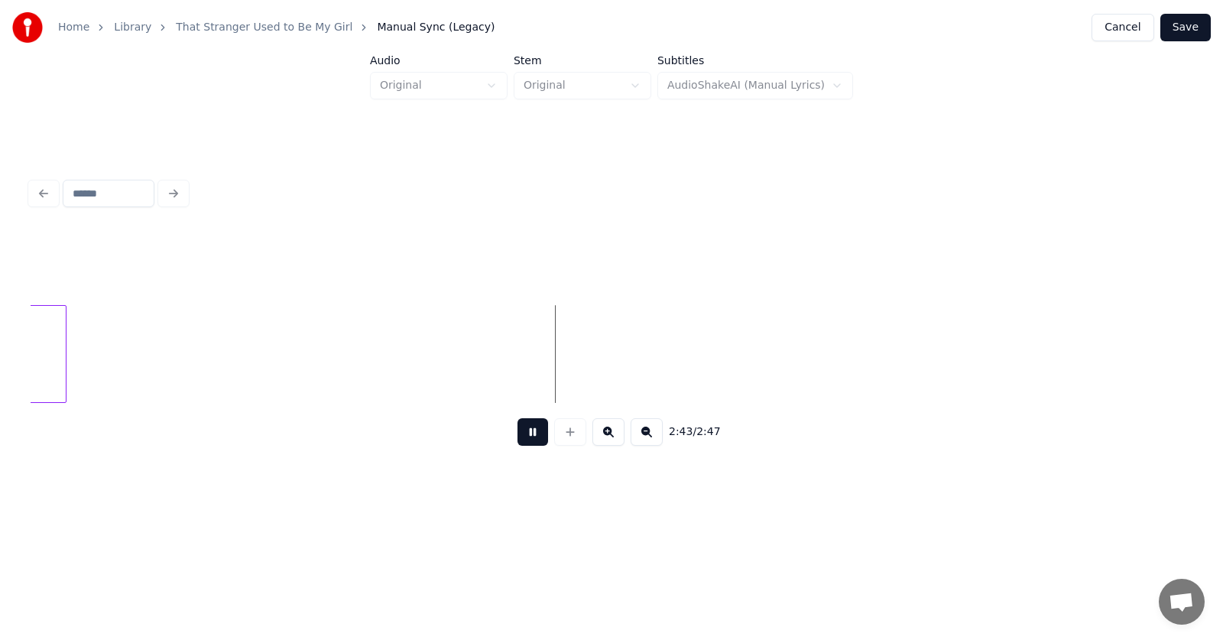
click at [534, 432] on button at bounding box center [532, 432] width 31 height 28
click at [1189, 33] on button "Save" at bounding box center [1185, 28] width 50 height 28
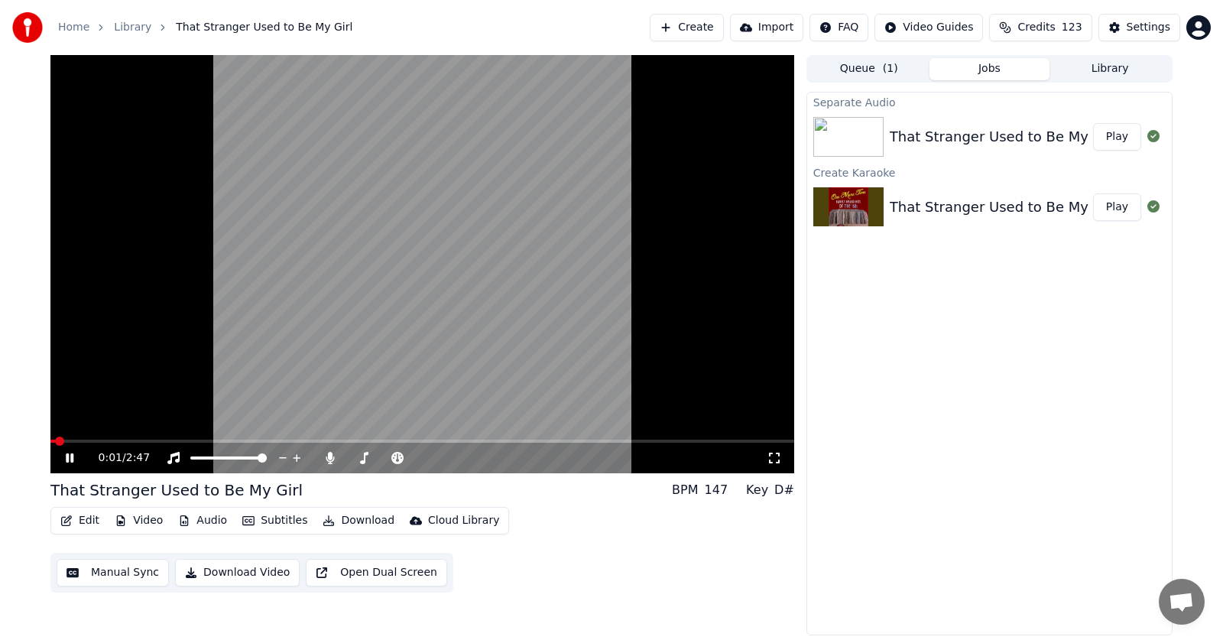
click at [55, 437] on span at bounding box center [59, 440] width 9 height 9
click at [66, 457] on icon at bounding box center [70, 457] width 8 height 9
click at [83, 522] on button "Edit" at bounding box center [79, 520] width 51 height 21
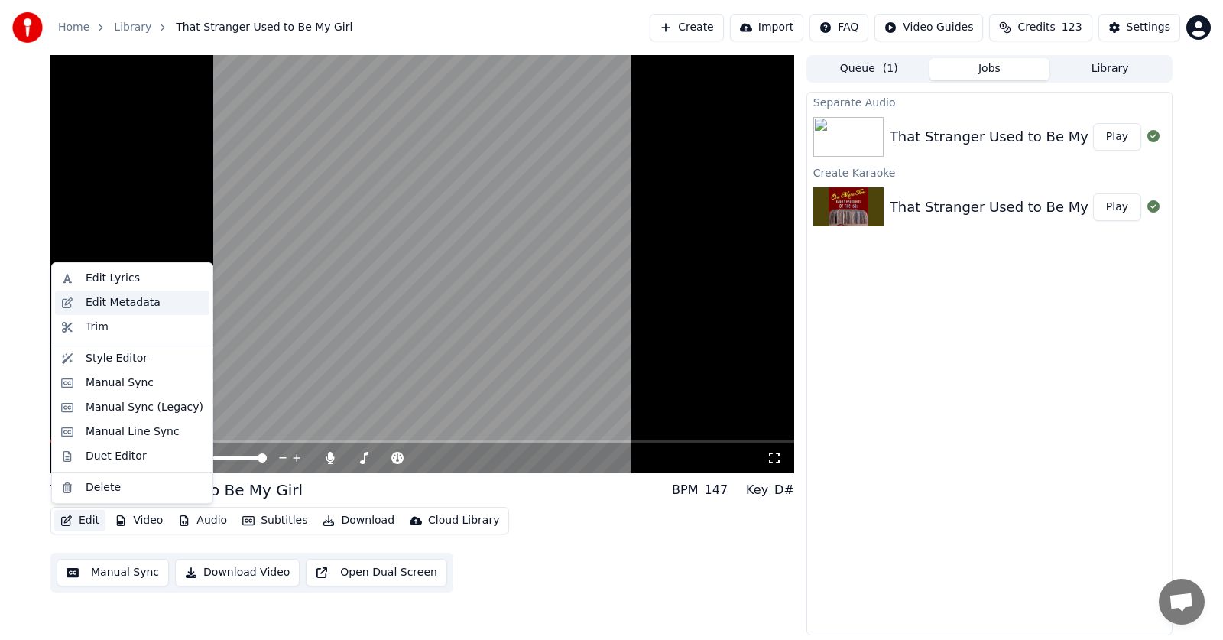
click at [110, 302] on div "Edit Metadata" at bounding box center [123, 302] width 75 height 15
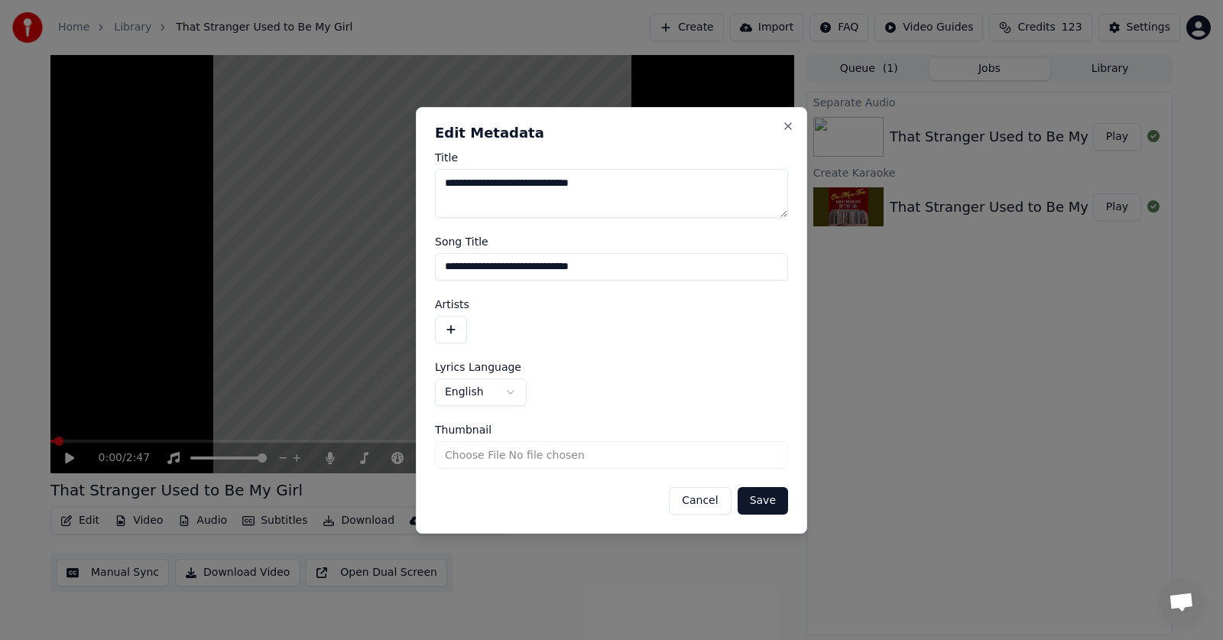
drag, startPoint x: 618, startPoint y: 178, endPoint x: 420, endPoint y: 194, distance: 198.6
click at [420, 194] on div "**********" at bounding box center [611, 320] width 391 height 426
drag, startPoint x: 625, startPoint y: 271, endPoint x: 433, endPoint y: 274, distance: 191.9
click at [435, 274] on input "**********" at bounding box center [611, 267] width 353 height 28
click at [459, 186] on textarea "Title" at bounding box center [611, 193] width 353 height 49
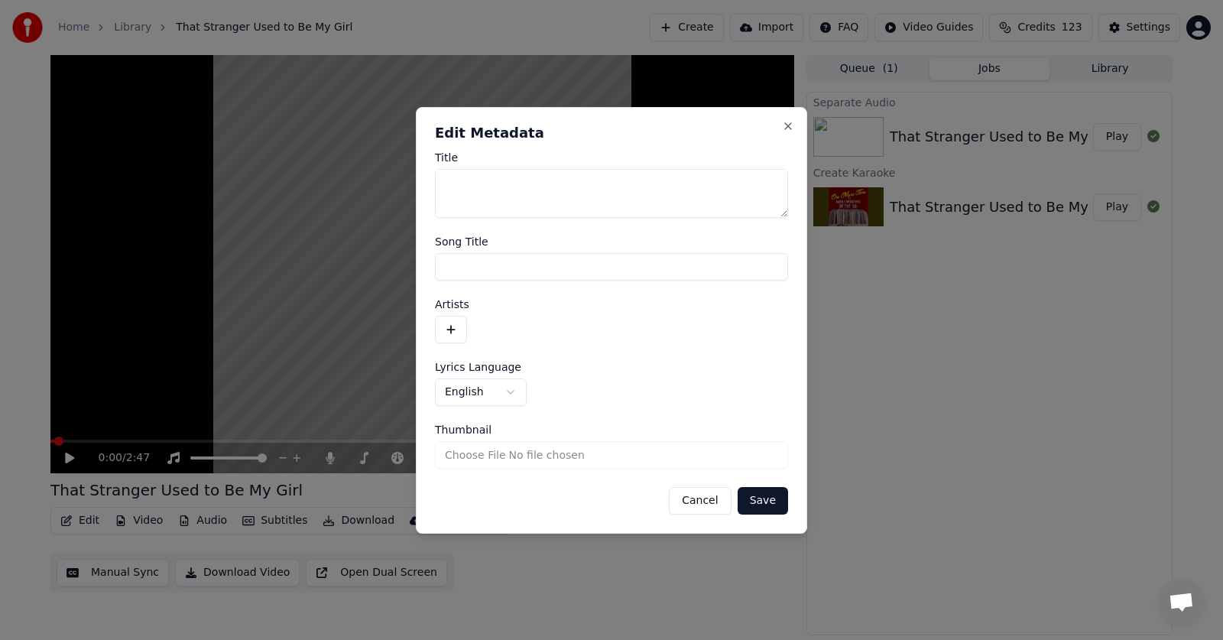
type textarea "*"
type textarea "**"
click at [752, 503] on button "Save" at bounding box center [763, 501] width 50 height 28
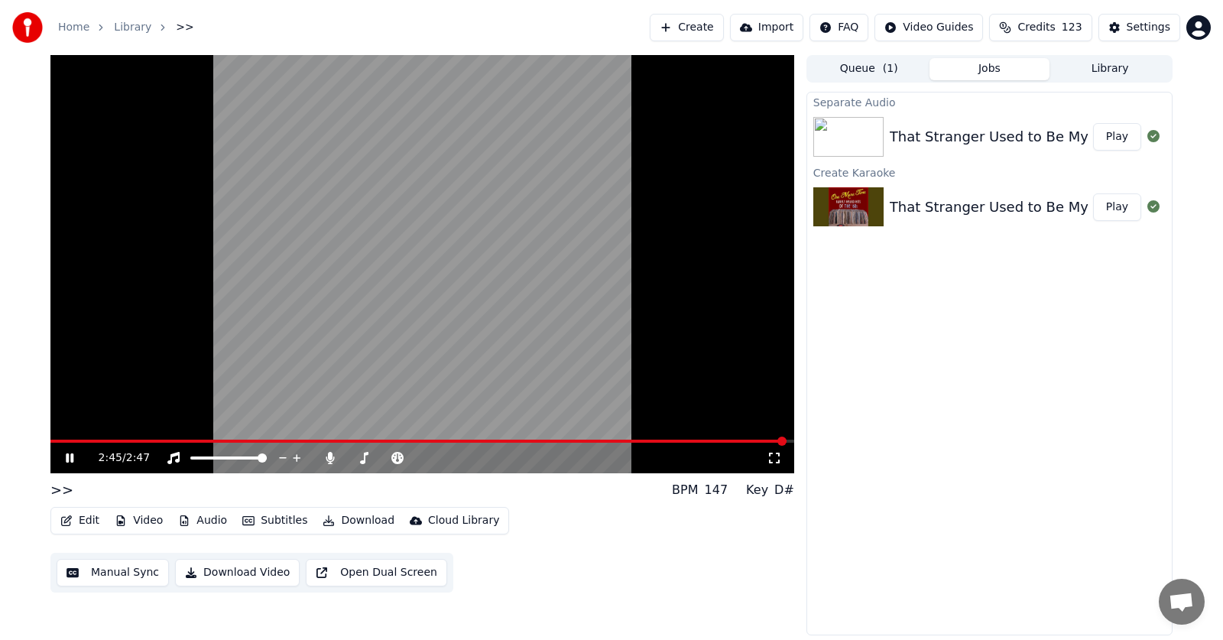
click at [71, 456] on icon at bounding box center [70, 457] width 8 height 9
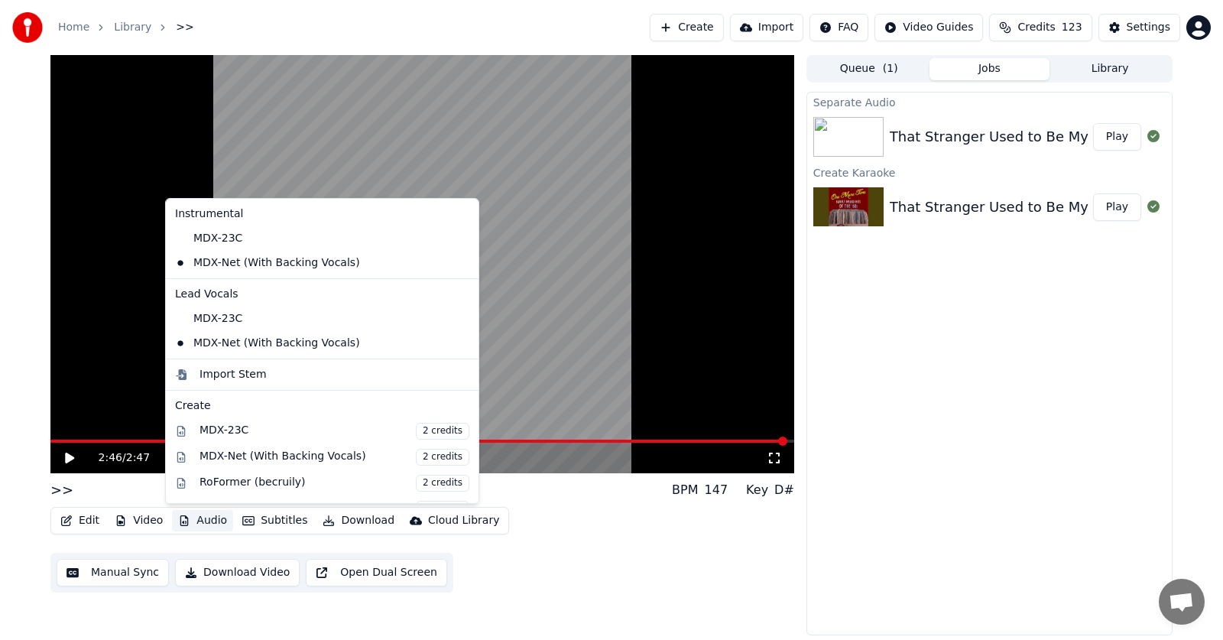
click at [196, 517] on button "Audio" at bounding box center [202, 520] width 61 height 21
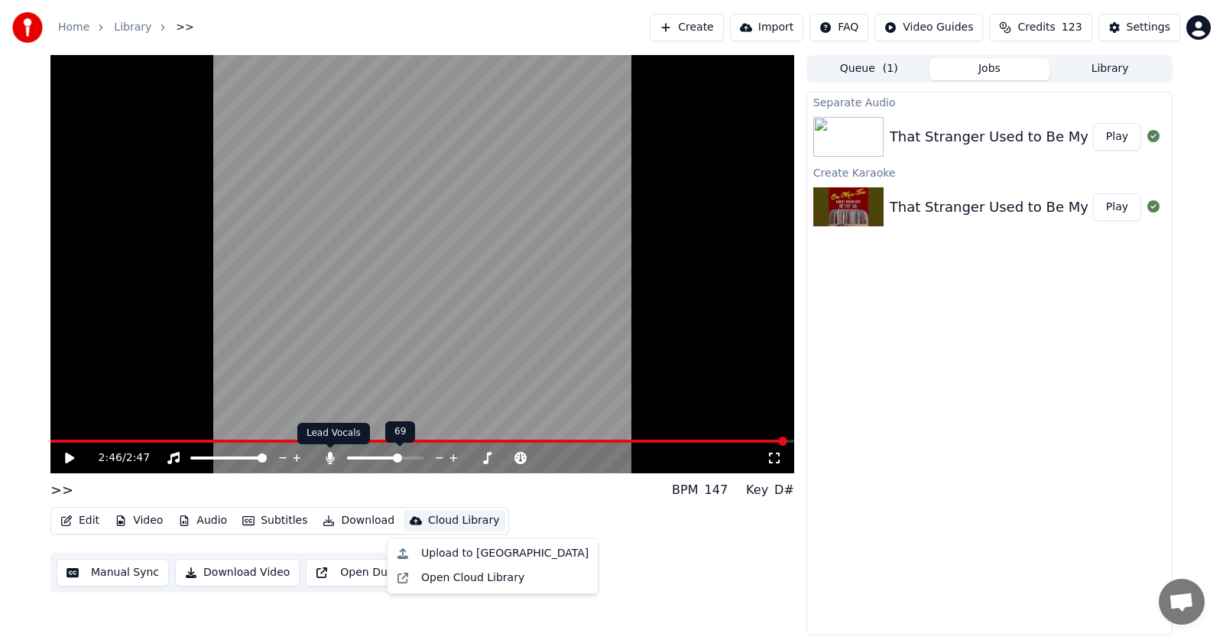
click at [329, 452] on icon at bounding box center [330, 458] width 8 height 12
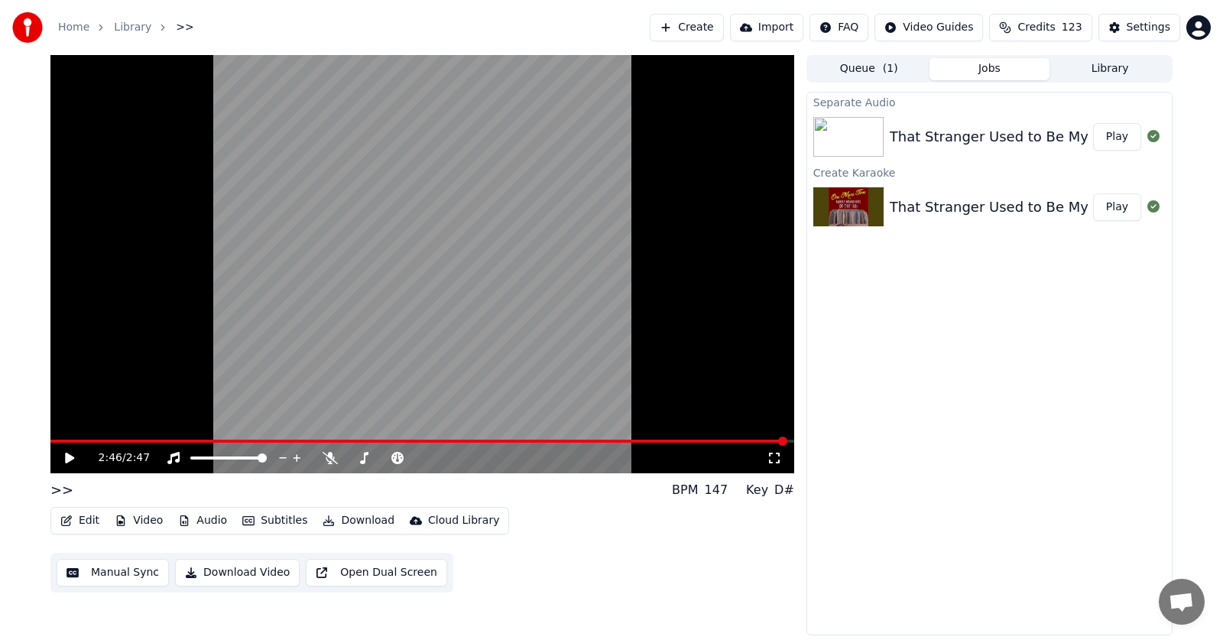
click at [347, 521] on button "Download" at bounding box center [358, 520] width 84 height 21
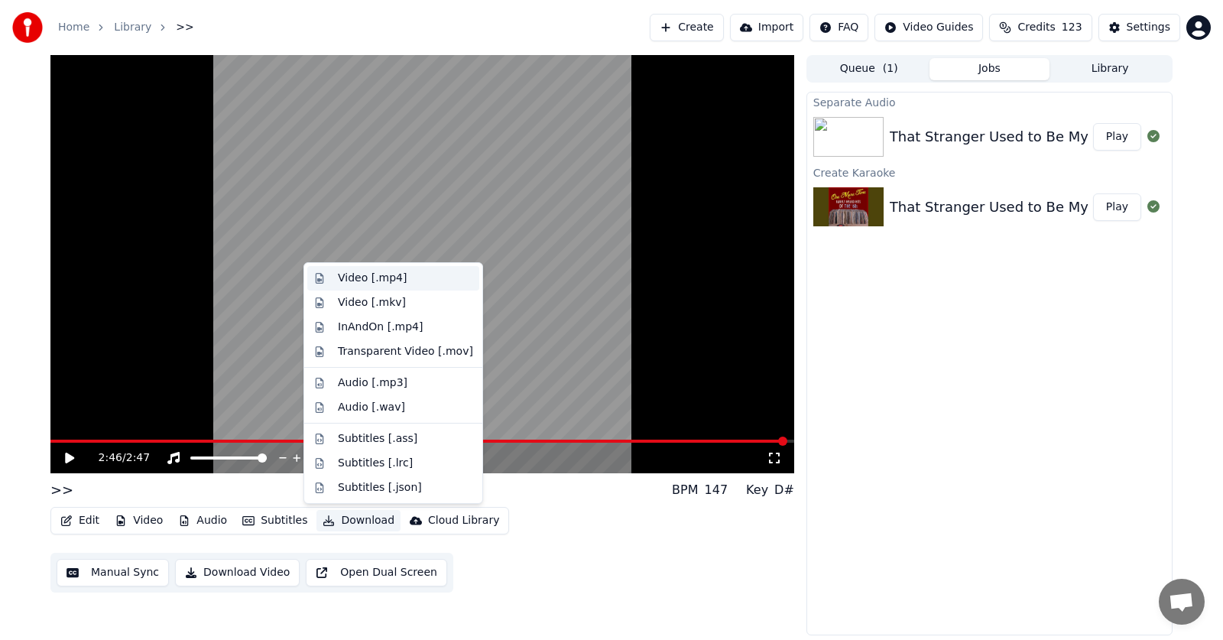
click at [352, 277] on div "Video [.mp4]" at bounding box center [372, 278] width 69 height 15
